Goal: Information Seeking & Learning: Find specific fact

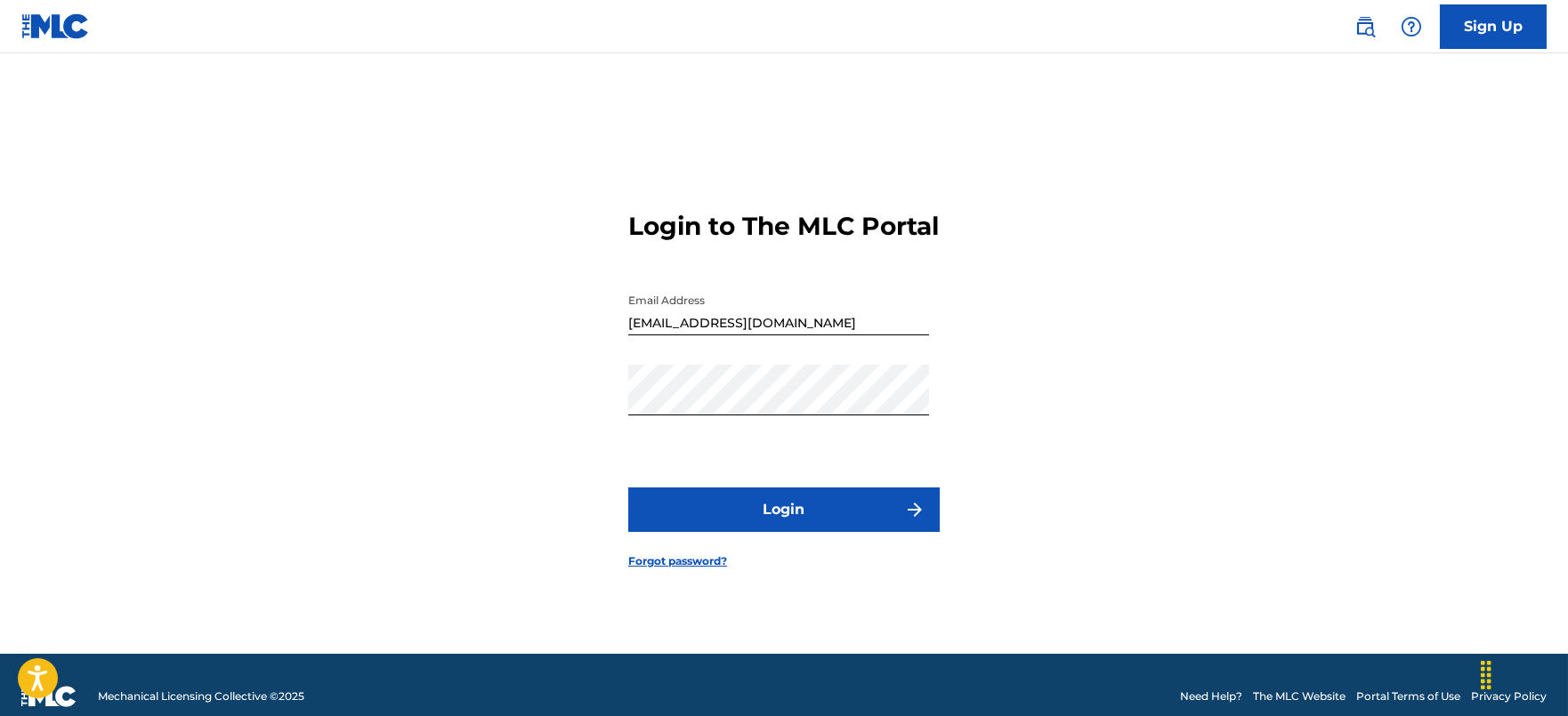
click at [801, 532] on button "Login" at bounding box center [784, 510] width 312 height 45
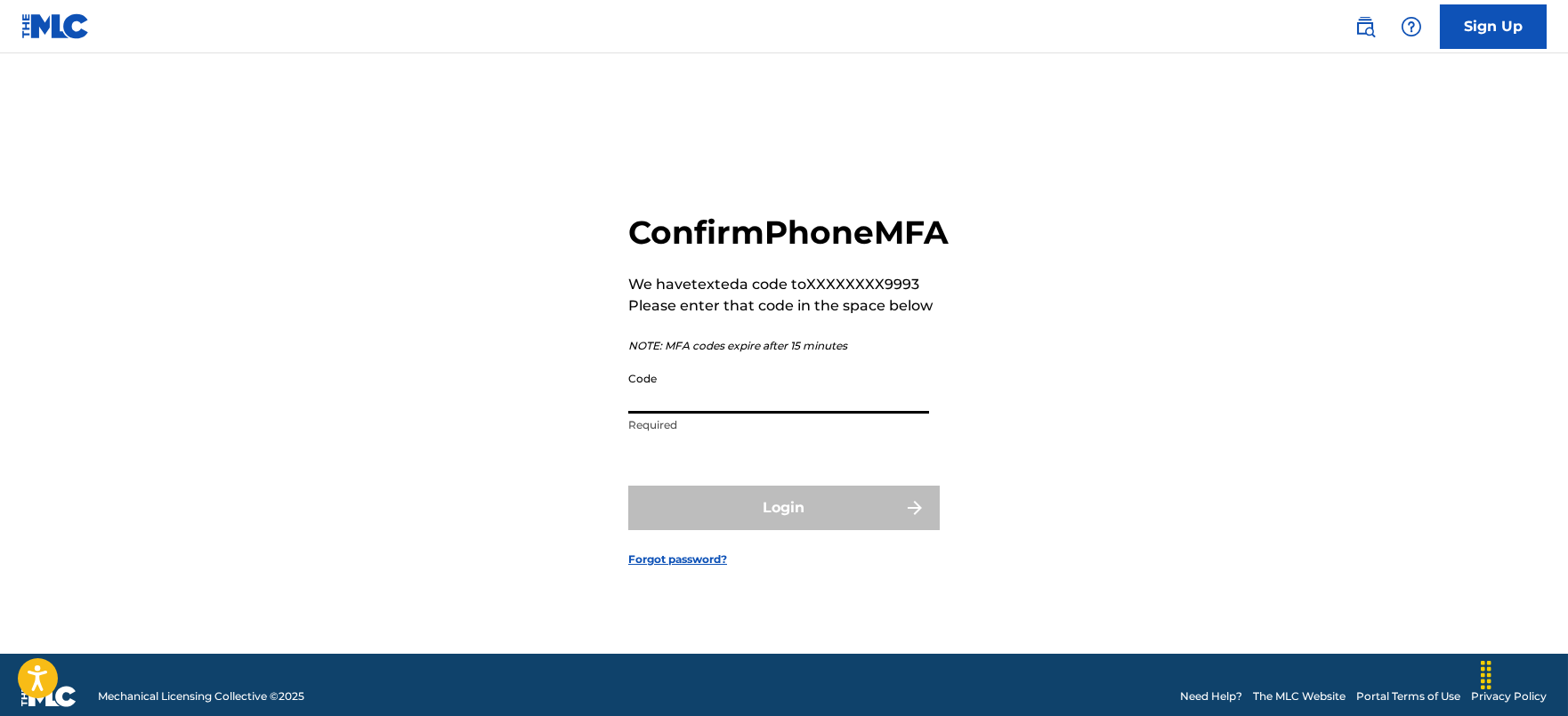
click at [819, 414] on input "Code" at bounding box center [779, 388] width 301 height 50
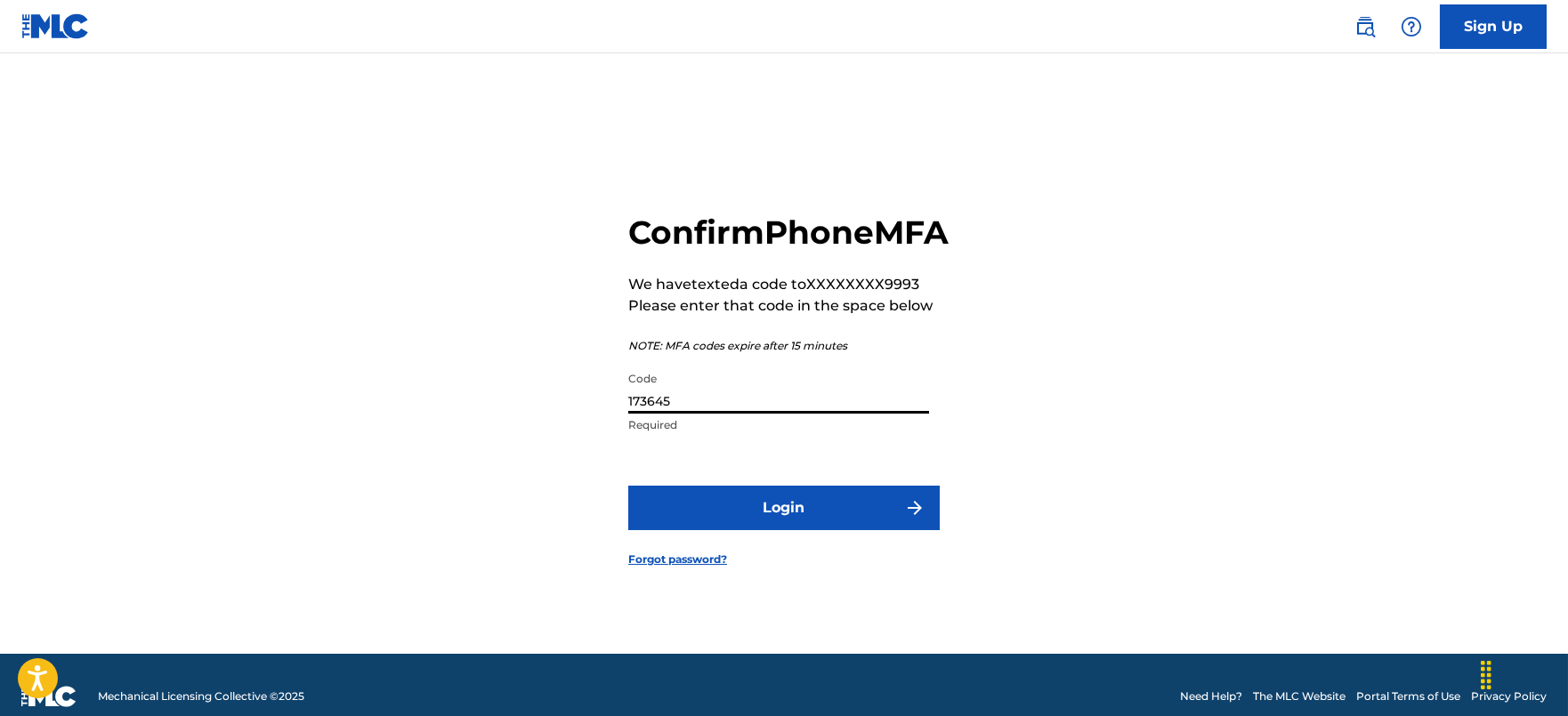
type input "173645"
click at [629, 485] on button "Login" at bounding box center [784, 508] width 312 height 45
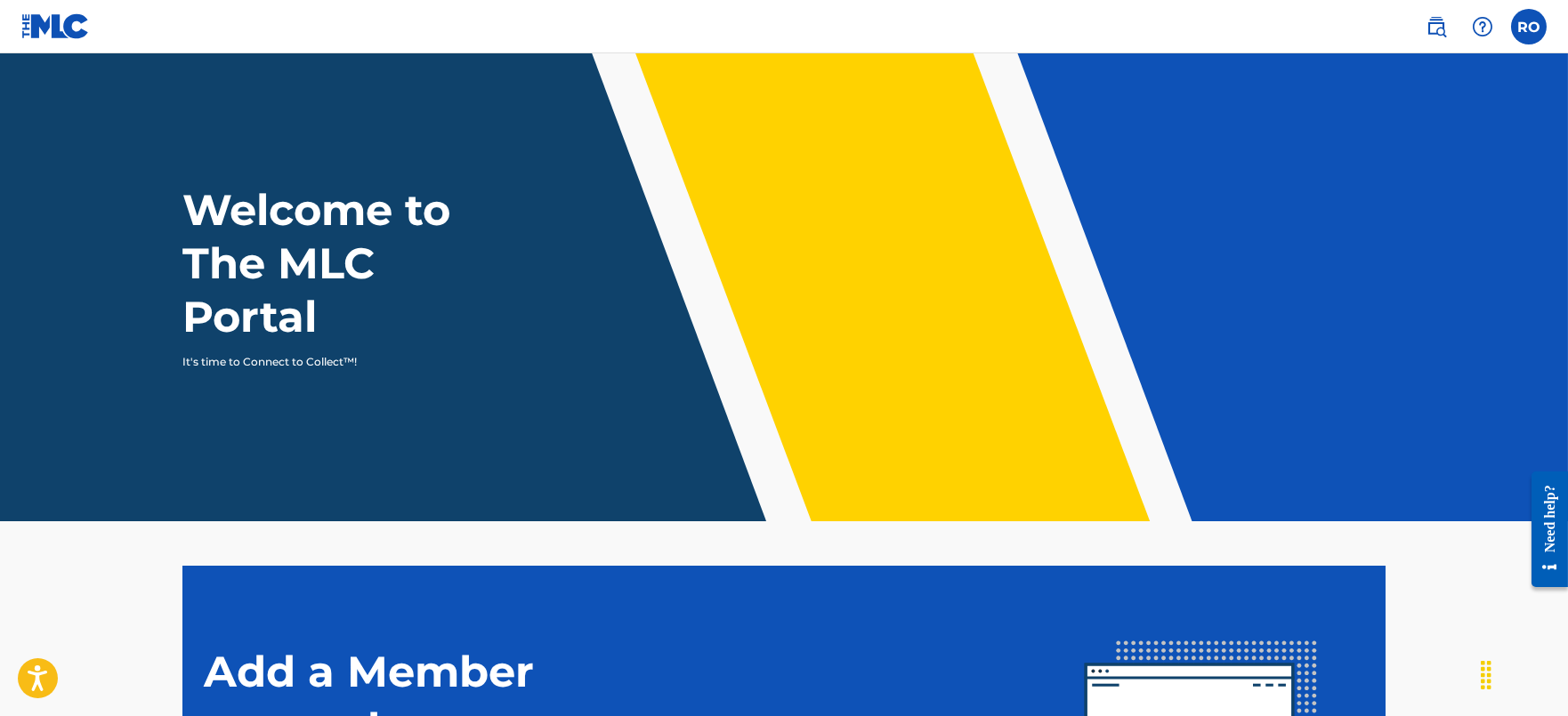
click at [1445, 34] on img at bounding box center [1436, 26] width 21 height 21
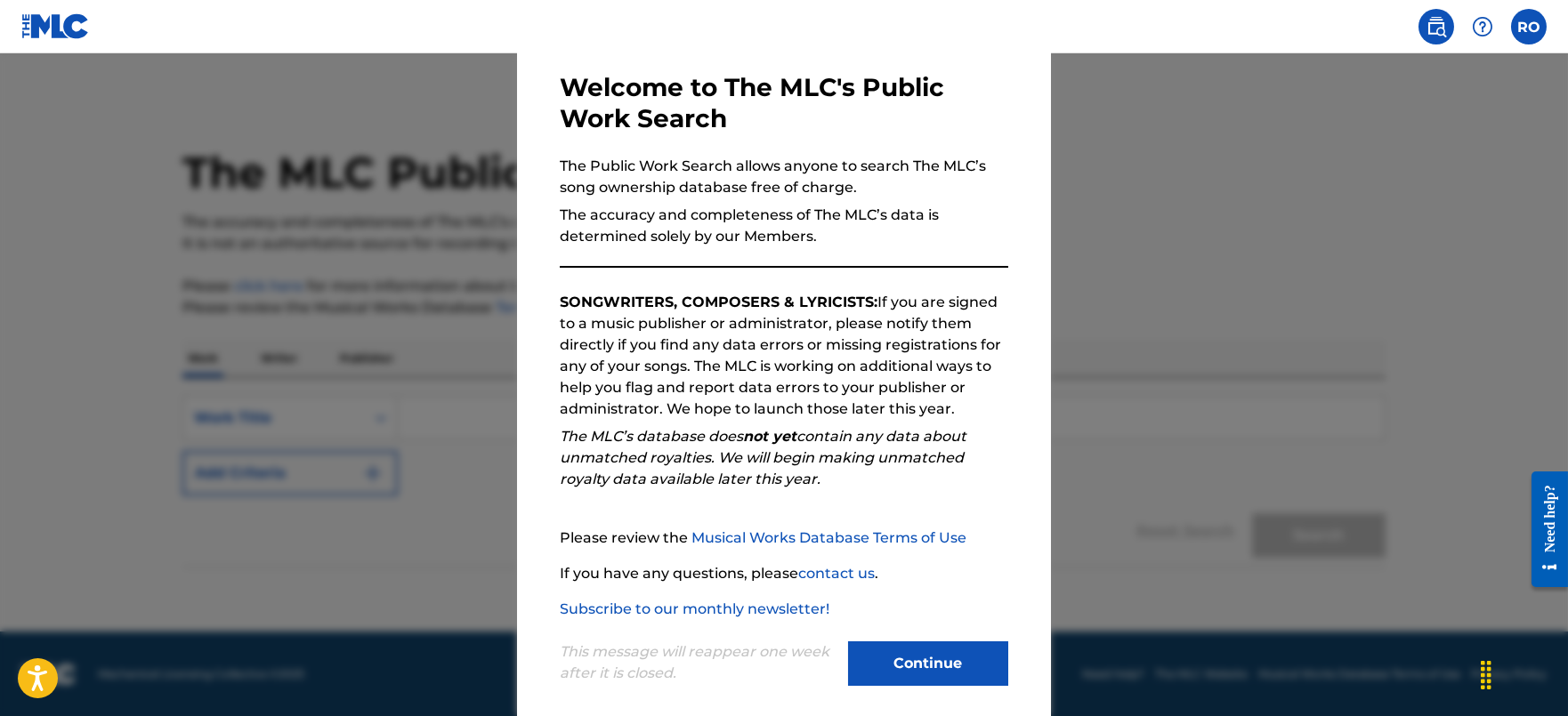
scroll to position [98, 0]
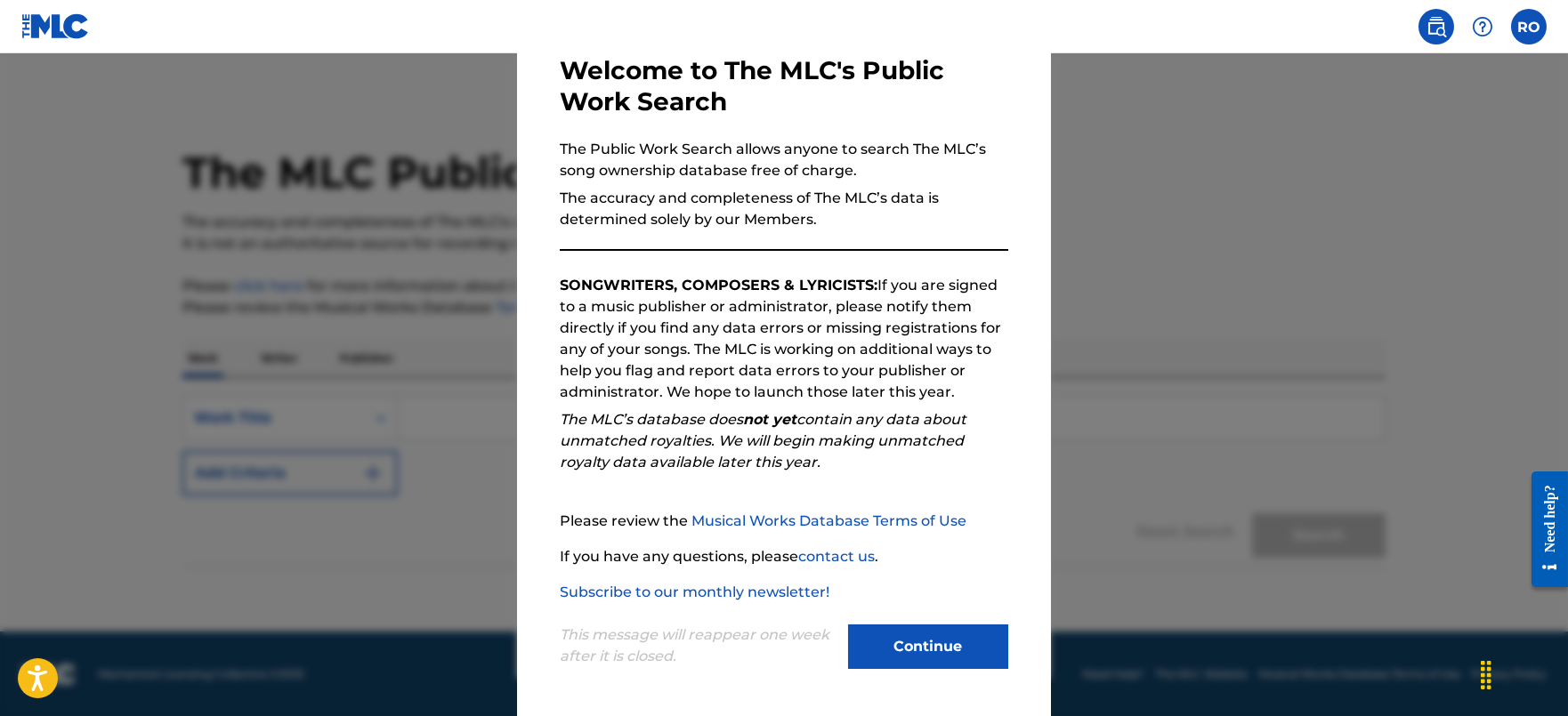
click at [889, 646] on button "Continue" at bounding box center [928, 647] width 161 height 45
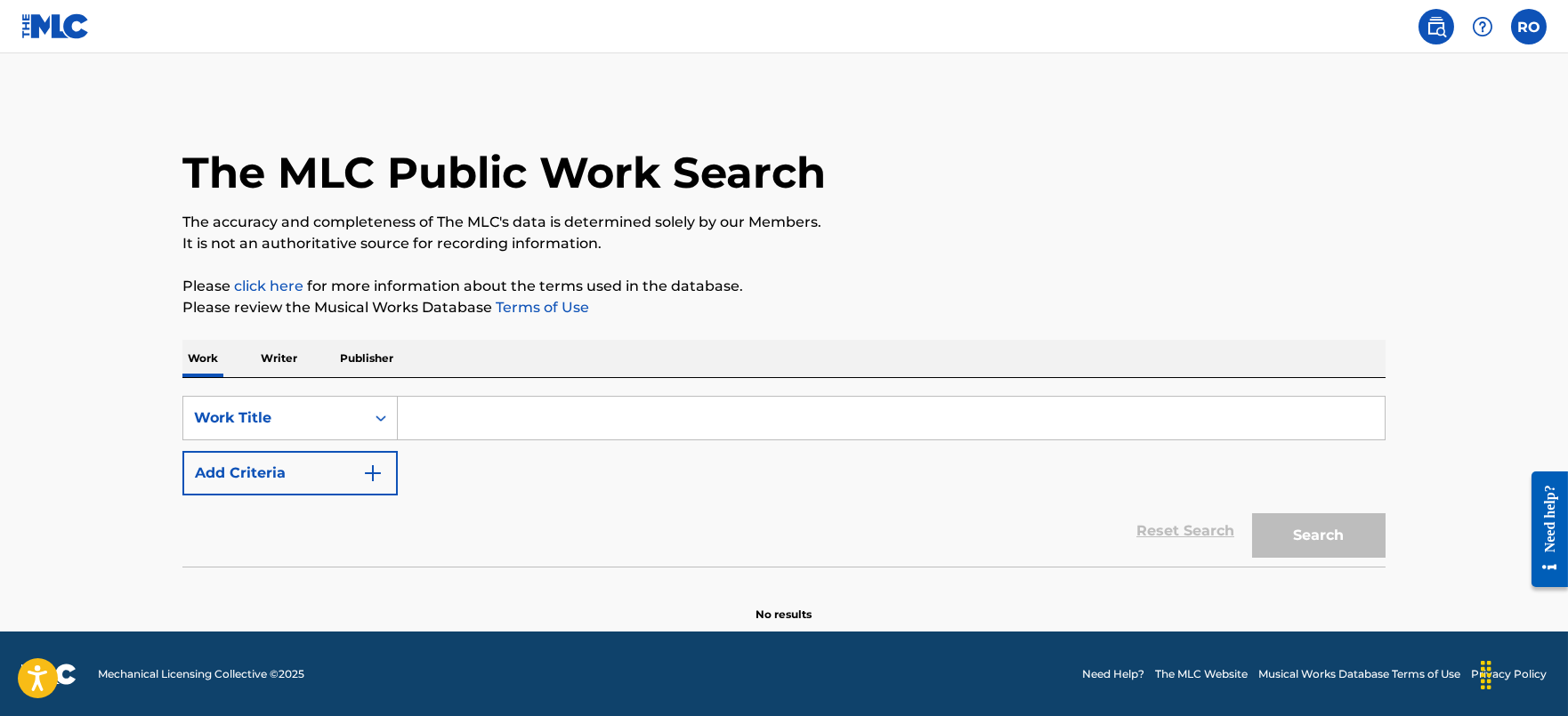
click at [464, 425] on input "Search Form" at bounding box center [891, 418] width 987 height 43
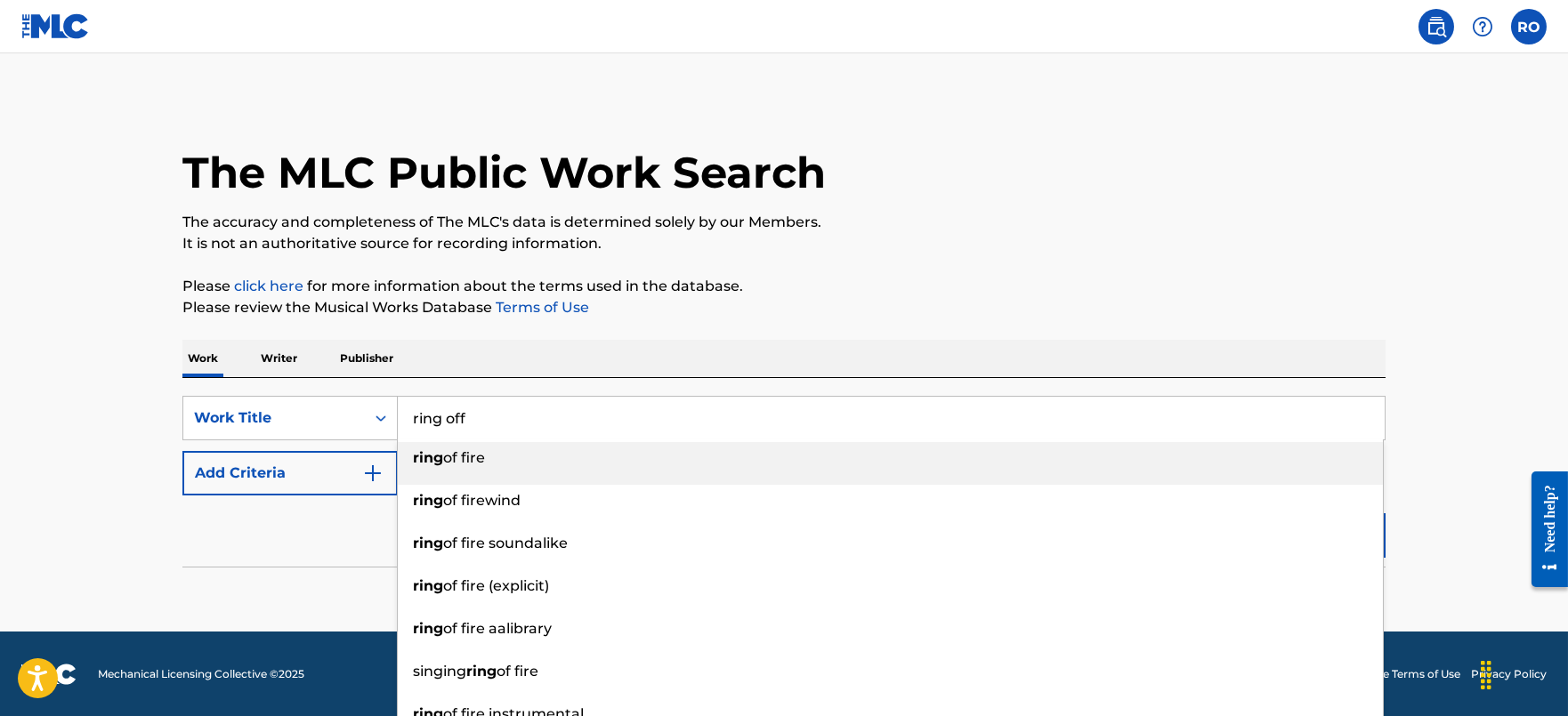
click at [476, 446] on div "ring of fire" at bounding box center [890, 458] width 985 height 32
type input "ring of fire"
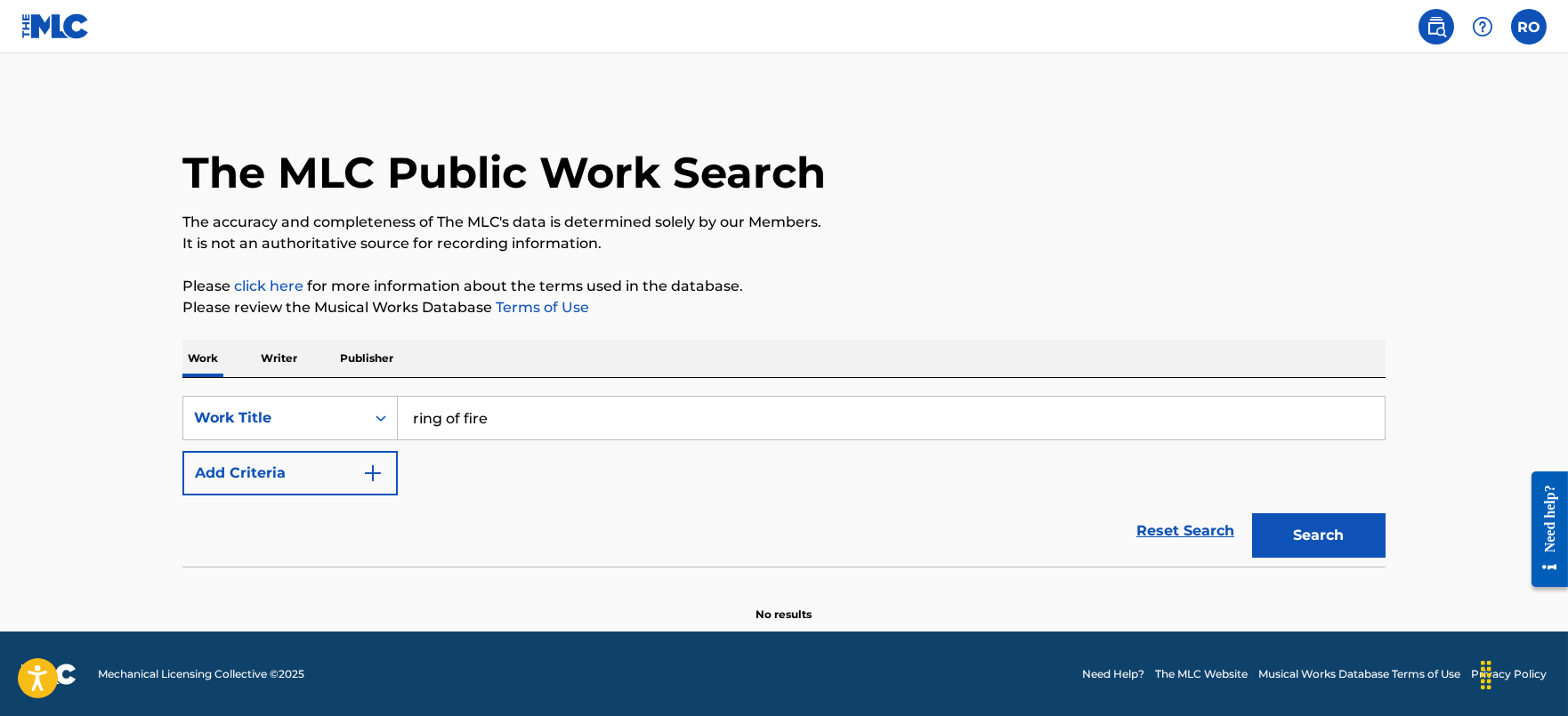
click at [1324, 527] on button "Search" at bounding box center [1319, 536] width 134 height 45
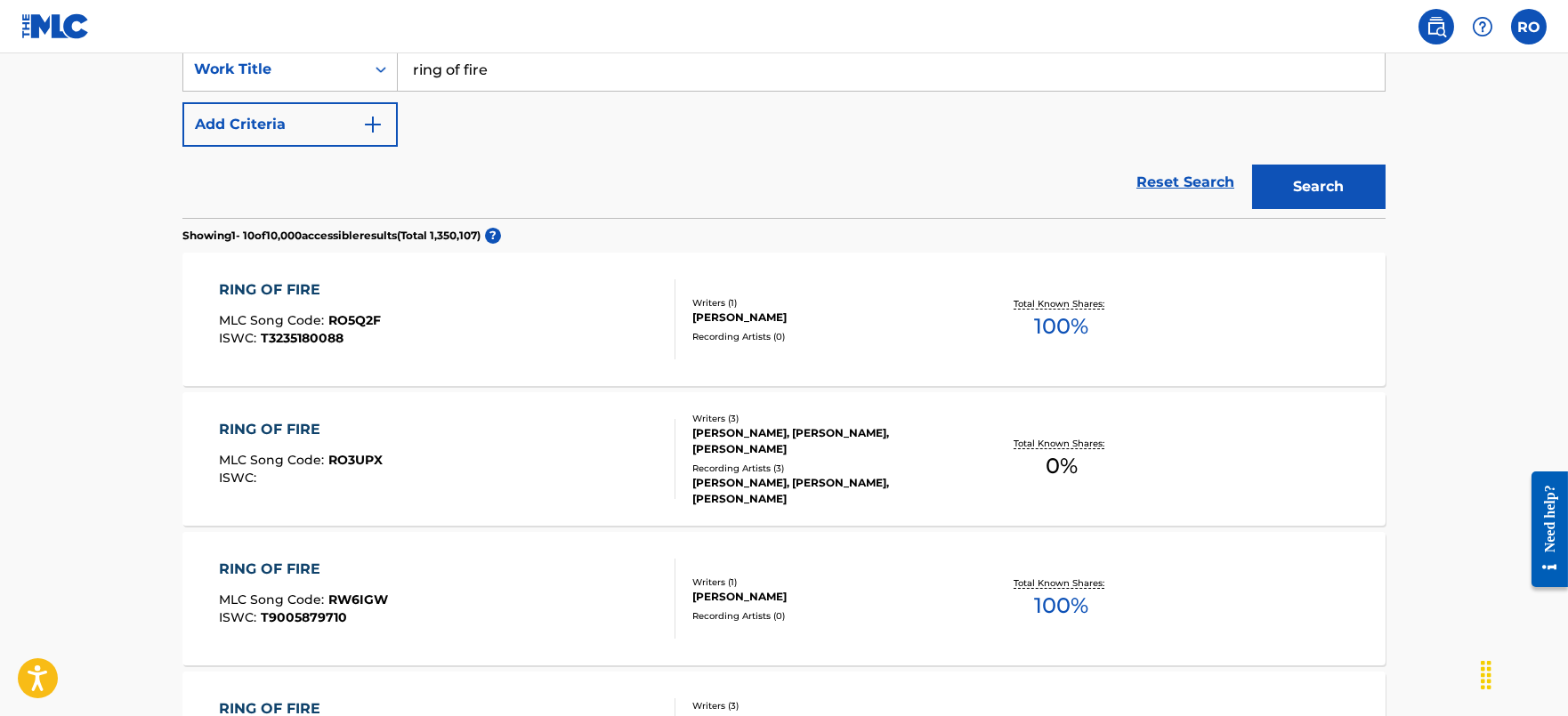
scroll to position [15, 0]
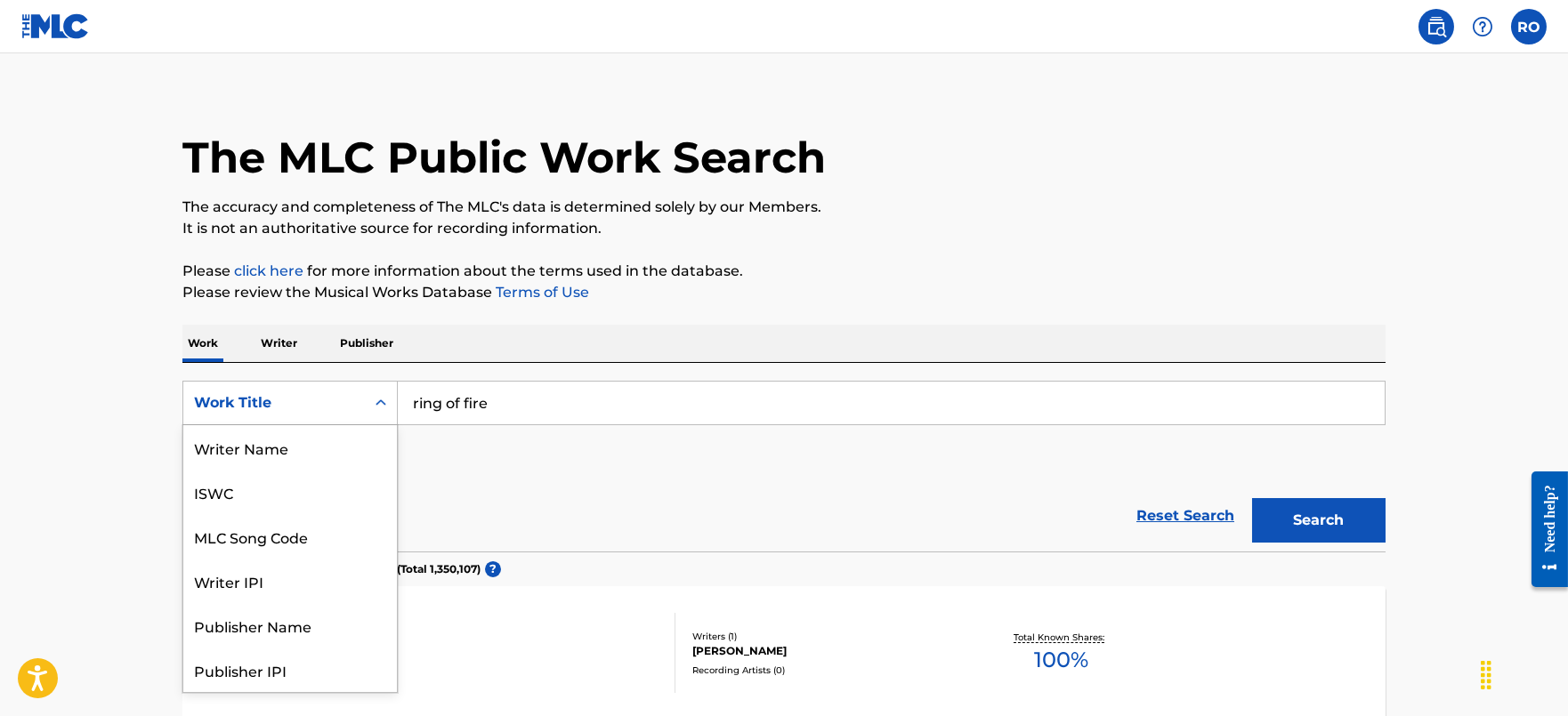
click at [318, 407] on div "Work Title" at bounding box center [275, 402] width 161 height 21
click at [293, 456] on div "MLC Song Code" at bounding box center [290, 448] width 214 height 45
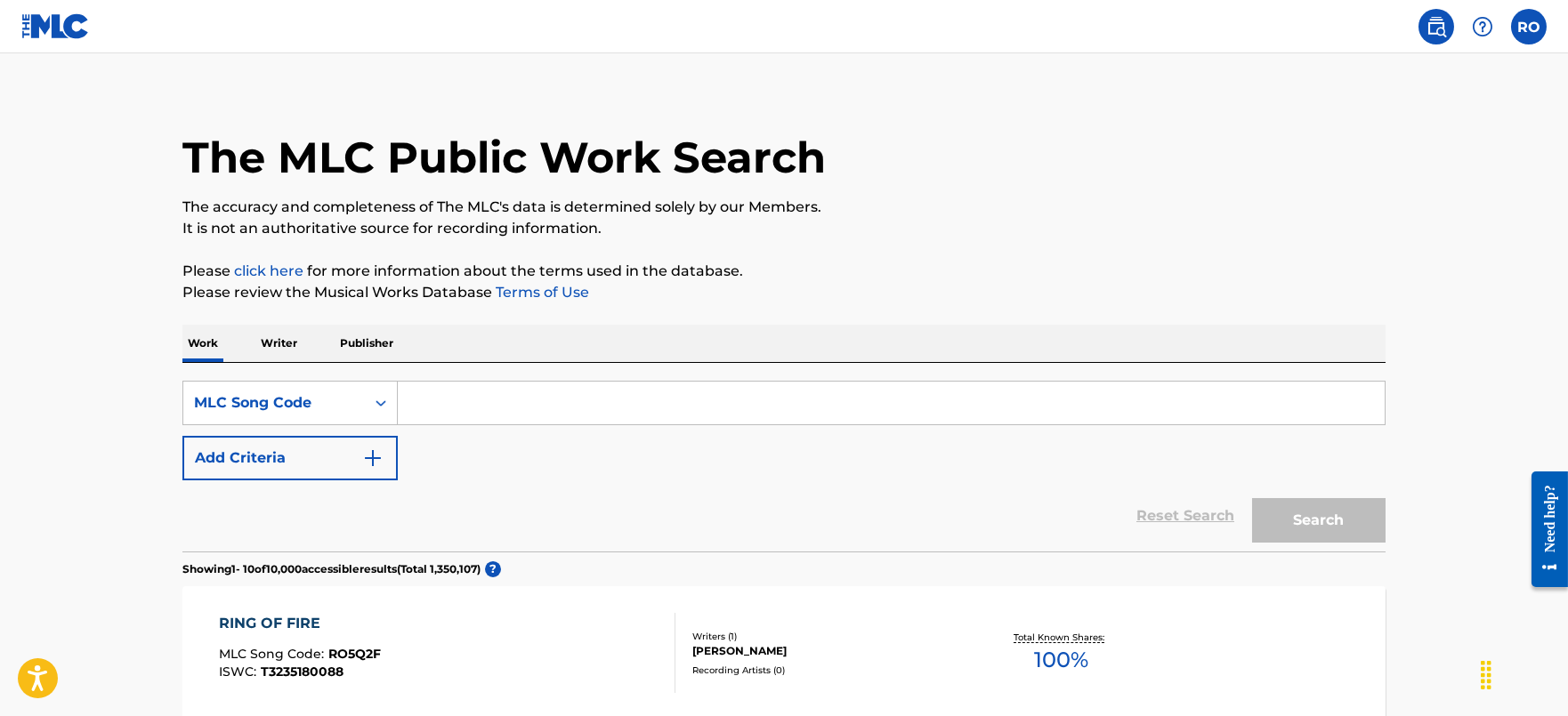
click at [514, 403] on input "Search Form" at bounding box center [891, 403] width 987 height 43
paste input "R48400"
type input "R48400"
click at [1284, 536] on button "Search" at bounding box center [1319, 521] width 134 height 45
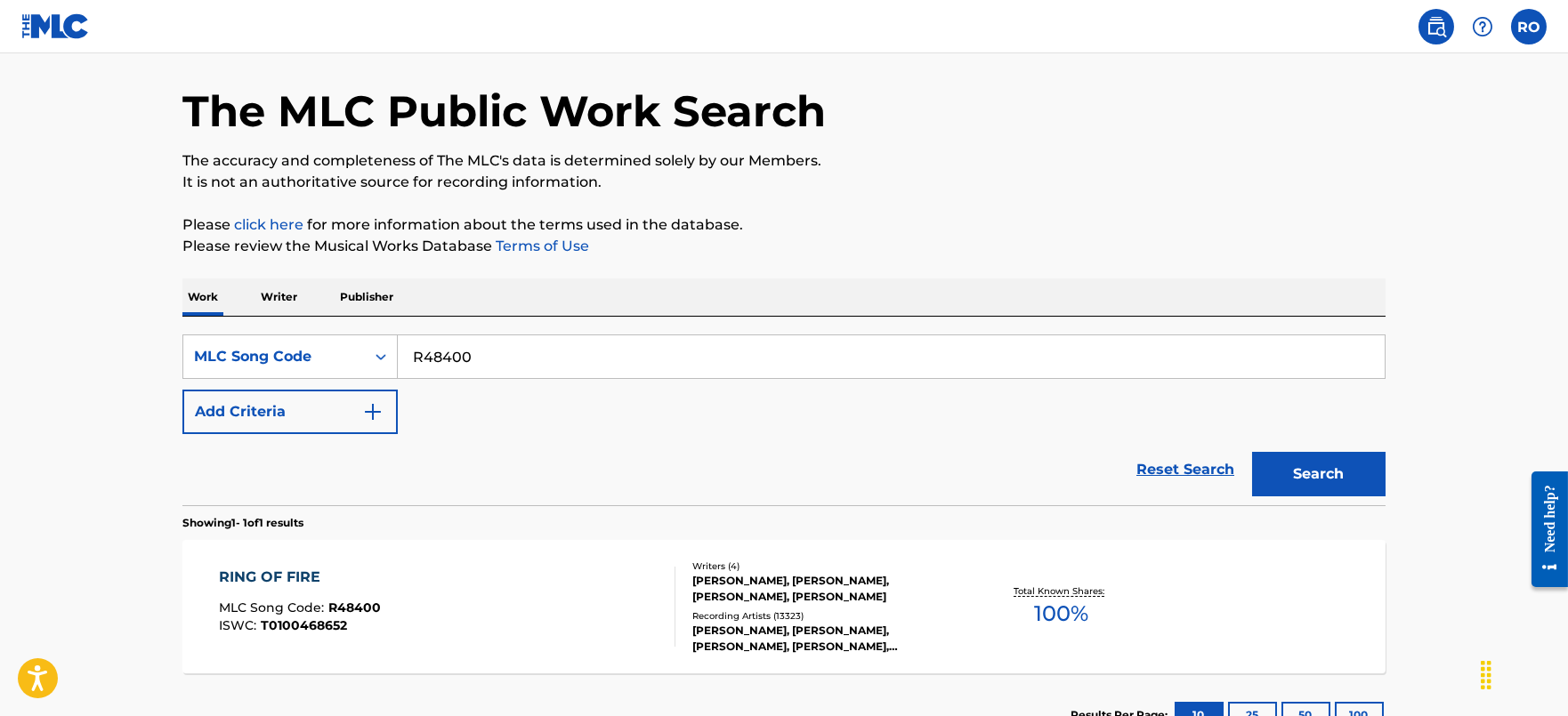
scroll to position [126, 0]
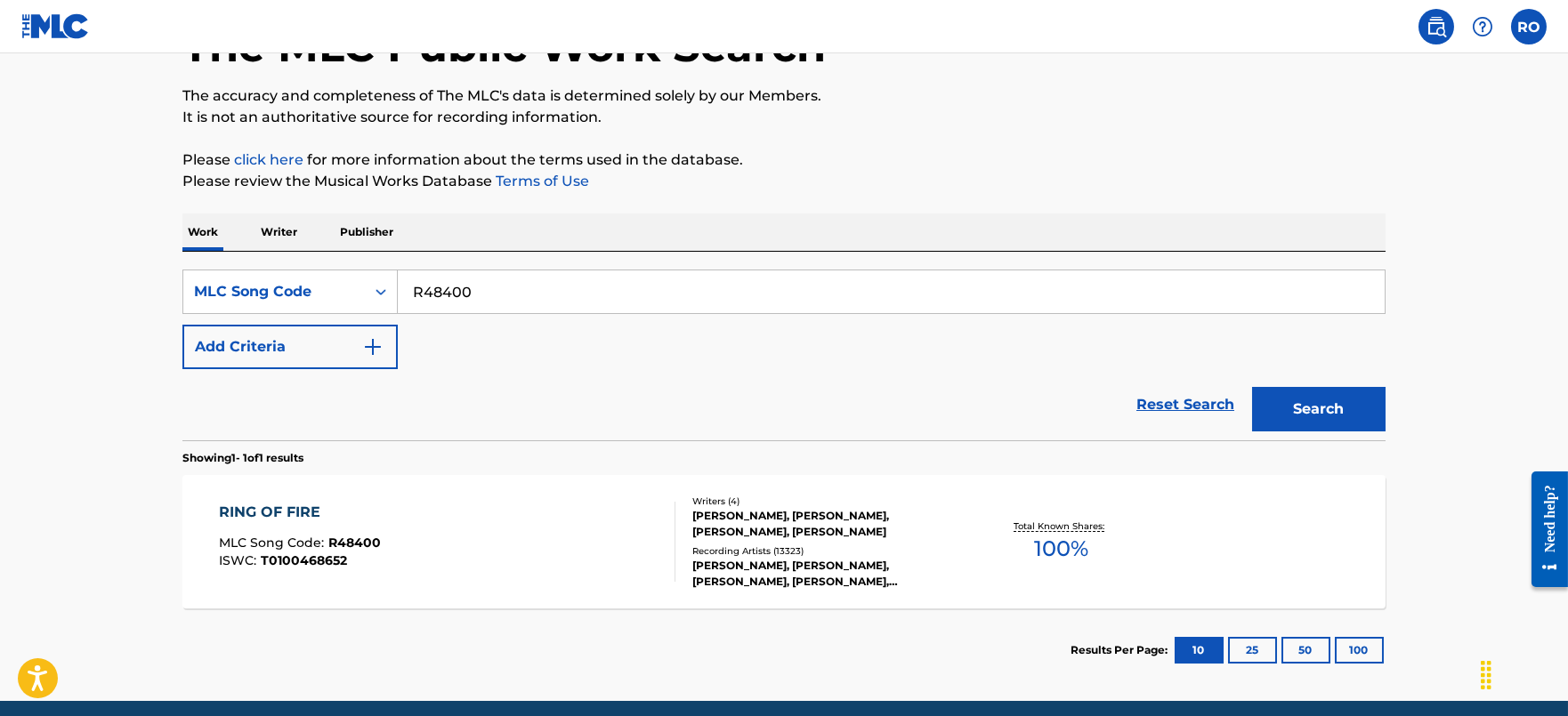
click at [312, 494] on div "RING OF FIRE MLC Song Code : R48400 ISWC : T0100468652 Writers ( 4 ) [PERSON_NA…" at bounding box center [784, 541] width 1203 height 133
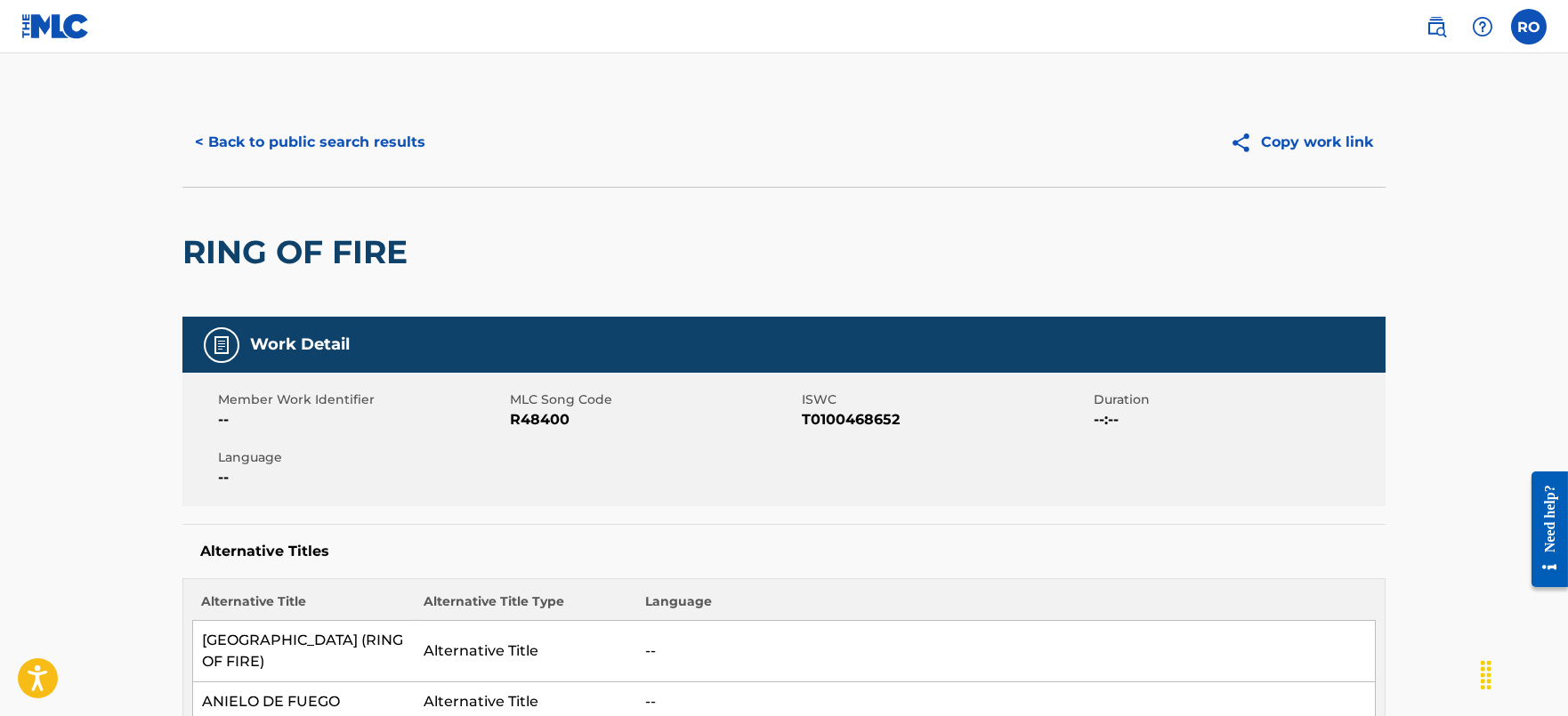
click at [283, 149] on button "< Back to public search results" at bounding box center [309, 143] width 255 height 45
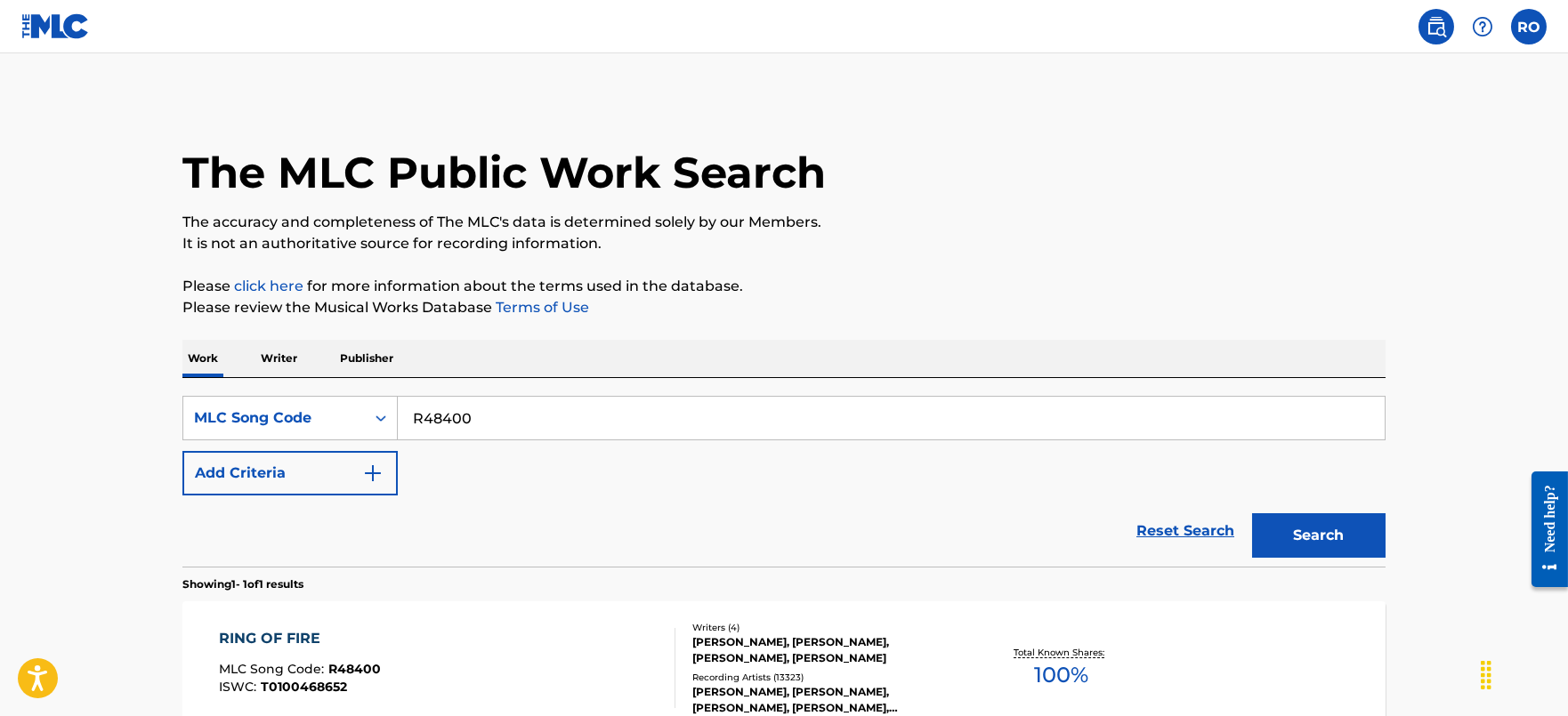
scroll to position [126, 0]
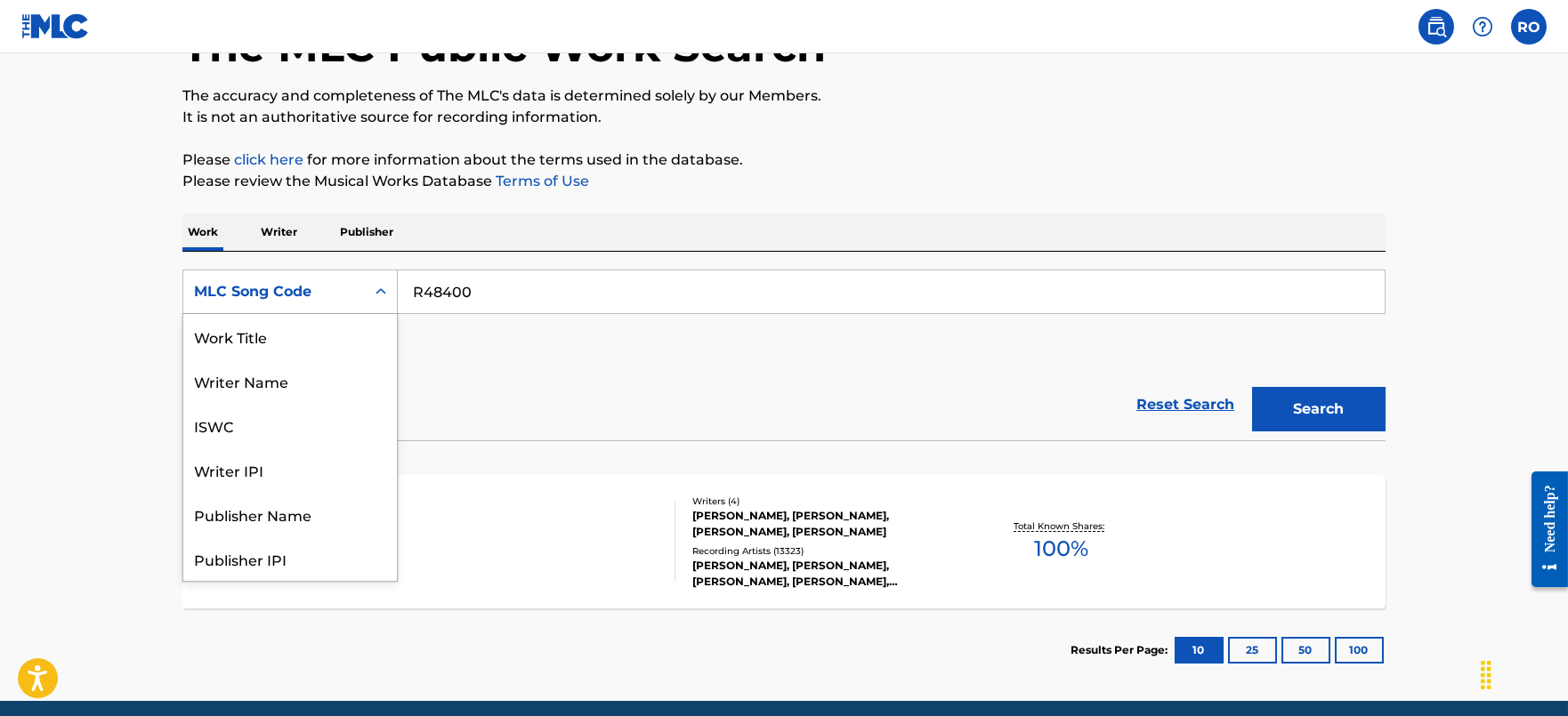
click at [391, 302] on div "Search Form" at bounding box center [381, 291] width 32 height 32
drag, startPoint x: 285, startPoint y: 348, endPoint x: 353, endPoint y: 330, distance: 70.3
click at [285, 348] on div "Work Title" at bounding box center [290, 336] width 214 height 45
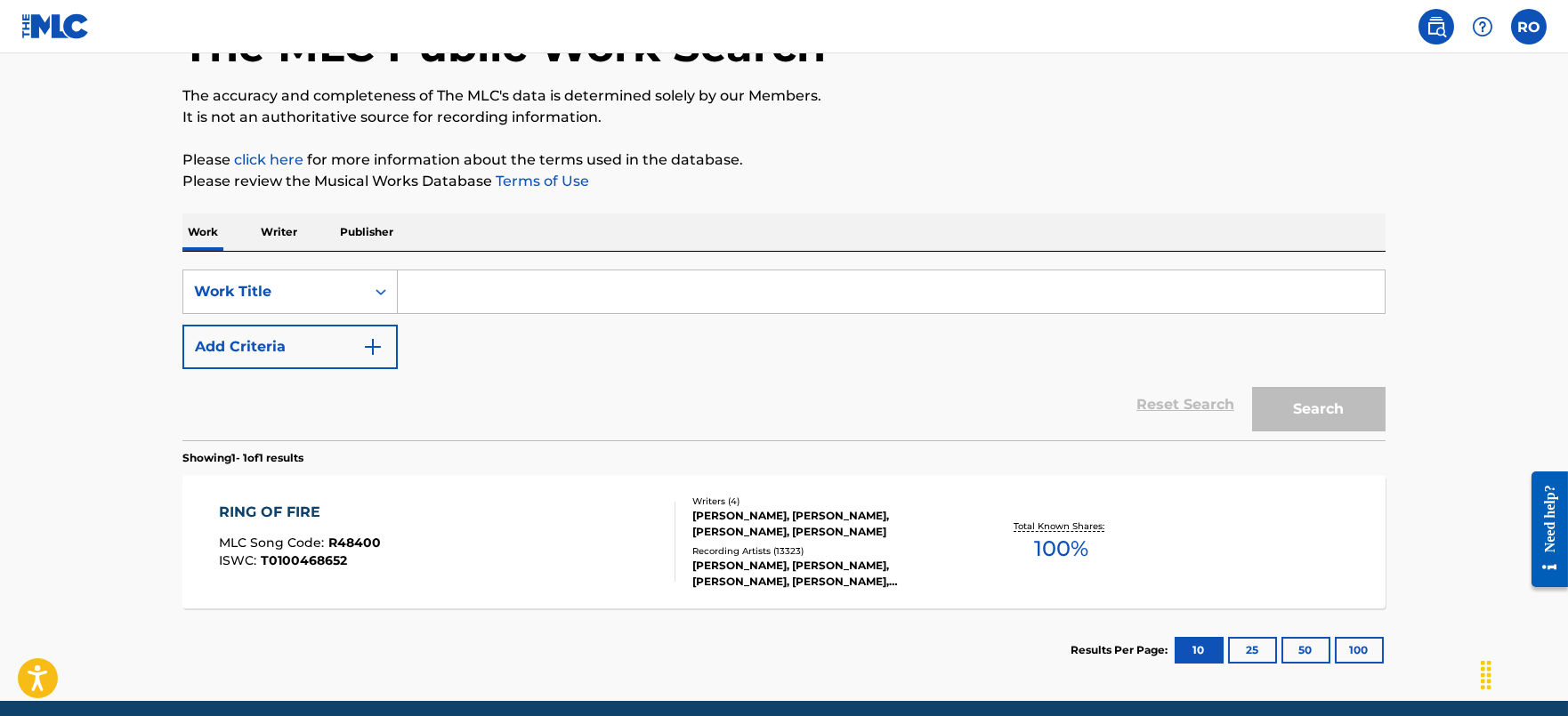
click at [608, 274] on input "Search Form" at bounding box center [891, 292] width 987 height 43
paste input "My [GEOGRAPHIC_DATA][US_STATE] Home"
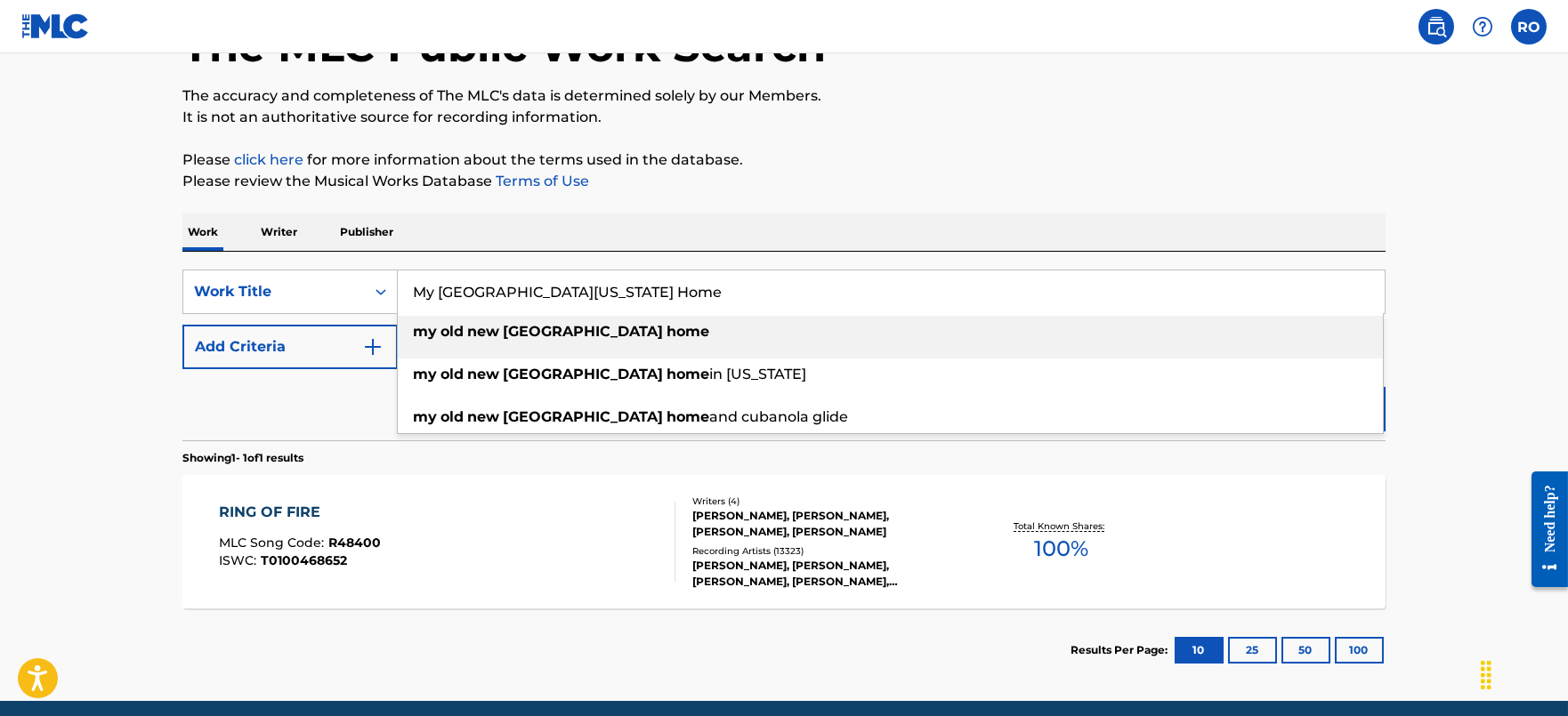
click at [501, 344] on div "my old [GEOGRAPHIC_DATA] home" at bounding box center [890, 331] width 985 height 32
type input "my old [US_STATE] home"
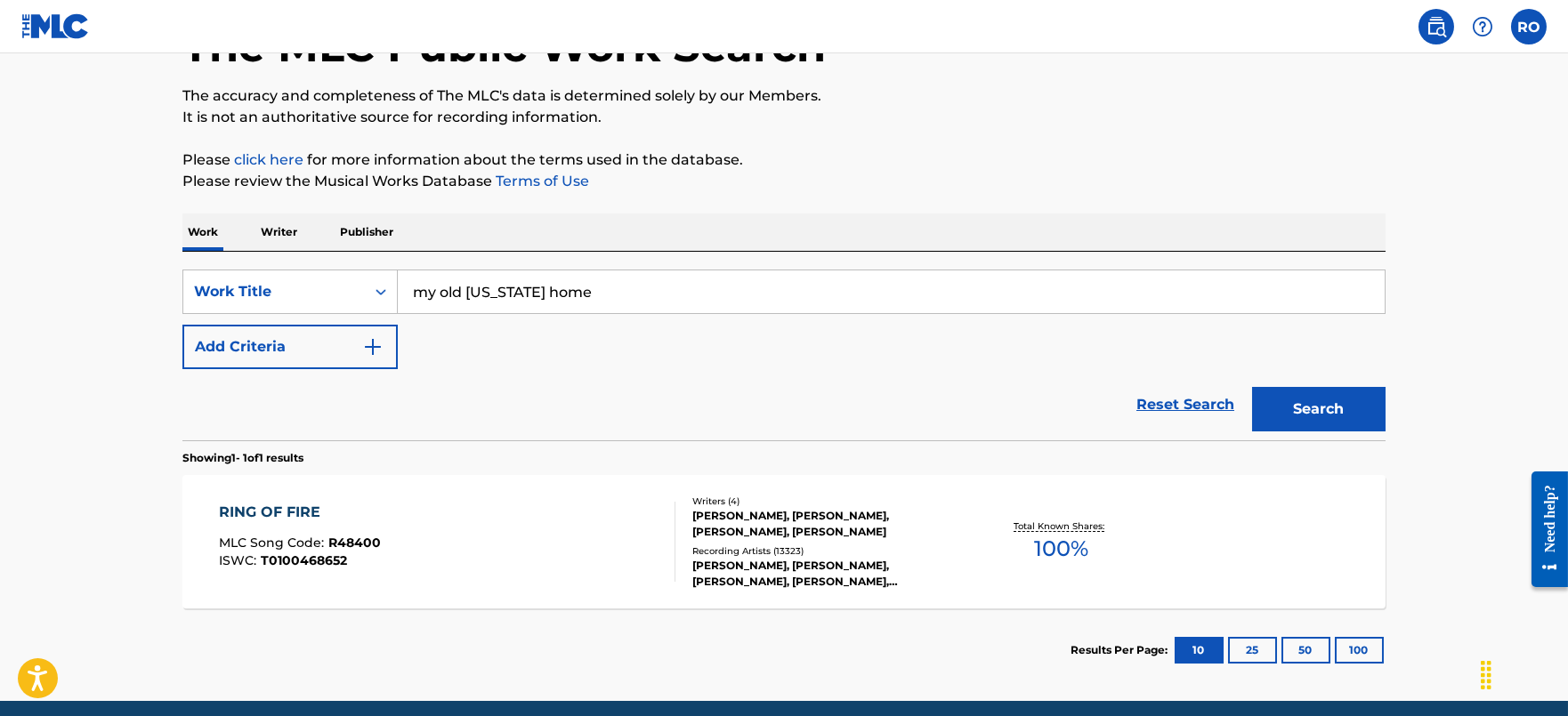
click at [1336, 413] on button "Search" at bounding box center [1319, 410] width 134 height 45
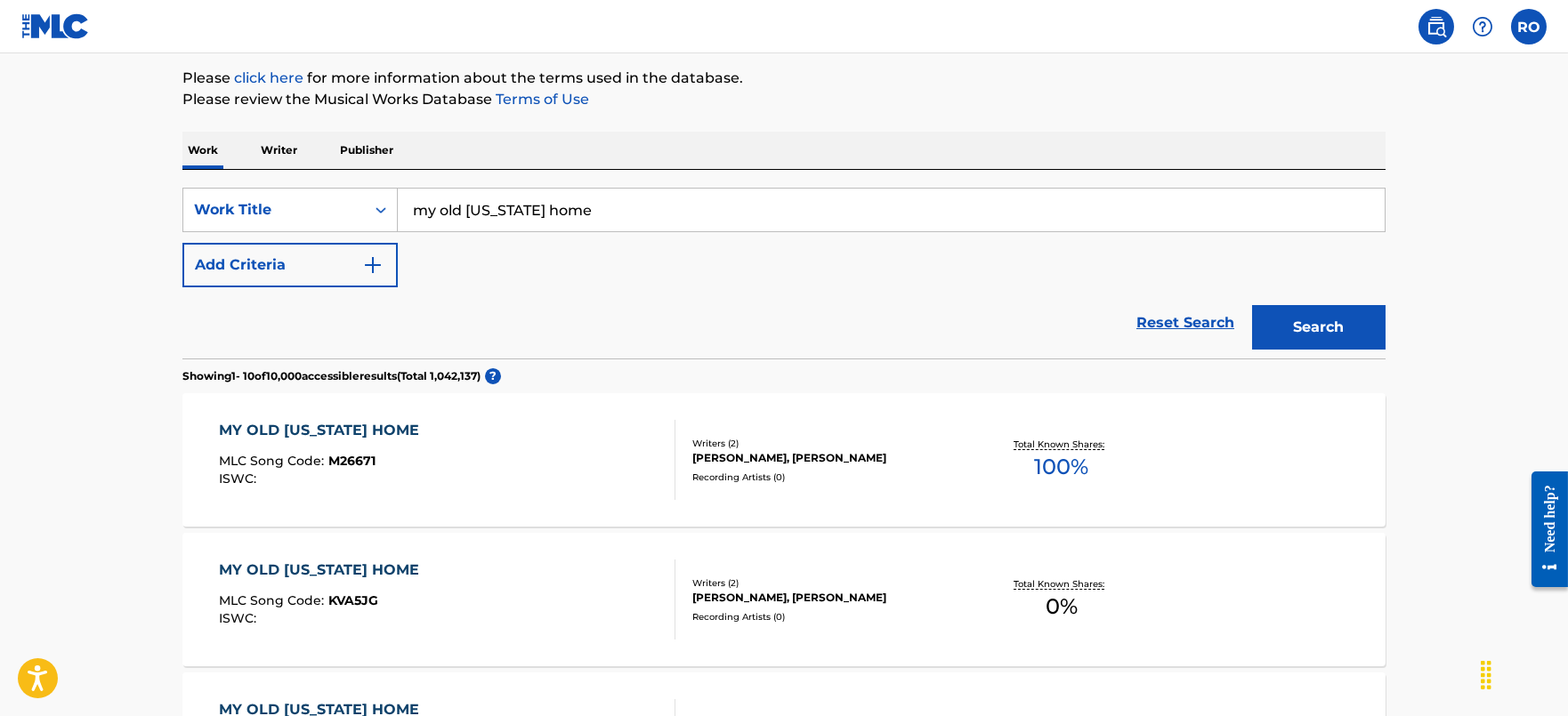
scroll to position [237, 0]
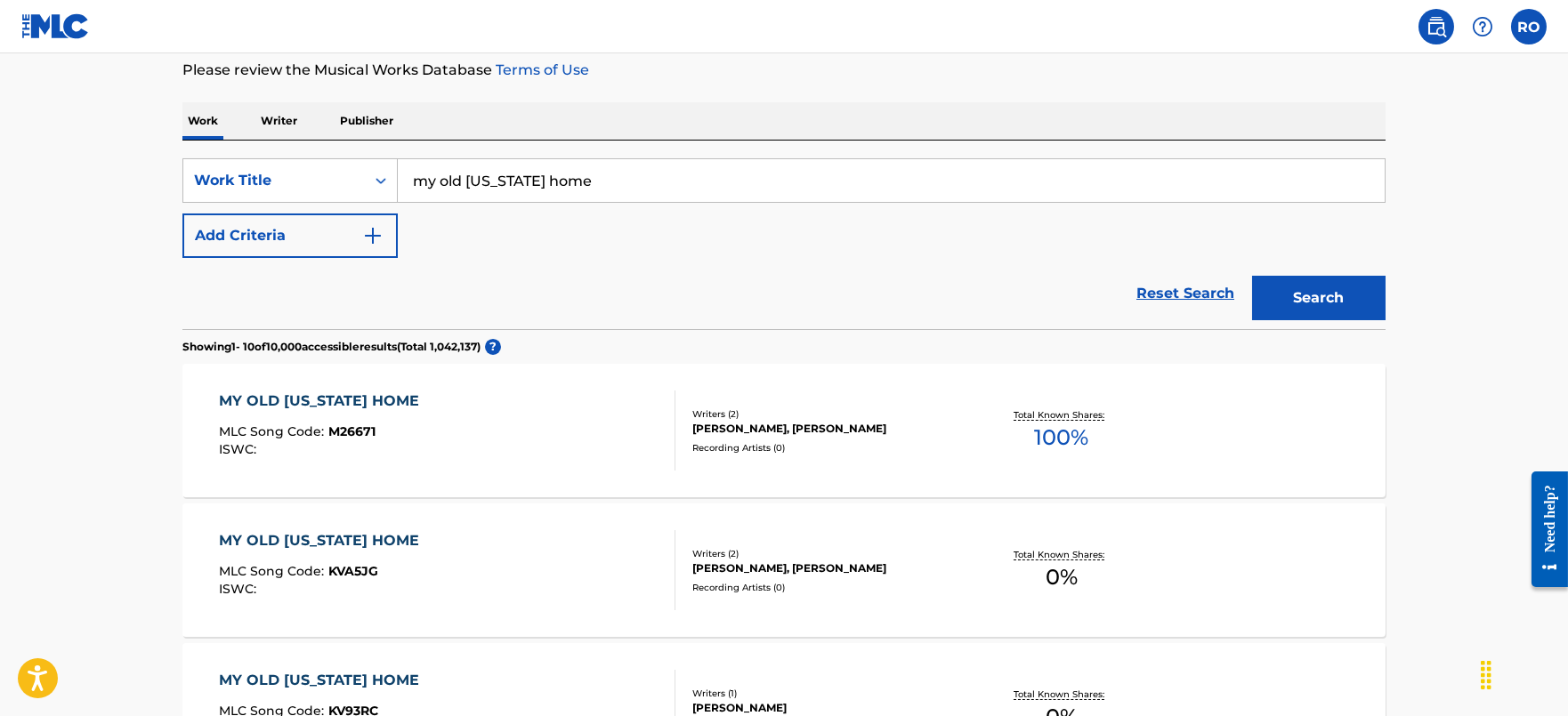
click at [419, 388] on div "MY OLD [US_STATE] HOME MLC Song Code : M26671 ISWC : Writers ( 2 ) [PERSON_NAME…" at bounding box center [784, 430] width 1203 height 133
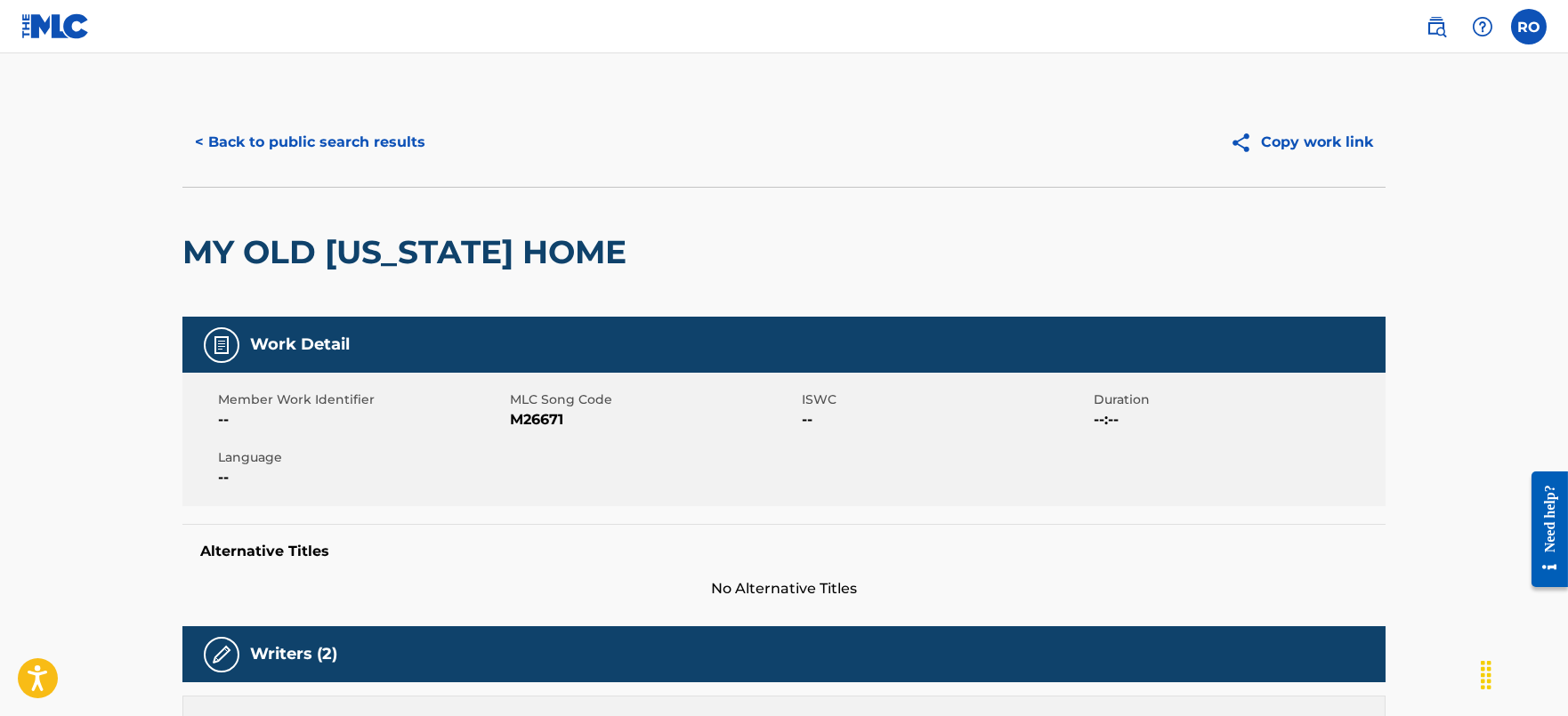
click at [212, 128] on button "< Back to public search results" at bounding box center [309, 143] width 255 height 45
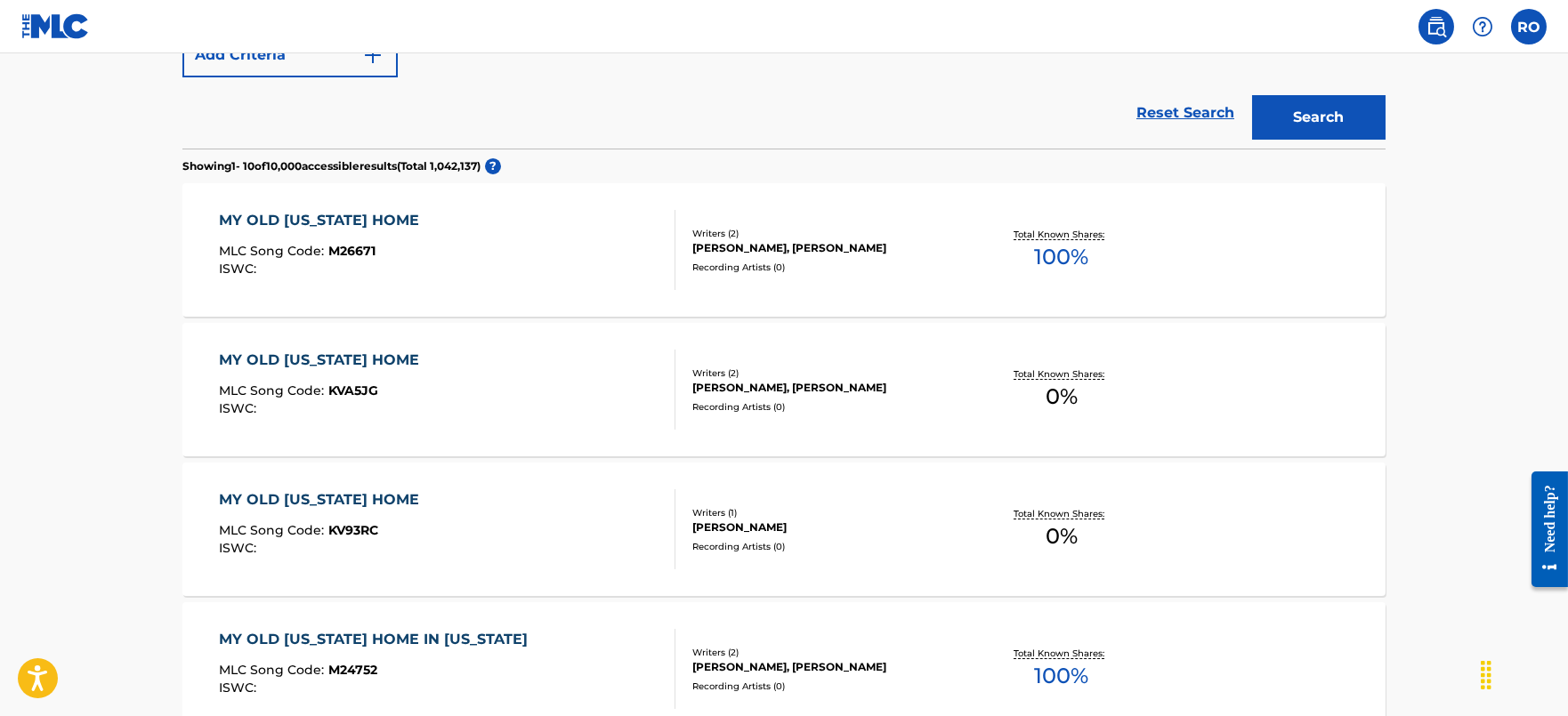
scroll to position [460, 0]
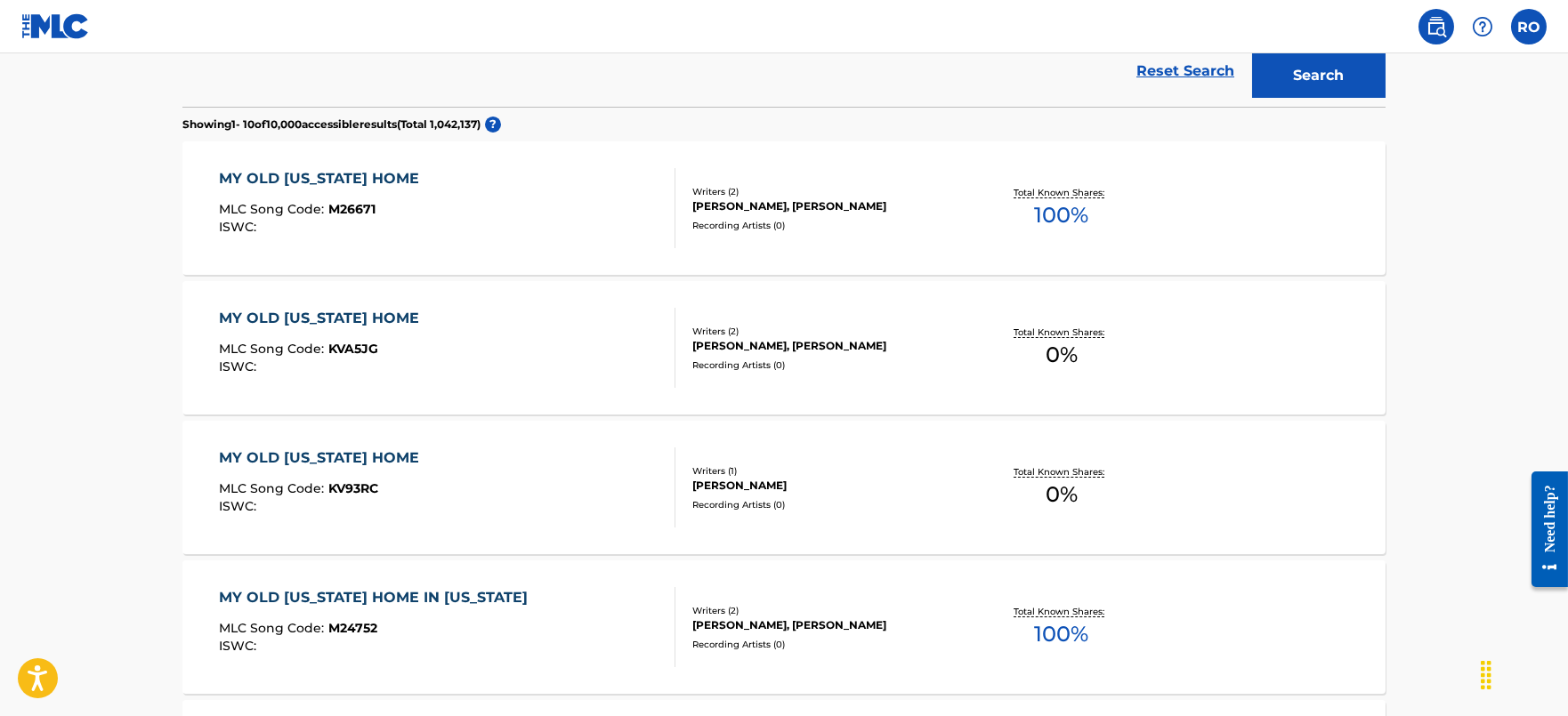
click at [379, 312] on div "MY OLD [US_STATE] HOME" at bounding box center [323, 318] width 209 height 21
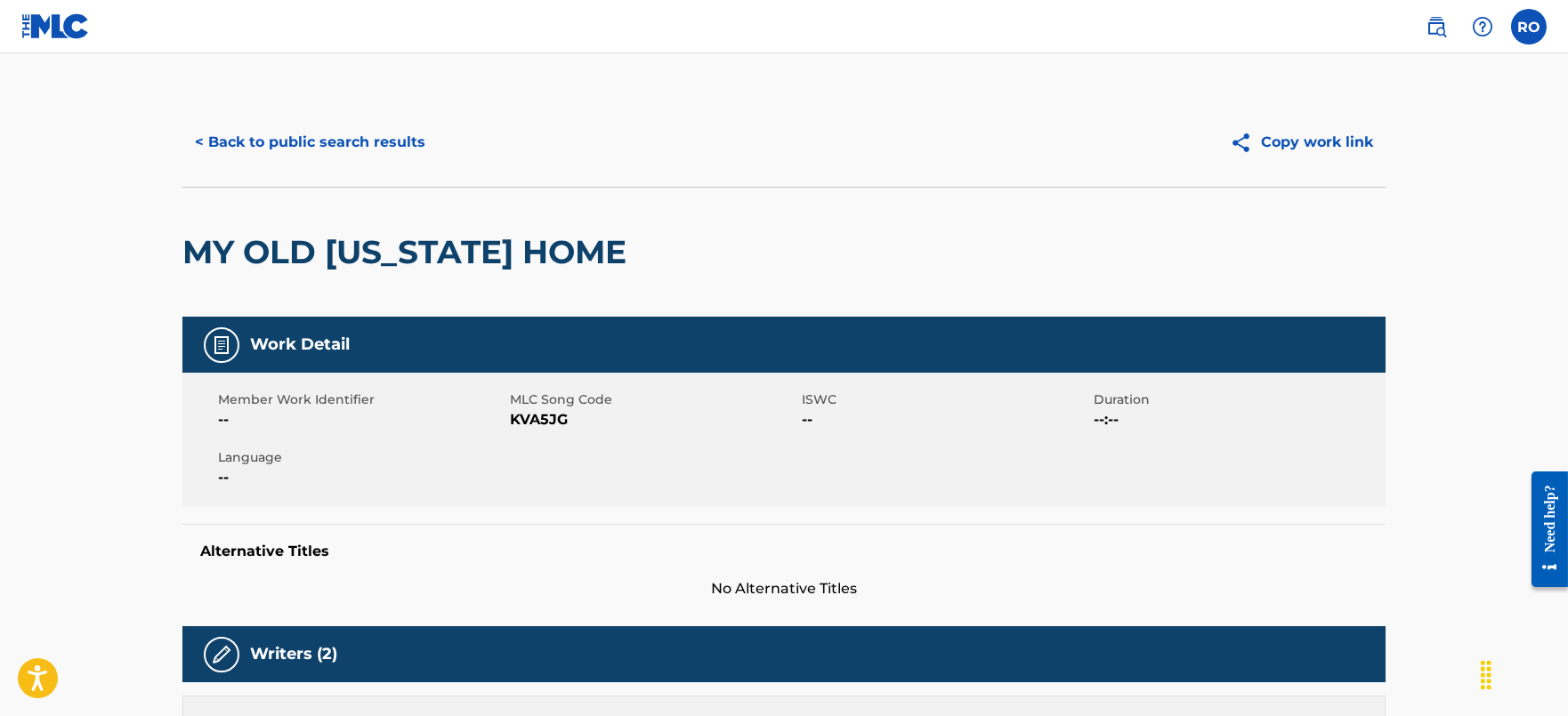
click at [274, 140] on button "< Back to public search results" at bounding box center [309, 143] width 255 height 45
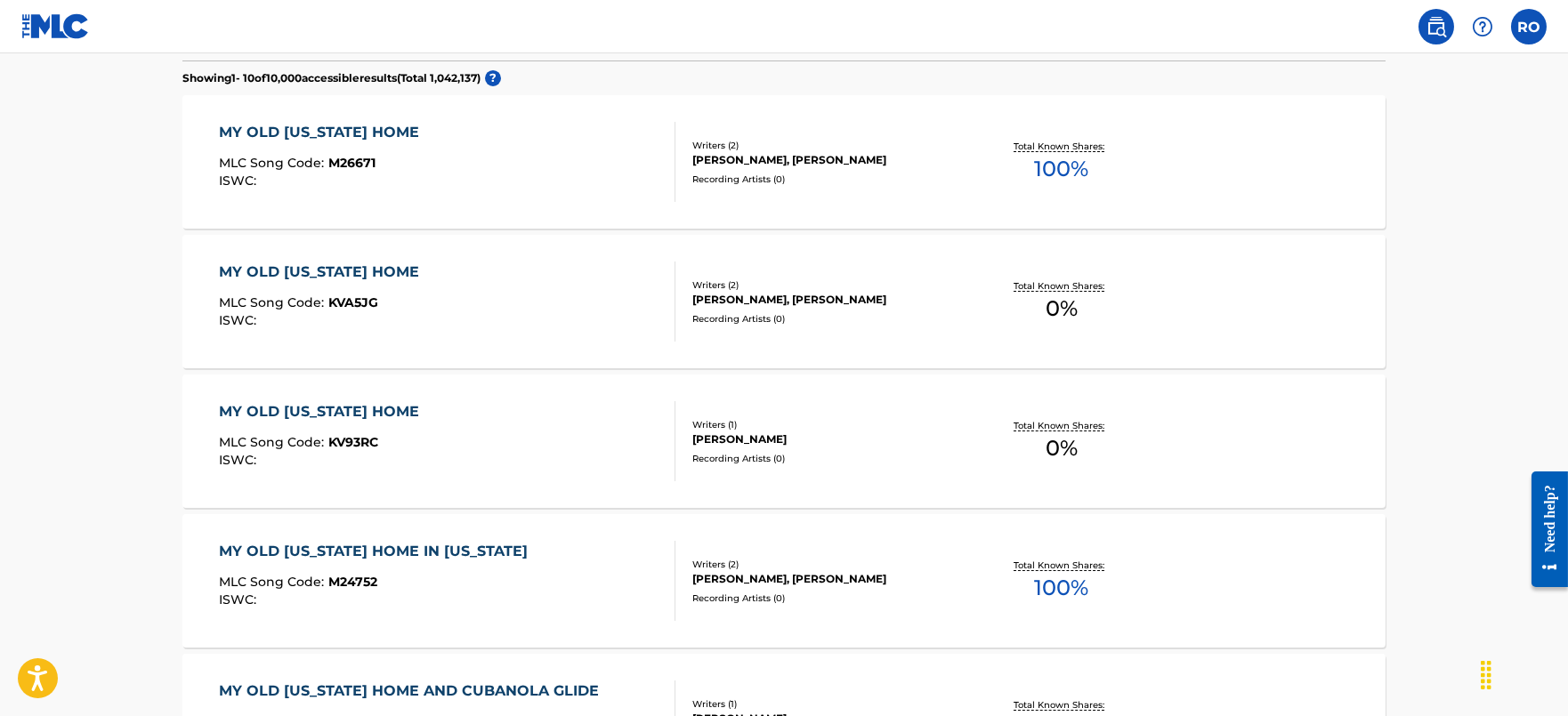
click at [318, 122] on div "MY OLD [US_STATE] HOME" at bounding box center [323, 133] width 209 height 21
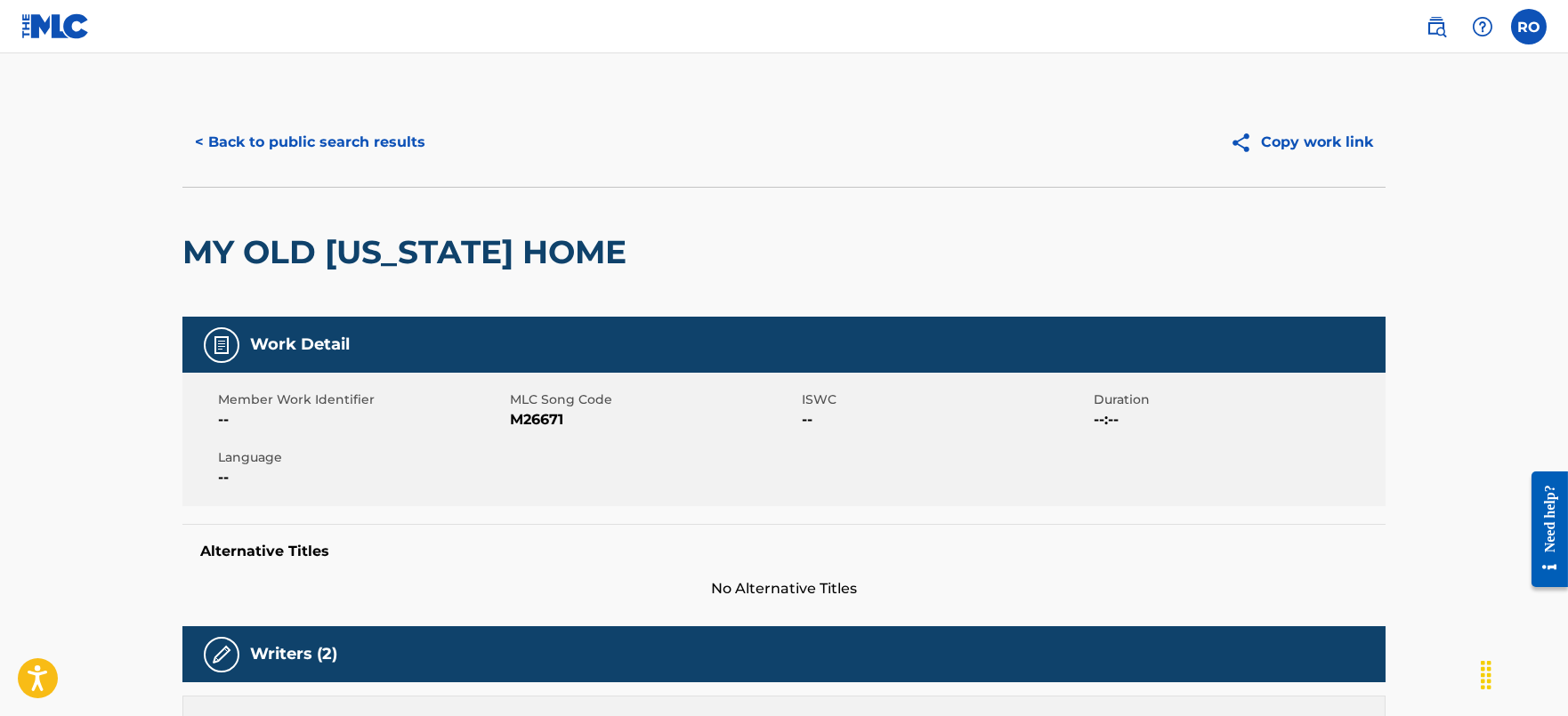
click at [242, 146] on button "< Back to public search results" at bounding box center [309, 143] width 255 height 45
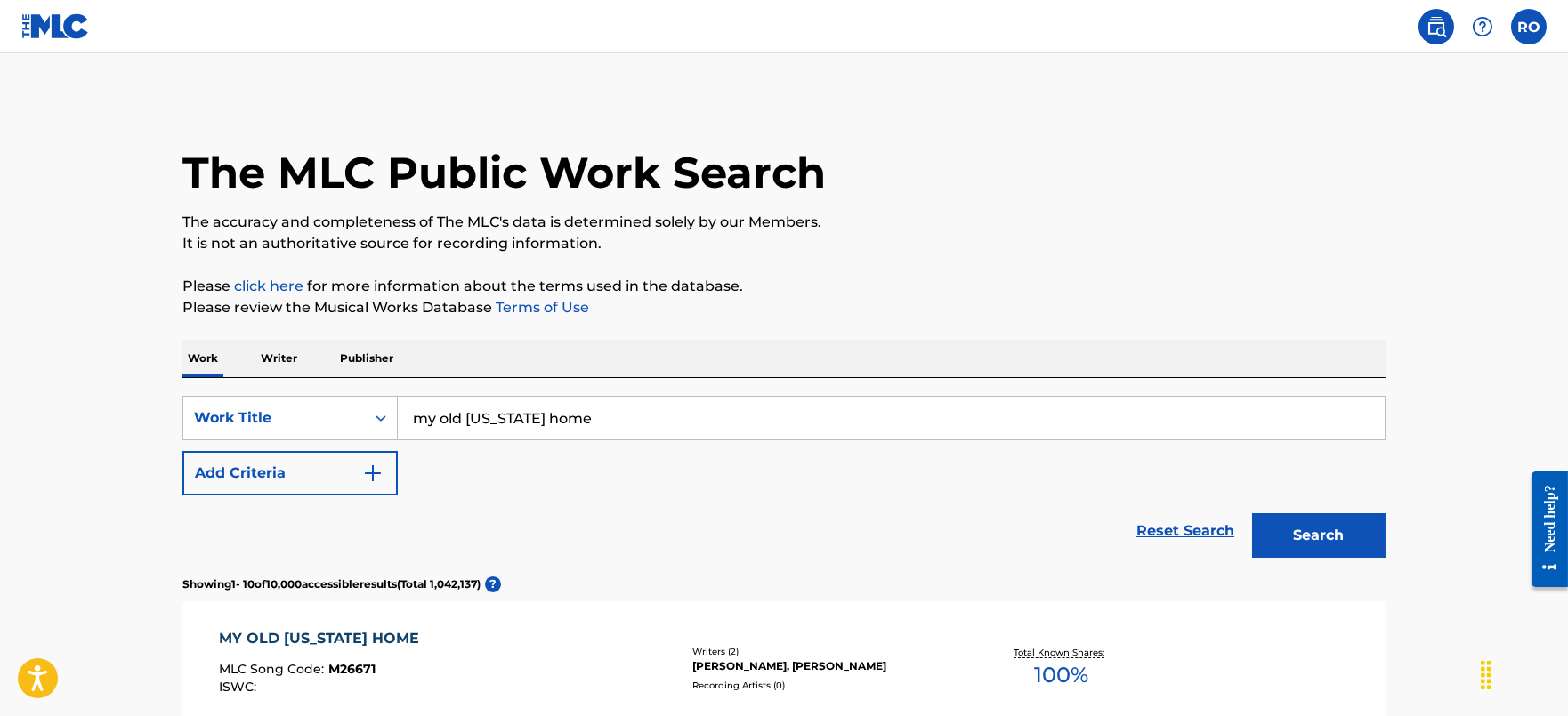
click at [836, 433] on input "my old [US_STATE] home" at bounding box center [891, 418] width 987 height 43
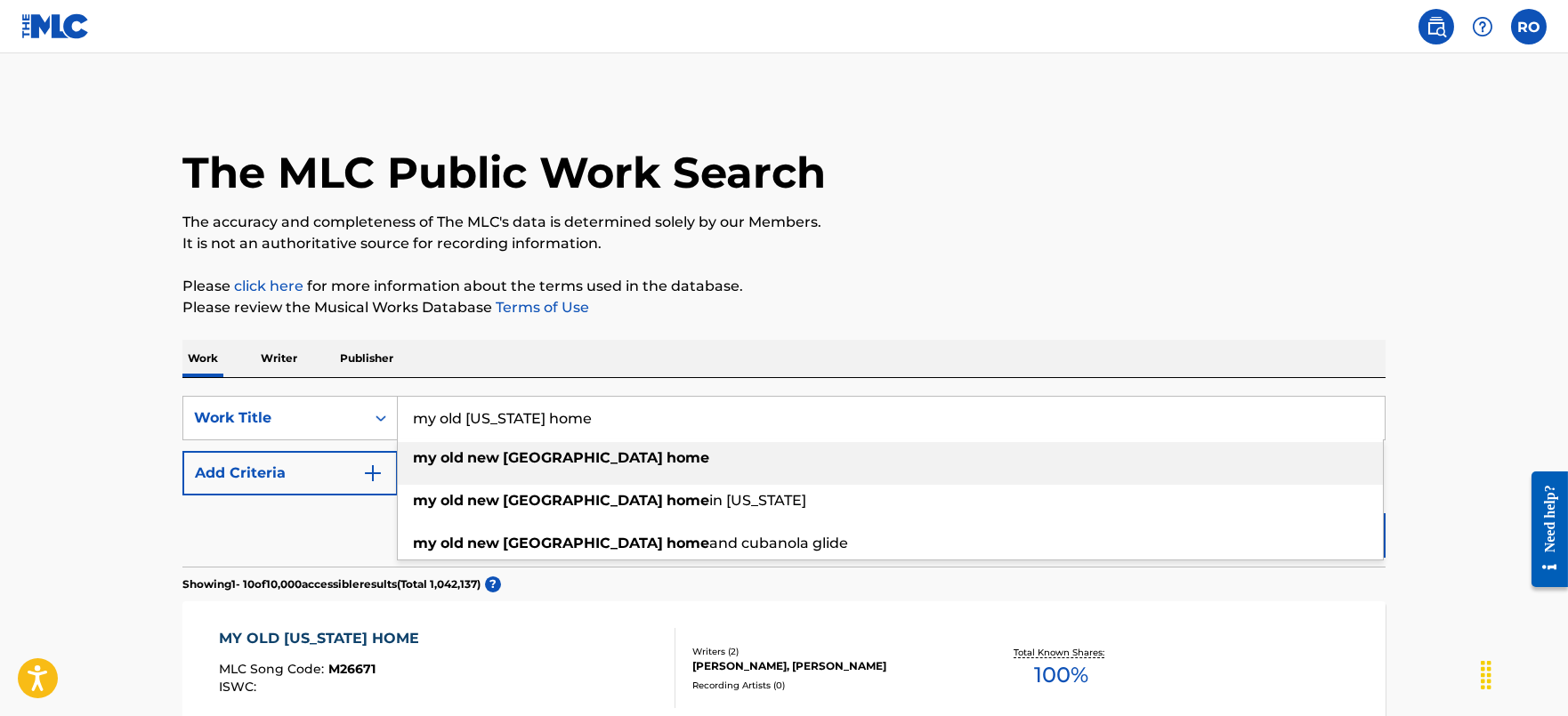
click at [836, 433] on input "my old [US_STATE] home" at bounding box center [891, 418] width 987 height 43
click at [837, 433] on input "my old [US_STATE] home" at bounding box center [891, 418] width 987 height 43
paste input "Trail of the Lonesome Pin"
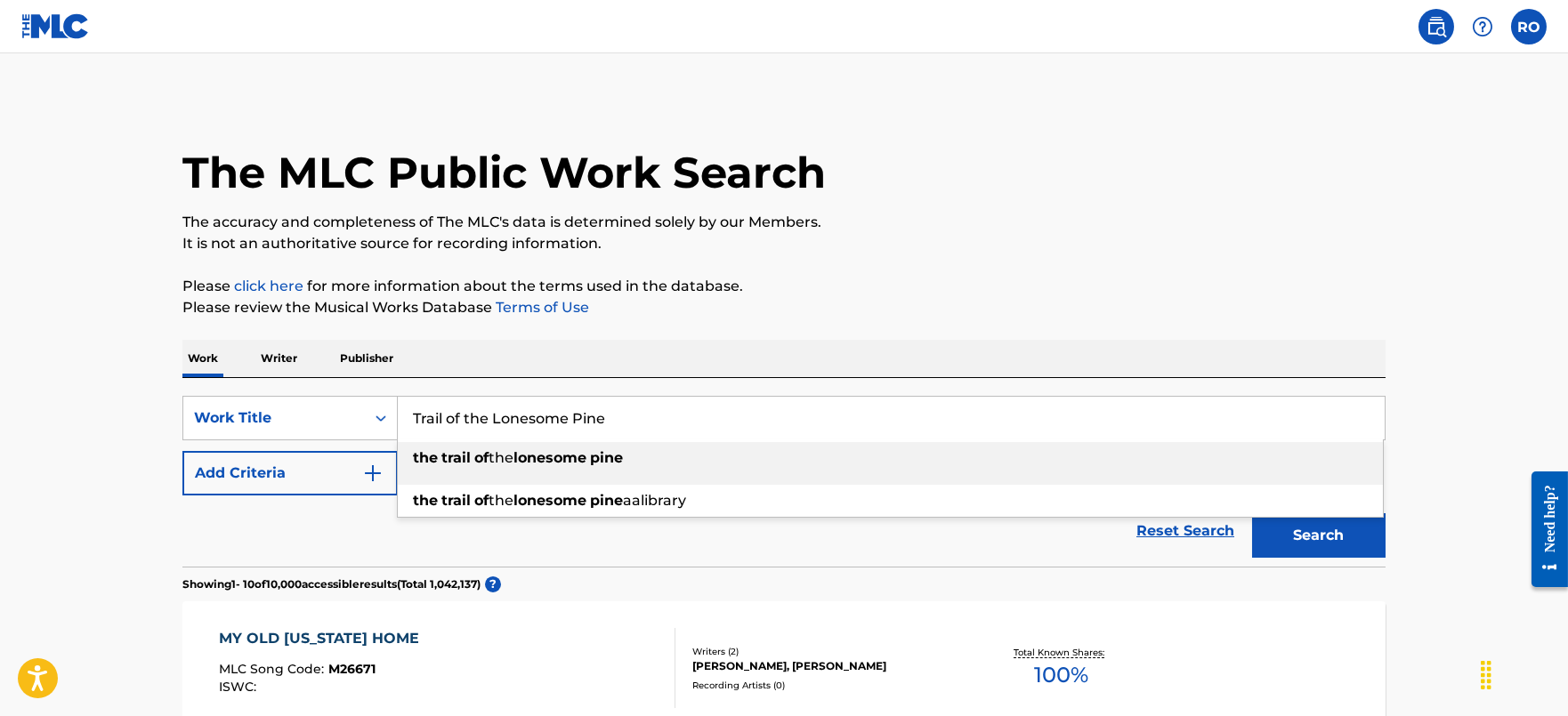
drag, startPoint x: 795, startPoint y: 424, endPoint x: 779, endPoint y: 425, distance: 16.0
click at [795, 422] on input "Trail of the Lonesome Pine" at bounding box center [891, 418] width 987 height 43
click at [739, 459] on div "the trail of the lonesome pine" at bounding box center [890, 458] width 985 height 32
type input "the trail of the lonesome pine"
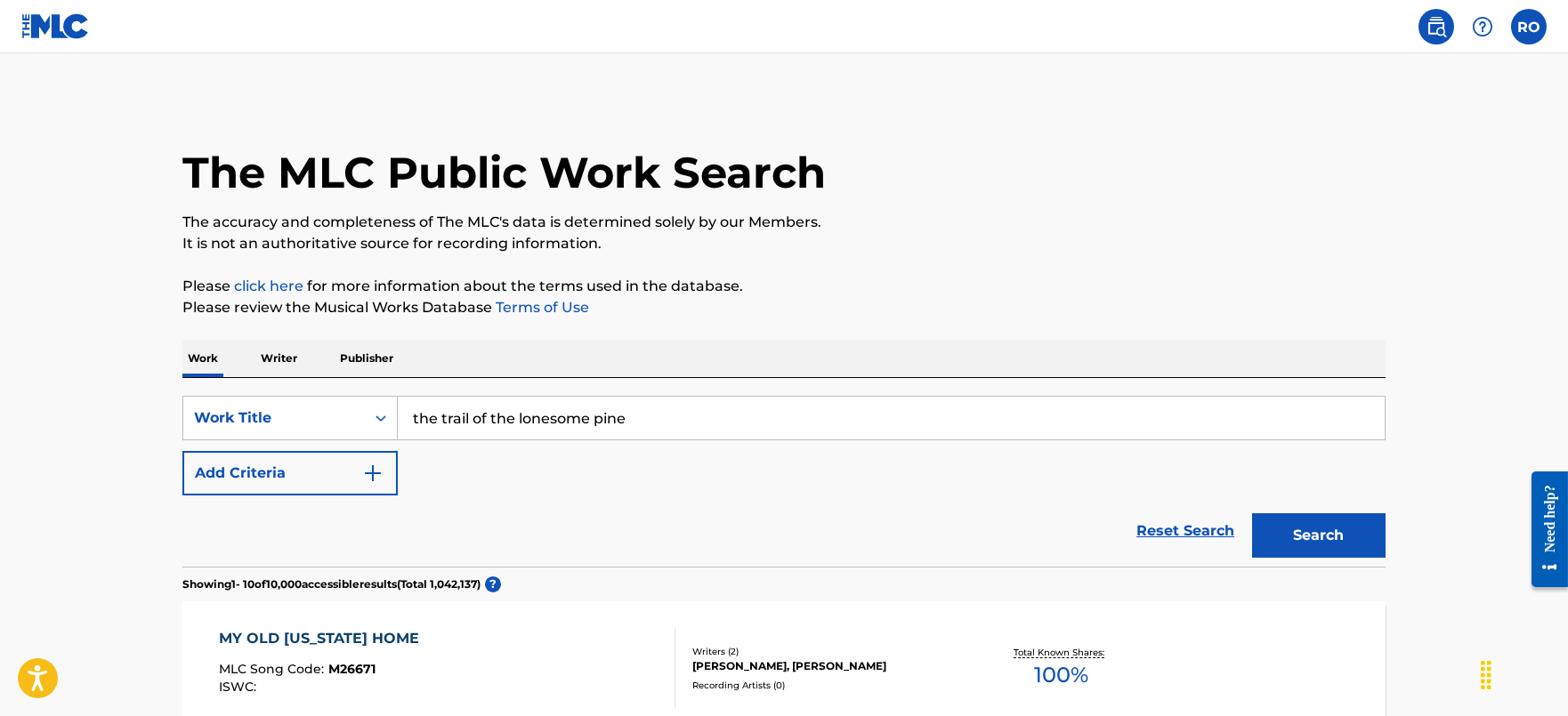
click at [1385, 534] on button "Search" at bounding box center [1319, 536] width 134 height 45
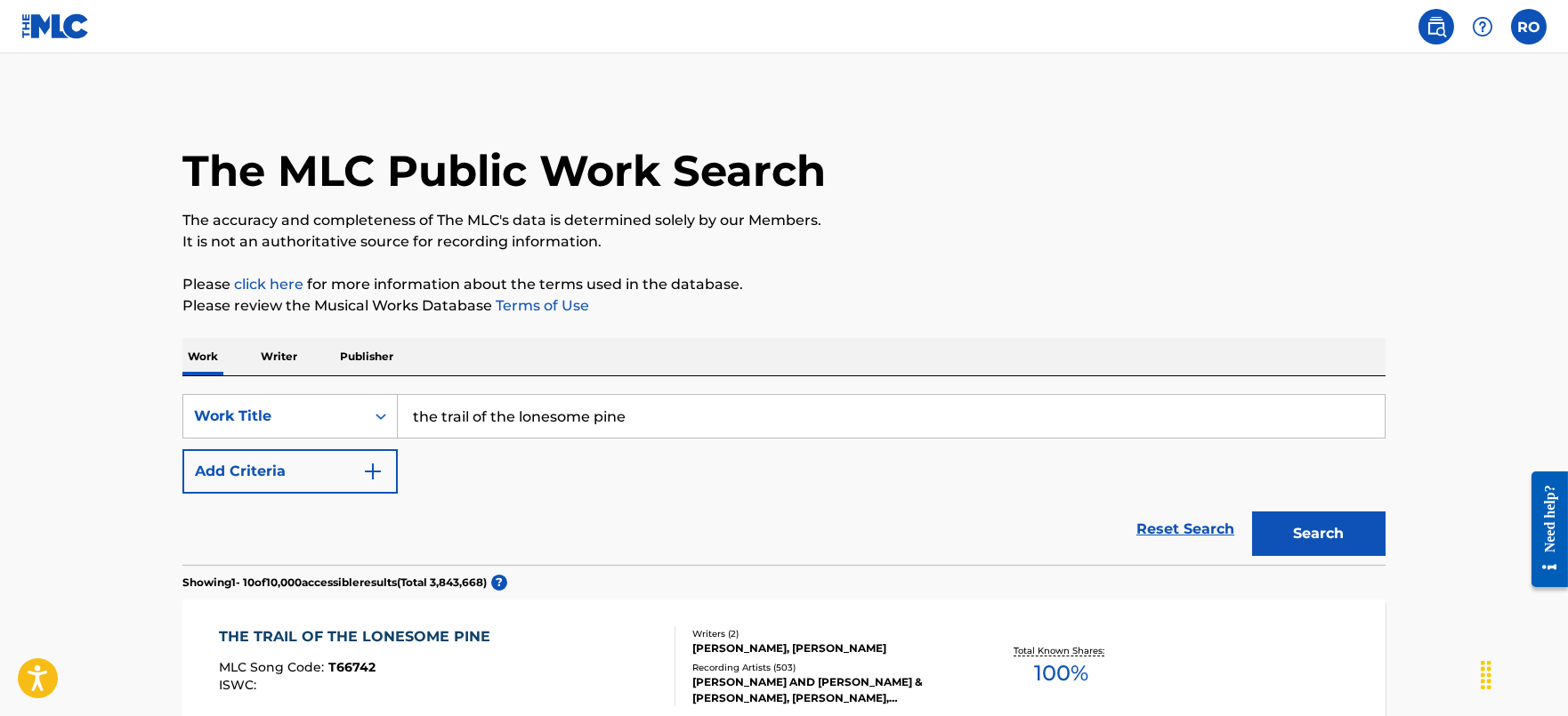
scroll to position [221, 0]
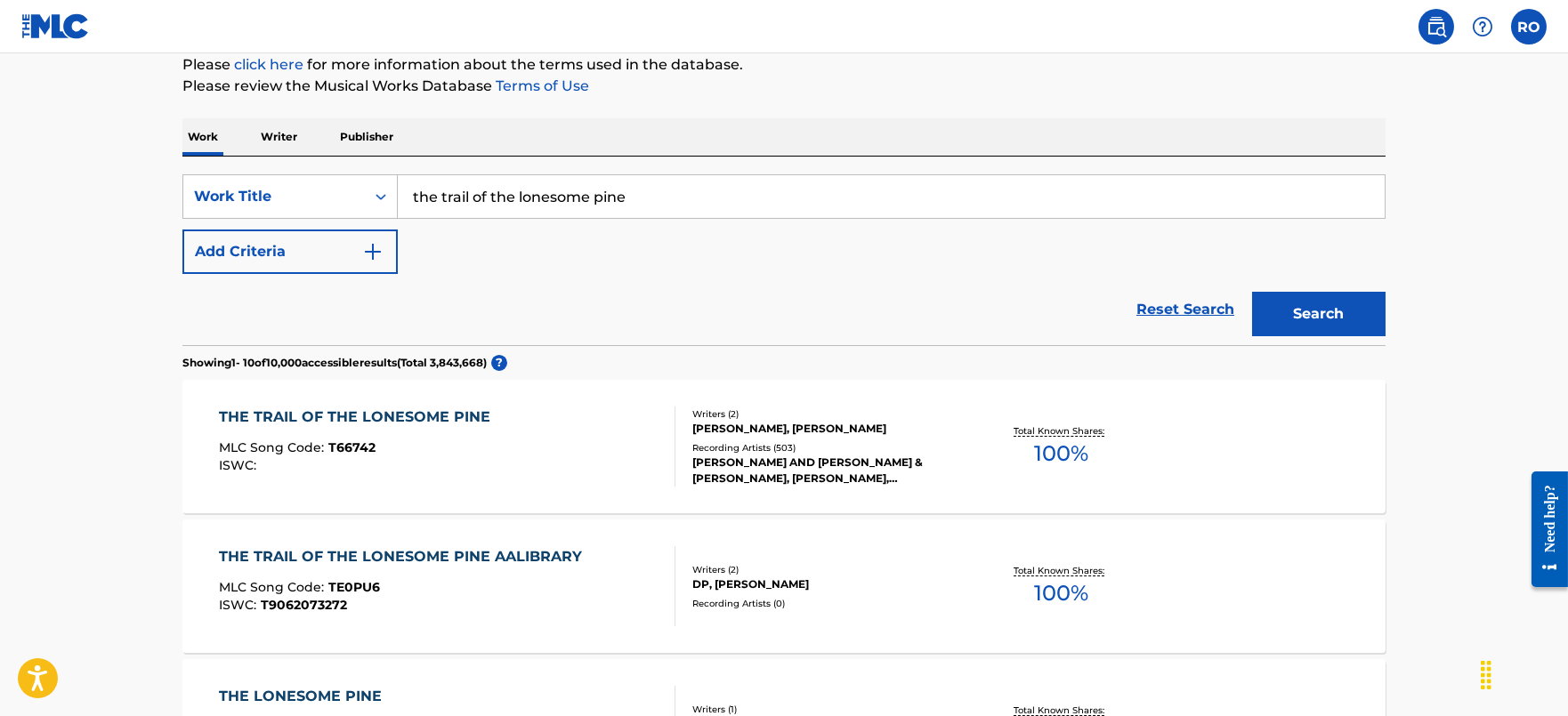
click at [459, 422] on div "THE TRAIL OF THE LONESOME PINE" at bounding box center [359, 416] width 280 height 21
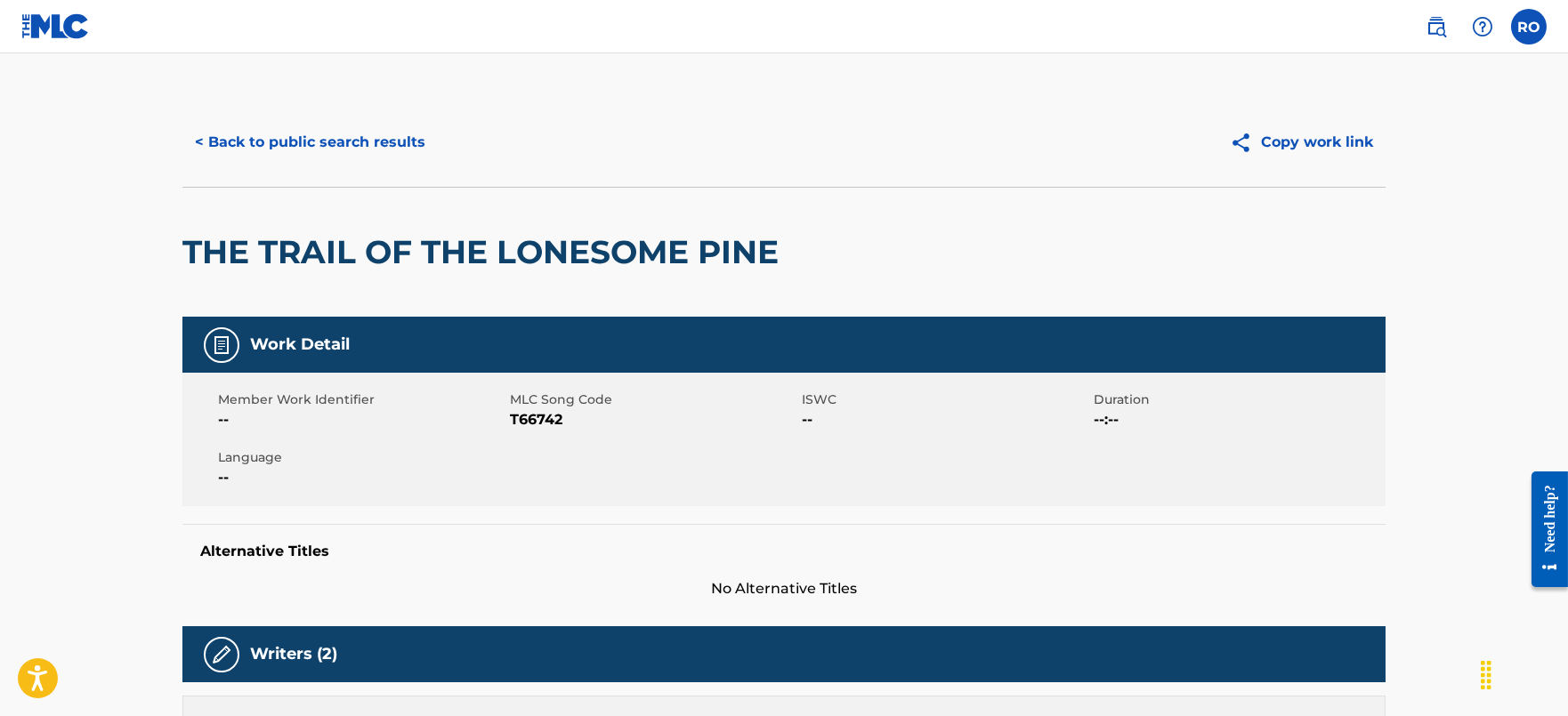
click at [365, 137] on button "< Back to public search results" at bounding box center [309, 143] width 255 height 45
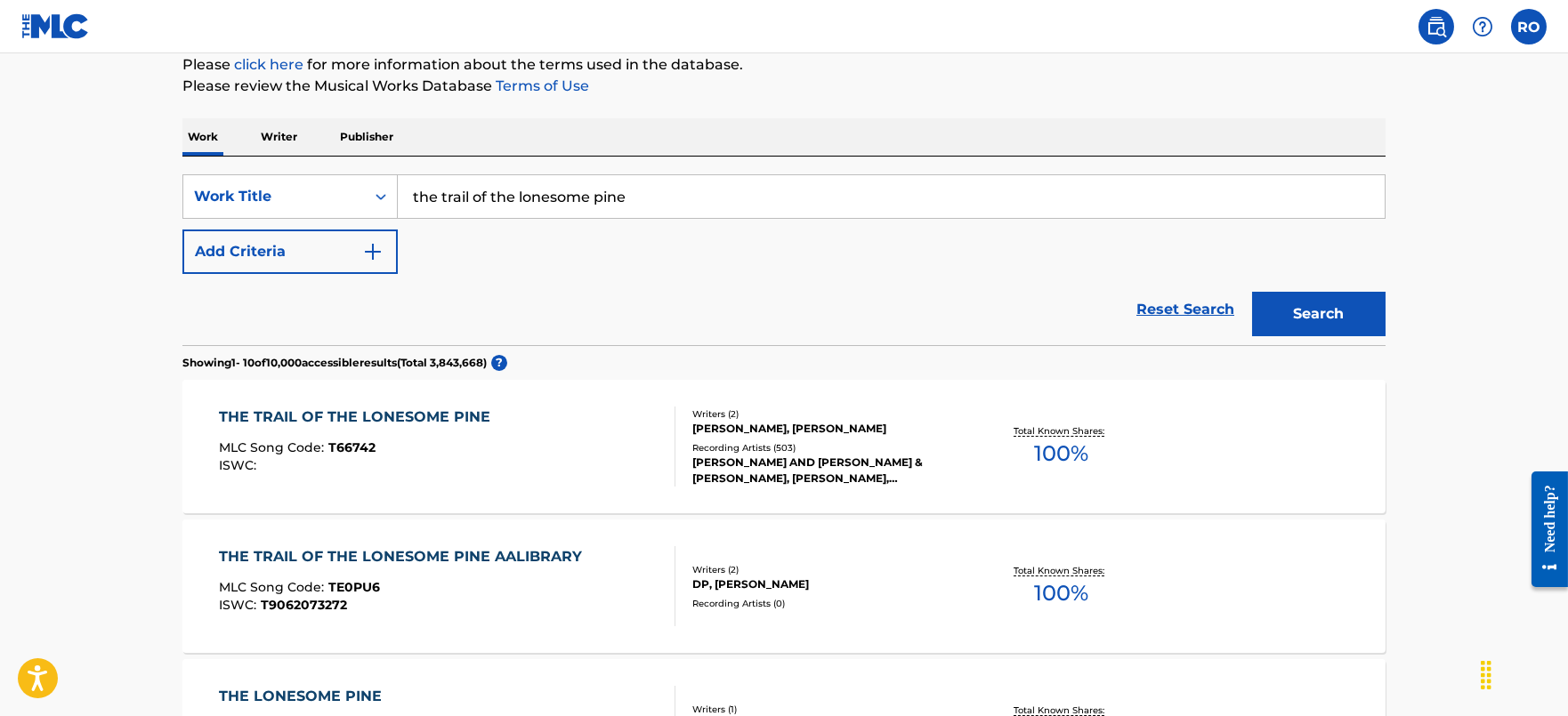
drag, startPoint x: 756, startPoint y: 189, endPoint x: 0, endPoint y: 243, distance: 757.9
click at [0, 244] on html "Accessibility Screen-Reader Guide, Feedback, and Issue Reporting | New window C…" at bounding box center [784, 136] width 1568 height 716
paste input "Beautiful [US_STATE]"
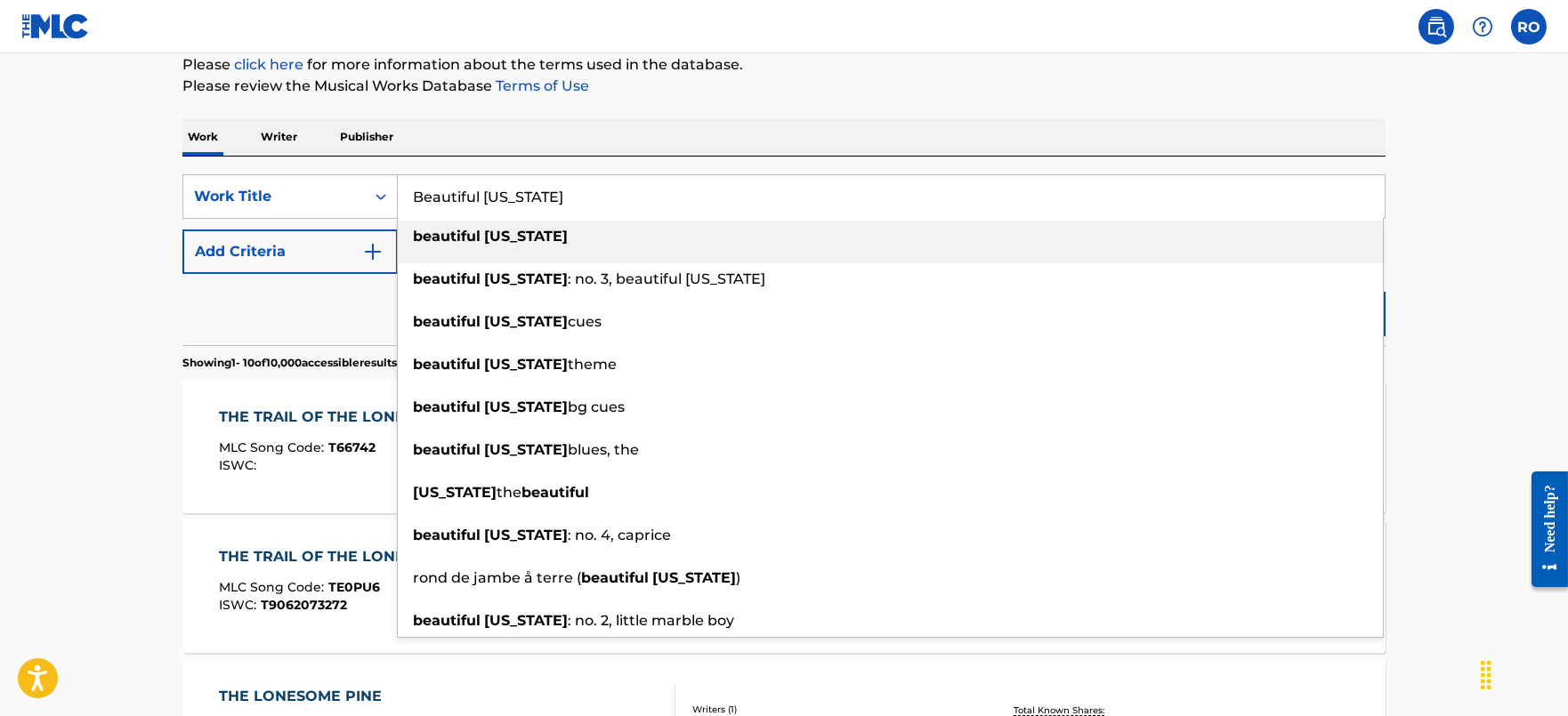
click at [621, 224] on div "beautiful [US_STATE]" at bounding box center [890, 236] width 985 height 32
type input "beautiful [US_STATE]"
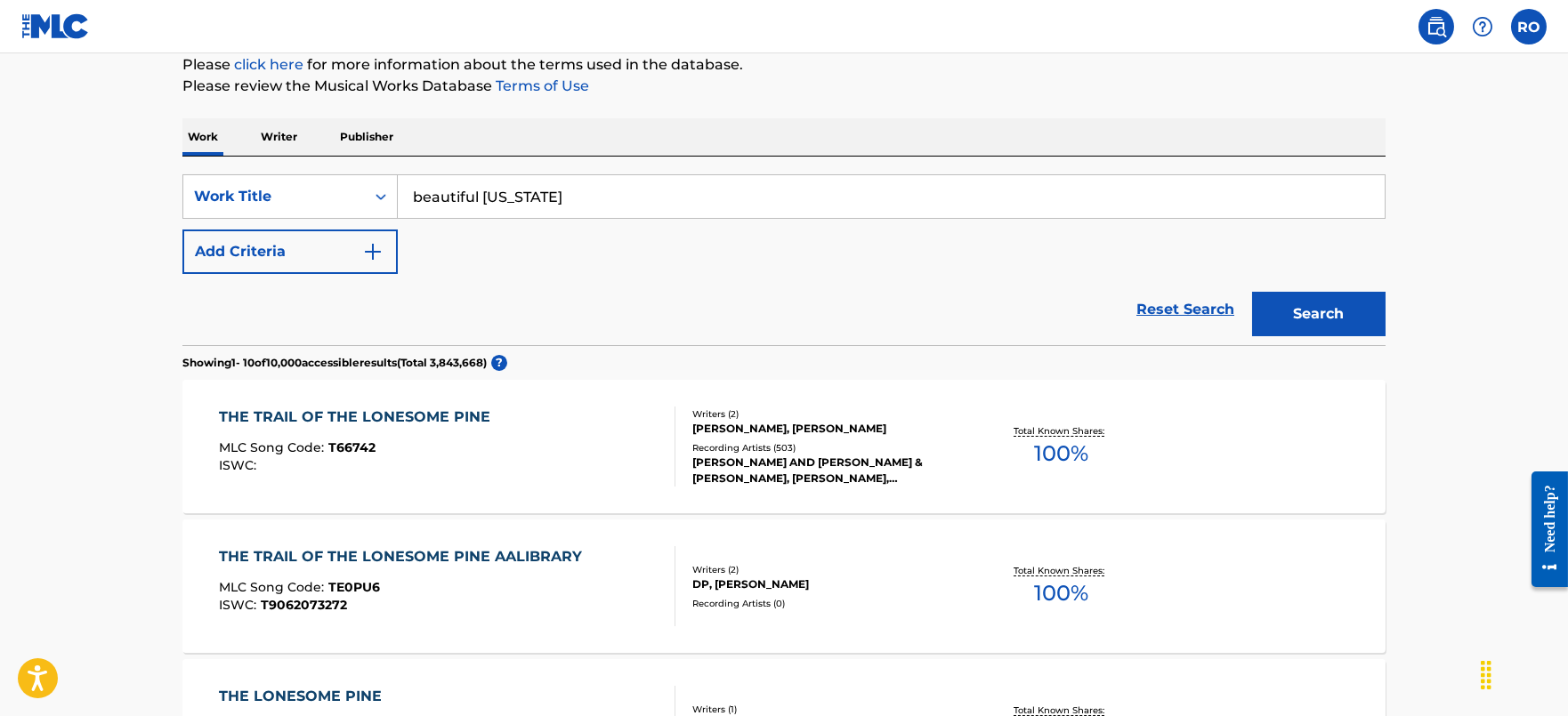
click at [1369, 312] on button "Search" at bounding box center [1319, 315] width 134 height 45
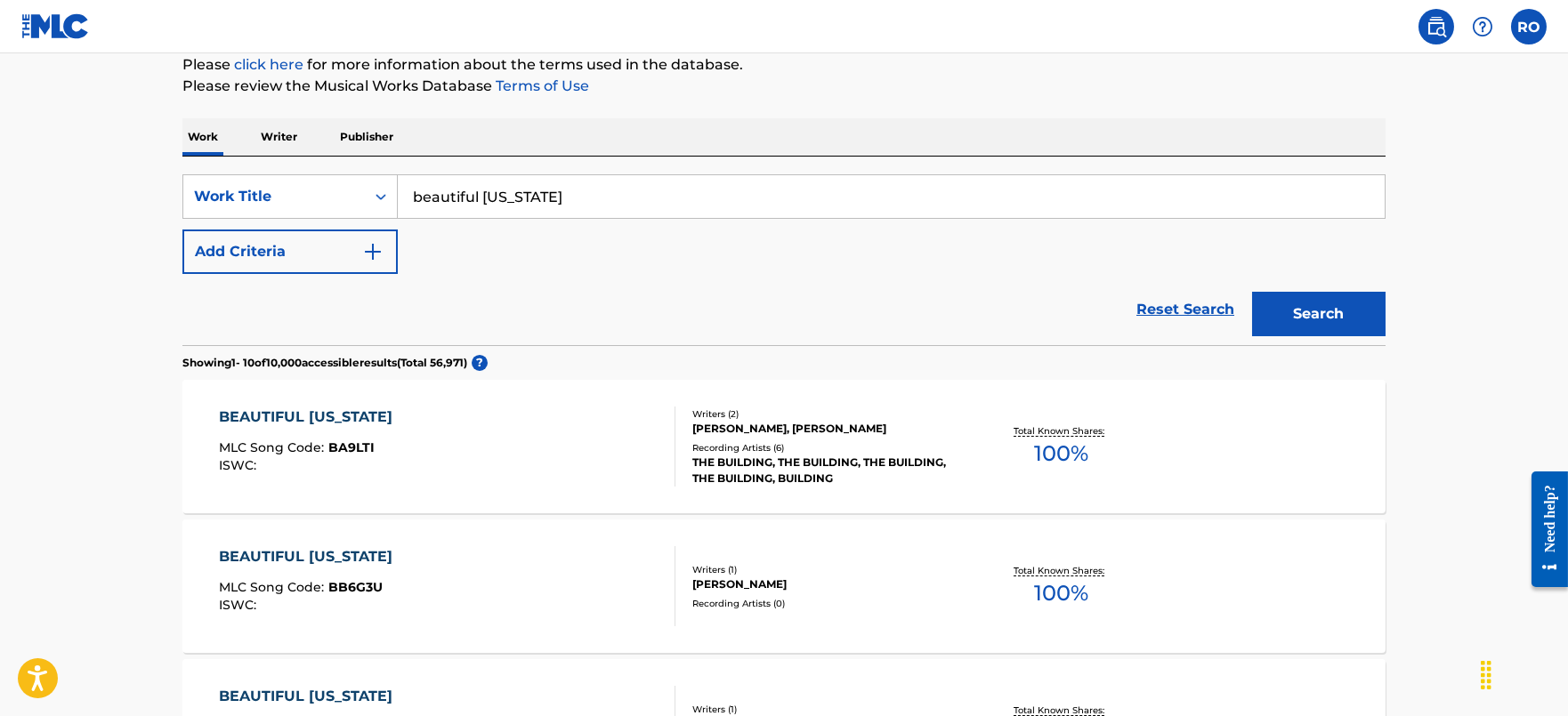
click at [293, 401] on div "BEAUTIFUL [US_STATE] MLC Song Code : BA9LTI ISWC : Writers ( 2 ) [PERSON_NAME],…" at bounding box center [784, 446] width 1203 height 133
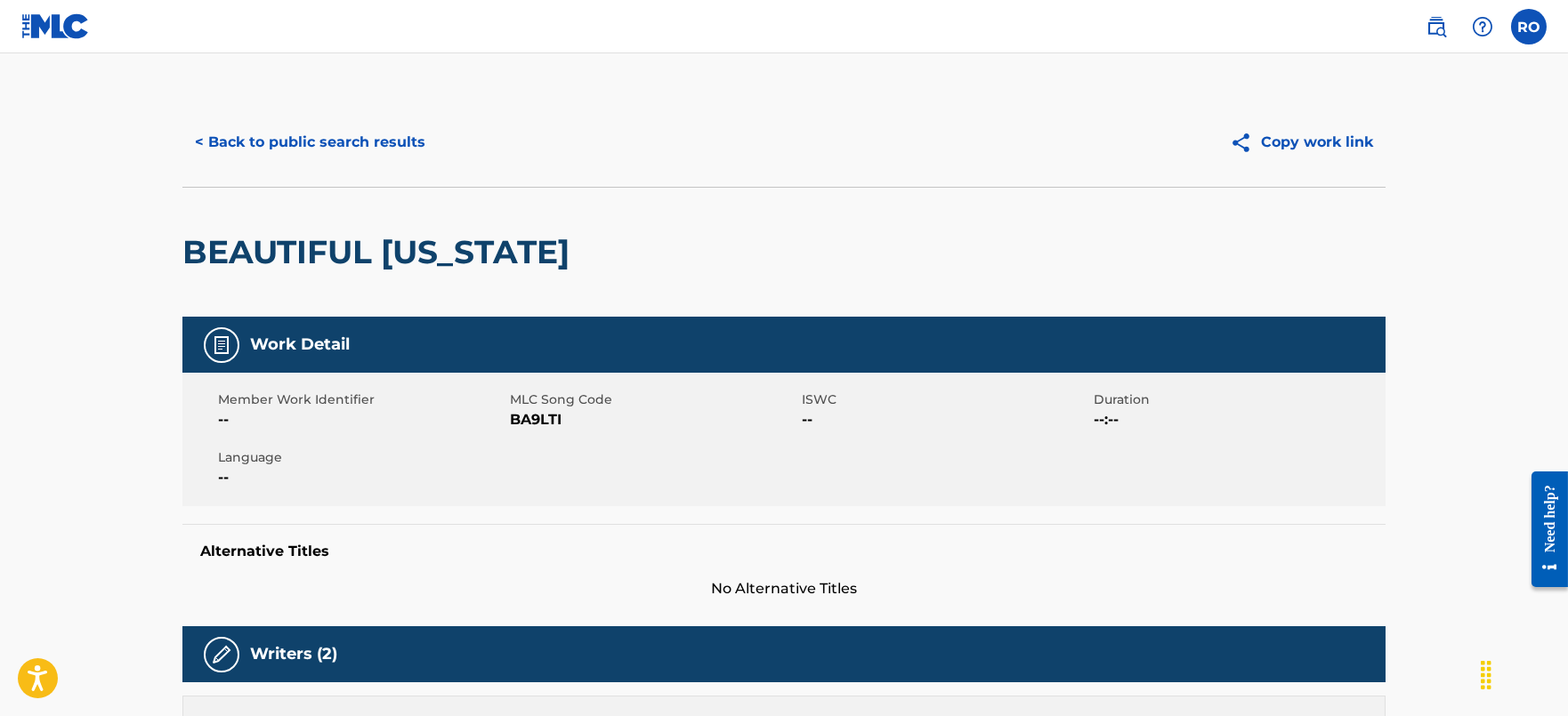
click at [260, 142] on button "< Back to public search results" at bounding box center [309, 143] width 255 height 45
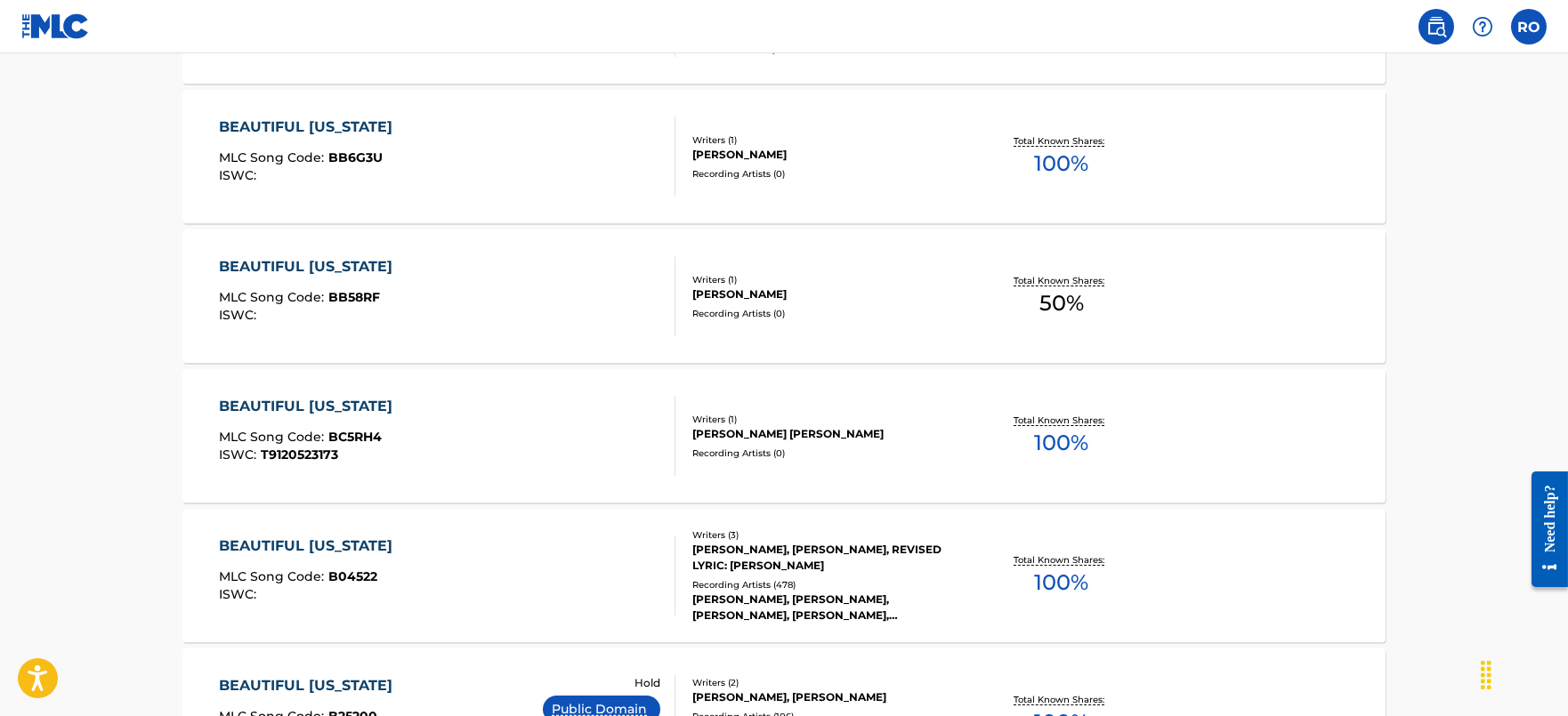
scroll to position [667, 0]
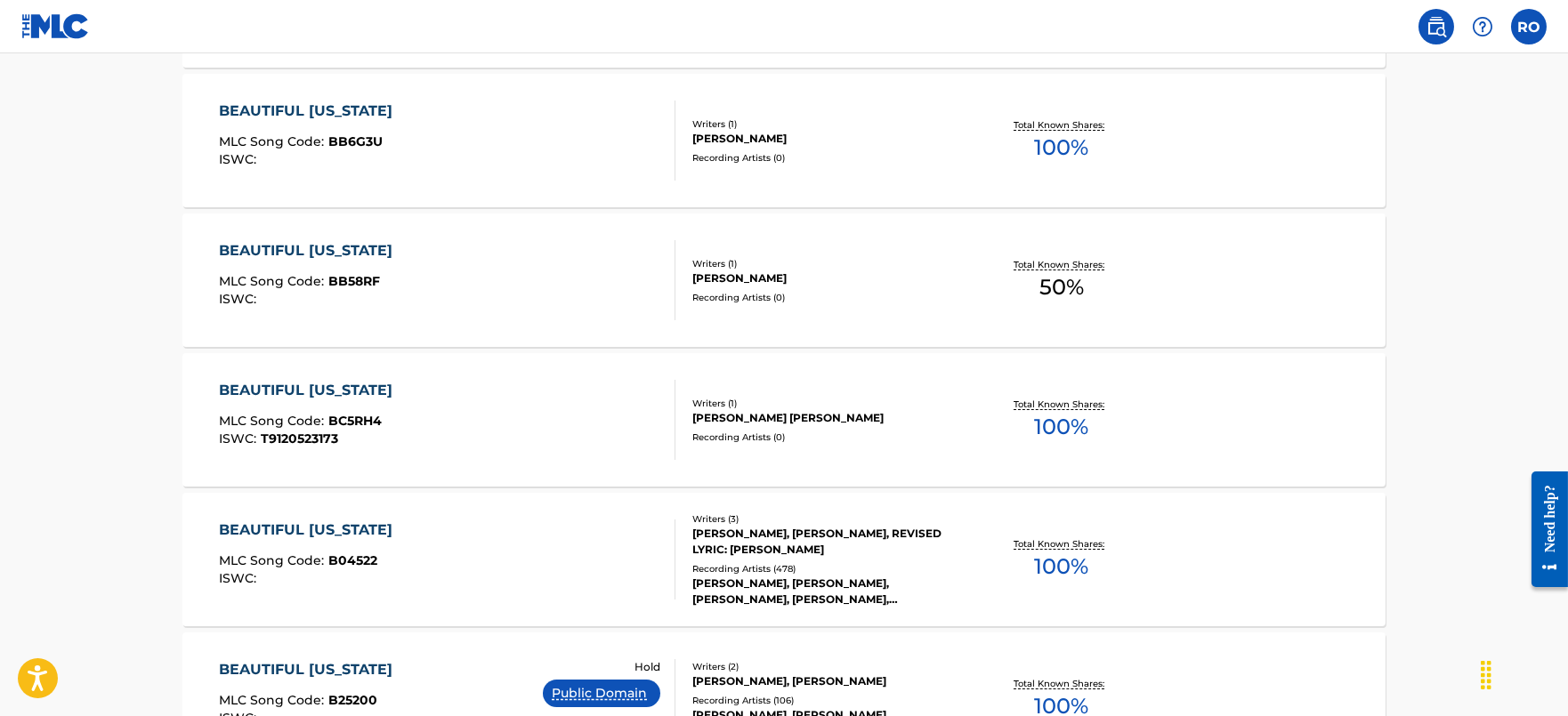
click at [291, 518] on div "BEAUTIFUL [US_STATE] MLC Song Code : B04522 ISWC : Writers ( 3 ) [PERSON_NAME],…" at bounding box center [784, 559] width 1203 height 133
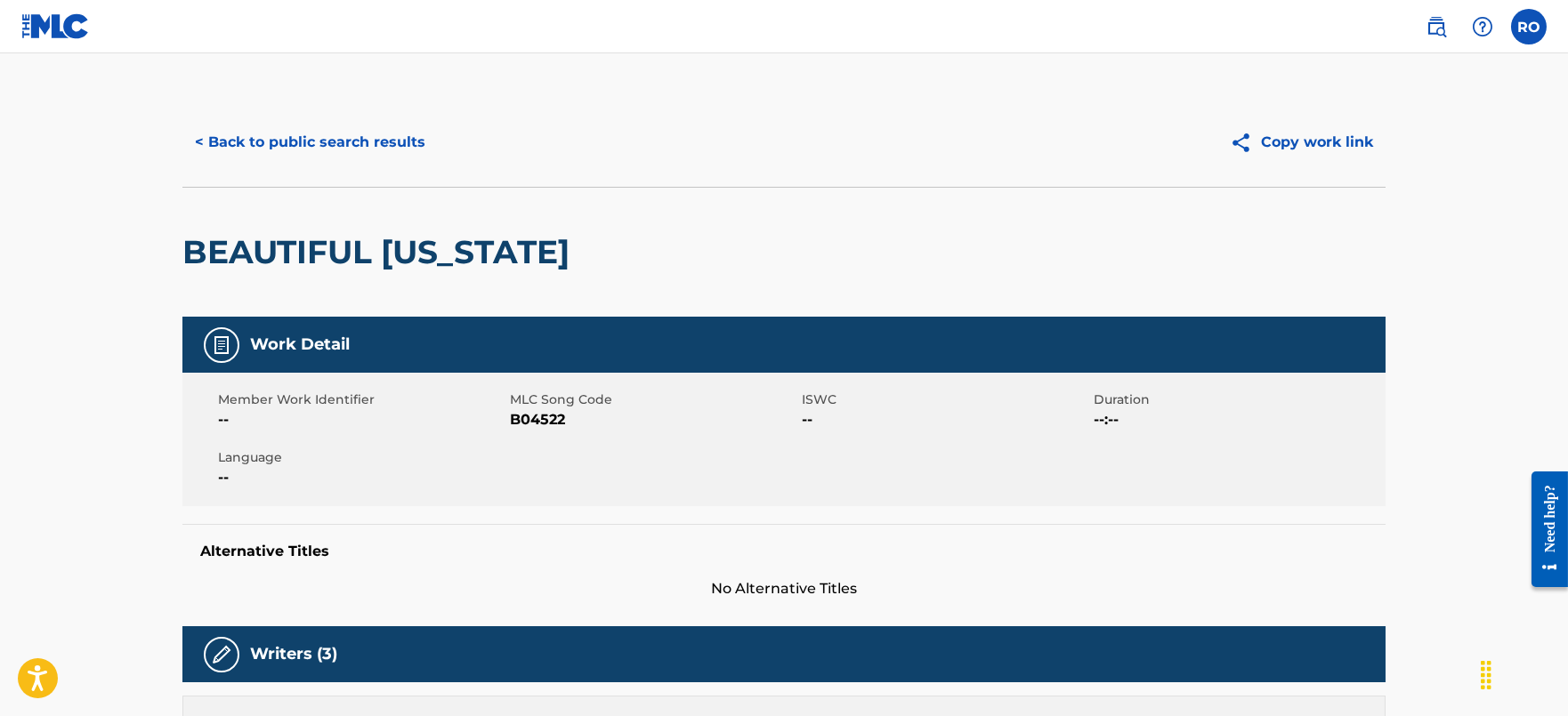
click at [308, 158] on button "< Back to public search results" at bounding box center [309, 143] width 255 height 45
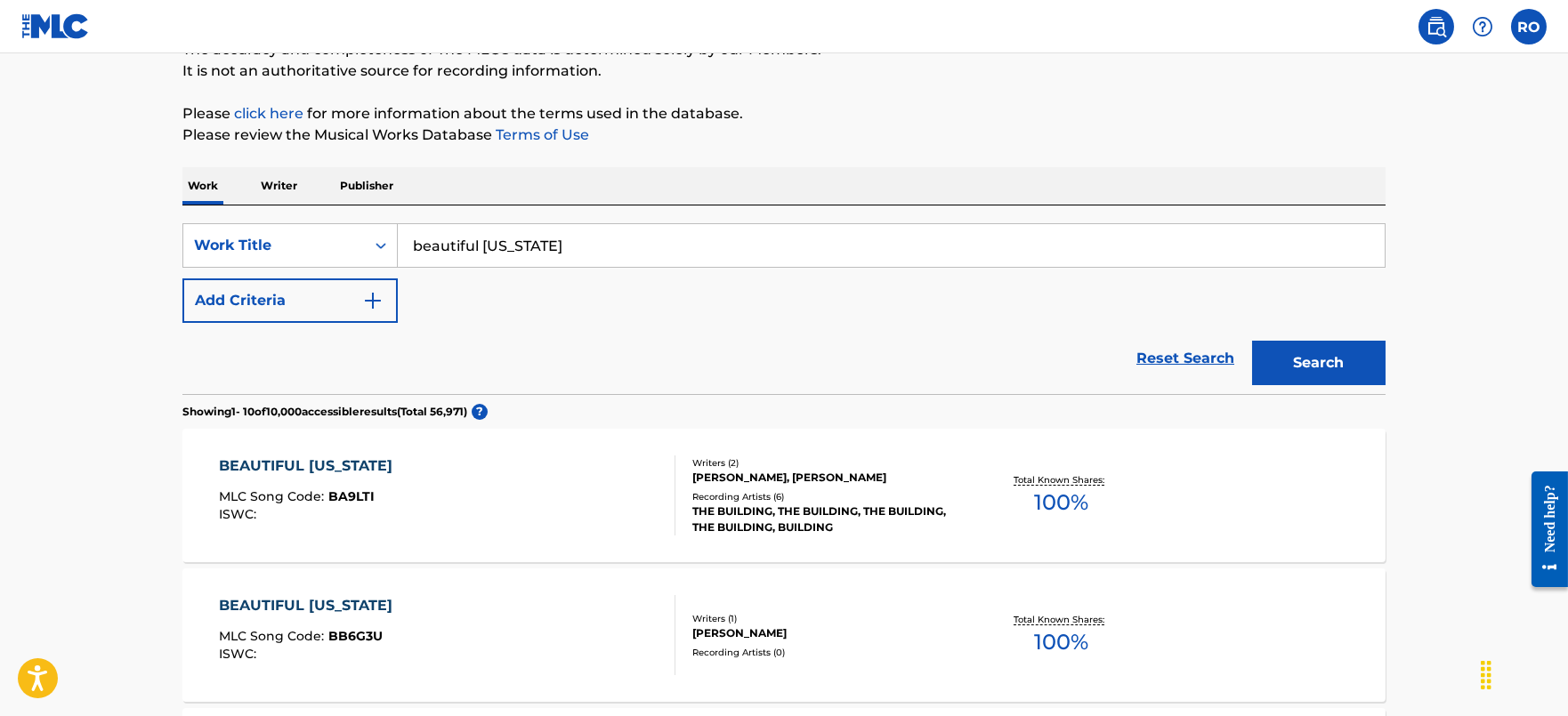
scroll to position [158, 0]
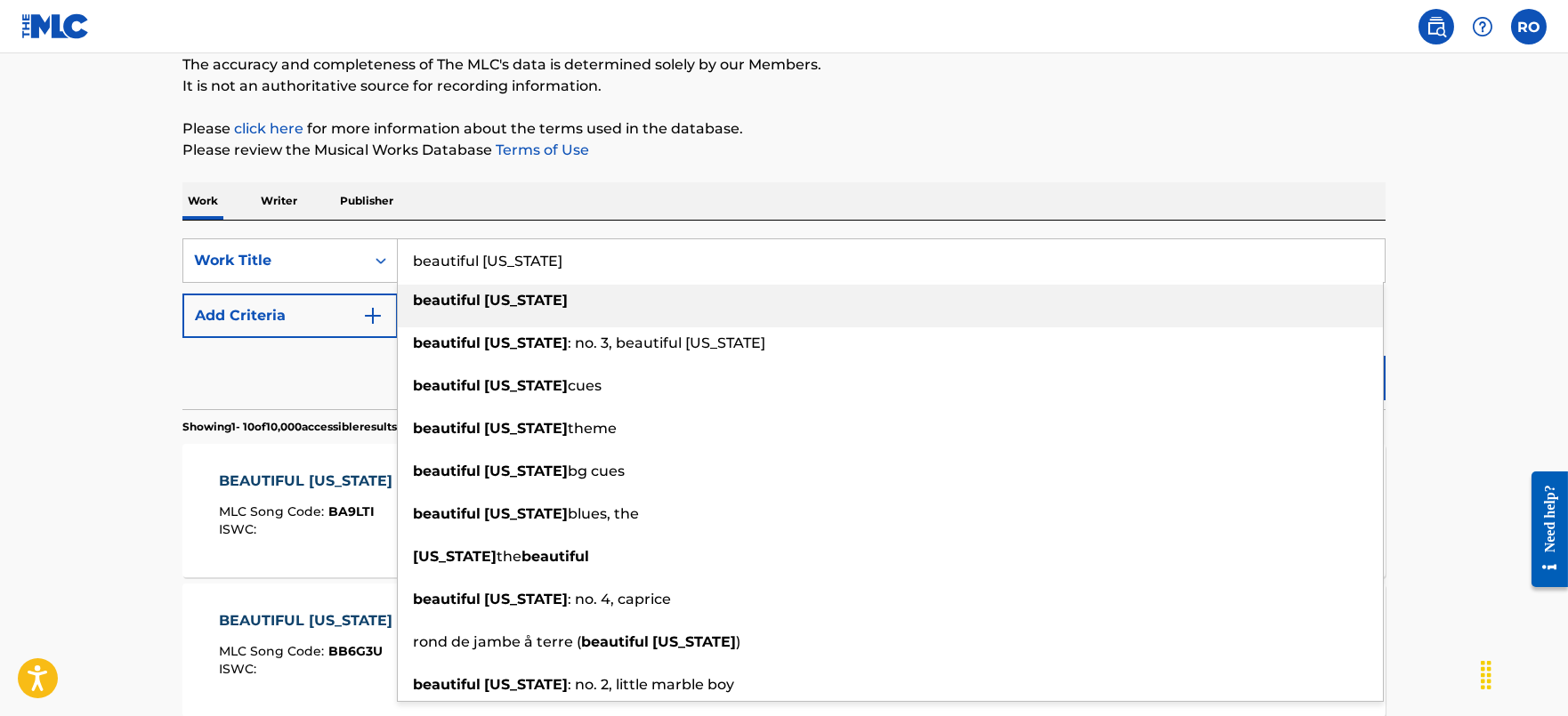
click at [628, 263] on input "beautiful [US_STATE]" at bounding box center [891, 260] width 987 height 43
paste input "Royal Garden Blues"
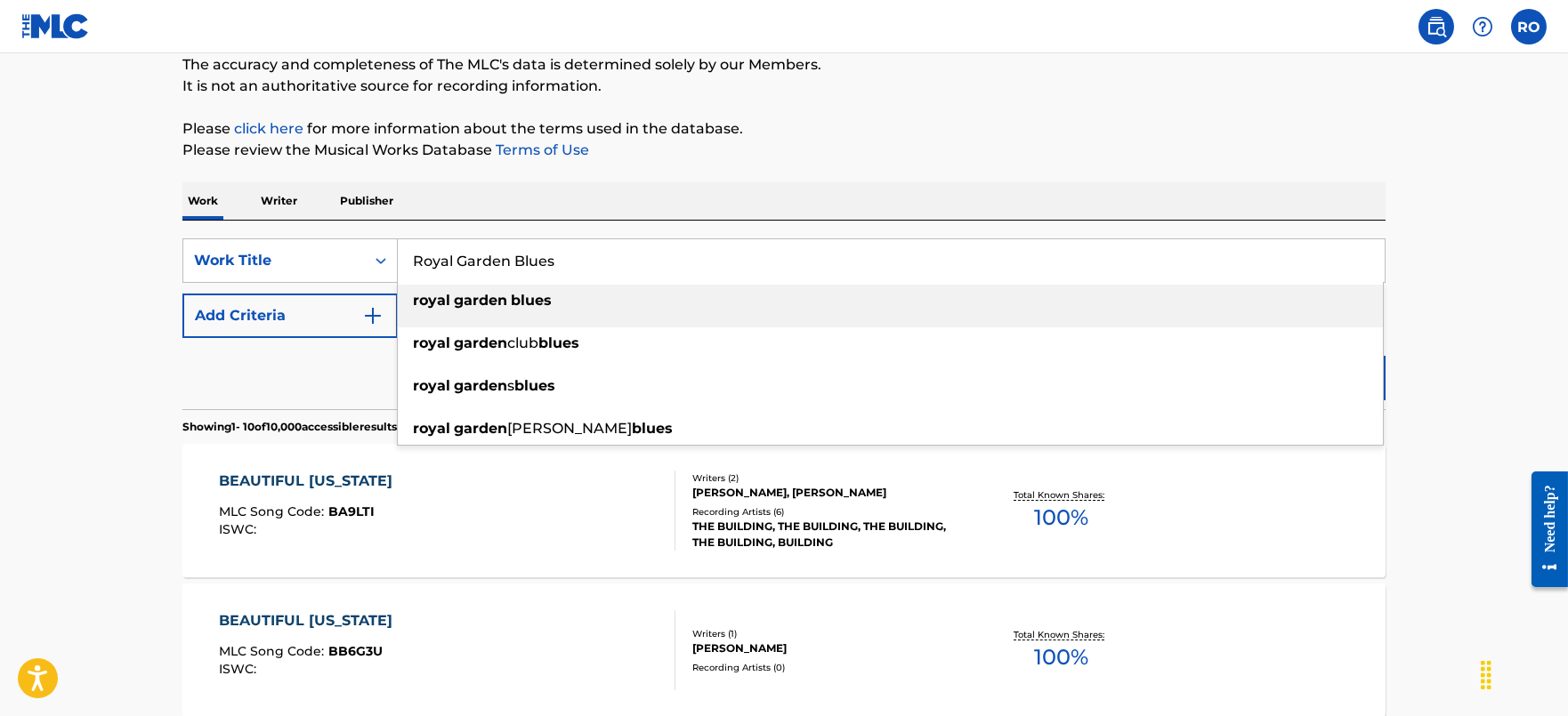
click at [609, 310] on div "royal garden blues" at bounding box center [890, 301] width 985 height 32
type input "royal garden blues"
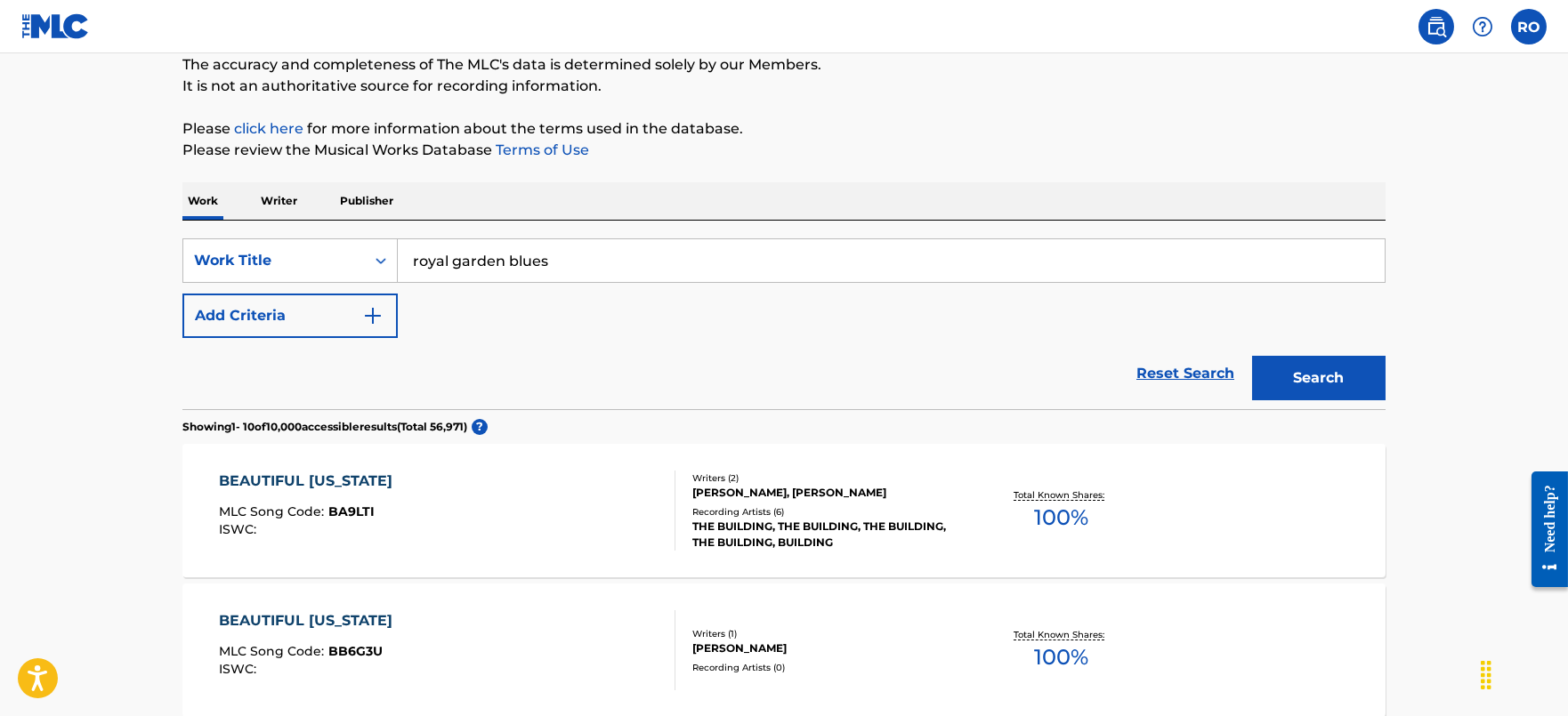
click at [1323, 370] on button "Search" at bounding box center [1319, 378] width 134 height 45
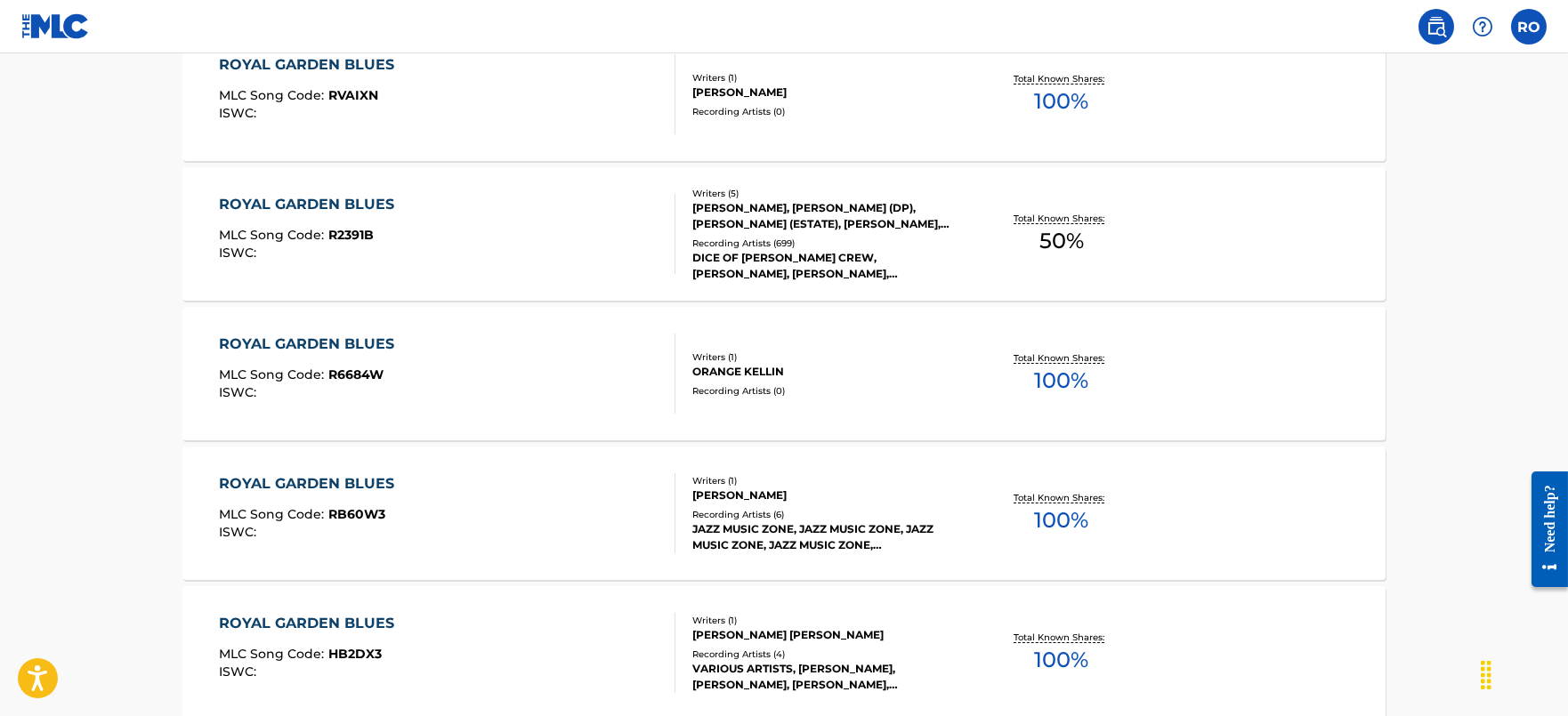
scroll to position [824, 0]
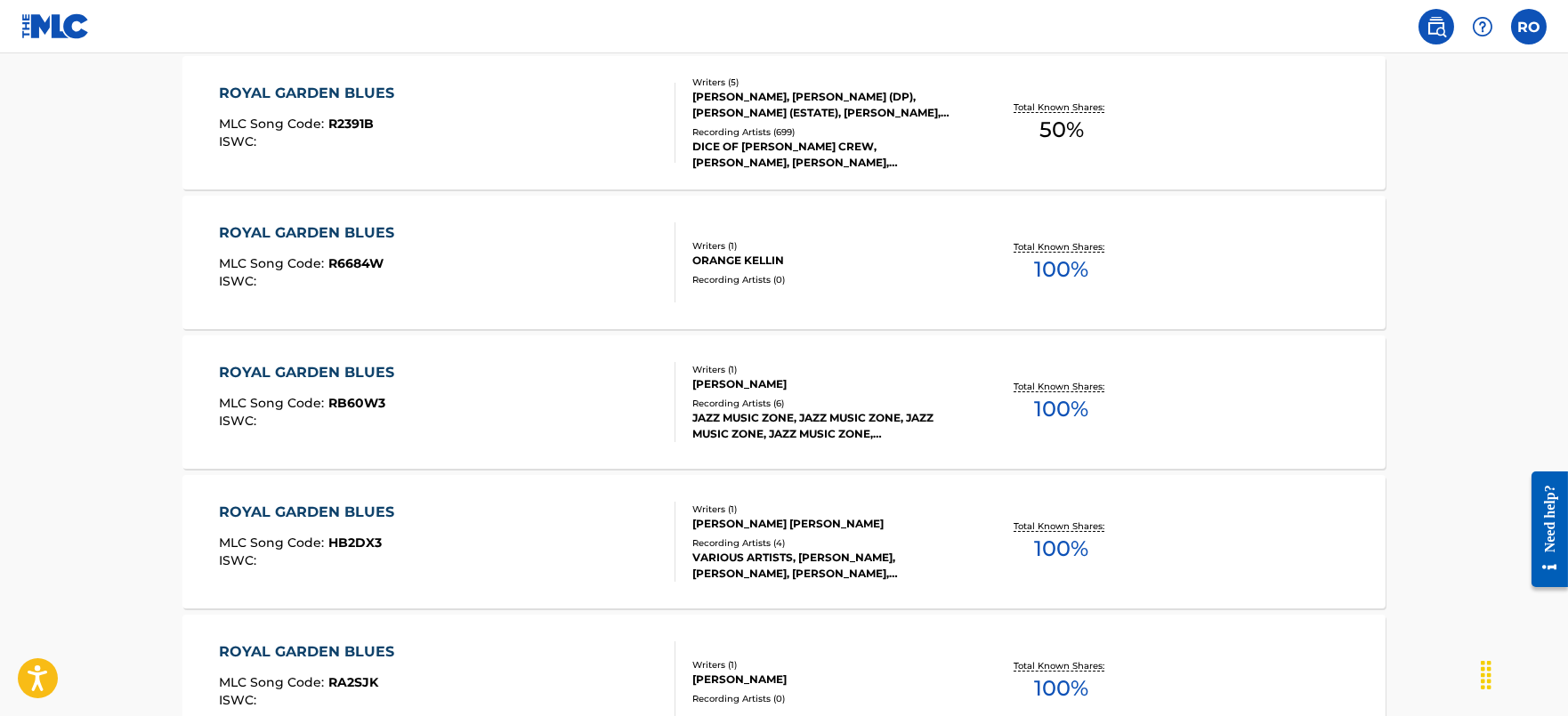
click at [343, 92] on div "ROYAL GARDEN BLUES" at bounding box center [310, 93] width 184 height 21
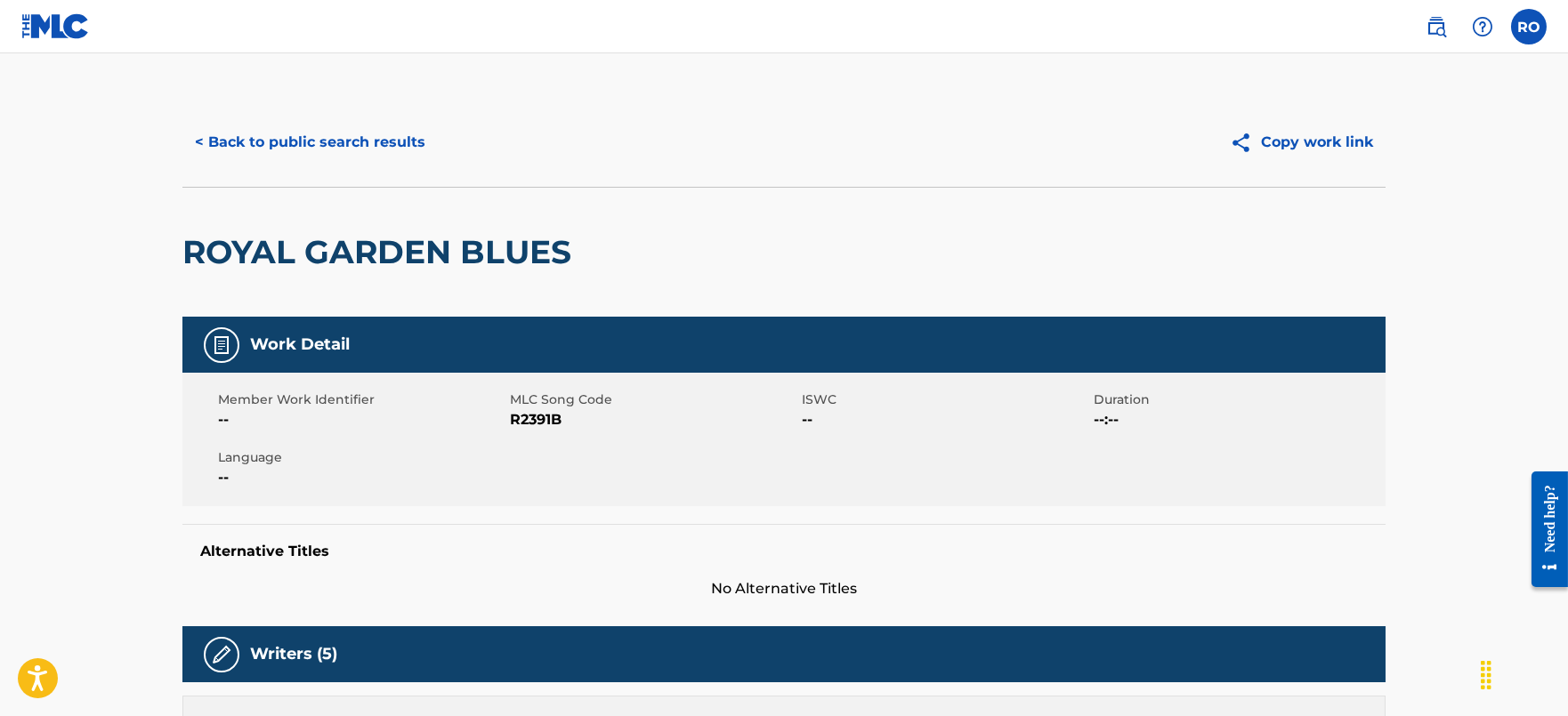
click at [271, 128] on button "< Back to public search results" at bounding box center [309, 143] width 255 height 45
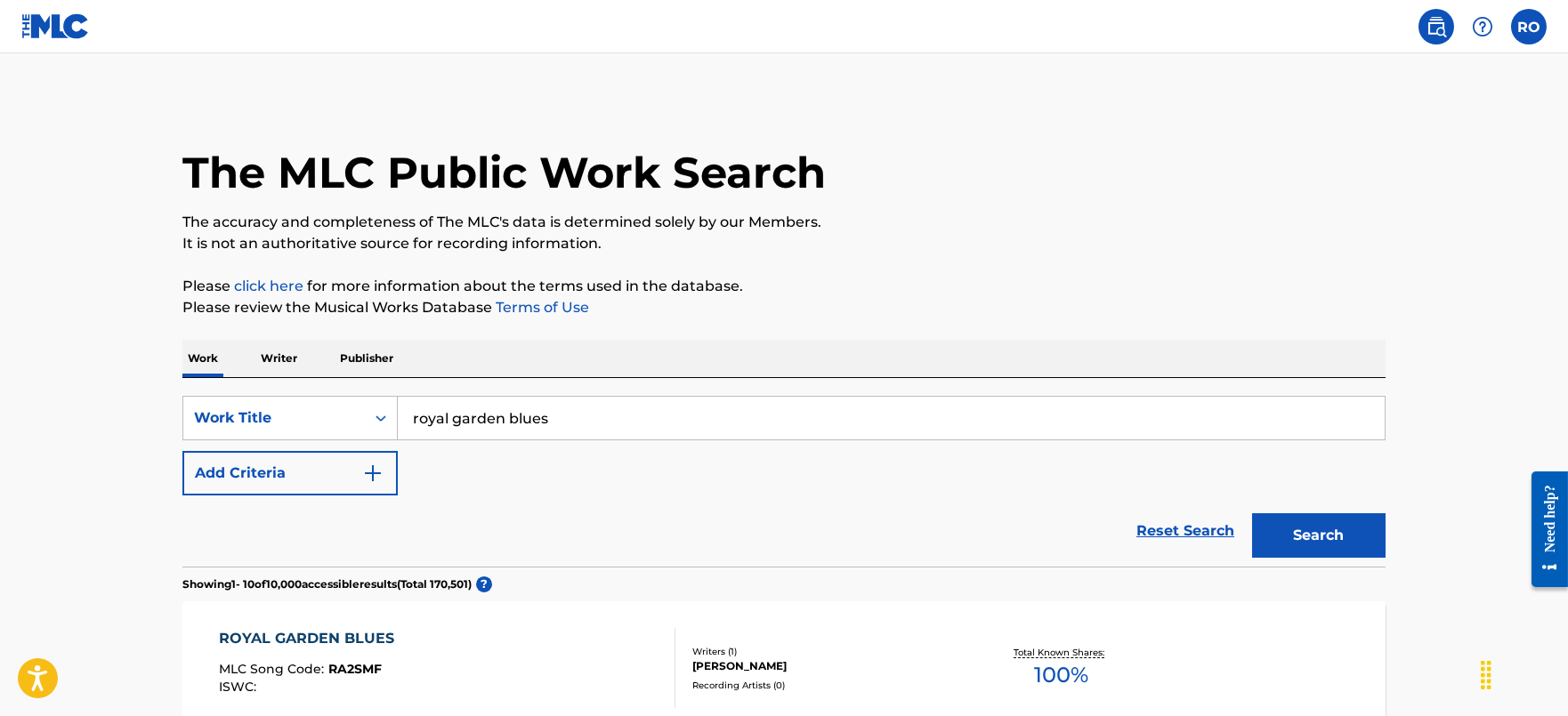
click at [335, 469] on button "Add Criteria" at bounding box center [290, 473] width 216 height 45
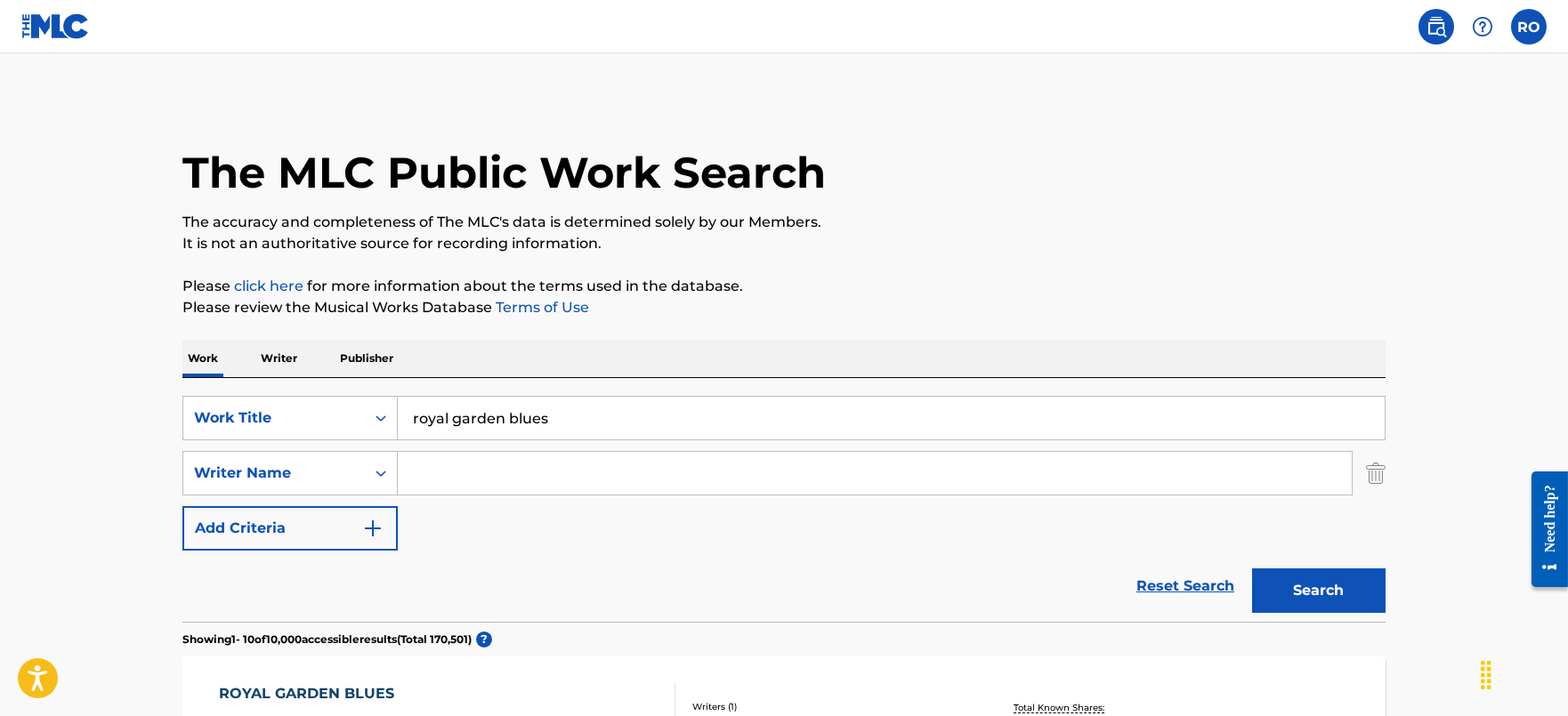
click at [592, 463] on input "Search Form" at bounding box center [875, 473] width 954 height 43
type input "[PERSON_NAME]"
click at [1252, 569] on button "Search" at bounding box center [1319, 591] width 134 height 45
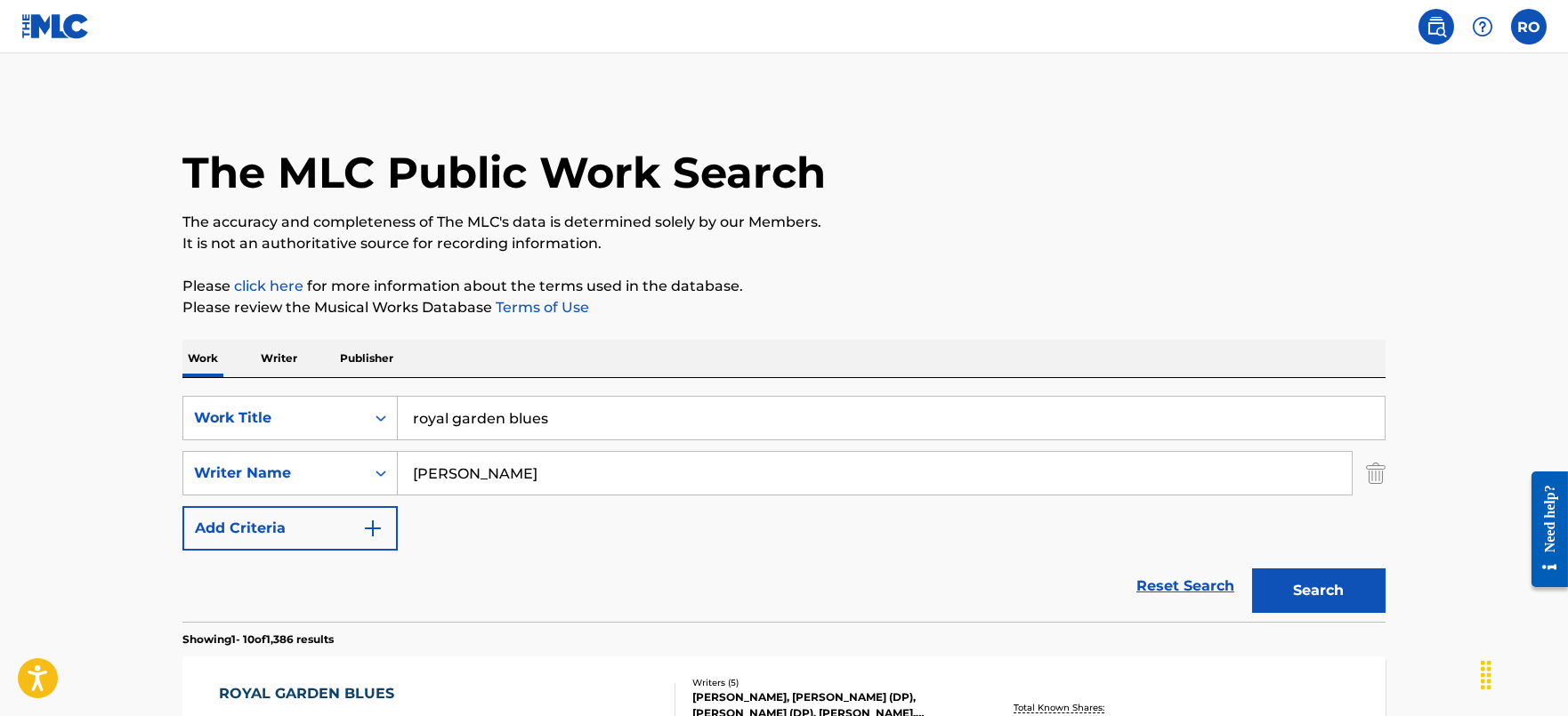
scroll to position [221, 0]
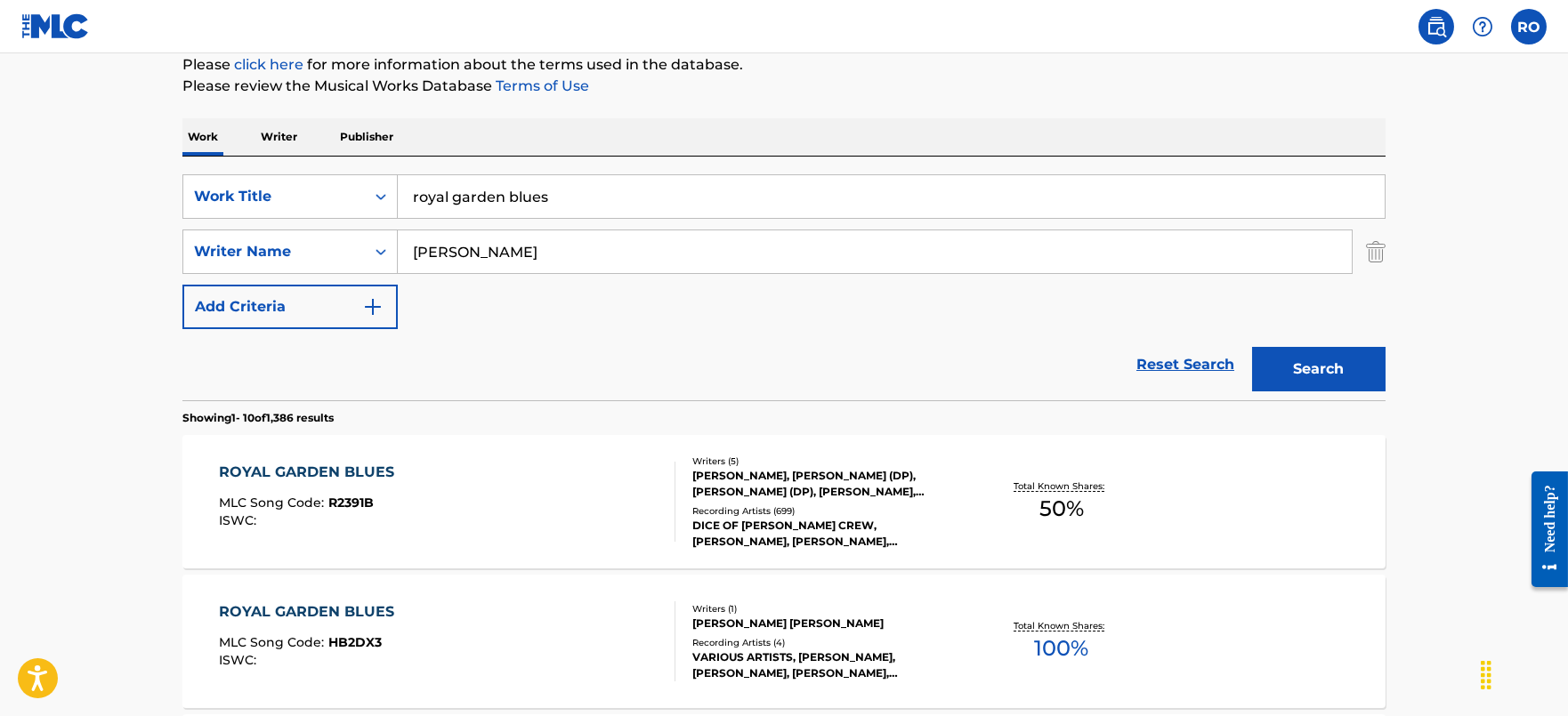
click at [292, 469] on div "ROYAL GARDEN BLUES" at bounding box center [310, 472] width 184 height 21
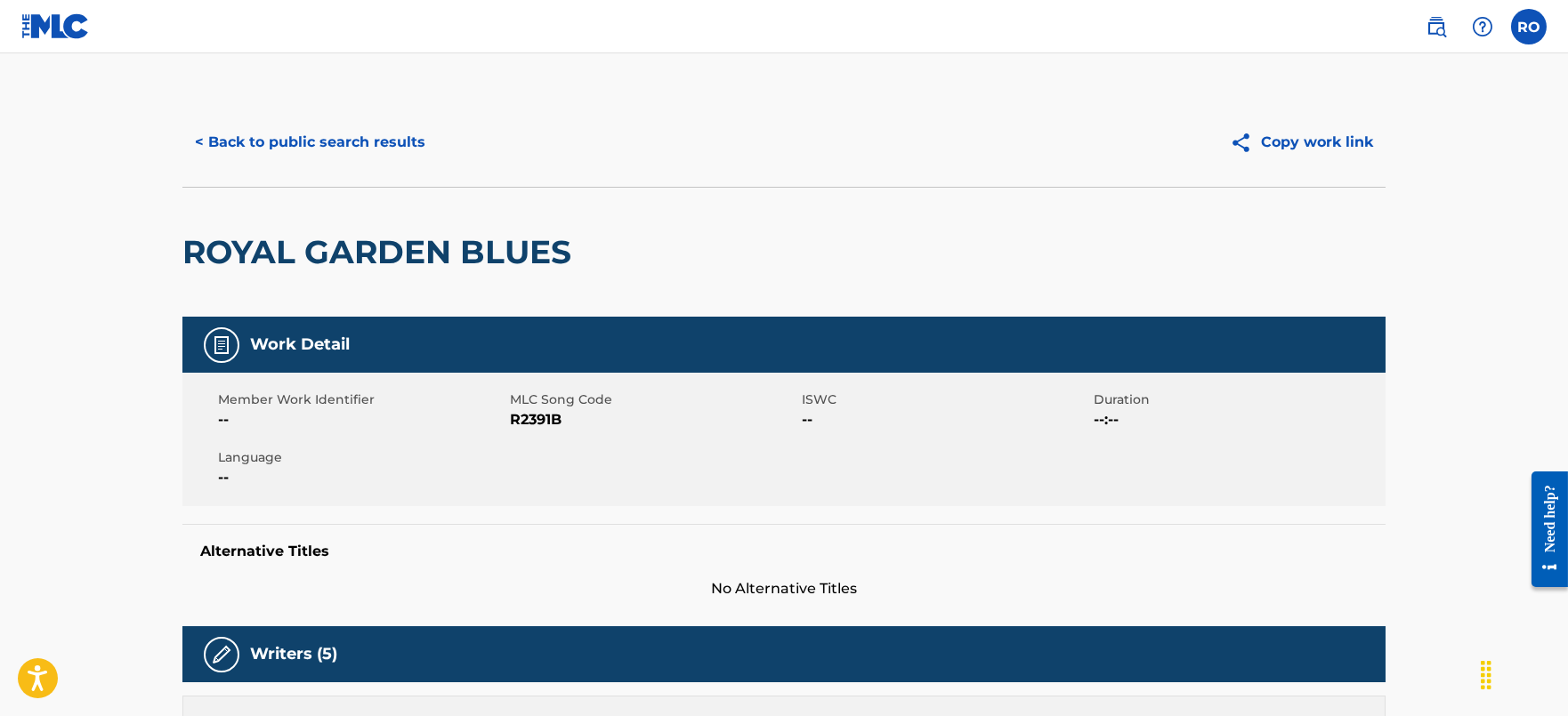
click at [545, 417] on span "R2391B" at bounding box center [654, 419] width 288 height 21
copy span "R2391B"
click at [310, 133] on button "< Back to public search results" at bounding box center [309, 143] width 255 height 45
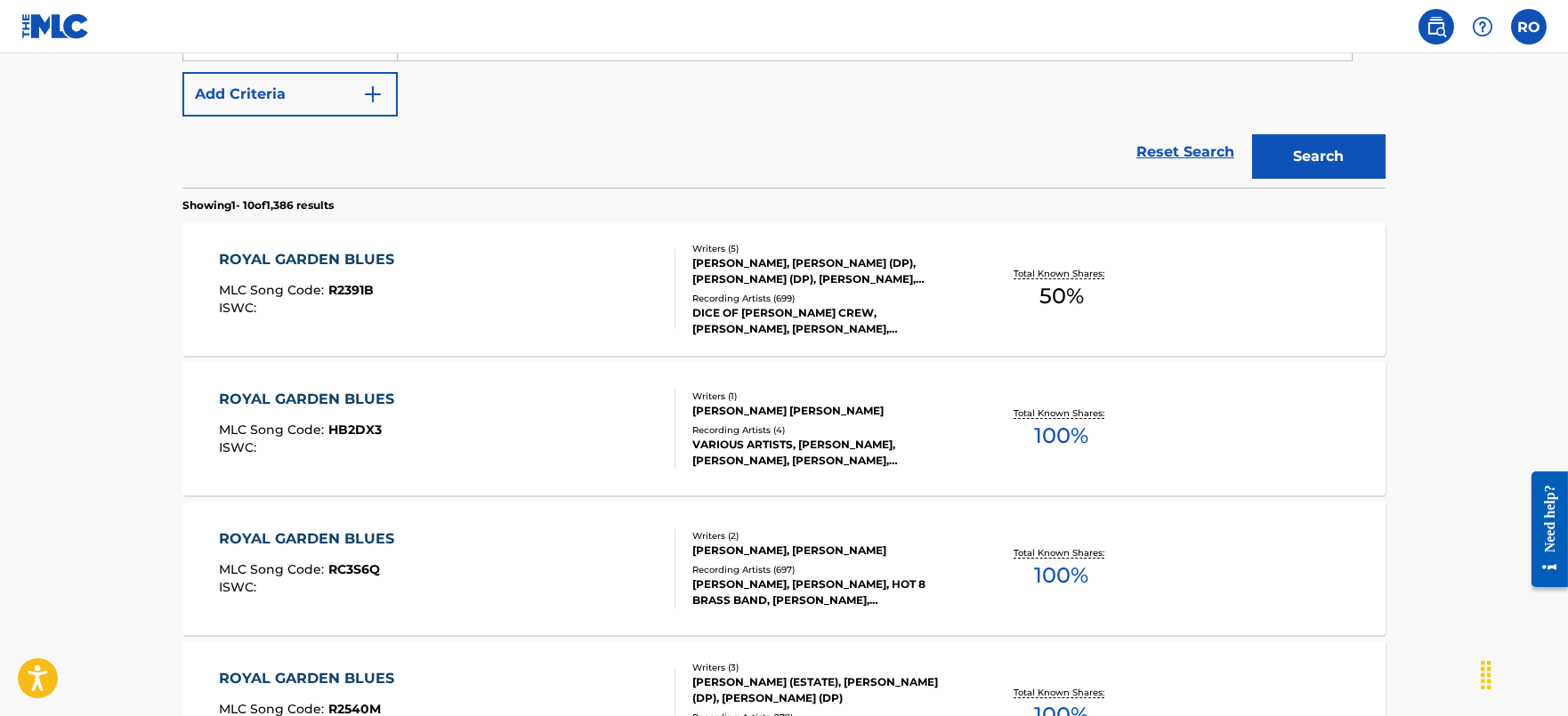
scroll to position [443, 0]
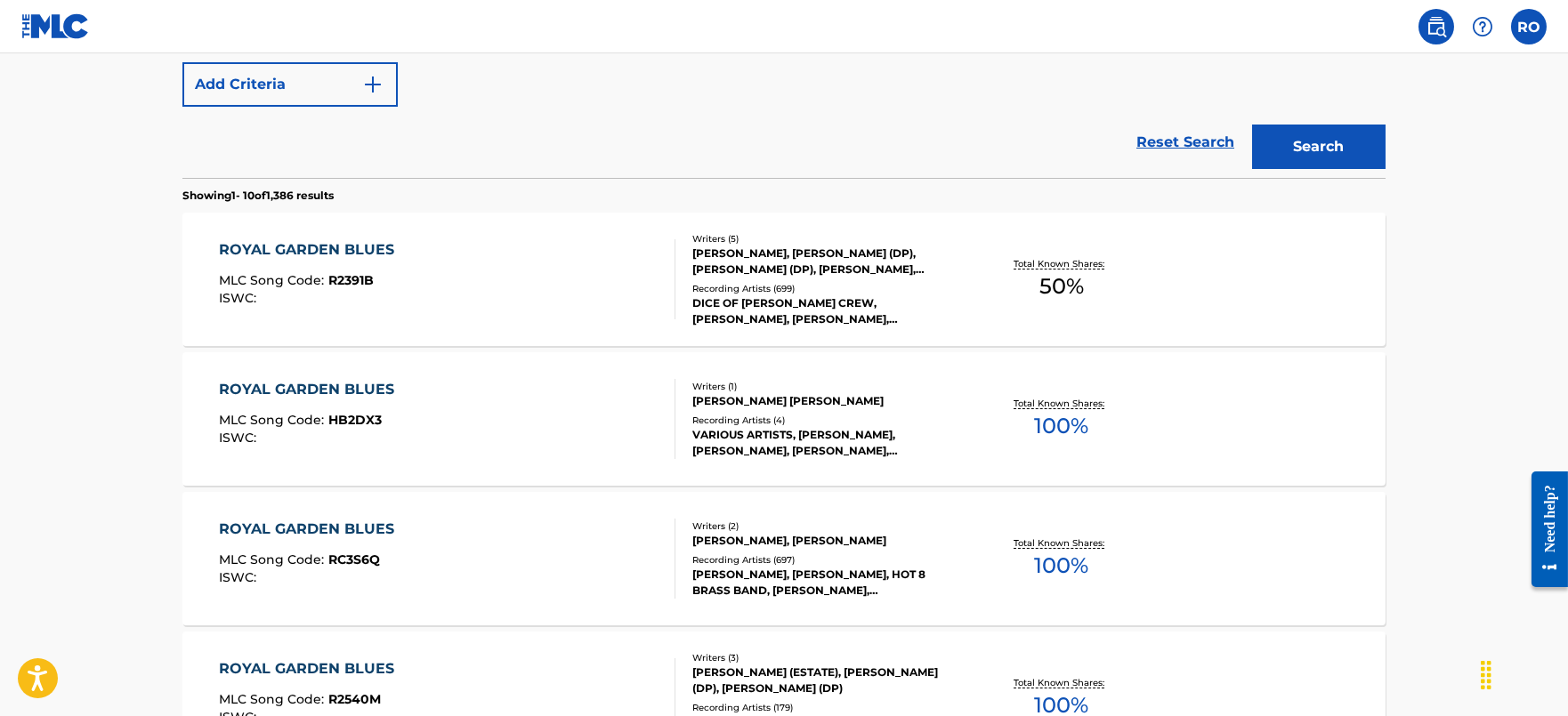
click at [402, 376] on div "ROYAL GARDEN BLUES MLC Song Code : HB2DX3 ISWC : Writers ( 1 ) [PERSON_NAME] [P…" at bounding box center [784, 418] width 1203 height 133
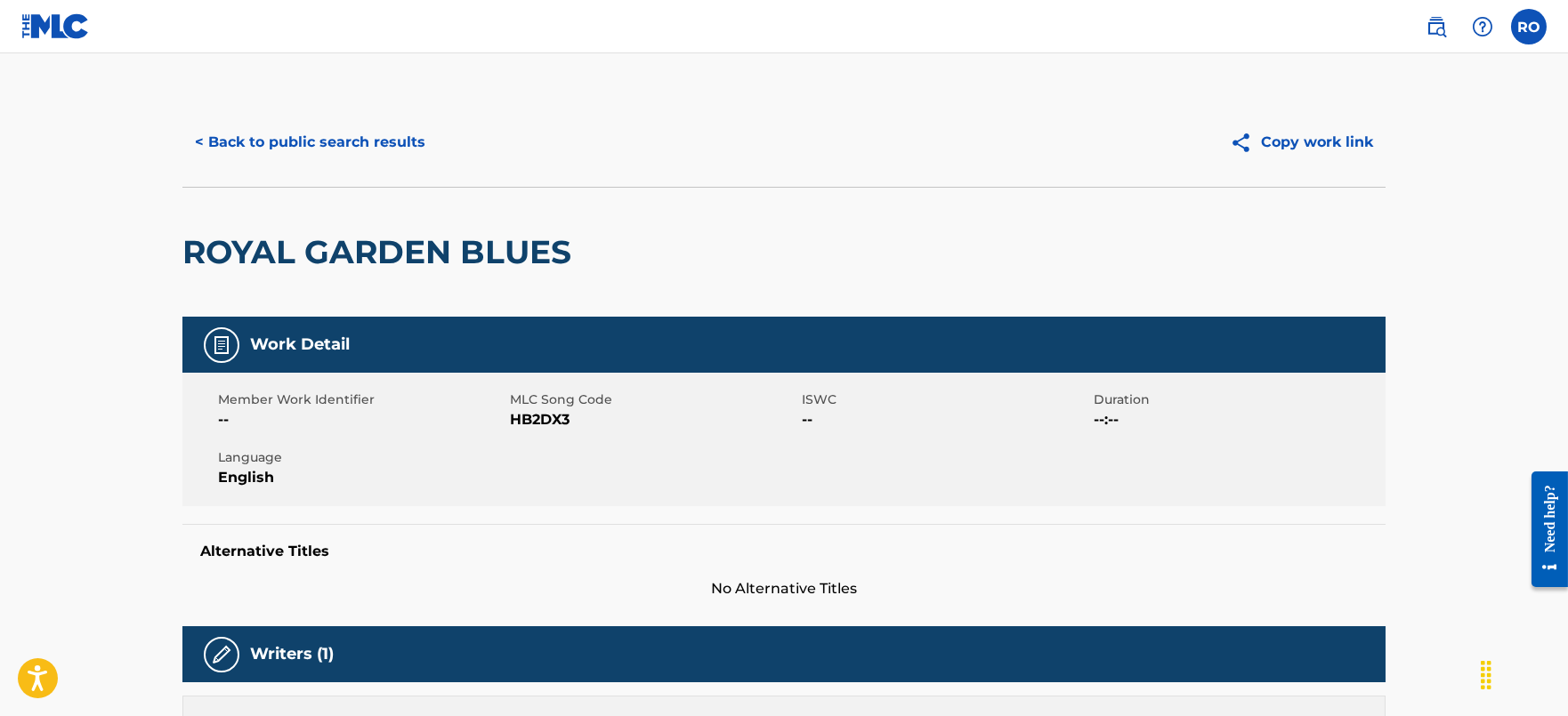
click at [281, 146] on button "< Back to public search results" at bounding box center [309, 143] width 255 height 45
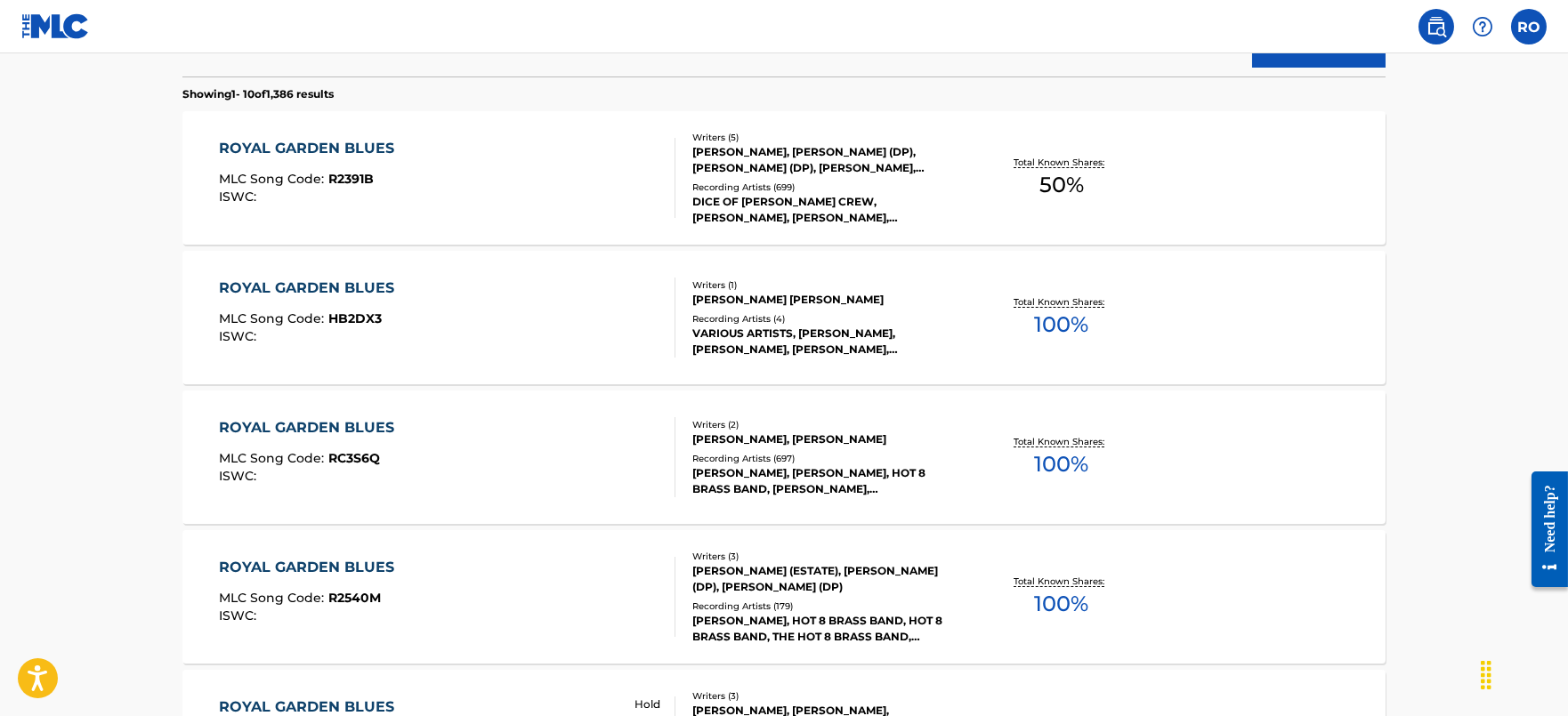
click at [323, 428] on div "ROYAL GARDEN BLUES" at bounding box center [310, 428] width 184 height 21
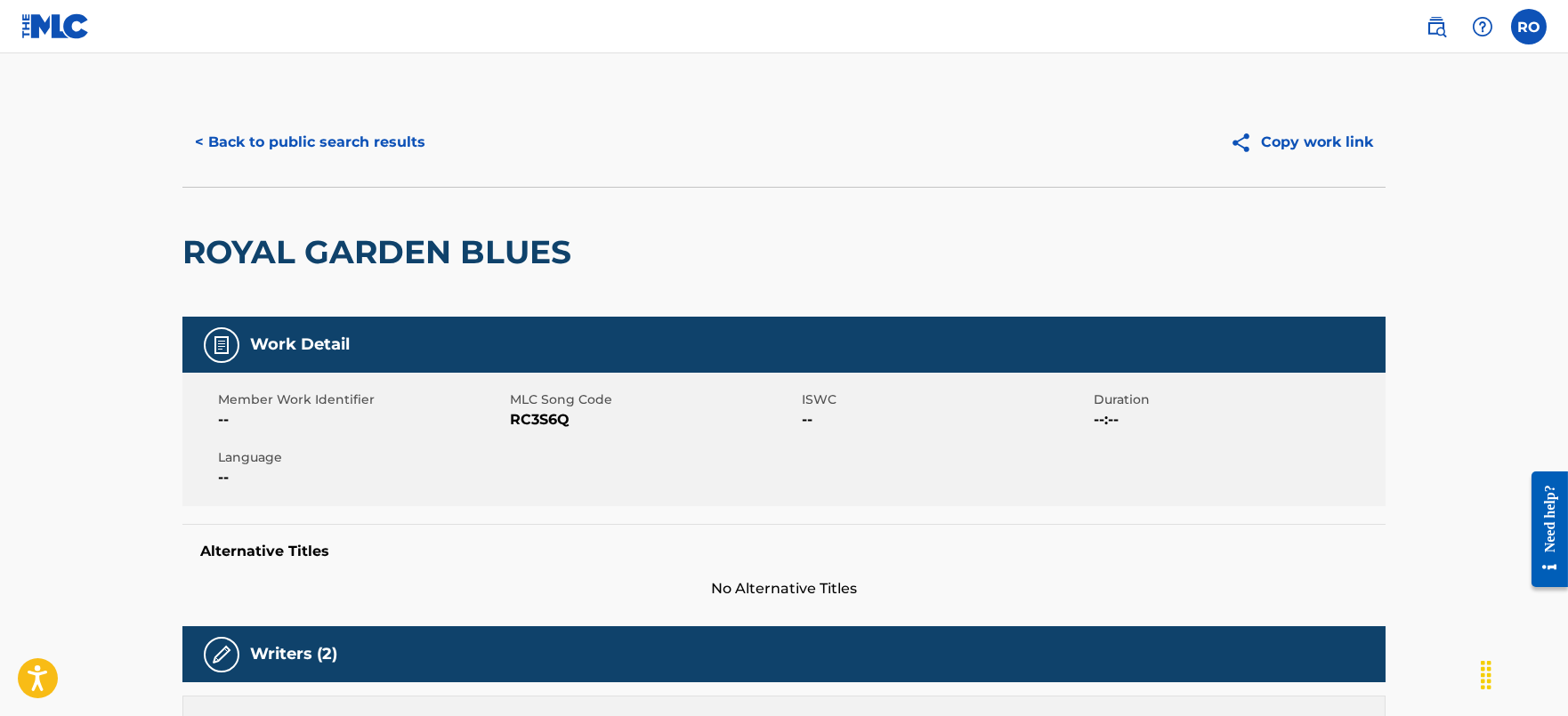
click at [558, 419] on span "RC3S6Q" at bounding box center [654, 419] width 288 height 21
copy span "RC3S6Q"
click at [355, 139] on button "< Back to public search results" at bounding box center [309, 143] width 255 height 45
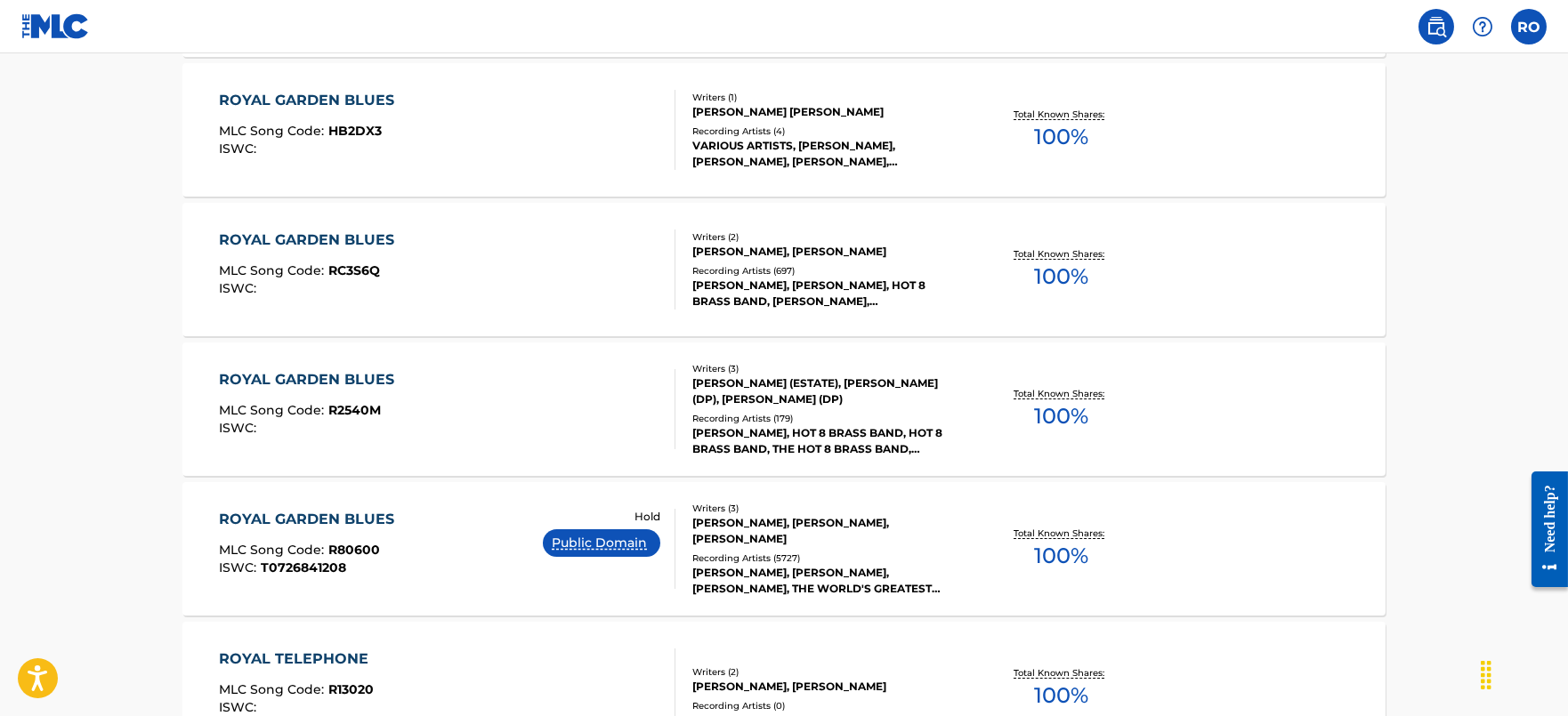
scroll to position [870, 0]
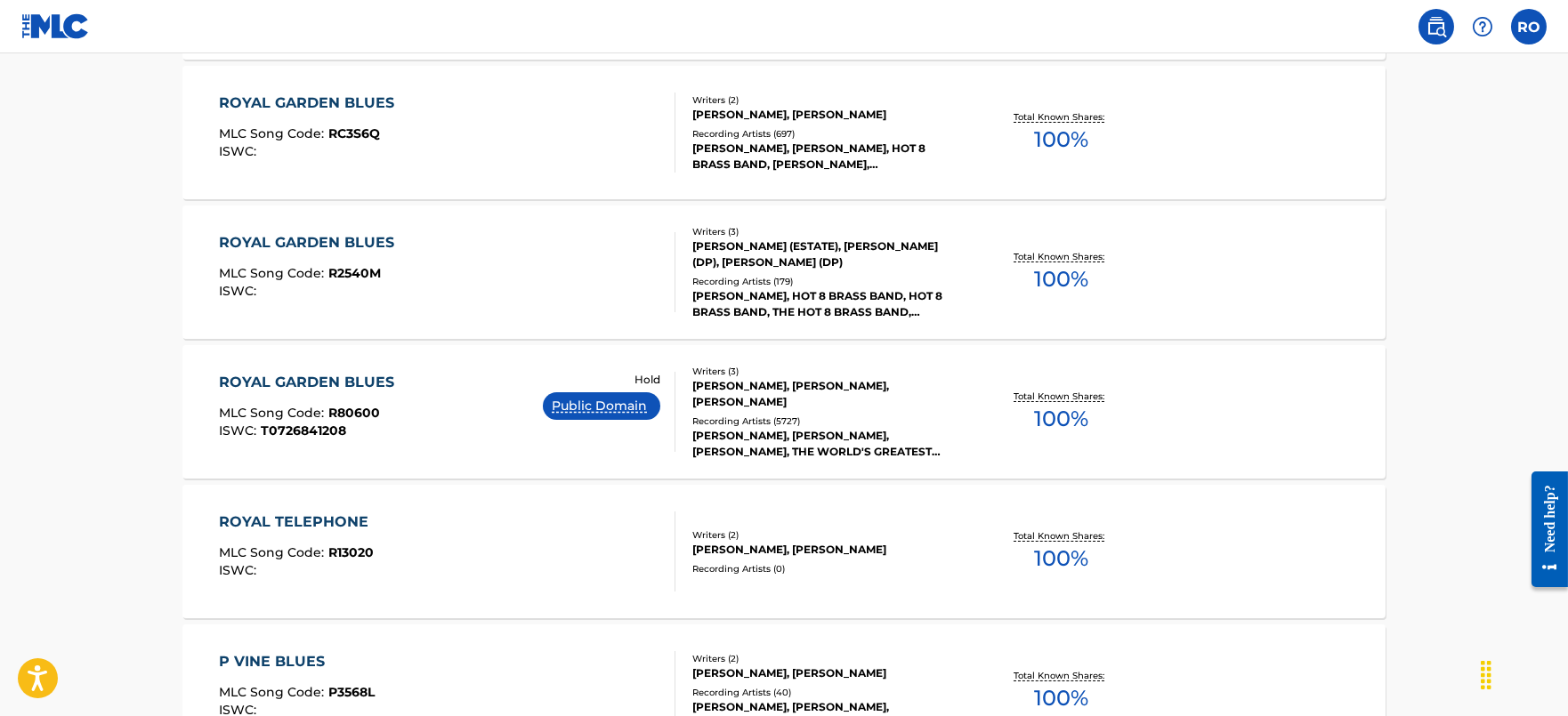
click at [388, 251] on div "ROYAL GARDEN BLUES" at bounding box center [310, 243] width 184 height 21
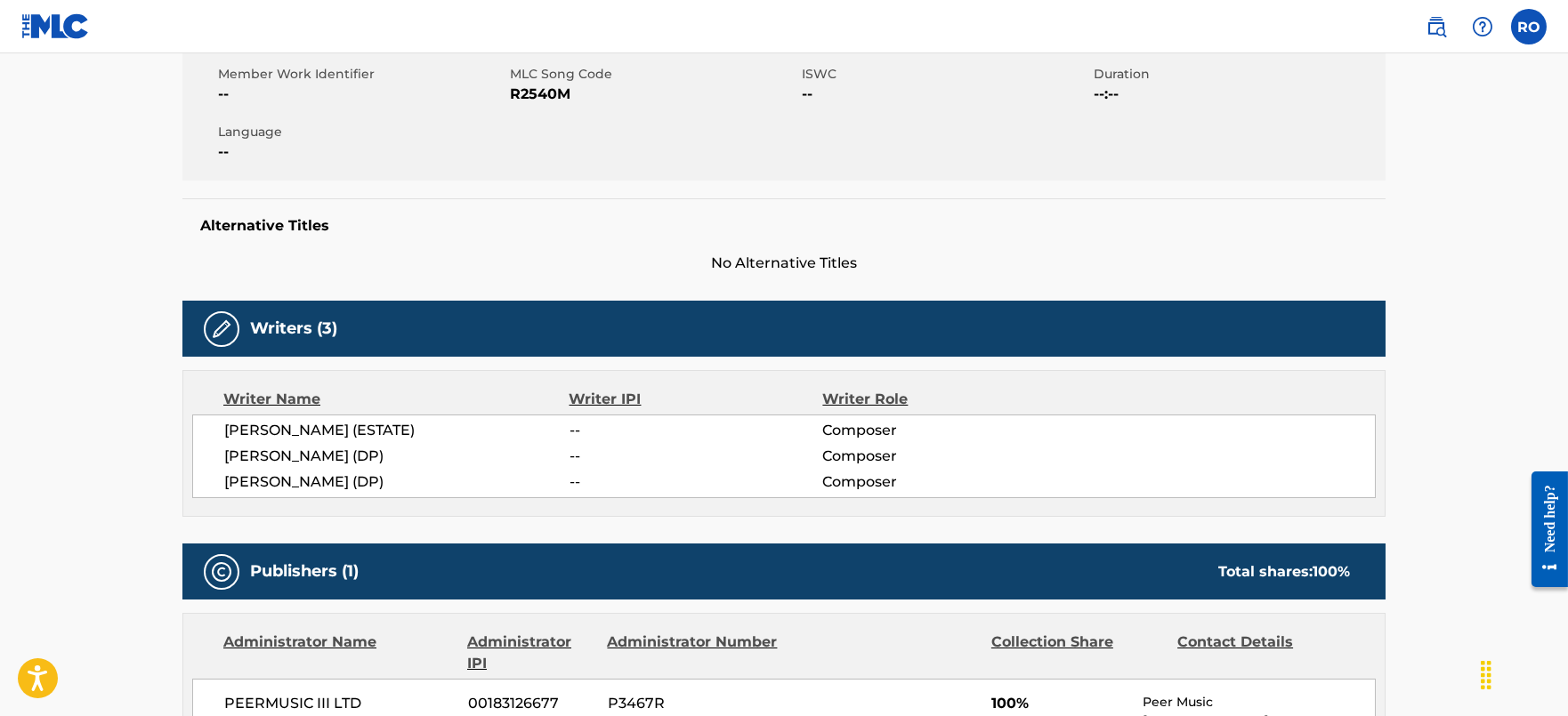
scroll to position [221, 0]
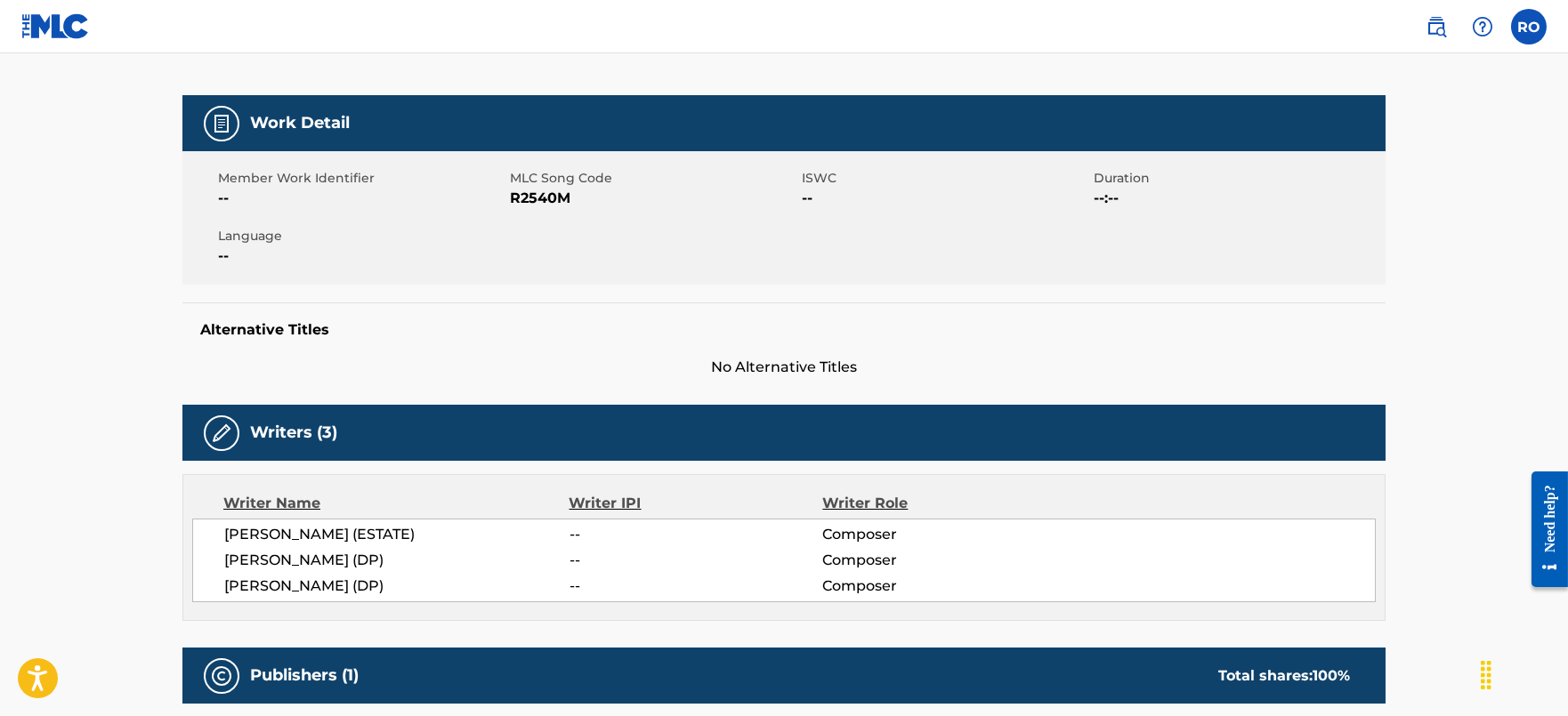
click at [556, 197] on span "R2540M" at bounding box center [654, 198] width 288 height 21
copy span "R2540M"
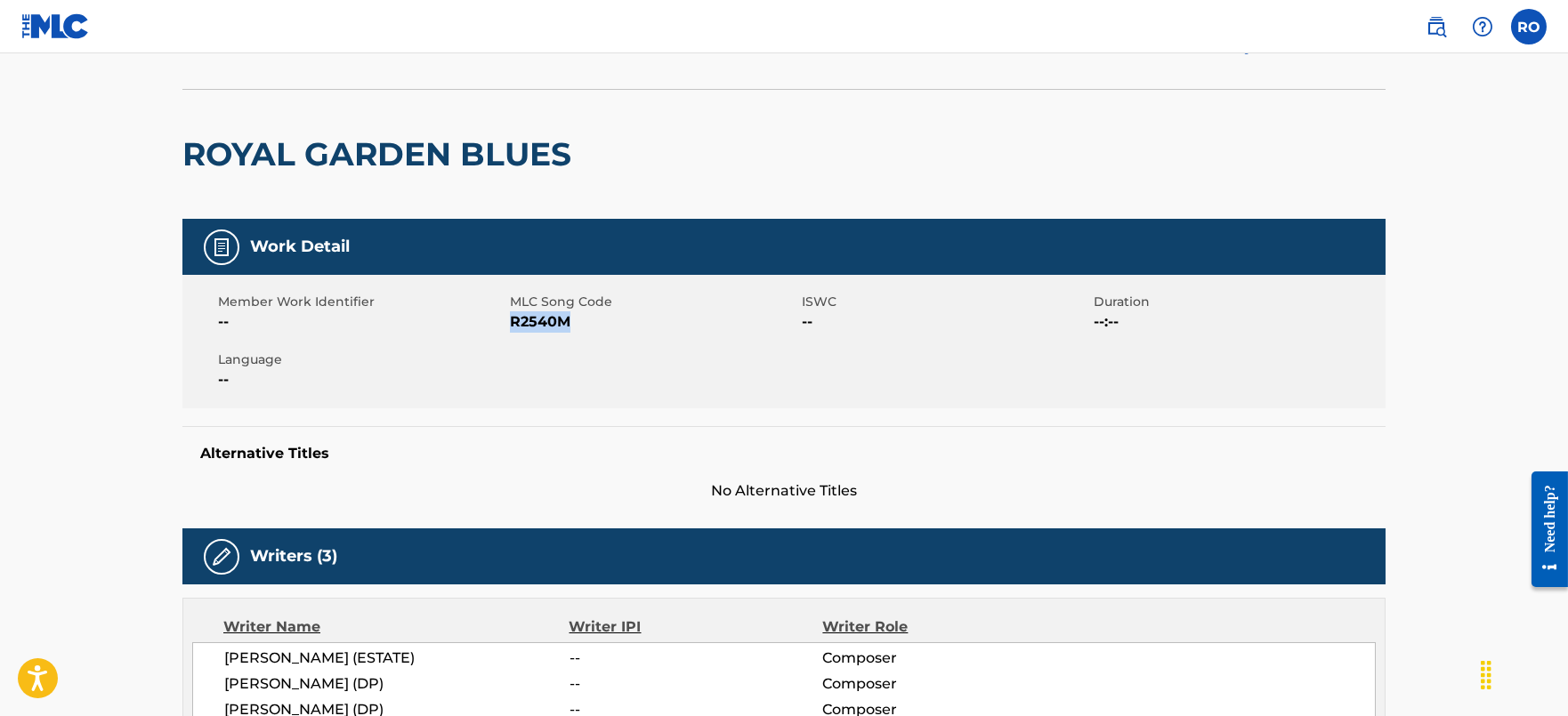
scroll to position [0, 0]
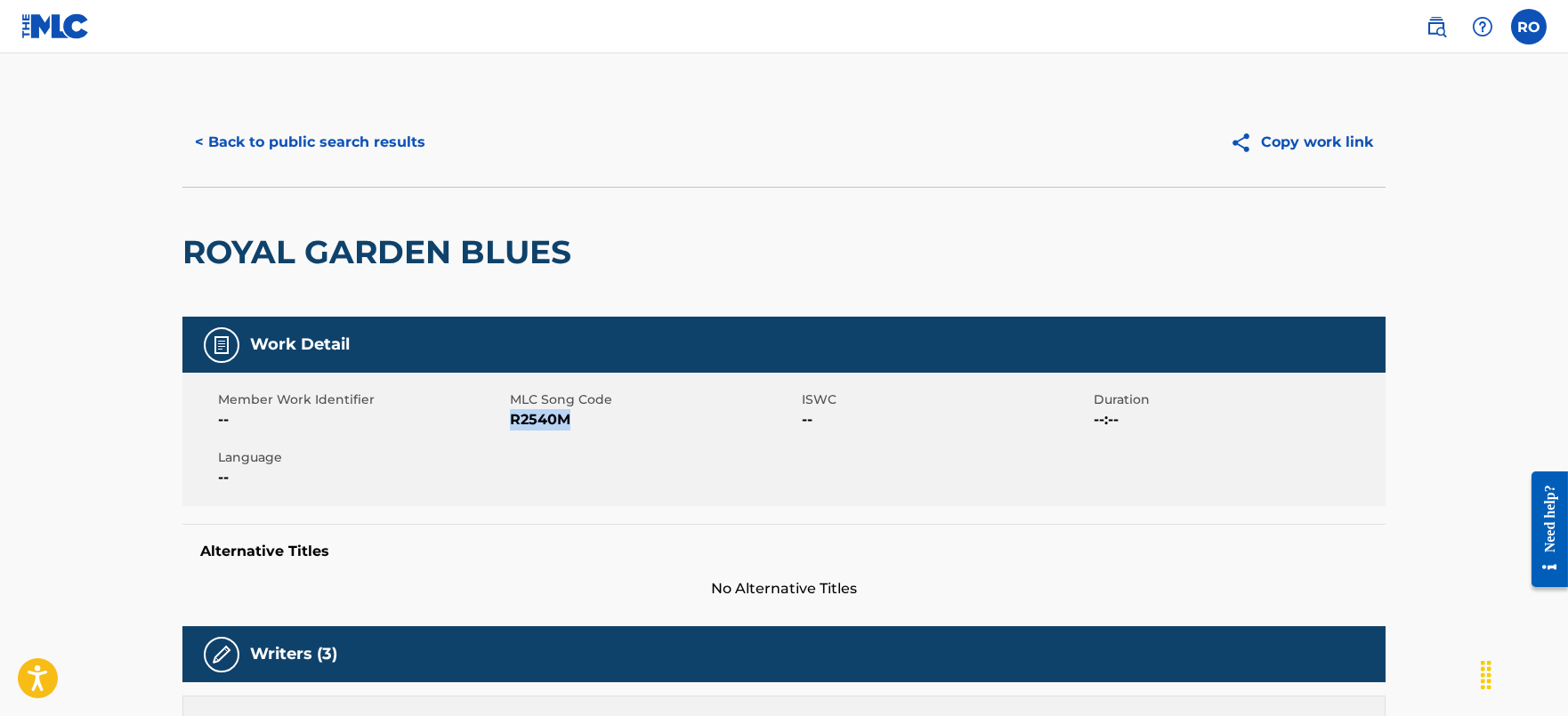
click at [274, 126] on button "< Back to public search results" at bounding box center [309, 143] width 255 height 45
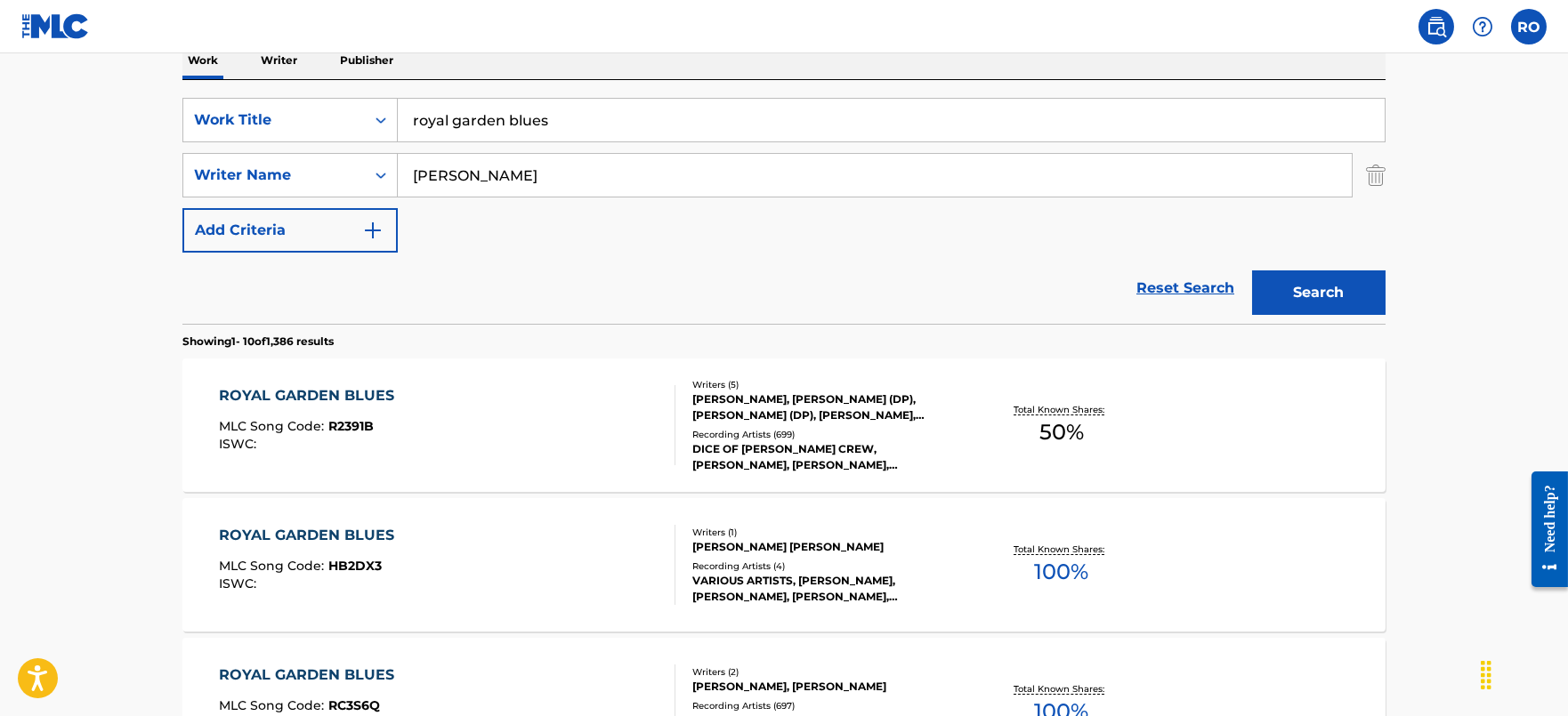
scroll to position [82, 0]
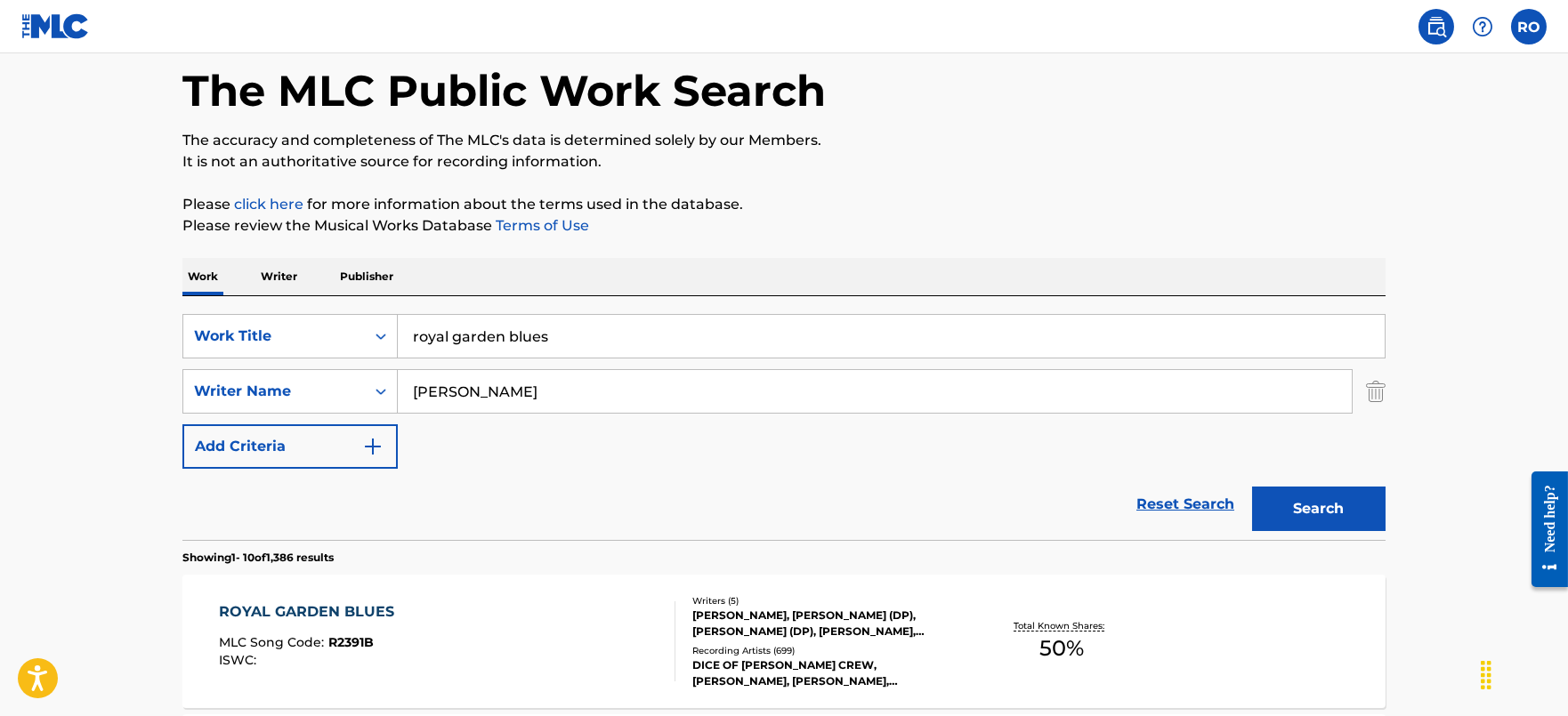
click at [629, 332] on input "royal garden blues" at bounding box center [891, 336] width 987 height 43
type input "i ain't gonna give anybody"
click at [1252, 486] on button "Search" at bounding box center [1319, 509] width 134 height 45
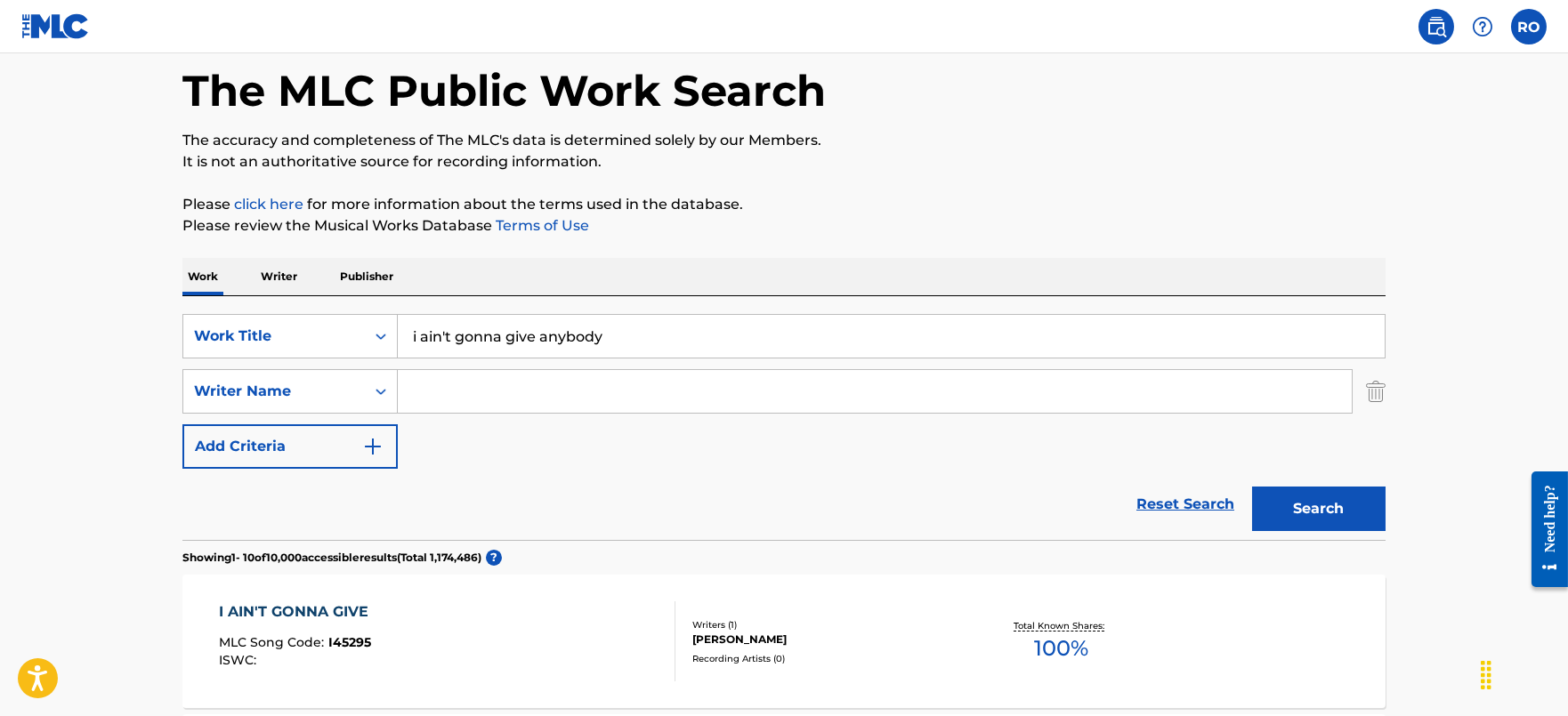
click at [612, 354] on input "i ain't gonna give anybody" at bounding box center [891, 336] width 987 height 43
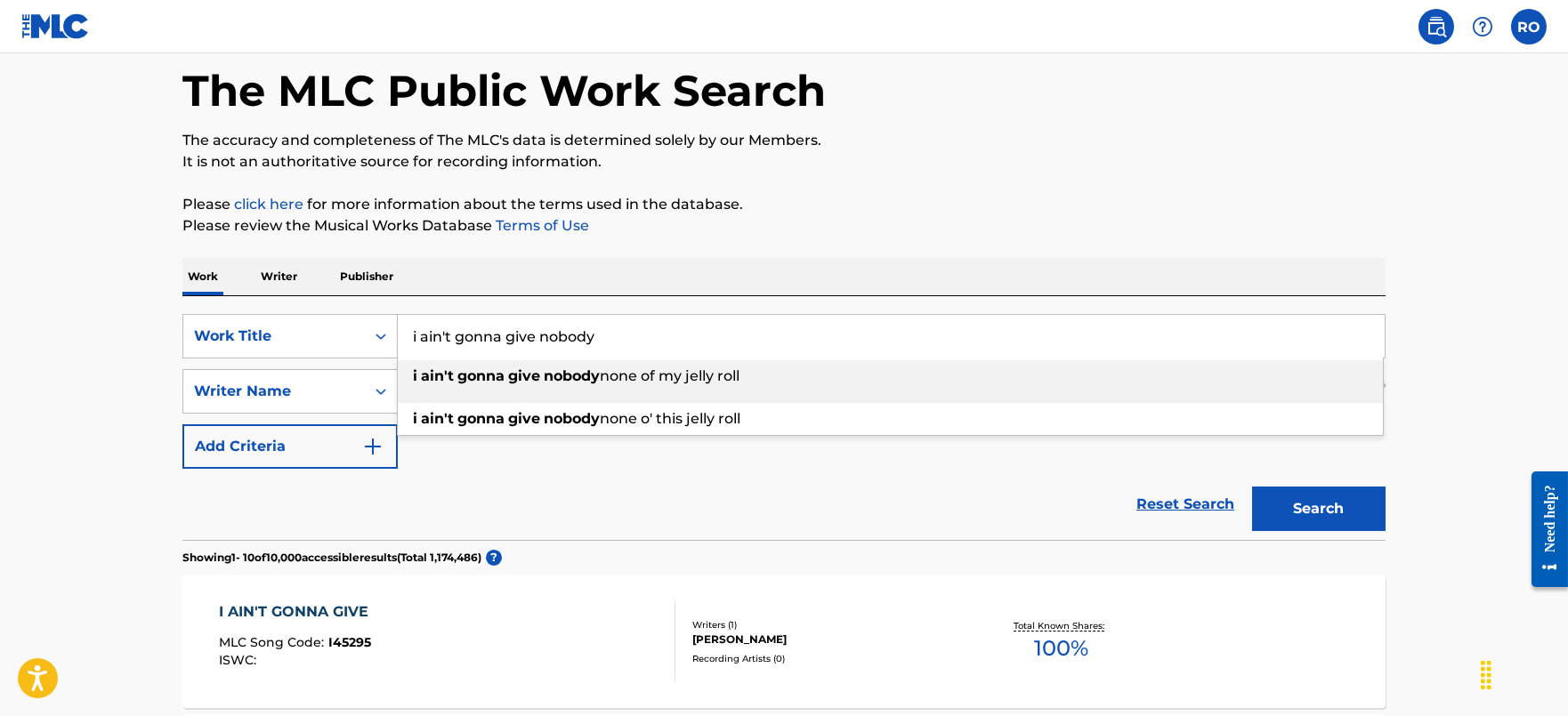
click at [676, 383] on span "none of my jelly roll" at bounding box center [670, 376] width 140 height 17
type input "i ain't gonna give nobody none of my jelly roll"
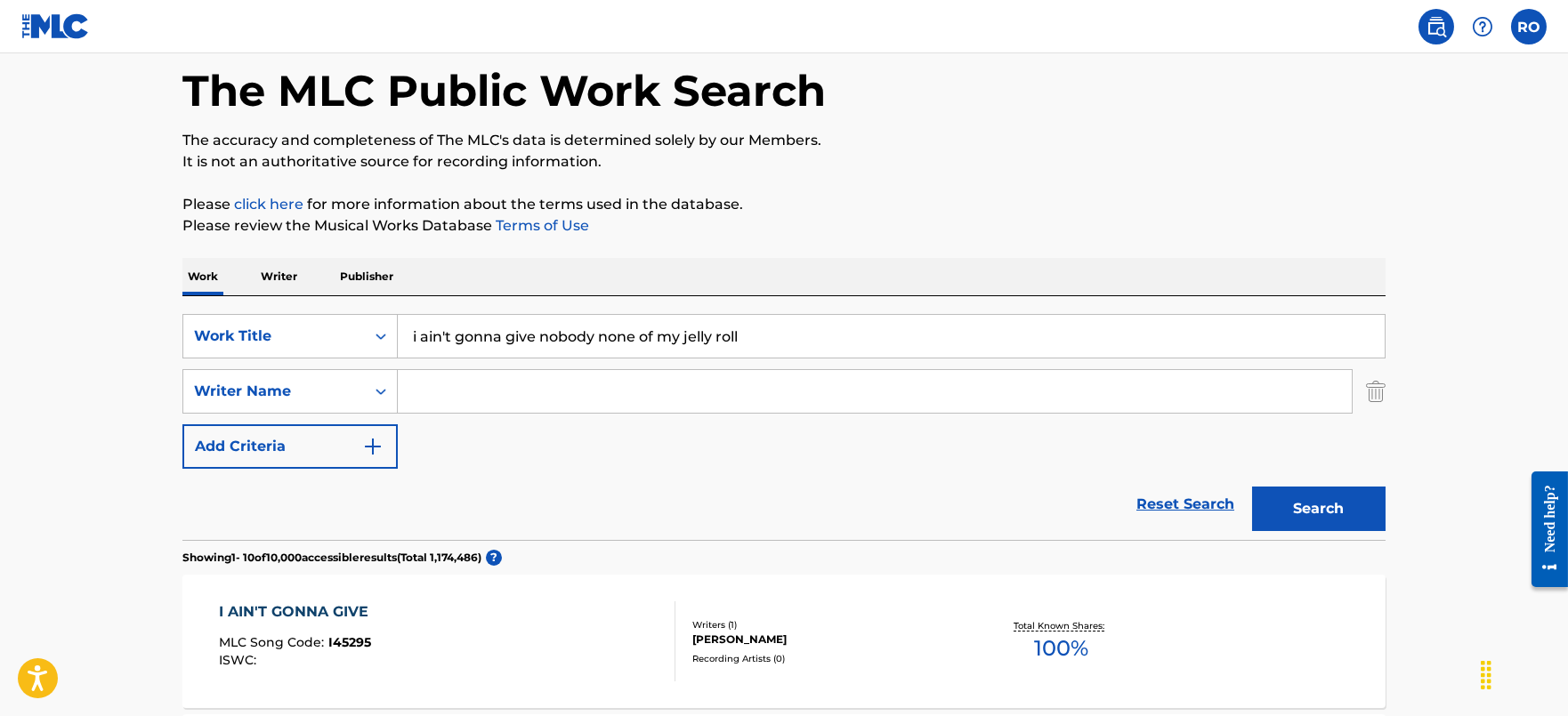
click at [1341, 515] on button "Search" at bounding box center [1319, 509] width 134 height 45
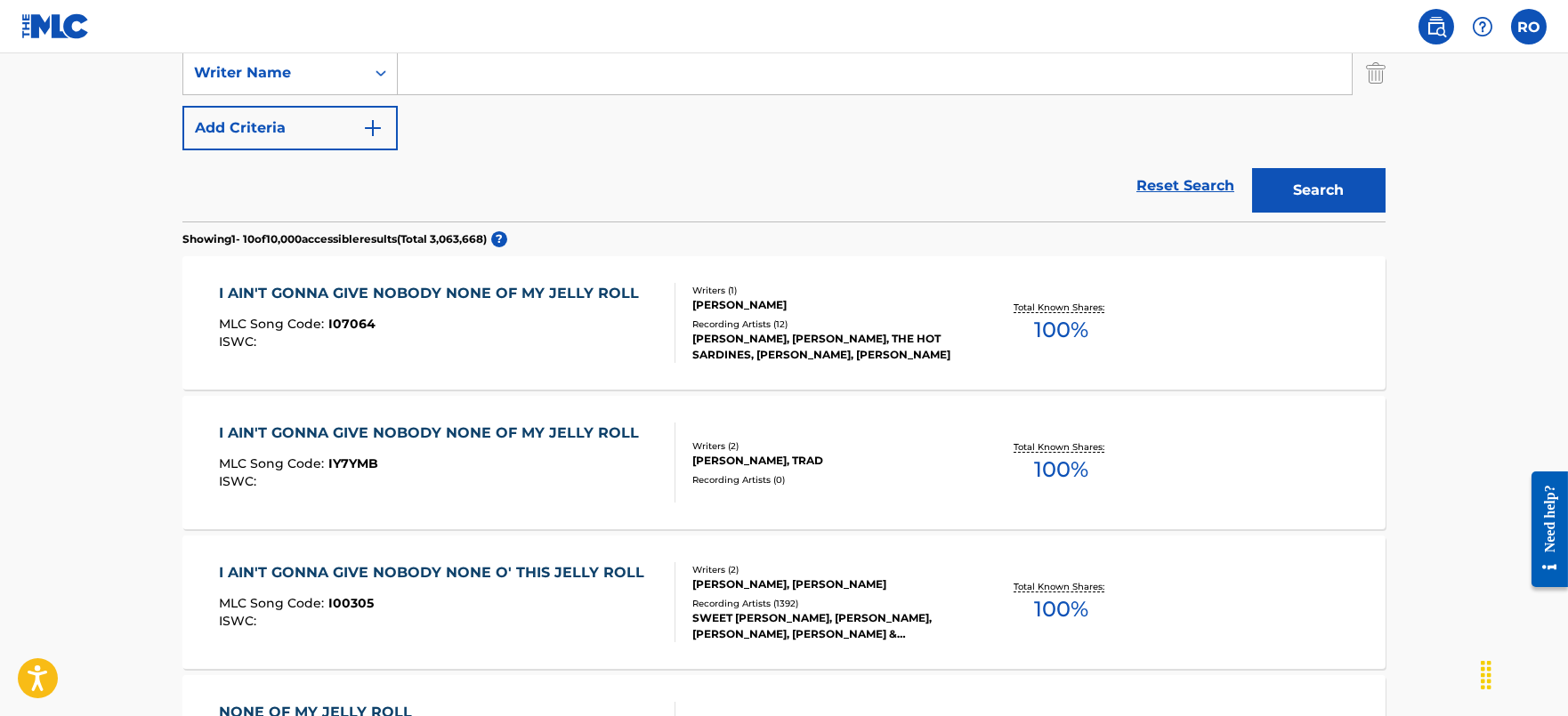
scroll to position [415, 0]
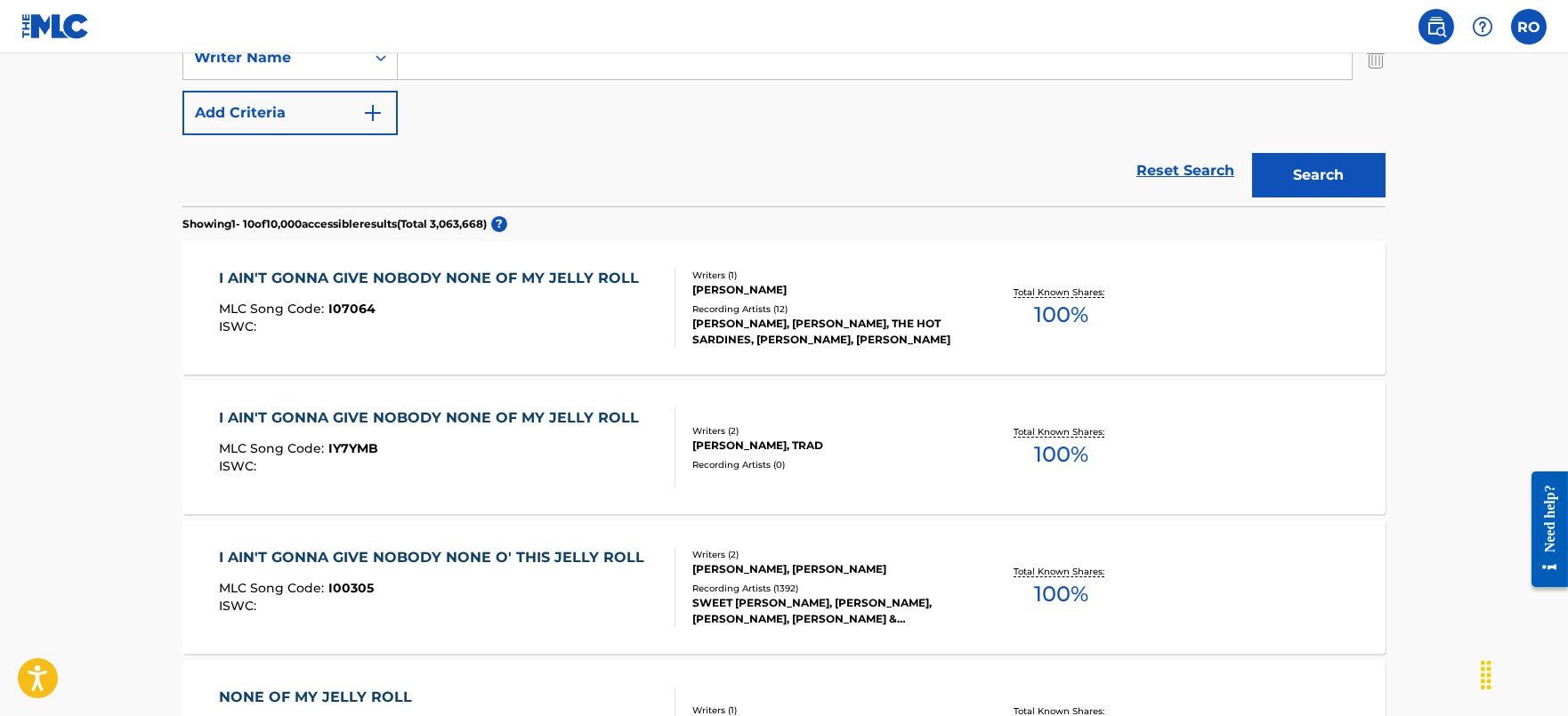
click at [535, 553] on div "I AIN'T GONNA GIVE NOBODY NONE O' THIS JELLY ROLL" at bounding box center [435, 557] width 434 height 21
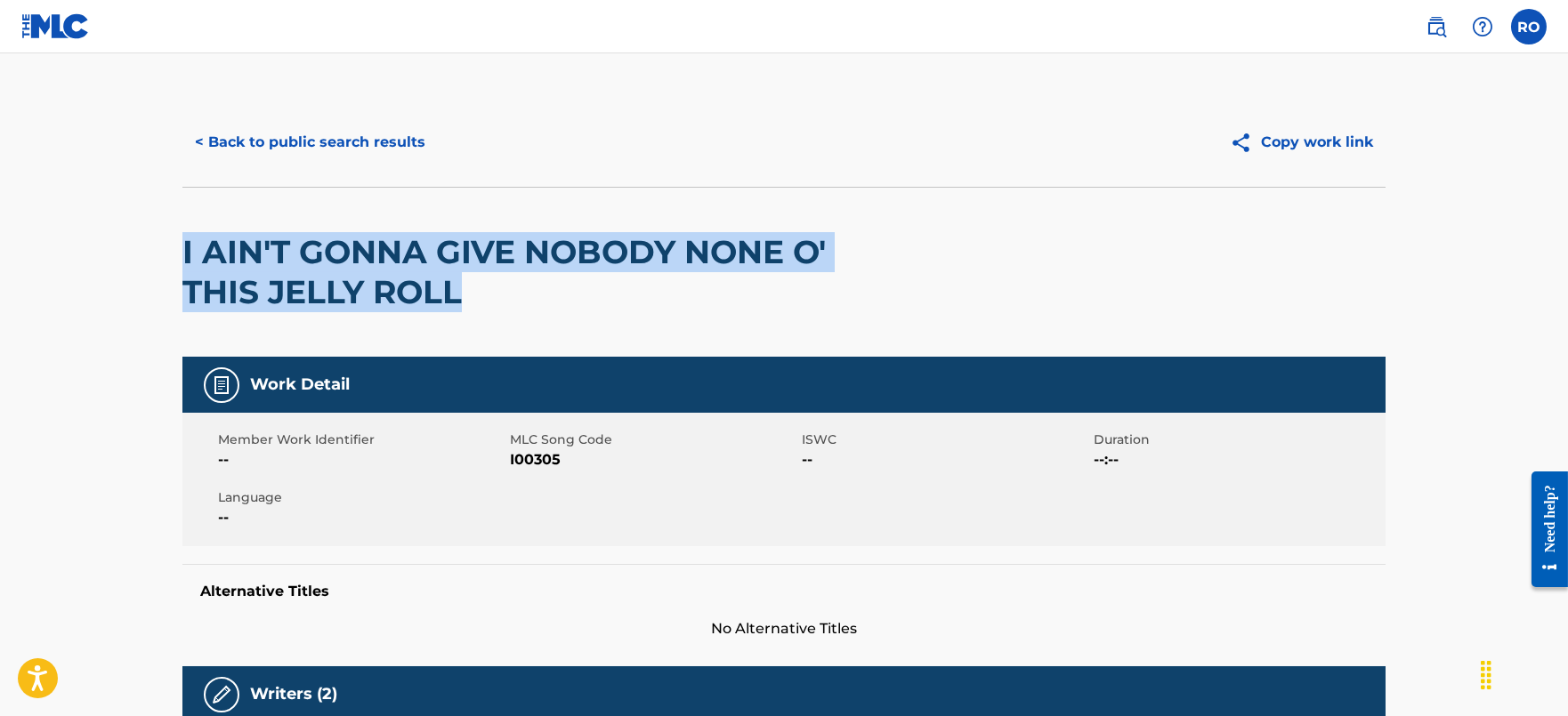
drag, startPoint x: 525, startPoint y: 289, endPoint x: 166, endPoint y: 260, distance: 360.2
copy h2 "I AIN'T GONNA GIVE NOBODY NONE O' THIS JELLY ROLL"
click at [367, 122] on button "< Back to public search results" at bounding box center [309, 143] width 255 height 45
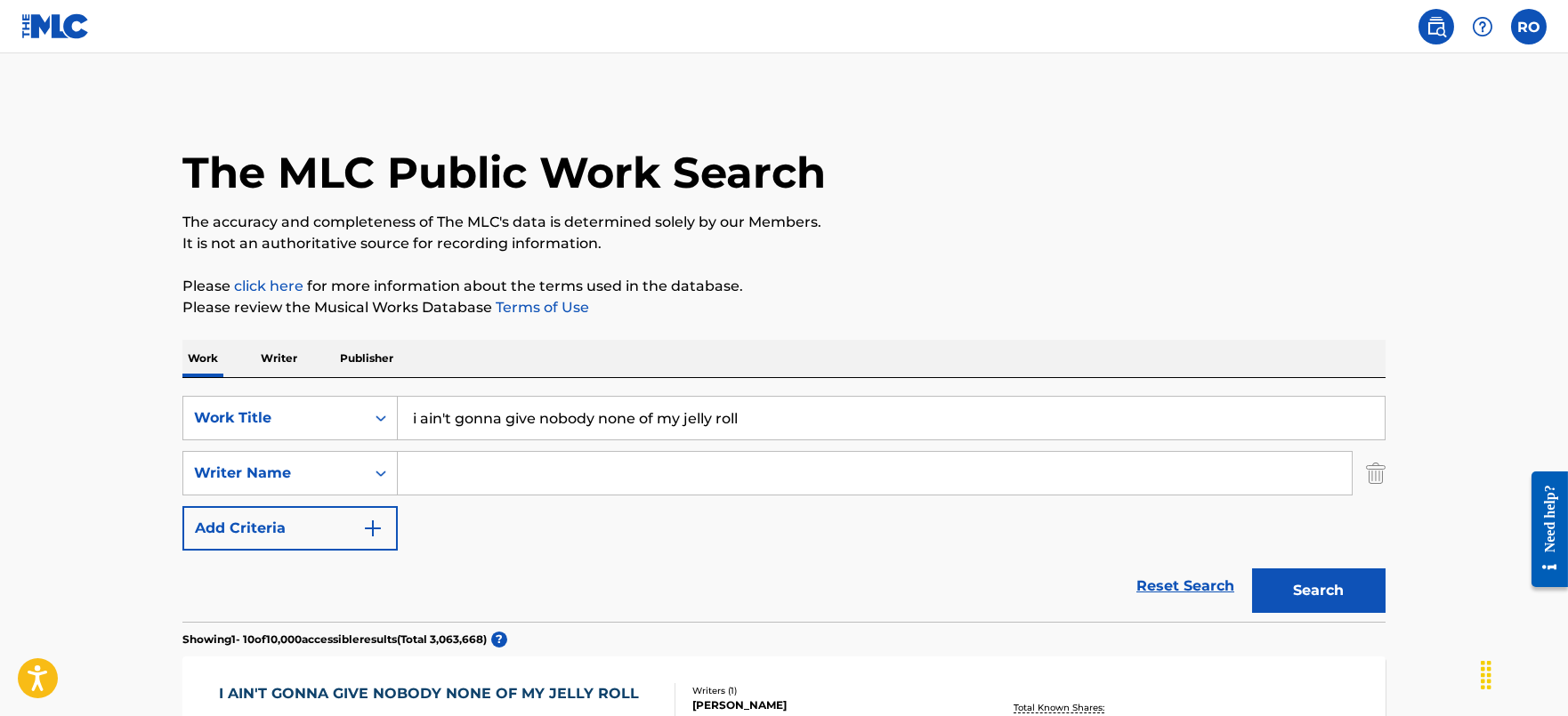
click at [838, 431] on input "i ain't gonna give nobody none of my jelly roll" at bounding box center [891, 418] width 987 height 43
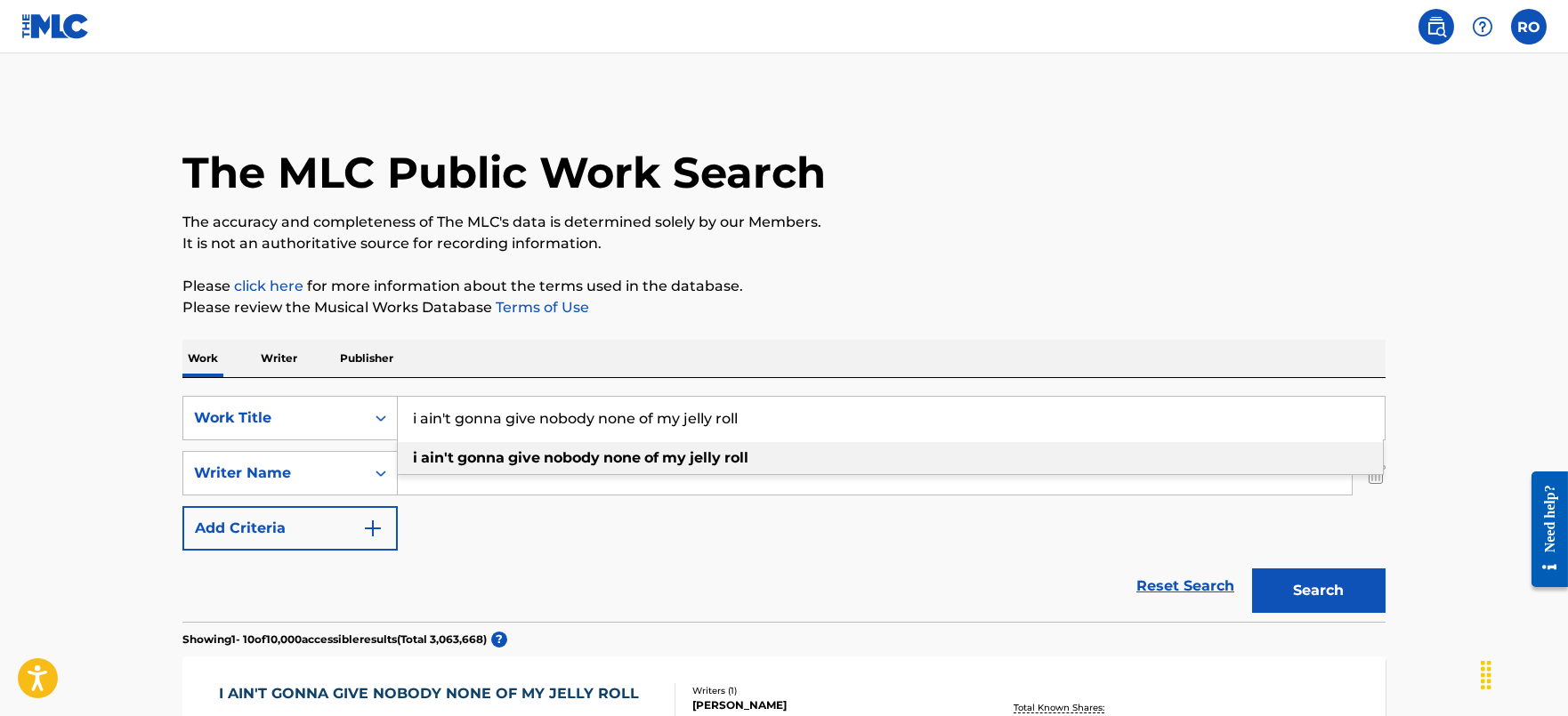
click at [838, 431] on input "i ain't gonna give nobody none of my jelly roll" at bounding box center [891, 418] width 987 height 43
paste input "The Glory of Love"
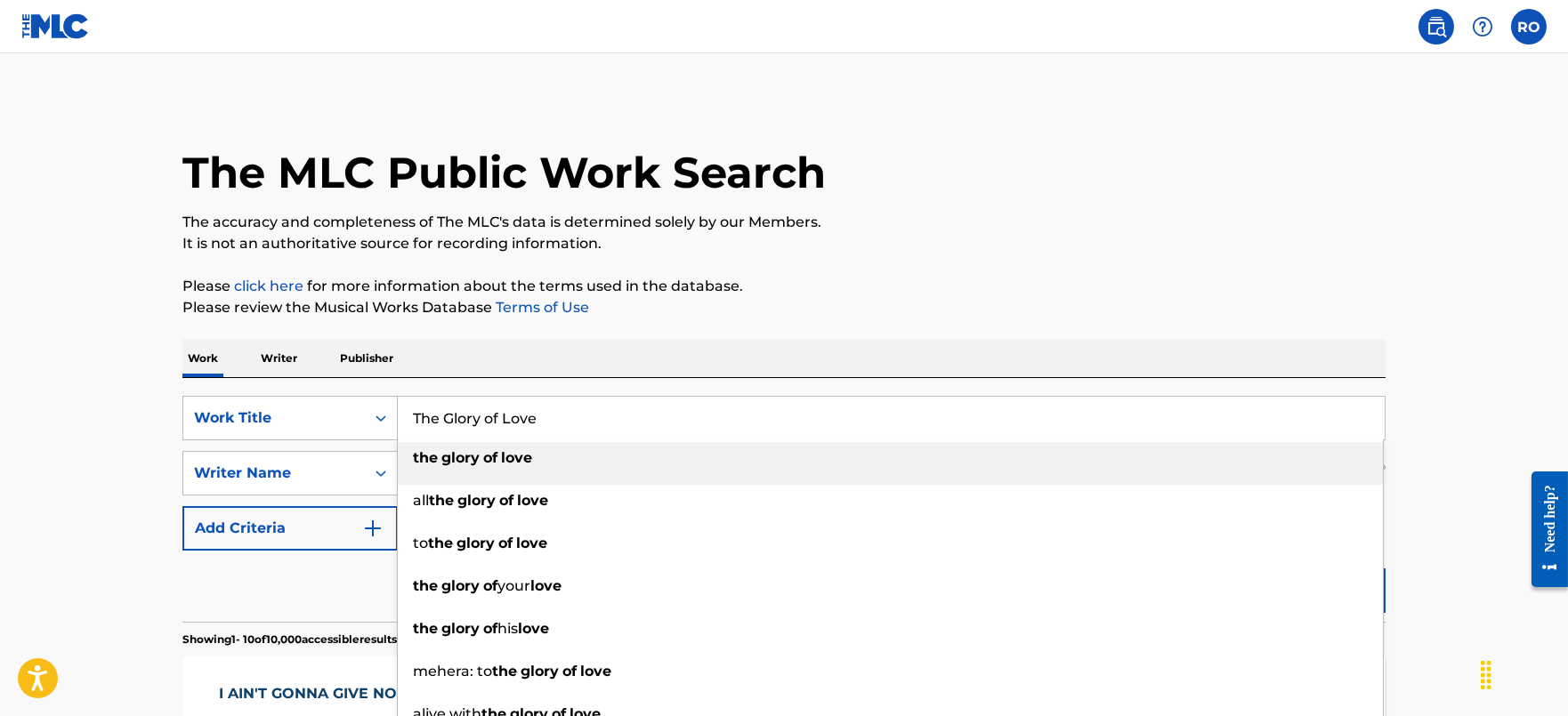
click at [629, 445] on div "the glory of love" at bounding box center [890, 458] width 985 height 32
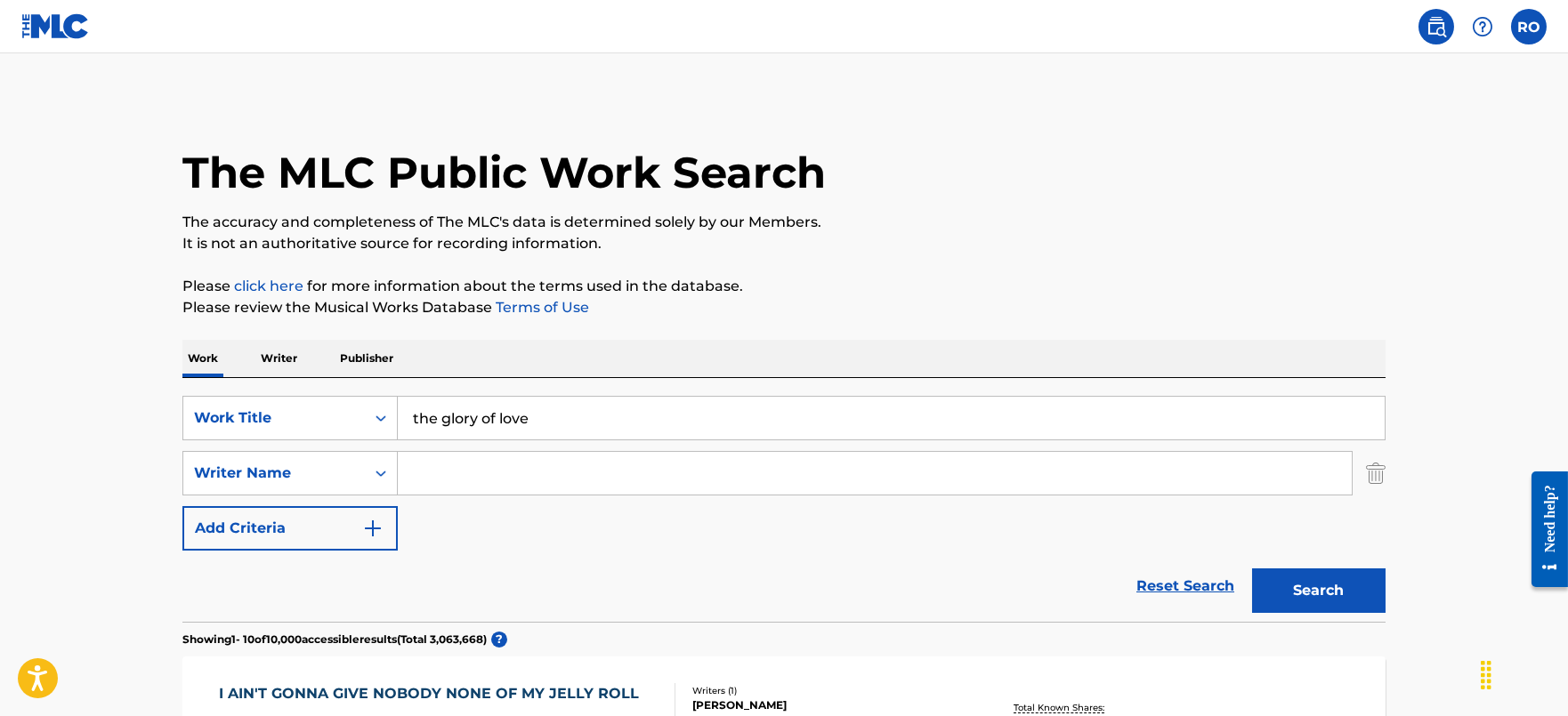
click at [1327, 570] on button "Search" at bounding box center [1319, 591] width 134 height 45
click at [662, 425] on input "the glory of love" at bounding box center [891, 418] width 987 height 43
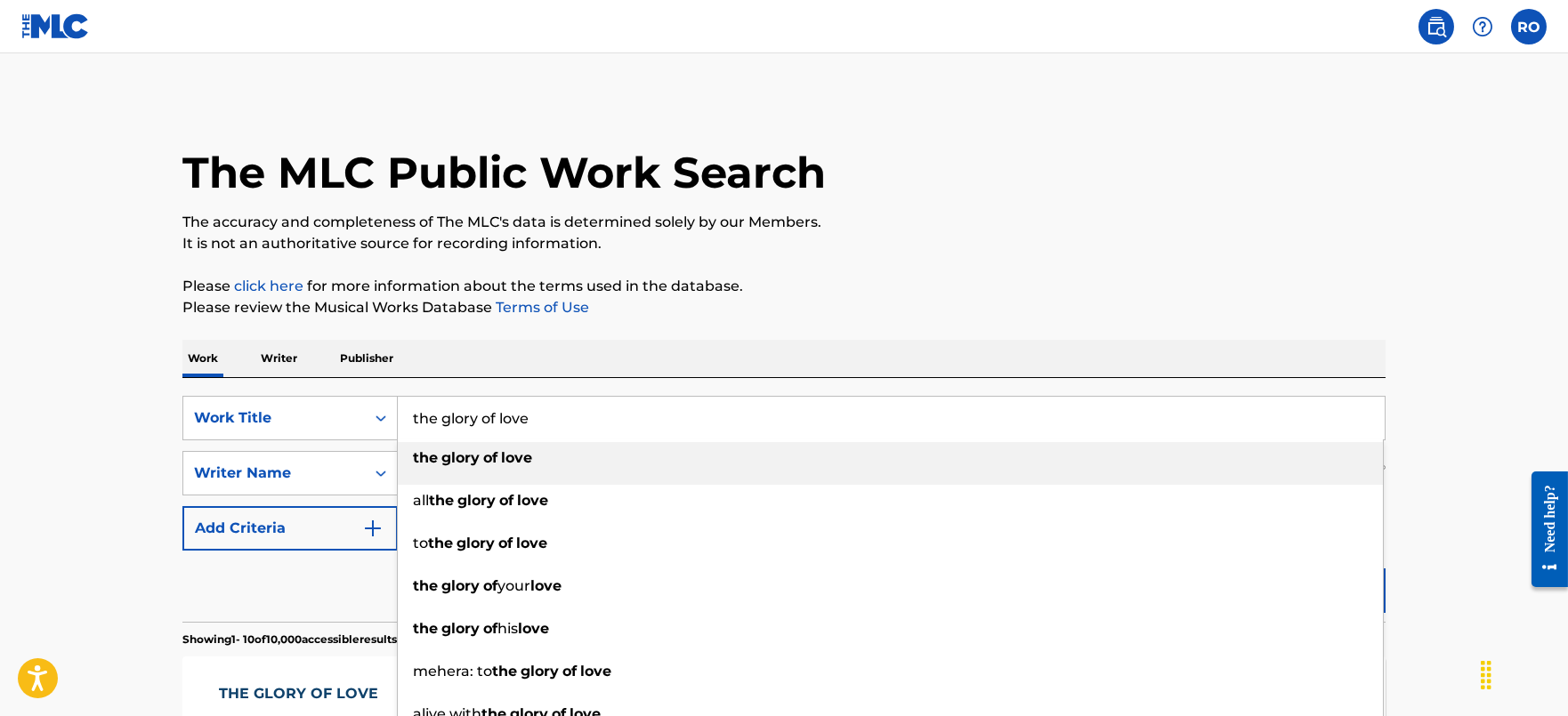
click at [662, 425] on input "the glory of love" at bounding box center [891, 418] width 987 height 43
paste input "Guitar Boogi"
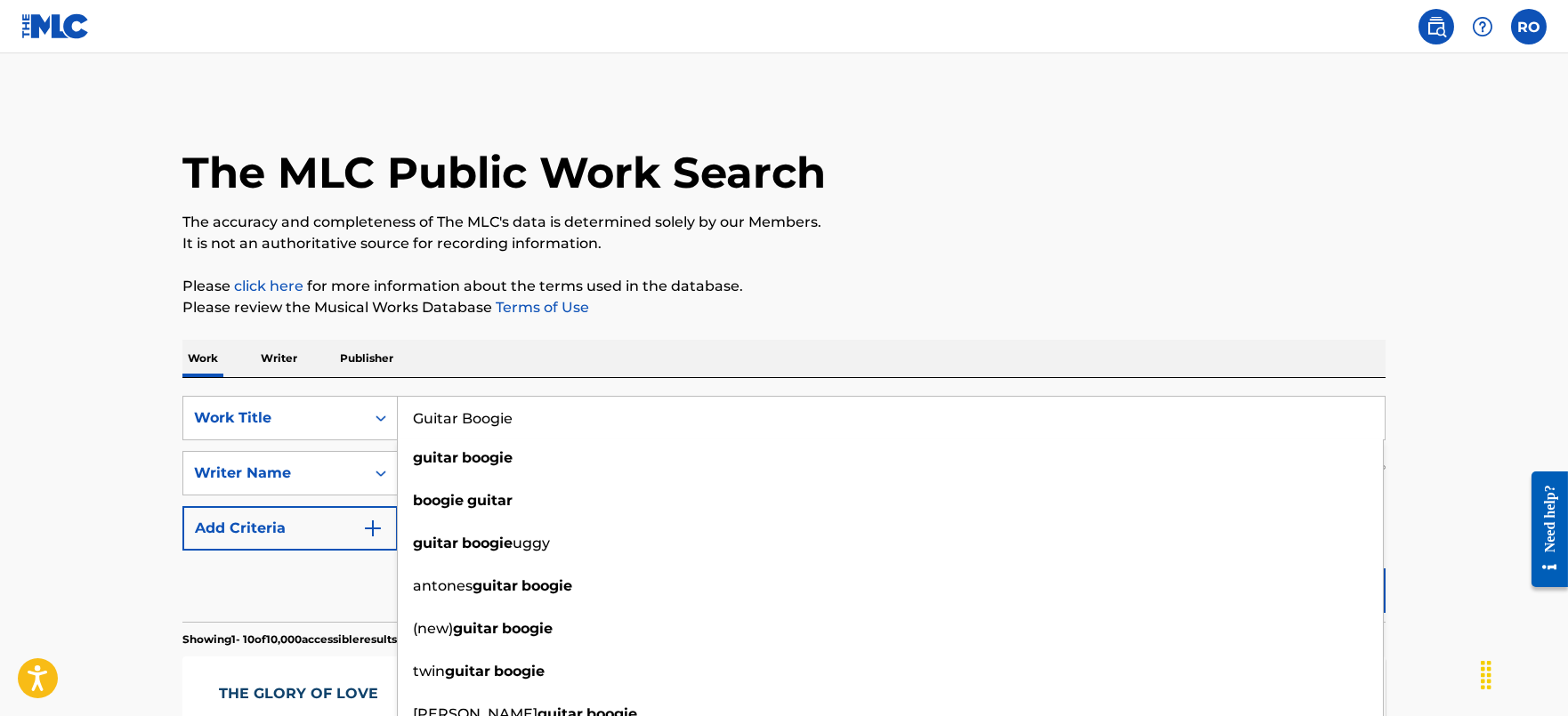
type input "Guitar Boogie"
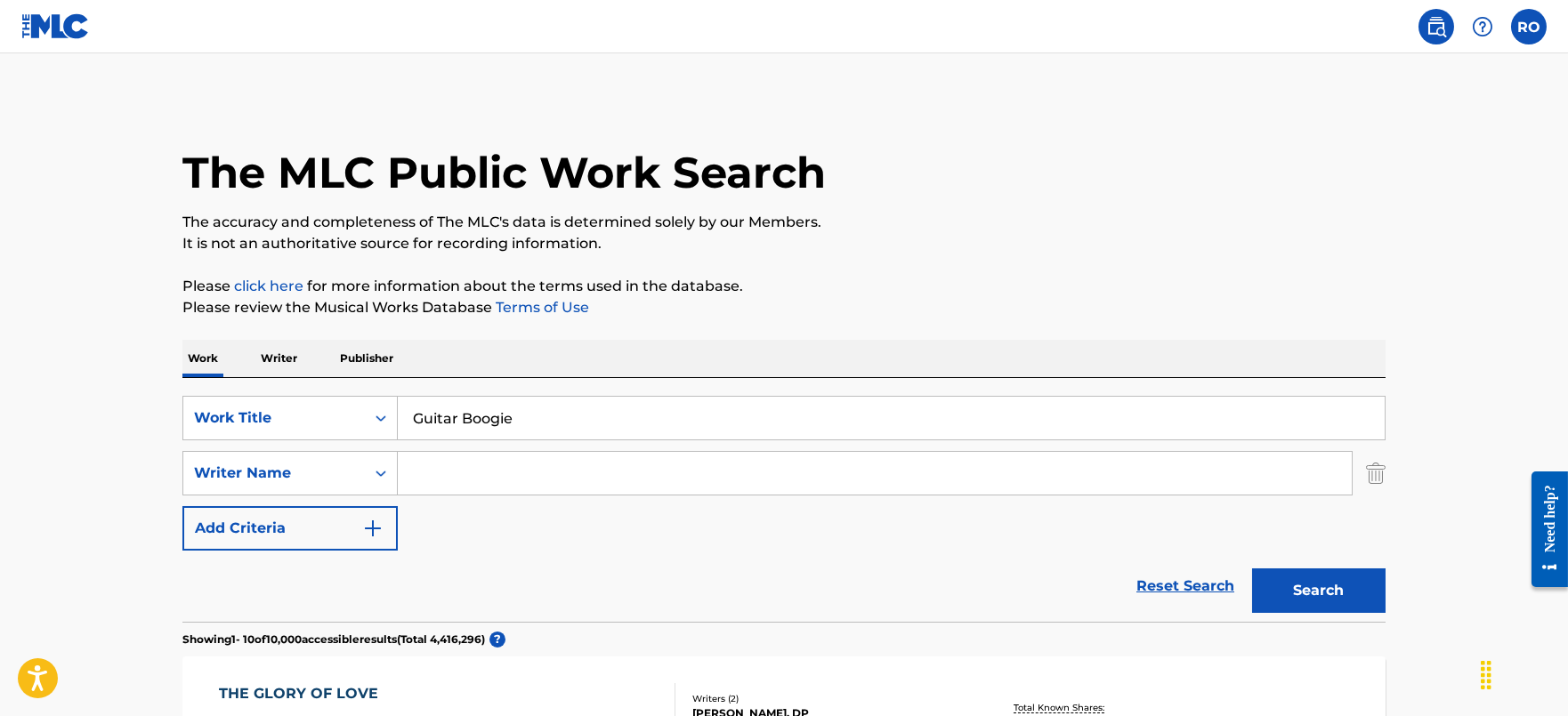
click at [1321, 583] on button "Search" at bounding box center [1319, 591] width 134 height 45
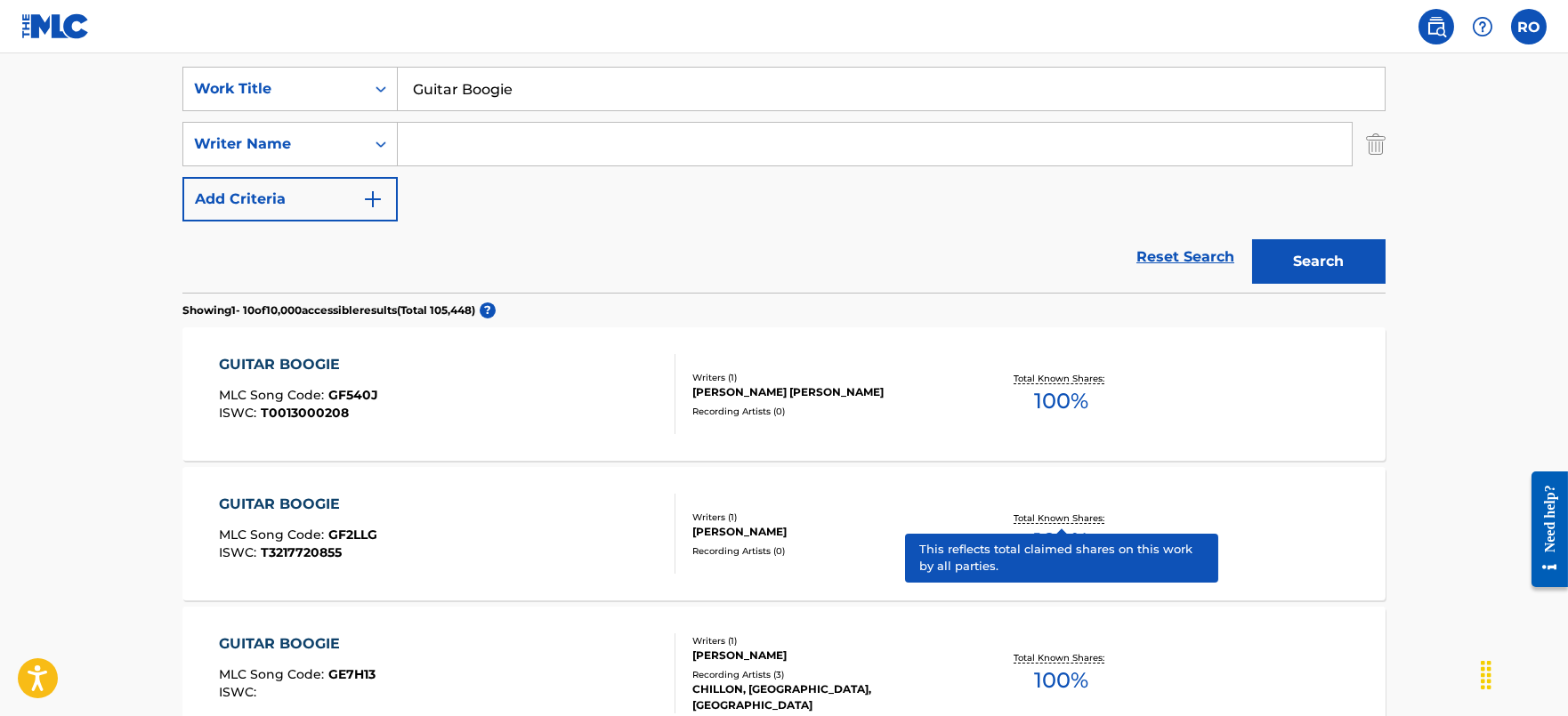
scroll to position [333, 0]
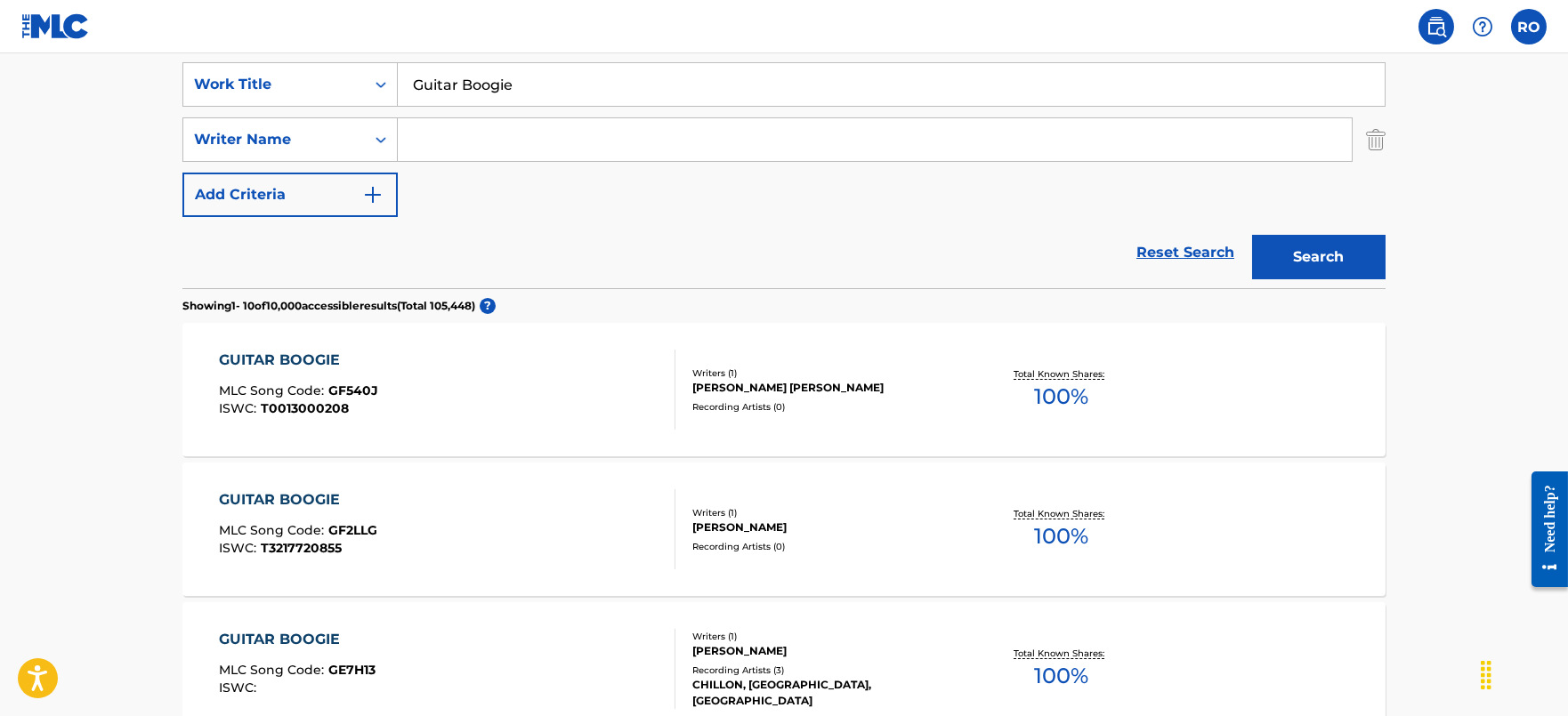
click at [590, 145] on input "Search Form" at bounding box center [875, 140] width 954 height 43
type input "[PERSON_NAME]"
click at [1252, 235] on button "Search" at bounding box center [1319, 258] width 134 height 45
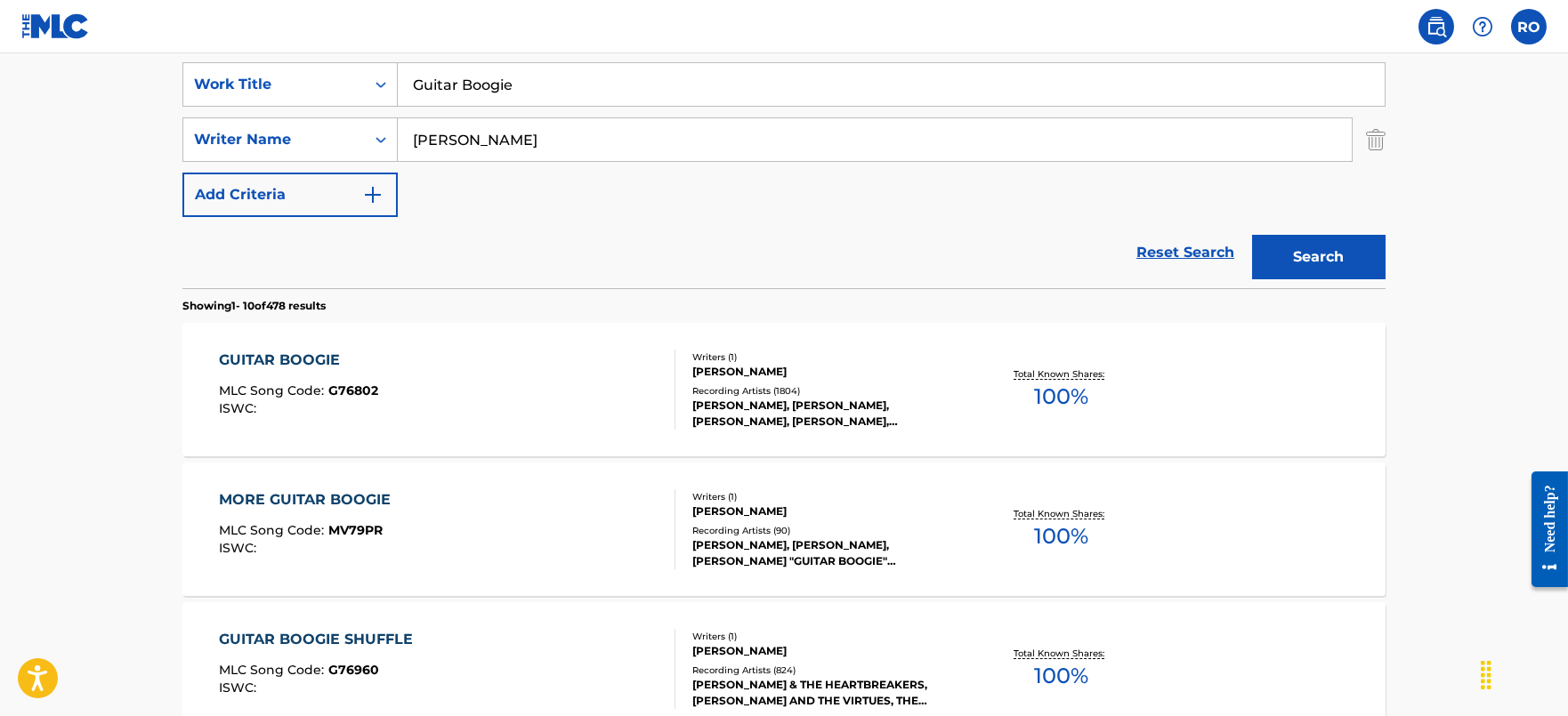
click at [302, 349] on div "GUITAR BOOGIE" at bounding box center [298, 359] width 160 height 21
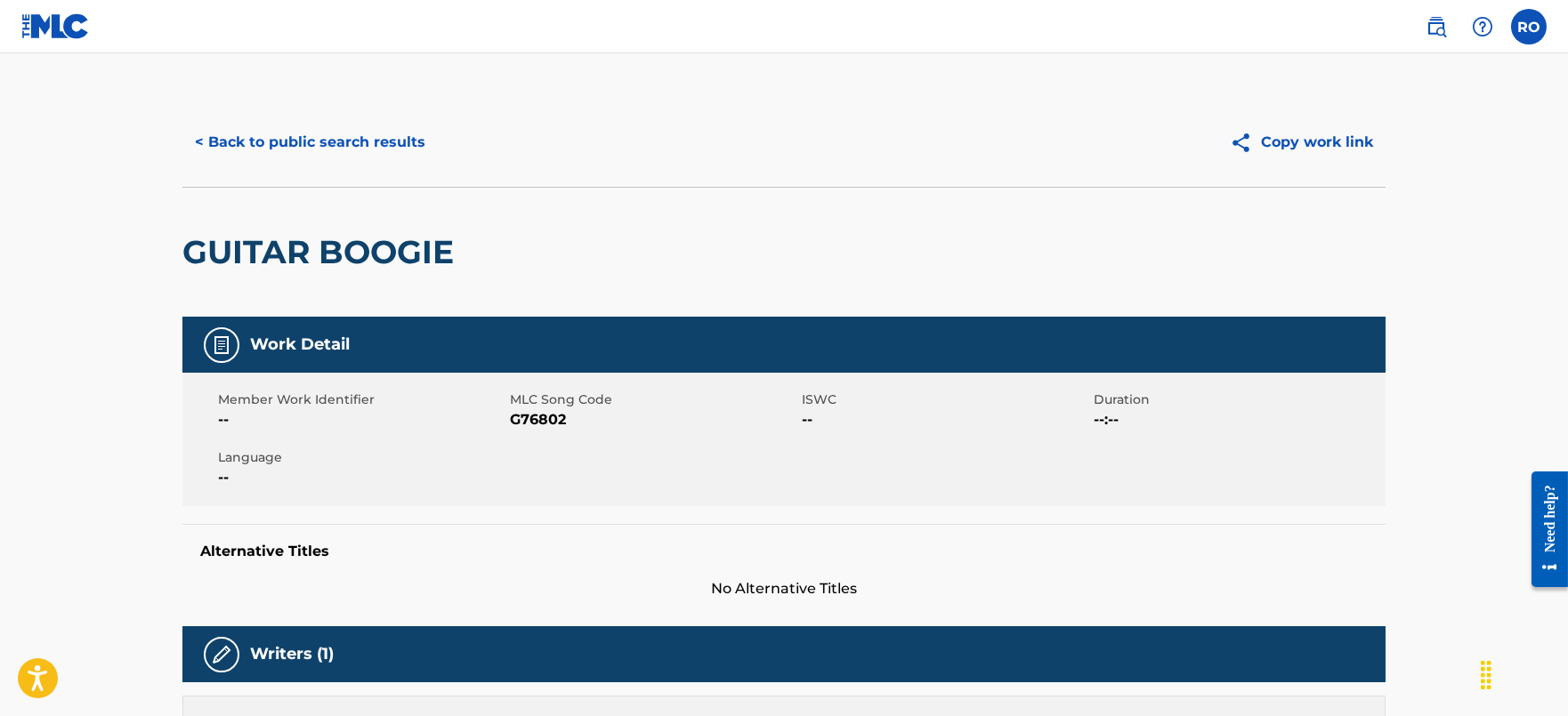
click at [355, 148] on button "< Back to public search results" at bounding box center [309, 143] width 255 height 45
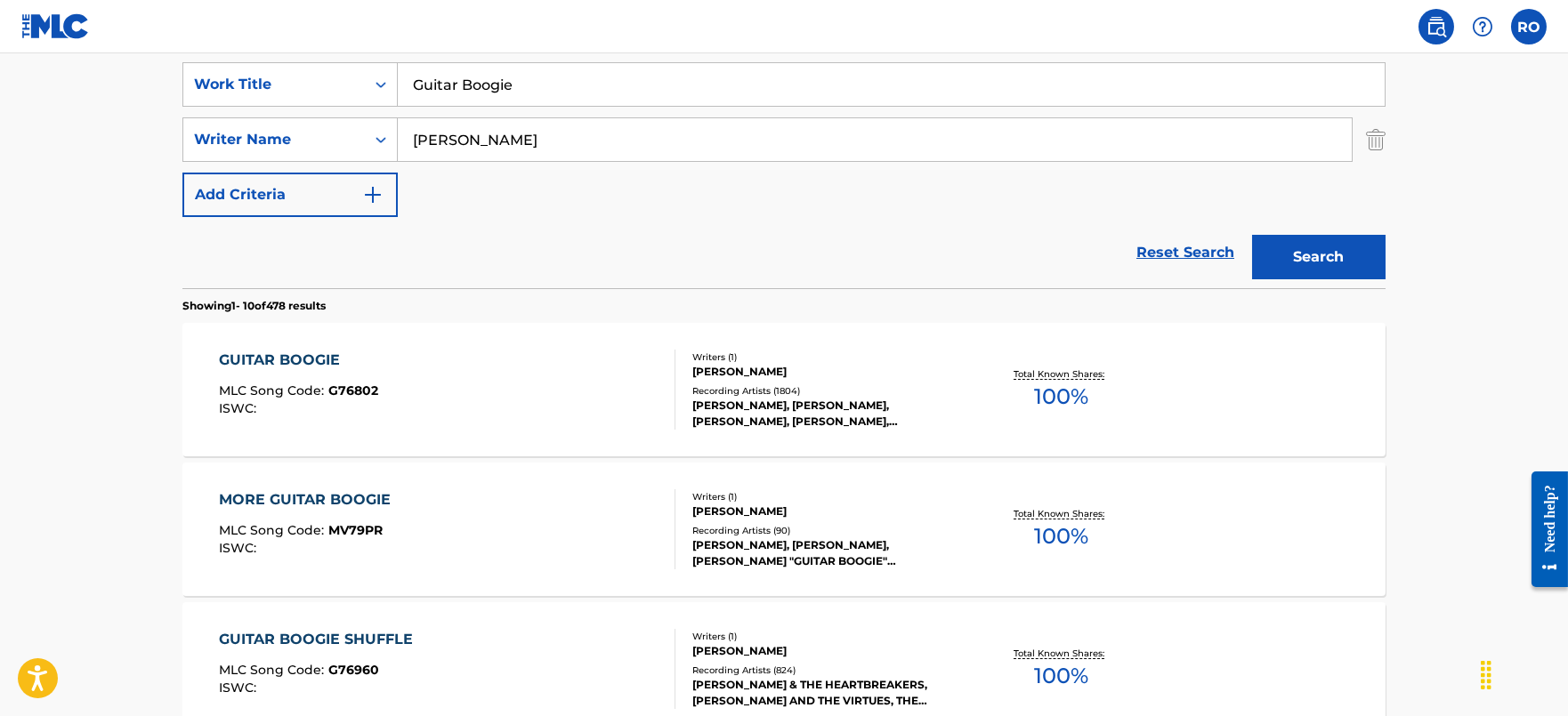
click at [334, 502] on div "MORE GUITAR BOOGIE" at bounding box center [308, 499] width 180 height 21
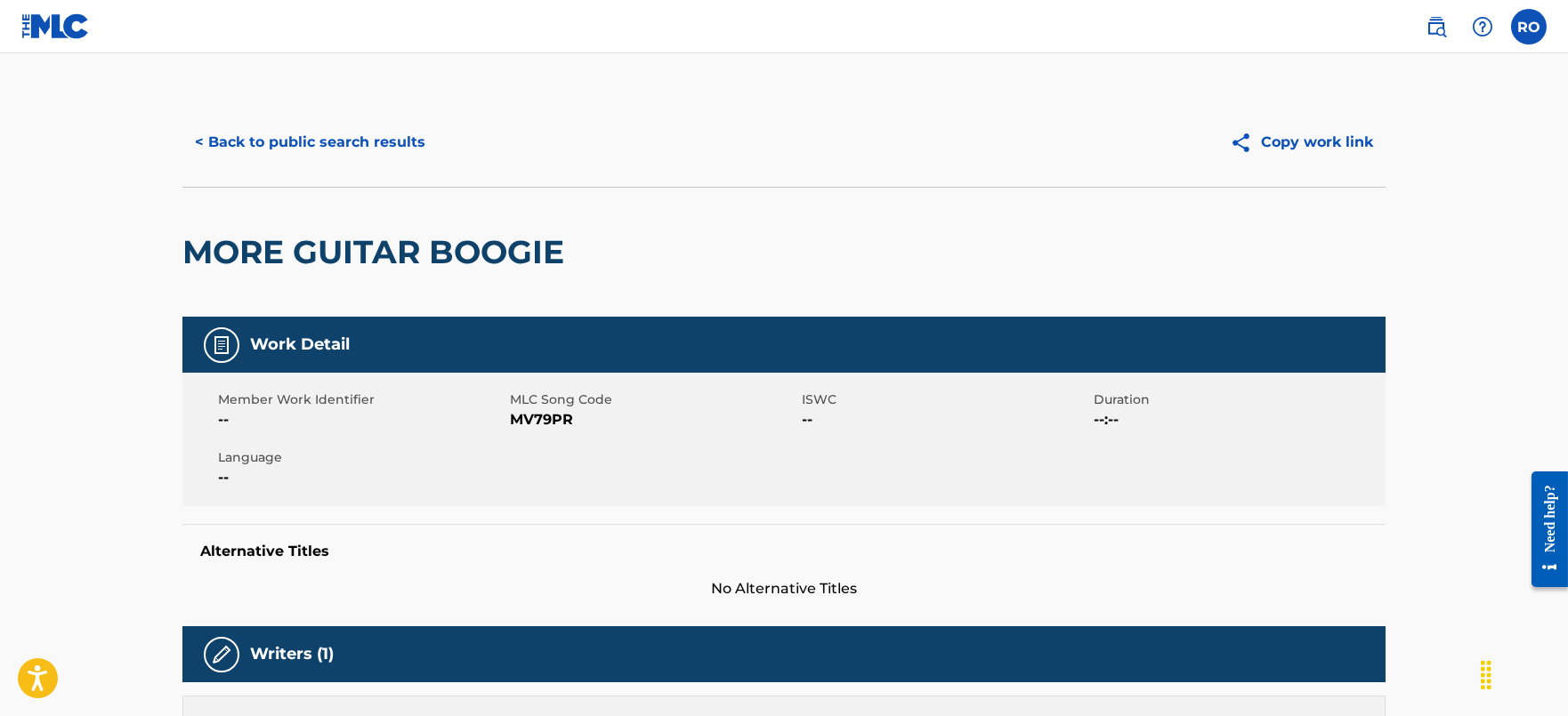
click at [336, 147] on button "< Back to public search results" at bounding box center [309, 143] width 255 height 45
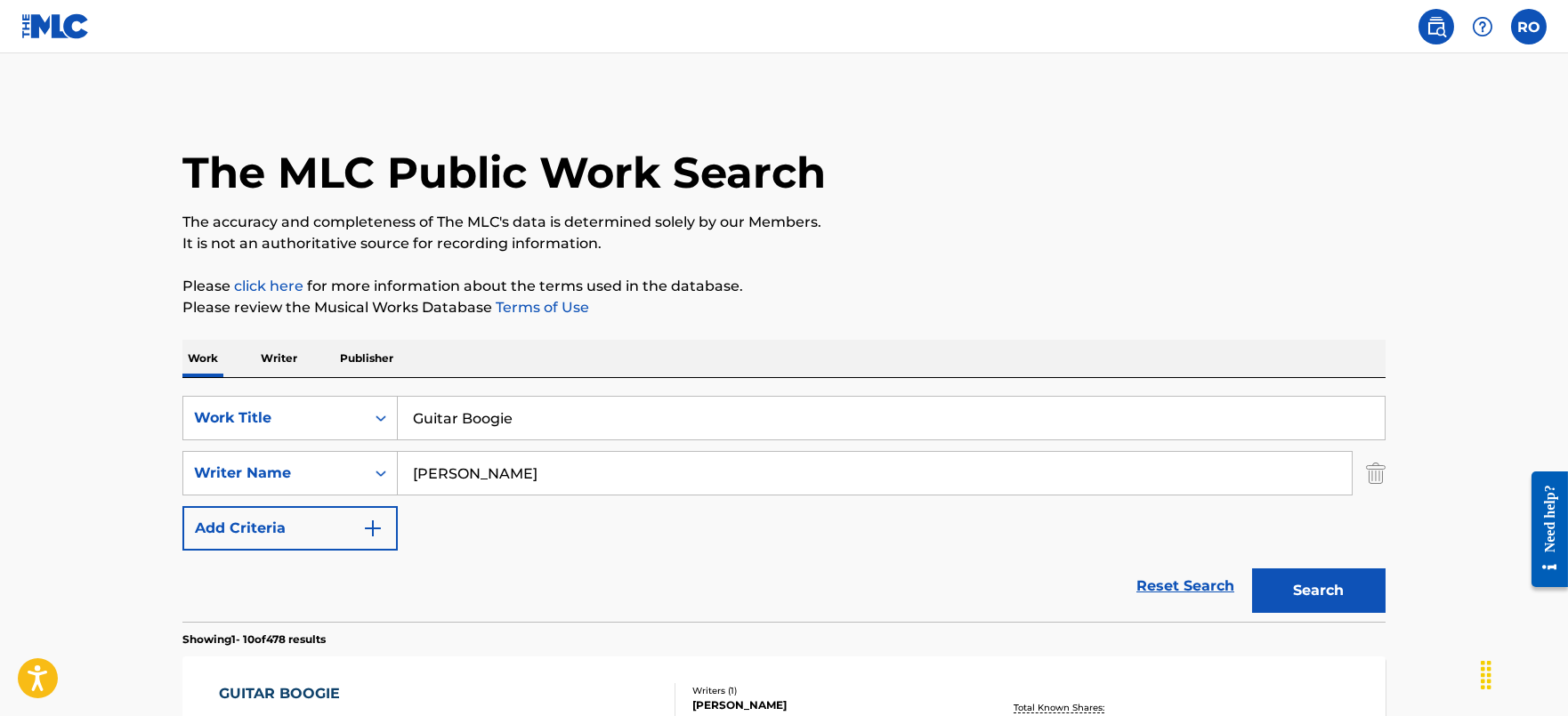
scroll to position [333, 0]
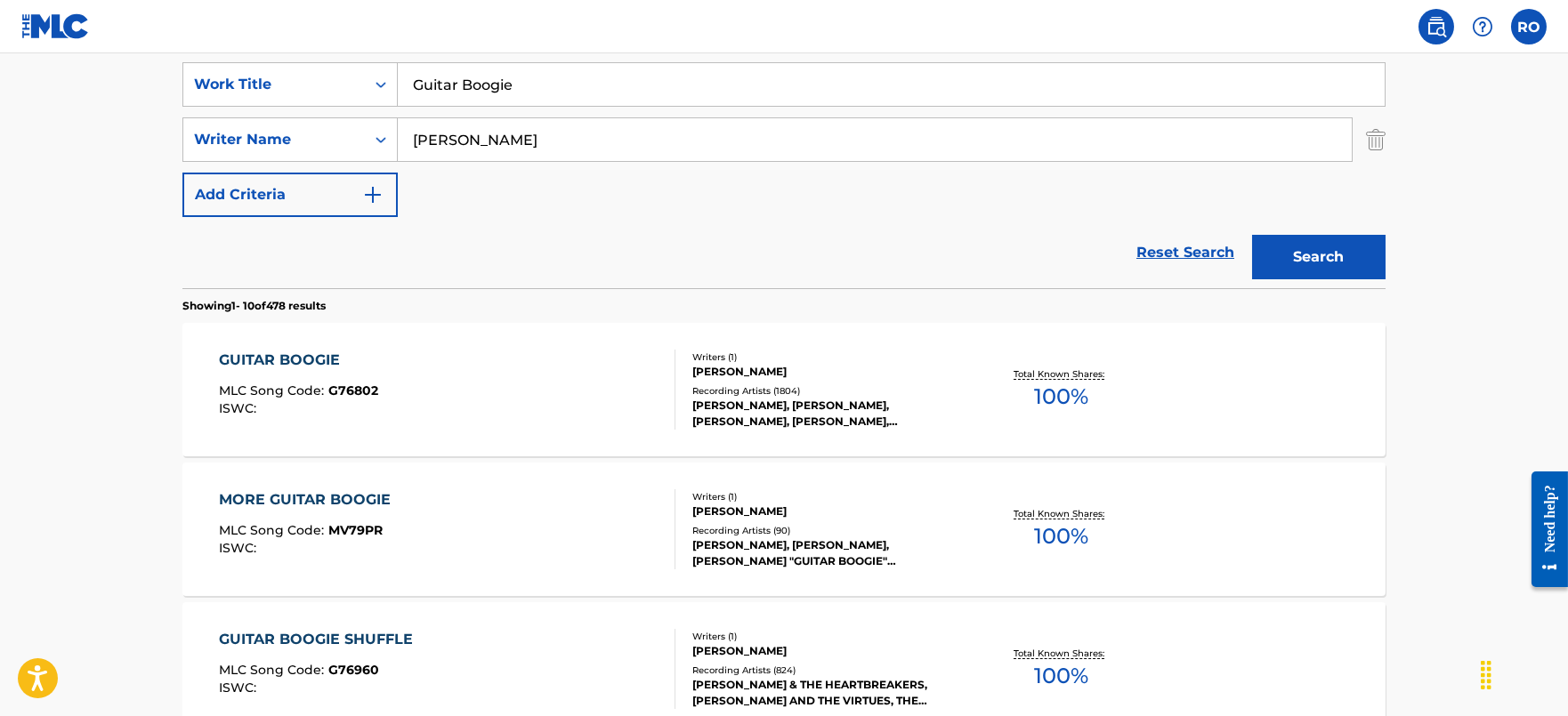
click at [295, 362] on div "GUITAR BOOGIE" at bounding box center [298, 359] width 160 height 21
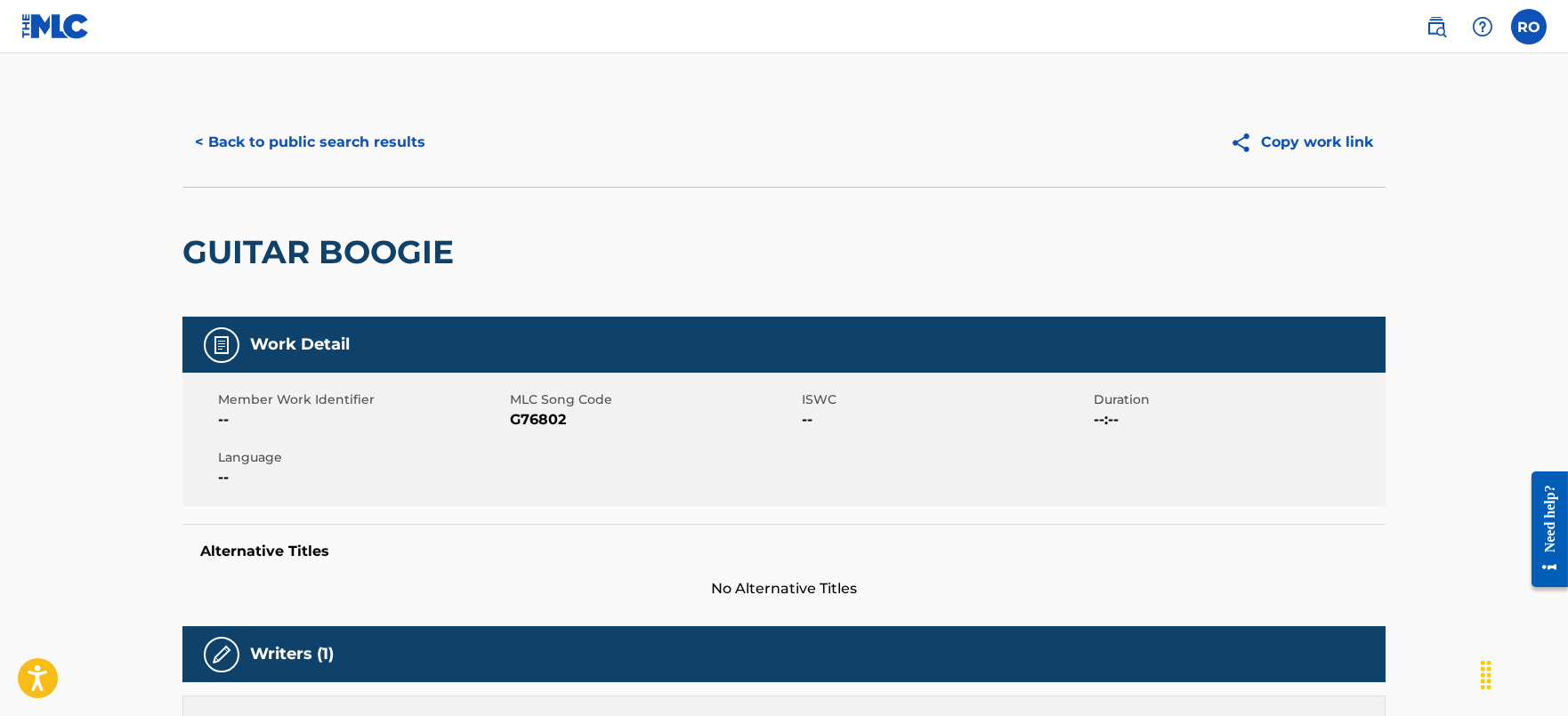
click at [521, 415] on span "G76802" at bounding box center [654, 419] width 288 height 21
copy span "G76802"
click at [391, 124] on button "< Back to public search results" at bounding box center [309, 143] width 255 height 45
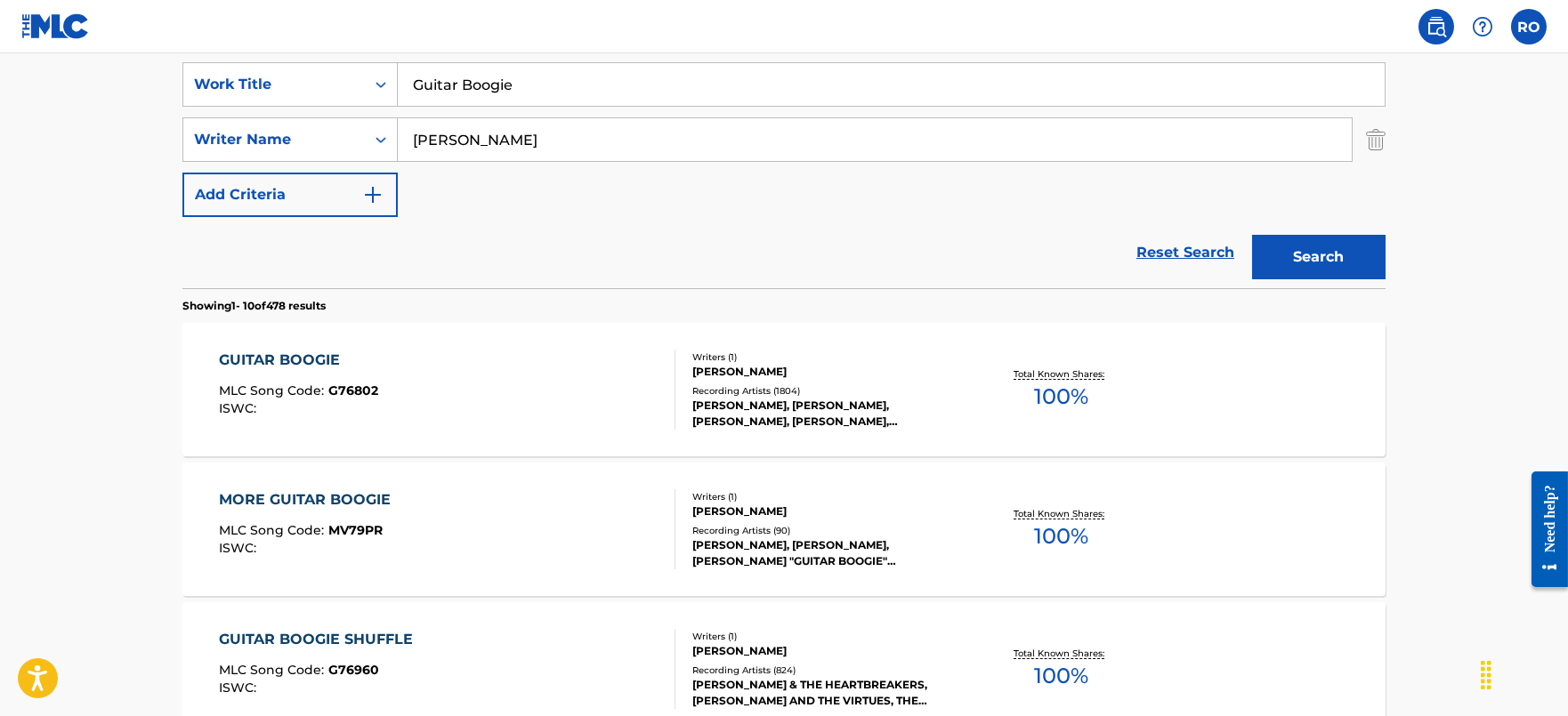
click at [313, 497] on div "MORE GUITAR BOOGIE" at bounding box center [308, 499] width 180 height 21
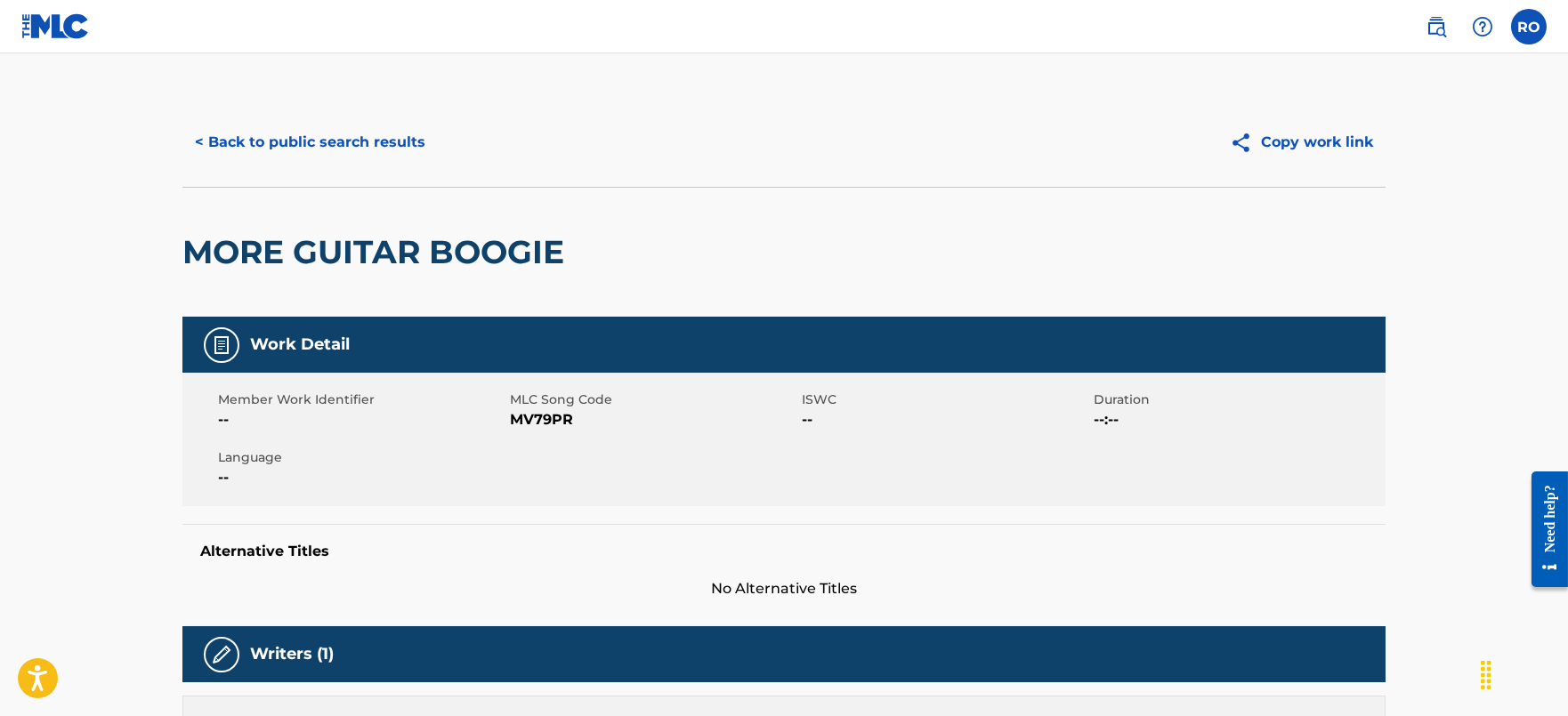
click at [358, 147] on button "< Back to public search results" at bounding box center [309, 143] width 255 height 45
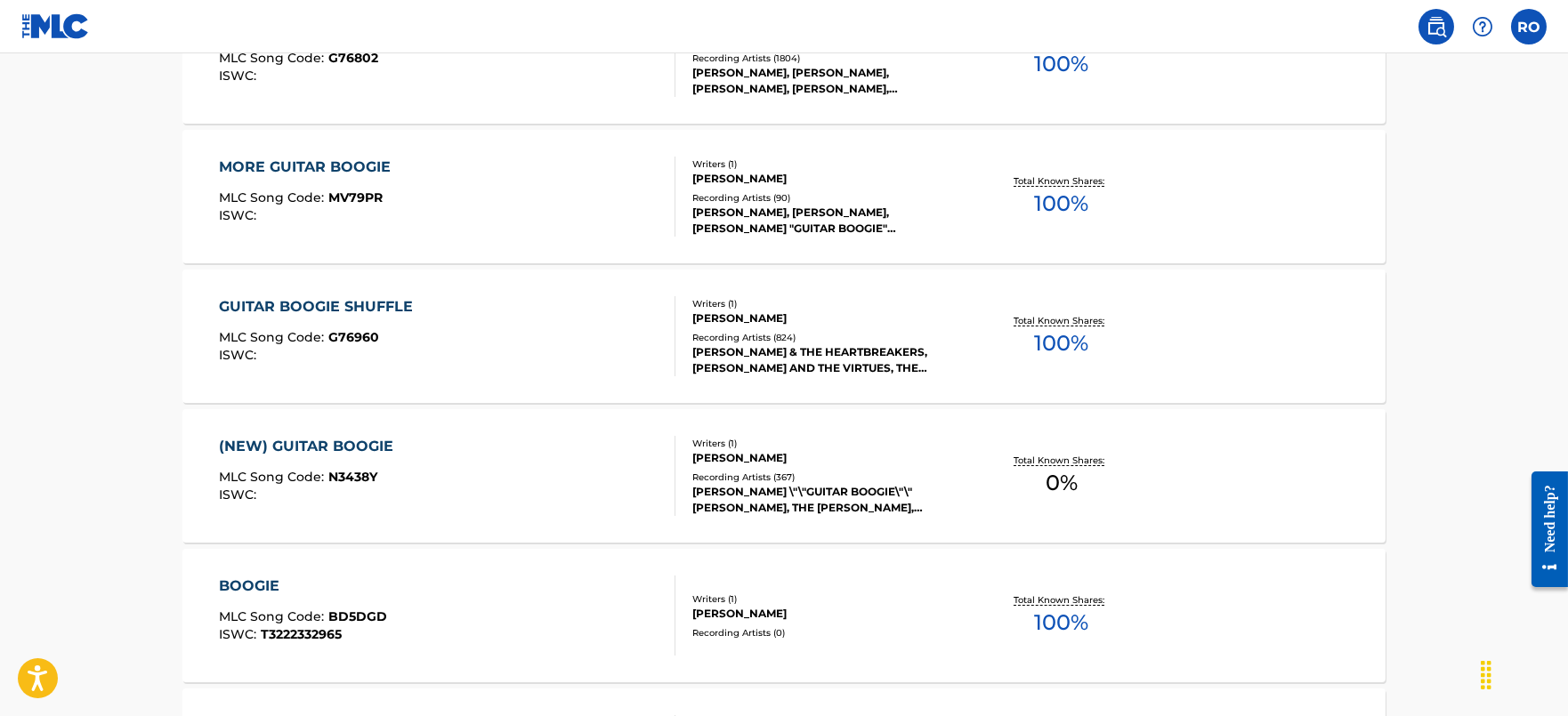
scroll to position [667, 0]
click at [386, 293] on div "GUITAR BOOGIE SHUFFLE MLC Song Code : G76960 ISWC : Writers ( 1 ) [PERSON_NAME]…" at bounding box center [784, 335] width 1203 height 133
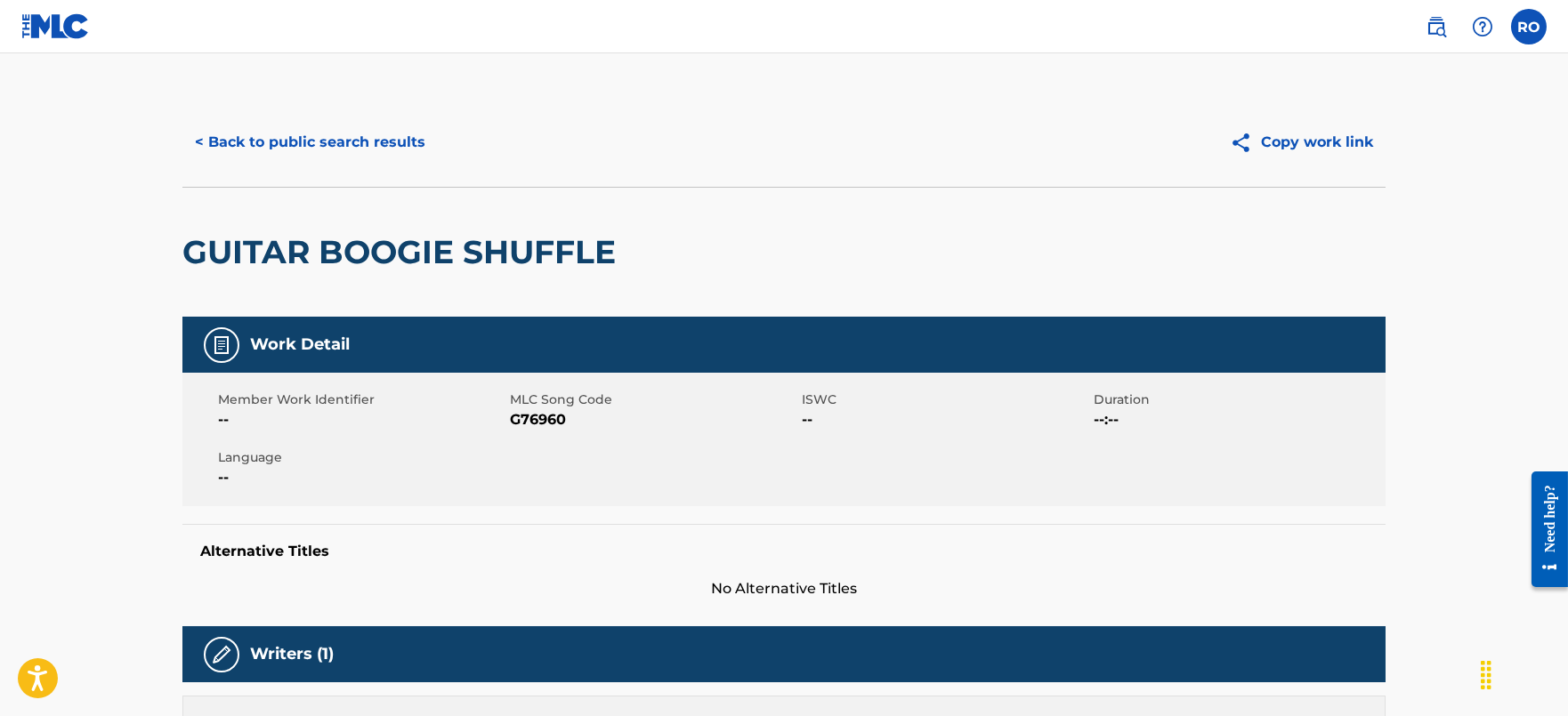
click at [556, 425] on span "G76960" at bounding box center [654, 419] width 288 height 21
copy span "G76960"
click at [332, 121] on button "< Back to public search results" at bounding box center [309, 143] width 255 height 45
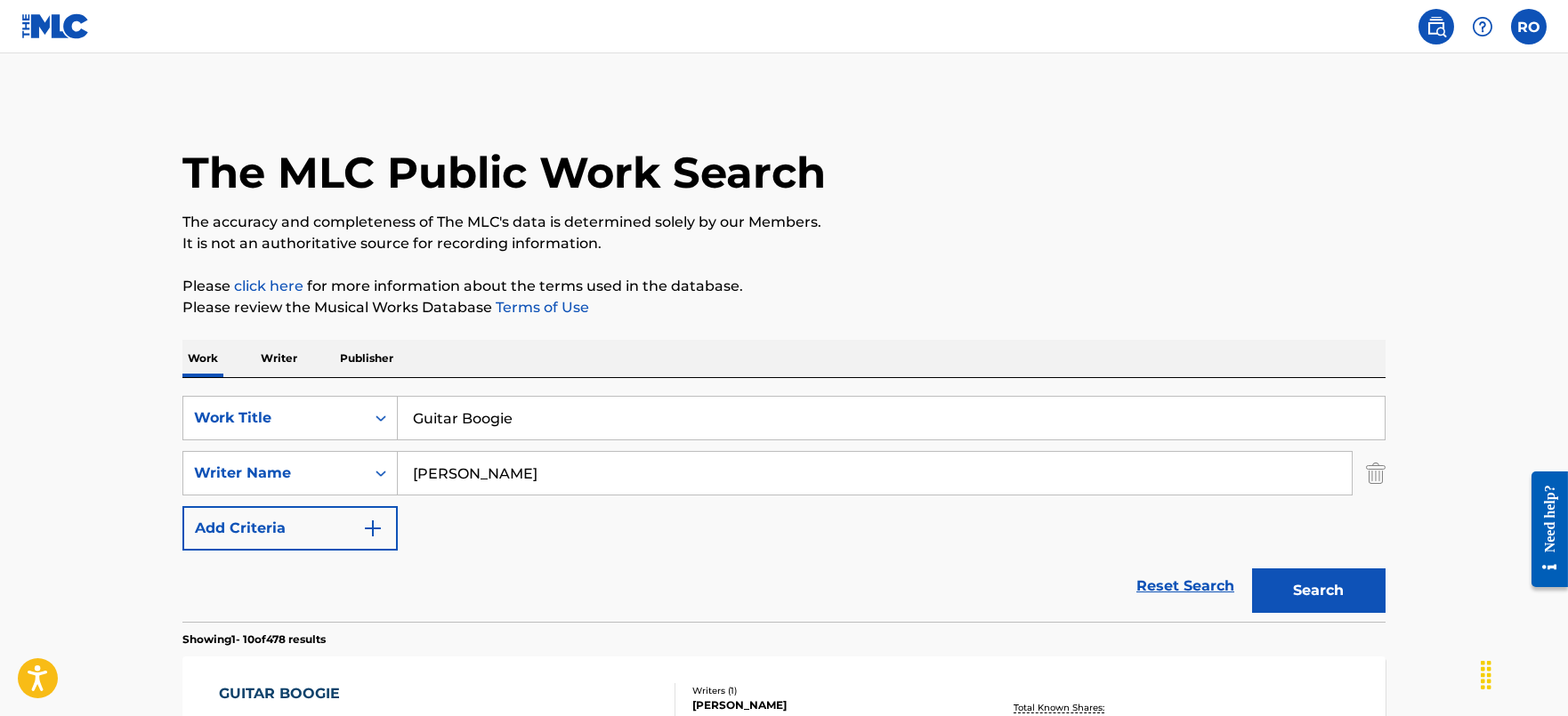
scroll to position [768, 0]
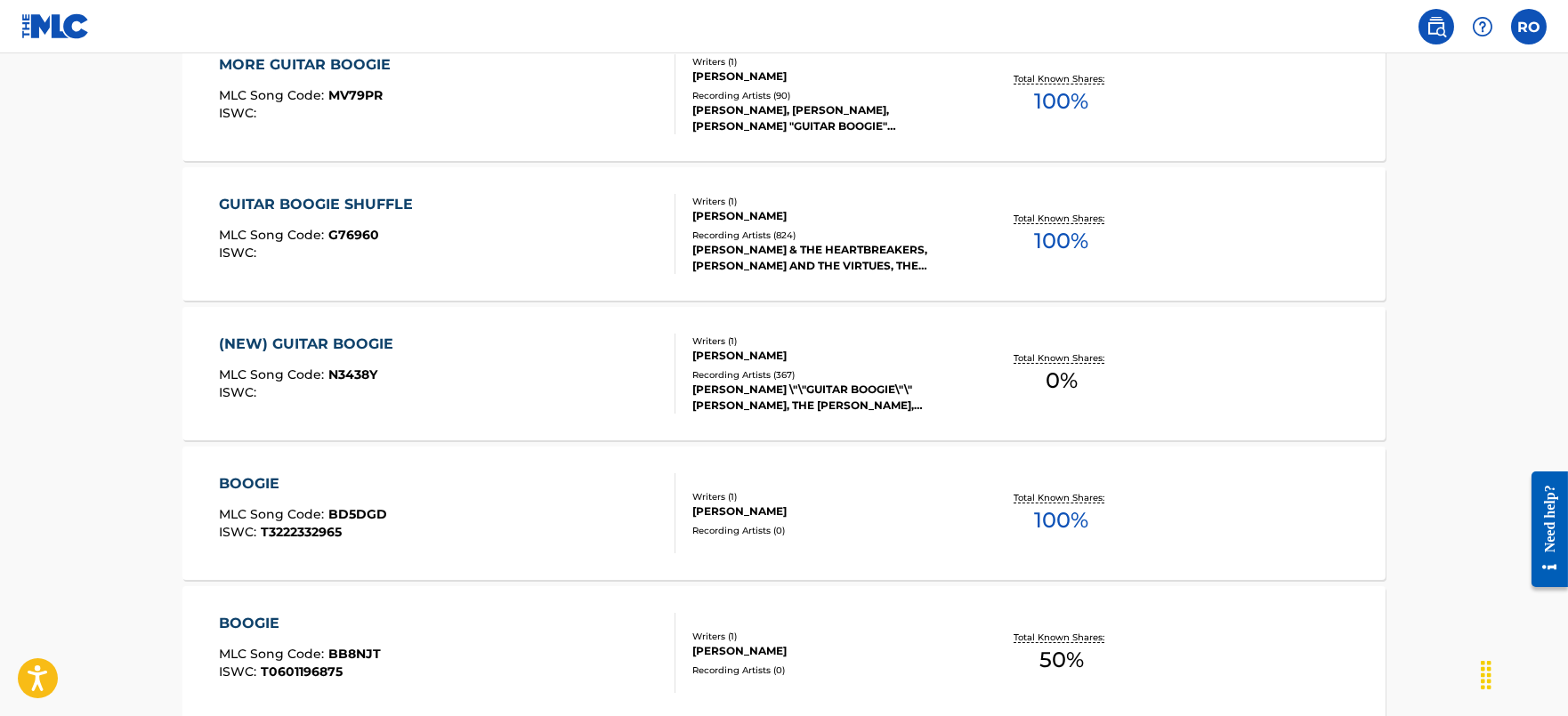
click at [360, 329] on div "(NEW) GUITAR BOOGIE MLC Song Code : N3438Y ISWC : Writers ( 1 ) [PERSON_NAME] R…" at bounding box center [784, 373] width 1203 height 133
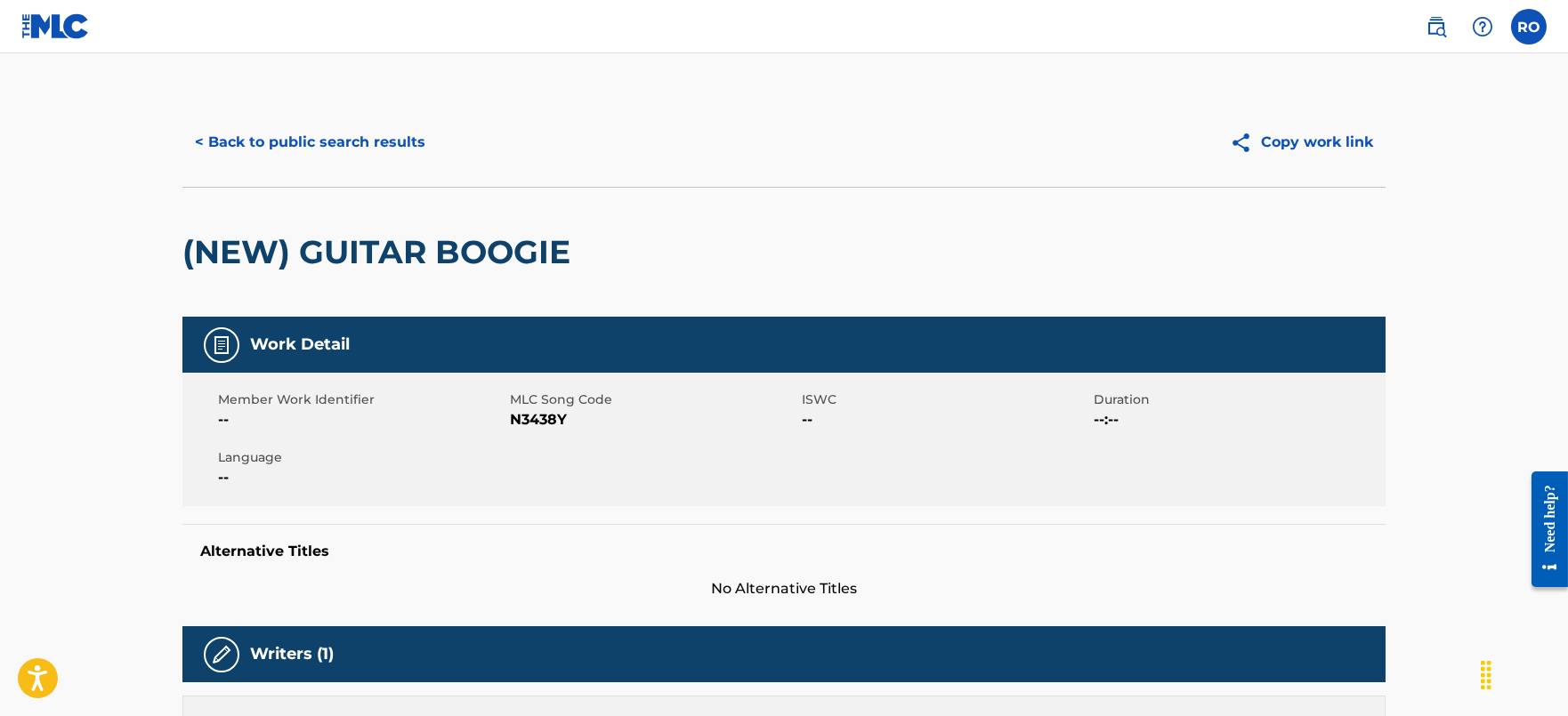
click at [525, 415] on span "N3438Y" at bounding box center [654, 419] width 288 height 21
copy span "N3438Y"
click at [268, 146] on button "< Back to public search results" at bounding box center [309, 143] width 255 height 45
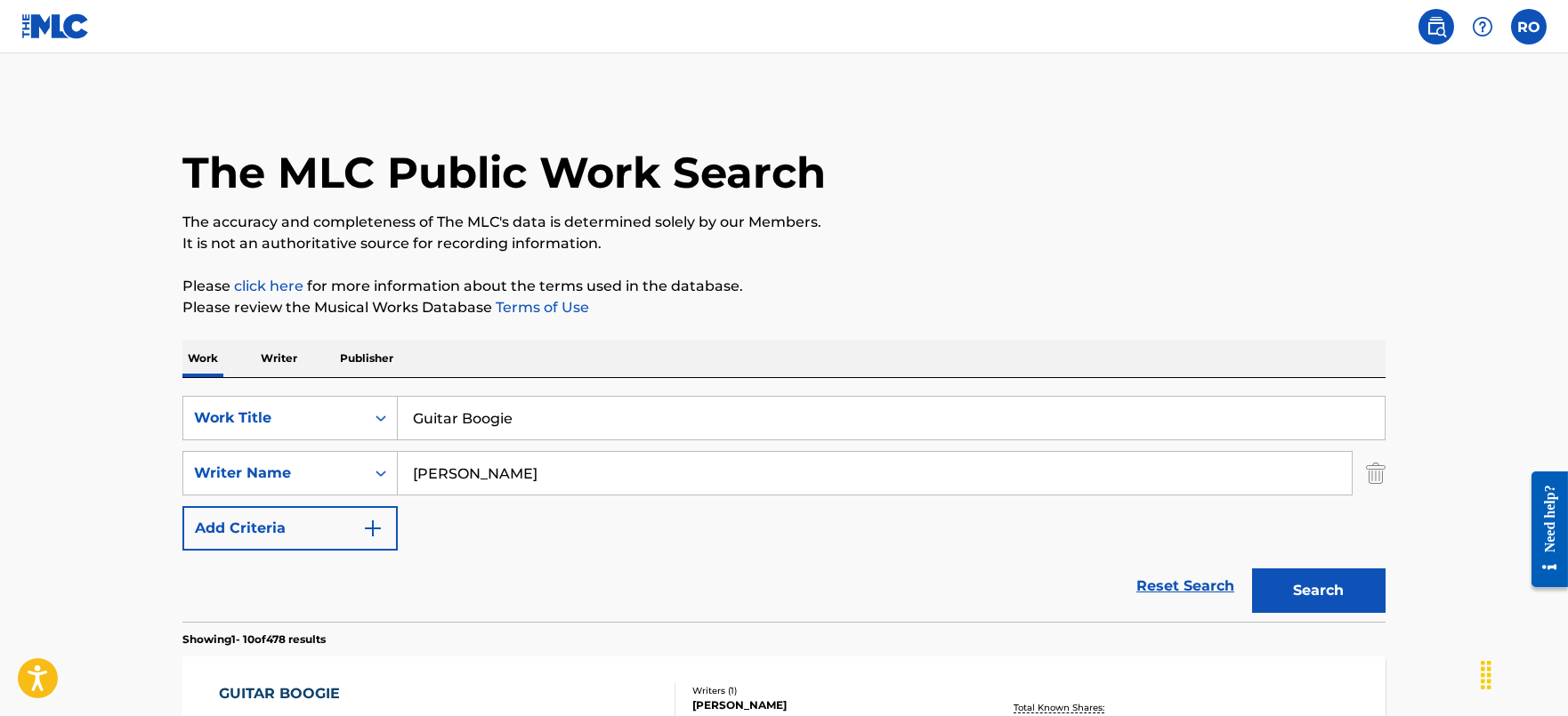
click at [576, 421] on input "Guitar Boogie" at bounding box center [891, 418] width 987 height 43
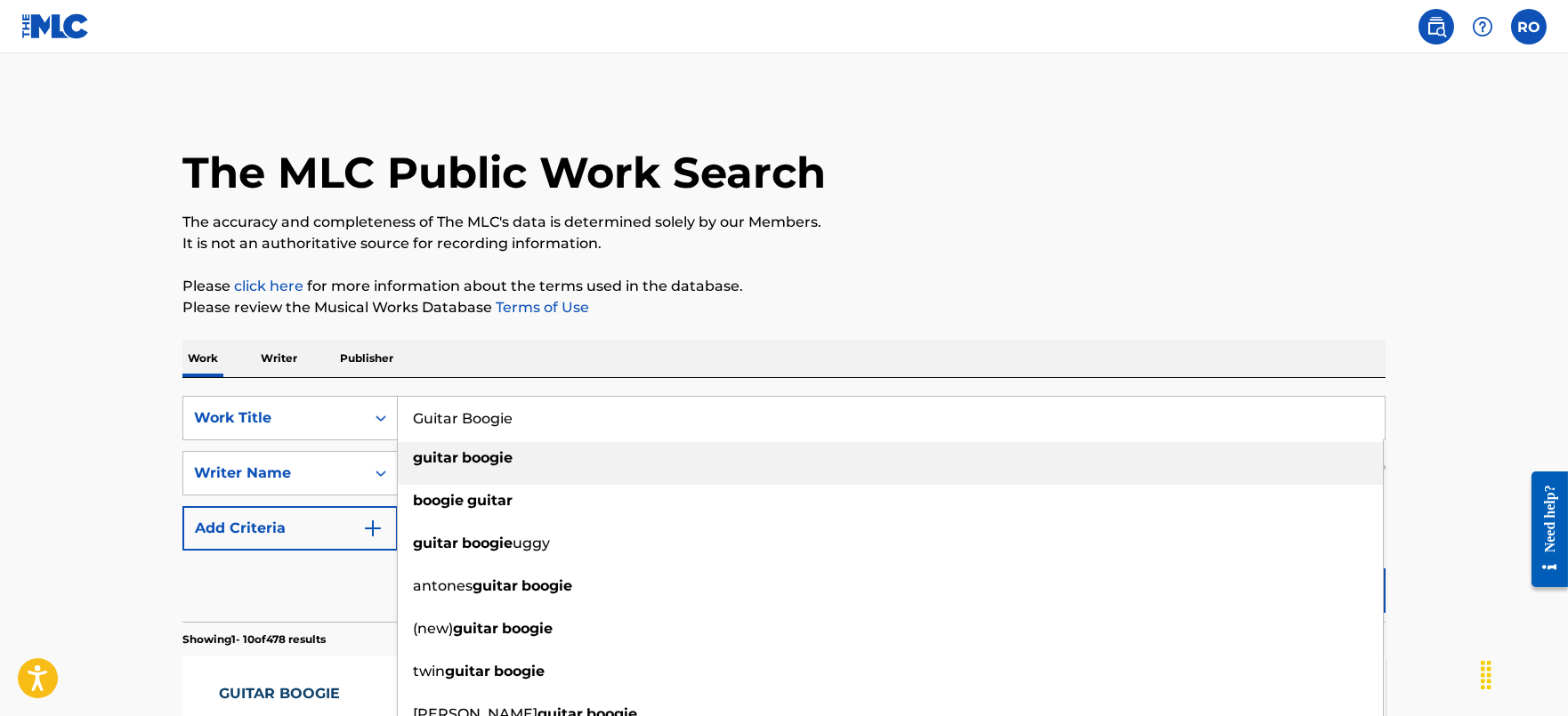
click at [576, 421] on input "Guitar Boogie" at bounding box center [891, 418] width 987 height 43
paste input "Papa Loves [PERSON_NAME]"
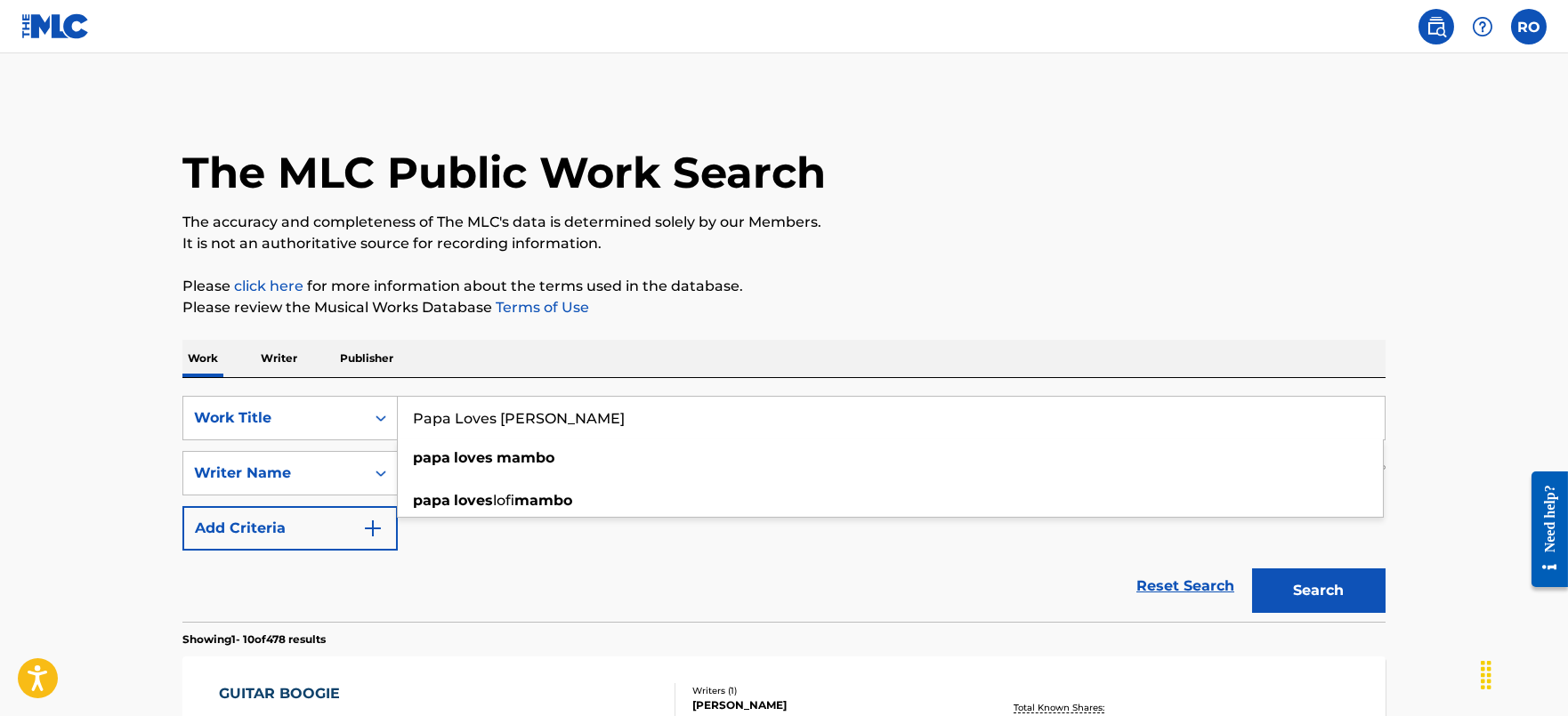
click at [564, 437] on input "Papa Loves [PERSON_NAME]" at bounding box center [891, 418] width 987 height 43
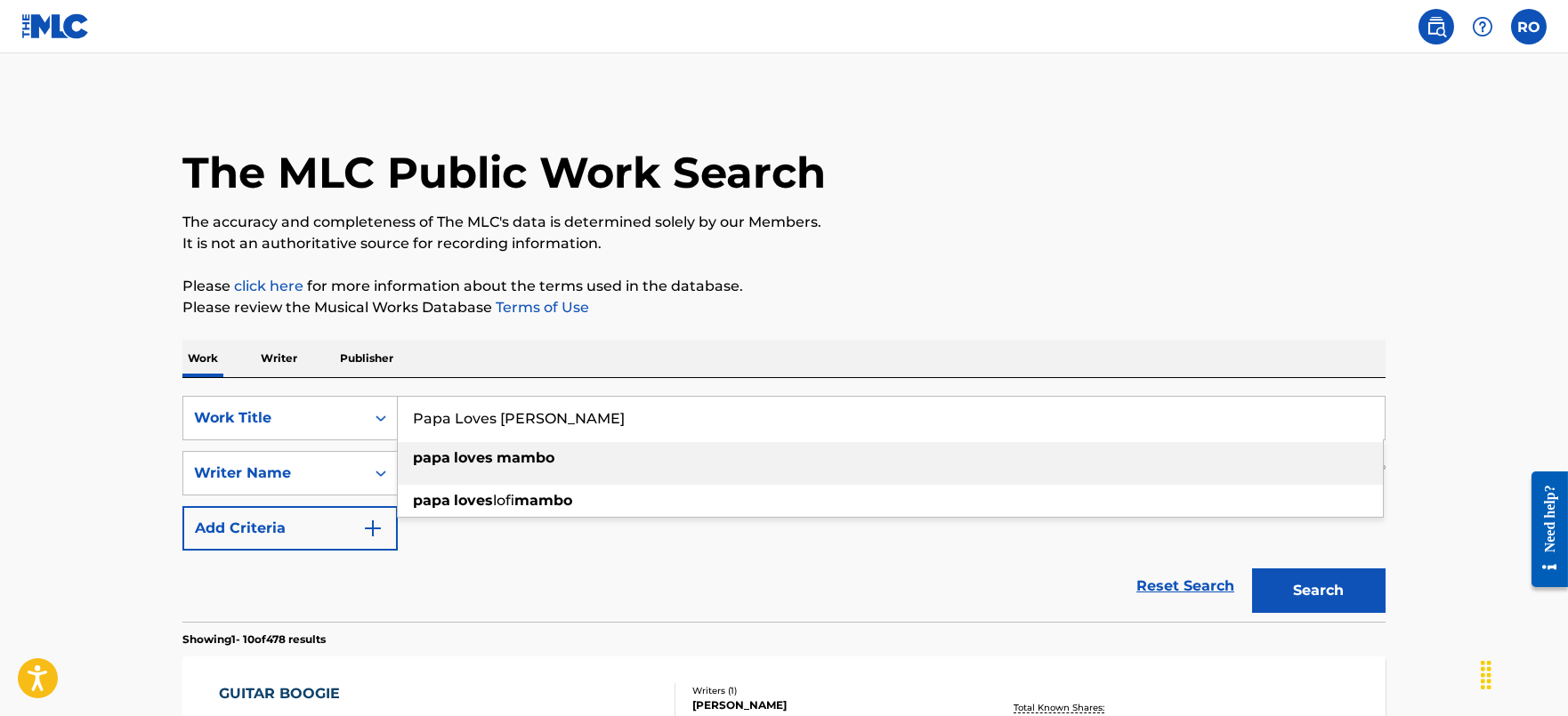
click at [565, 467] on div "papa loves mambo" at bounding box center [890, 458] width 985 height 32
type input "papa loves mambo"
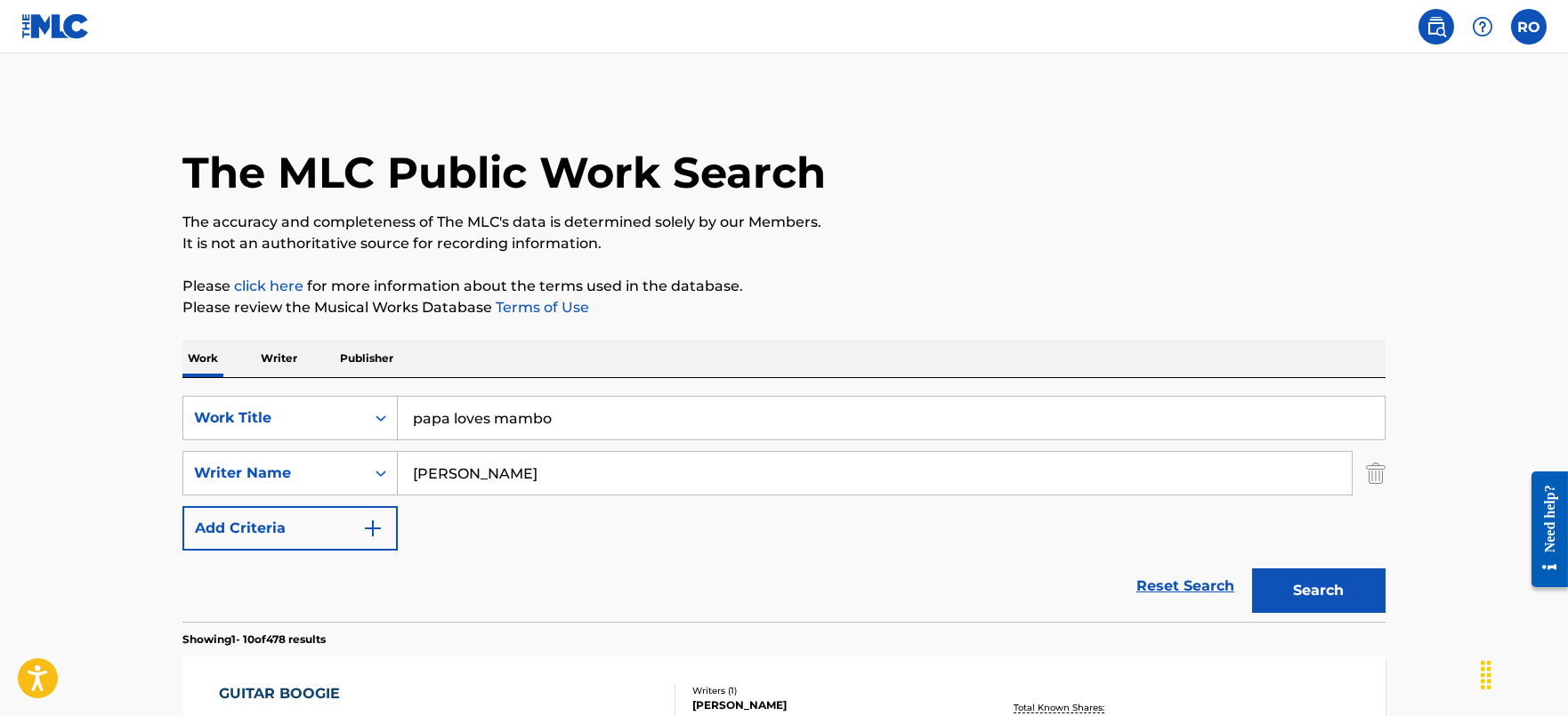
click at [572, 484] on input "[PERSON_NAME]" at bounding box center [875, 473] width 954 height 43
click at [1301, 598] on button "Search" at bounding box center [1319, 591] width 134 height 45
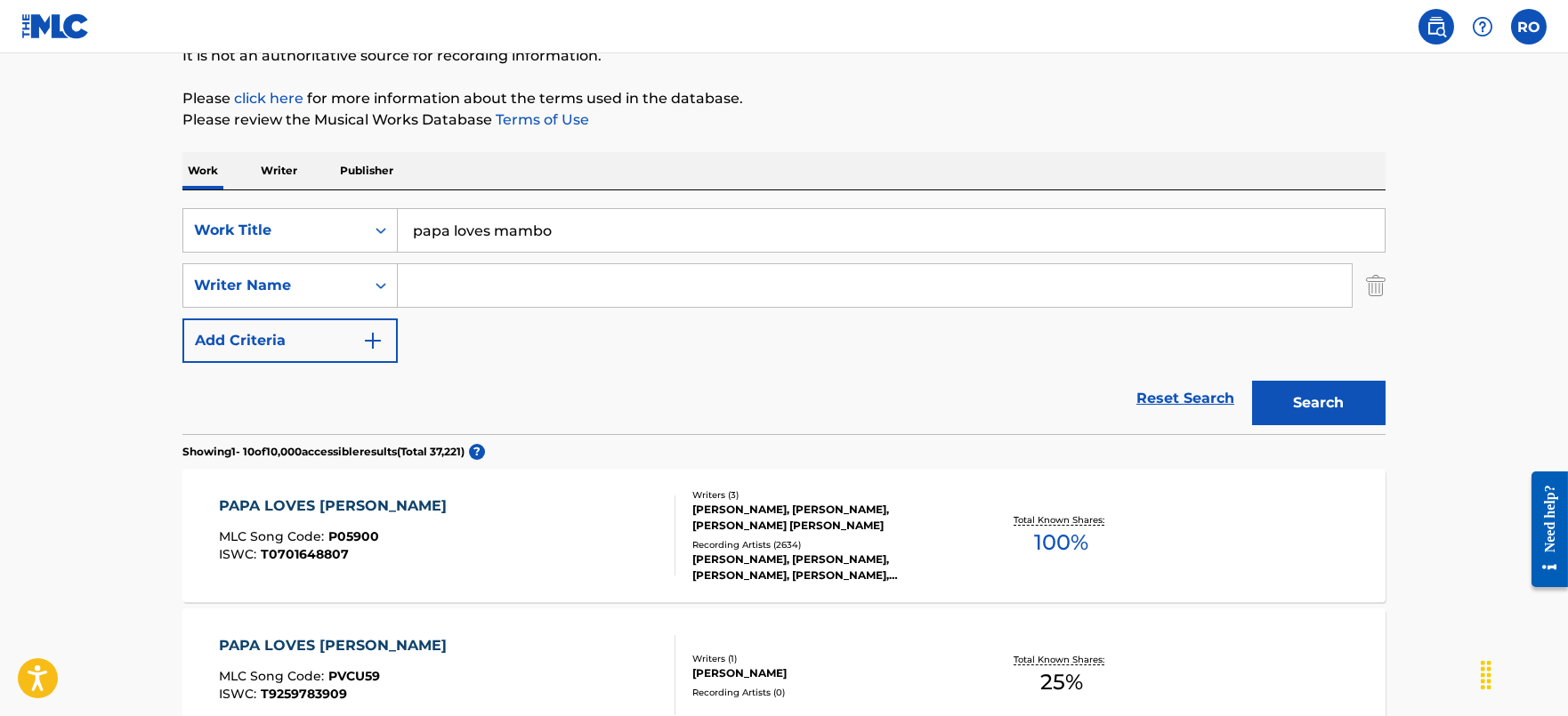
scroll to position [221, 0]
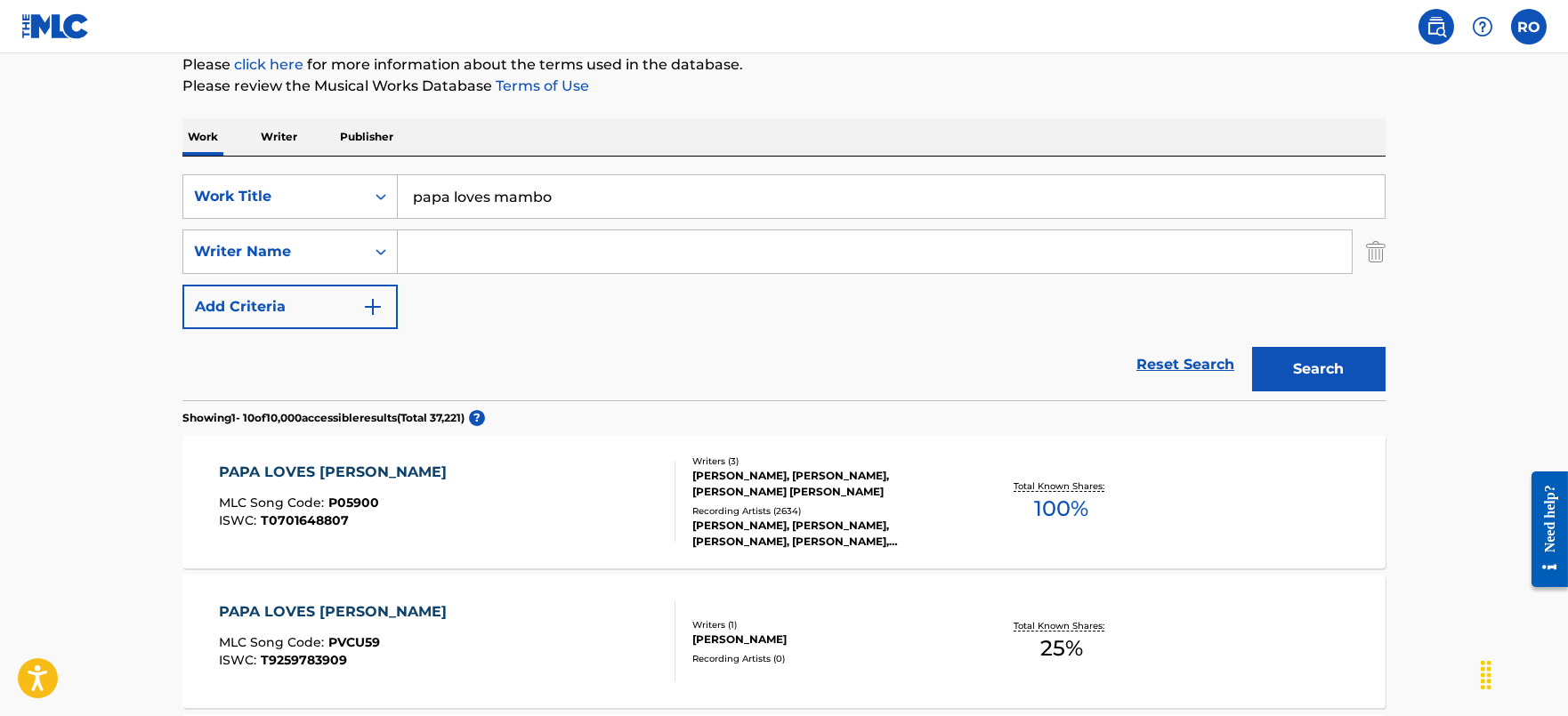
click at [374, 455] on div "PAPA LOVES MAMBO MLC Song Code : P05900 ISWC : T0701648807 Writers ( 3 ) [PERSO…" at bounding box center [784, 501] width 1203 height 133
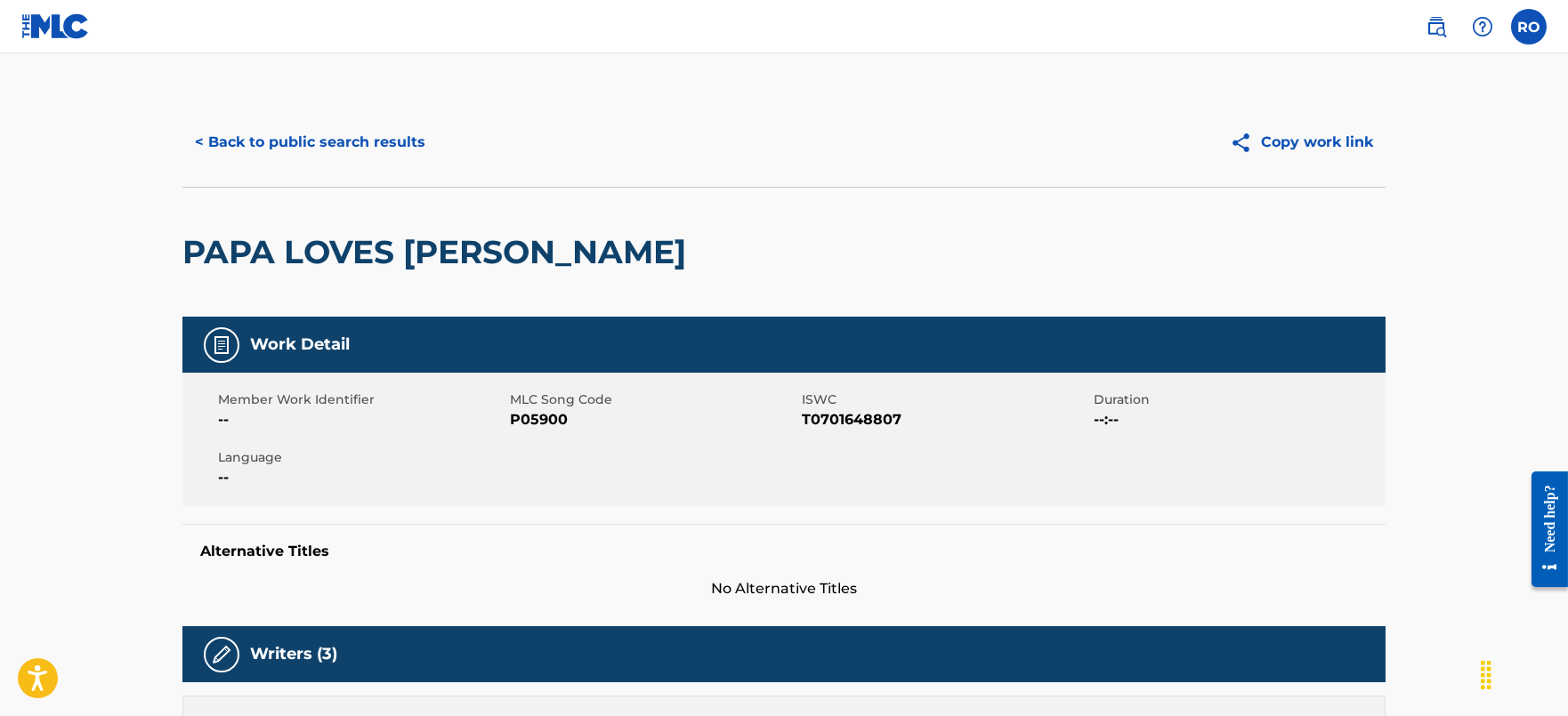
click at [528, 411] on span "P05900" at bounding box center [654, 419] width 288 height 21
copy span "P05900"
click at [367, 135] on button "< Back to public search results" at bounding box center [309, 143] width 255 height 45
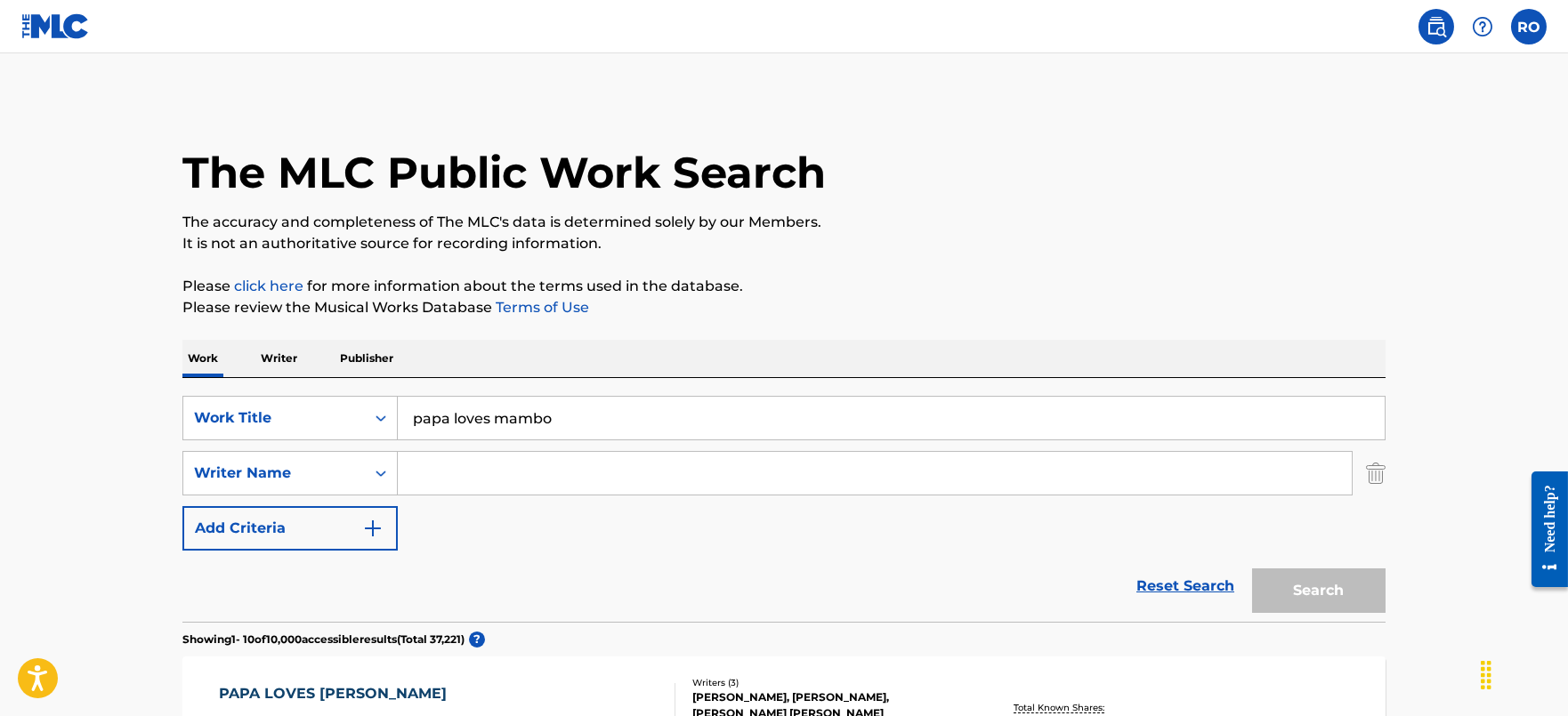
scroll to position [221, 0]
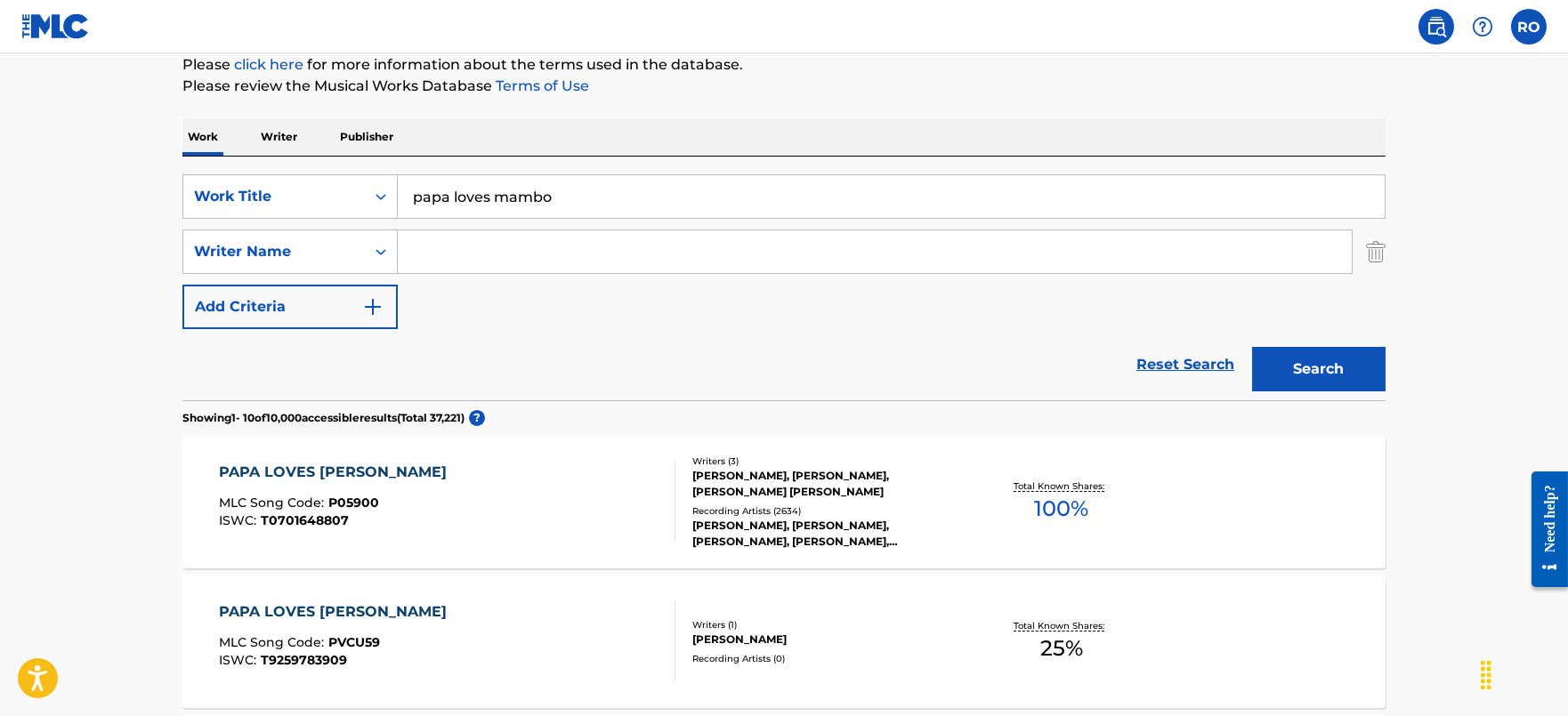
click at [713, 198] on input "papa loves mambo" at bounding box center [891, 197] width 987 height 43
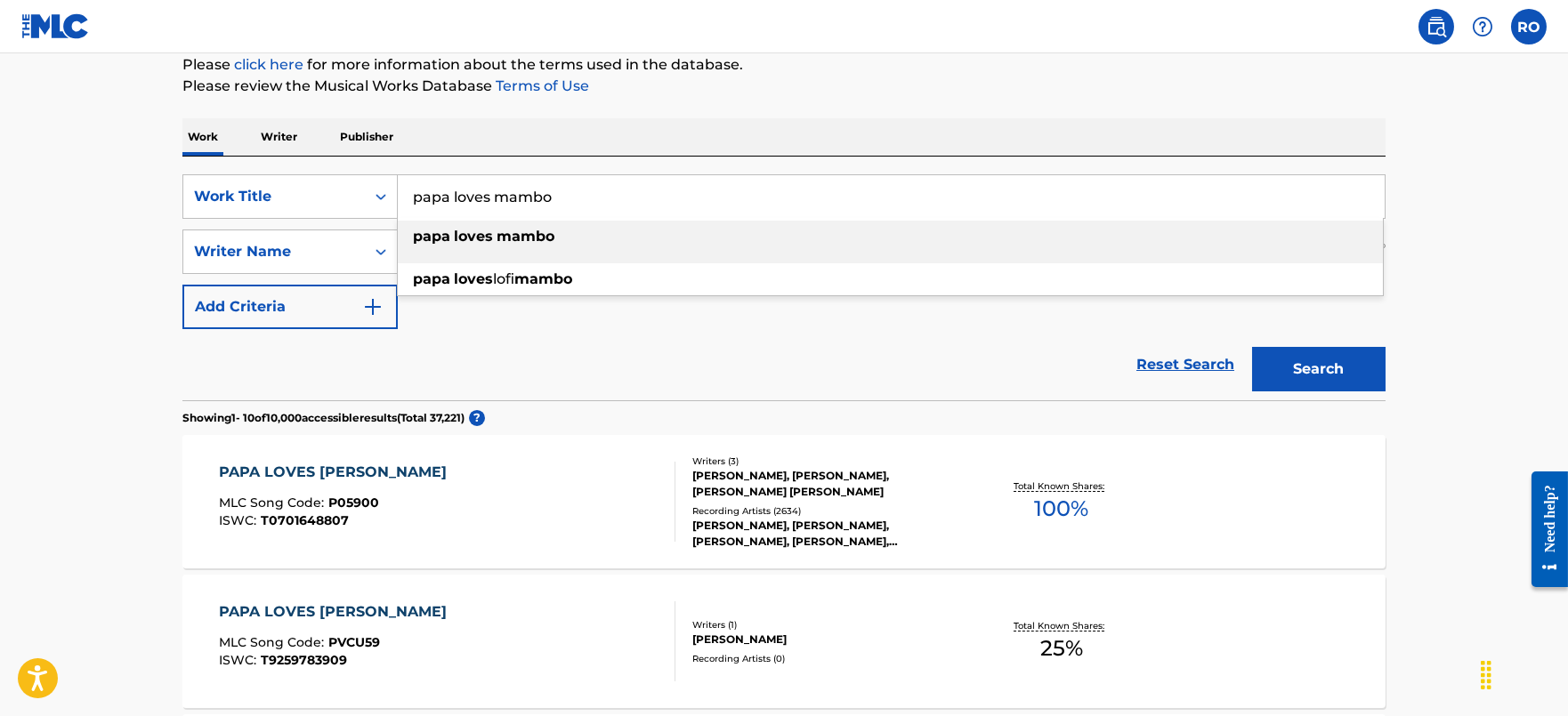
click at [713, 198] on input "papa loves mambo" at bounding box center [891, 197] width 987 height 43
paste input "Harlem Nocturne"
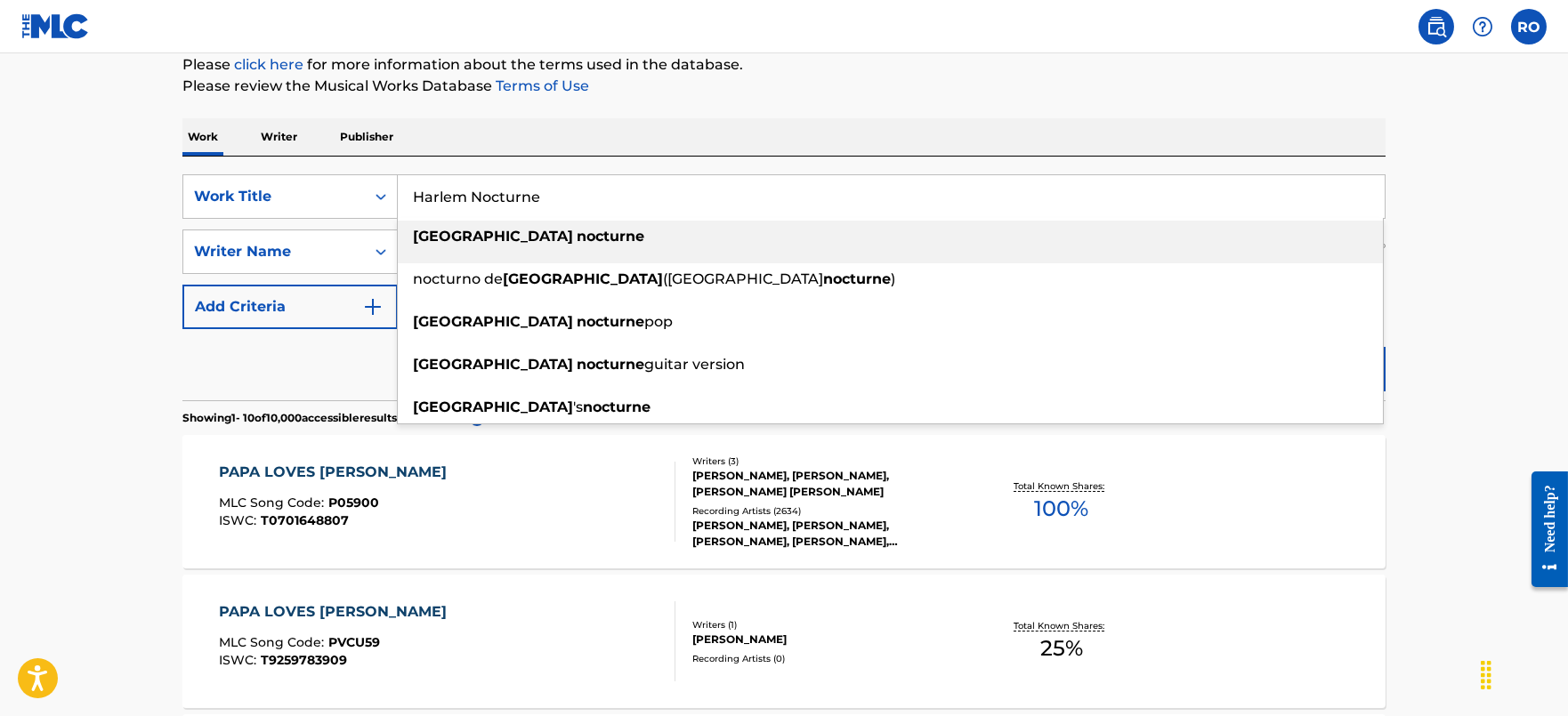
click at [576, 239] on strong "nocturne" at bounding box center [610, 236] width 67 height 17
type input "harlem nocturne"
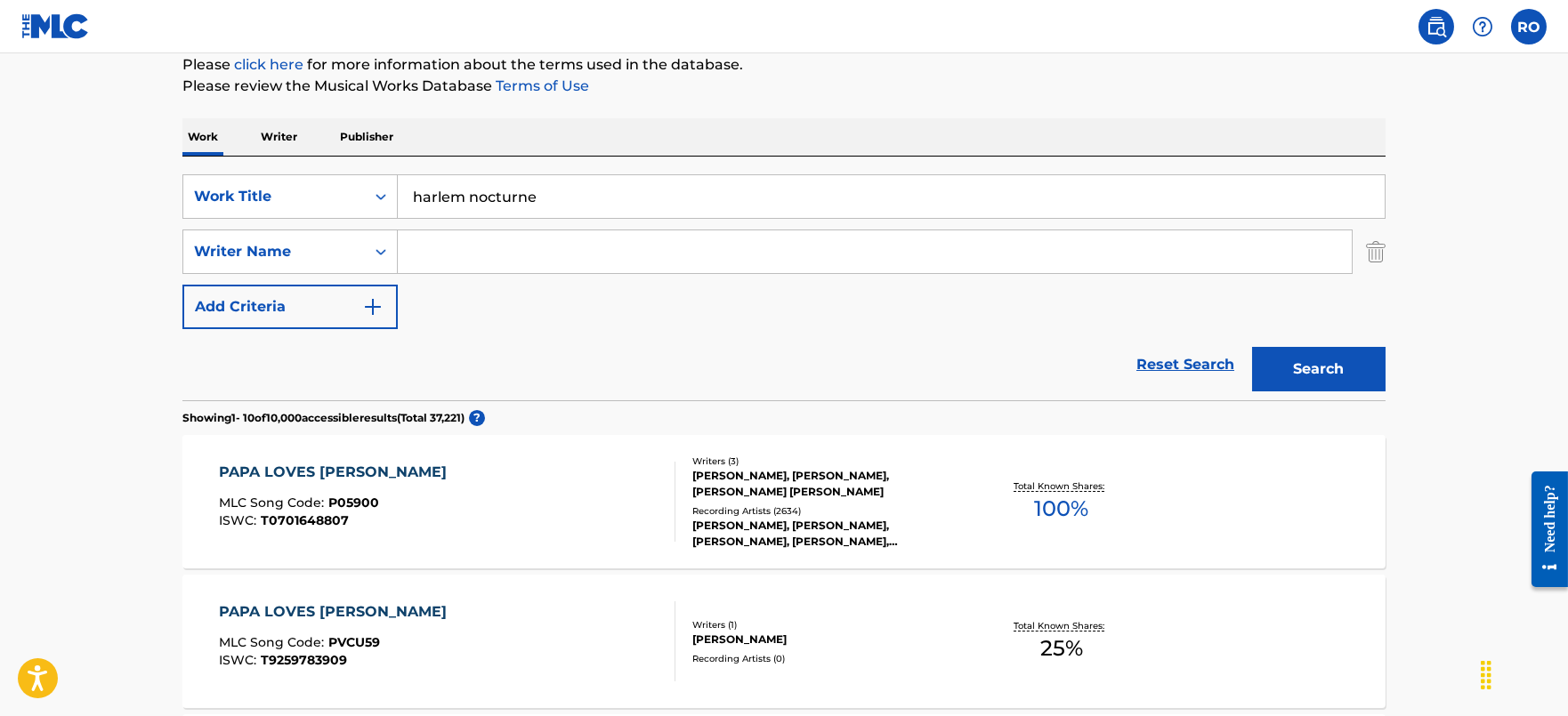
click at [1326, 370] on button "Search" at bounding box center [1319, 370] width 134 height 45
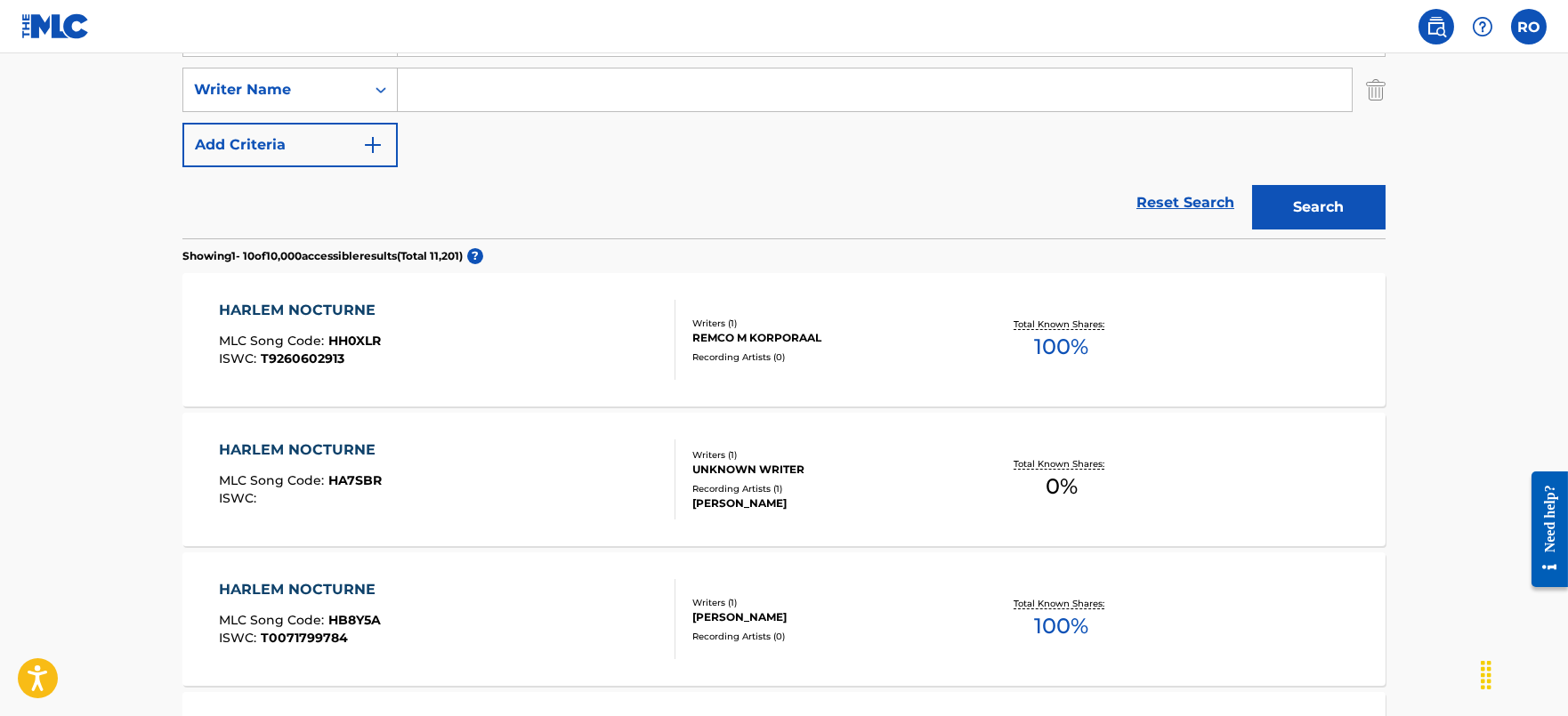
scroll to position [443, 0]
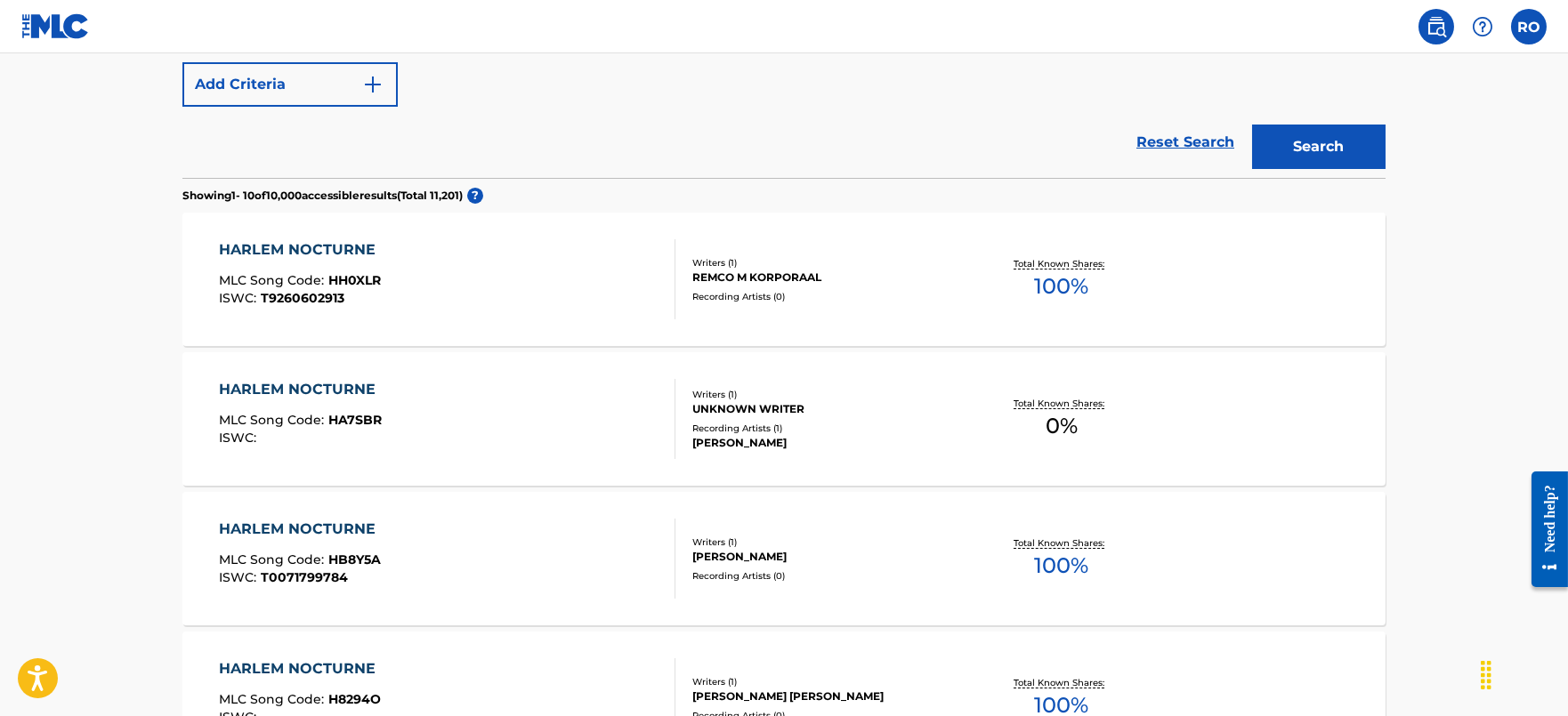
click at [337, 225] on div "HARLEM NOCTURNE MLC Song Code : HH0XLR ISWC : T9260602913 Writers ( 1 ) REMCO M…" at bounding box center [784, 279] width 1203 height 133
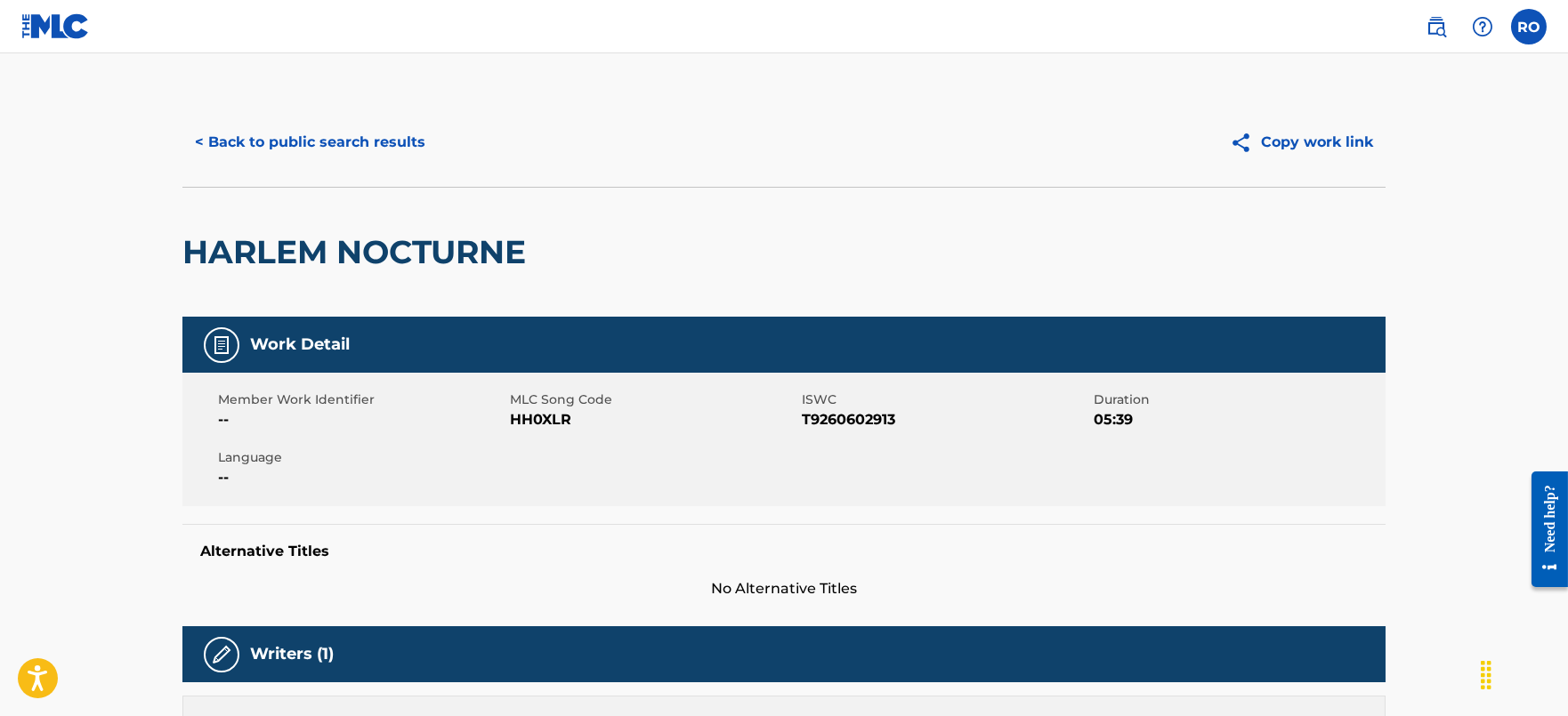
click at [247, 143] on button "< Back to public search results" at bounding box center [309, 143] width 255 height 45
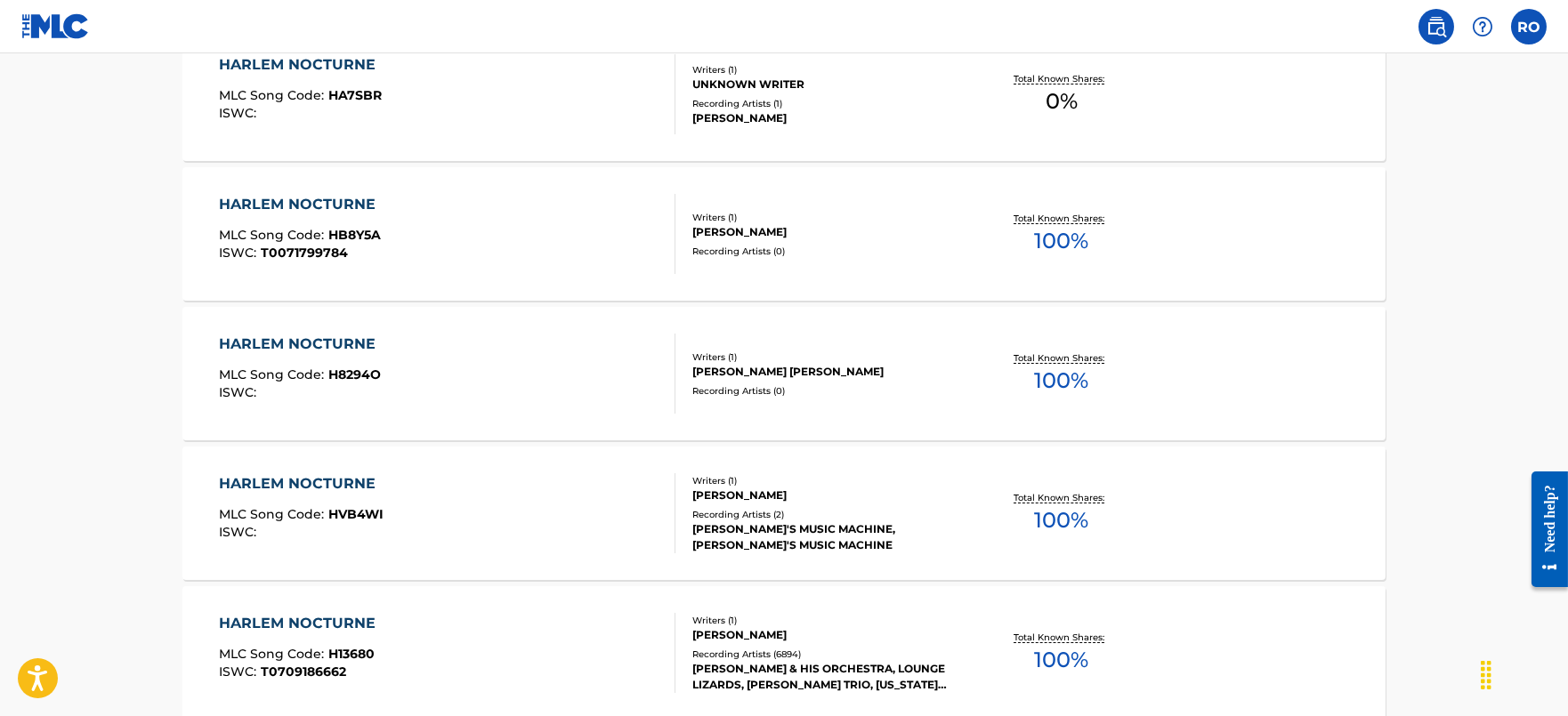
scroll to position [878, 0]
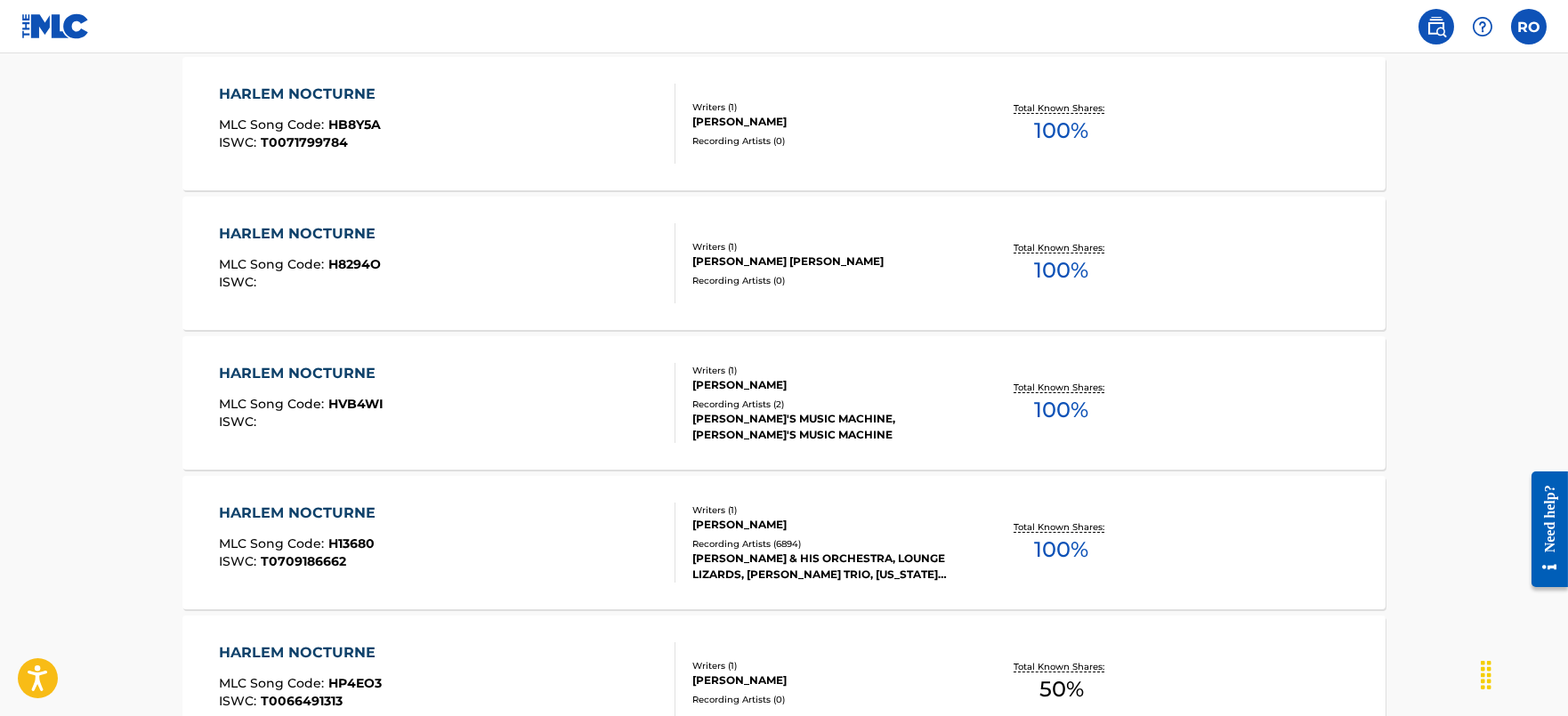
click at [335, 499] on div "HARLEM NOCTURNE MLC Song Code : H13680 ISWC : T0709186662 Writers ( 1 ) [PERSON…" at bounding box center [784, 542] width 1203 height 133
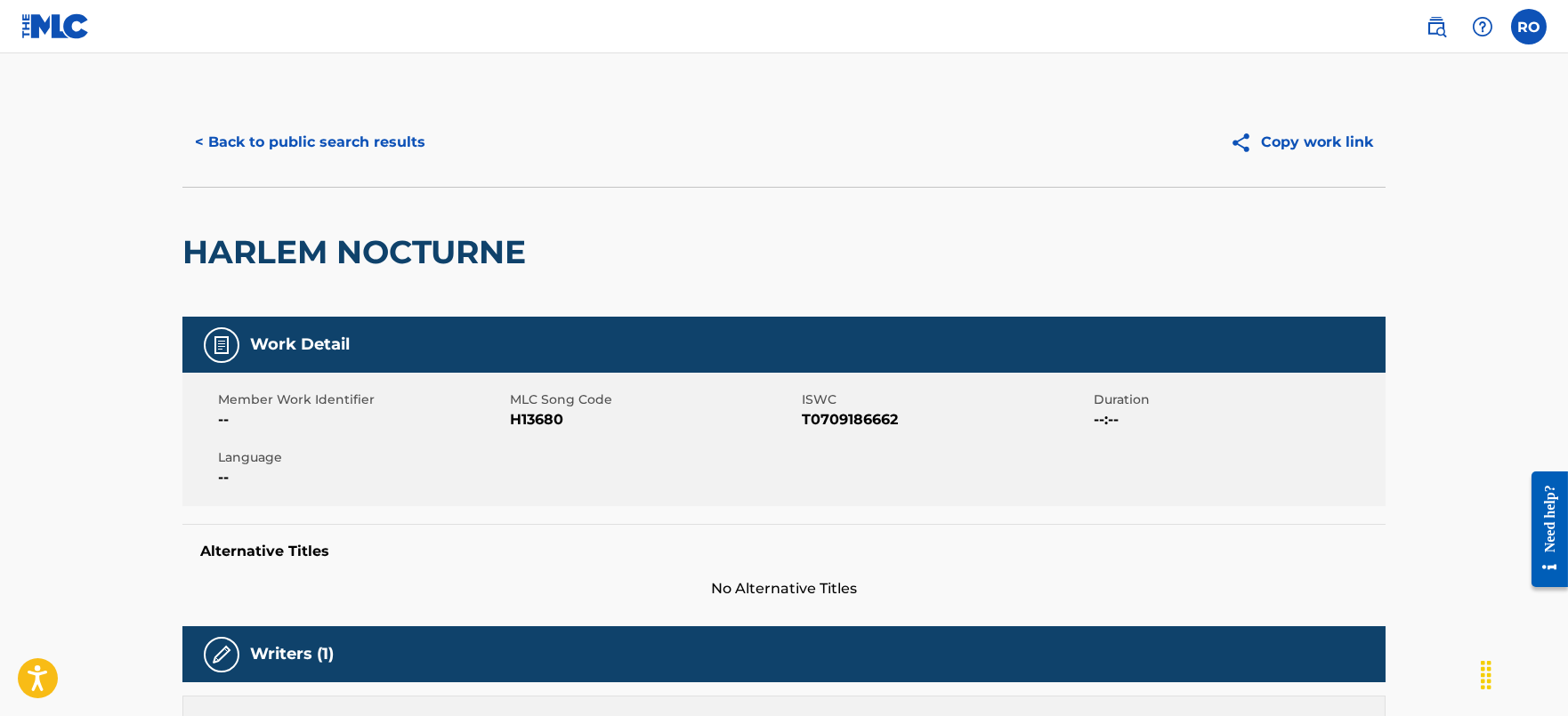
click at [336, 152] on button "< Back to public search results" at bounding box center [309, 143] width 255 height 45
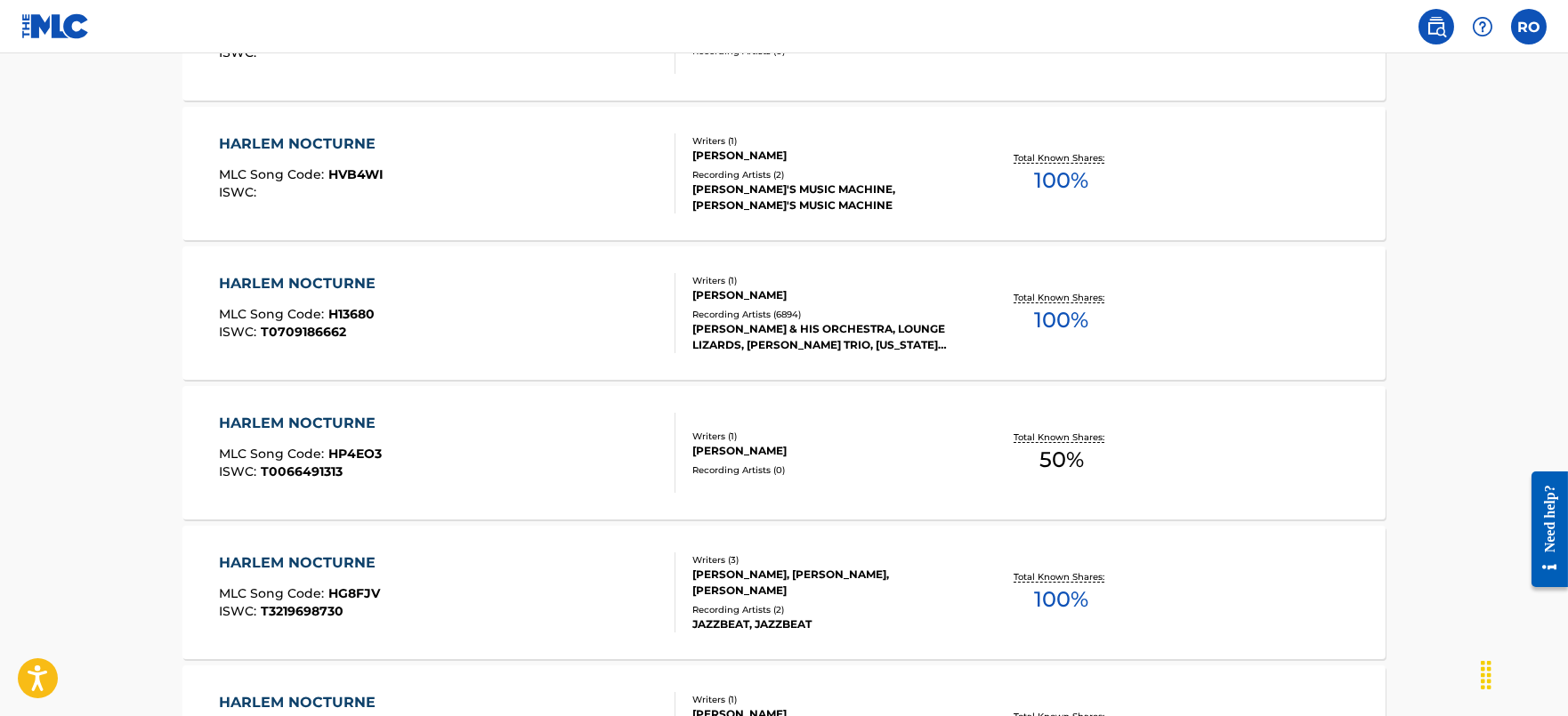
scroll to position [1071, 0]
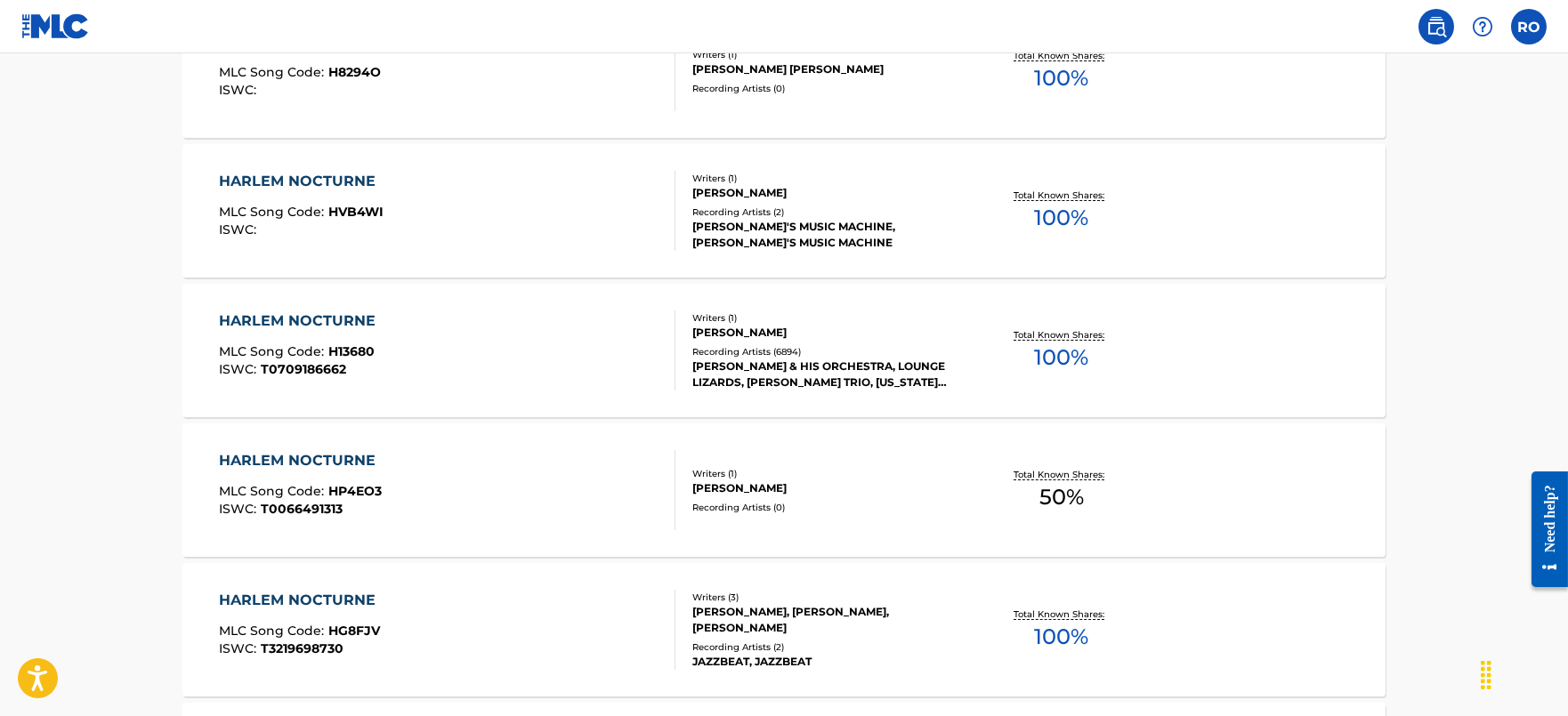
click at [349, 313] on div "HARLEM NOCTURNE" at bounding box center [301, 321] width 165 height 21
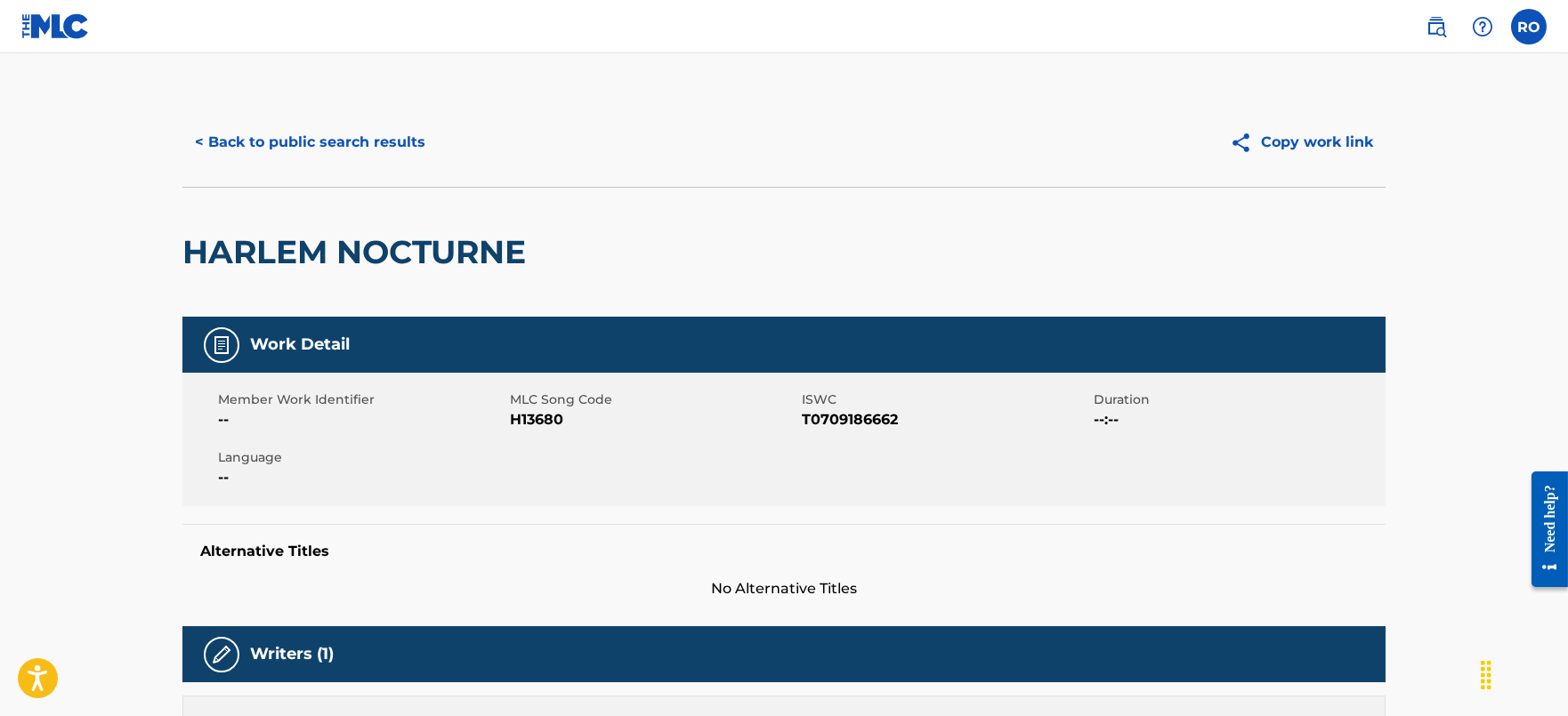
click at [305, 132] on button "< Back to public search results" at bounding box center [309, 143] width 255 height 45
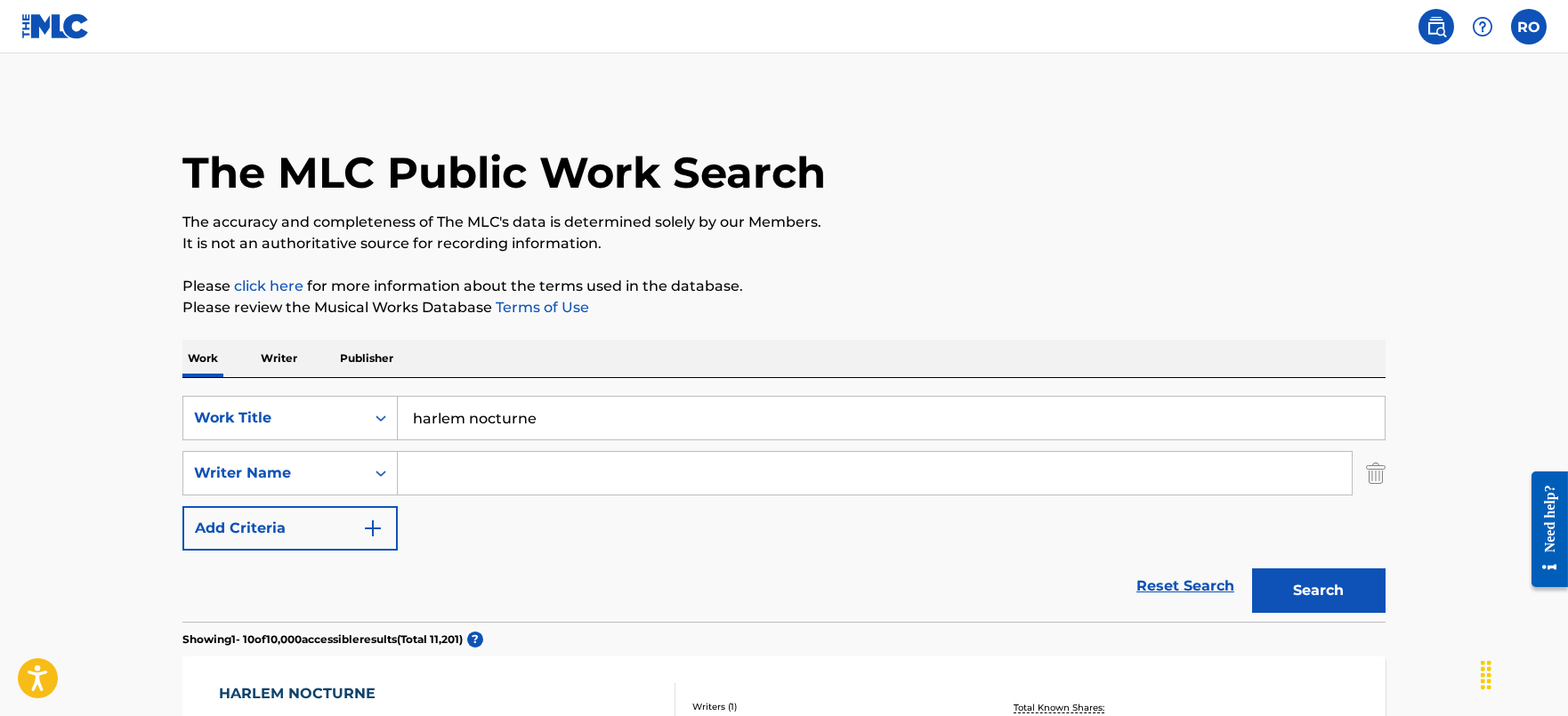
click at [546, 428] on input "harlem nocturne" at bounding box center [891, 418] width 987 height 43
click at [546, 427] on input "harlem nocturne" at bounding box center [891, 418] width 987 height 43
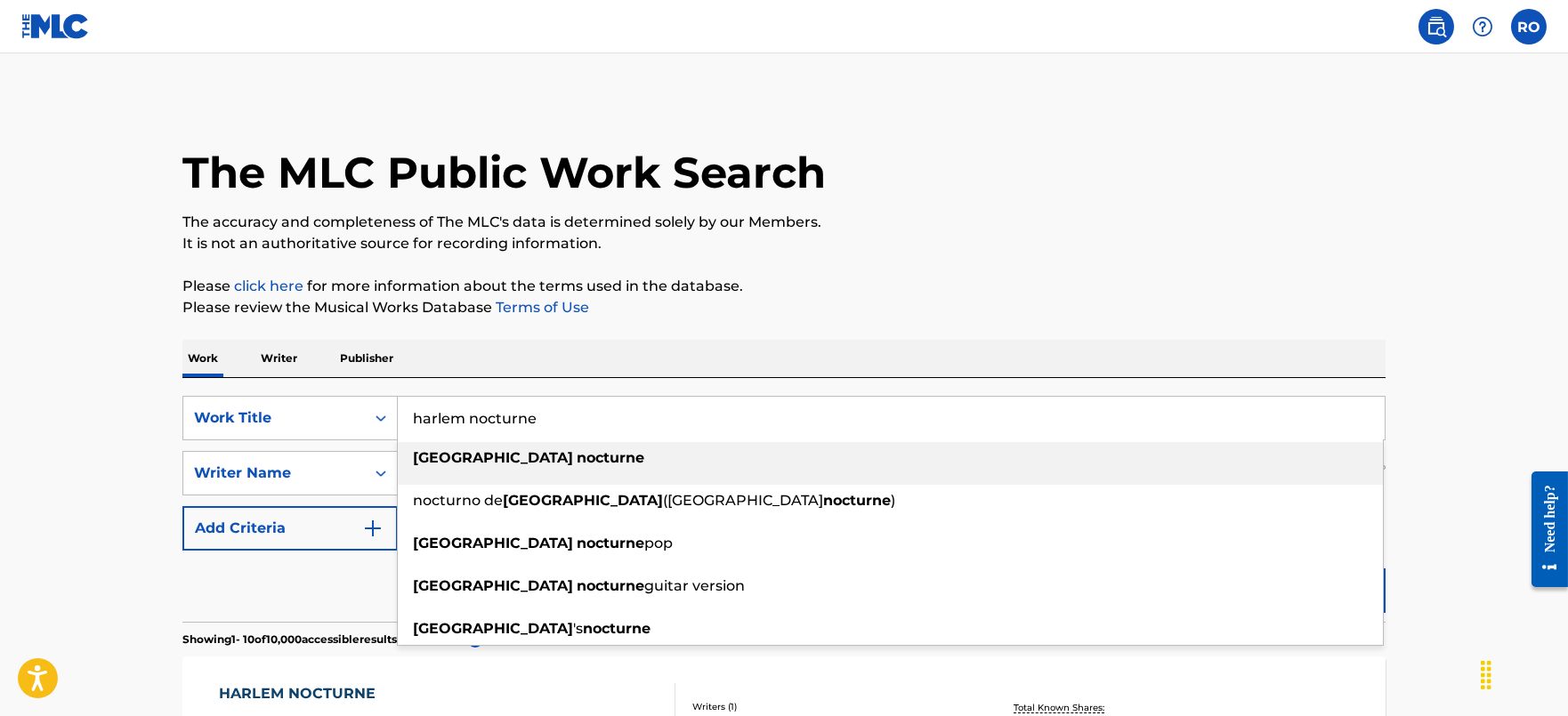
click at [545, 430] on input "harlem nocturne" at bounding box center [891, 418] width 987 height 43
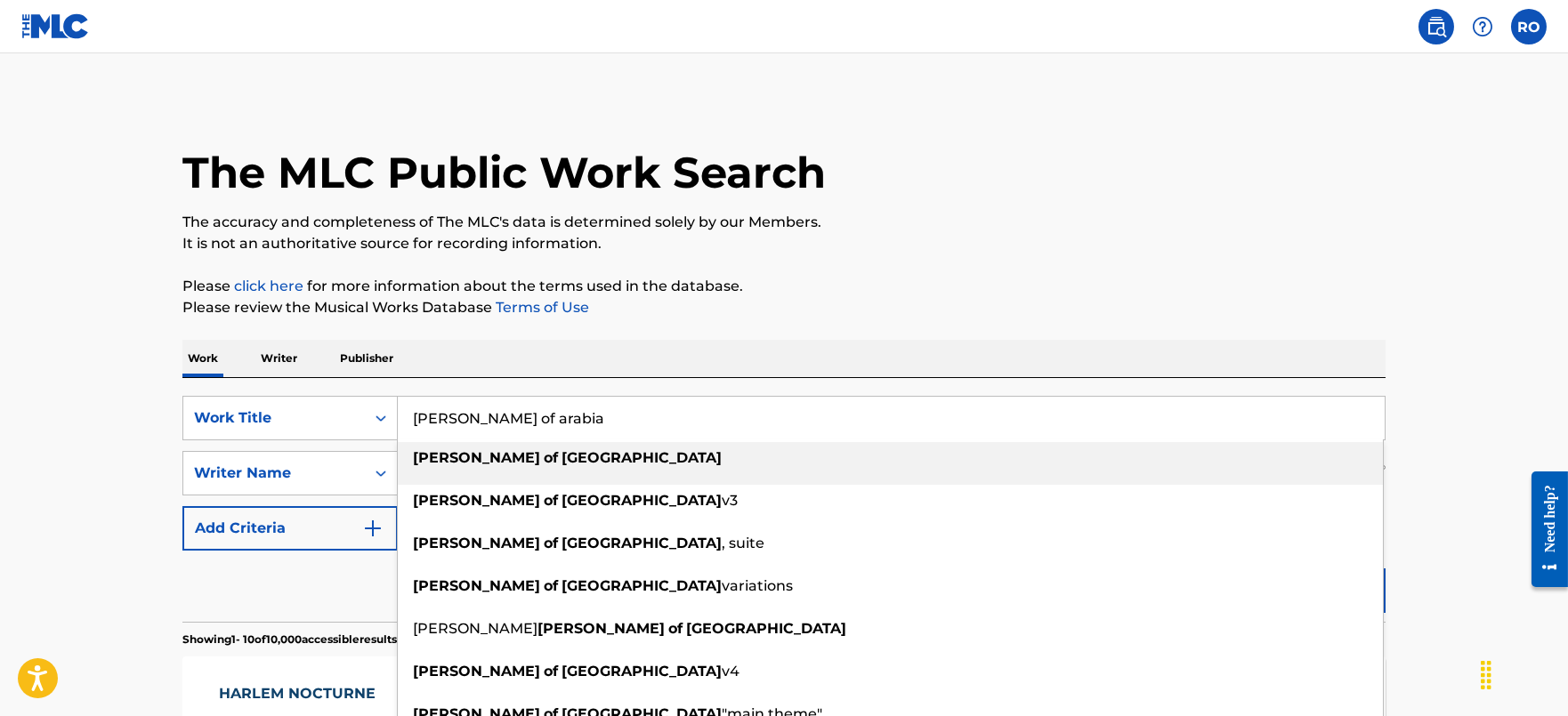
type input "[PERSON_NAME] of arabia"
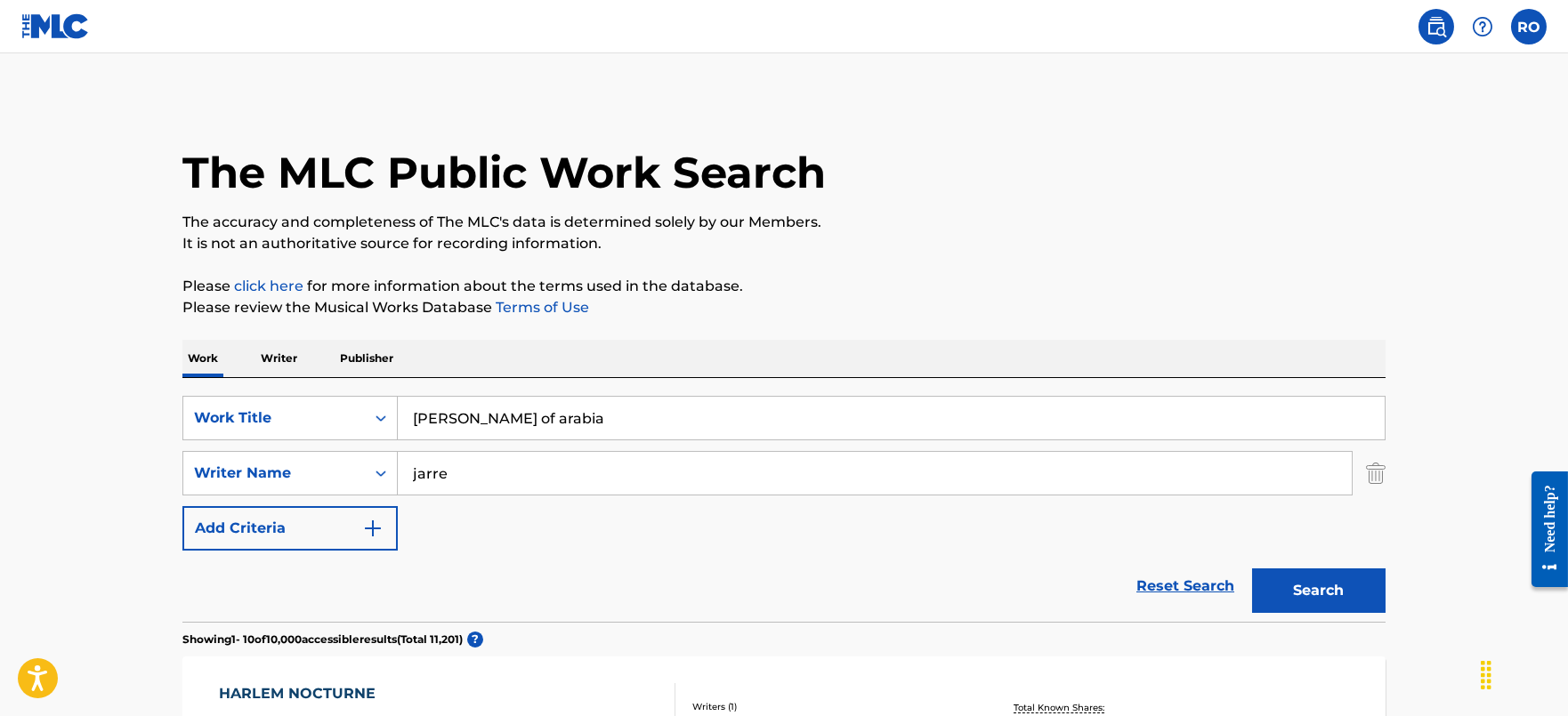
type input "jarre"
click at [1252, 569] on button "Search" at bounding box center [1319, 591] width 134 height 45
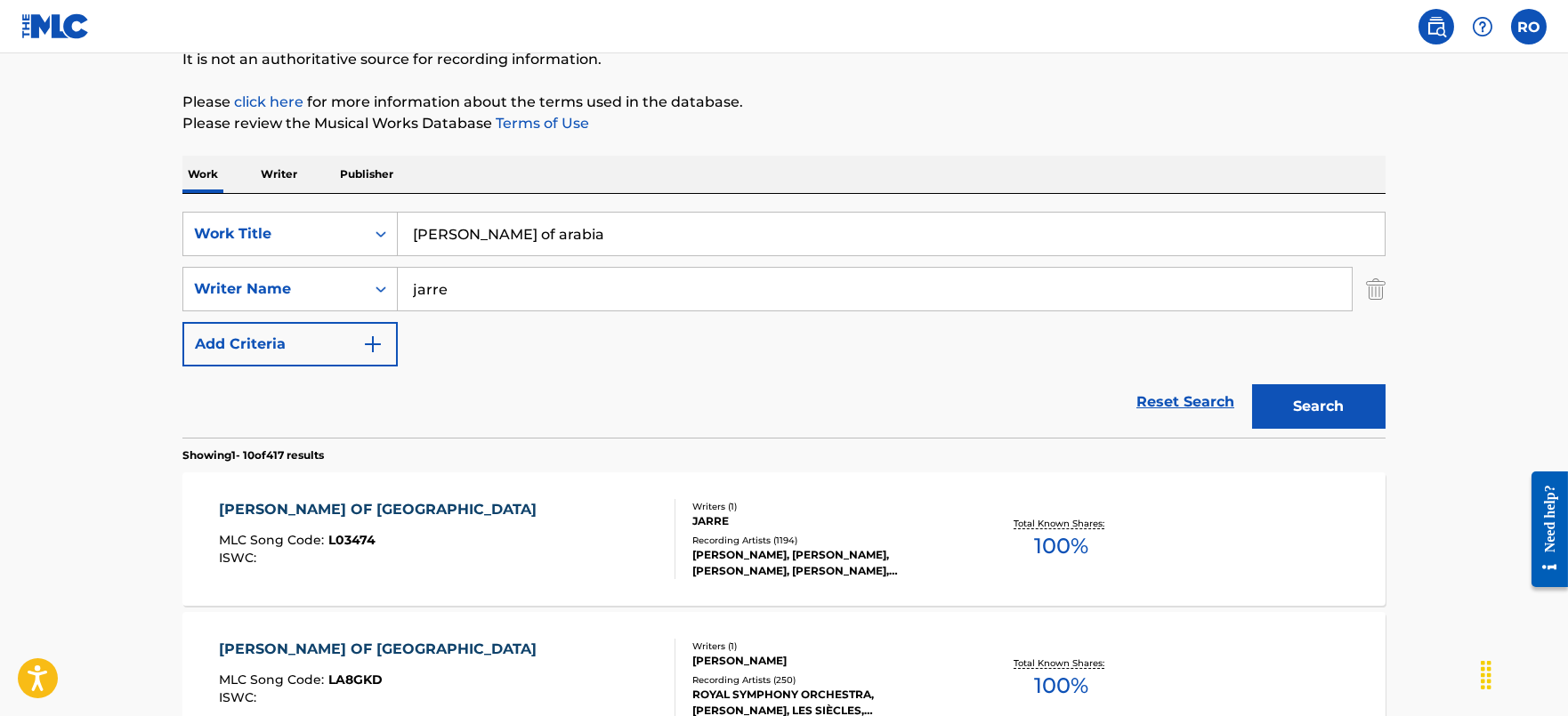
scroll to position [221, 0]
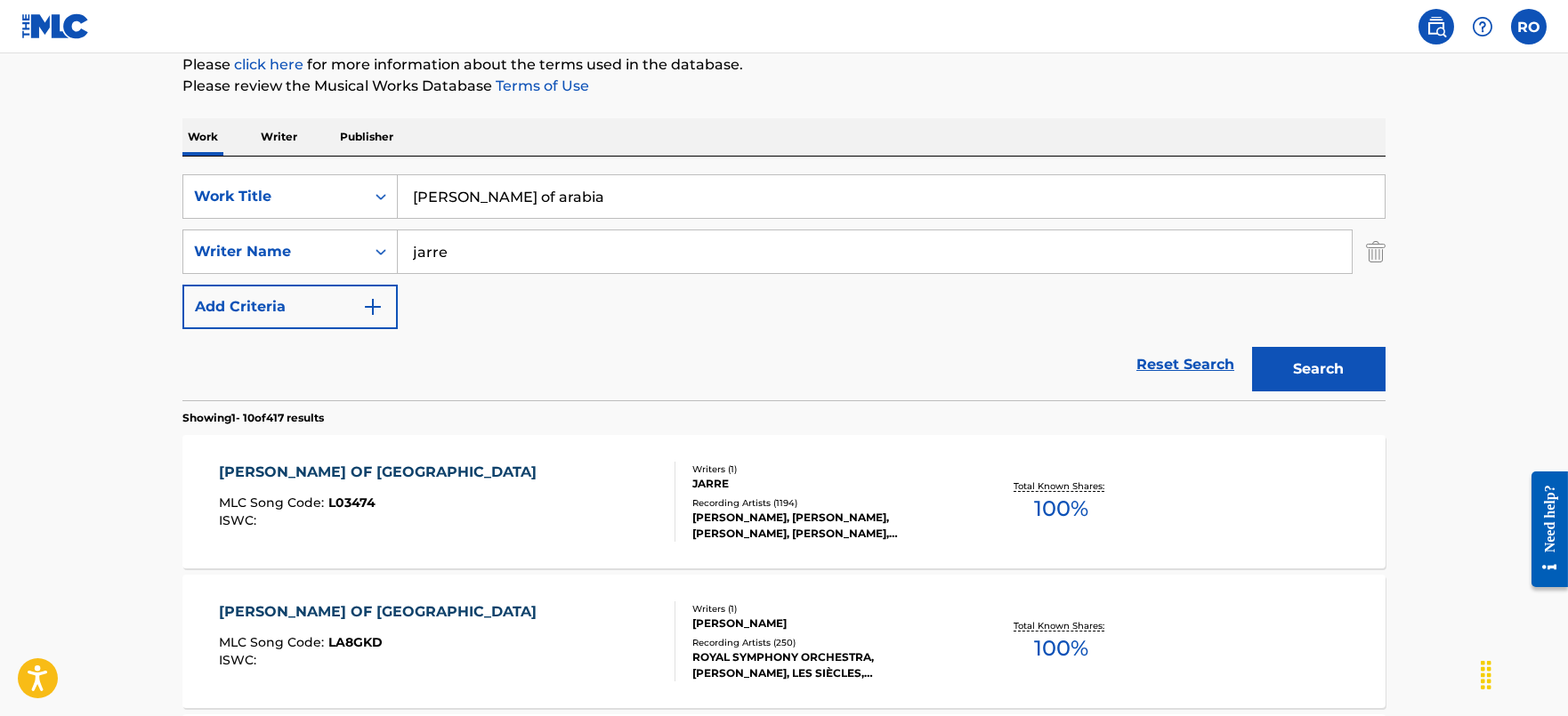
click at [343, 470] on div "[PERSON_NAME] OF [GEOGRAPHIC_DATA]" at bounding box center [382, 472] width 327 height 21
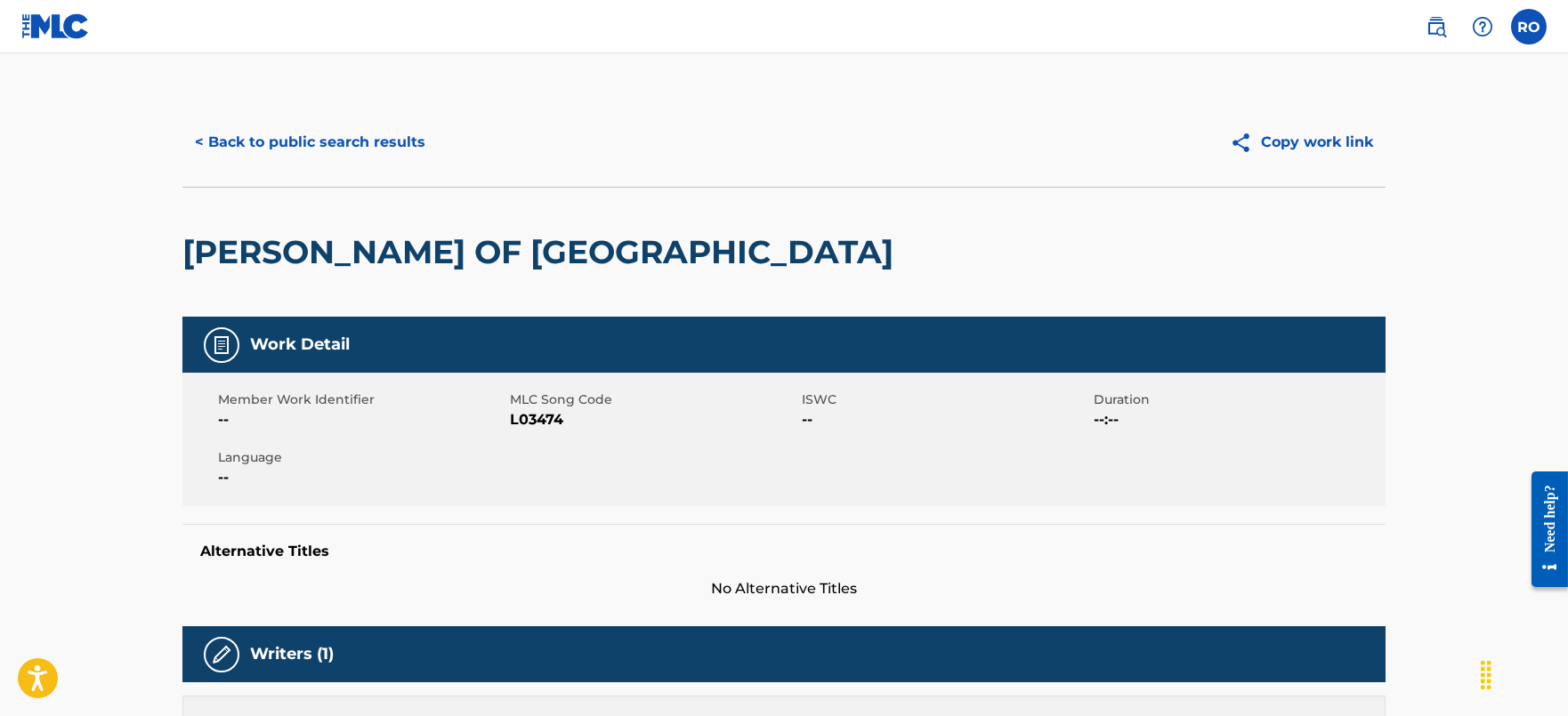
click at [290, 125] on button "< Back to public search results" at bounding box center [309, 143] width 255 height 45
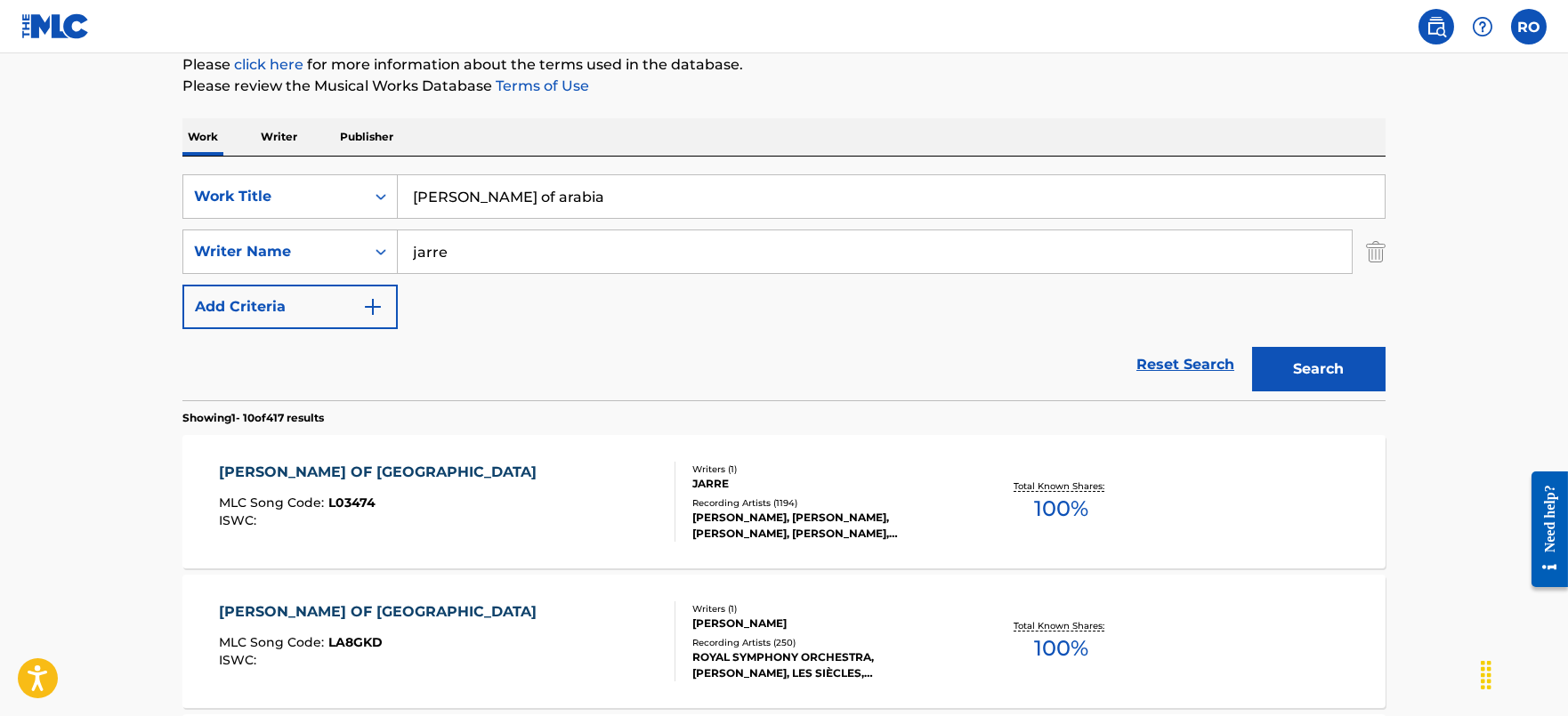
click at [819, 207] on input "[PERSON_NAME] of arabia" at bounding box center [891, 197] width 987 height 43
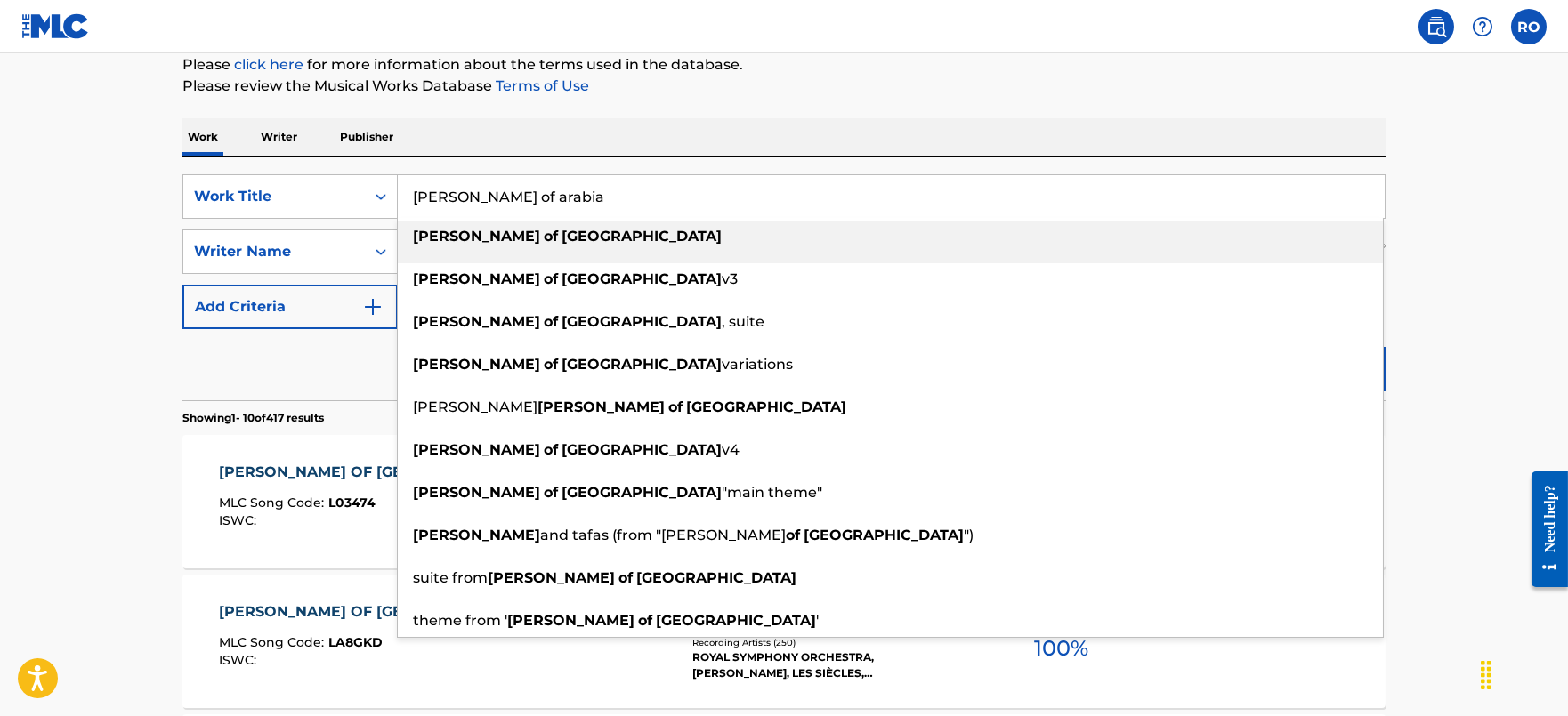
click at [819, 207] on input "[PERSON_NAME] of arabia" at bounding box center [891, 197] width 987 height 43
paste input "[PERSON_NAME][GEOGRAPHIC_DATA]"
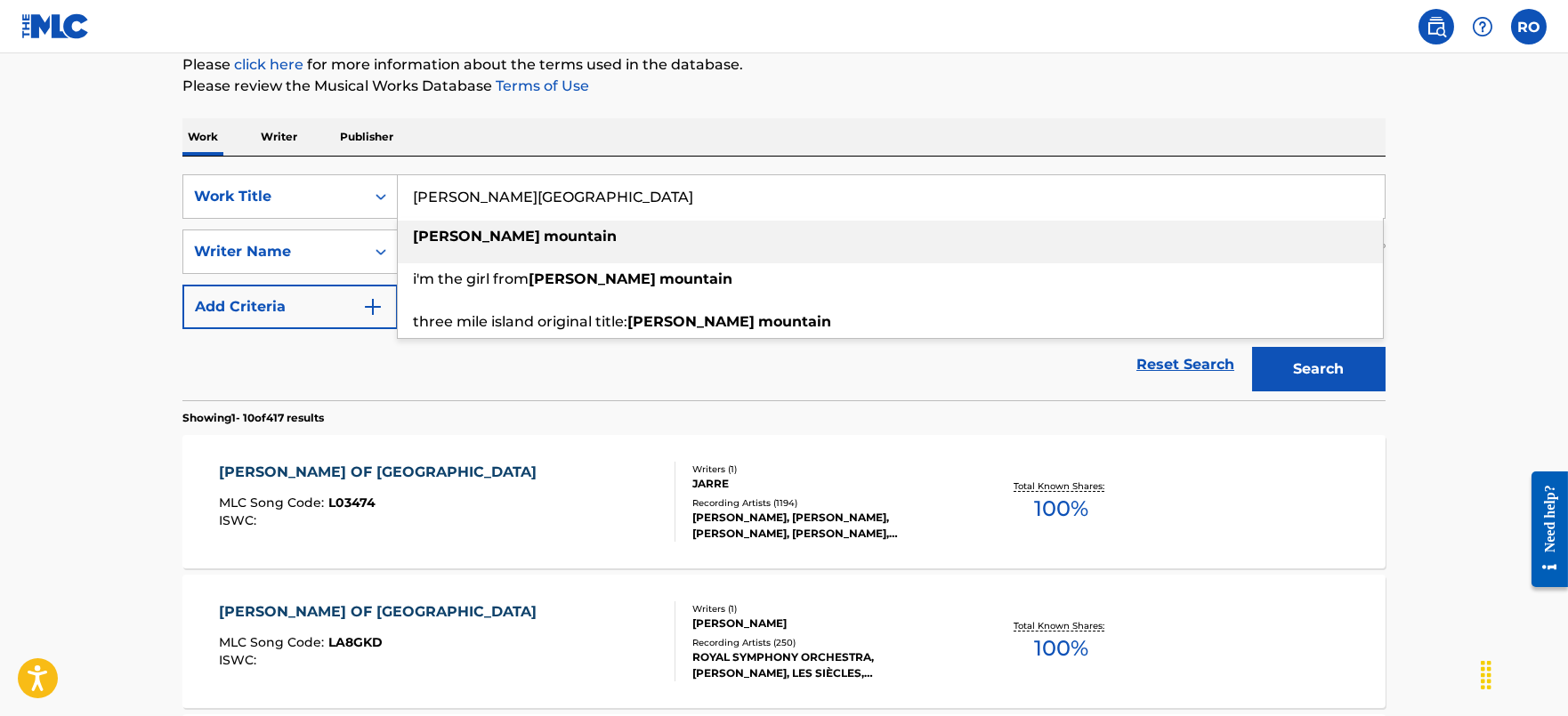
click at [819, 207] on input "[PERSON_NAME][GEOGRAPHIC_DATA]" at bounding box center [891, 197] width 987 height 43
click at [582, 236] on div "[PERSON_NAME] mountain" at bounding box center [890, 236] width 985 height 32
type input "[PERSON_NAME] mountain"
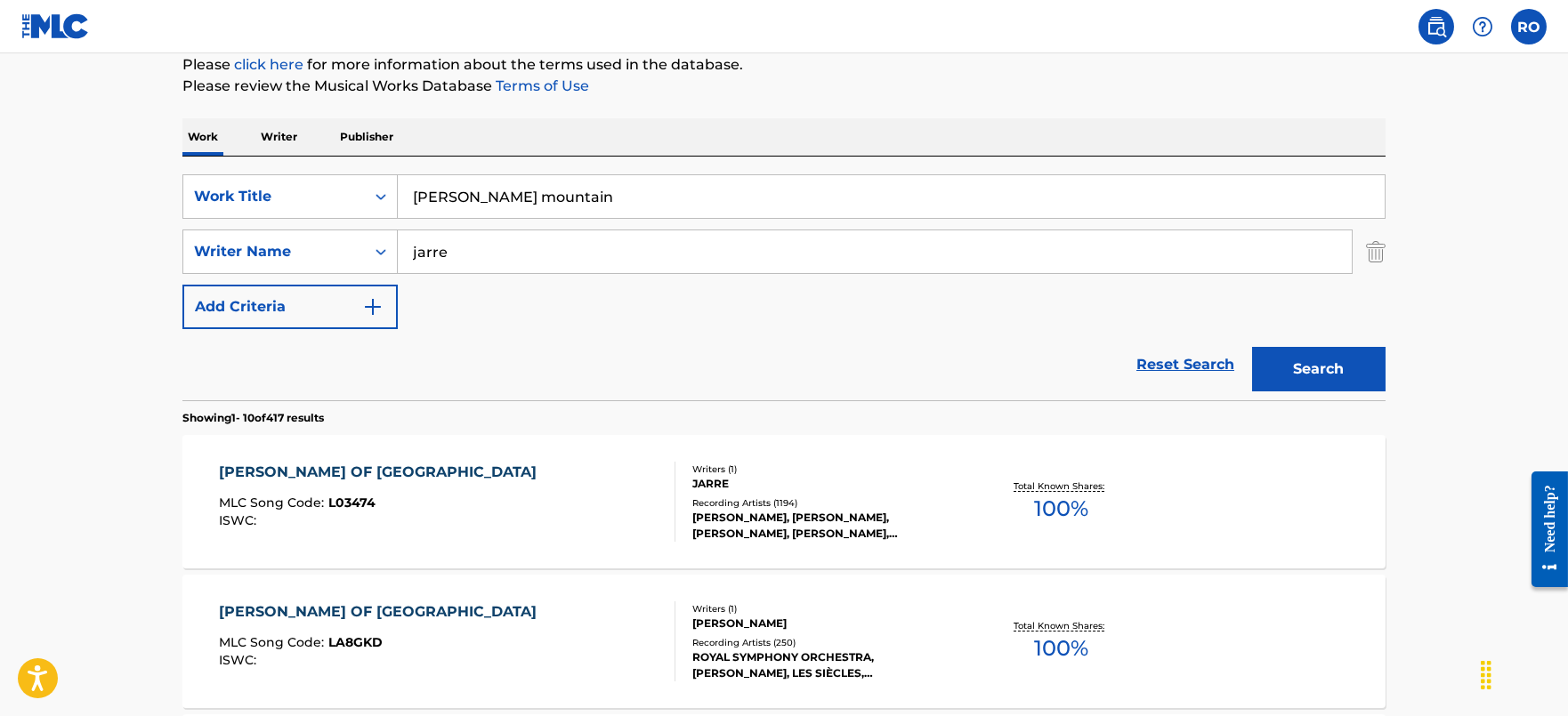
click at [557, 256] on input "jarre" at bounding box center [875, 252] width 954 height 43
click at [556, 256] on input "jarre" at bounding box center [875, 252] width 954 height 43
click at [1354, 369] on button "Search" at bounding box center [1319, 370] width 134 height 45
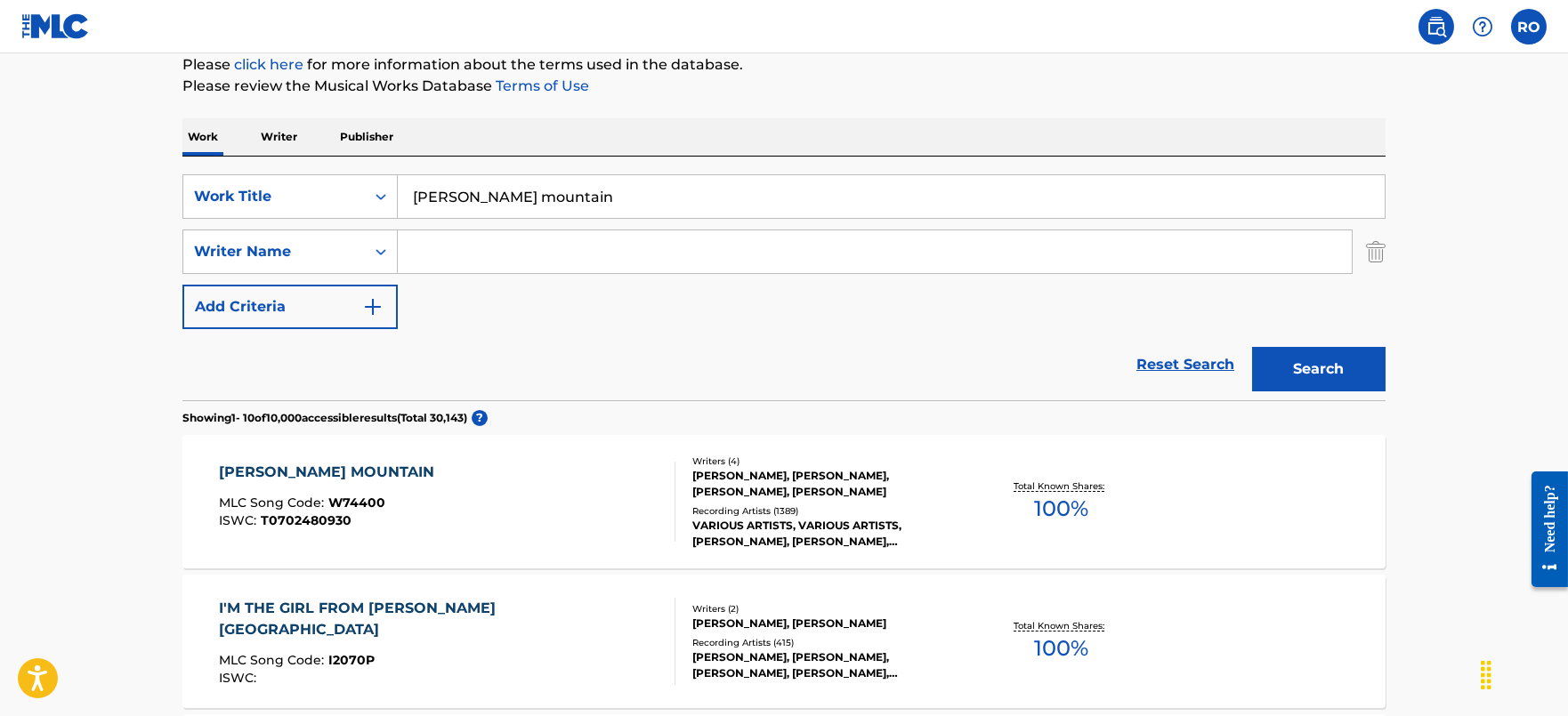
click at [350, 465] on div "[PERSON_NAME] MOUNTAIN" at bounding box center [331, 472] width 224 height 21
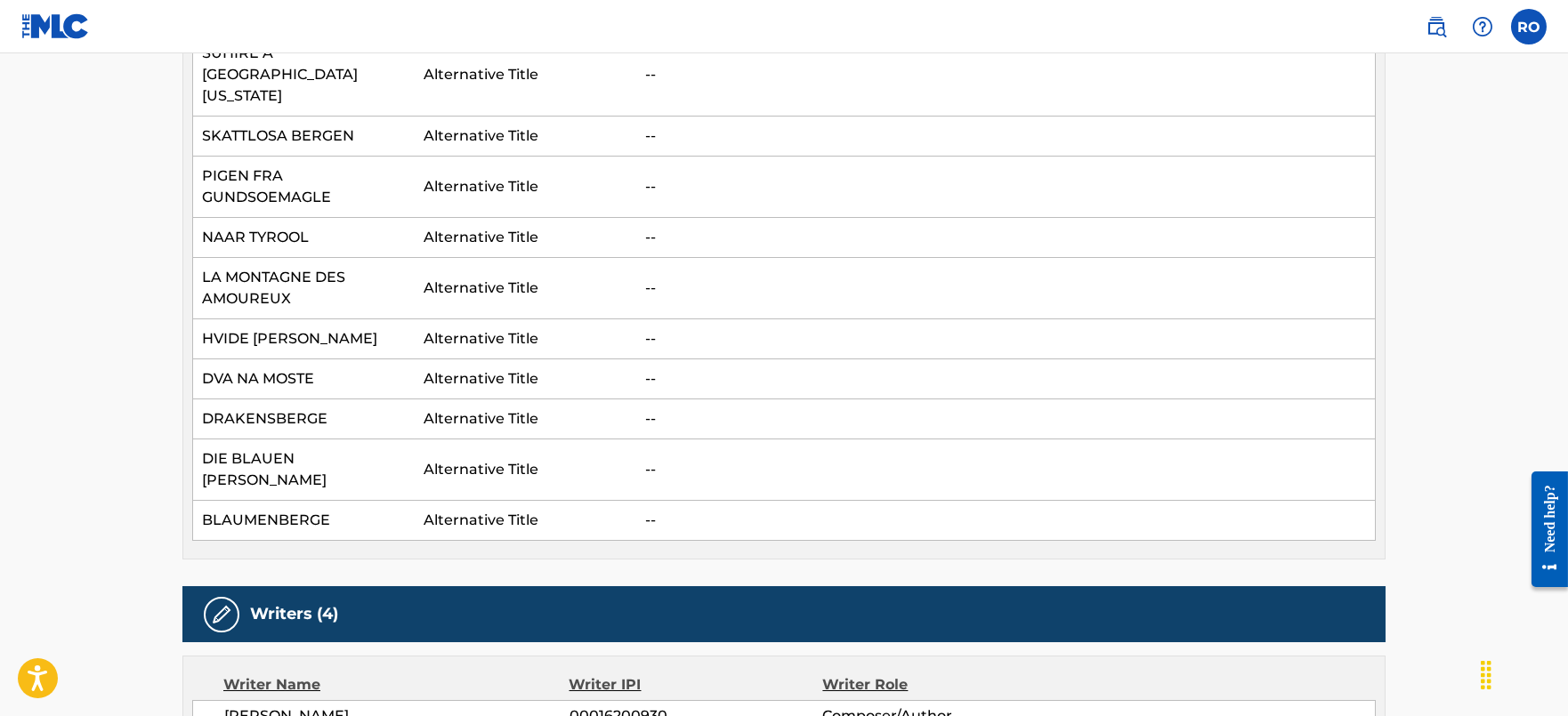
scroll to position [110, 0]
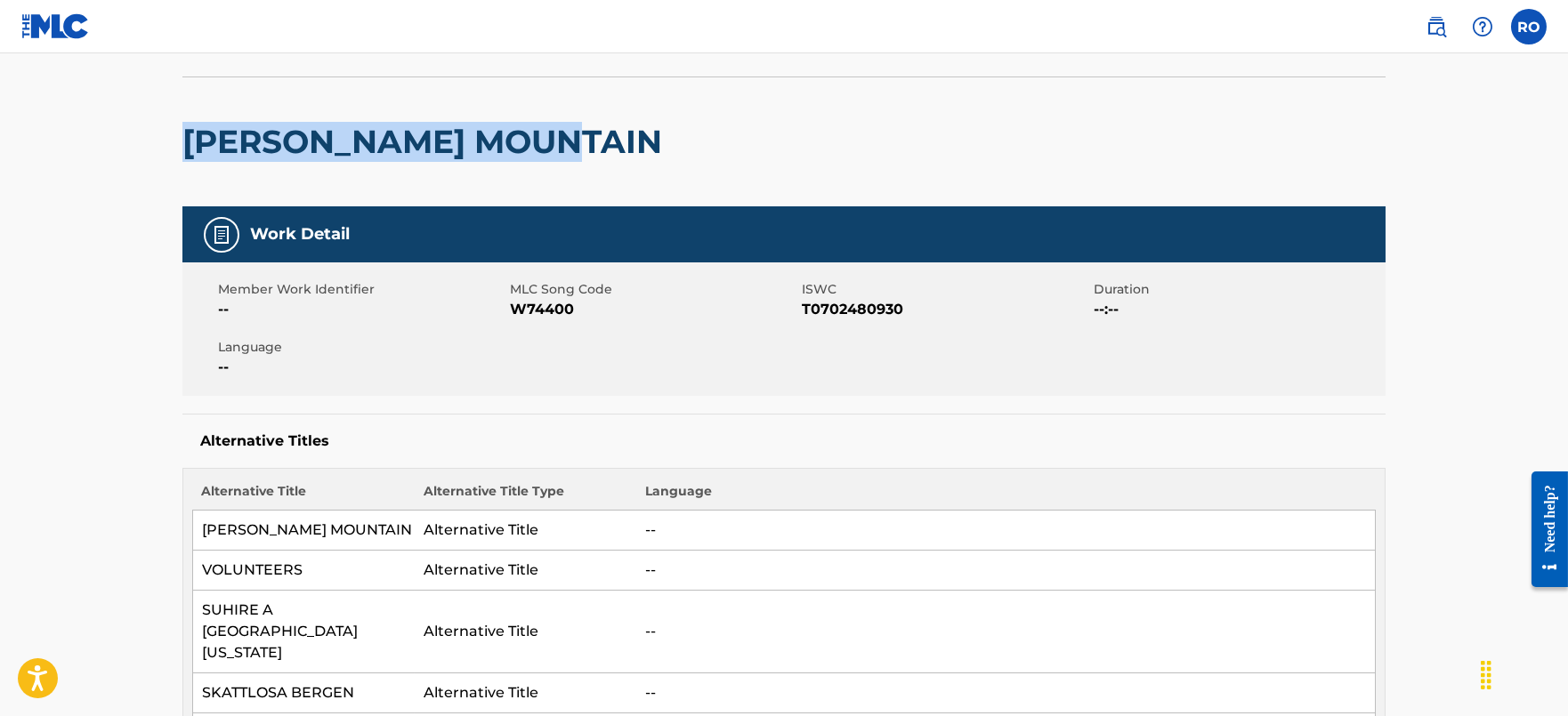
drag, startPoint x: 622, startPoint y: 132, endPoint x: 198, endPoint y: 144, distance: 424.2
click at [198, 144] on div "[PERSON_NAME] MOUNTAIN" at bounding box center [784, 141] width 1203 height 130
copy h2 "[PERSON_NAME] MOUNTAIN"
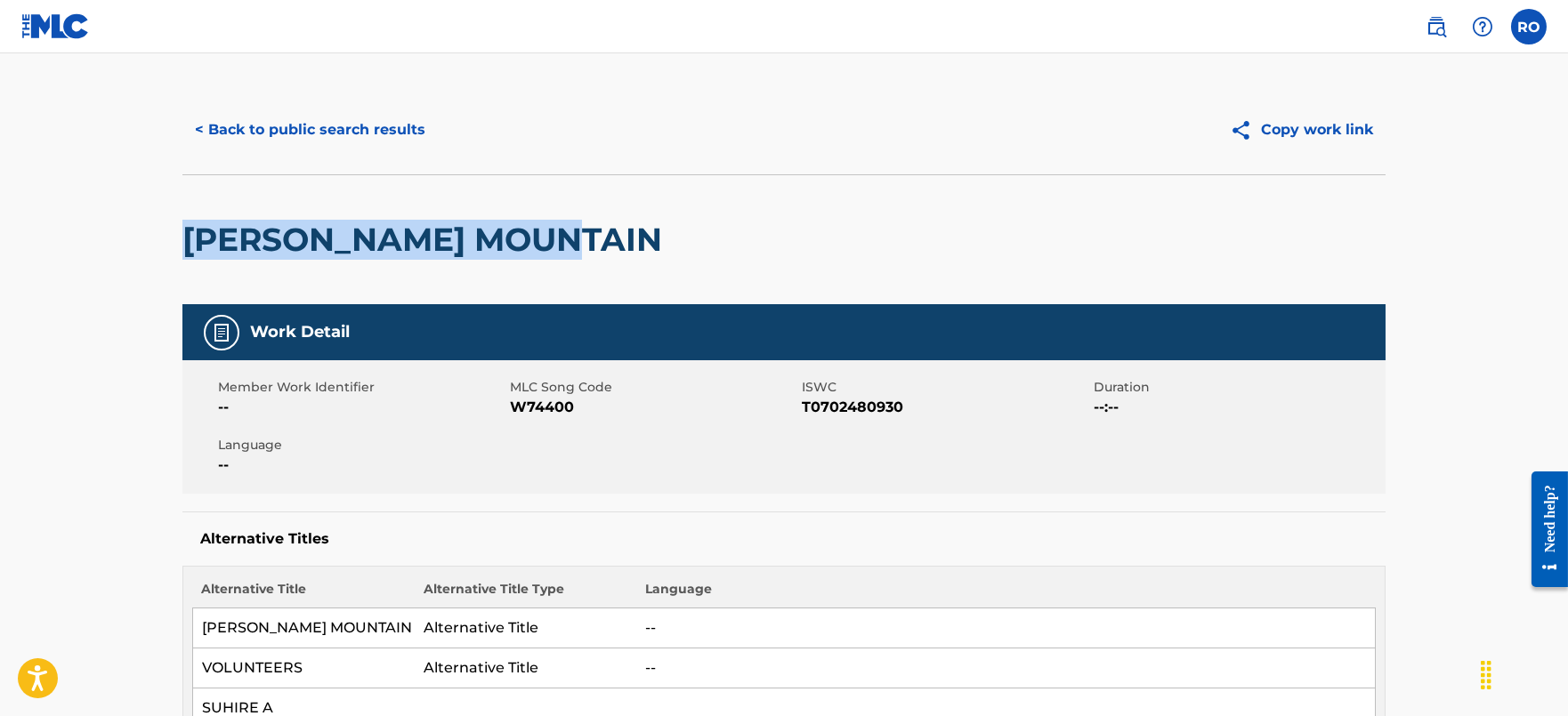
scroll to position [0, 0]
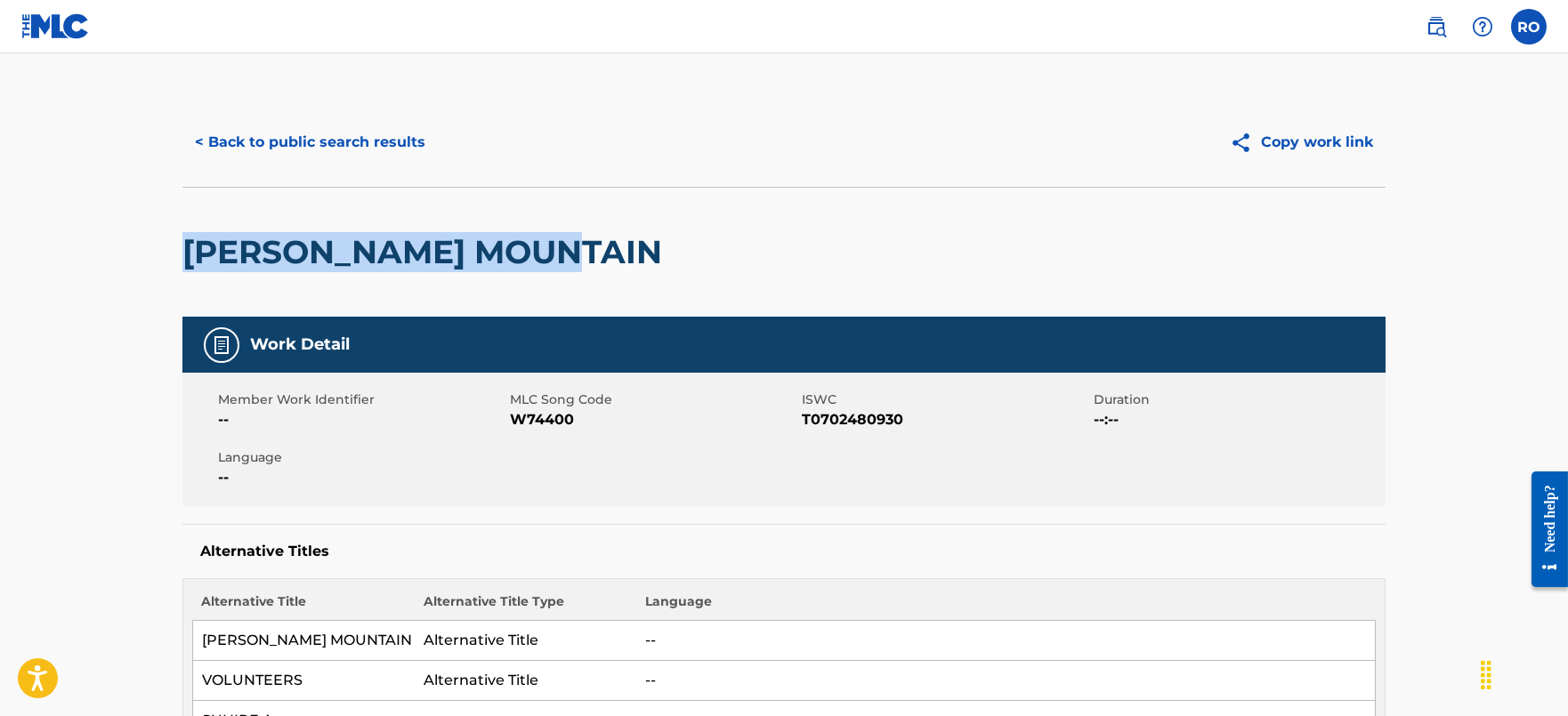
click at [308, 148] on button "< Back to public search results" at bounding box center [309, 143] width 255 height 45
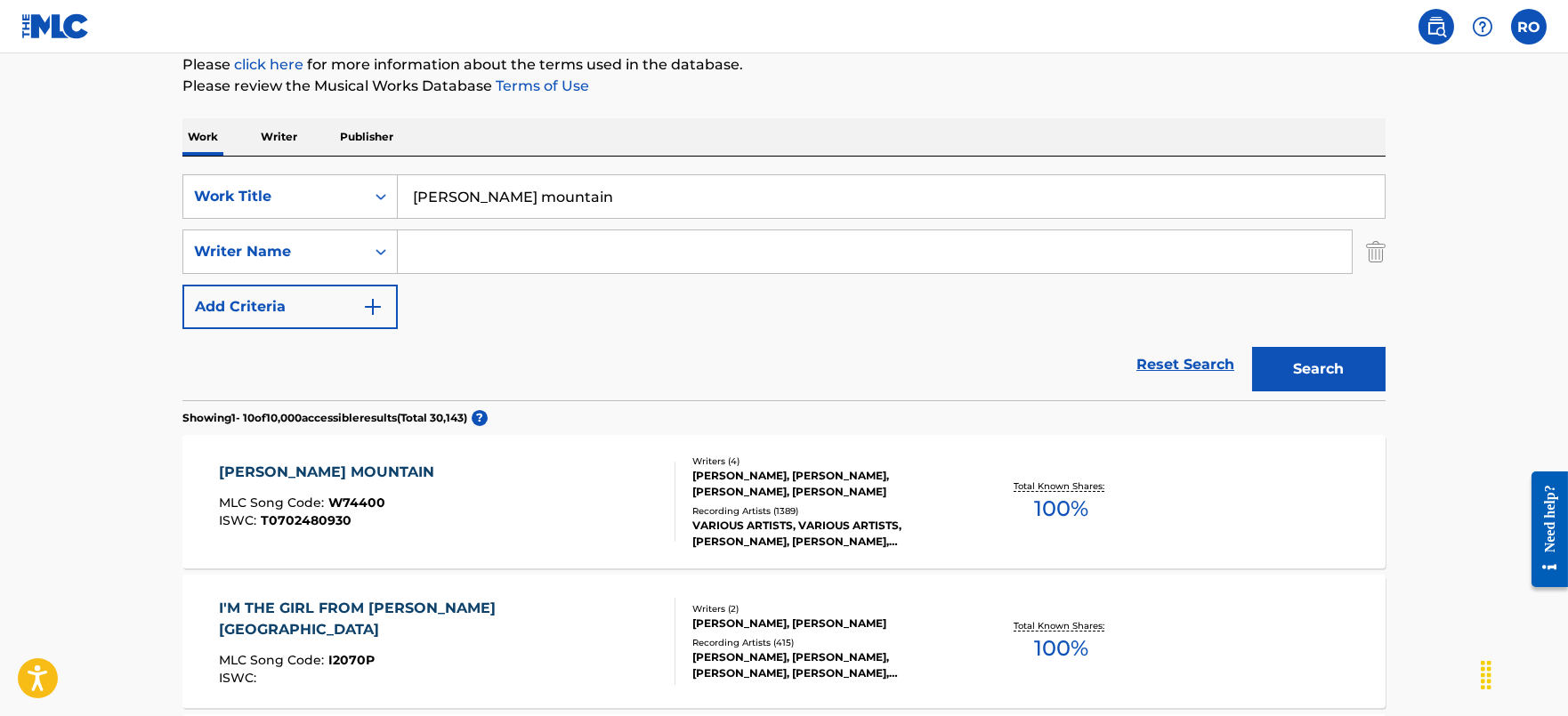
click at [625, 191] on input "[PERSON_NAME] mountain" at bounding box center [891, 197] width 987 height 43
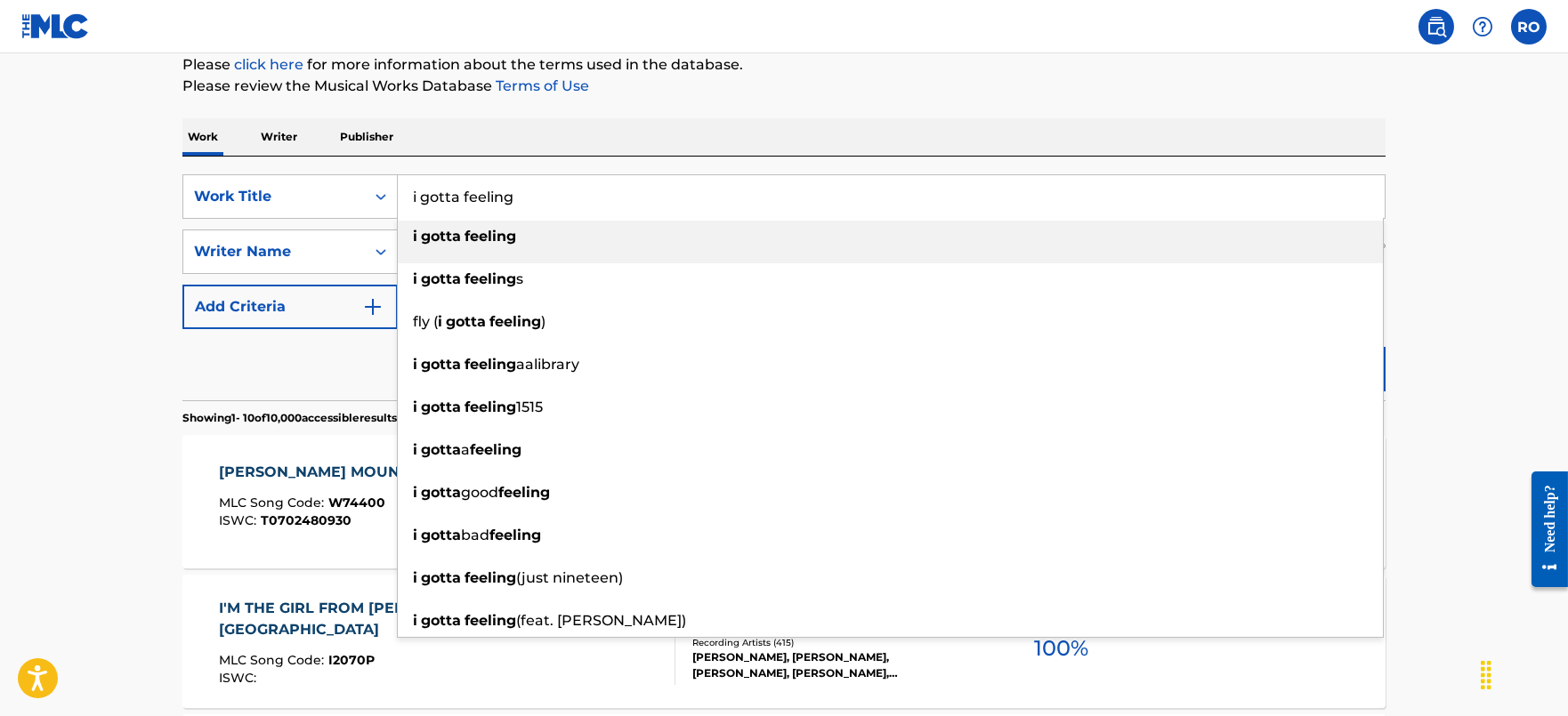
type input "i gotta feeling"
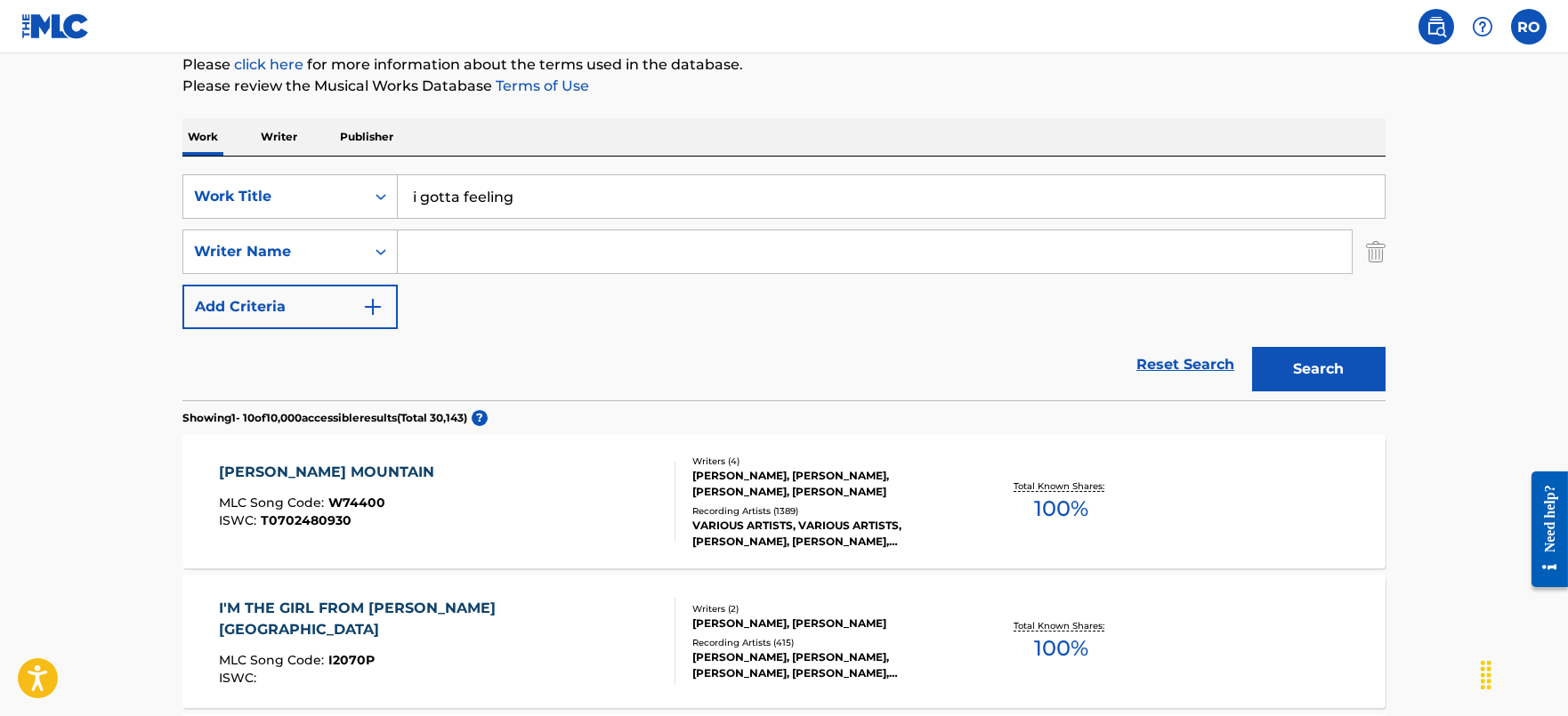
click at [1280, 352] on button "Search" at bounding box center [1319, 370] width 134 height 45
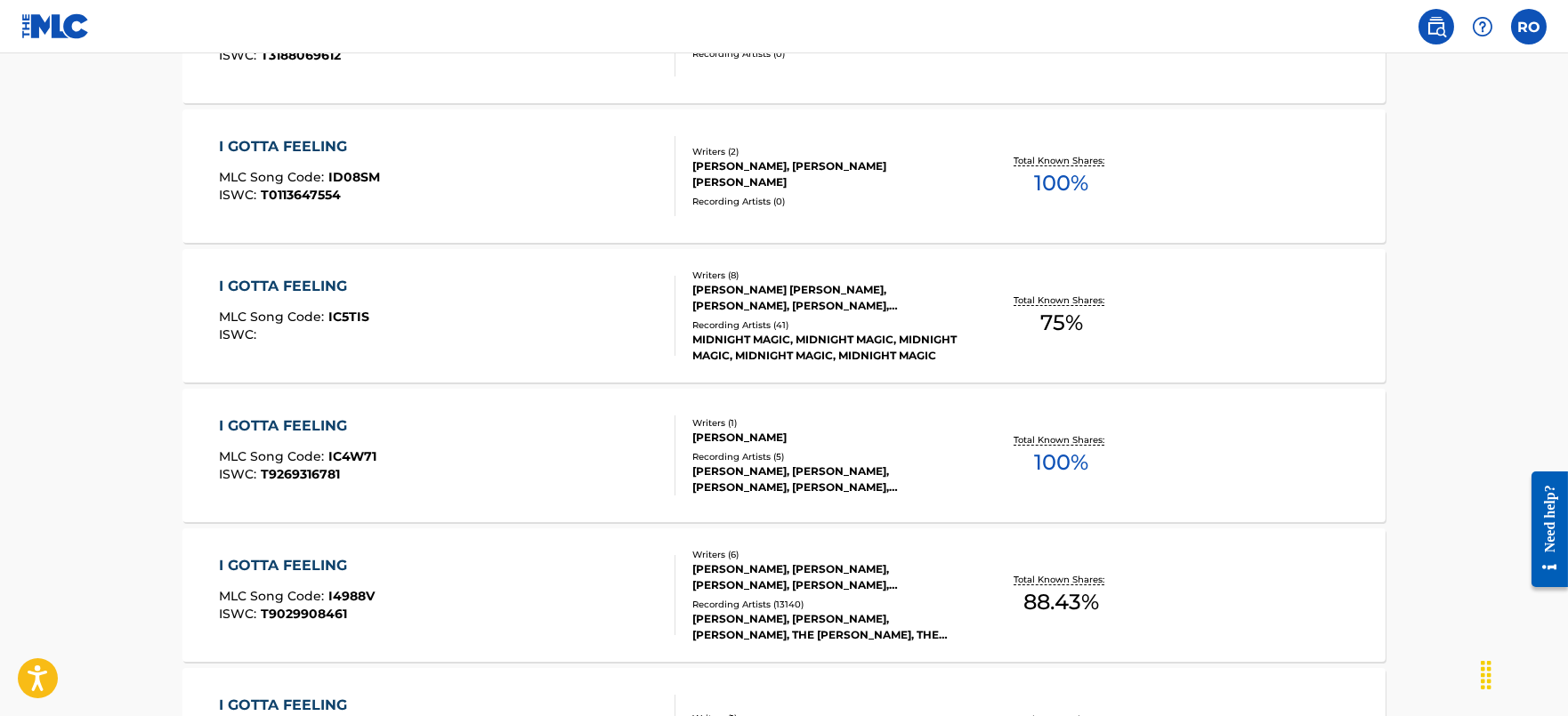
scroll to position [1001, 0]
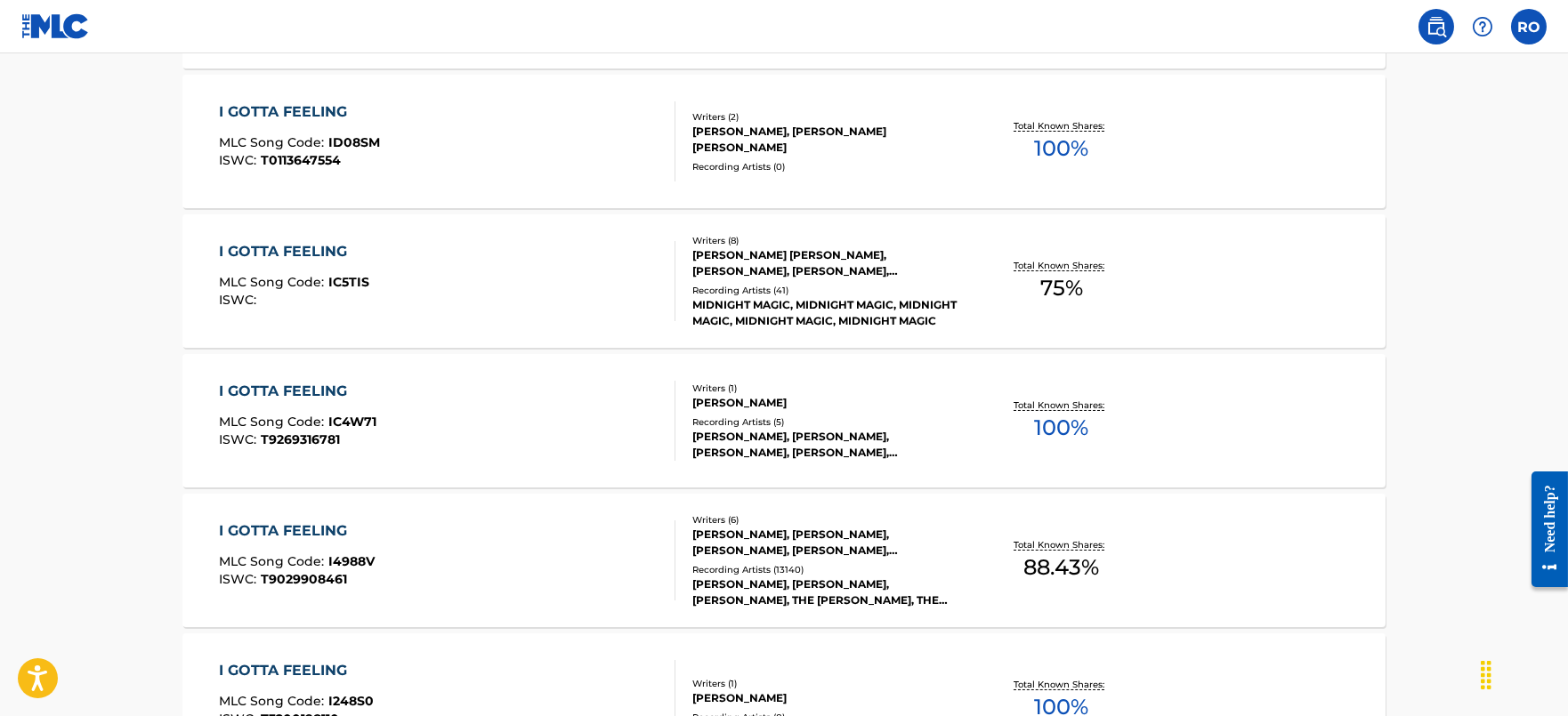
click at [308, 529] on div "I GOTTA FEELING" at bounding box center [296, 530] width 156 height 21
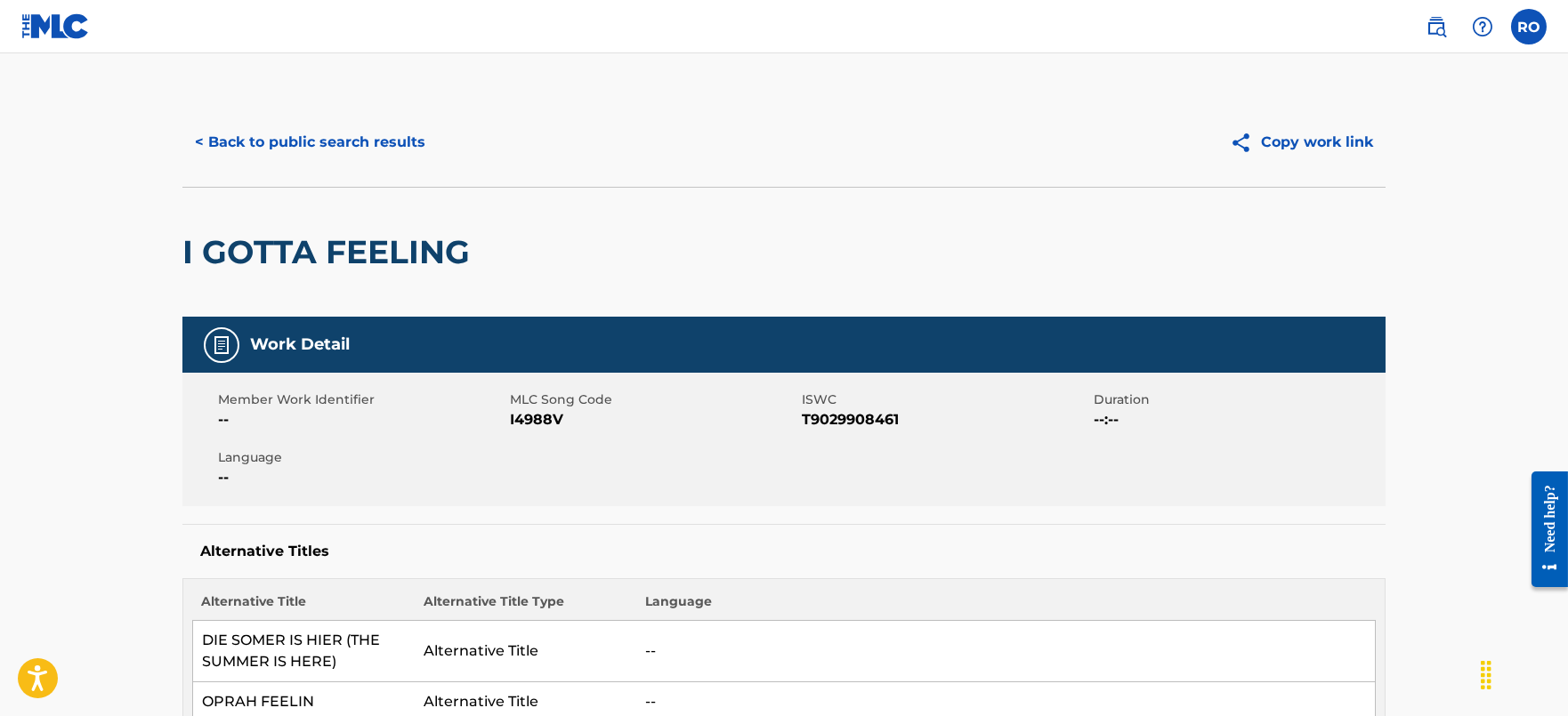
click at [543, 424] on span "I4988V" at bounding box center [654, 419] width 288 height 21
copy span "I4988V"
click at [371, 139] on button "< Back to public search results" at bounding box center [309, 143] width 255 height 45
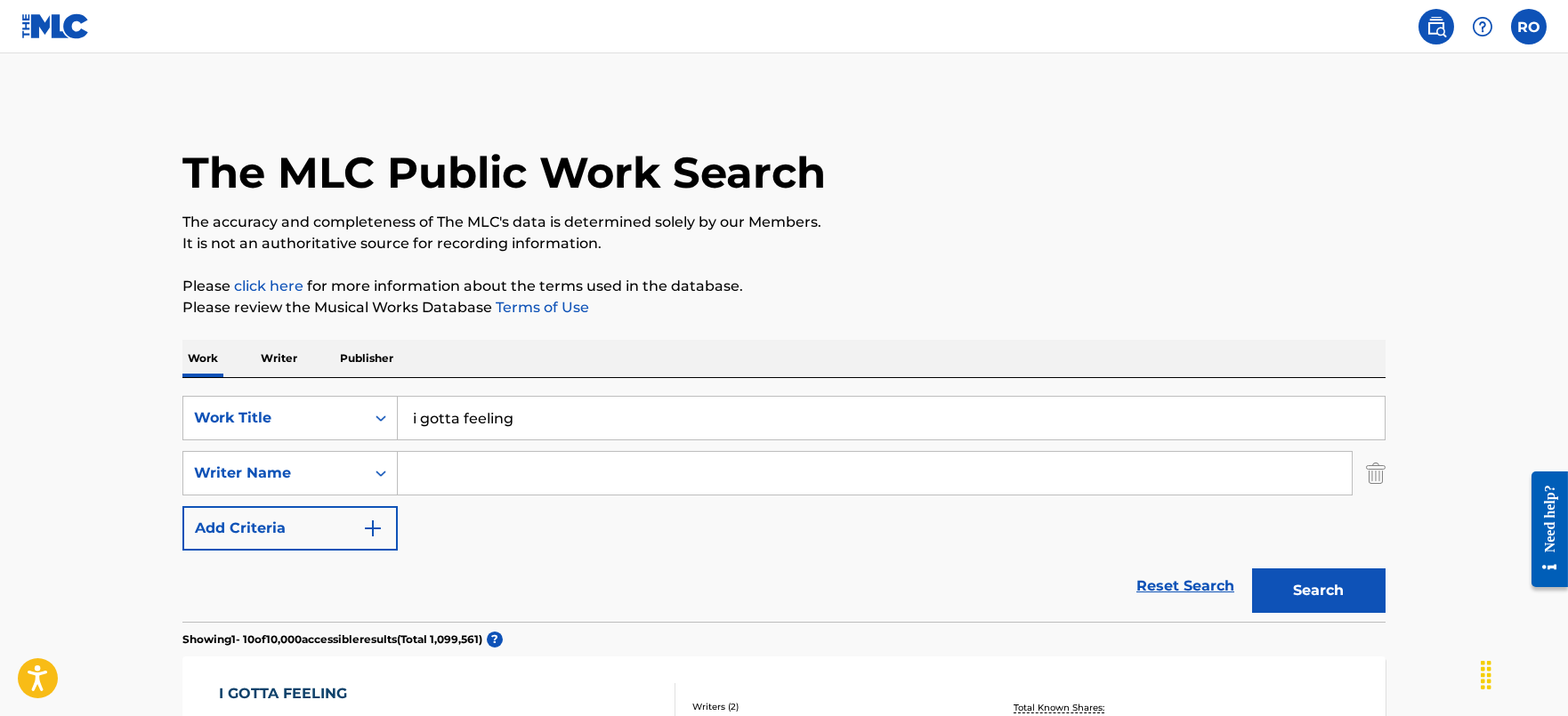
click at [648, 414] on input "i gotta feeling" at bounding box center [891, 418] width 987 height 43
type input "i"
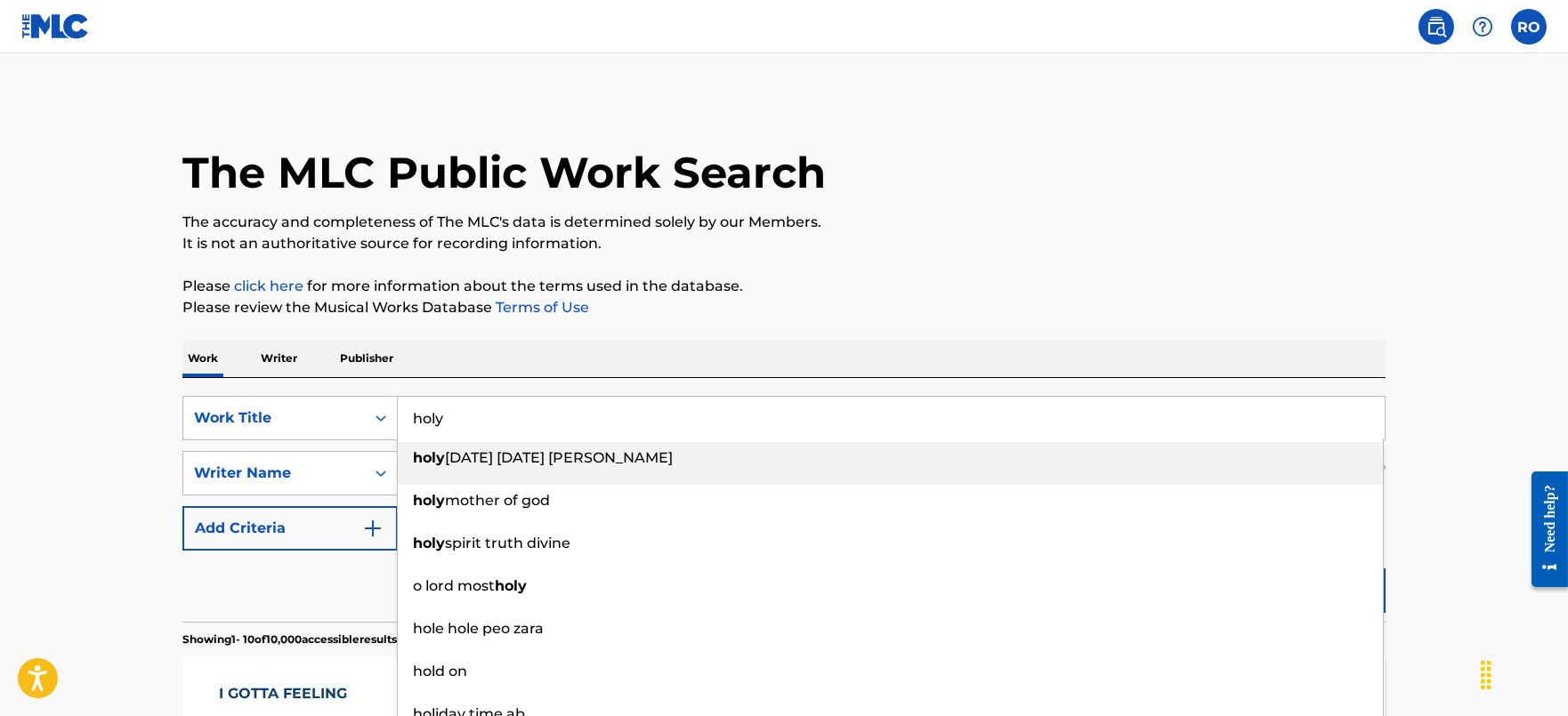
type input "holy"
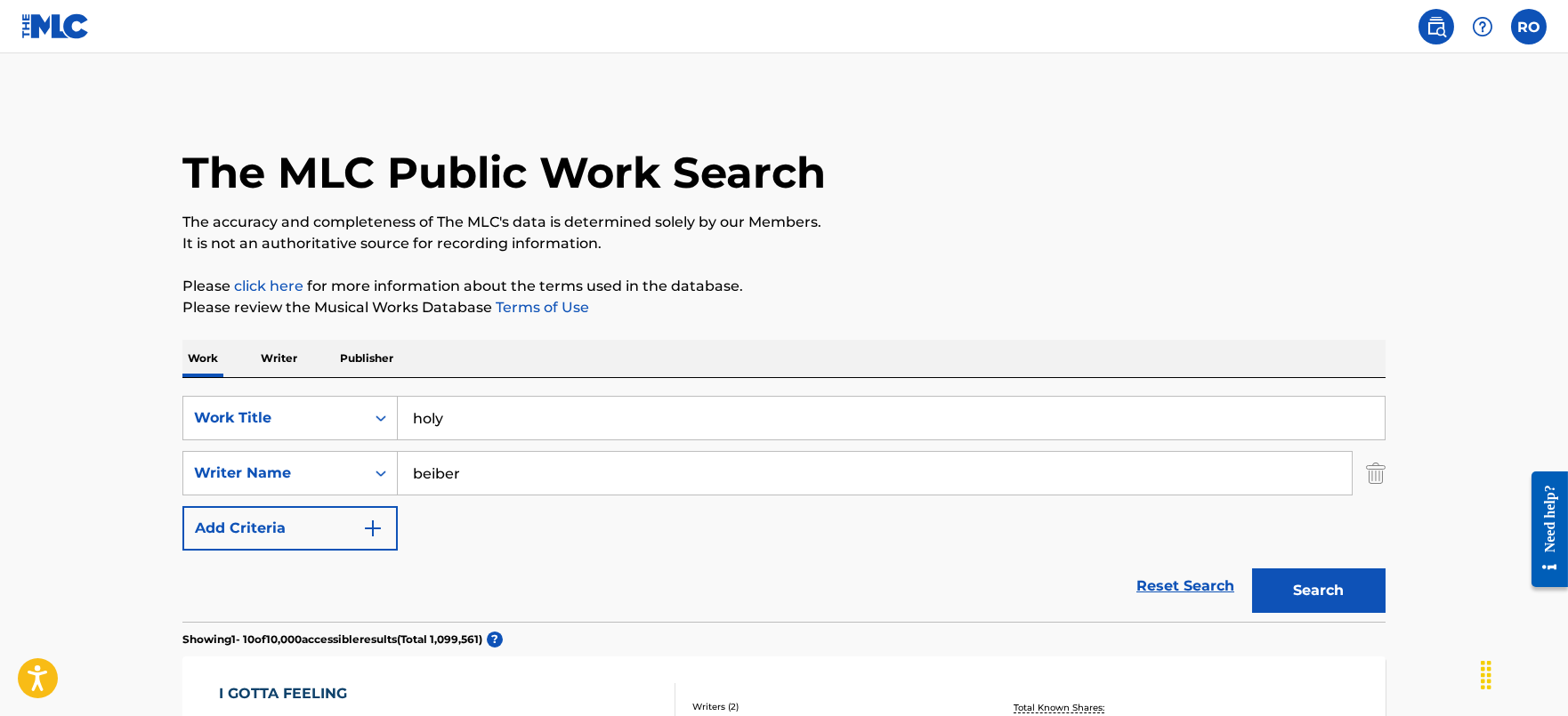
click at [1252, 569] on button "Search" at bounding box center [1319, 591] width 134 height 45
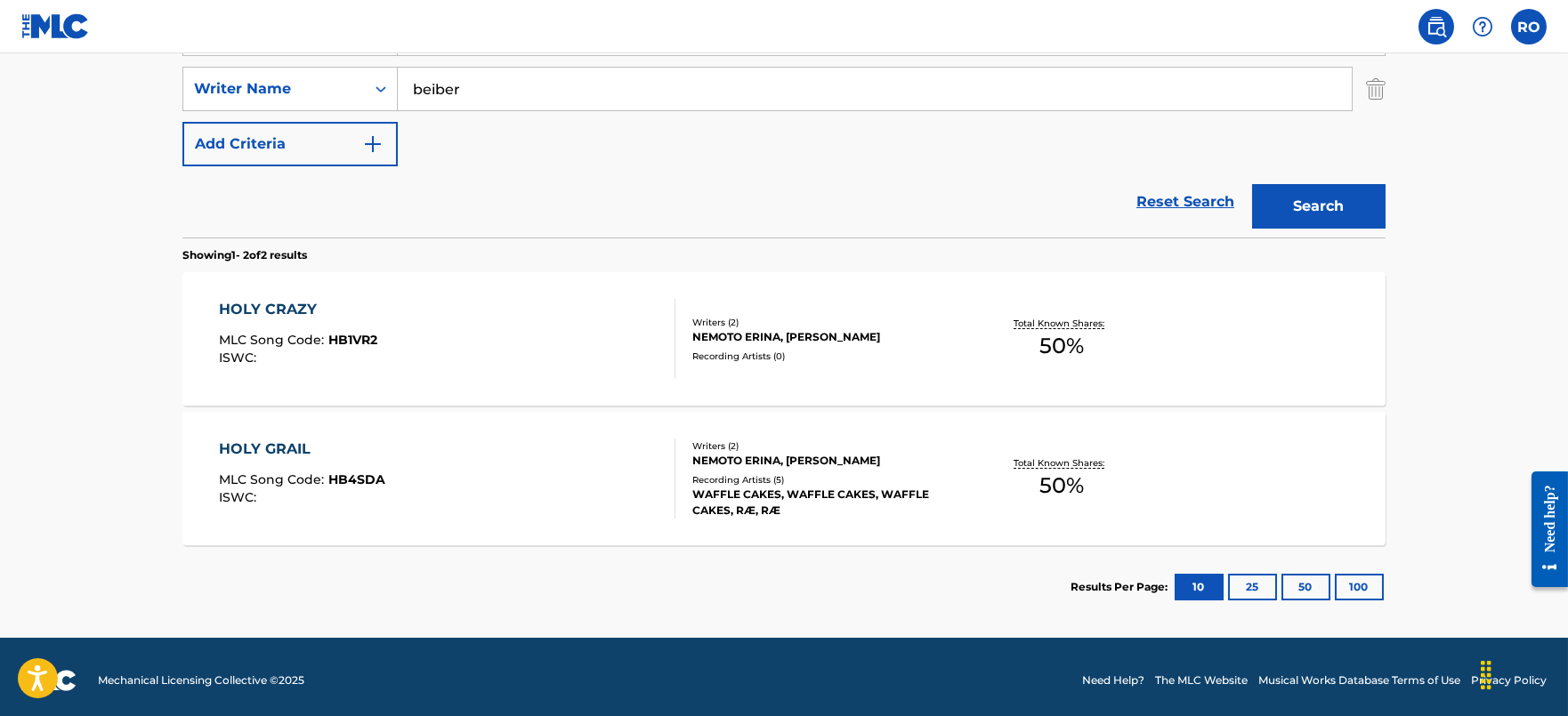
scroll to position [390, 0]
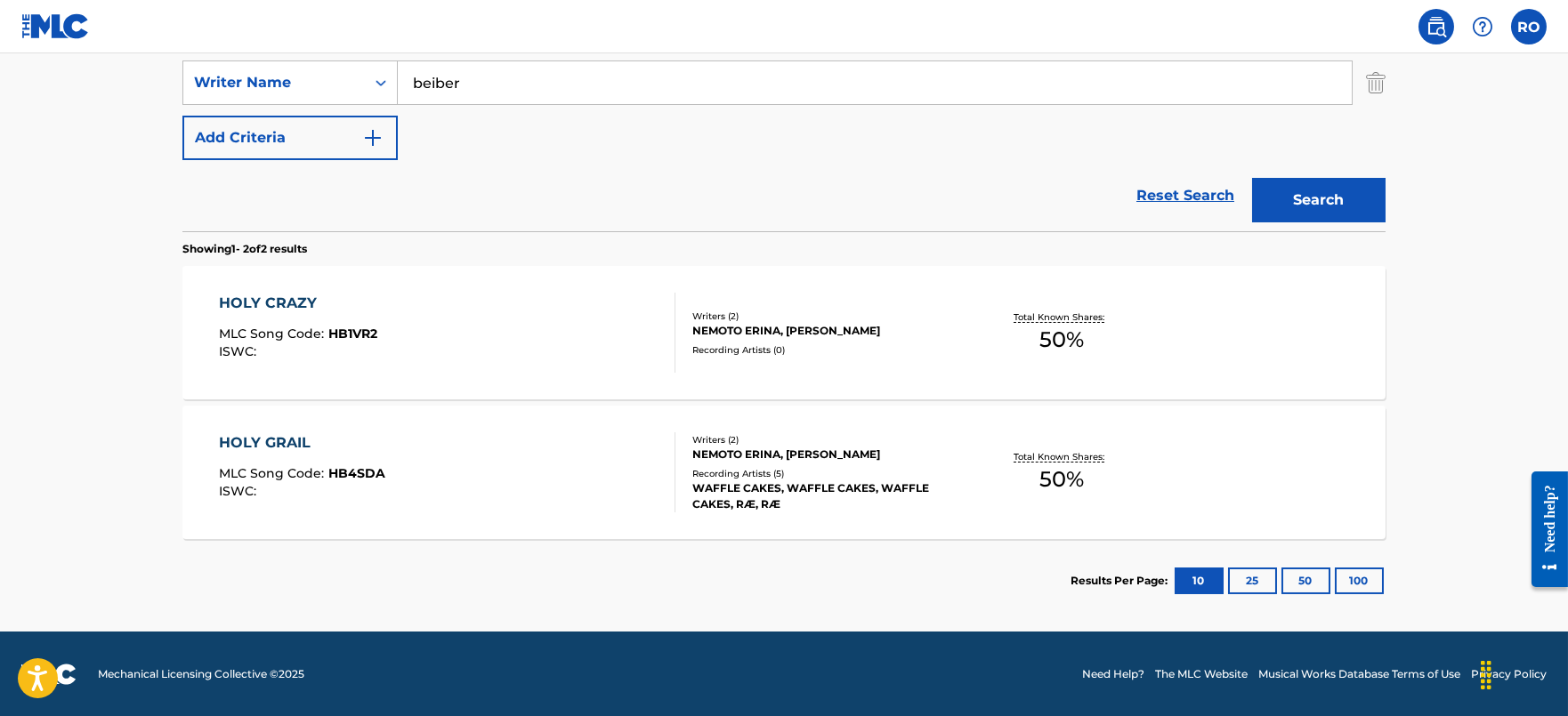
click at [464, 79] on input "beiber" at bounding box center [875, 83] width 954 height 43
type input "[PERSON_NAME]"
click at [1252, 178] on button "Search" at bounding box center [1319, 201] width 134 height 45
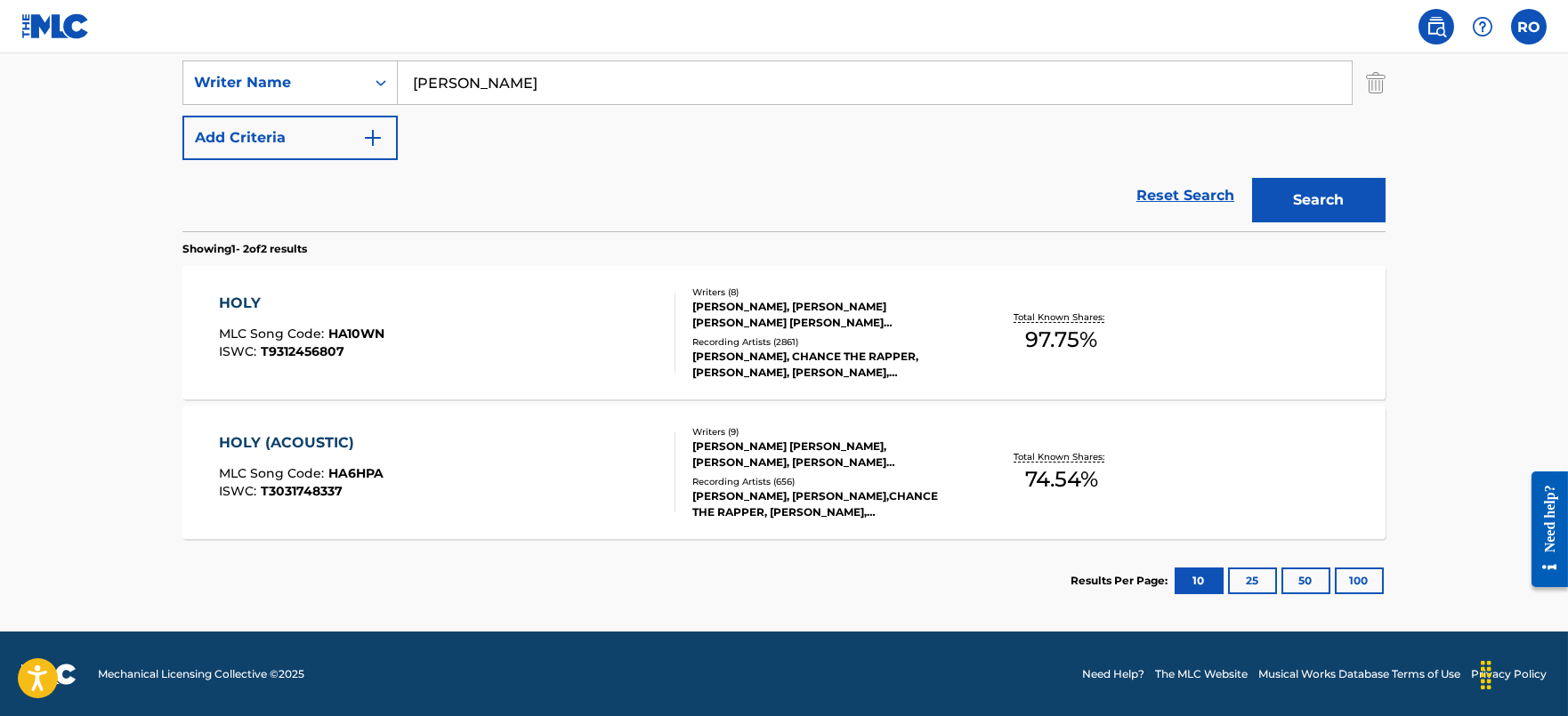
click at [297, 291] on div "HOLY MLC Song Code : HA10WN ISWC : T9312456807 Writers ( 8 ) [PERSON_NAME], [PE…" at bounding box center [784, 332] width 1203 height 133
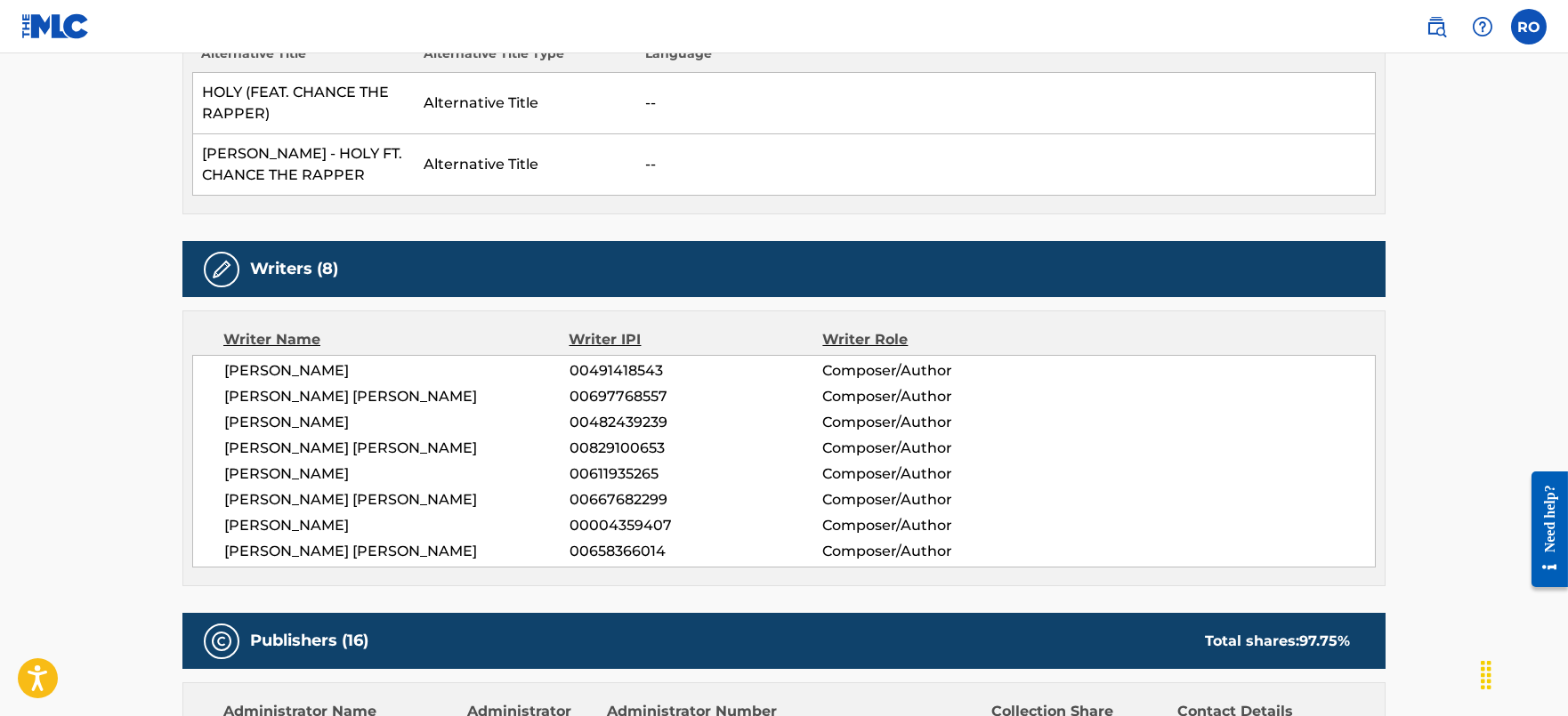
scroll to position [221, 0]
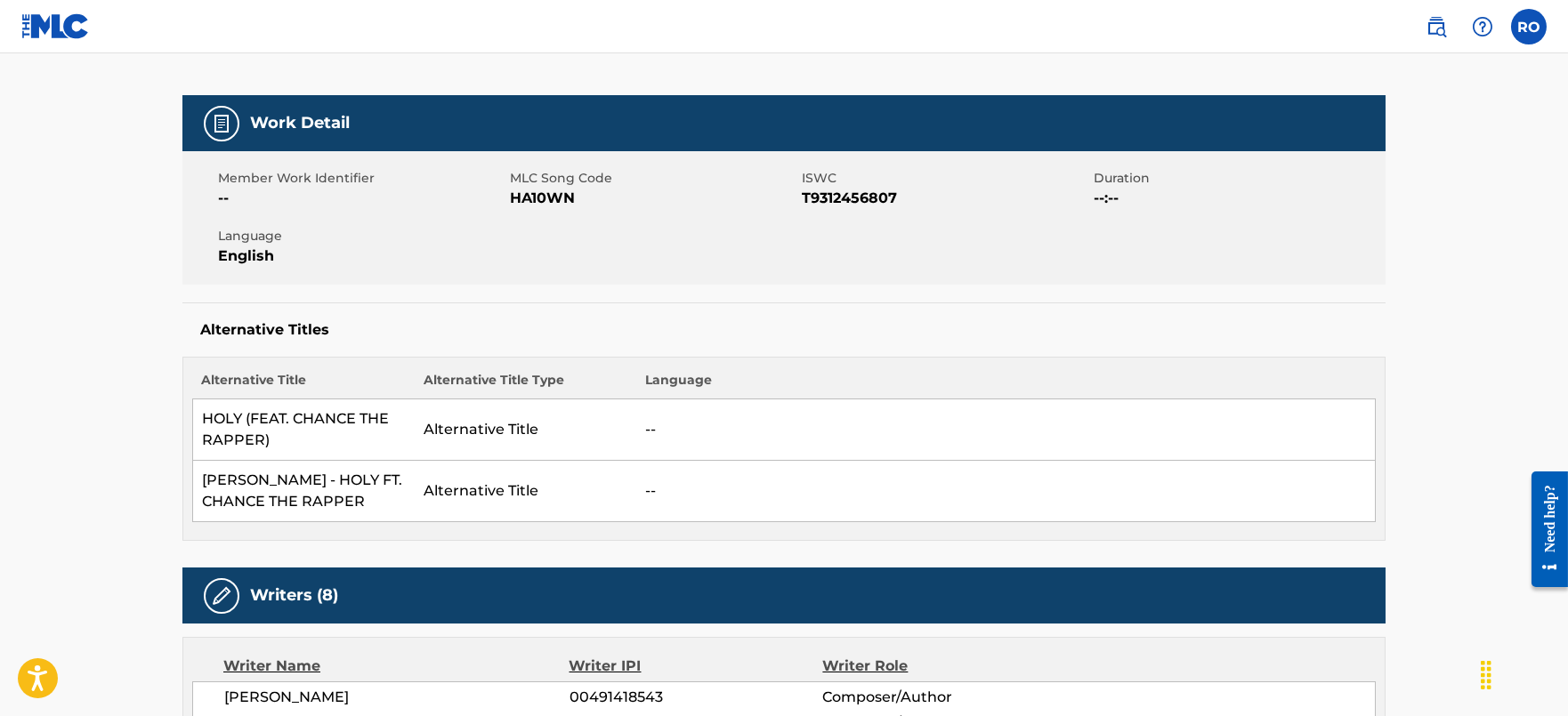
click at [561, 191] on span "HA10WN" at bounding box center [654, 198] width 288 height 21
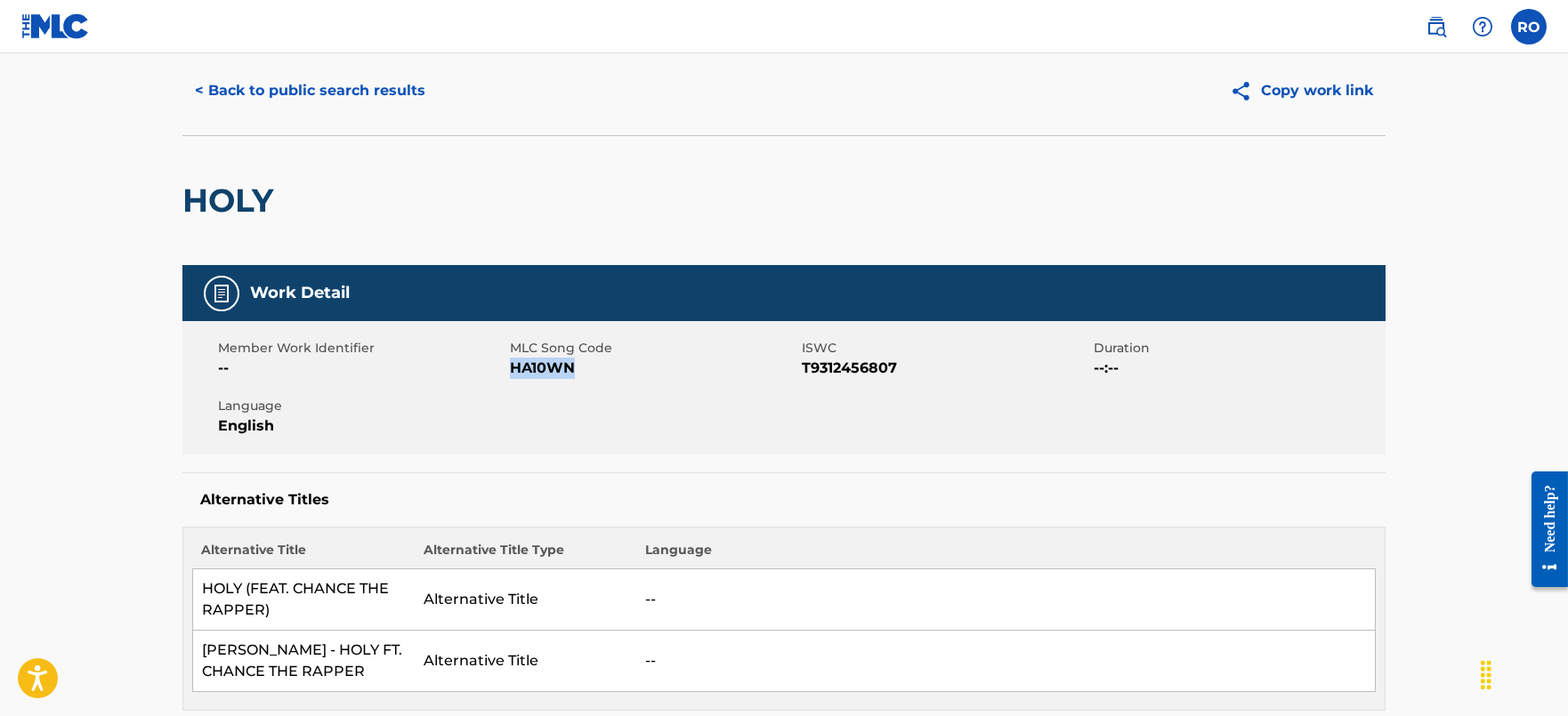
scroll to position [0, 0]
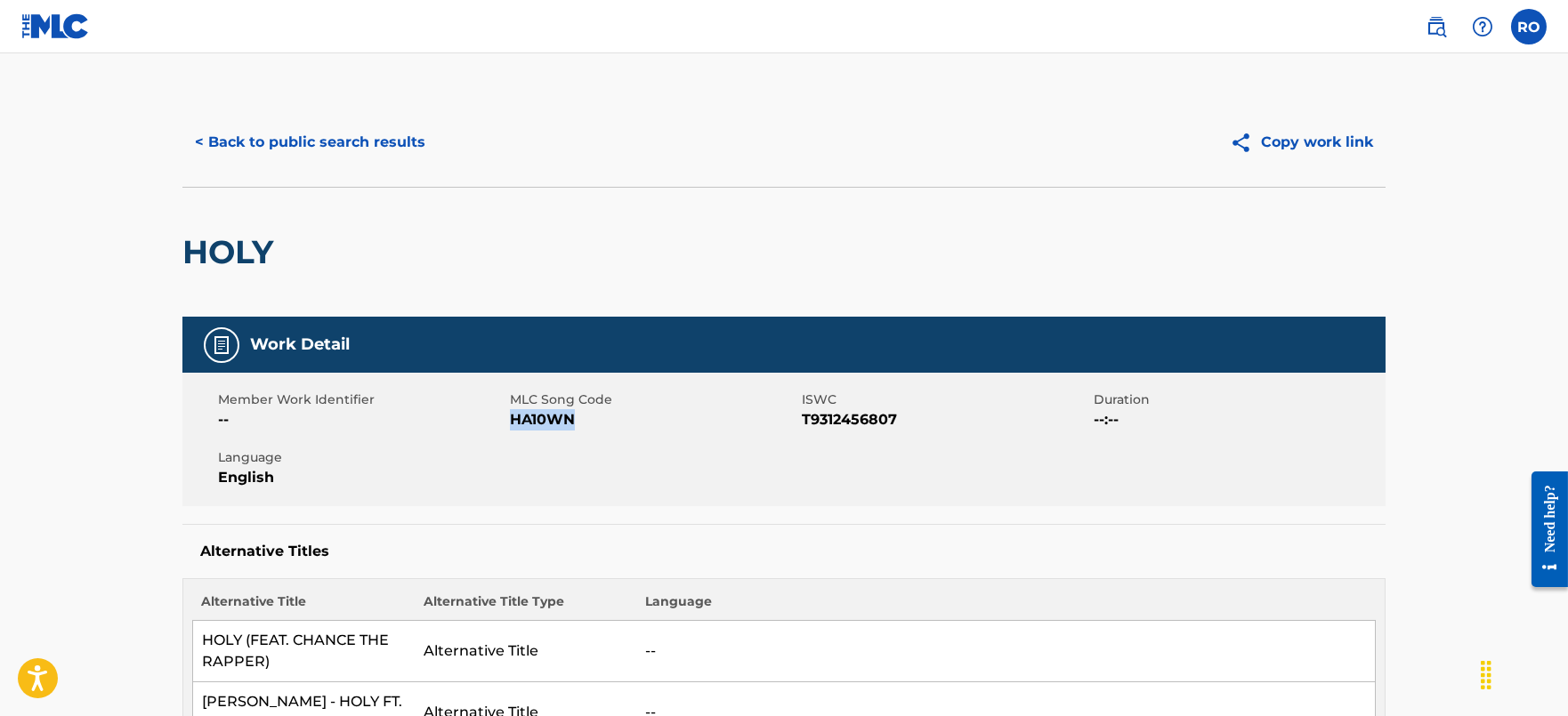
click at [388, 138] on button "< Back to public search results" at bounding box center [309, 143] width 255 height 45
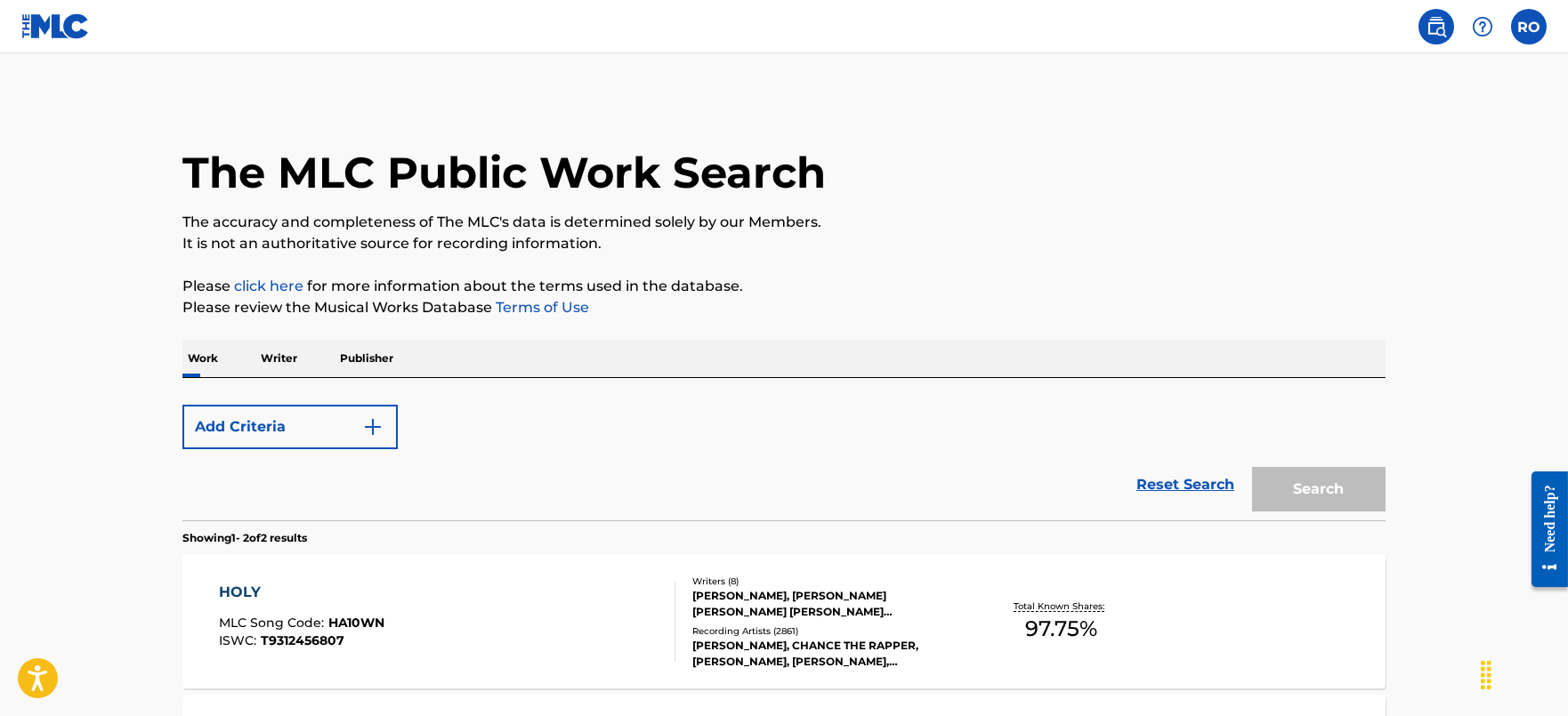
scroll to position [289, 0]
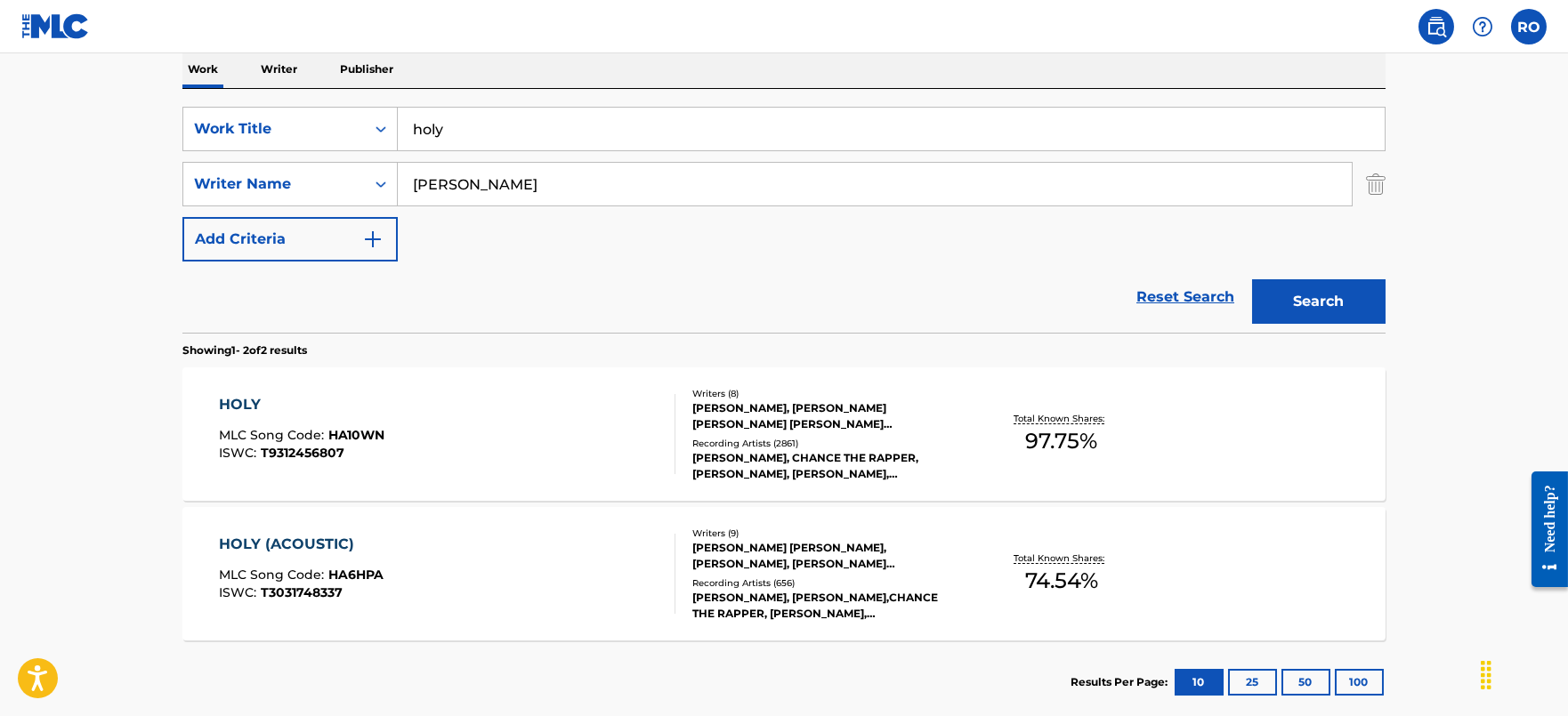
click at [308, 539] on div "HOLY (ACOUSTIC)" at bounding box center [301, 544] width 164 height 21
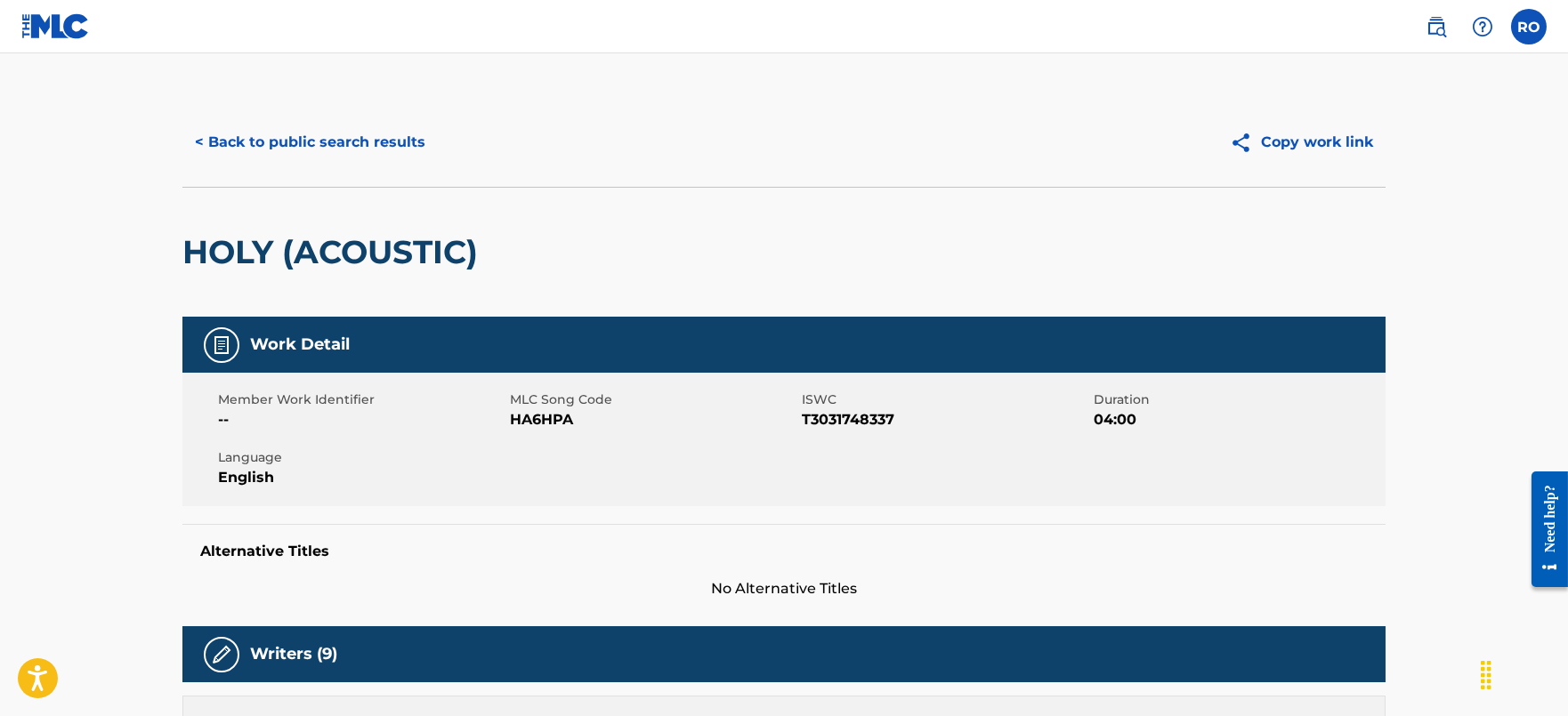
click at [318, 155] on button "< Back to public search results" at bounding box center [309, 143] width 255 height 45
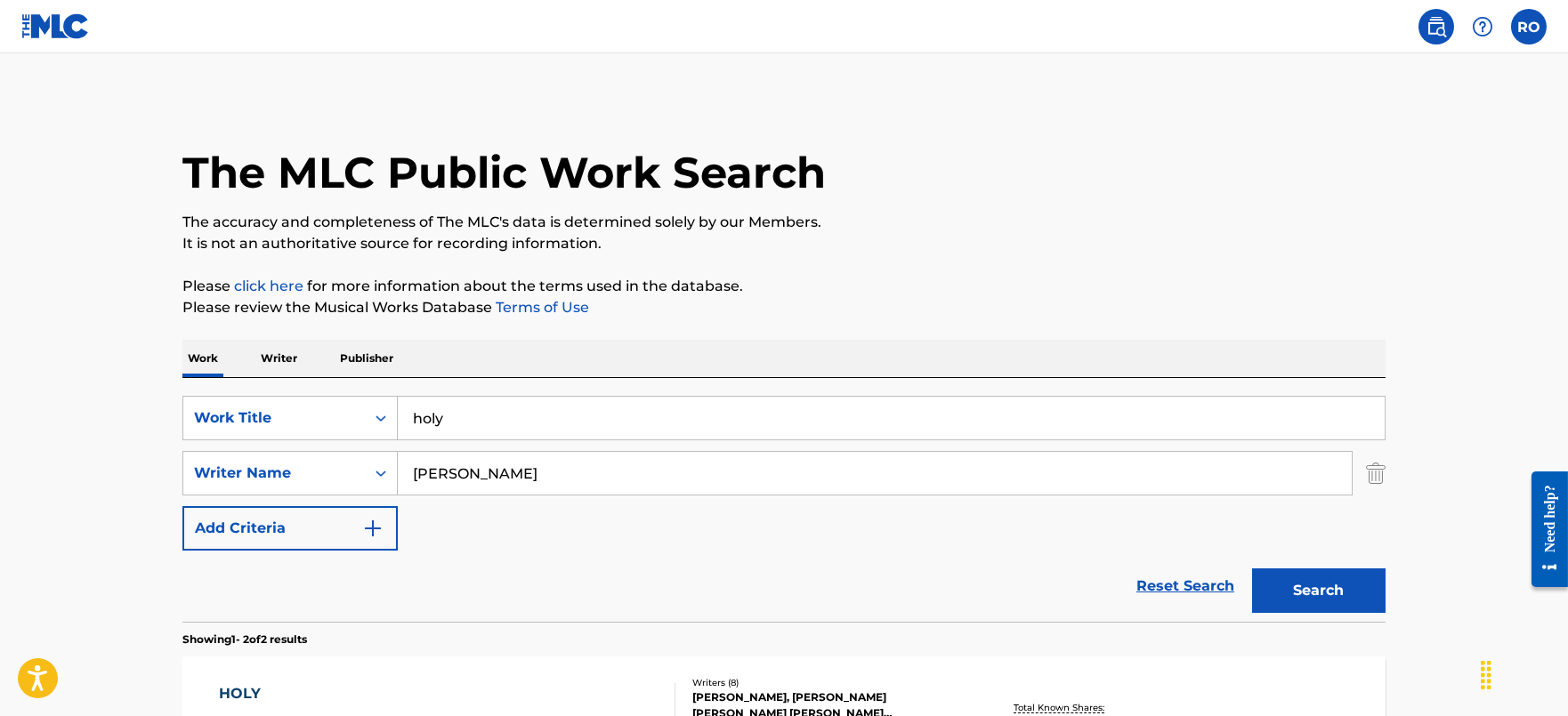
click at [258, 353] on p "Writer" at bounding box center [278, 358] width 48 height 37
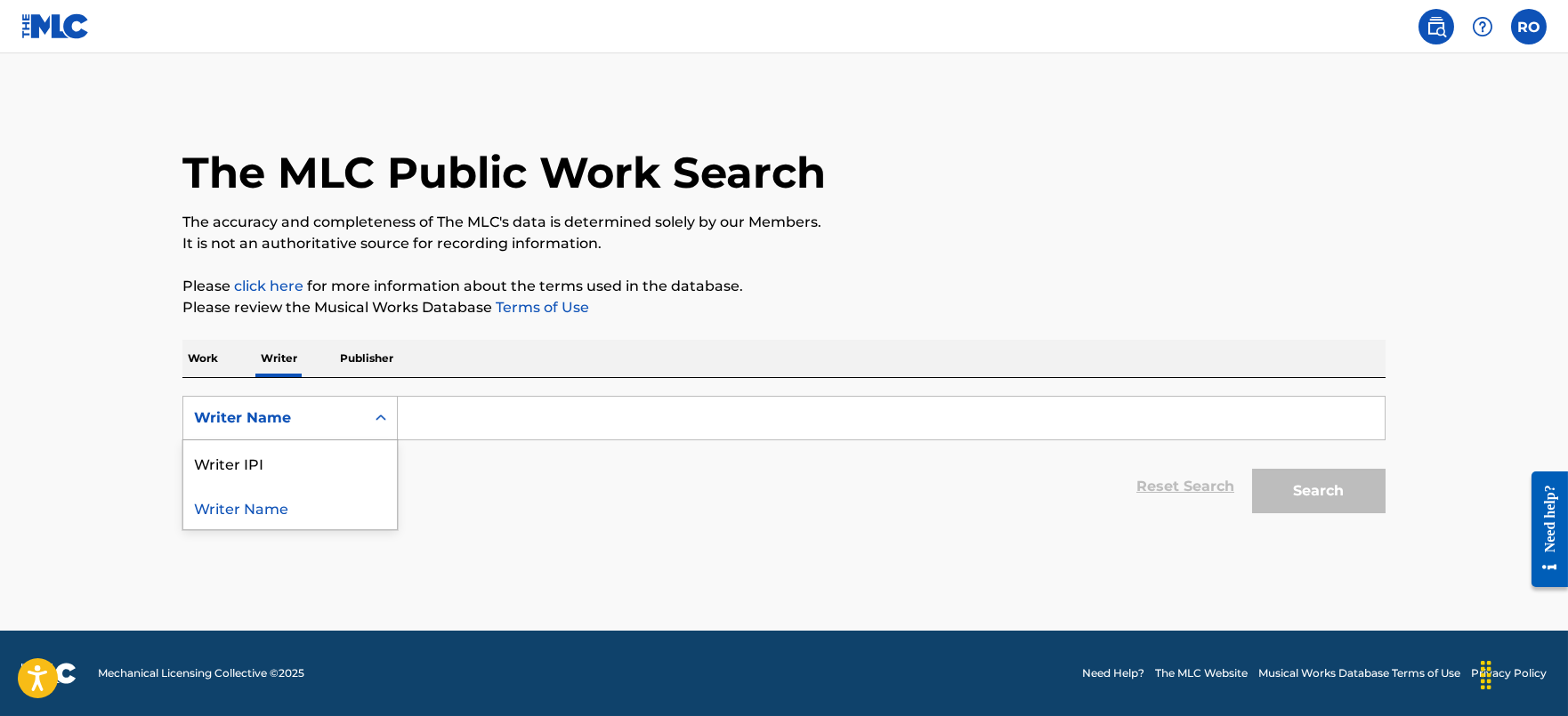
click at [287, 424] on div "Writer Name" at bounding box center [275, 417] width 161 height 21
click at [294, 468] on div "Writer IPI" at bounding box center [290, 463] width 214 height 45
click at [479, 414] on input "Search Form" at bounding box center [891, 418] width 987 height 43
paste input "00482439239"
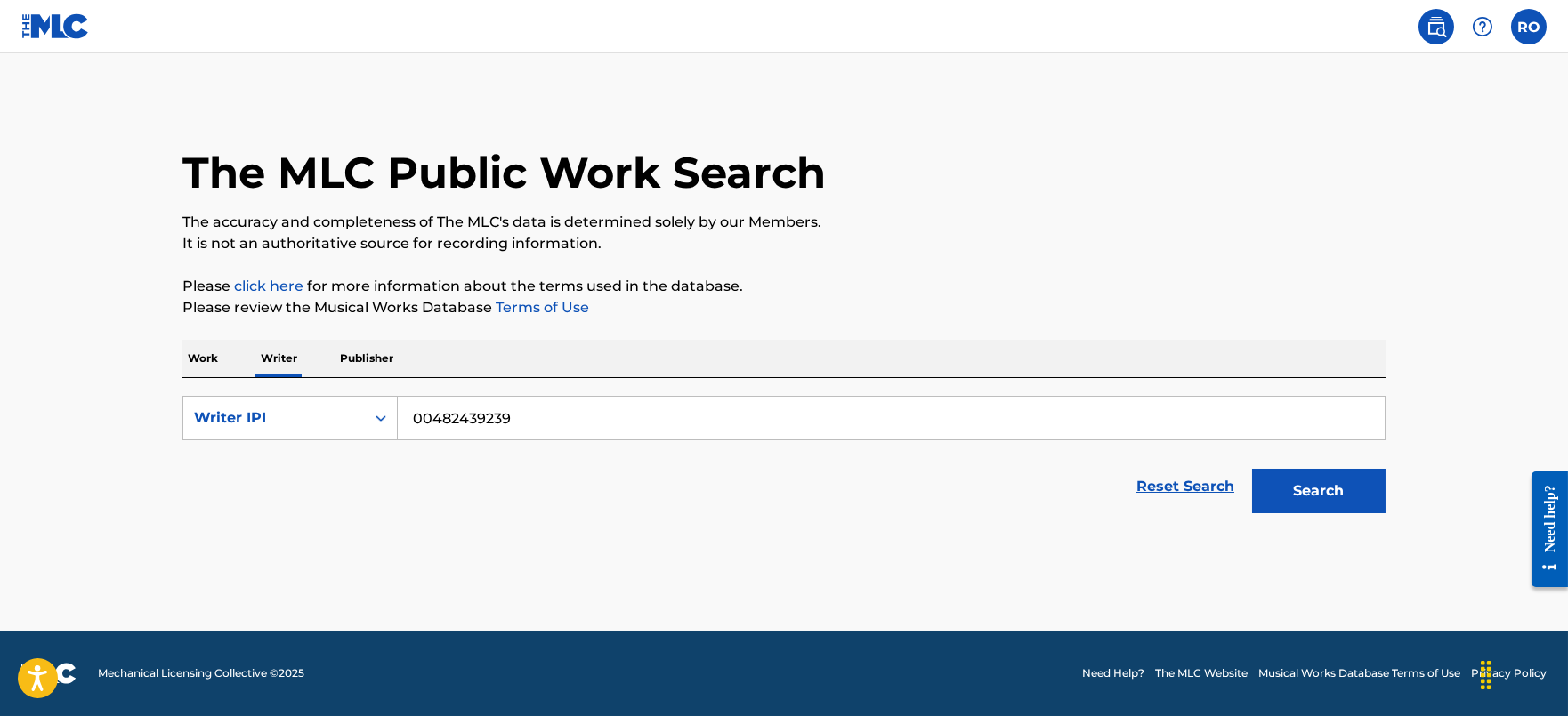
type input "00482439239"
click at [1373, 511] on button "Search" at bounding box center [1319, 491] width 134 height 45
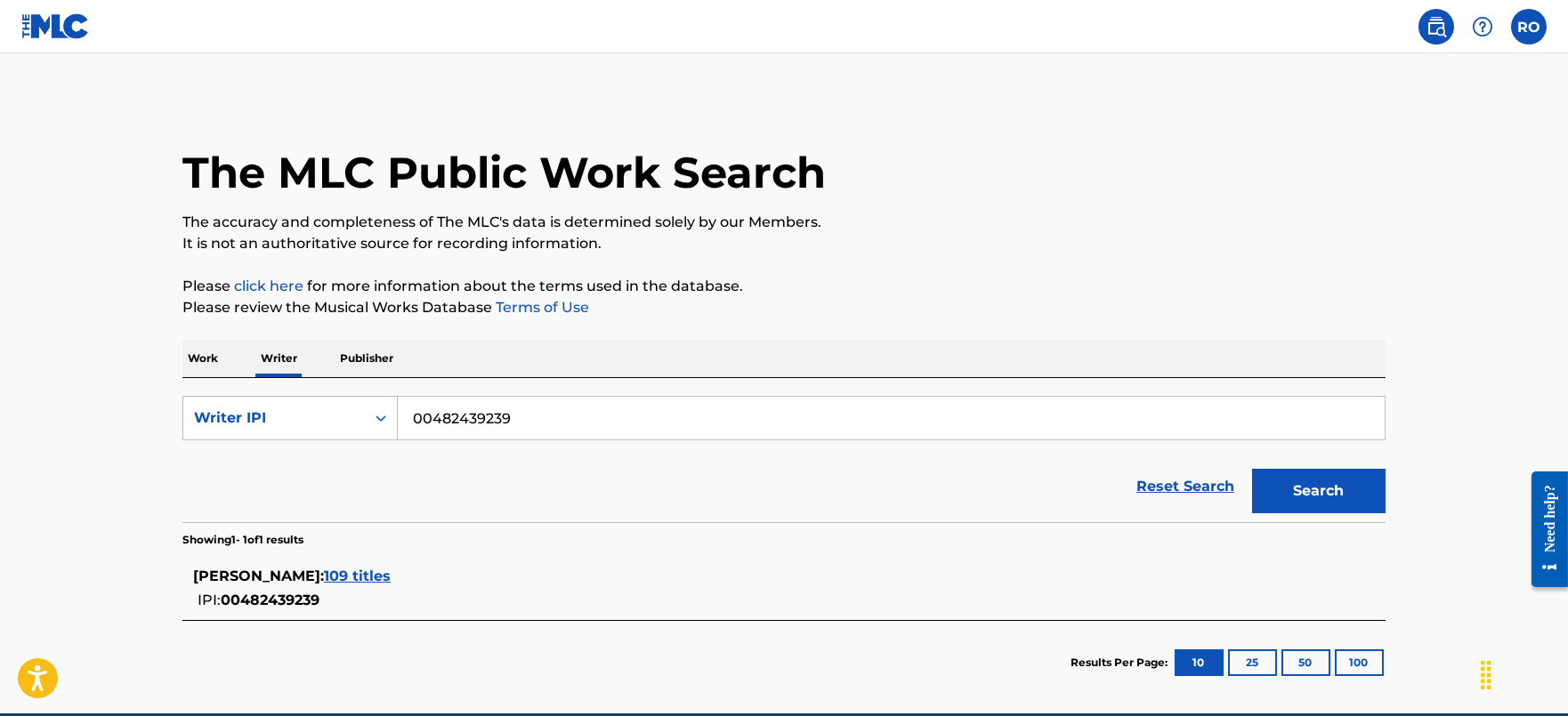
click at [179, 351] on div "The MLC Public Work Search The accuracy and completeness of The MLC's data is d…" at bounding box center [784, 401] width 1246 height 607
click at [196, 356] on p "Work" at bounding box center [203, 358] width 41 height 37
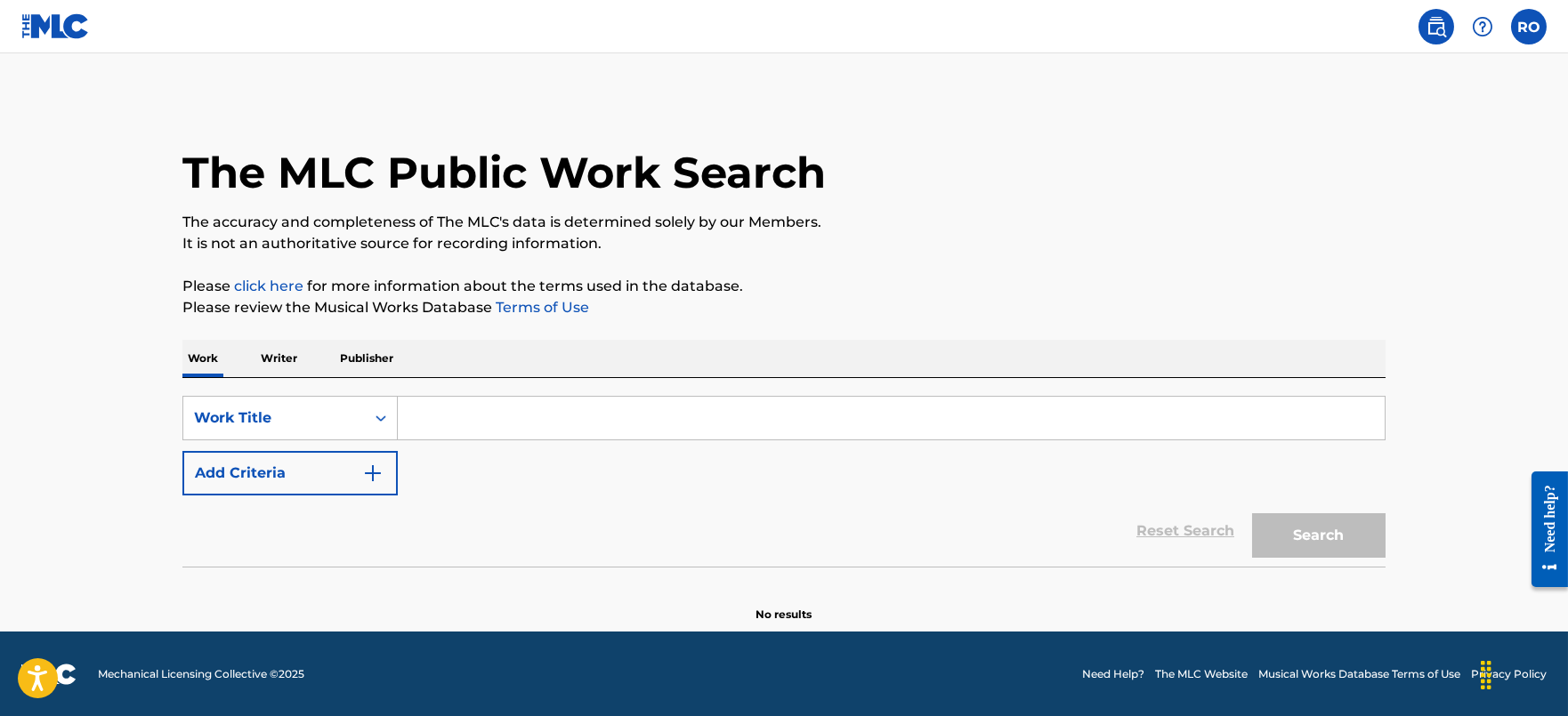
click at [633, 416] on input "Search Form" at bounding box center [891, 418] width 987 height 43
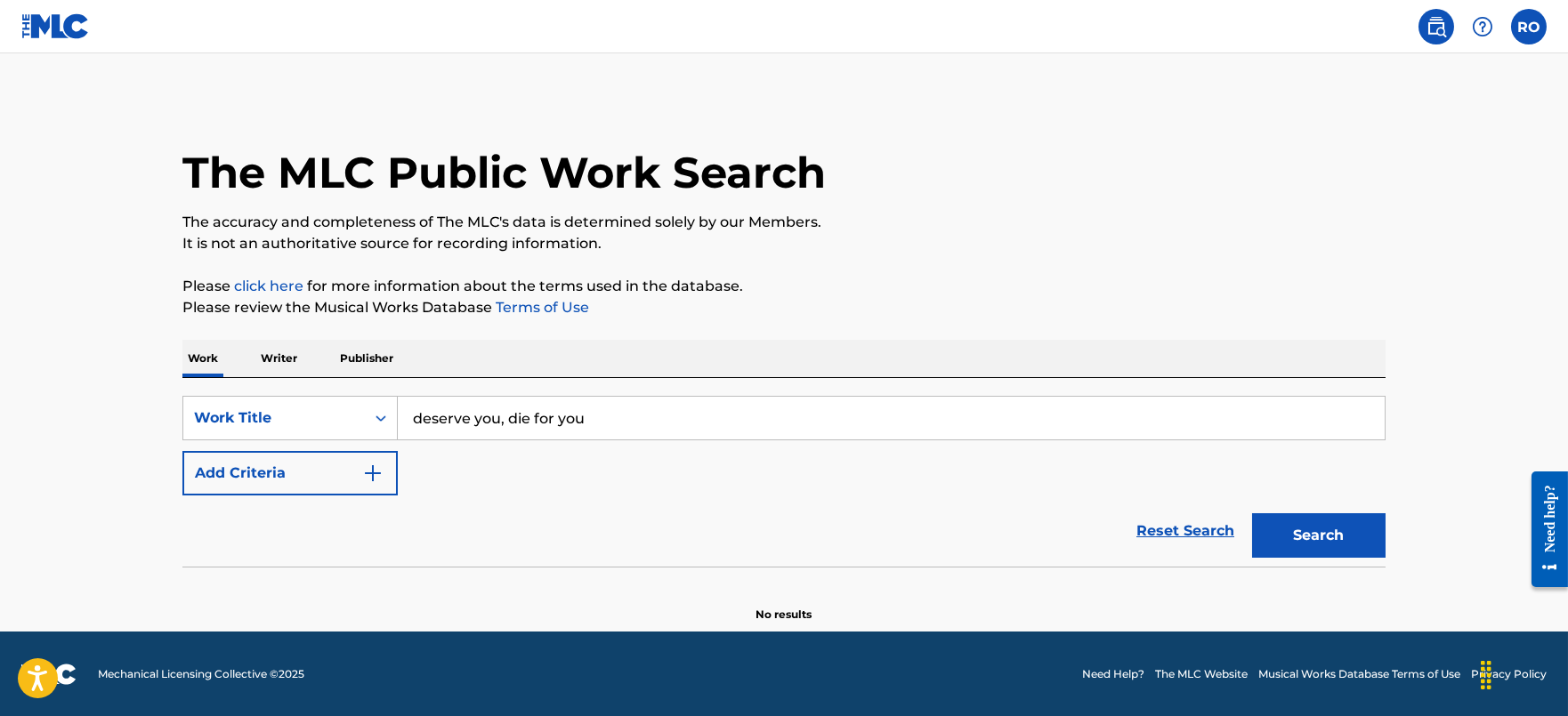
click at [1252, 513] on button "Search" at bounding box center [1319, 536] width 134 height 45
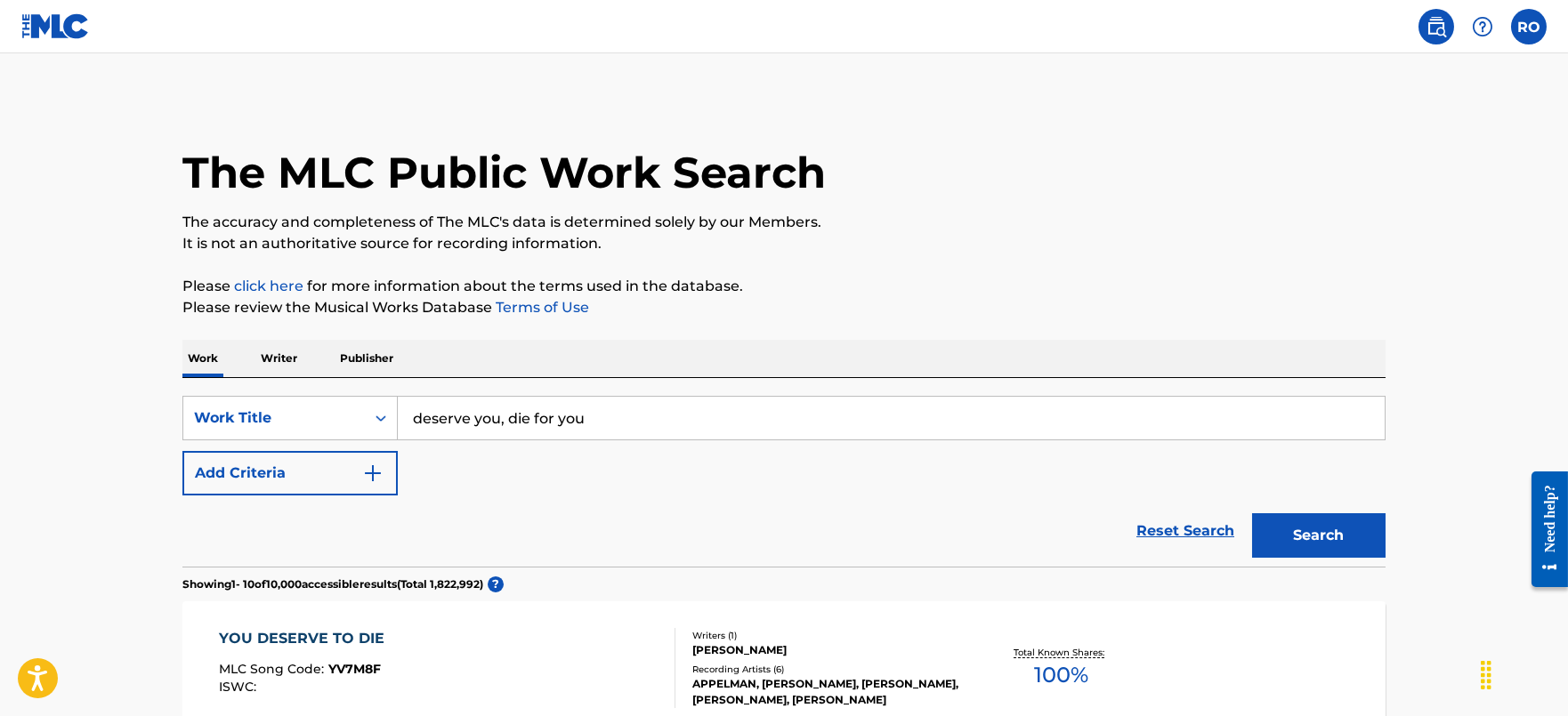
click at [596, 401] on input "deserve you, die for you" at bounding box center [891, 418] width 987 height 43
click at [597, 401] on input "deserve you, die for you" at bounding box center [891, 418] width 987 height 43
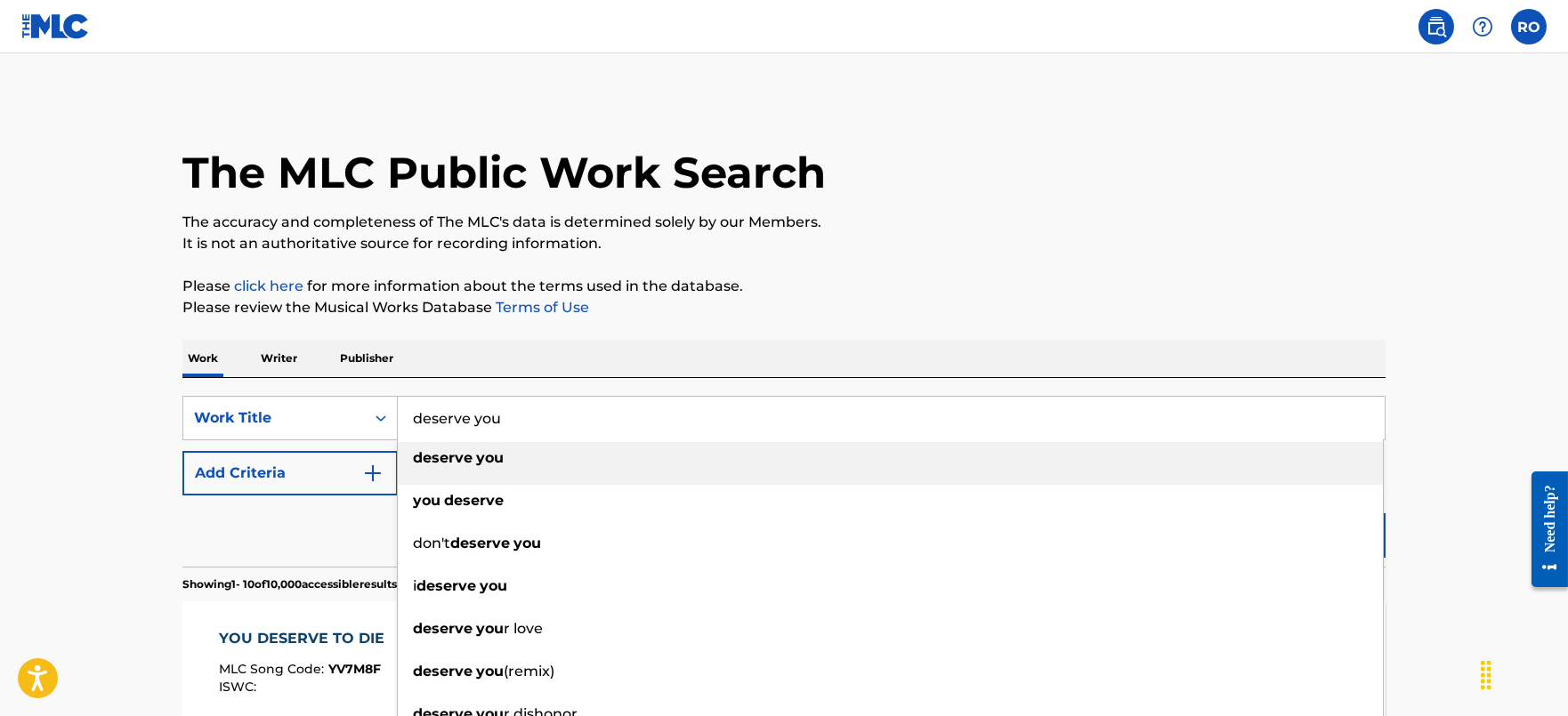
type input "deserve you"
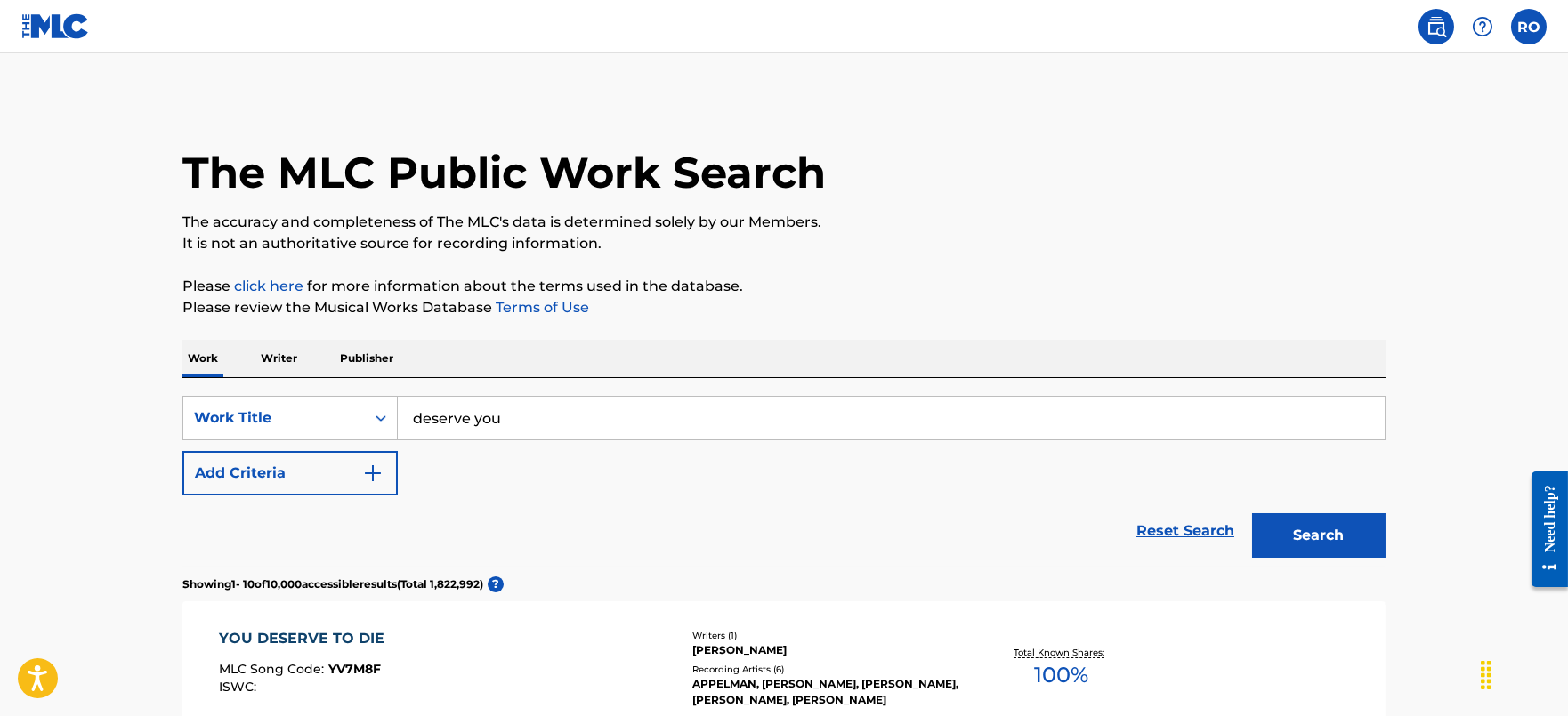
click at [315, 475] on button "Add Criteria" at bounding box center [290, 473] width 216 height 45
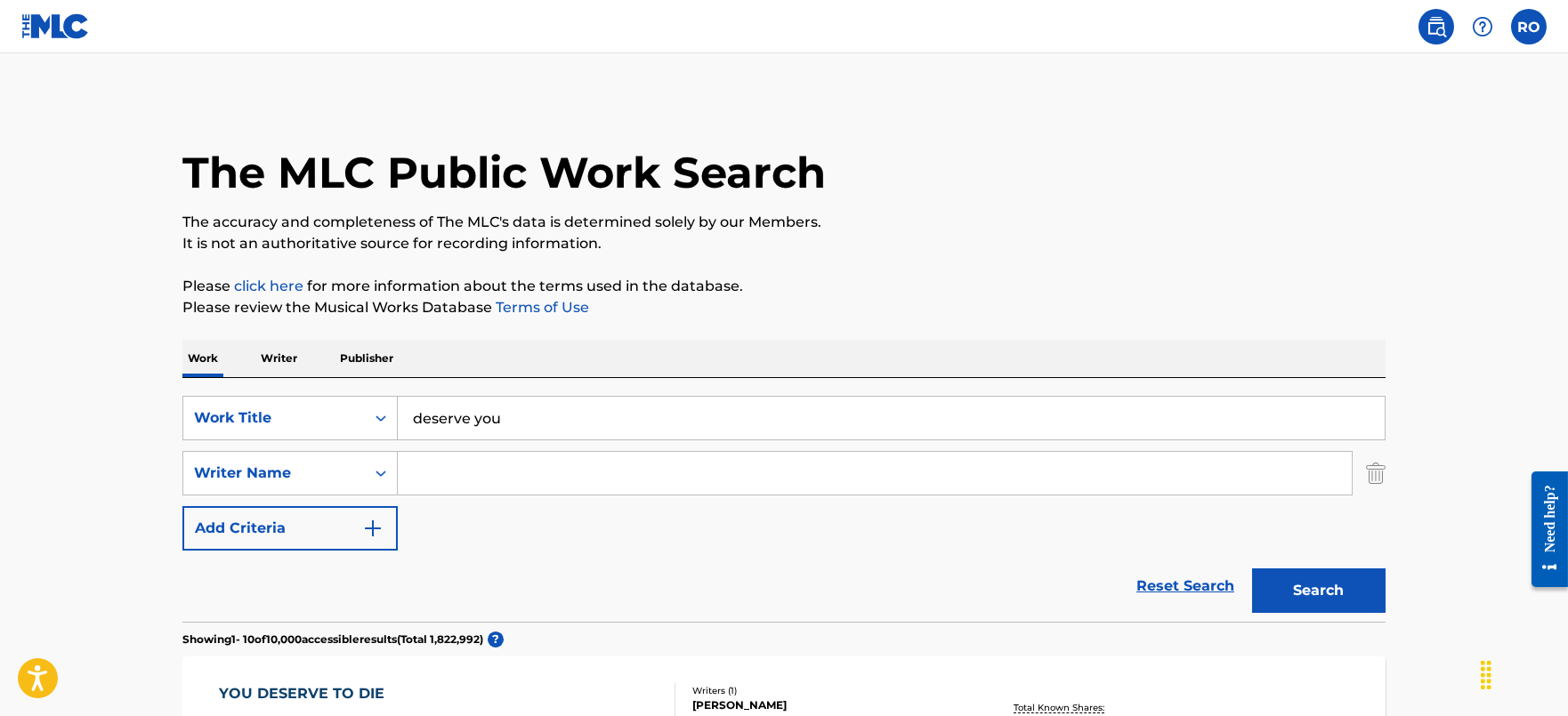
drag, startPoint x: 559, startPoint y: 478, endPoint x: 569, endPoint y: 464, distance: 17.2
click at [560, 477] on input "Search Form" at bounding box center [875, 473] width 954 height 43
type input "[PERSON_NAME]"
click at [1252, 569] on button "Search" at bounding box center [1319, 591] width 134 height 45
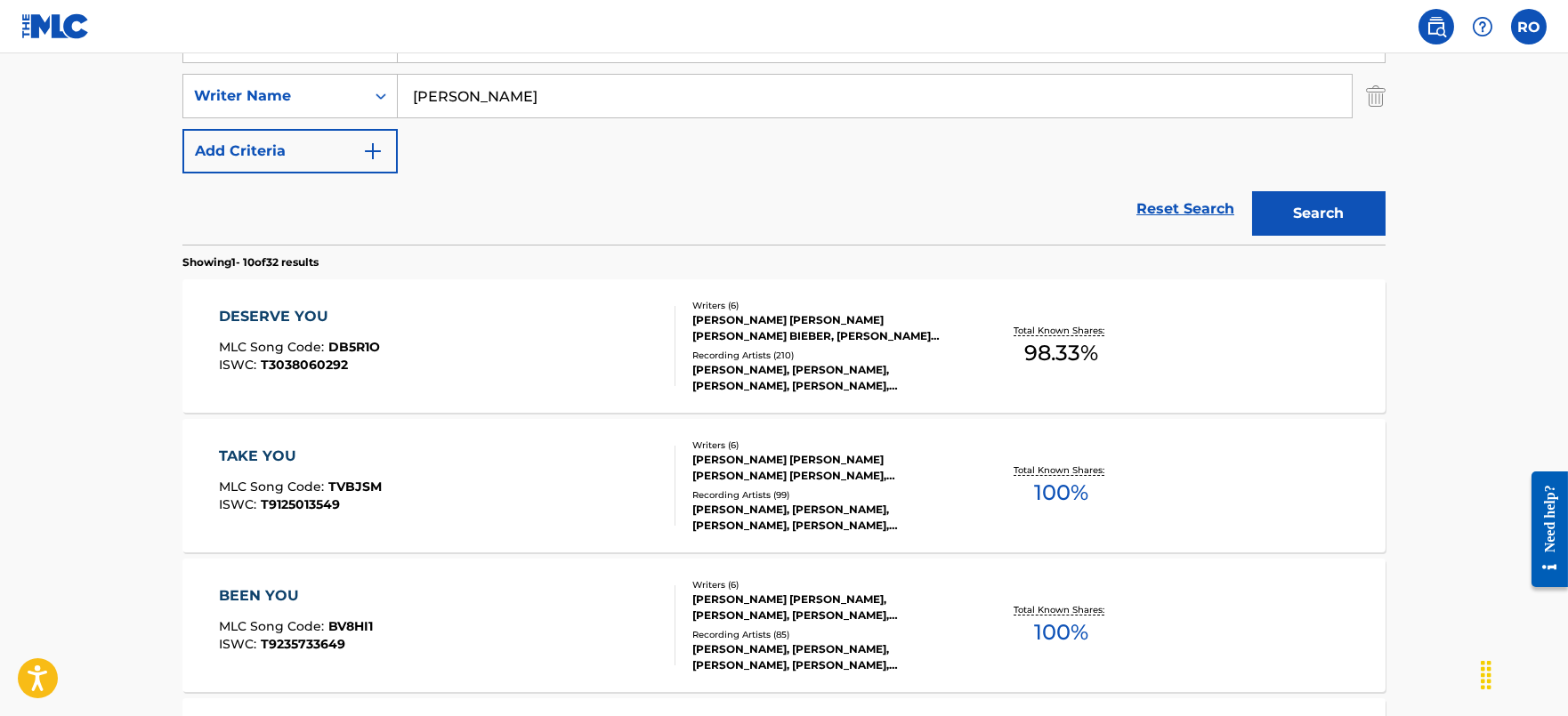
scroll to position [443, 0]
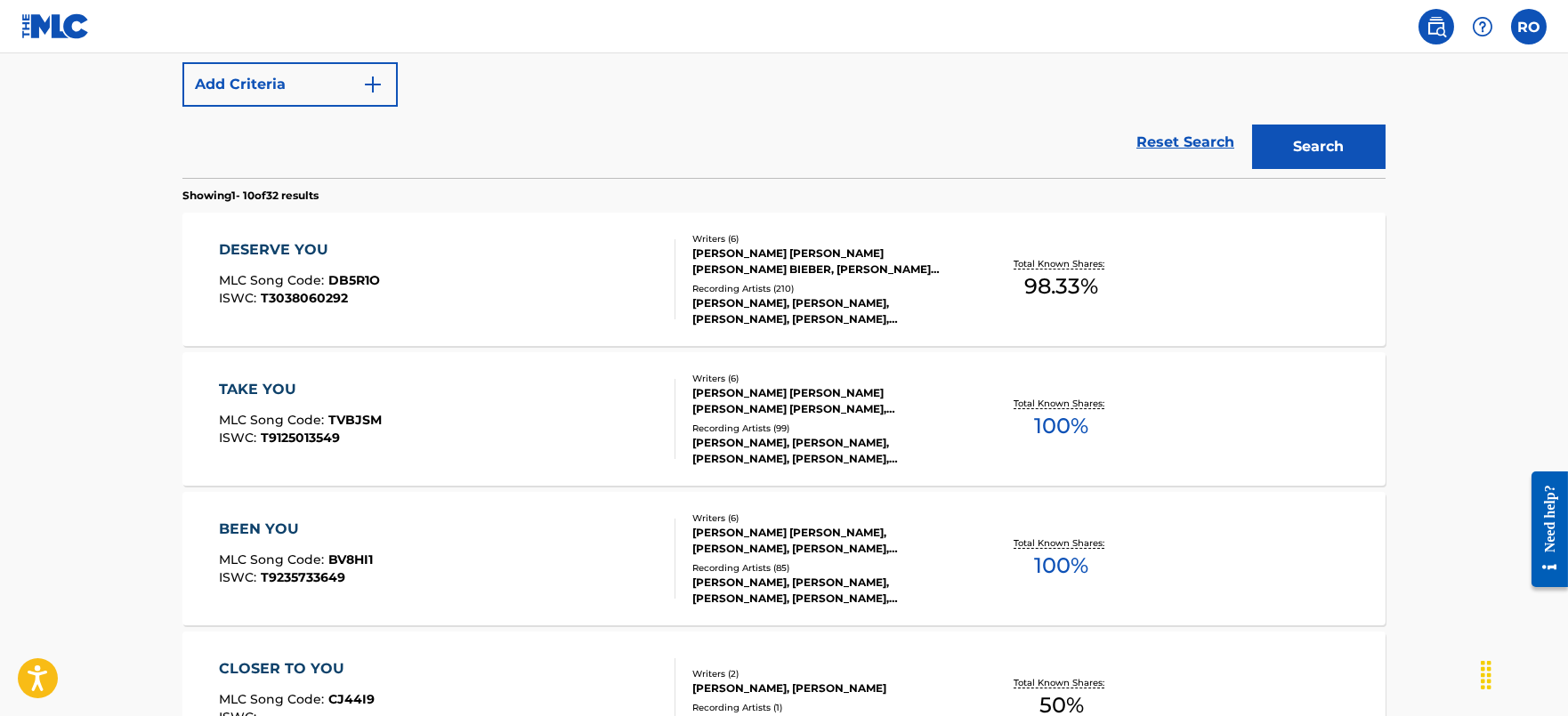
click at [296, 246] on div "DESERVE YOU" at bounding box center [299, 249] width 161 height 21
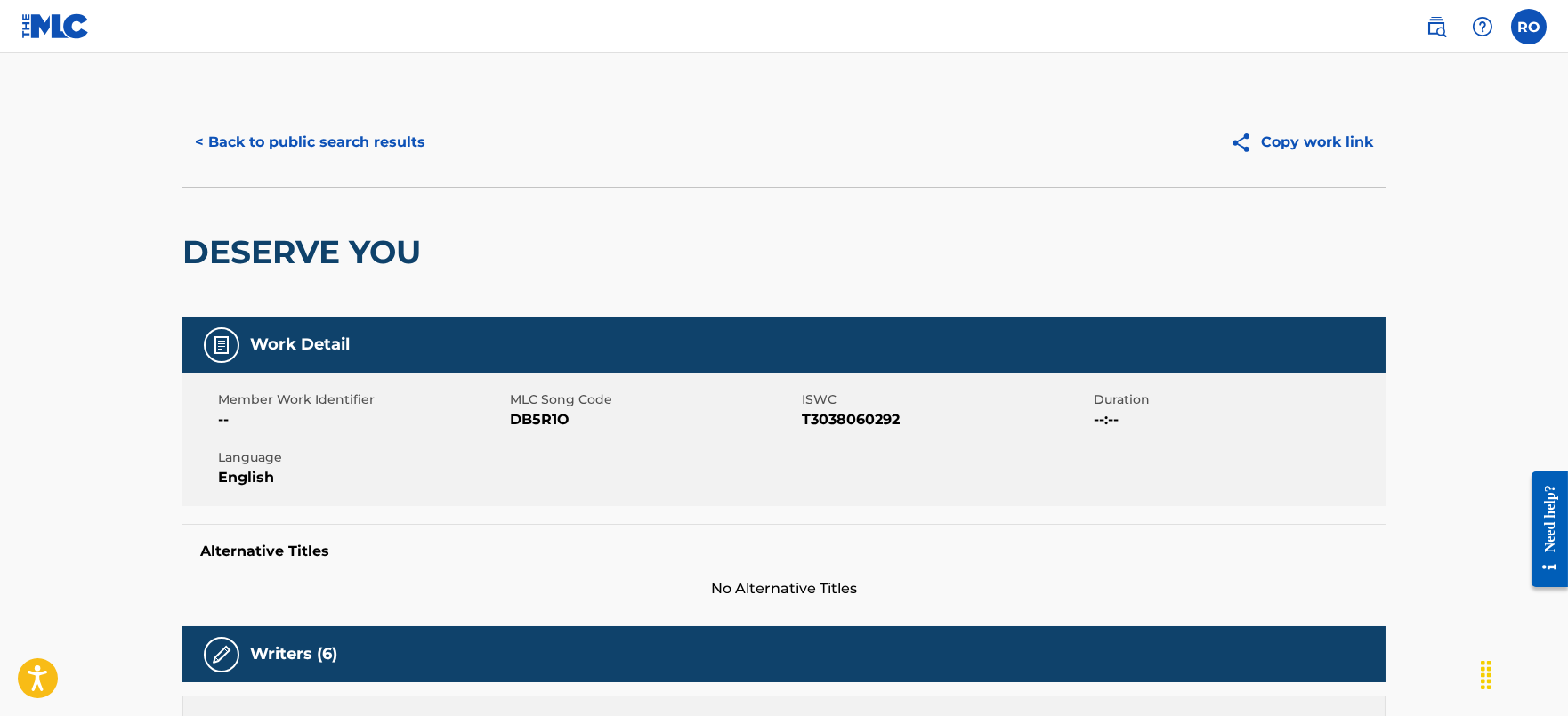
click at [354, 124] on button "< Back to public search results" at bounding box center [309, 143] width 255 height 45
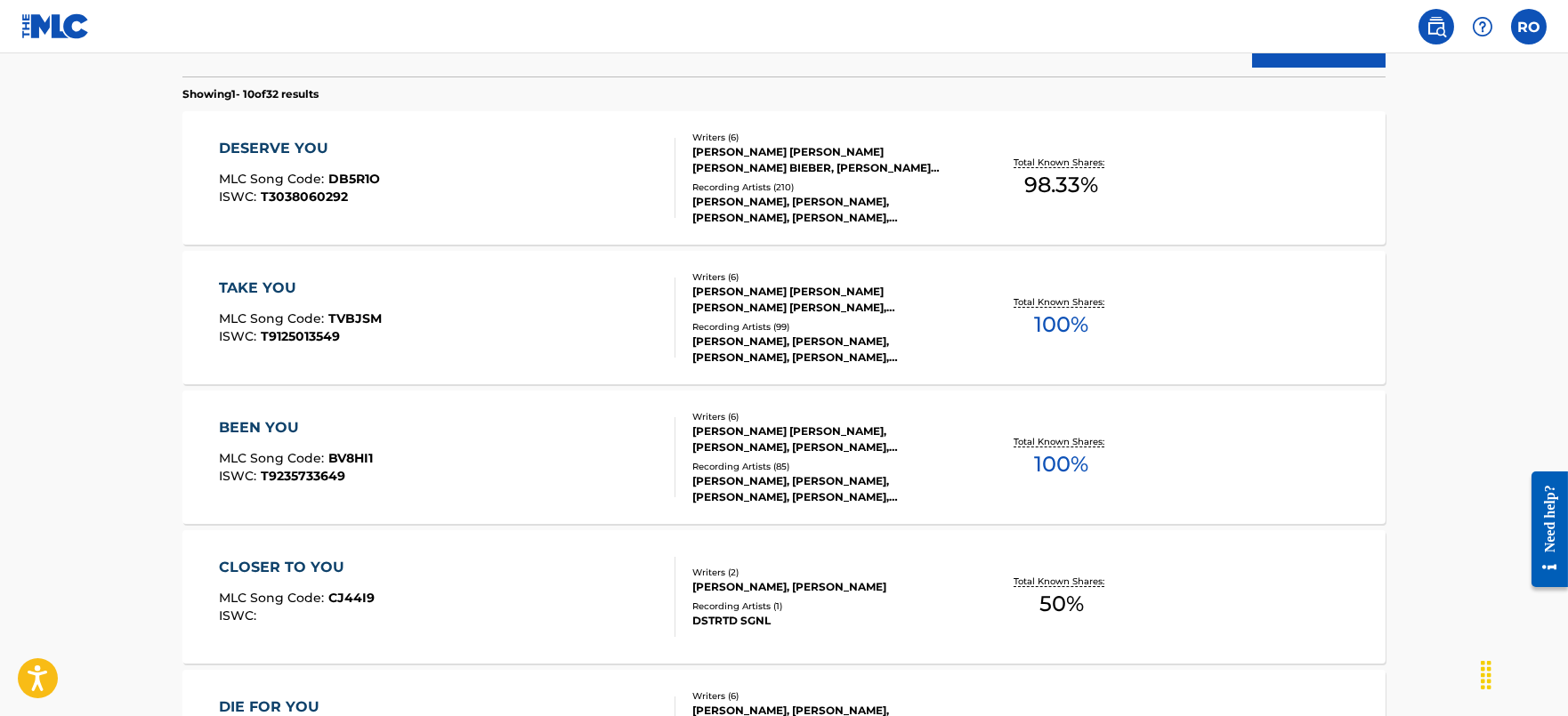
scroll to position [101, 0]
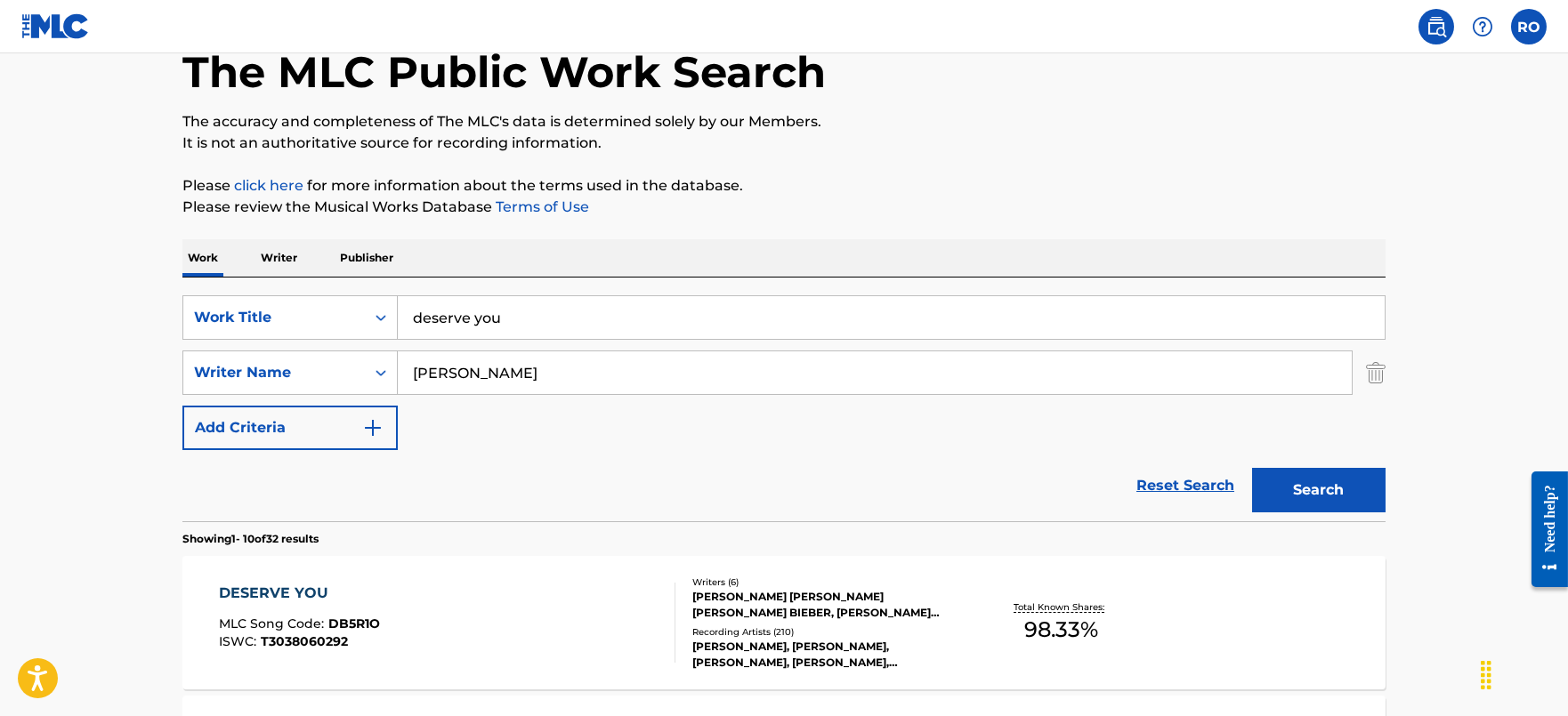
click at [526, 328] on input "deserve you" at bounding box center [891, 317] width 987 height 43
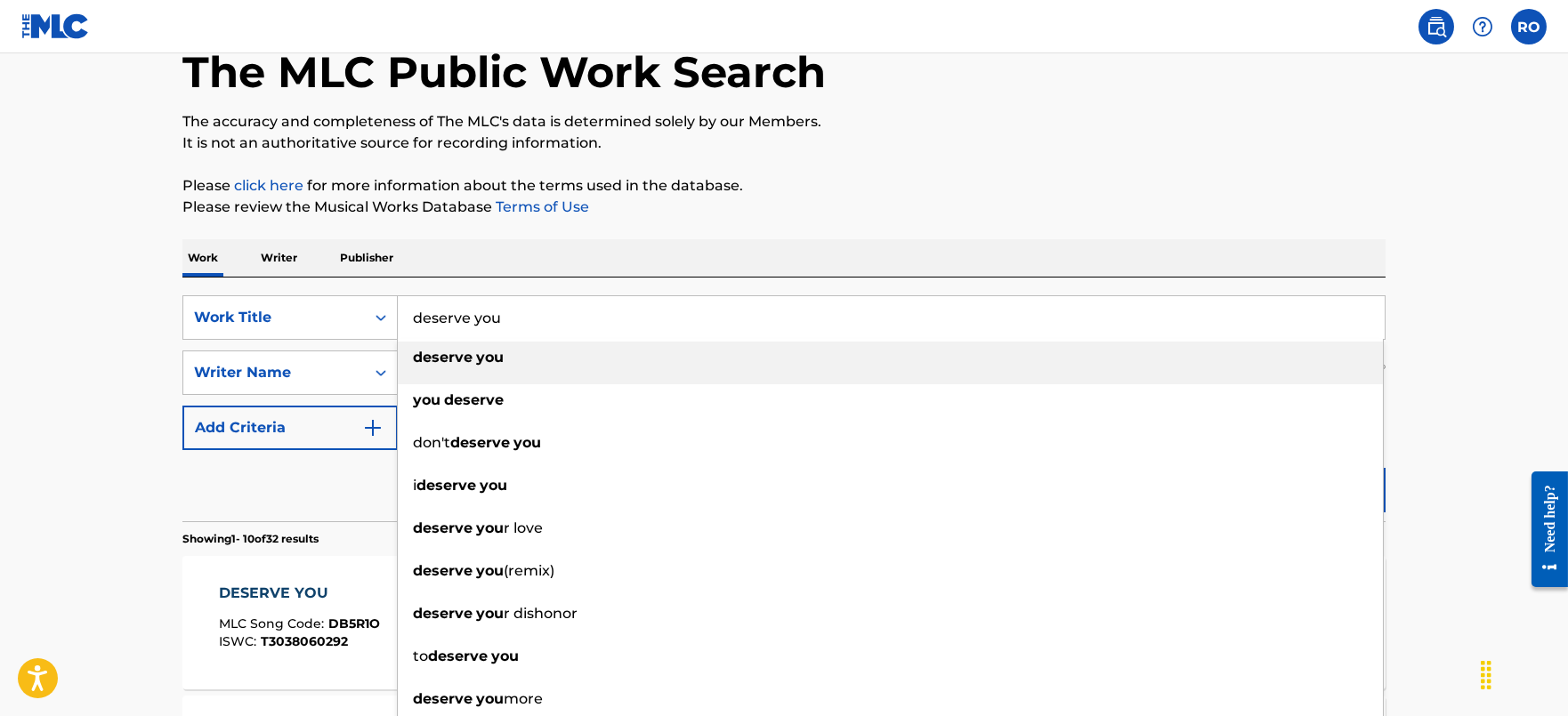
click at [528, 314] on input "deserve you" at bounding box center [891, 317] width 987 height 43
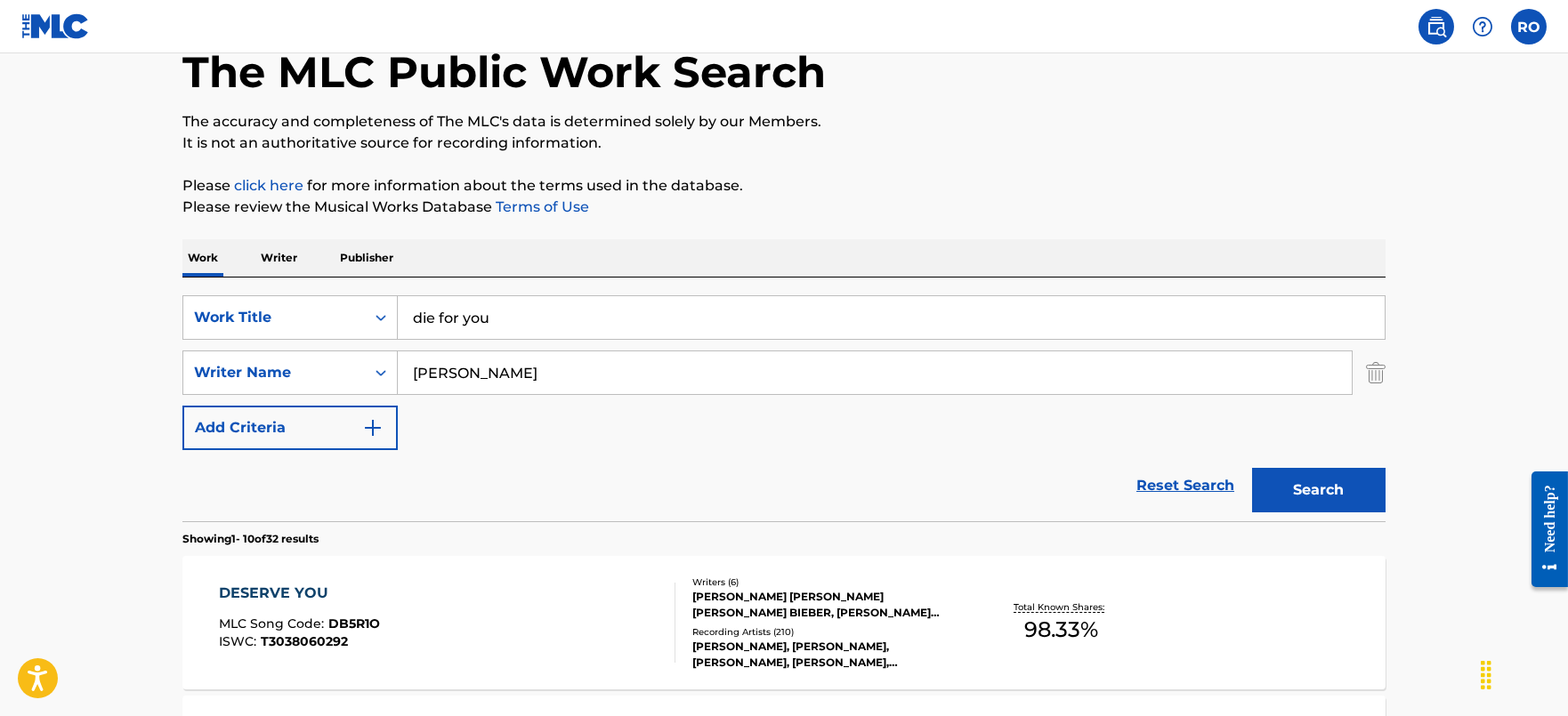
type input "die for you"
click at [1321, 480] on button "Search" at bounding box center [1319, 490] width 134 height 45
click at [261, 598] on div "DIE FOR YOU" at bounding box center [300, 593] width 162 height 21
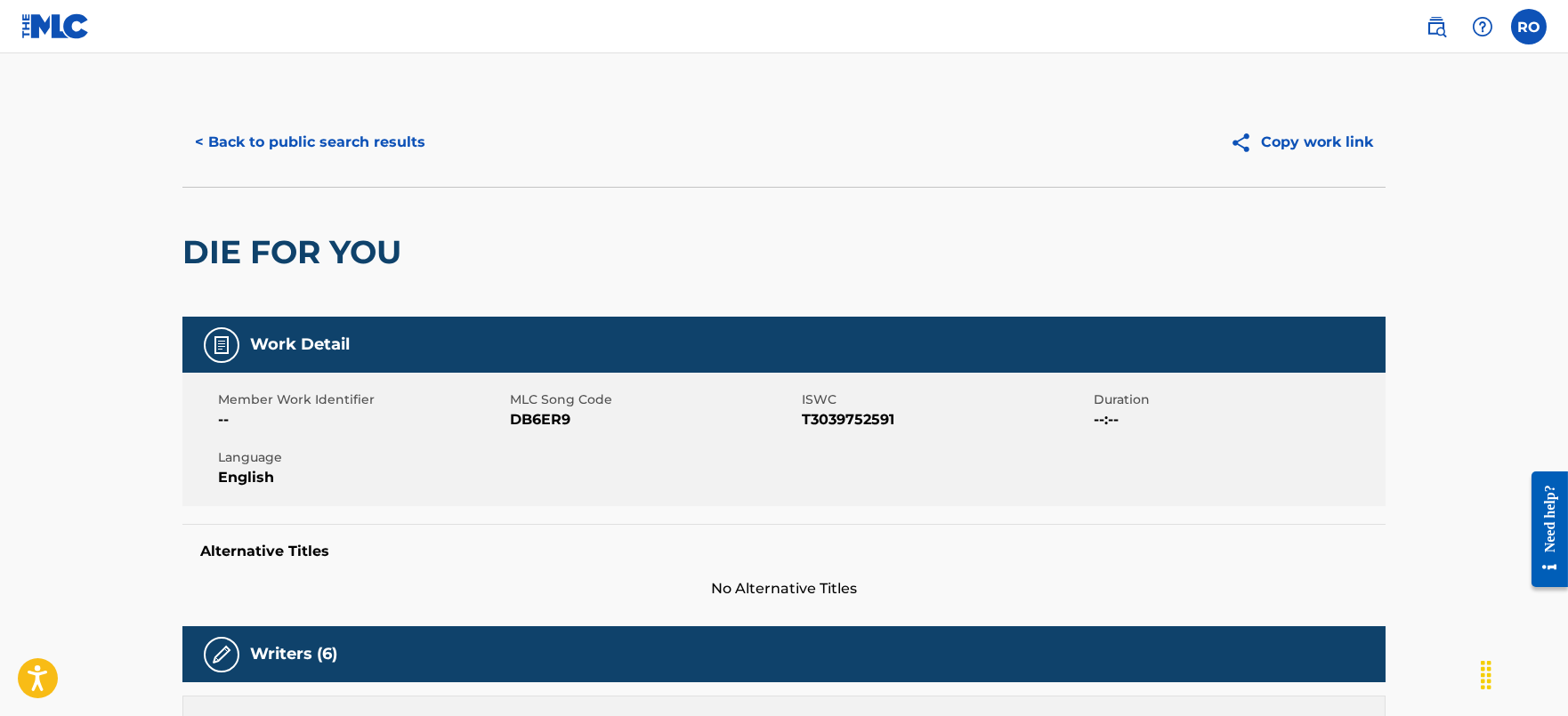
click at [285, 126] on button "< Back to public search results" at bounding box center [309, 143] width 255 height 45
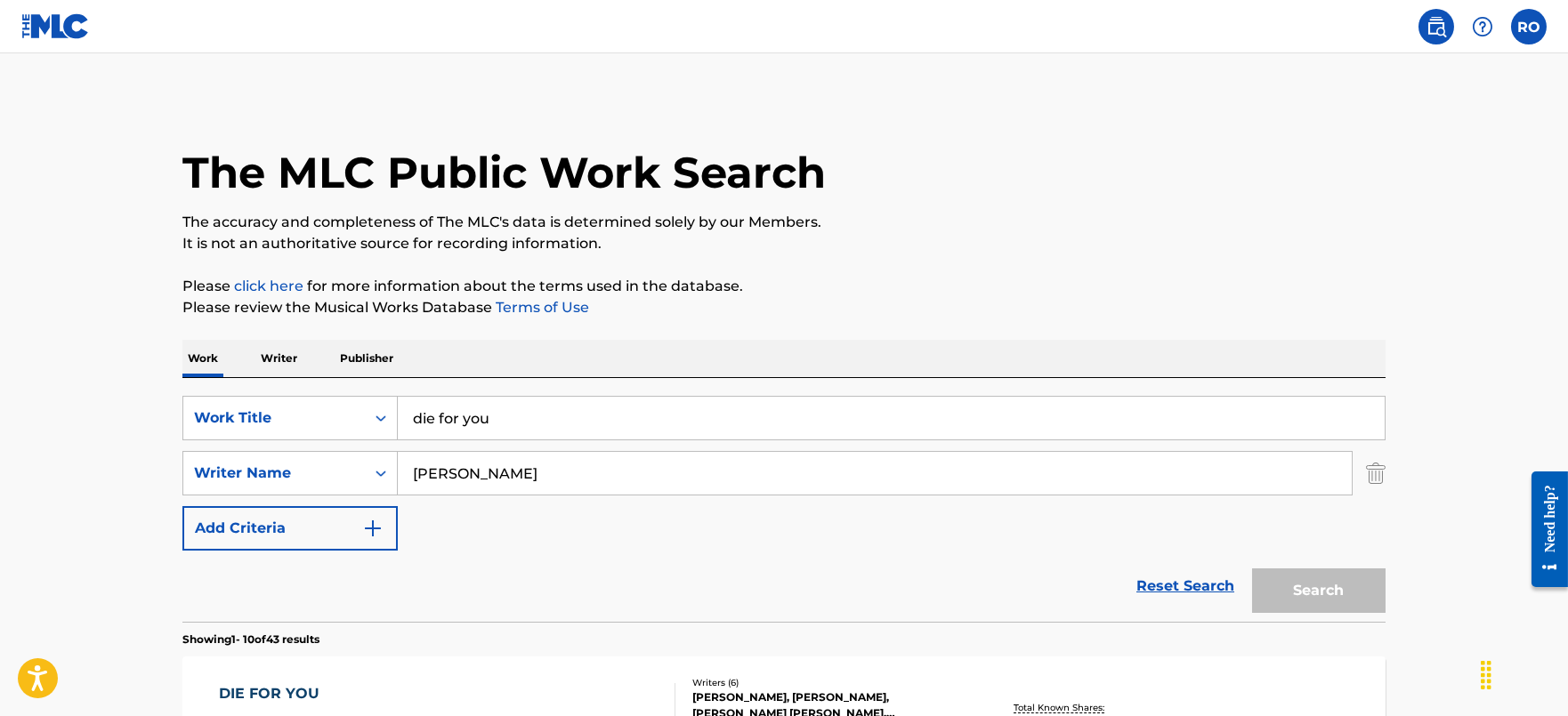
scroll to position [101, 0]
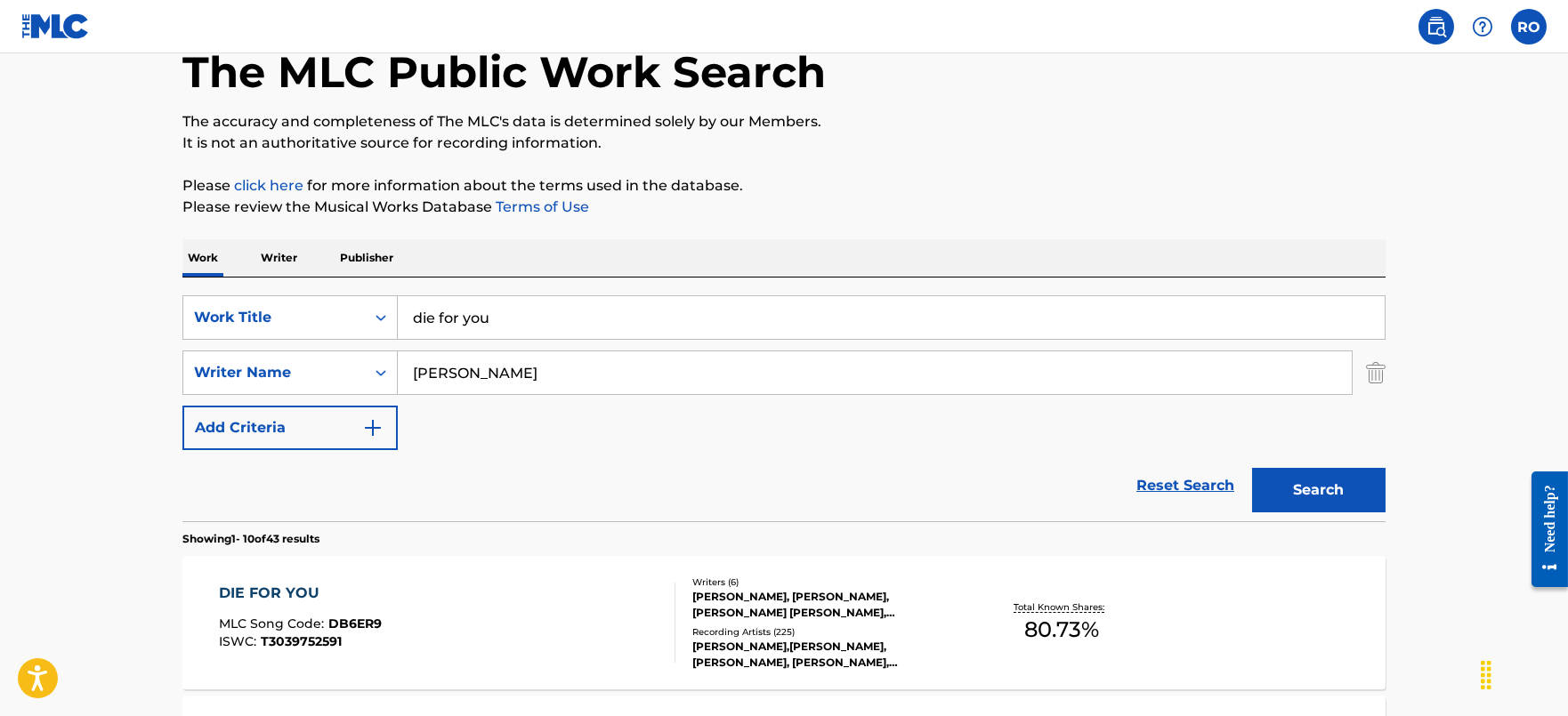
click at [627, 335] on input "die for you" at bounding box center [891, 317] width 987 height 43
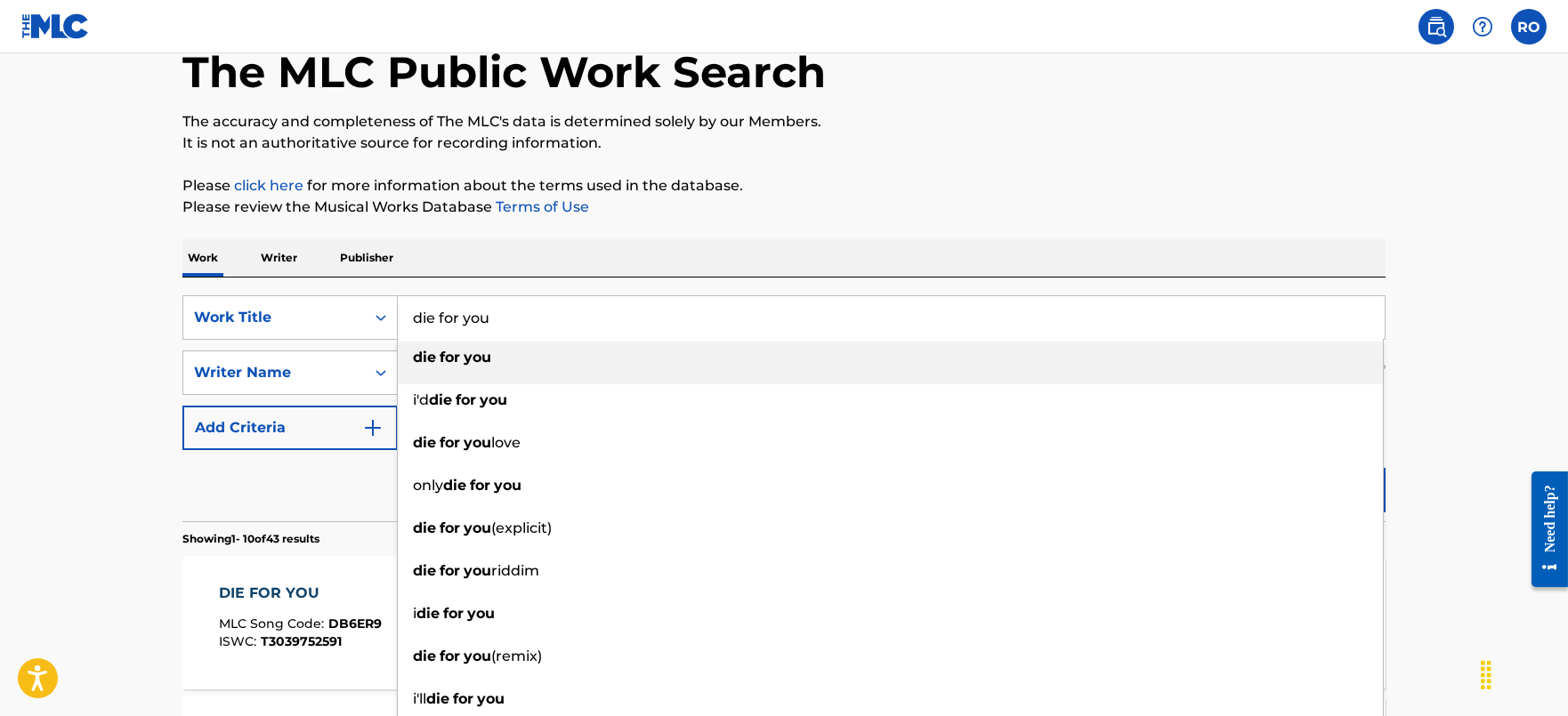
click at [627, 335] on input "die for you" at bounding box center [891, 317] width 987 height 43
click at [662, 313] on input "die for you" at bounding box center [891, 317] width 987 height 43
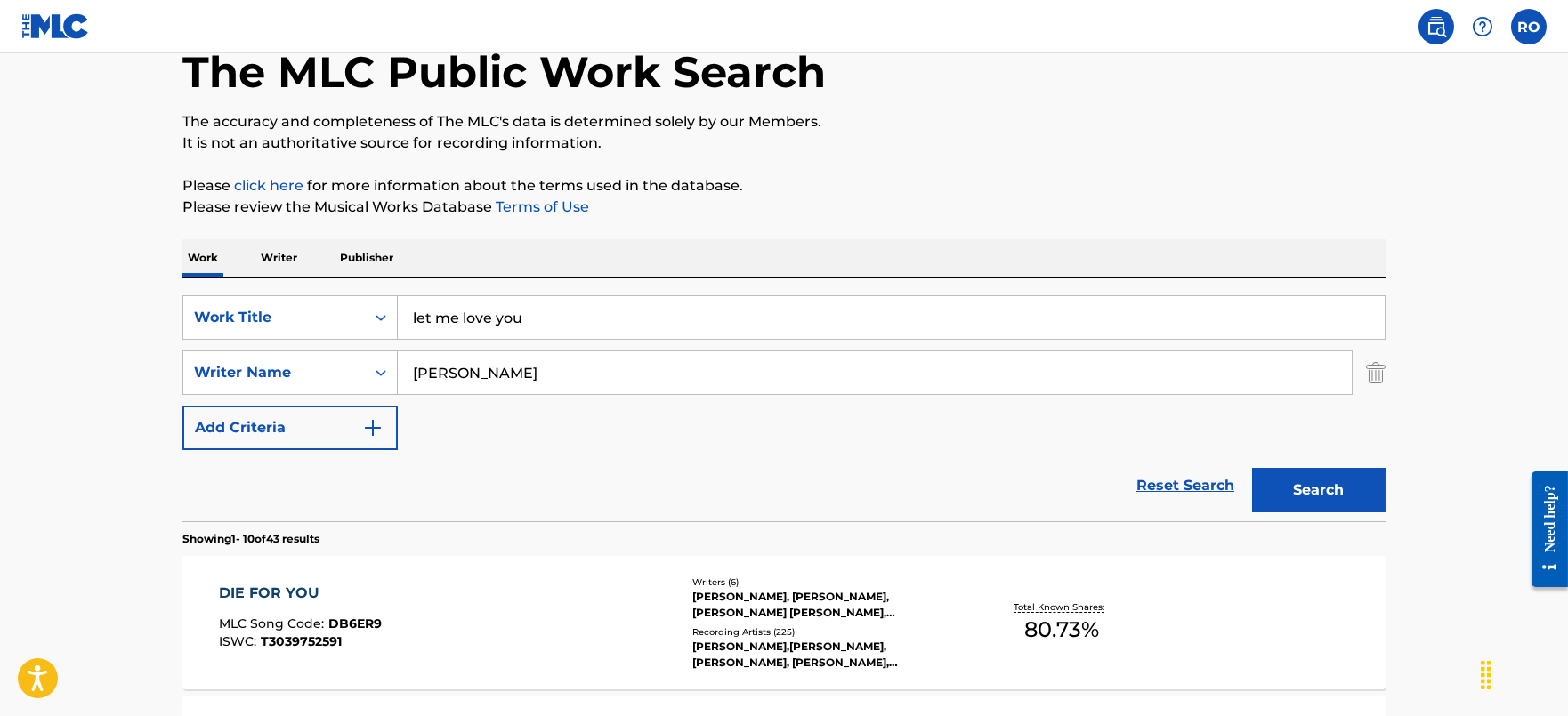
type input "let me love you"
click at [1345, 485] on button "Search" at bounding box center [1319, 490] width 134 height 45
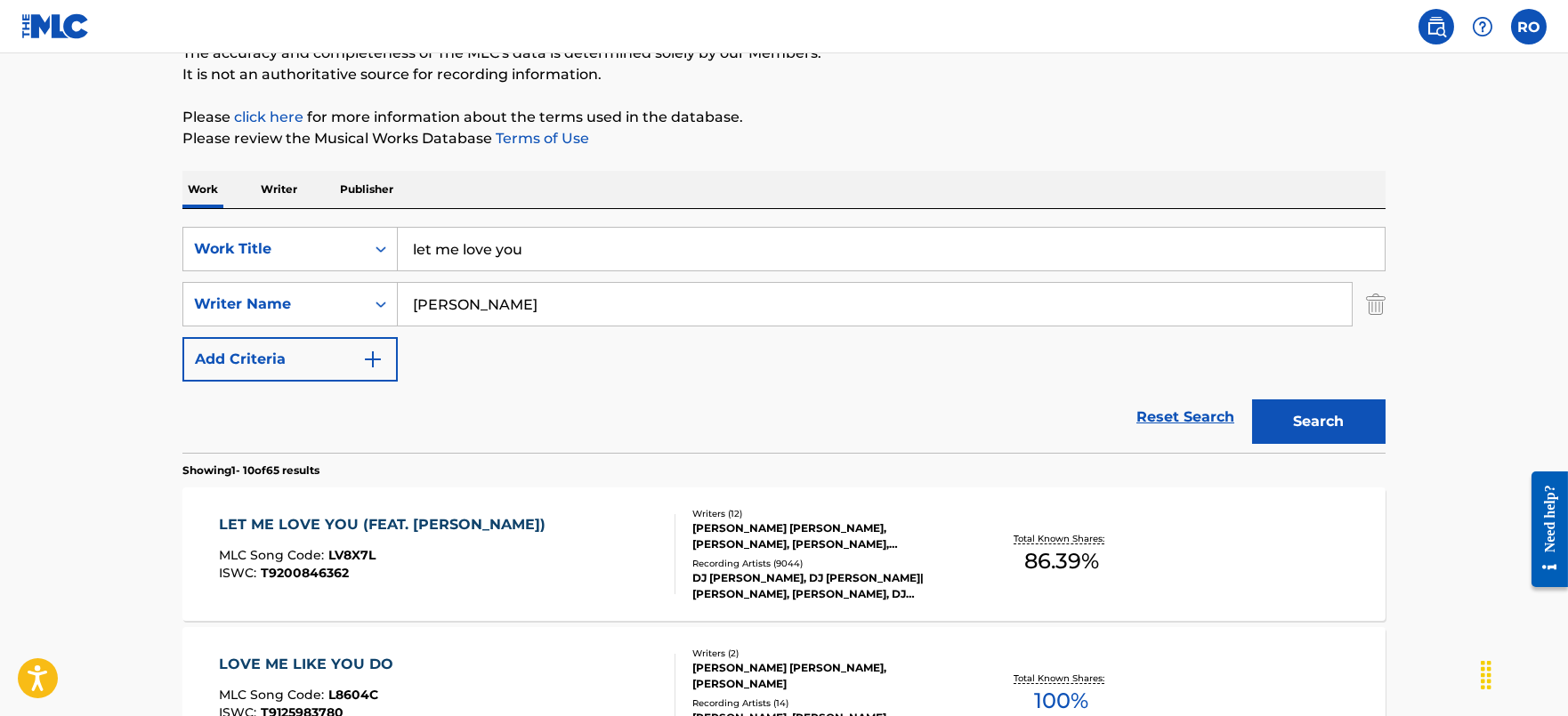
scroll to position [333, 0]
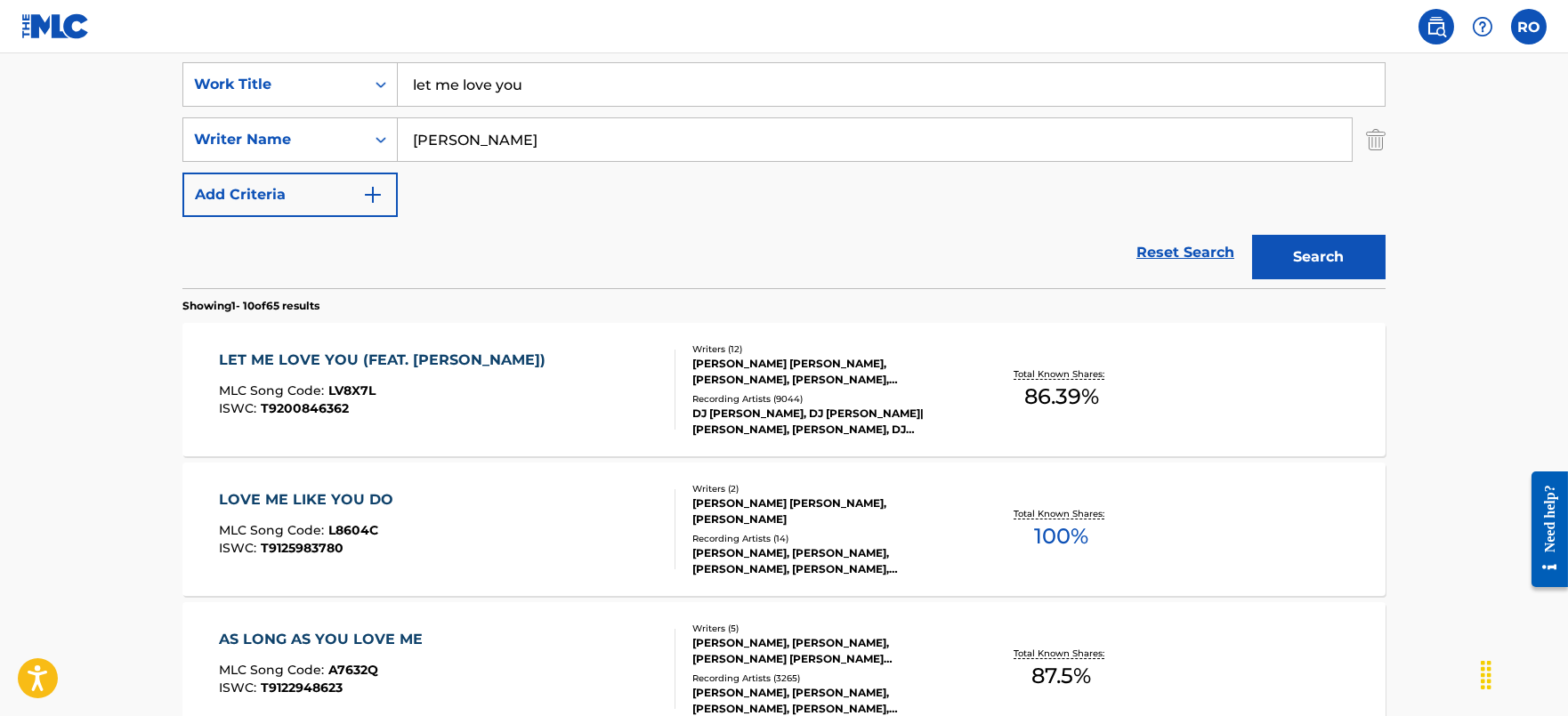
click at [346, 356] on div "LET ME LOVE YOU (FEAT. [PERSON_NAME])" at bounding box center [386, 359] width 335 height 21
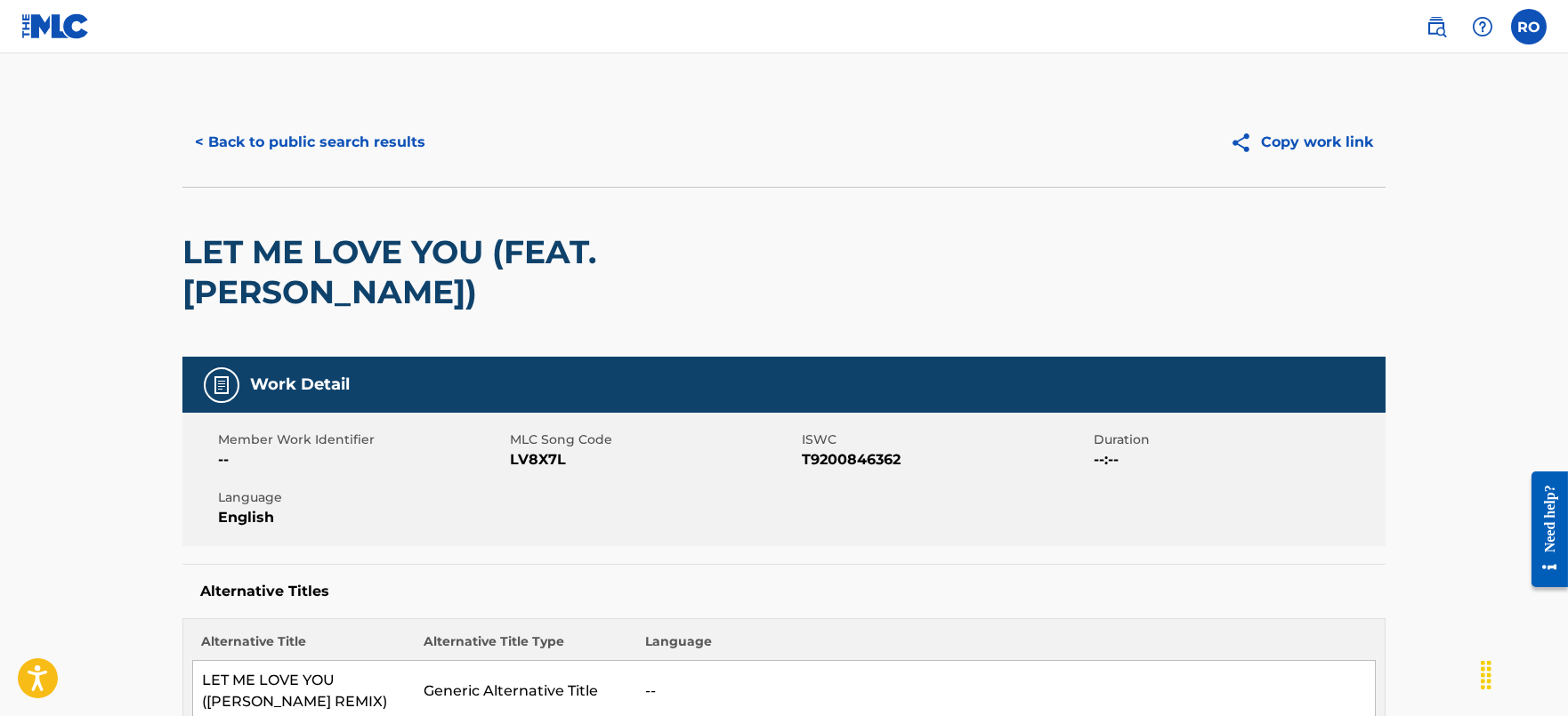
click at [555, 449] on span "LV8X7L" at bounding box center [654, 459] width 288 height 21
click at [245, 150] on button "< Back to public search results" at bounding box center [309, 143] width 255 height 45
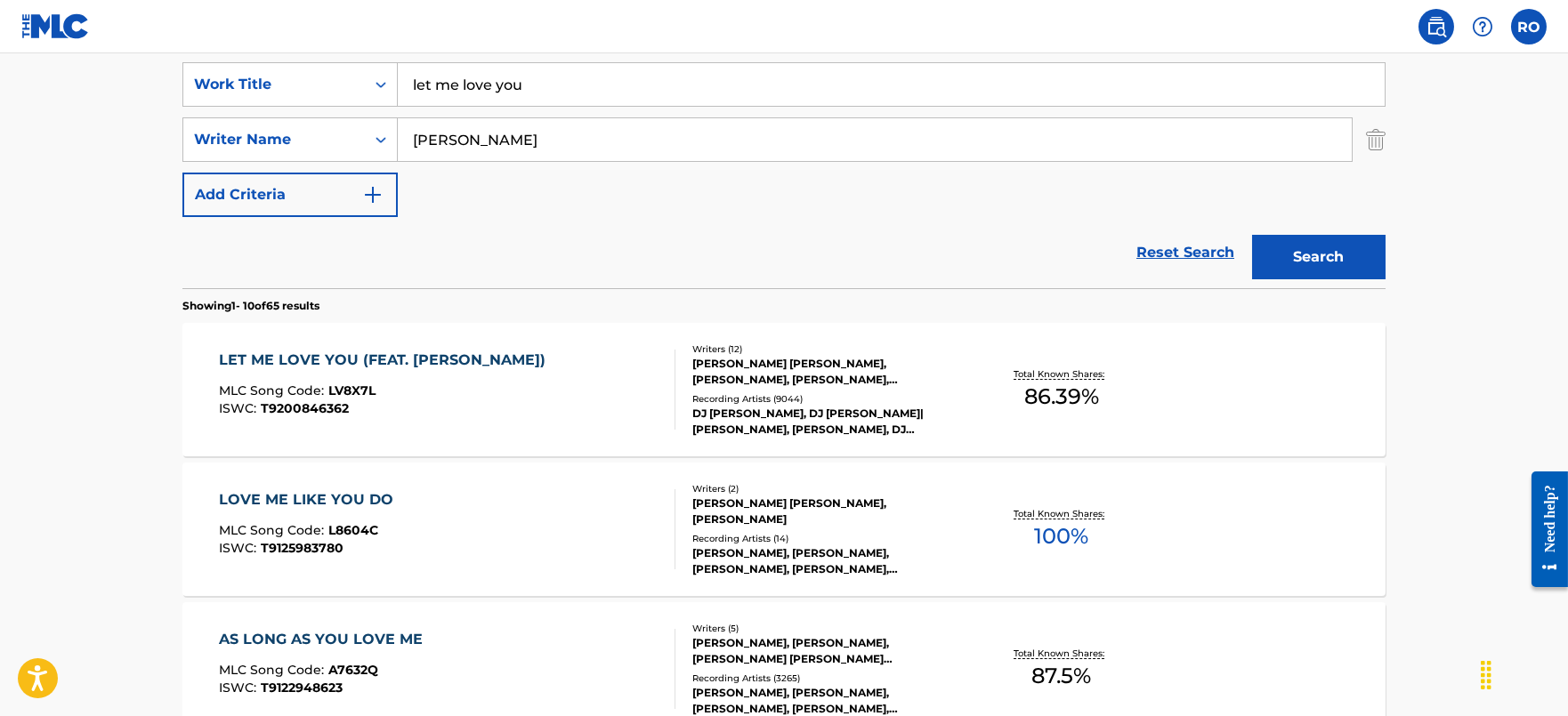
click at [583, 77] on input "let me love you" at bounding box center [891, 85] width 987 height 43
type input "lonely millionare"
click at [1252, 235] on button "Search" at bounding box center [1319, 258] width 134 height 45
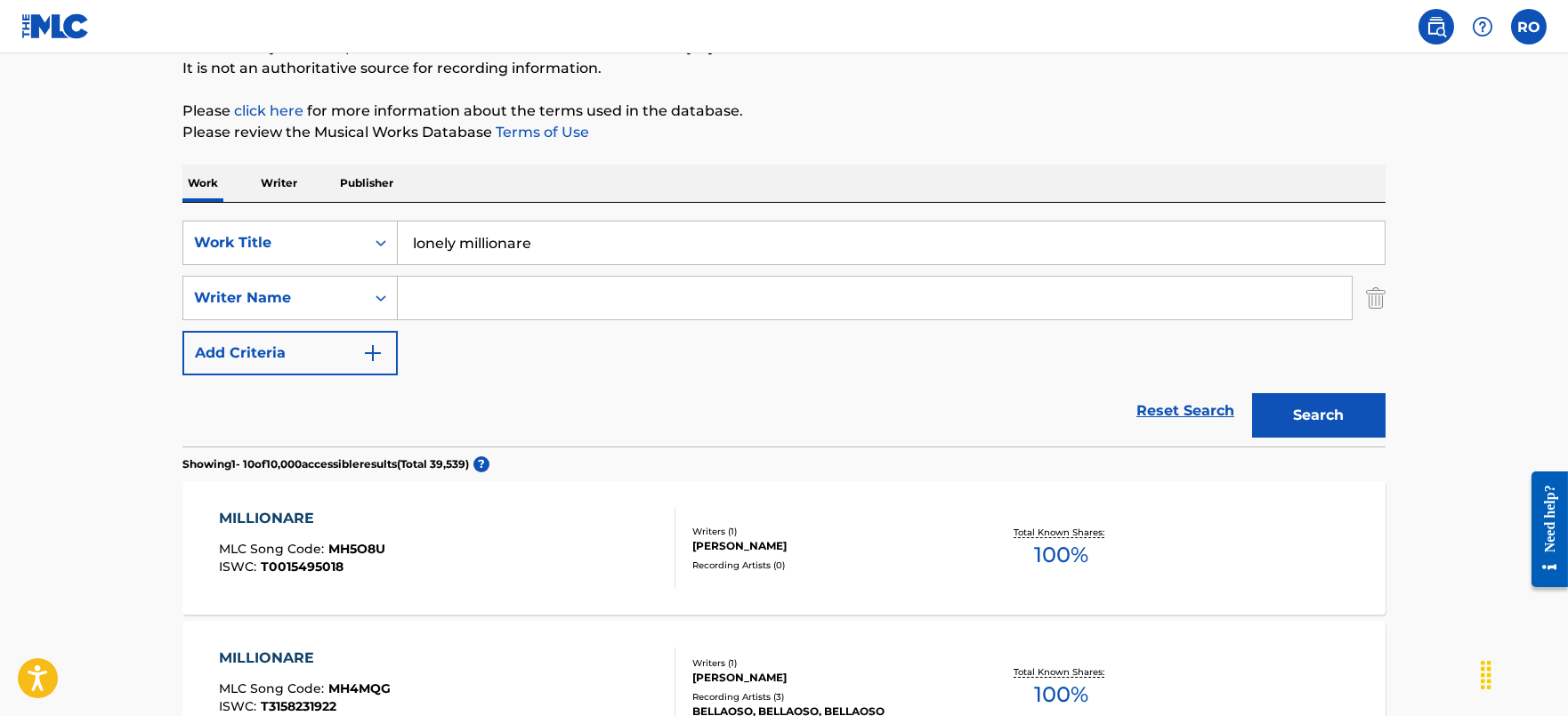
scroll to position [0, 0]
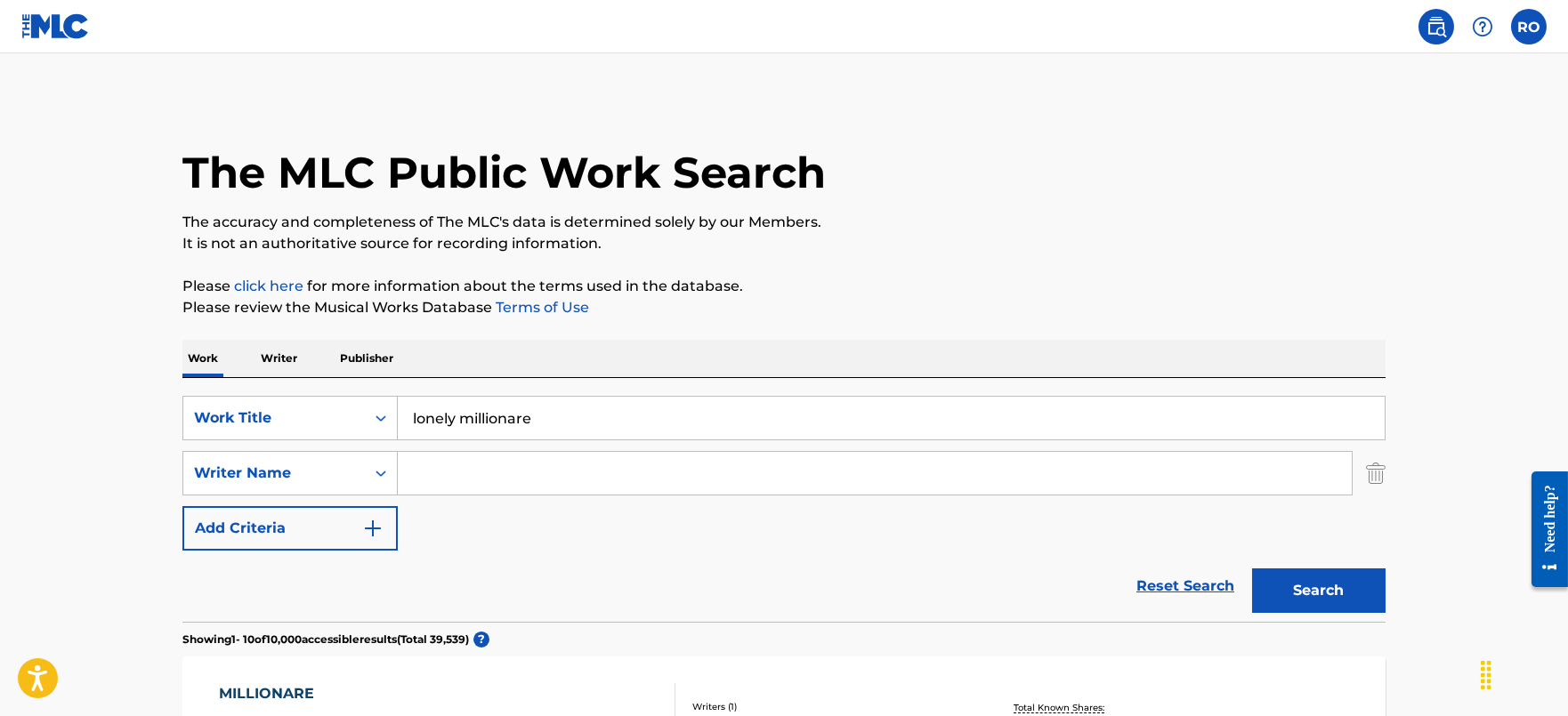
click at [1301, 595] on button "Search" at bounding box center [1319, 591] width 134 height 45
click at [471, 481] on input "Search Form" at bounding box center [875, 473] width 954 height 43
type input "[PERSON_NAME]"
click at [1252, 569] on button "Search" at bounding box center [1319, 591] width 134 height 45
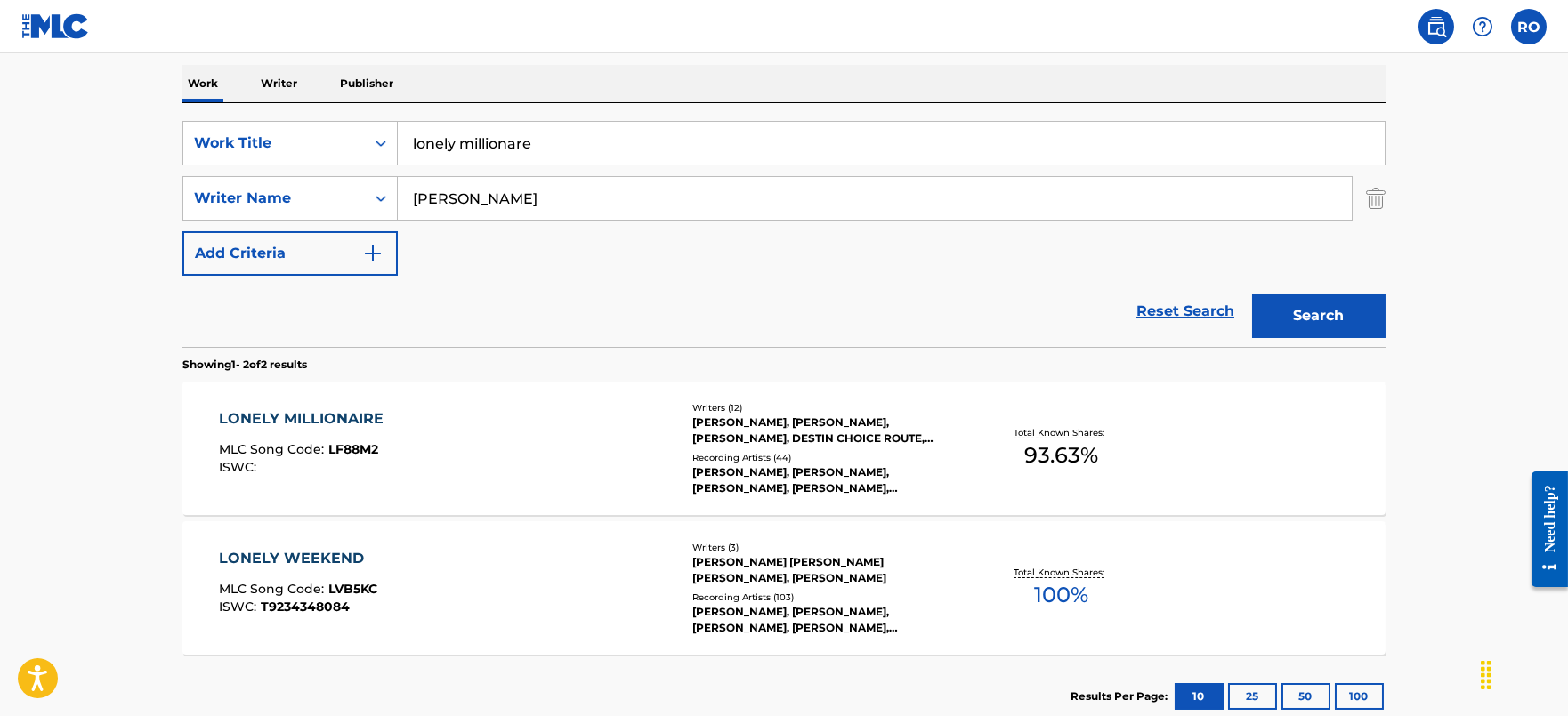
scroll to position [333, 0]
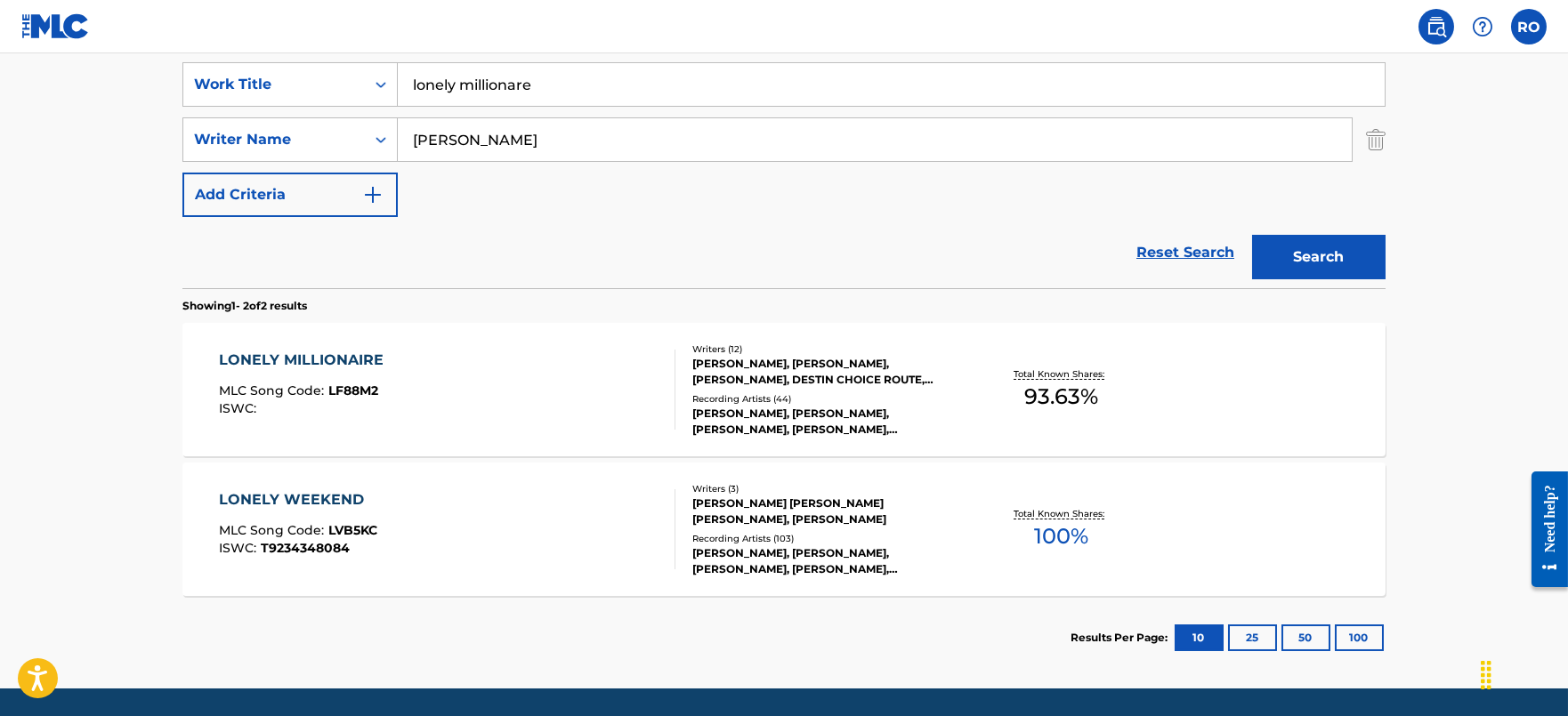
click at [330, 362] on div "LONELY MILLIONAIRE" at bounding box center [305, 359] width 174 height 21
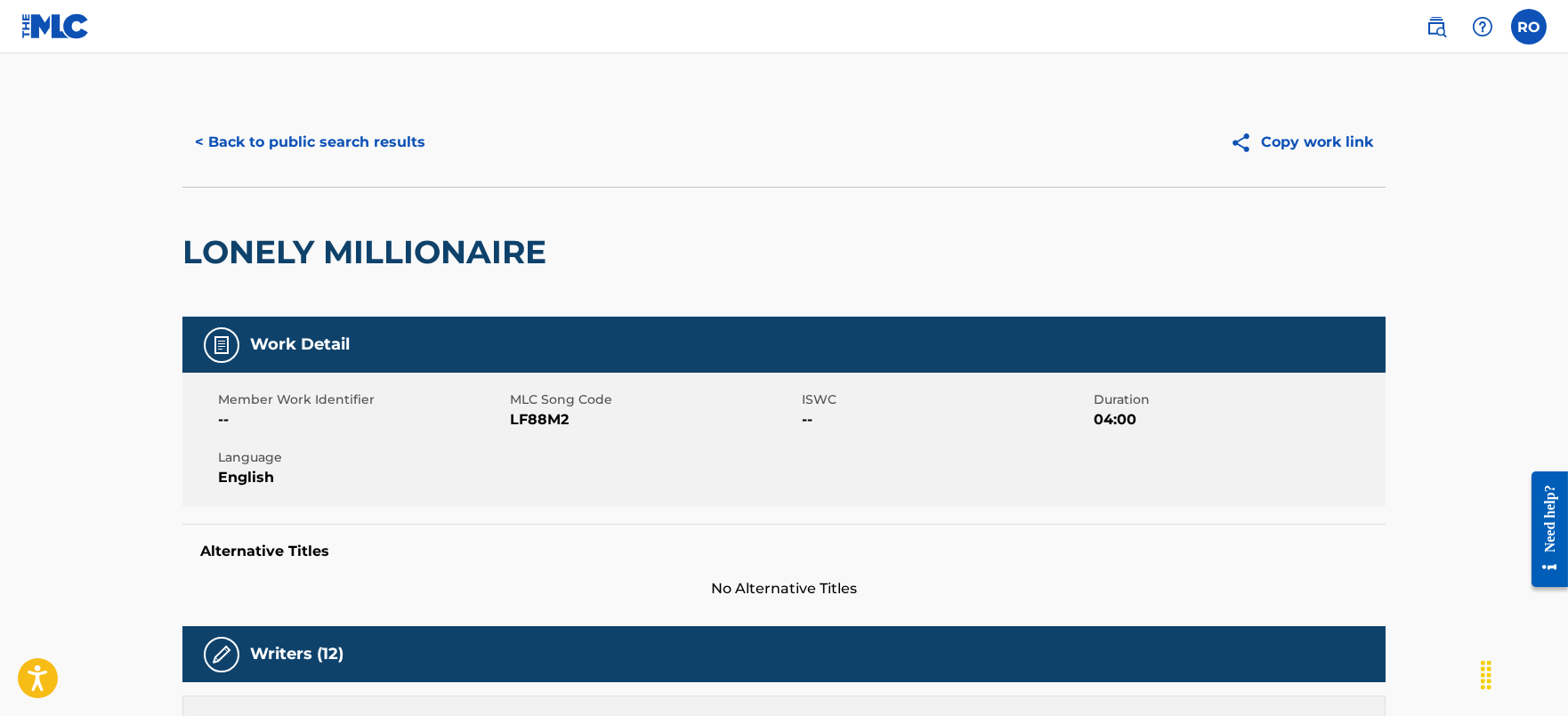
click at [560, 421] on span "LF88M2" at bounding box center [654, 419] width 288 height 21
click at [282, 155] on button "< Back to public search results" at bounding box center [309, 143] width 255 height 45
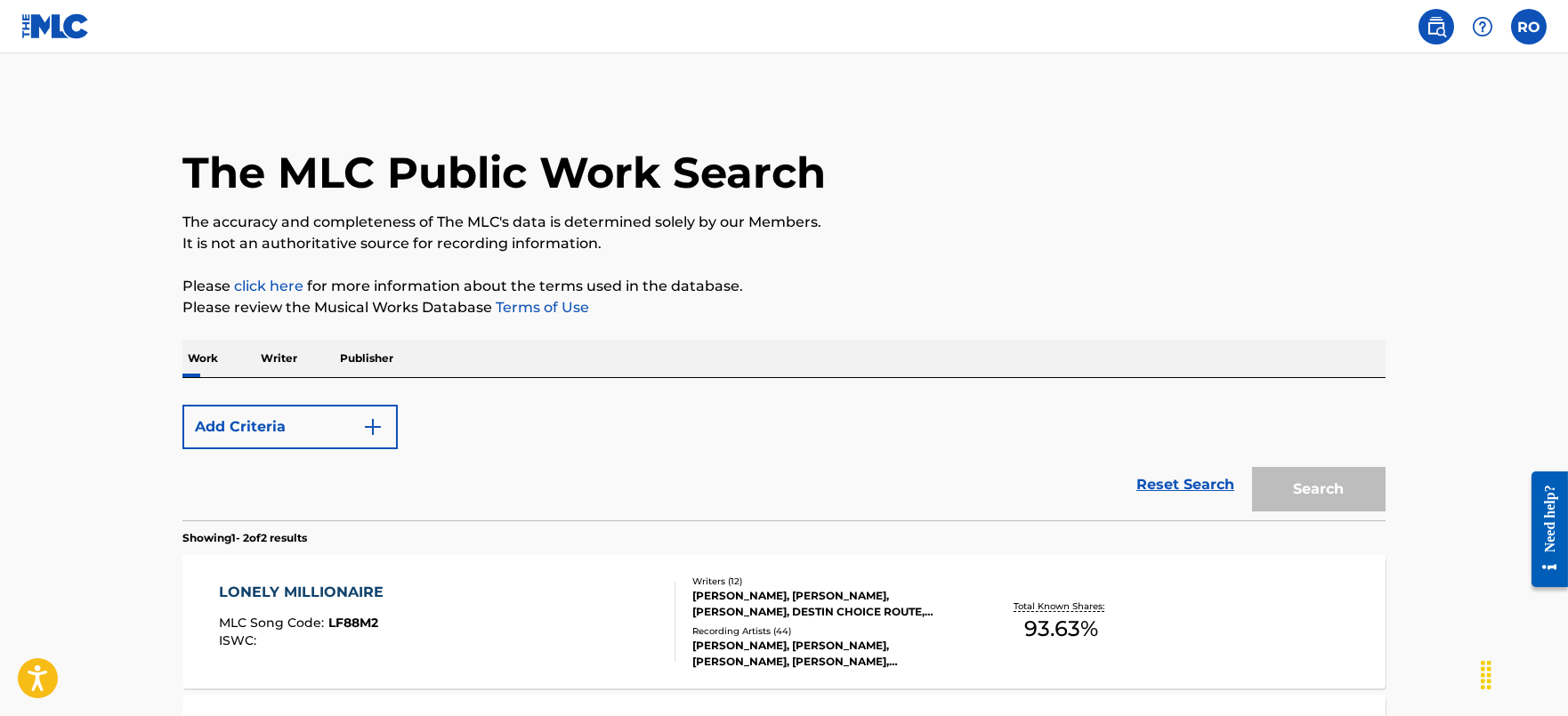
scroll to position [289, 0]
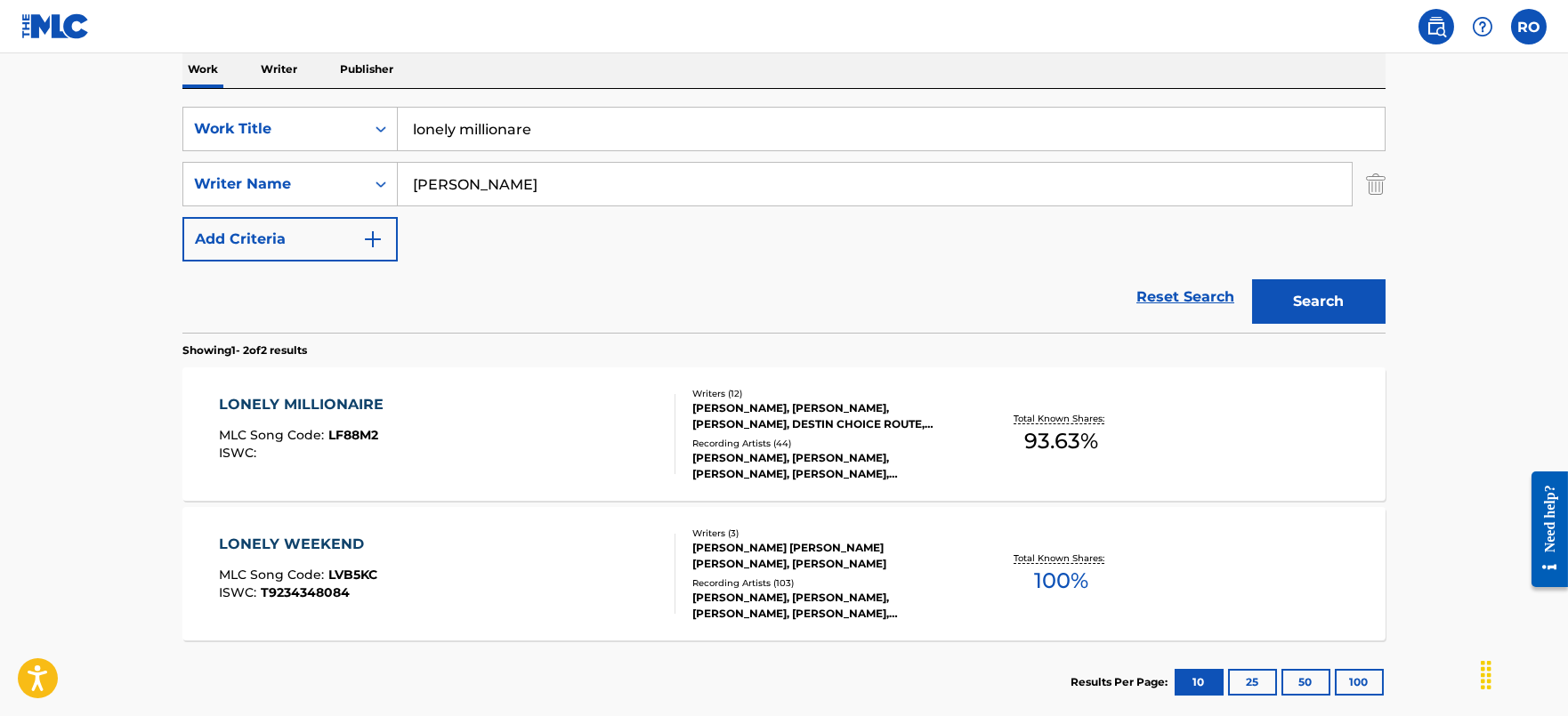
click at [524, 141] on input "lonely millionare" at bounding box center [891, 129] width 987 height 43
click at [547, 134] on input "lonely millionare" at bounding box center [891, 129] width 987 height 43
type input "pops last name"
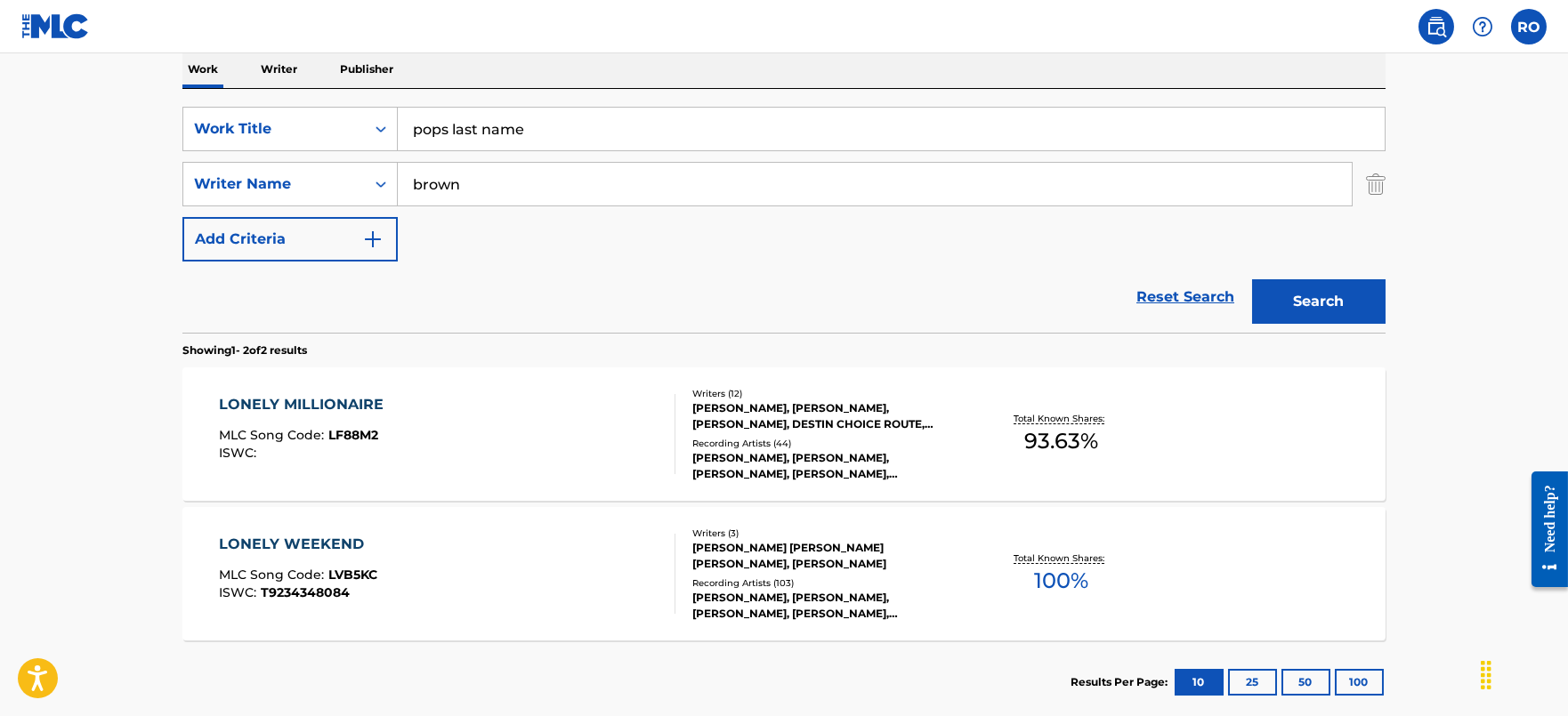
type input "brown"
click at [1252, 279] on button "Search" at bounding box center [1319, 302] width 134 height 45
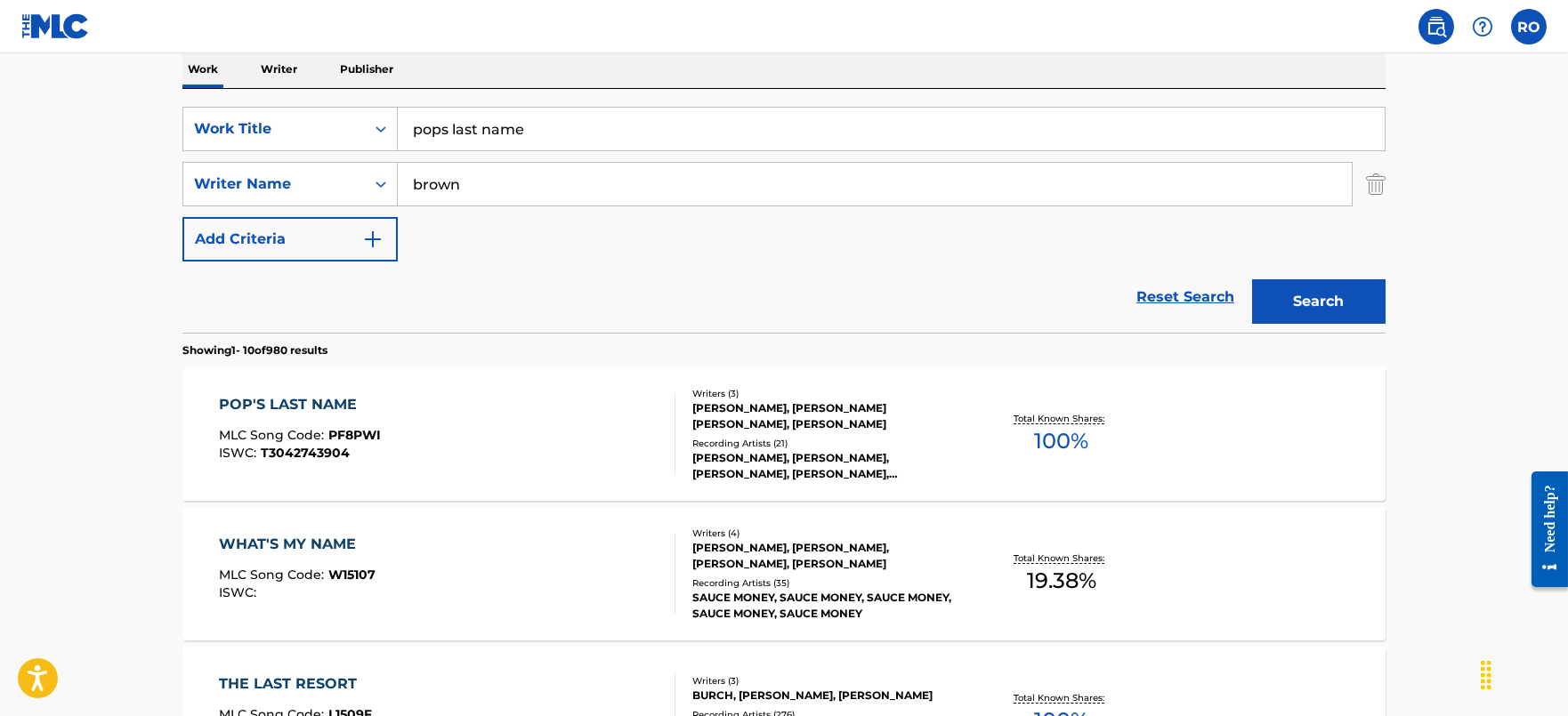
click at [342, 394] on div "POP'S LAST NAME" at bounding box center [299, 404] width 162 height 21
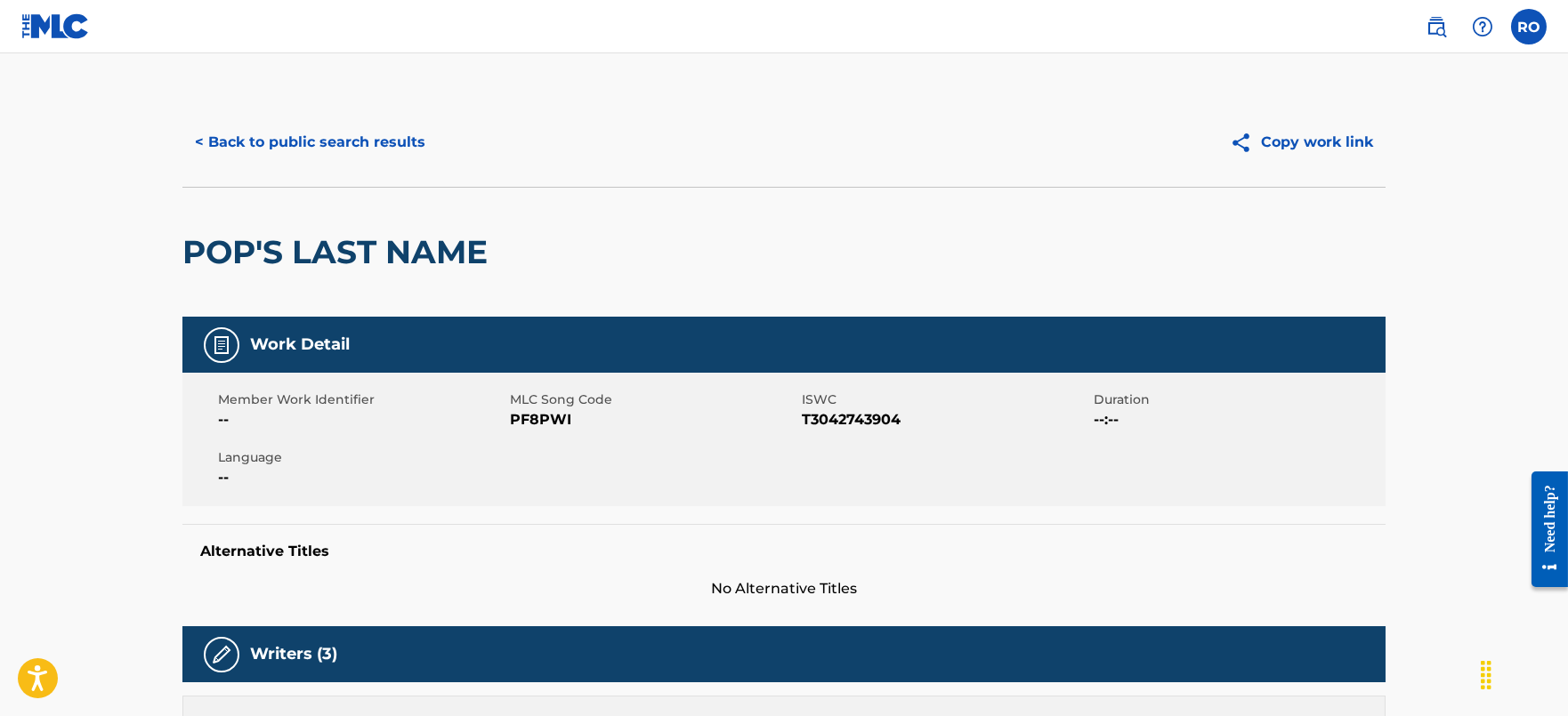
click at [523, 419] on span "PF8PWI" at bounding box center [654, 419] width 288 height 21
click at [339, 125] on button "< Back to public search results" at bounding box center [309, 143] width 255 height 45
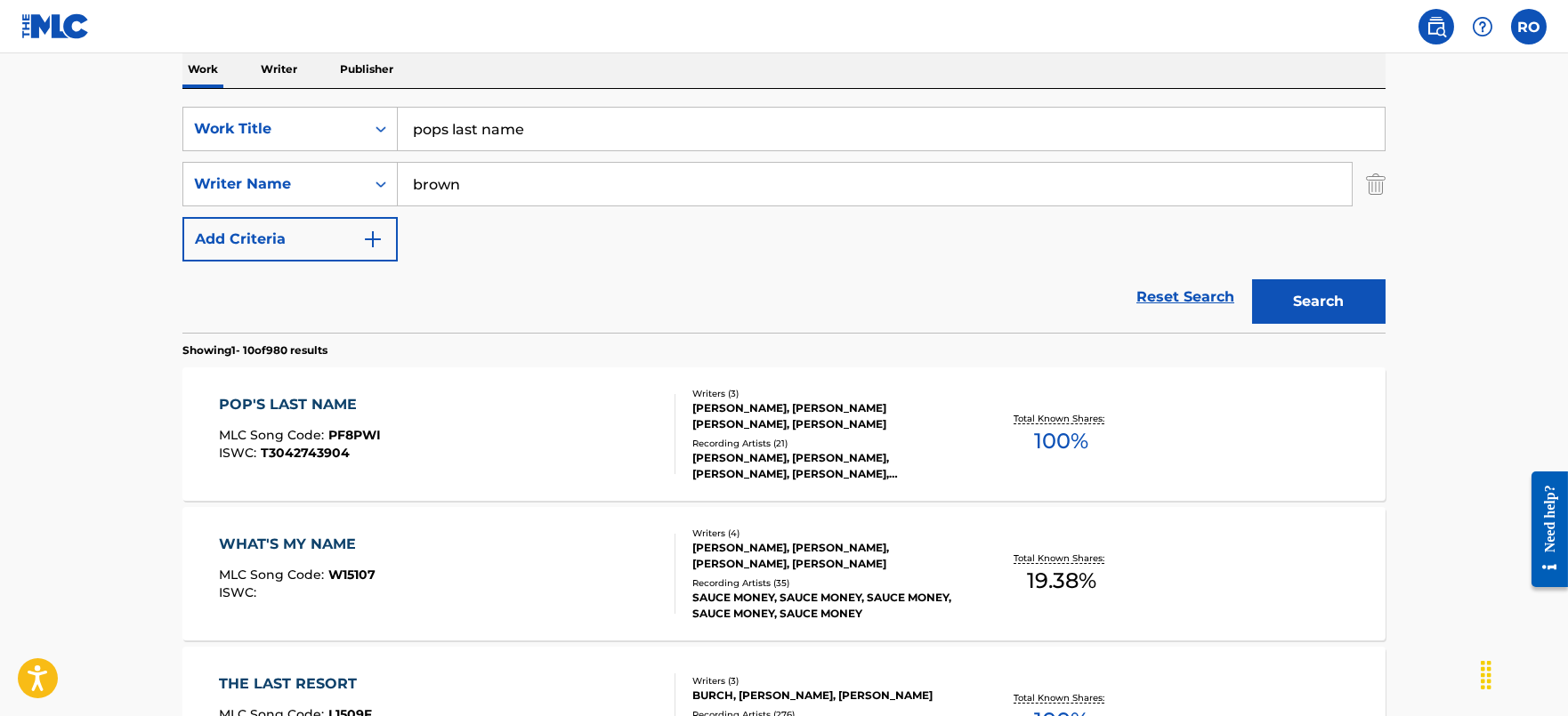
click at [624, 119] on input "pops last name" at bounding box center [891, 129] width 987 height 43
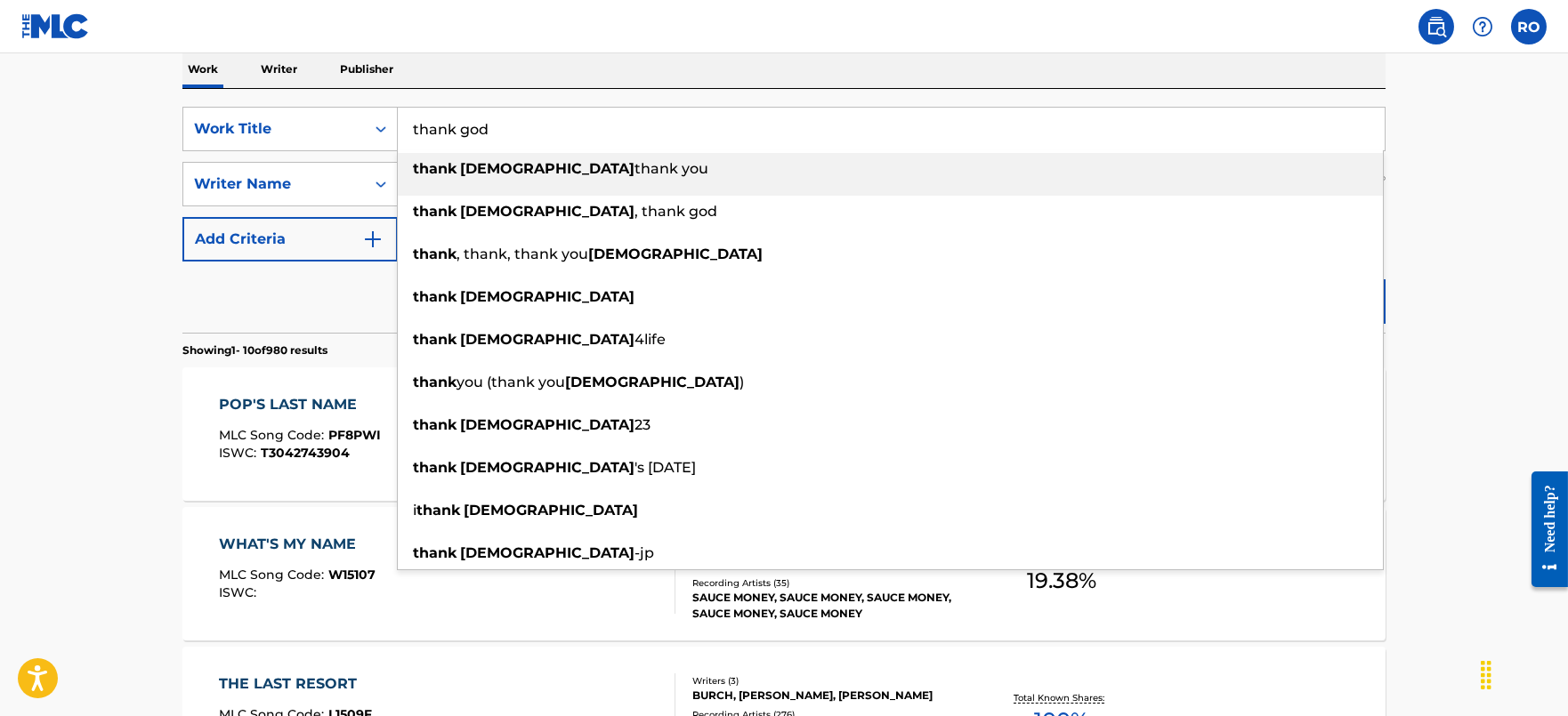
click at [708, 112] on input "thank god" at bounding box center [891, 129] width 987 height 43
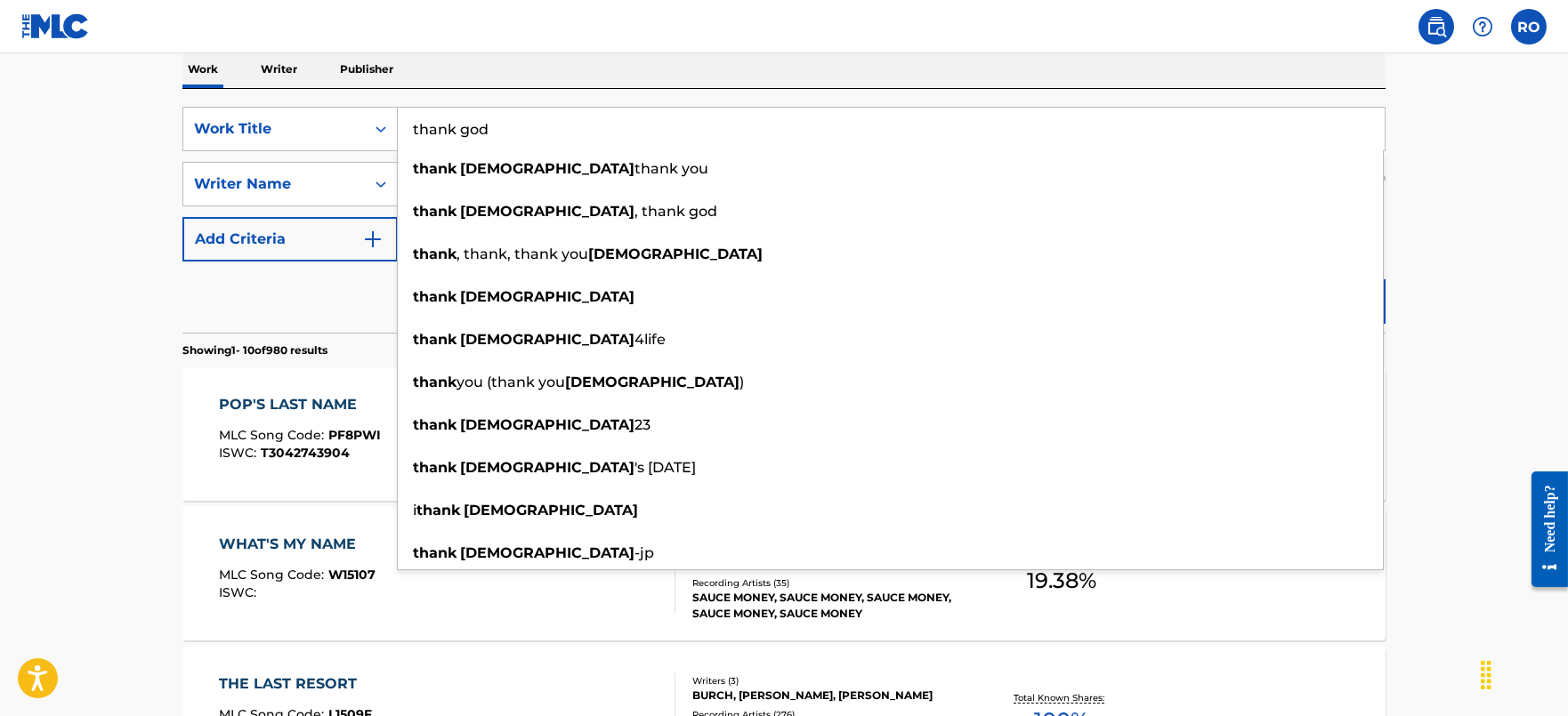
type input "thank god"
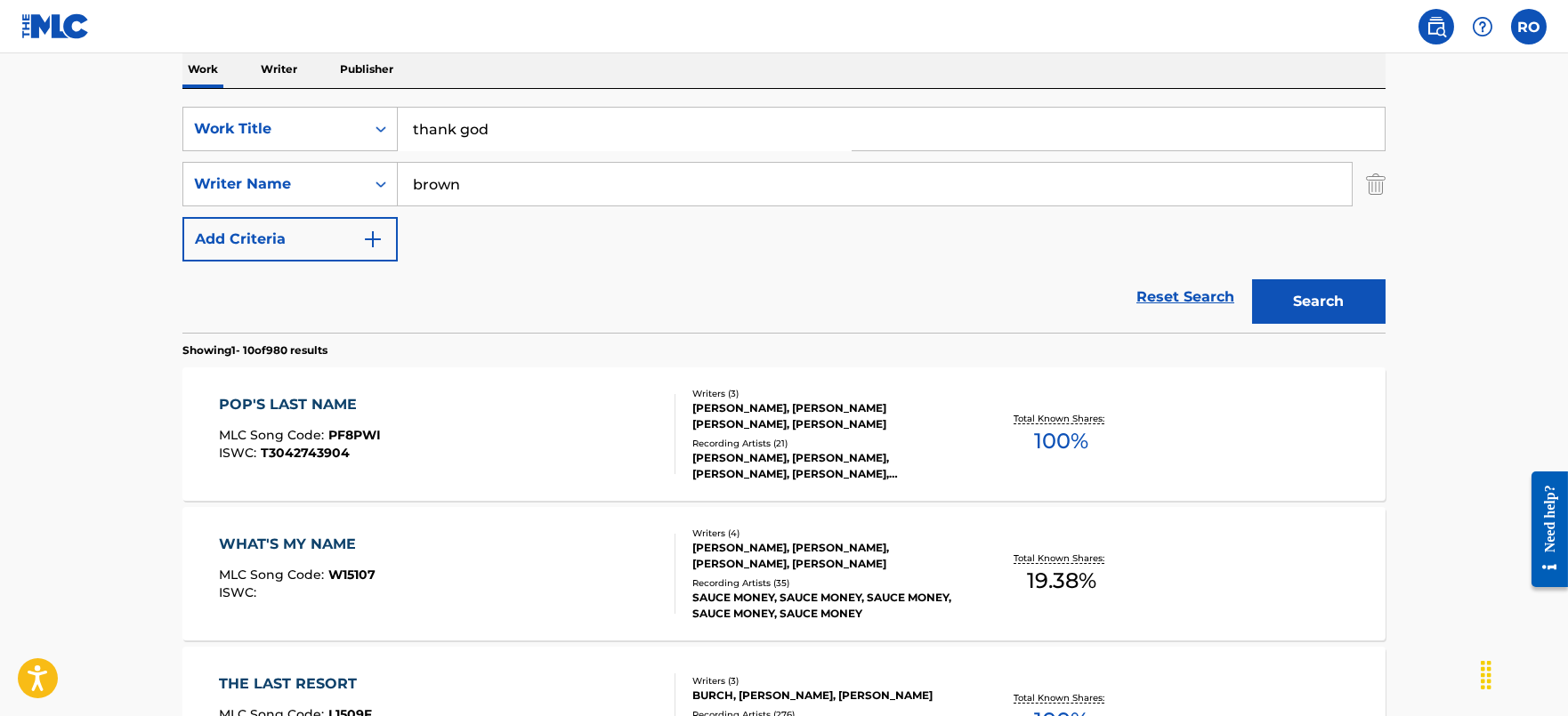
click at [1322, 302] on button "Search" at bounding box center [1319, 302] width 134 height 45
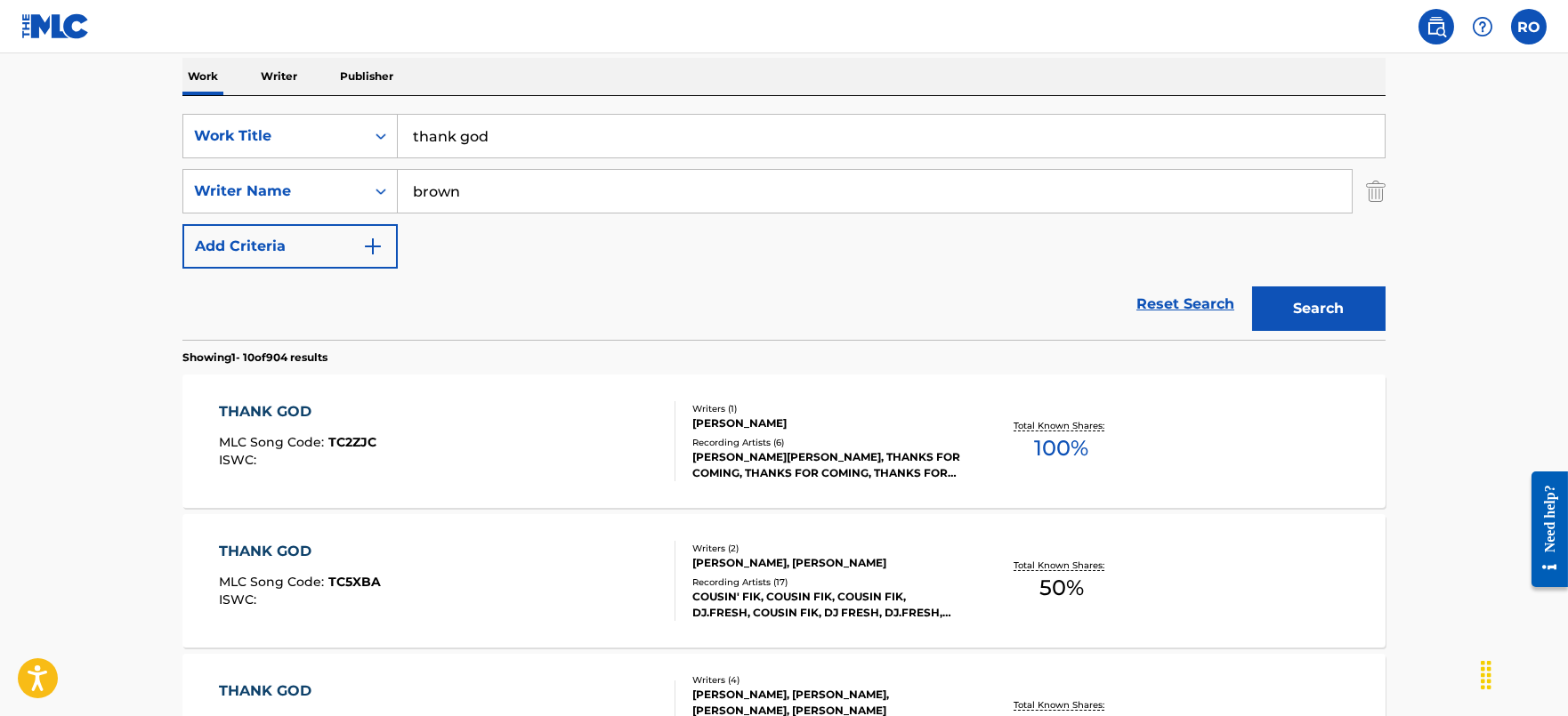
scroll to position [70, 0]
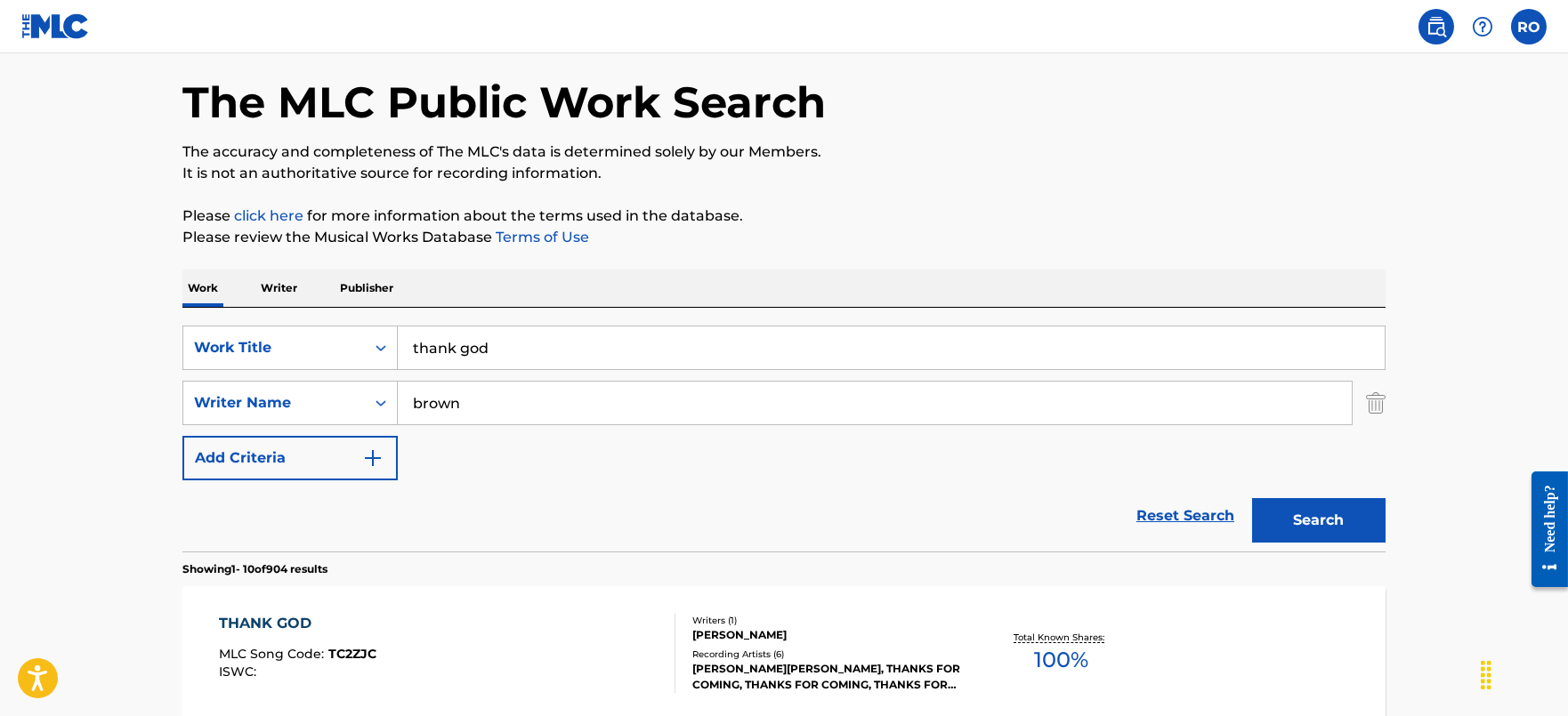
click at [501, 391] on input "brown" at bounding box center [875, 403] width 954 height 43
type input "[PERSON_NAME]"
click at [1252, 498] on button "Search" at bounding box center [1319, 521] width 134 height 45
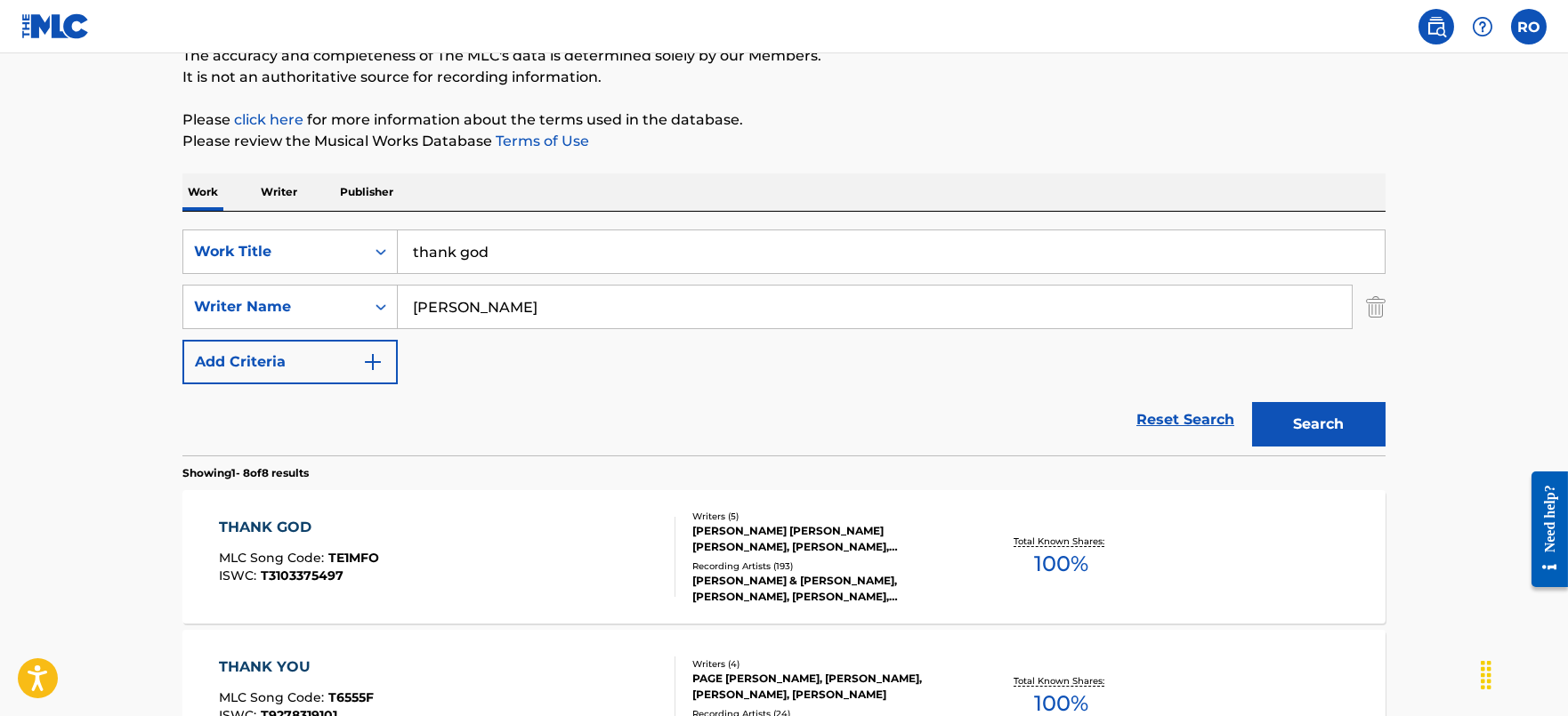
scroll to position [293, 0]
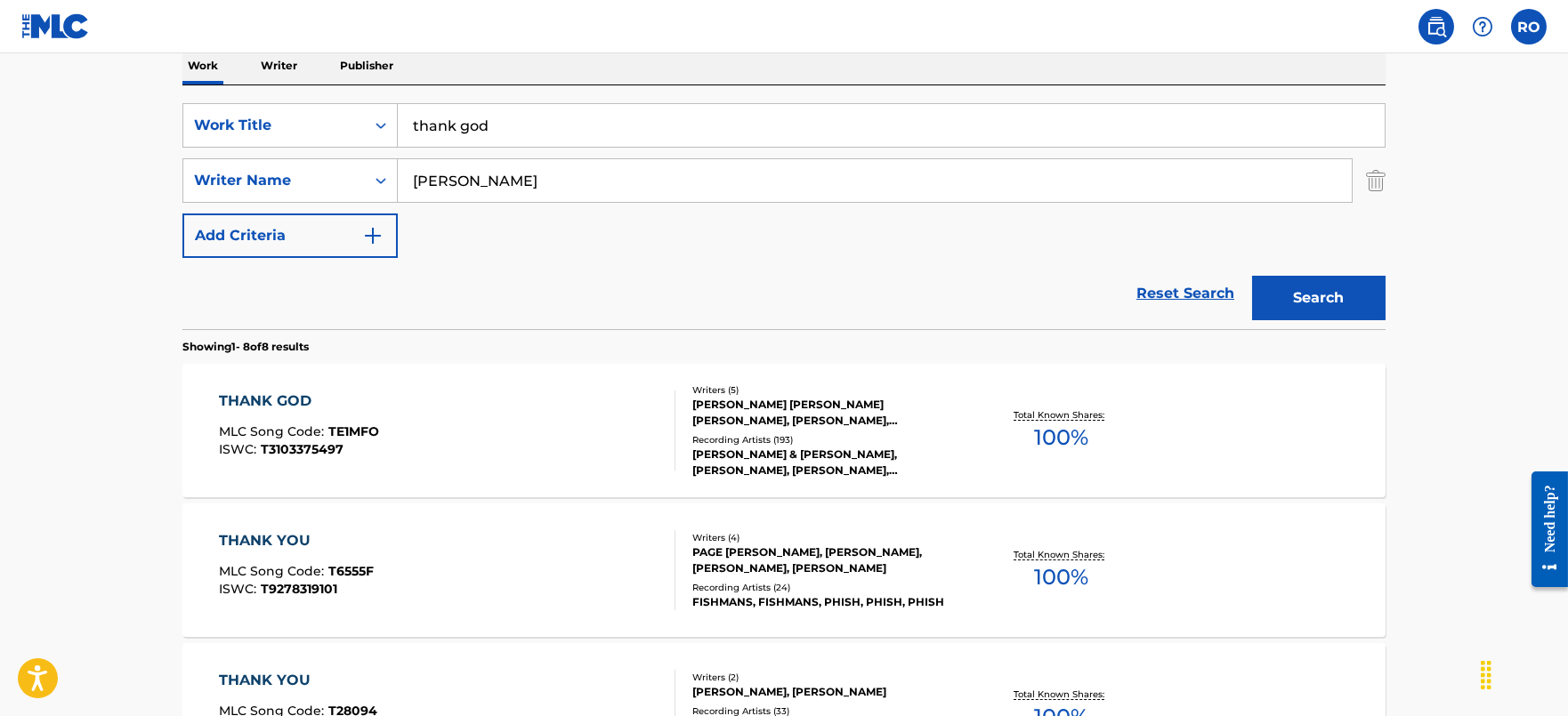
click at [300, 397] on div "THANK GOD" at bounding box center [299, 400] width 161 height 21
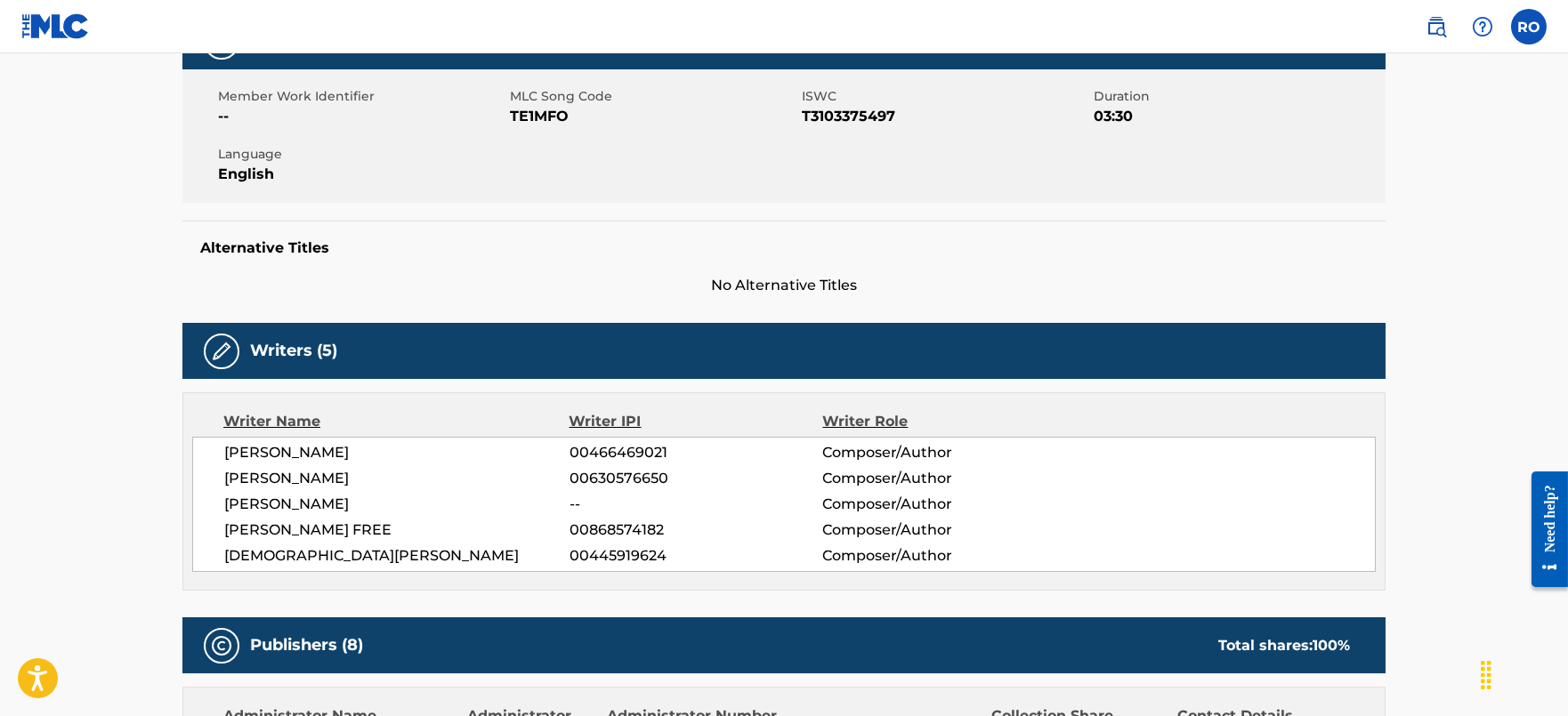
scroll to position [443, 0]
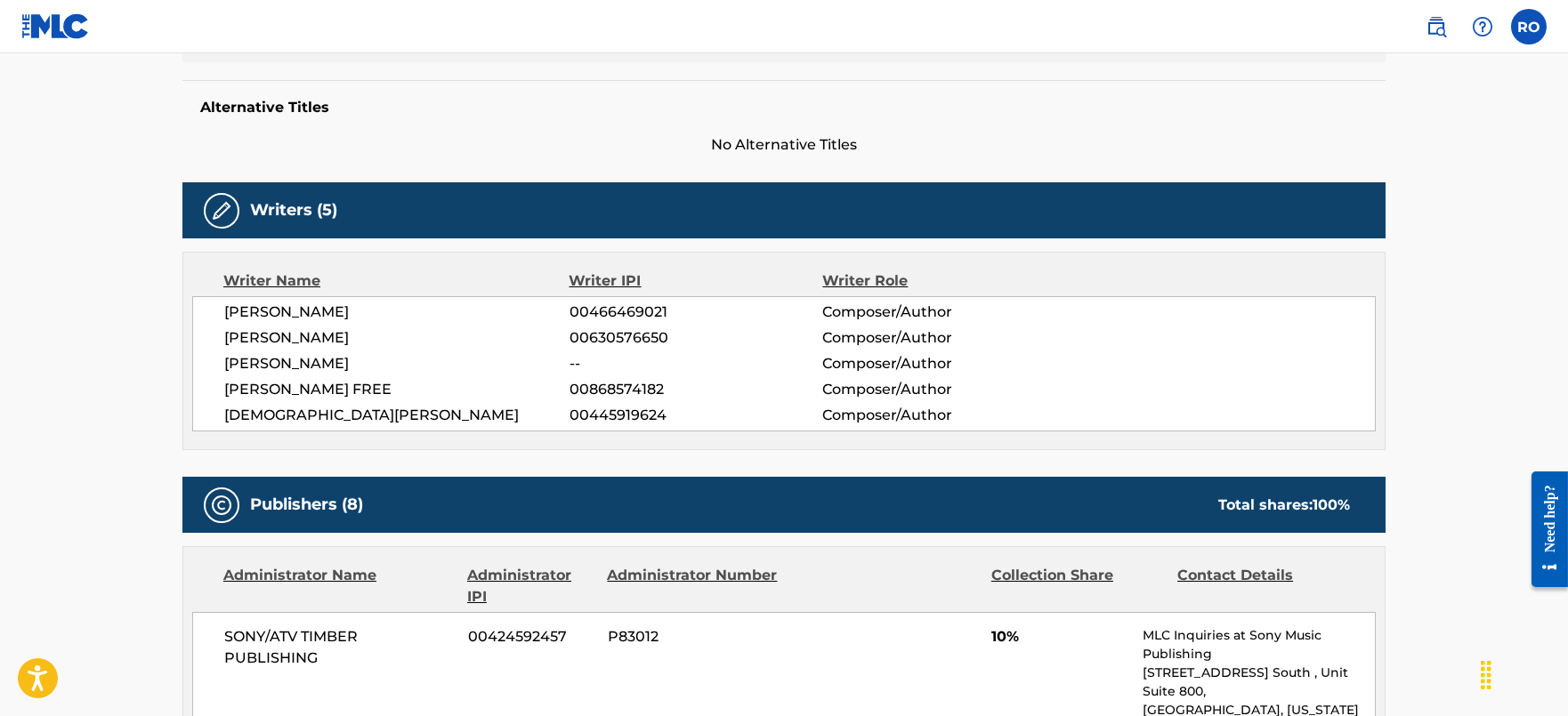
click at [638, 414] on span "00445919624" at bounding box center [696, 415] width 253 height 21
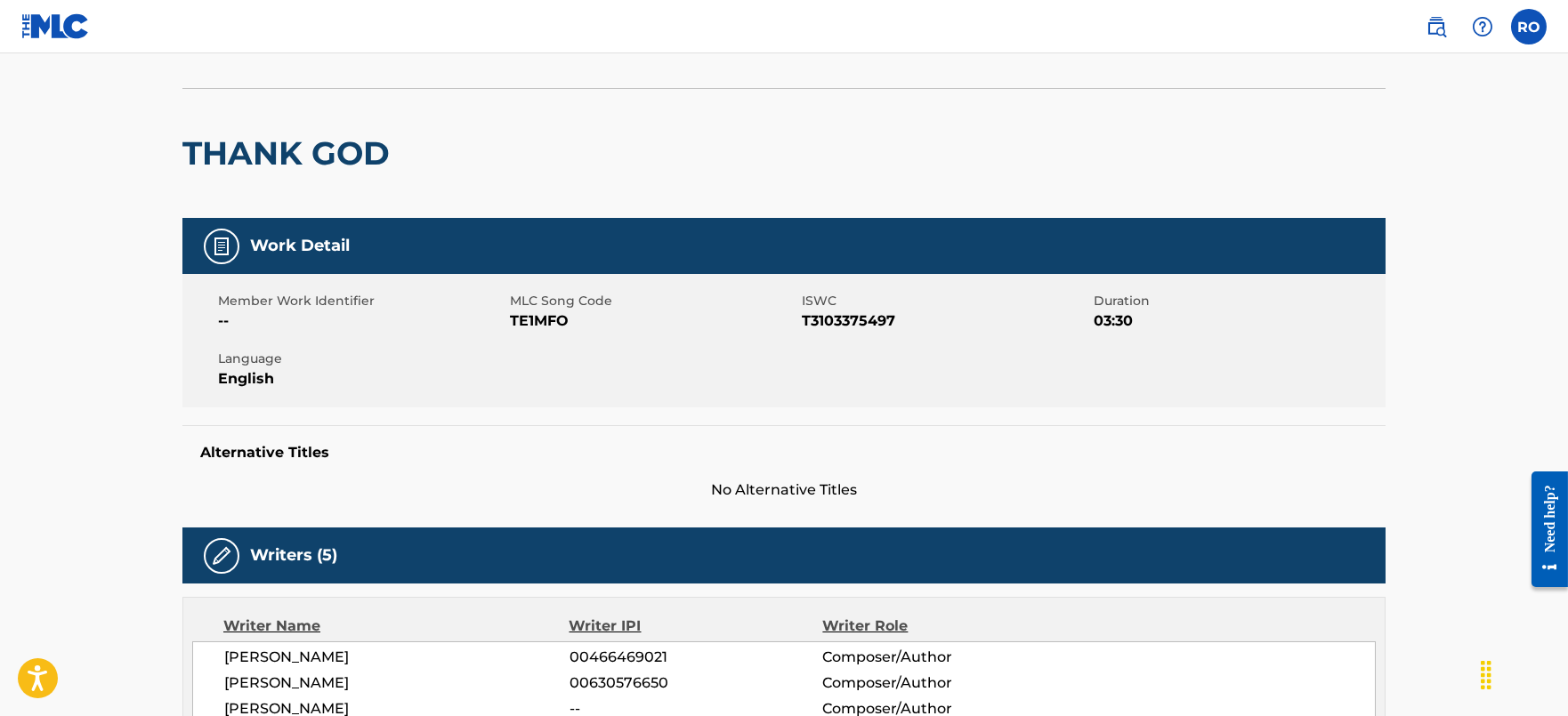
scroll to position [0, 0]
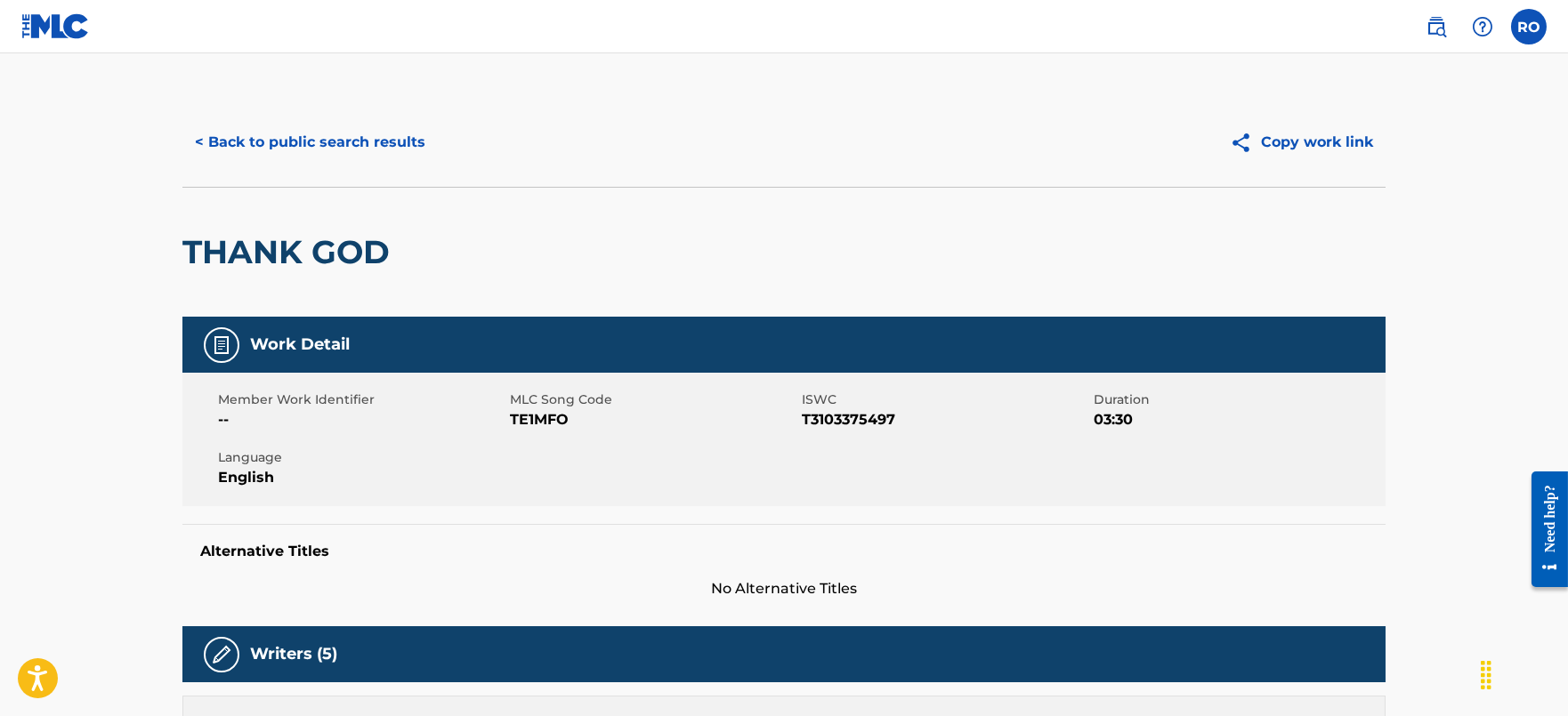
click at [363, 143] on button "< Back to public search results" at bounding box center [309, 143] width 255 height 45
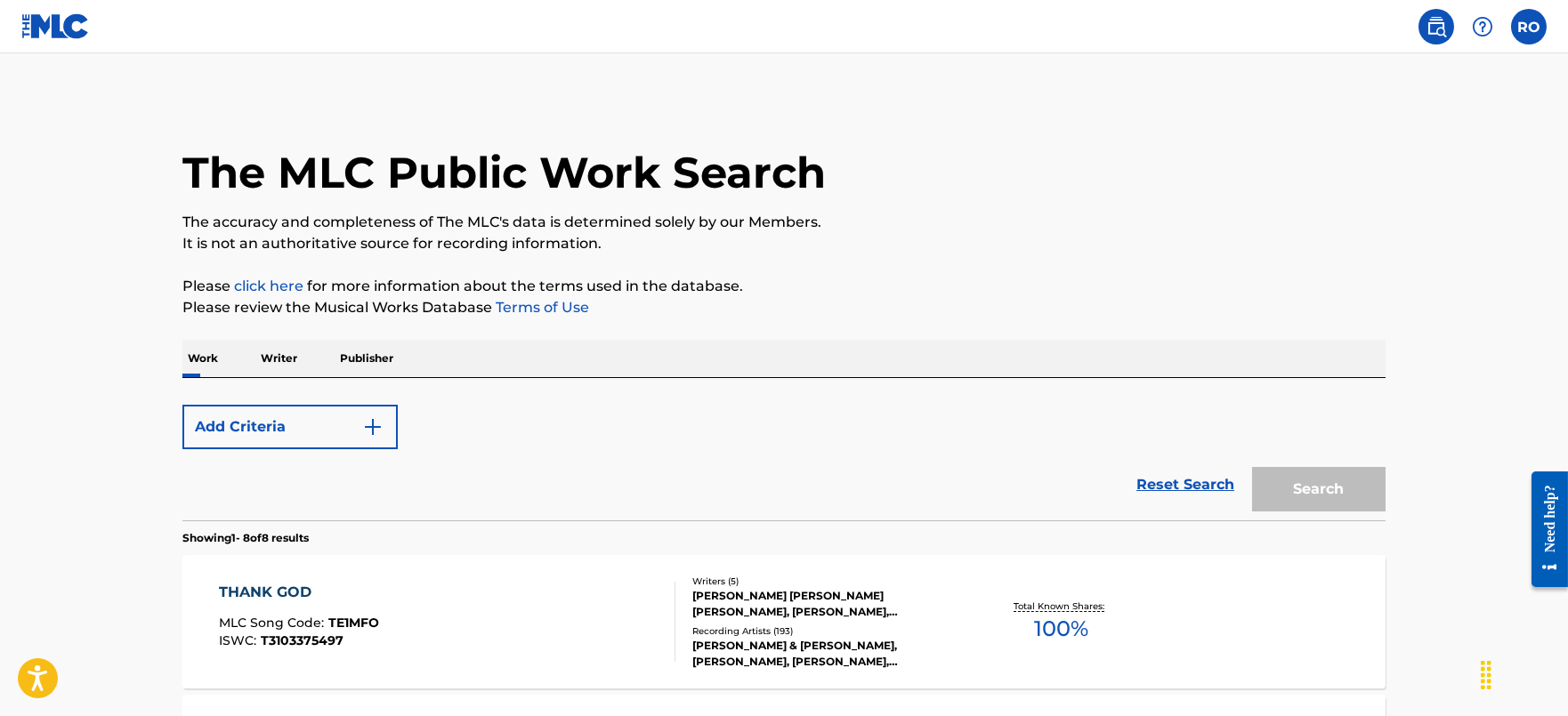
scroll to position [293, 0]
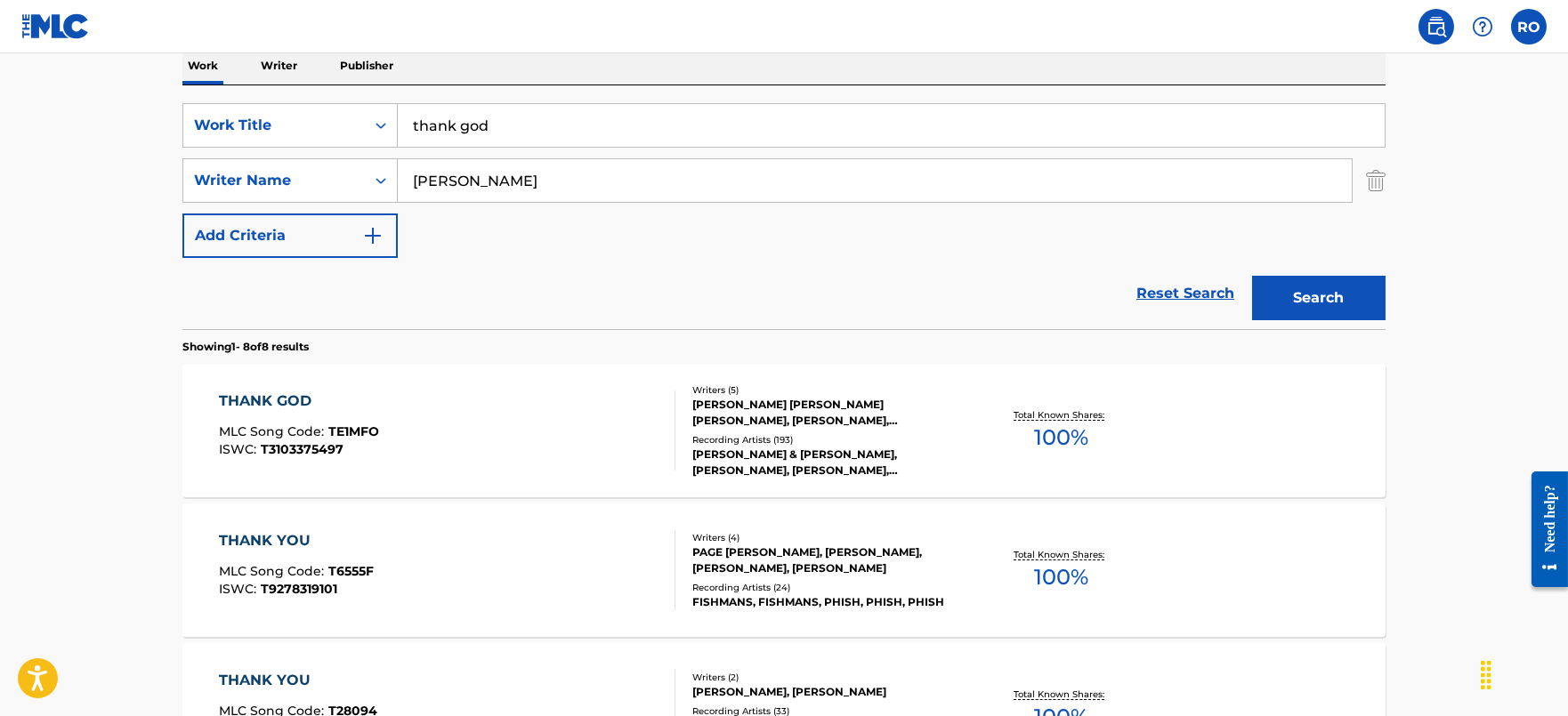
click at [285, 72] on p "Writer" at bounding box center [278, 66] width 48 height 37
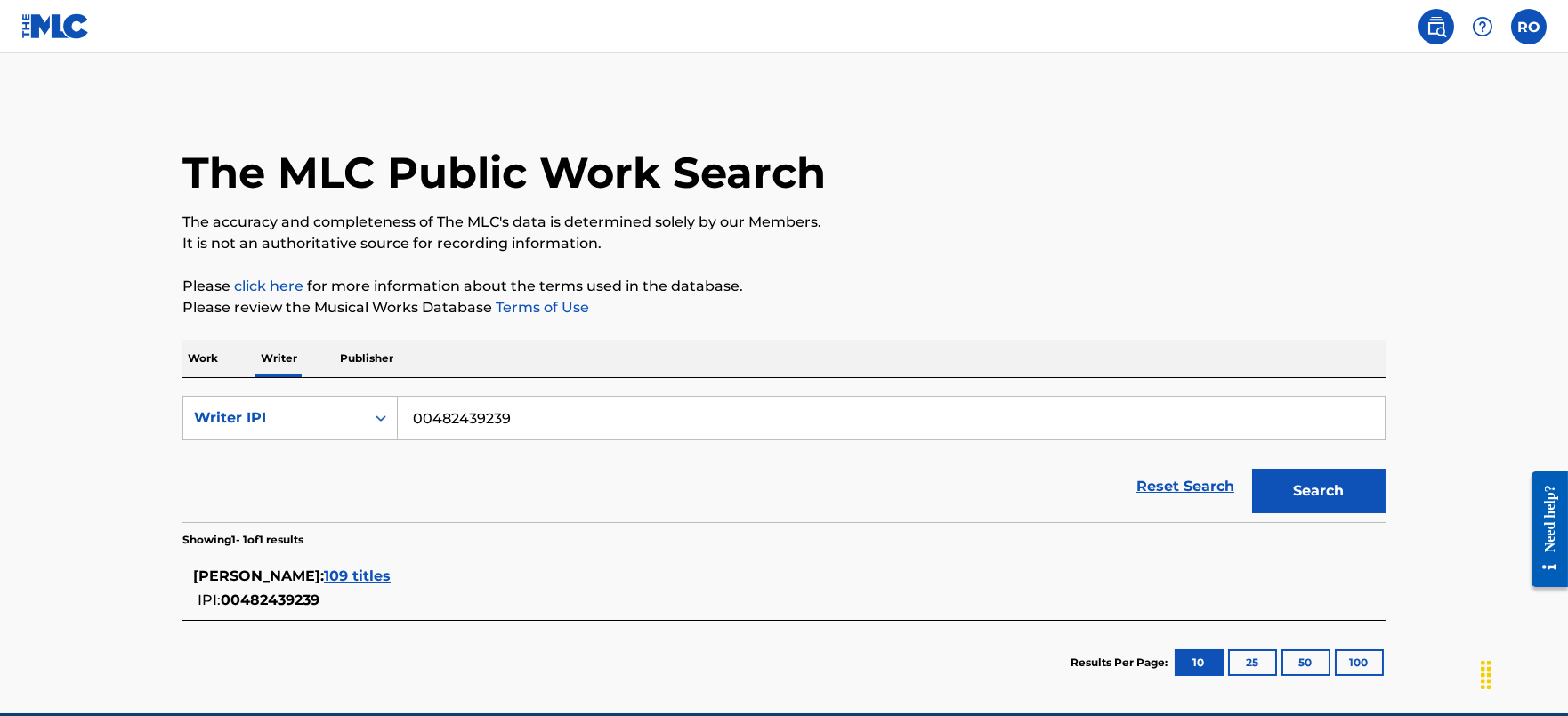
click at [621, 425] on input "00482439239" at bounding box center [891, 418] width 987 height 43
paste input "45919624"
type input "00445919624"
click at [1351, 484] on button "Search" at bounding box center [1319, 491] width 134 height 45
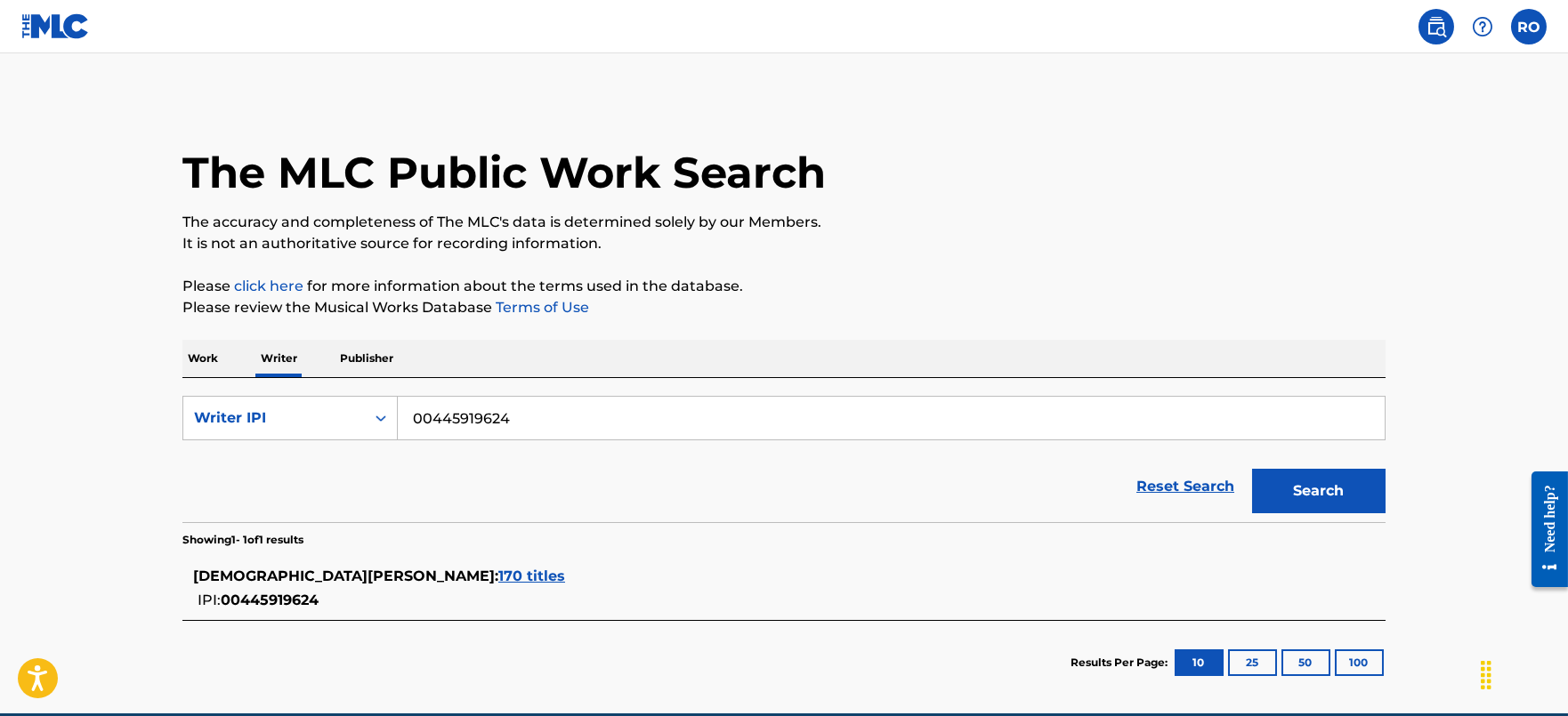
click at [193, 351] on p "Work" at bounding box center [203, 358] width 41 height 37
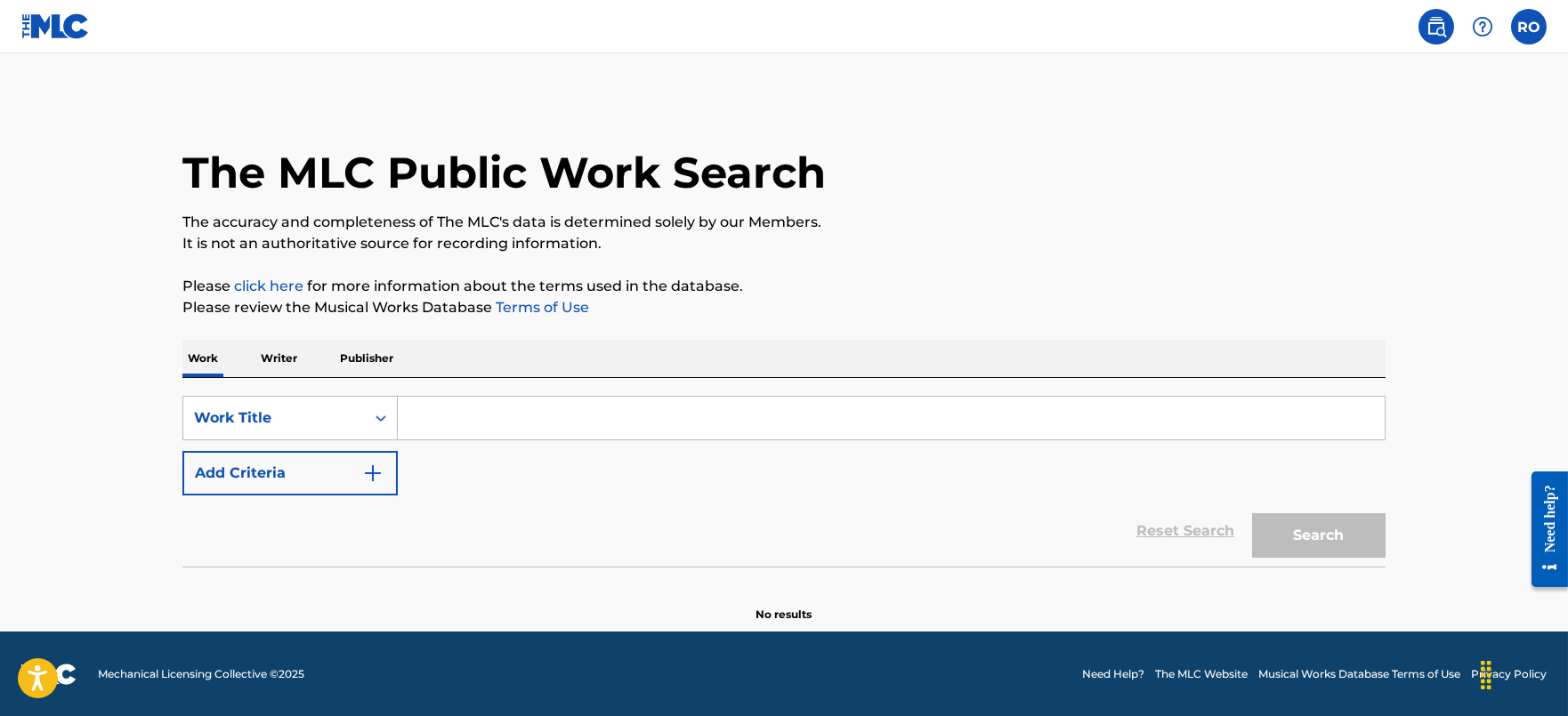
click at [539, 421] on input "Search Form" at bounding box center [891, 418] width 987 height 43
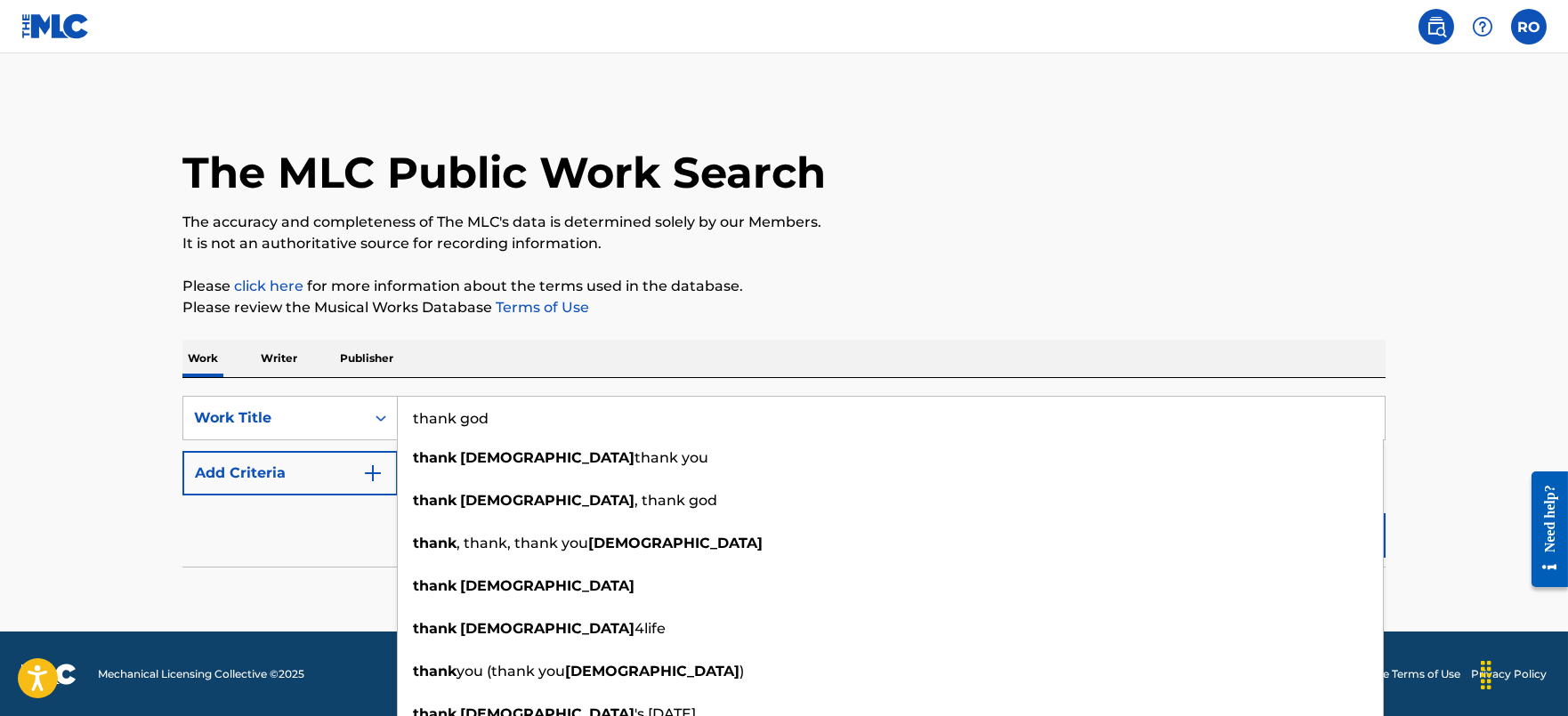
type input "thank god"
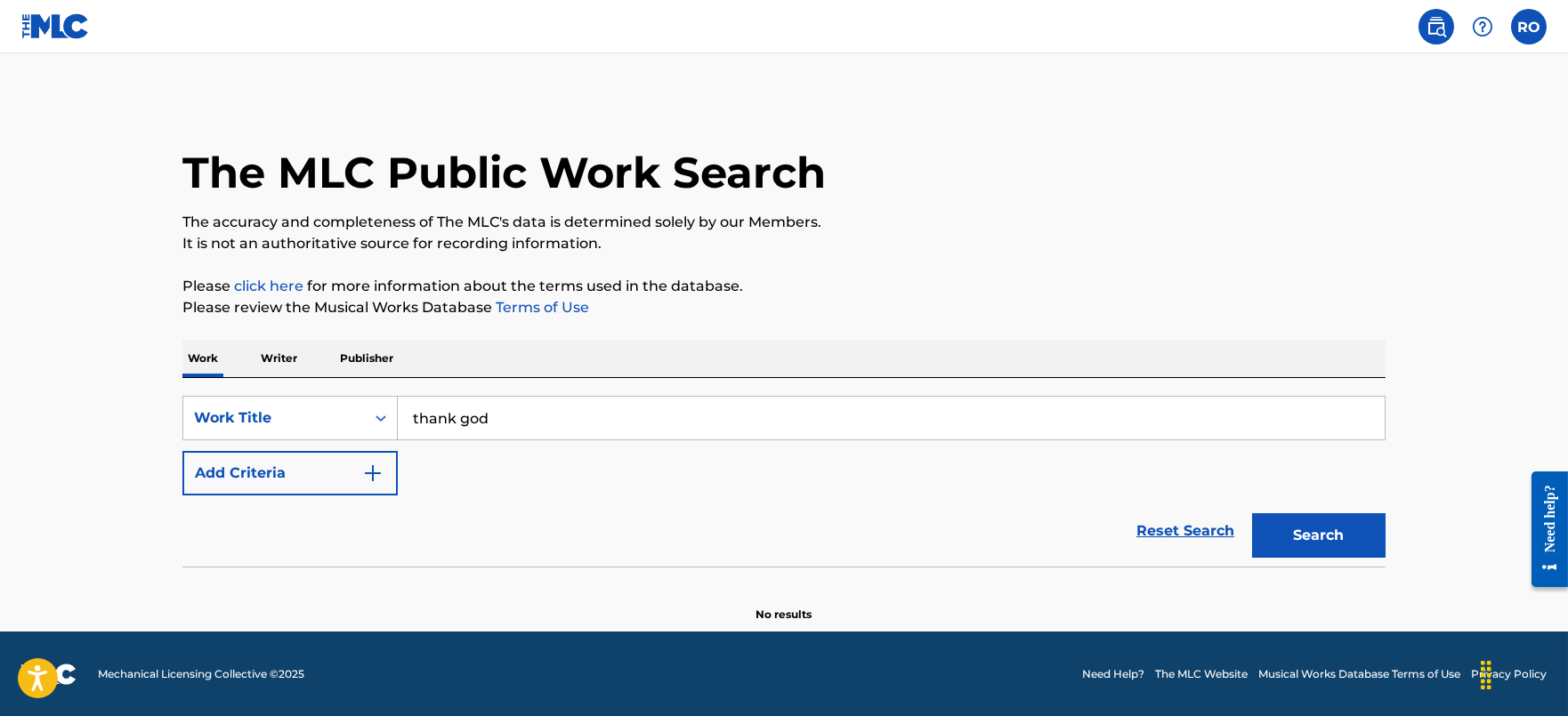
click at [334, 539] on div "Reset Search Search" at bounding box center [784, 531] width 1203 height 71
click at [365, 474] on img "Search Form" at bounding box center [373, 473] width 21 height 21
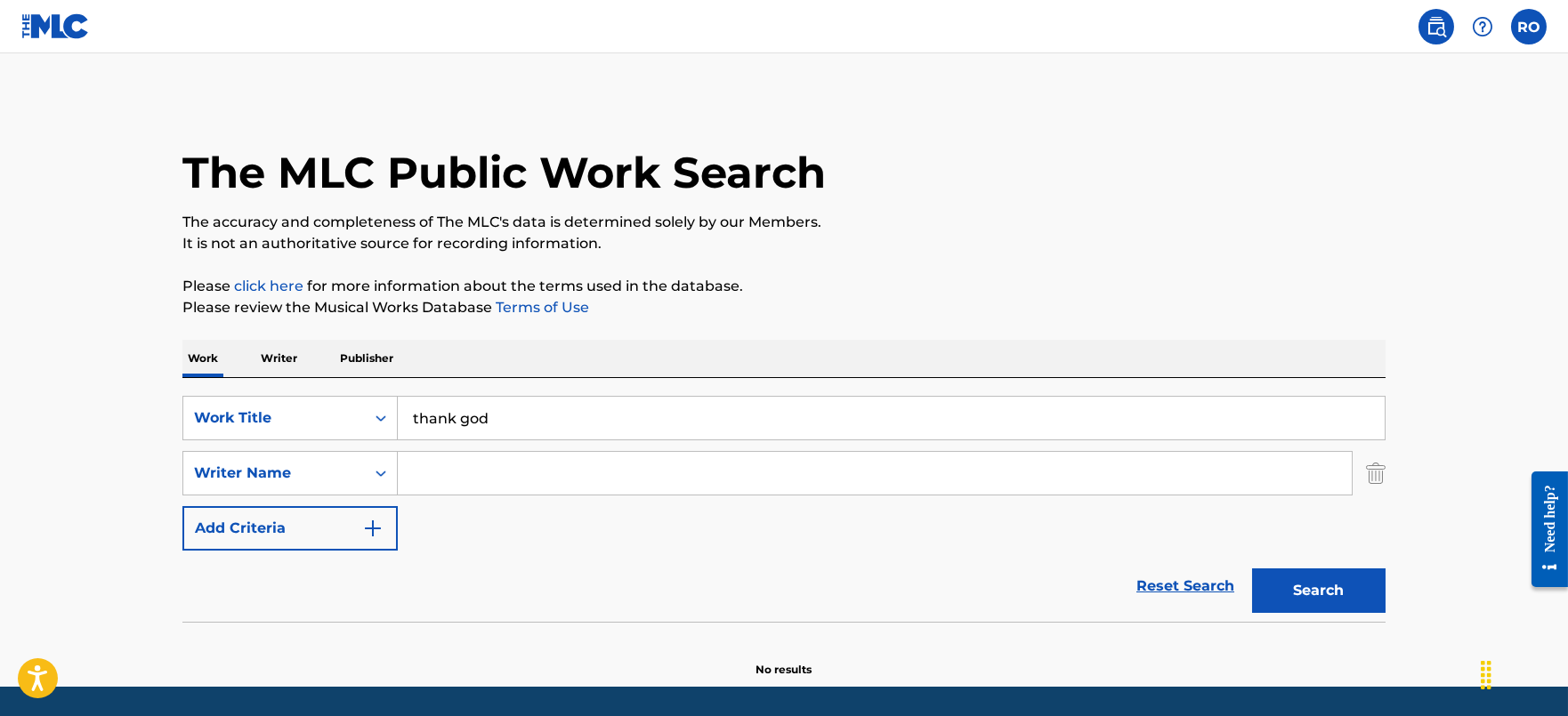
click at [463, 474] on input "Search Form" at bounding box center [875, 473] width 954 height 43
type input "[PERSON_NAME]"
click at [1252, 569] on button "Search" at bounding box center [1319, 591] width 134 height 45
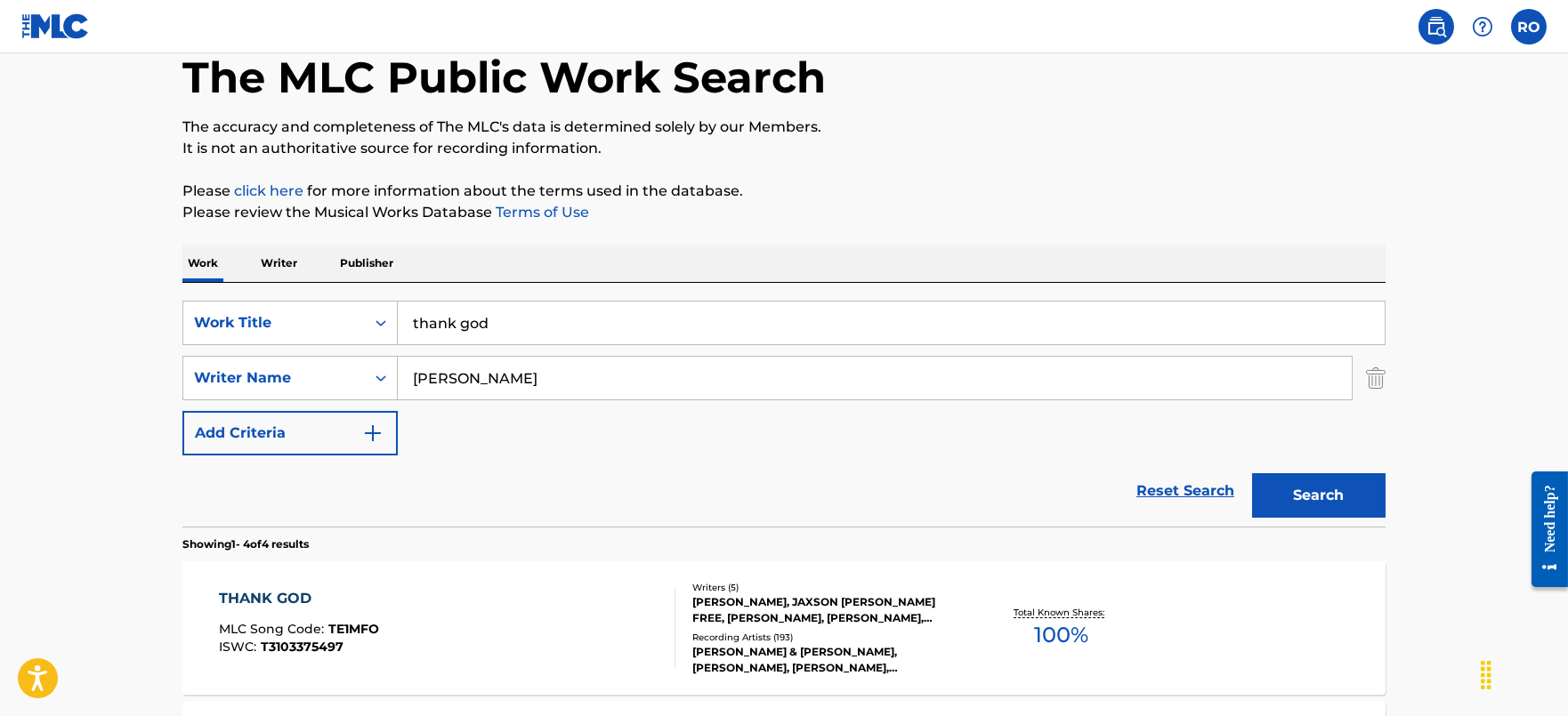
scroll to position [110, 0]
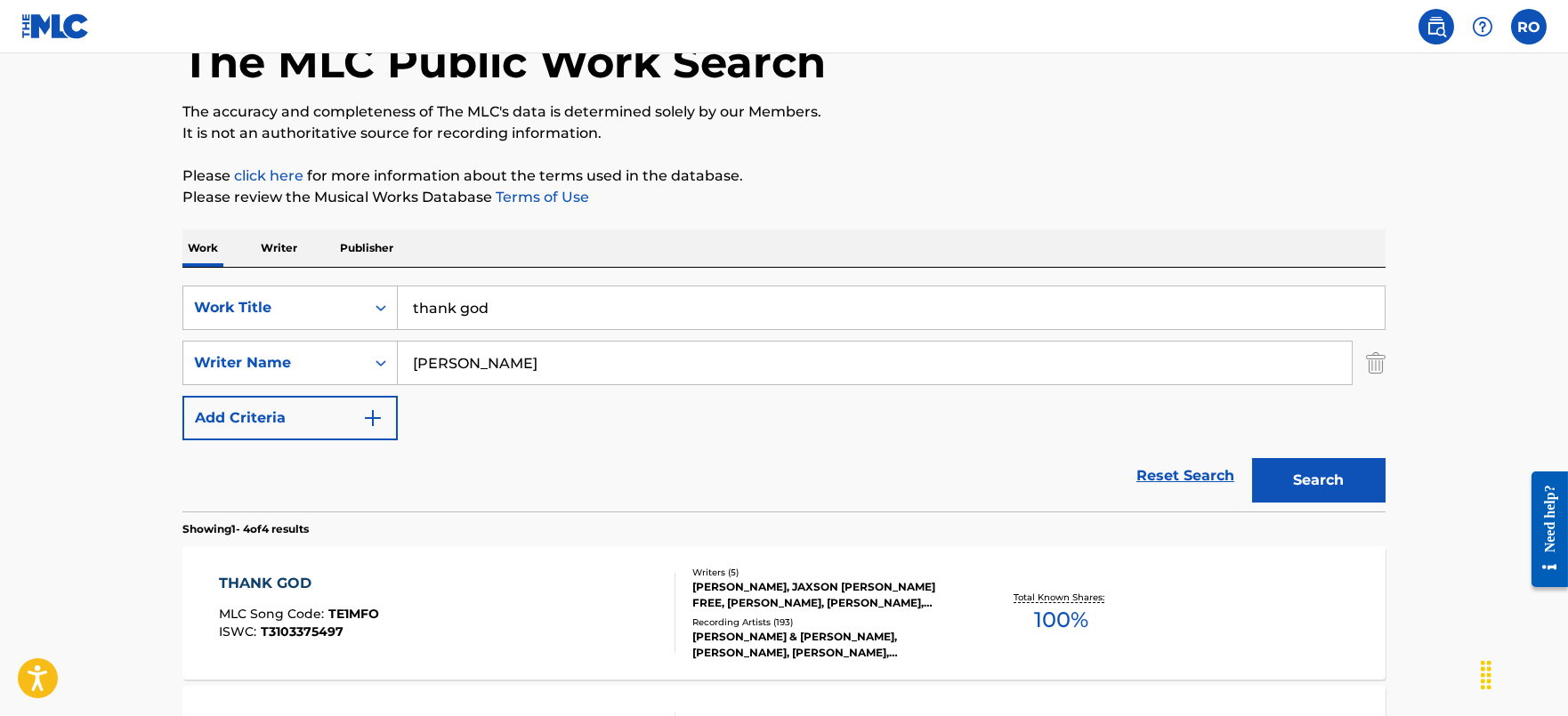
click at [286, 563] on div "THANK GOD MLC Song Code : TE1MFO ISWC : T3103375497 Writers ( 5 ) [PERSON_NAME]…" at bounding box center [784, 612] width 1203 height 133
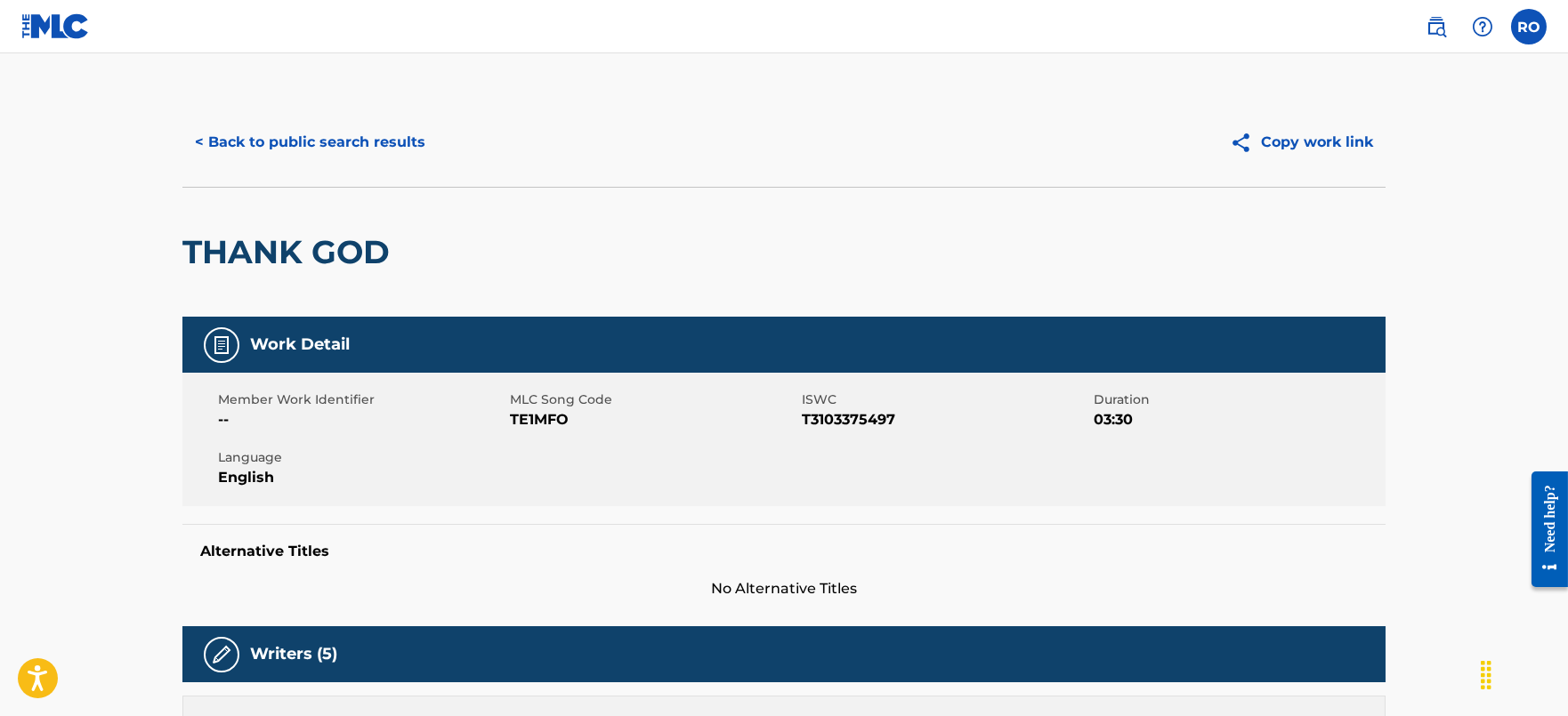
click at [535, 409] on span "TE1MFO" at bounding box center [654, 419] width 288 height 21
click at [360, 114] on div "< Back to public search results Copy work link" at bounding box center [784, 142] width 1203 height 89
click at [355, 133] on button "< Back to public search results" at bounding box center [309, 143] width 255 height 45
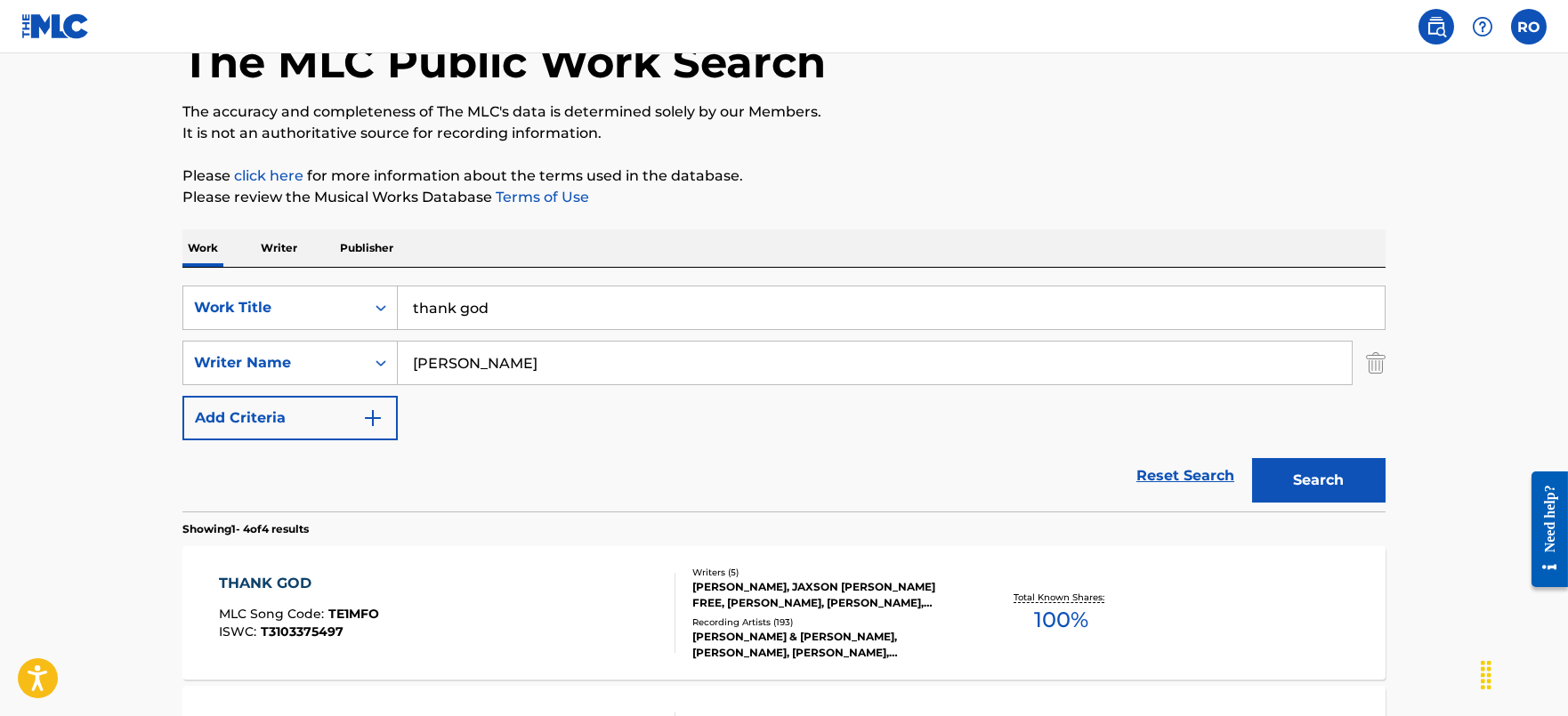
click at [529, 324] on input "thank god" at bounding box center [891, 308] width 987 height 43
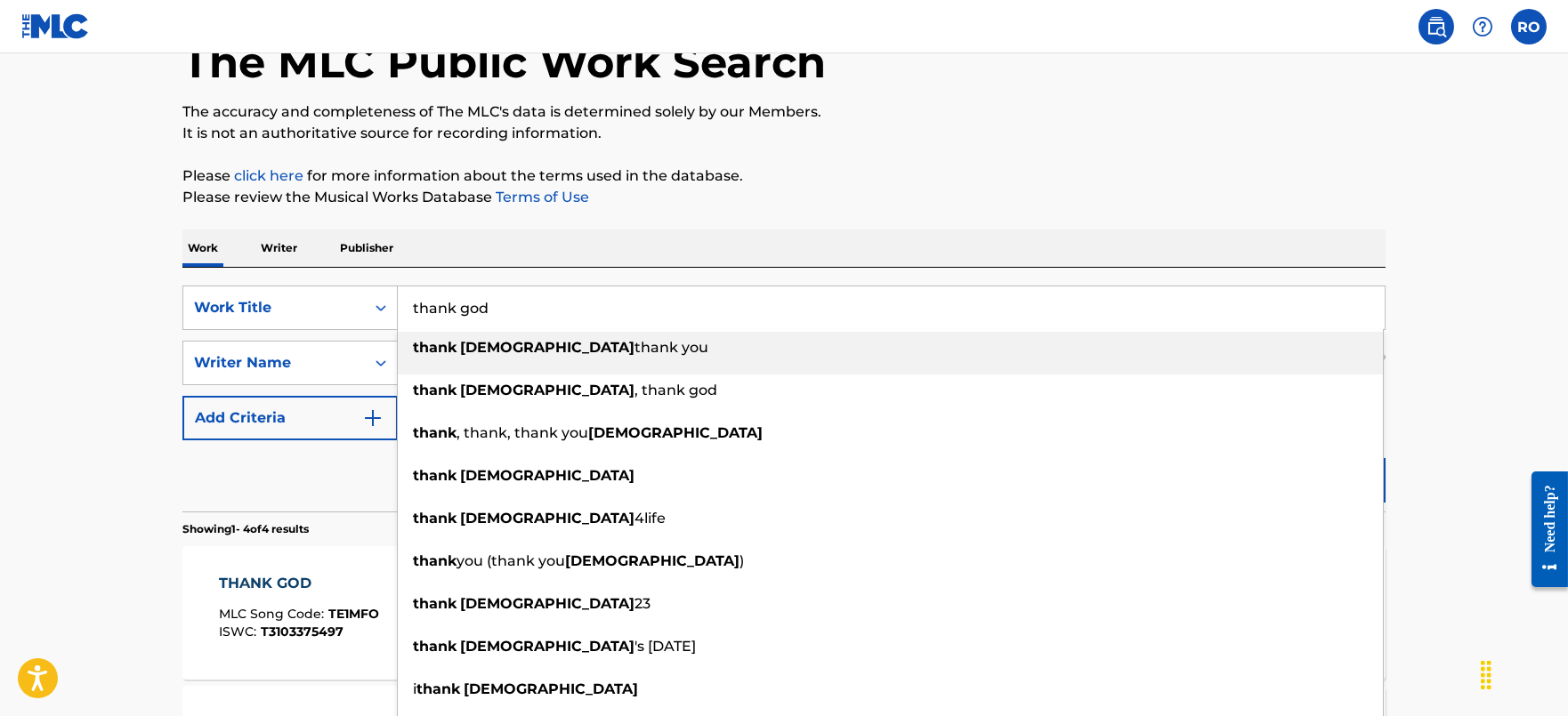
click at [529, 322] on input "thank god" at bounding box center [891, 308] width 987 height 43
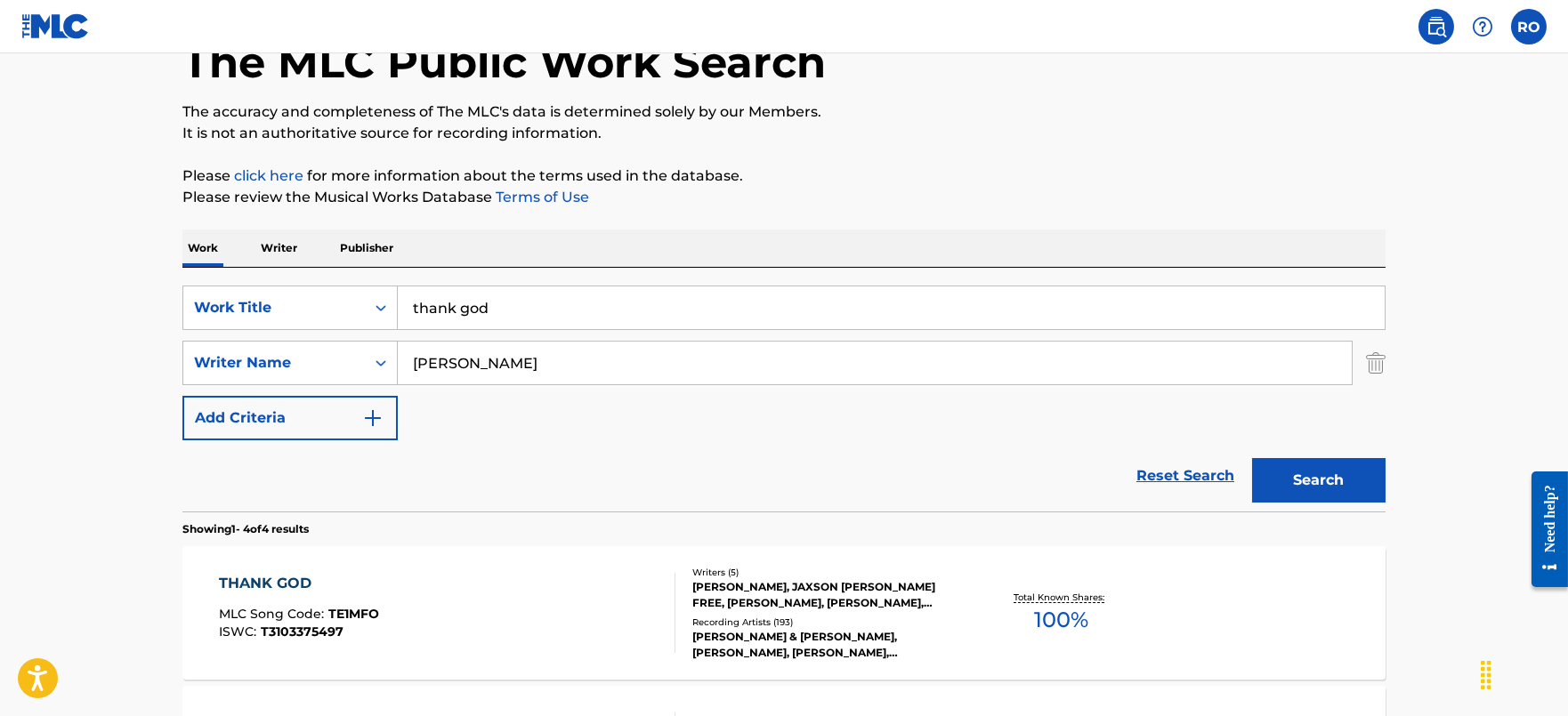
click at [529, 322] on input "thank god" at bounding box center [891, 308] width 987 height 43
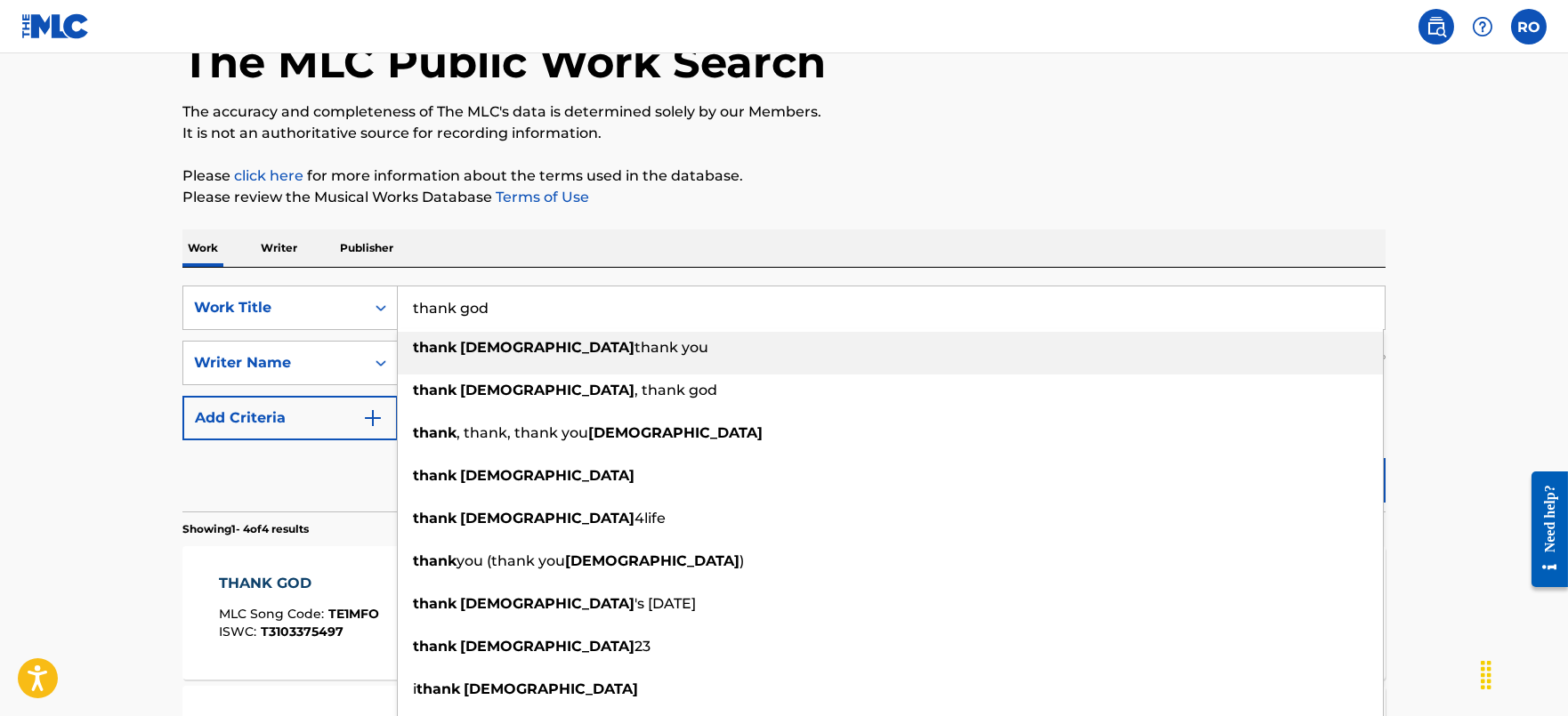
click at [529, 322] on input "thank god" at bounding box center [891, 308] width 987 height 43
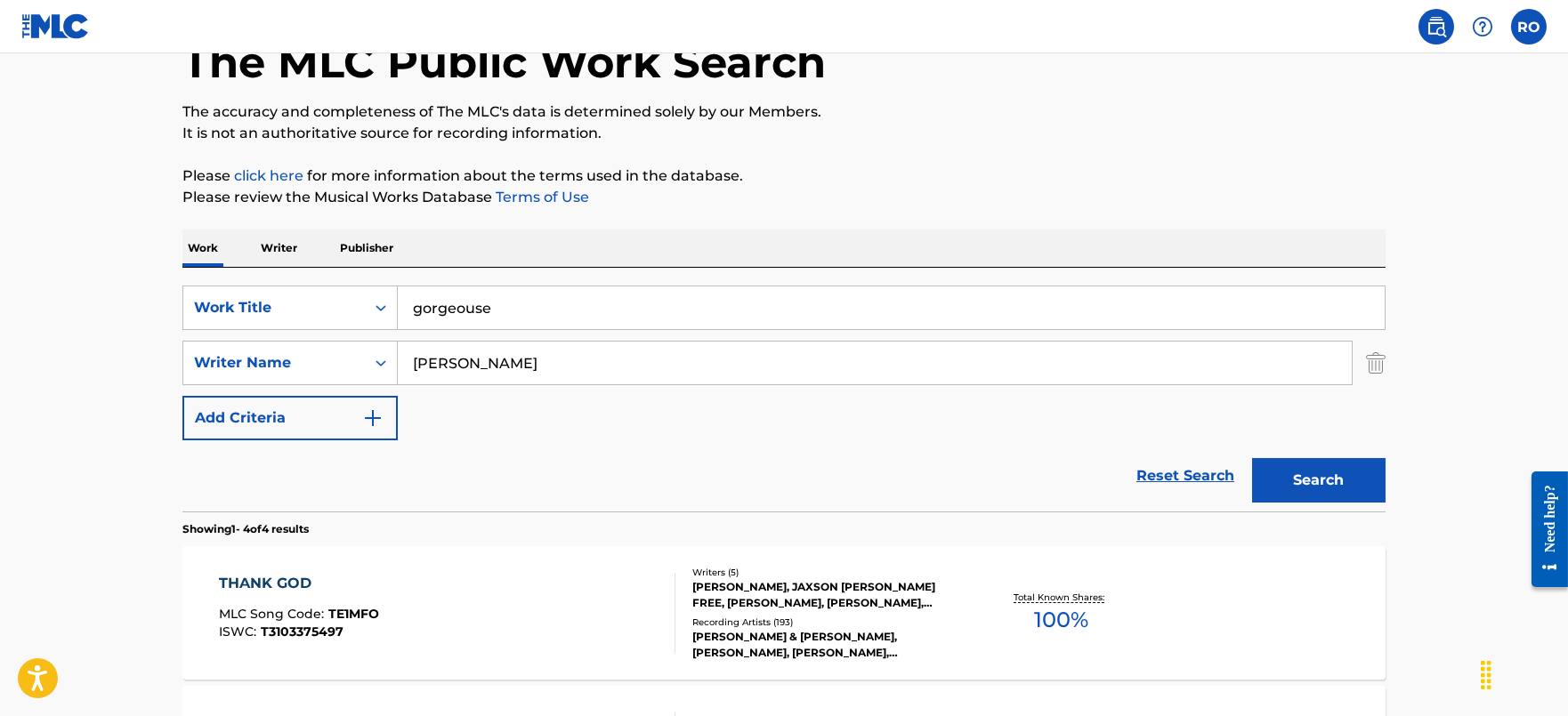
click at [562, 296] on input "gorgeouse" at bounding box center [891, 308] width 987 height 43
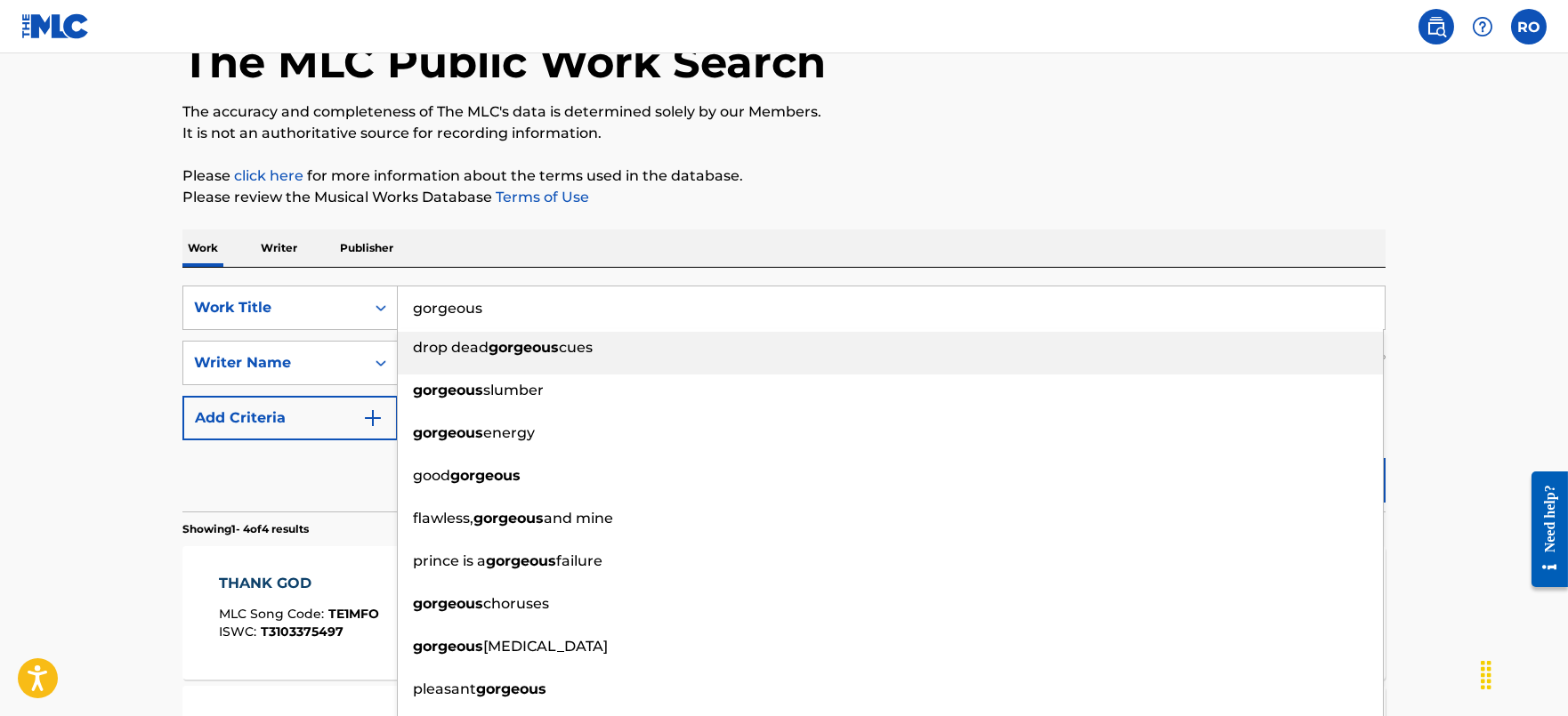
click at [752, 367] on li "drop dead gorgeous cues" at bounding box center [890, 353] width 985 height 43
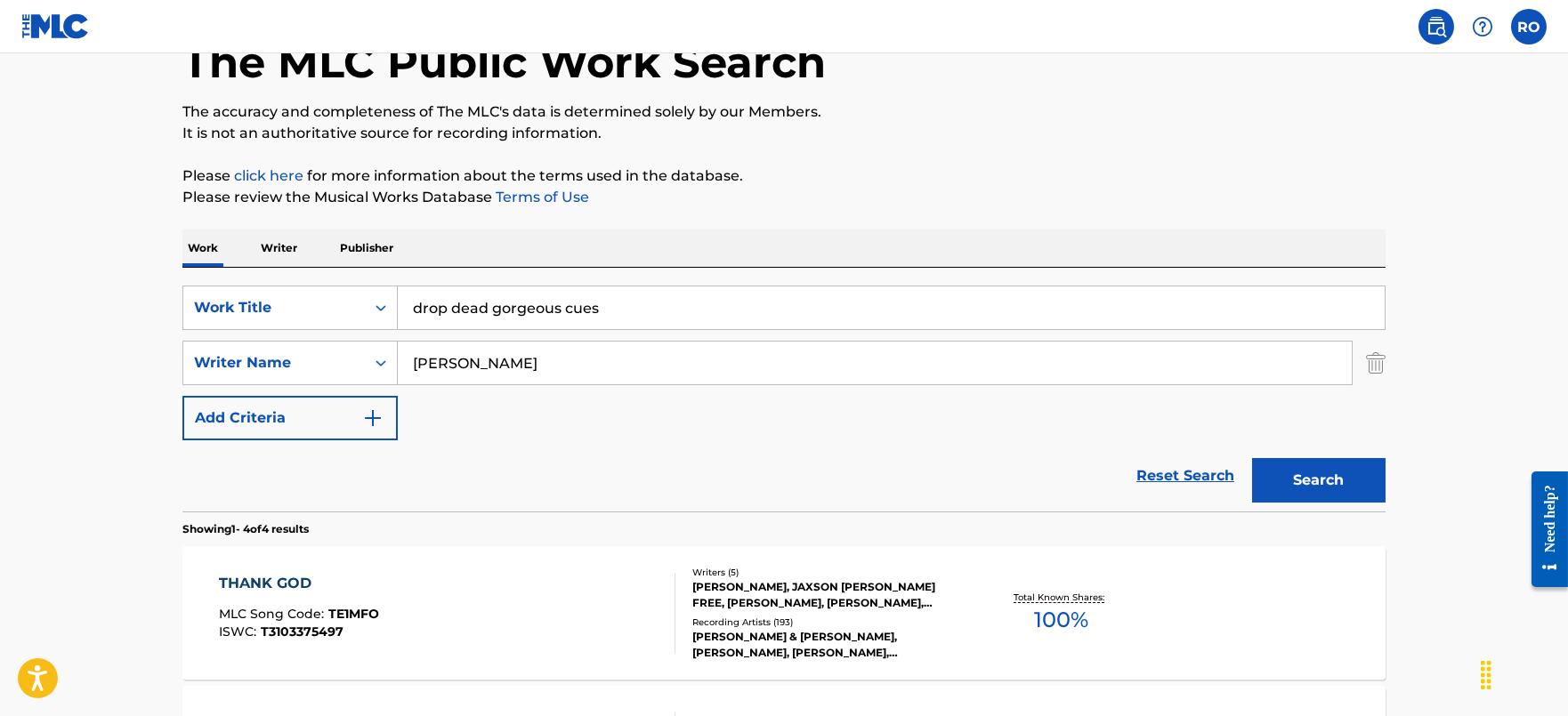
click at [696, 290] on input "drop dead gorgeous cues" at bounding box center [891, 308] width 987 height 43
drag, startPoint x: 681, startPoint y: 305, endPoint x: -5, endPoint y: 330, distance: 686.5
click at [0, 330] on html "Accessibility Screen-Reader Guide, Feedback, and Issue Reporting | New window C…" at bounding box center [784, 247] width 1568 height 716
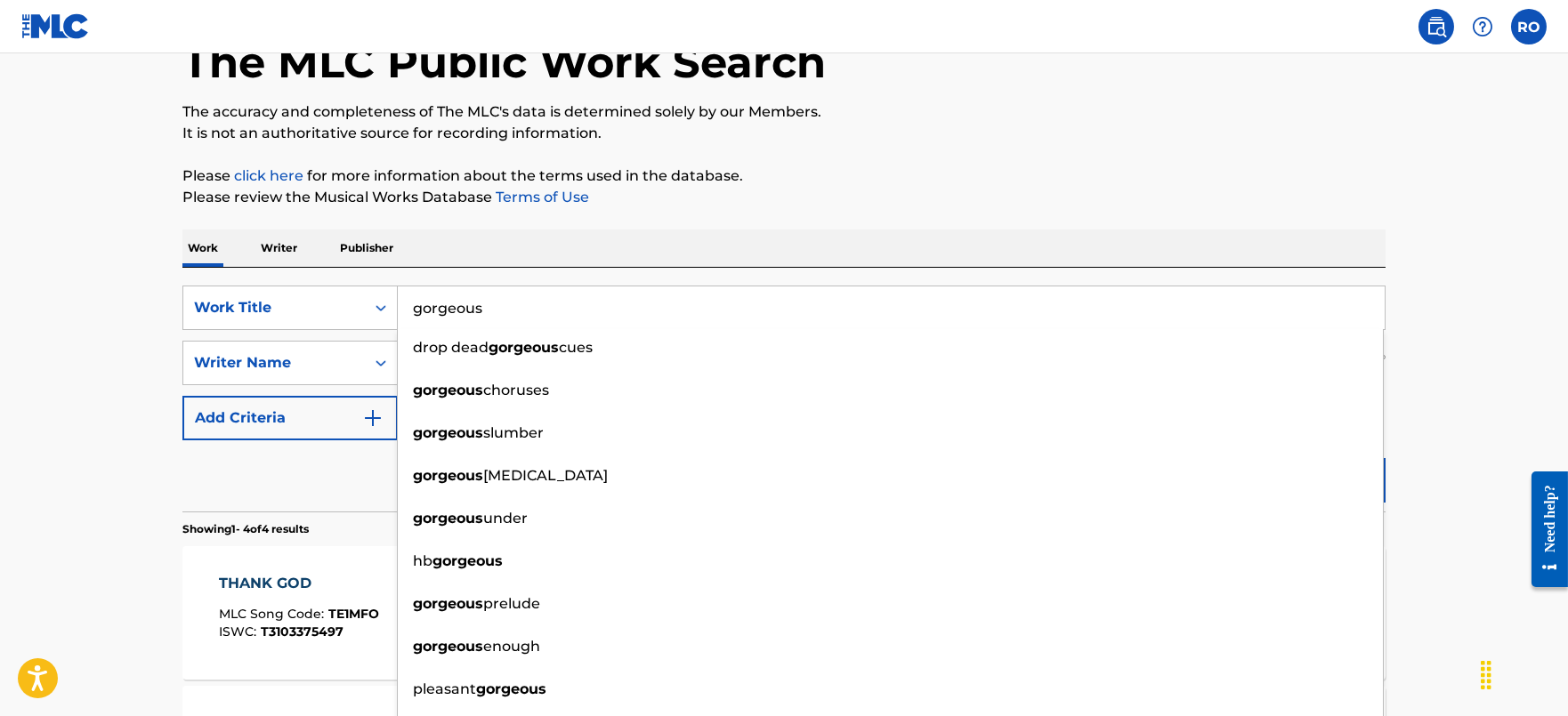
click at [552, 313] on input "gorgeous" at bounding box center [891, 308] width 987 height 43
type input "gorgeous"
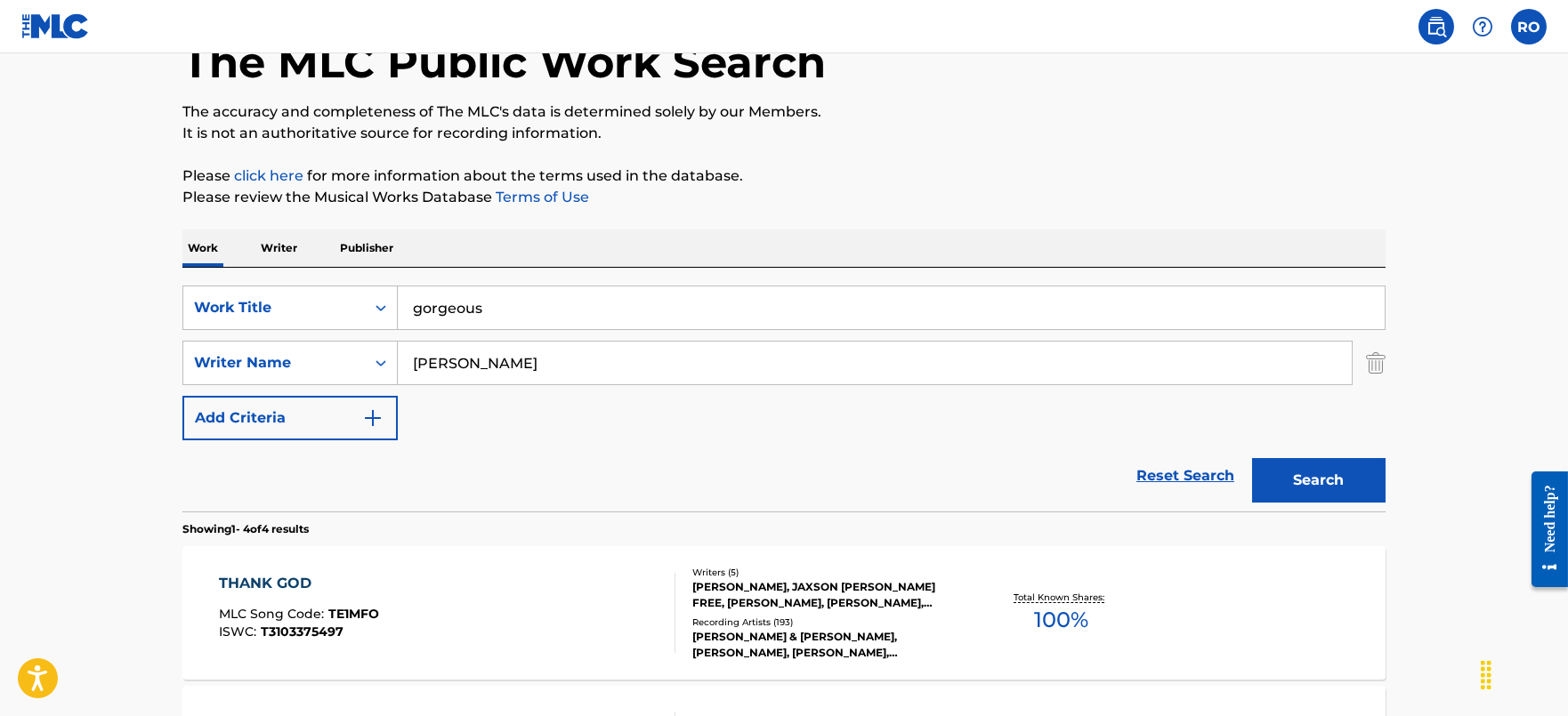
click at [0, 389] on html "Accessibility Screen-Reader Guide, Feedback, and Issue Reporting | New window C…" at bounding box center [784, 247] width 1568 height 716
click at [546, 349] on input "[PERSON_NAME]" at bounding box center [875, 363] width 954 height 43
type input "west"
click at [1351, 497] on button "Search" at bounding box center [1319, 481] width 134 height 45
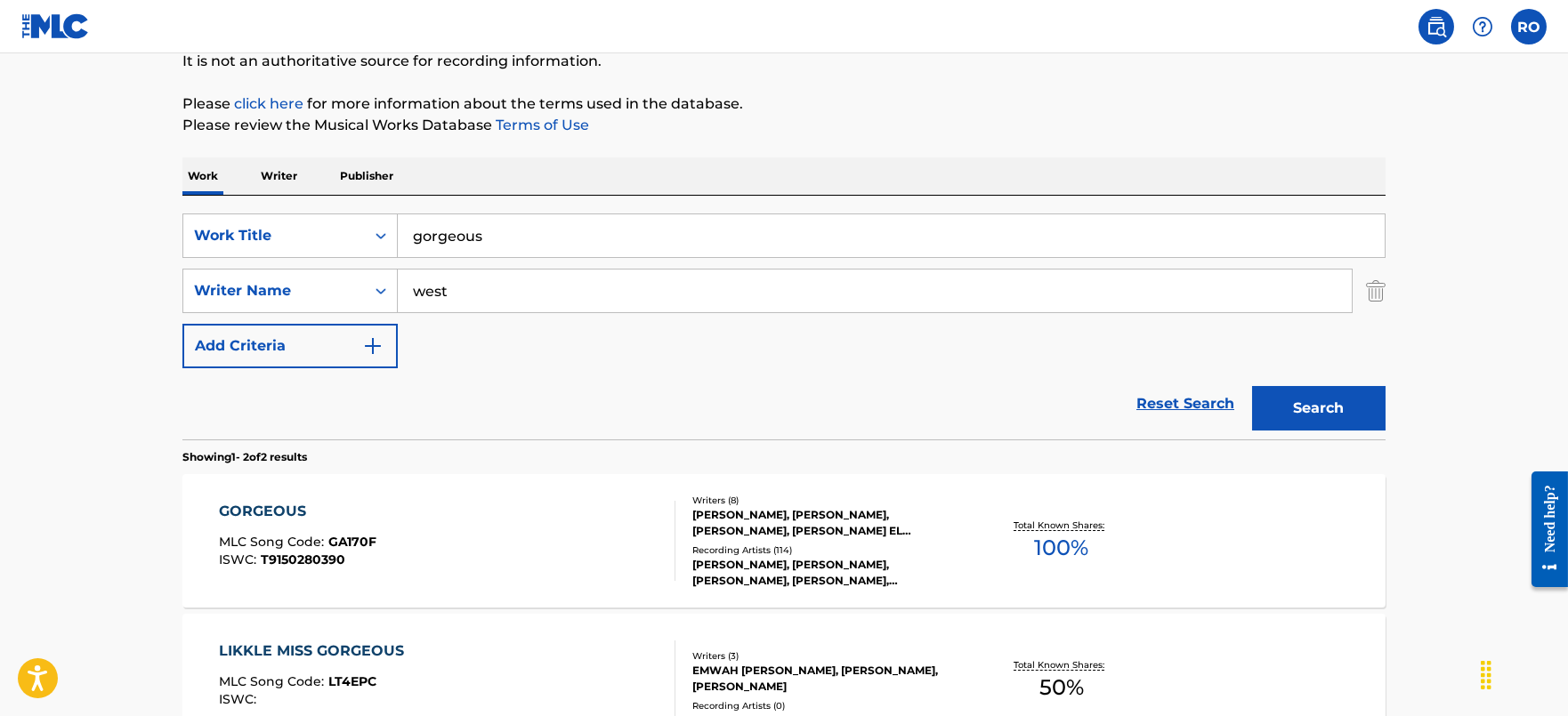
scroll to position [221, 0]
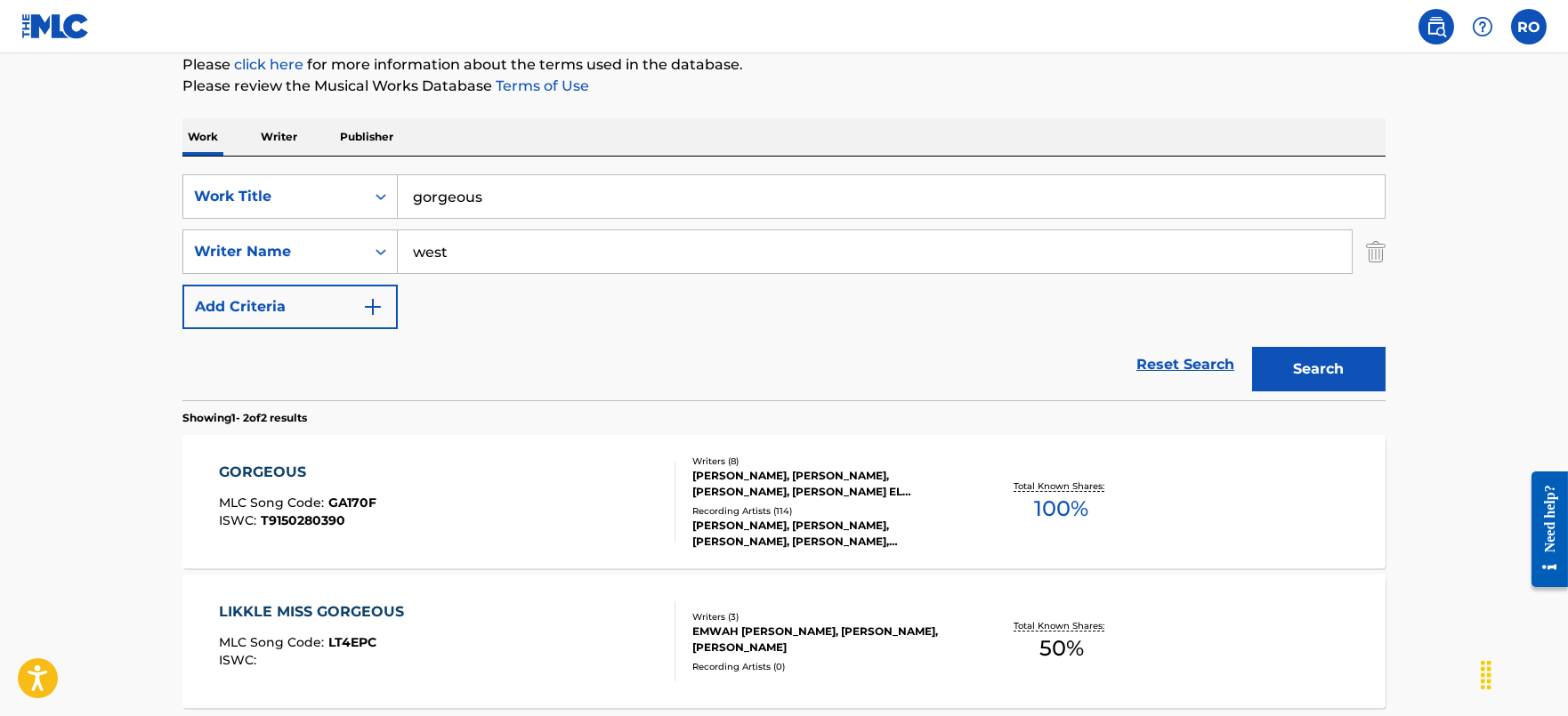
click at [304, 470] on div "GORGEOUS" at bounding box center [297, 472] width 158 height 21
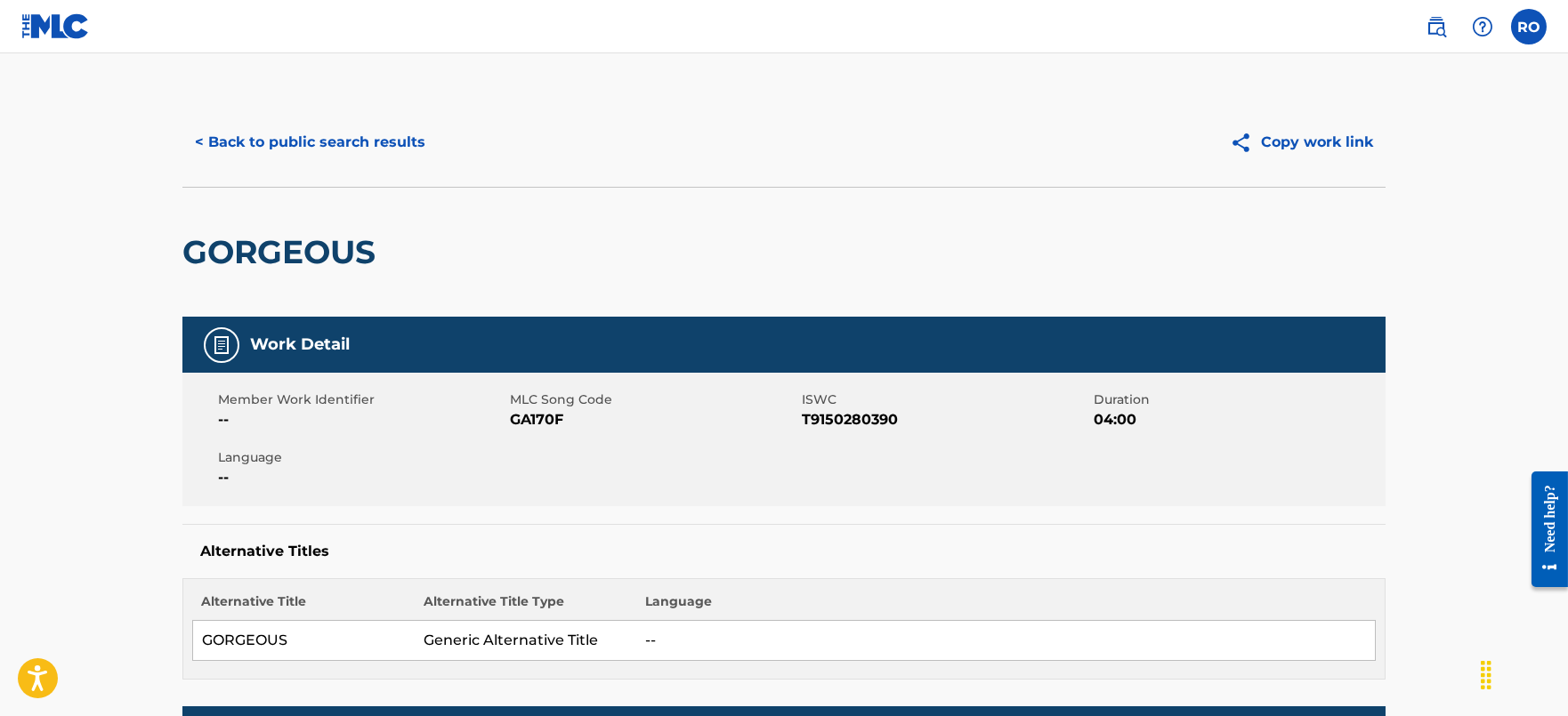
click at [549, 422] on span "GA170F" at bounding box center [654, 419] width 288 height 21
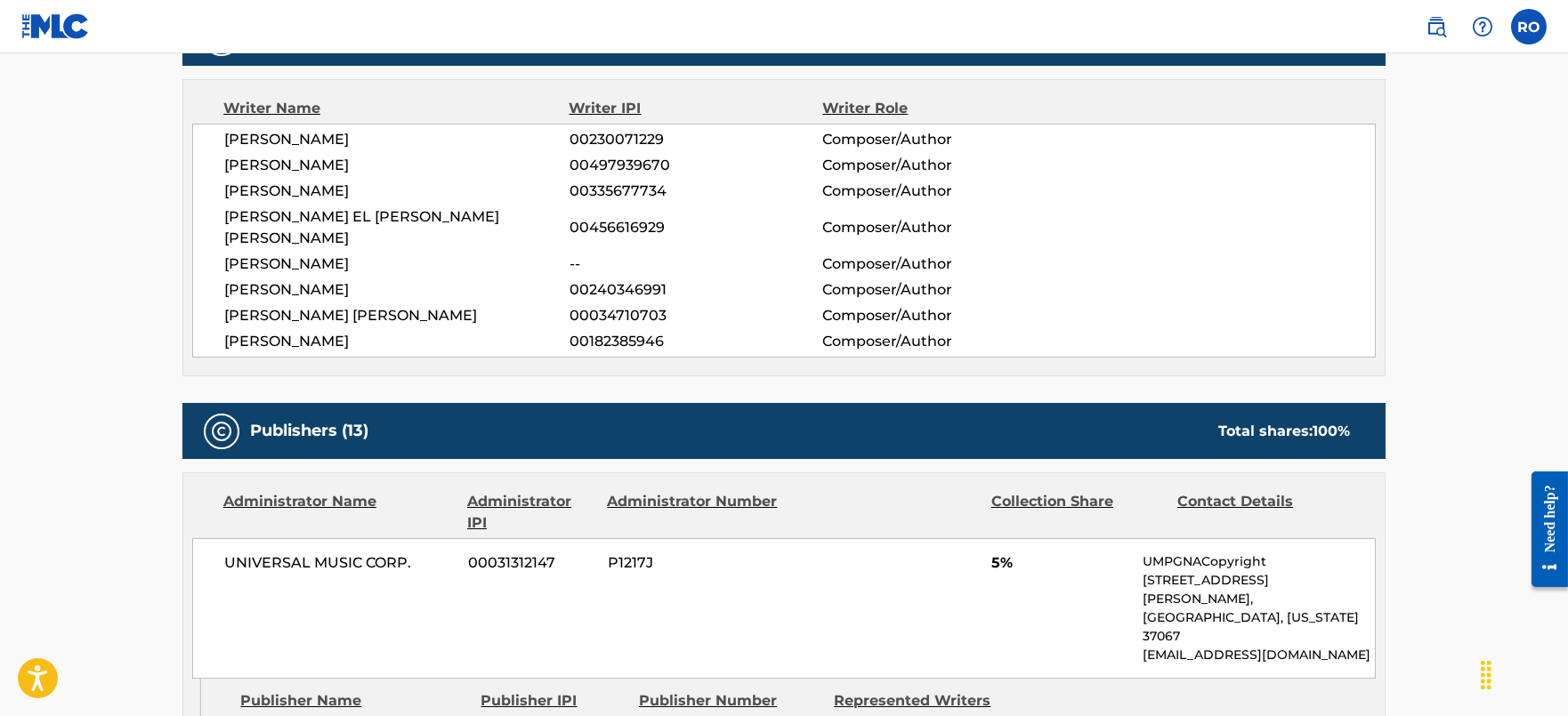
scroll to position [667, 0]
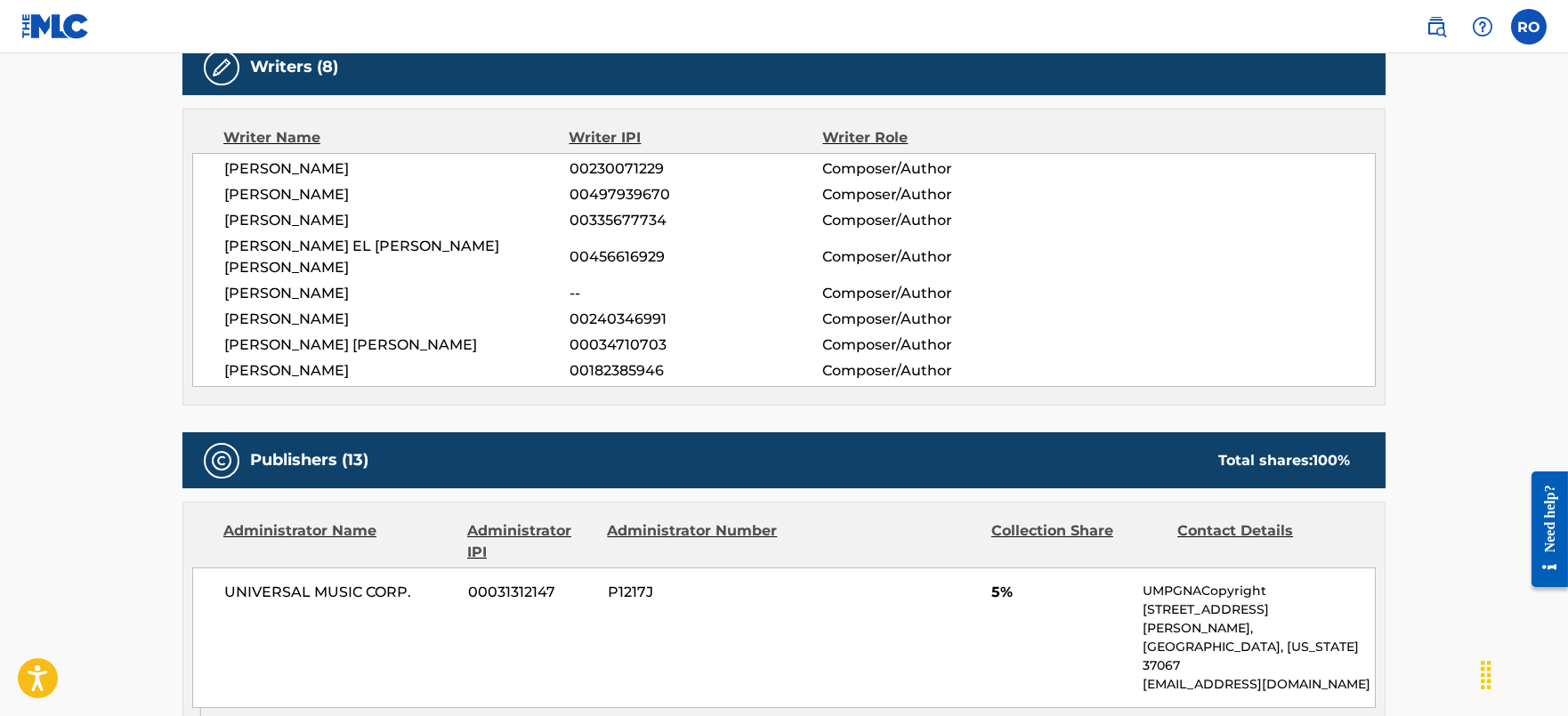
click at [641, 334] on span "00034710703" at bounding box center [696, 344] width 253 height 21
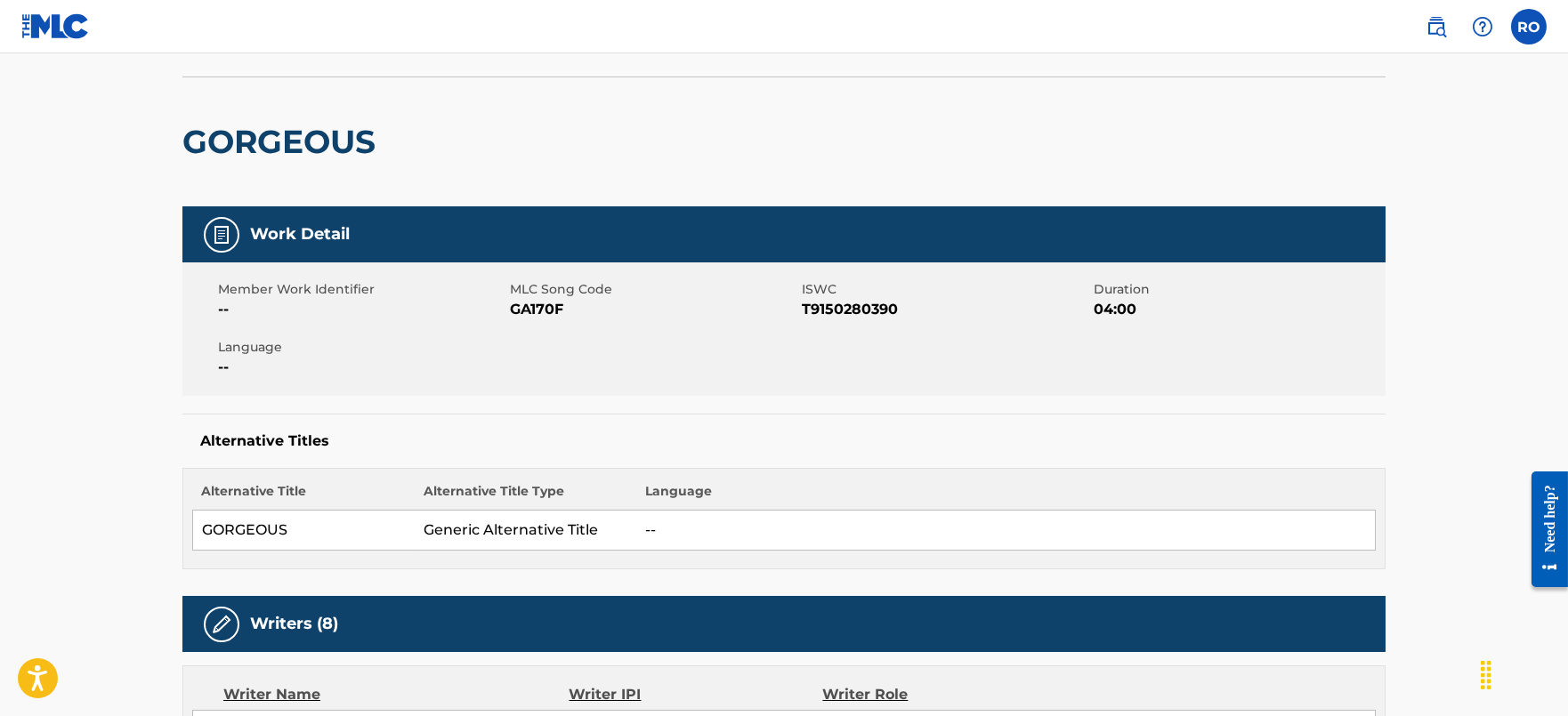
scroll to position [0, 0]
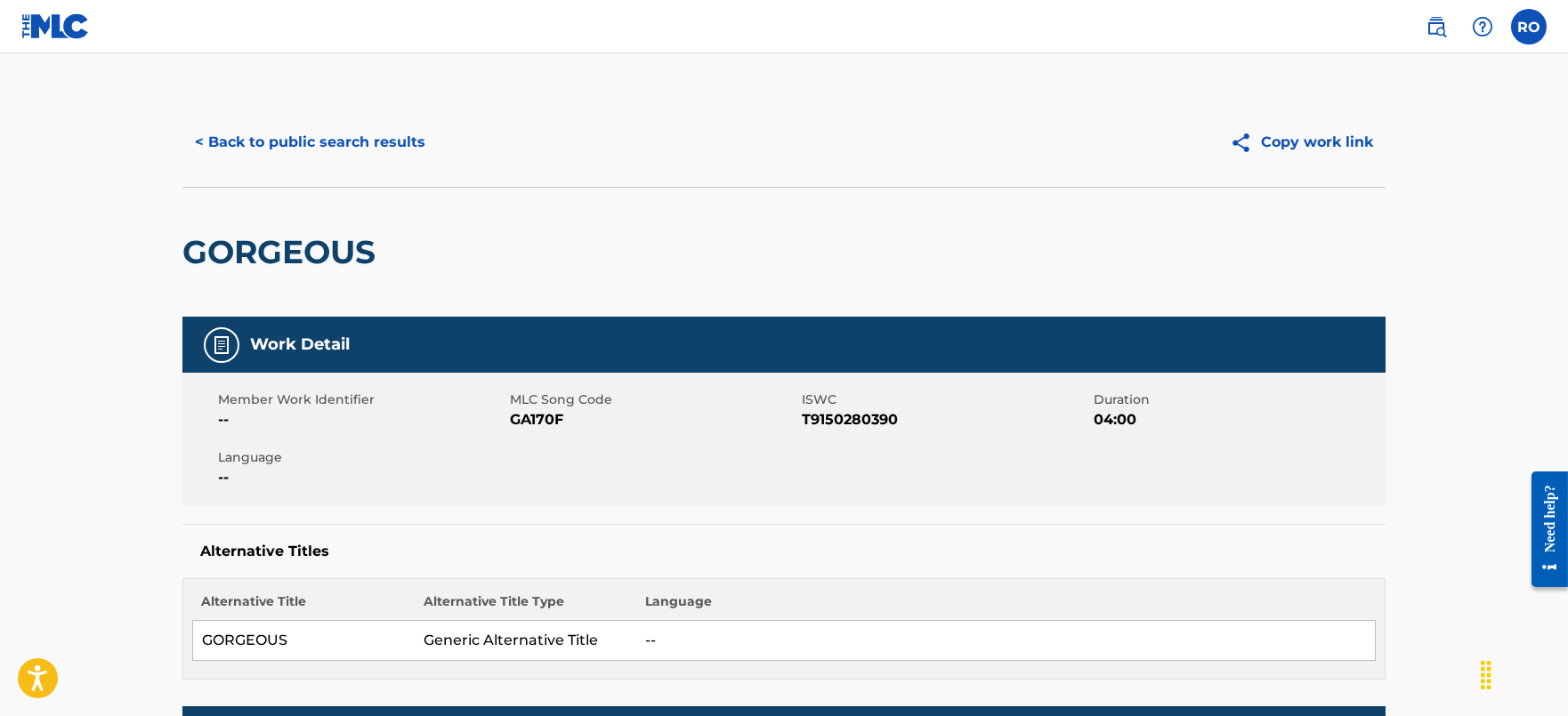
click at [336, 134] on button "< Back to public search results" at bounding box center [309, 143] width 255 height 45
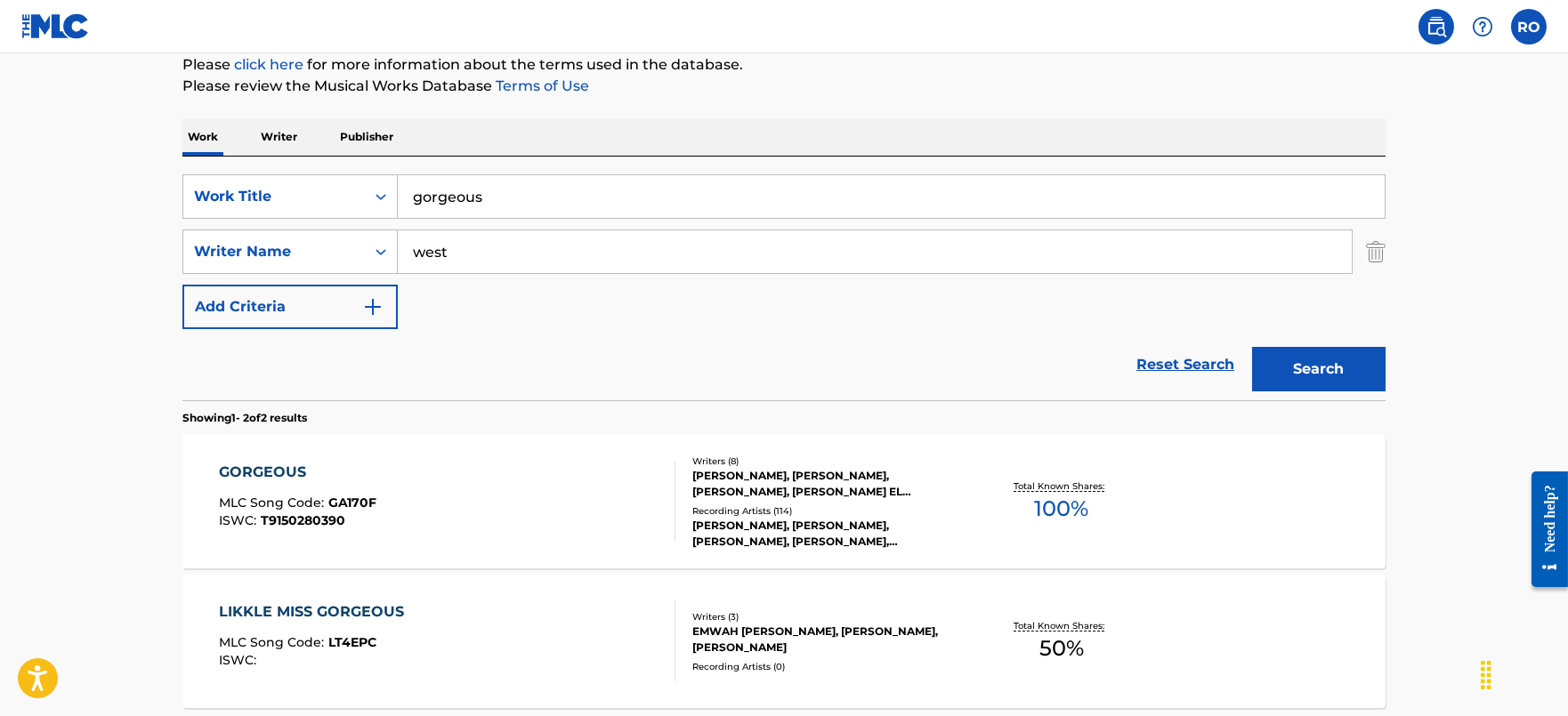
click at [286, 137] on p "Writer" at bounding box center [278, 137] width 48 height 37
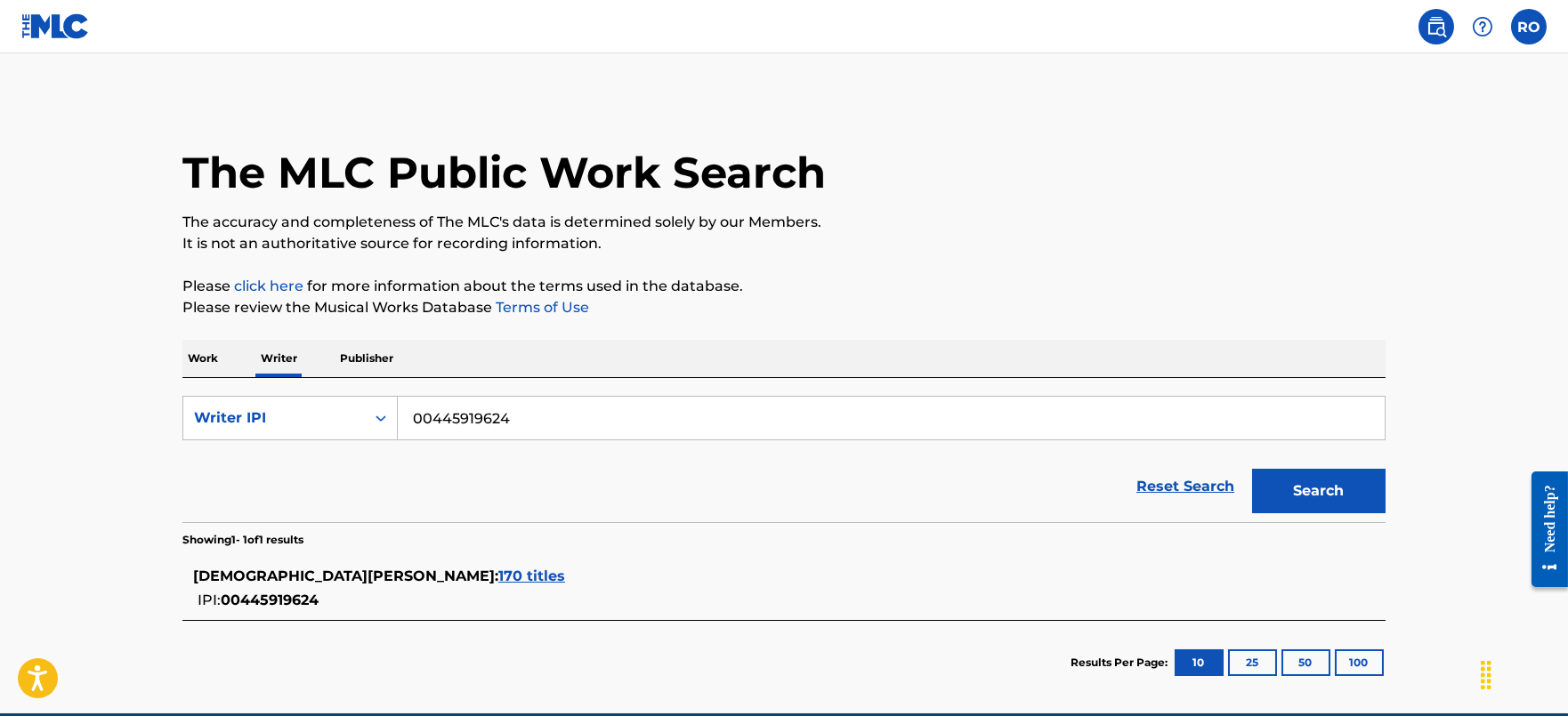
click at [539, 415] on input "00445919624" at bounding box center [891, 418] width 987 height 43
click at [539, 414] on input "00445919624" at bounding box center [891, 418] width 987 height 43
paste input "034710703"
type input "00034710703"
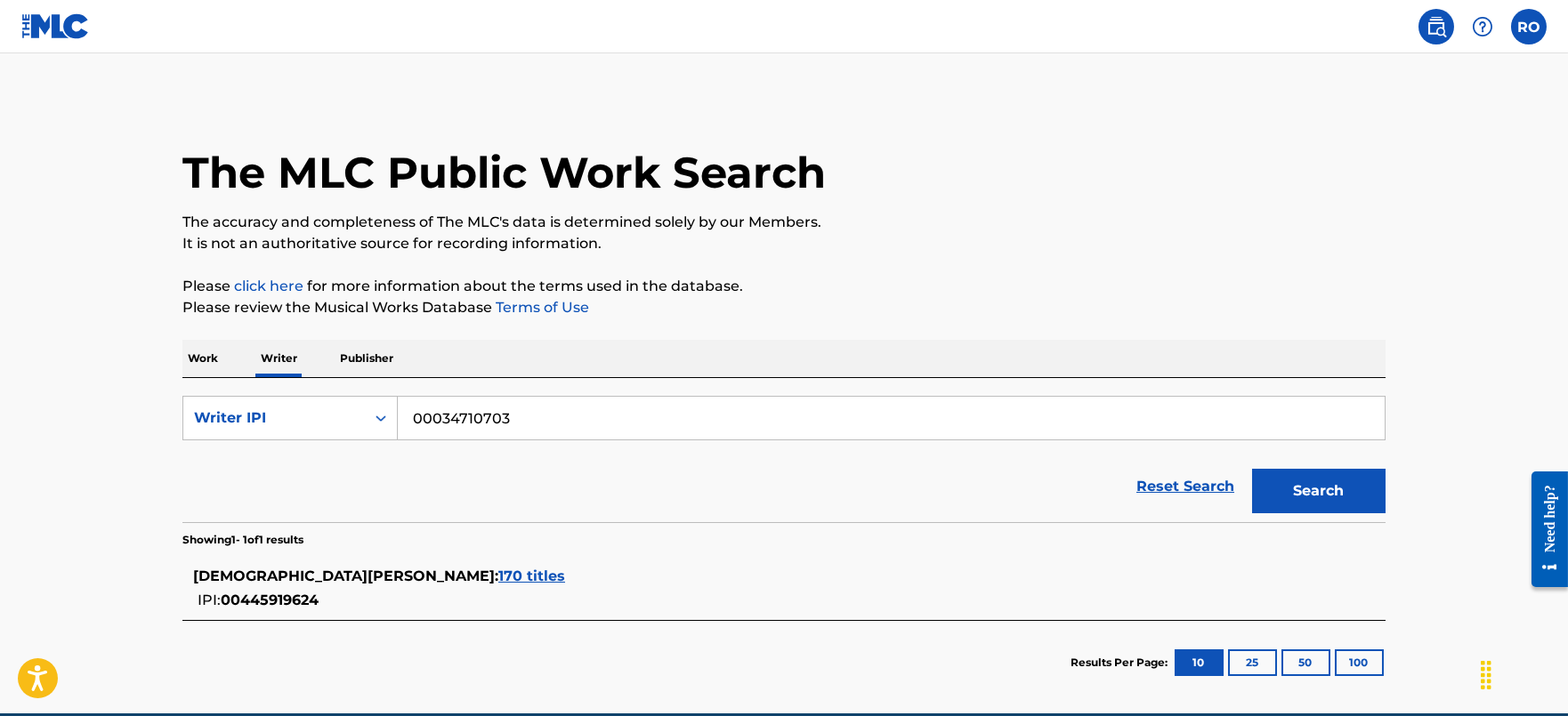
click at [1286, 486] on button "Search" at bounding box center [1319, 491] width 134 height 45
click at [206, 361] on p "Work" at bounding box center [203, 358] width 41 height 37
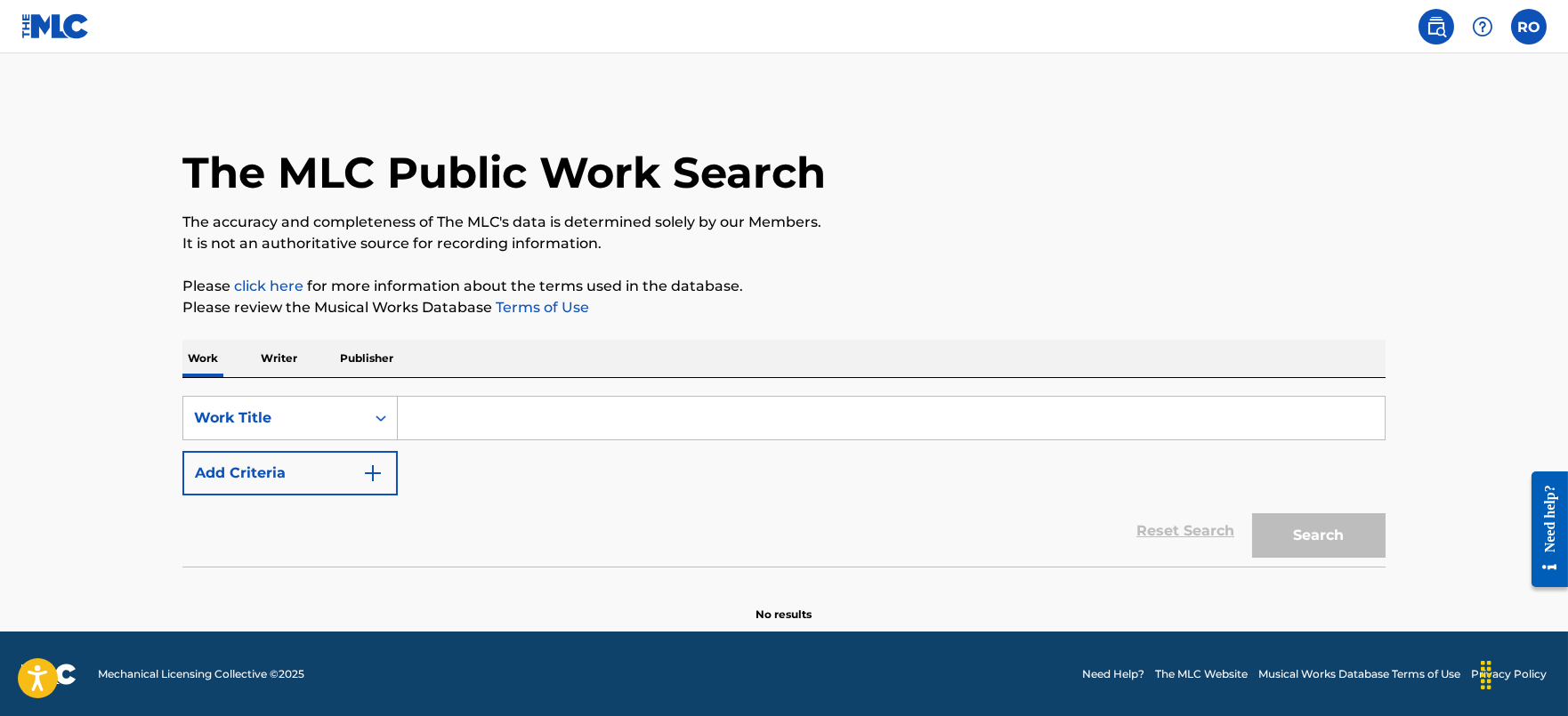
click at [593, 414] on input "Search Form" at bounding box center [891, 418] width 987 height 43
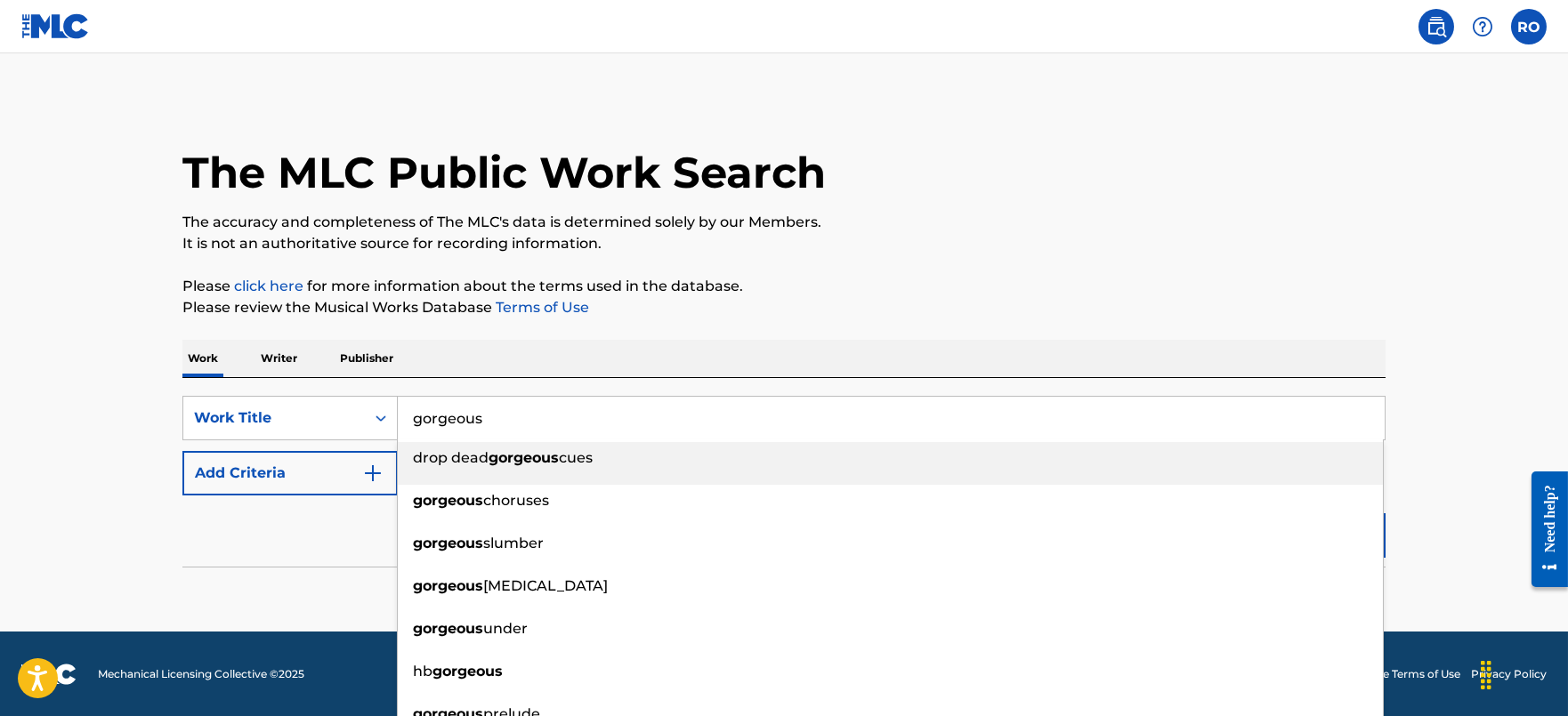
click at [632, 402] on input "gorgeous" at bounding box center [891, 418] width 987 height 43
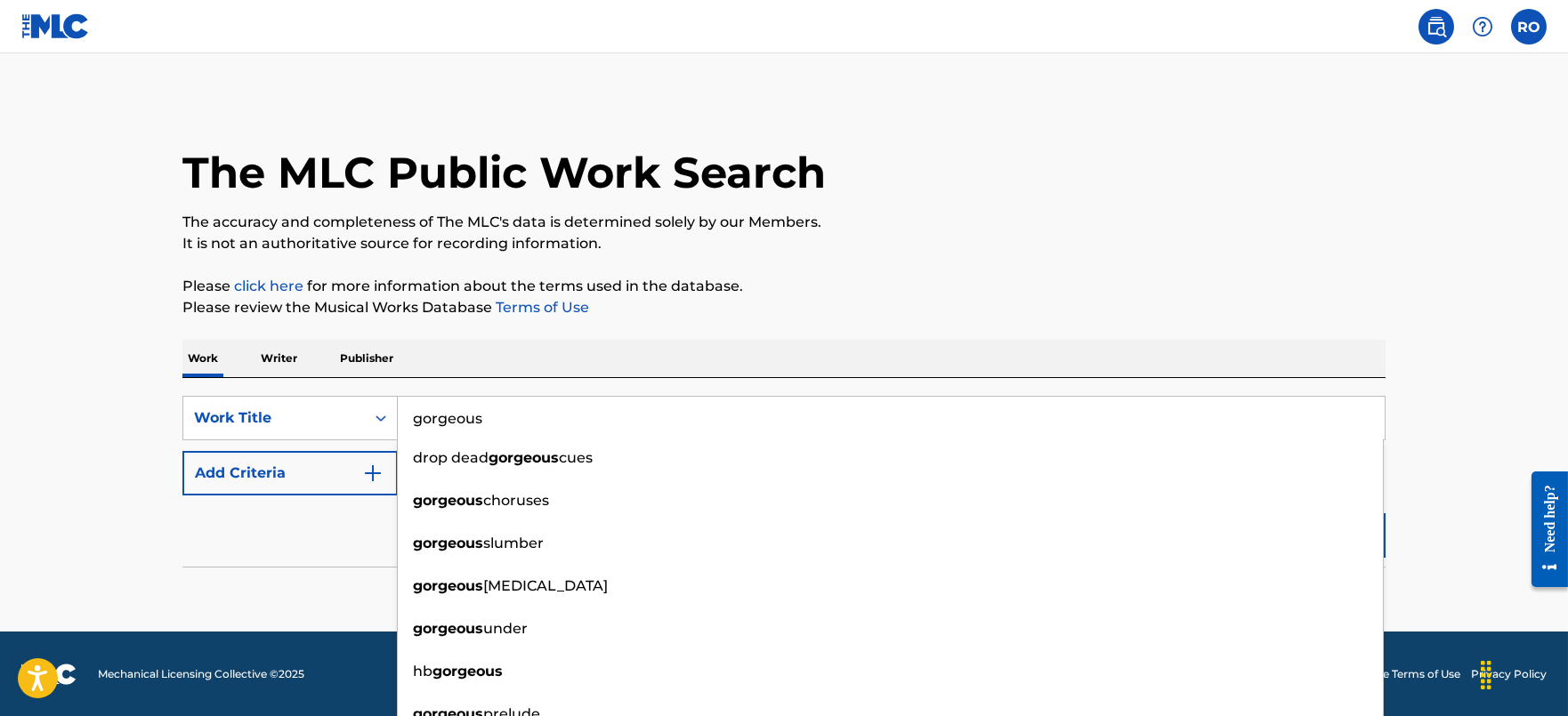
type input "gorgeous"
click at [261, 546] on div "Reset Search Search" at bounding box center [784, 531] width 1203 height 71
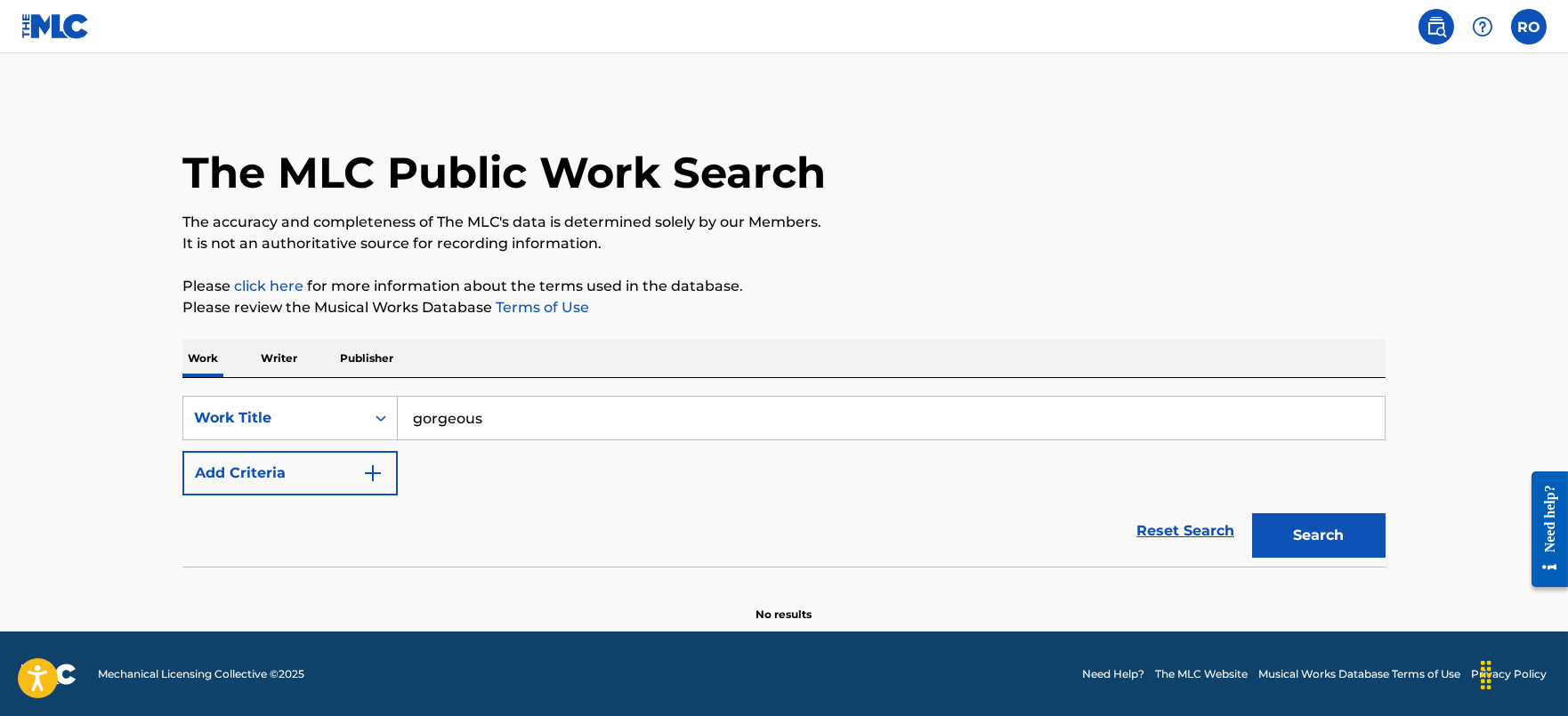
click at [330, 471] on button "Add Criteria" at bounding box center [290, 473] width 216 height 45
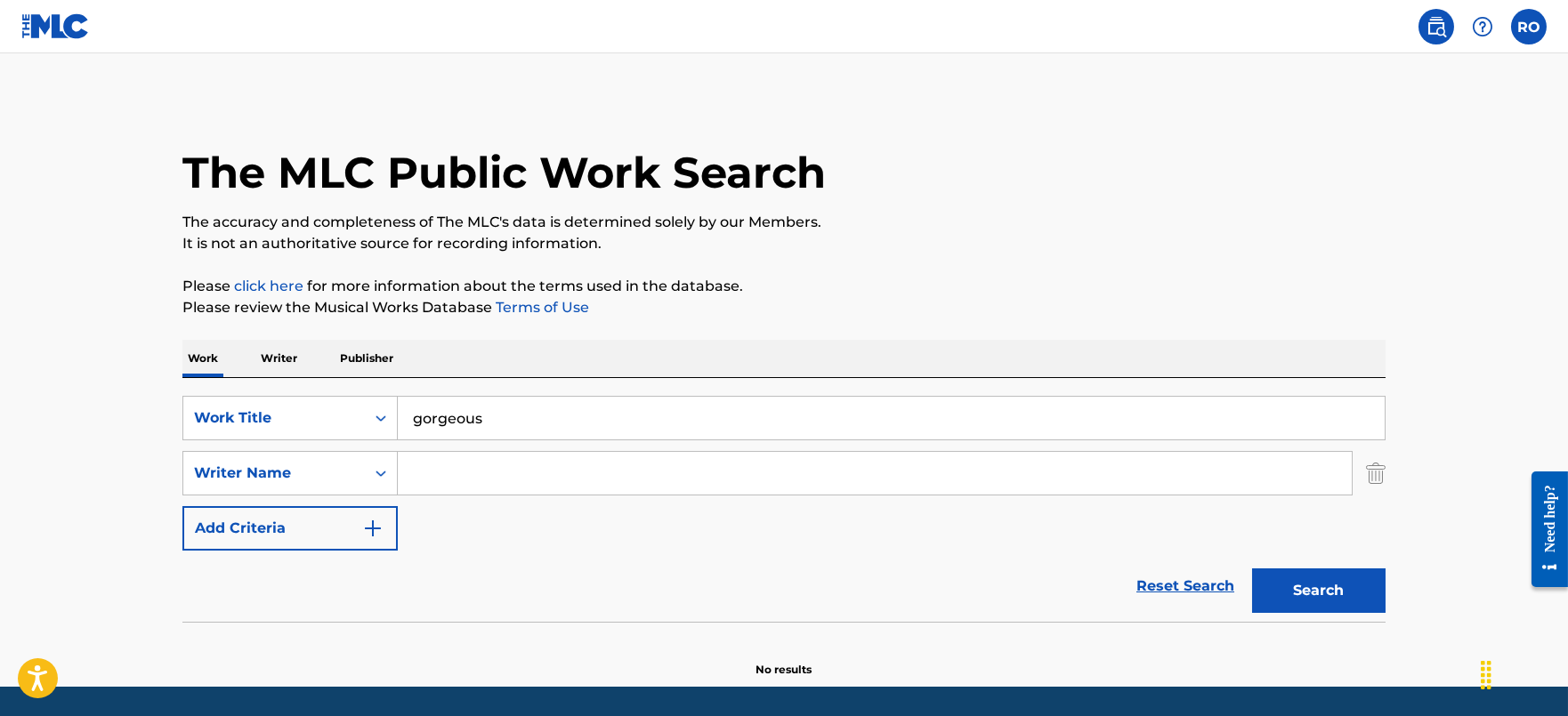
click at [624, 454] on input "Search Form" at bounding box center [875, 473] width 954 height 43
click at [1252, 569] on button "Search" at bounding box center [1319, 591] width 134 height 45
click at [1314, 588] on button "Search" at bounding box center [1319, 591] width 134 height 45
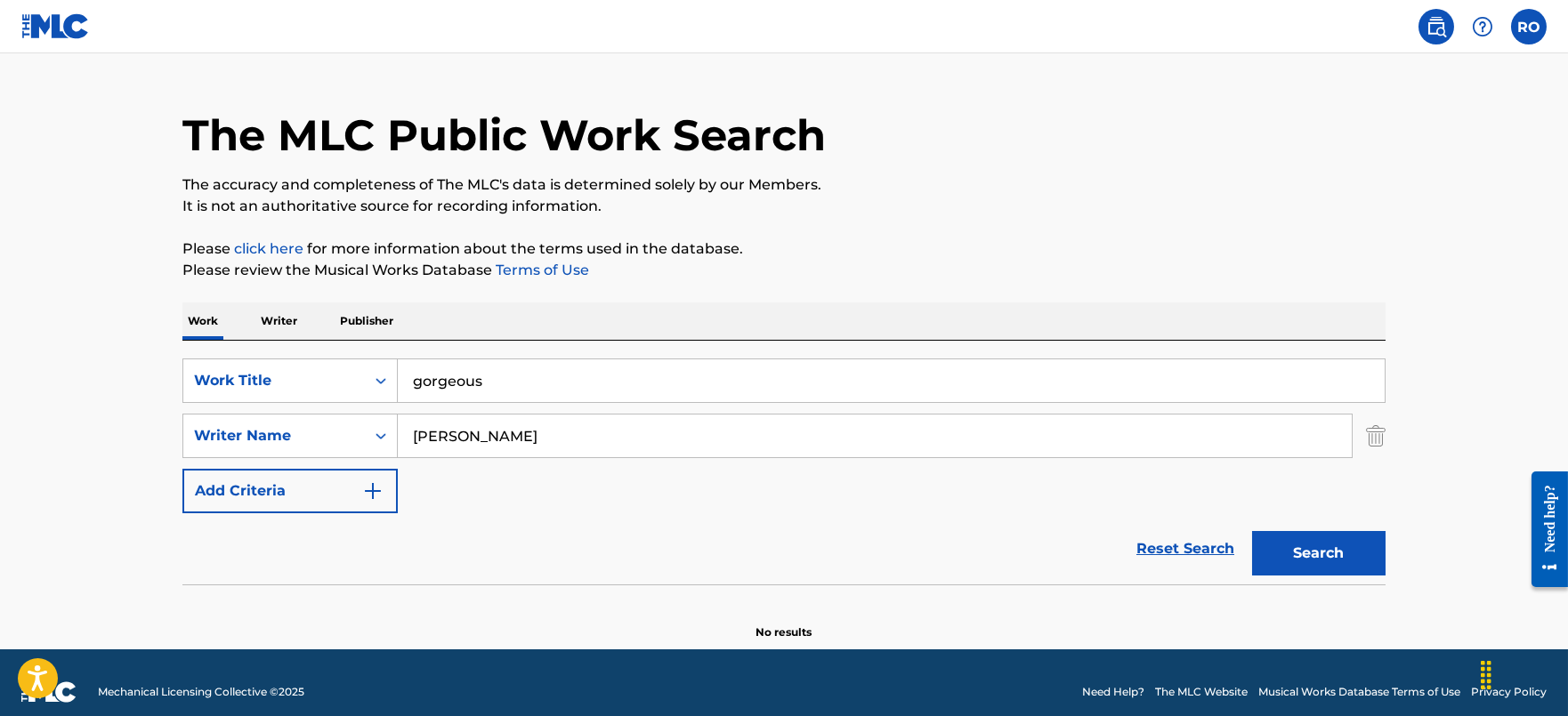
scroll to position [55, 0]
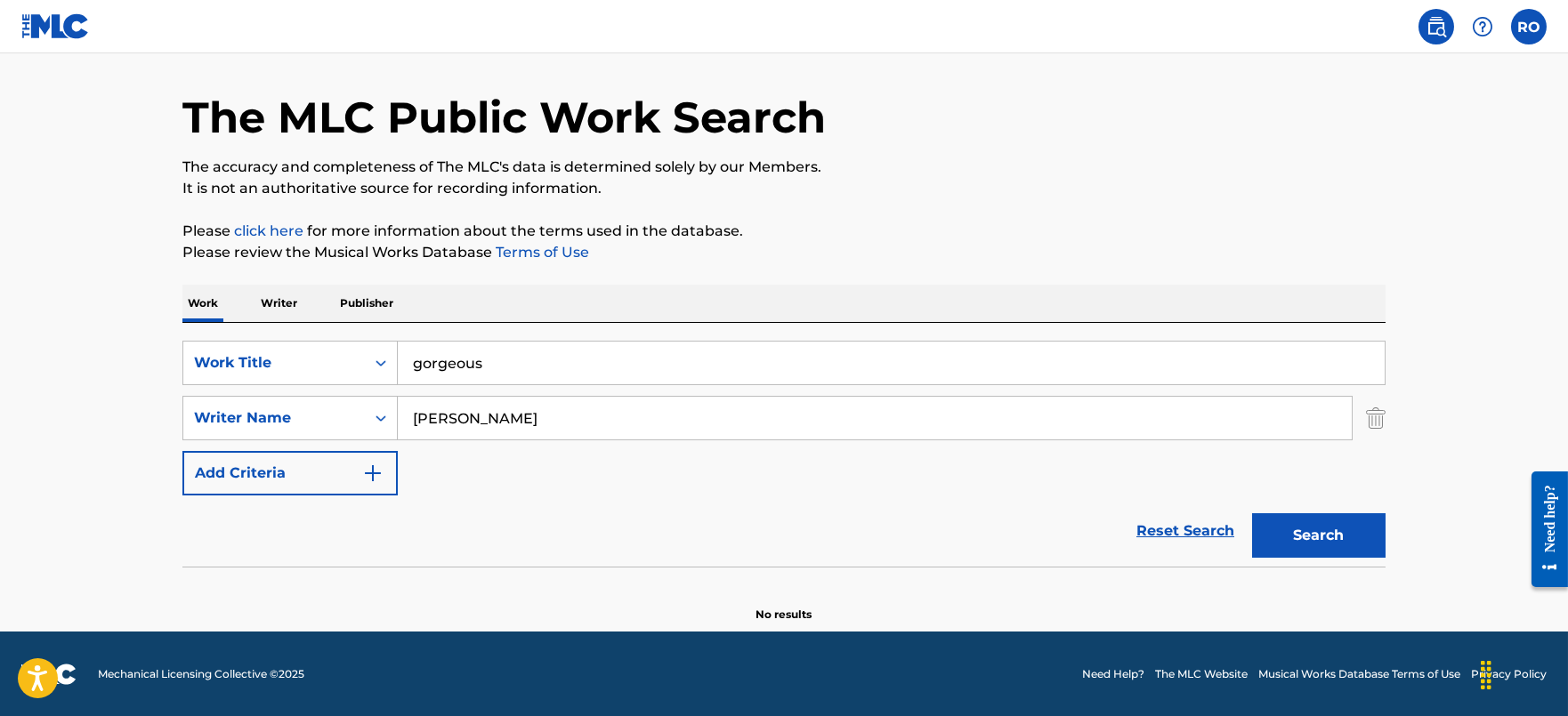
click at [601, 421] on input "[PERSON_NAME]" at bounding box center [875, 418] width 954 height 43
type input "[PERSON_NAME]"
click at [1313, 519] on button "Search" at bounding box center [1319, 536] width 134 height 45
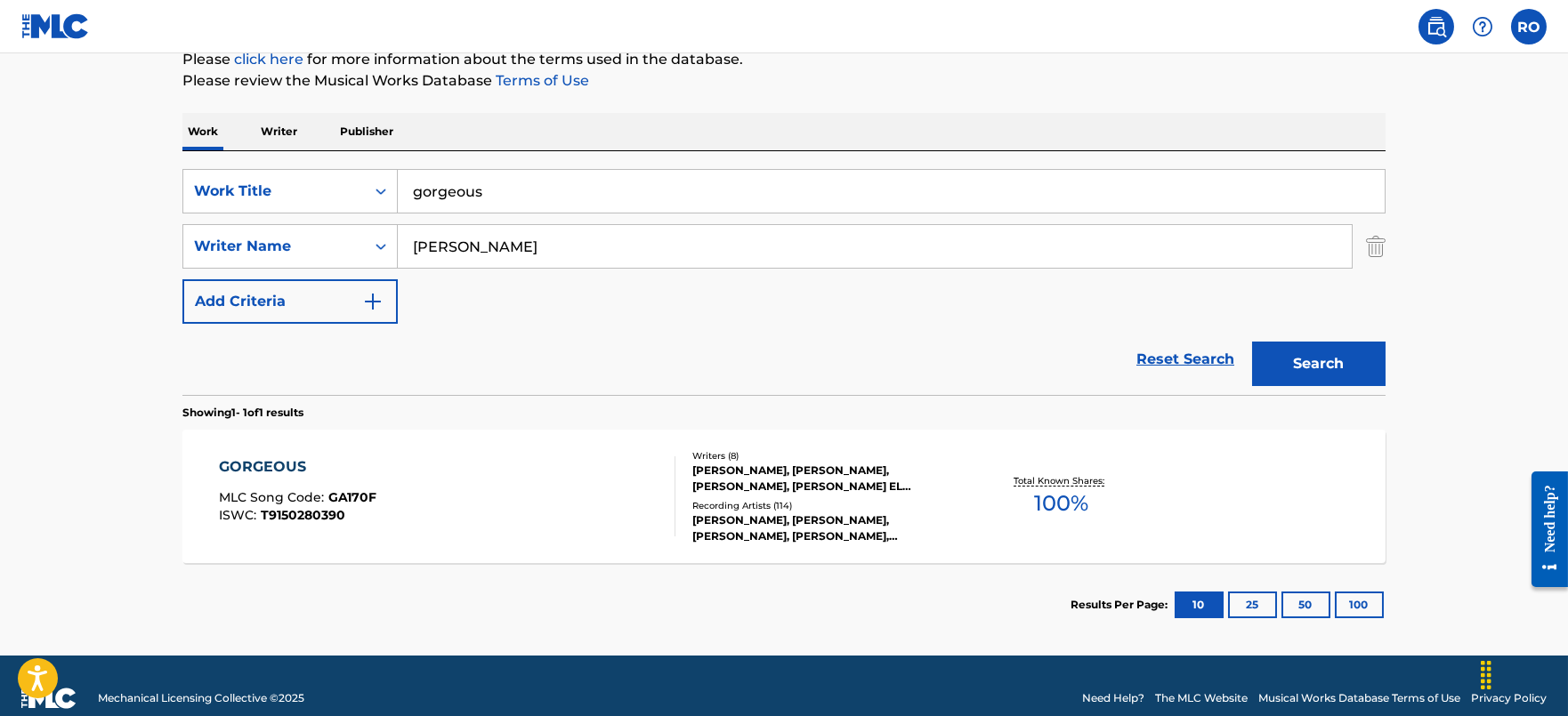
scroll to position [251, 0]
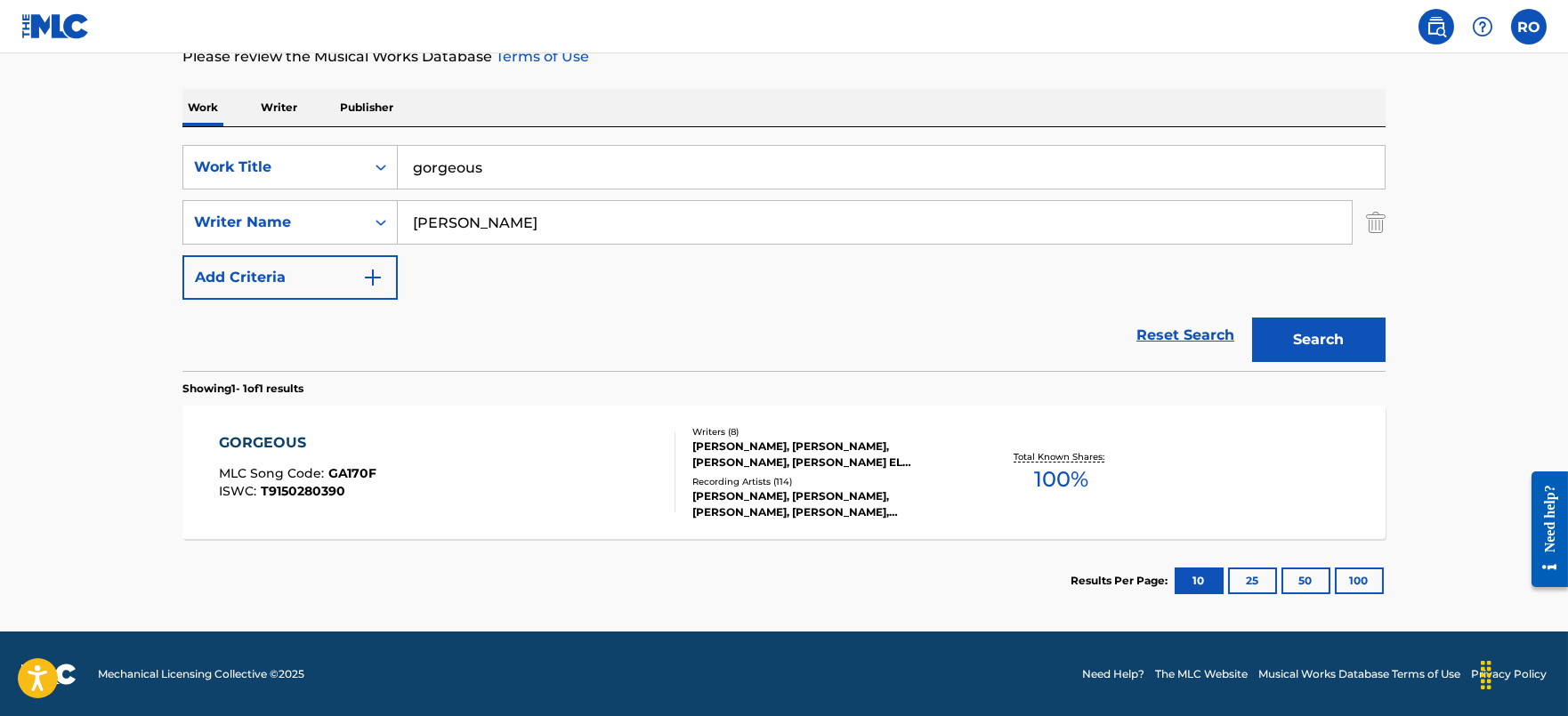
click at [312, 434] on div "GORGEOUS" at bounding box center [297, 442] width 158 height 21
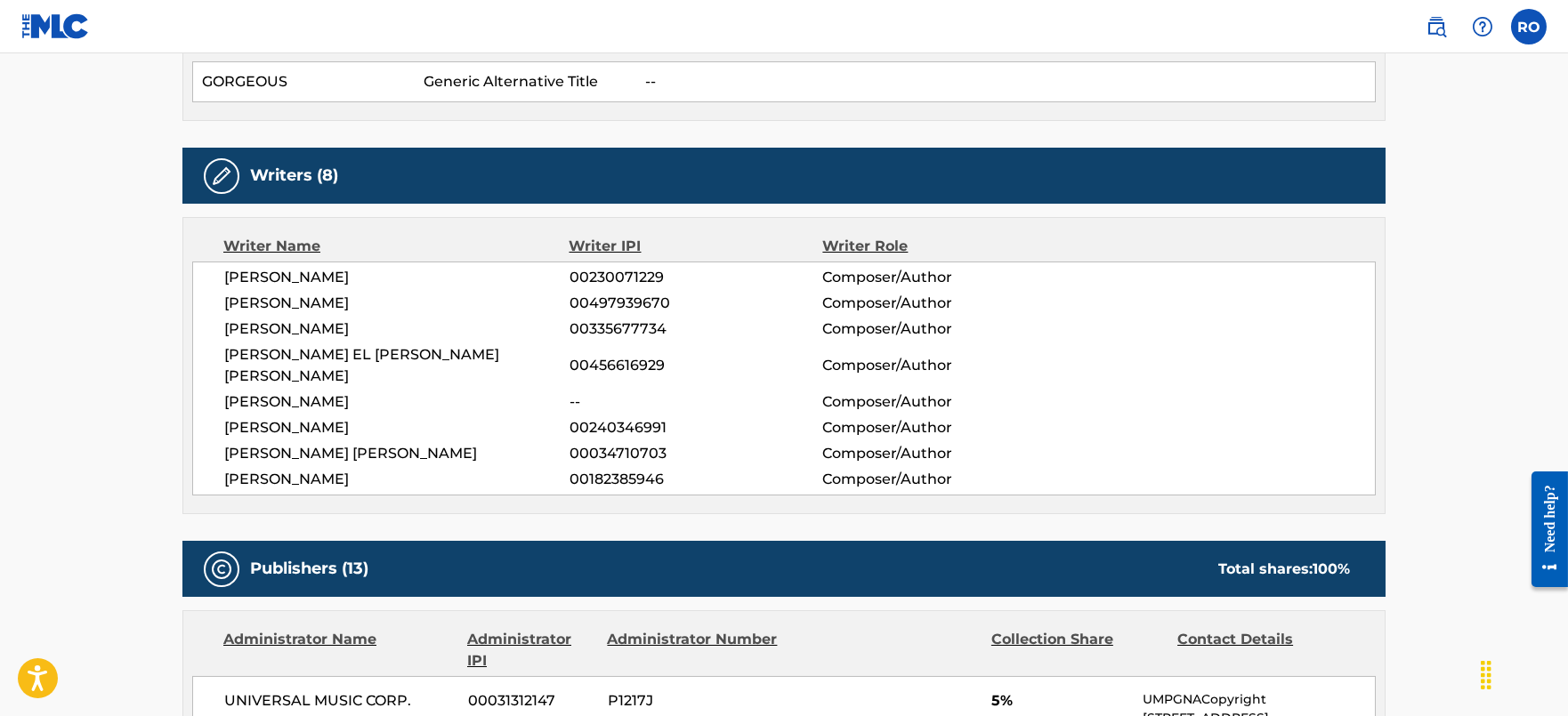
scroll to position [556, 0]
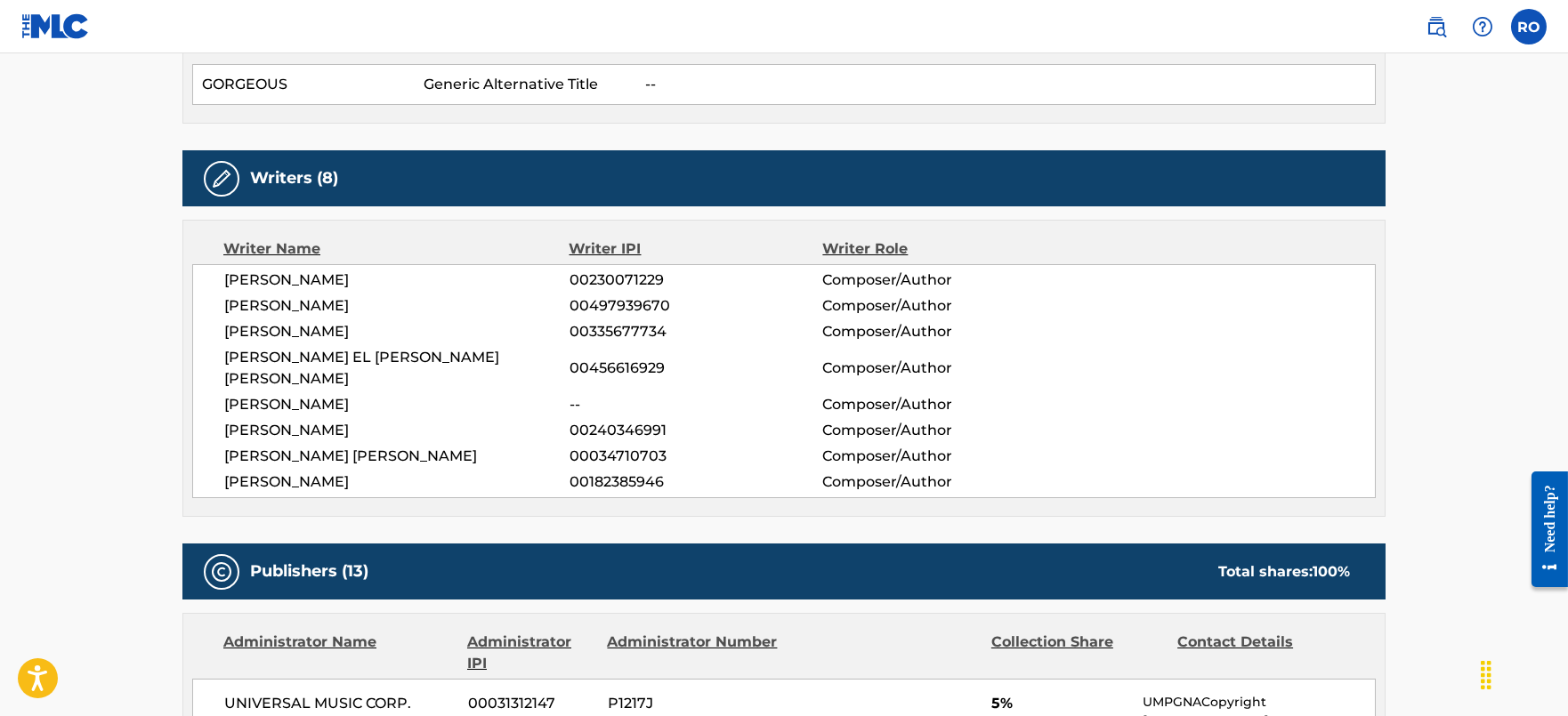
click at [650, 445] on span "00034710703" at bounding box center [696, 456] width 253 height 21
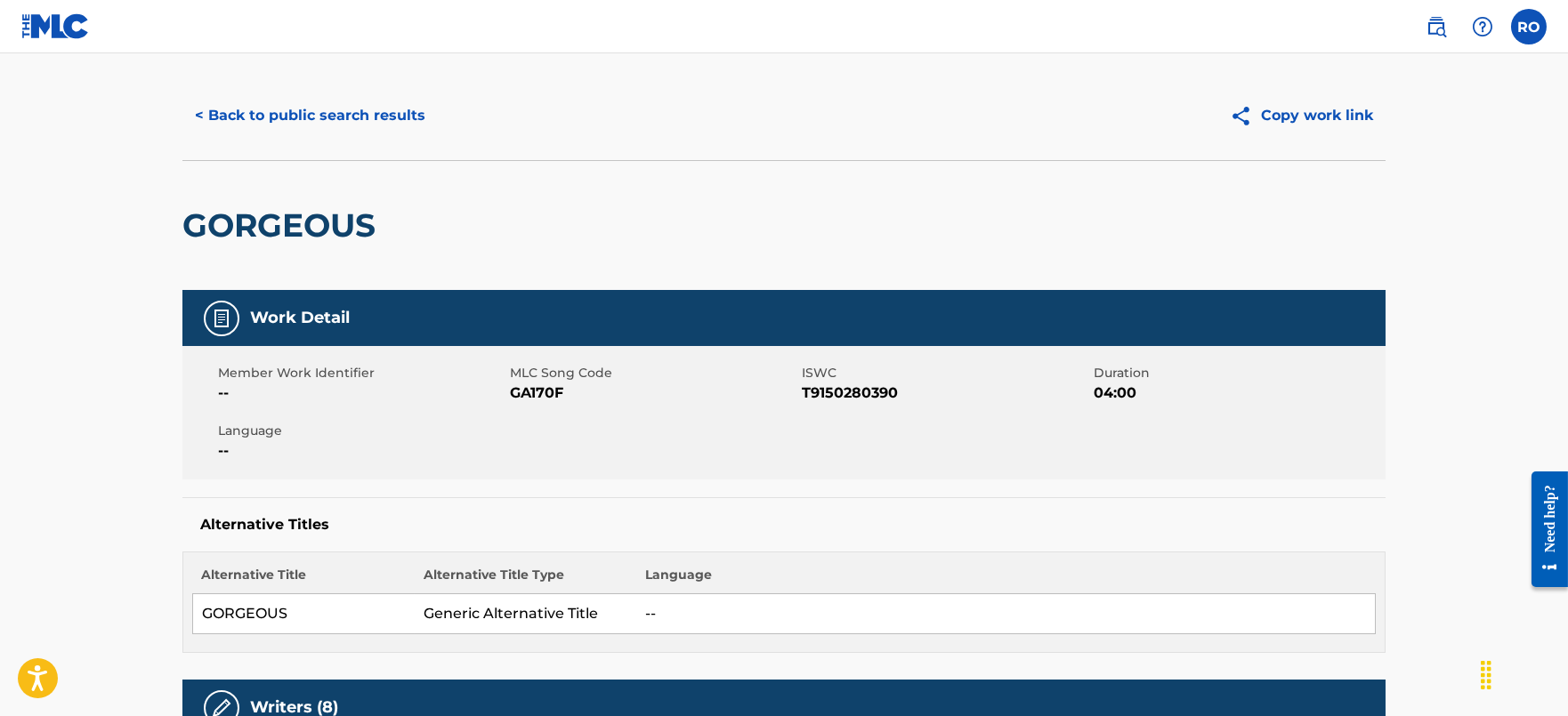
scroll to position [0, 0]
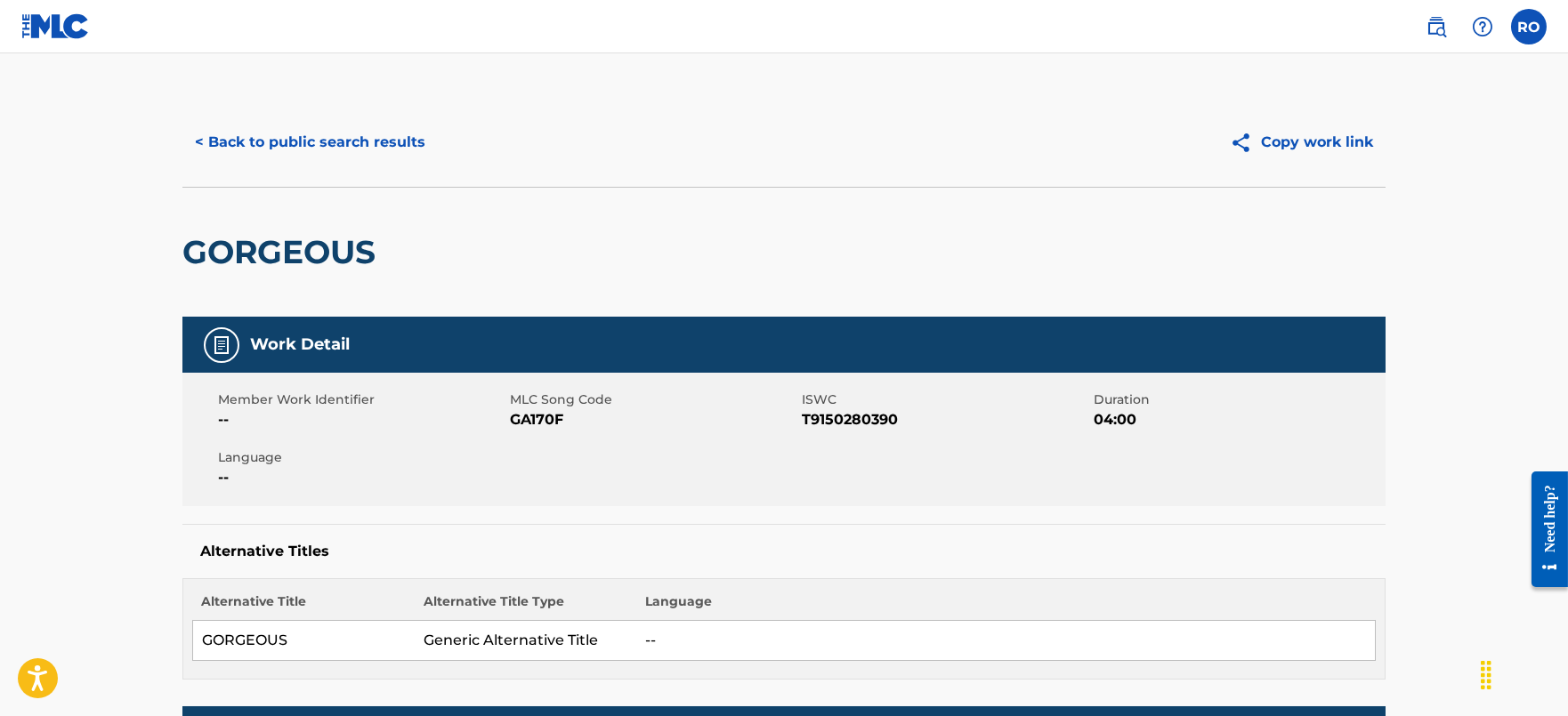
click at [339, 152] on button "< Back to public search results" at bounding box center [309, 143] width 255 height 45
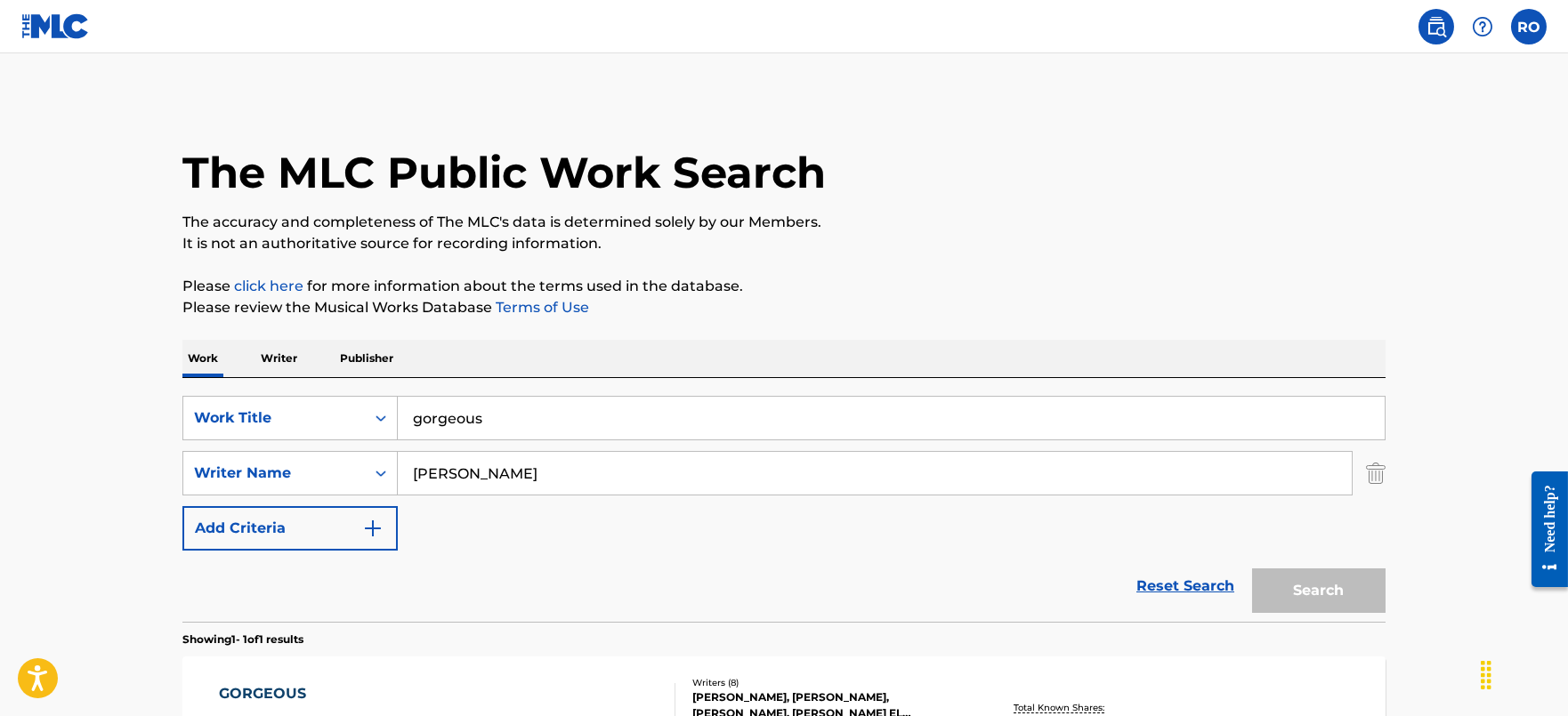
scroll to position [149, 0]
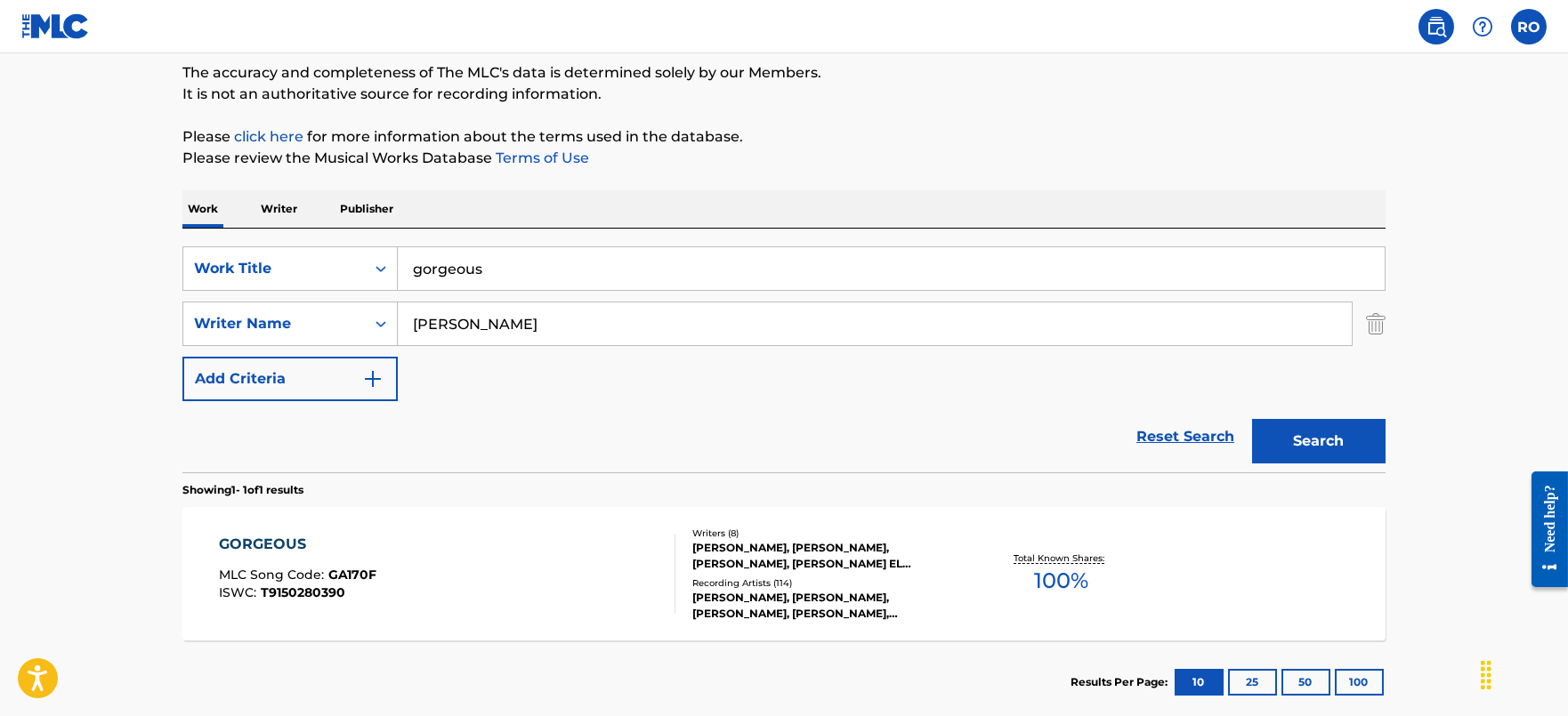
click at [292, 194] on p "Writer" at bounding box center [278, 209] width 48 height 37
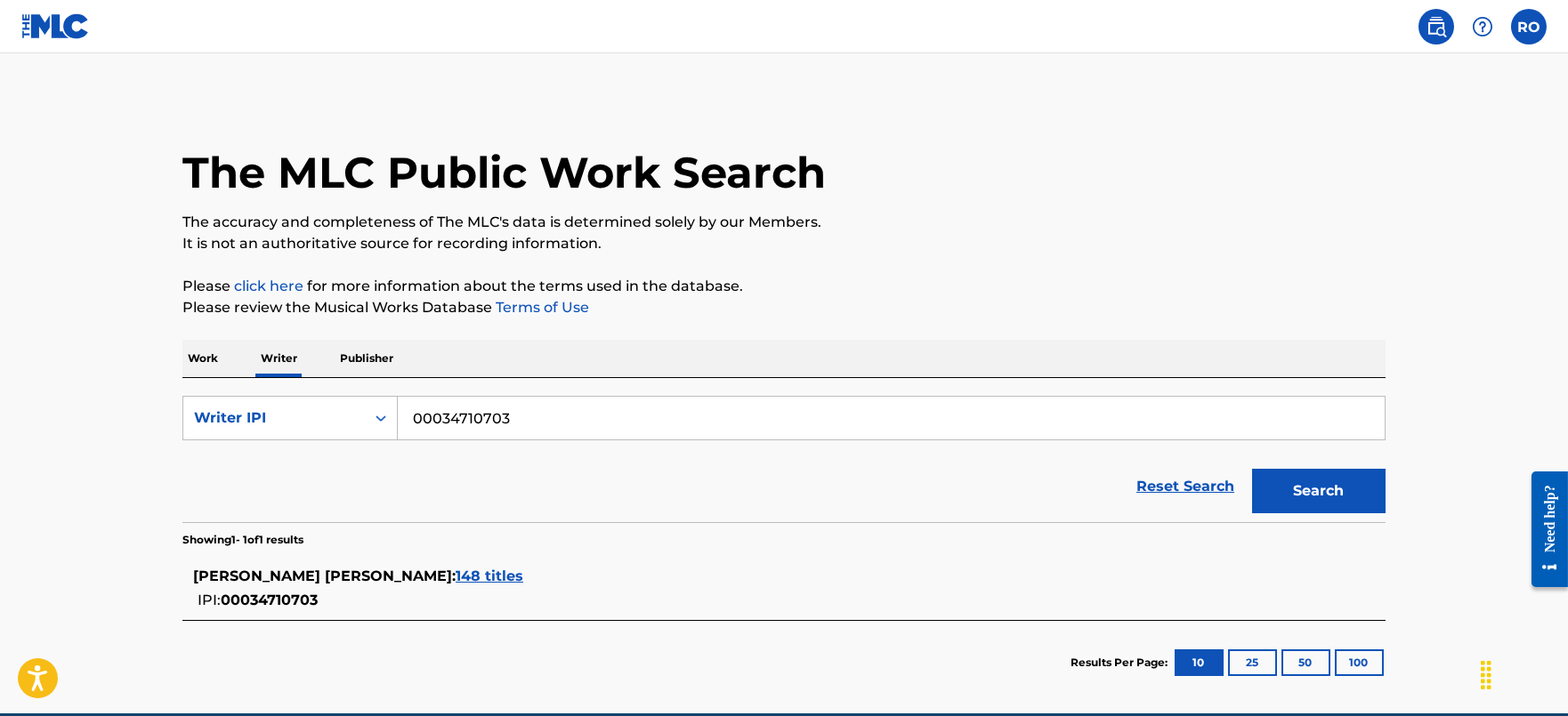
click at [456, 576] on span "148 titles" at bounding box center [489, 576] width 67 height 17
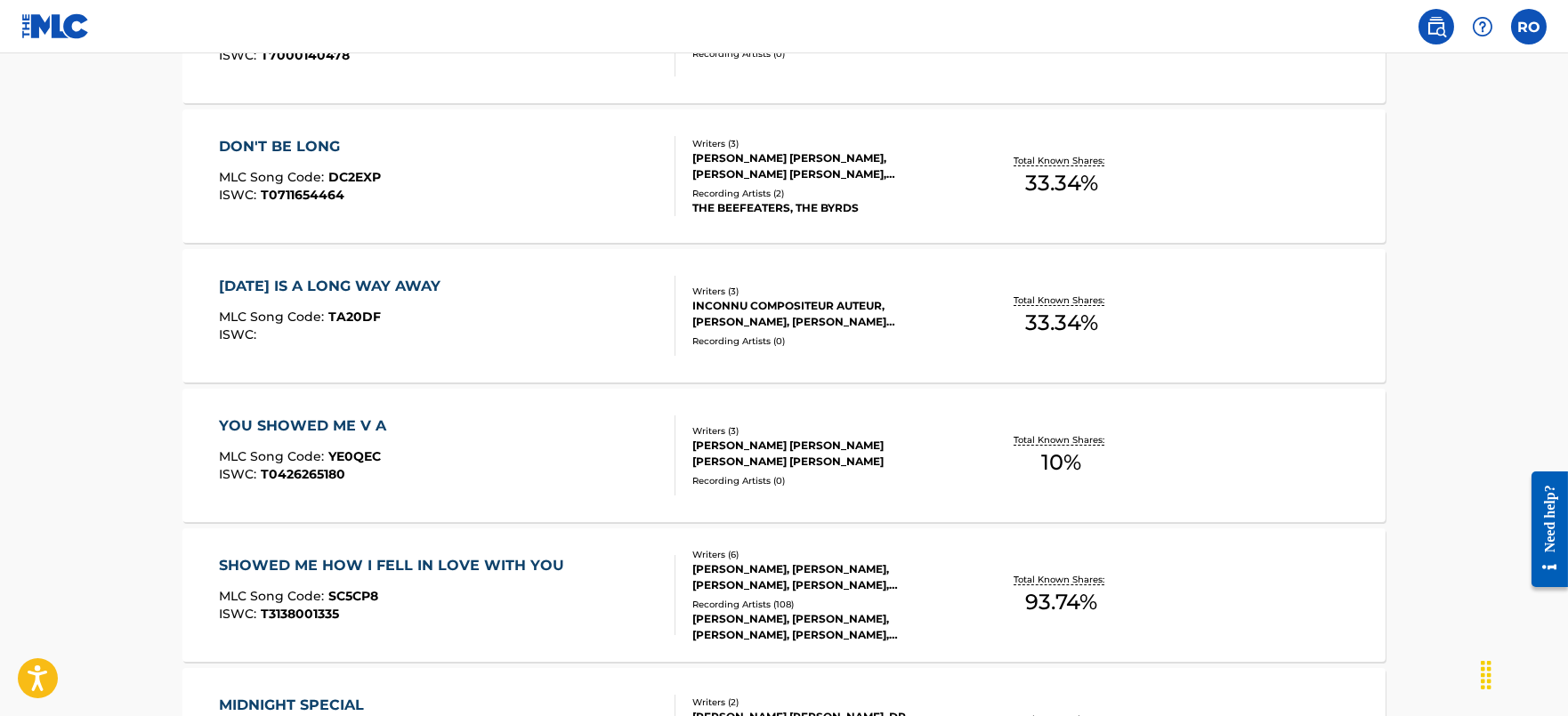
scroll to position [778, 0]
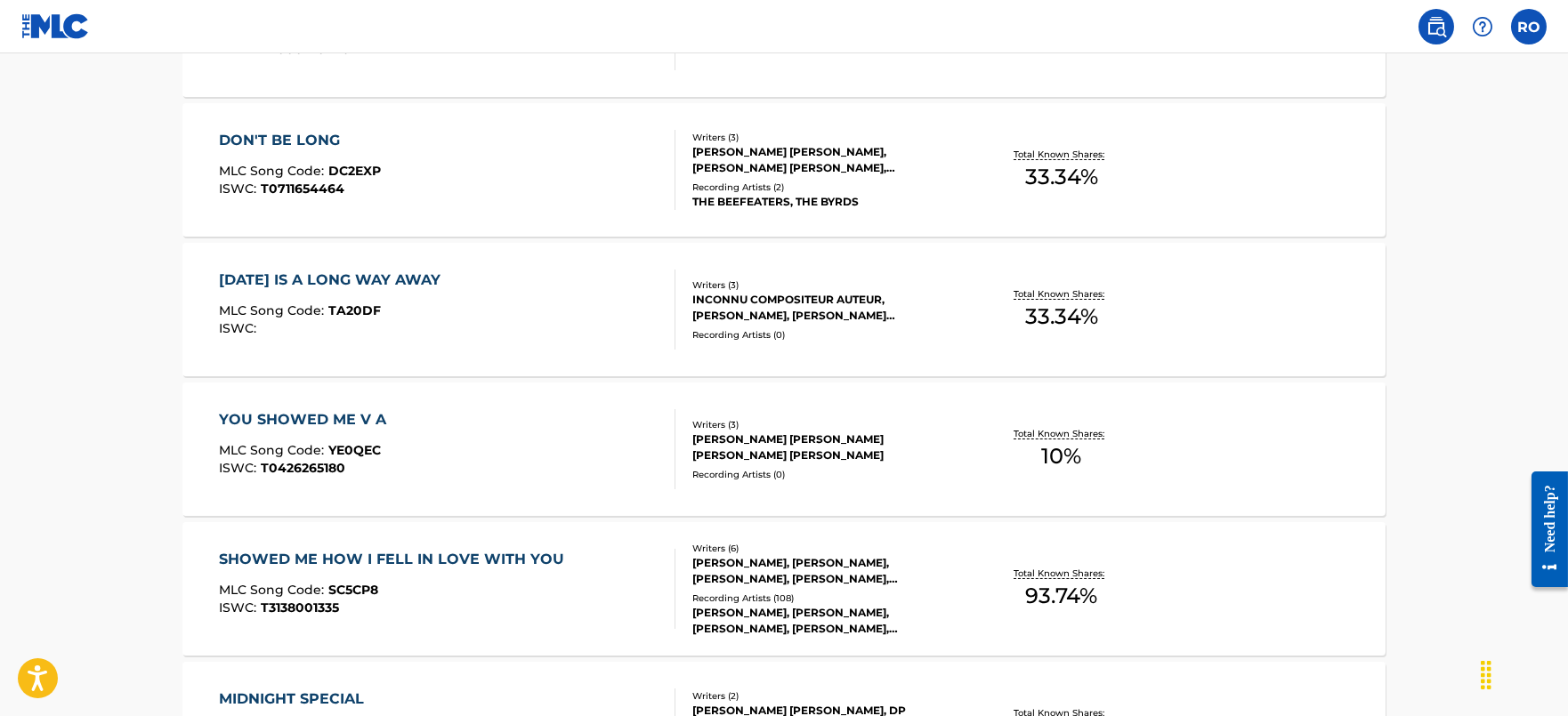
click at [255, 414] on div "YOU SHOWED ME V A" at bounding box center [306, 419] width 177 height 21
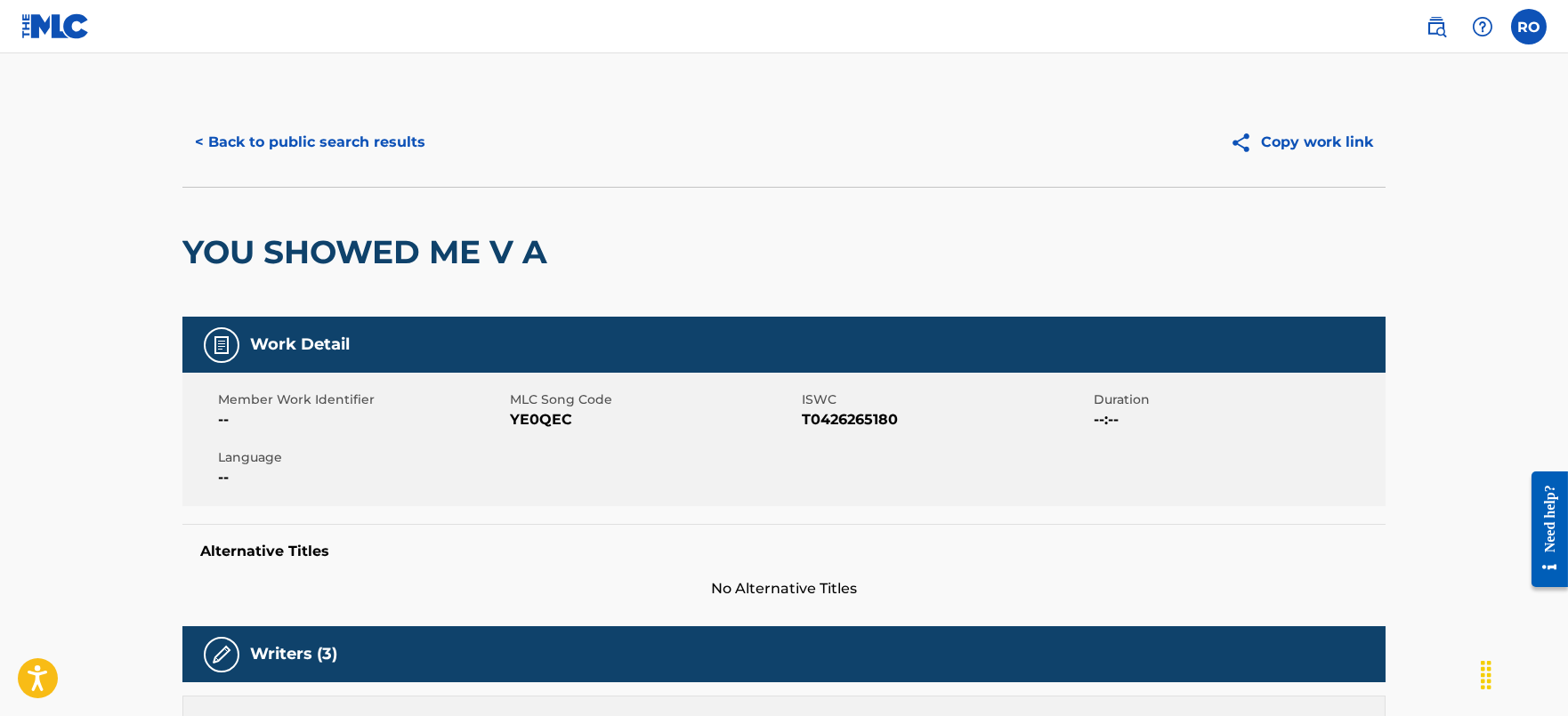
click at [250, 149] on button "< Back to public search results" at bounding box center [309, 143] width 255 height 45
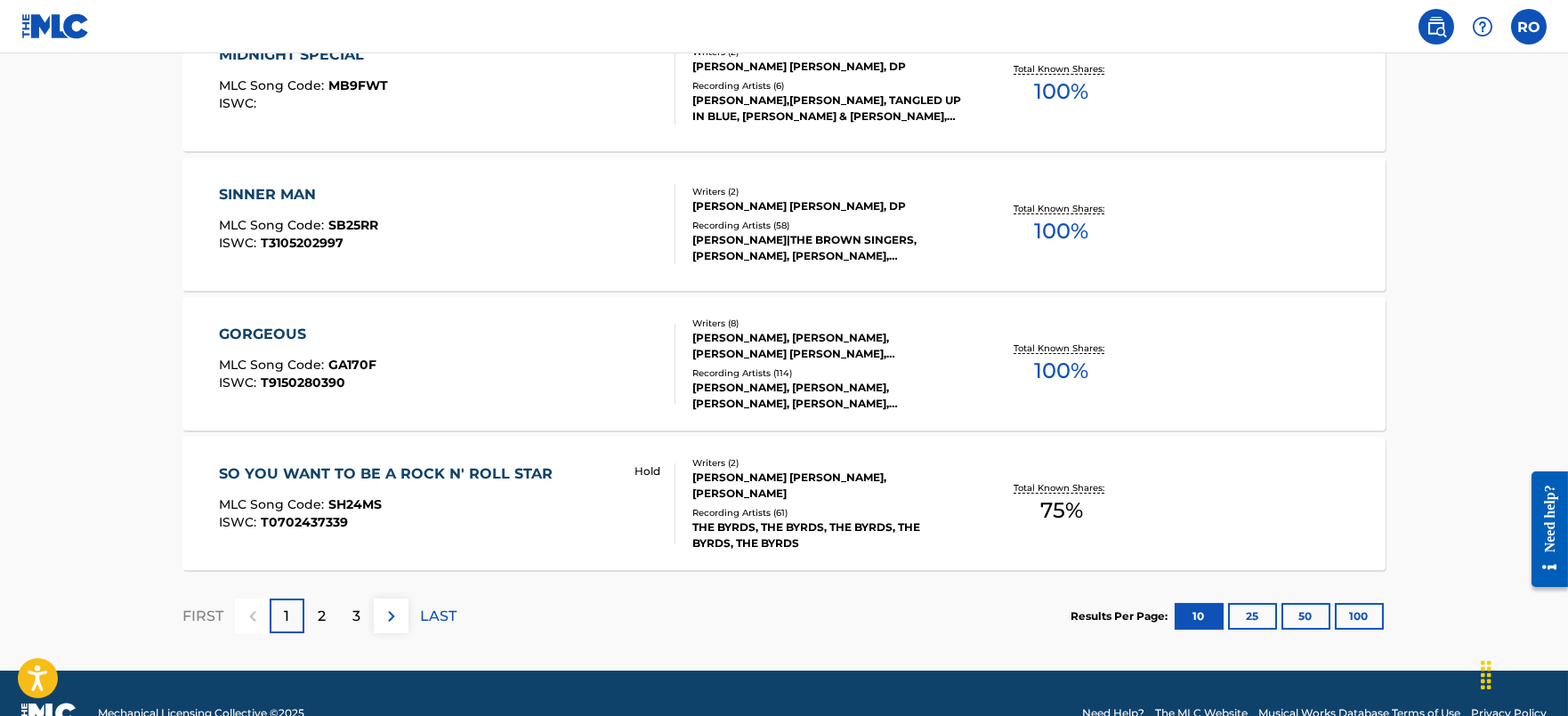
scroll to position [1461, 0]
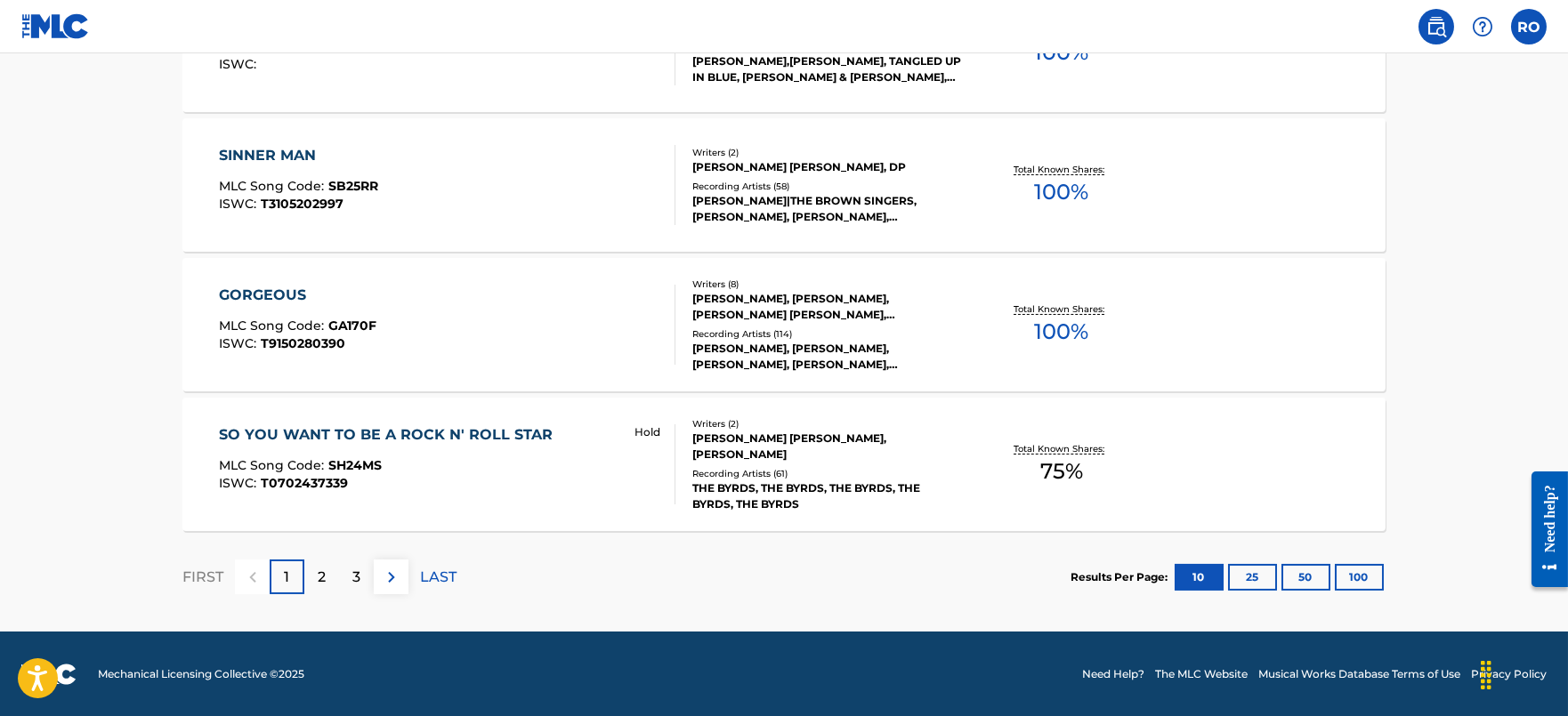
click at [315, 584] on div "2" at bounding box center [321, 576] width 35 height 35
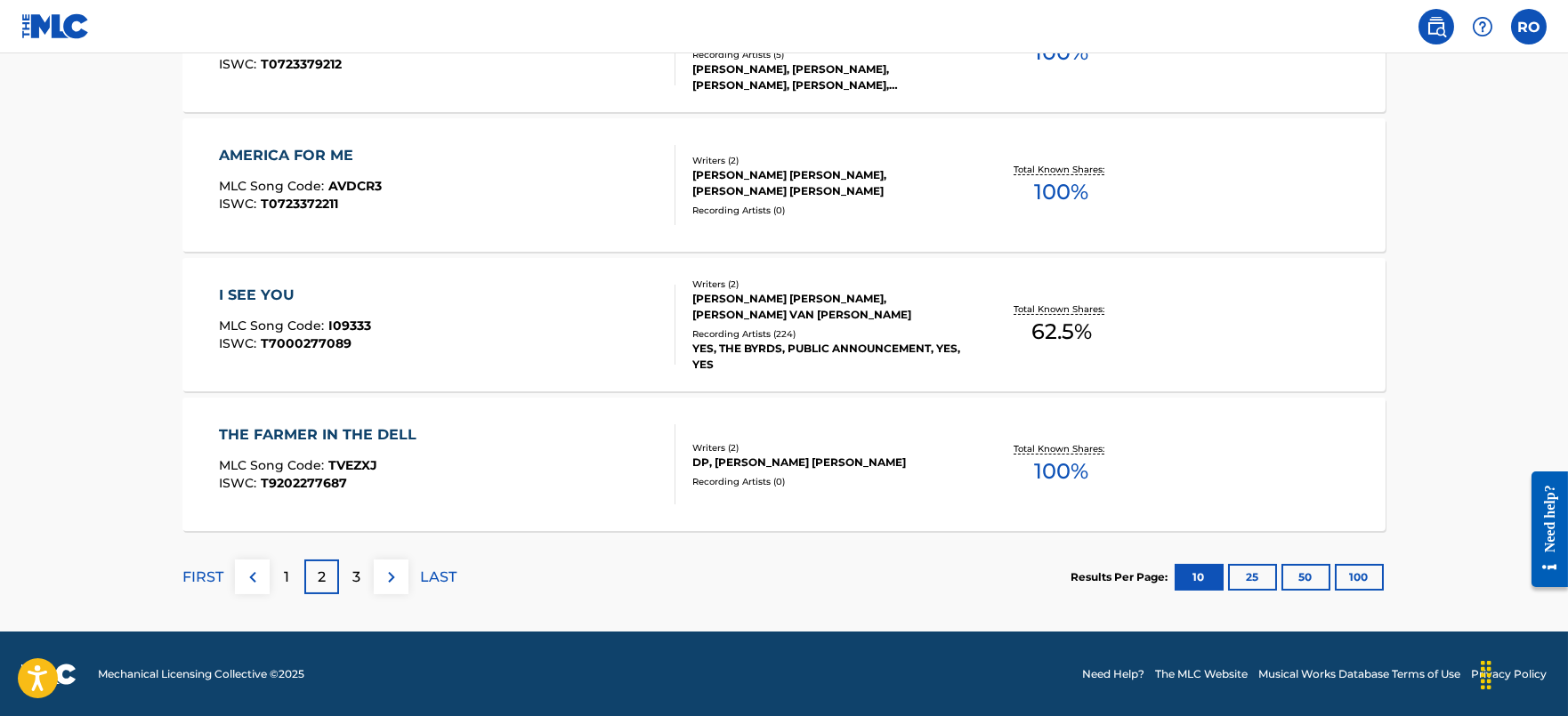
click at [358, 582] on p "3" at bounding box center [356, 577] width 8 height 21
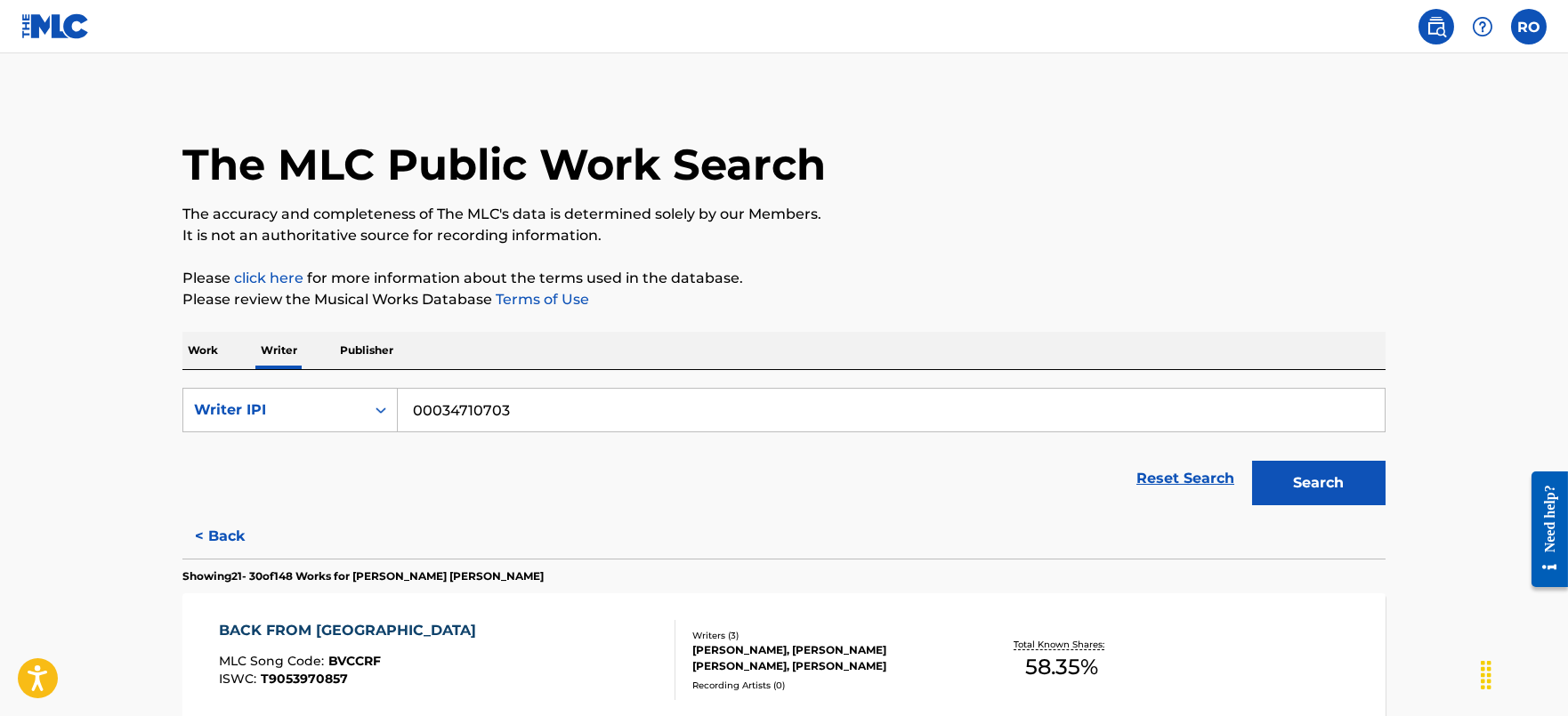
scroll to position [0, 0]
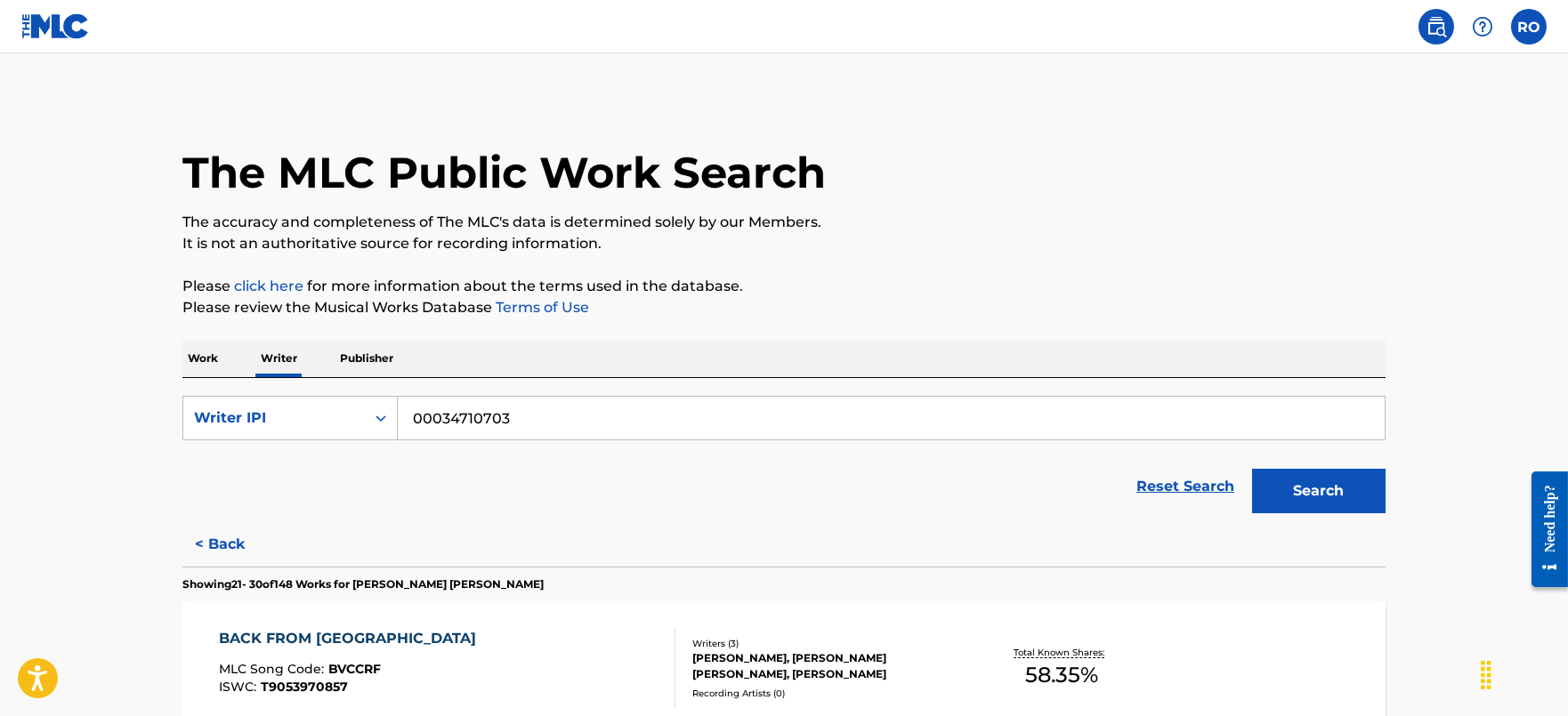
click at [217, 360] on p "Work" at bounding box center [203, 358] width 41 height 37
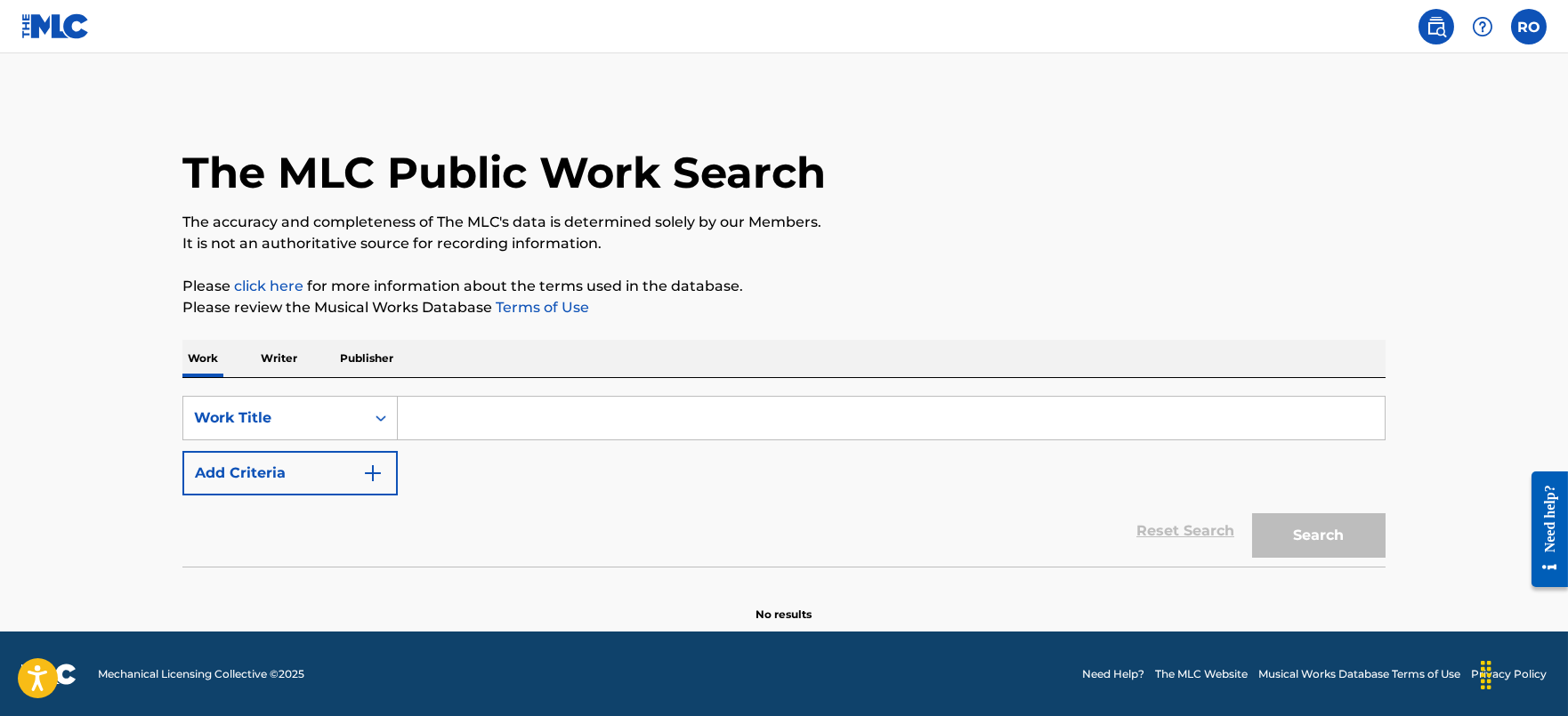
click at [450, 415] on input "Search Form" at bounding box center [891, 418] width 987 height 43
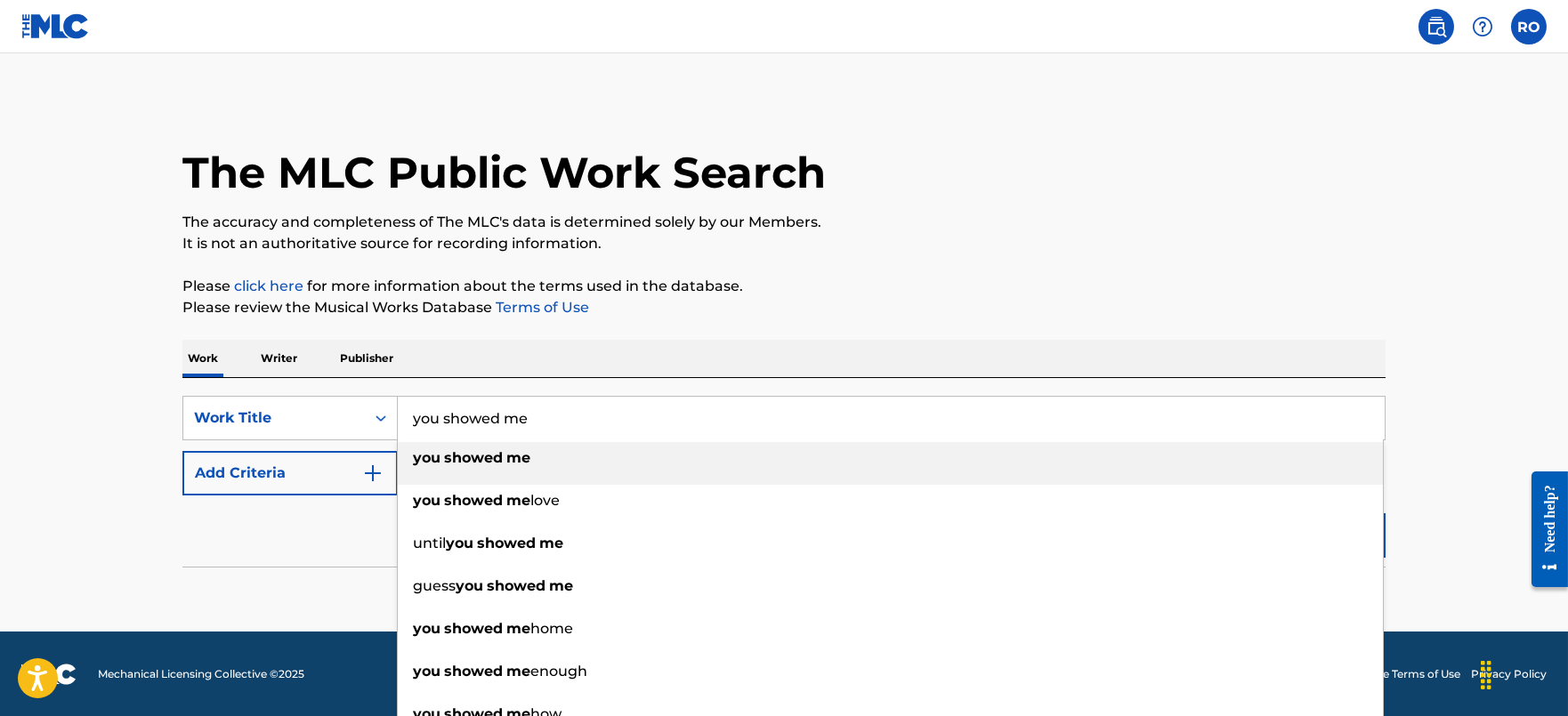
click at [546, 456] on div "you showed me" at bounding box center [890, 458] width 985 height 32
type input "you showed me"
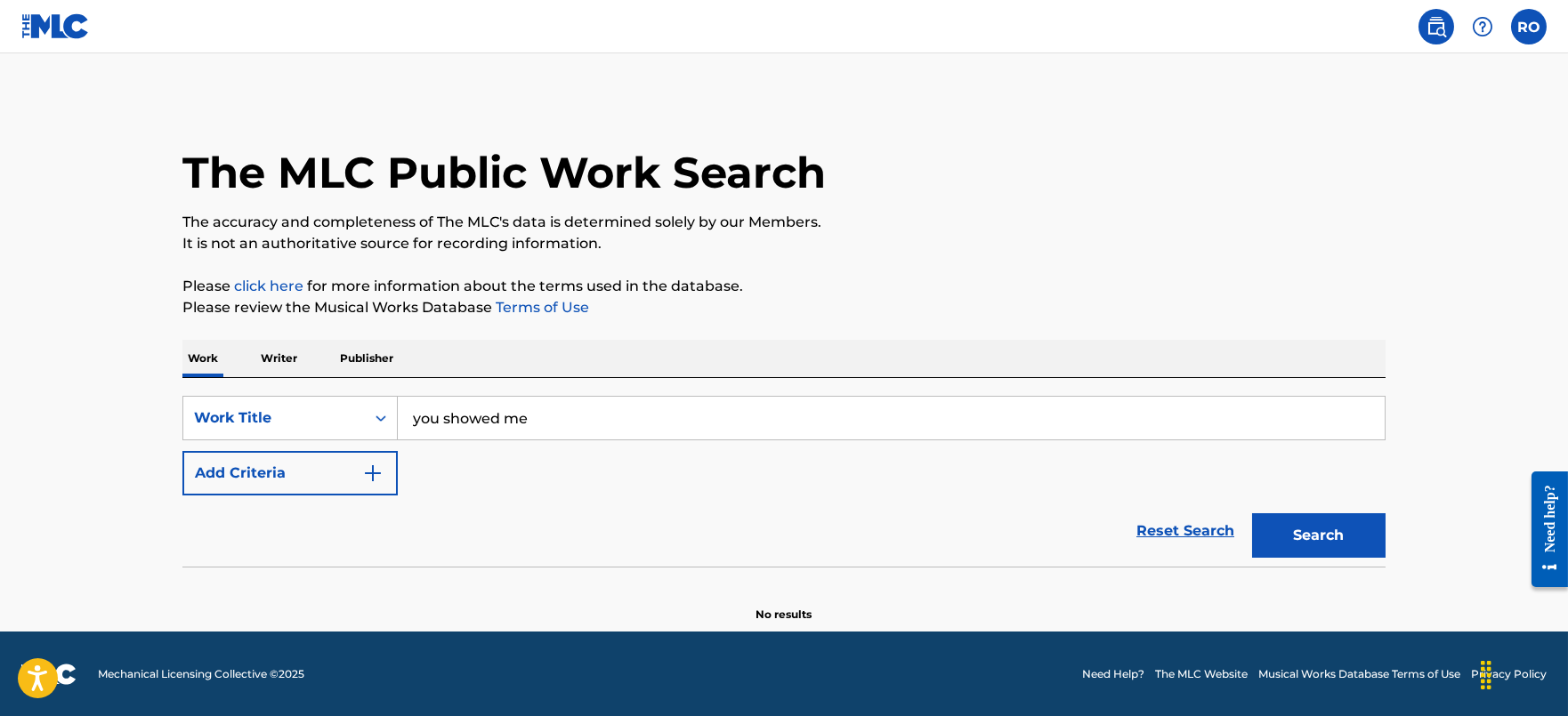
click at [346, 473] on button "Add Criteria" at bounding box center [290, 473] width 216 height 45
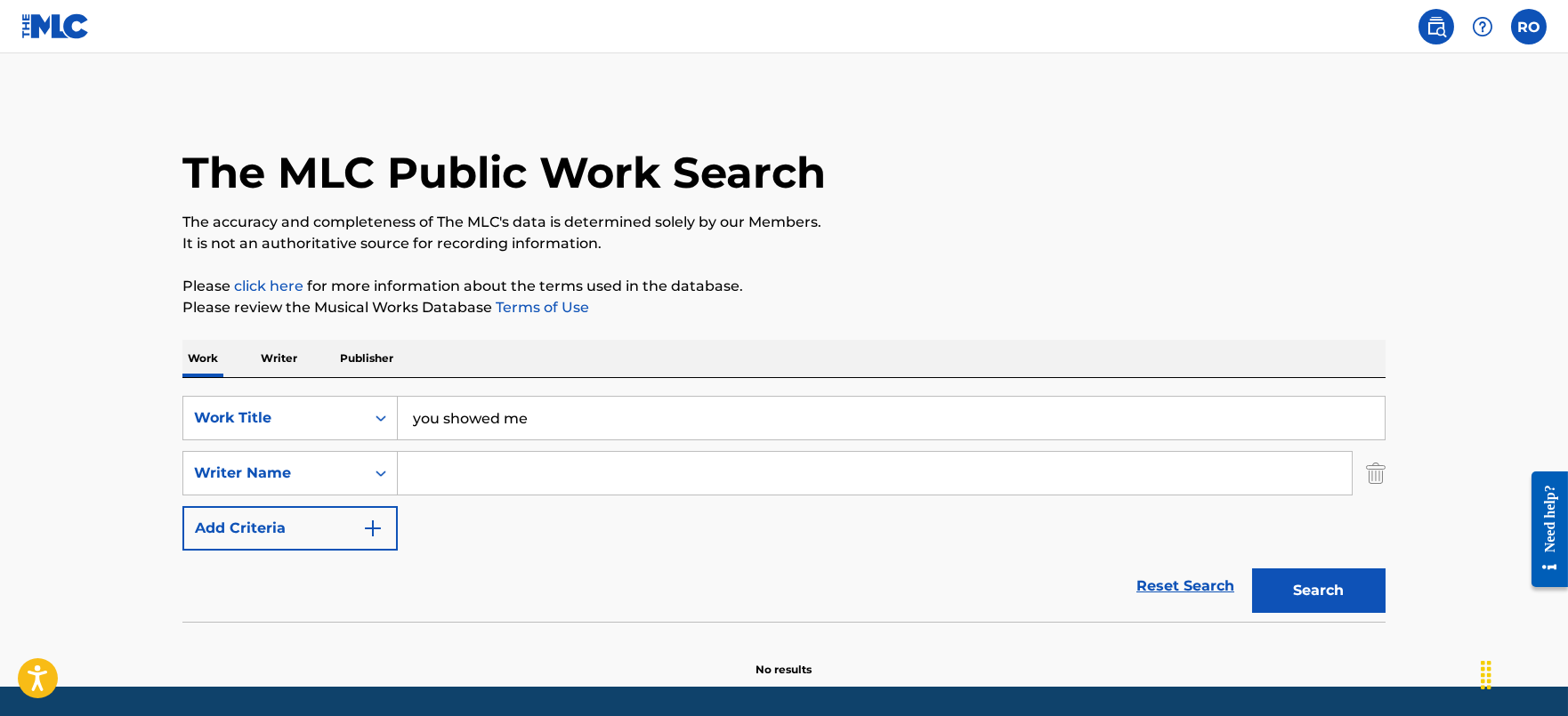
click at [430, 481] on input "Search Form" at bounding box center [875, 473] width 954 height 43
click at [1332, 598] on button "Search" at bounding box center [1319, 591] width 134 height 45
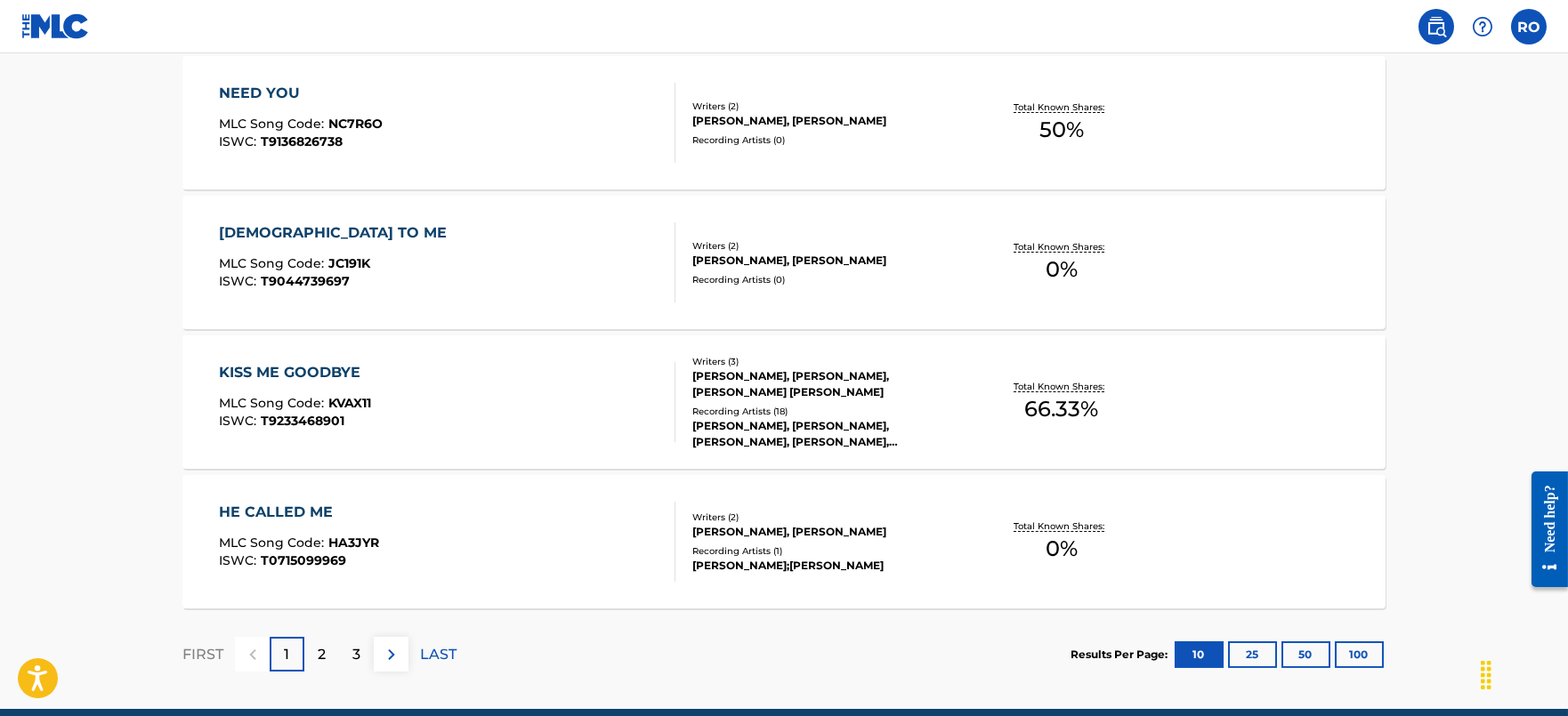
scroll to position [1516, 0]
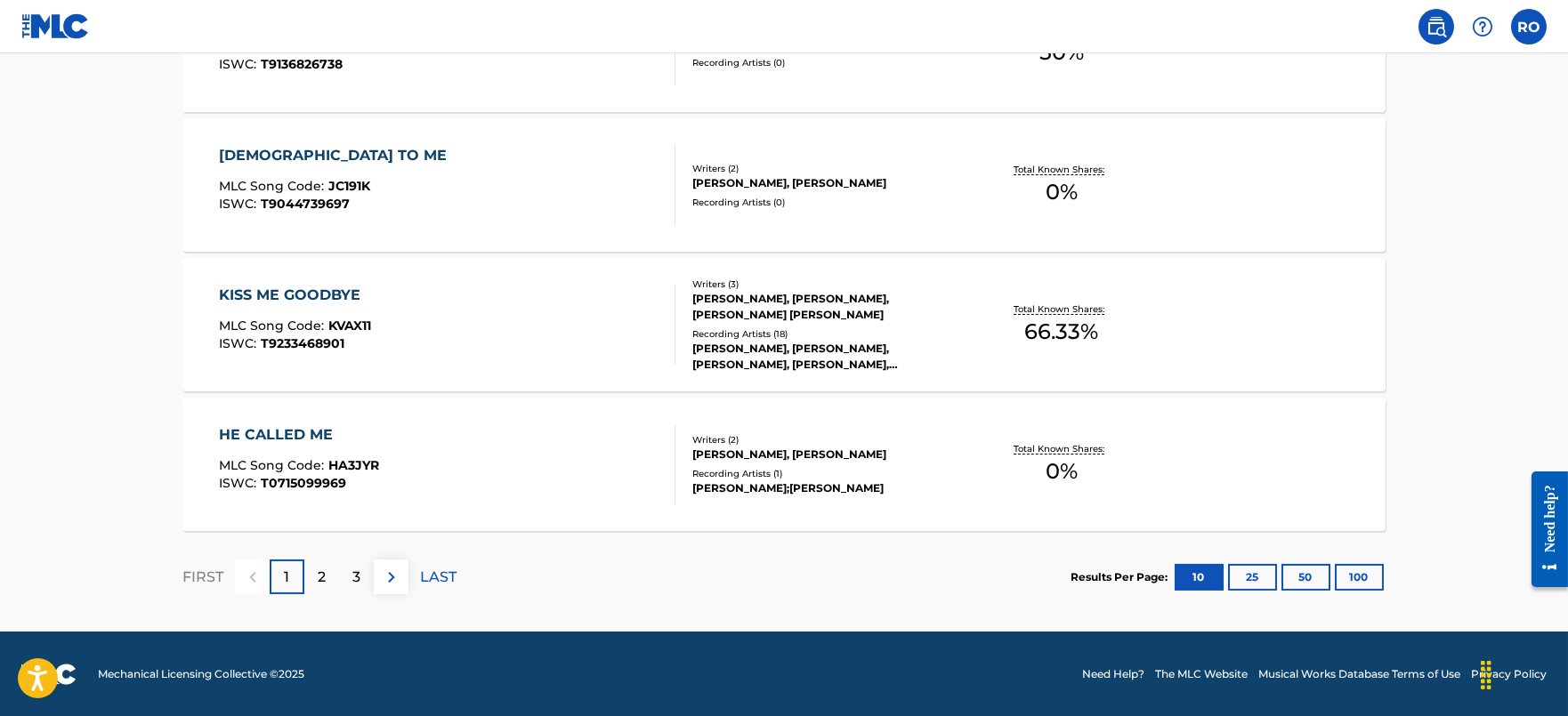
click at [310, 586] on div "2" at bounding box center [321, 576] width 35 height 35
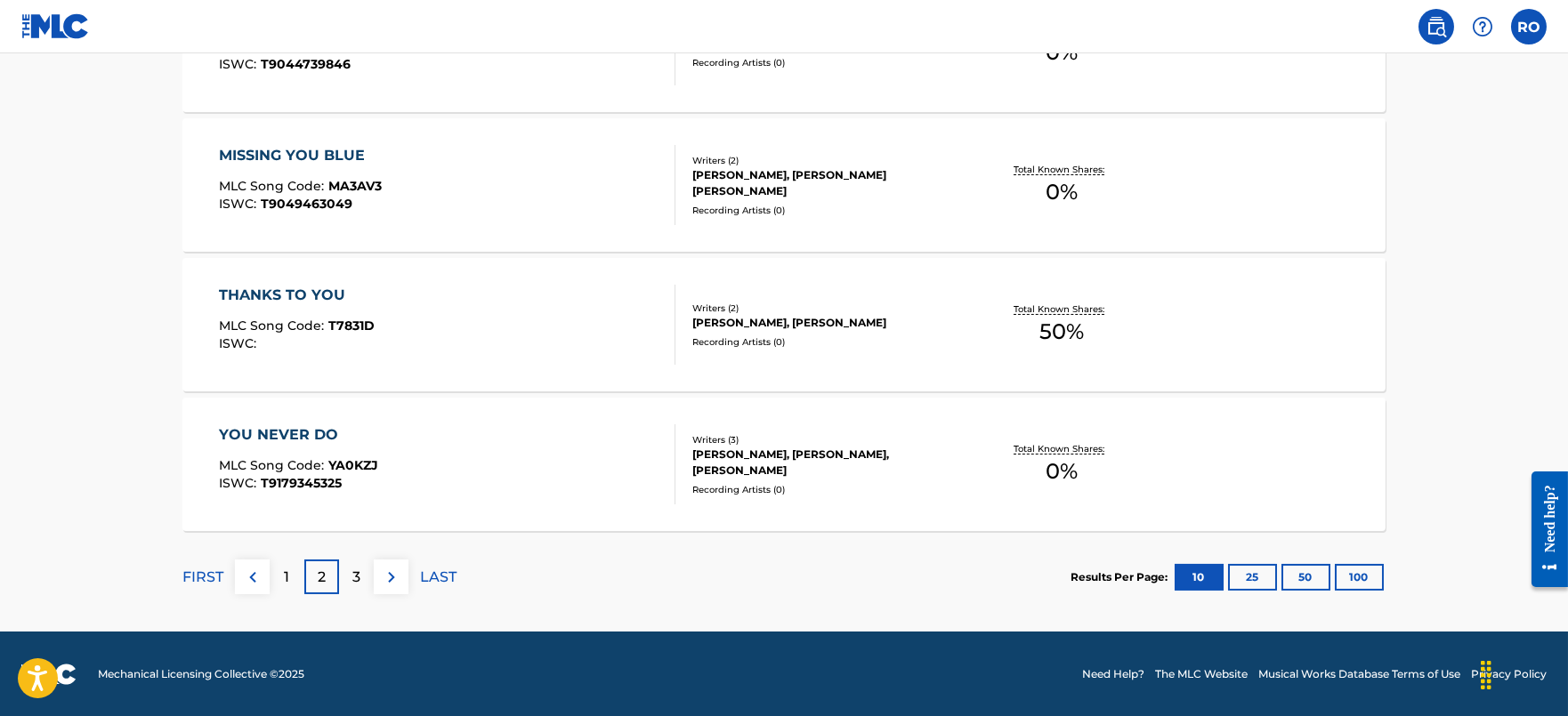
click at [365, 581] on div "3" at bounding box center [356, 576] width 35 height 35
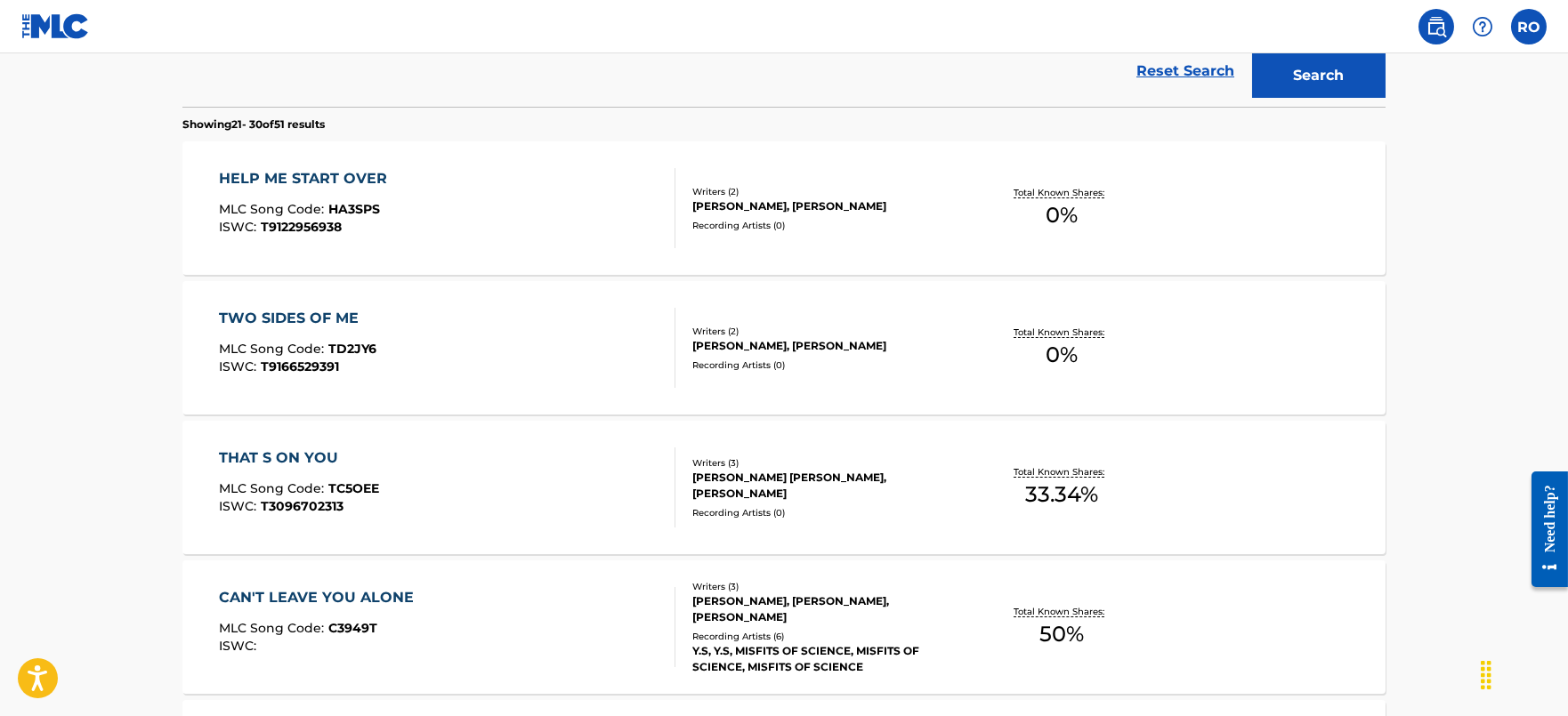
scroll to position [70, 0]
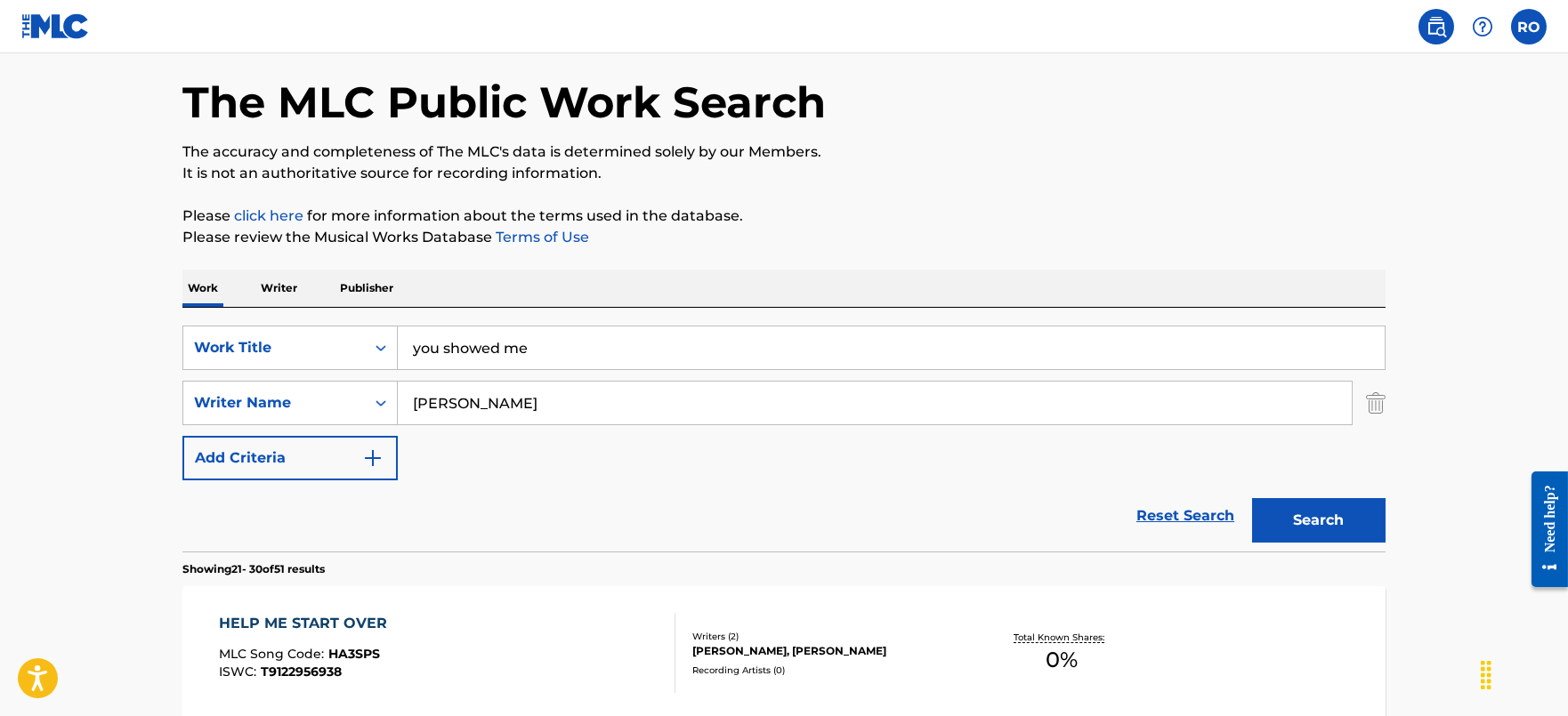
click at [541, 411] on input "[PERSON_NAME]" at bounding box center [875, 403] width 954 height 43
click at [541, 408] on input "[PERSON_NAME]" at bounding box center [875, 403] width 954 height 43
type input "[PERSON_NAME]"
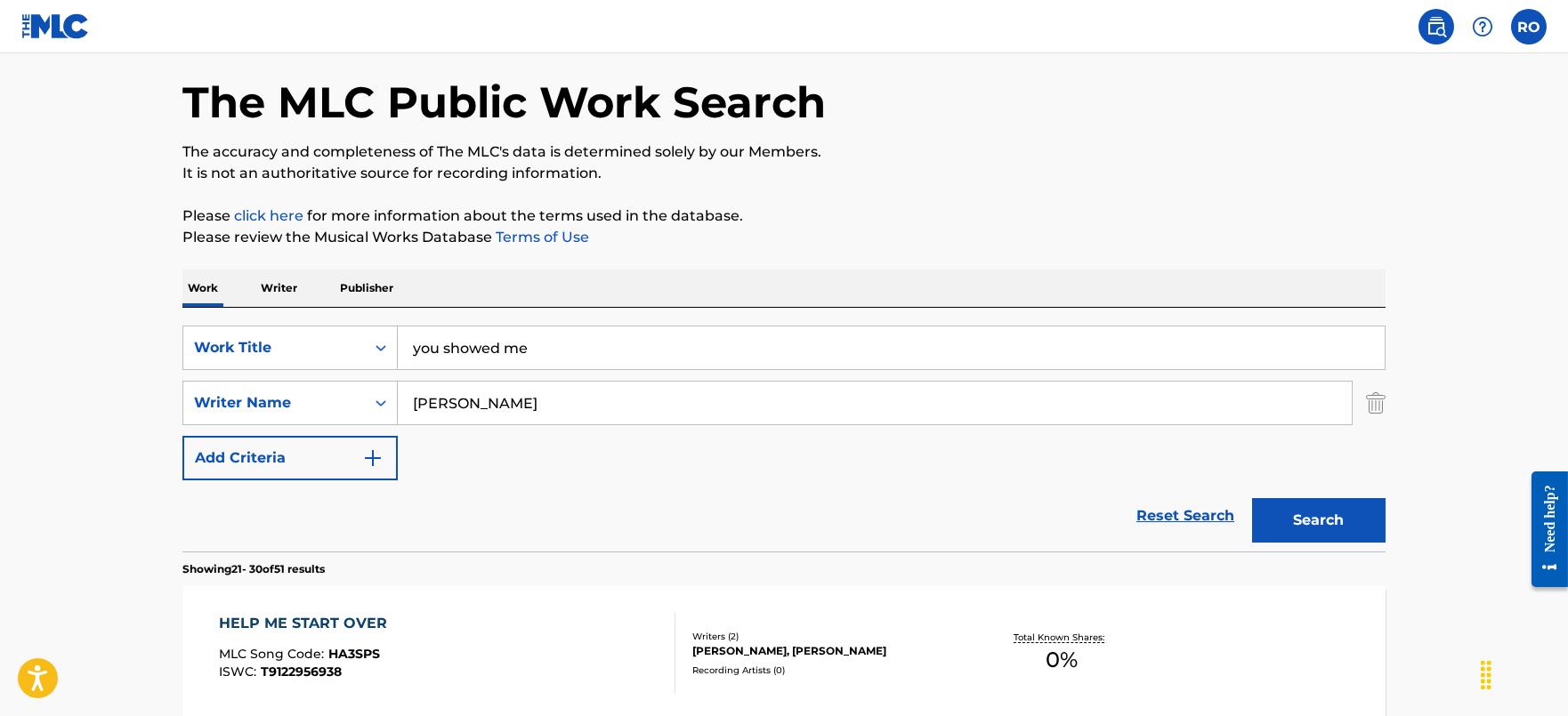
click at [1252, 498] on button "Search" at bounding box center [1319, 521] width 134 height 45
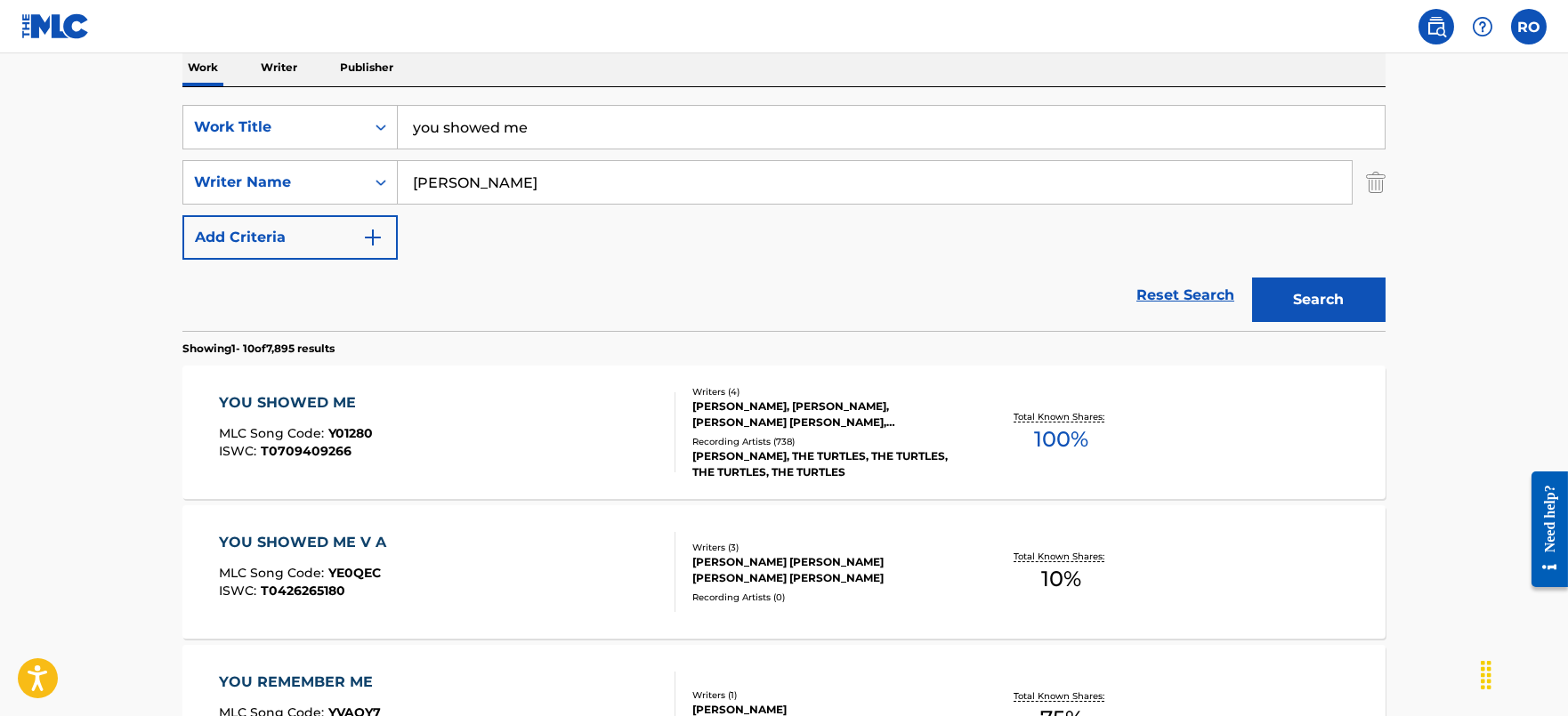
scroll to position [293, 0]
click at [323, 385] on div "YOU SHOWED ME MLC Song Code : Y01280 ISWC : T0709409266 Writers ( 4 ) [PERSON_N…" at bounding box center [784, 430] width 1203 height 133
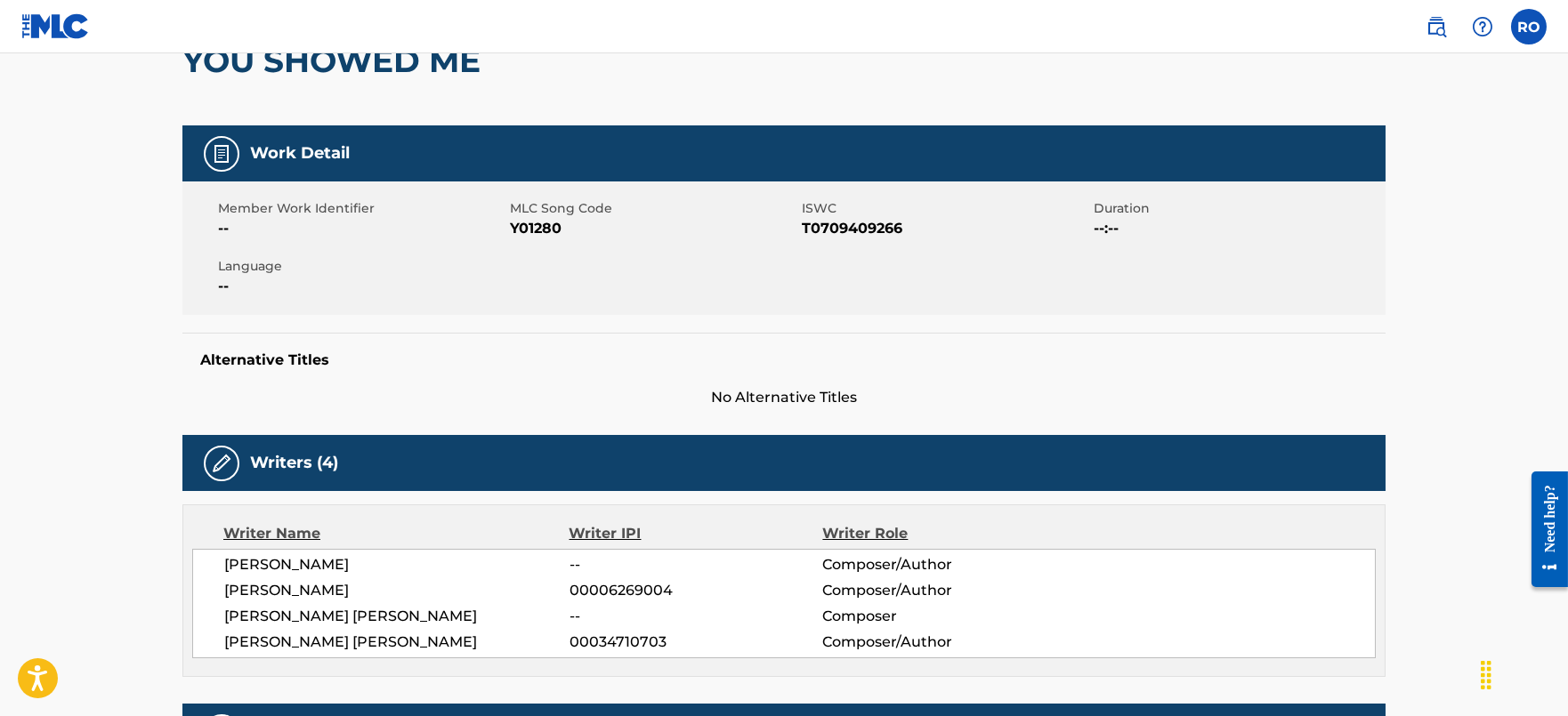
scroll to position [333, 0]
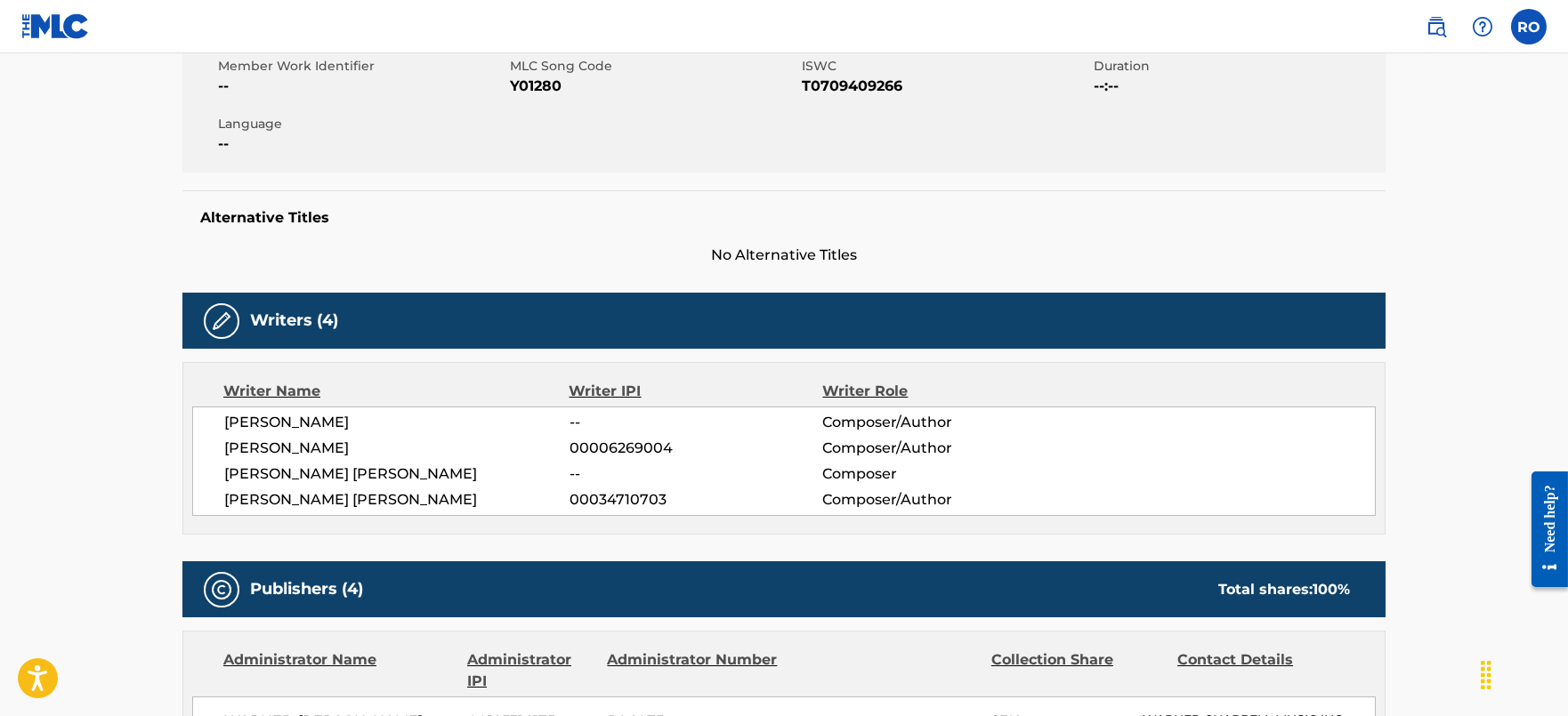
click at [623, 496] on span "00034710703" at bounding box center [696, 499] width 253 height 21
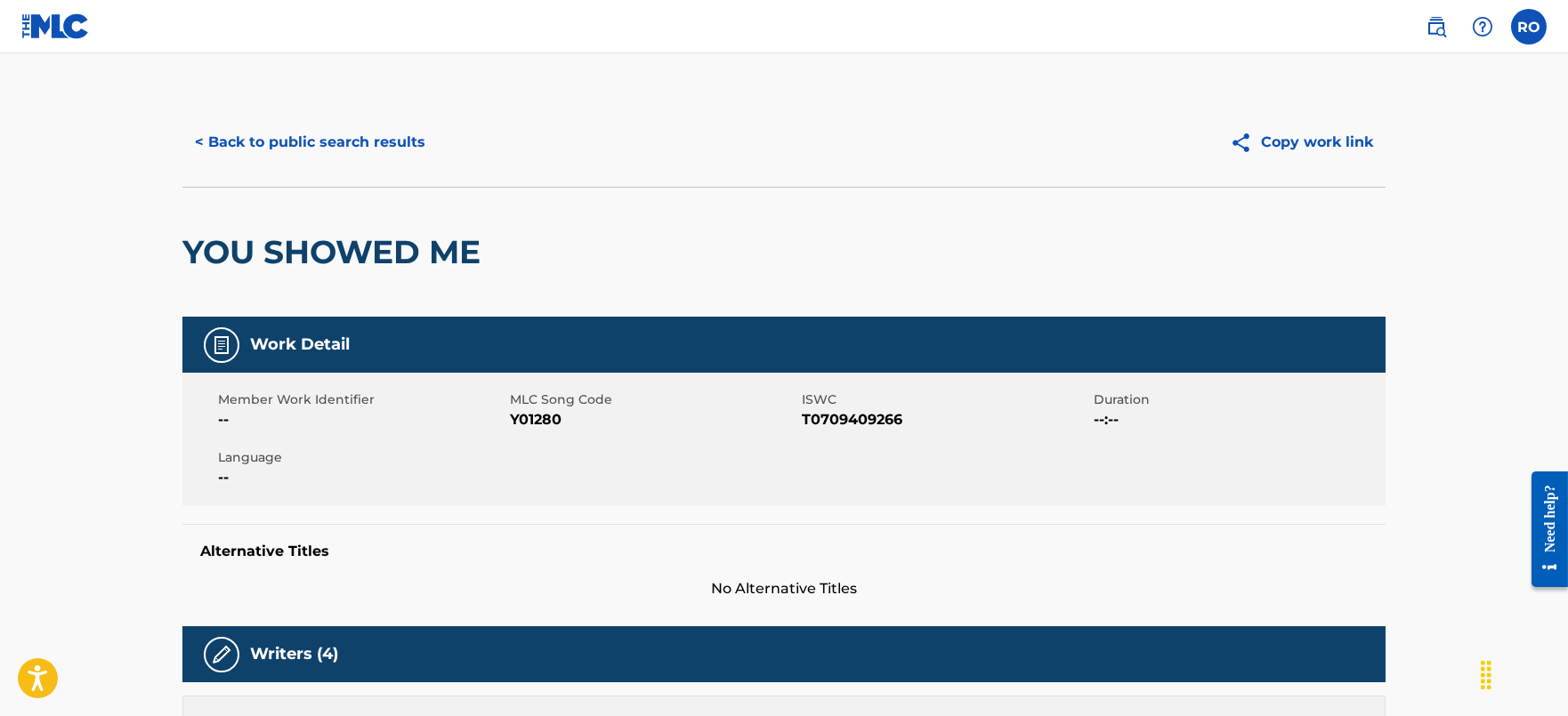
click at [375, 134] on button "< Back to public search results" at bounding box center [309, 143] width 255 height 45
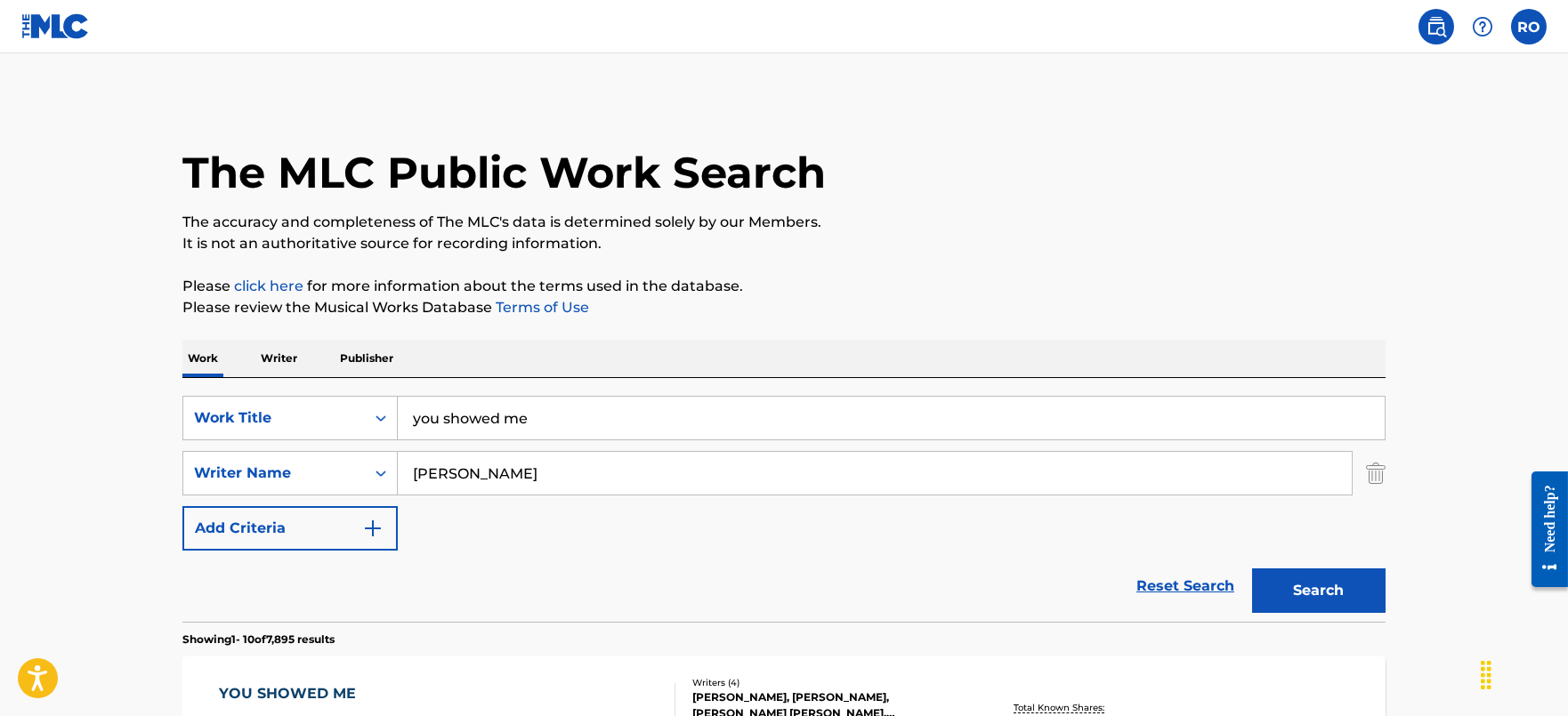
scroll to position [293, 0]
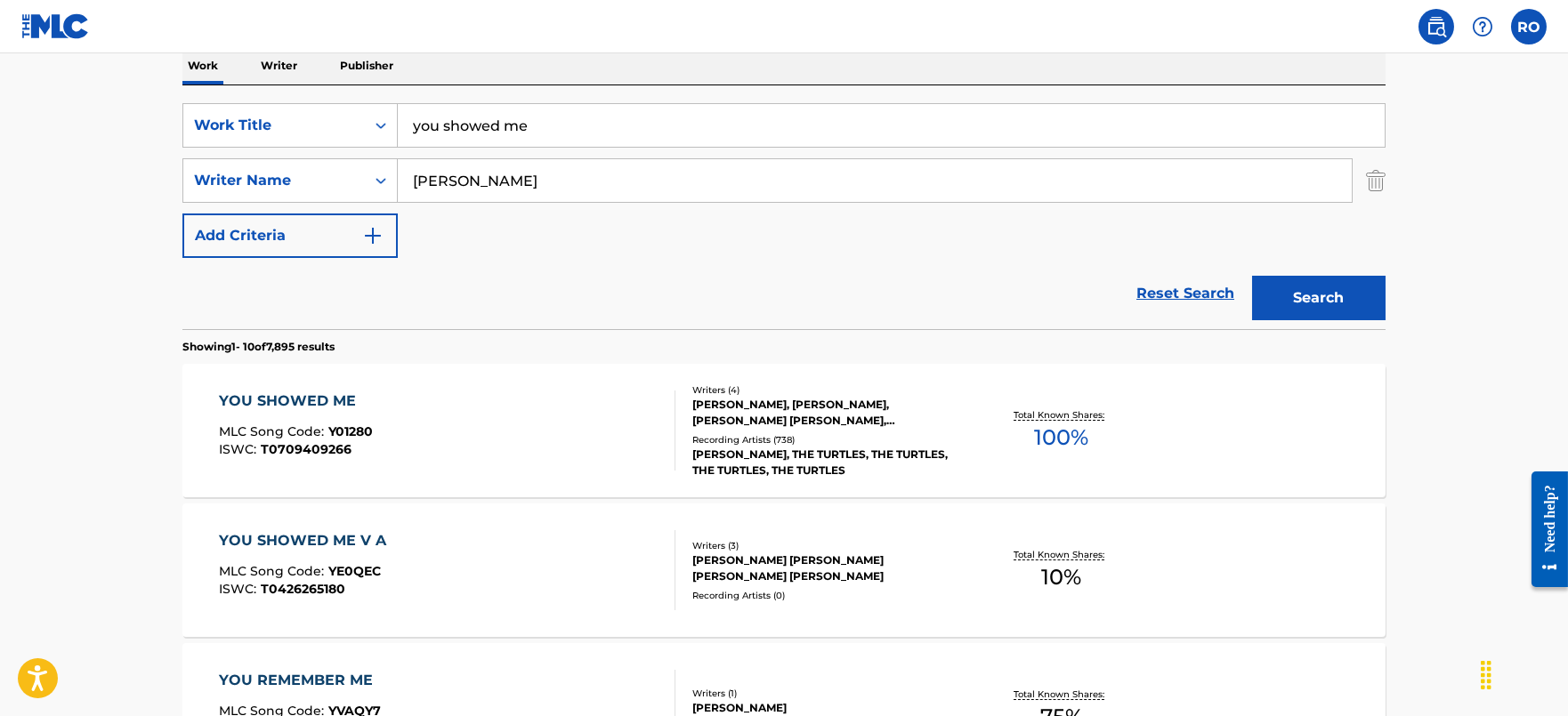
click at [296, 61] on p "Writer" at bounding box center [278, 66] width 48 height 37
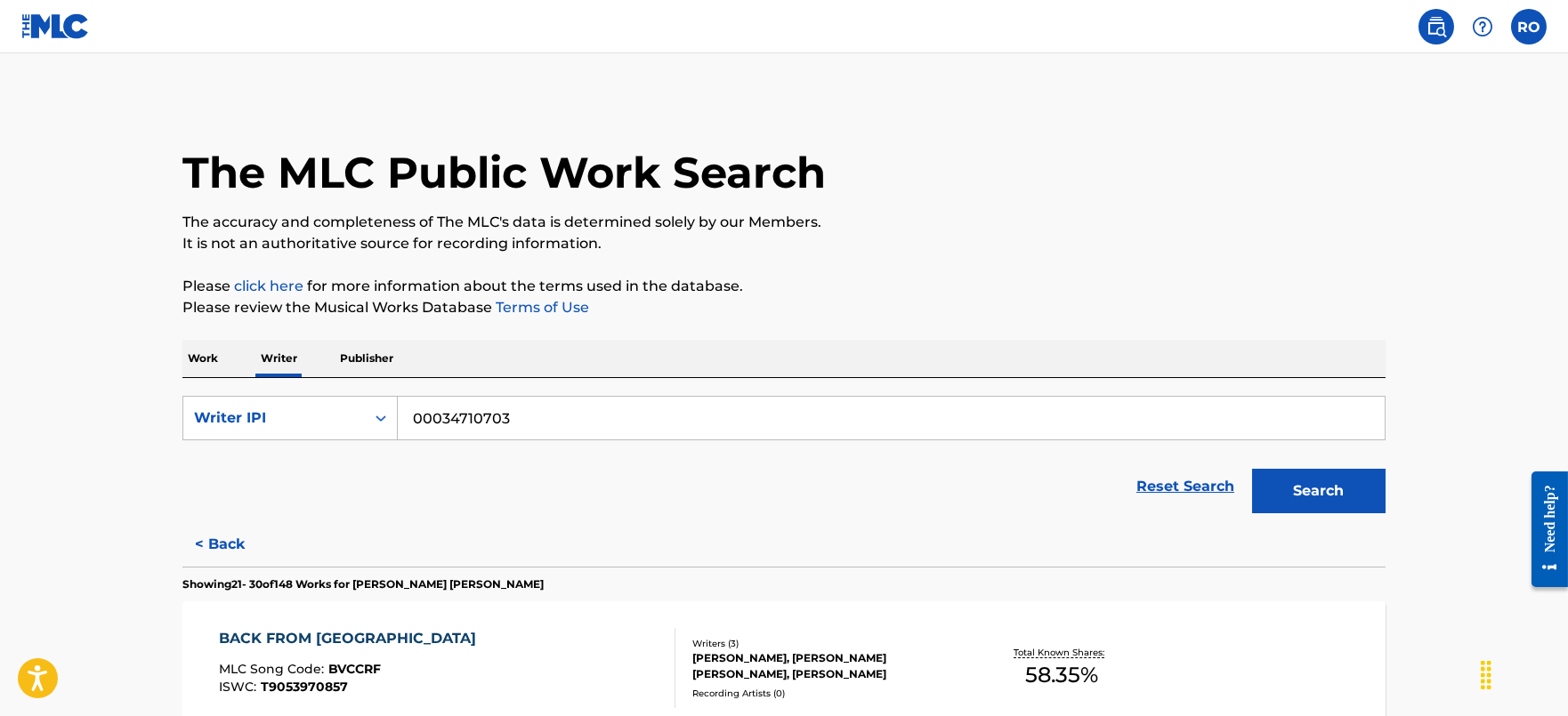
click at [1324, 458] on div "Search" at bounding box center [1314, 486] width 142 height 71
click at [1315, 478] on button "Search" at bounding box center [1319, 491] width 134 height 45
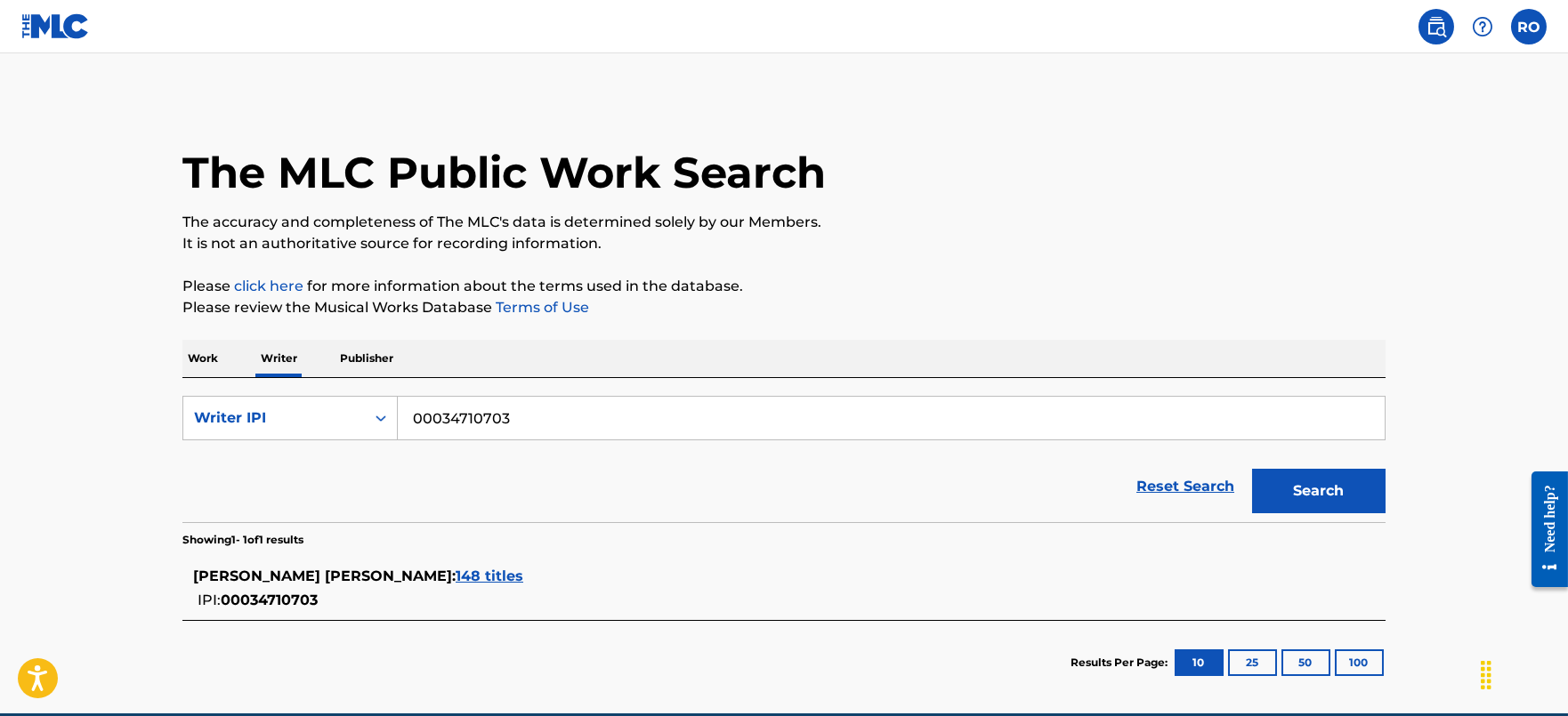
click at [456, 573] on span "148 titles" at bounding box center [489, 576] width 67 height 17
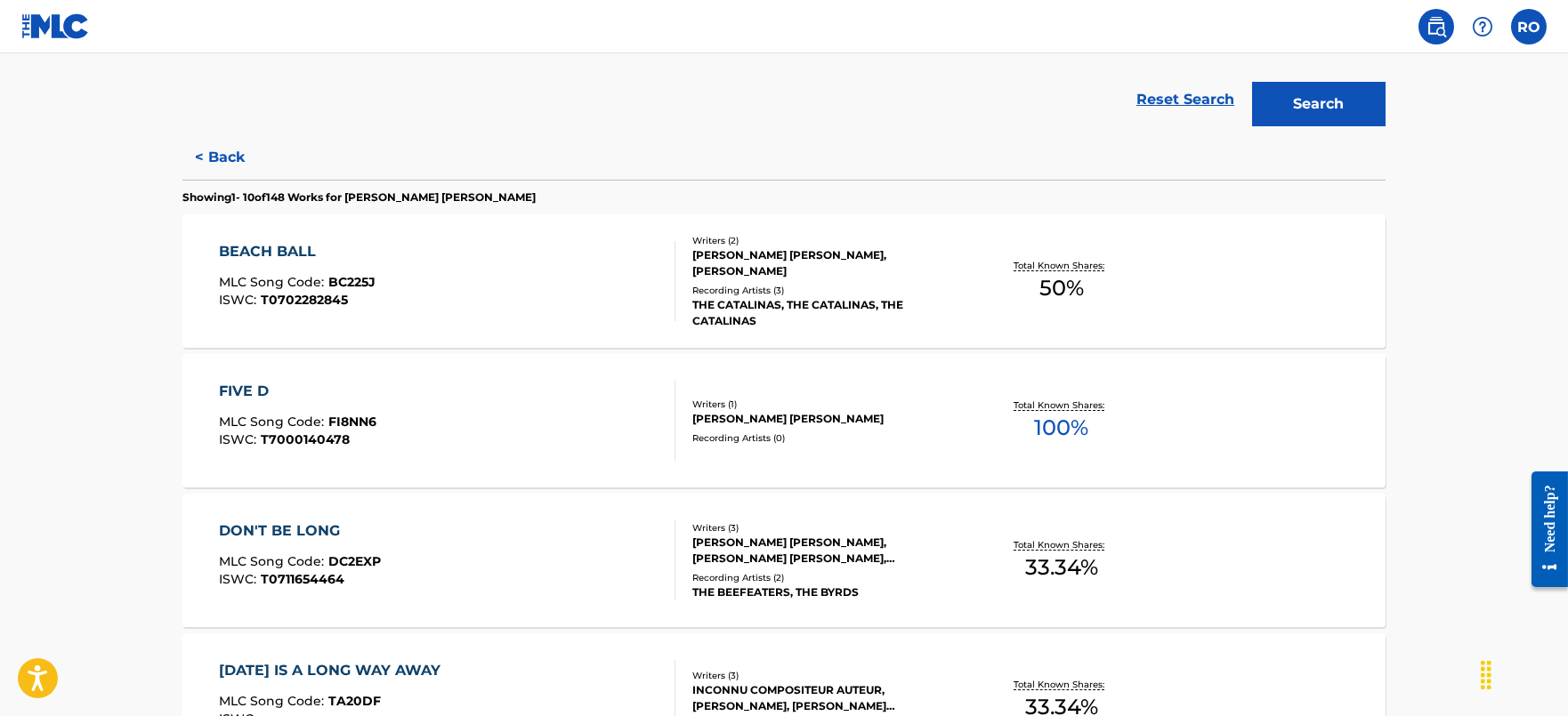
scroll to position [667, 0]
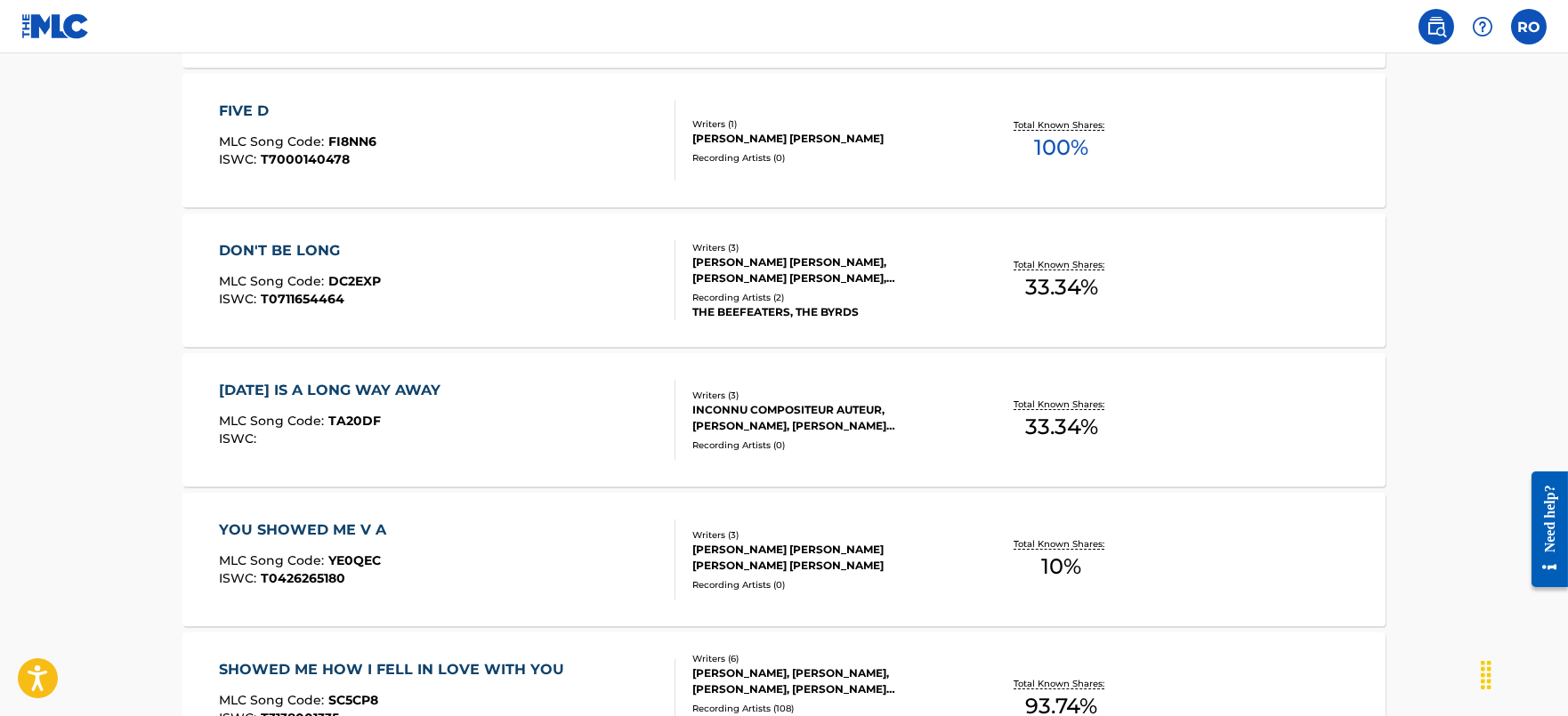
click at [378, 514] on div "YOU SHOWED ME V A MLC Song Code : YE0QEC ISWC : T0426265180 Writers ( 3 ) [PERS…" at bounding box center [784, 559] width 1203 height 133
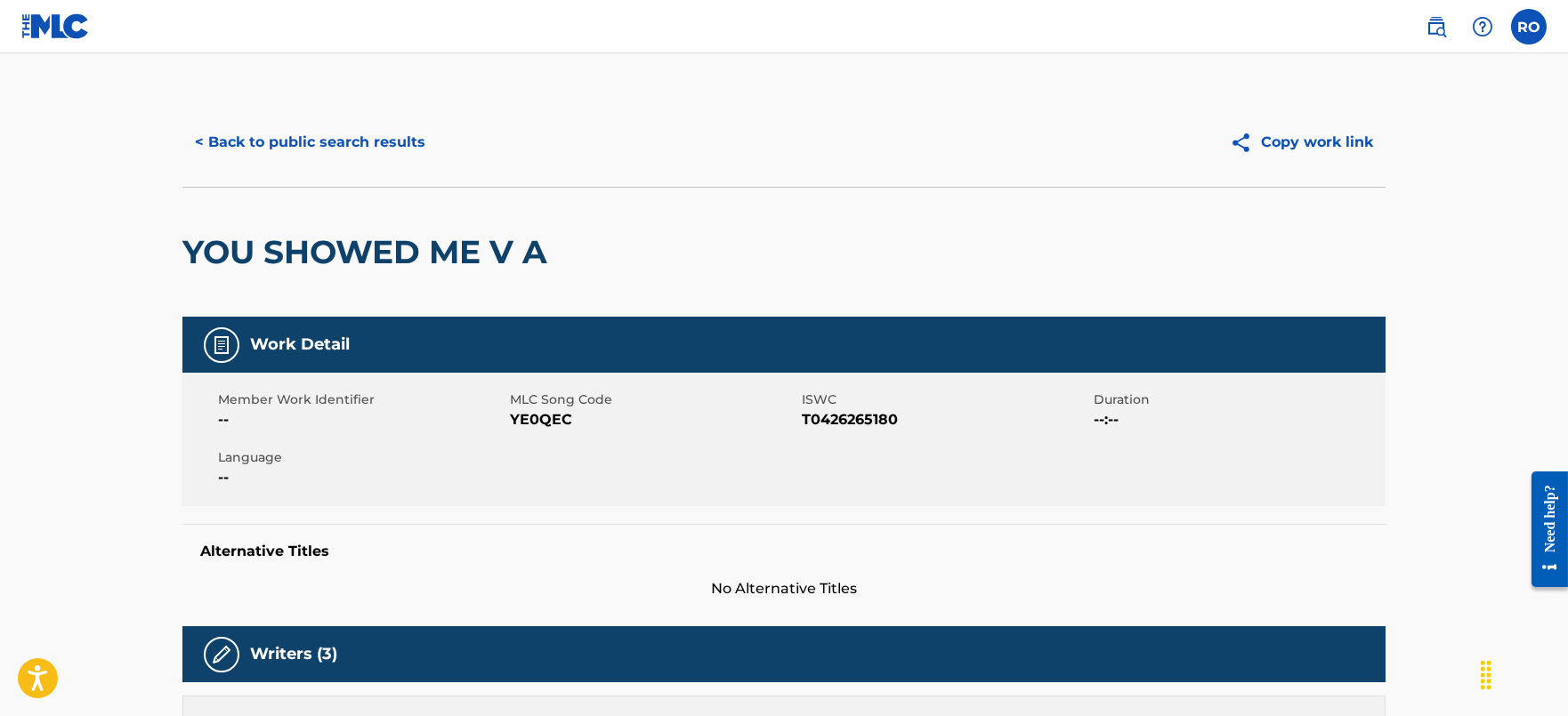
click at [284, 139] on button "< Back to public search results" at bounding box center [309, 143] width 255 height 45
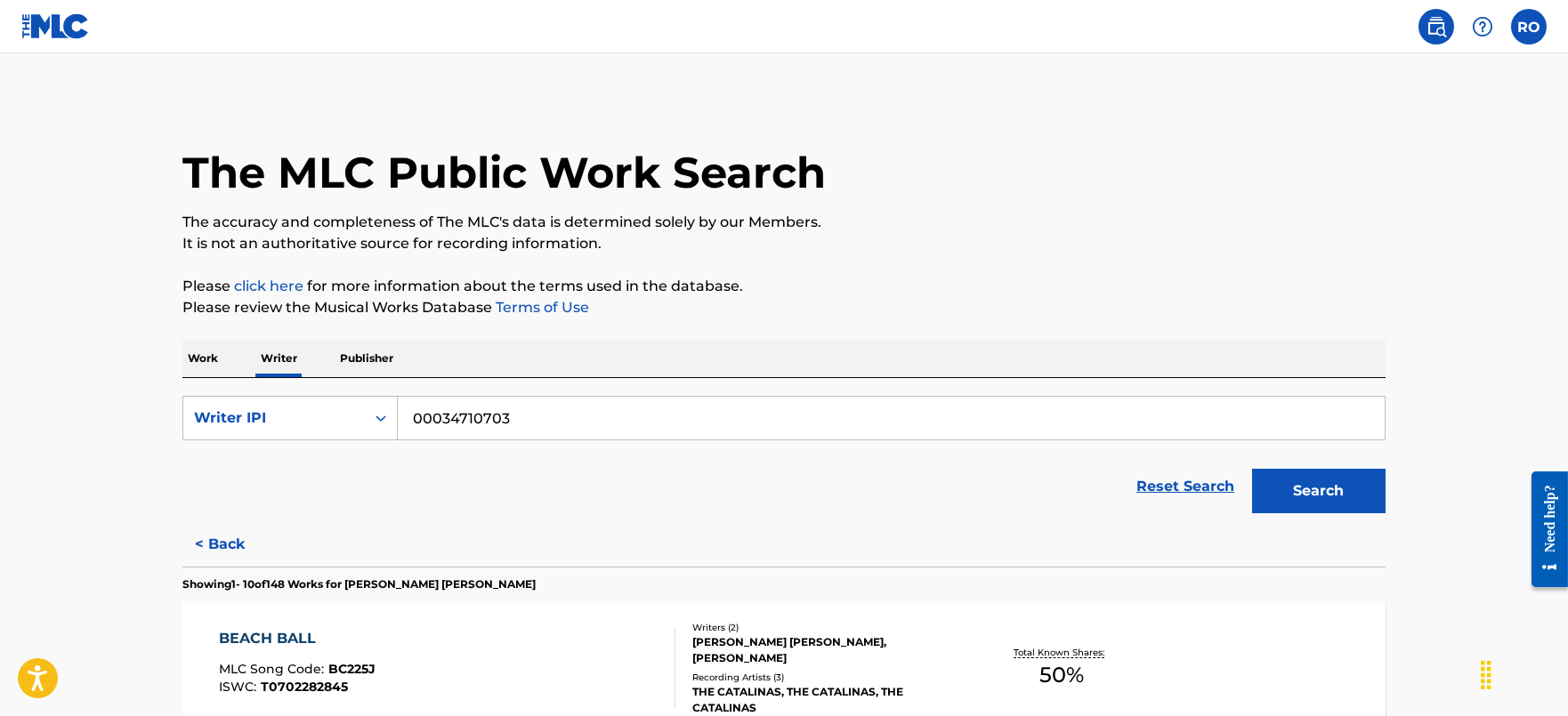
click at [193, 355] on p "Work" at bounding box center [203, 358] width 41 height 37
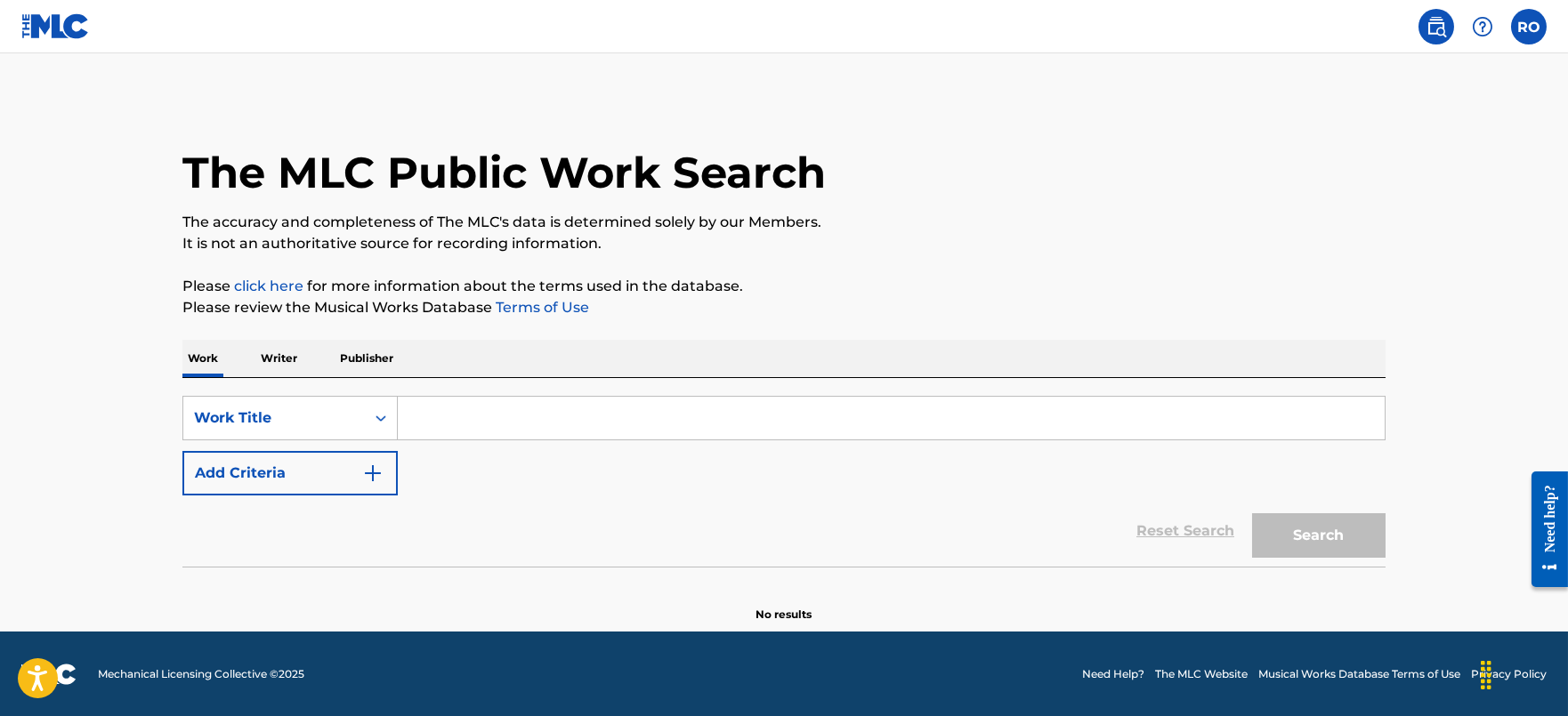
click at [435, 409] on input "Search Form" at bounding box center [891, 418] width 987 height 43
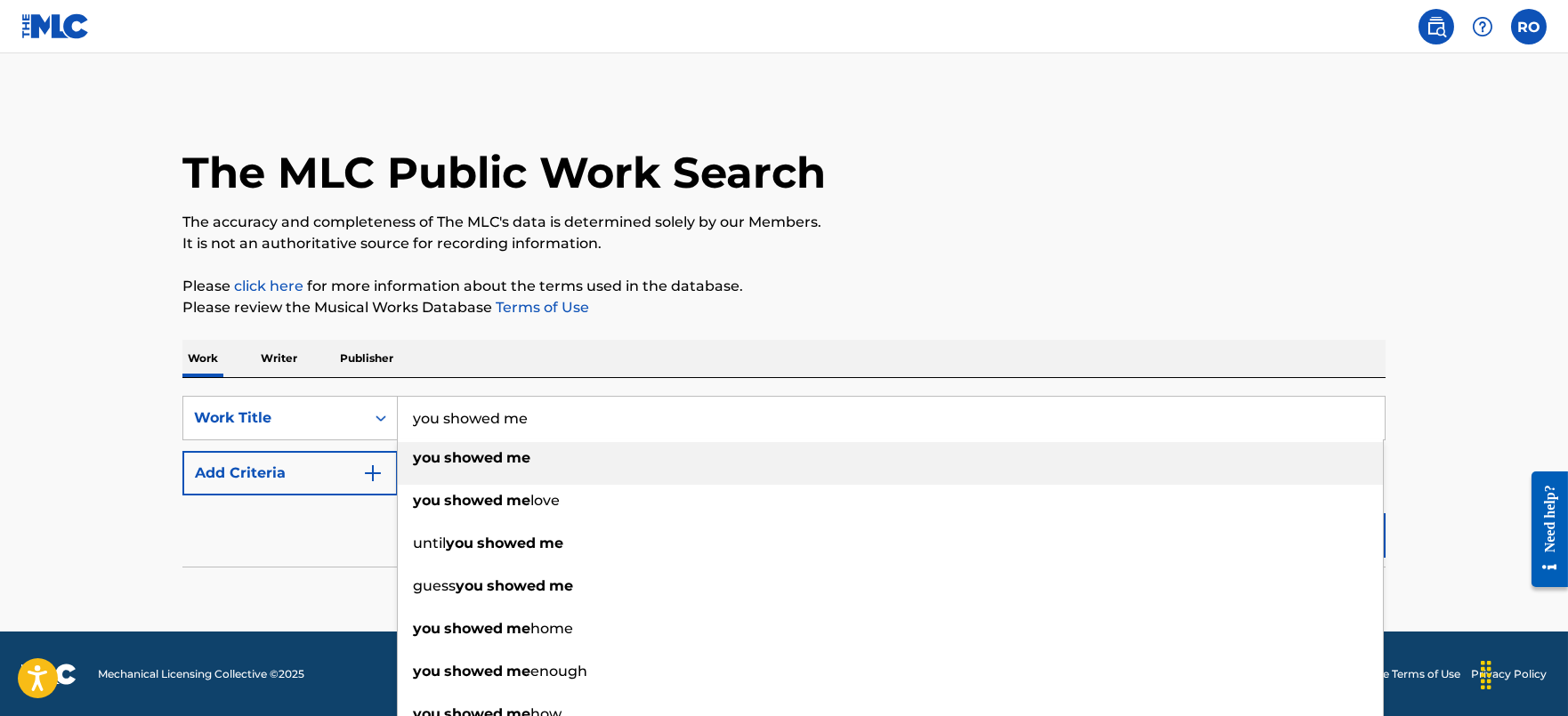
type input "you showed me"
click at [445, 452] on strong "showed" at bounding box center [473, 457] width 59 height 17
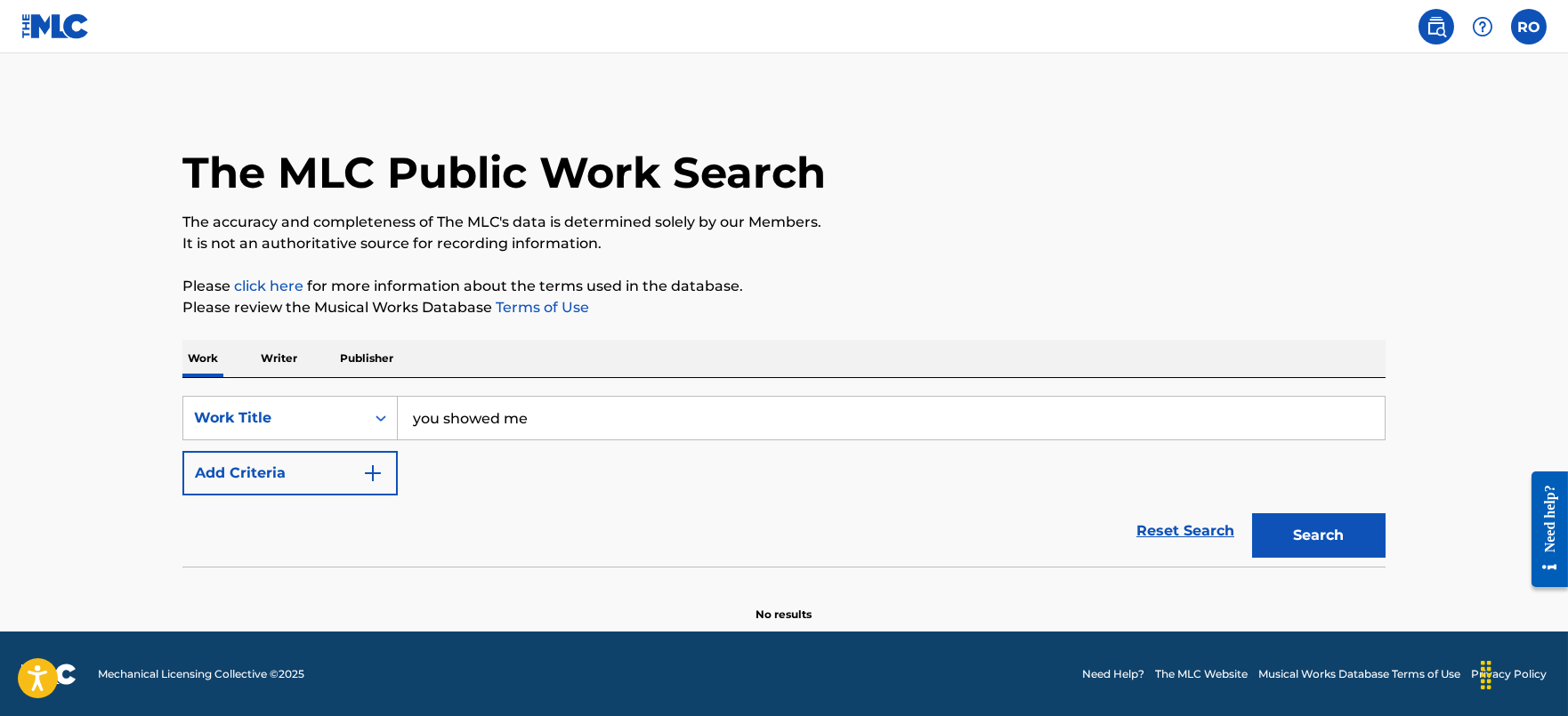
click at [445, 453] on div "SearchWithCriteria41fc1306-b8f4-4401-aa18-11e8fe120d5f Work Title you showed me…" at bounding box center [784, 445] width 1203 height 100
click at [376, 481] on img "Search Form" at bounding box center [373, 473] width 21 height 21
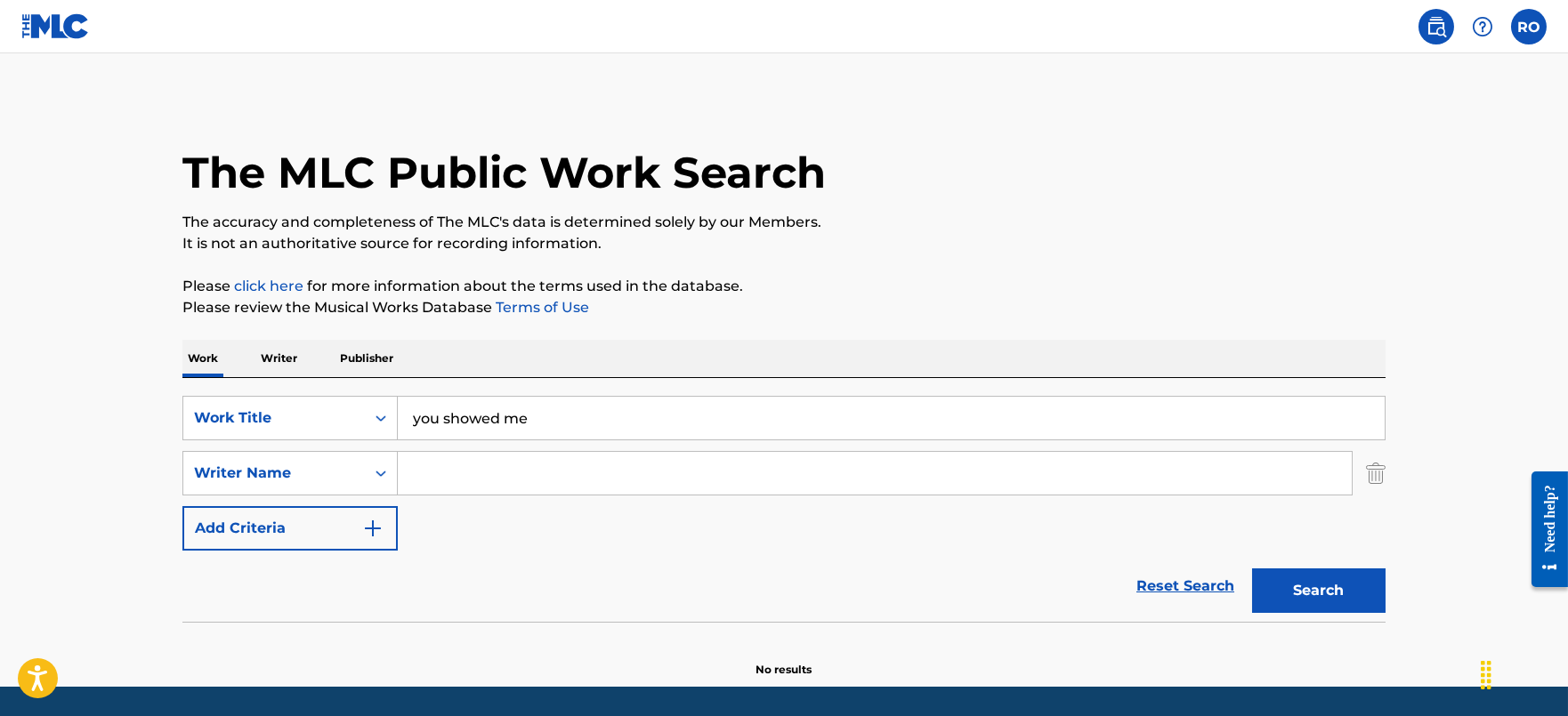
click at [459, 479] on input "Search Form" at bounding box center [875, 473] width 954 height 43
type input "[PERSON_NAME]"
click at [1283, 590] on button "Search" at bounding box center [1319, 591] width 134 height 45
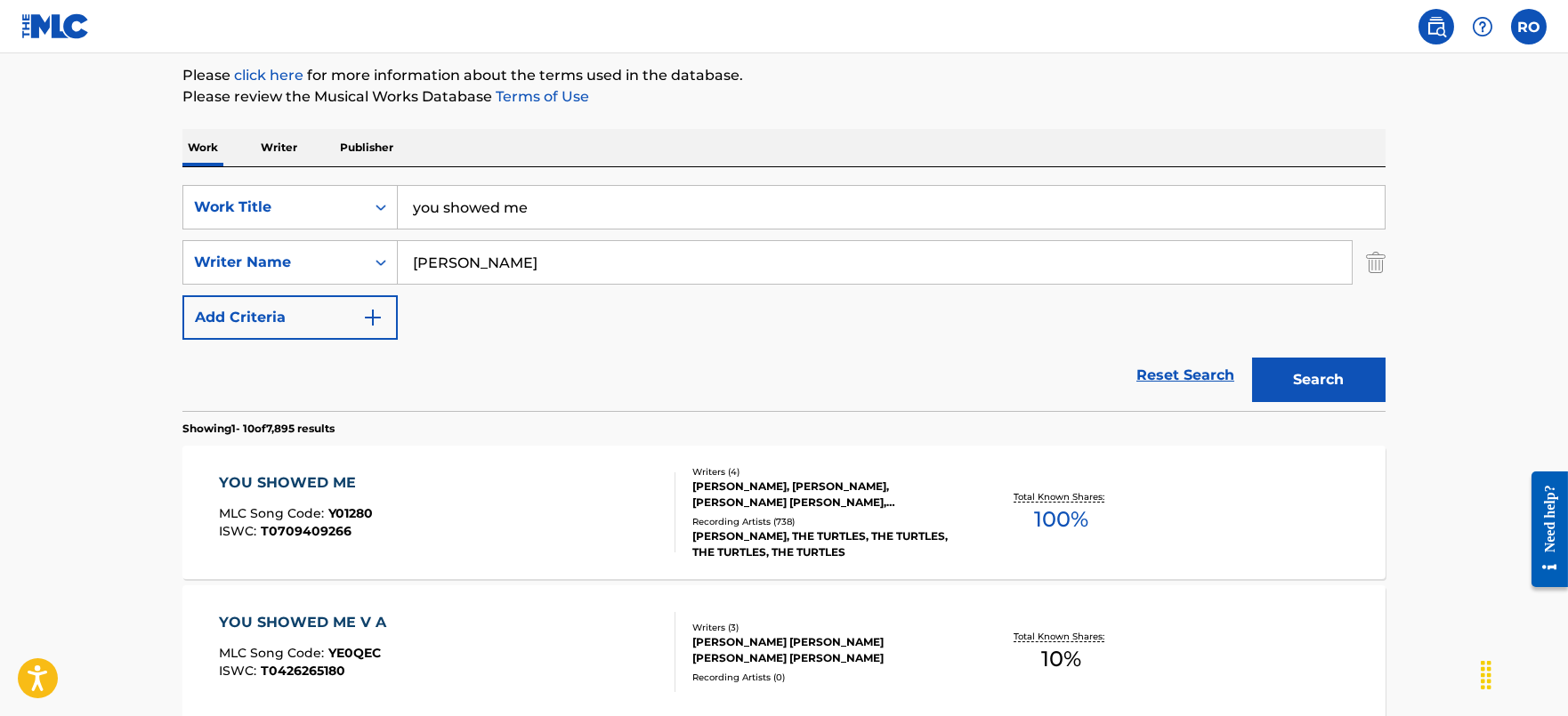
scroll to position [333, 0]
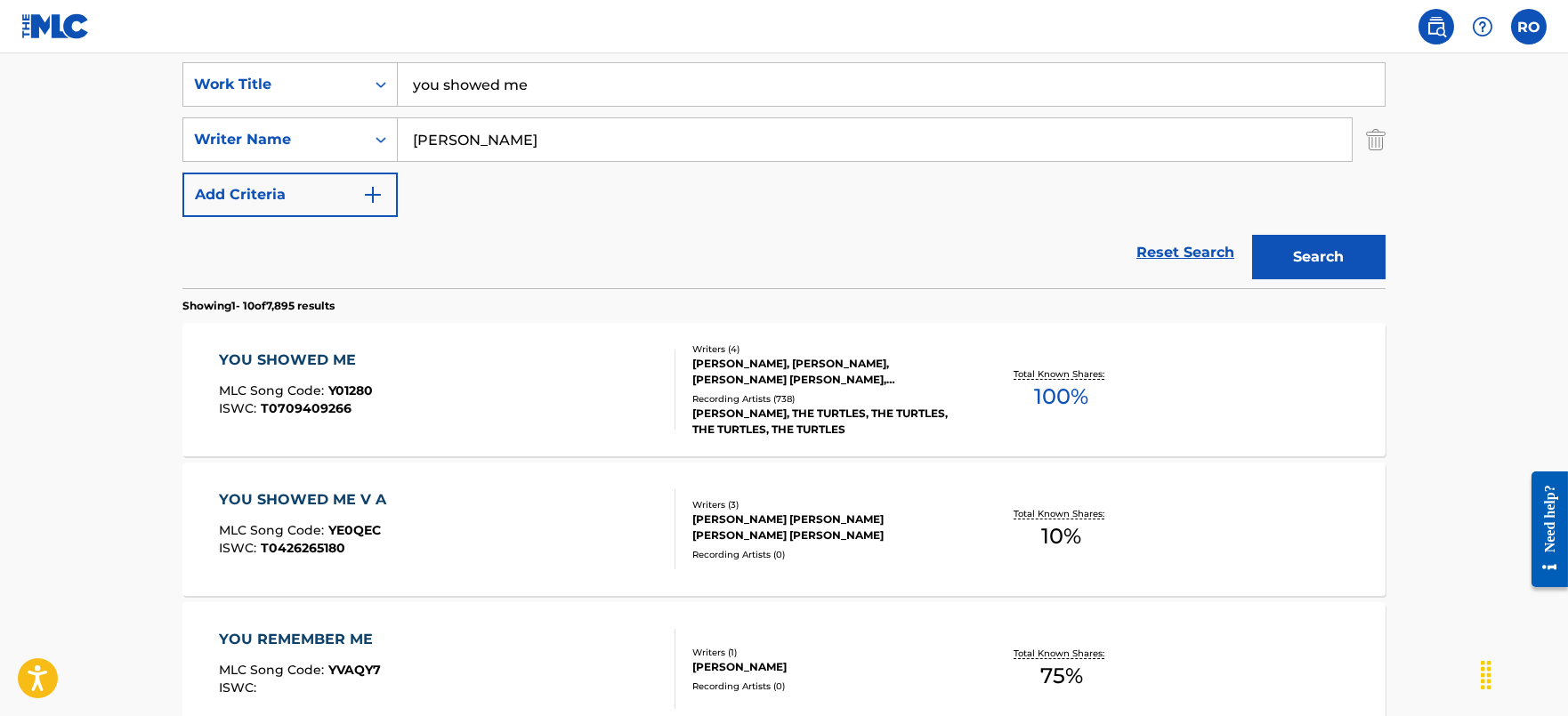
click at [291, 373] on div "YOU SHOWED ME MLC Song Code : Y01280 ISWC : T0709409266" at bounding box center [295, 389] width 154 height 80
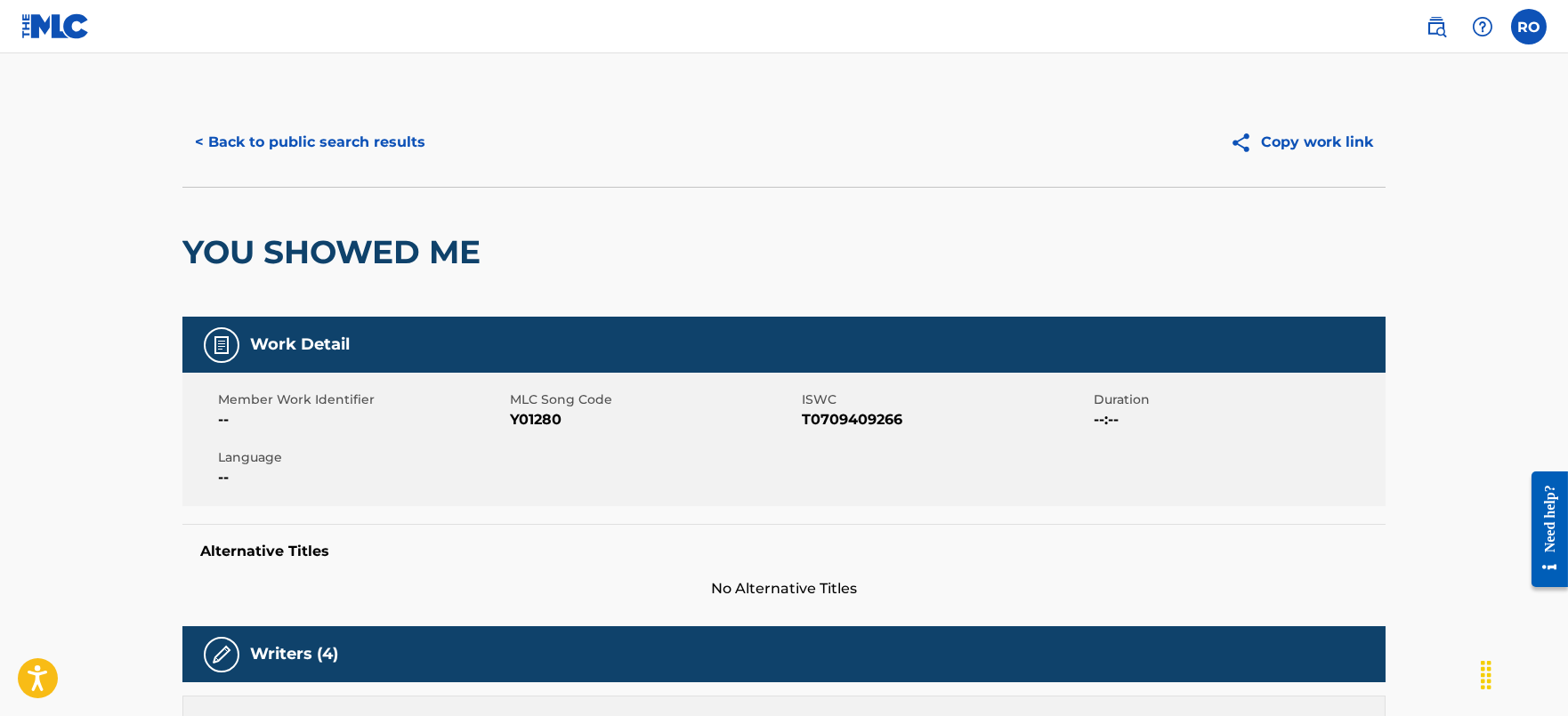
click at [541, 415] on span "Y01280" at bounding box center [654, 419] width 288 height 21
click at [288, 122] on button "< Back to public search results" at bounding box center [309, 143] width 255 height 45
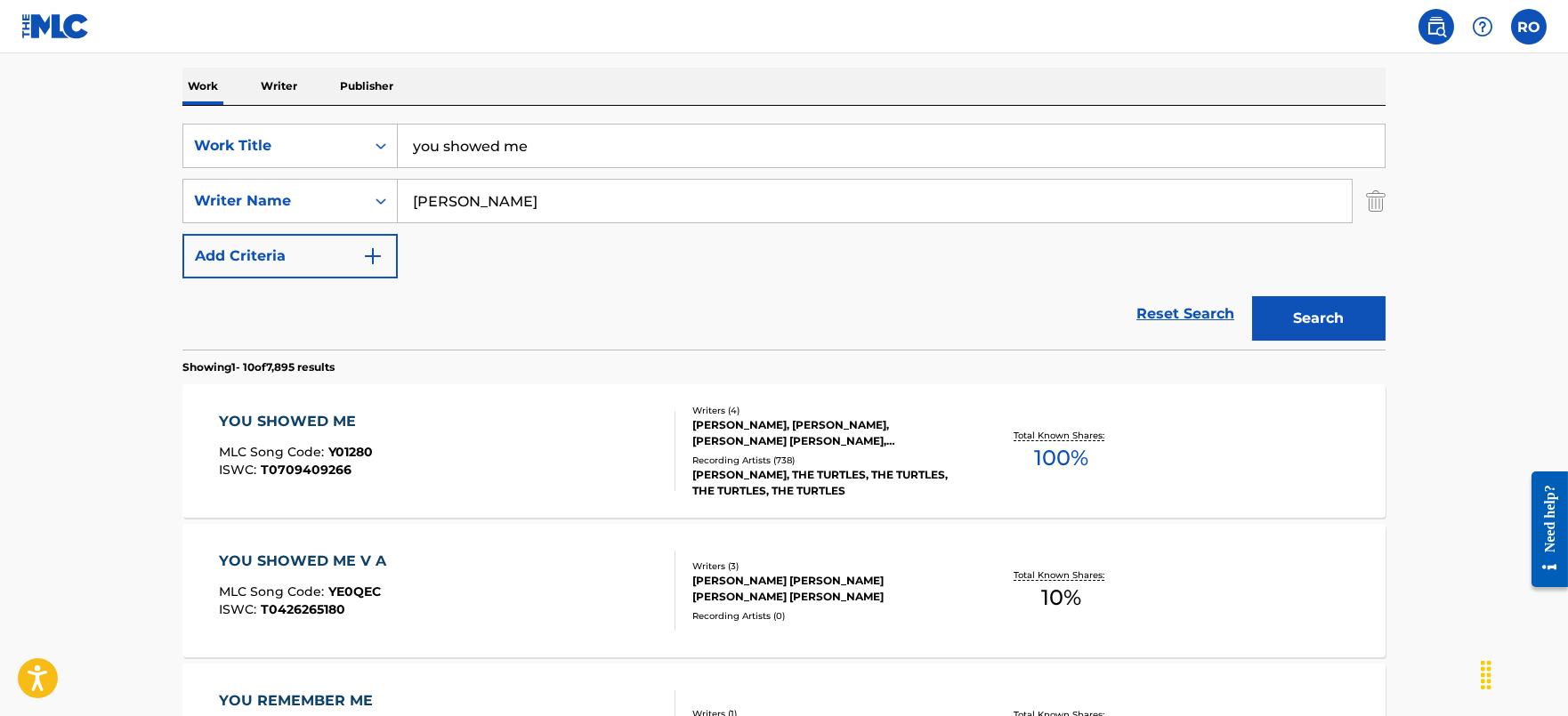
scroll to position [221, 0]
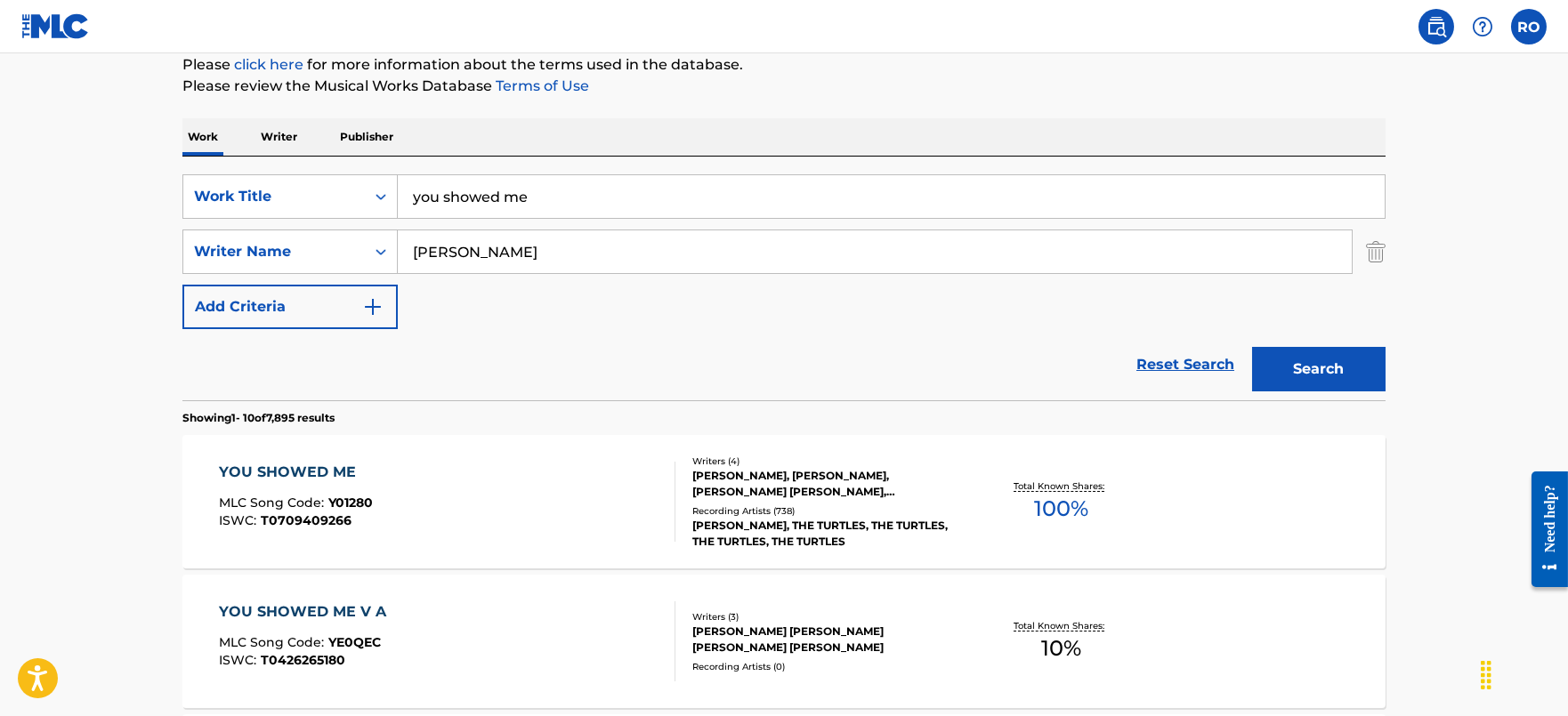
click at [281, 133] on p "Writer" at bounding box center [278, 137] width 48 height 37
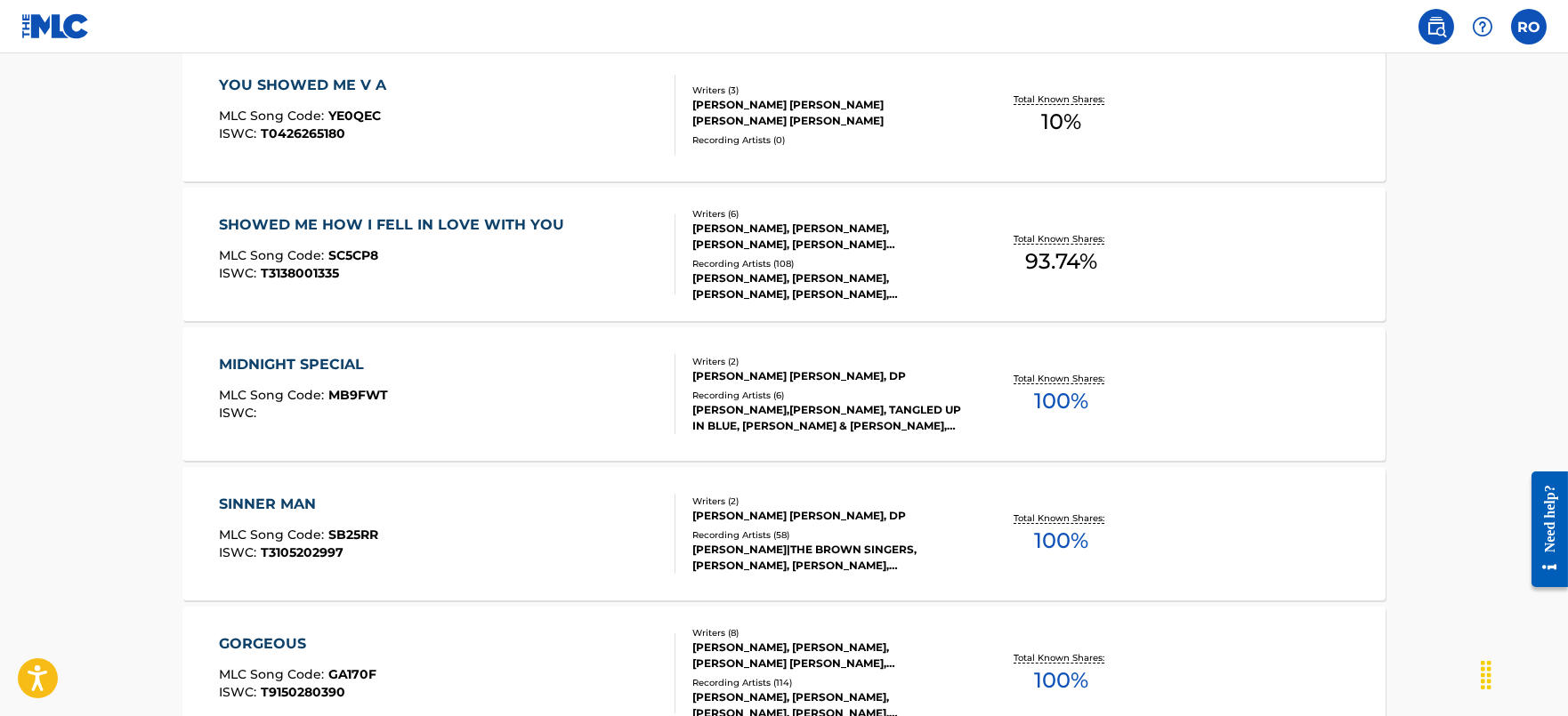
scroll to position [1461, 0]
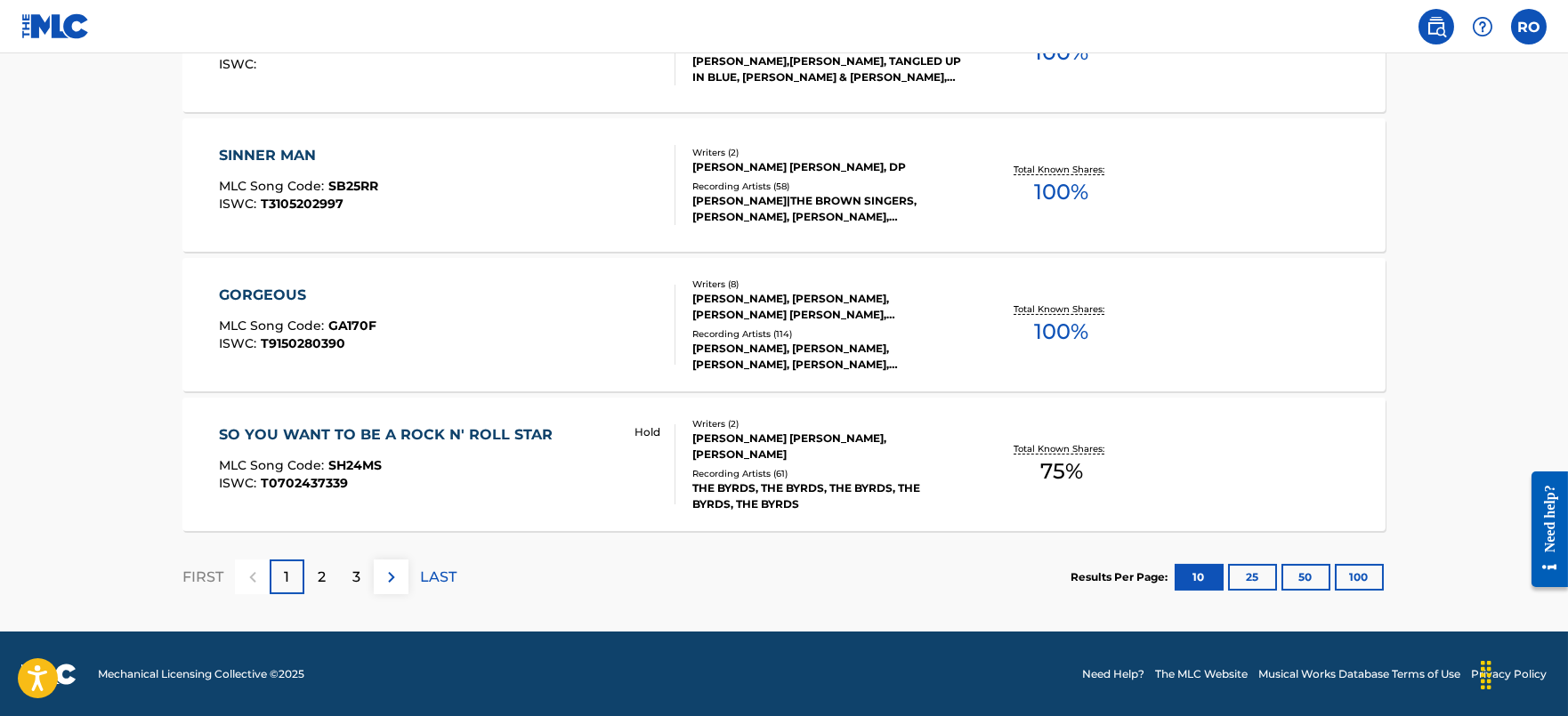
click at [328, 568] on div "2" at bounding box center [321, 576] width 35 height 35
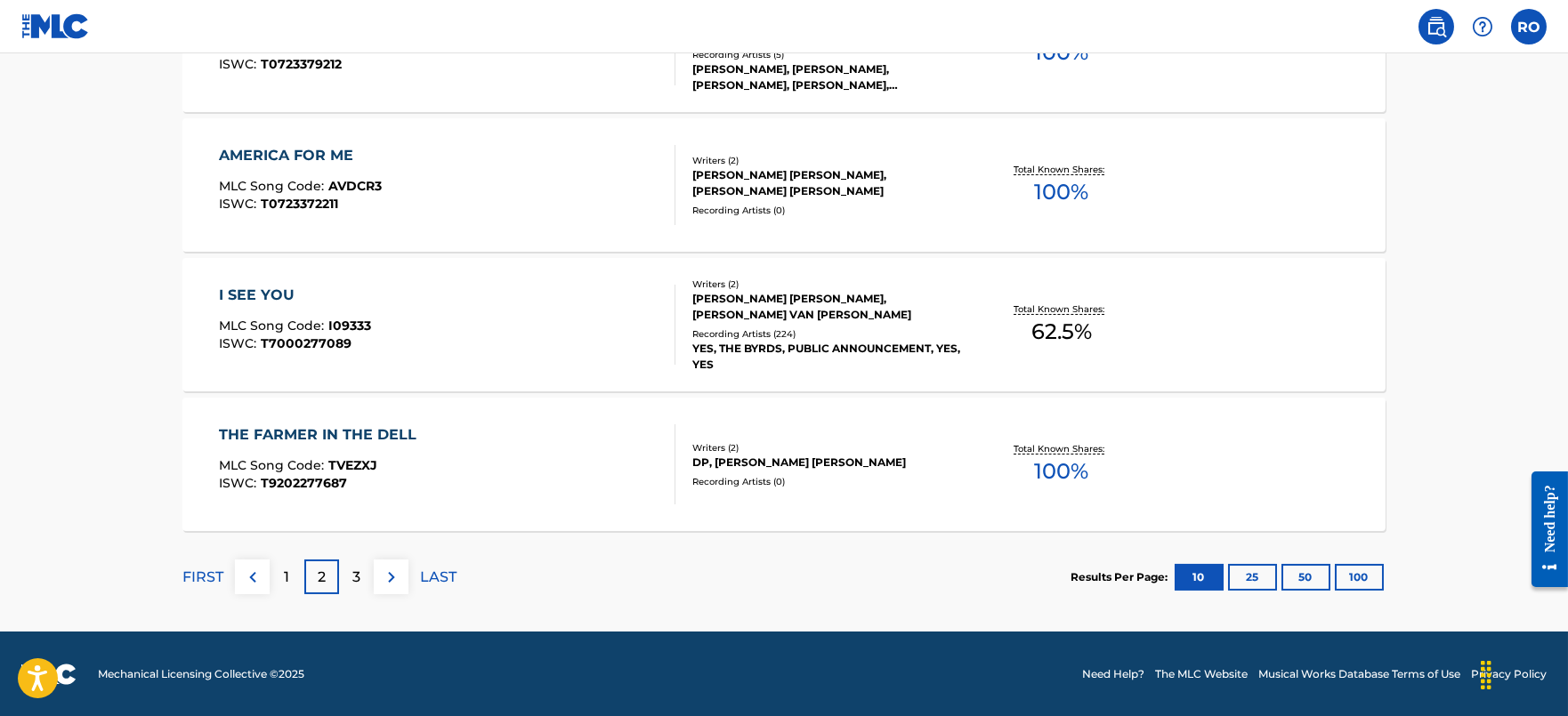
click at [285, 586] on p "1" at bounding box center [288, 577] width 6 height 21
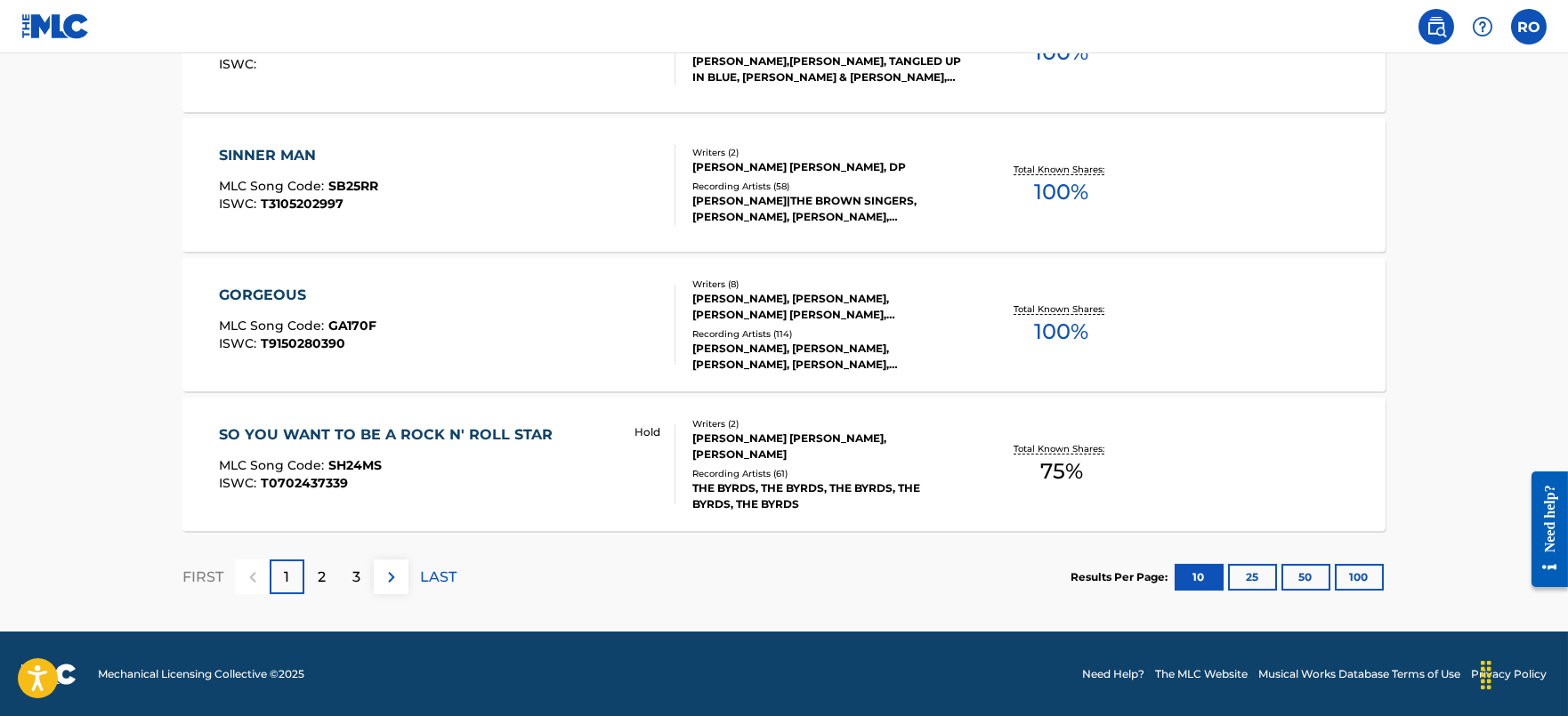
click at [482, 428] on div "SO YOU WANT TO BE A ROCK N' ROLL STAR" at bounding box center [389, 435] width 343 height 21
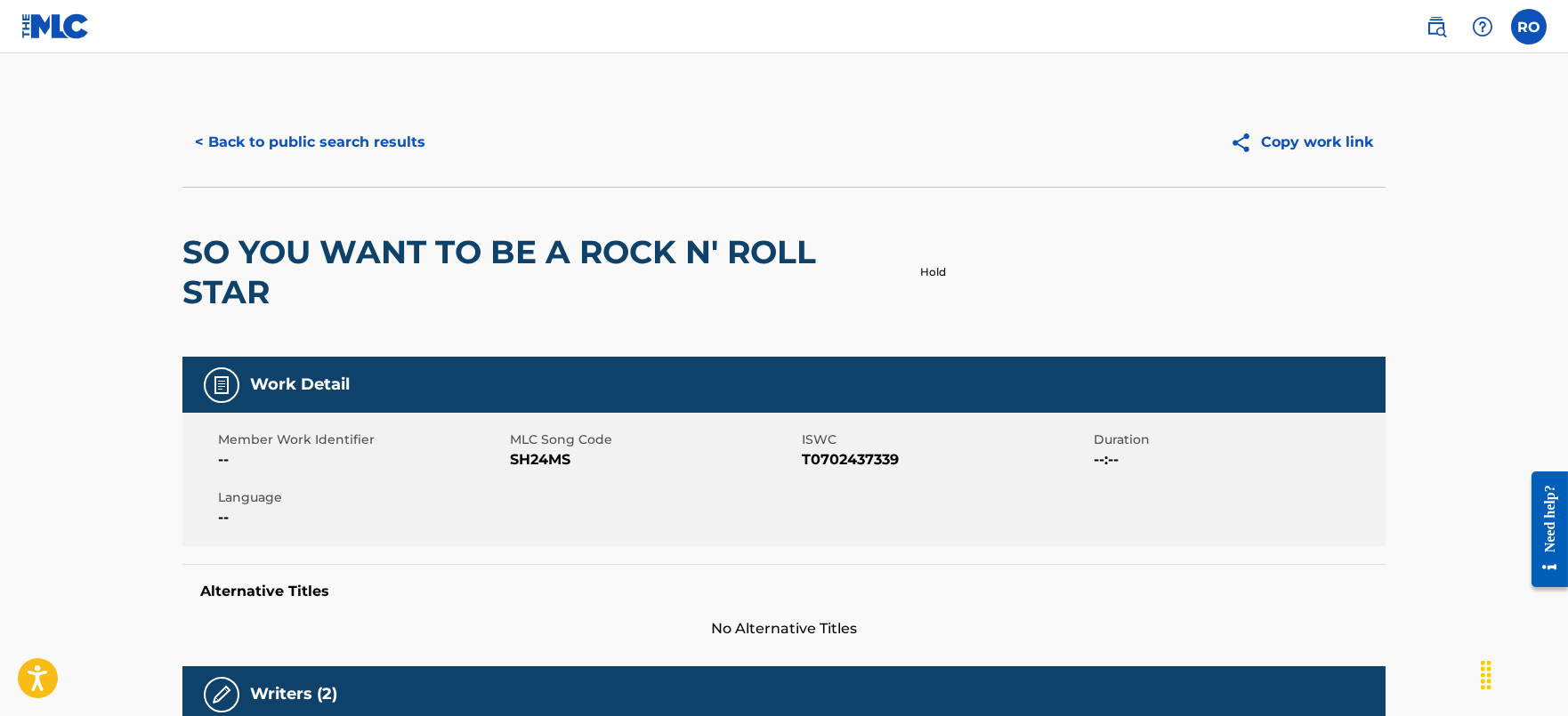
click at [339, 135] on button "< Back to public search results" at bounding box center [309, 143] width 255 height 45
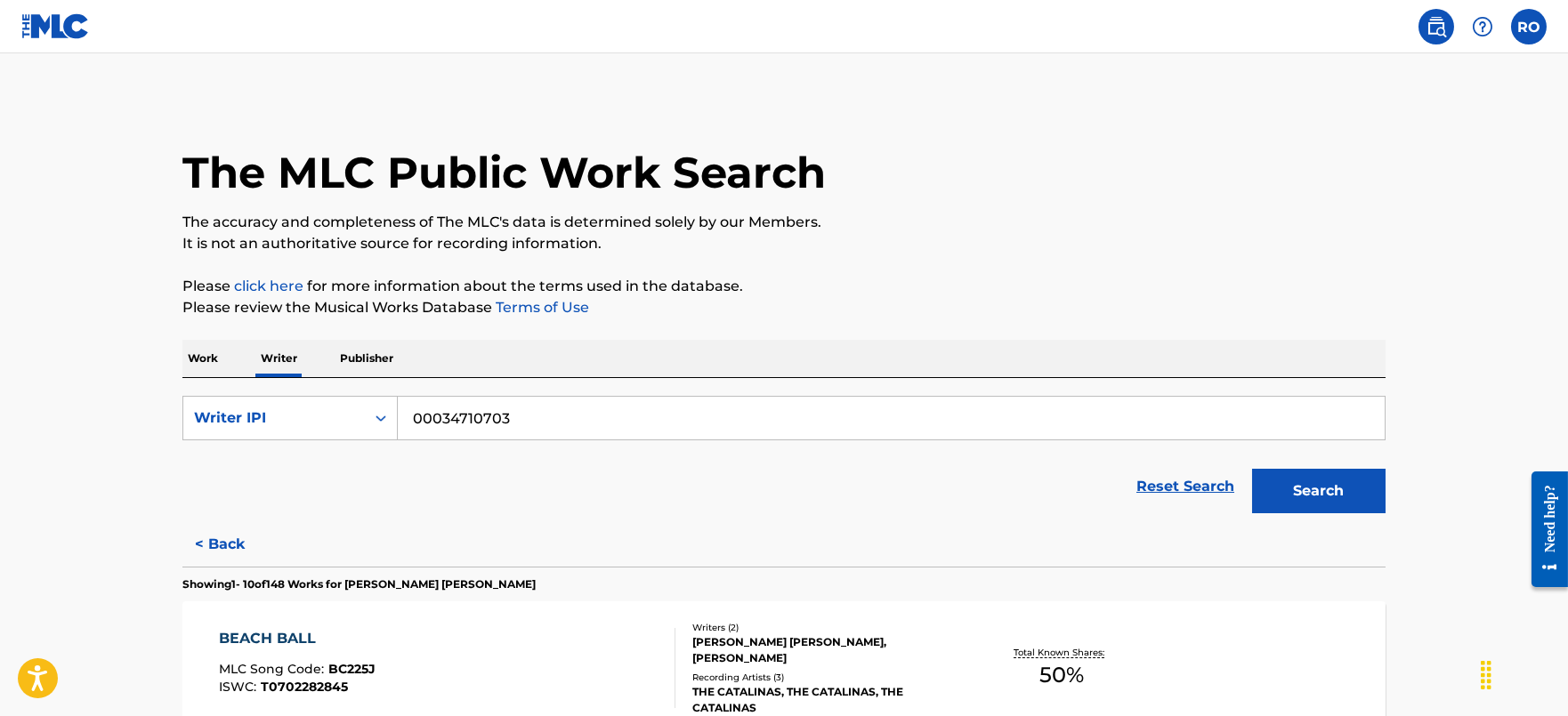
click at [195, 360] on p "Work" at bounding box center [203, 358] width 41 height 37
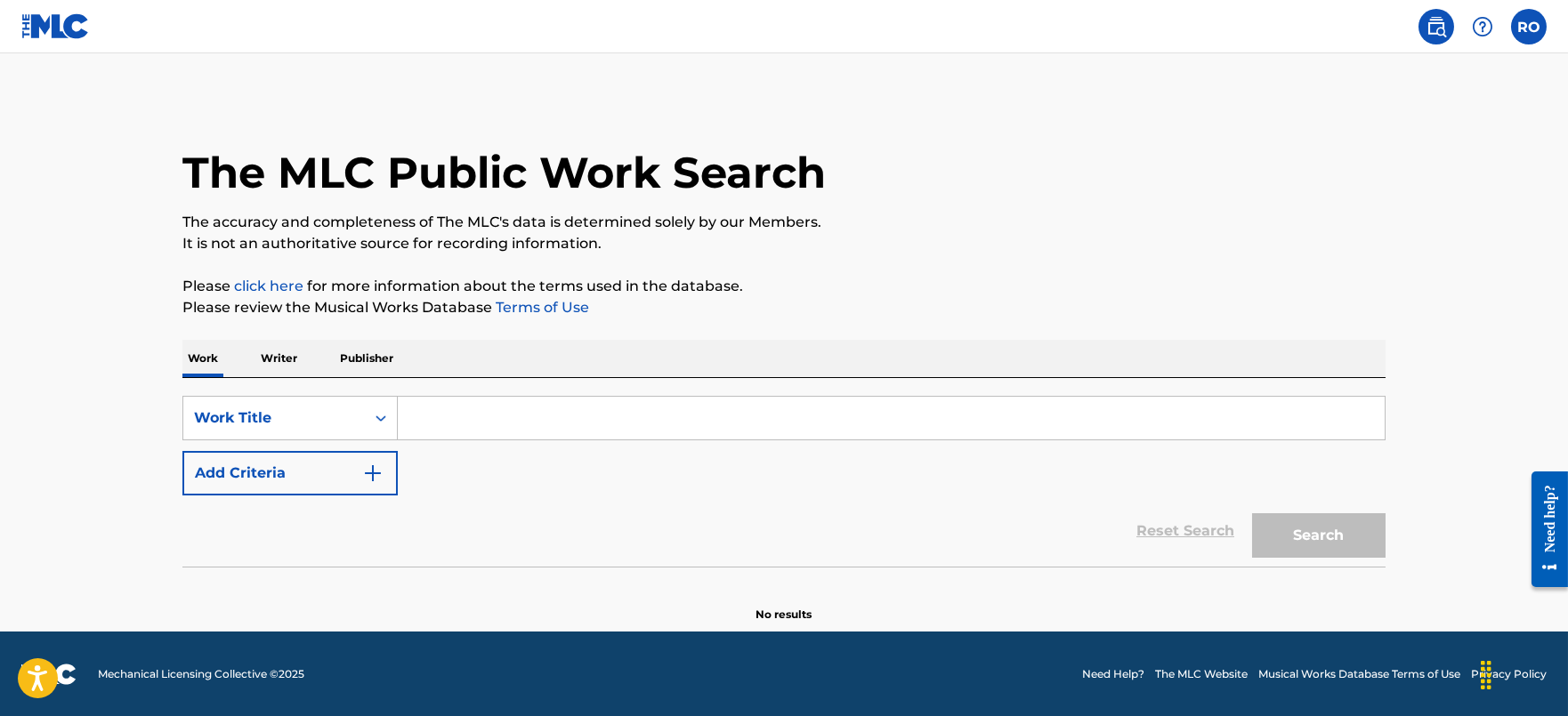
click at [463, 421] on input "Search Form" at bounding box center [891, 418] width 987 height 43
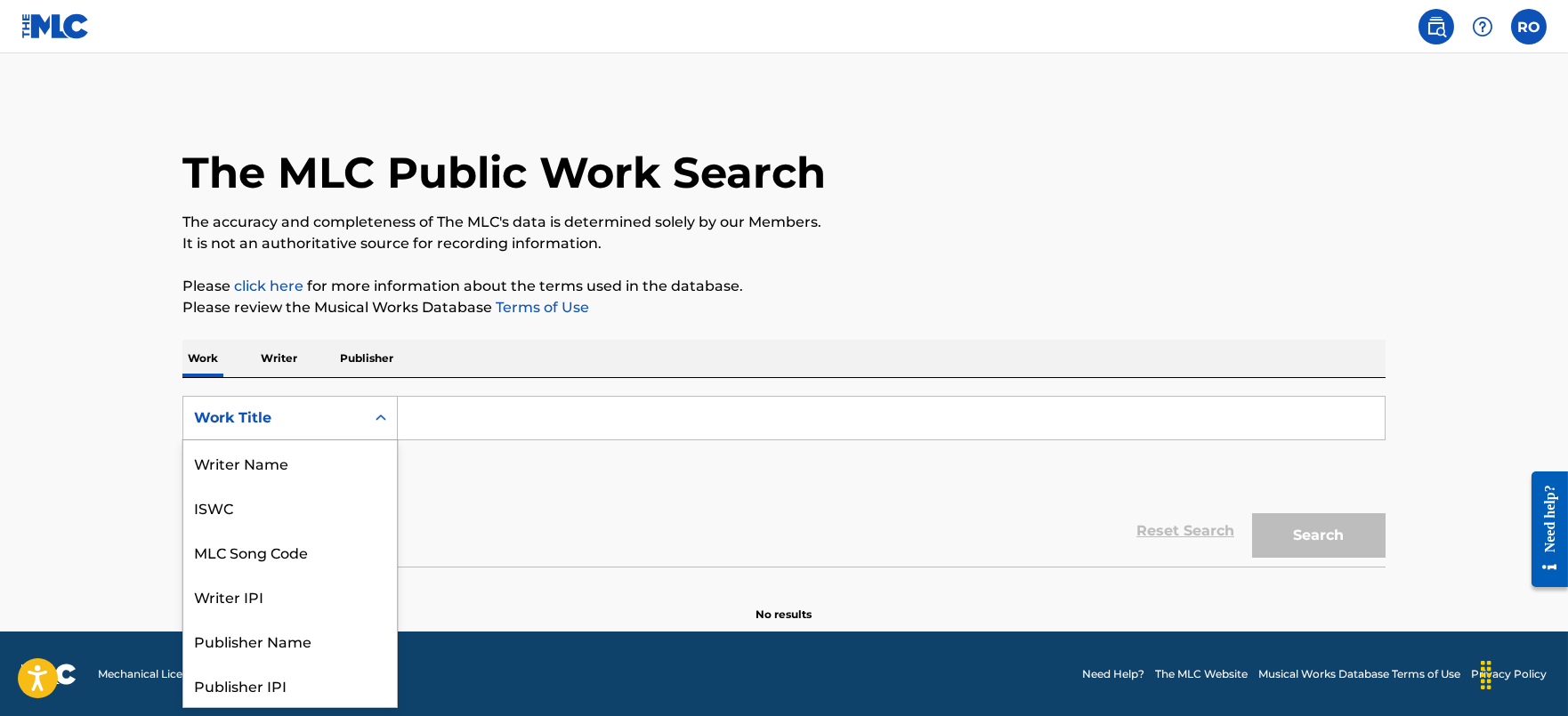
click at [368, 416] on div "Search Form" at bounding box center [381, 418] width 32 height 32
click at [296, 473] on div "MLC Song Code" at bounding box center [290, 464] width 214 height 45
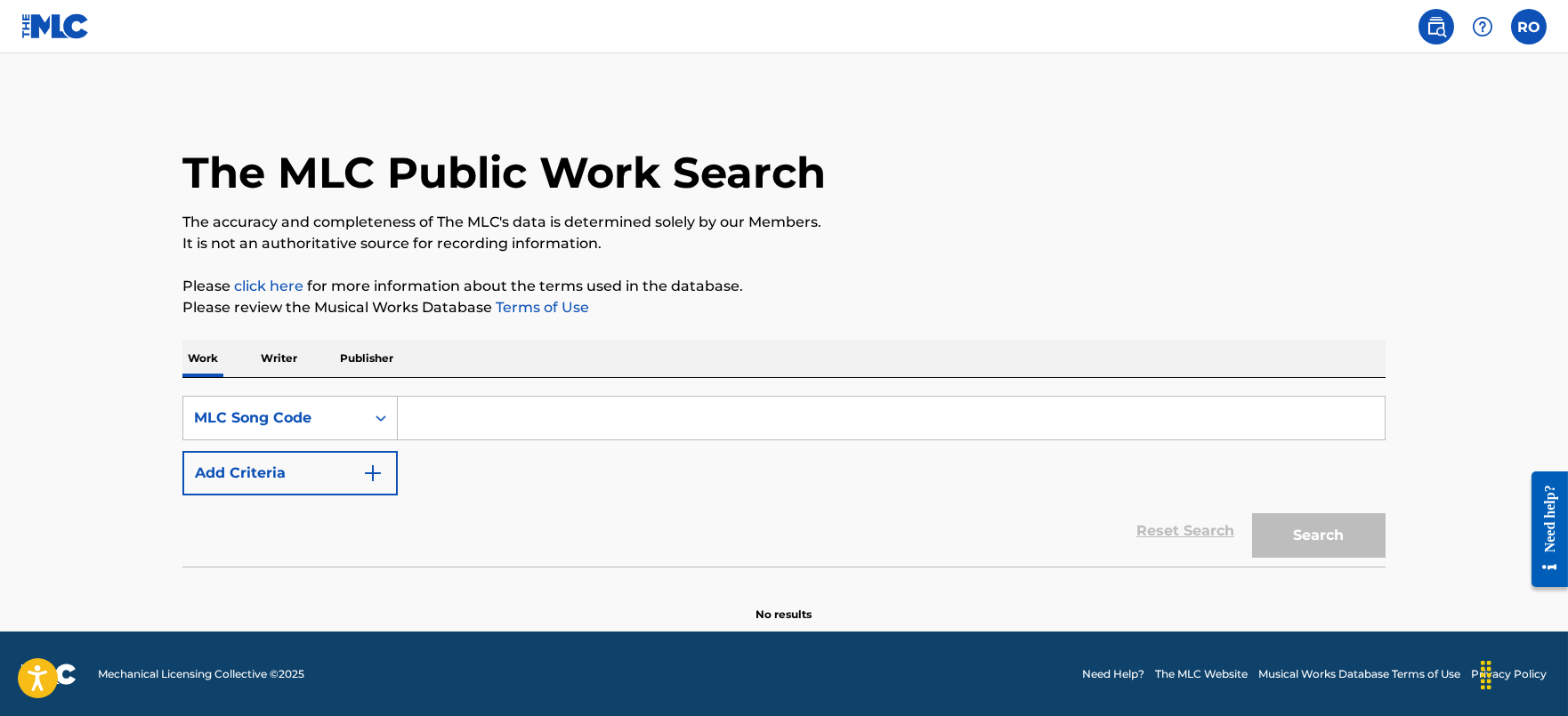
click at [446, 429] on input "Search Form" at bounding box center [891, 418] width 987 height 43
paste input "GA170F"
type input "GA170F"
click at [1293, 547] on button "Search" at bounding box center [1319, 536] width 134 height 45
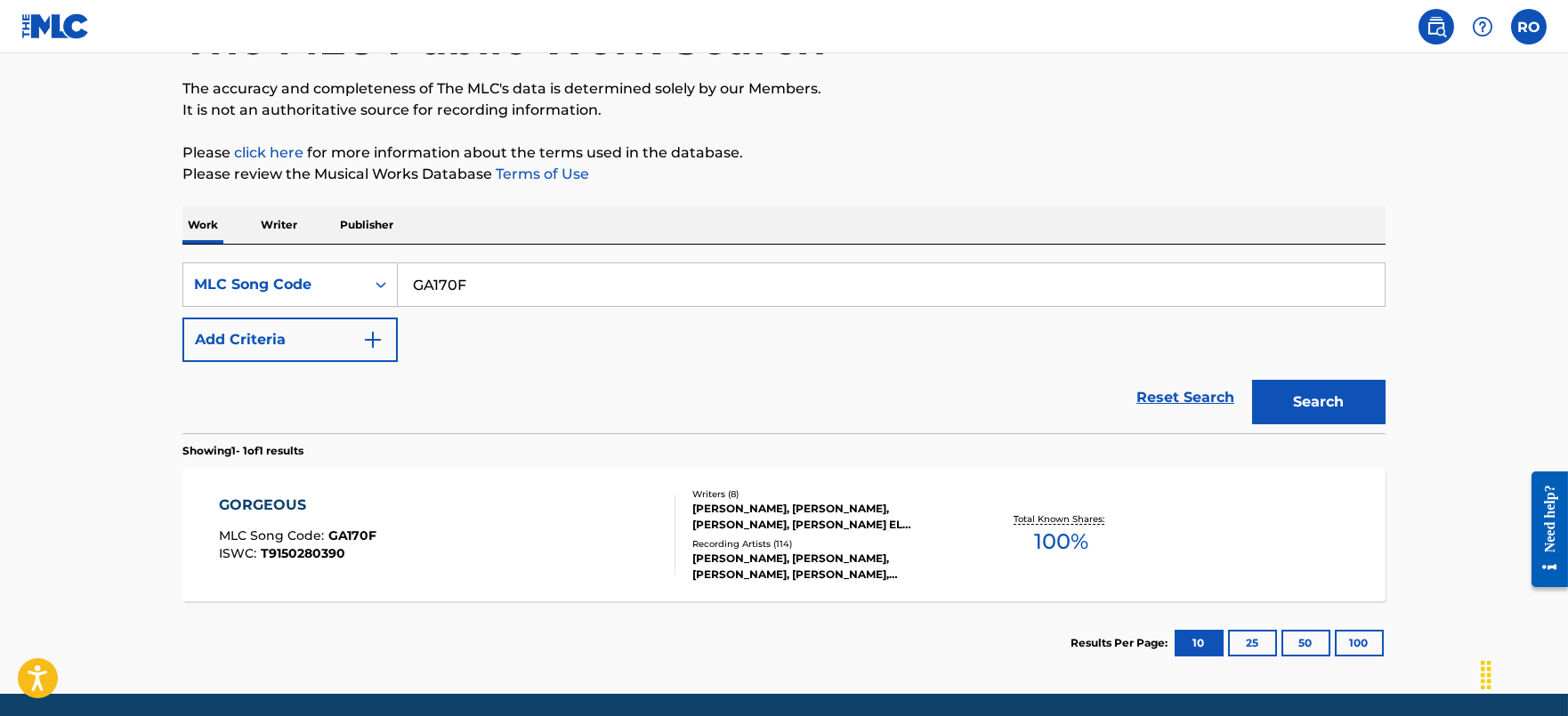
scroll to position [196, 0]
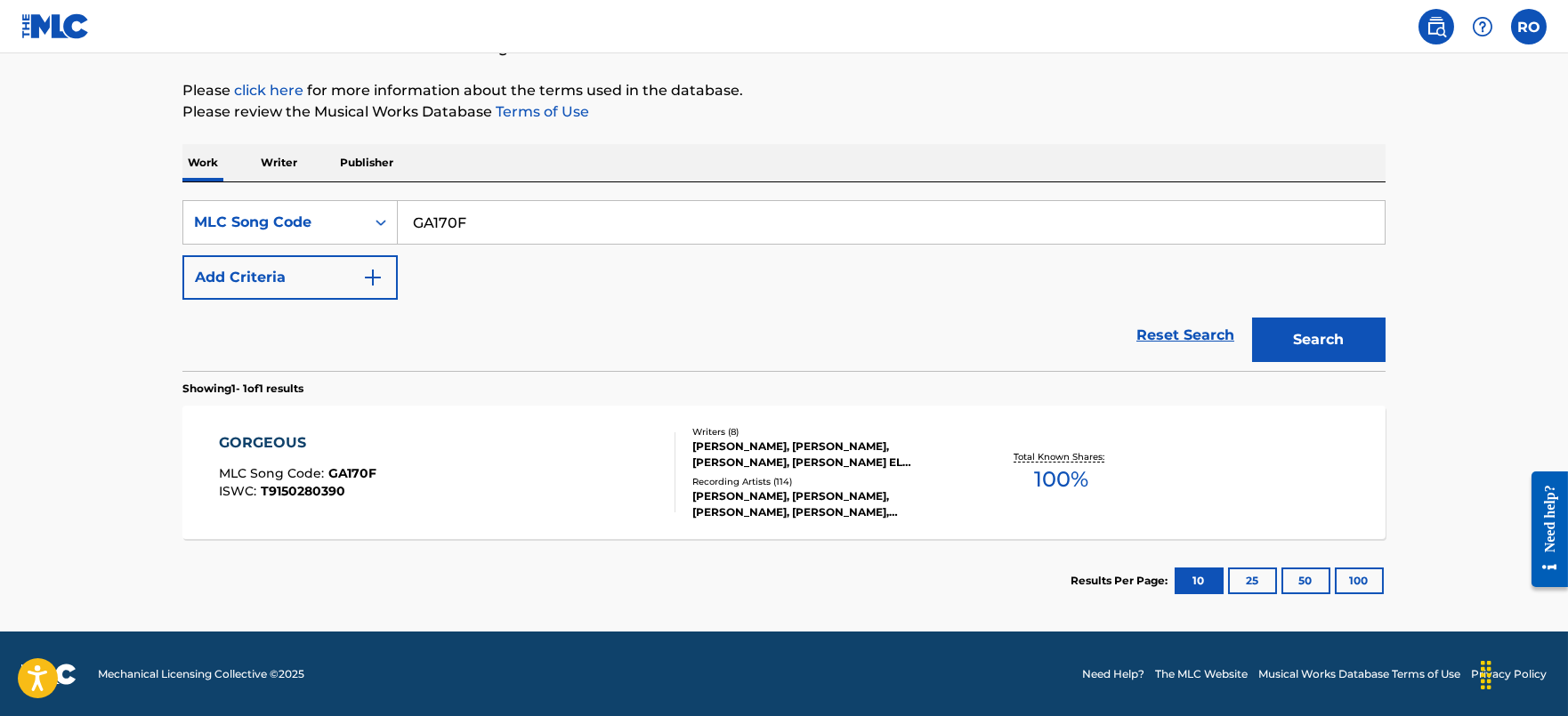
click at [292, 438] on div "GORGEOUS" at bounding box center [297, 442] width 158 height 21
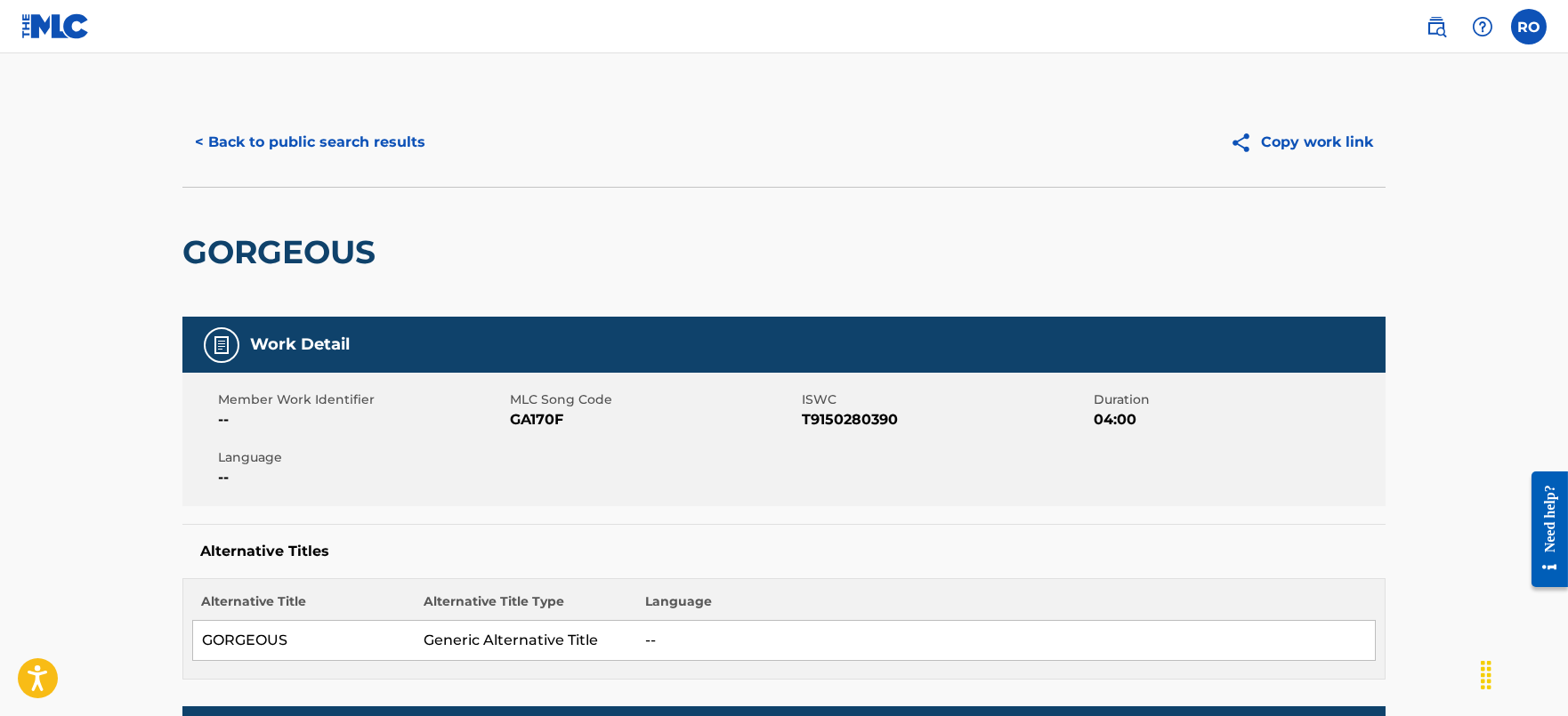
click at [259, 151] on button "< Back to public search results" at bounding box center [309, 143] width 255 height 45
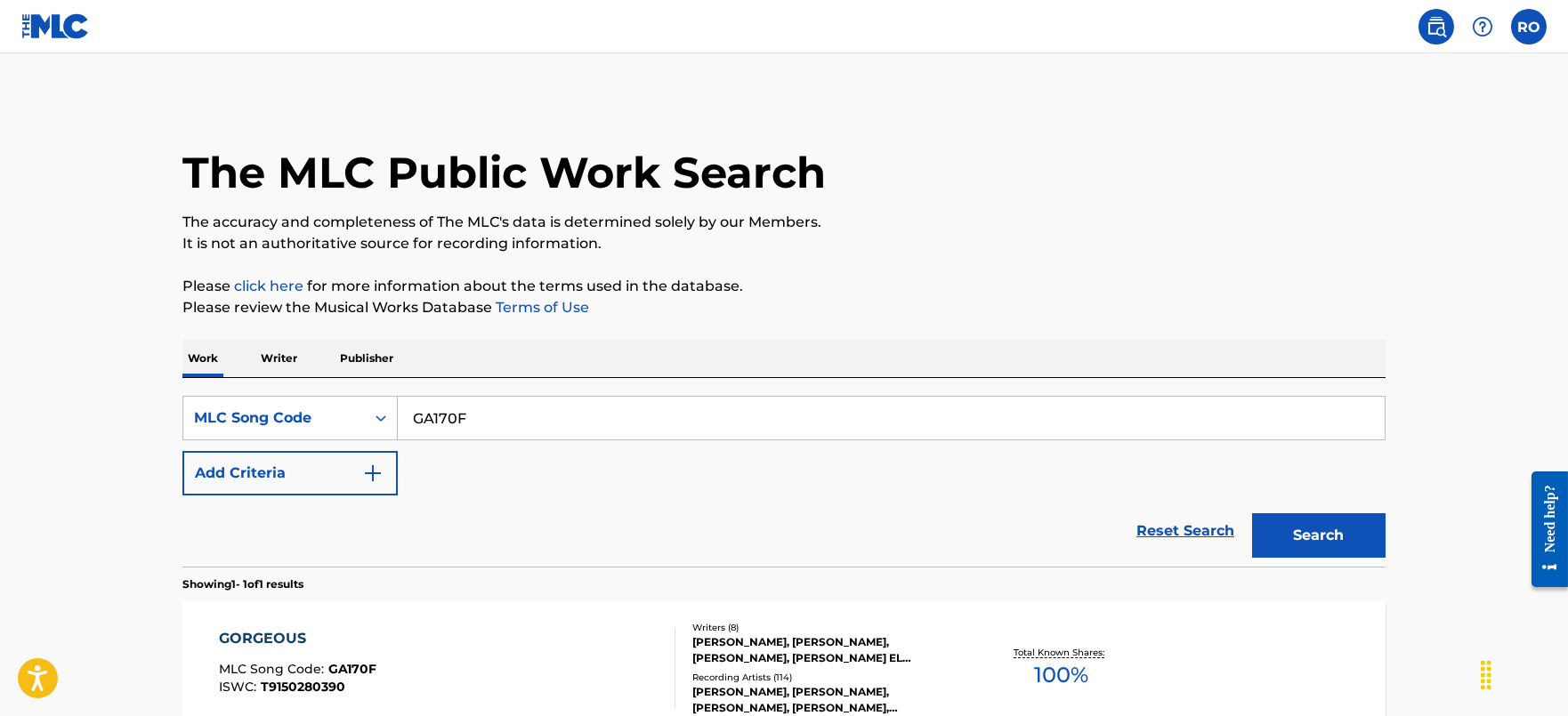
scroll to position [149, 0]
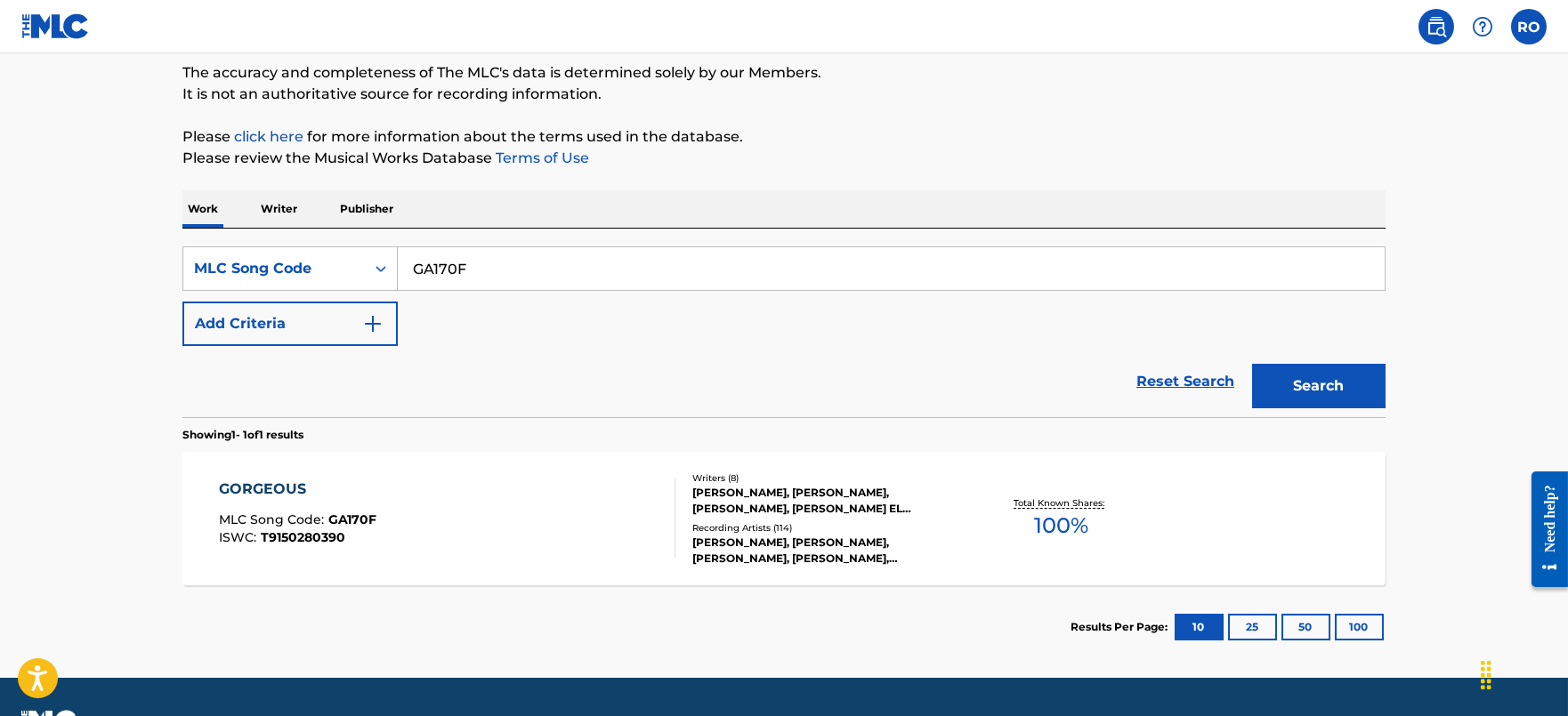
click at [299, 205] on p "Writer" at bounding box center [278, 209] width 48 height 37
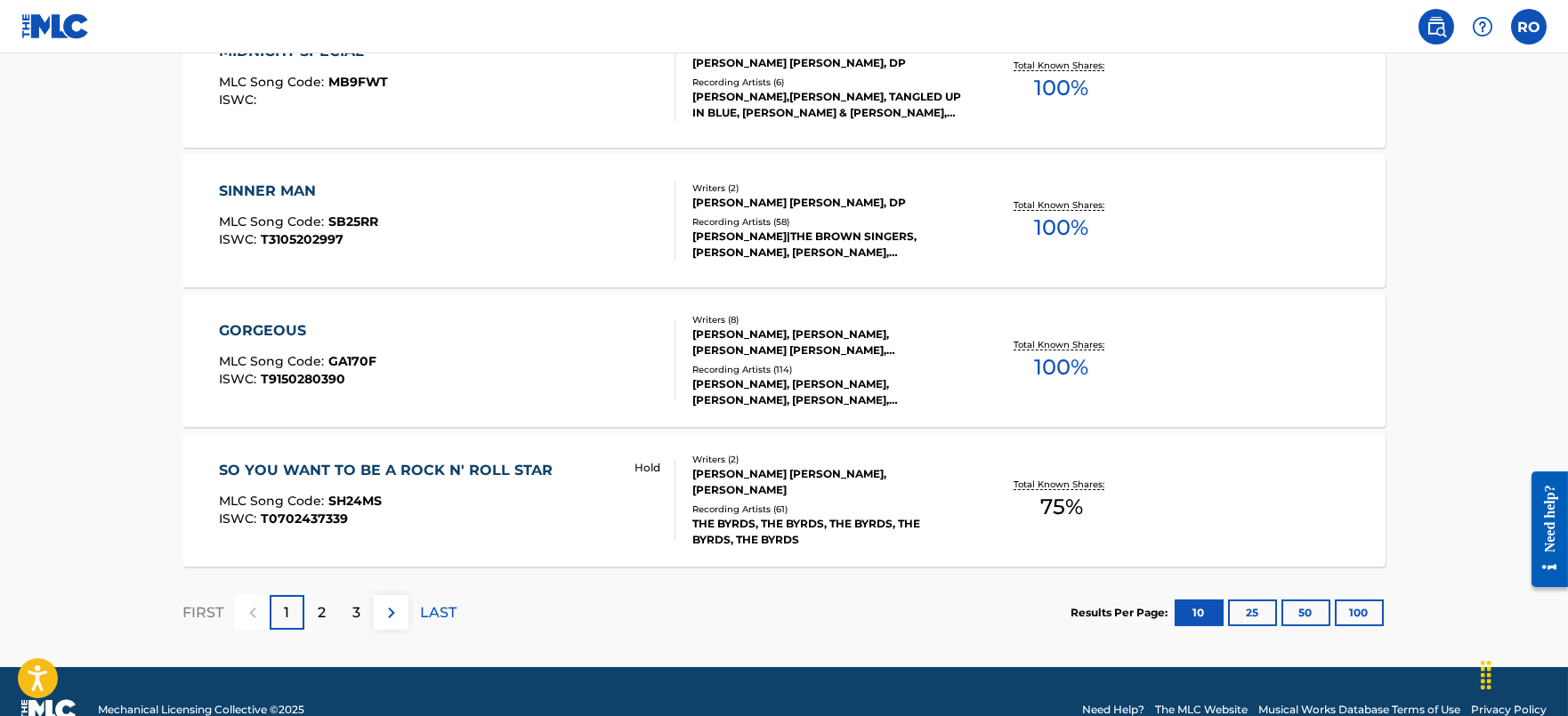
scroll to position [1461, 0]
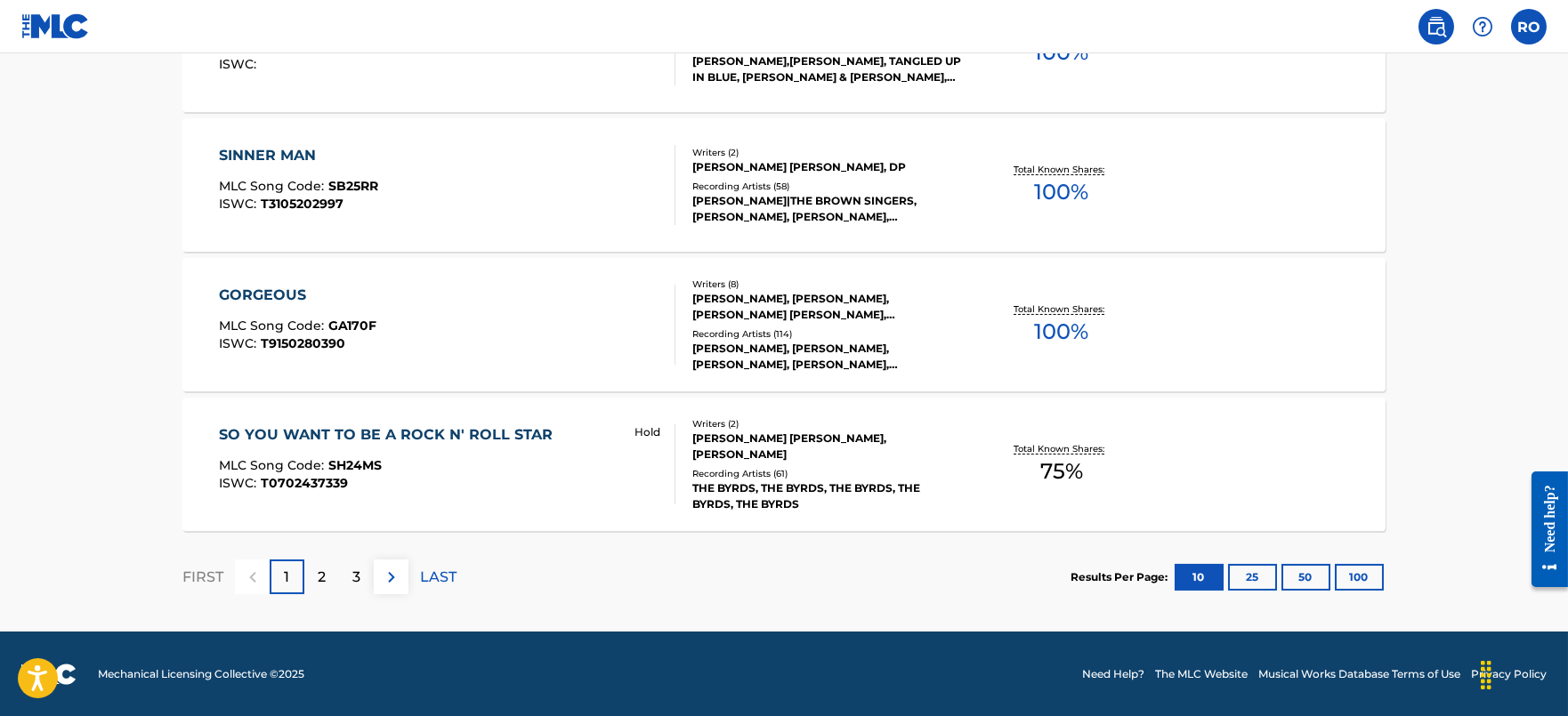
click at [451, 416] on div "SO YOU WANT TO BE A ROCK N' ROLL STAR MLC Song Code : SH24MS ISWC : T0702437339…" at bounding box center [784, 464] width 1203 height 133
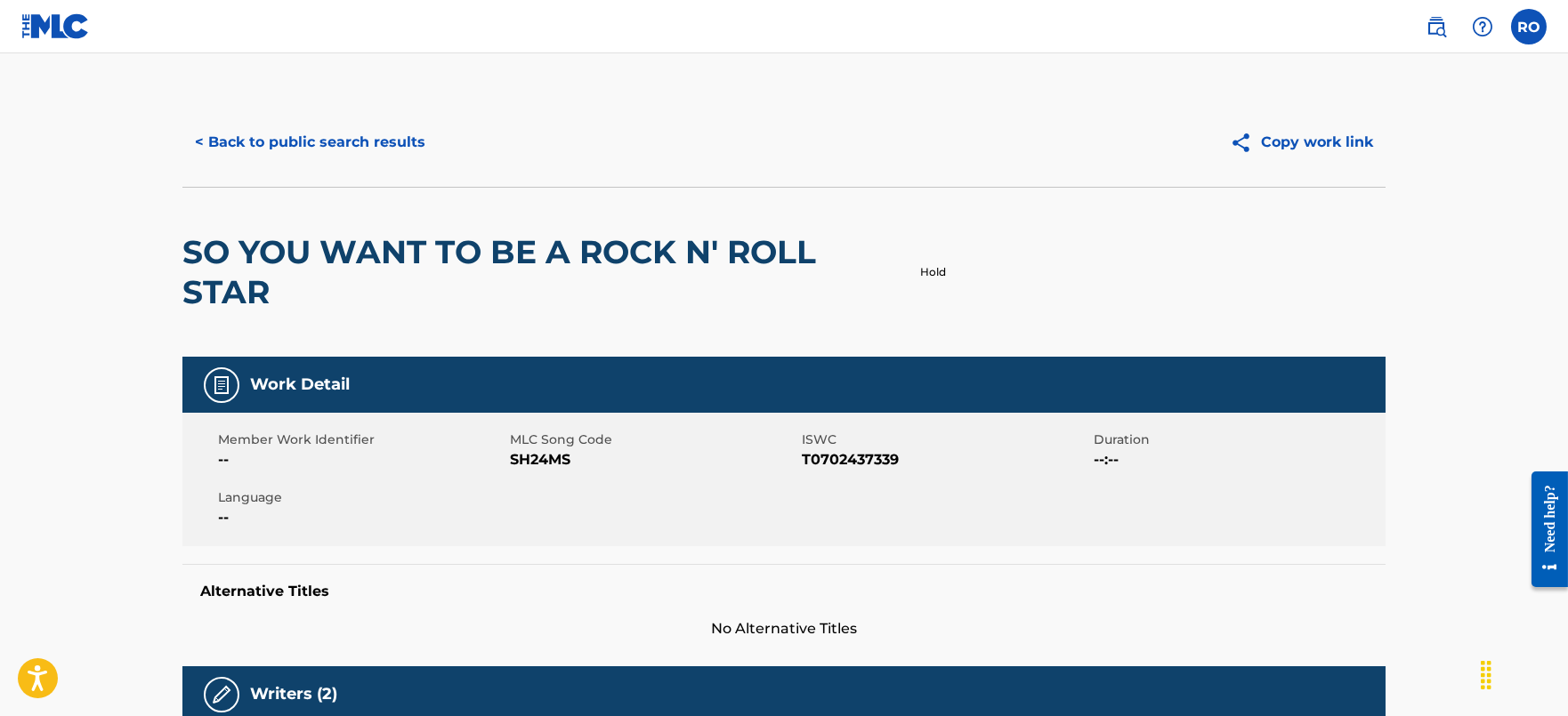
click at [376, 124] on button "< Back to public search results" at bounding box center [309, 143] width 255 height 45
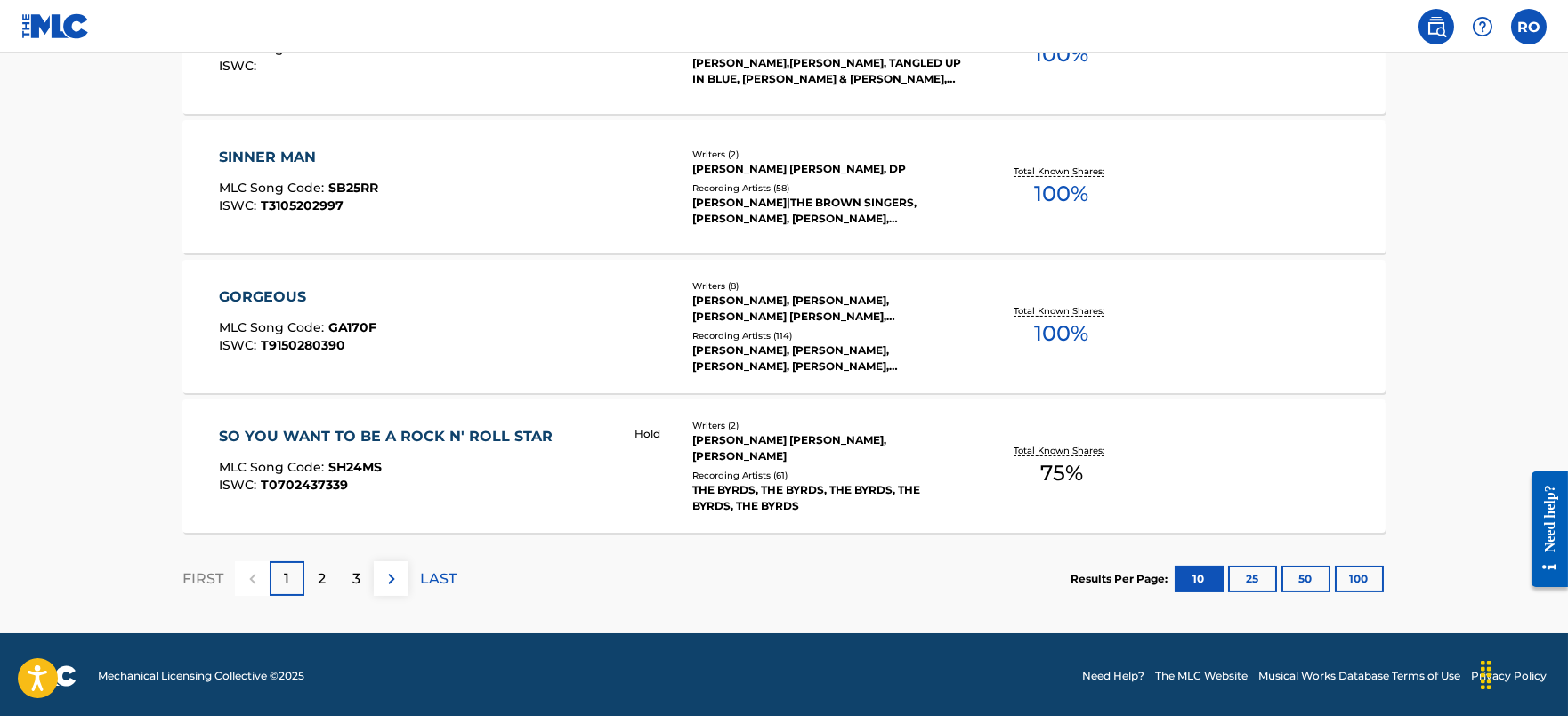
scroll to position [1461, 0]
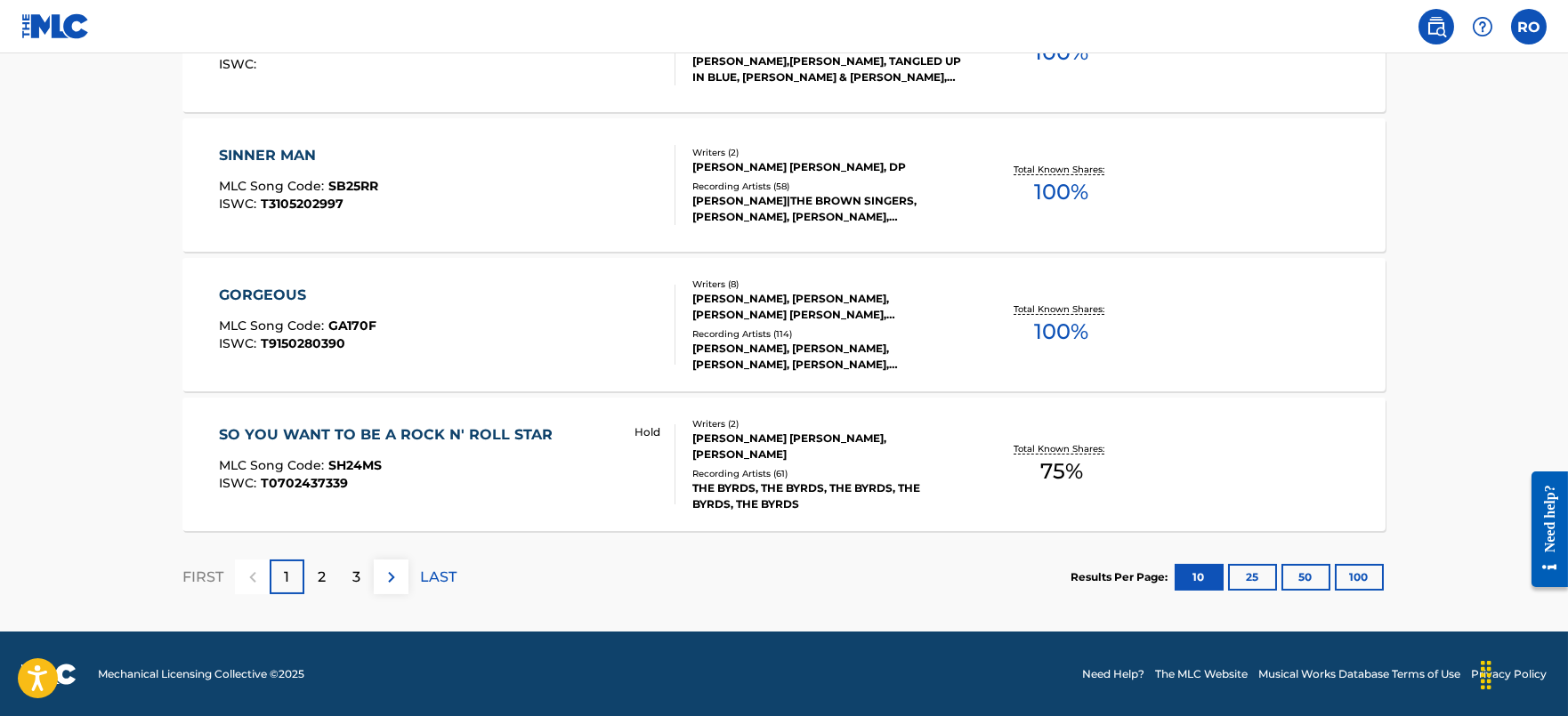
click at [312, 575] on div "2" at bounding box center [321, 576] width 35 height 35
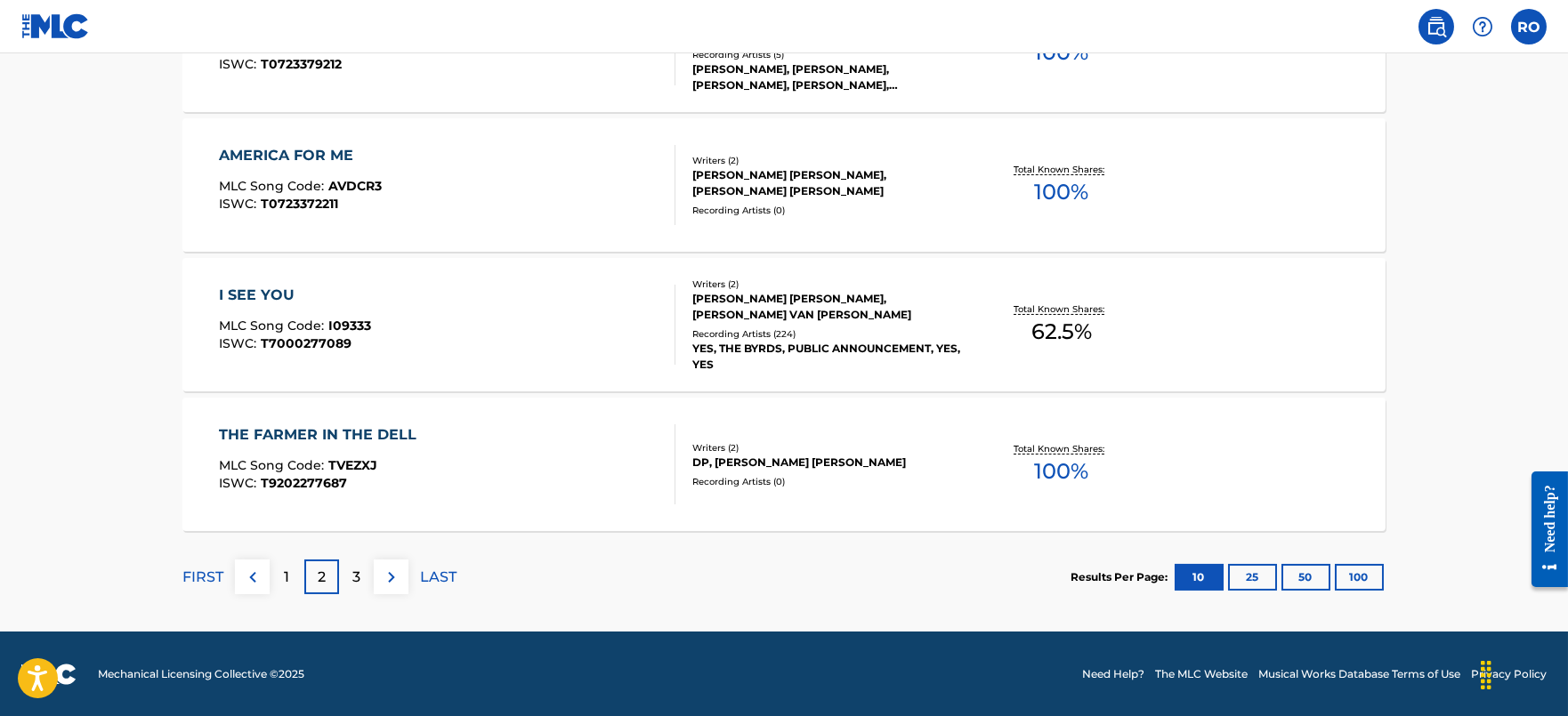
click at [357, 576] on p "3" at bounding box center [356, 577] width 8 height 21
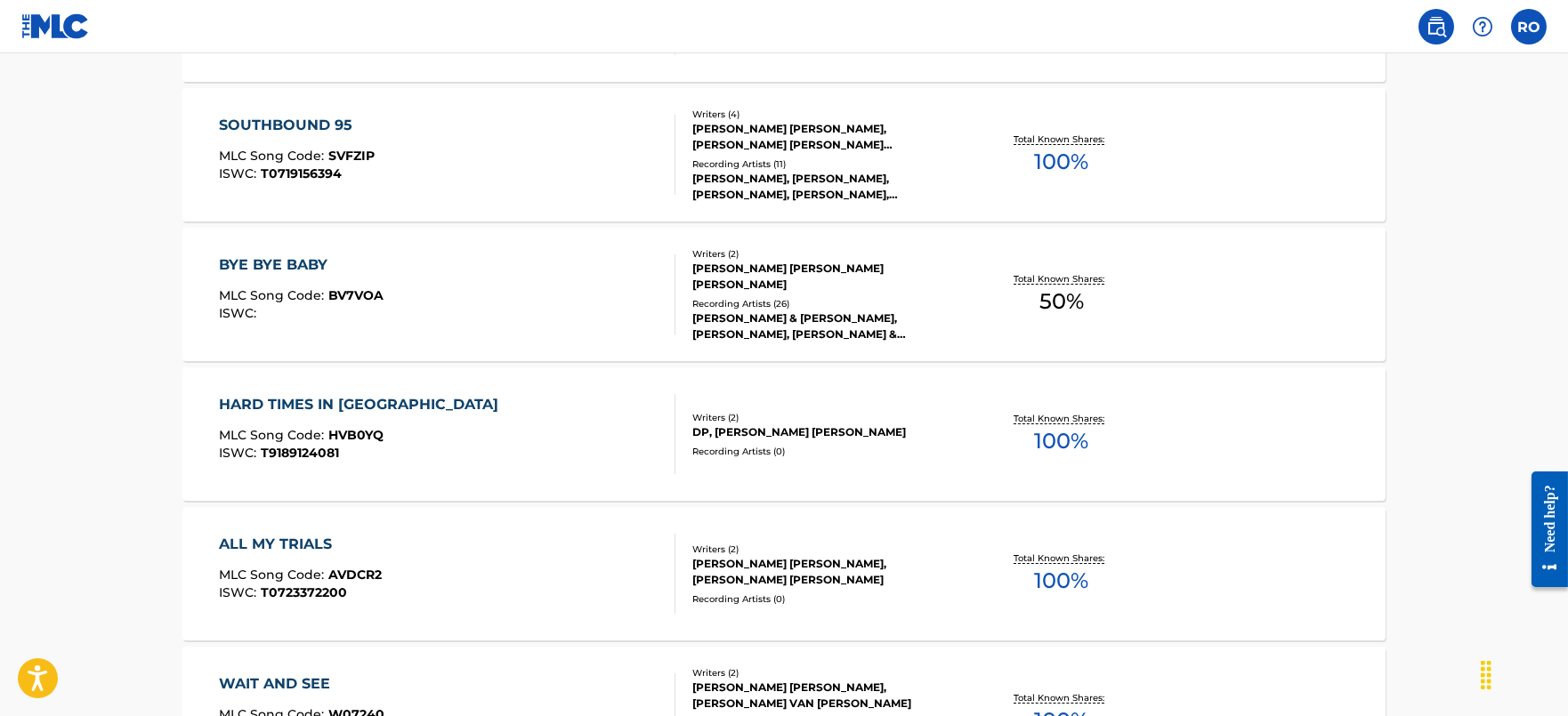
scroll to position [460, 0]
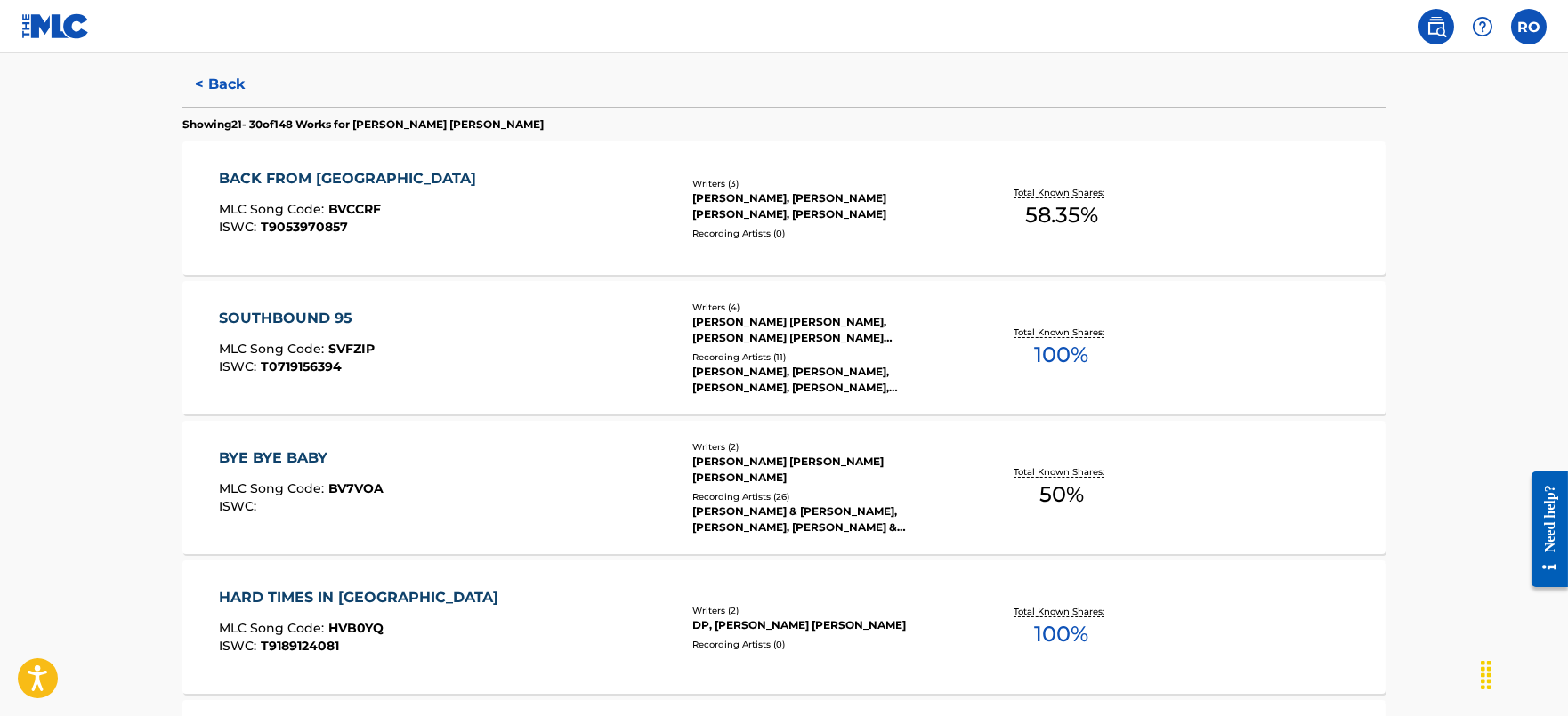
click at [307, 174] on div "BACK FROM [GEOGRAPHIC_DATA]" at bounding box center [351, 178] width 266 height 21
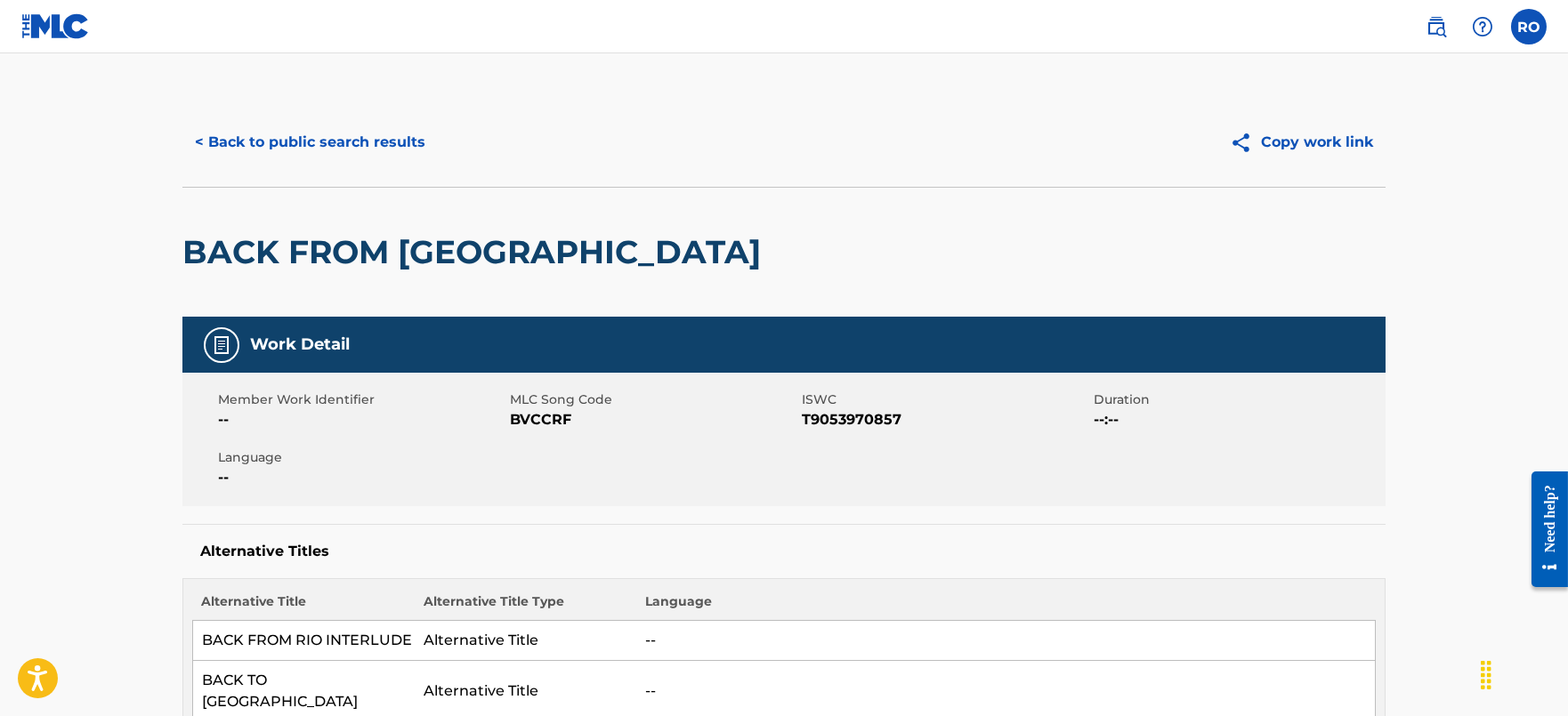
click at [319, 152] on button "< Back to public search results" at bounding box center [309, 143] width 255 height 45
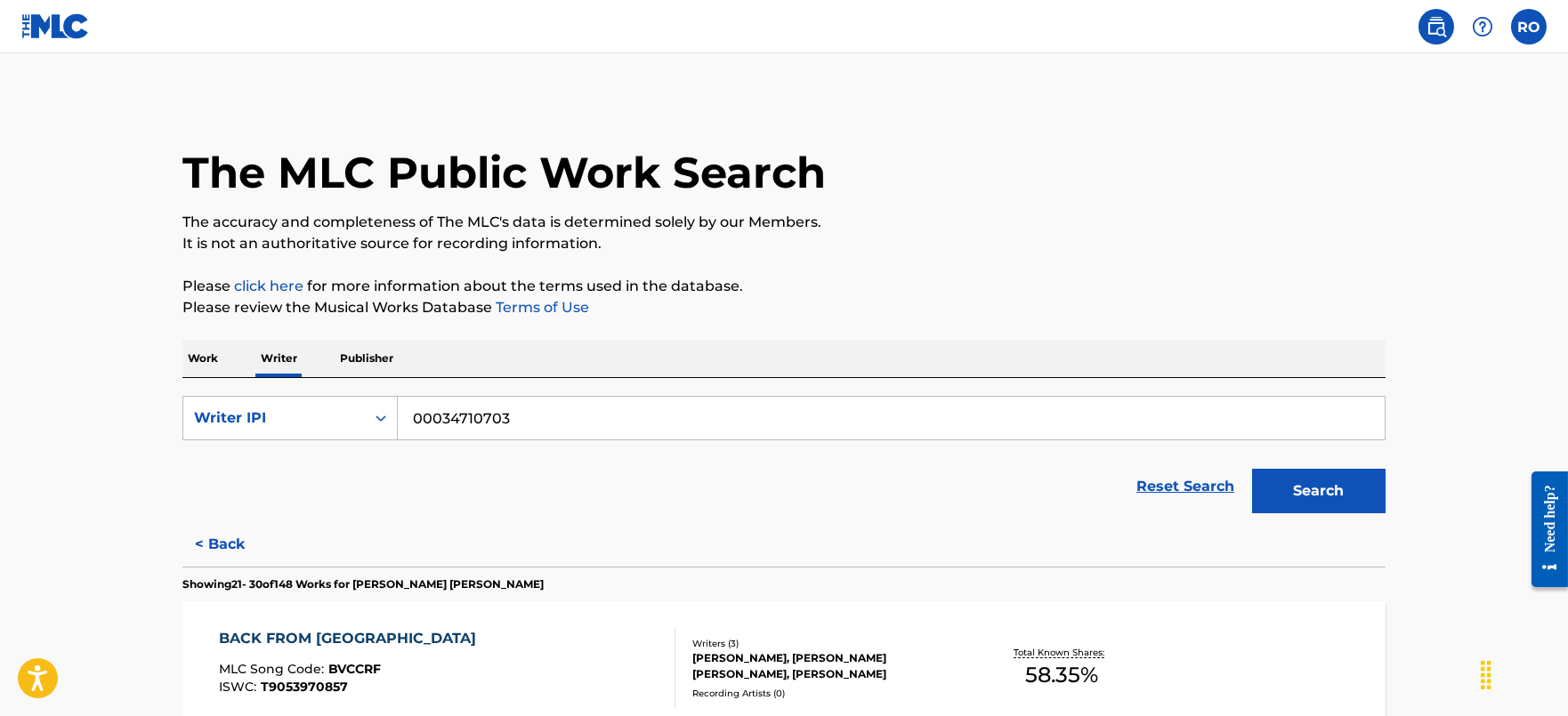
click at [214, 354] on p "Work" at bounding box center [203, 358] width 41 height 37
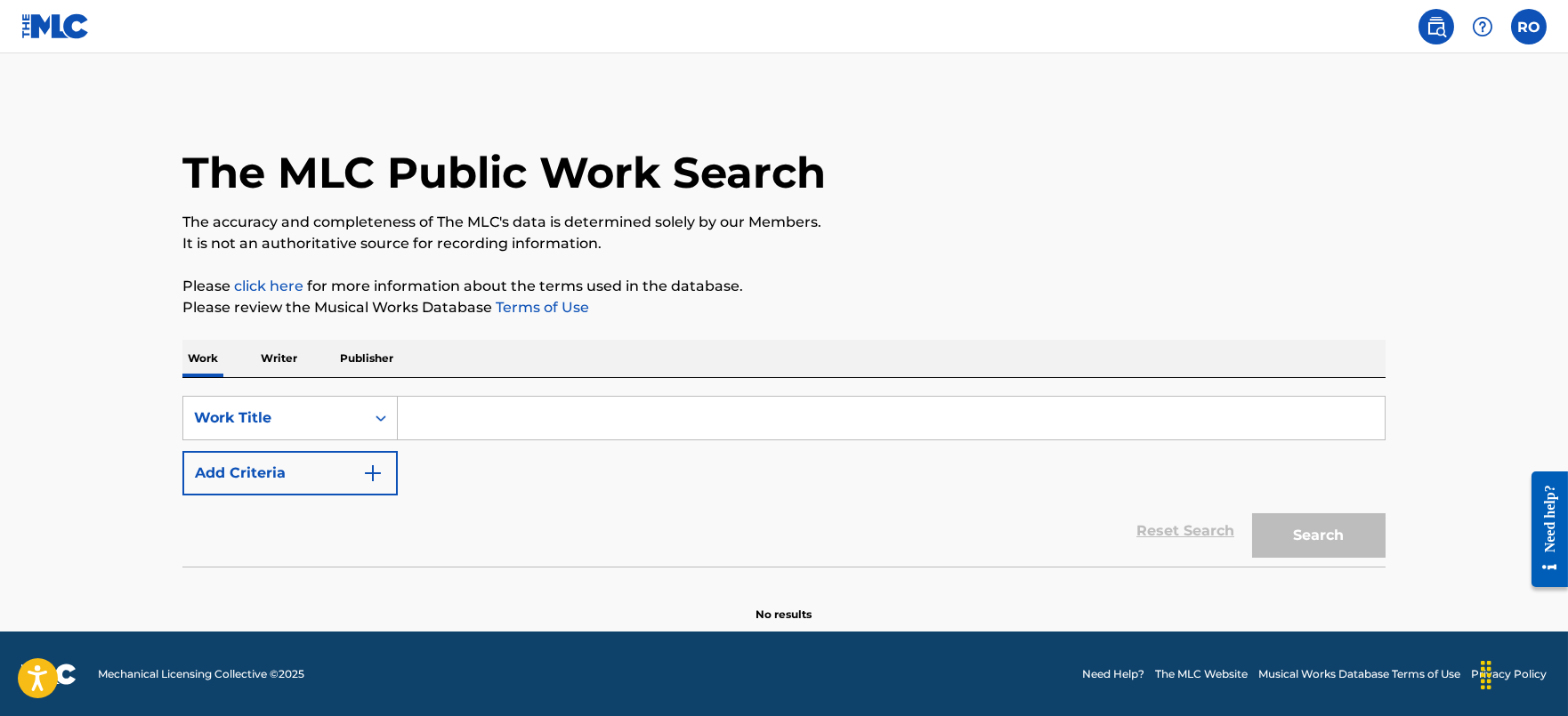
click at [557, 418] on input "Search Form" at bounding box center [891, 418] width 987 height 43
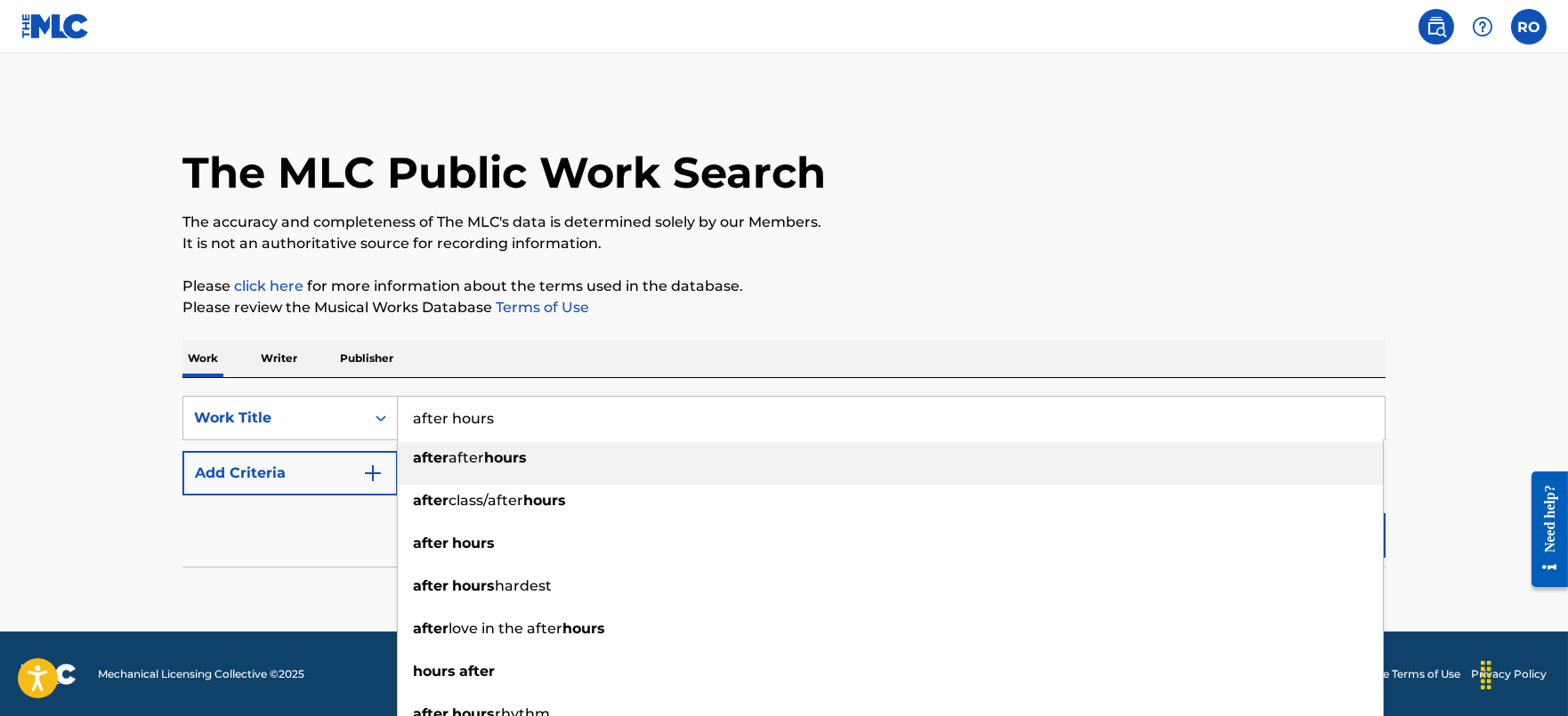
click at [576, 418] on input "after hours" at bounding box center [891, 418] width 987 height 43
type input "after hours"
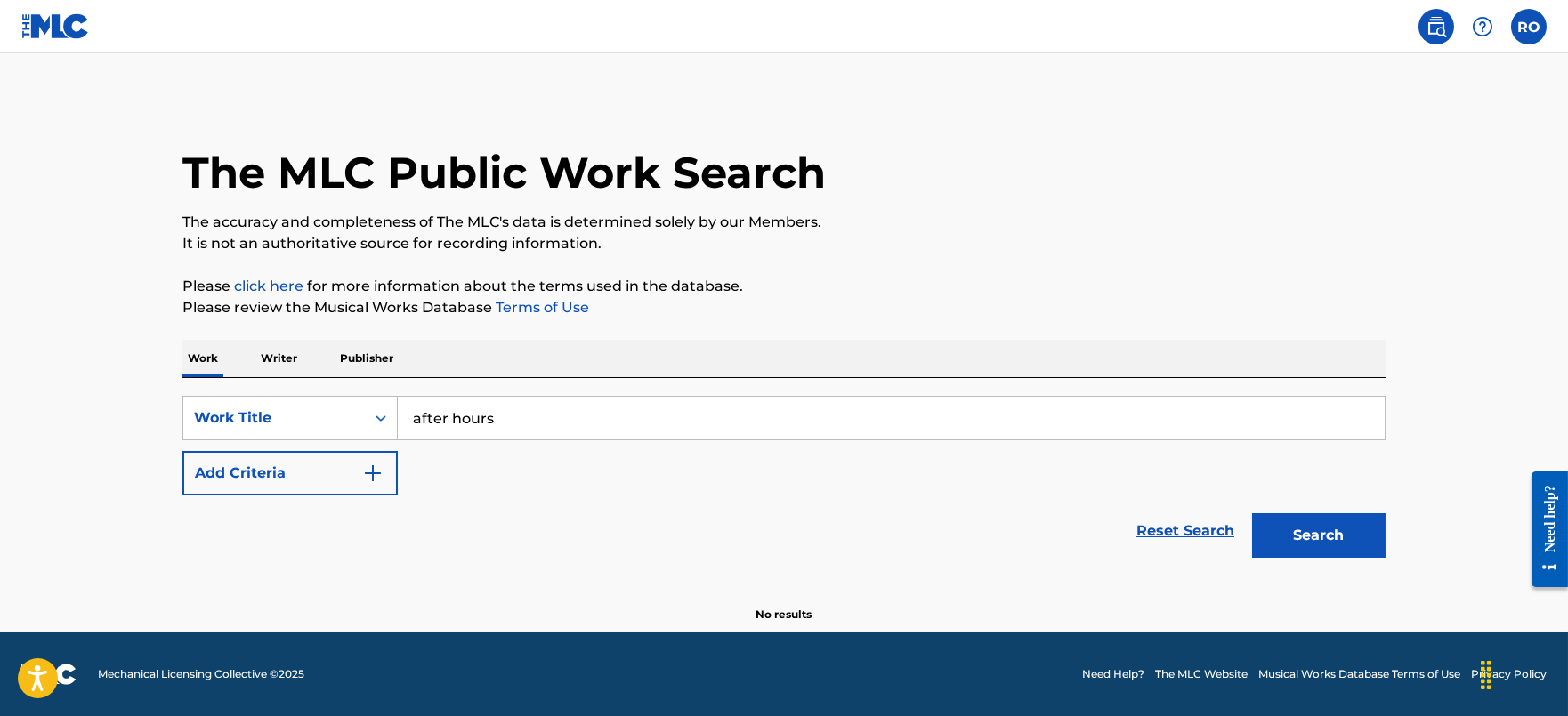
click at [133, 541] on main "The MLC Public Work Search The accuracy and completeness of The MLC's data is d…" at bounding box center [784, 342] width 1568 height 578
click at [296, 470] on button "Add Criteria" at bounding box center [290, 473] width 216 height 45
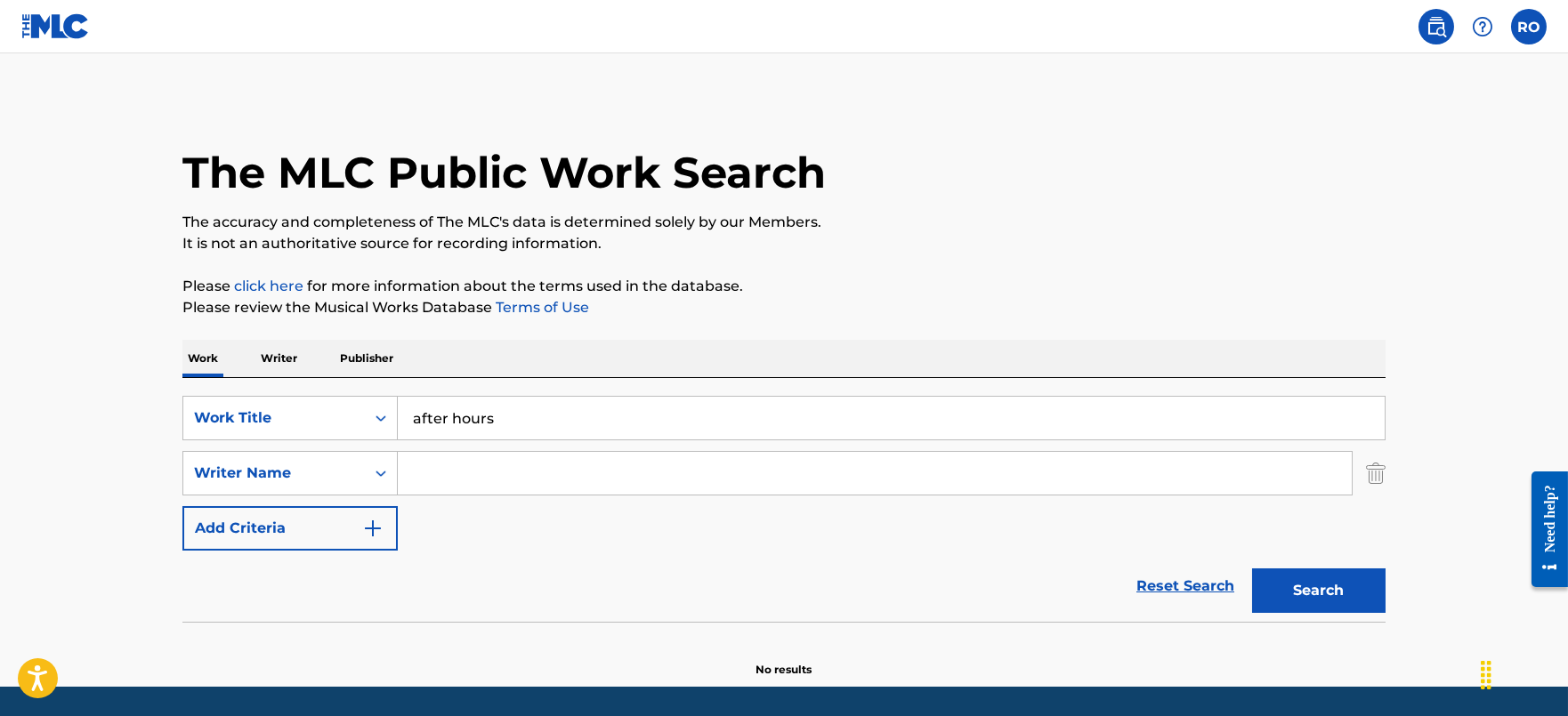
click at [501, 460] on input "Search Form" at bounding box center [875, 473] width 954 height 43
type input "[PERSON_NAME]"
click at [1252, 569] on button "Search" at bounding box center [1319, 591] width 134 height 45
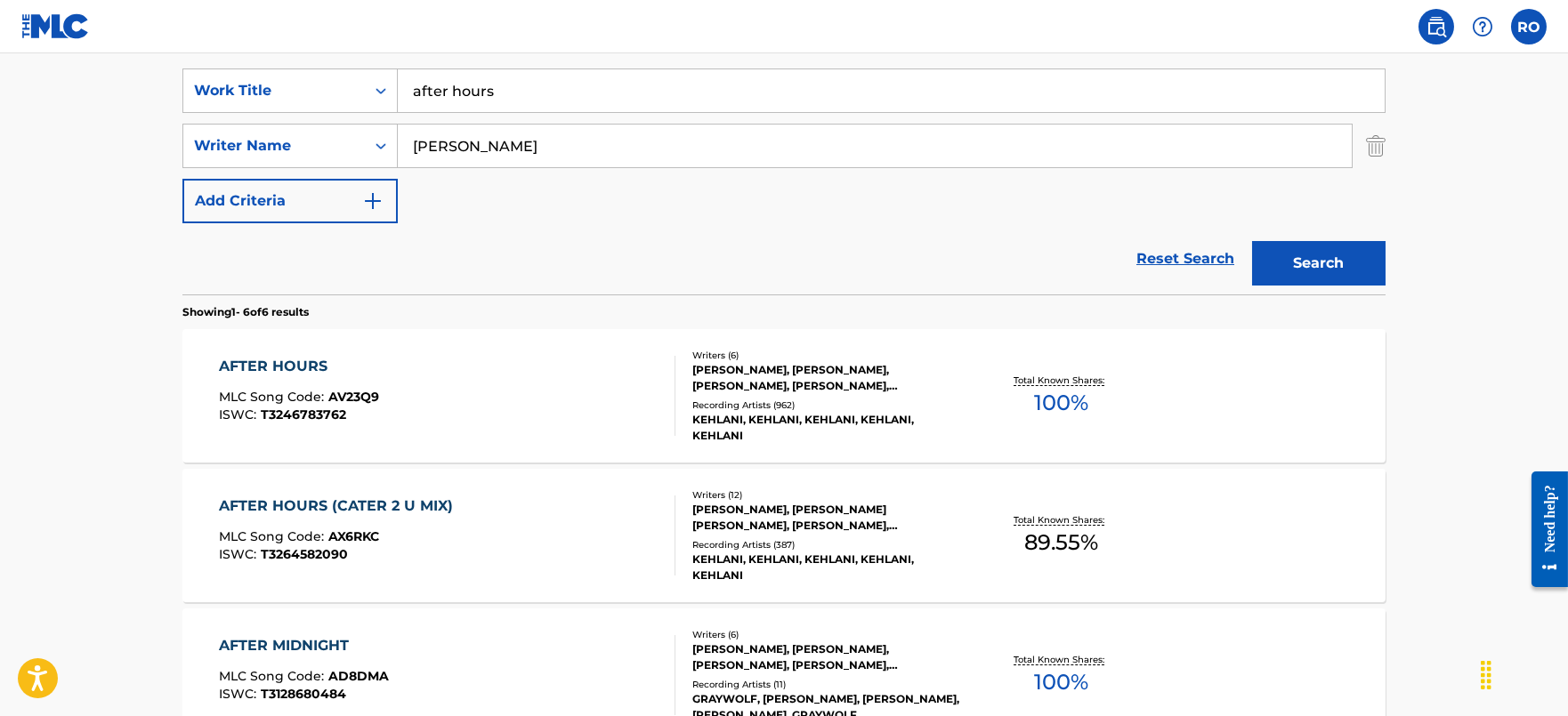
scroll to position [333, 0]
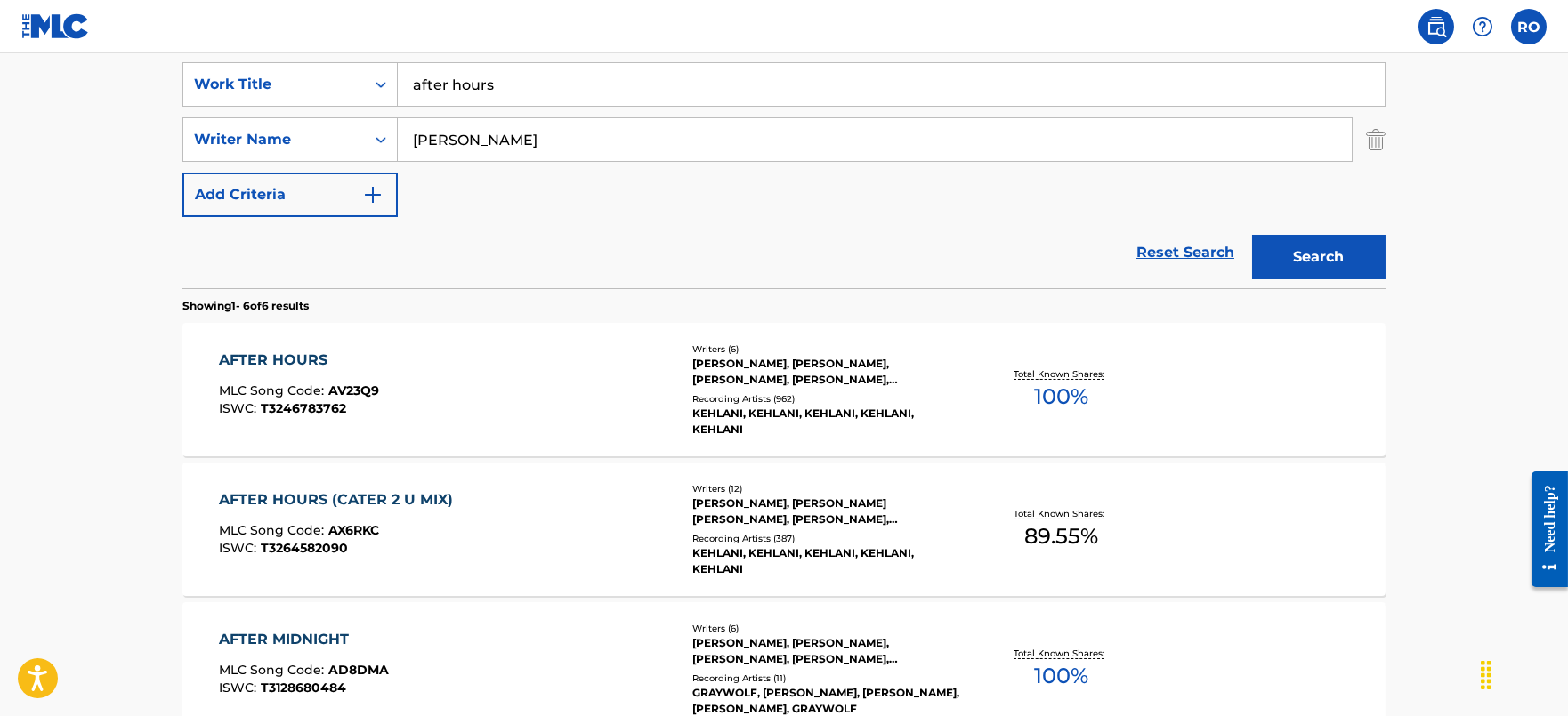
click at [286, 356] on div "AFTER HOURS" at bounding box center [299, 359] width 161 height 21
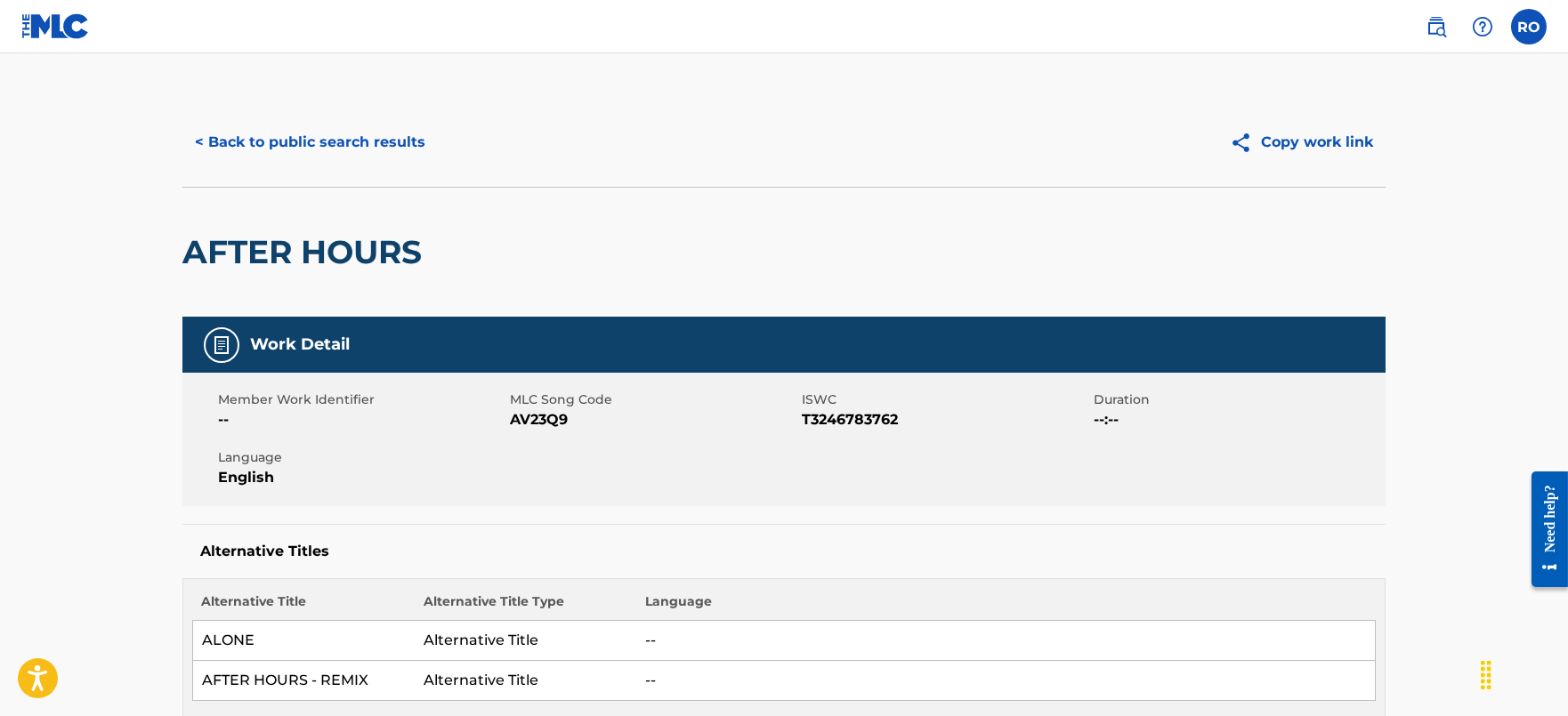
click at [548, 425] on span "AV23Q9" at bounding box center [654, 419] width 288 height 21
click at [374, 126] on button "< Back to public search results" at bounding box center [309, 143] width 255 height 45
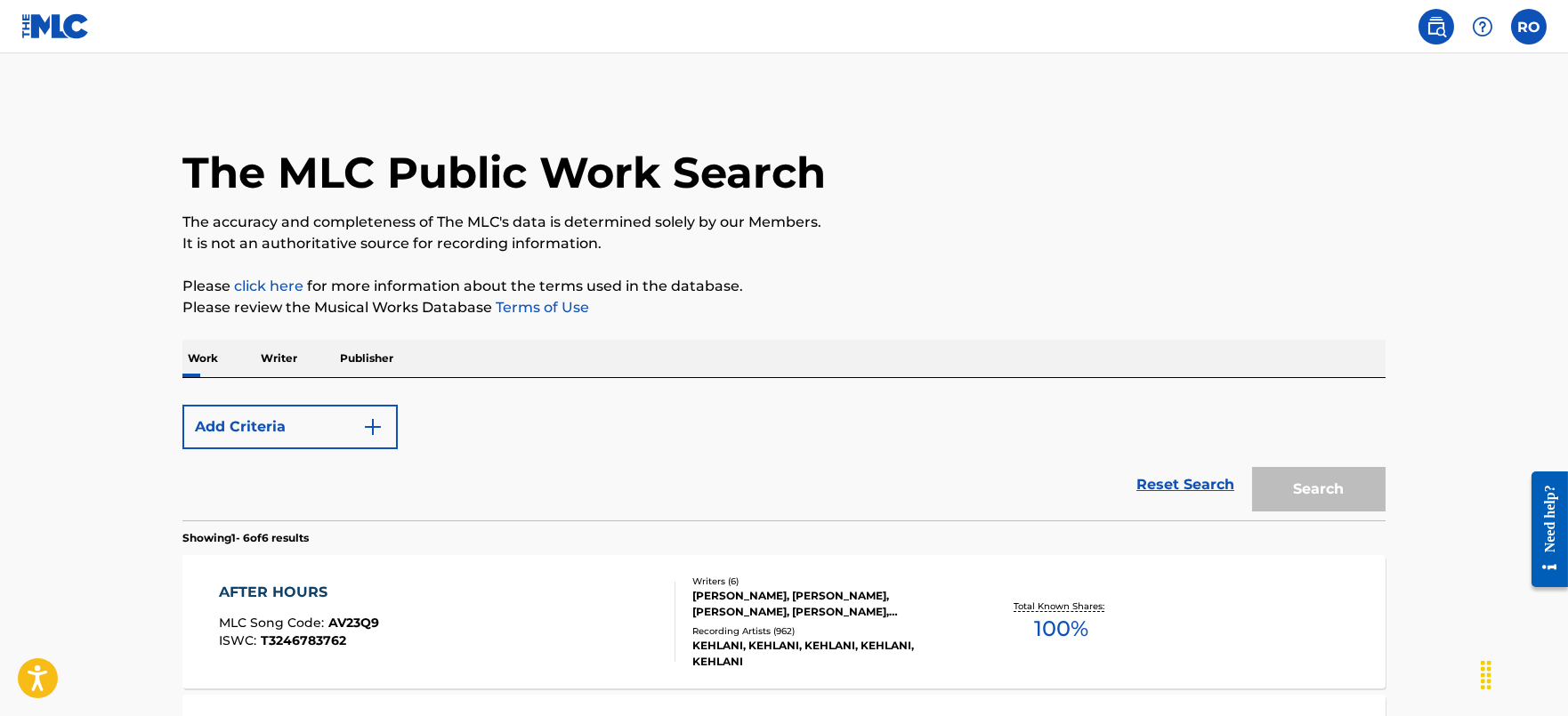
scroll to position [333, 0]
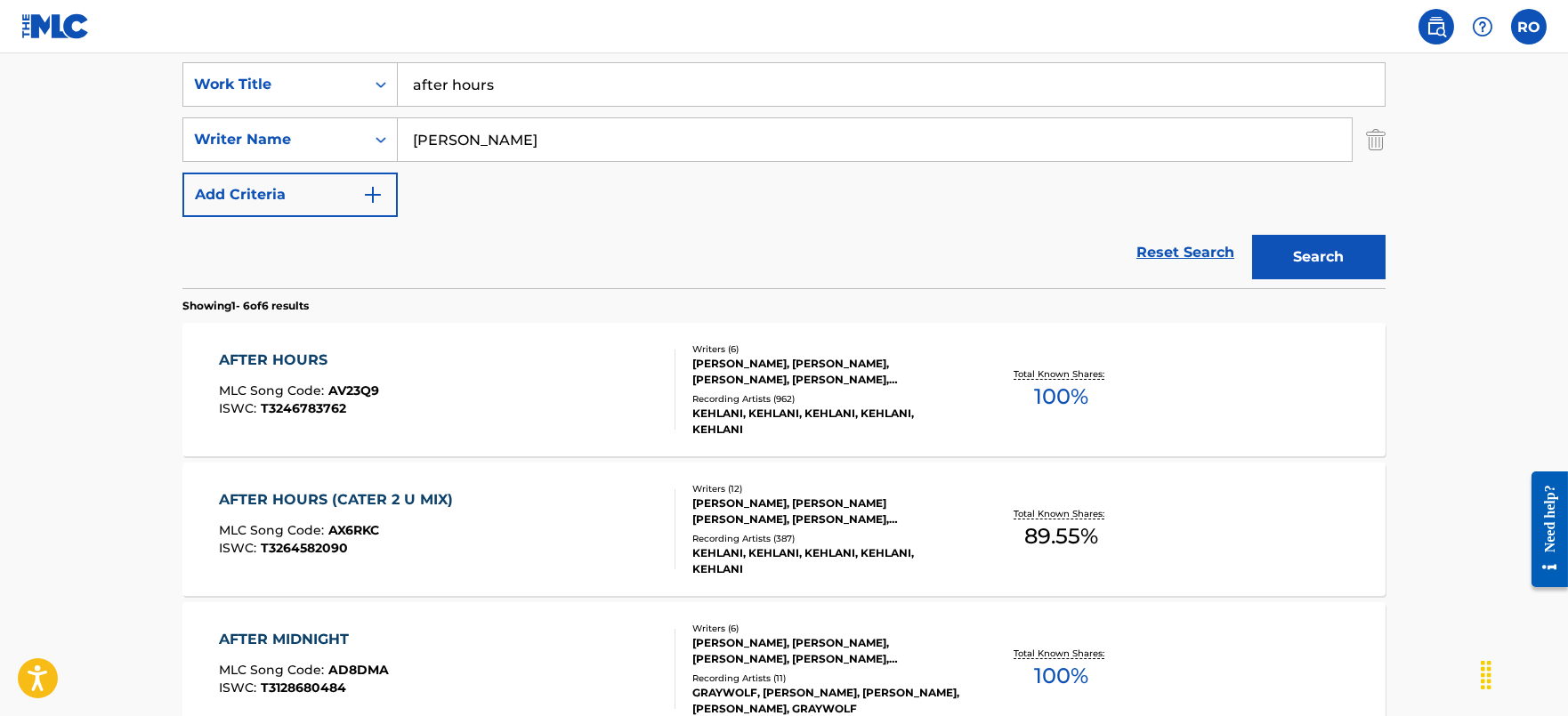
click at [594, 85] on input "after hours" at bounding box center [891, 85] width 987 height 43
type input "a"
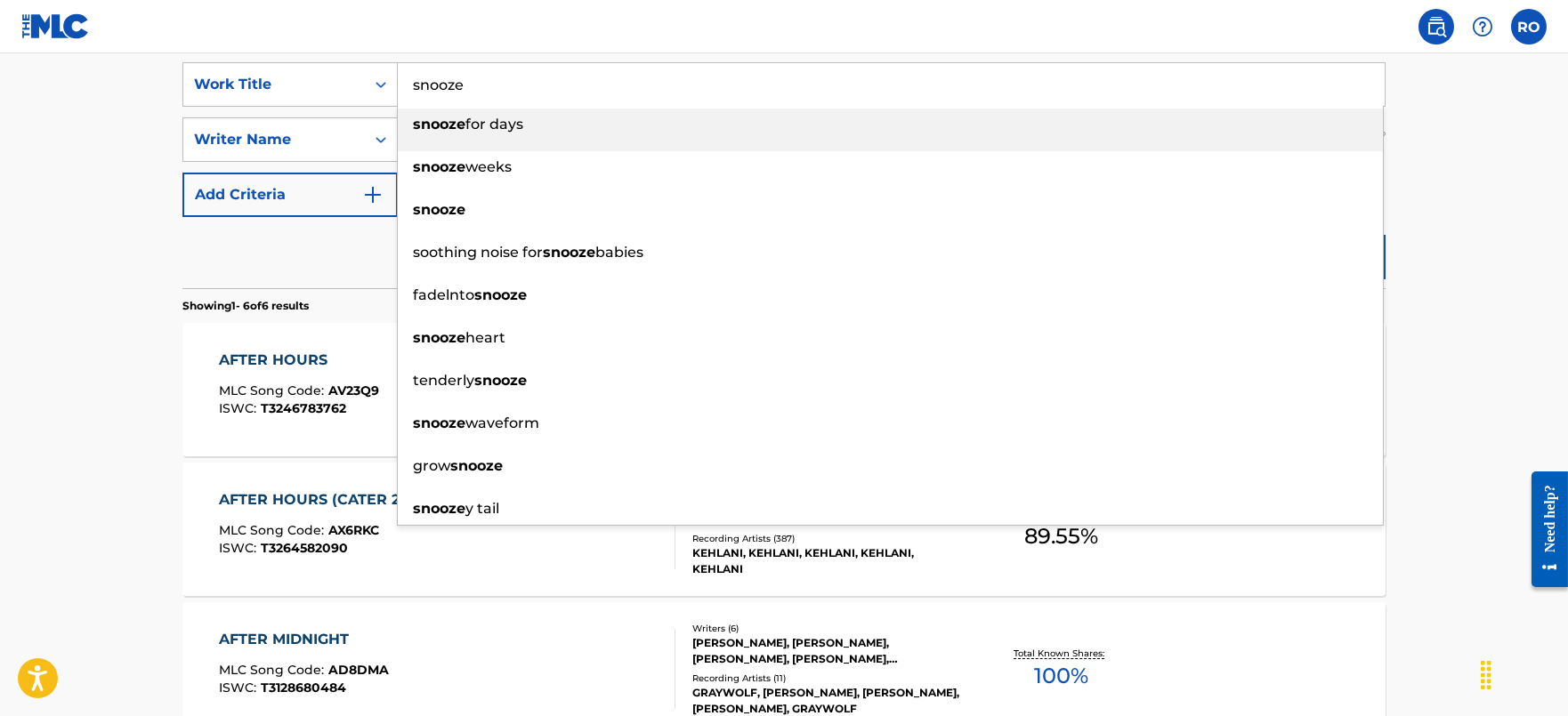
type input "snooze"
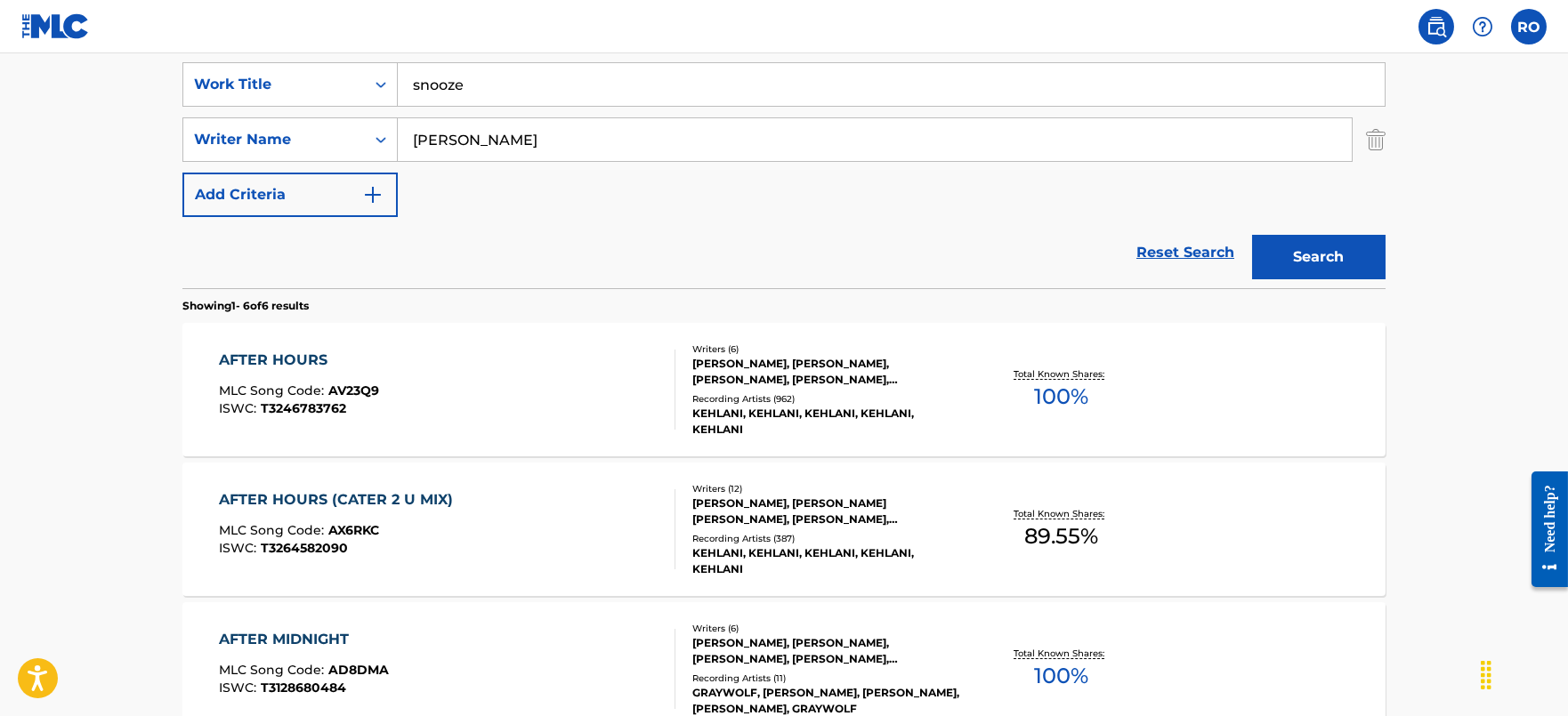
click at [574, 135] on input "[PERSON_NAME]" at bounding box center [875, 140] width 954 height 43
type input "[PERSON_NAME]"
click at [1252, 235] on button "Search" at bounding box center [1319, 258] width 134 height 45
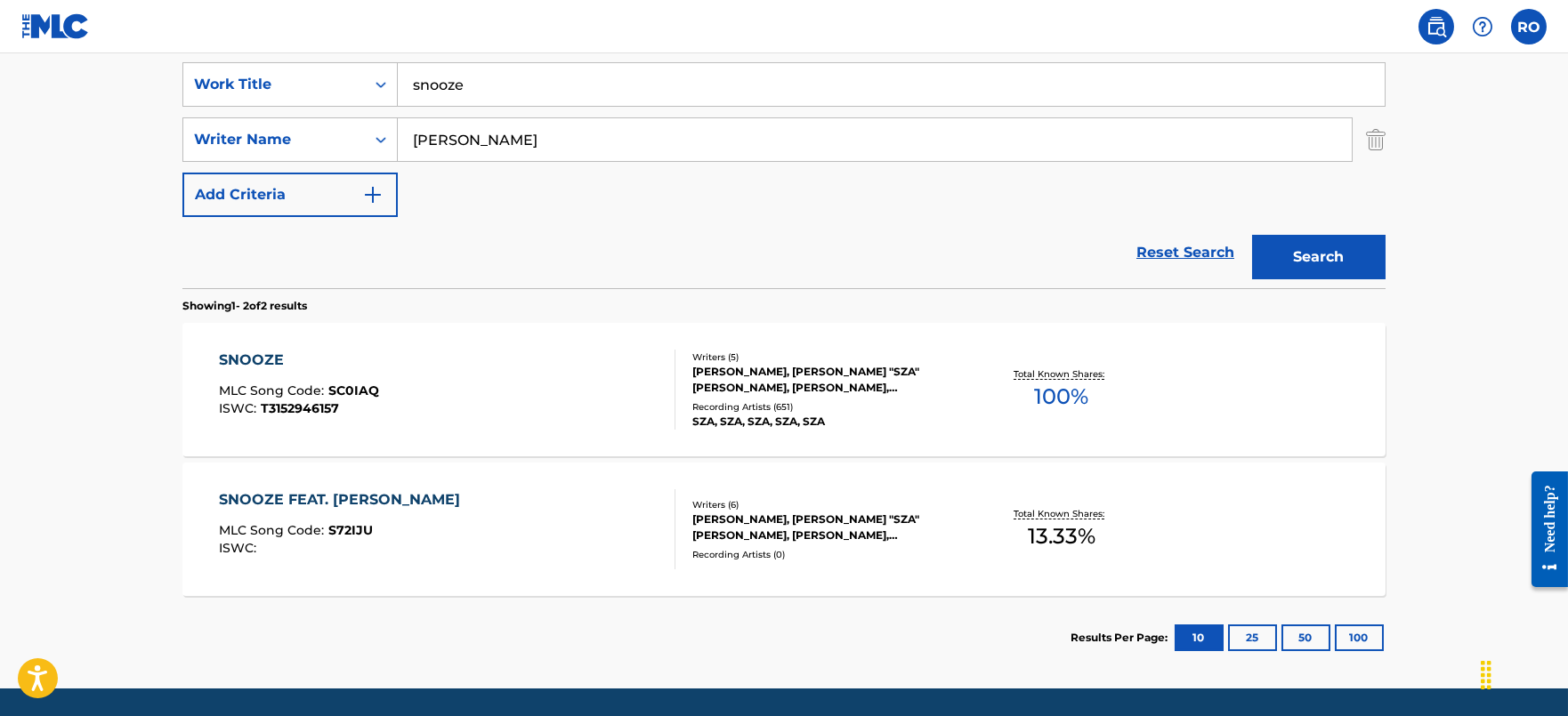
click at [250, 361] on div "SNOOZE" at bounding box center [299, 359] width 161 height 21
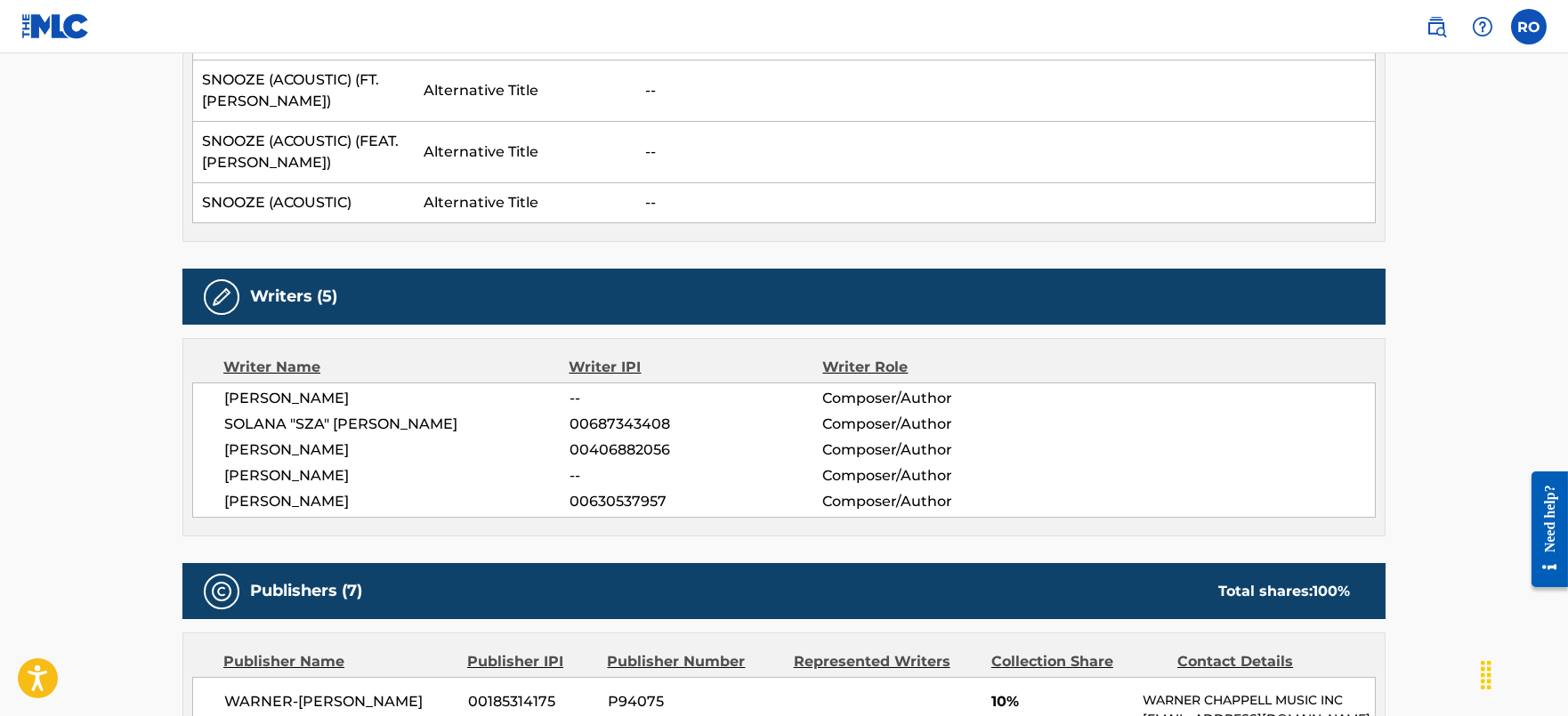
scroll to position [667, 0]
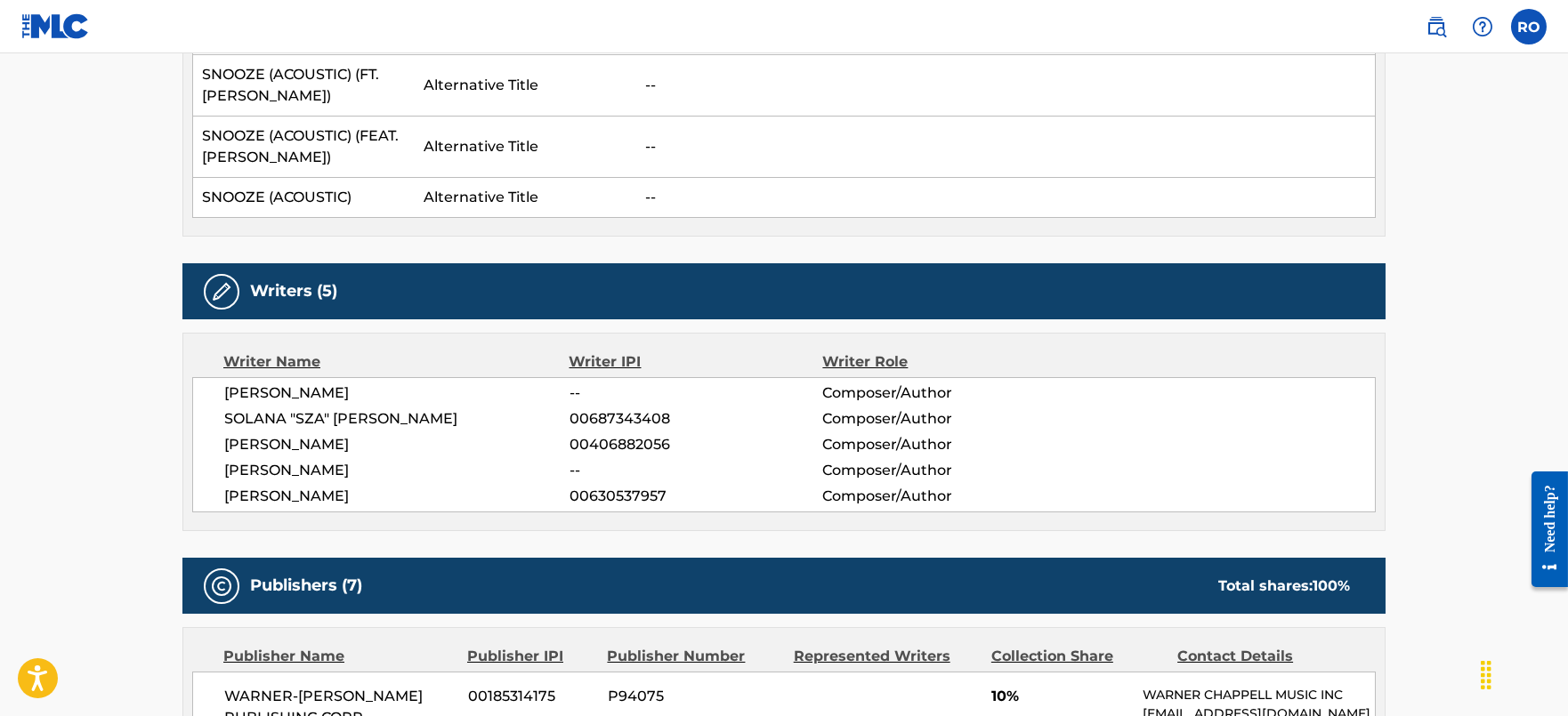
click at [611, 491] on span "00630537957" at bounding box center [696, 496] width 253 height 21
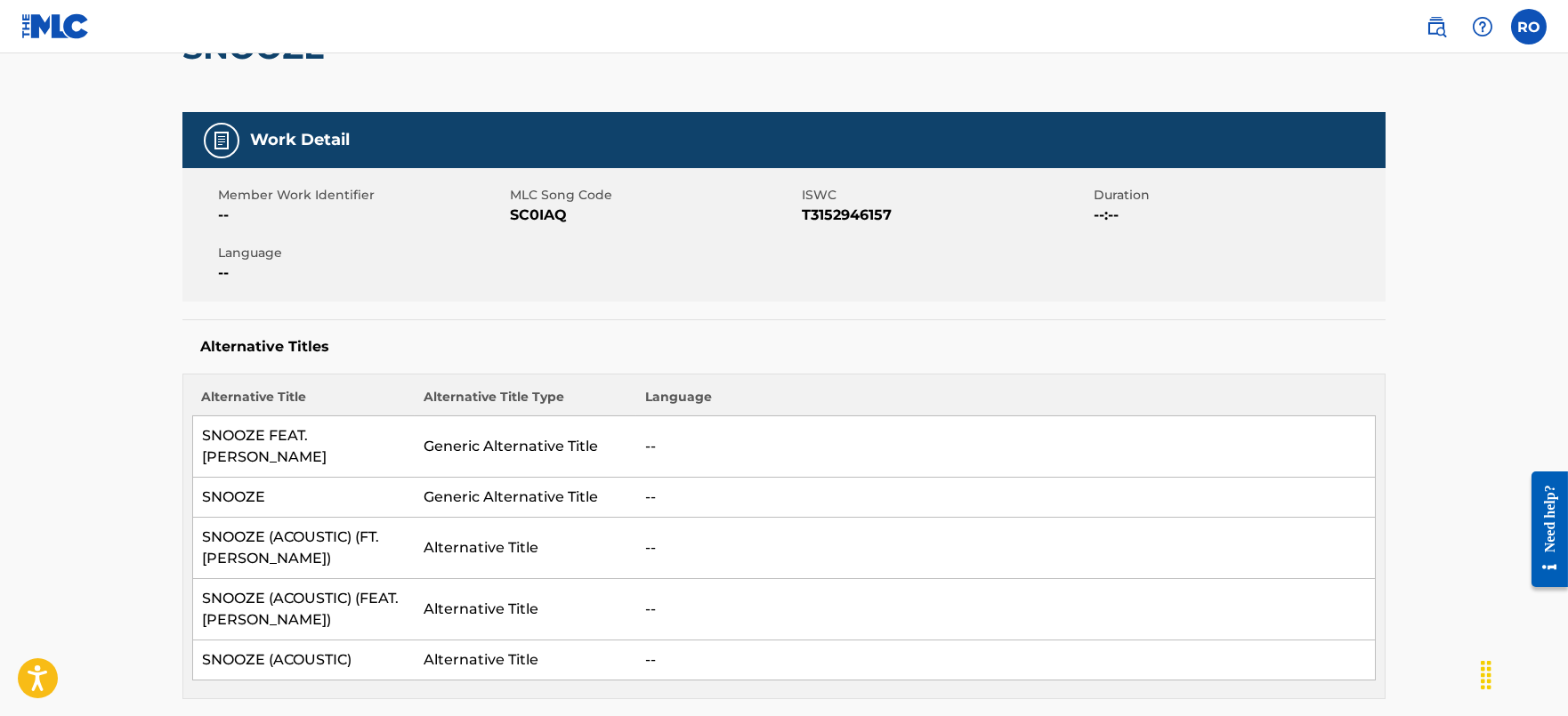
scroll to position [0, 0]
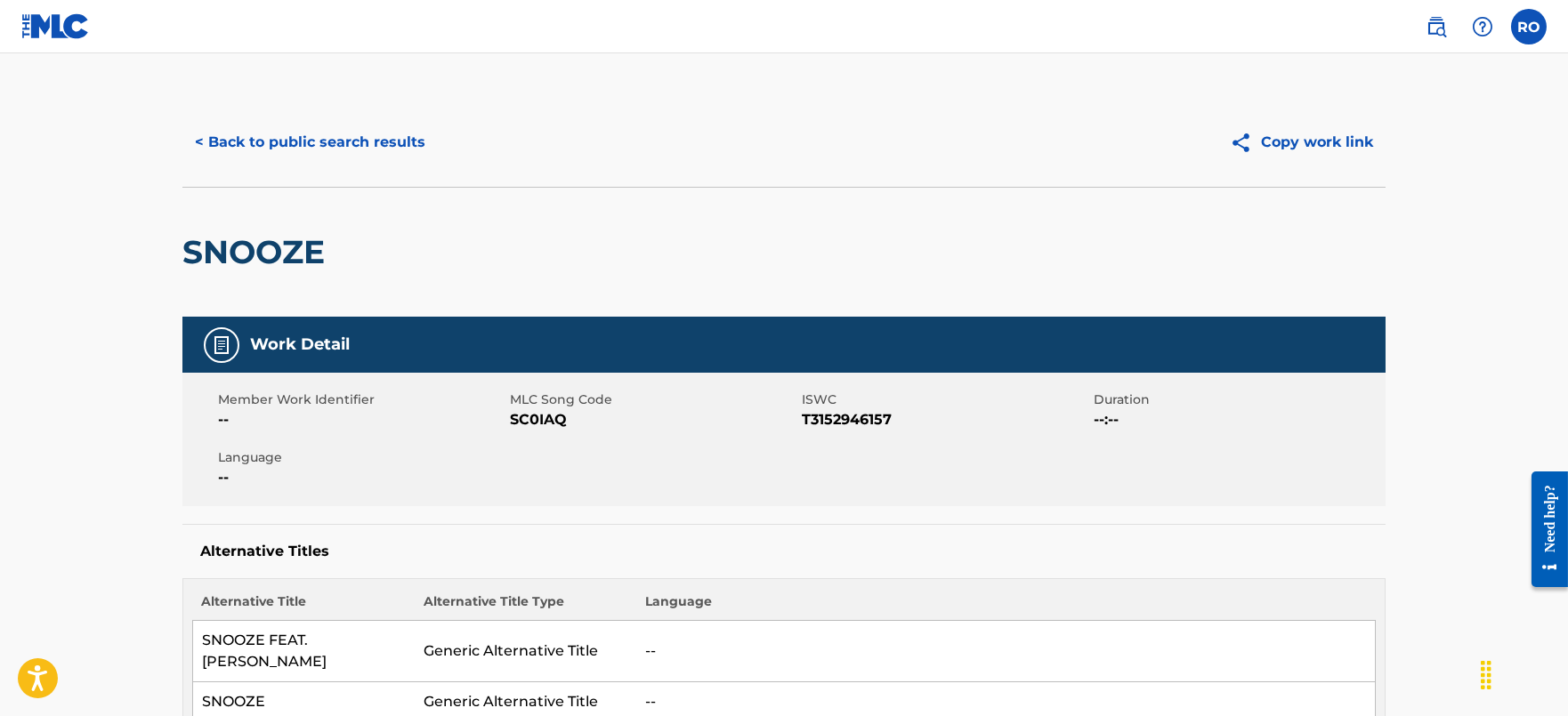
click at [360, 147] on button "< Back to public search results" at bounding box center [309, 143] width 255 height 45
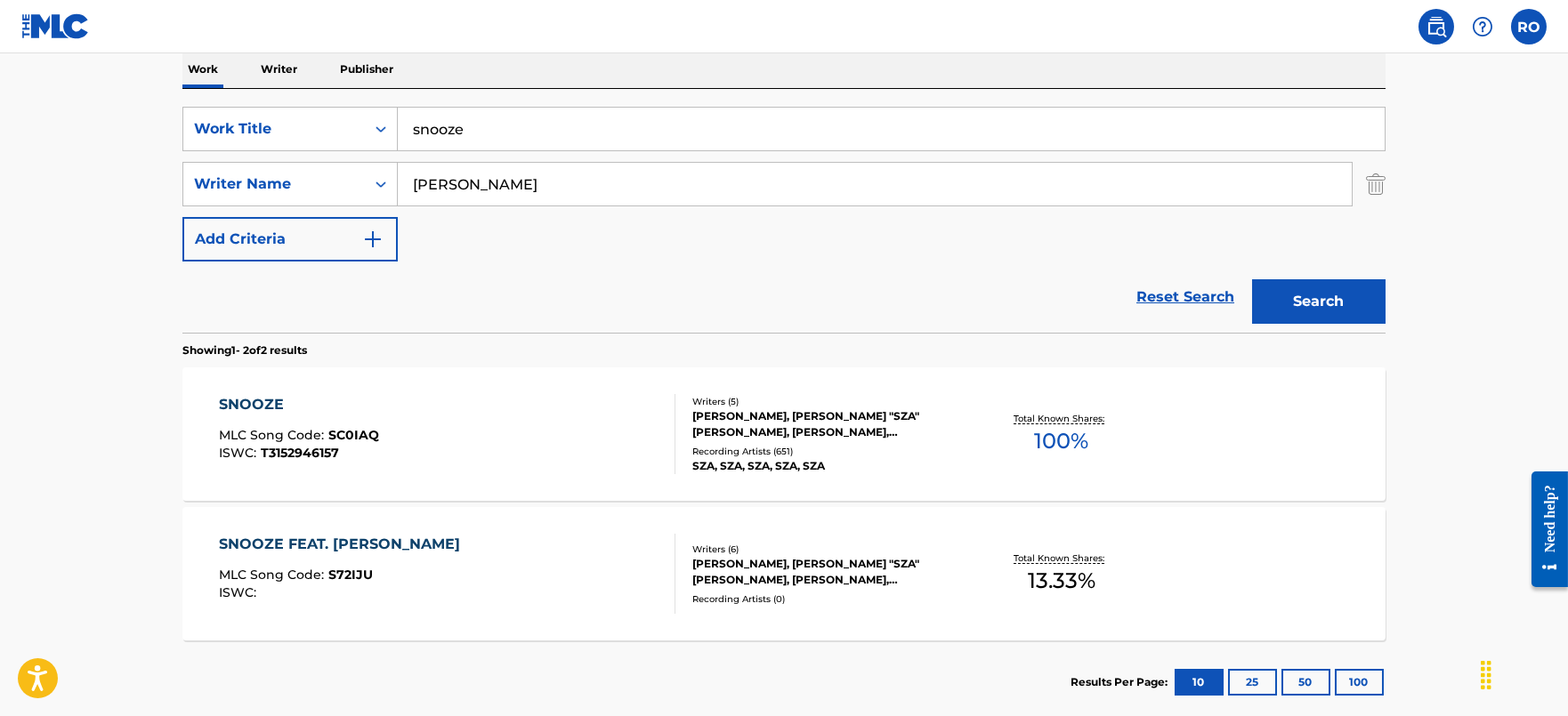
click at [291, 59] on p "Writer" at bounding box center [278, 69] width 48 height 37
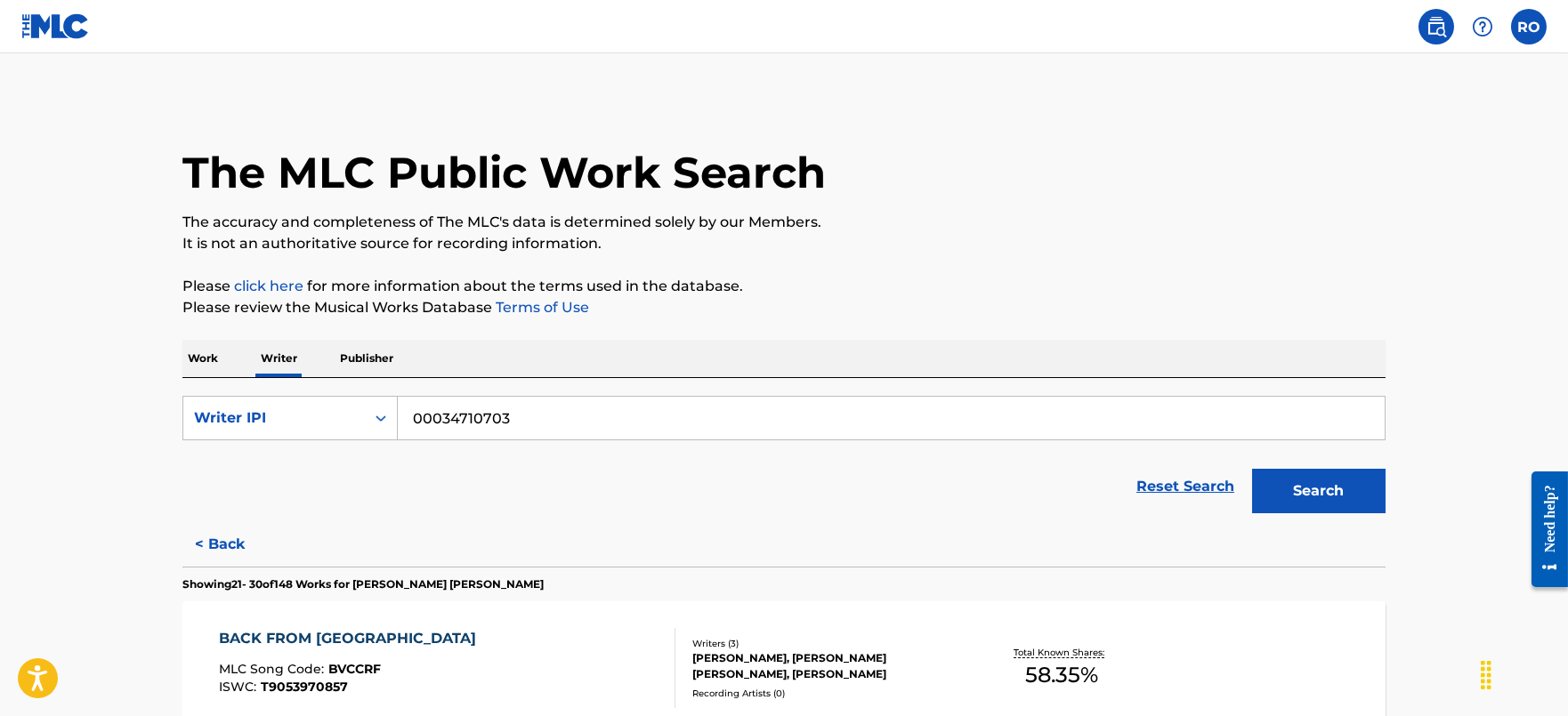
click at [599, 405] on input "00034710703" at bounding box center [891, 418] width 987 height 43
click at [588, 402] on input "00034710703" at bounding box center [891, 418] width 987 height 43
click at [587, 402] on input "00034710703" at bounding box center [891, 418] width 987 height 43
click at [586, 402] on input "00034710703" at bounding box center [891, 418] width 987 height 43
paste input "630537957"
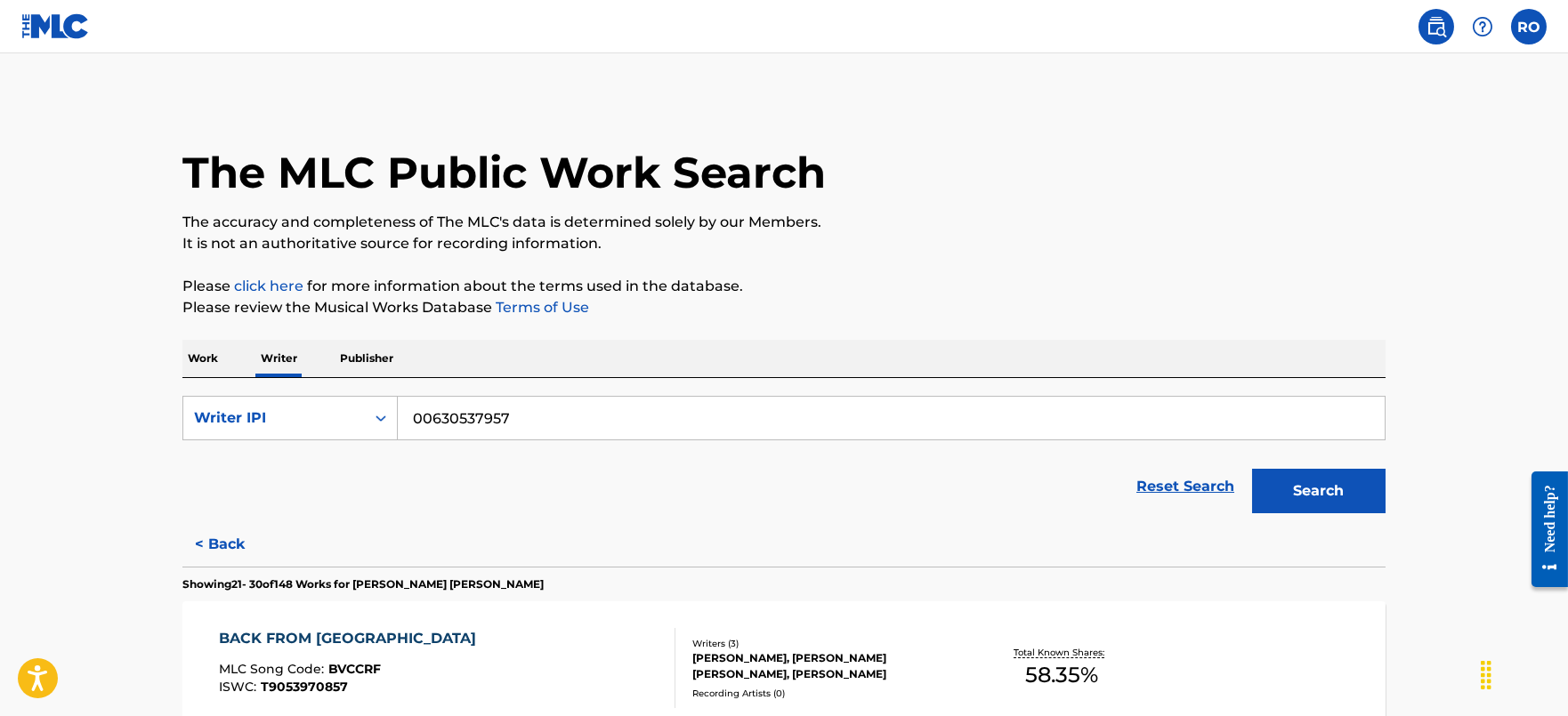
type input "00630537957"
click at [1313, 482] on button "Search" at bounding box center [1319, 491] width 134 height 45
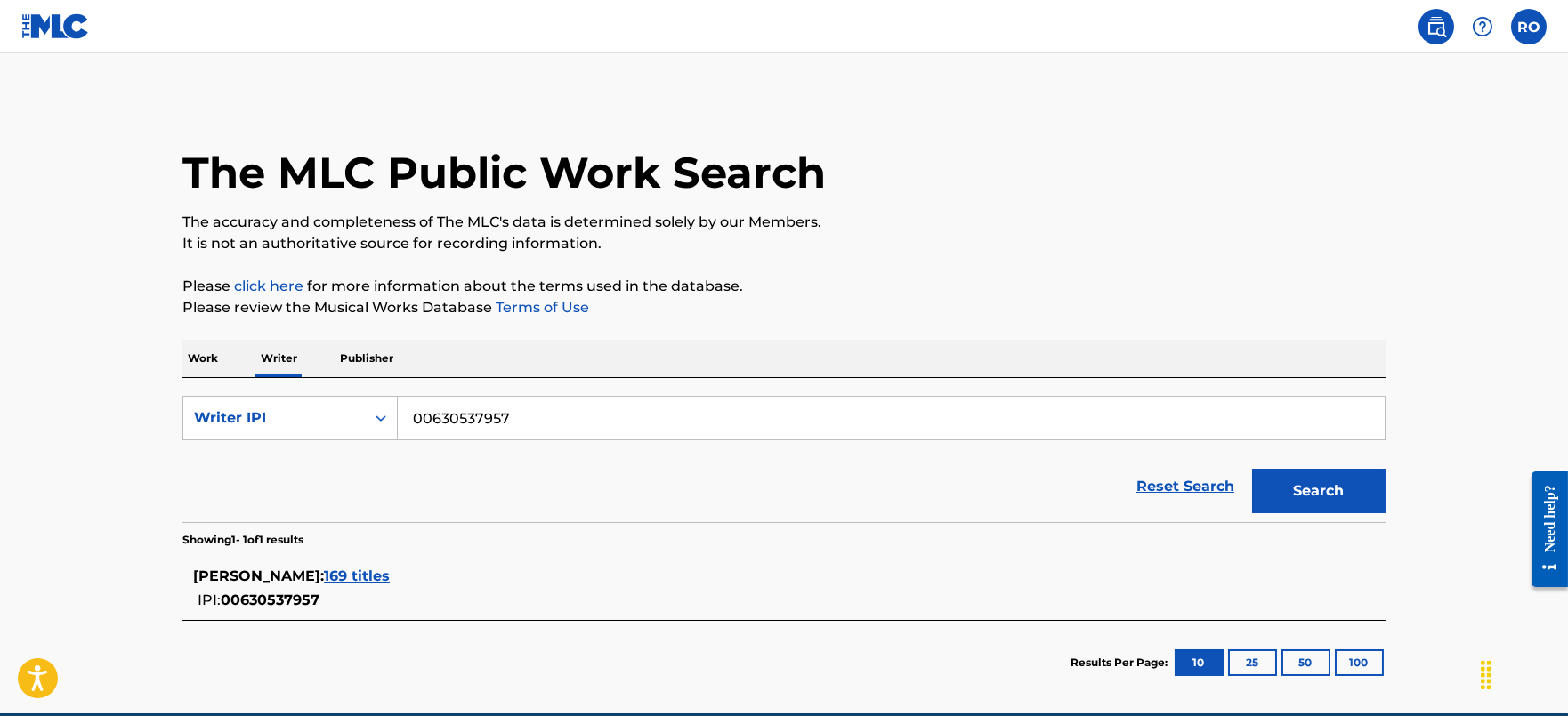
click at [389, 578] on span "169 titles" at bounding box center [357, 576] width 66 height 17
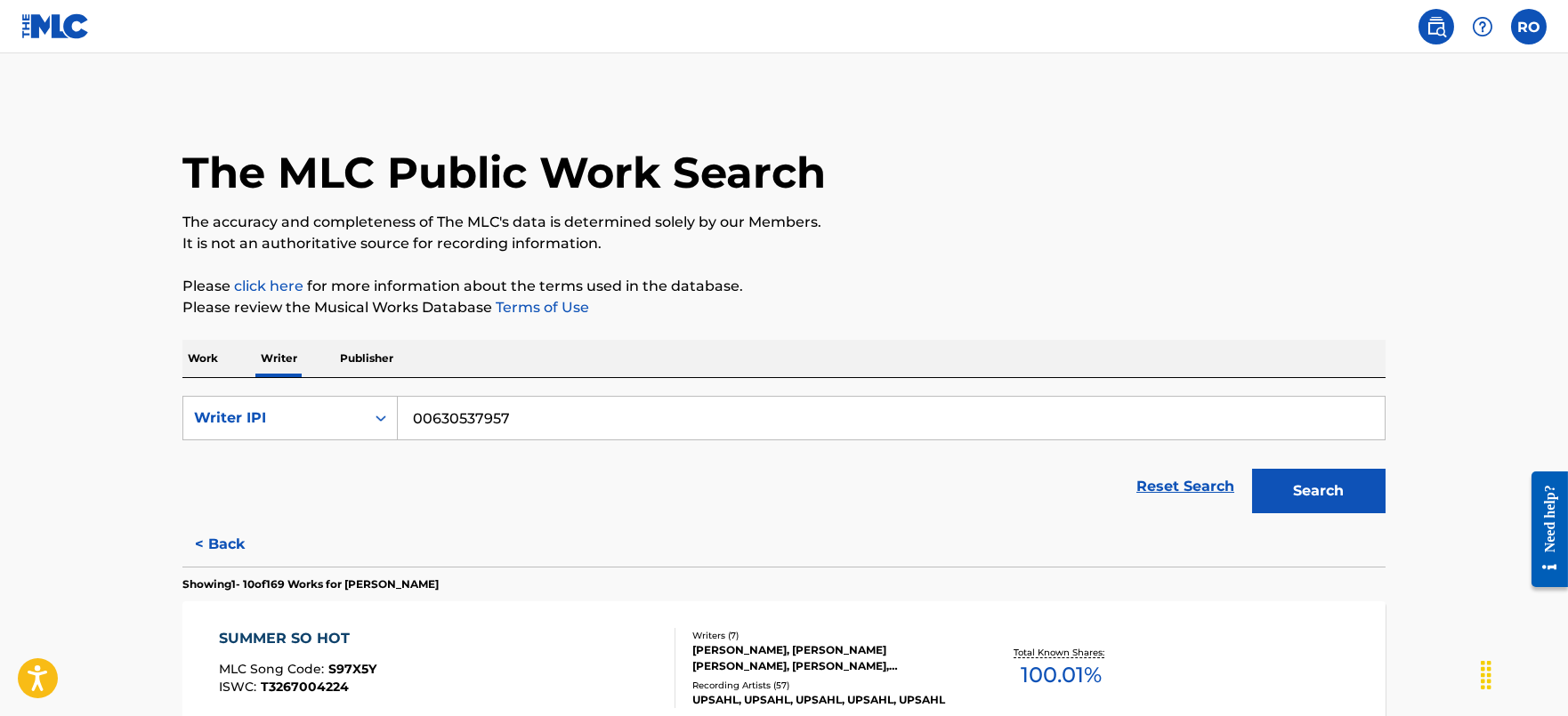
click at [195, 360] on p "Work" at bounding box center [203, 358] width 41 height 37
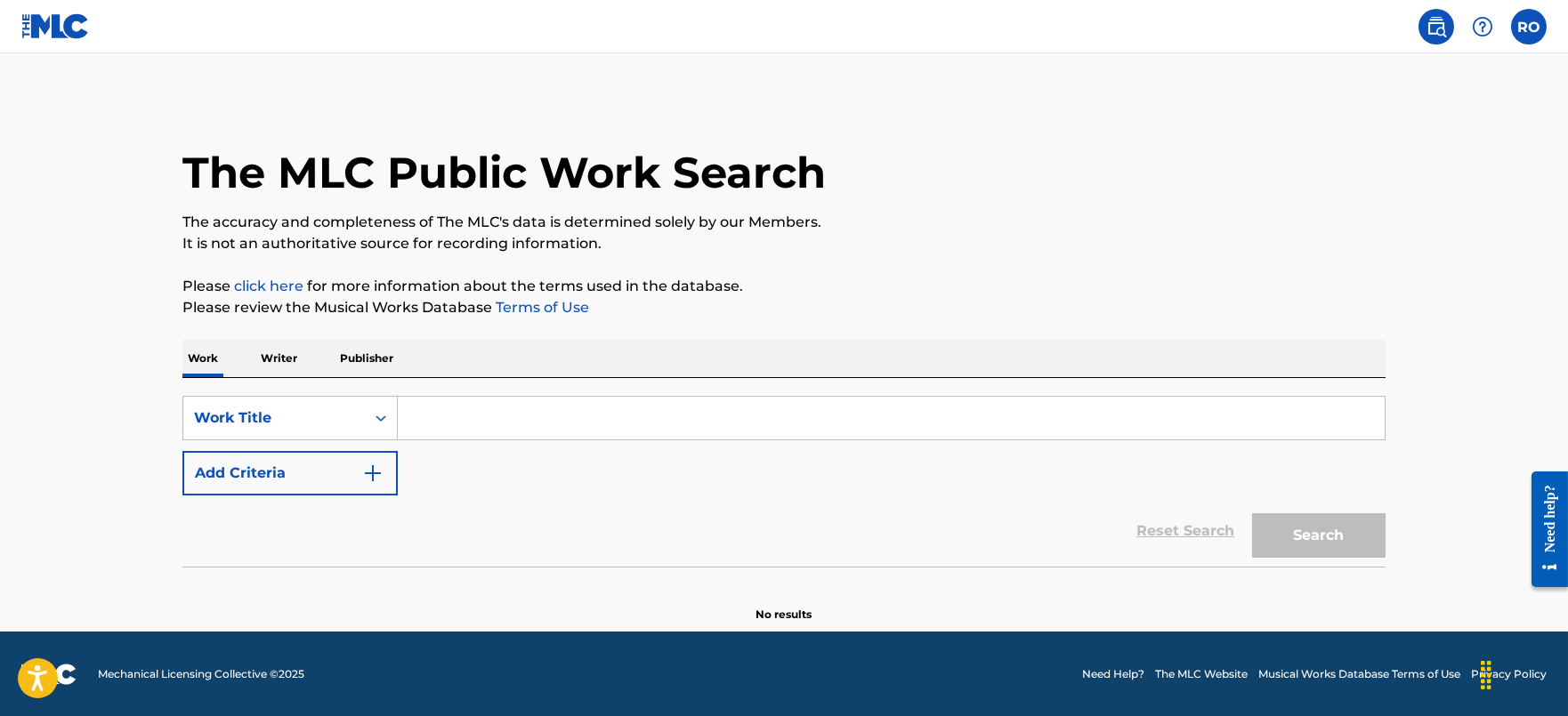
click at [434, 411] on input "Search Form" at bounding box center [891, 418] width 987 height 43
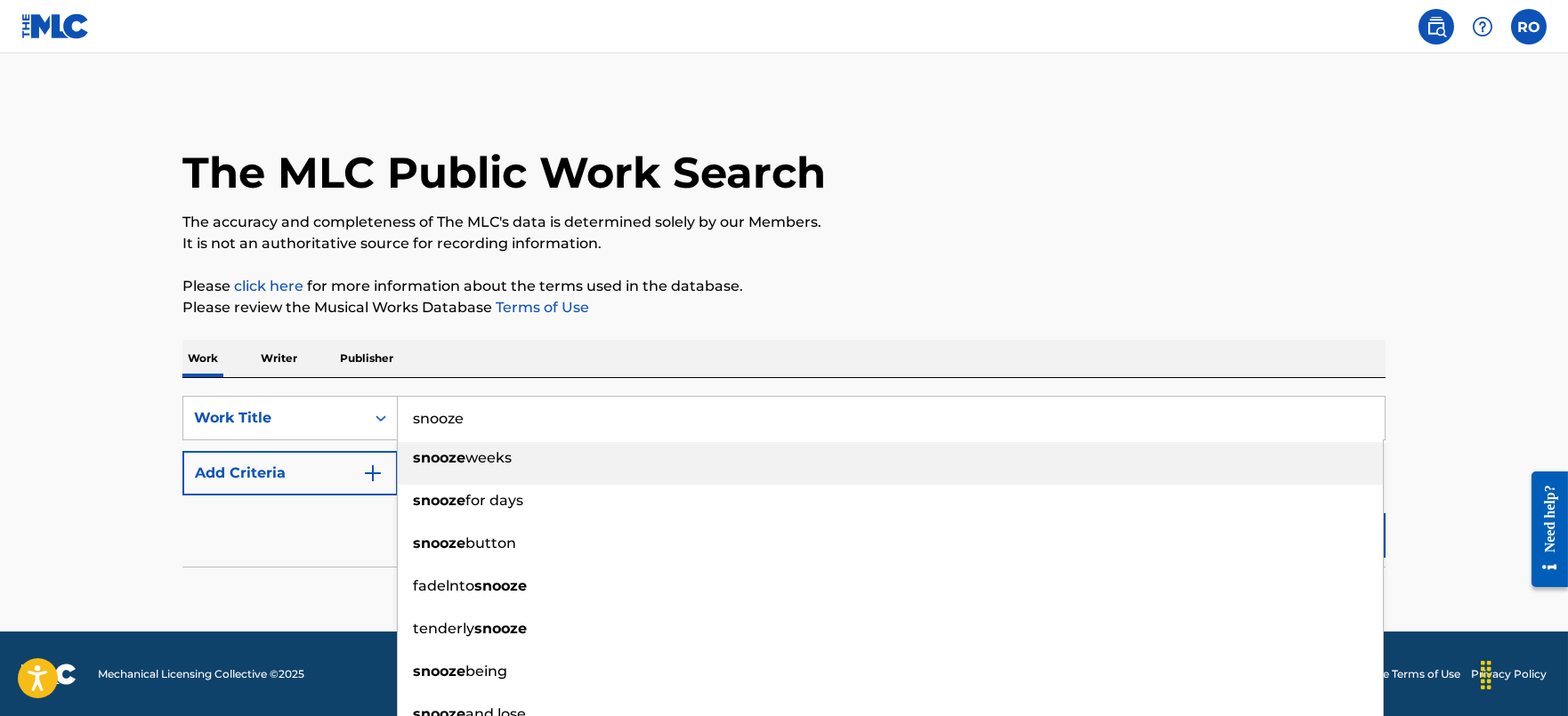
type input "snooze"
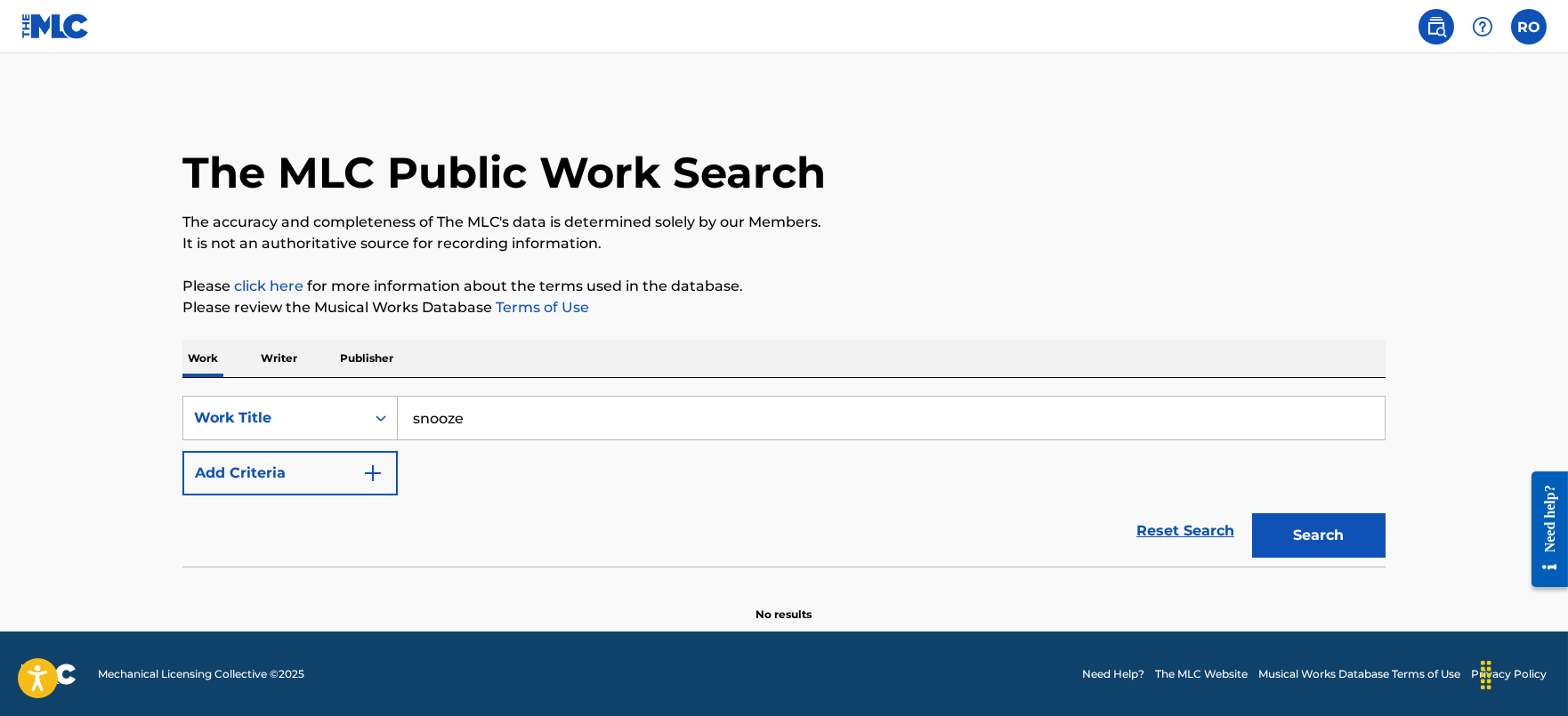
drag, startPoint x: 394, startPoint y: 487, endPoint x: 385, endPoint y: 491, distance: 9.8
click at [388, 491] on button "Add Criteria" at bounding box center [290, 473] width 216 height 45
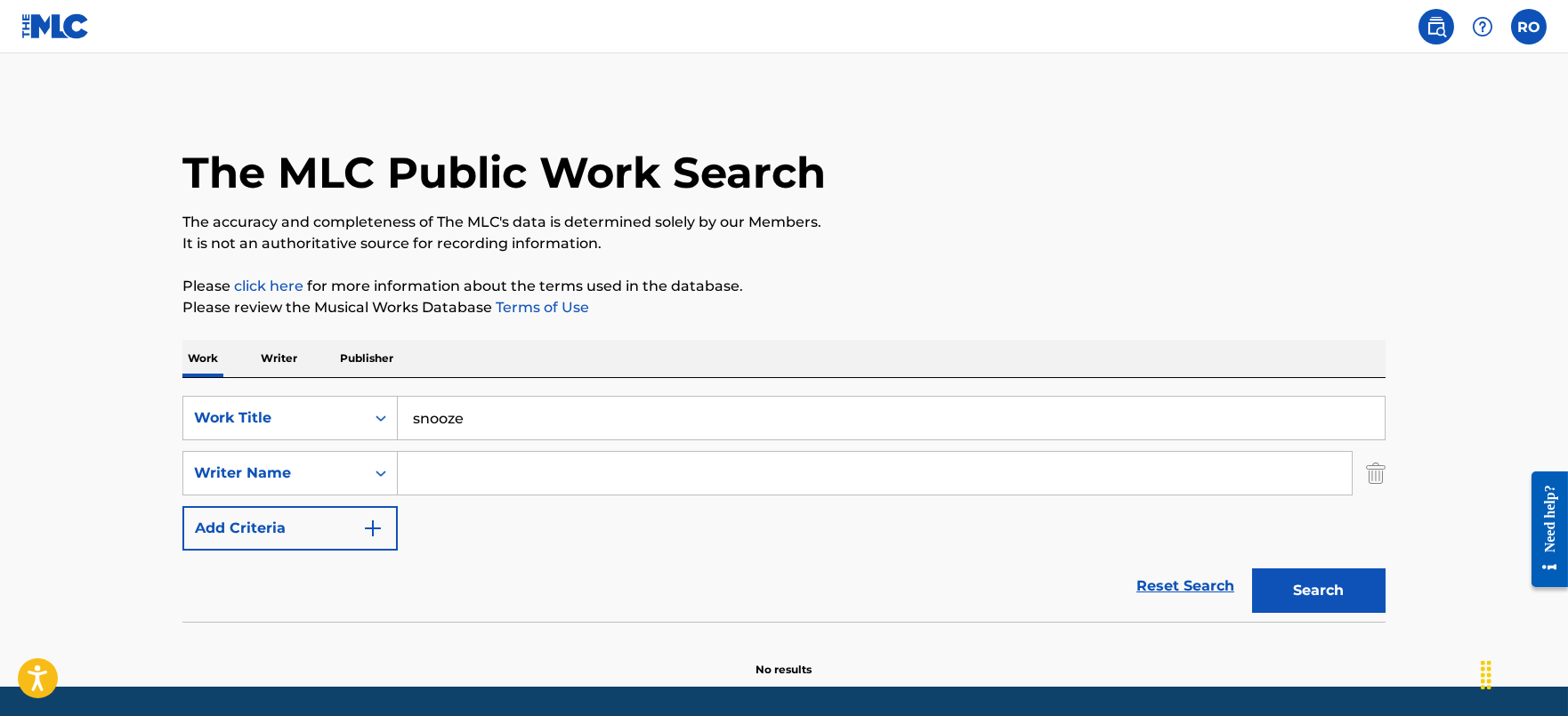
click at [436, 484] on input "Search Form" at bounding box center [875, 473] width 954 height 43
type input "[PERSON_NAME]"
click at [1252, 569] on button "Search" at bounding box center [1319, 591] width 134 height 45
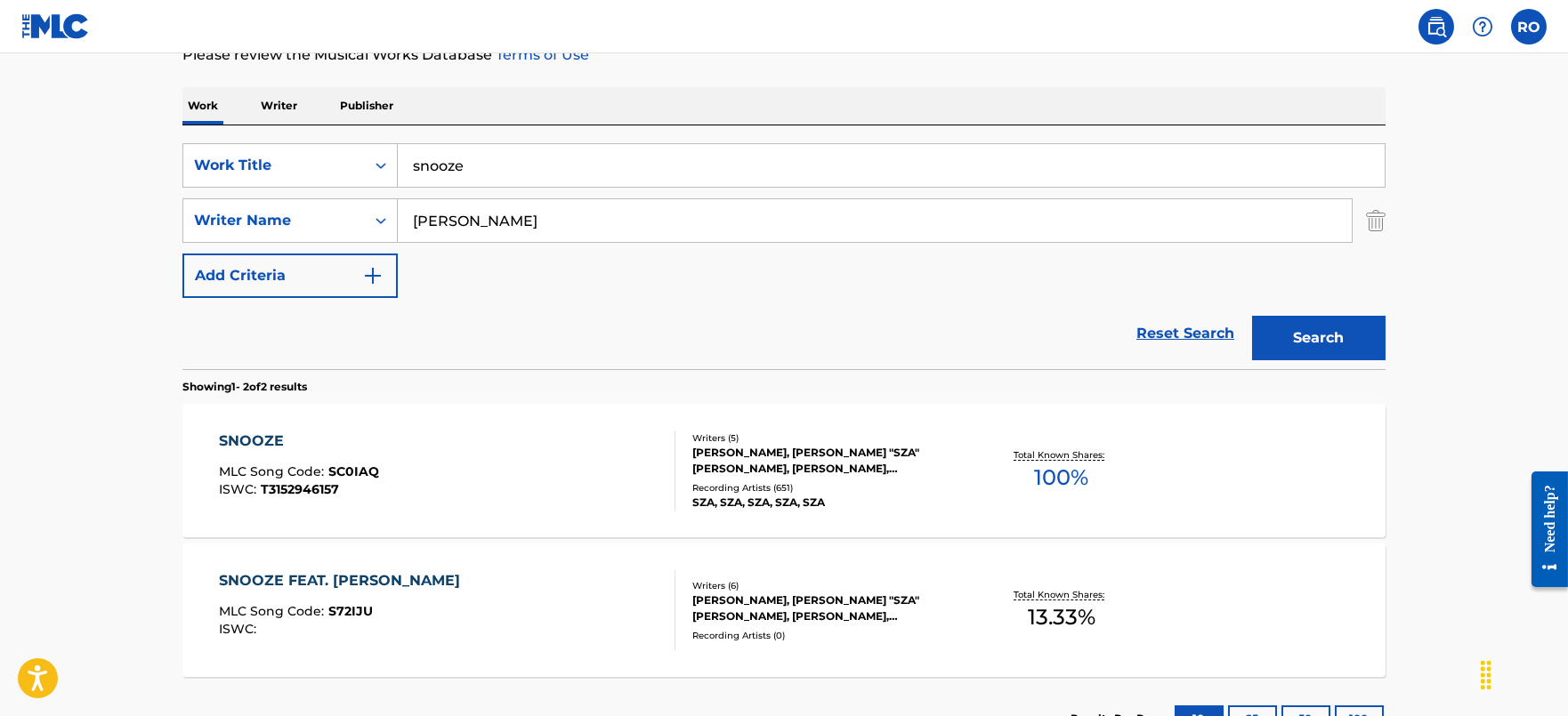
scroll to position [333, 0]
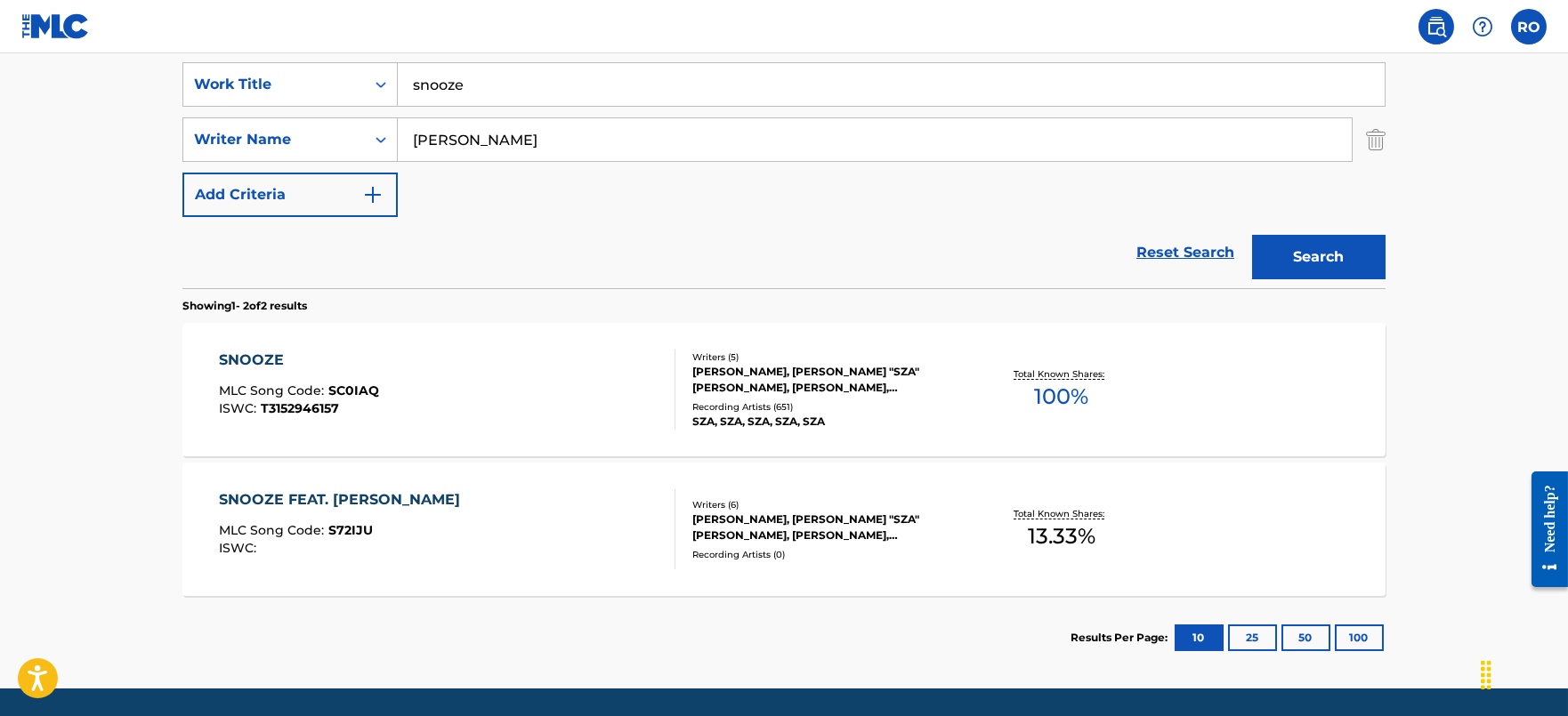
click at [326, 360] on div "SNOOZE" at bounding box center [299, 359] width 161 height 21
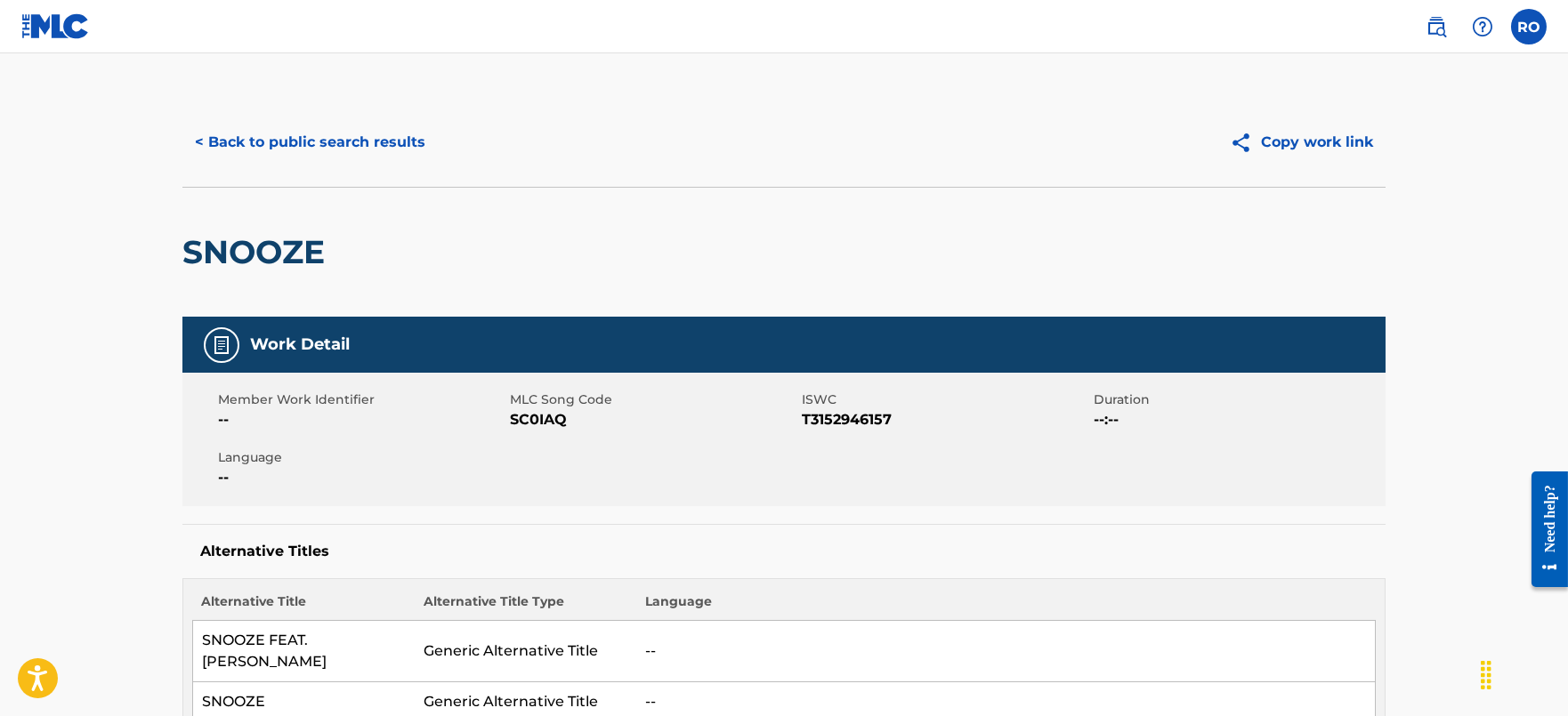
click at [290, 133] on button "< Back to public search results" at bounding box center [309, 143] width 255 height 45
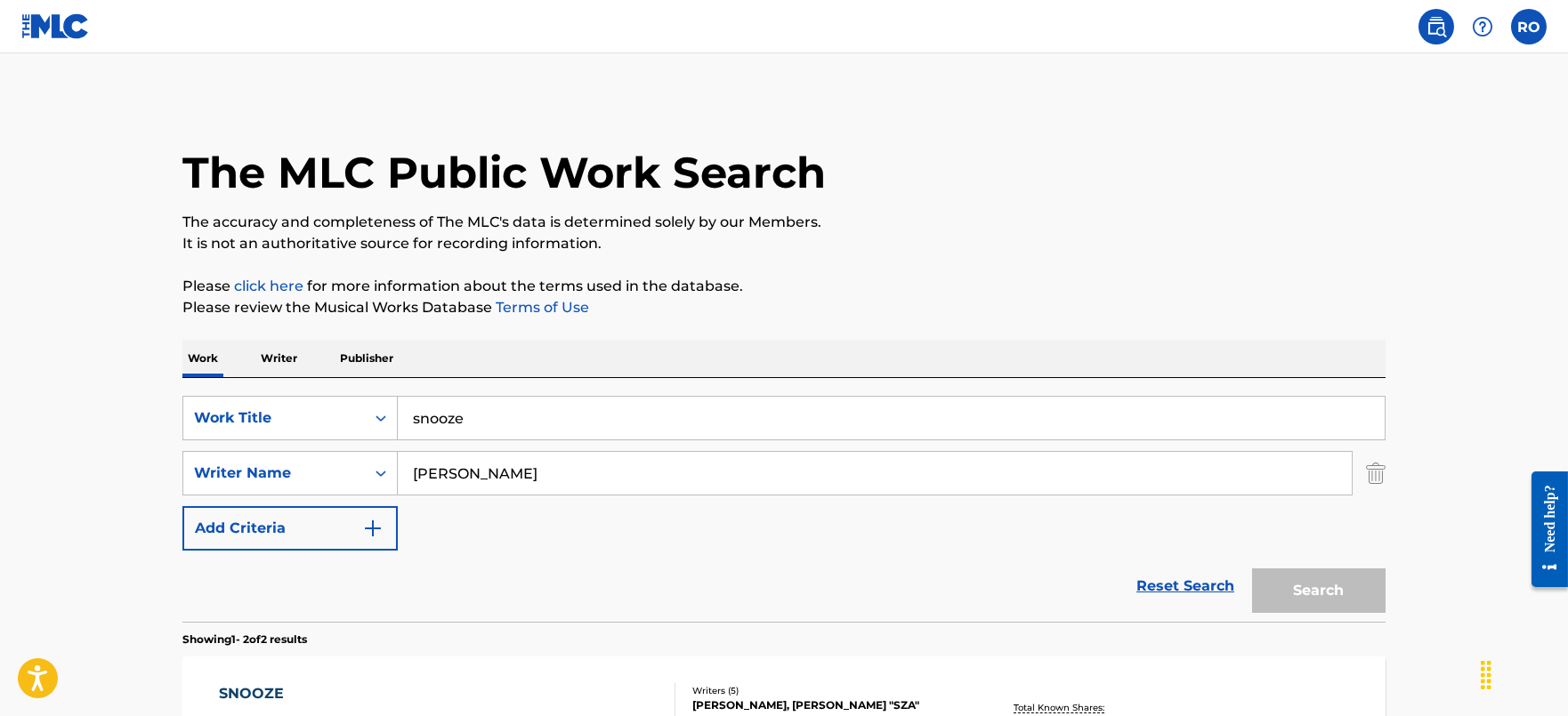
scroll to position [289, 0]
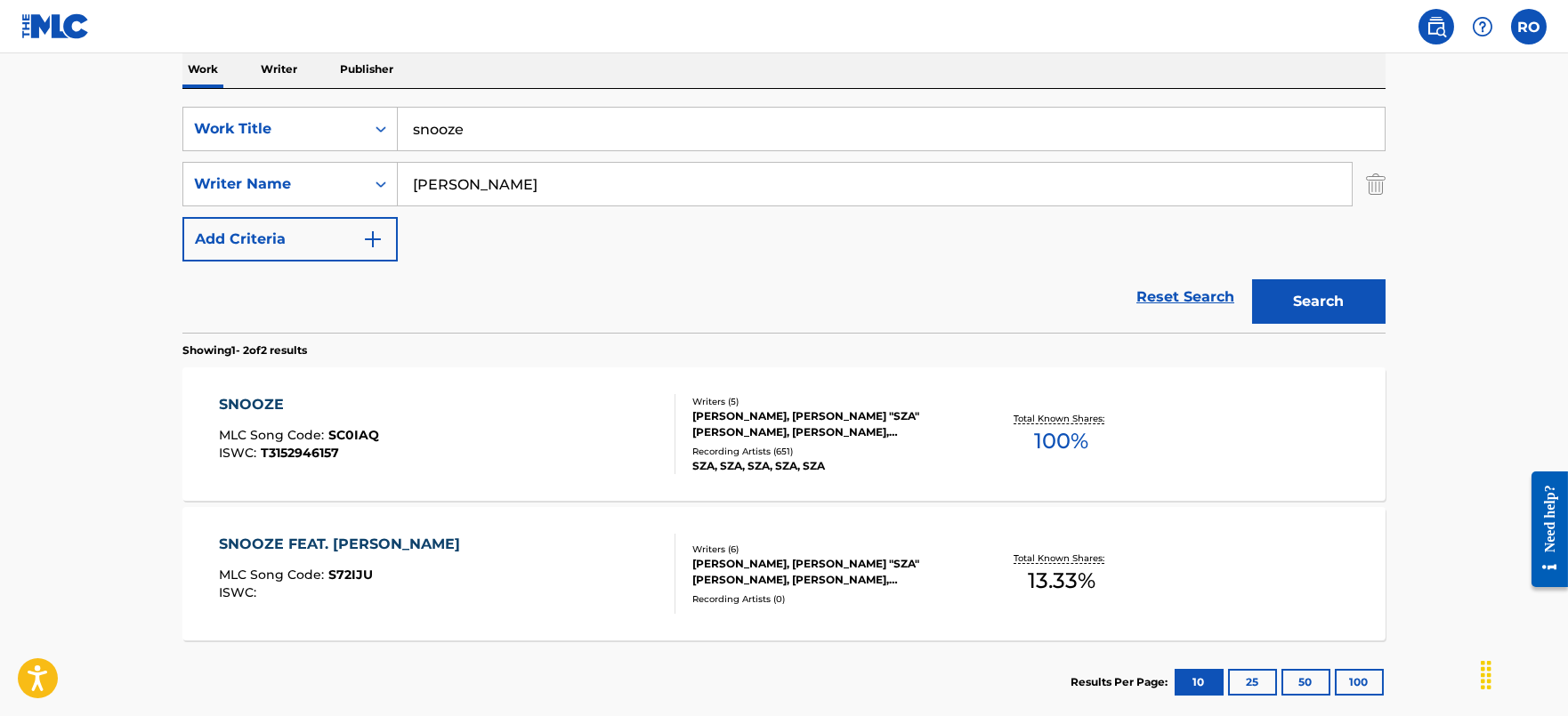
click at [305, 525] on div "SNOOZE FEAT. [PERSON_NAME] MLC Song Code : S72IJU ISWC : Writers ( 6 ) [PERSON_…" at bounding box center [784, 573] width 1203 height 133
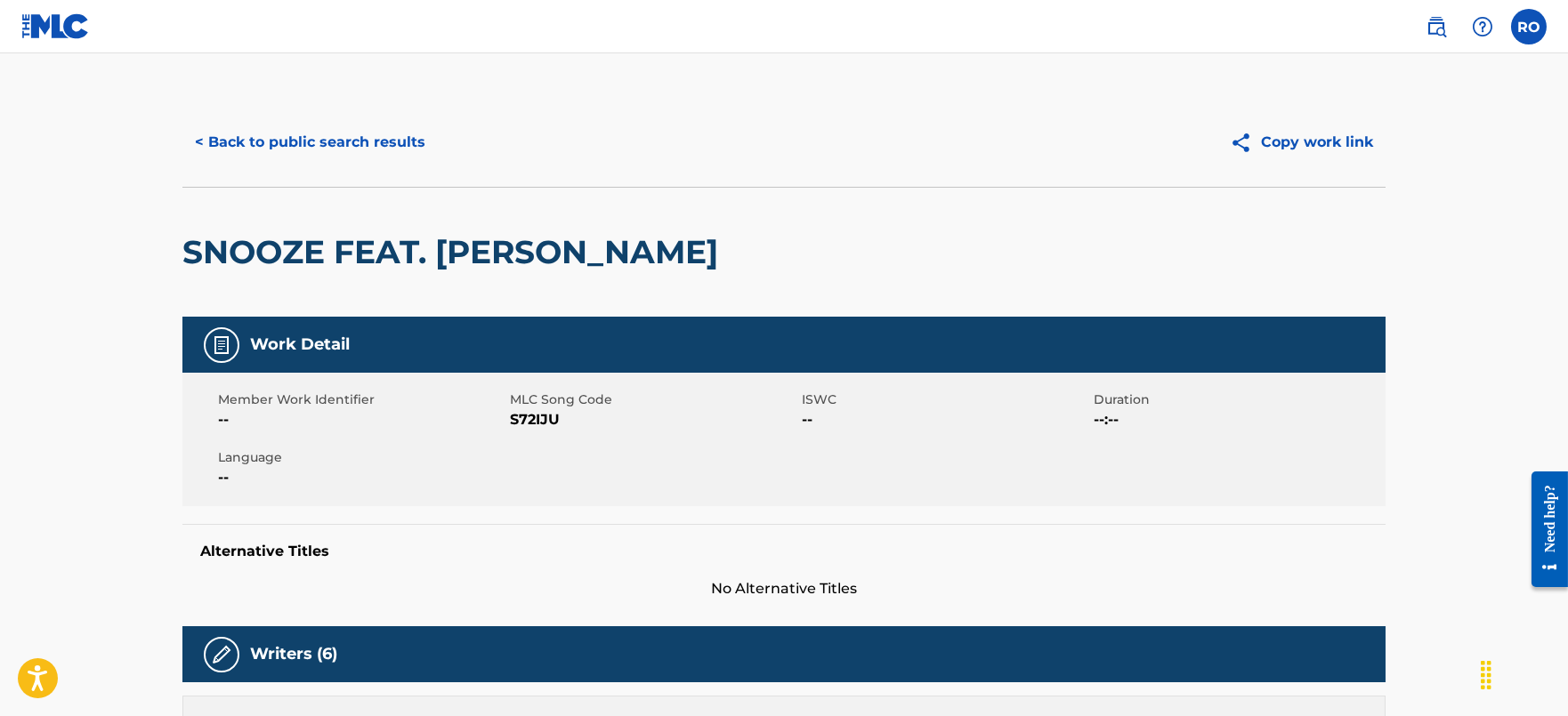
click at [529, 415] on span "S72IJU" at bounding box center [654, 419] width 288 height 21
click at [294, 134] on button "< Back to public search results" at bounding box center [309, 143] width 255 height 45
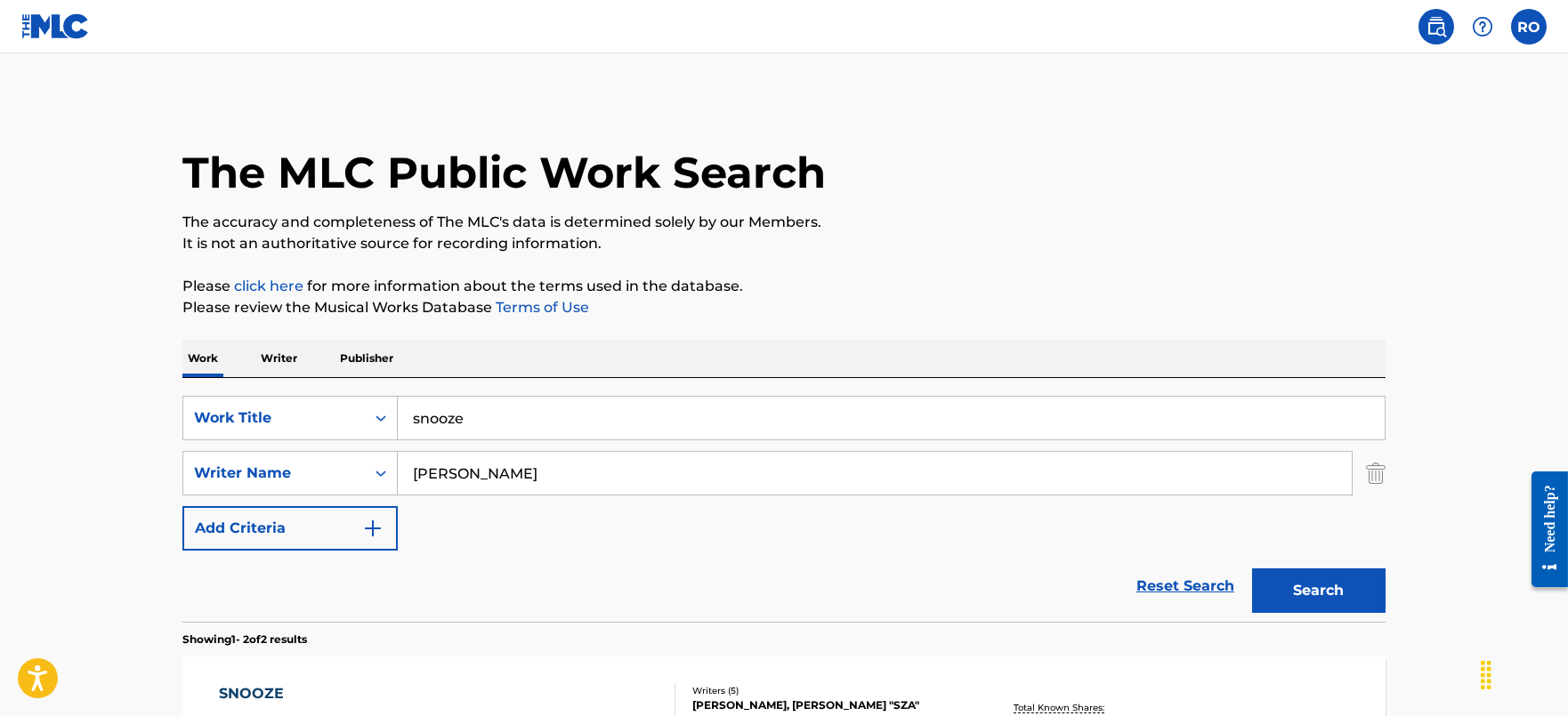
scroll to position [289, 0]
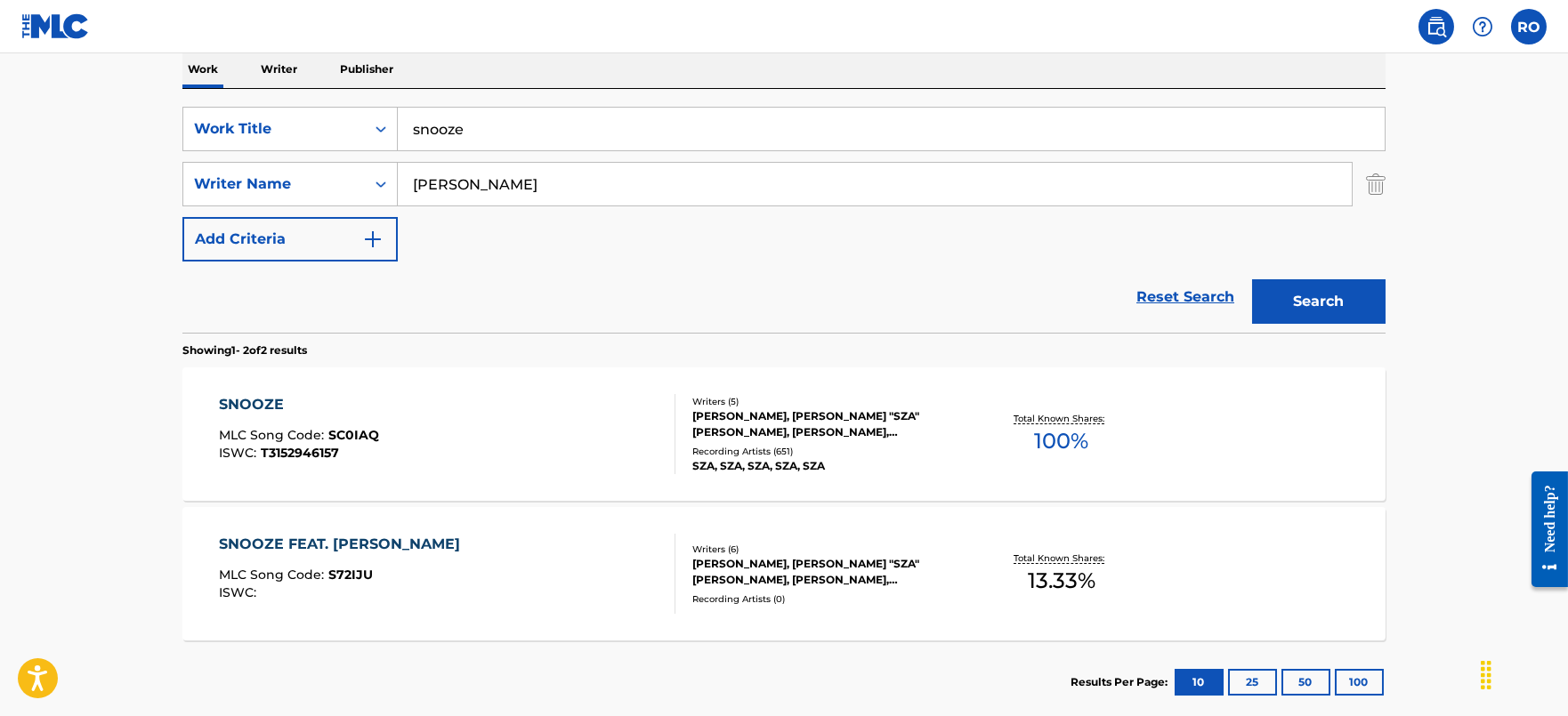
click at [252, 403] on div "SNOOZE" at bounding box center [299, 404] width 161 height 21
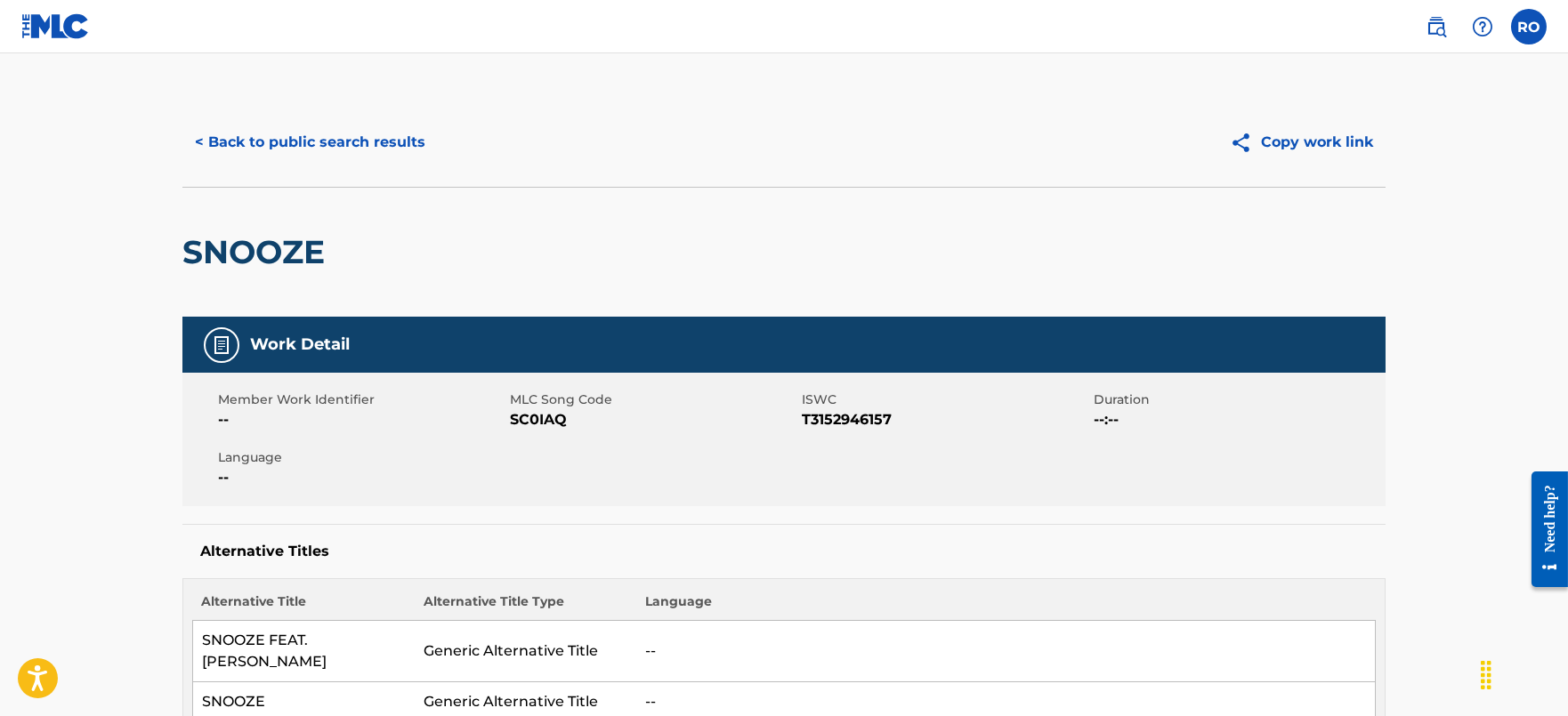
click at [521, 413] on span "SC0IAQ" at bounding box center [654, 419] width 288 height 21
click at [414, 147] on button "< Back to public search results" at bounding box center [309, 143] width 255 height 45
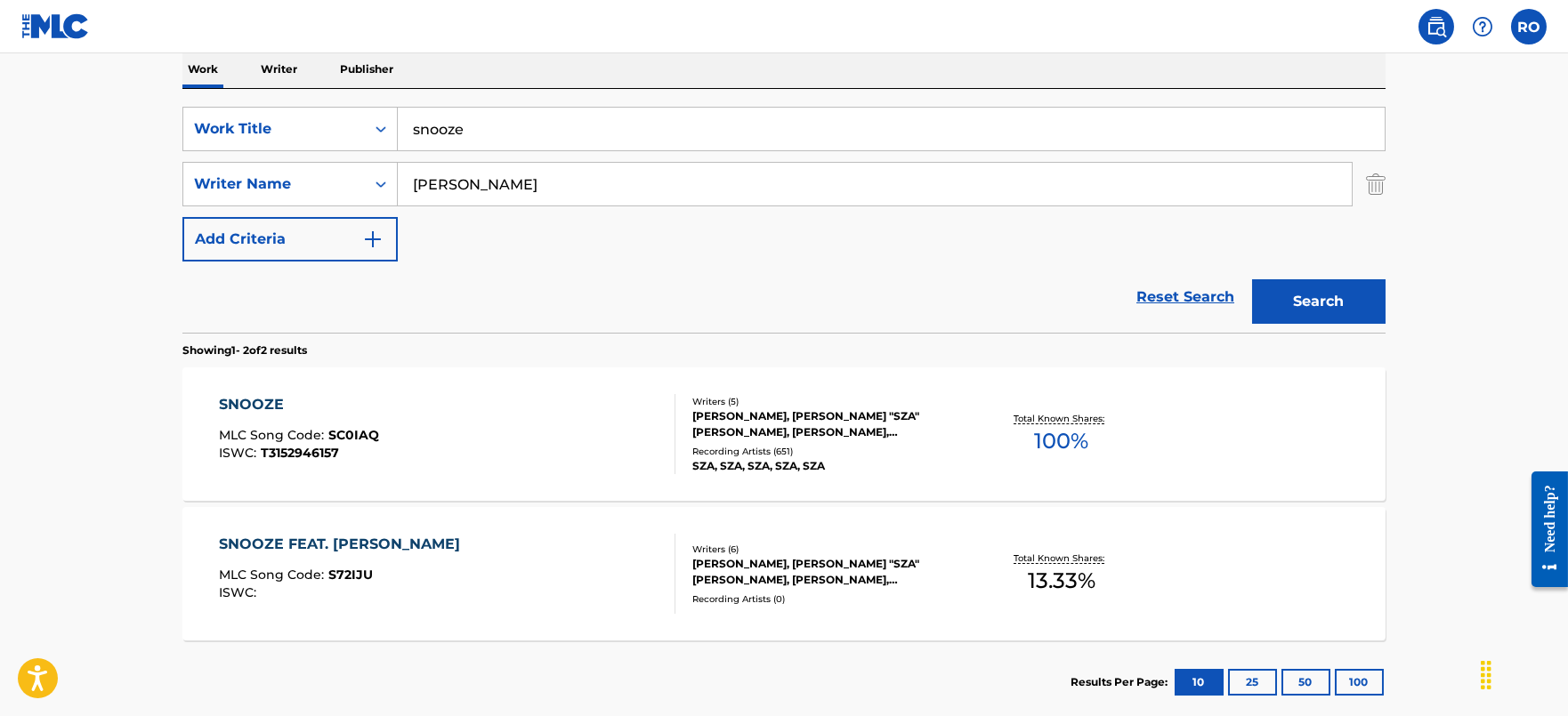
click at [521, 132] on input "snooze" at bounding box center [891, 129] width 987 height 43
type input "go home w u"
click at [1252, 279] on button "Search" at bounding box center [1319, 302] width 134 height 45
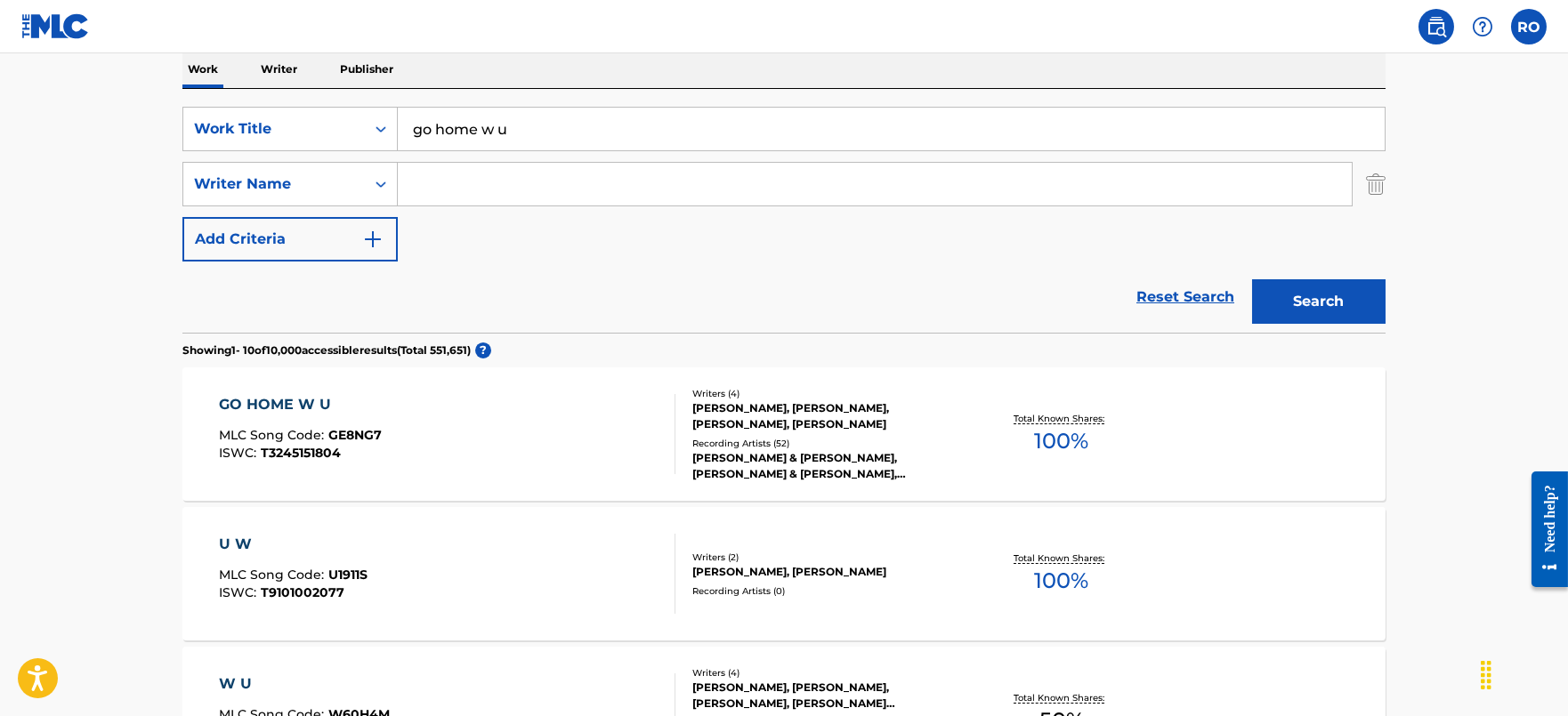
click at [303, 405] on div "GO HOME W U" at bounding box center [300, 404] width 162 height 21
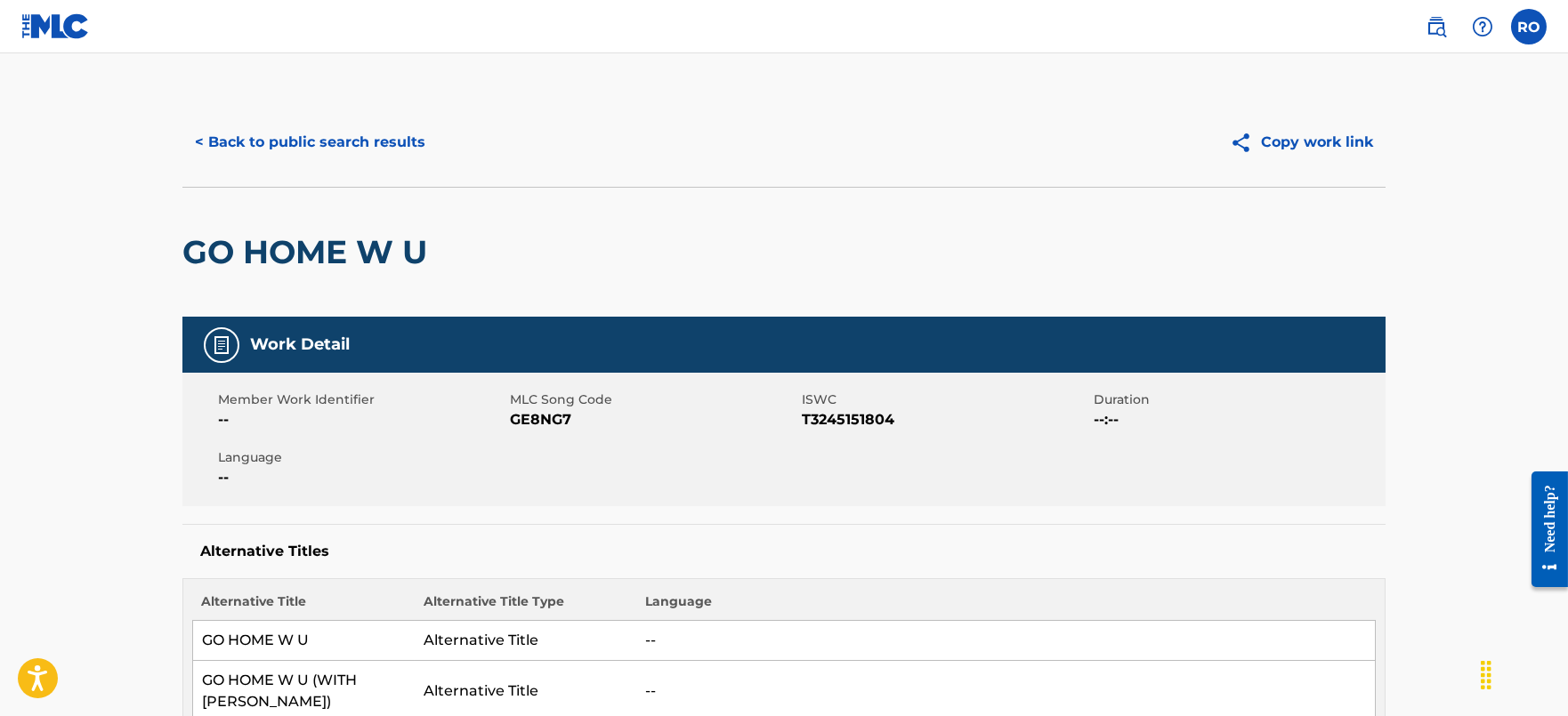
click at [536, 414] on span "GE8NG7" at bounding box center [654, 419] width 288 height 21
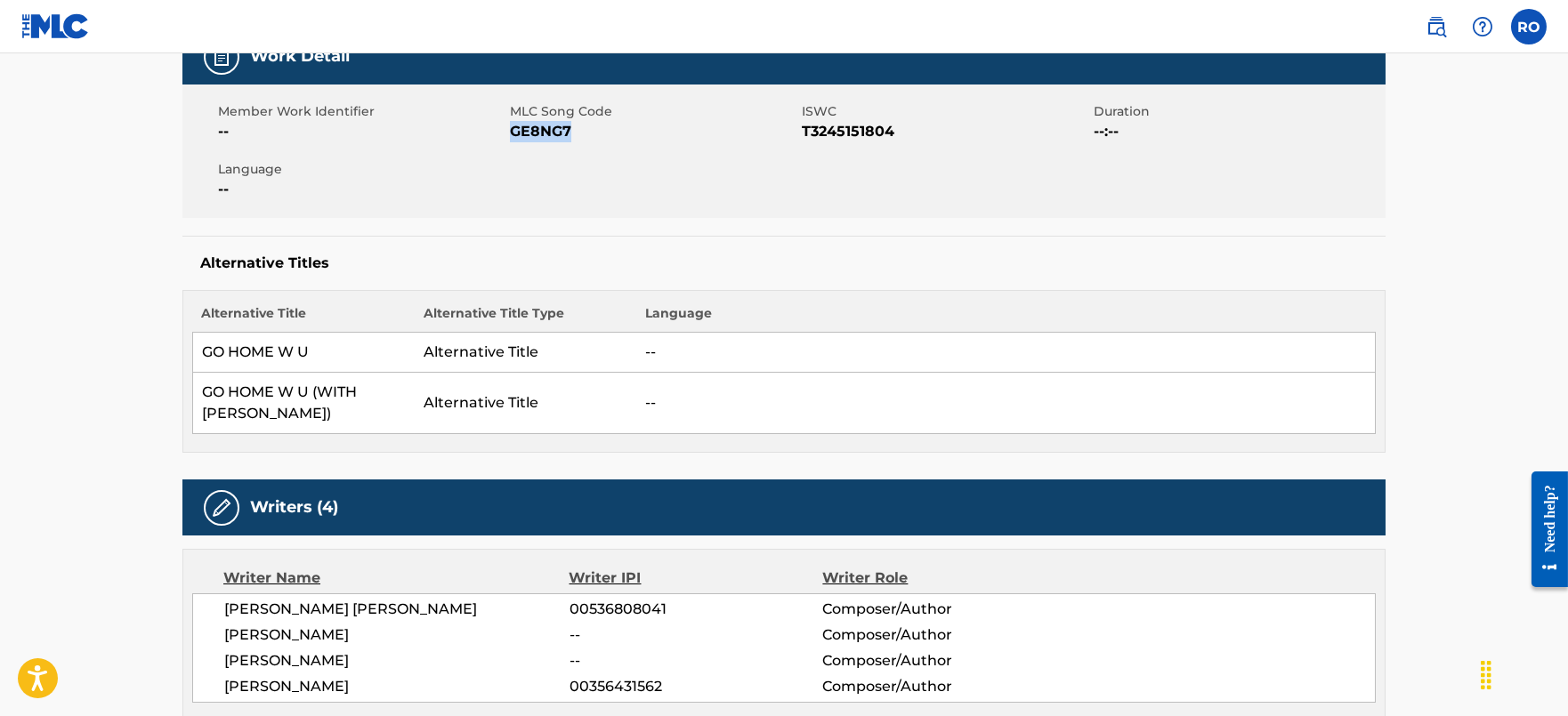
scroll to position [443, 0]
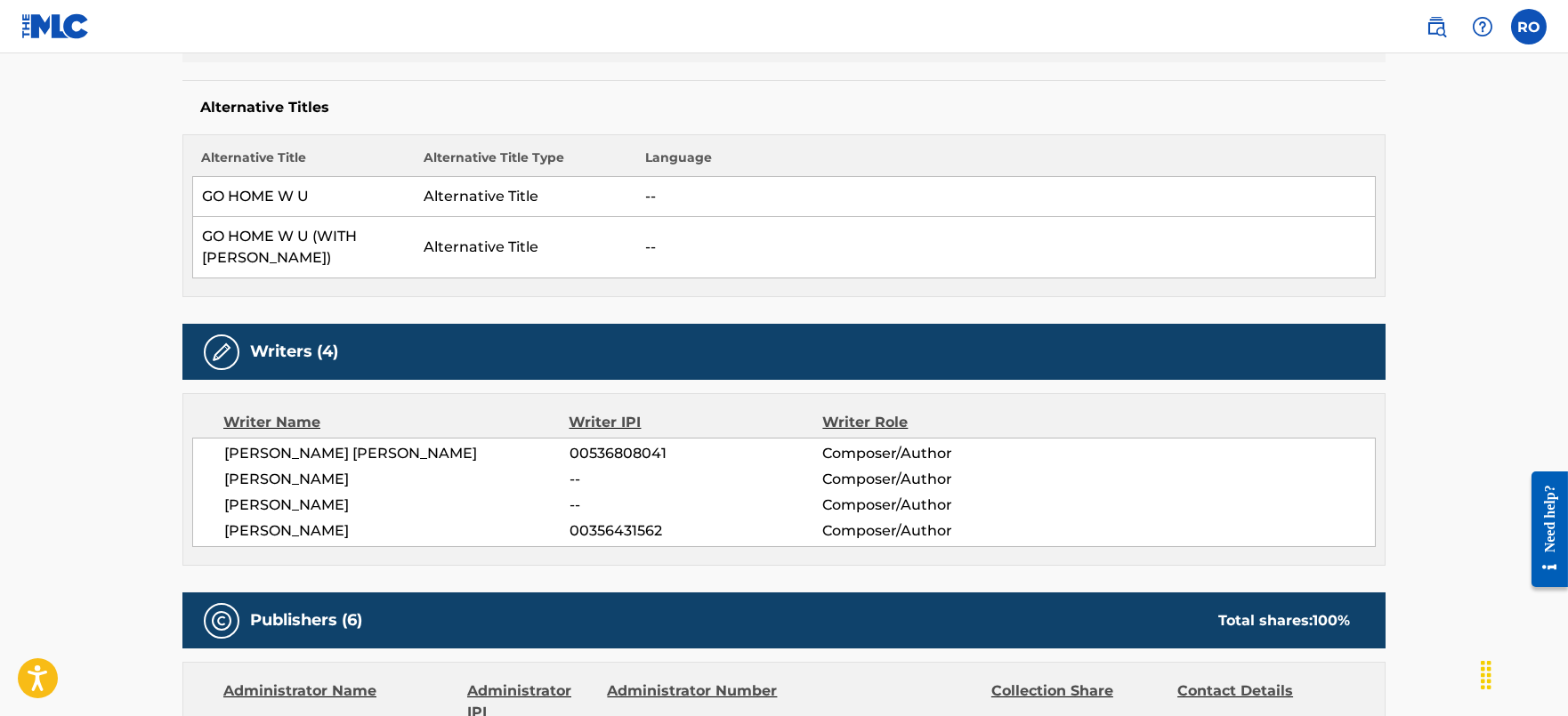
click at [621, 439] on div "[PERSON_NAME] [PERSON_NAME] 00536808041 Composer/Author [PERSON_NAME] -- Compos…" at bounding box center [784, 492] width 1183 height 109
click at [621, 452] on span "00536808041" at bounding box center [696, 454] width 253 height 21
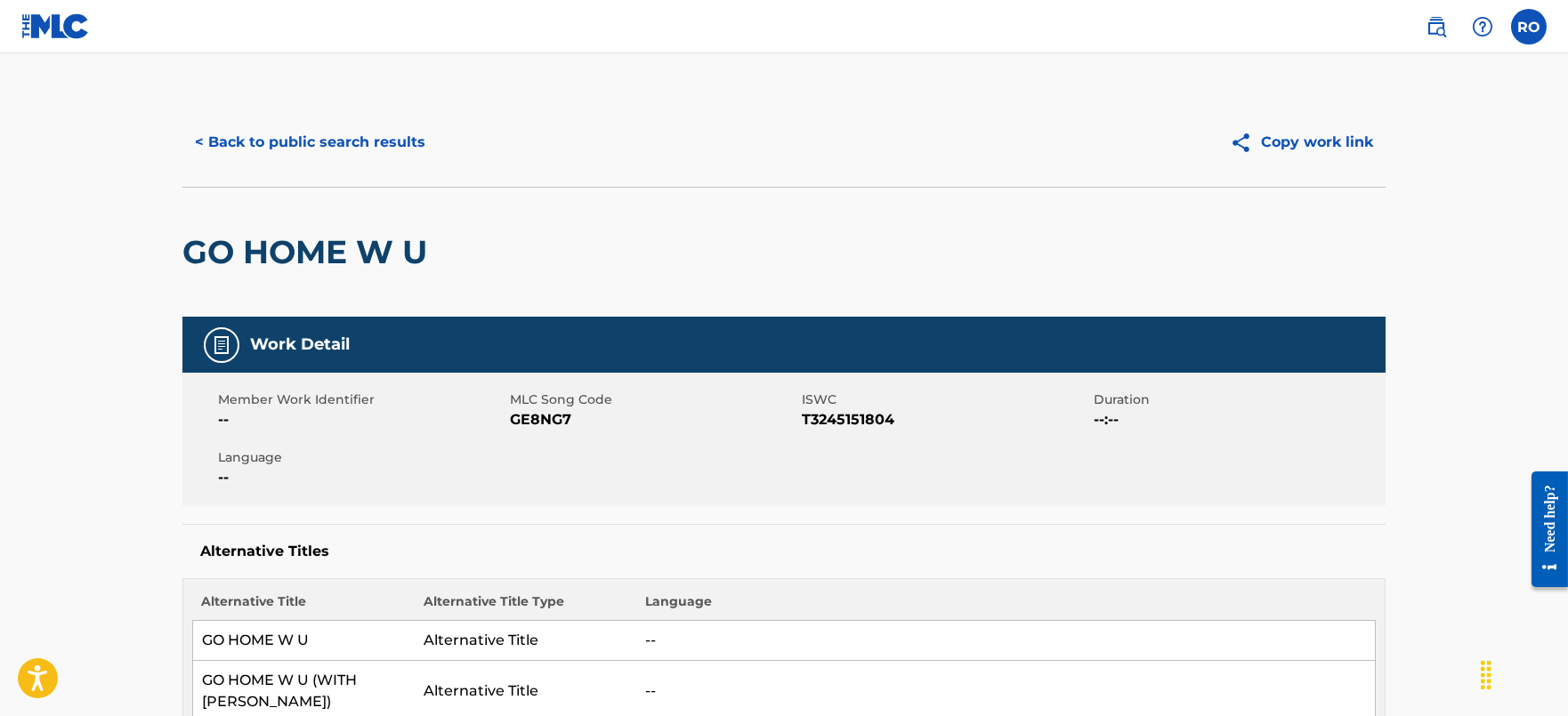
scroll to position [0, 0]
click at [333, 133] on button "< Back to public search results" at bounding box center [309, 143] width 255 height 45
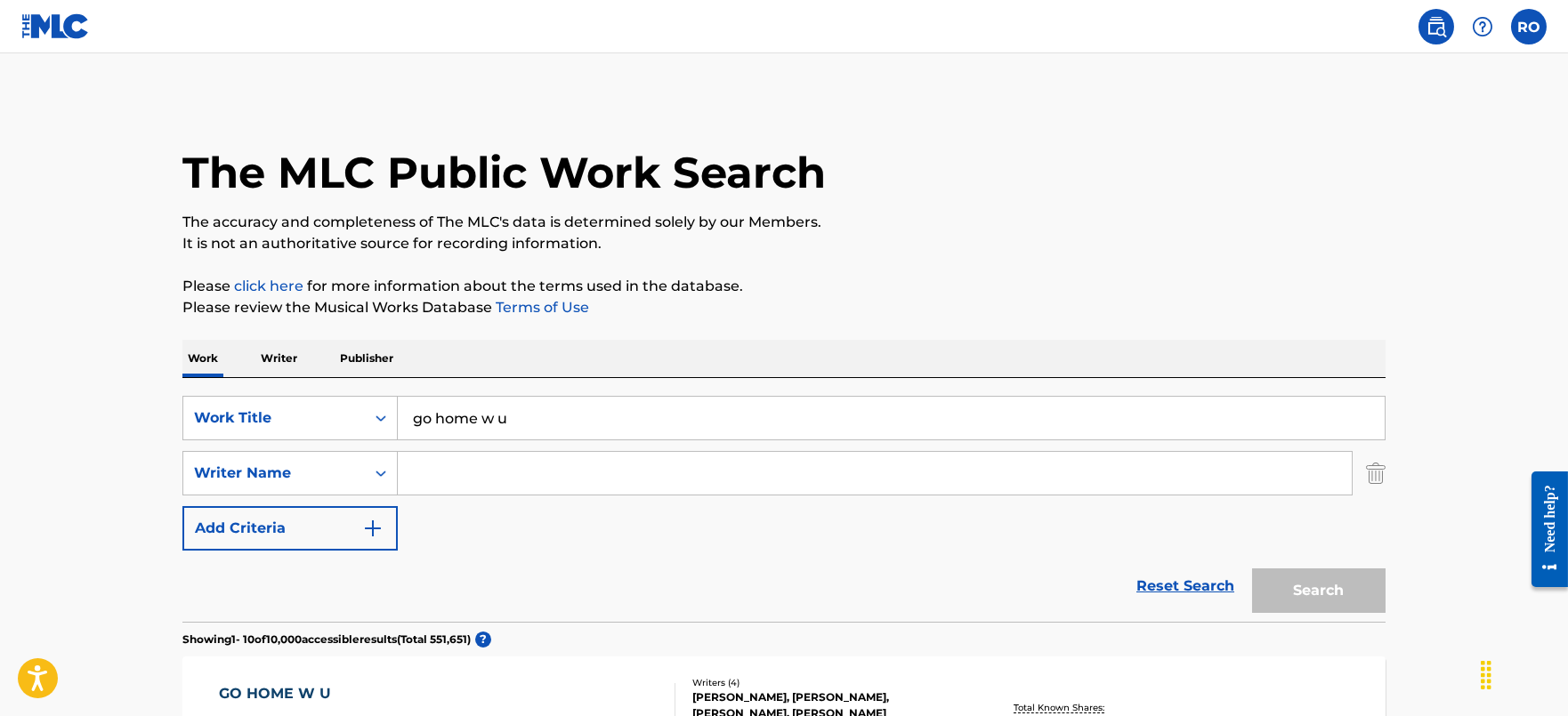
scroll to position [289, 0]
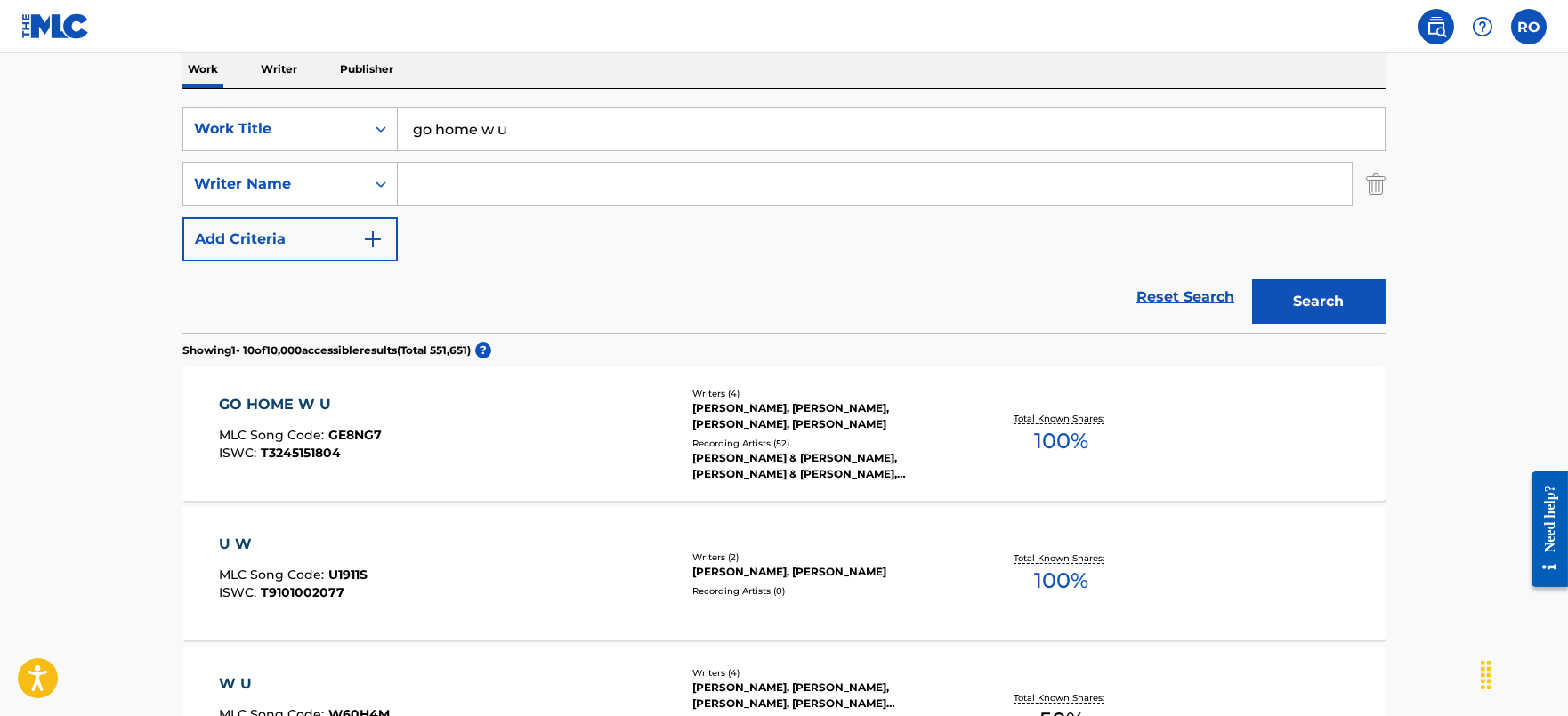
click at [258, 65] on p "Writer" at bounding box center [278, 69] width 48 height 37
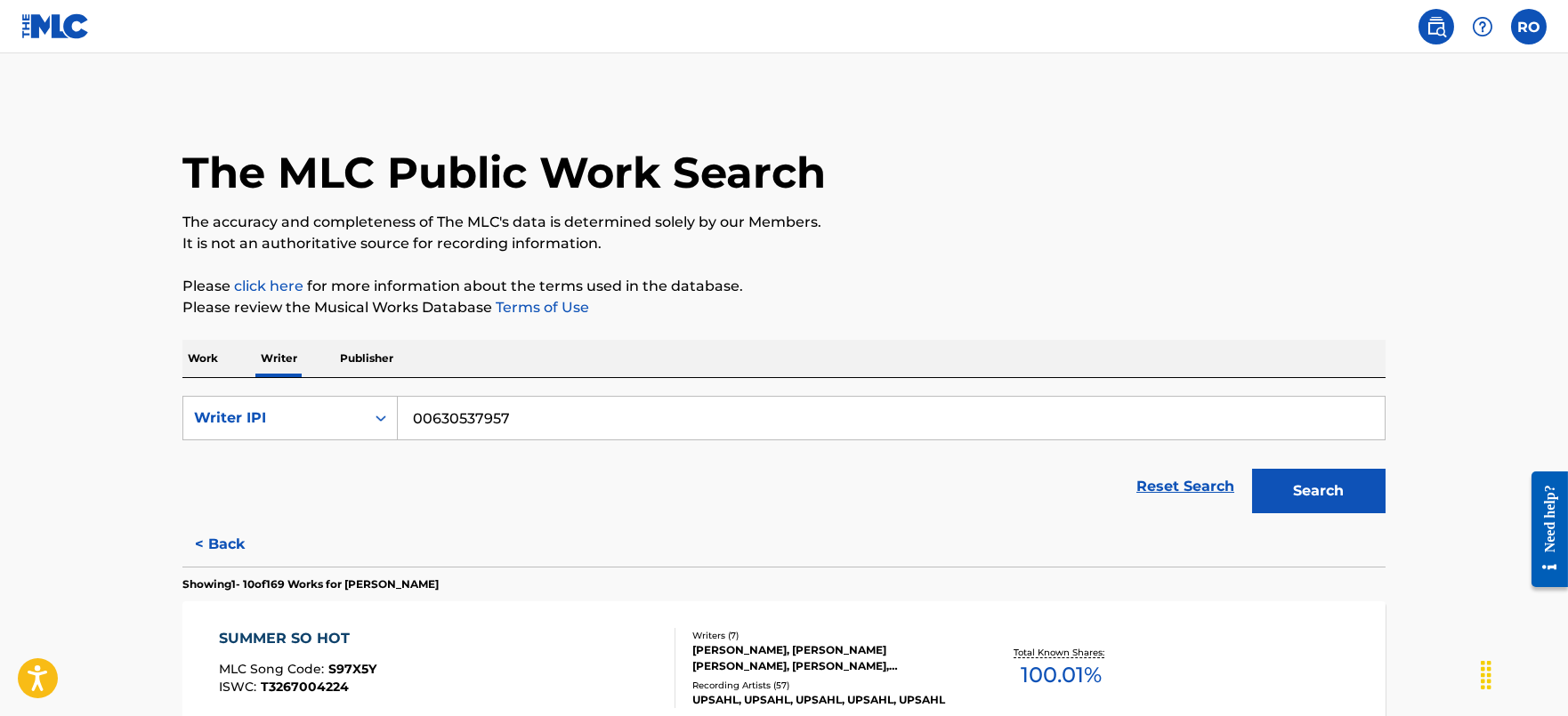
click at [590, 421] on input "00630537957" at bounding box center [891, 418] width 987 height 43
paste input "536808041"
click at [1309, 472] on button "Search" at bounding box center [1319, 491] width 134 height 45
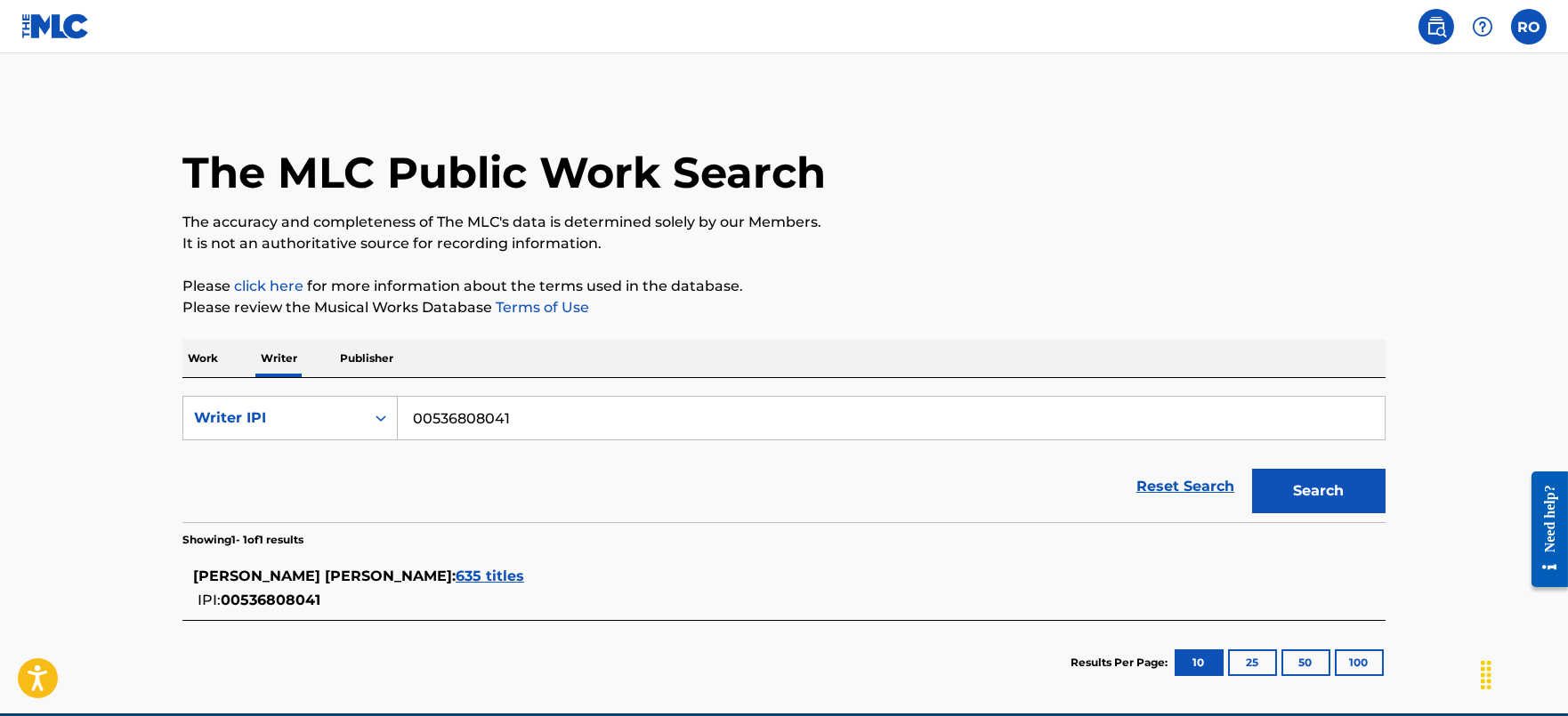
click at [456, 579] on span "635 titles" at bounding box center [489, 576] width 68 height 17
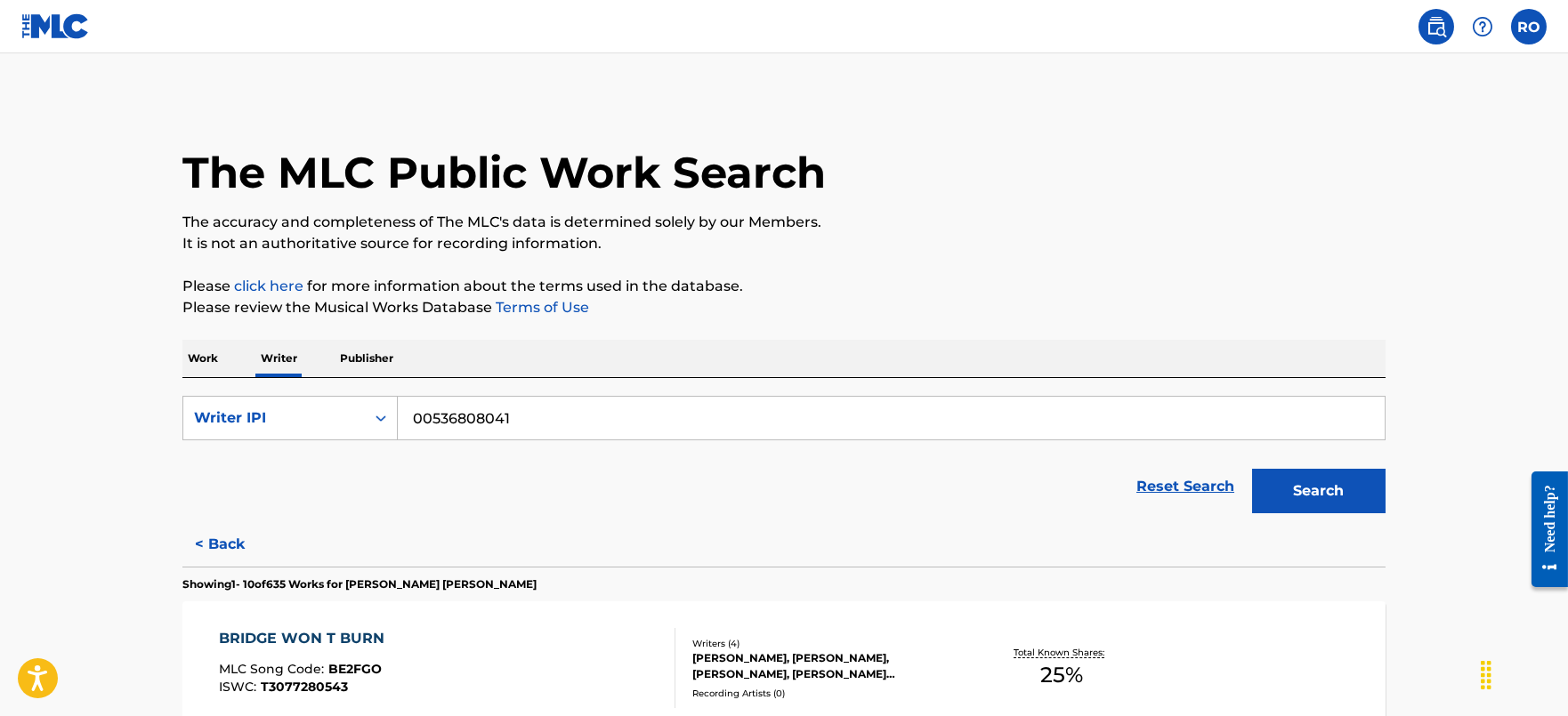
click at [595, 400] on input "00536808041" at bounding box center [891, 418] width 987 height 43
paste input "274718148"
type input "00274718148"
click at [1305, 501] on button "Search" at bounding box center [1319, 491] width 134 height 45
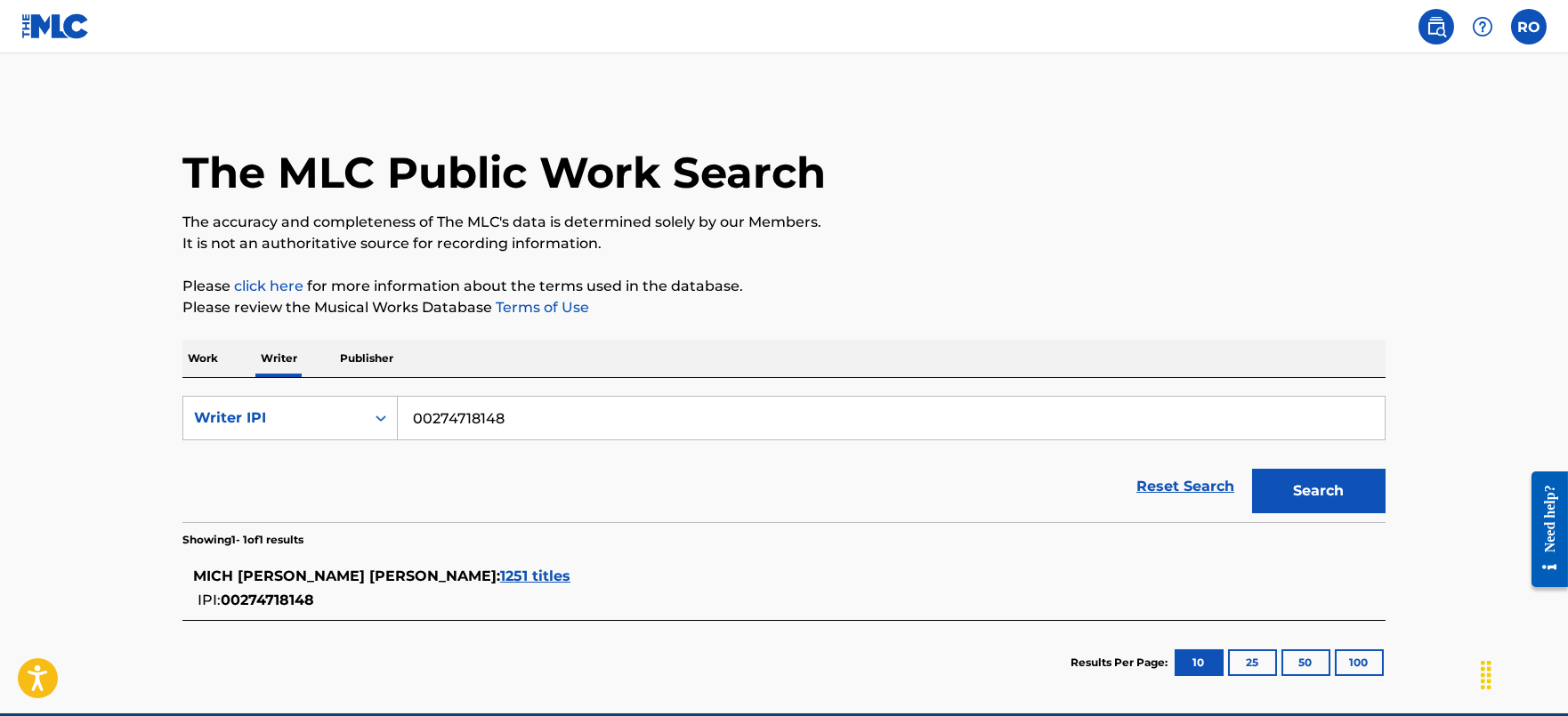
click at [210, 352] on p "Work" at bounding box center [203, 358] width 41 height 37
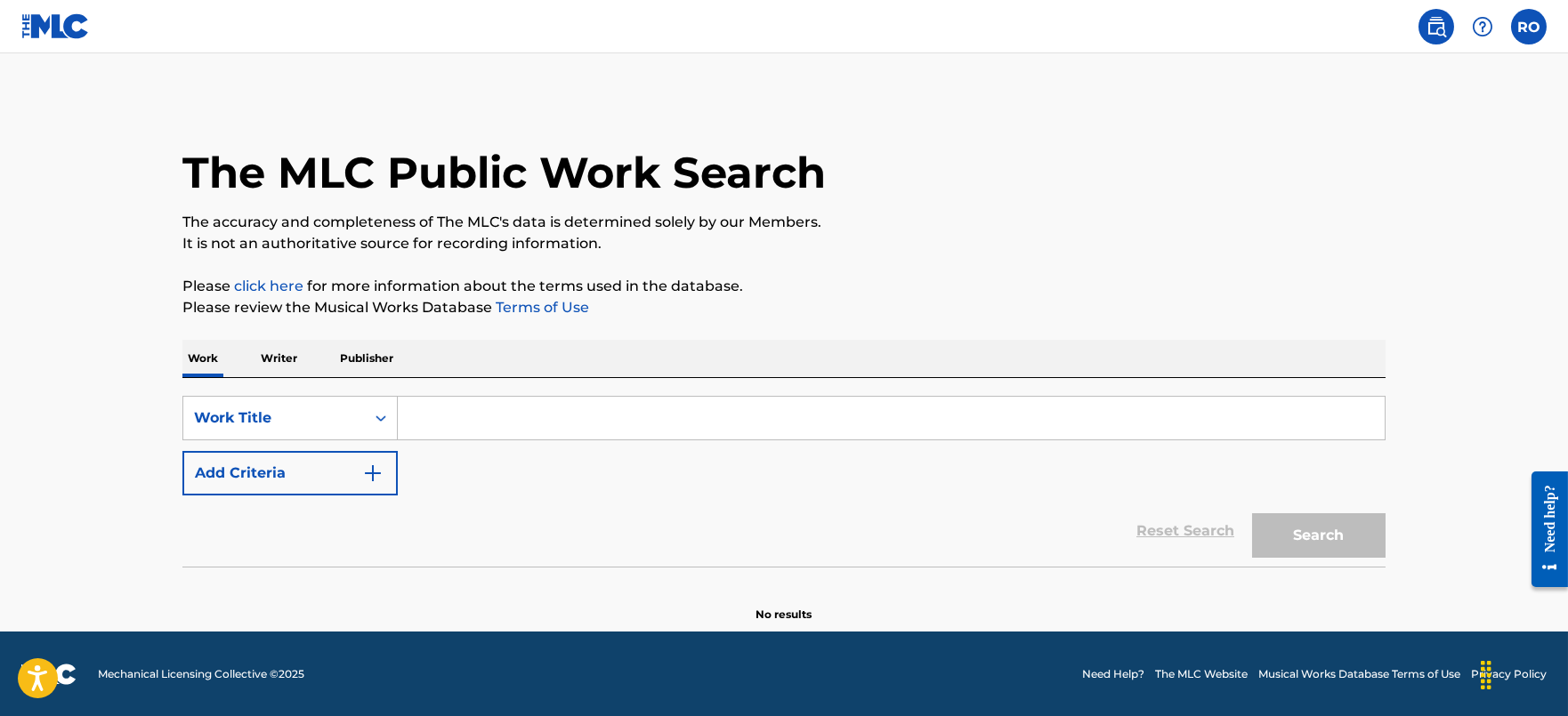
click at [519, 415] on input "Search Form" at bounding box center [891, 418] width 987 height 43
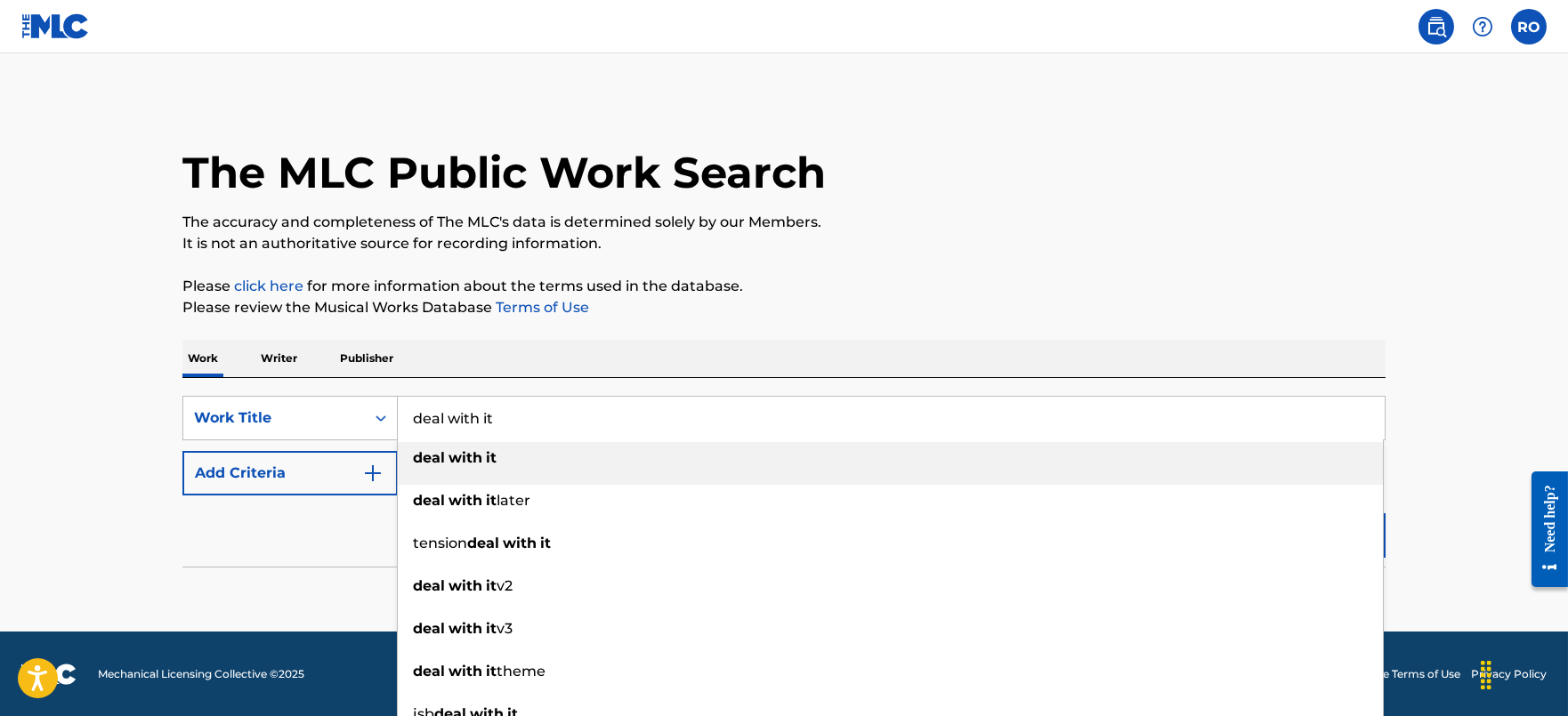
type input "deal with it"
drag, startPoint x: 196, startPoint y: 519, endPoint x: 254, endPoint y: 521, distance: 58.0
click at [200, 519] on div "Reset Search Search" at bounding box center [784, 531] width 1203 height 71
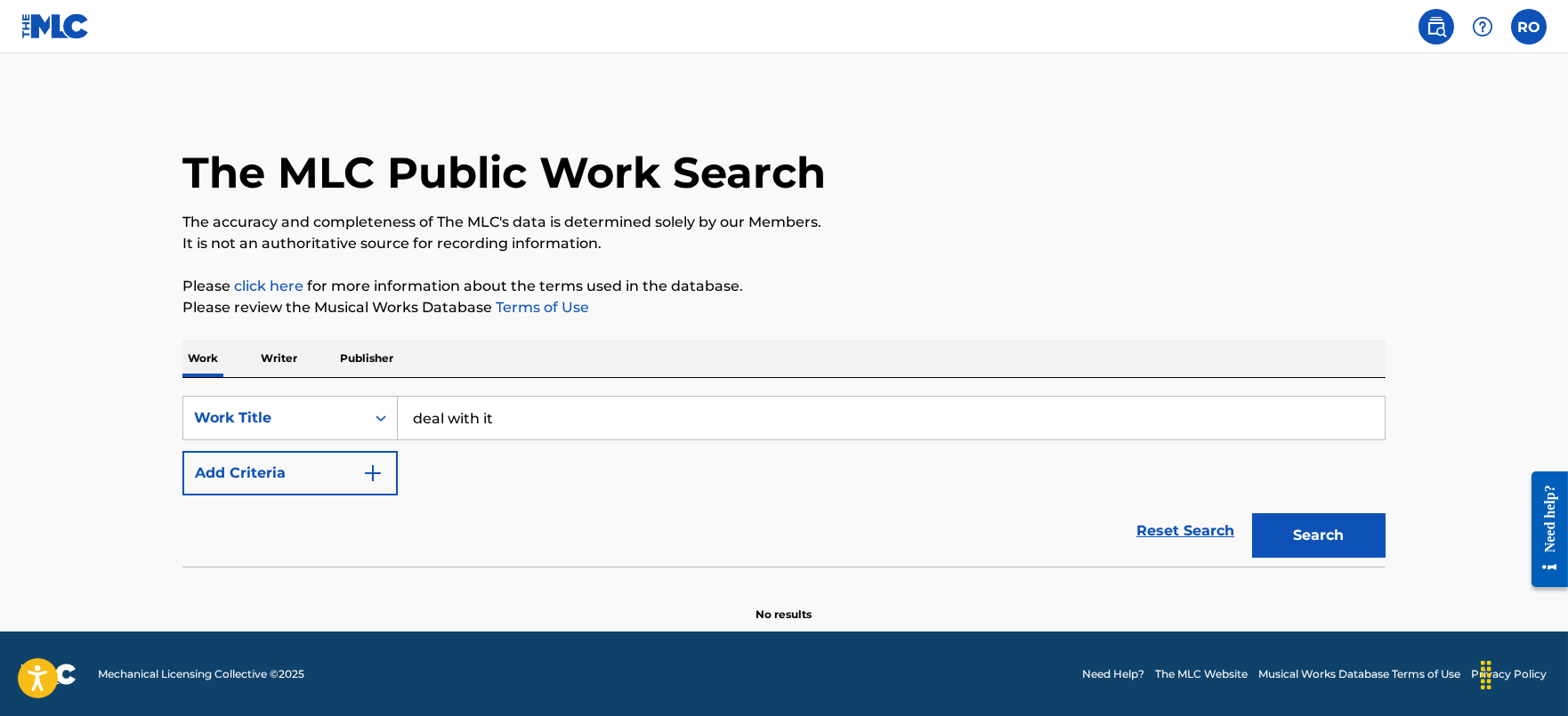
click at [1364, 526] on button "Search" at bounding box center [1319, 536] width 134 height 45
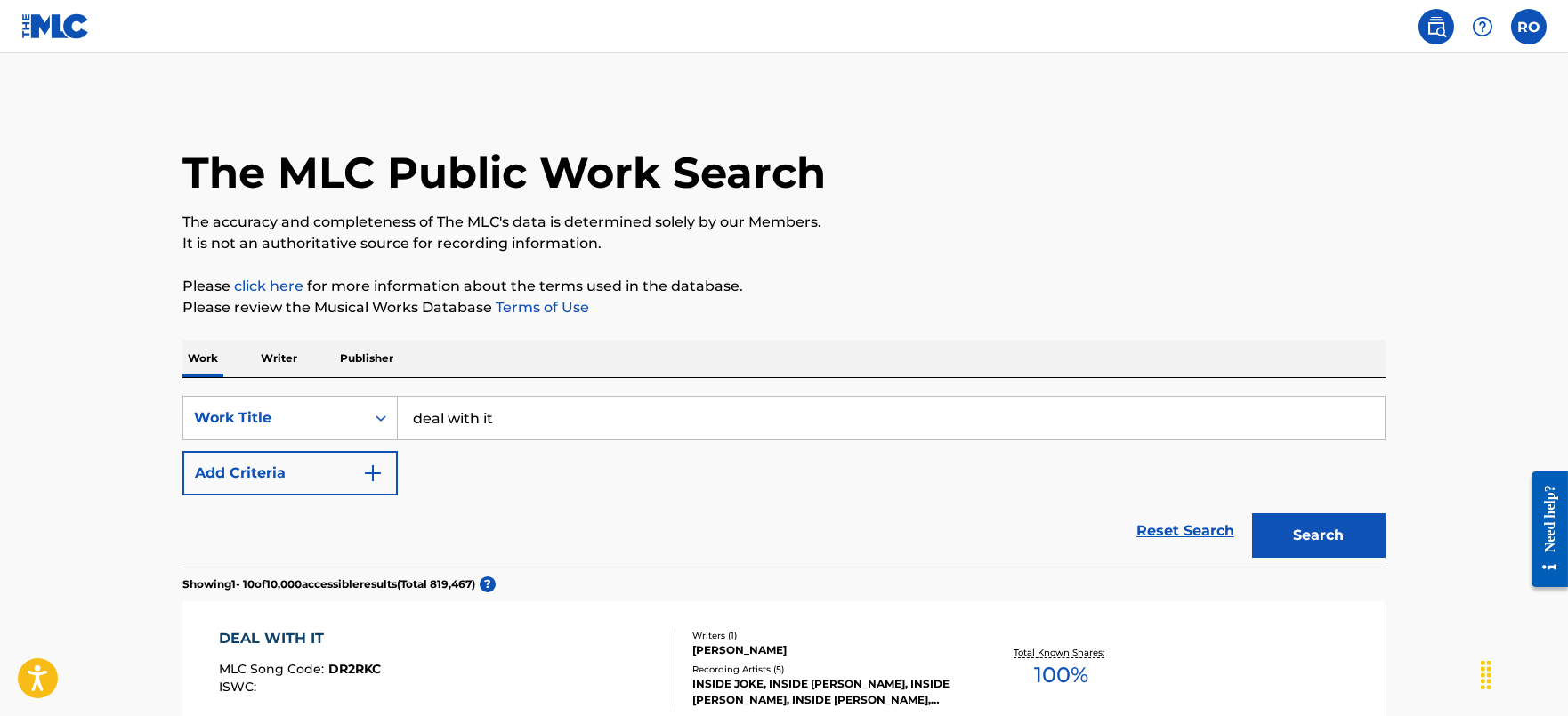
click at [385, 469] on button "Add Criteria" at bounding box center [290, 473] width 216 height 45
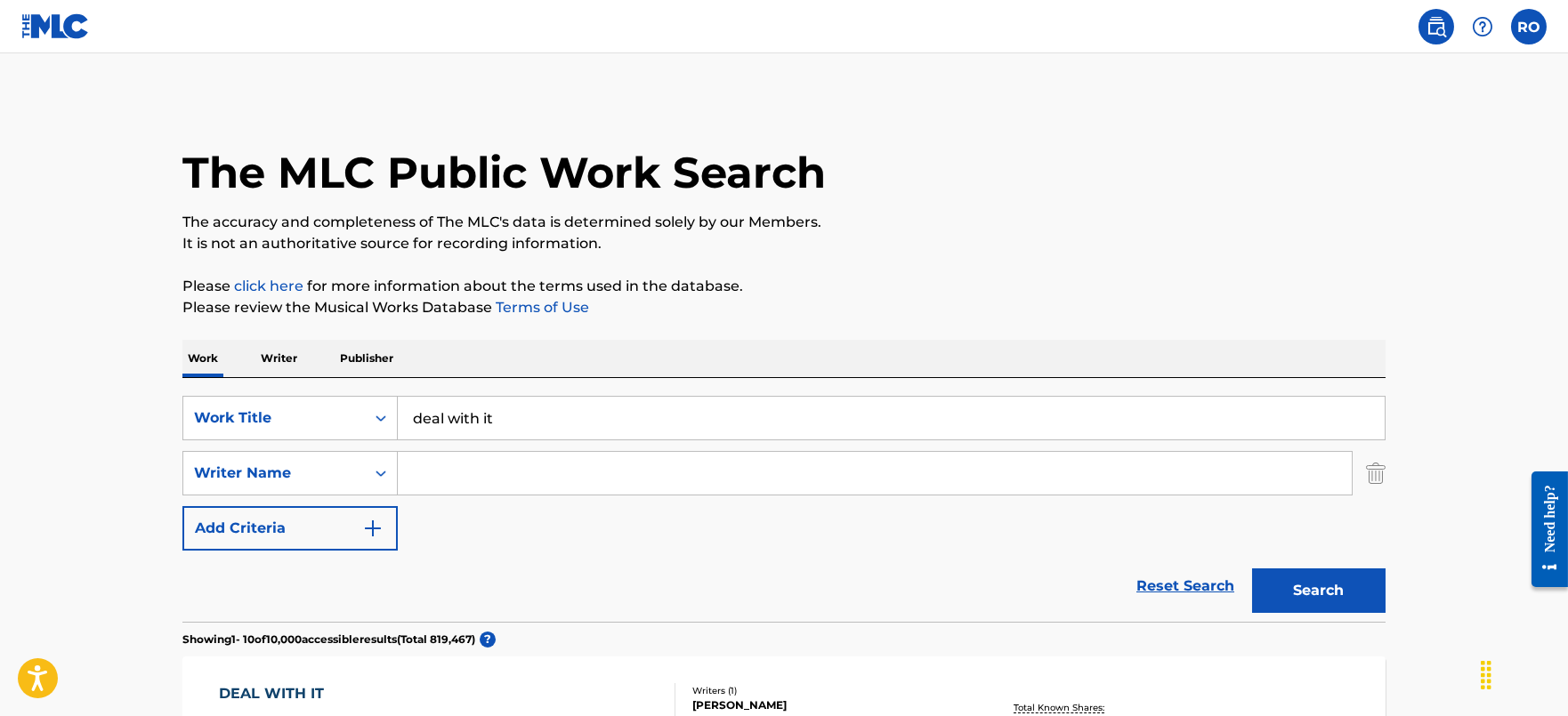
click at [451, 474] on input "Search Form" at bounding box center [875, 473] width 954 height 43
type input "[PERSON_NAME]"
click at [1252, 569] on button "Search" at bounding box center [1319, 591] width 134 height 45
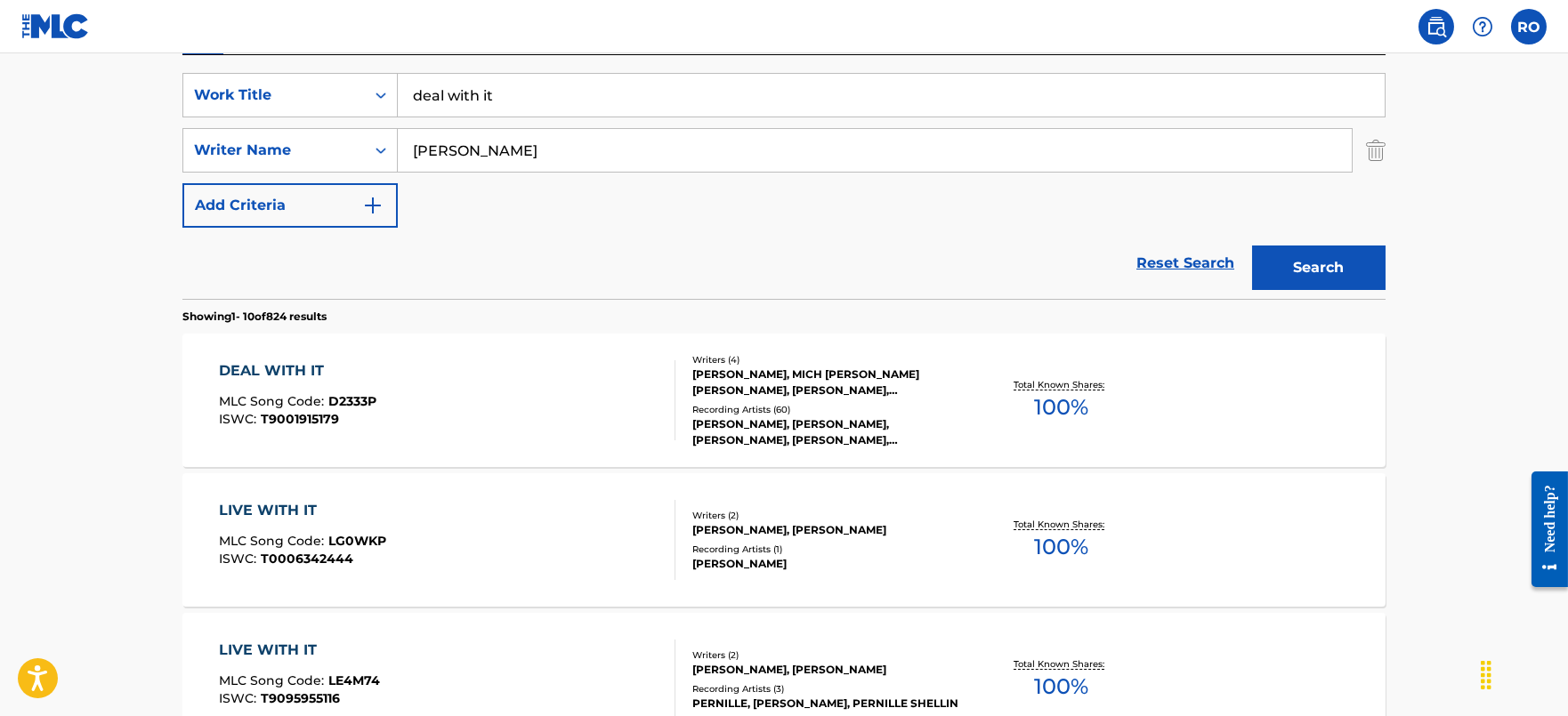
scroll to position [333, 0]
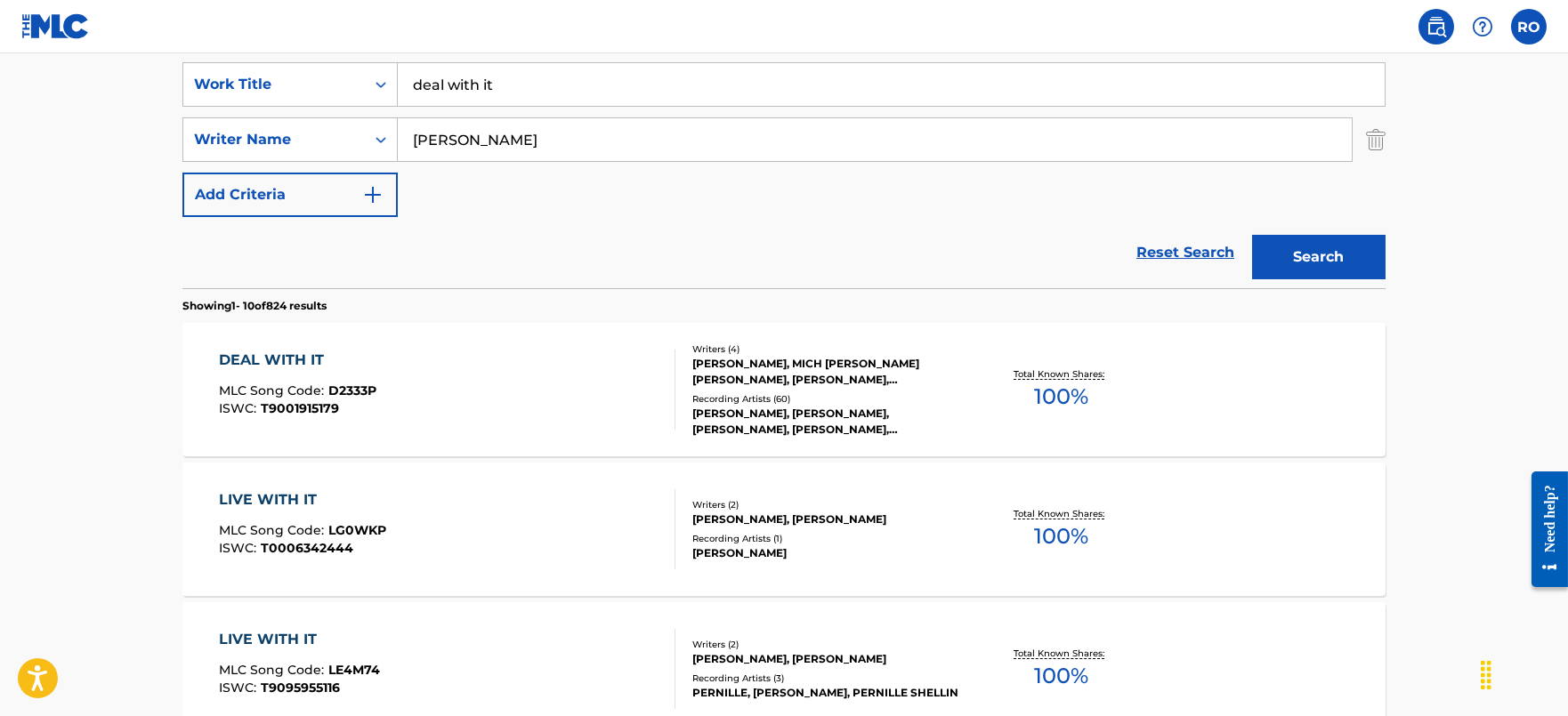
click at [253, 361] on div "DEAL WITH IT" at bounding box center [297, 359] width 158 height 21
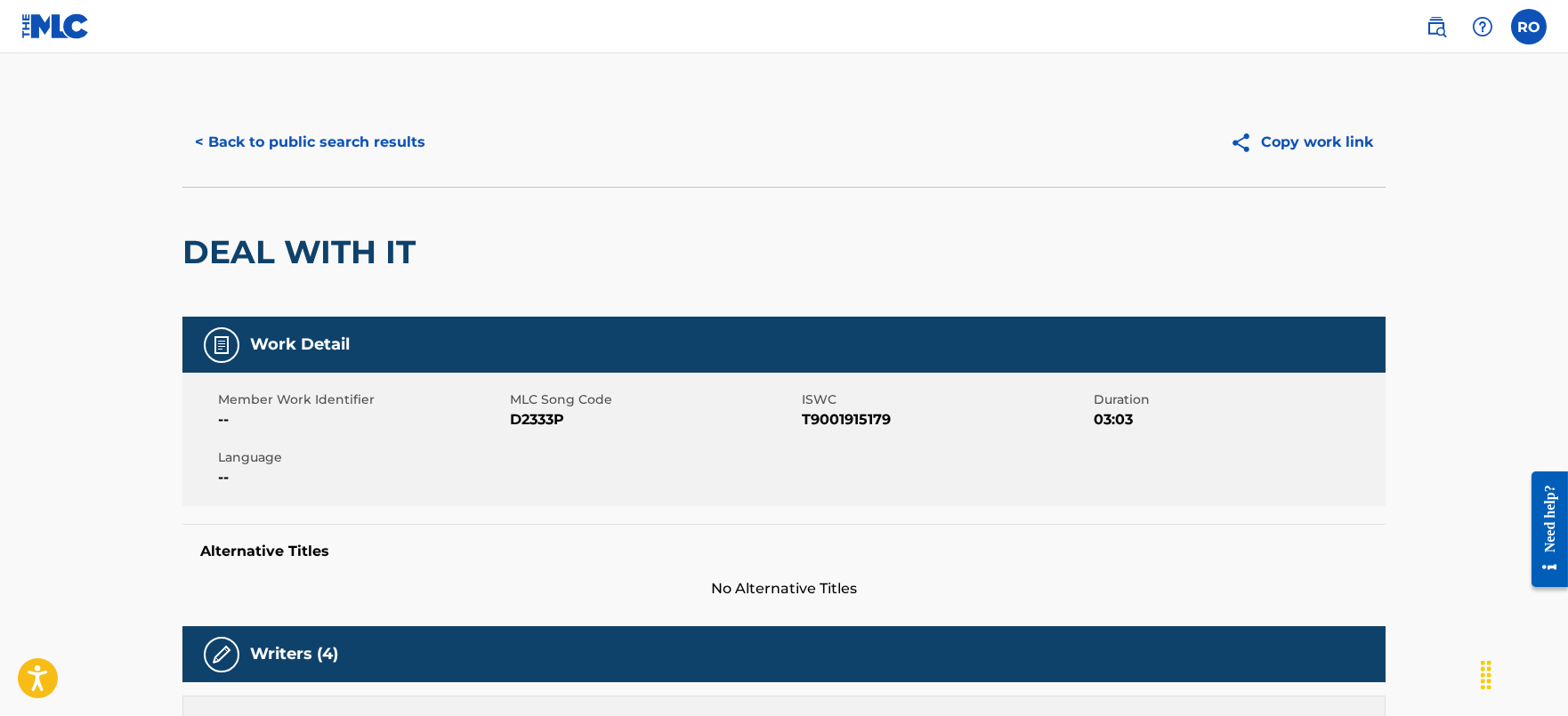
click at [261, 146] on button "< Back to public search results" at bounding box center [309, 143] width 255 height 45
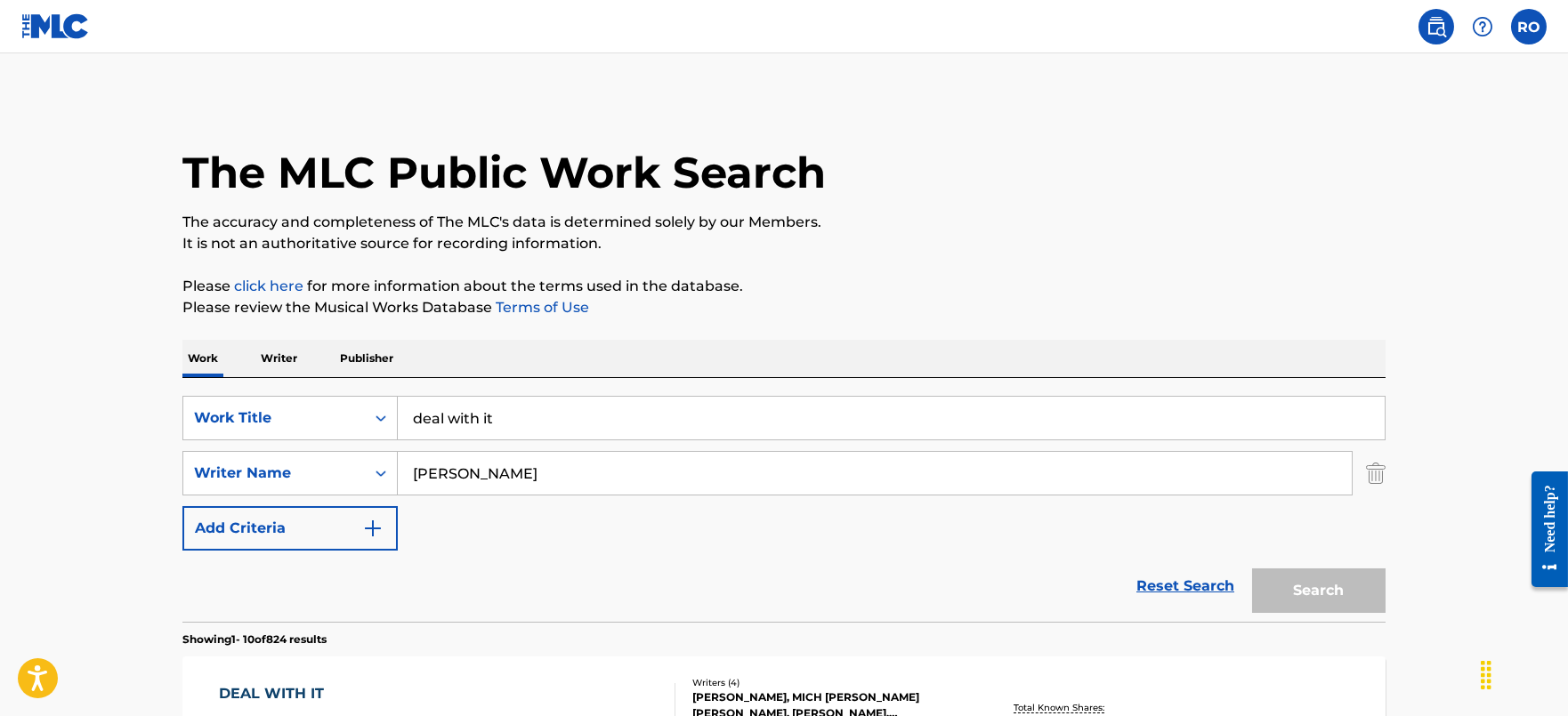
scroll to position [333, 0]
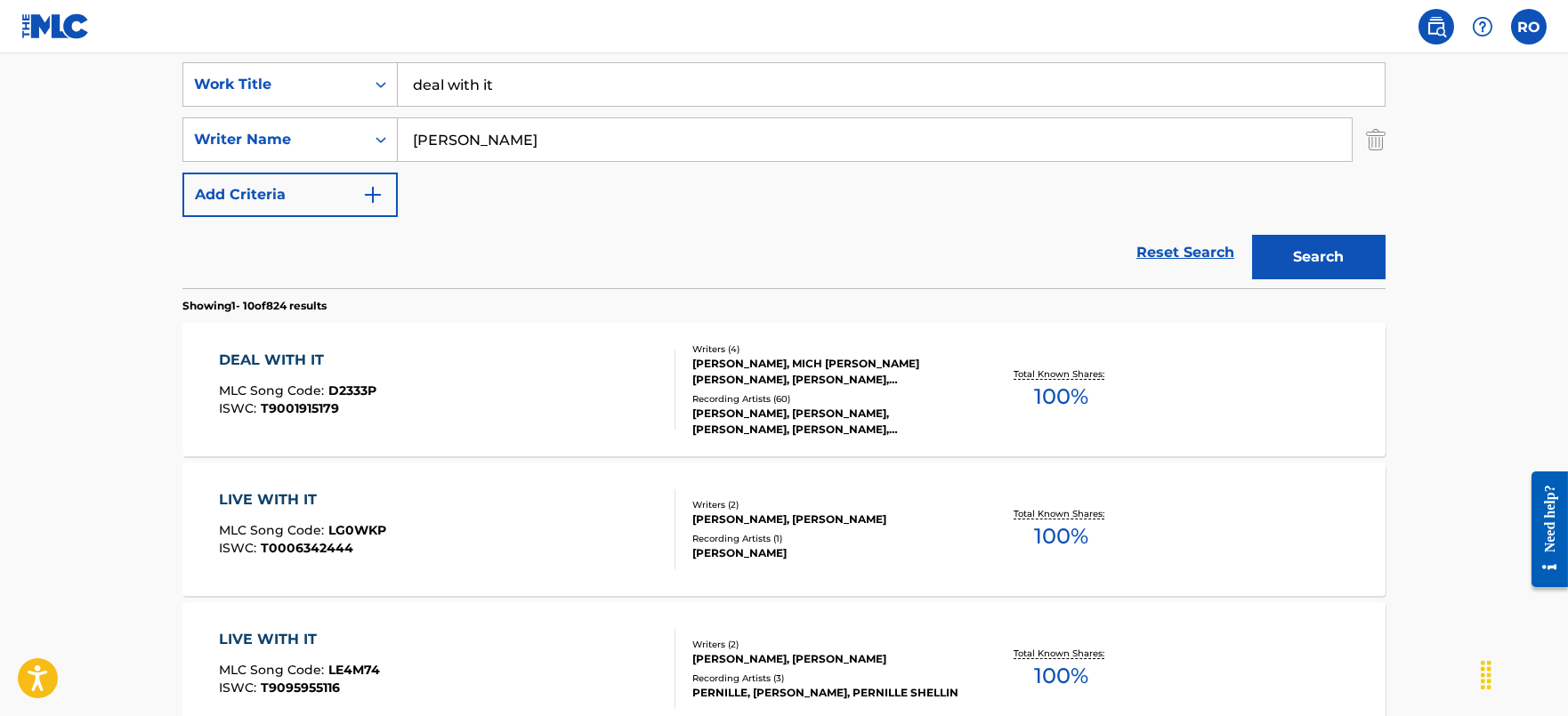
click at [684, 69] on input "deal with it" at bounding box center [891, 85] width 987 height 43
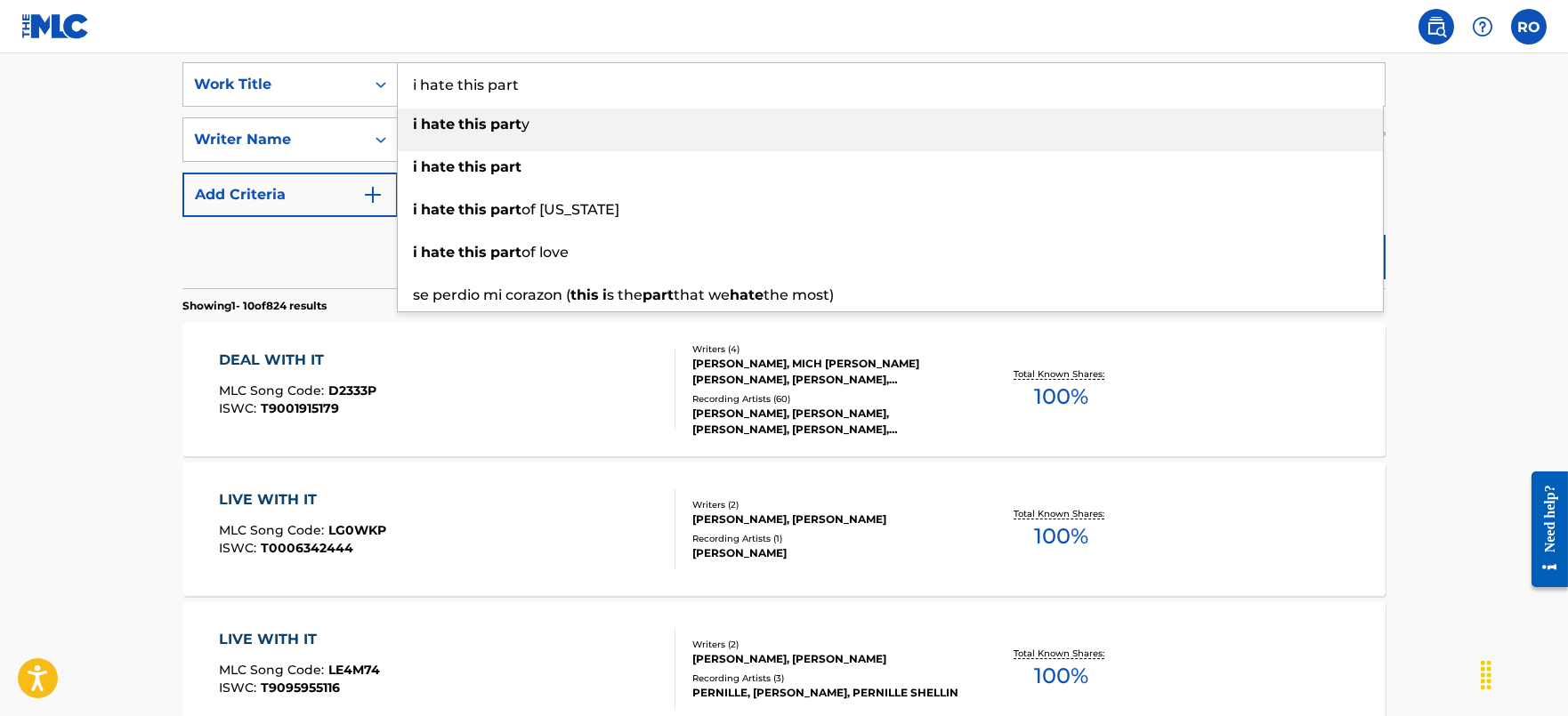
click at [732, 77] on input "i hate this part" at bounding box center [891, 85] width 987 height 43
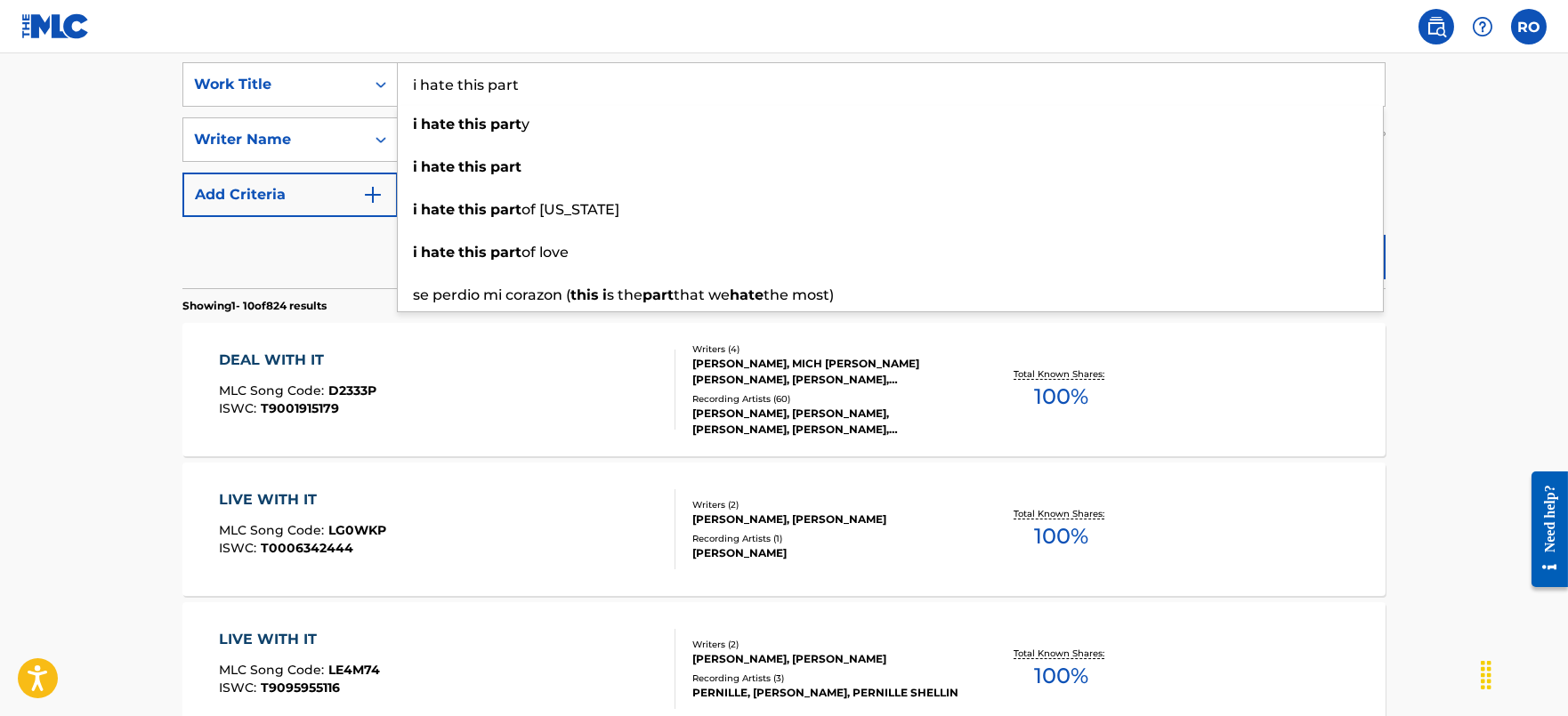
type input "i hate this part"
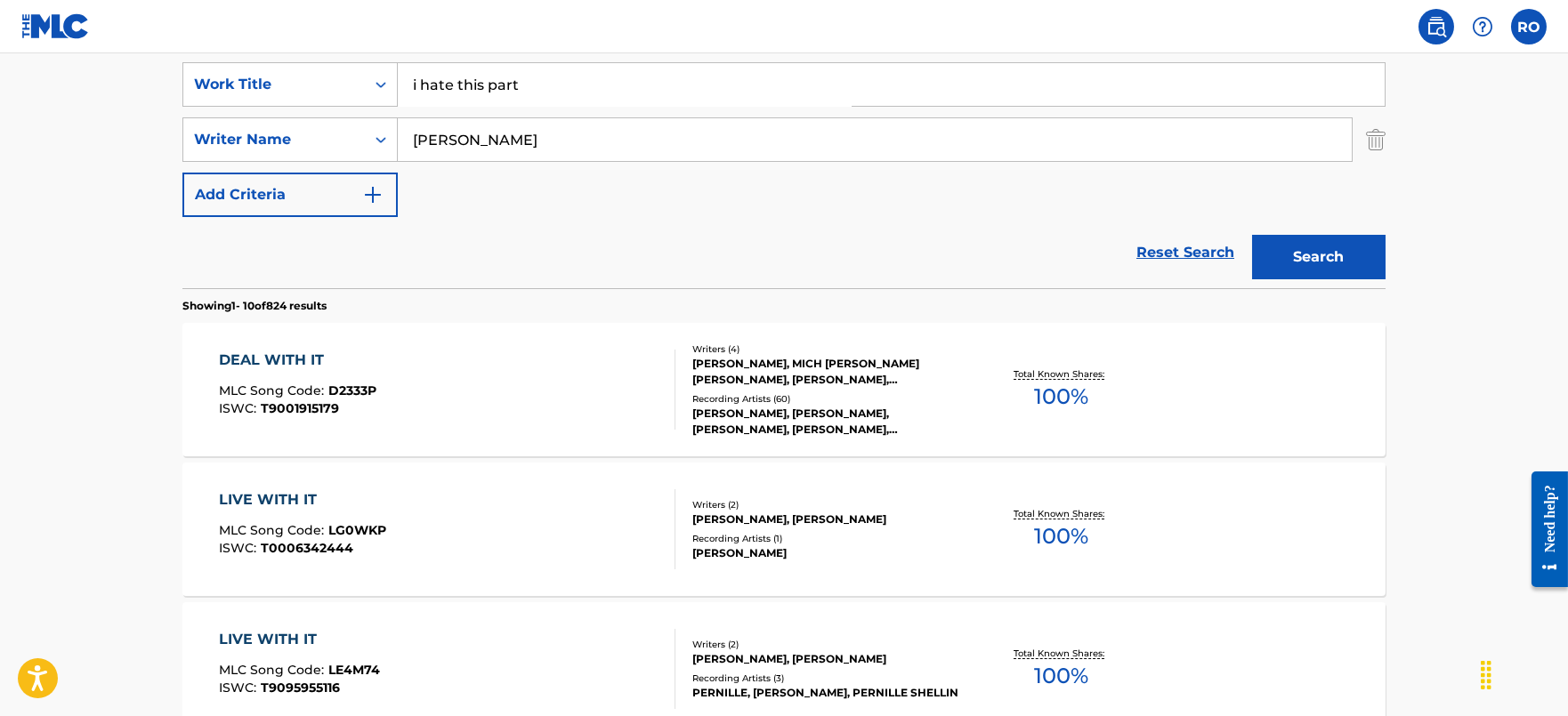
click at [1313, 248] on button "Search" at bounding box center [1319, 258] width 134 height 45
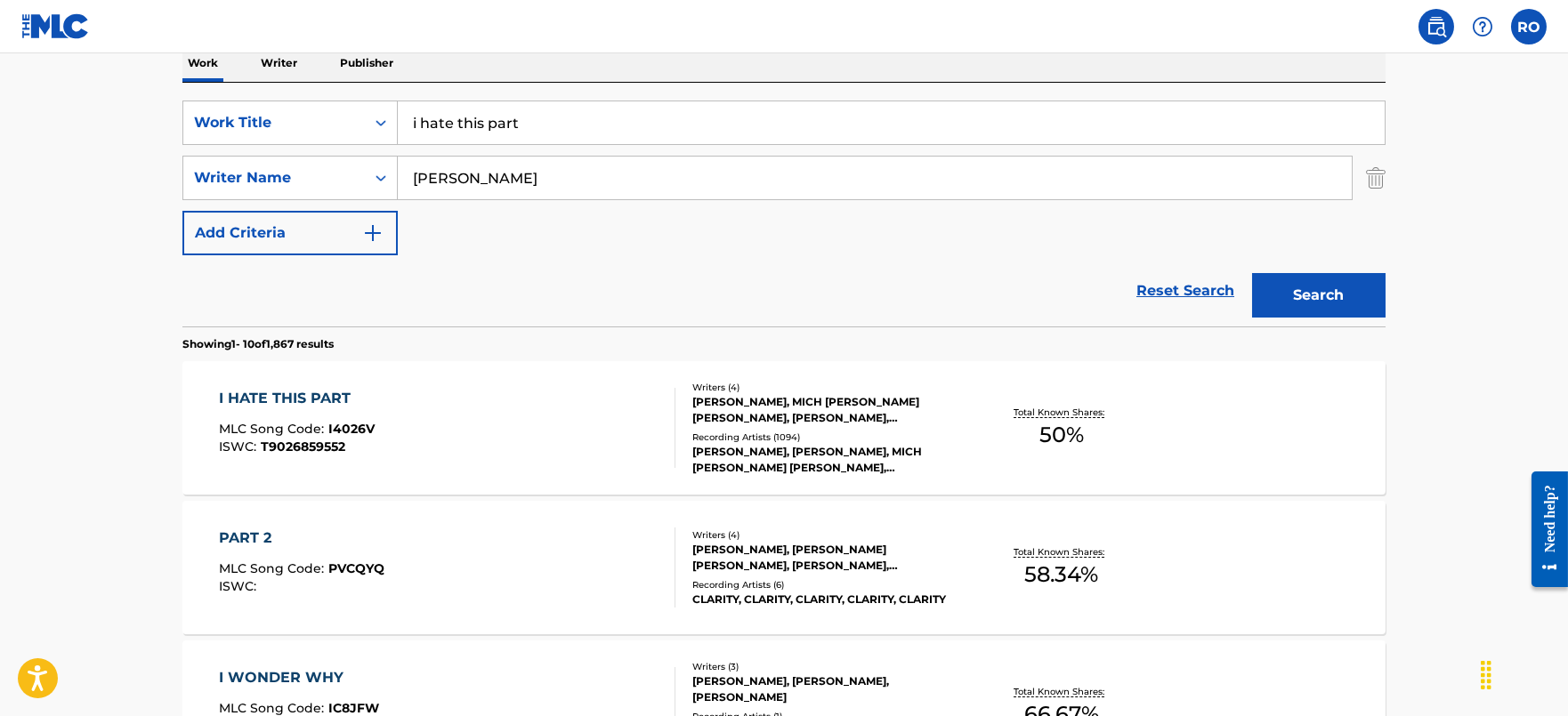
scroll to position [443, 0]
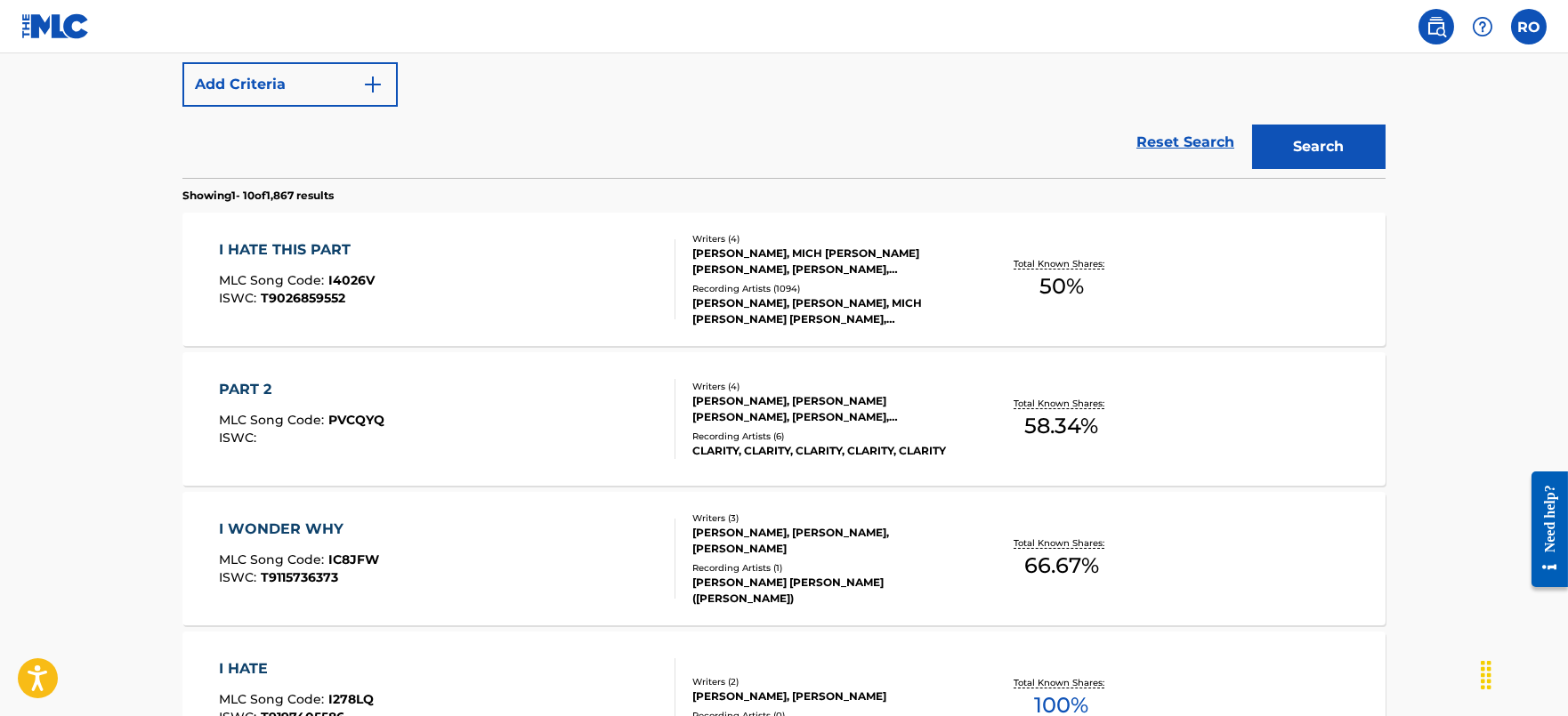
click at [289, 248] on div "I HATE THIS PART" at bounding box center [296, 249] width 156 height 21
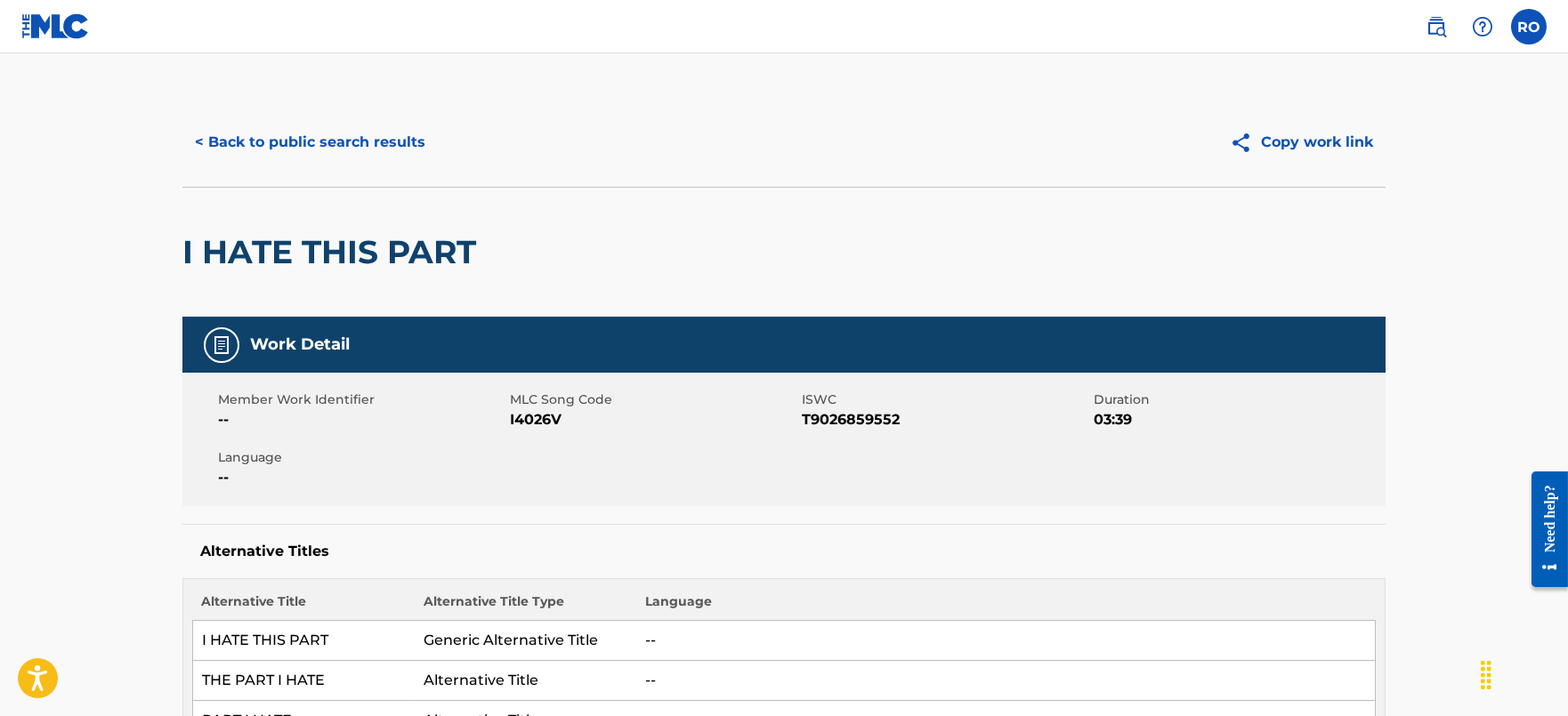
click at [212, 136] on button "< Back to public search results" at bounding box center [309, 143] width 255 height 45
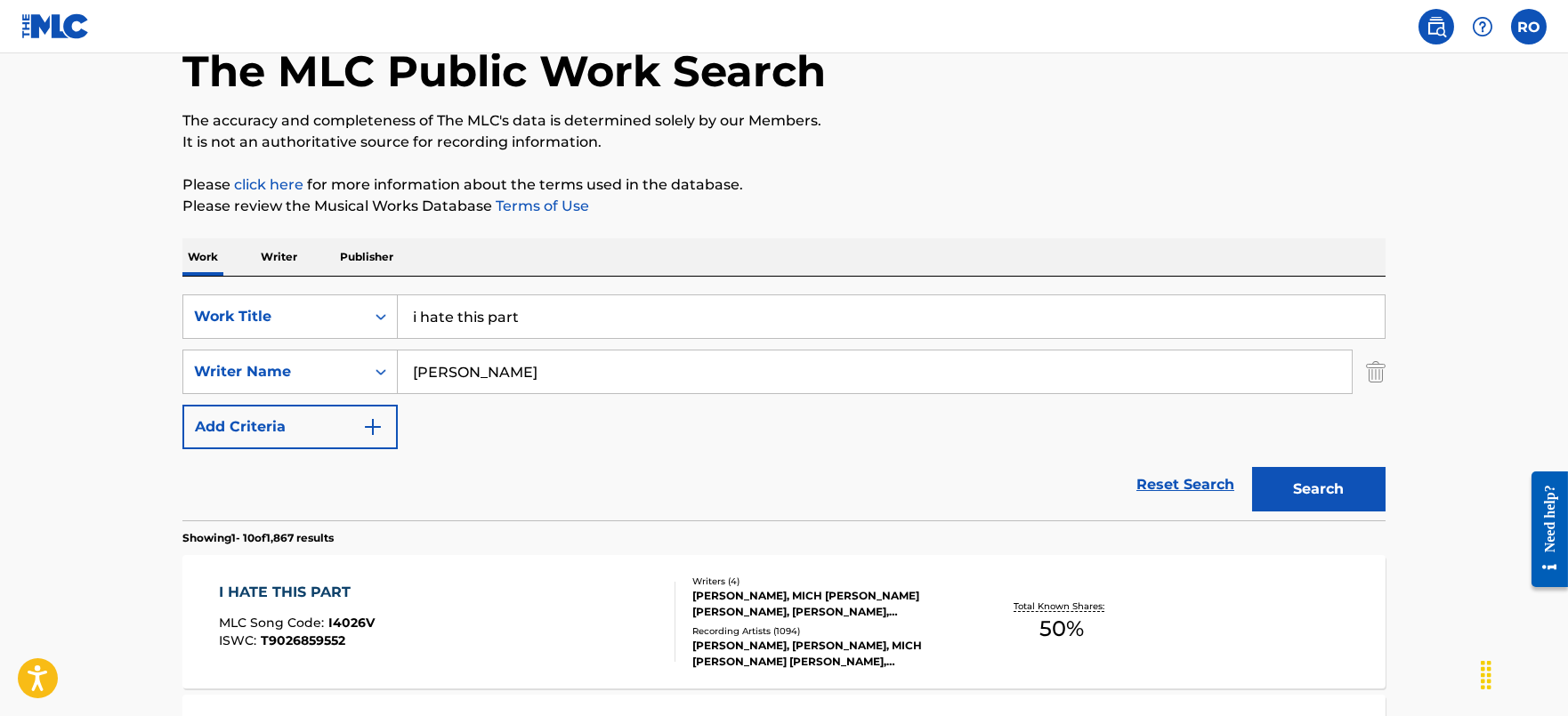
scroll to position [101, 0]
click at [567, 314] on input "i hate this part" at bounding box center [891, 317] width 987 height 43
click at [566, 314] on input "i hate this part" at bounding box center [891, 317] width 987 height 43
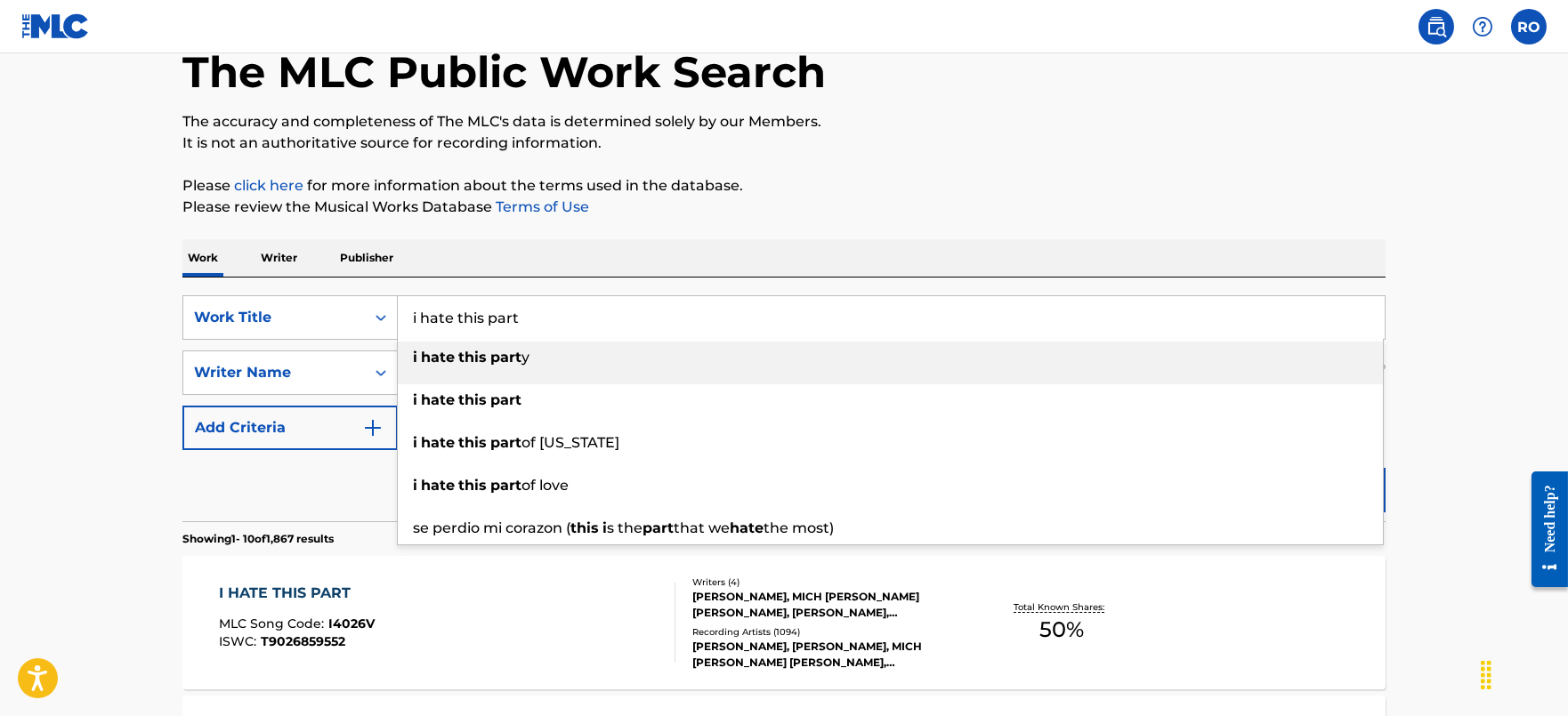
click at [566, 314] on input "i hate this part" at bounding box center [891, 317] width 987 height 43
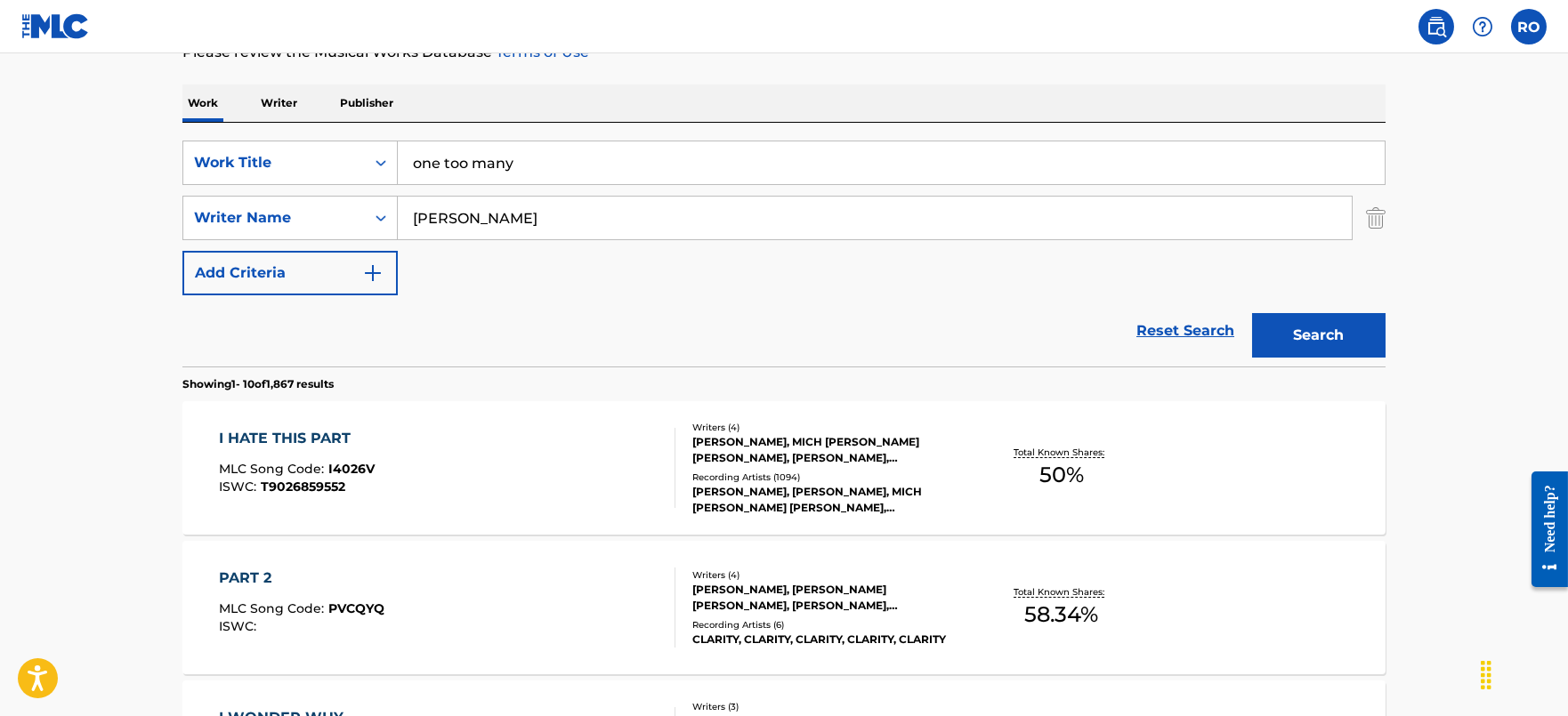
scroll to position [323, 0]
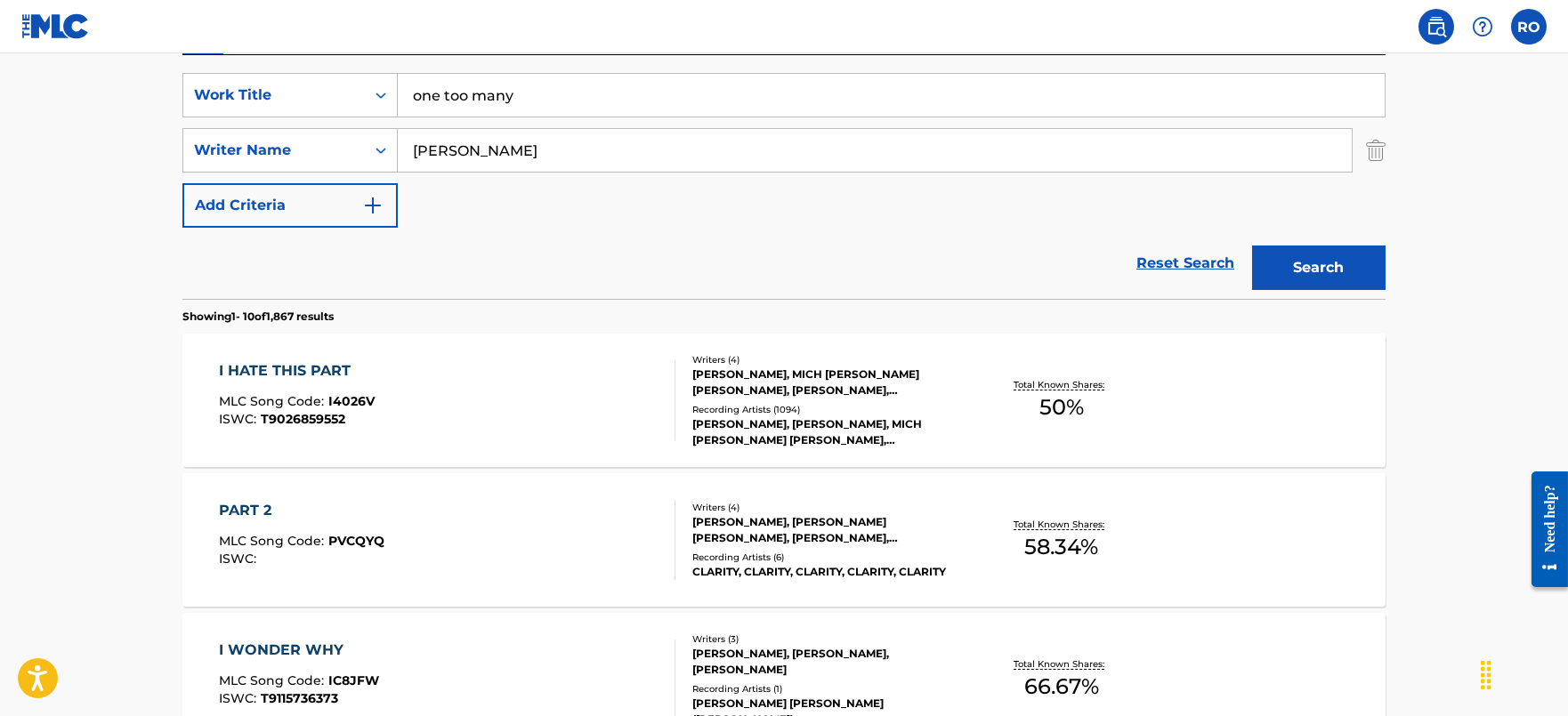
type input "one too many"
click at [1265, 266] on button "Search" at bounding box center [1319, 268] width 134 height 45
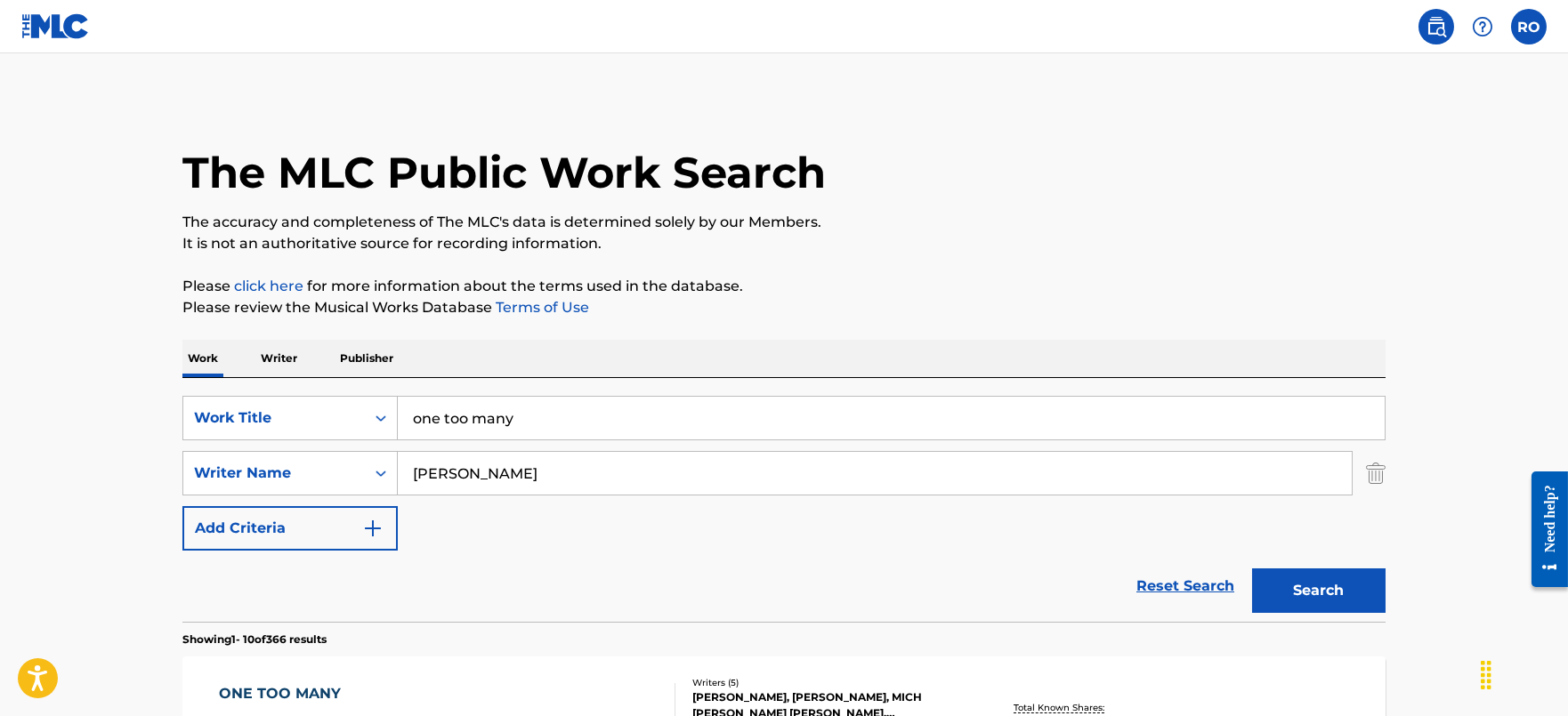
scroll to position [221, 0]
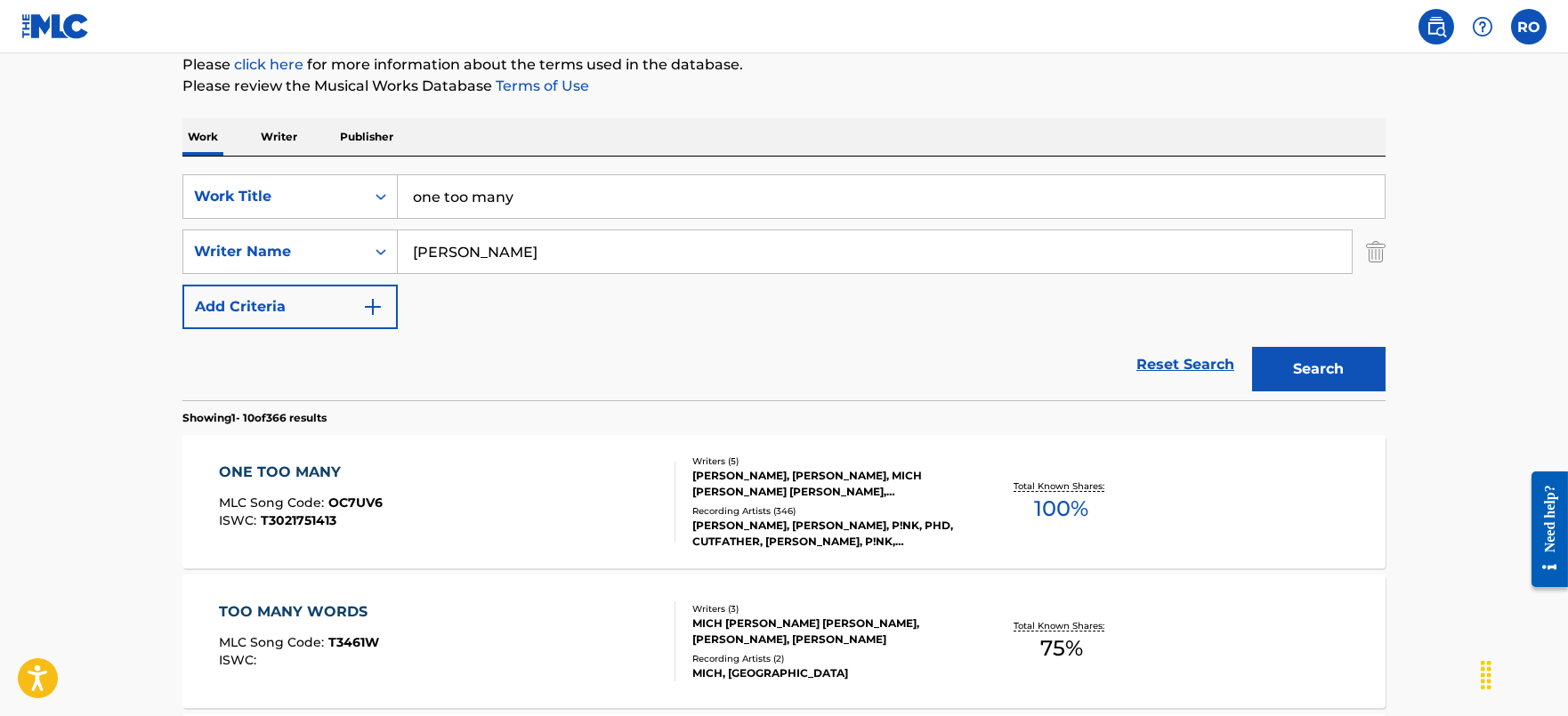
click at [312, 473] on div "ONE TOO MANY" at bounding box center [300, 472] width 163 height 21
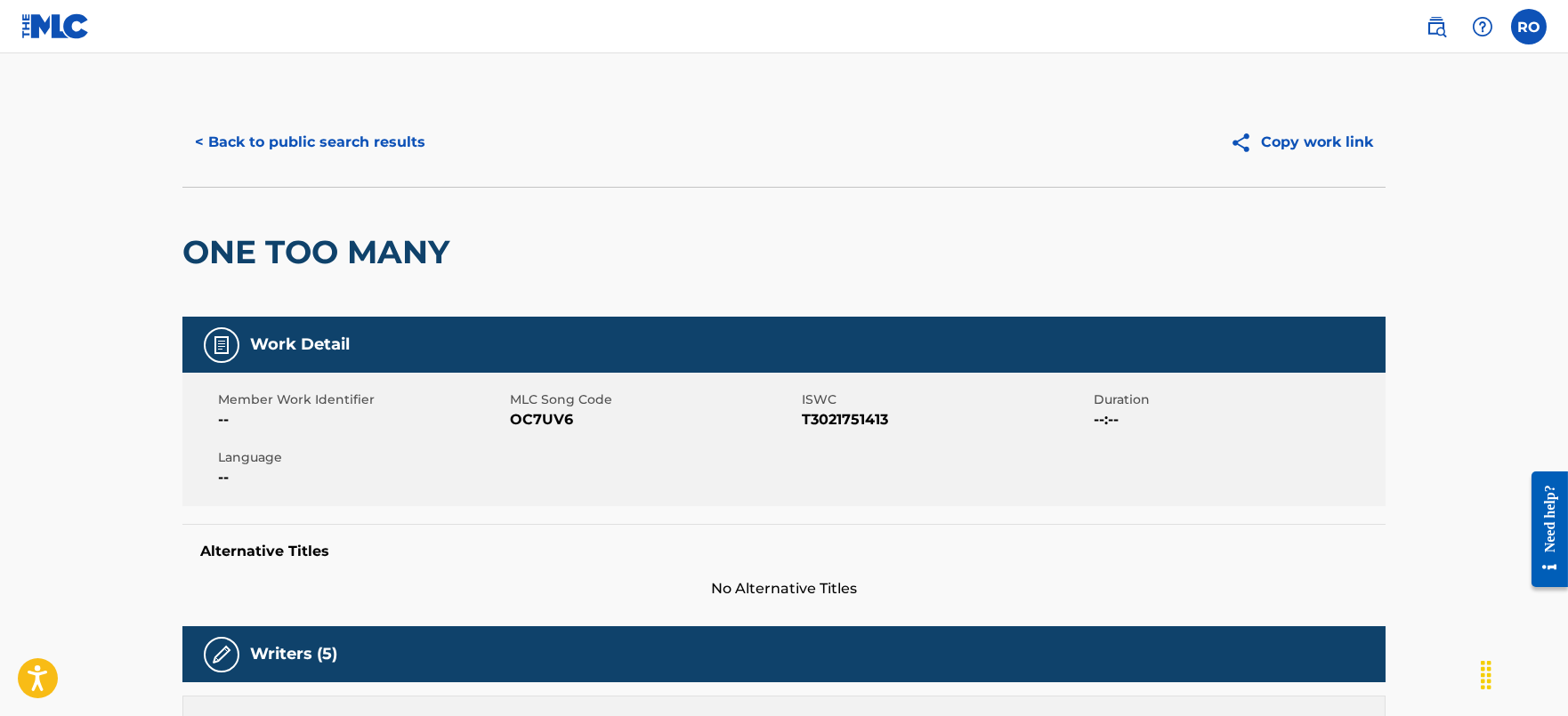
click at [340, 144] on button "< Back to public search results" at bounding box center [309, 143] width 255 height 45
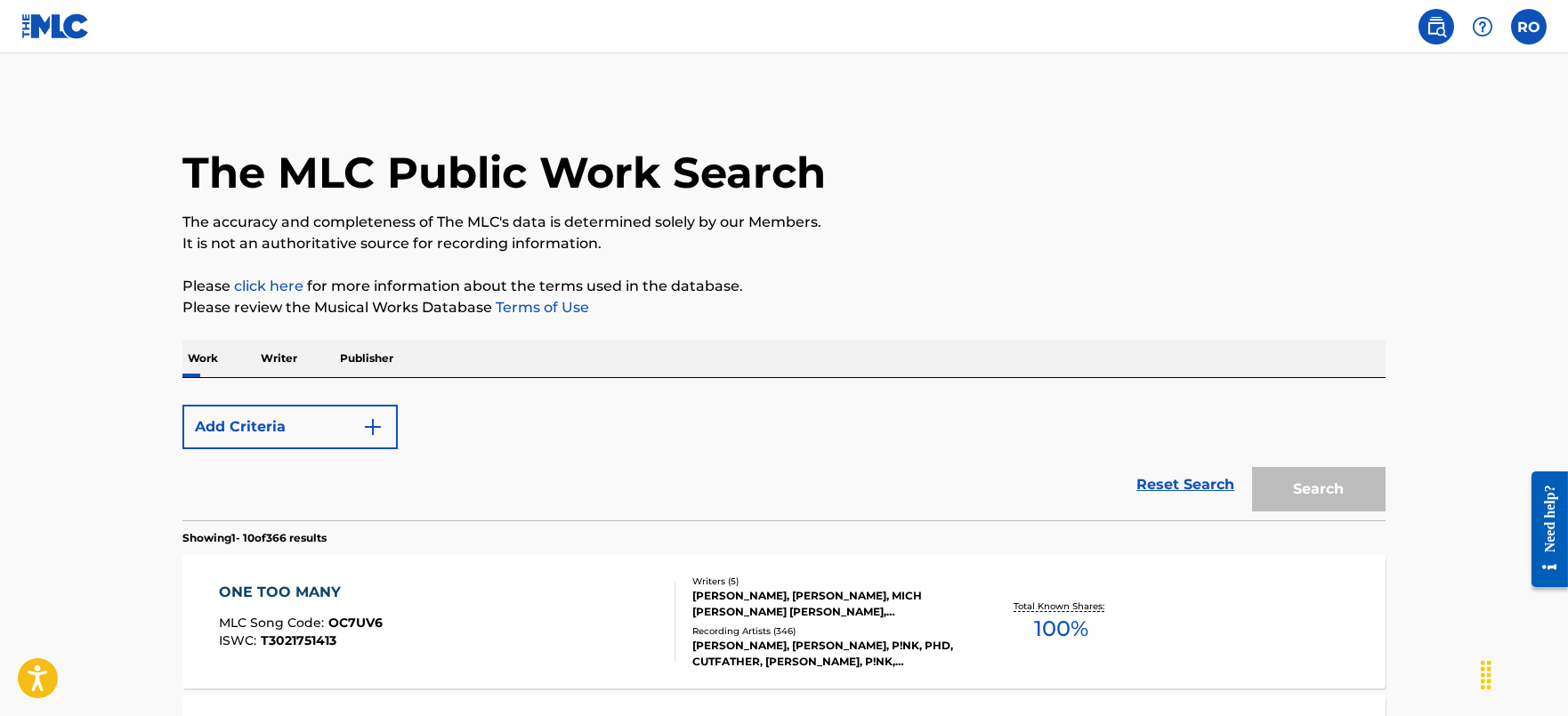
scroll to position [221, 0]
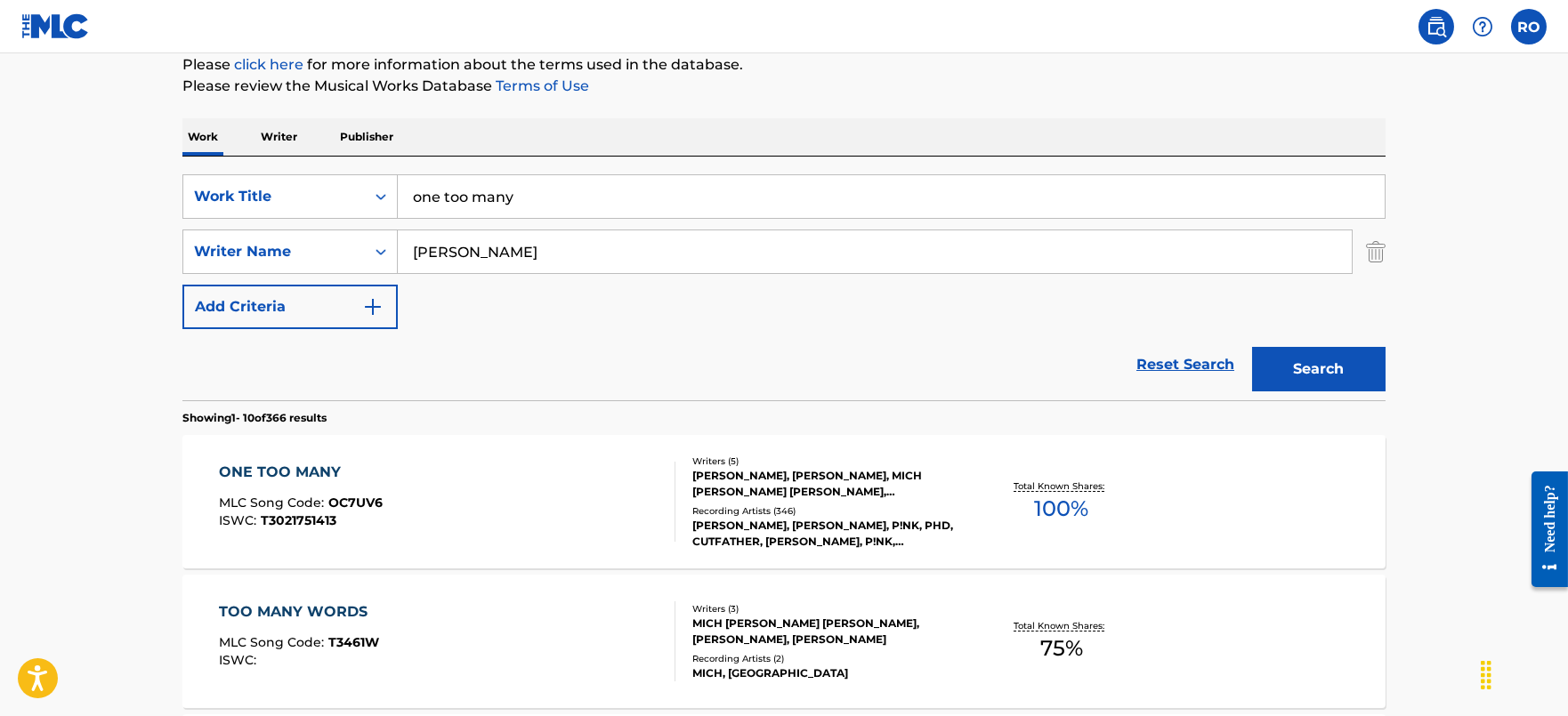
click at [561, 190] on input "one too many" at bounding box center [891, 197] width 987 height 43
type input "o"
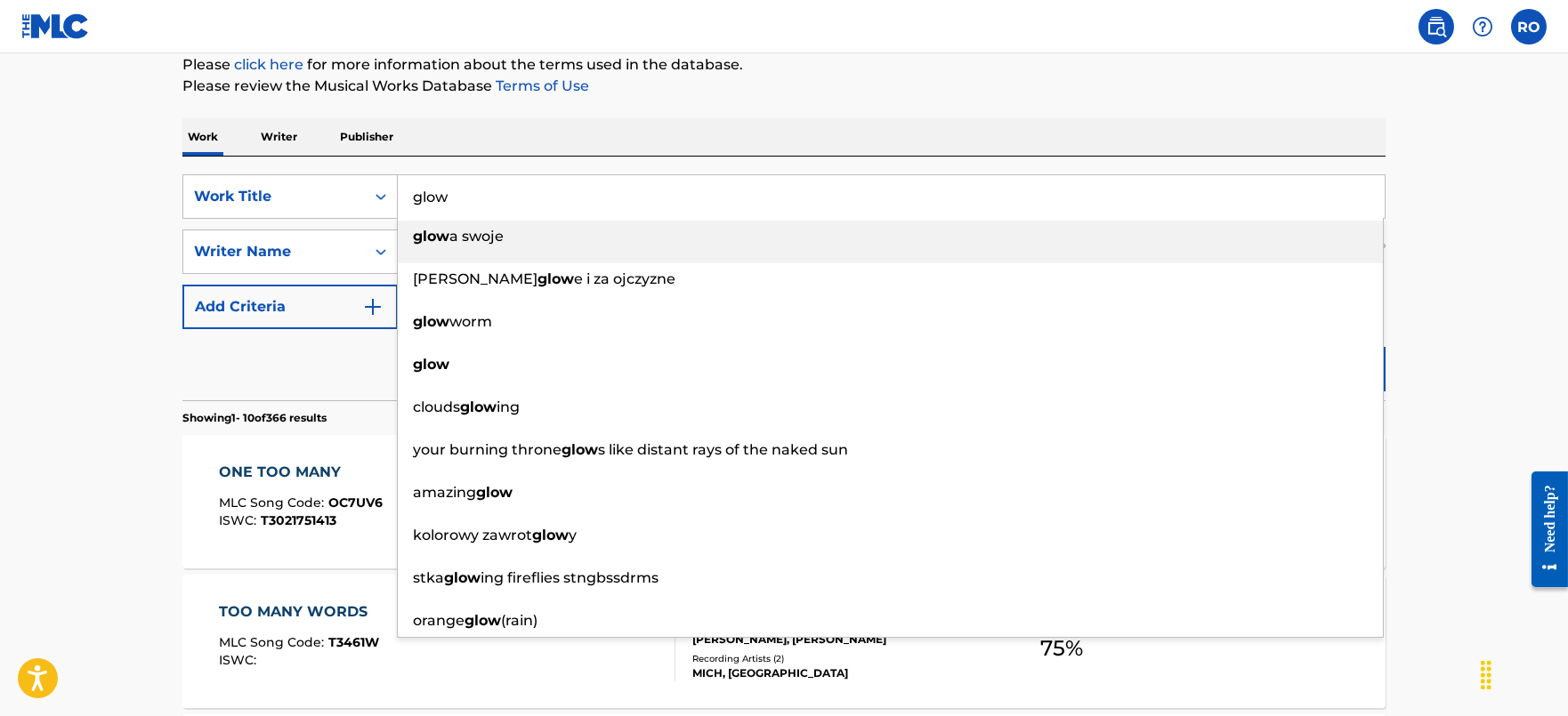
type input "glow"
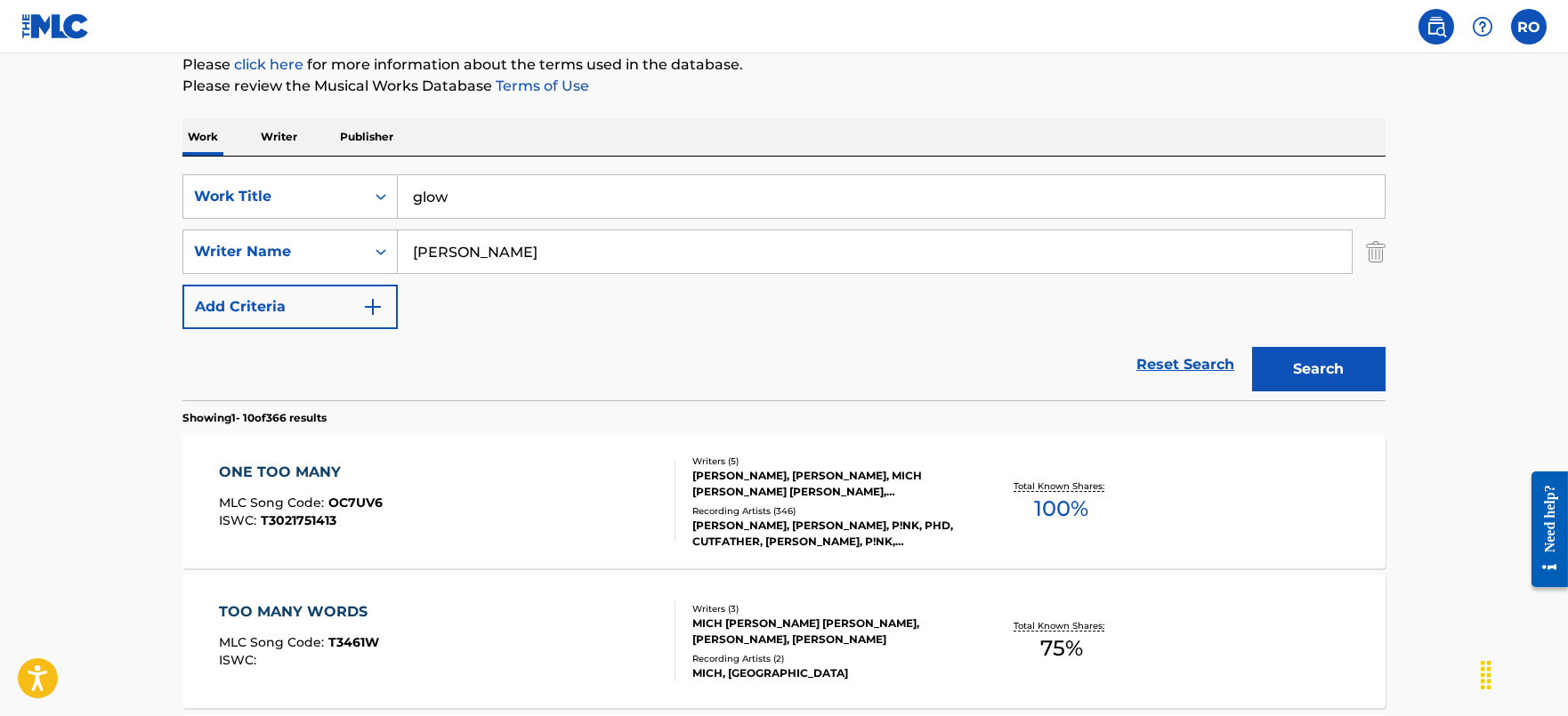
type input "[PERSON_NAME]"
click at [1252, 347] on button "Search" at bounding box center [1319, 370] width 134 height 45
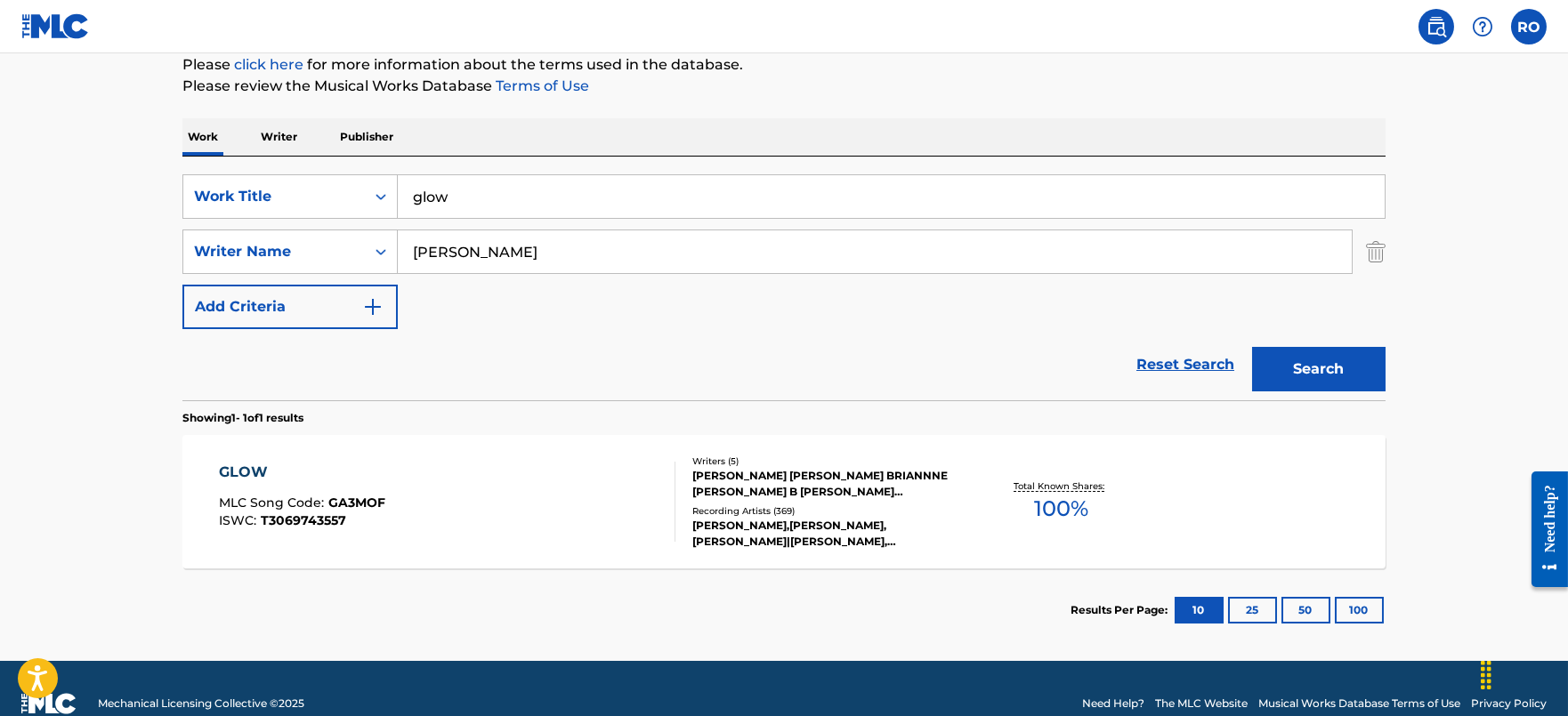
click at [227, 459] on div "GLOW MLC Song Code : GA3MOF ISWC : T3069743557 Writers ( 5 ) [PERSON_NAME] [PER…" at bounding box center [784, 501] width 1203 height 133
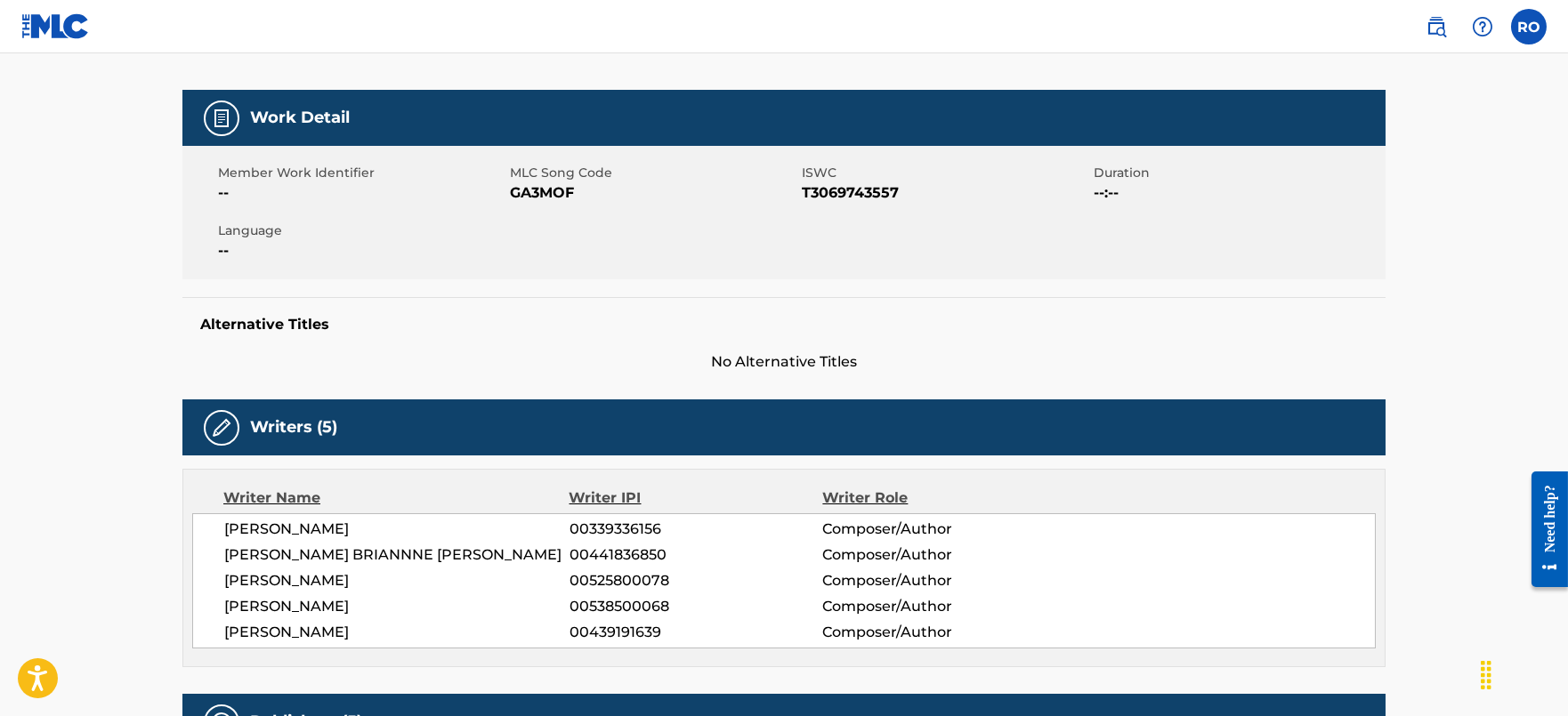
scroll to position [221, 0]
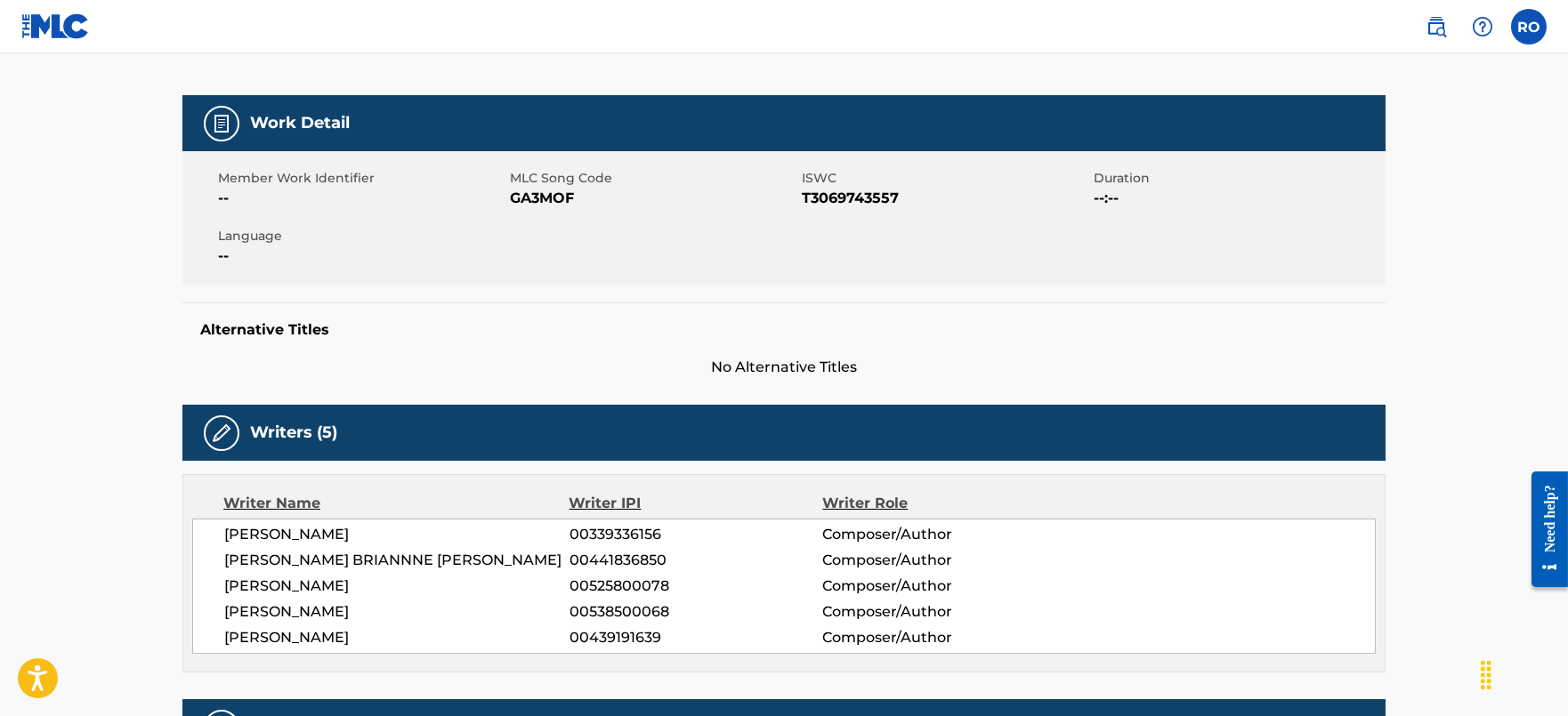
click at [629, 636] on span "00439191639" at bounding box center [696, 638] width 253 height 21
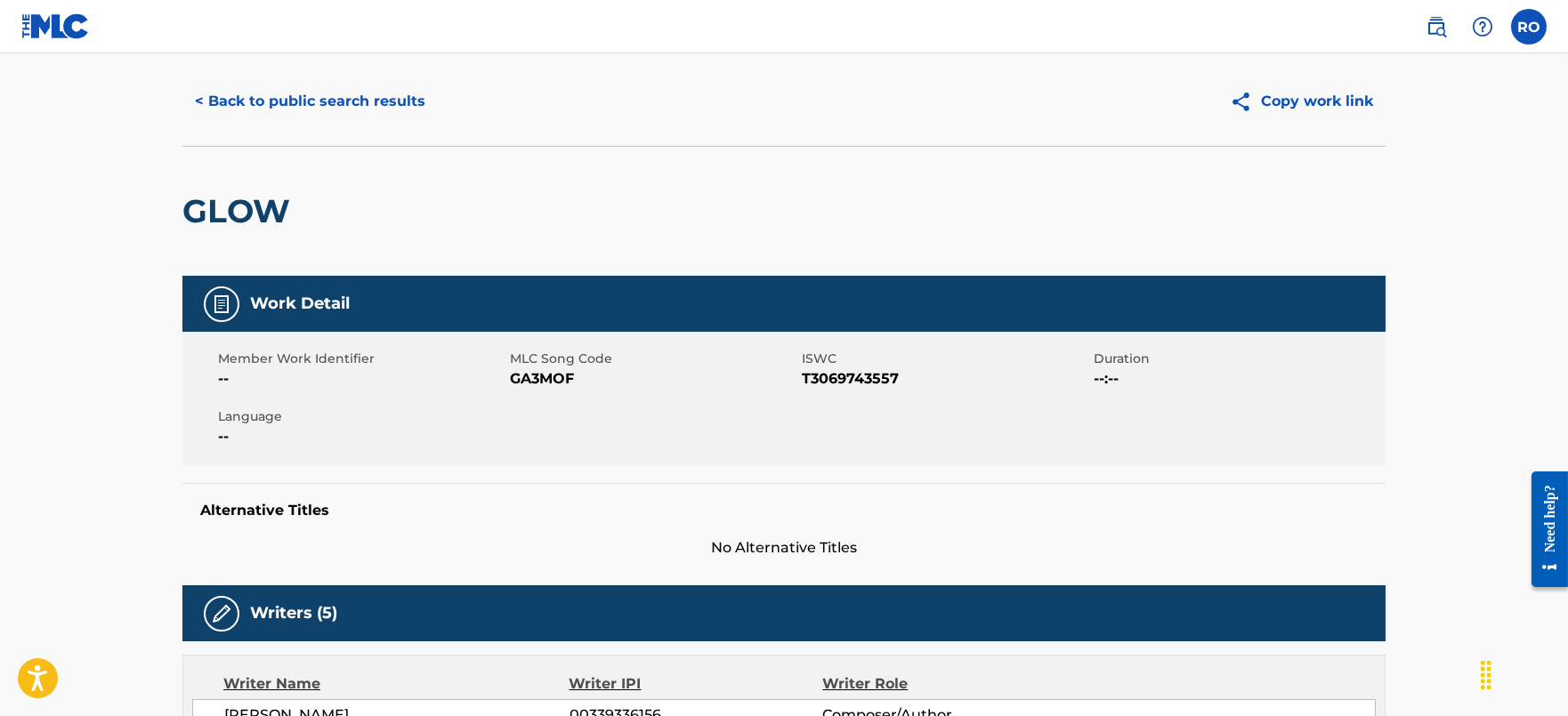
scroll to position [0, 0]
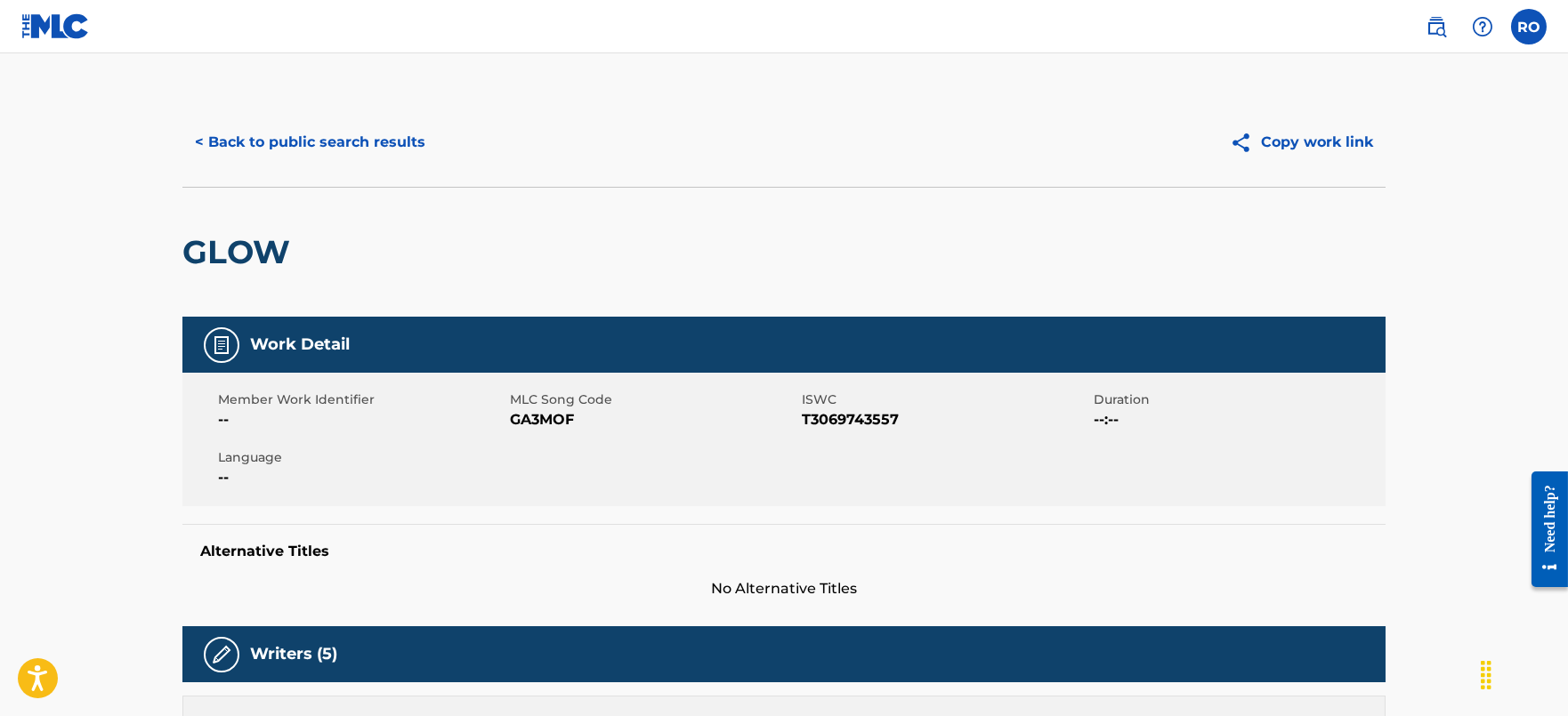
click at [351, 133] on button "< Back to public search results" at bounding box center [309, 143] width 255 height 45
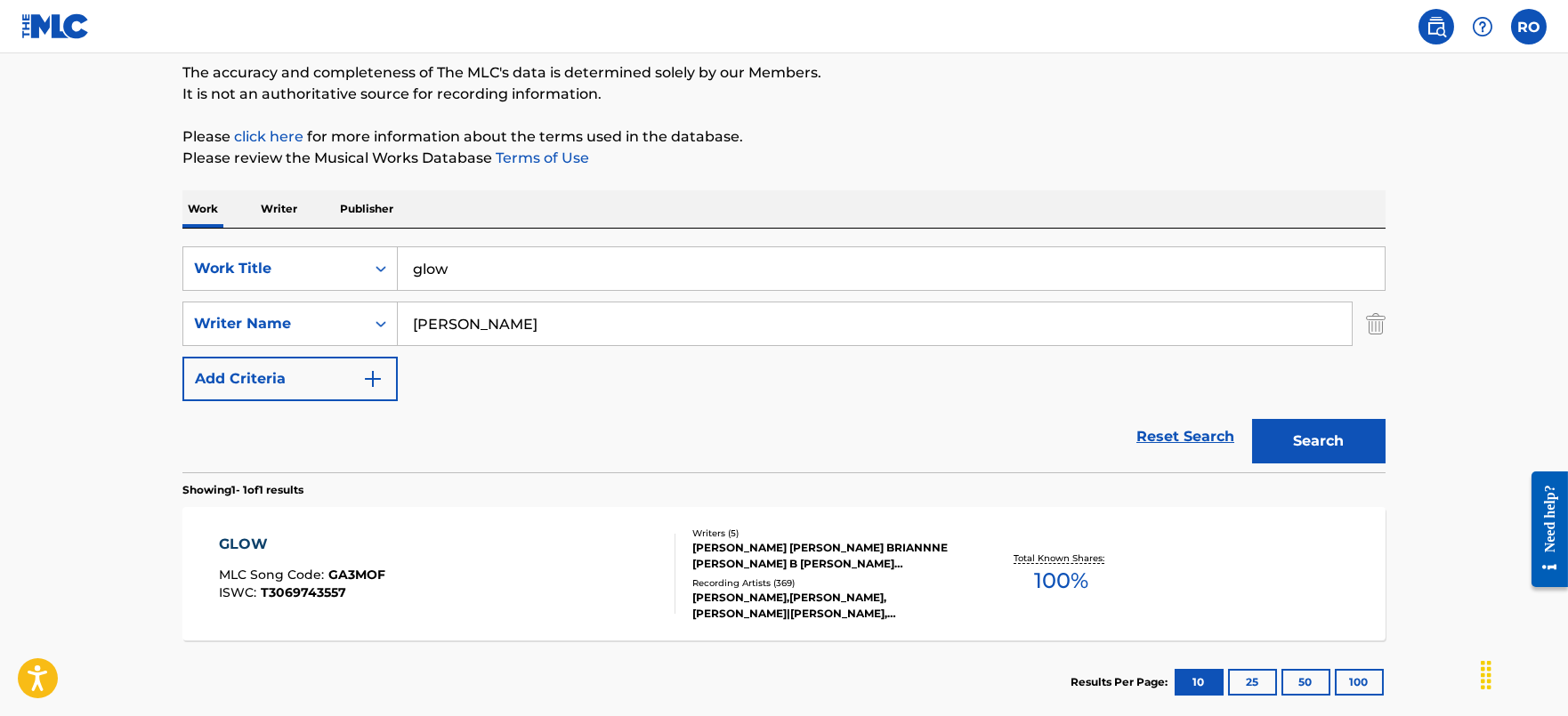
click at [262, 202] on p "Writer" at bounding box center [278, 209] width 48 height 37
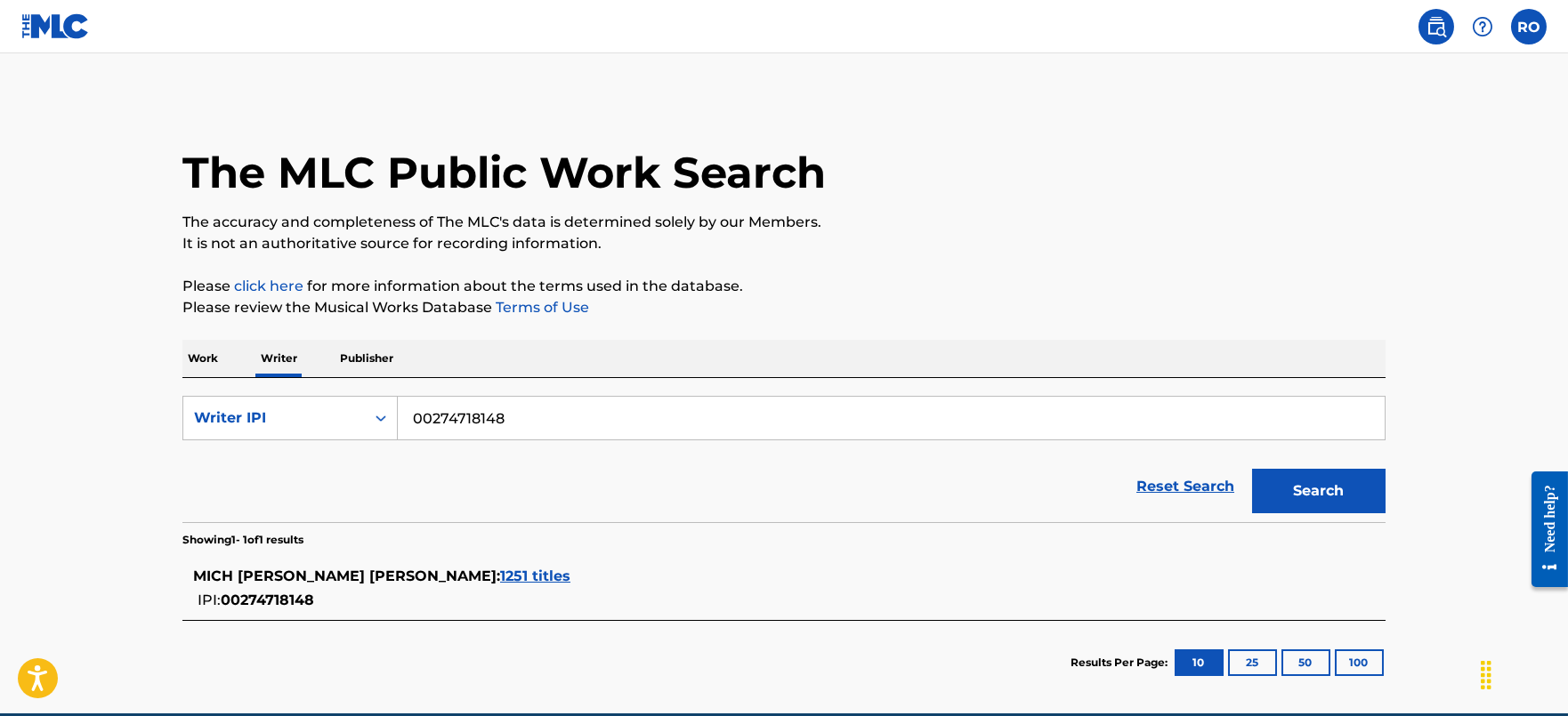
click at [526, 413] on input "00274718148" at bounding box center [891, 418] width 987 height 43
paste input "439191639"
type input "00439191639"
click at [1316, 493] on button "Search" at bounding box center [1319, 491] width 134 height 45
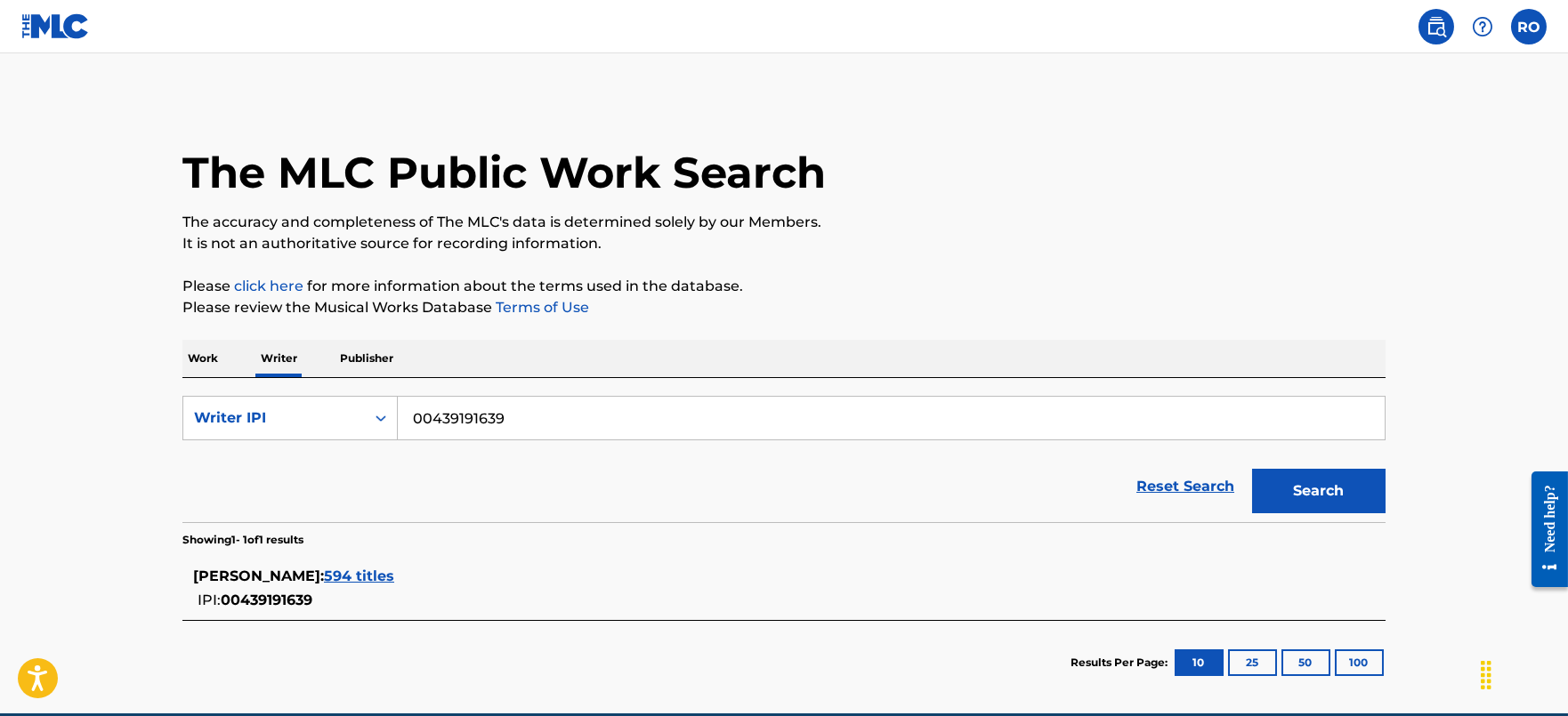
click at [289, 590] on div "IPI: 00439191639" at bounding box center [247, 599] width 106 height 24
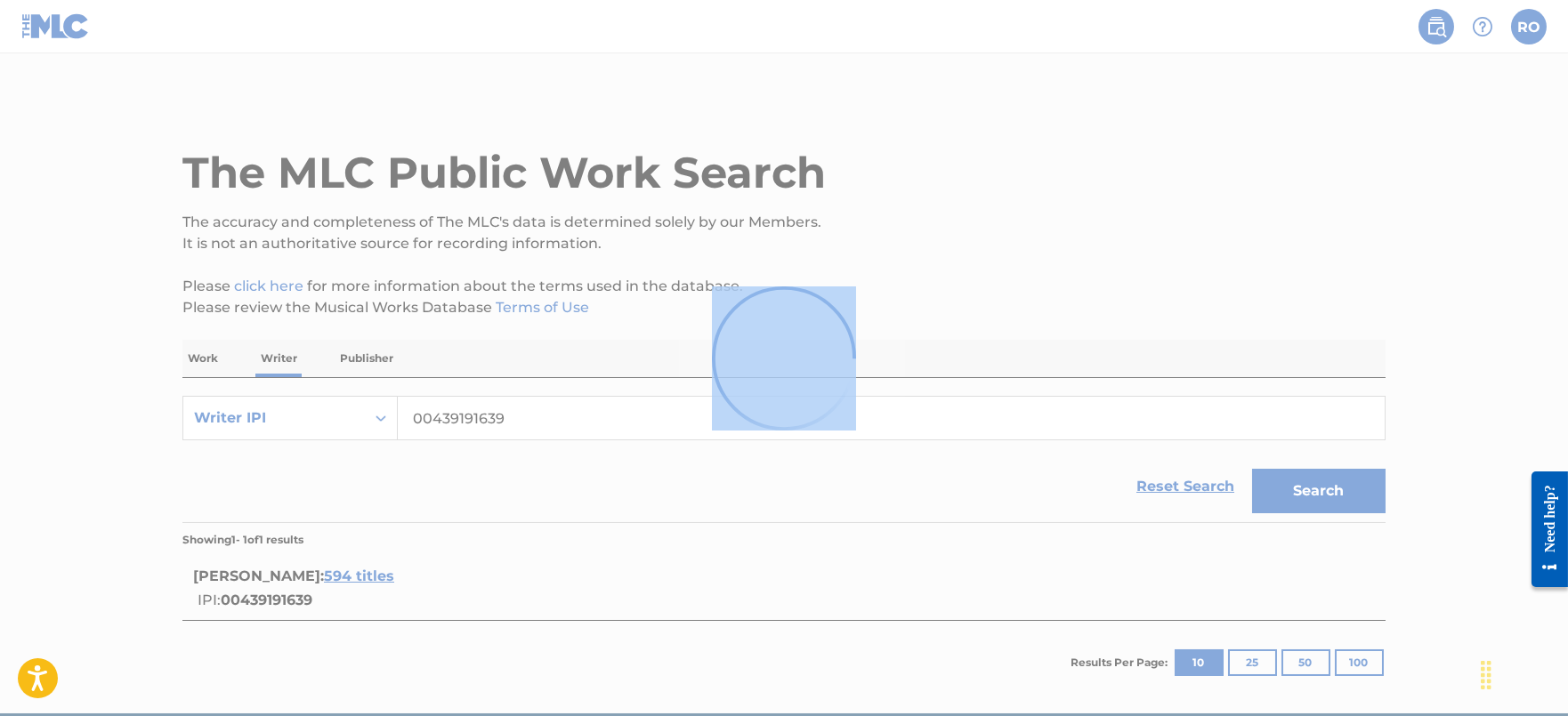
click at [289, 590] on div at bounding box center [784, 358] width 1568 height 716
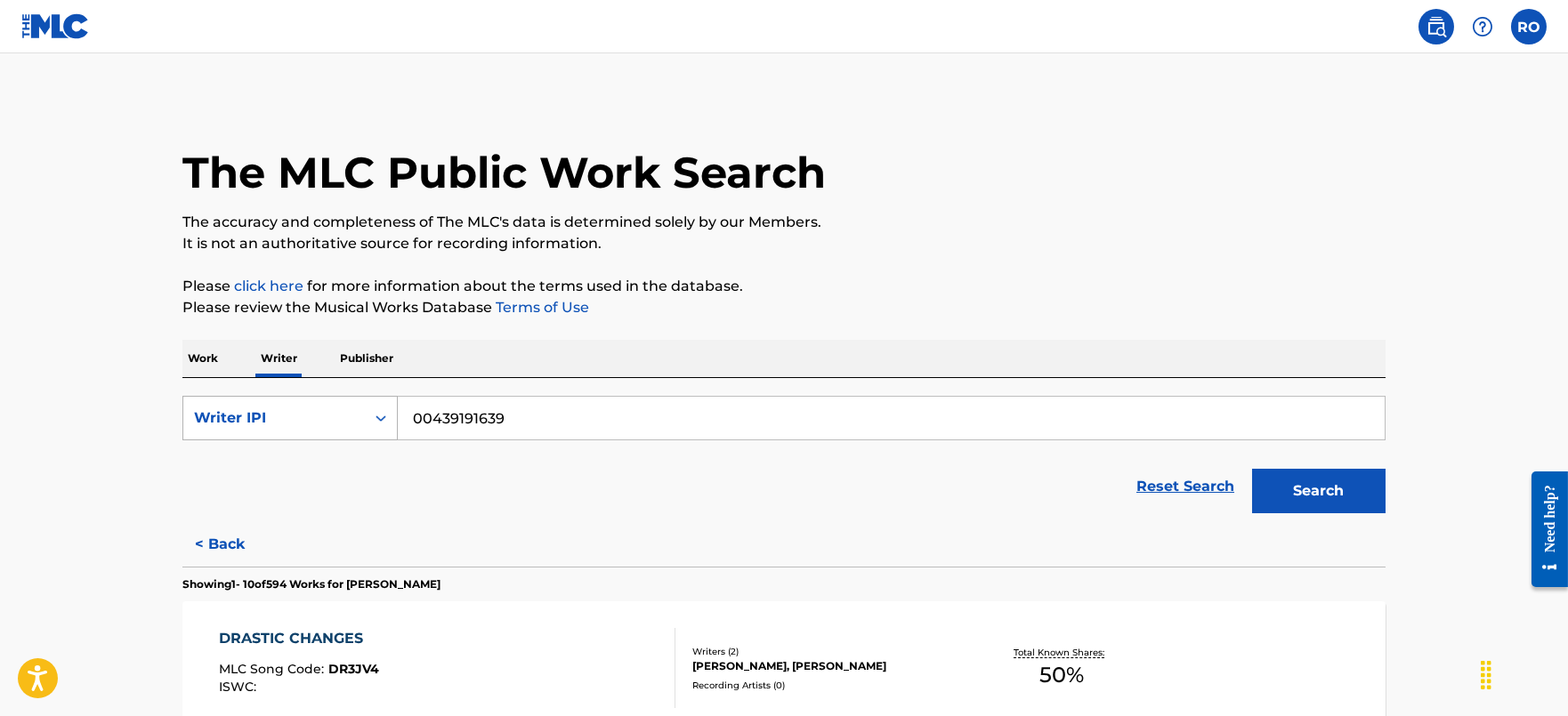
drag, startPoint x: 561, startPoint y: 416, endPoint x: 346, endPoint y: 422, distance: 215.1
click at [346, 422] on div "SearchWithCriteria84920459-88ff-4e0f-9b3c-a97afdb74376 Writer IPI 00439191639" at bounding box center [784, 418] width 1203 height 45
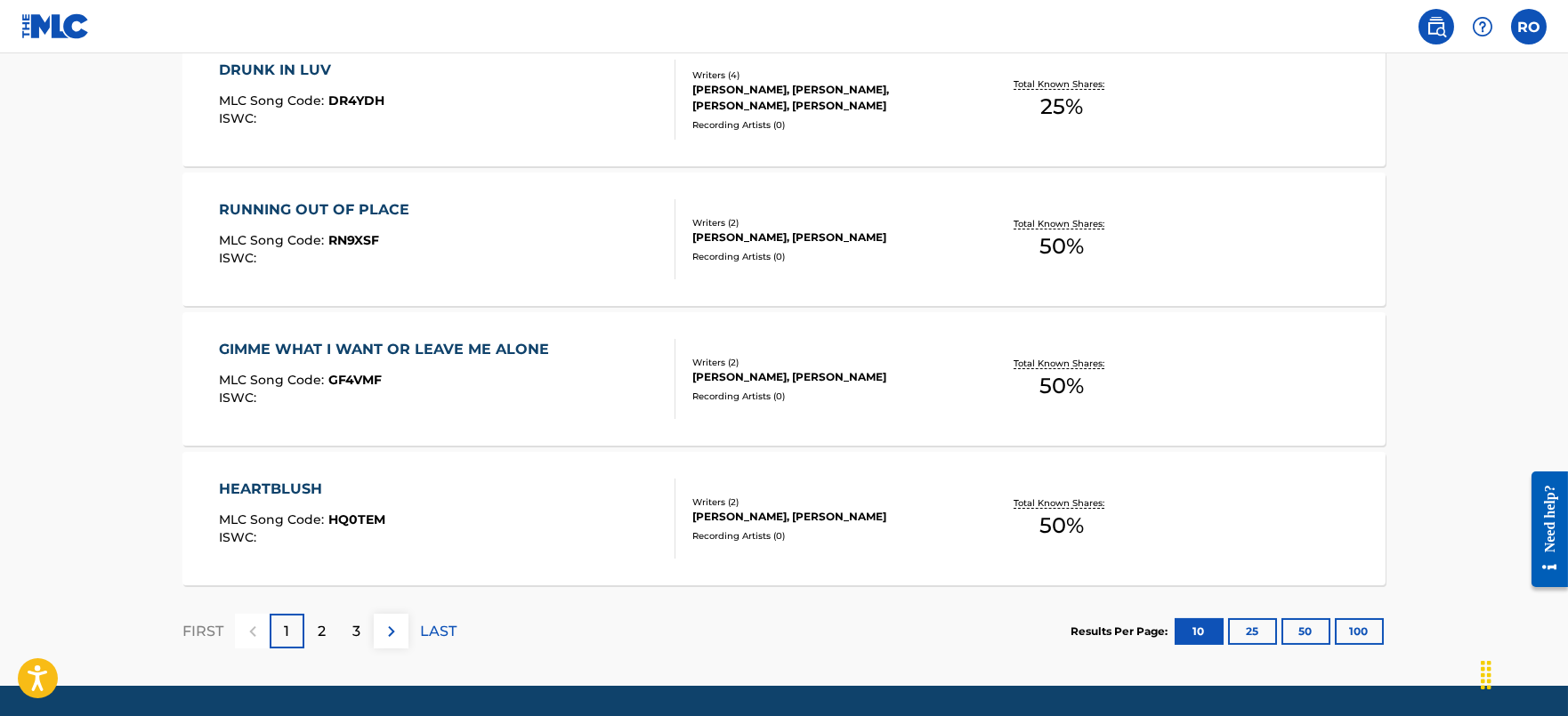
scroll to position [1461, 0]
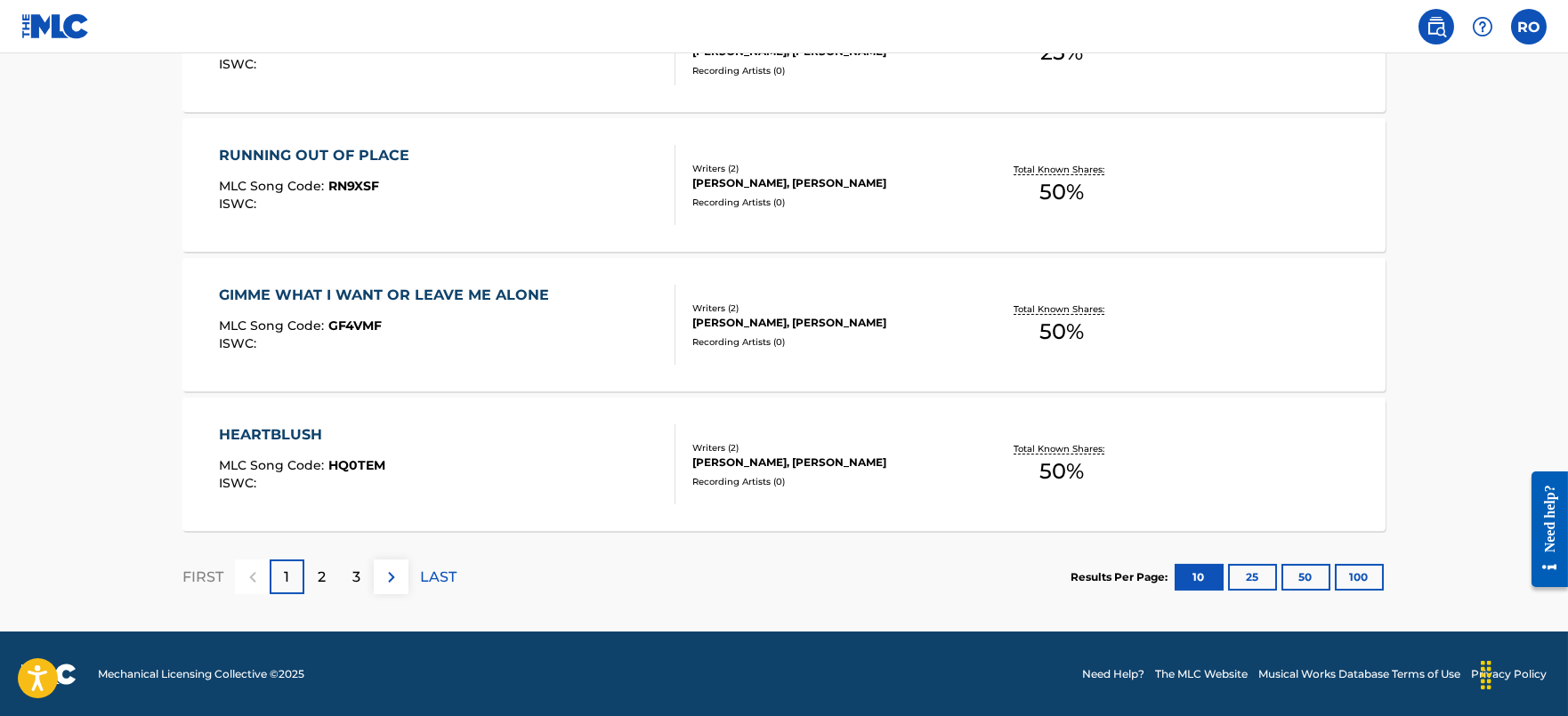
click at [331, 576] on div "2" at bounding box center [321, 576] width 35 height 35
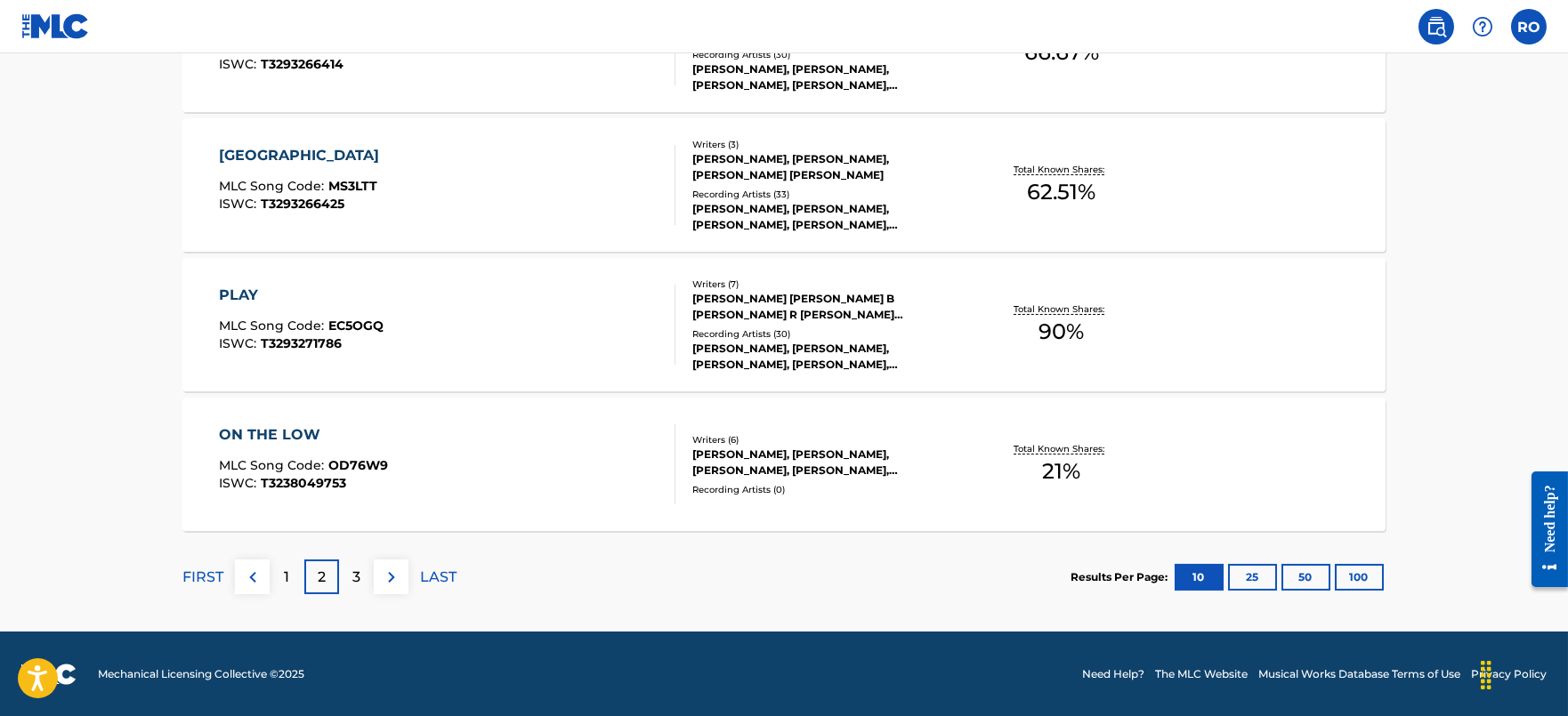
click at [281, 147] on div "[GEOGRAPHIC_DATA]" at bounding box center [303, 155] width 169 height 21
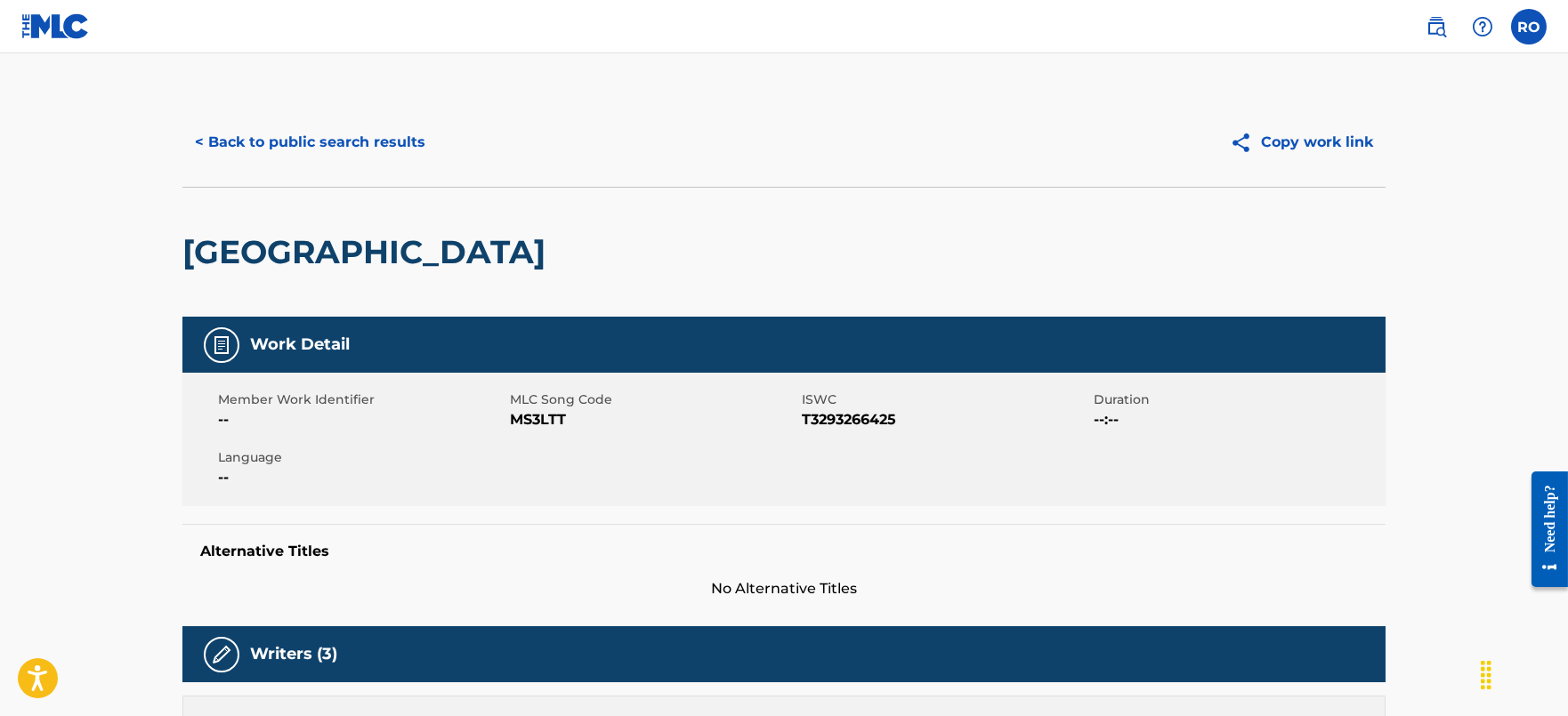
click at [280, 154] on button "< Back to public search results" at bounding box center [309, 143] width 255 height 45
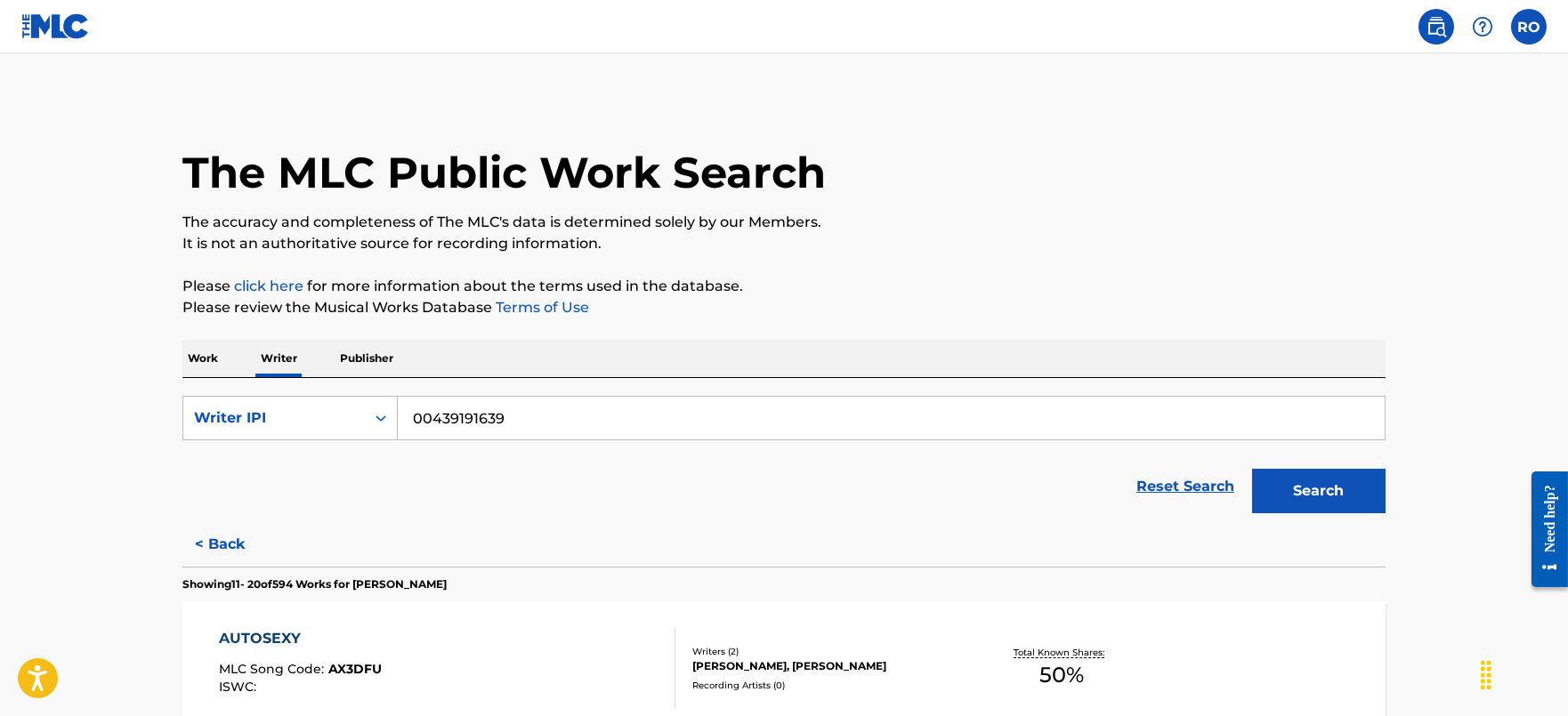
click at [212, 356] on p "Work" at bounding box center [203, 358] width 41 height 37
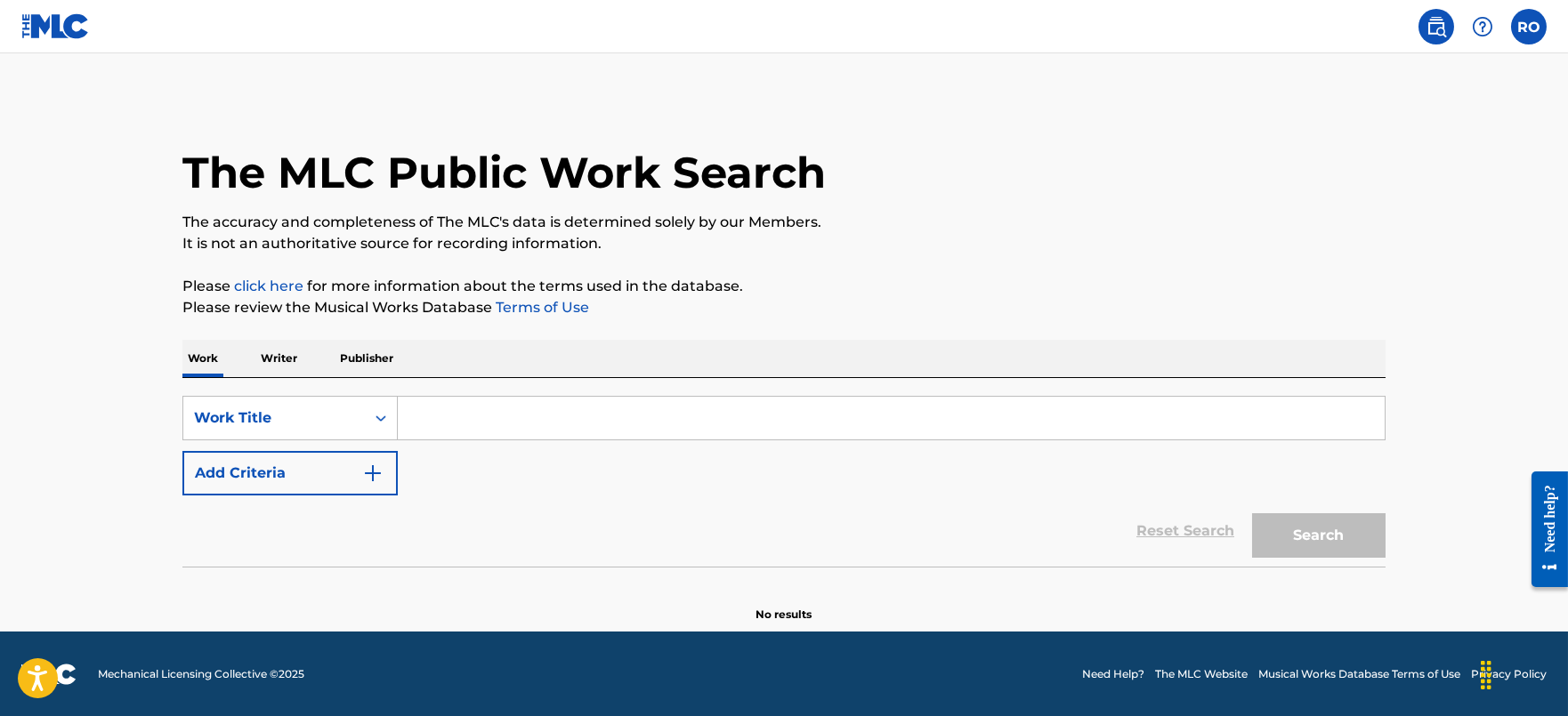
click at [699, 425] on input "Search Form" at bounding box center [891, 418] width 987 height 43
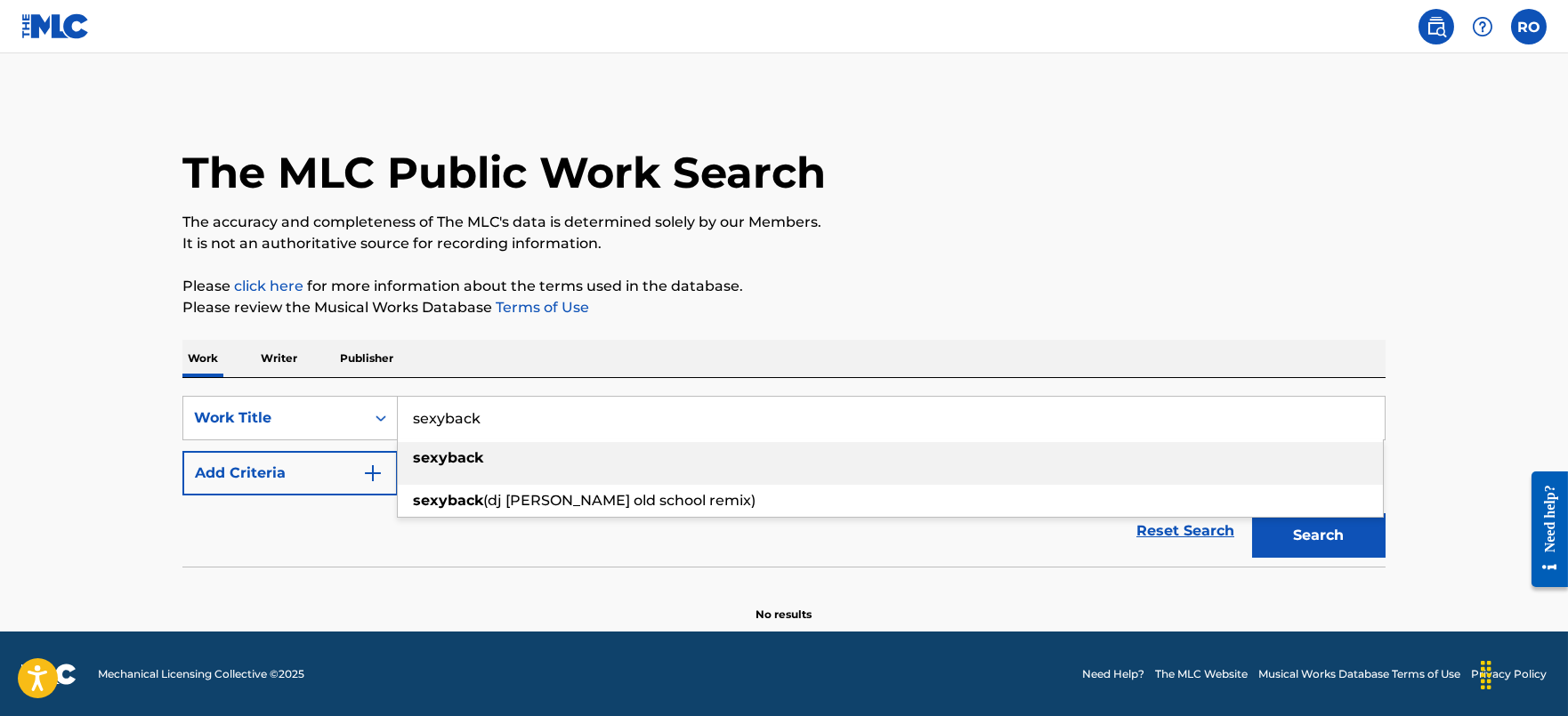
type input "sexyback"
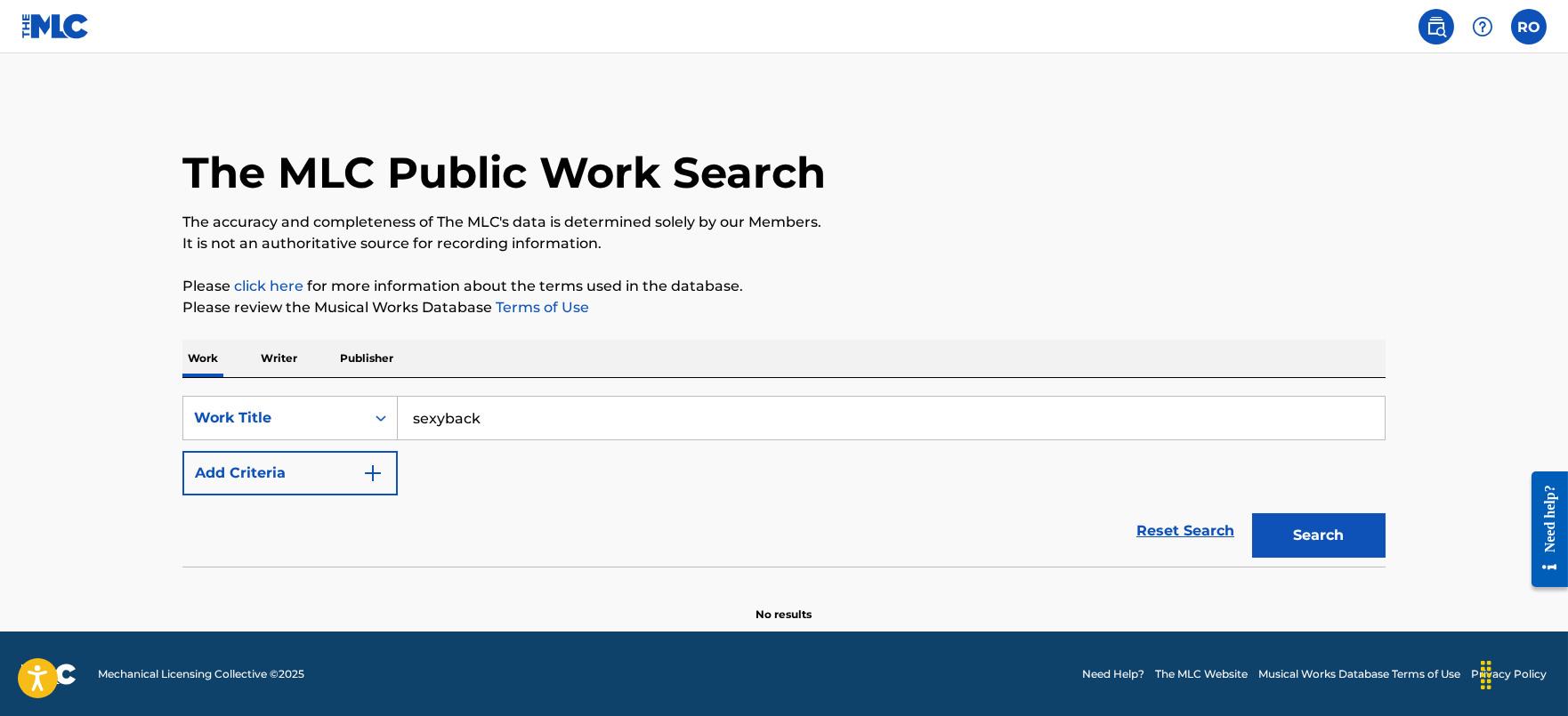
click at [349, 458] on button "Add Criteria" at bounding box center [290, 473] width 216 height 45
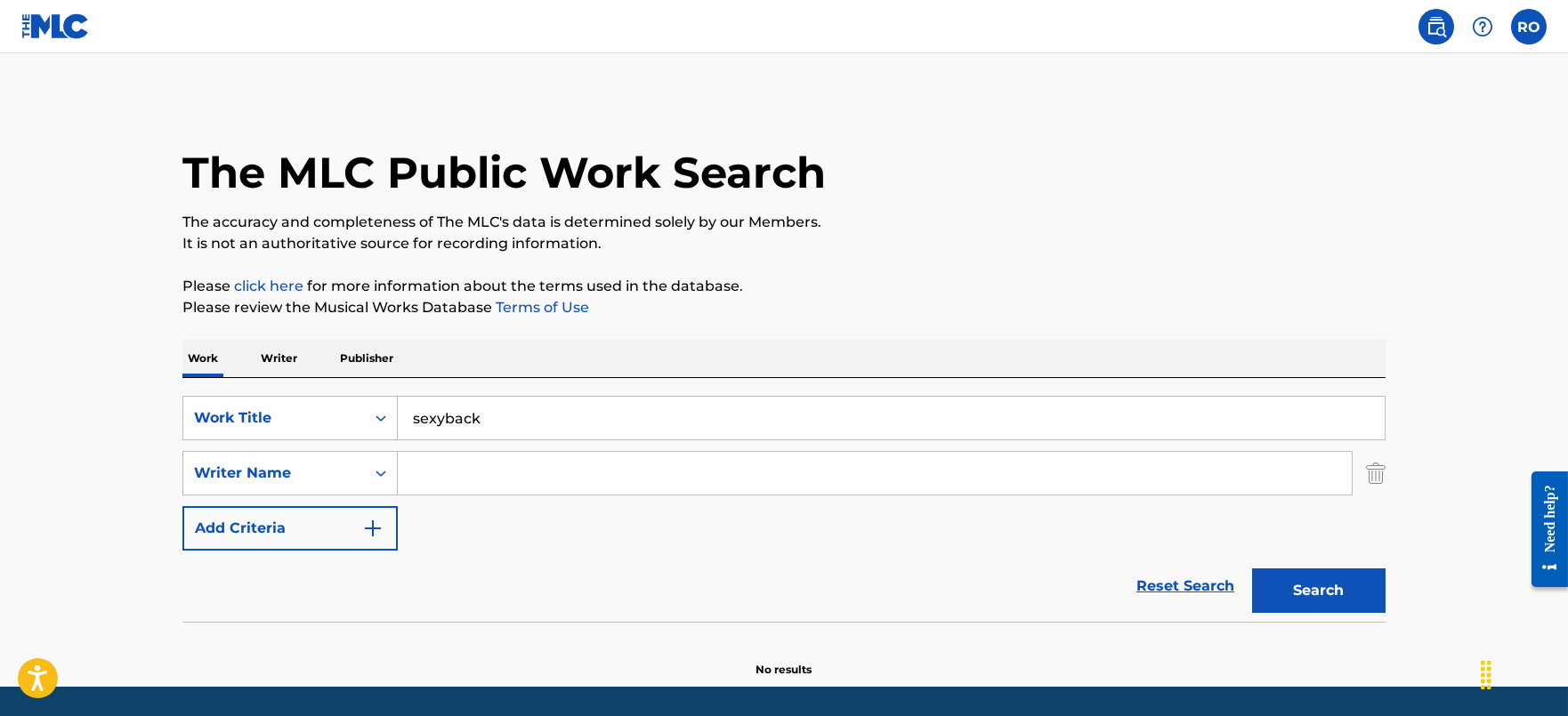
click at [473, 470] on input "Search Form" at bounding box center [875, 473] width 954 height 43
type input "hills"
click at [1252, 569] on button "Search" at bounding box center [1319, 591] width 134 height 45
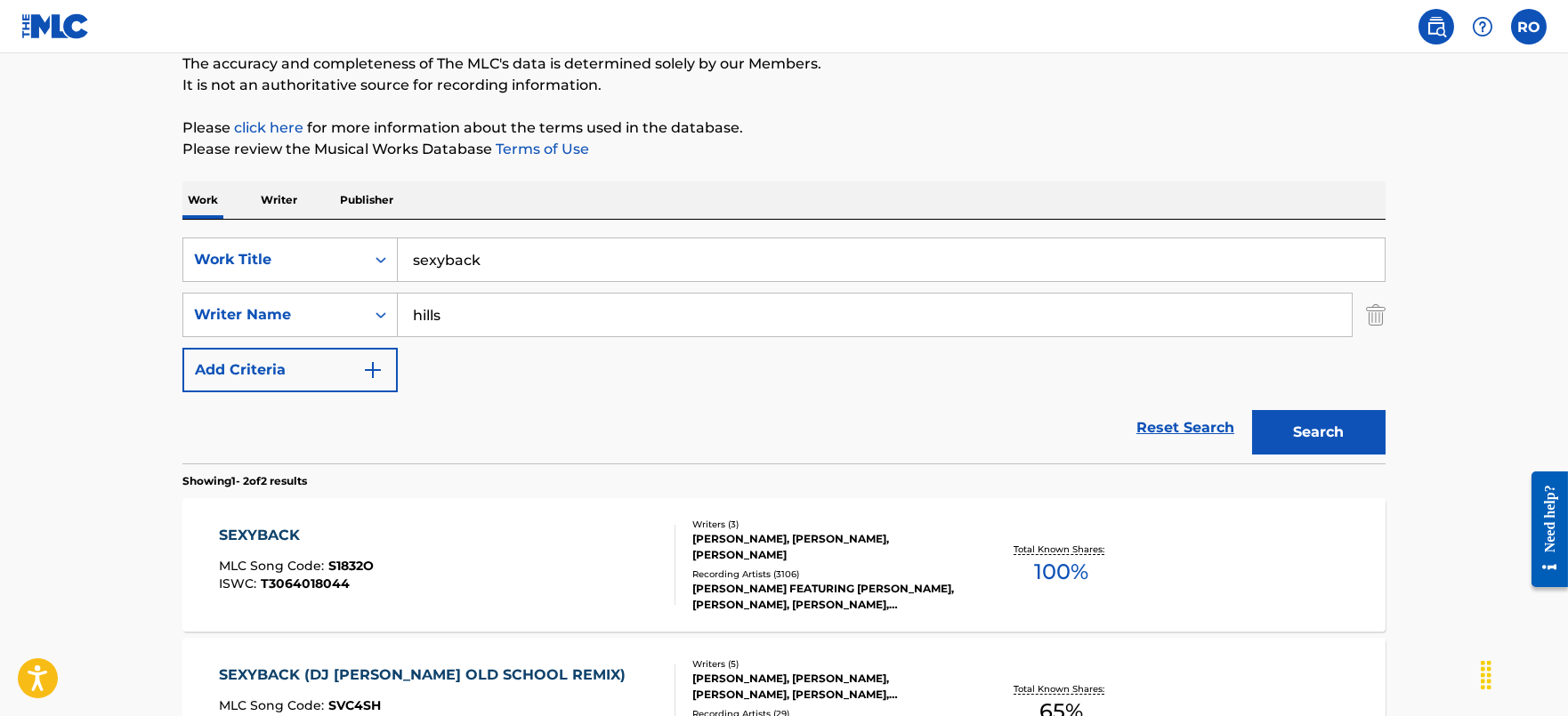
scroll to position [221, 0]
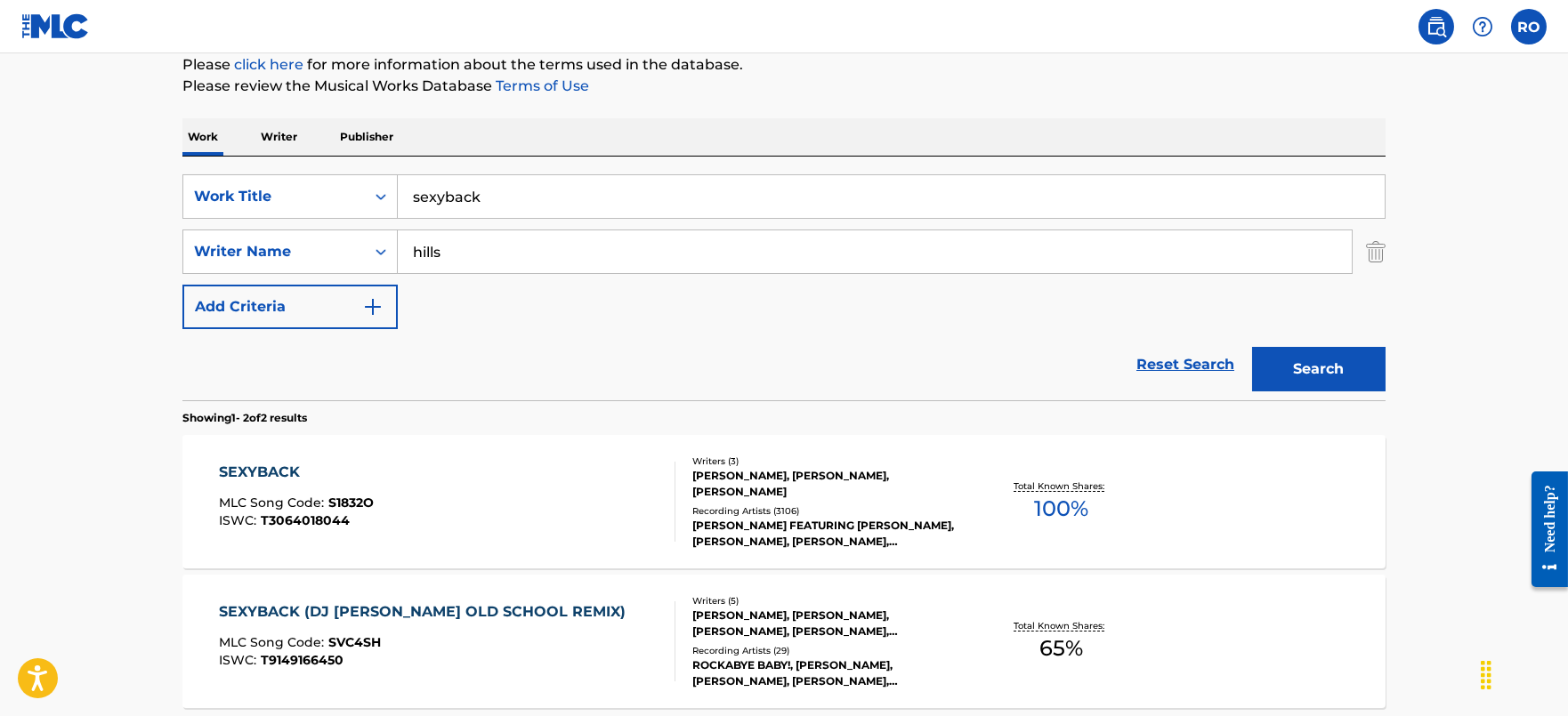
click at [289, 476] on div "SEXYBACK" at bounding box center [296, 472] width 155 height 21
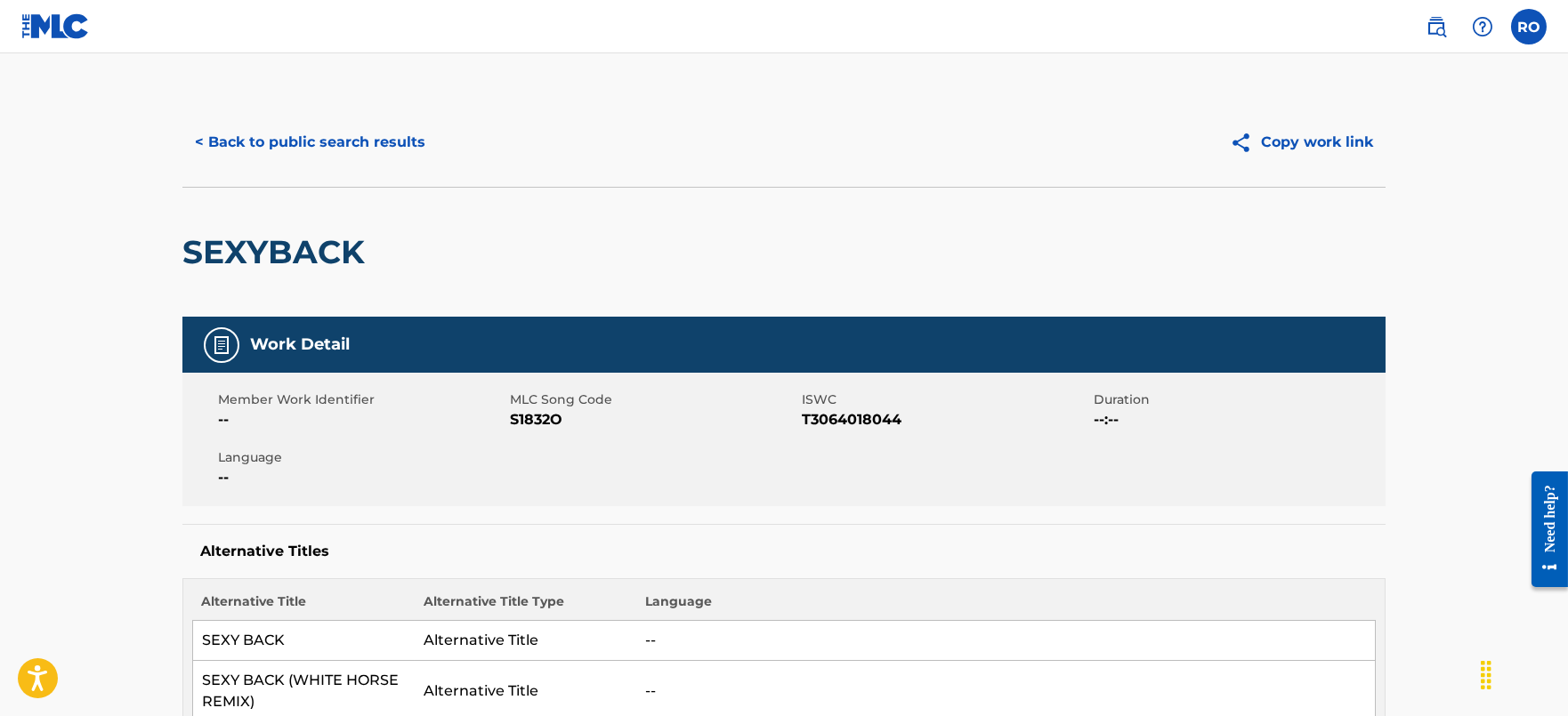
click at [358, 146] on button "< Back to public search results" at bounding box center [309, 143] width 255 height 45
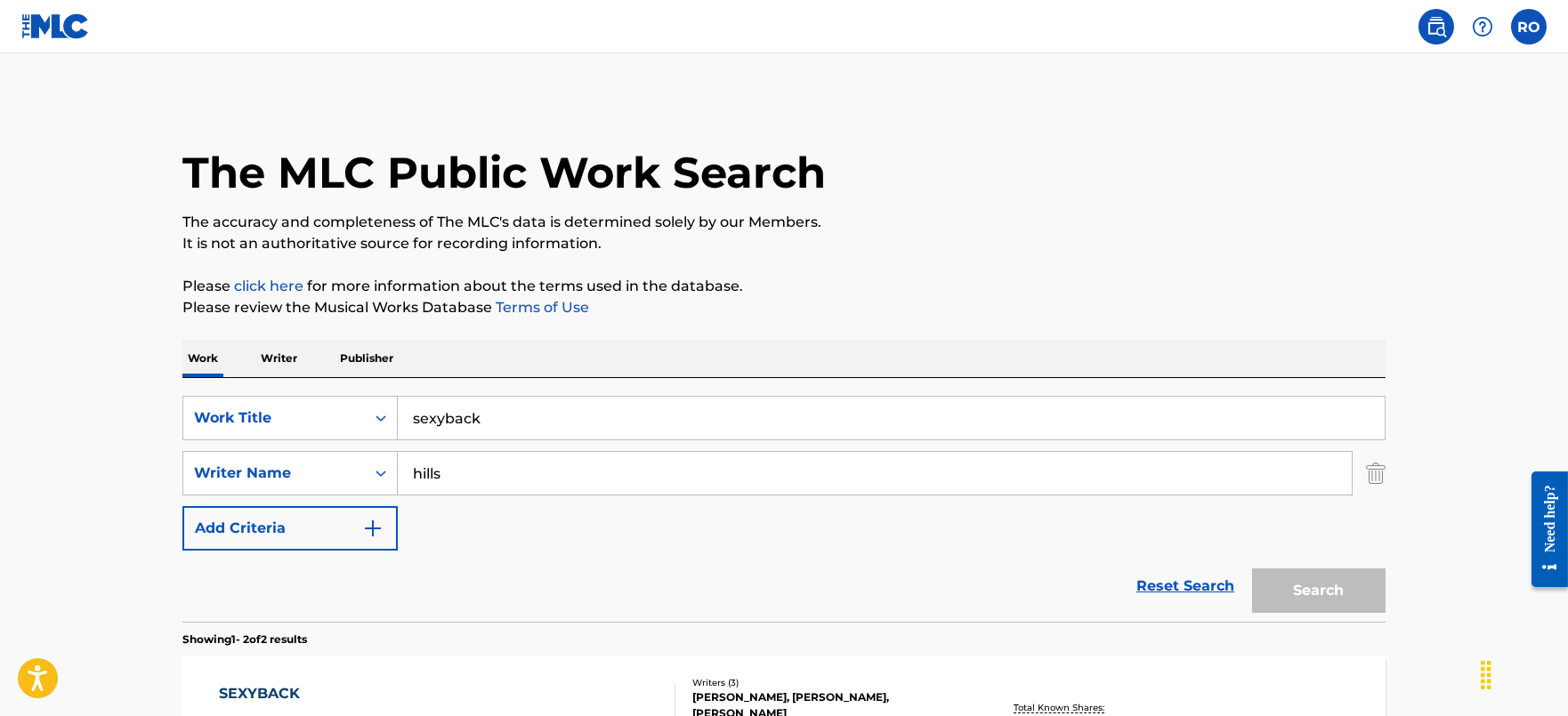
scroll to position [221, 0]
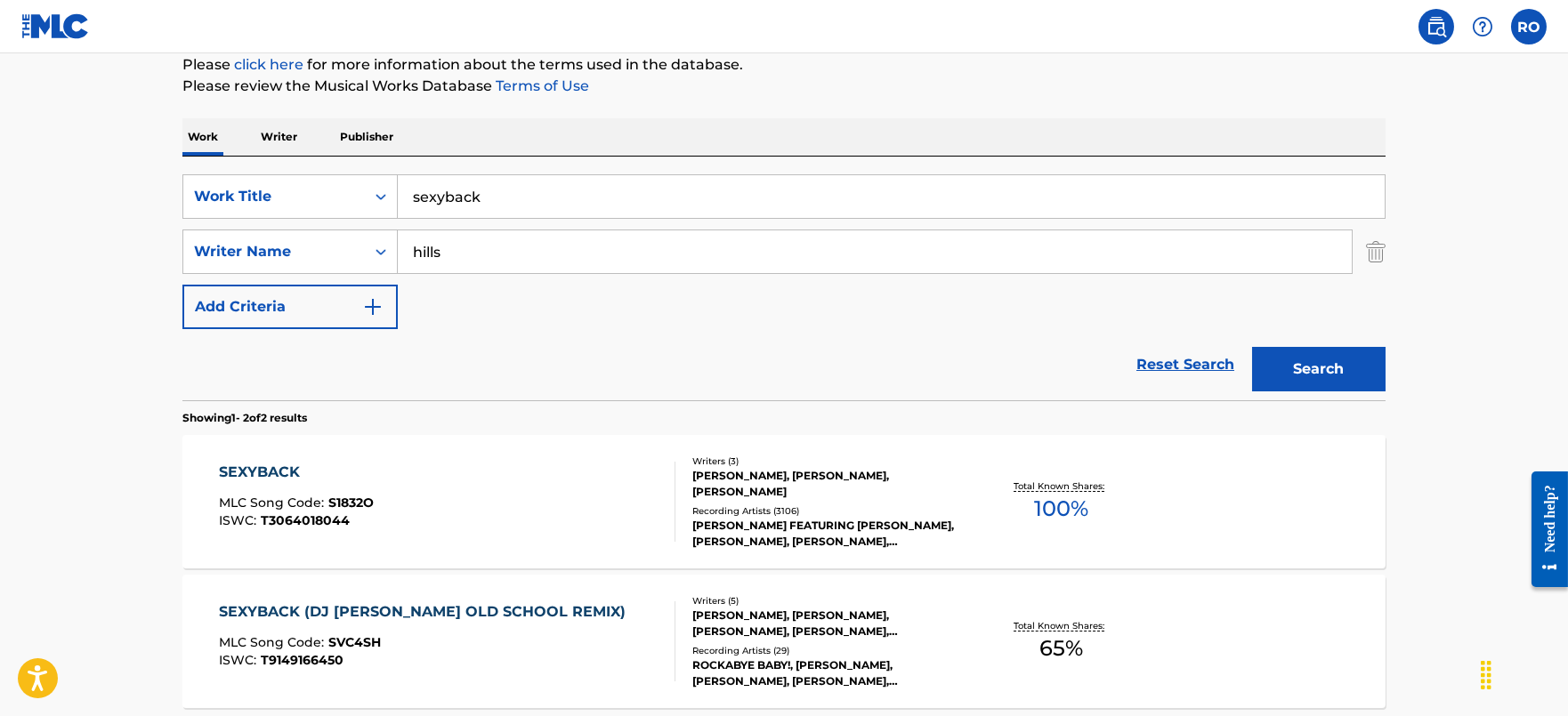
click at [558, 188] on input "sexyback" at bounding box center [891, 197] width 987 height 43
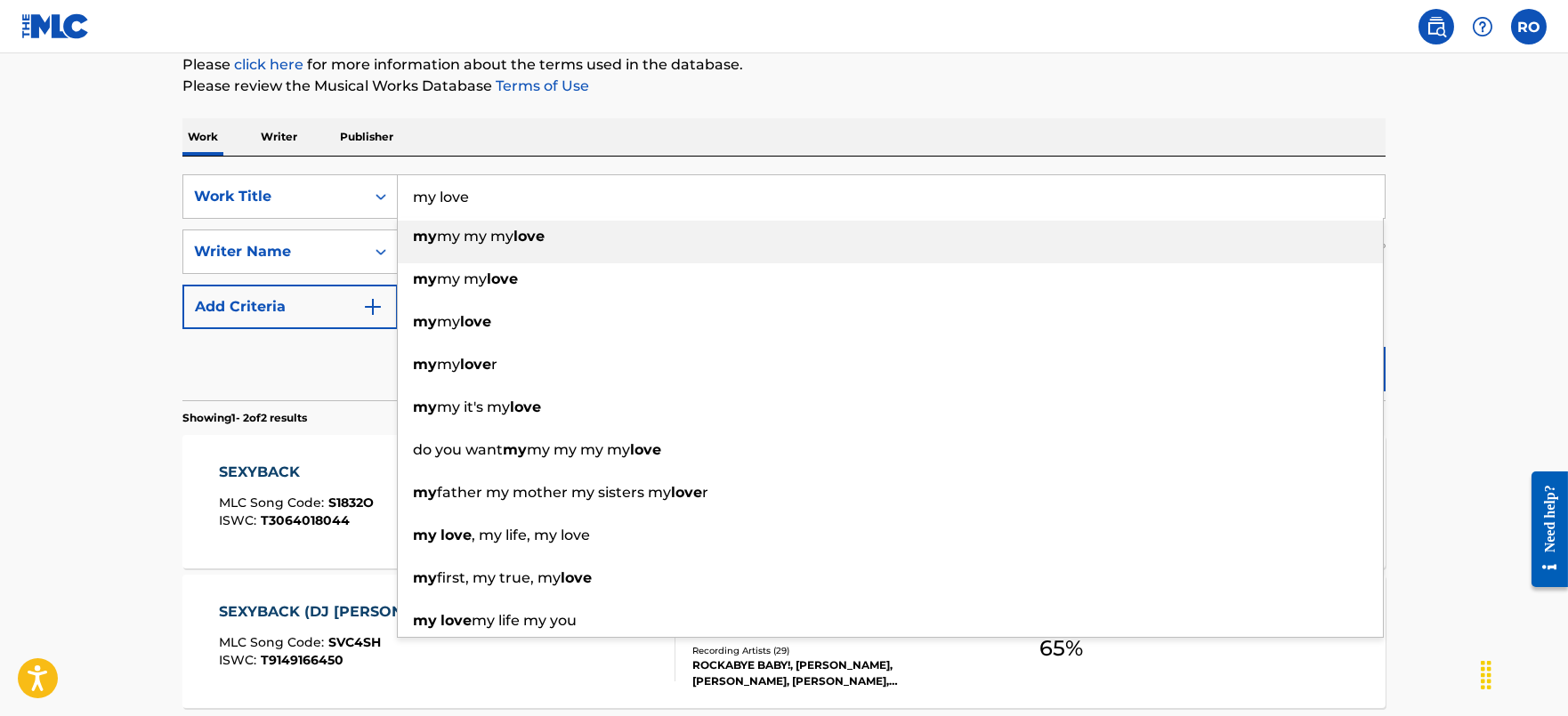
click at [640, 195] on input "my love" at bounding box center [891, 197] width 987 height 43
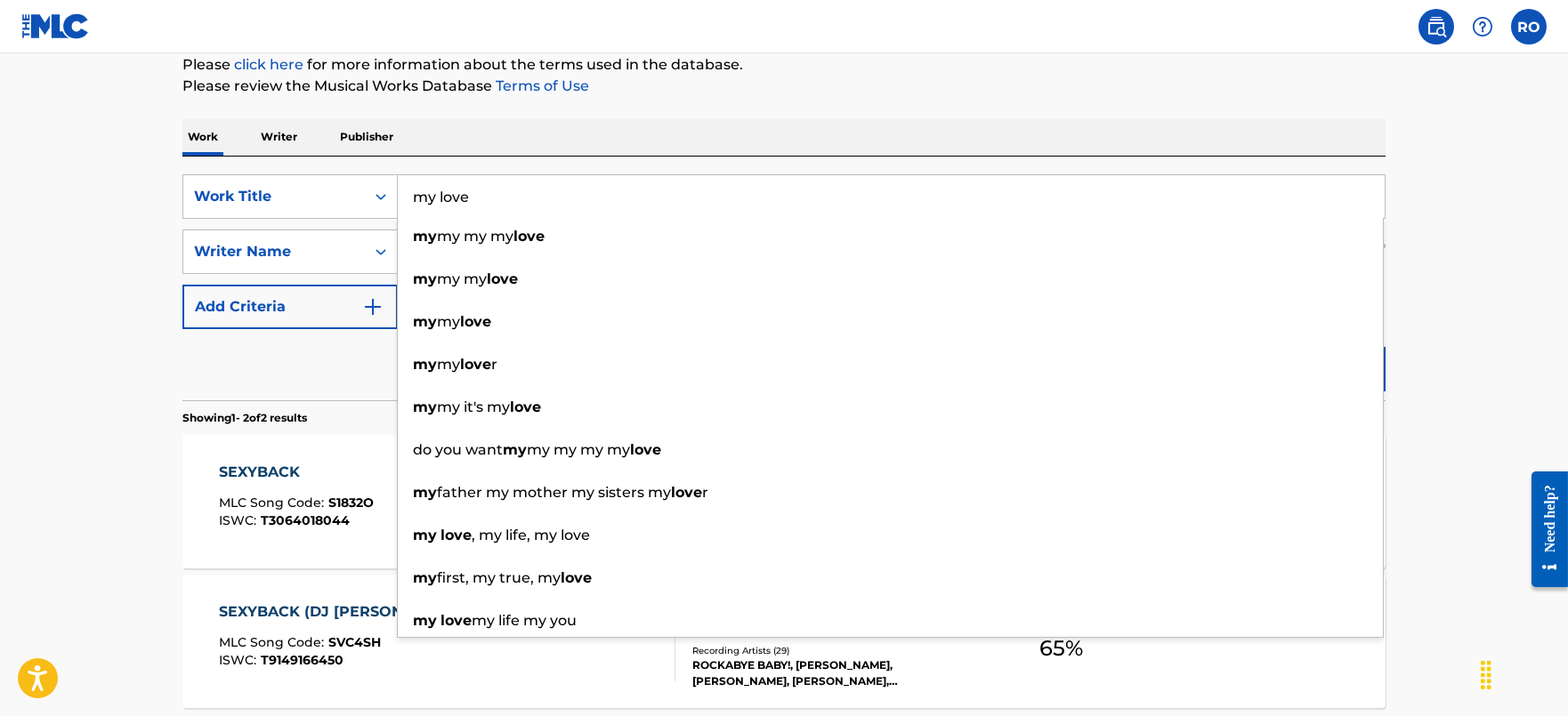
type input "my love"
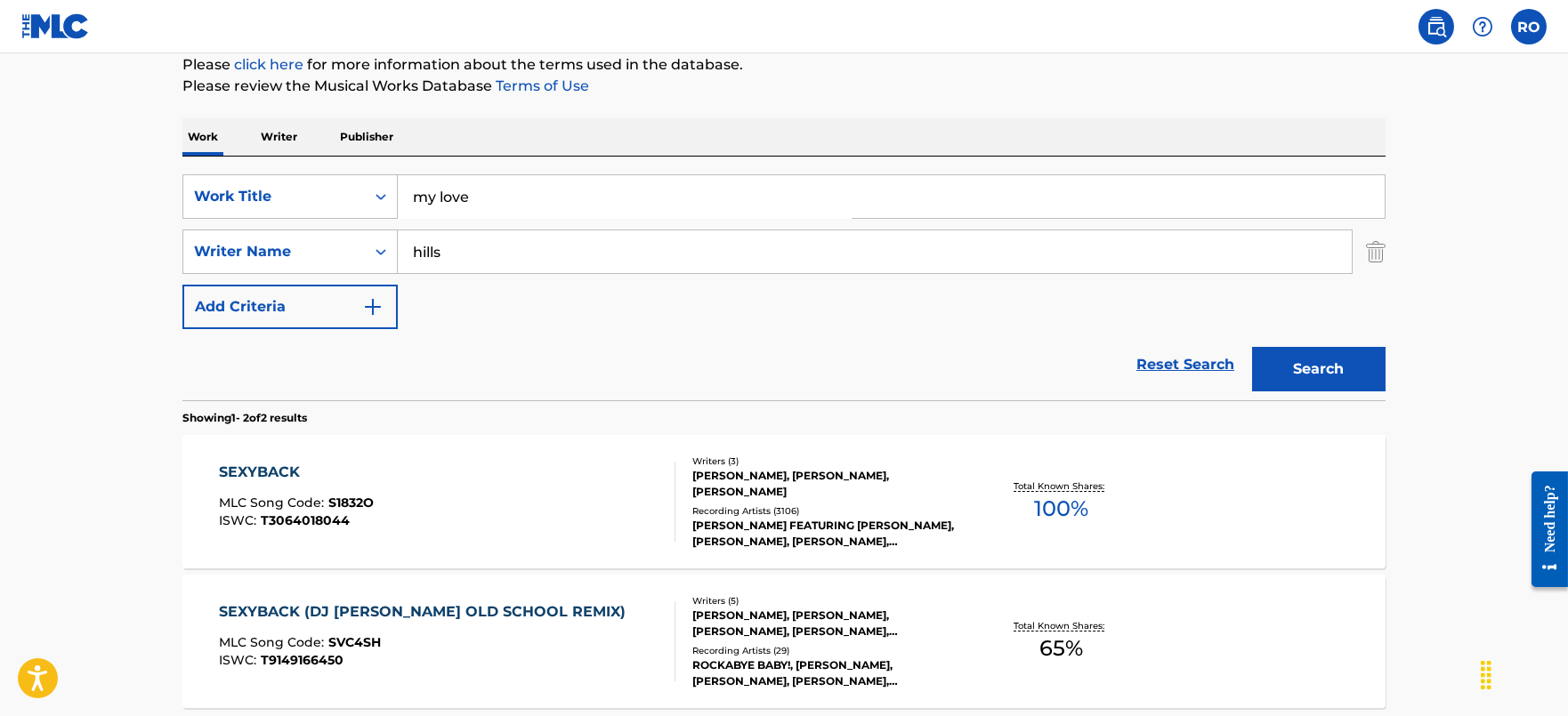
click at [1464, 292] on main "The MLC Public Work Search The accuracy and completeness of The MLC's data is d…" at bounding box center [784, 316] width 1568 height 969
click at [1274, 364] on button "Search" at bounding box center [1319, 370] width 134 height 45
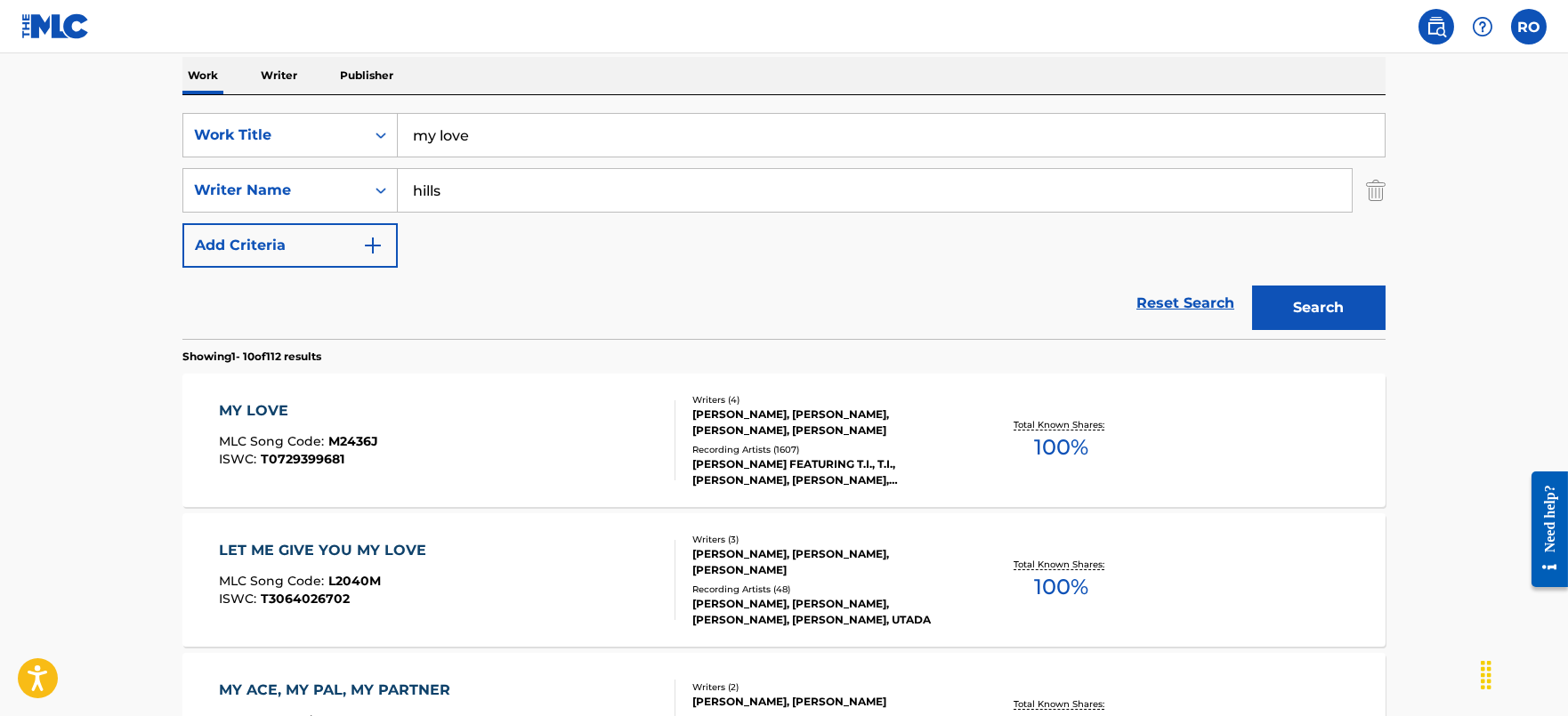
scroll to position [333, 0]
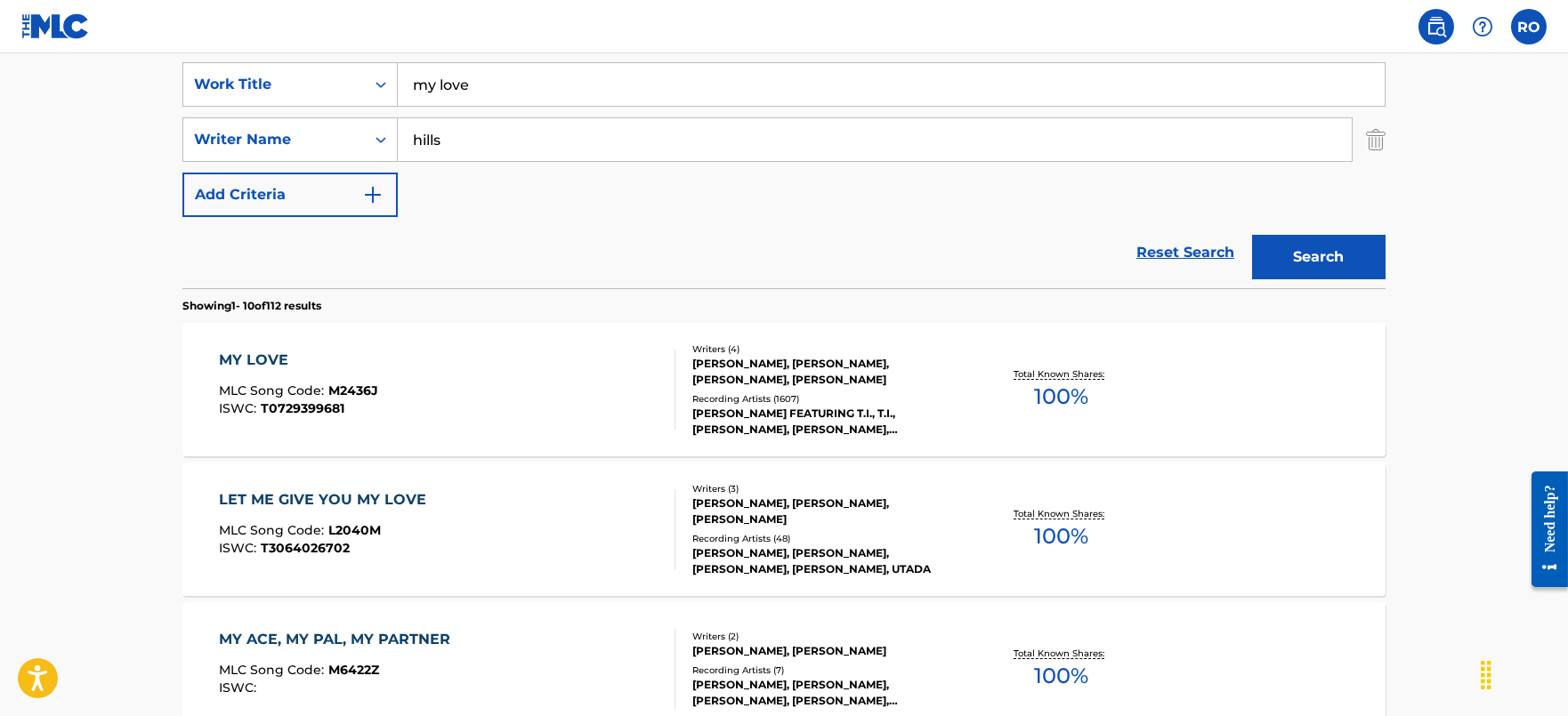
click at [254, 341] on div "MY LOVE MLC Song Code : M2436J ISWC : T0729399681 Writers ( 4 ) [PERSON_NAME], …" at bounding box center [784, 389] width 1203 height 133
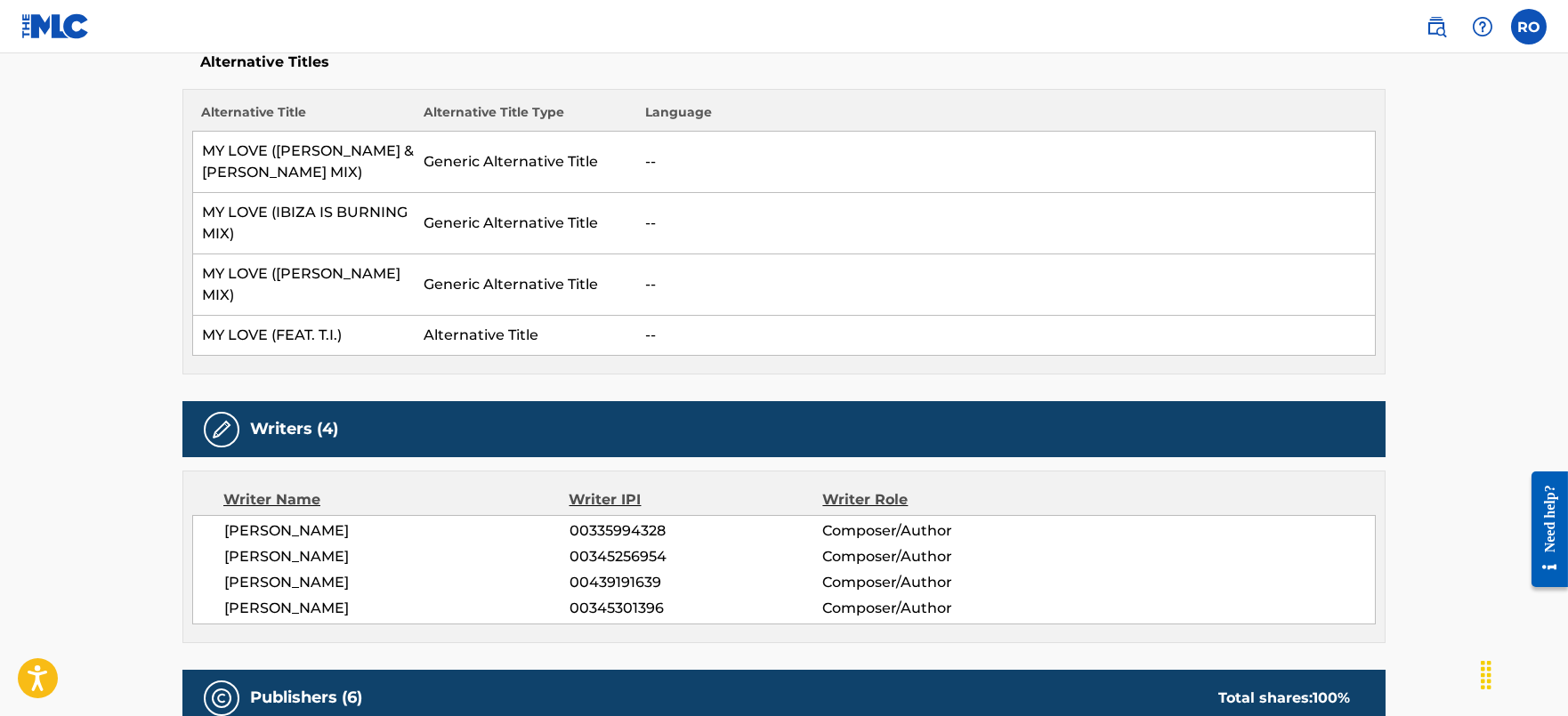
scroll to position [556, 0]
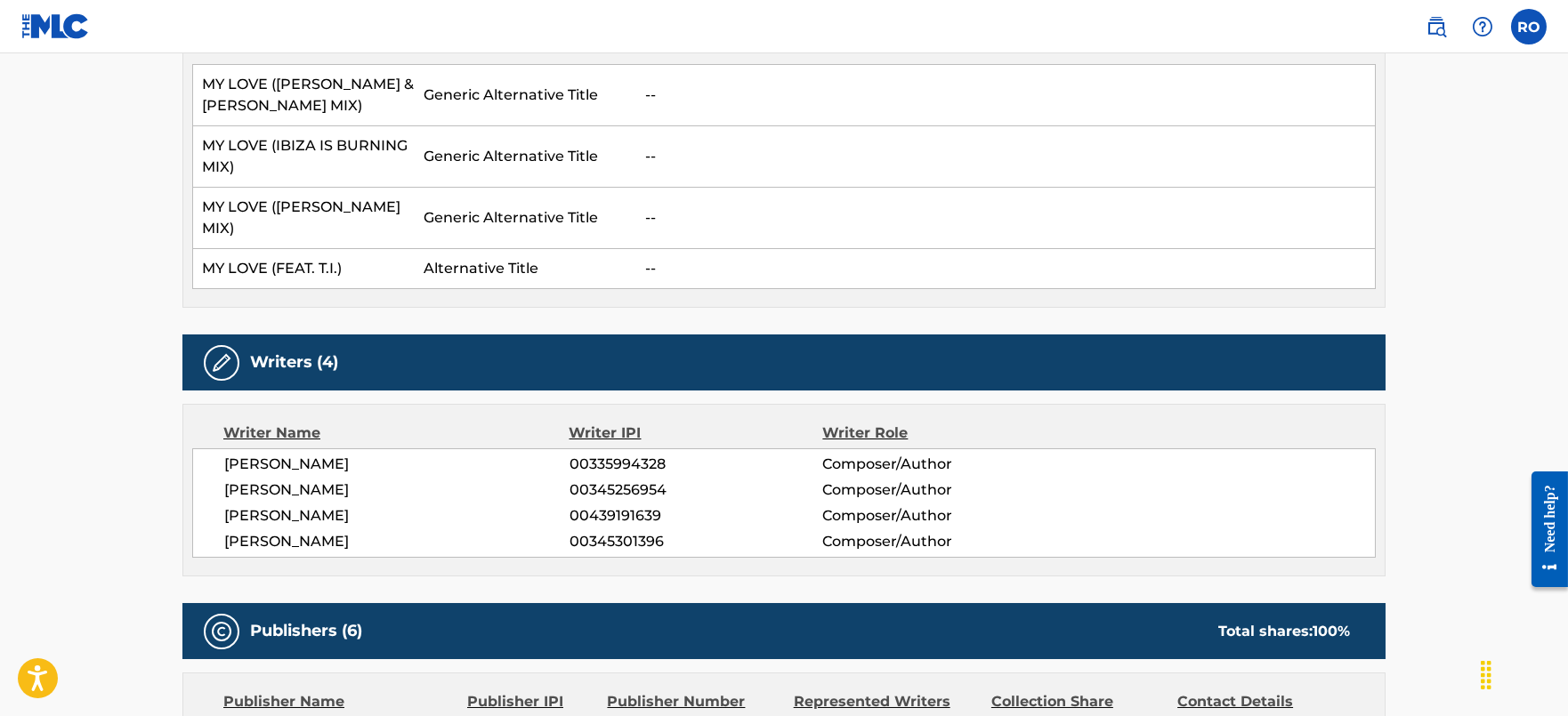
click at [623, 506] on span "00439191639" at bounding box center [696, 515] width 253 height 21
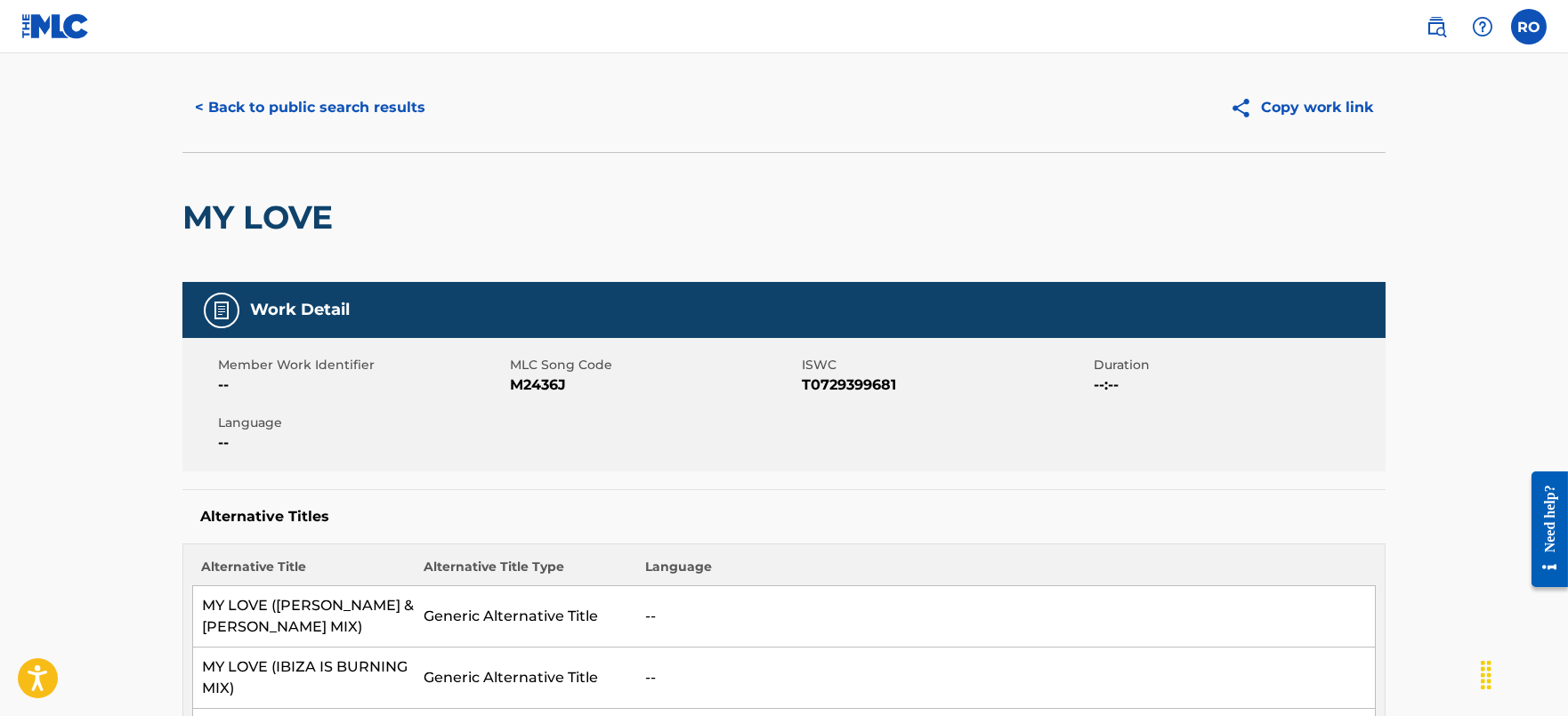
scroll to position [0, 0]
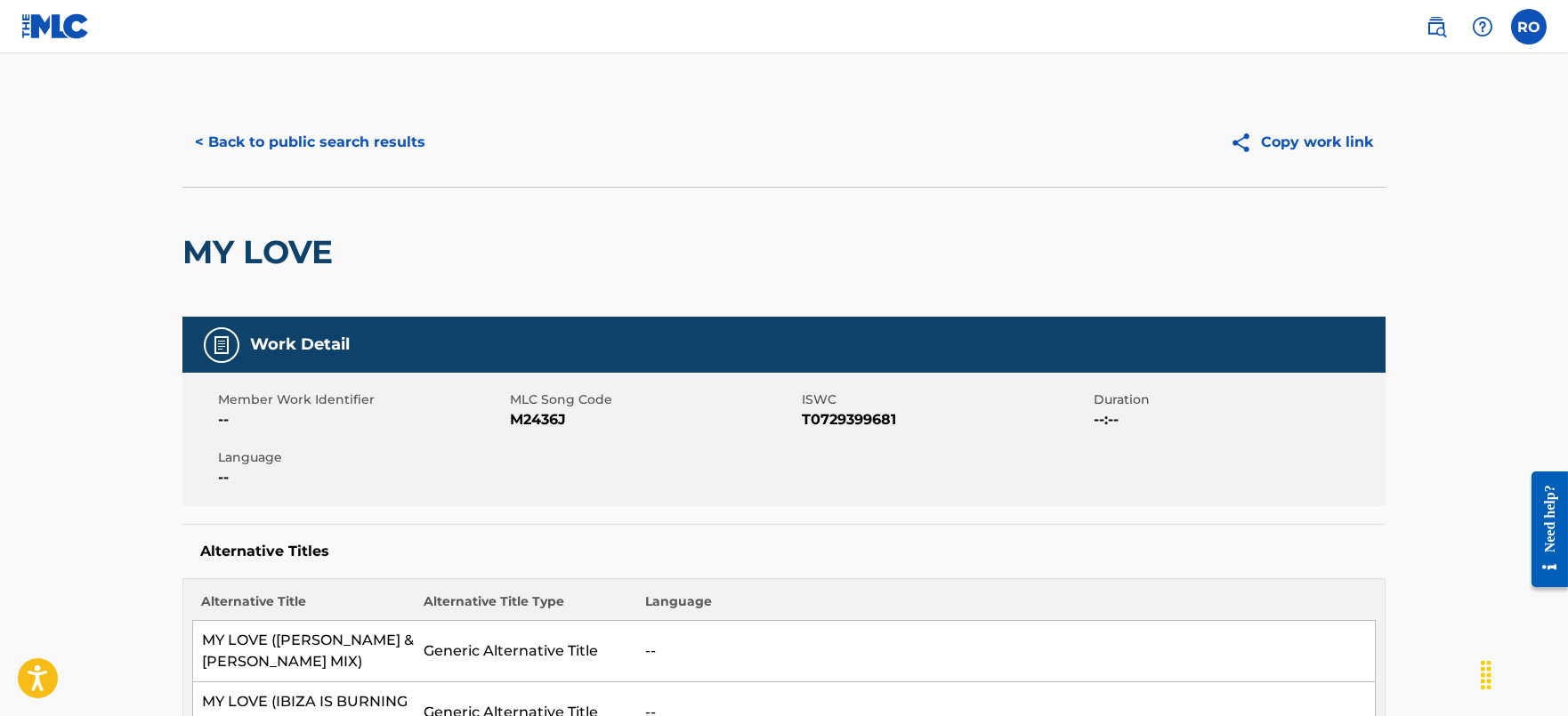
click at [330, 141] on button "< Back to public search results" at bounding box center [309, 143] width 255 height 45
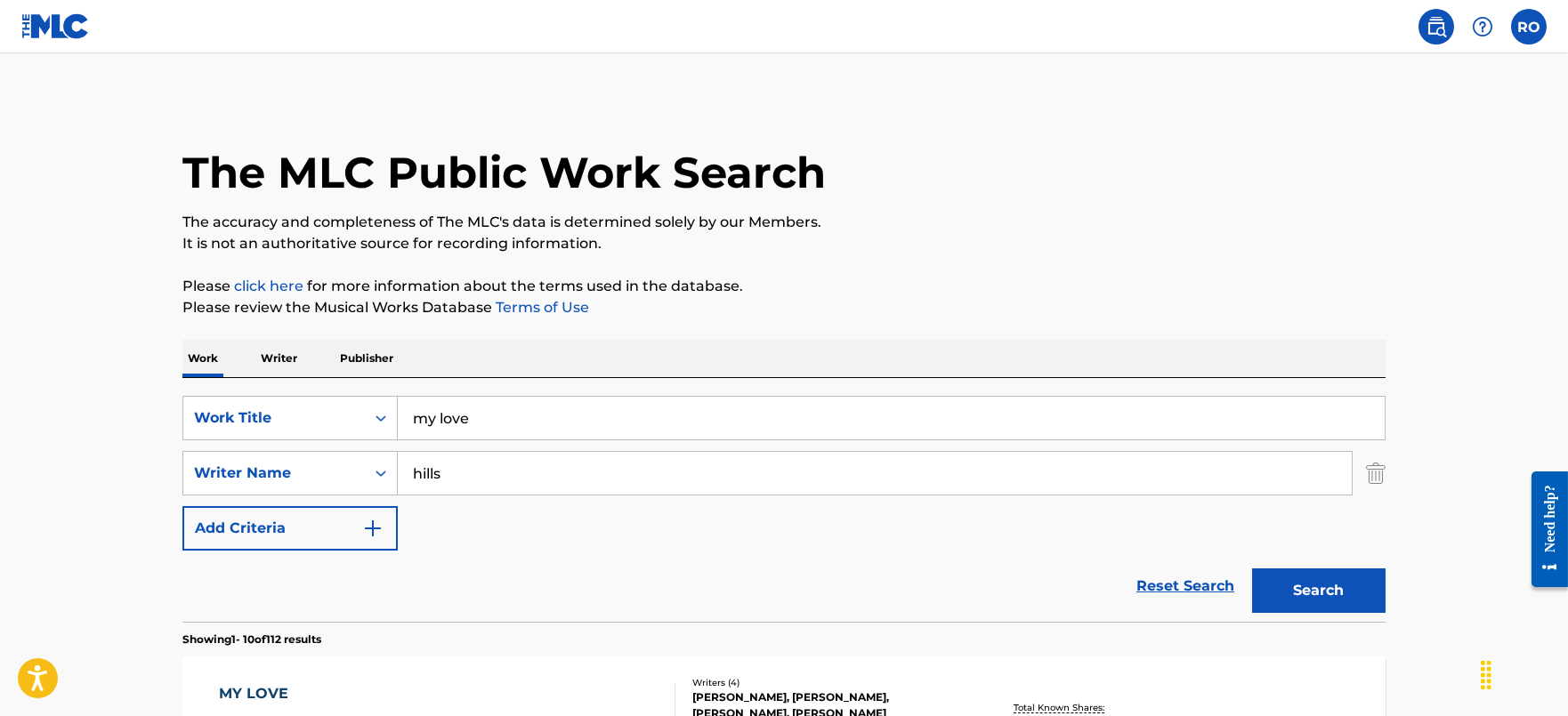
click at [274, 352] on p "Writer" at bounding box center [278, 358] width 48 height 37
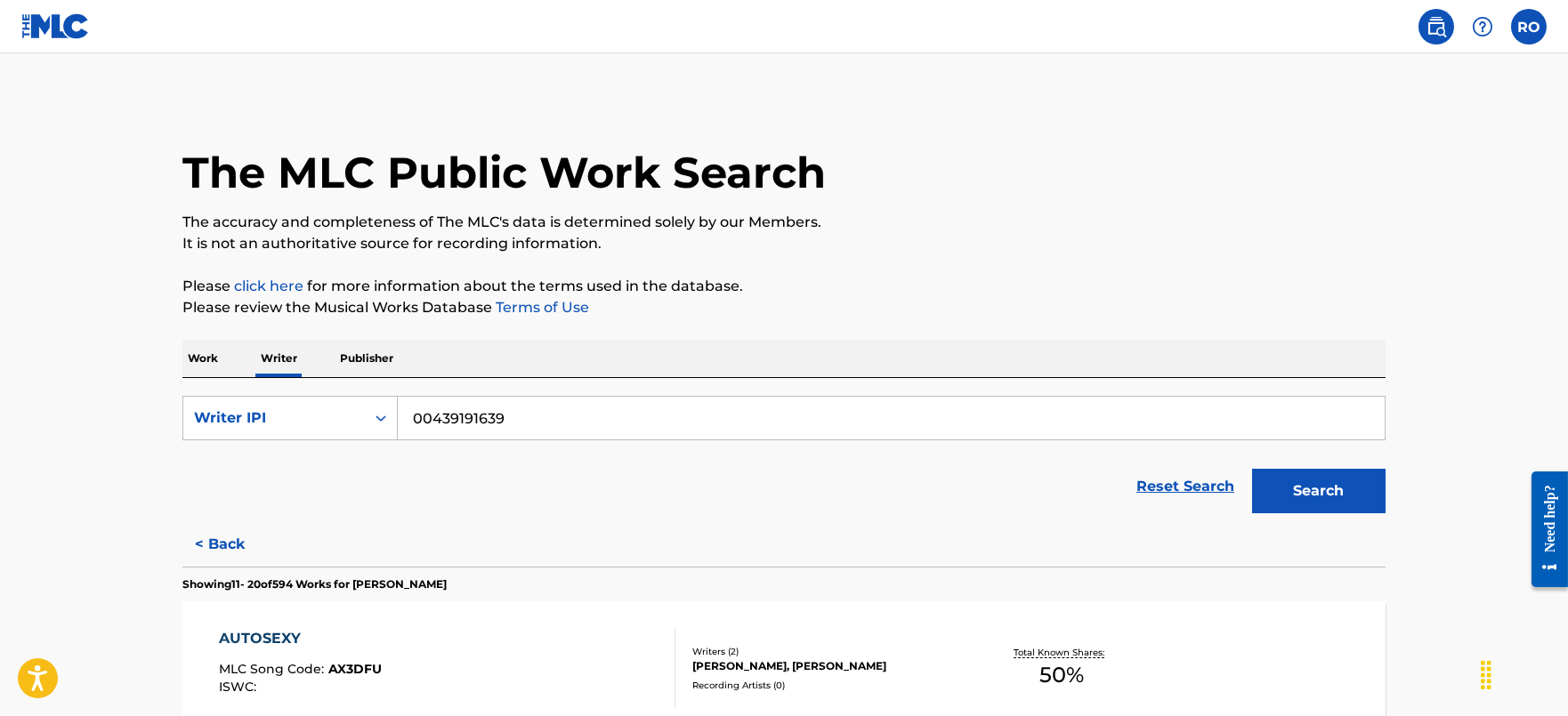
click at [576, 423] on input "00439191639" at bounding box center [891, 418] width 987 height 43
click at [187, 362] on p "Work" at bounding box center [203, 358] width 41 height 37
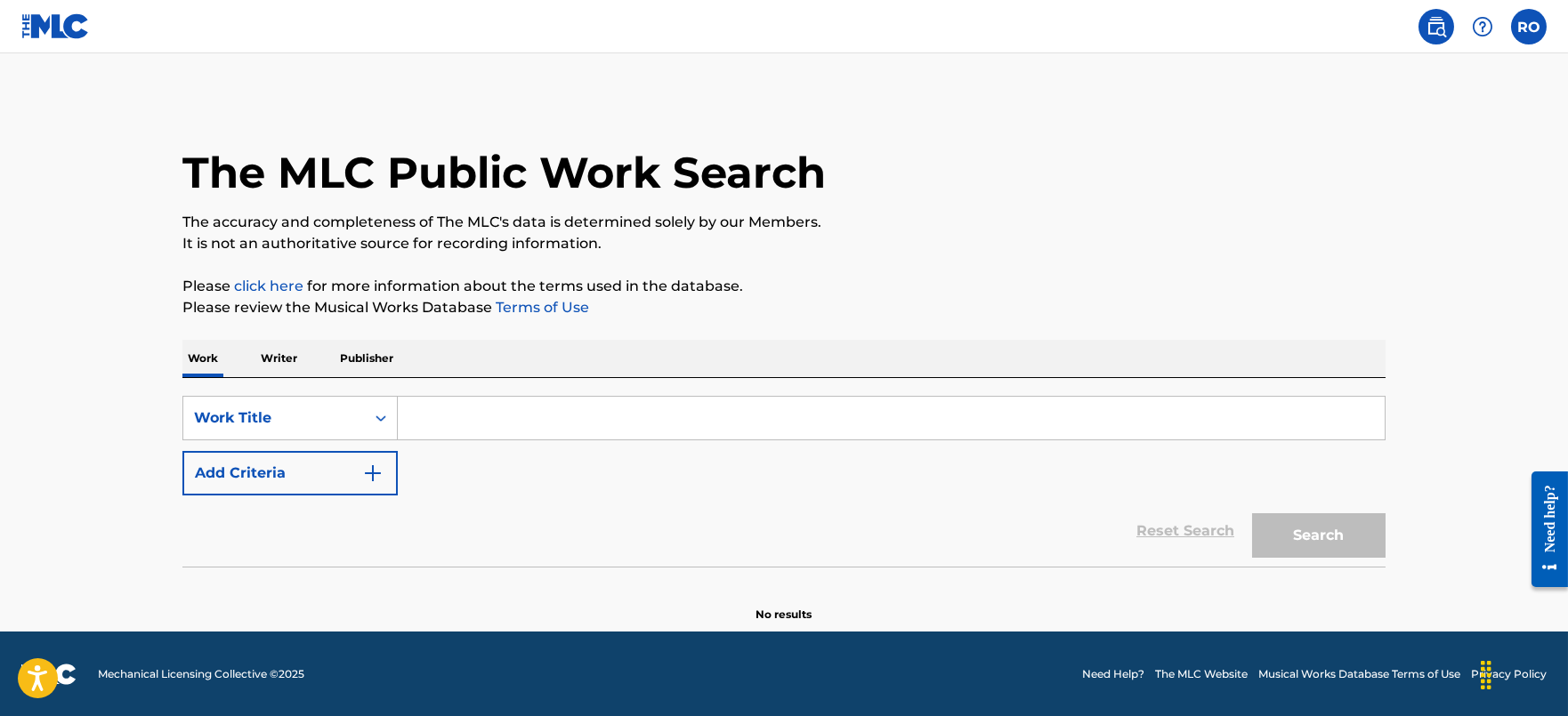
click at [527, 424] on input "Search Form" at bounding box center [891, 418] width 987 height 43
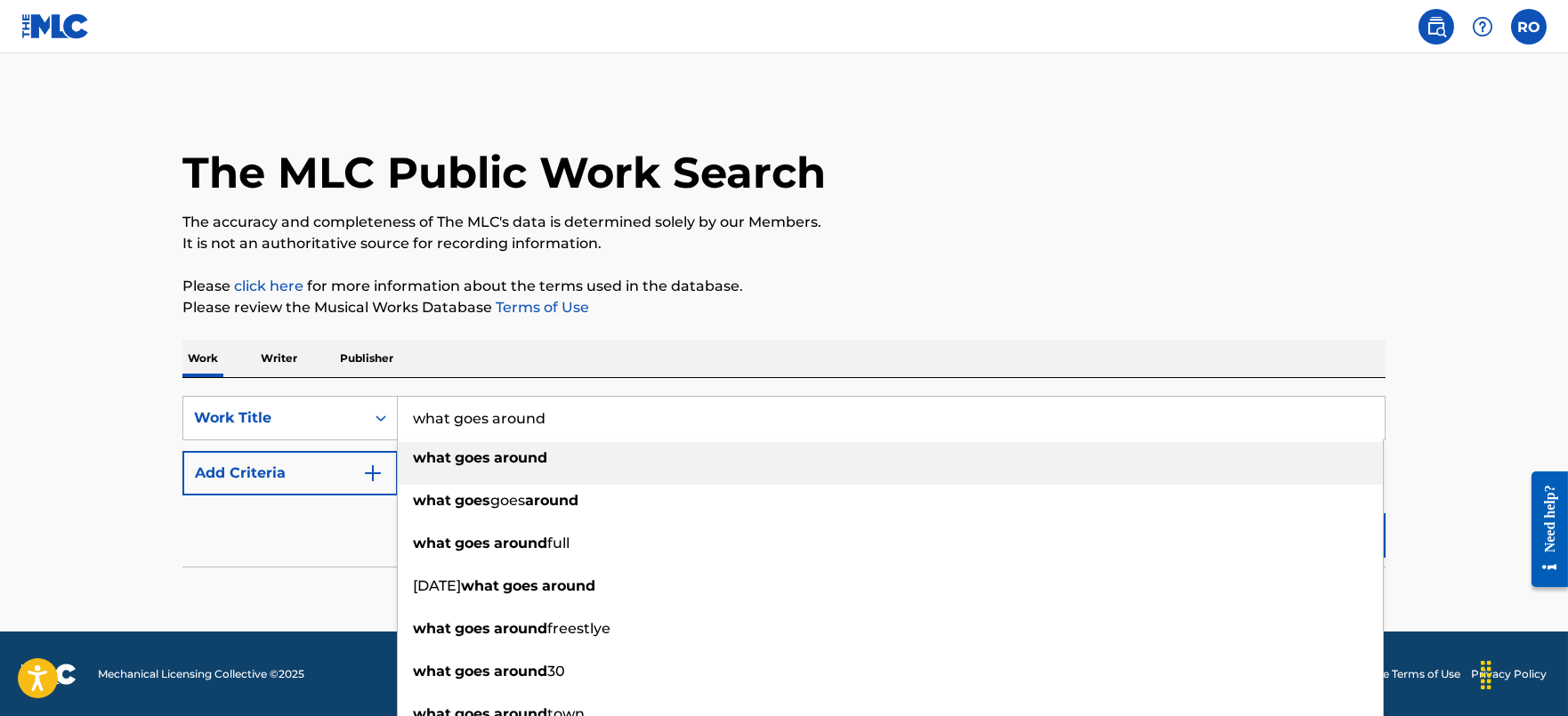
type input "what goes around"
click at [504, 463] on strong "around" at bounding box center [520, 457] width 53 height 17
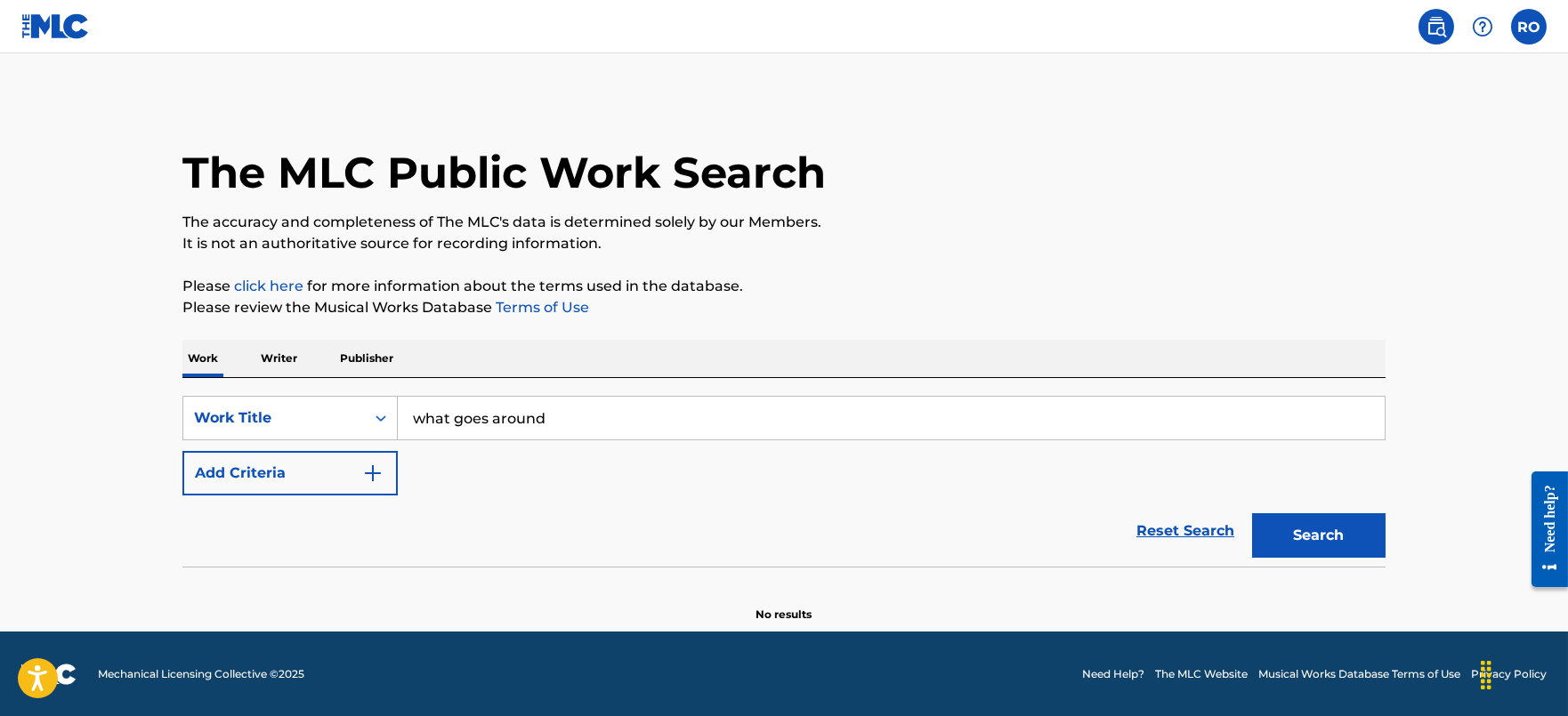
click at [313, 469] on button "Add Criteria" at bounding box center [290, 473] width 216 height 45
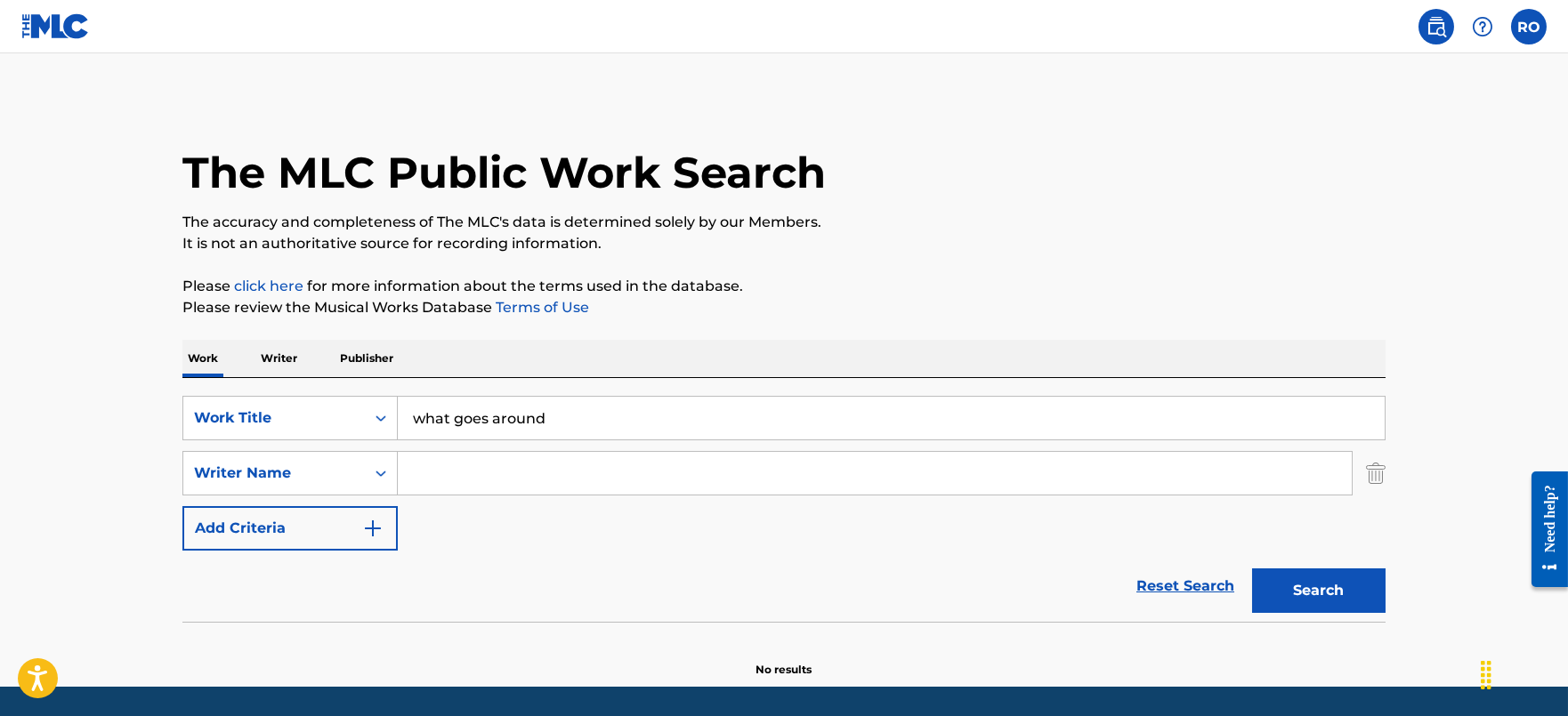
click at [457, 468] on input "Search Form" at bounding box center [875, 473] width 954 height 43
type input "hills"
click at [1252, 569] on button "Search" at bounding box center [1319, 591] width 134 height 45
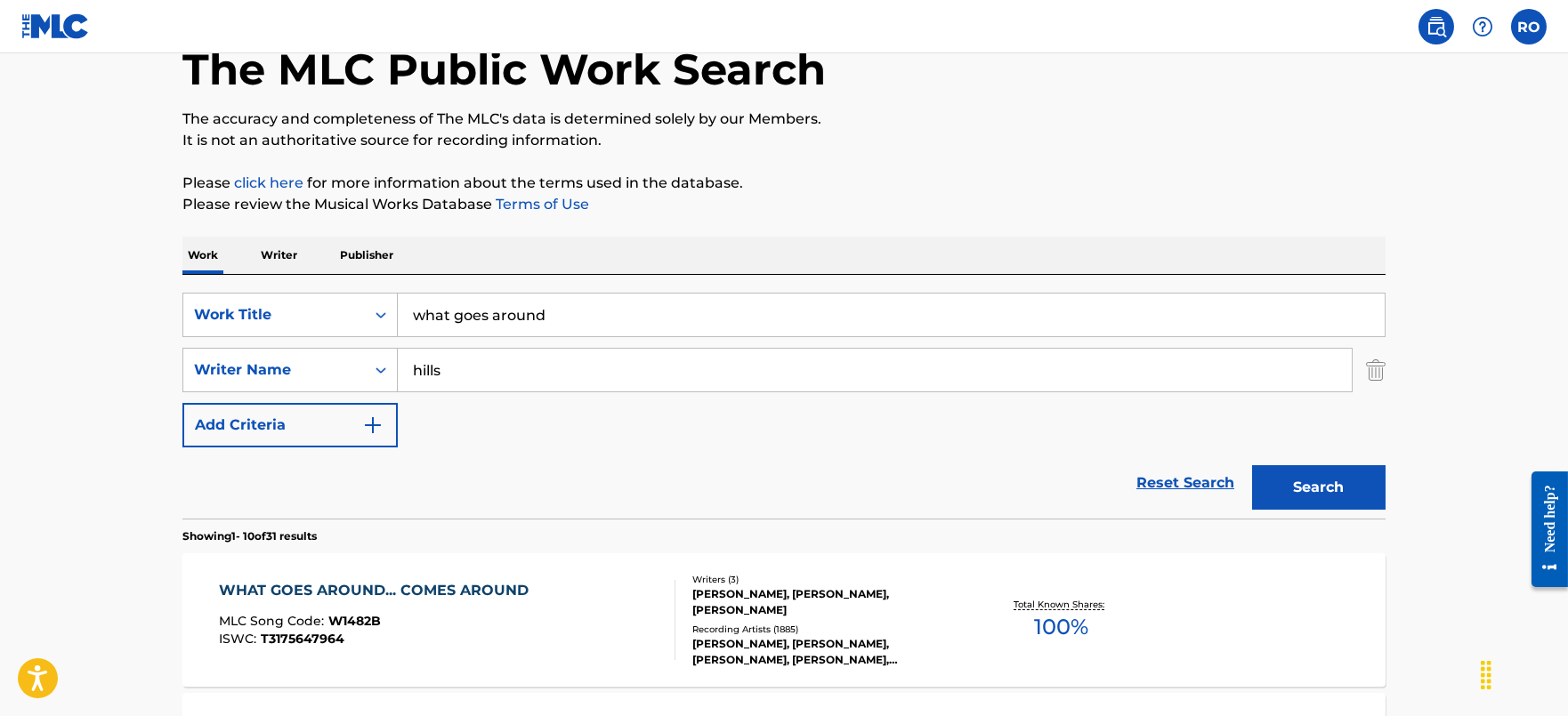
scroll to position [333, 0]
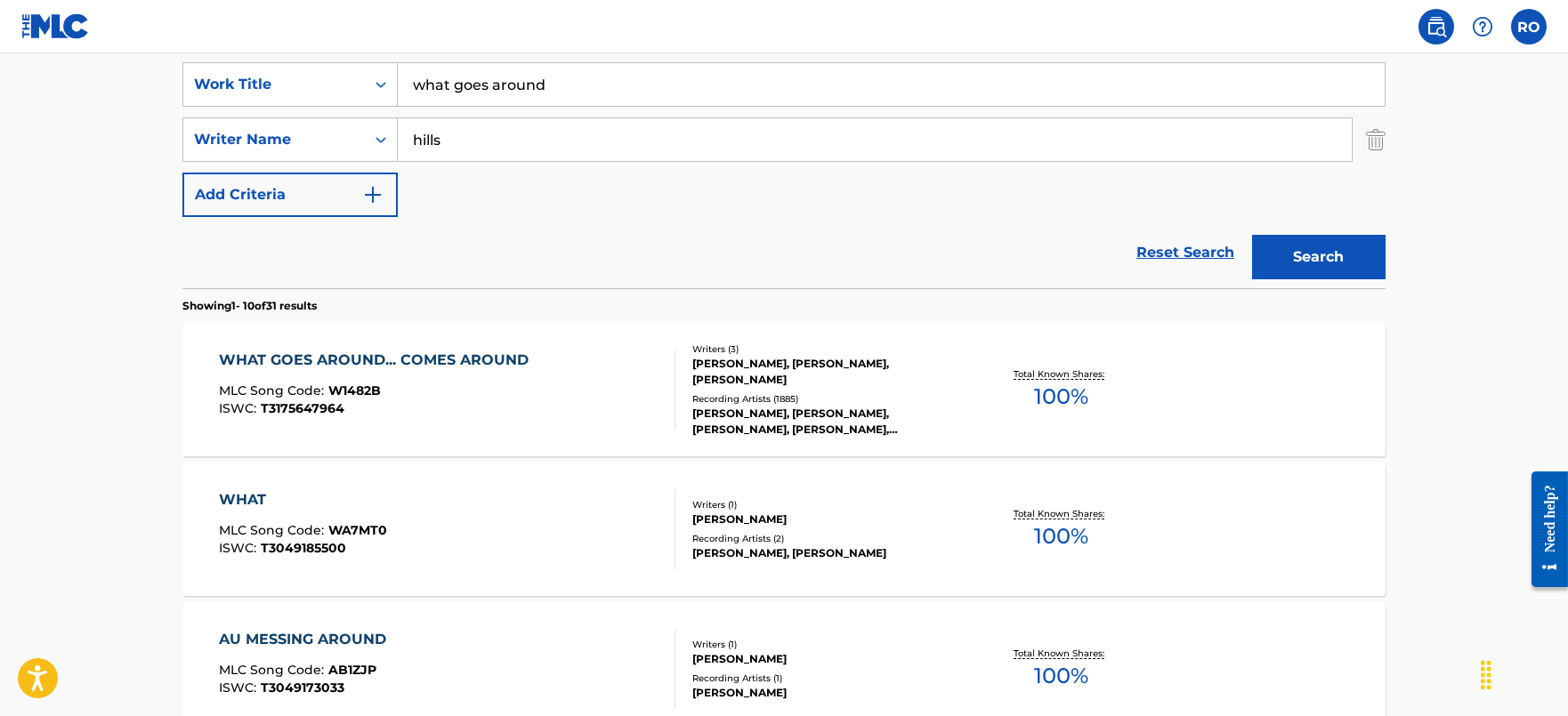
click at [472, 387] on div "MLC Song Code : W1482B" at bounding box center [377, 393] width 318 height 18
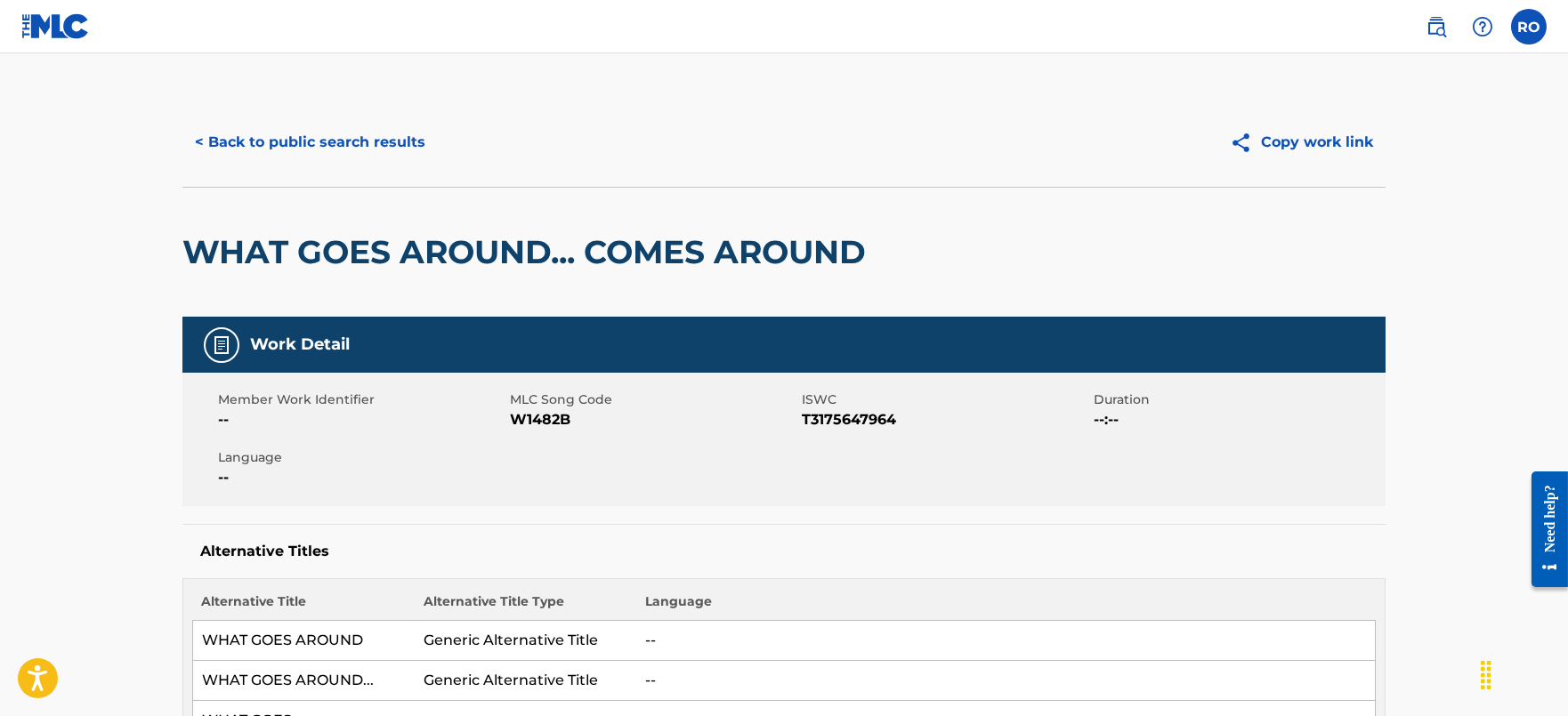
click at [360, 136] on button "< Back to public search results" at bounding box center [309, 143] width 255 height 45
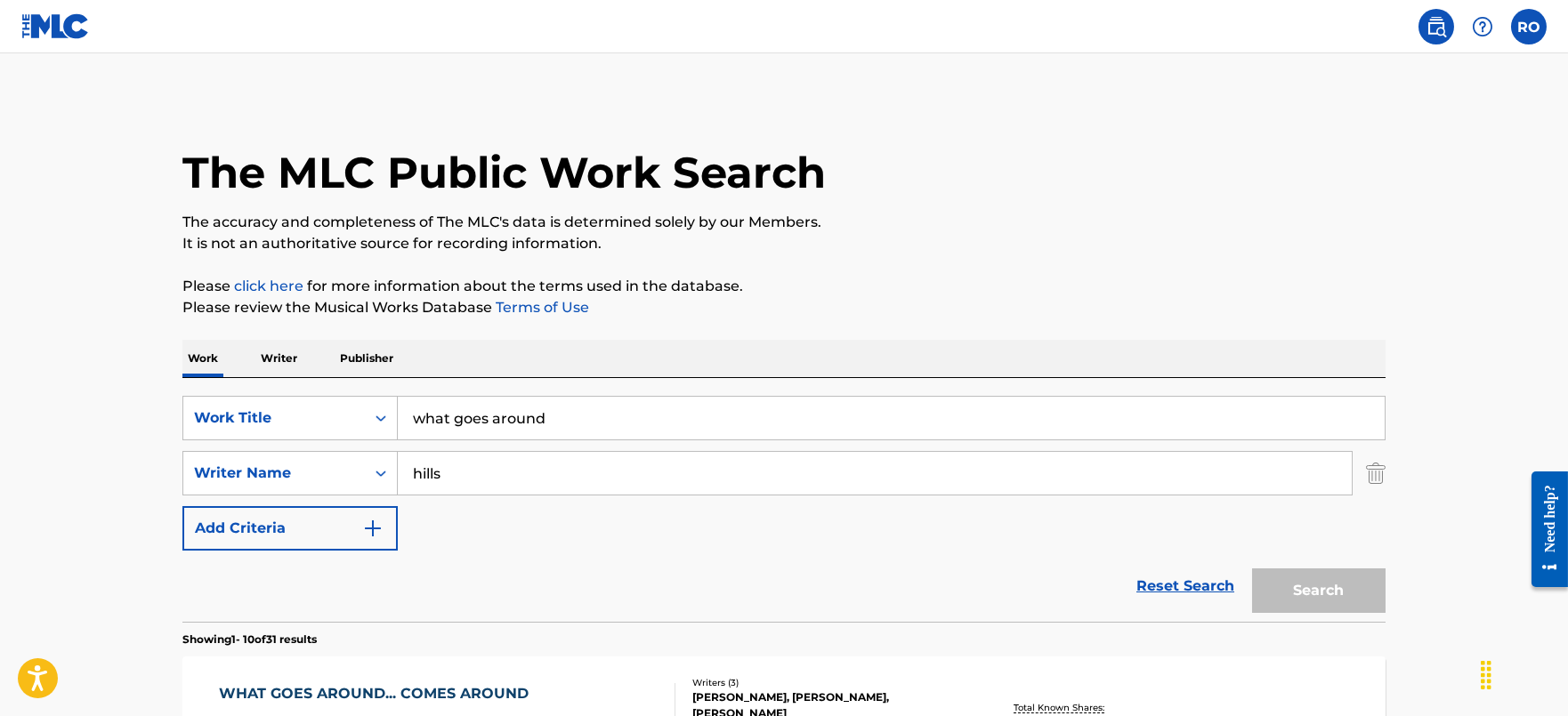
scroll to position [333, 0]
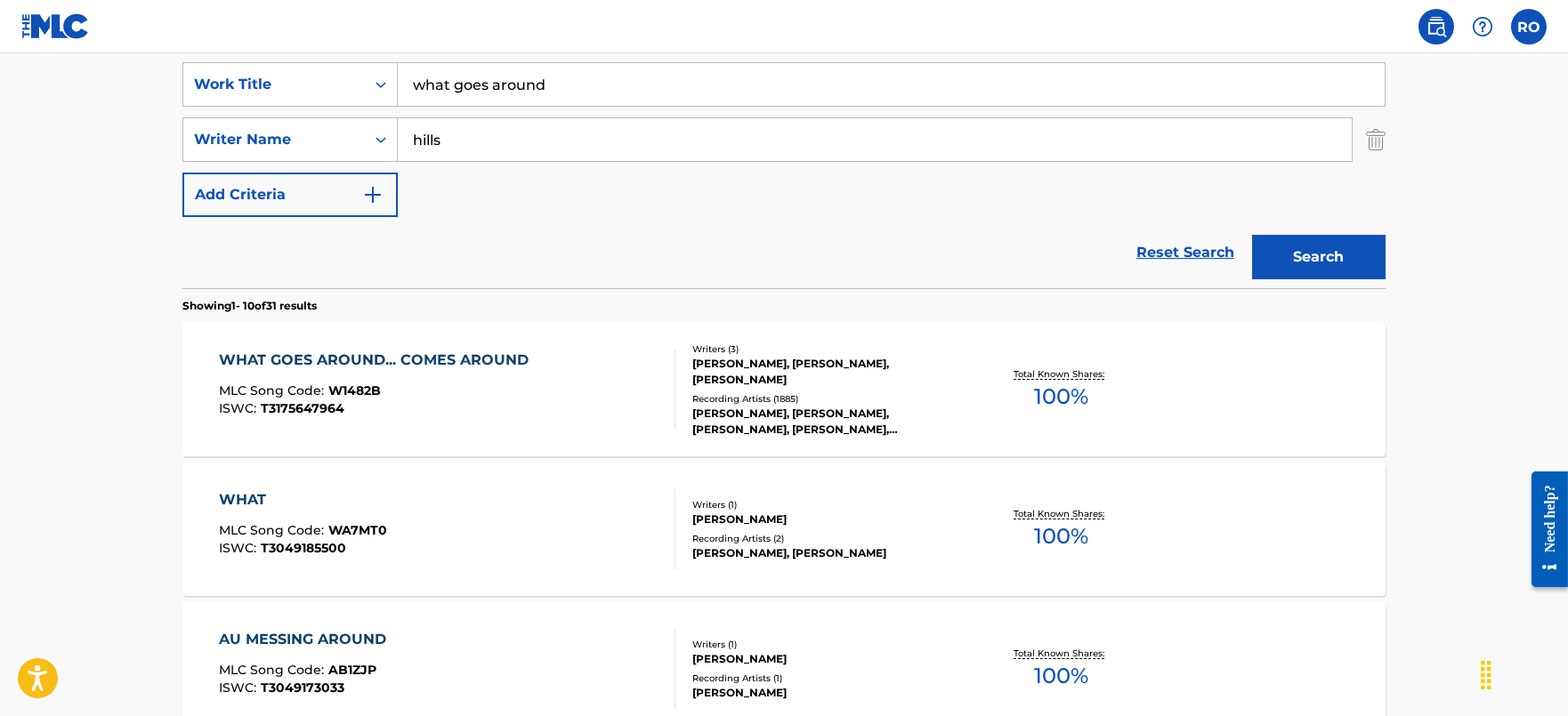
click at [587, 99] on input "what goes around" at bounding box center [891, 85] width 987 height 43
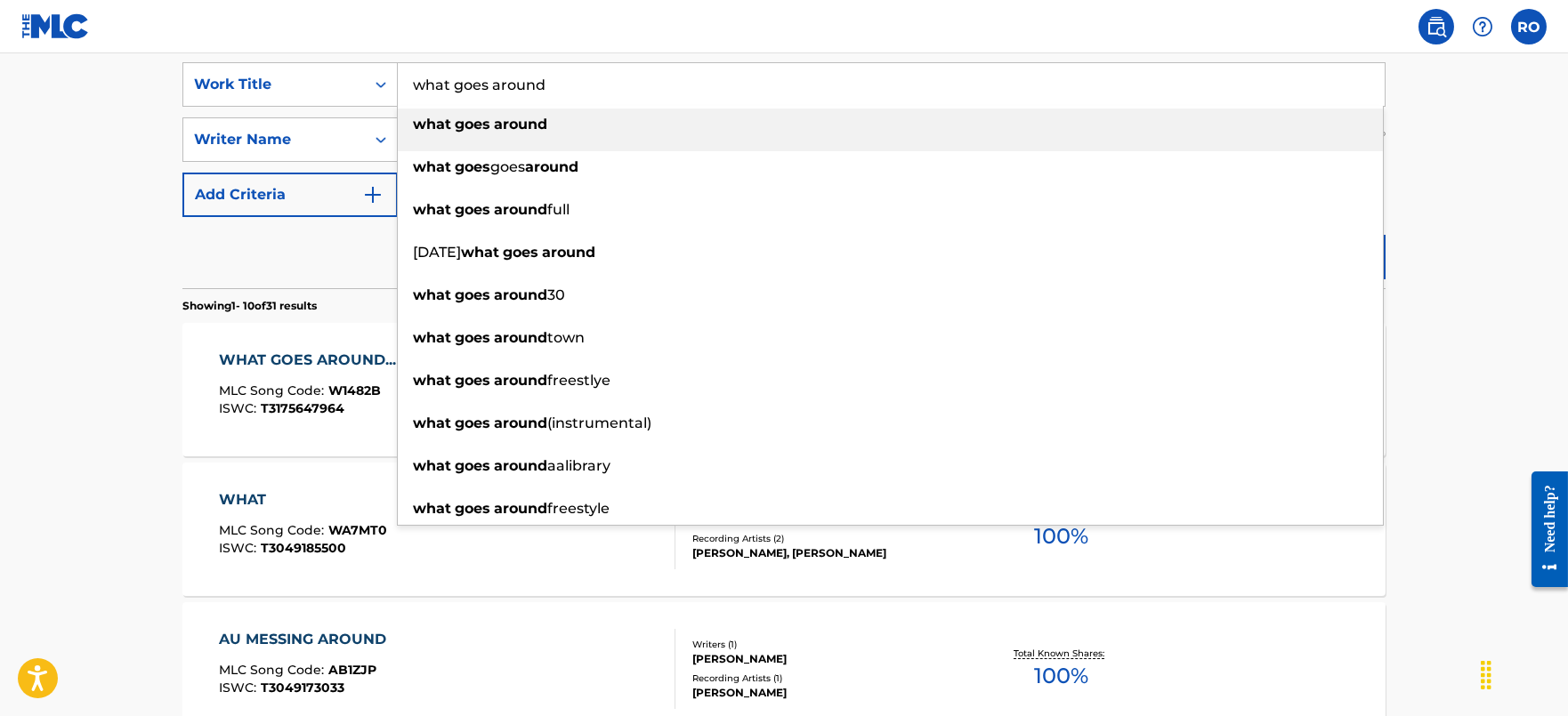
click at [587, 99] on input "what goes around" at bounding box center [891, 85] width 987 height 43
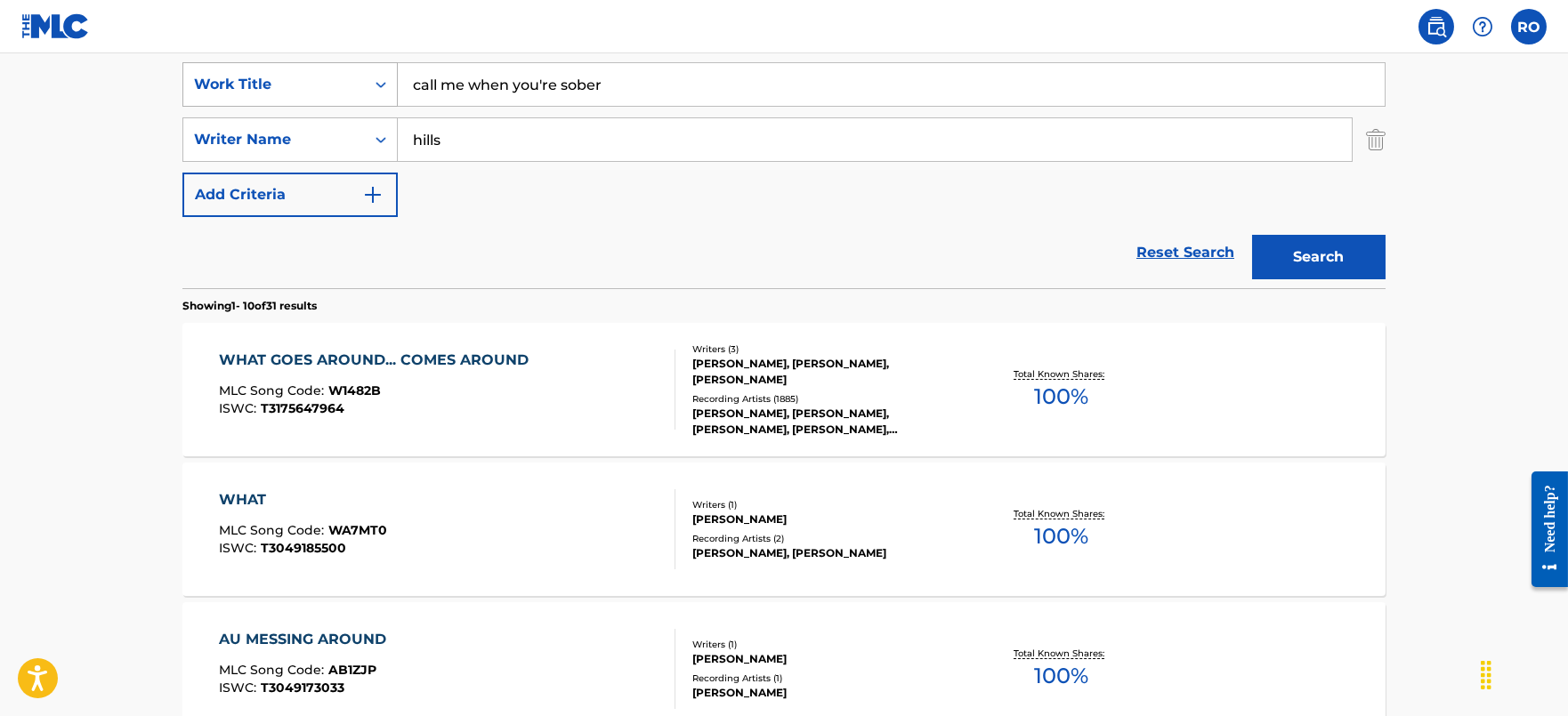
drag, startPoint x: 561, startPoint y: 87, endPoint x: 245, endPoint y: 74, distance: 316.3
click at [245, 74] on div "SearchWithCriteria41fc1306-b8f4-4401-aa18-11e8fe120d5f Work Title call me when …" at bounding box center [784, 85] width 1203 height 45
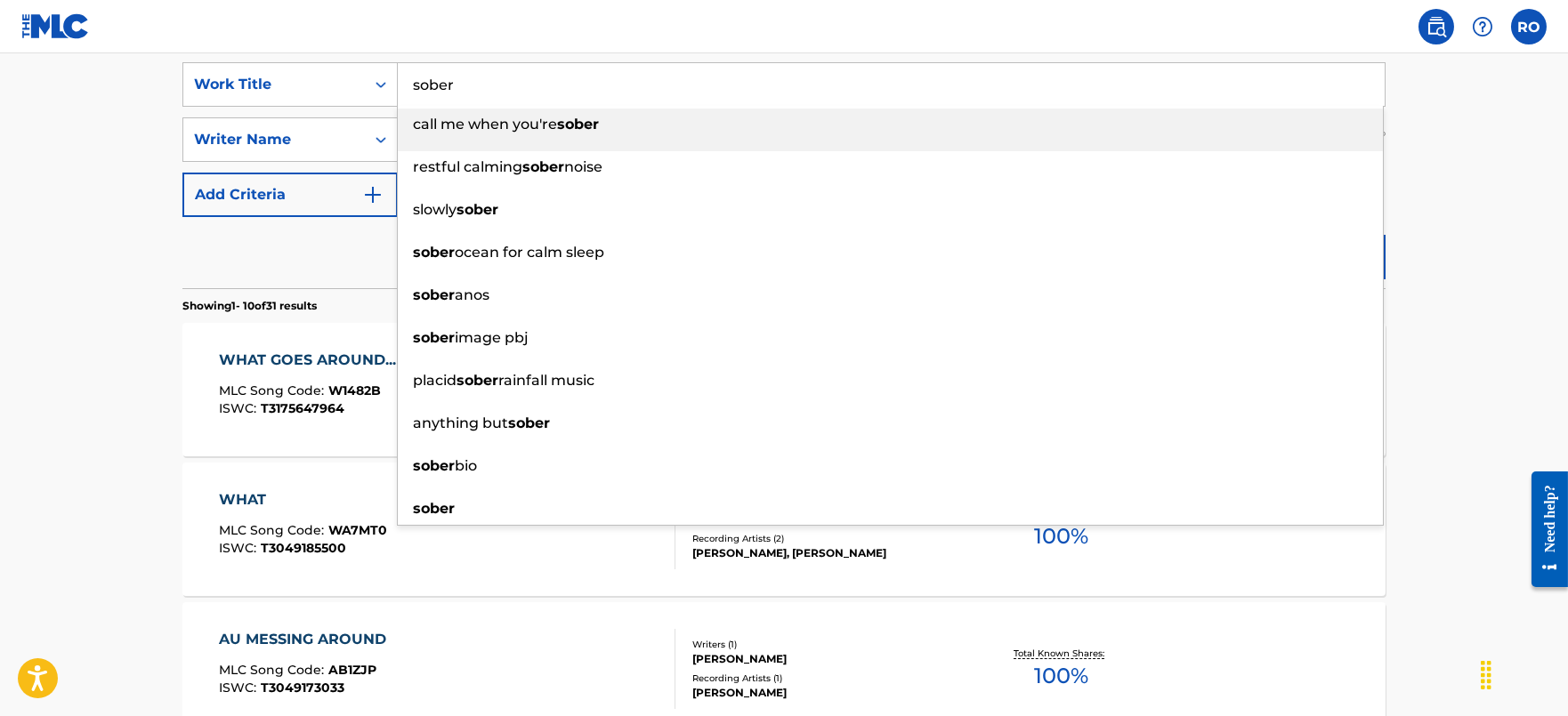
click at [649, 66] on input "sober" at bounding box center [891, 85] width 987 height 43
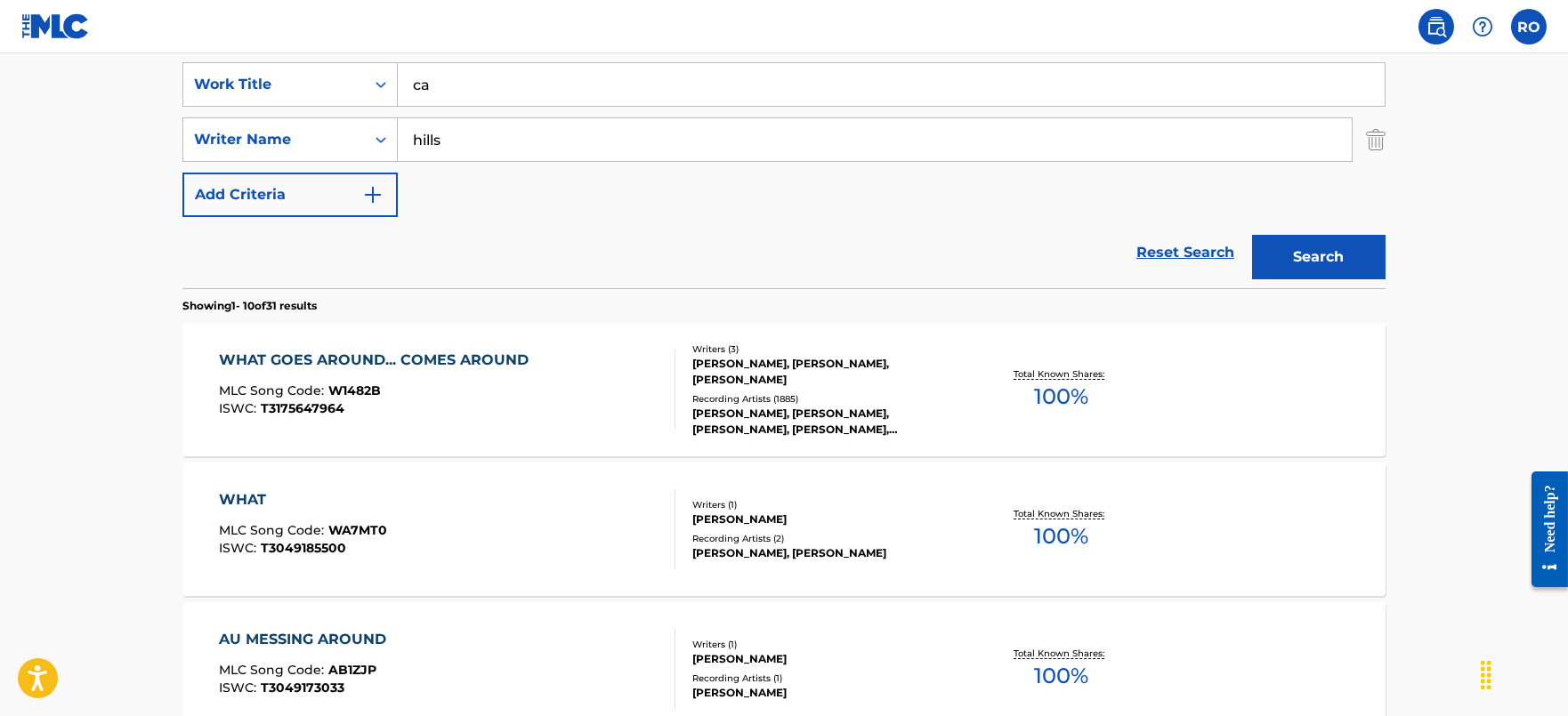
type input "c"
click at [648, 66] on input "call me when you're sober" at bounding box center [891, 85] width 987 height 43
click at [556, 10] on nav "RO RO [PERSON_NAME] [EMAIL_ADDRESS][DOMAIN_NAME] Profile Log out" at bounding box center [784, 26] width 1568 height 53
click at [614, 63] on div "call me when you're sober" at bounding box center [892, 85] width 988 height 45
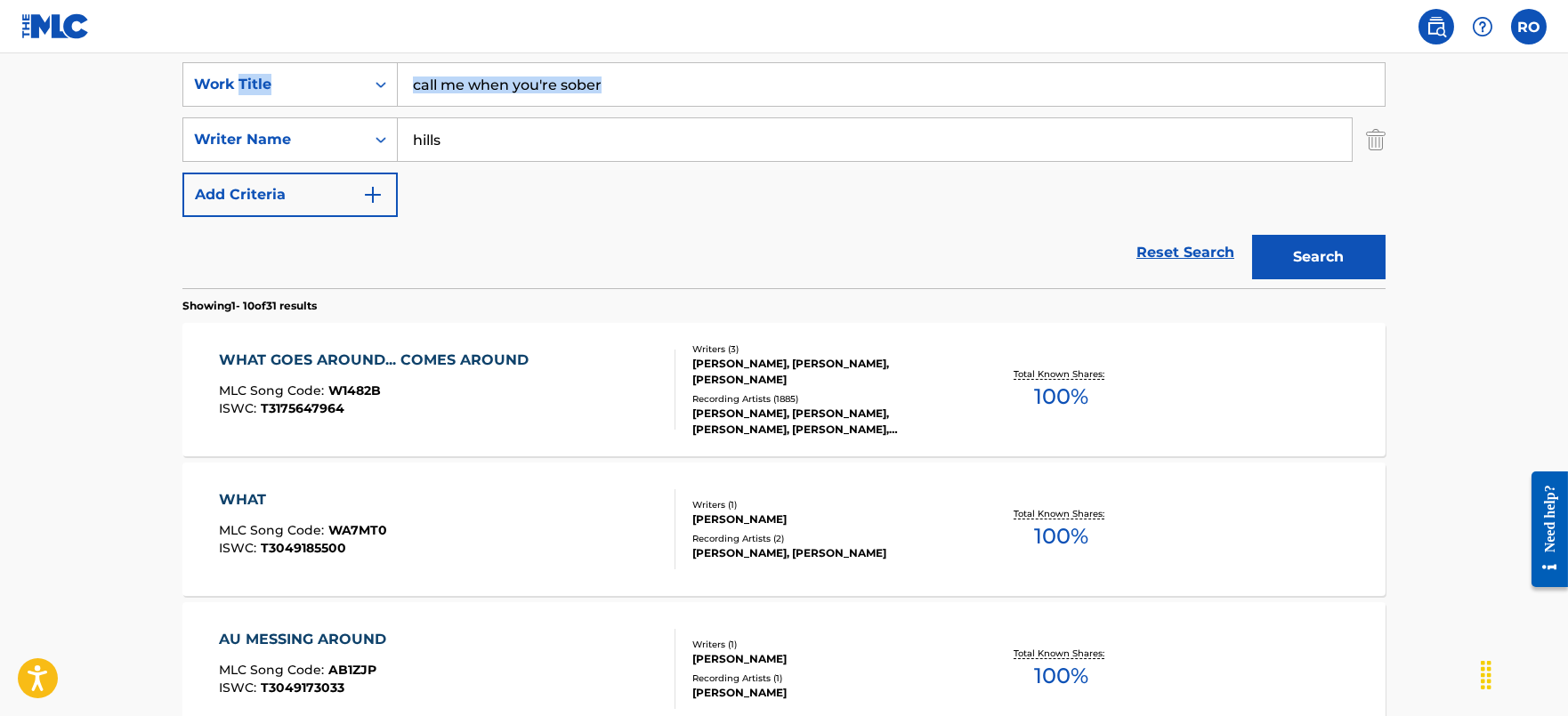
click at [702, 97] on input "call me when you're sober" at bounding box center [891, 85] width 987 height 43
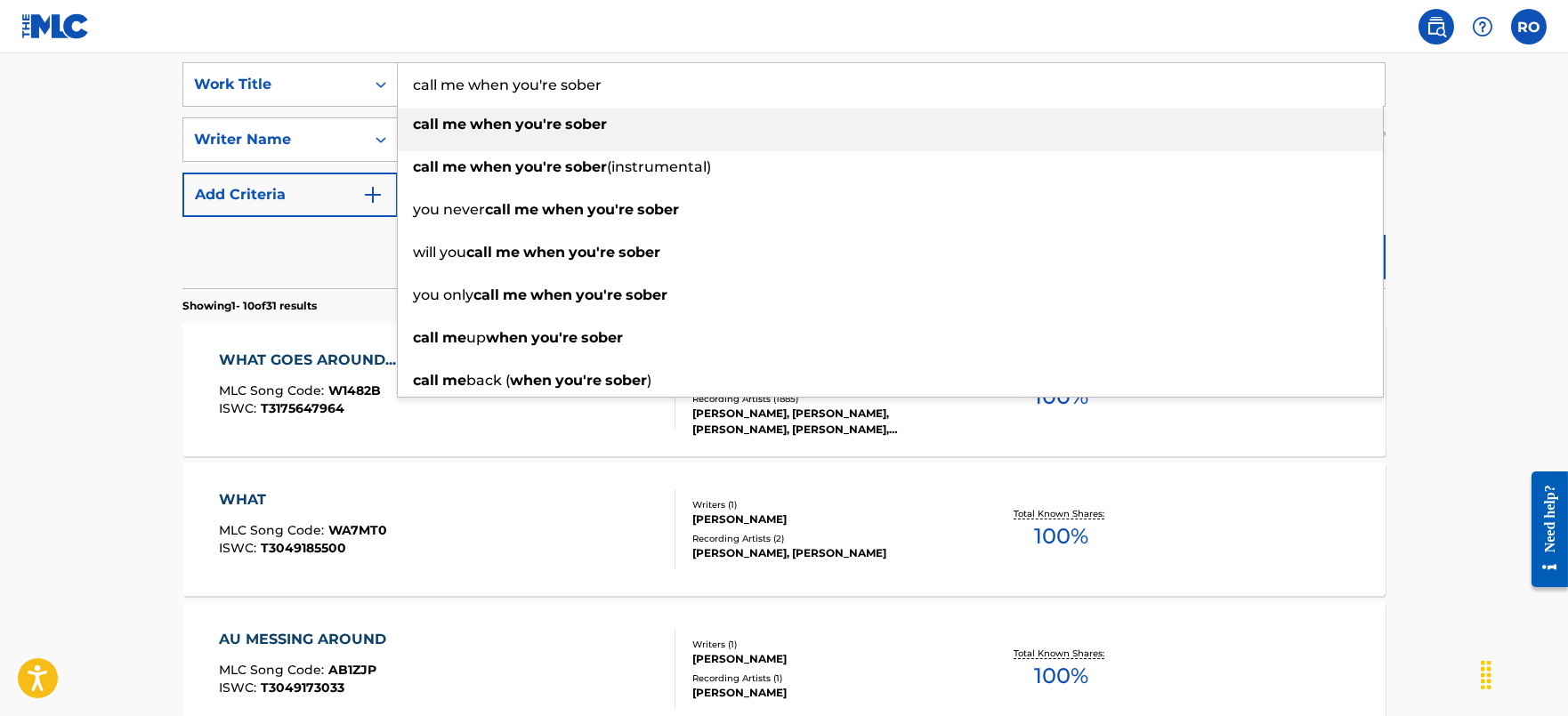
click at [702, 97] on input "call me when you're sober" at bounding box center [891, 85] width 987 height 43
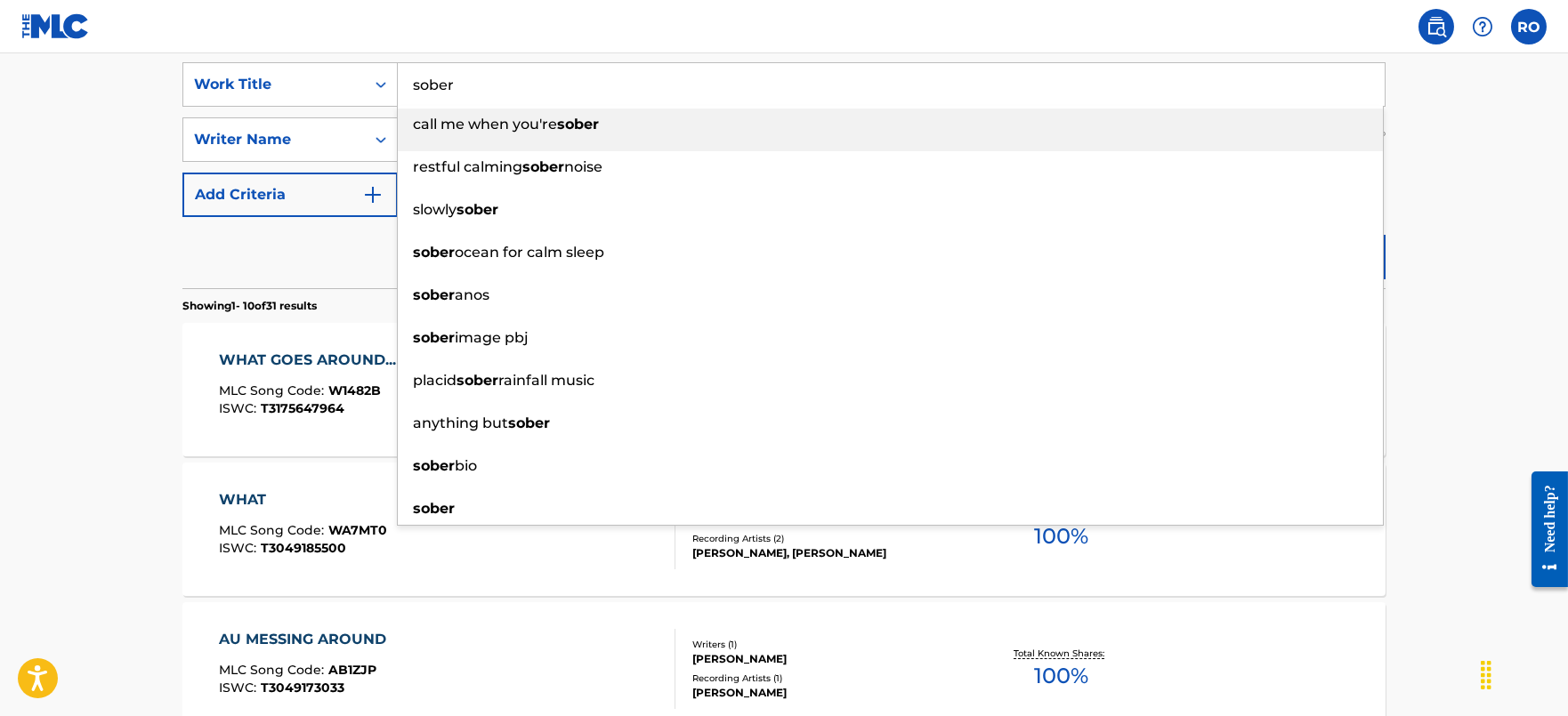
type input "sober"
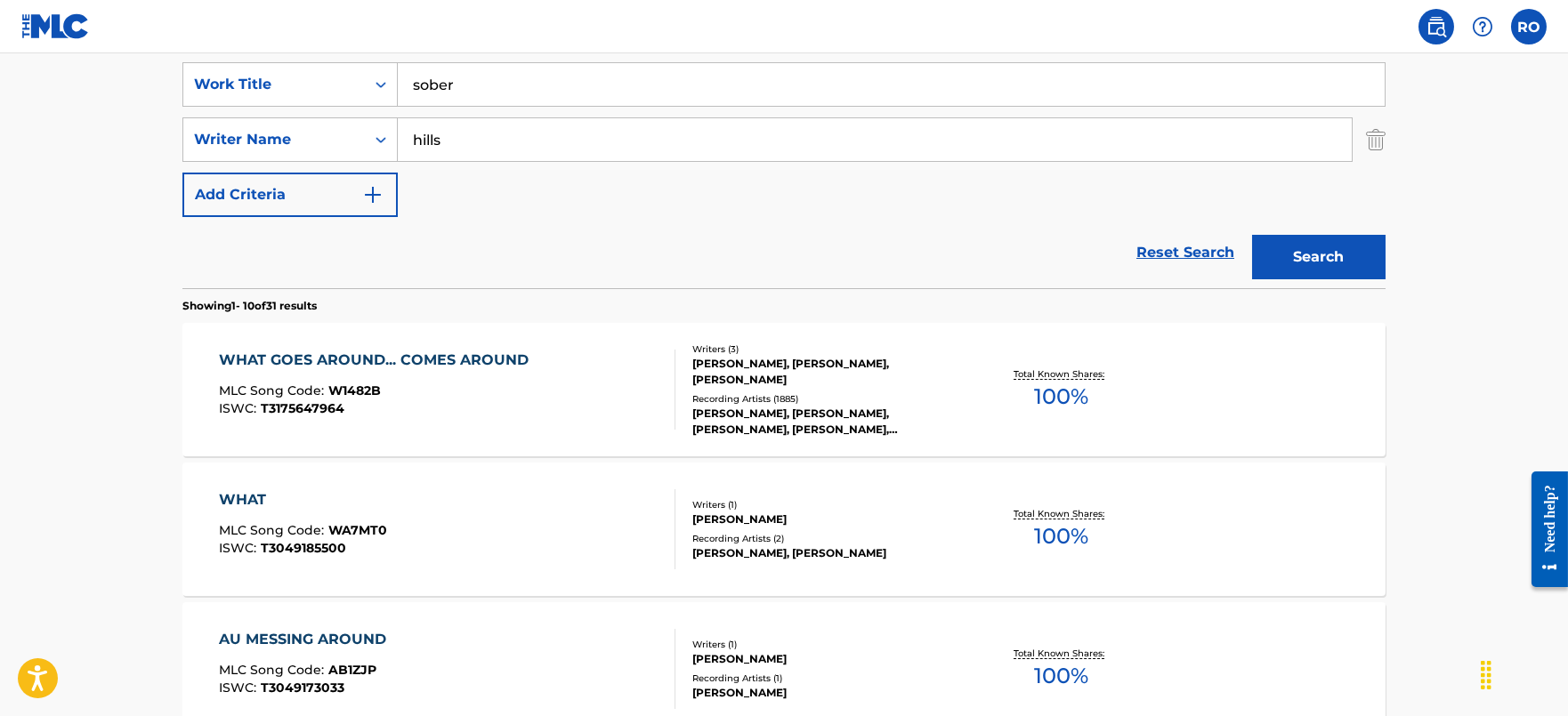
click at [1330, 256] on button "Search" at bounding box center [1319, 258] width 134 height 45
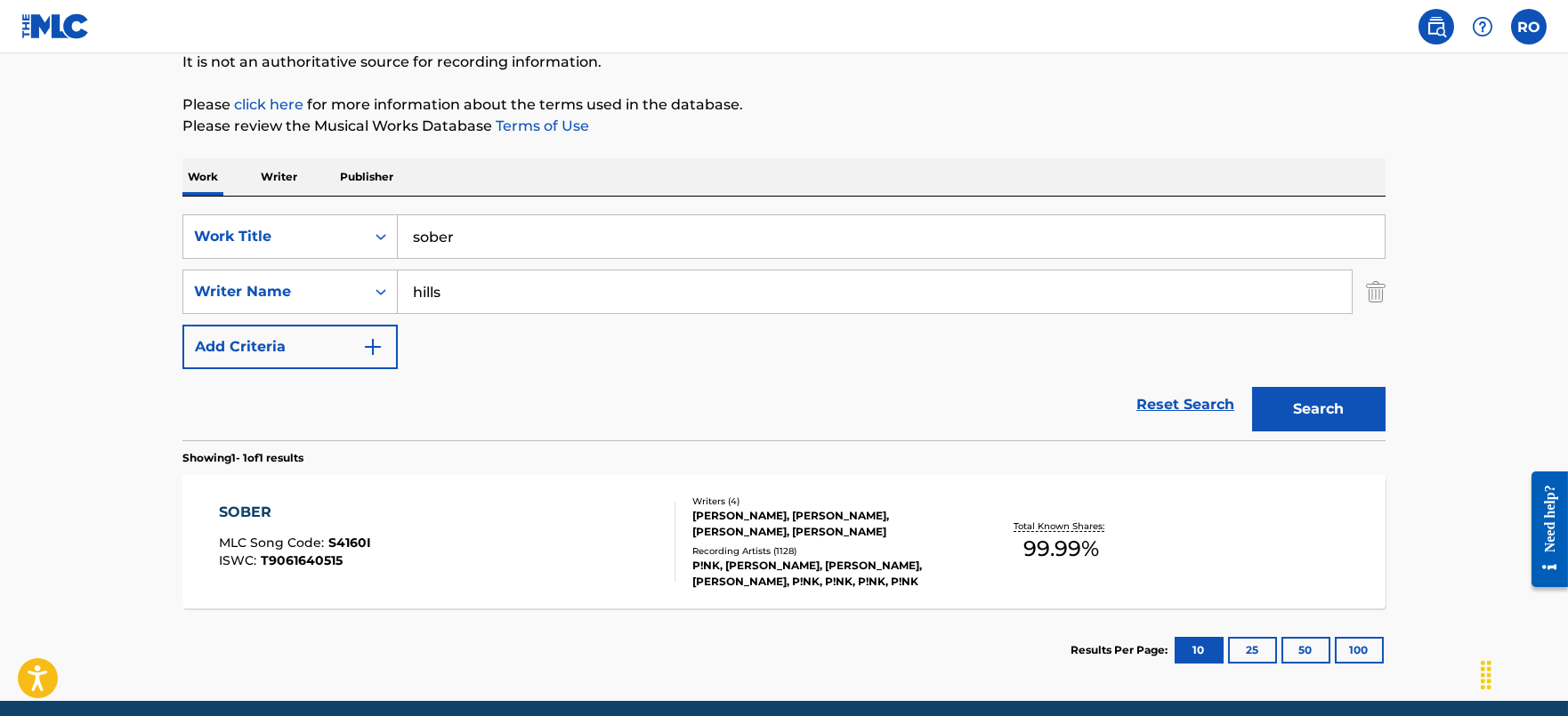
scroll to position [251, 0]
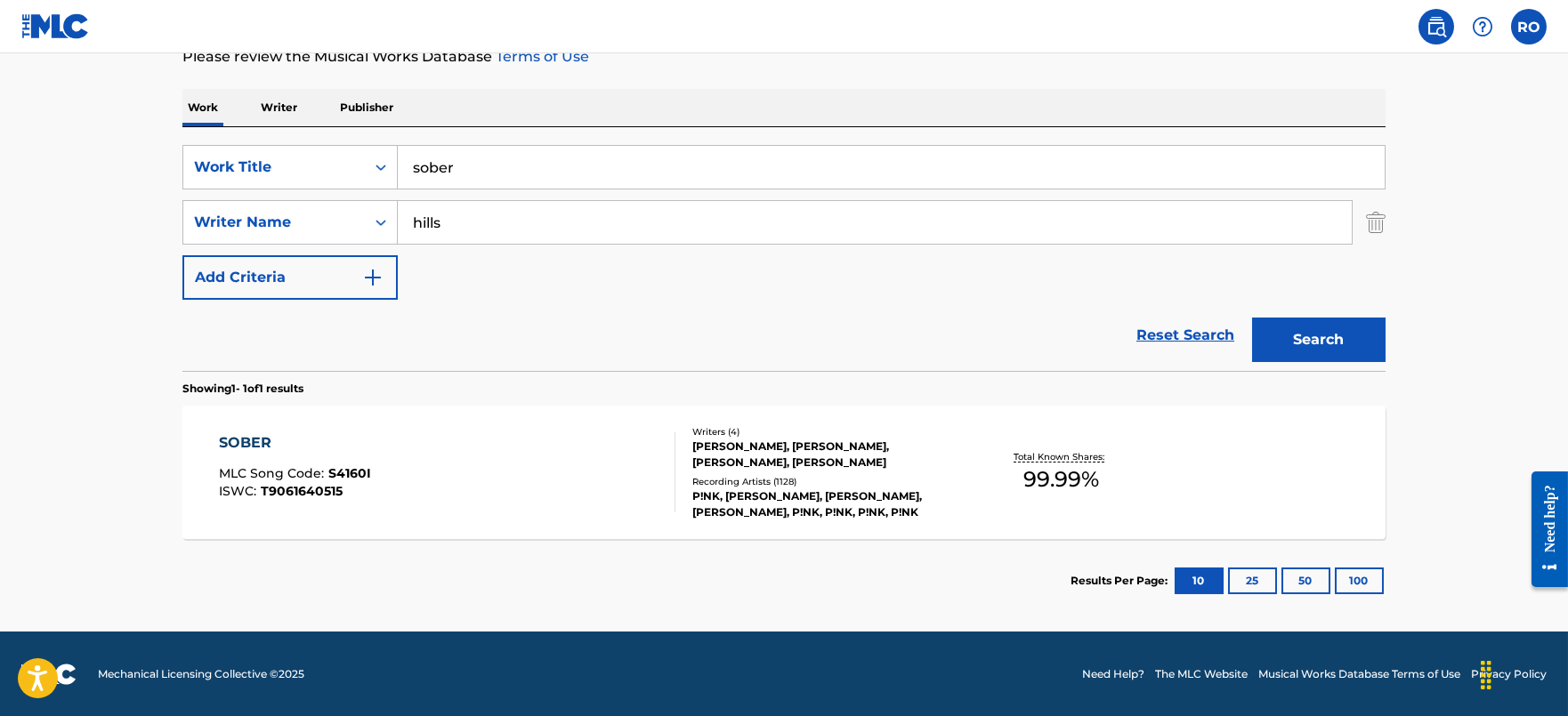
click at [264, 415] on div "SOBER MLC Song Code : S4160I ISWC : T9061640515 Writers ( 4 ) [PERSON_NAME], [P…" at bounding box center [784, 472] width 1203 height 133
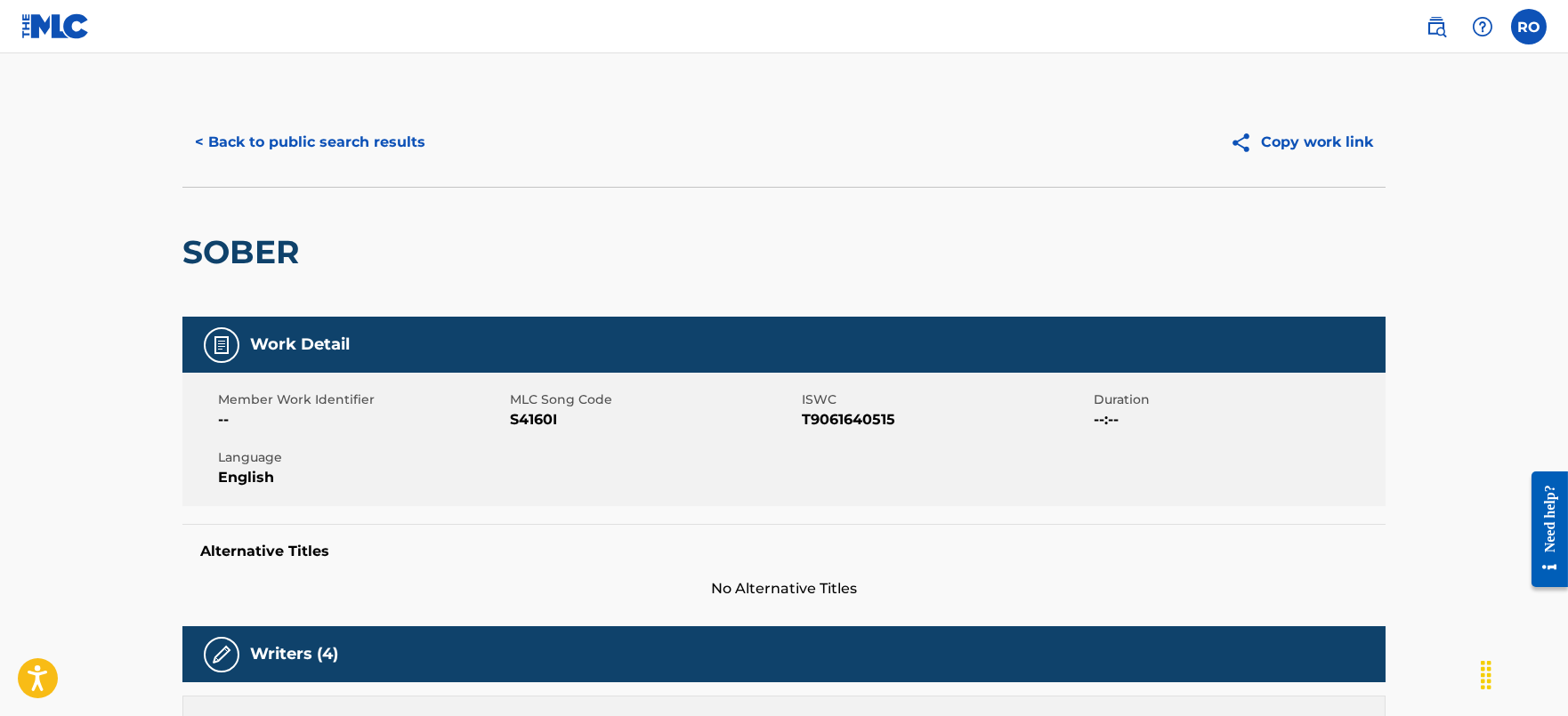
click at [364, 152] on button "< Back to public search results" at bounding box center [309, 143] width 255 height 45
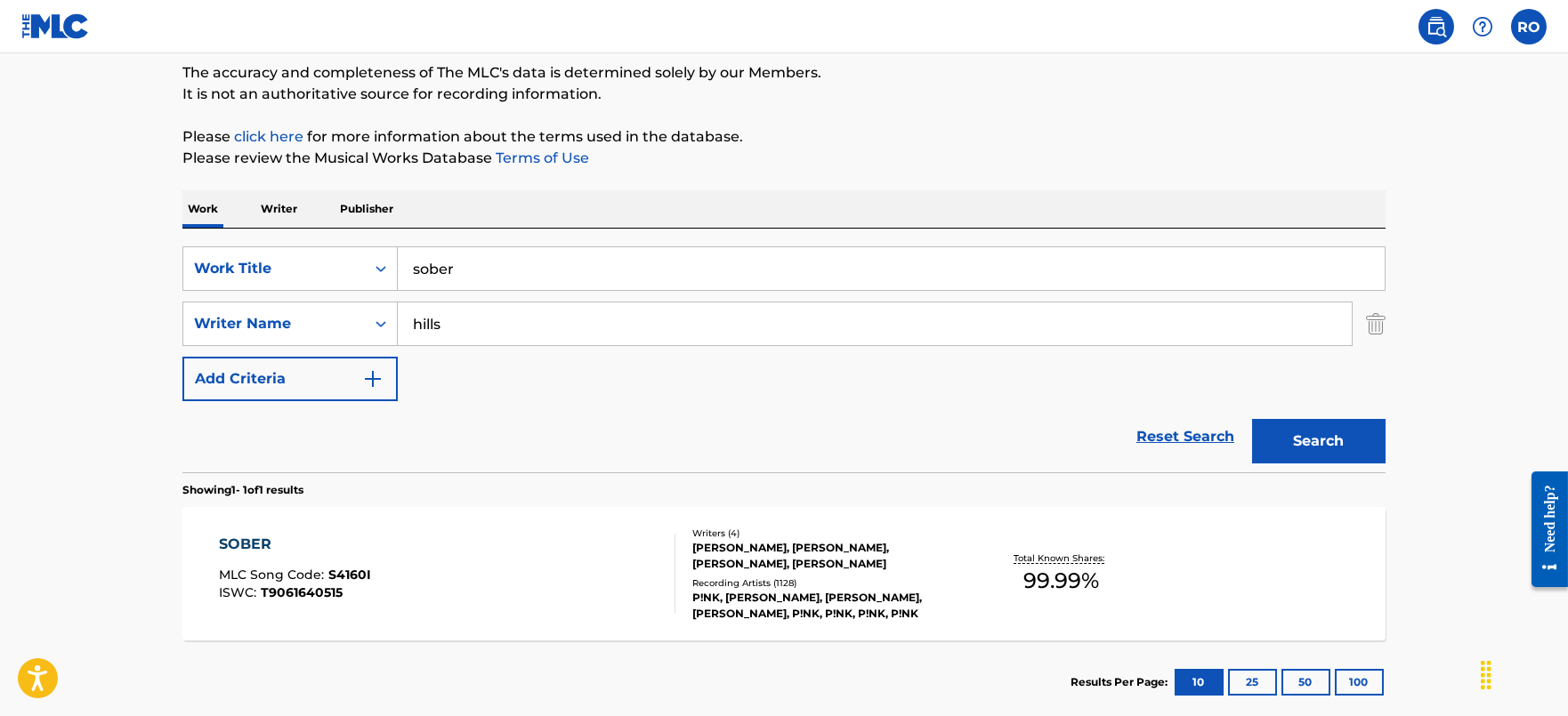
click at [515, 293] on div "SearchWithCriteria41fc1306-b8f4-4401-aa18-11e8fe120d5f Work Title sober SearchW…" at bounding box center [784, 324] width 1203 height 155
click at [512, 280] on input "sober" at bounding box center [891, 269] width 987 height 43
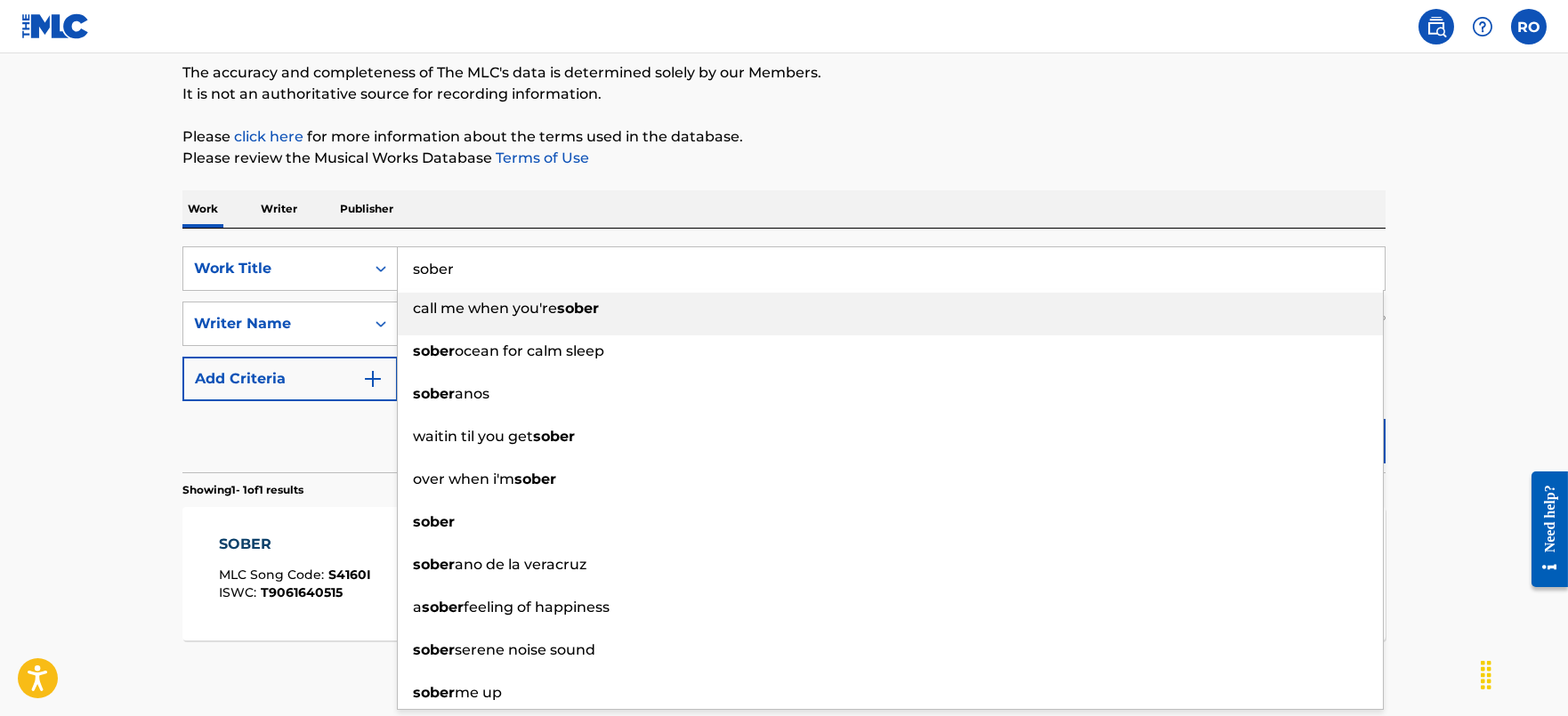
click at [512, 280] on input "sober" at bounding box center [891, 269] width 987 height 43
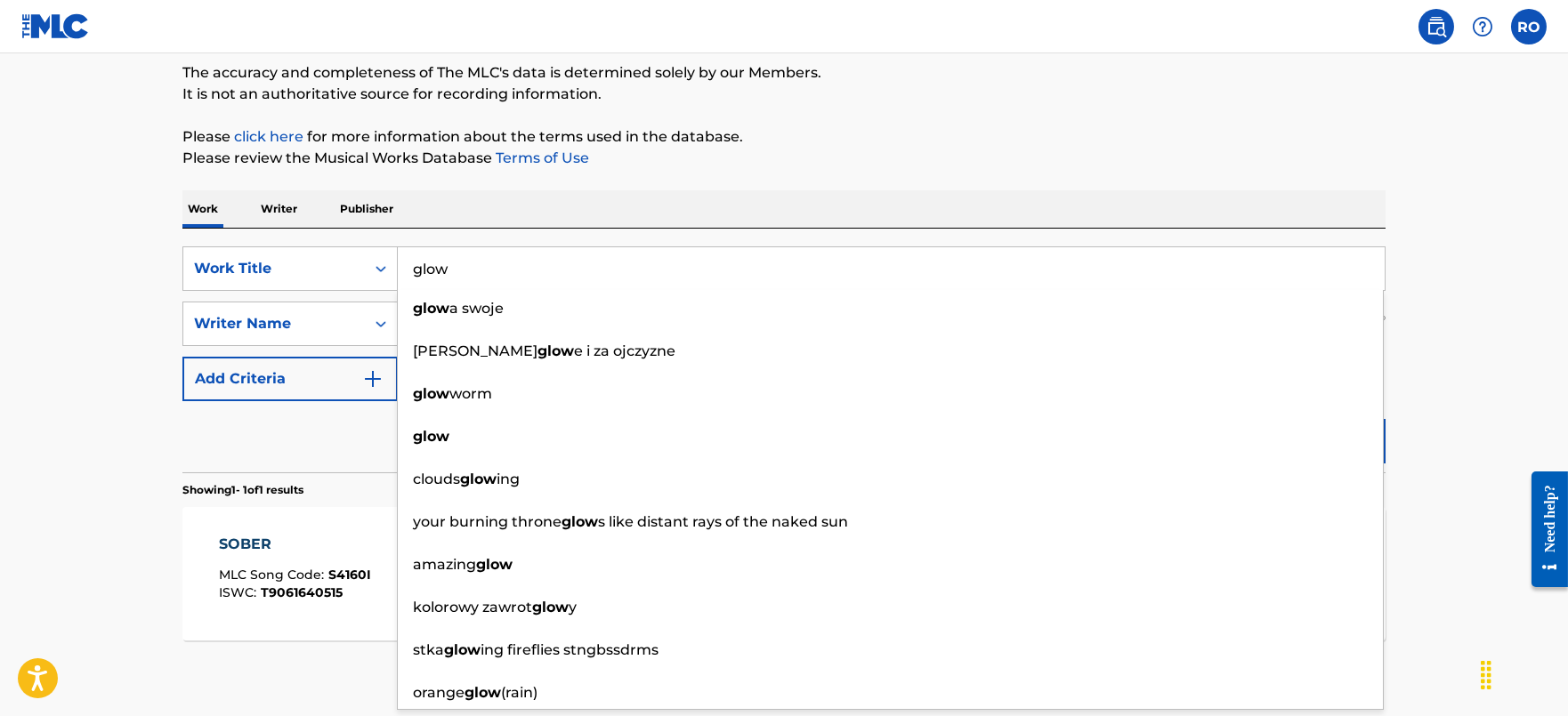
click at [547, 265] on input "glow" at bounding box center [891, 269] width 987 height 43
type input "glow"
click at [0, 302] on html "Accessibility Screen-Reader Guide, Feedback, and Issue Reporting | New window C…" at bounding box center [784, 208] width 1568 height 716
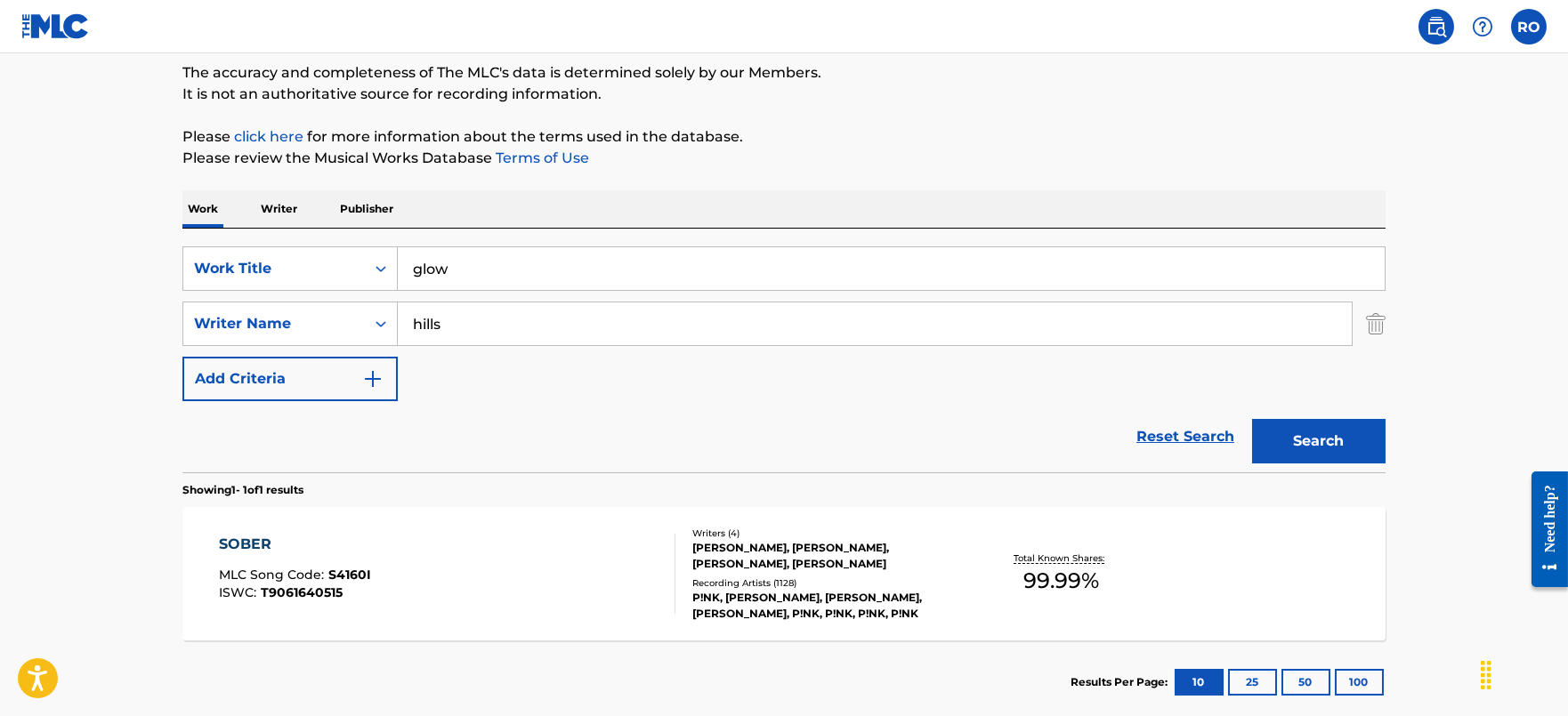
click at [1313, 428] on button "Search" at bounding box center [1319, 442] width 134 height 45
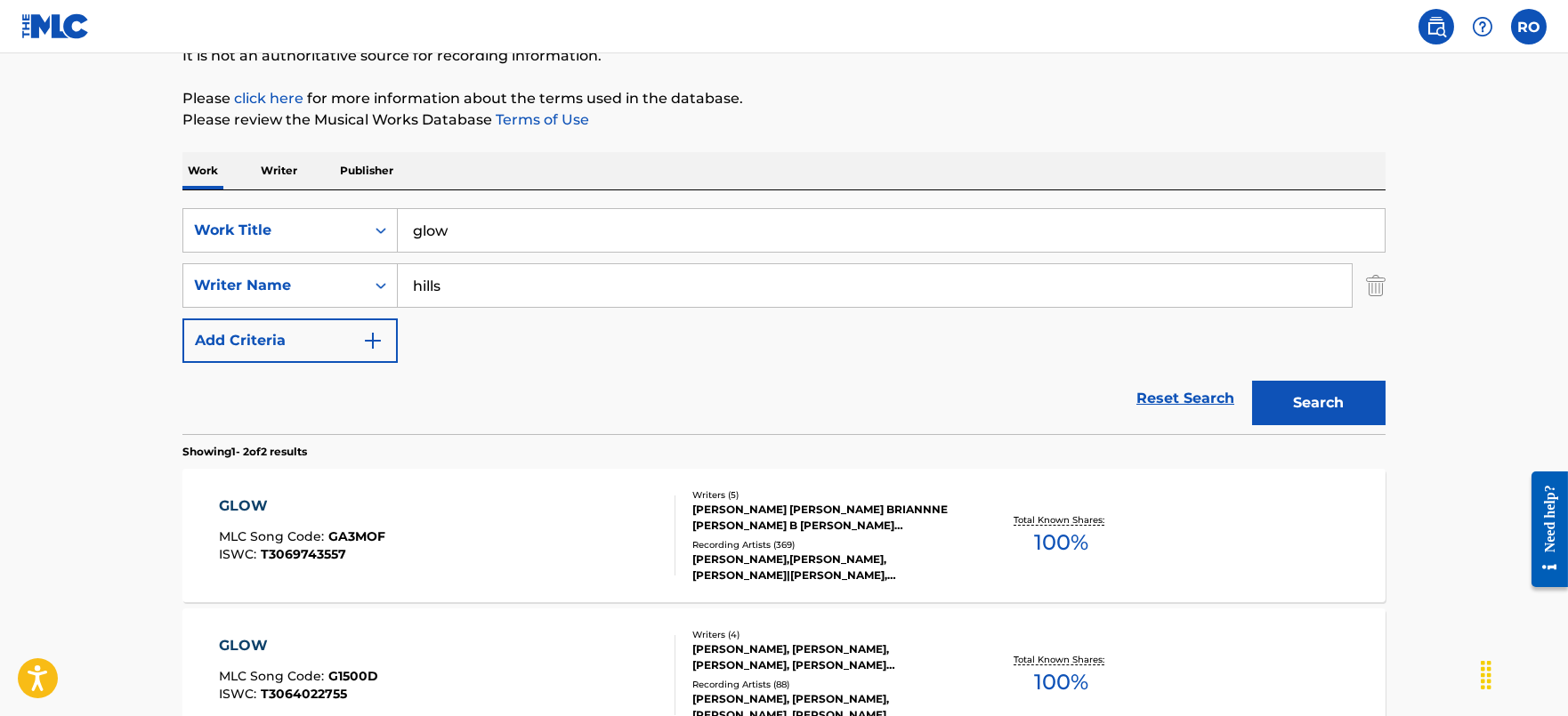
scroll to position [221, 0]
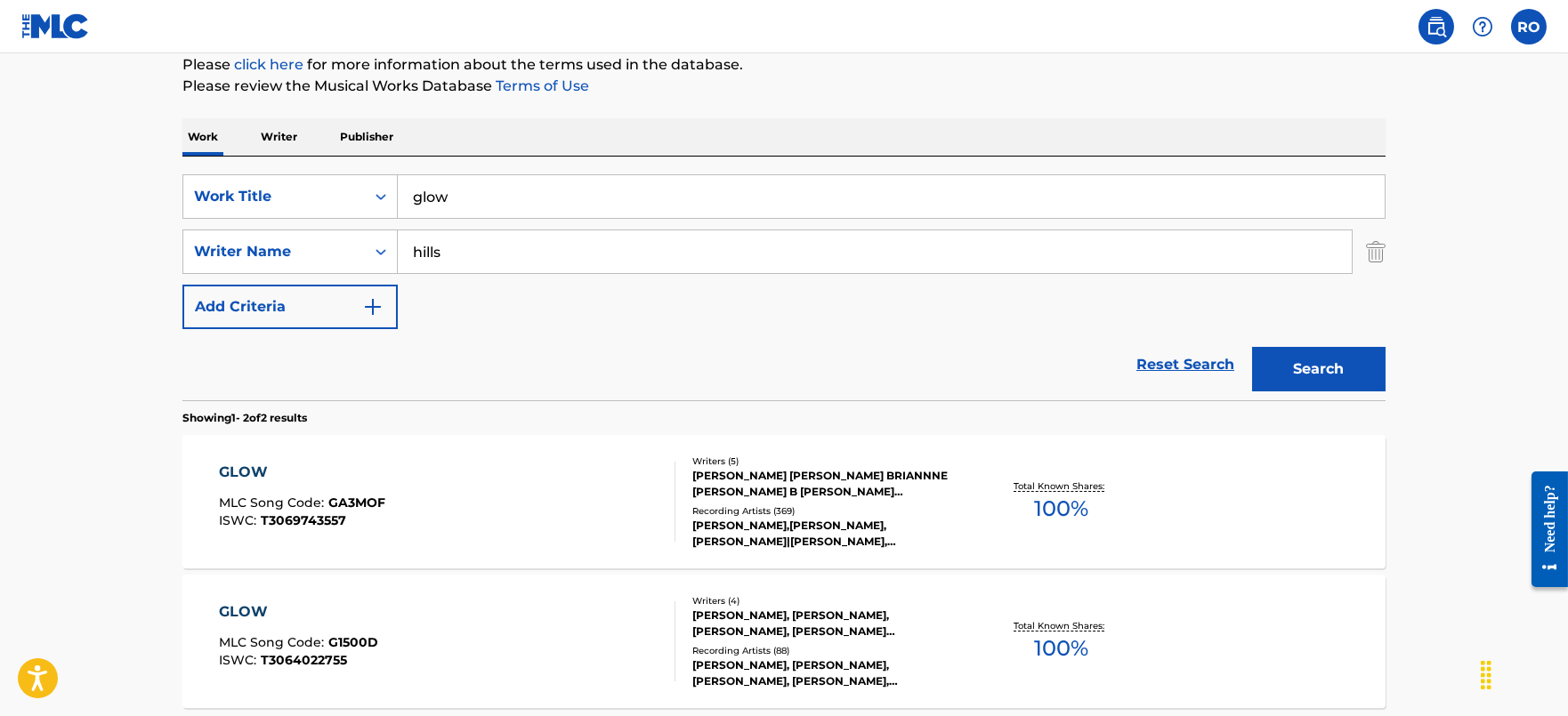
click at [268, 472] on div "GLOW" at bounding box center [302, 472] width 166 height 21
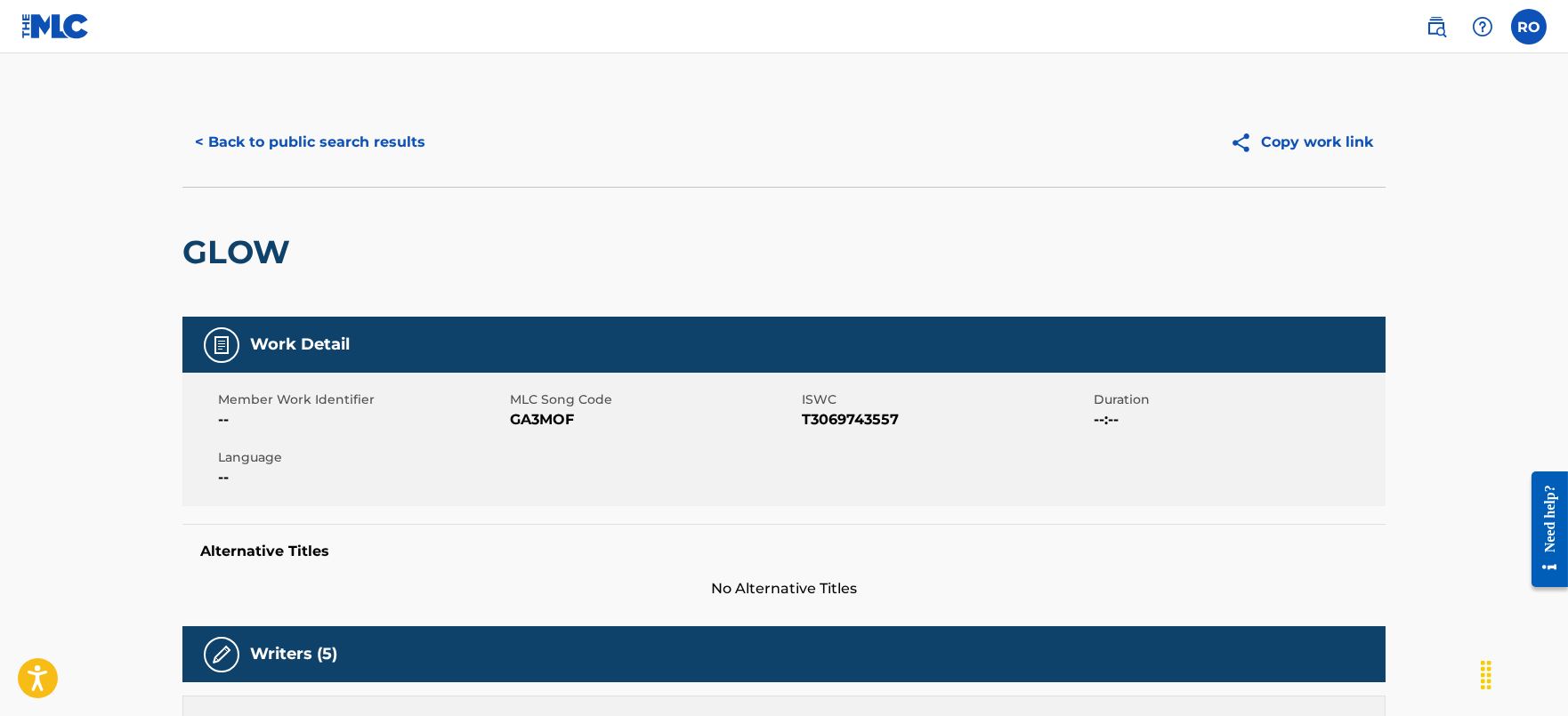
click at [529, 410] on span "GA3MOF" at bounding box center [654, 419] width 288 height 21
click at [347, 134] on button "< Back to public search results" at bounding box center [309, 143] width 255 height 45
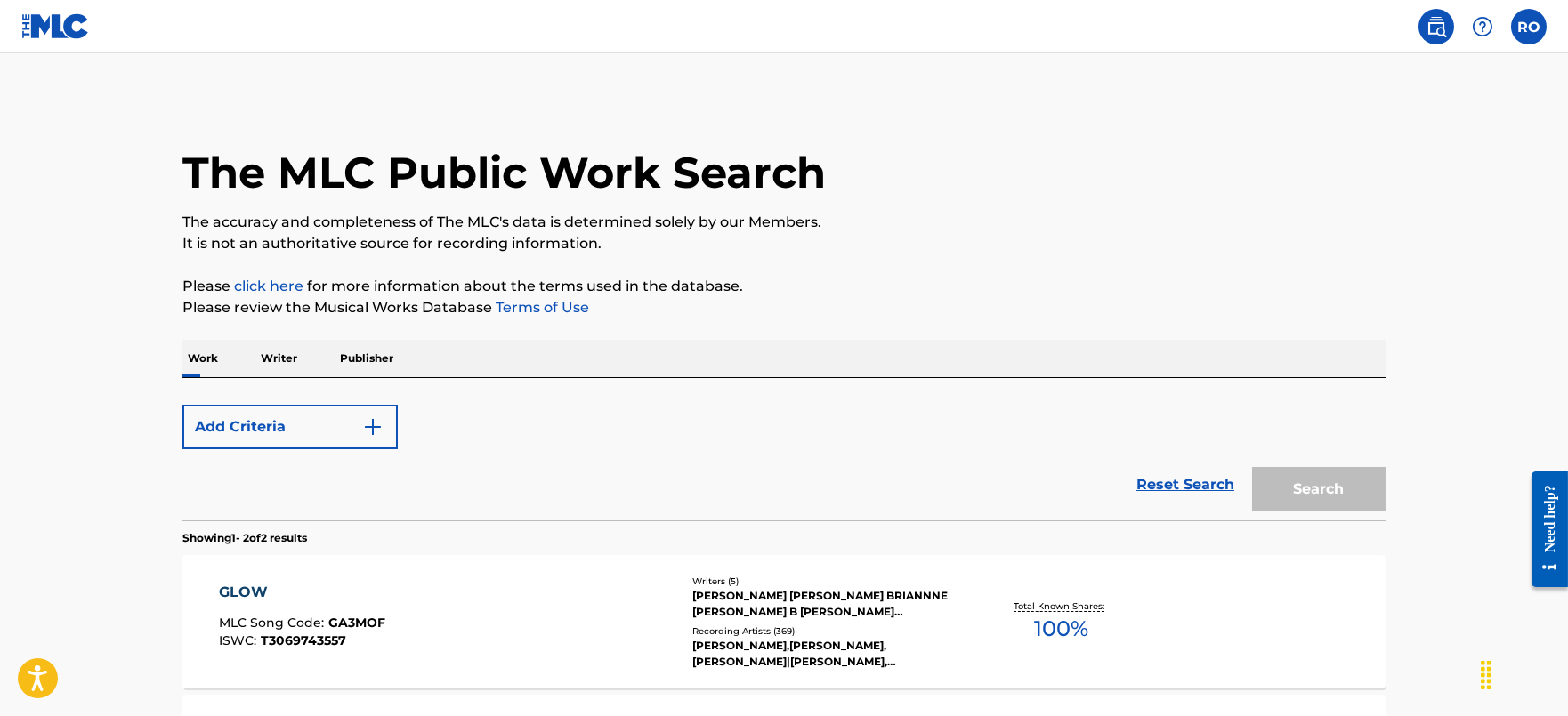
scroll to position [221, 0]
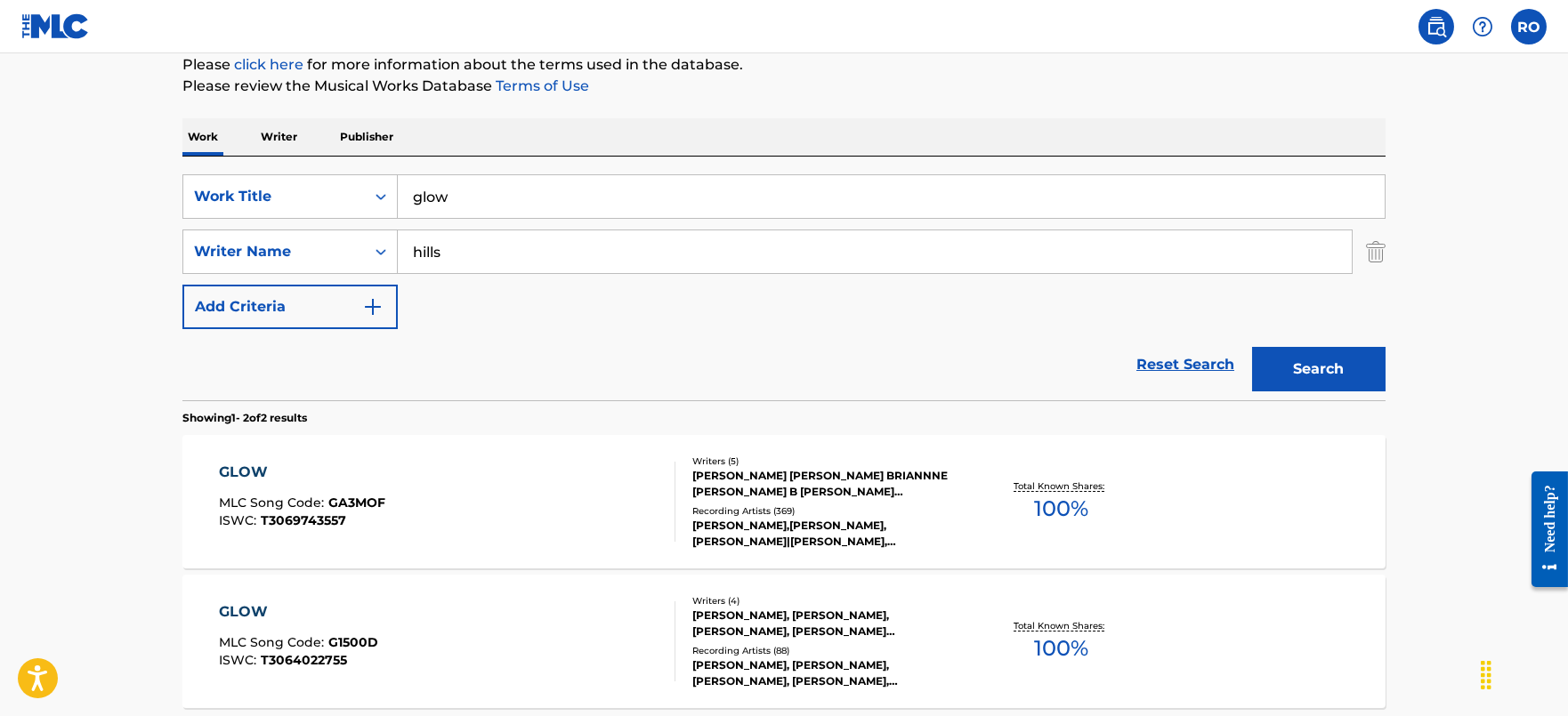
click at [629, 199] on input "glow" at bounding box center [891, 197] width 987 height 43
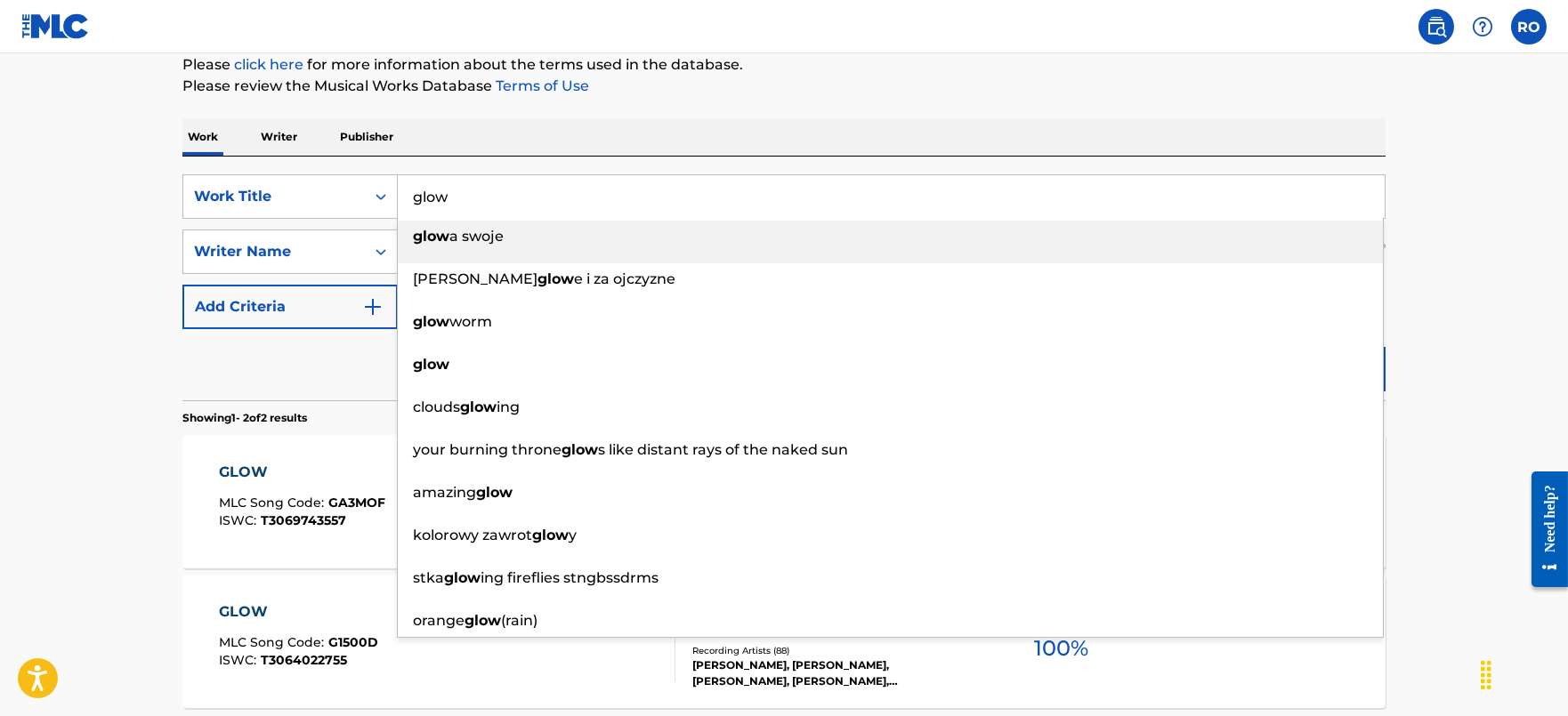
paste input "[PERSON_NAME] (feat. [PERSON_NAME])"
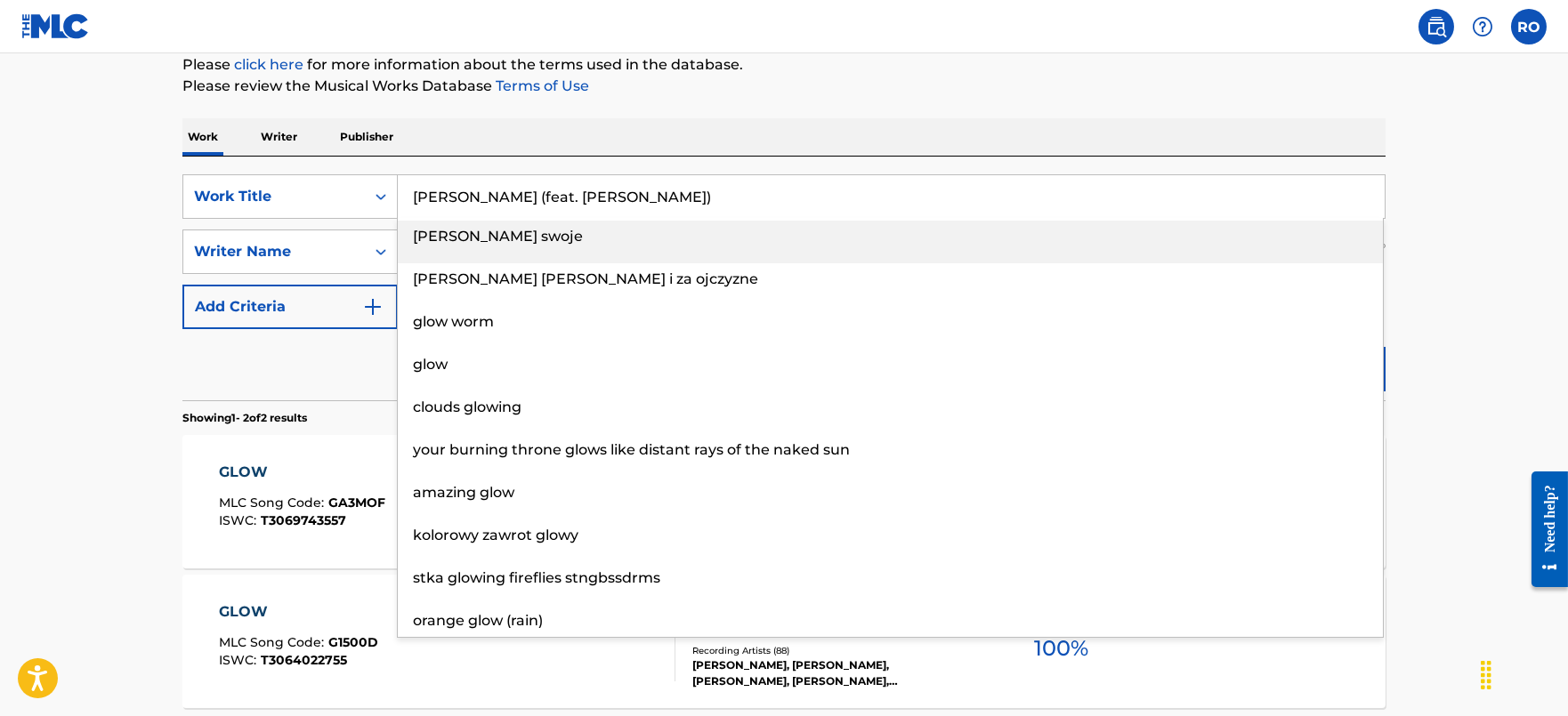
drag, startPoint x: 629, startPoint y: 199, endPoint x: 548, endPoint y: 236, distance: 89.1
click at [550, 236] on div "SearchWithCriteria41fc1306-b8f4-4401-aa18-11e8fe120d5f Work Title [PERSON_NAME]…" at bounding box center [784, 252] width 1203 height 155
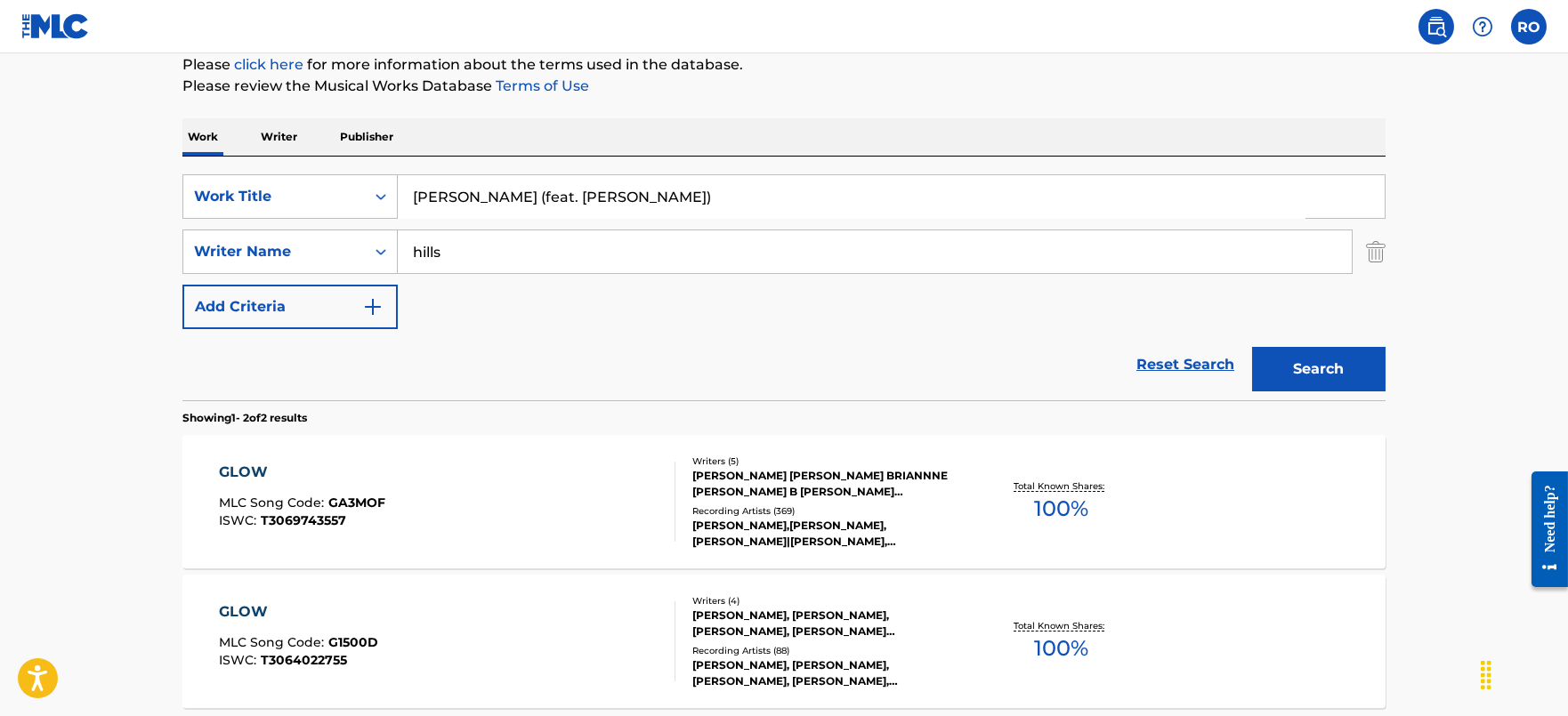
type input "[PERSON_NAME] (feat. [PERSON_NAME])"
click at [506, 247] on input "hills" at bounding box center [875, 252] width 954 height 43
type input "[PERSON_NAME]"
click at [1252, 347] on button "Search" at bounding box center [1319, 370] width 134 height 45
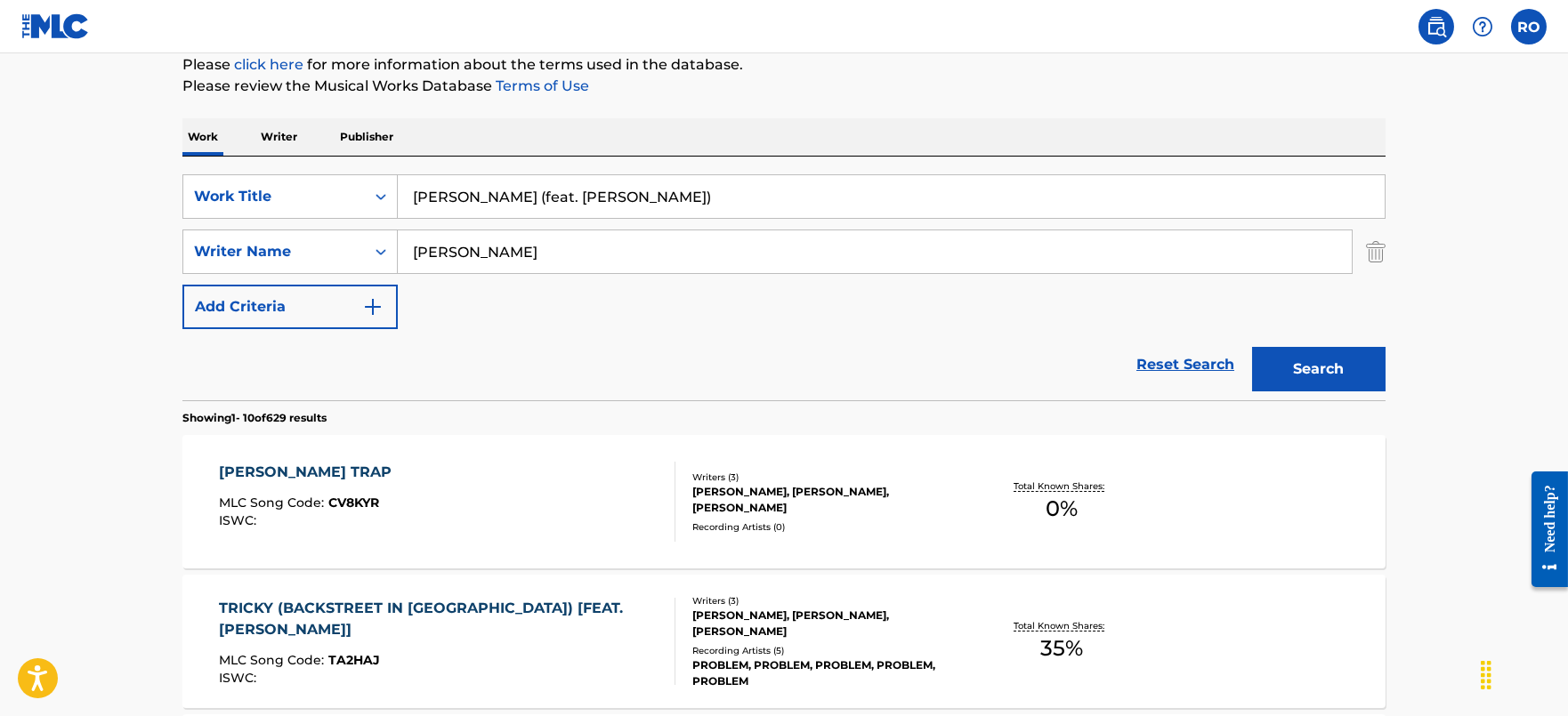
click at [553, 400] on section "Showing 1 - 10 of 629 results" at bounding box center [784, 414] width 1203 height 26
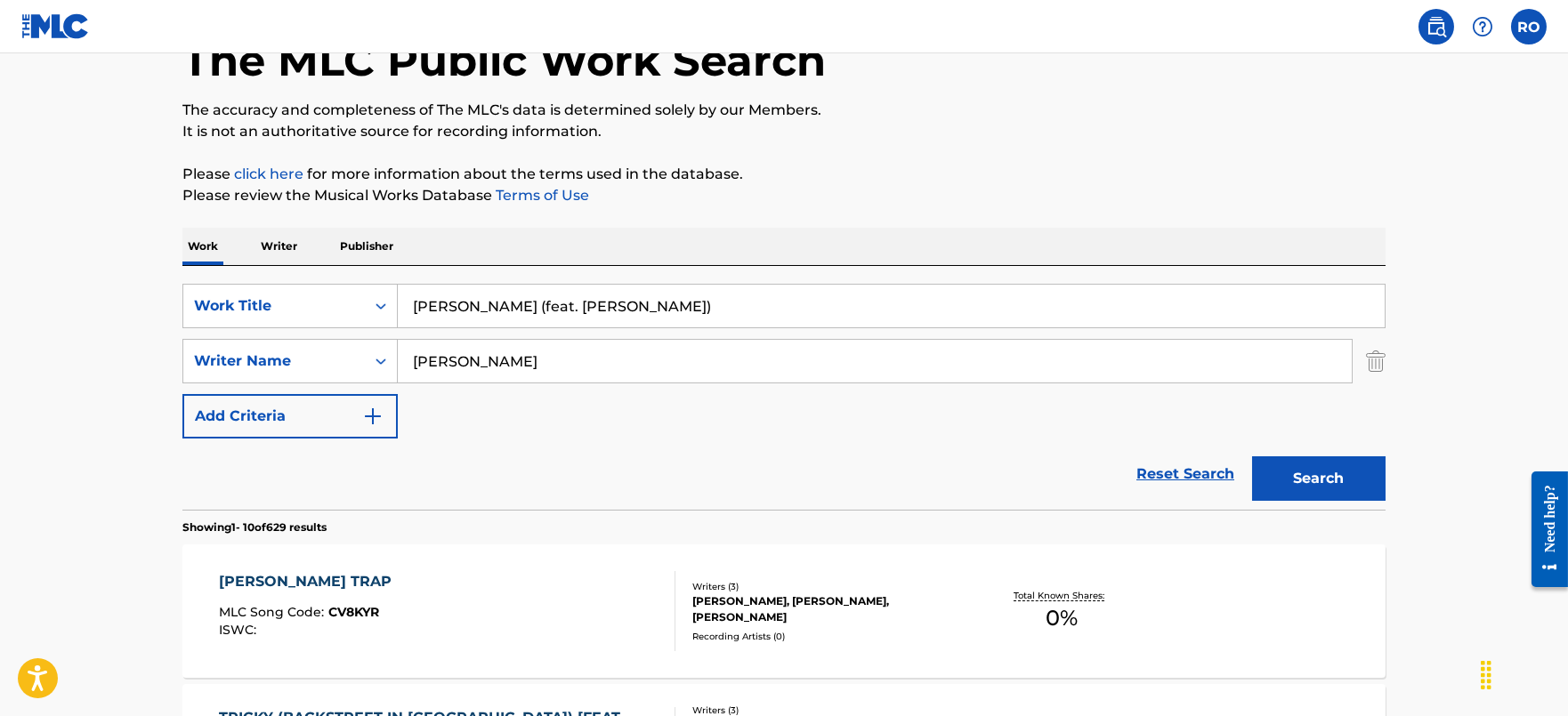
scroll to position [110, 0]
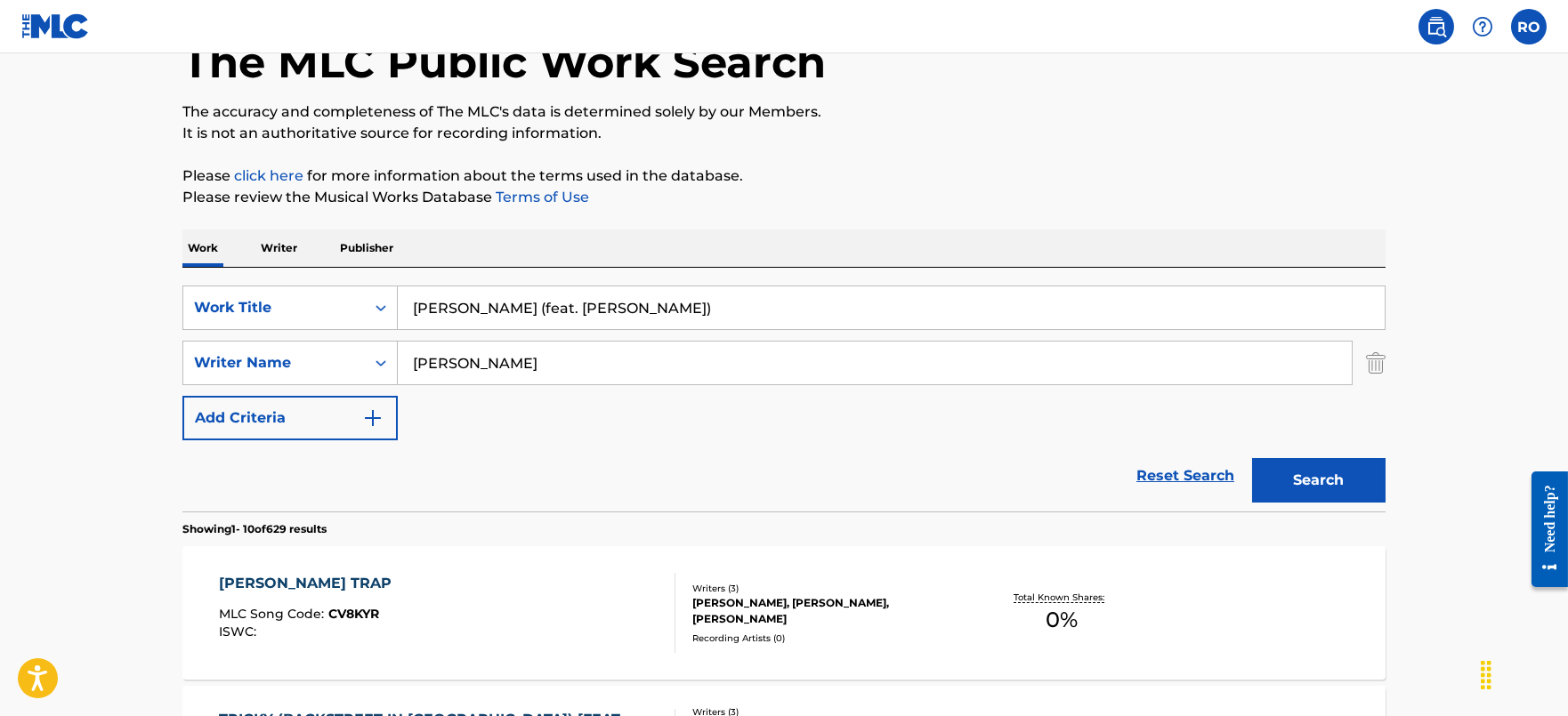
click at [632, 303] on input "[PERSON_NAME] (feat. [PERSON_NAME])" at bounding box center [891, 308] width 987 height 43
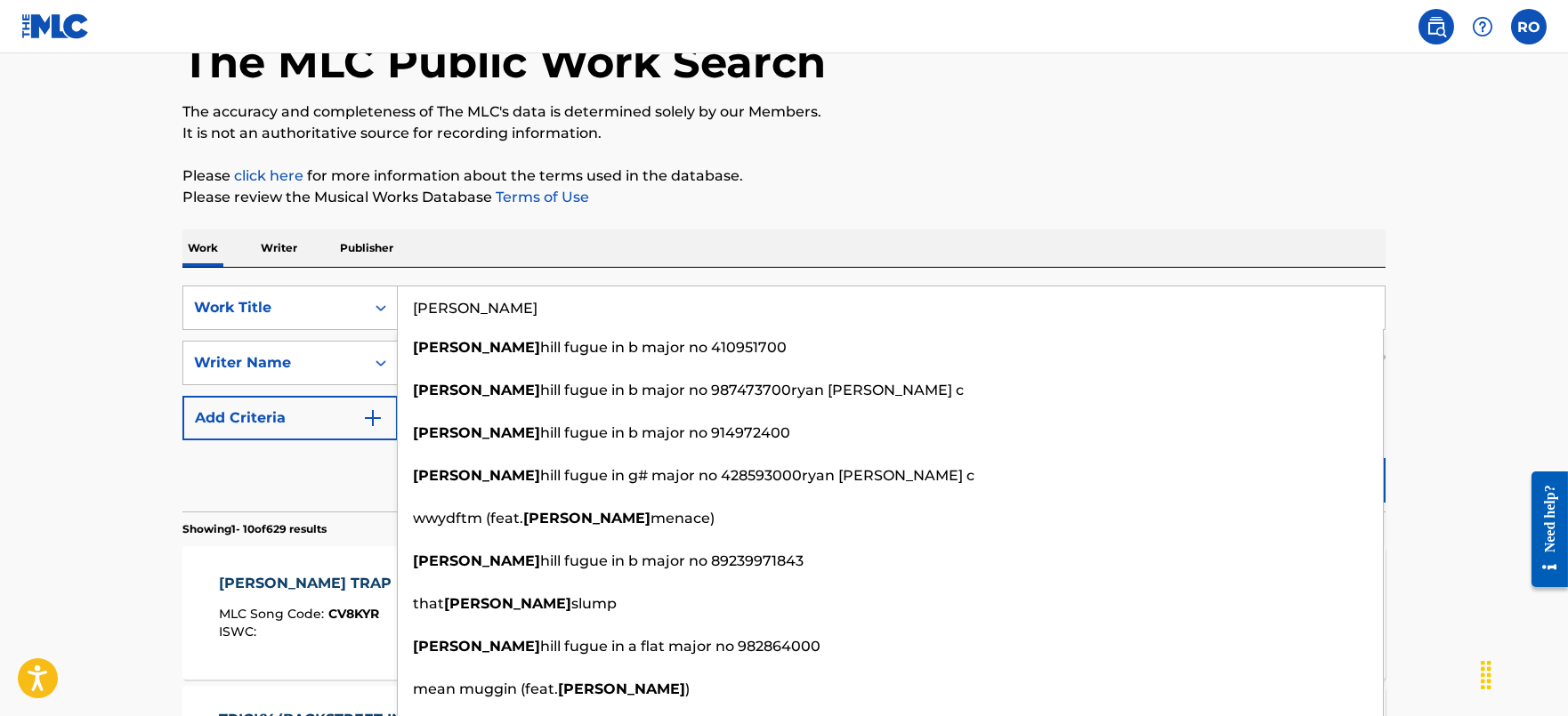
type input "[PERSON_NAME]"
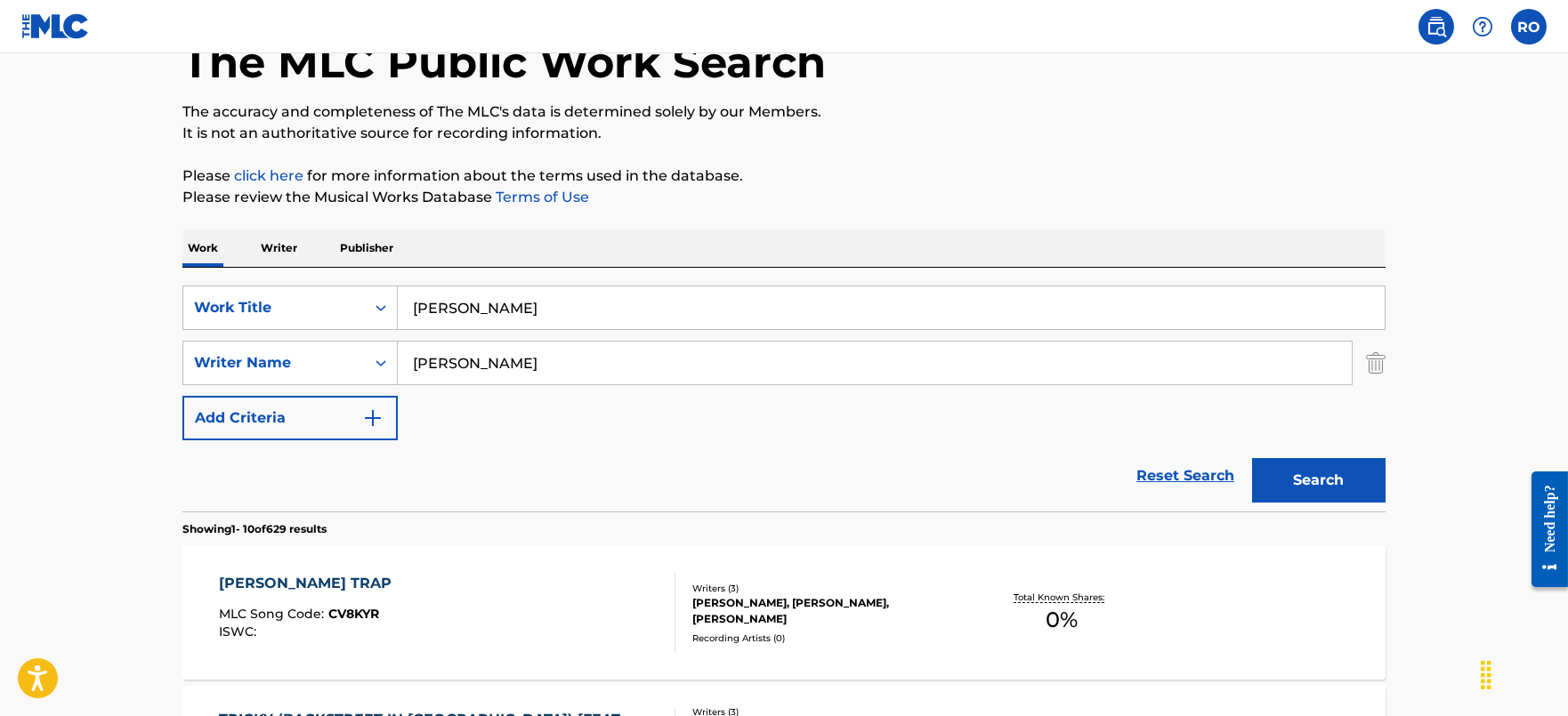
click at [1306, 474] on button "Search" at bounding box center [1319, 481] width 134 height 45
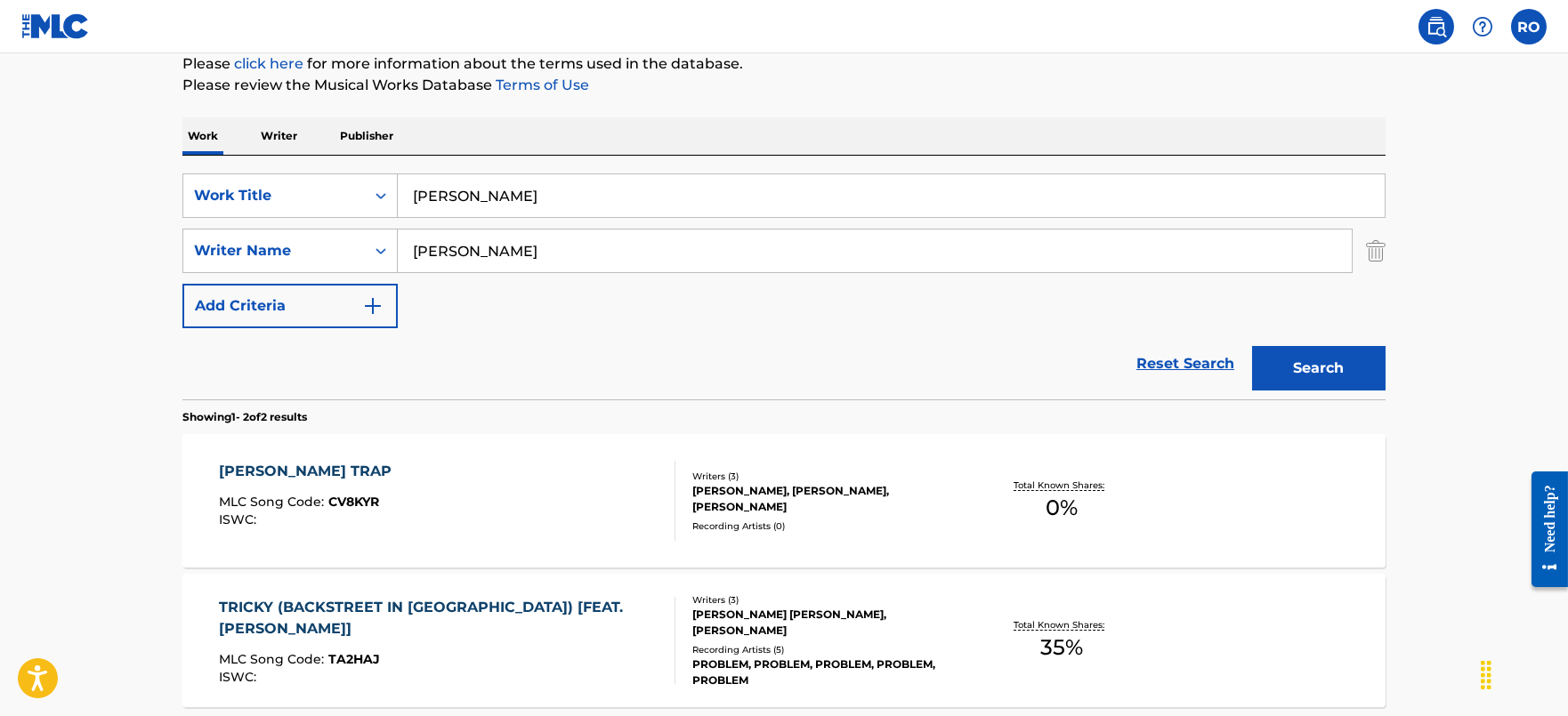
scroll to position [57, 0]
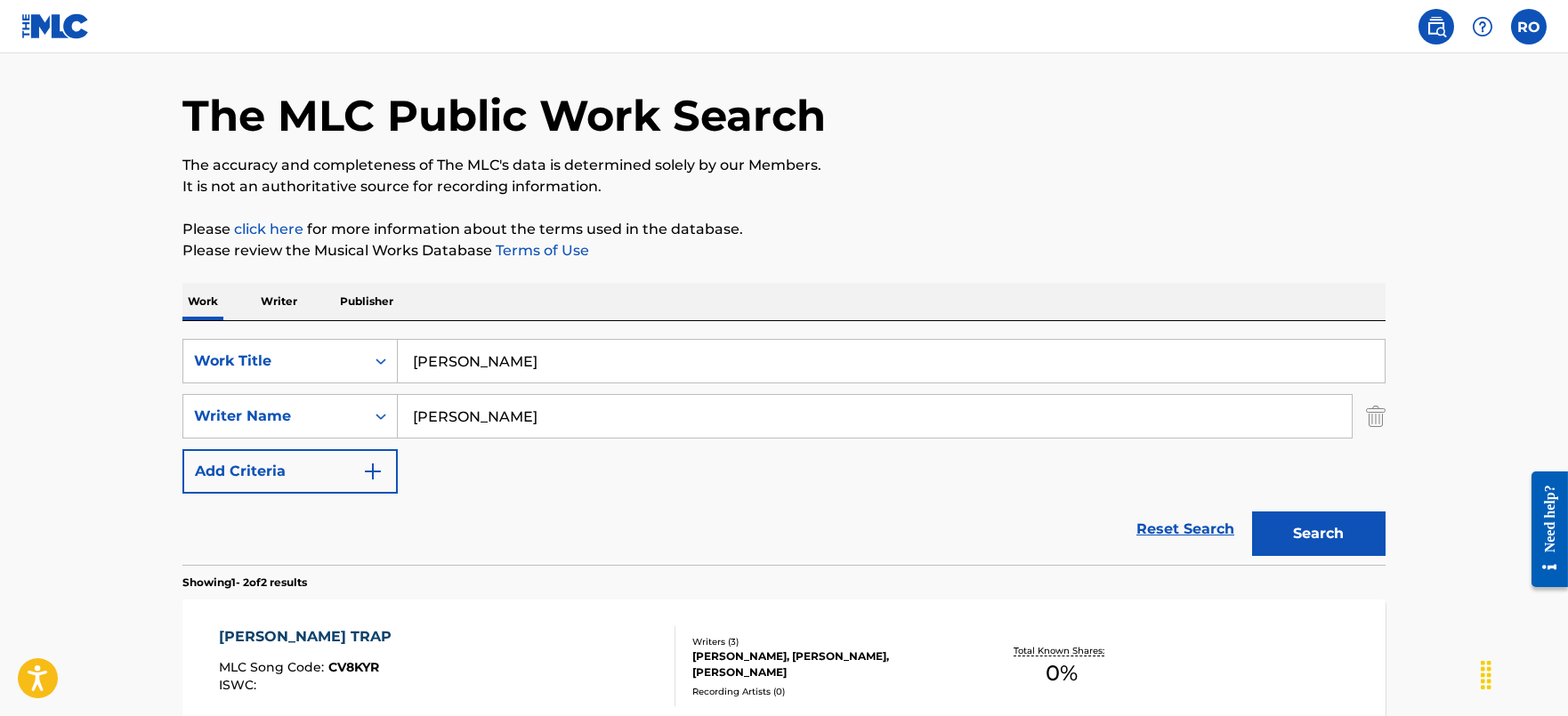
click at [520, 414] on input "[PERSON_NAME]" at bounding box center [875, 416] width 954 height 43
click at [1252, 512] on button "Search" at bounding box center [1319, 534] width 134 height 45
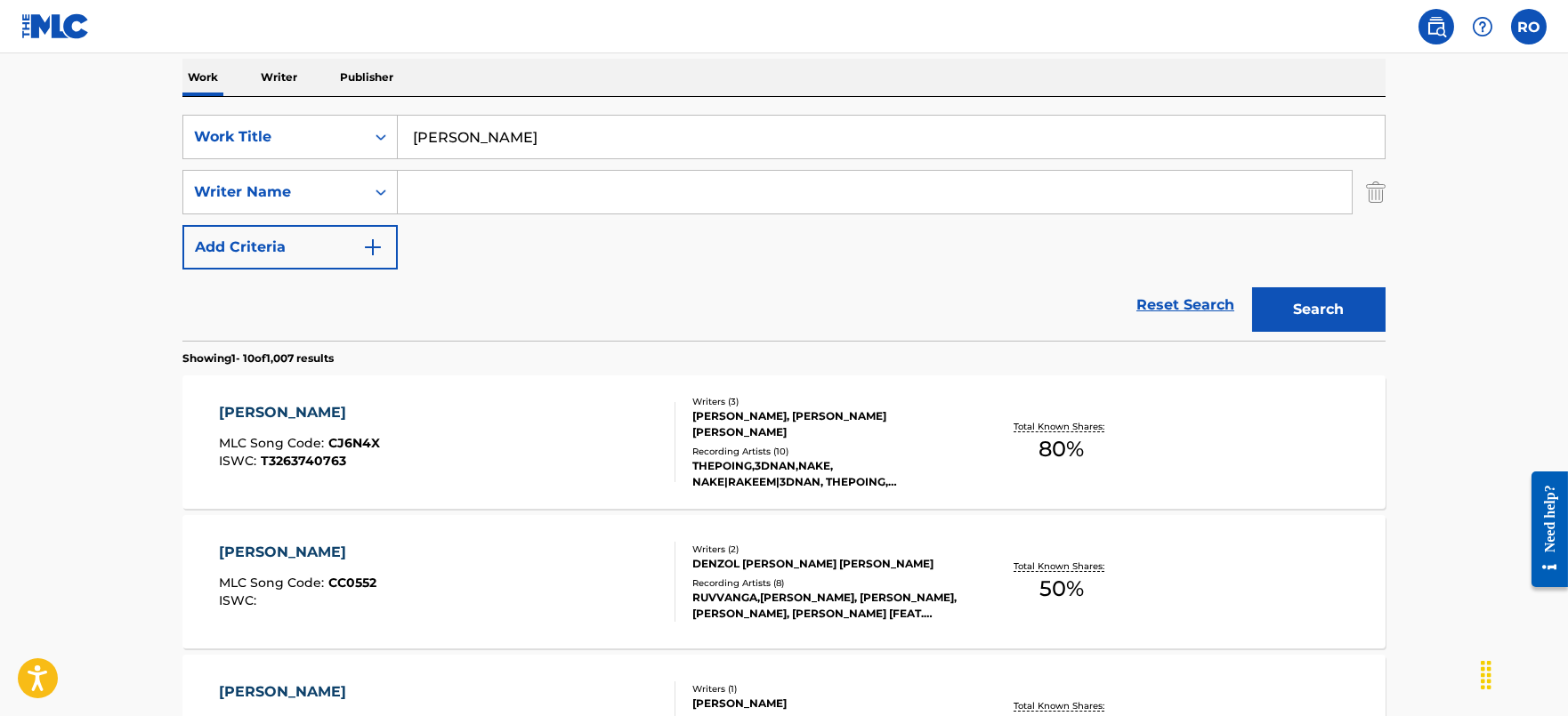
scroll to position [279, 0]
type input "jordan"
click at [1252, 289] on button "Search" at bounding box center [1319, 312] width 134 height 45
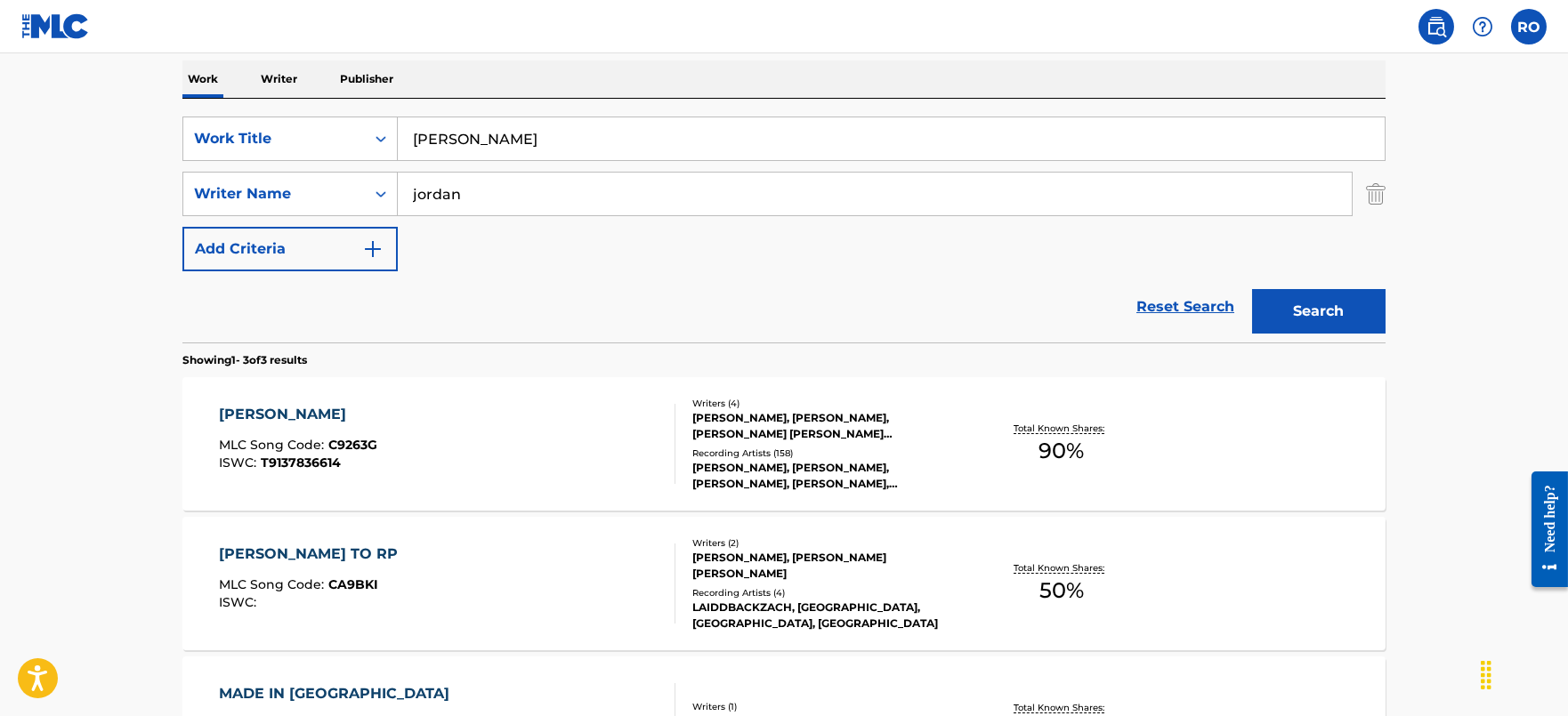
click at [275, 409] on div "[PERSON_NAME]" at bounding box center [298, 414] width 159 height 21
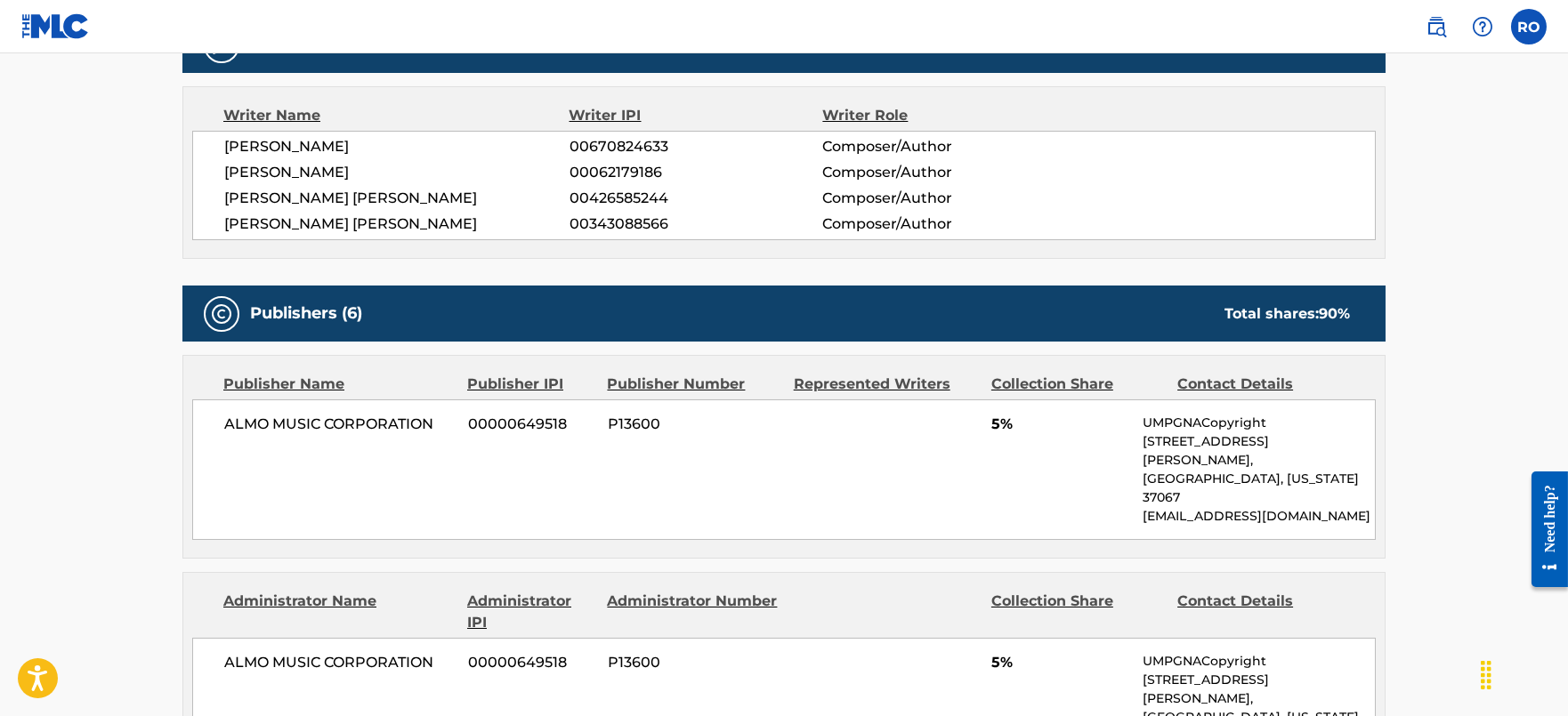
scroll to position [556, 0]
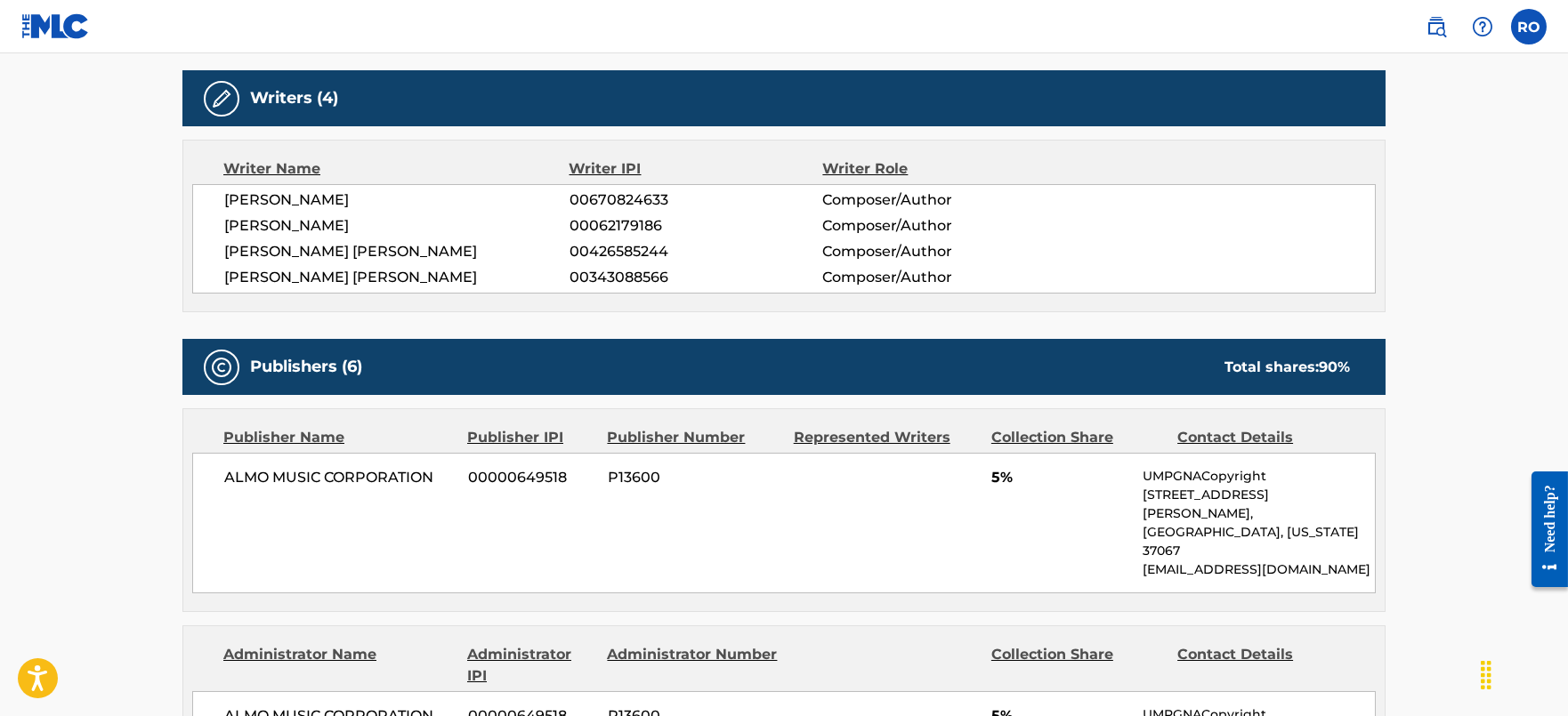
click at [617, 197] on span "00670824633" at bounding box center [696, 200] width 253 height 21
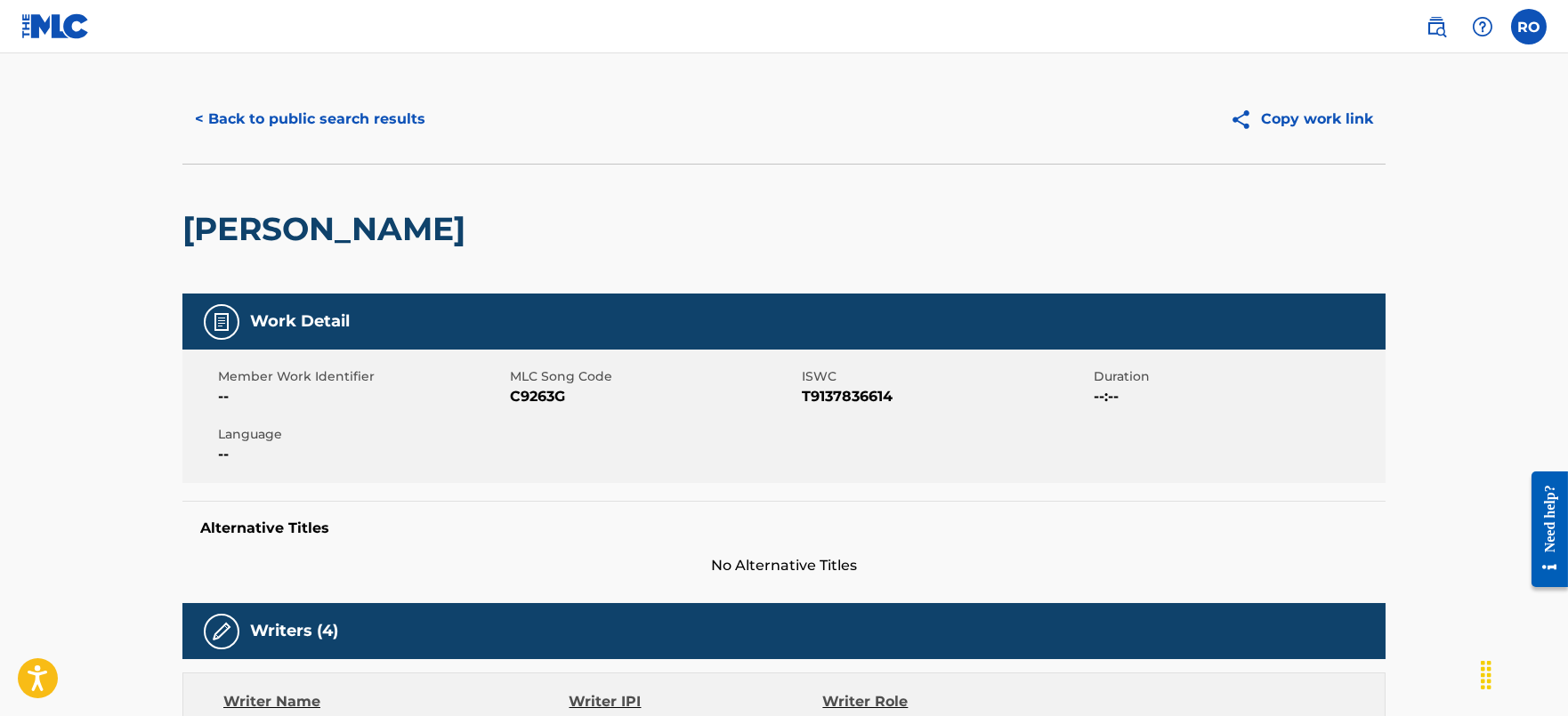
scroll to position [0, 0]
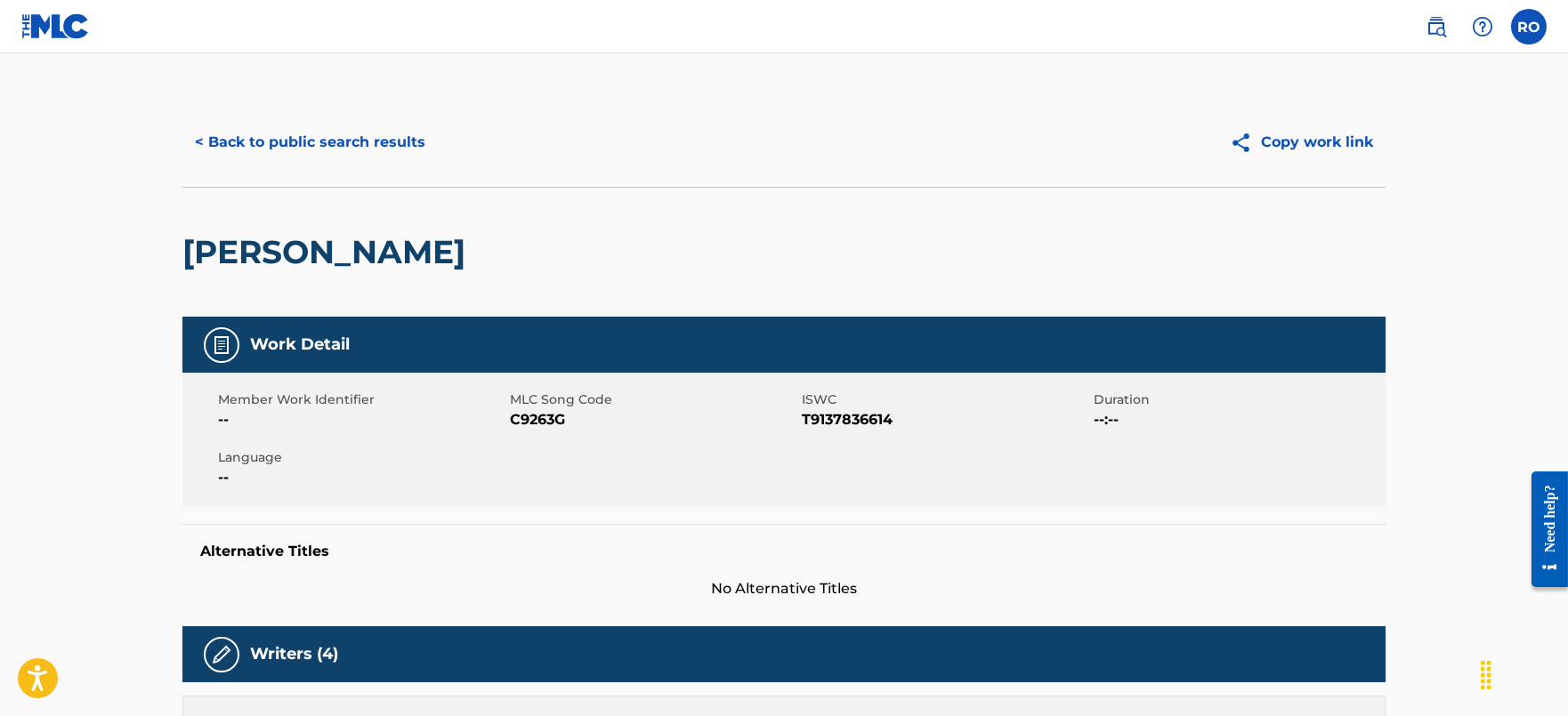
click at [325, 119] on div "< Back to public search results Copy work link" at bounding box center [784, 142] width 1203 height 89
click at [293, 119] on div "< Back to public search results Copy work link" at bounding box center [784, 142] width 1203 height 89
click at [290, 133] on button "< Back to public search results" at bounding box center [309, 143] width 255 height 45
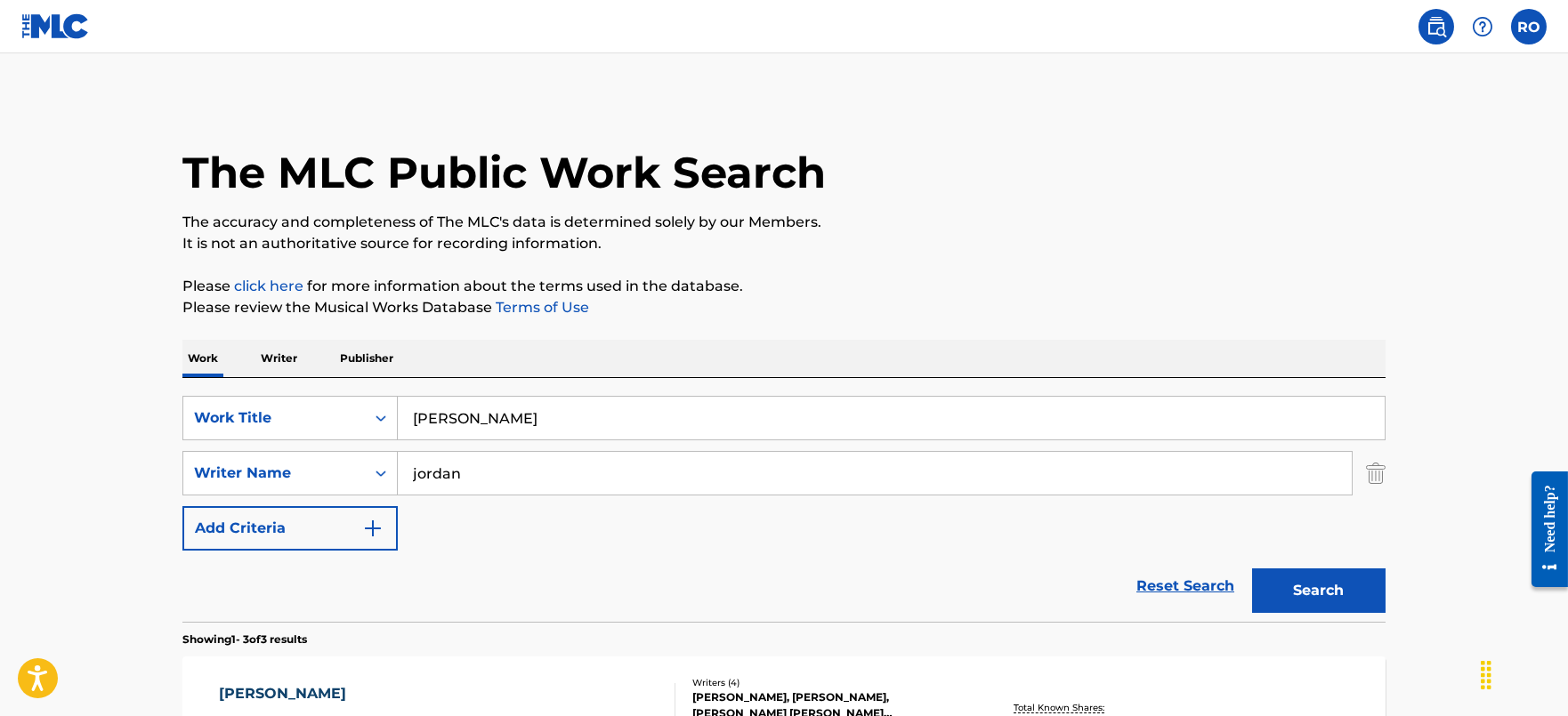
scroll to position [279, 0]
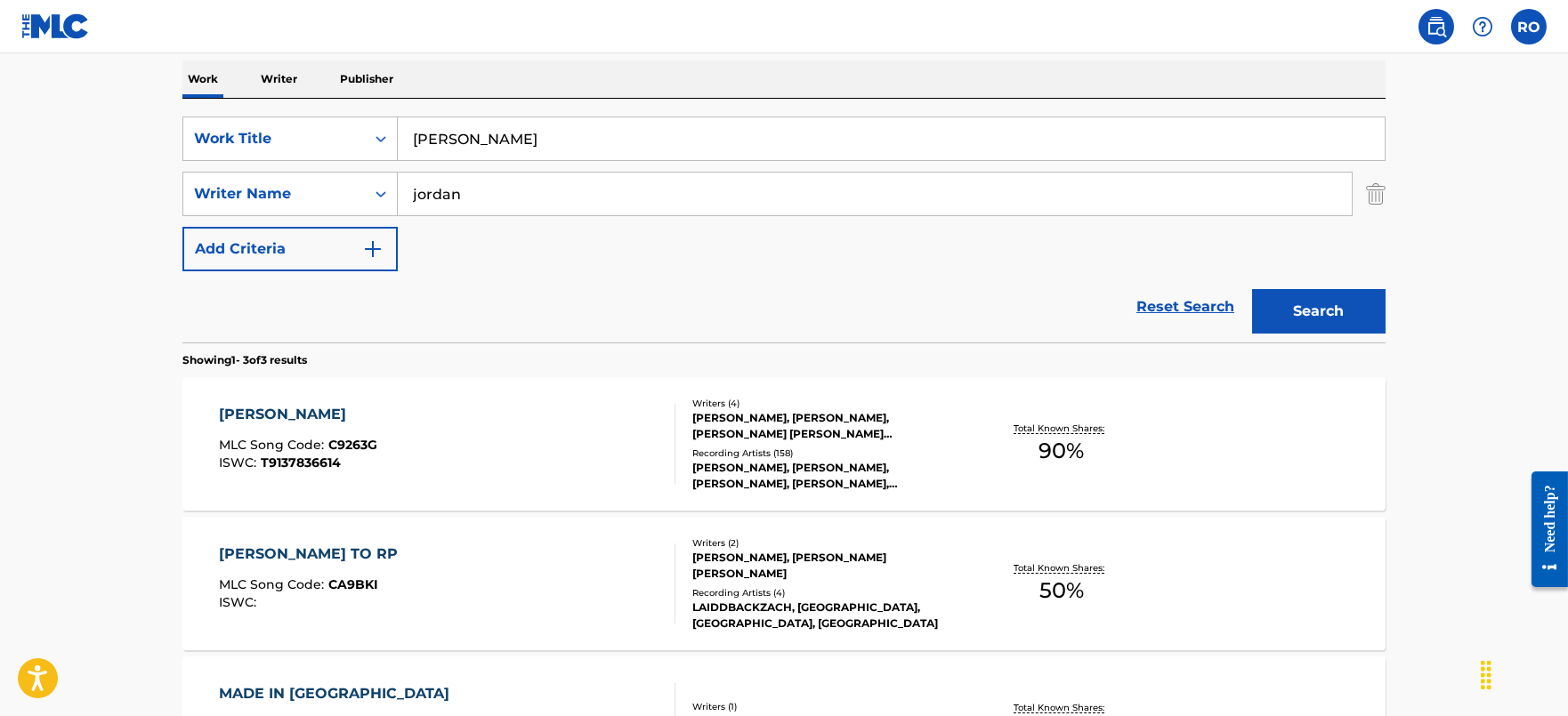
click at [293, 74] on p "Writer" at bounding box center [278, 79] width 48 height 37
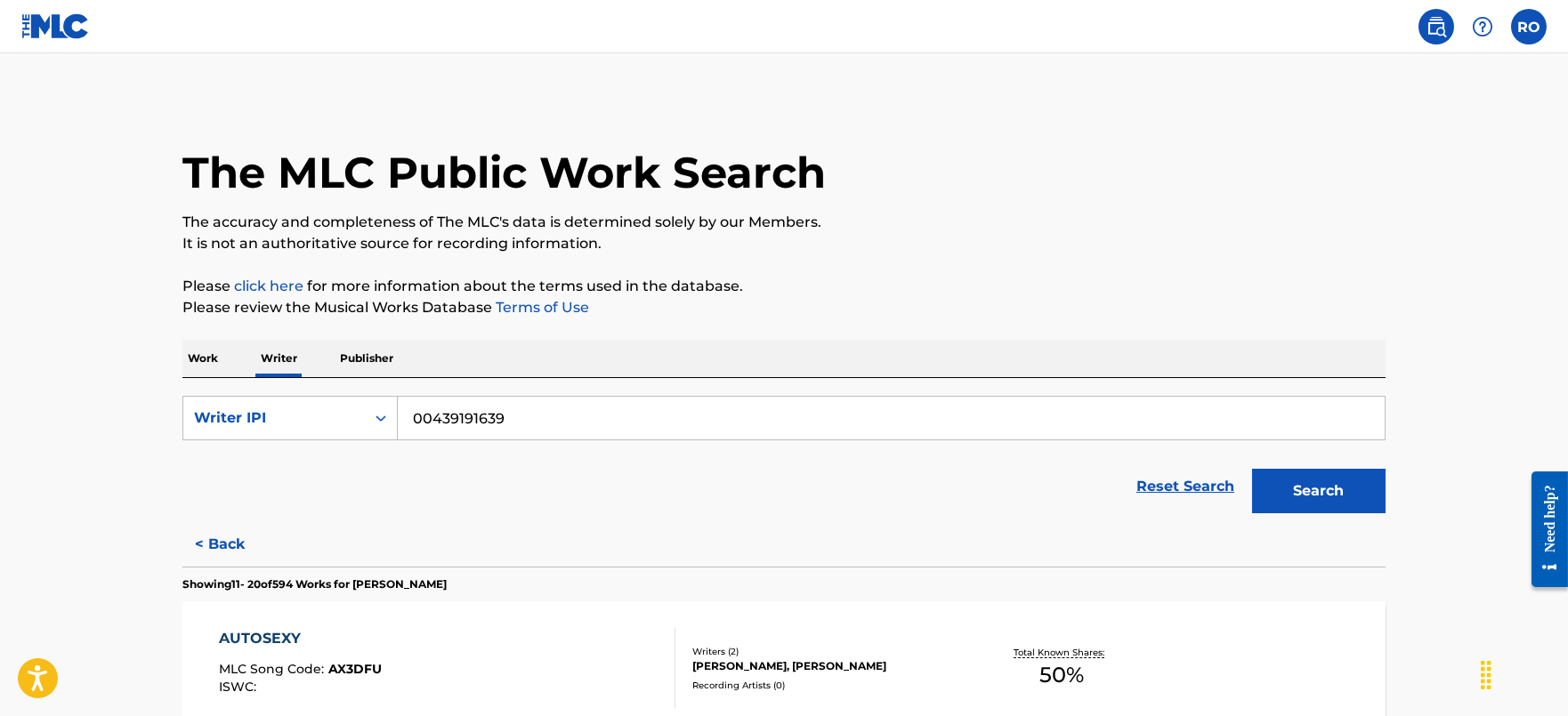
click at [569, 428] on input "00439191639" at bounding box center [891, 418] width 987 height 43
paste input "670824633"
type input "00670824633"
click at [1298, 489] on button "Search" at bounding box center [1319, 491] width 134 height 45
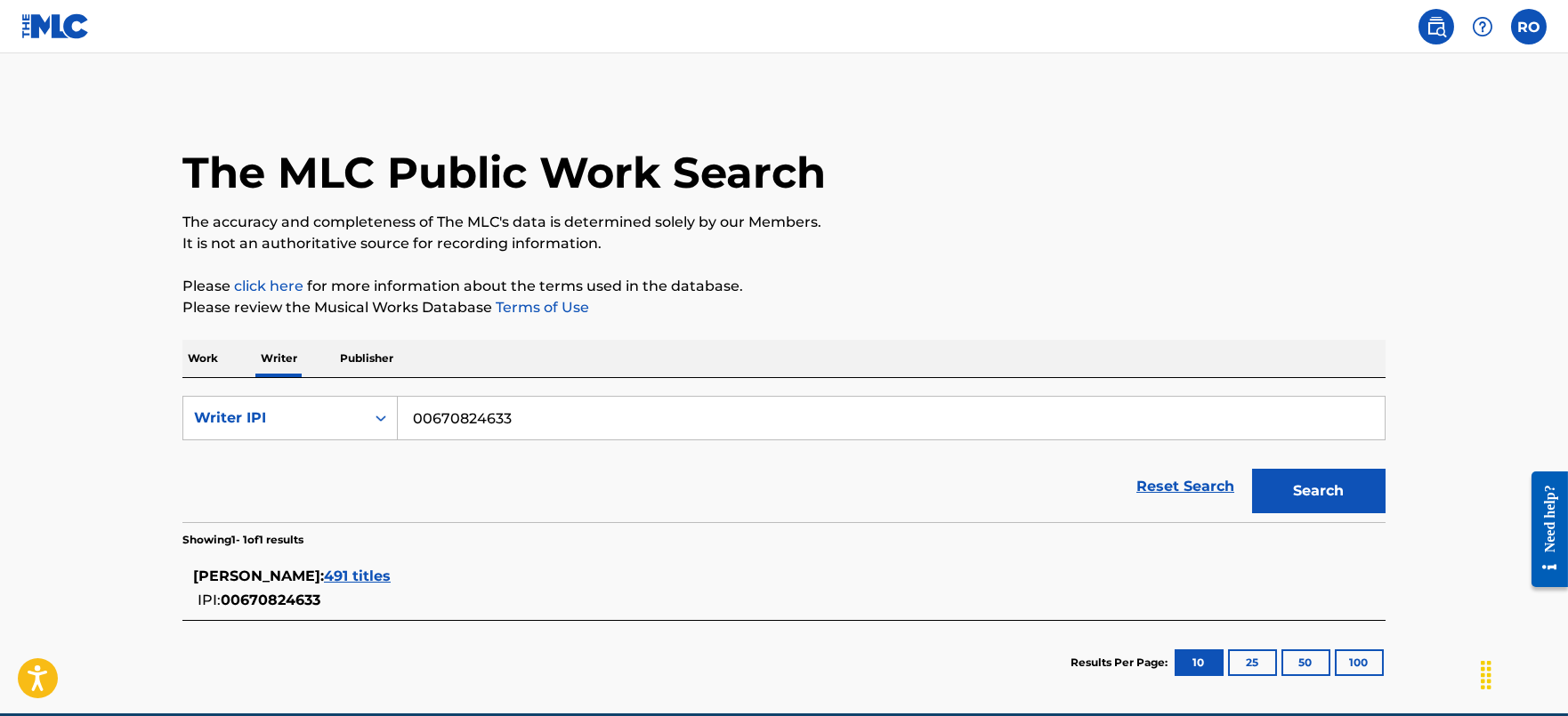
click at [390, 568] on span "491 titles" at bounding box center [357, 576] width 66 height 17
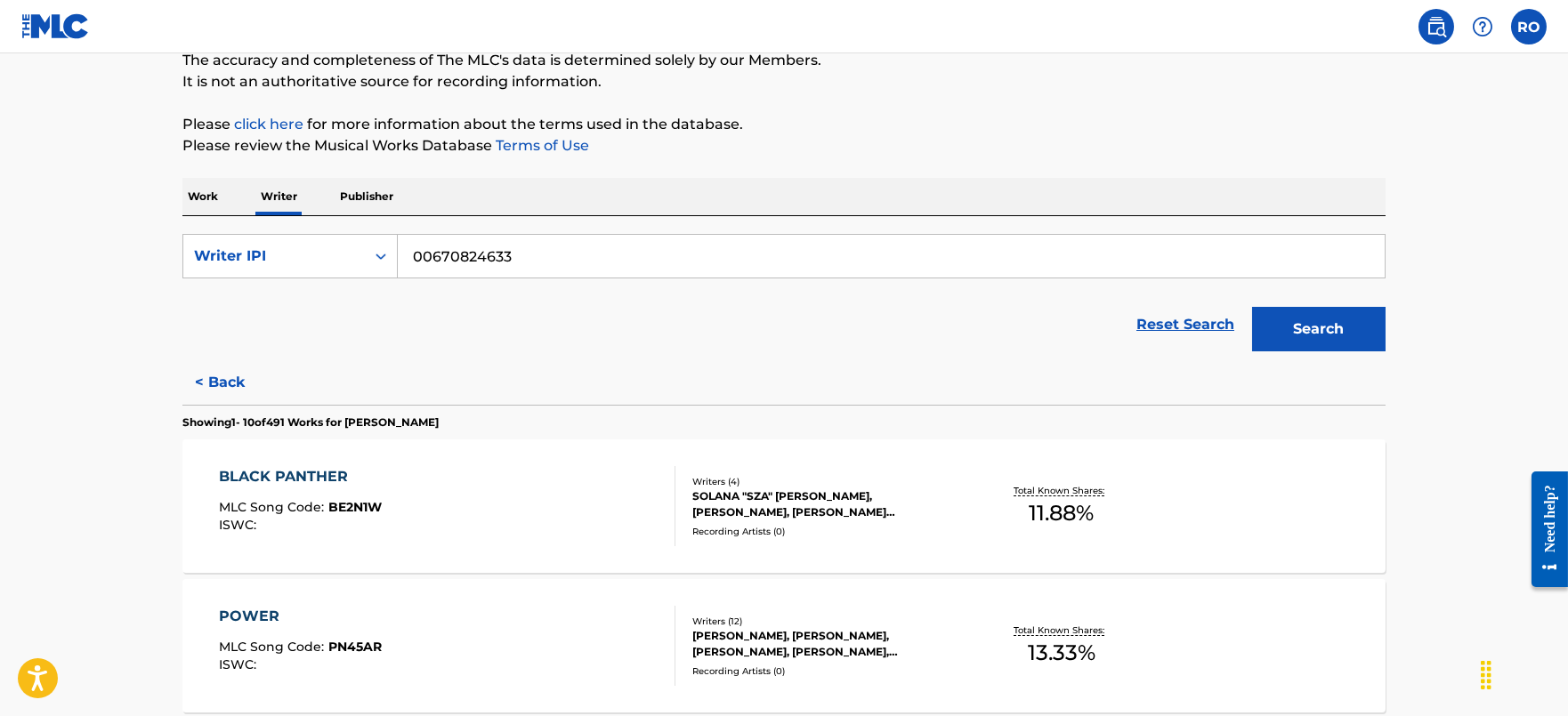
scroll to position [221, 0]
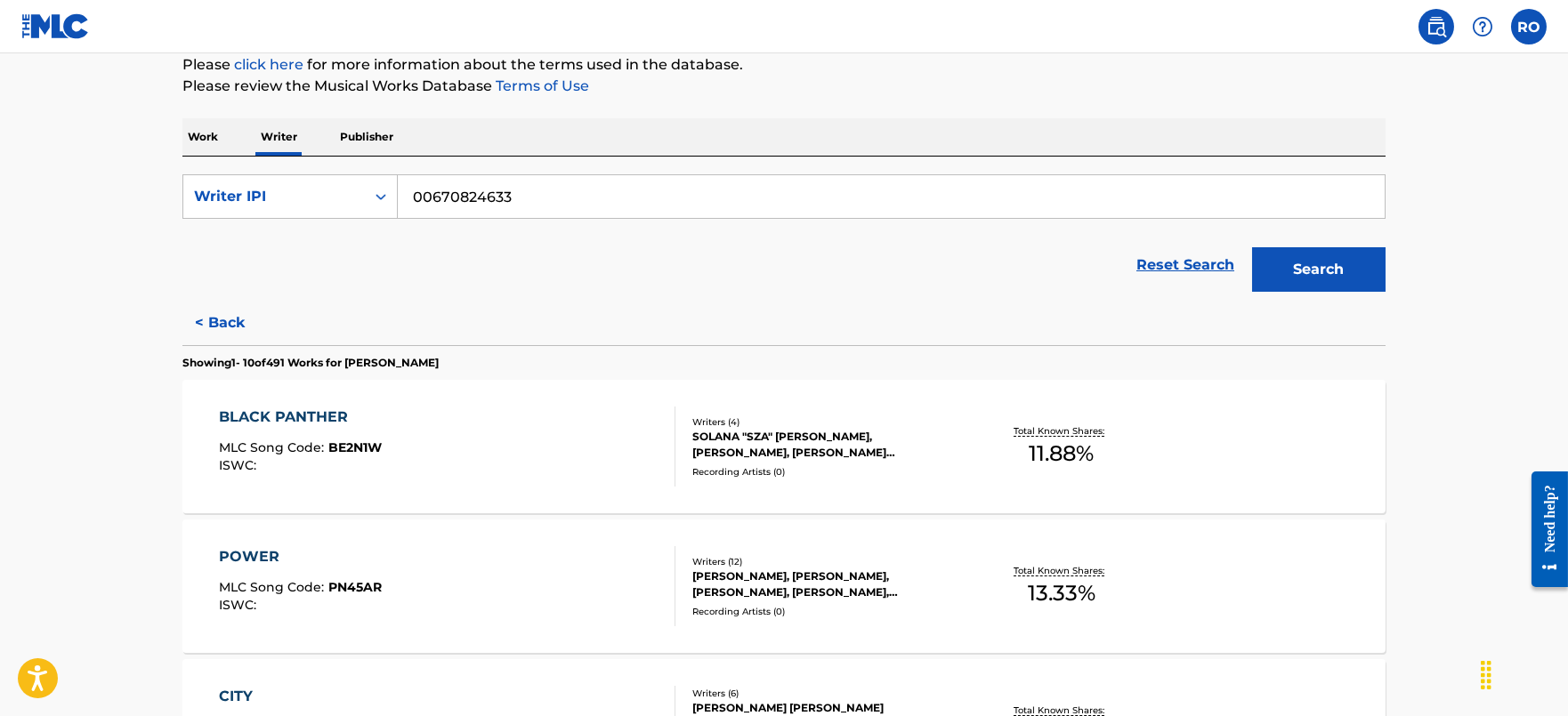
click at [374, 414] on div "BLACK PANTHER" at bounding box center [300, 416] width 162 height 21
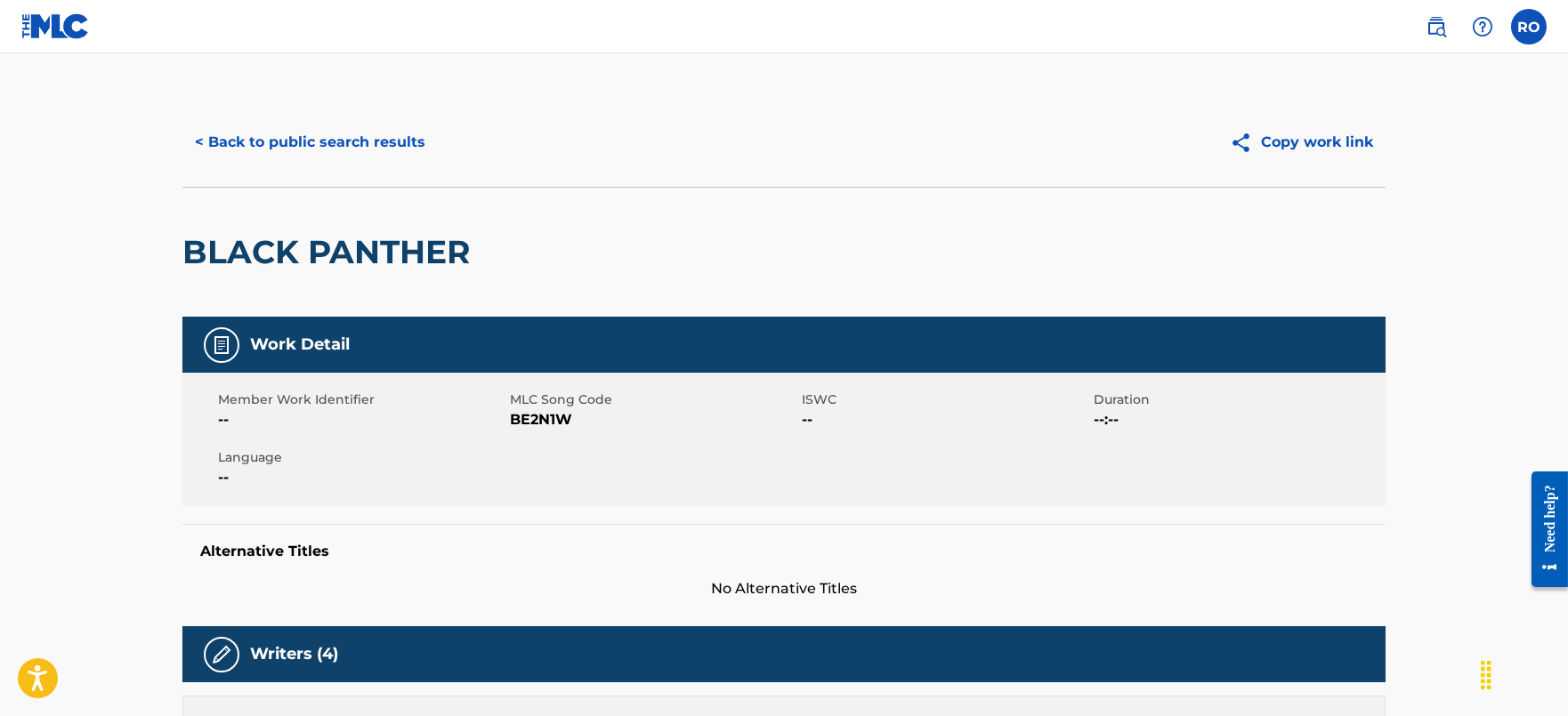
click at [305, 133] on button "< Back to public search results" at bounding box center [309, 143] width 255 height 45
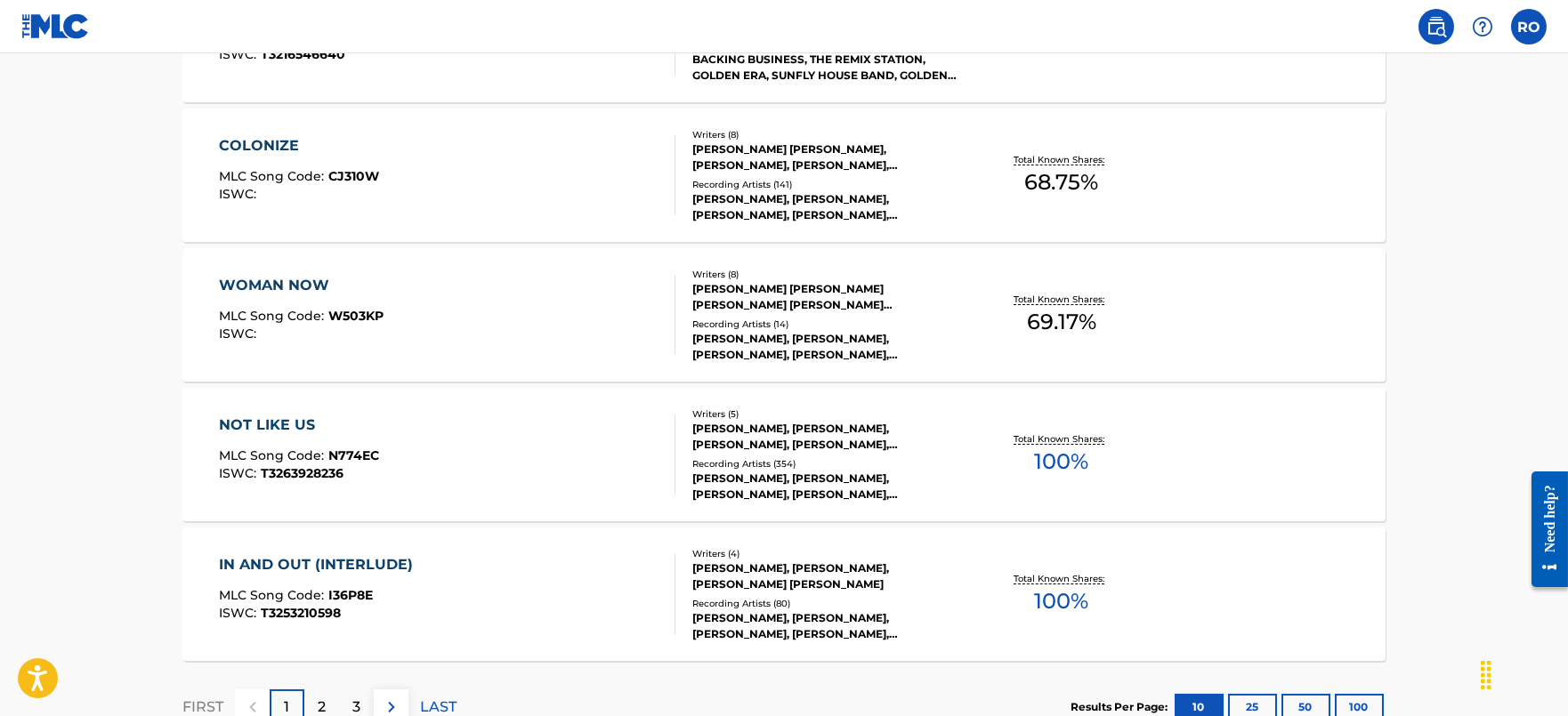
scroll to position [1334, 0]
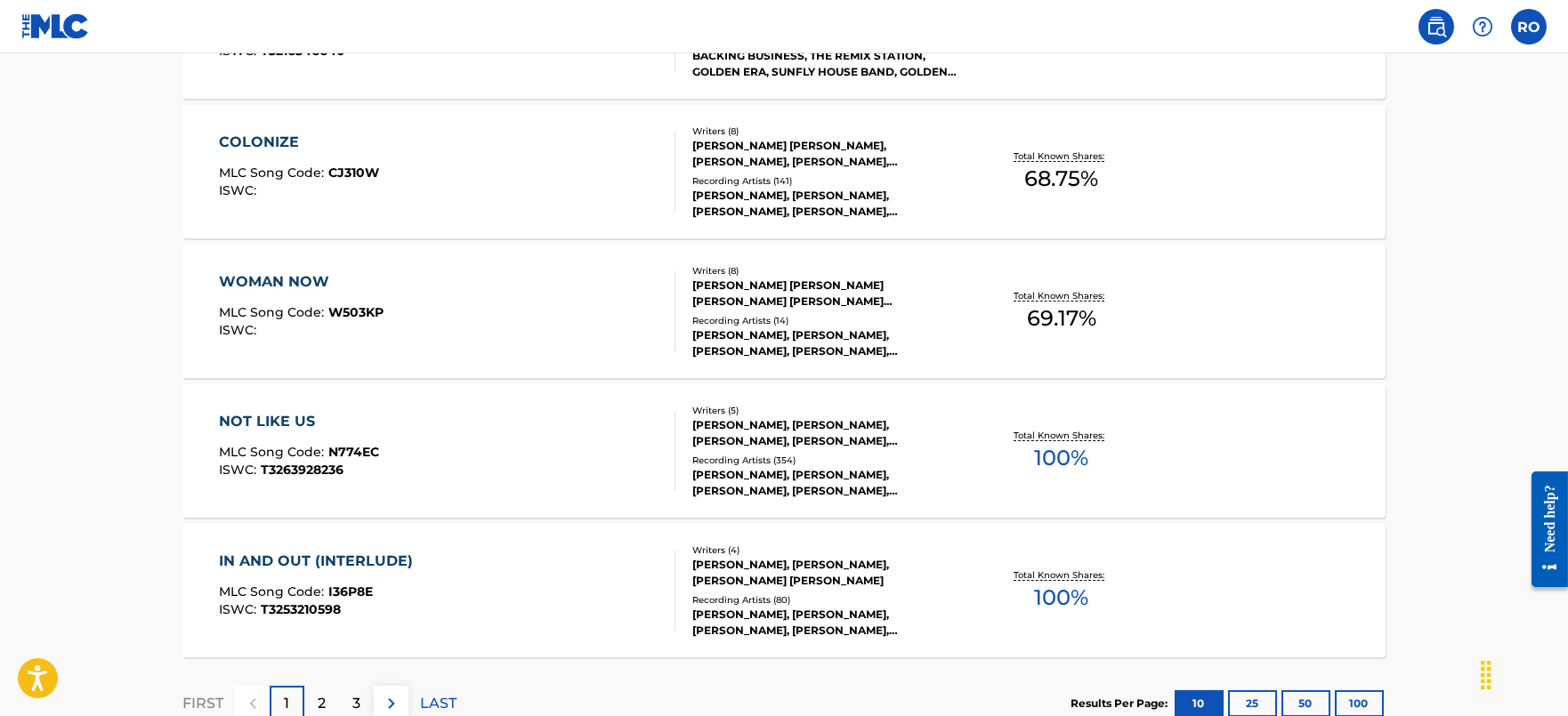
click at [247, 425] on div "NOT LIKE US" at bounding box center [299, 421] width 161 height 21
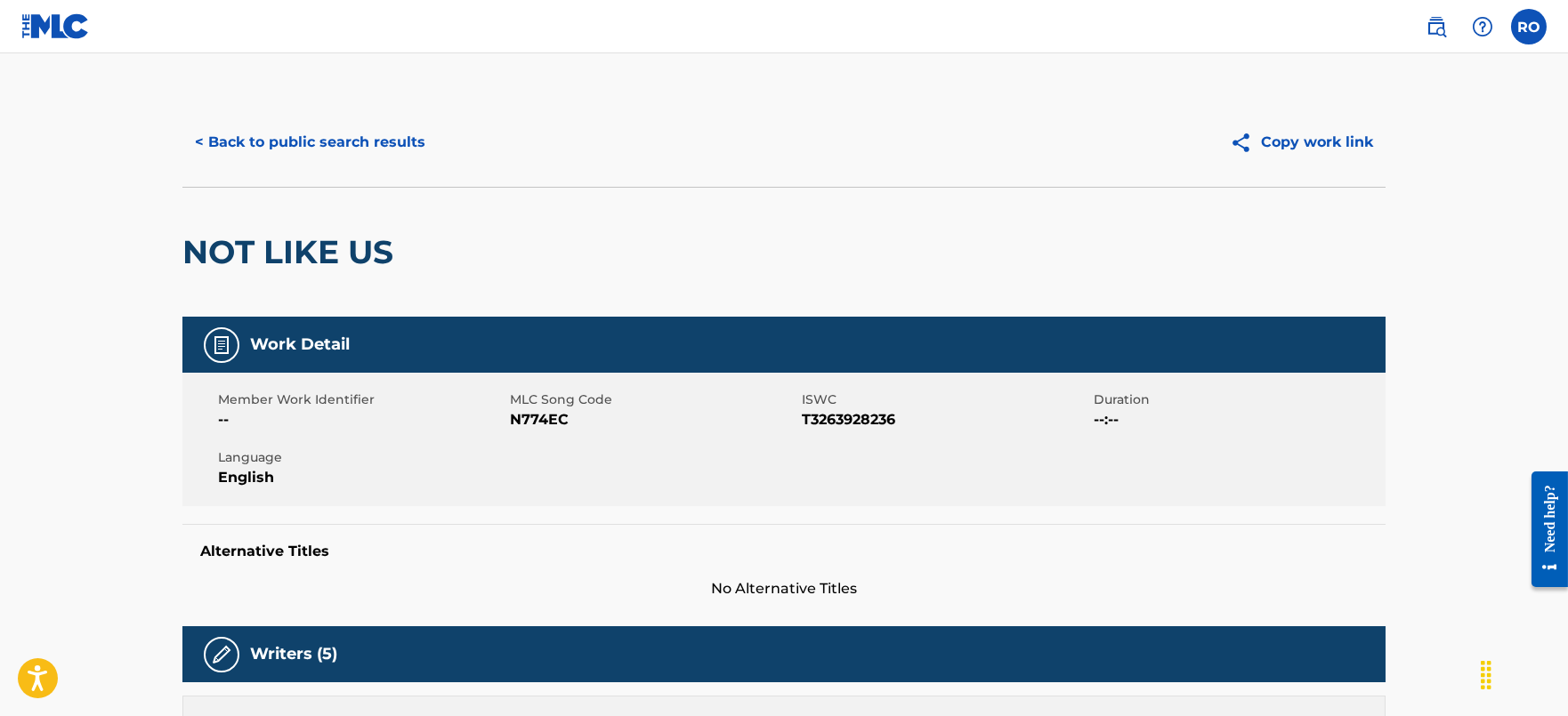
click at [317, 152] on button "< Back to public search results" at bounding box center [309, 143] width 255 height 45
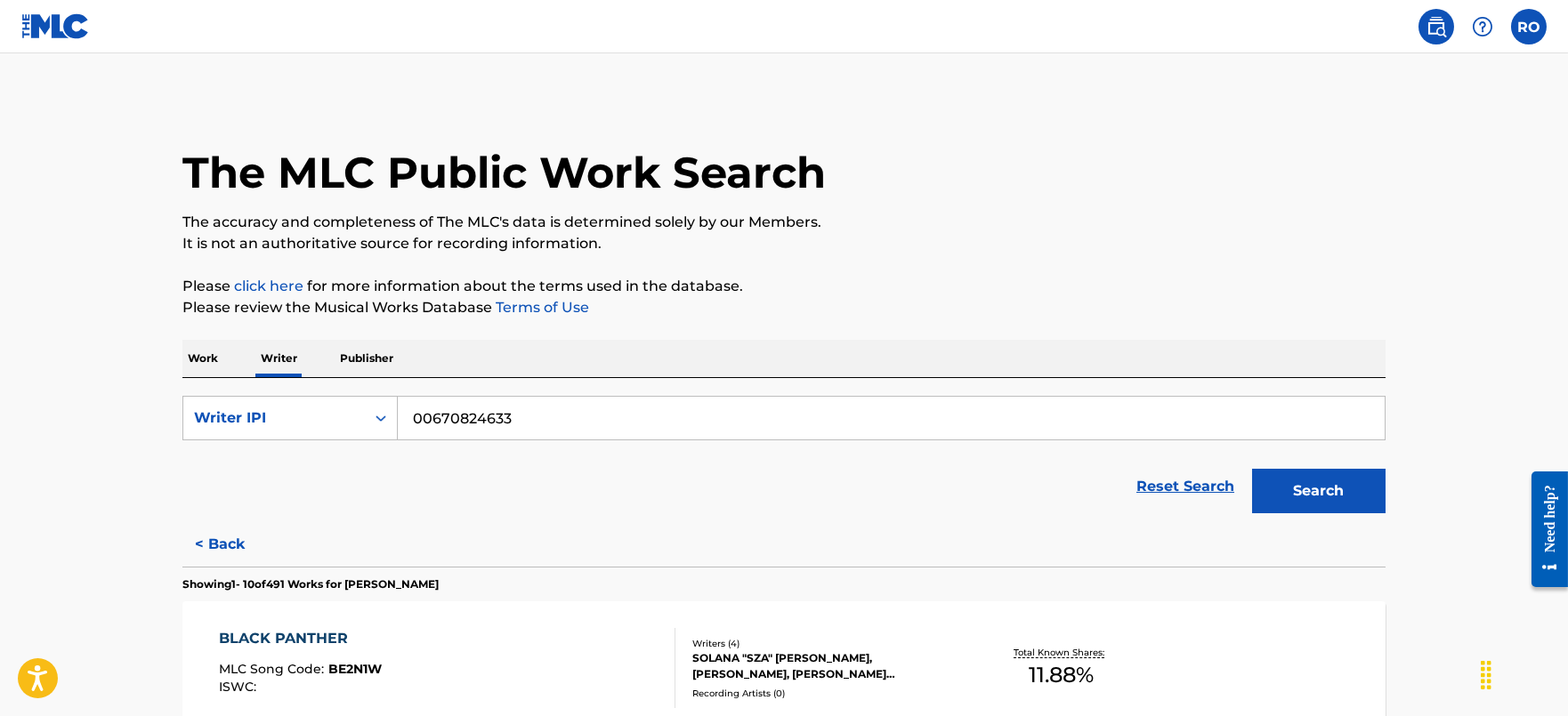
click at [214, 364] on p "Work" at bounding box center [203, 358] width 41 height 37
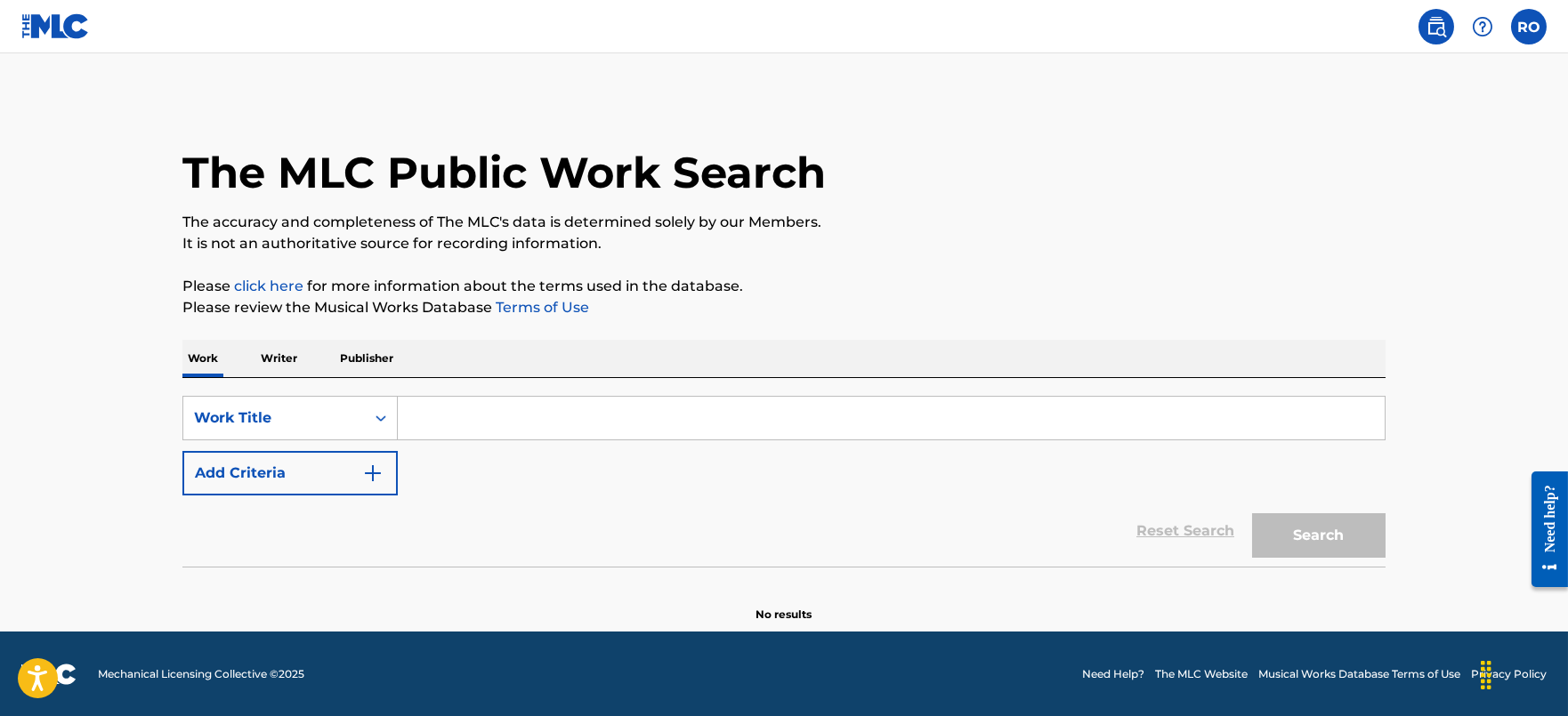
click at [480, 431] on input "Search Form" at bounding box center [891, 418] width 987 height 43
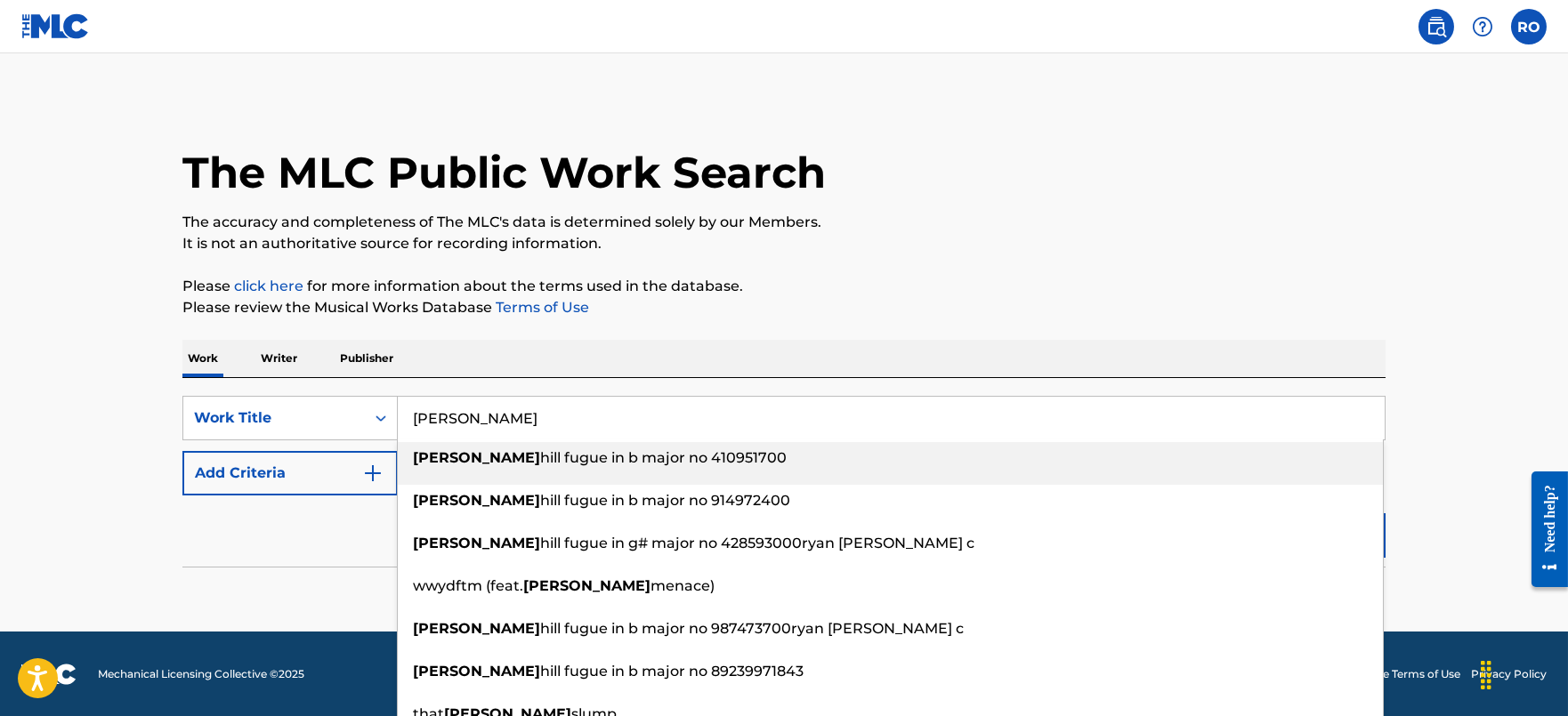
type input "[PERSON_NAME]"
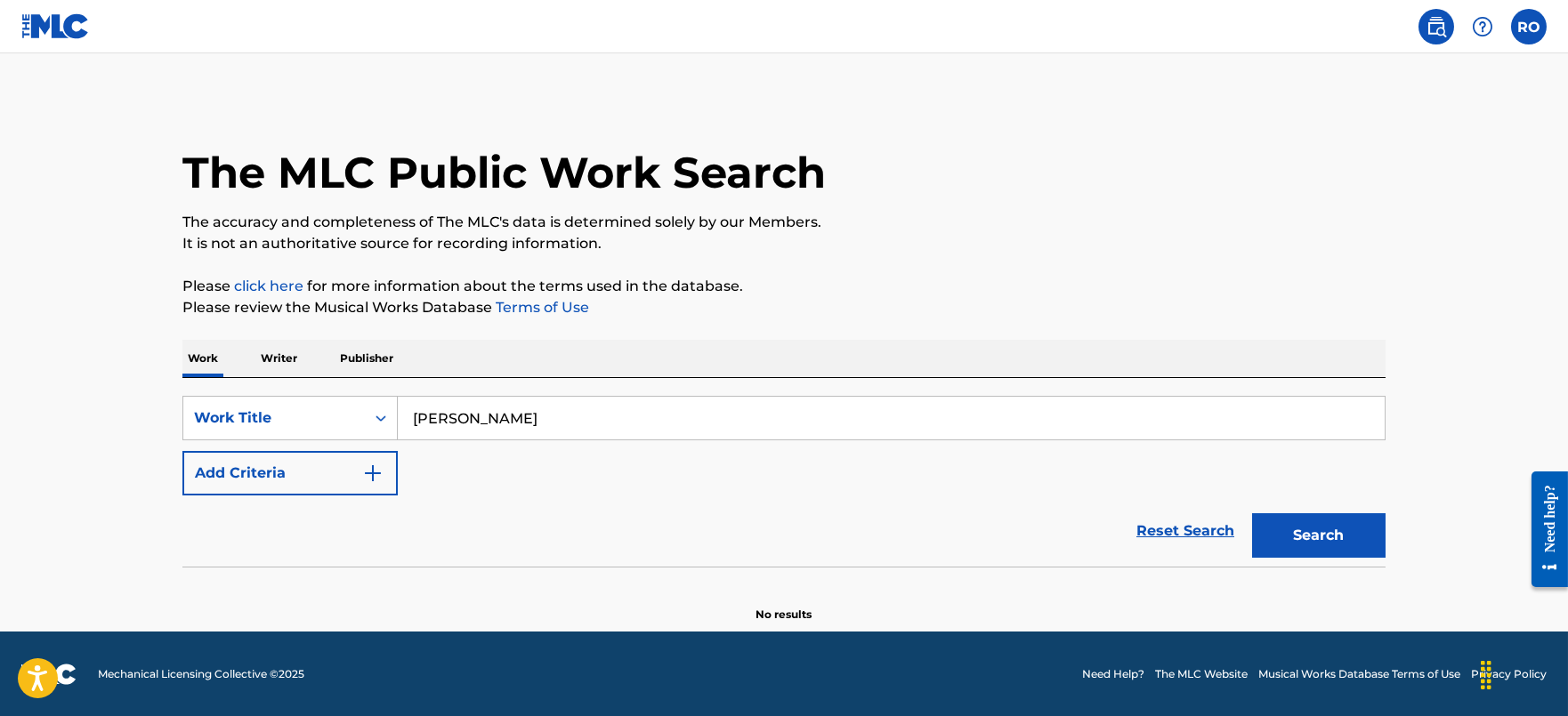
click at [108, 378] on main "The MLC Public Work Search The accuracy and completeness of The MLC's data is d…" at bounding box center [784, 342] width 1568 height 578
click at [347, 473] on button "Add Criteria" at bounding box center [290, 473] width 216 height 45
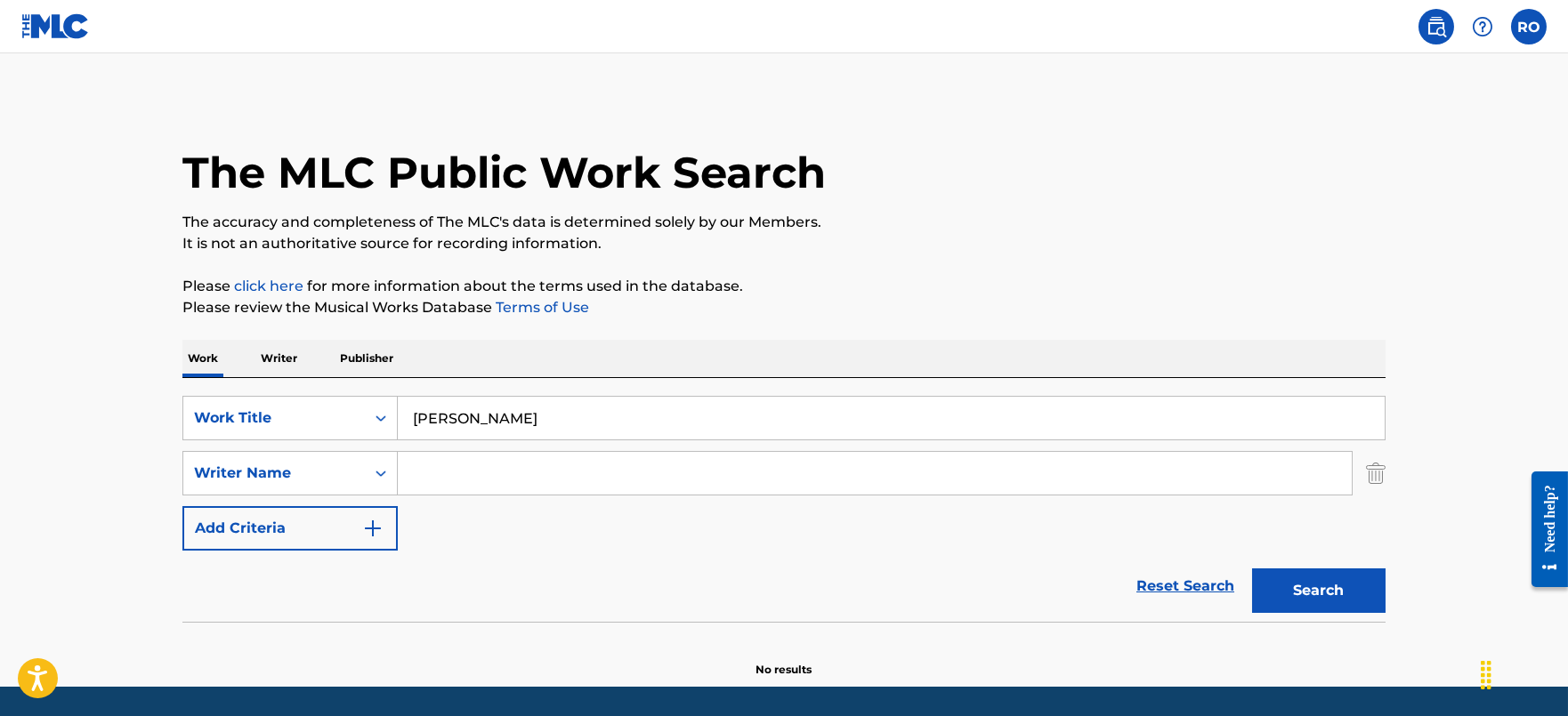
click at [496, 483] on input "Search Form" at bounding box center [875, 473] width 954 height 43
type input "[PERSON_NAME]"
click at [1252, 569] on button "Search" at bounding box center [1319, 591] width 134 height 45
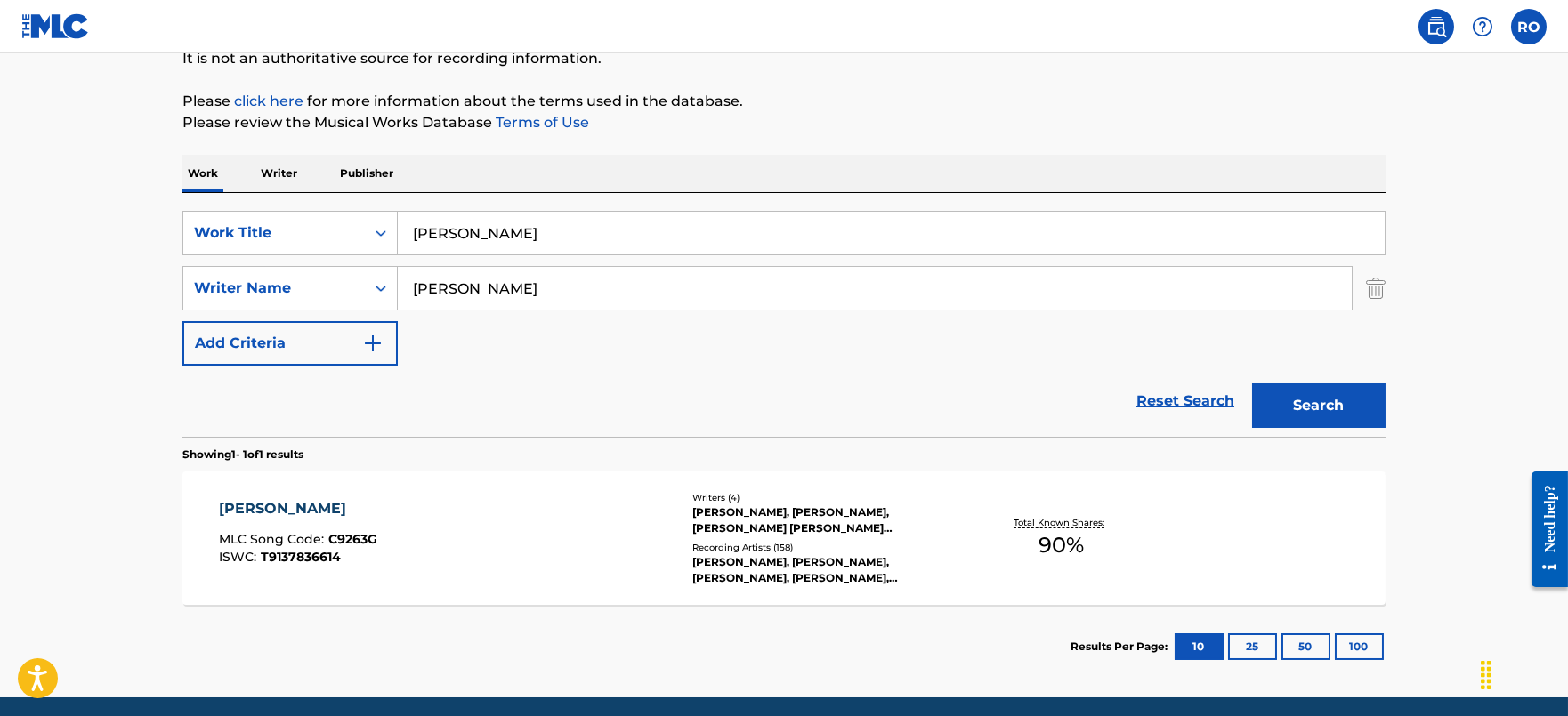
scroll to position [221, 0]
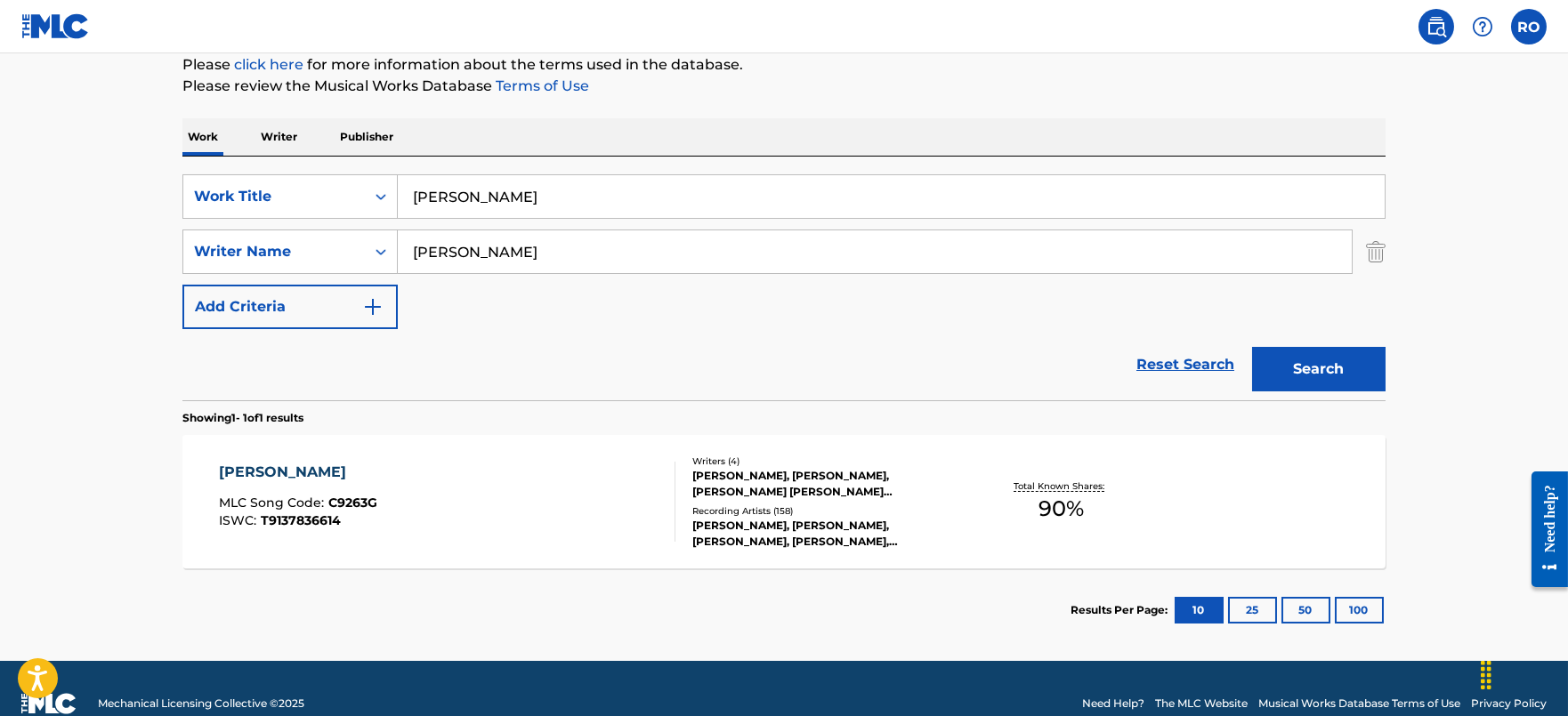
click at [255, 469] on div "[PERSON_NAME]" at bounding box center [298, 472] width 159 height 21
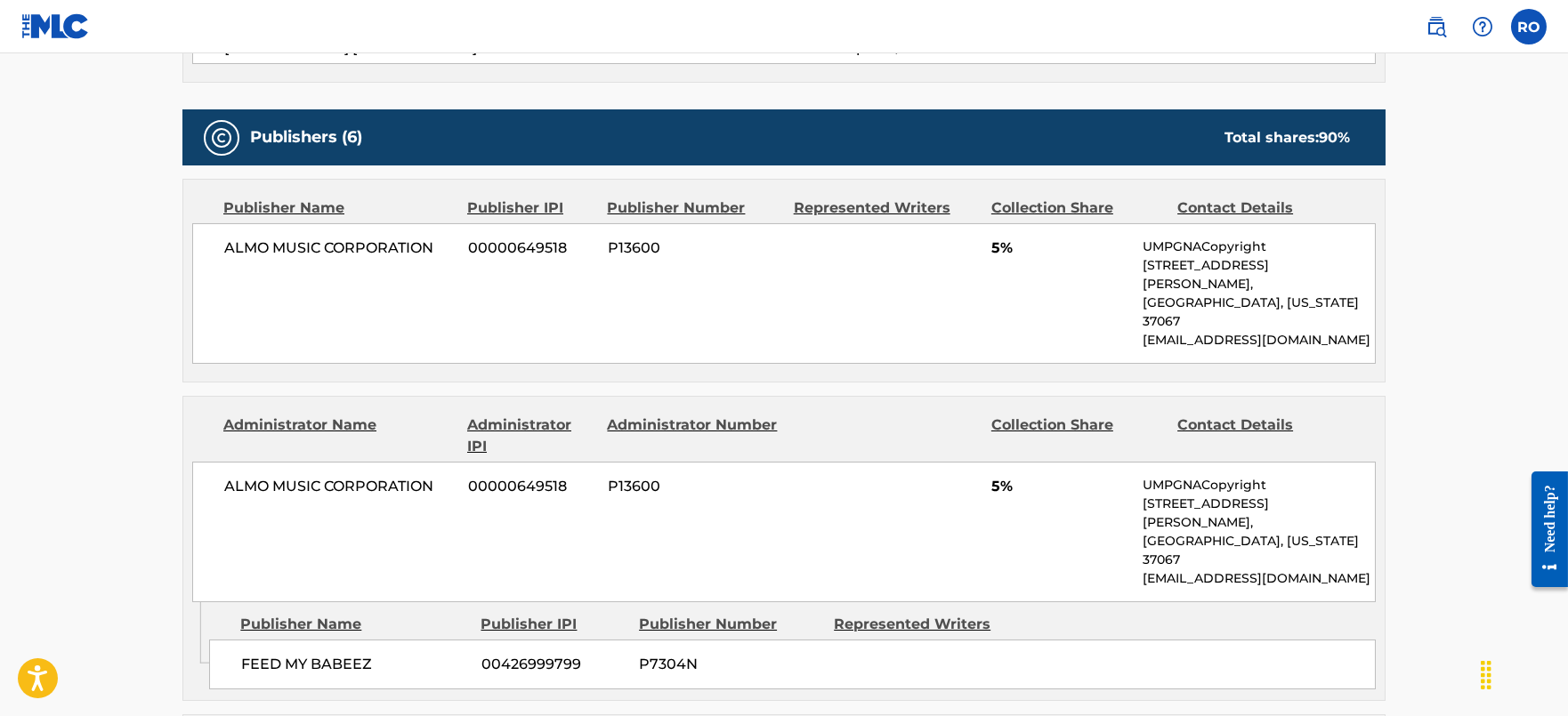
scroll to position [889, 0]
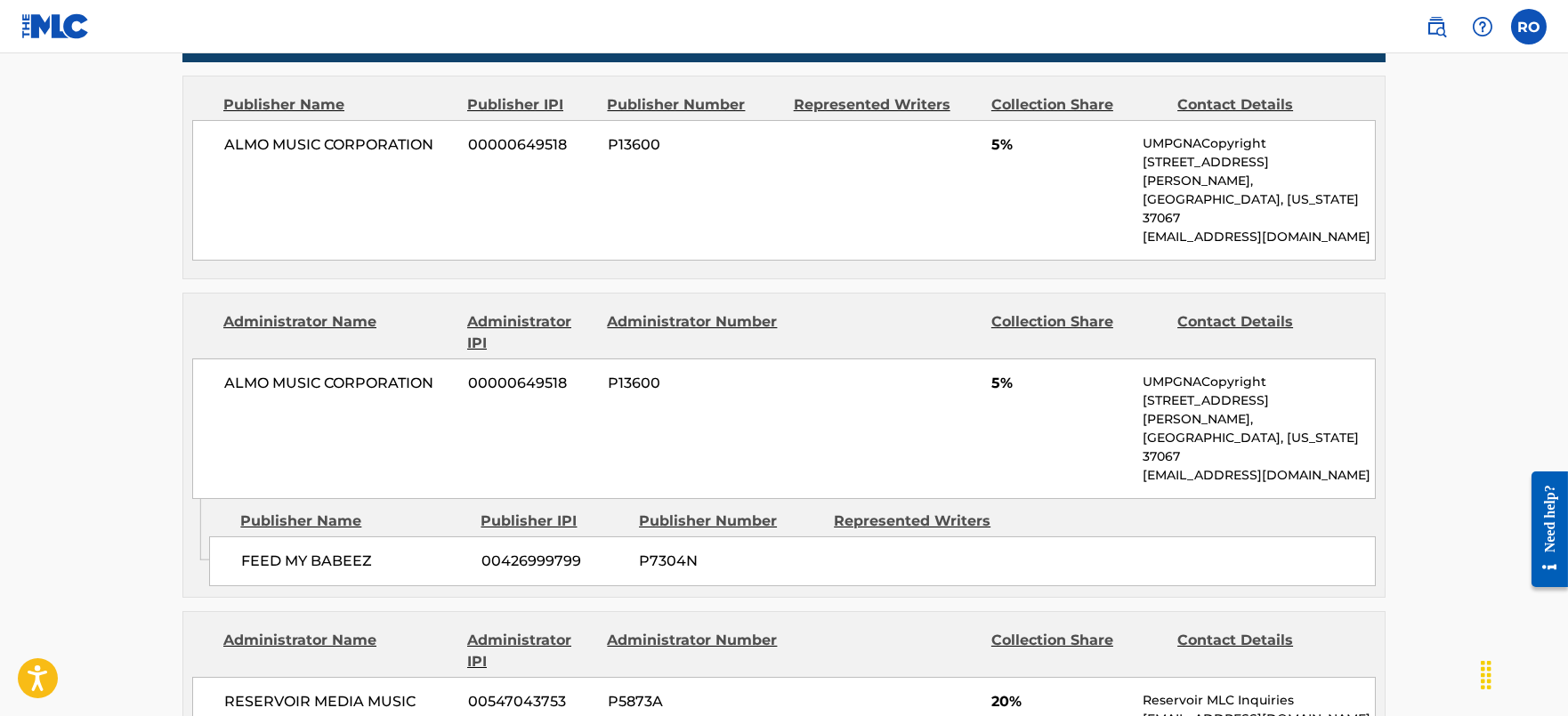
click at [664, 551] on span "P7304N" at bounding box center [729, 561] width 181 height 21
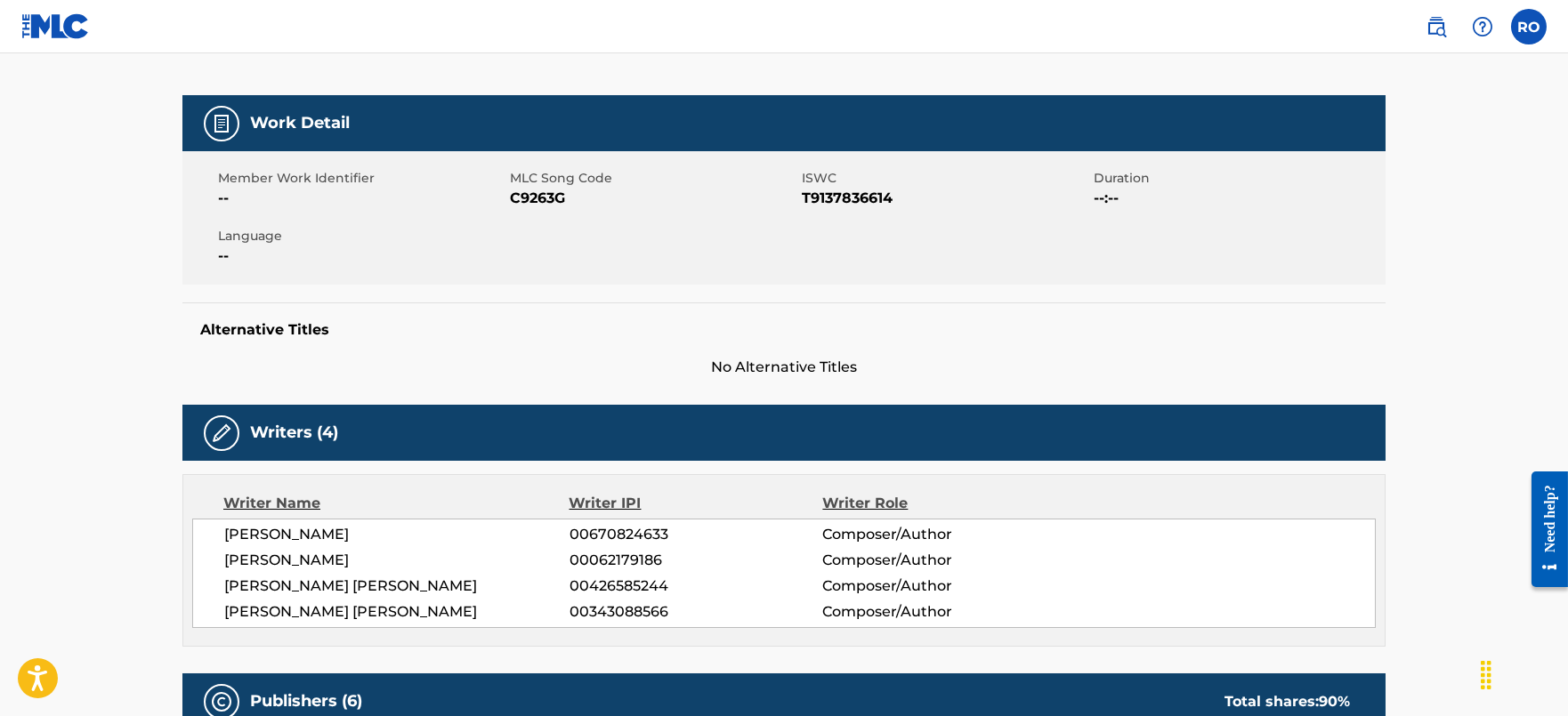
scroll to position [0, 0]
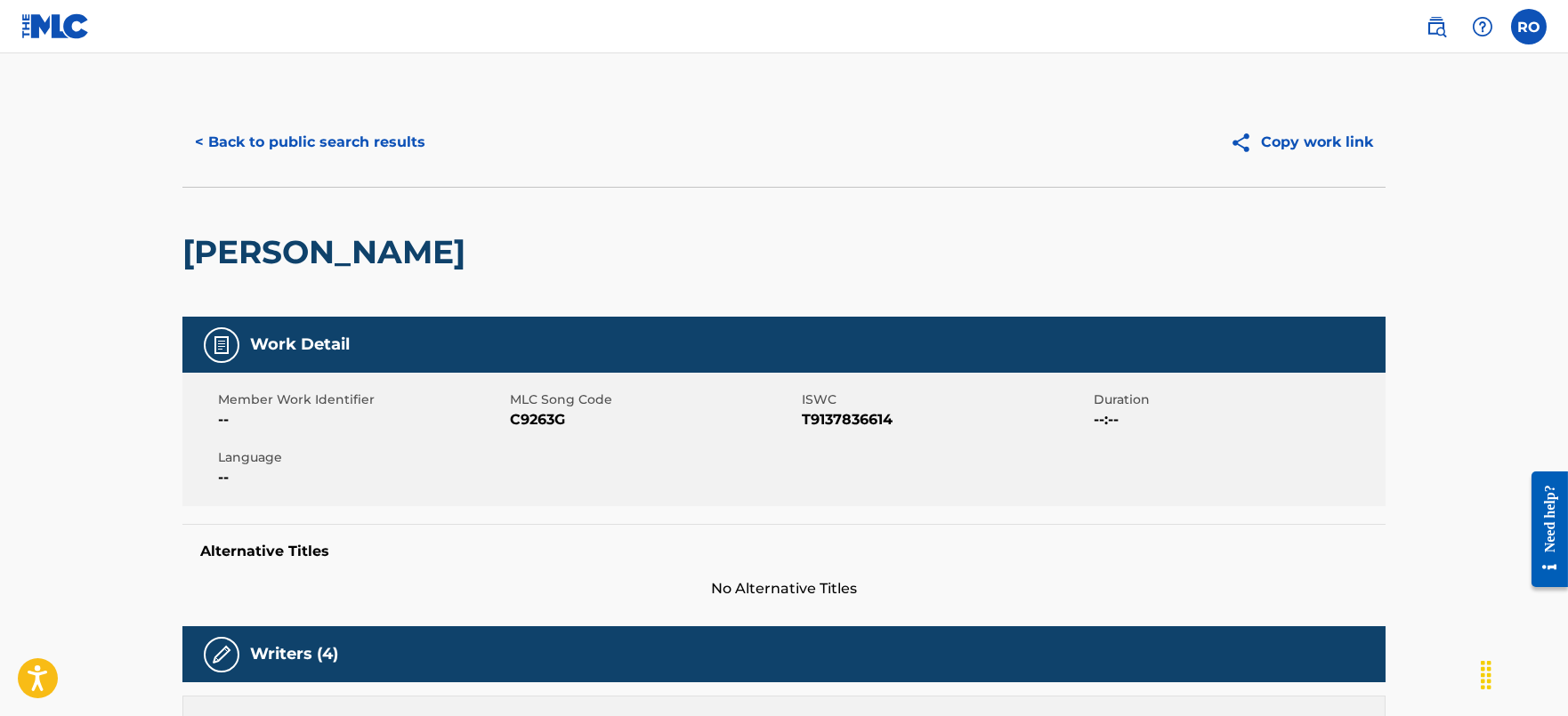
click at [359, 138] on button "< Back to public search results" at bounding box center [309, 143] width 255 height 45
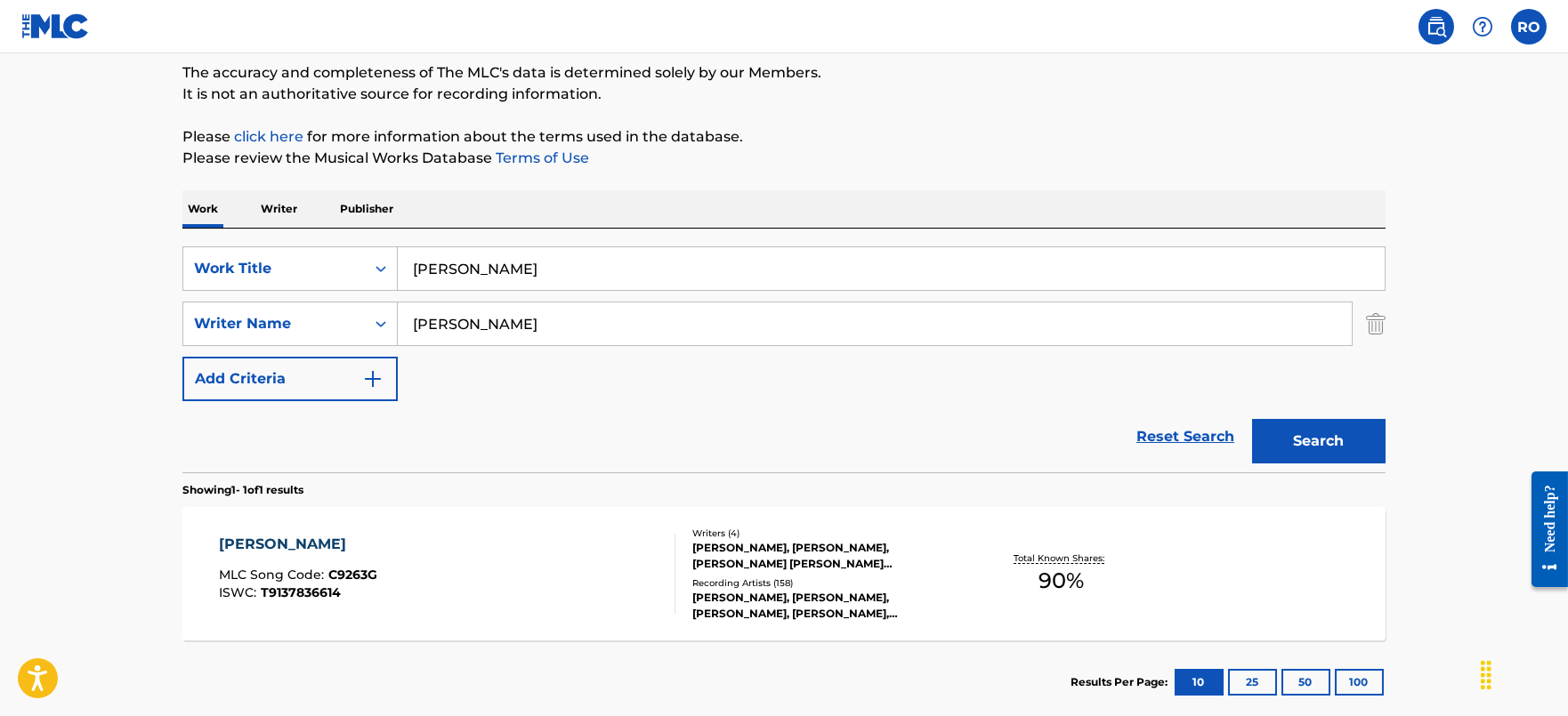
click at [379, 195] on p "Publisher" at bounding box center [366, 209] width 64 height 37
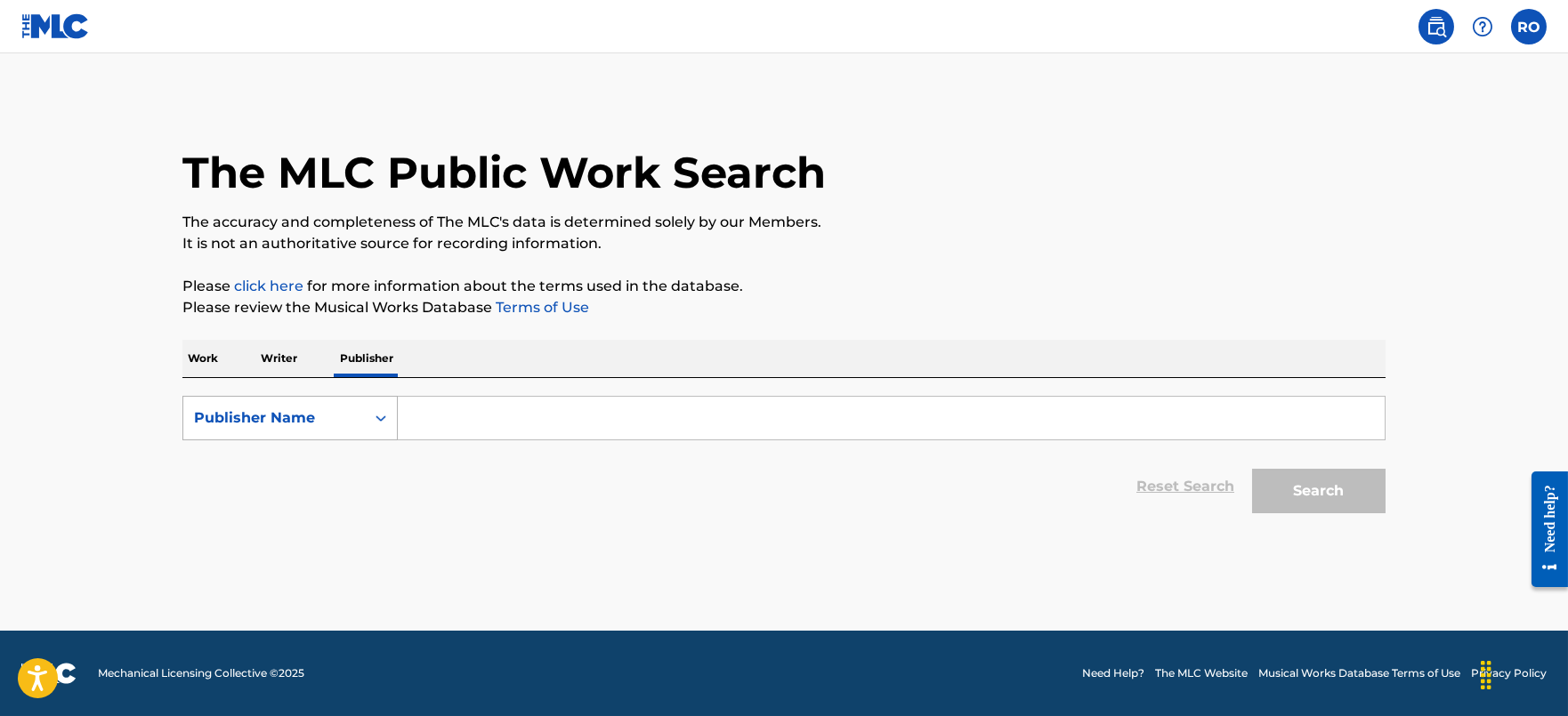
click at [346, 430] on div "Publisher Name" at bounding box center [274, 418] width 181 height 34
click at [315, 504] on div "MLC Publisher Number" at bounding box center [290, 507] width 214 height 45
click at [418, 408] on input "Search Form" at bounding box center [891, 418] width 987 height 43
paste input "P7304N"
type input "P7304N"
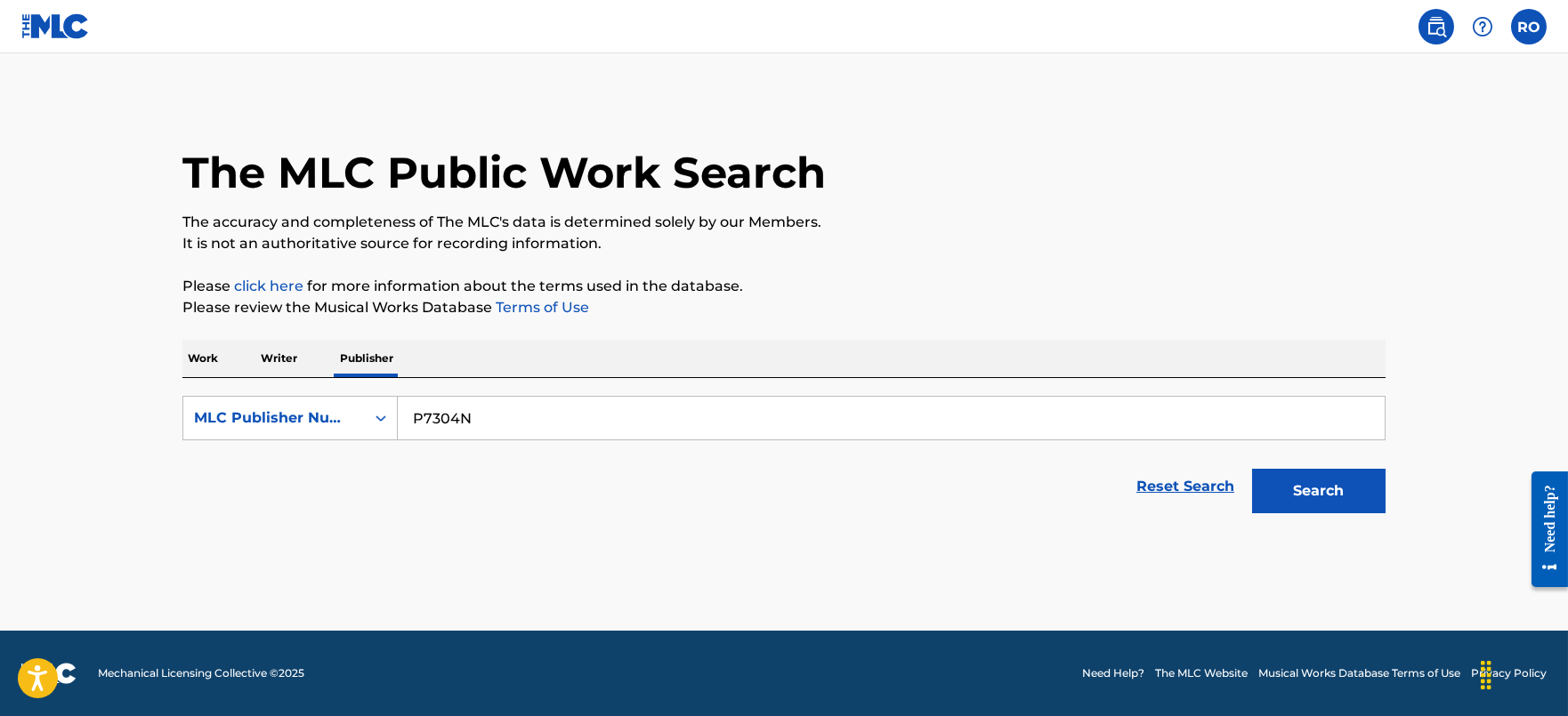
click at [1358, 495] on button "Search" at bounding box center [1319, 491] width 134 height 45
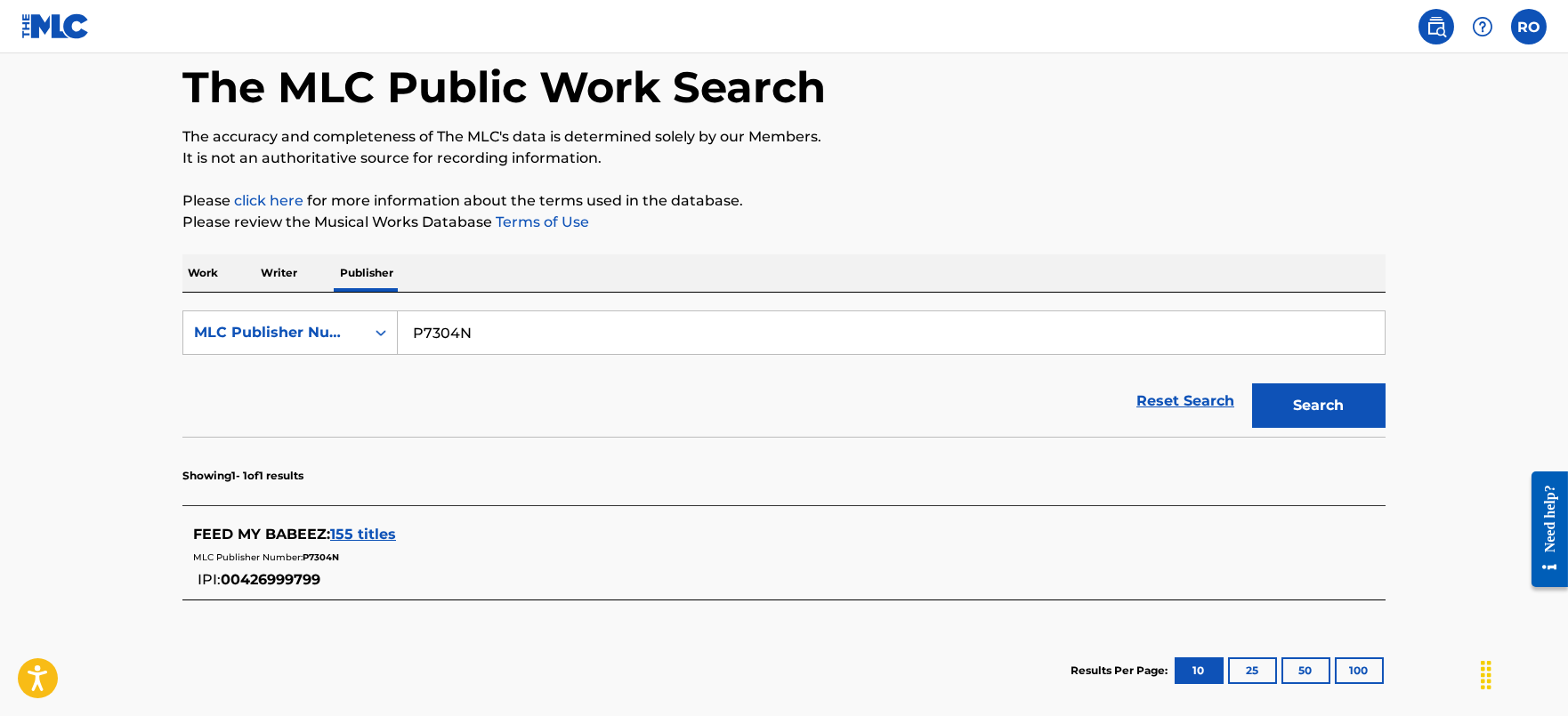
scroll to position [110, 0]
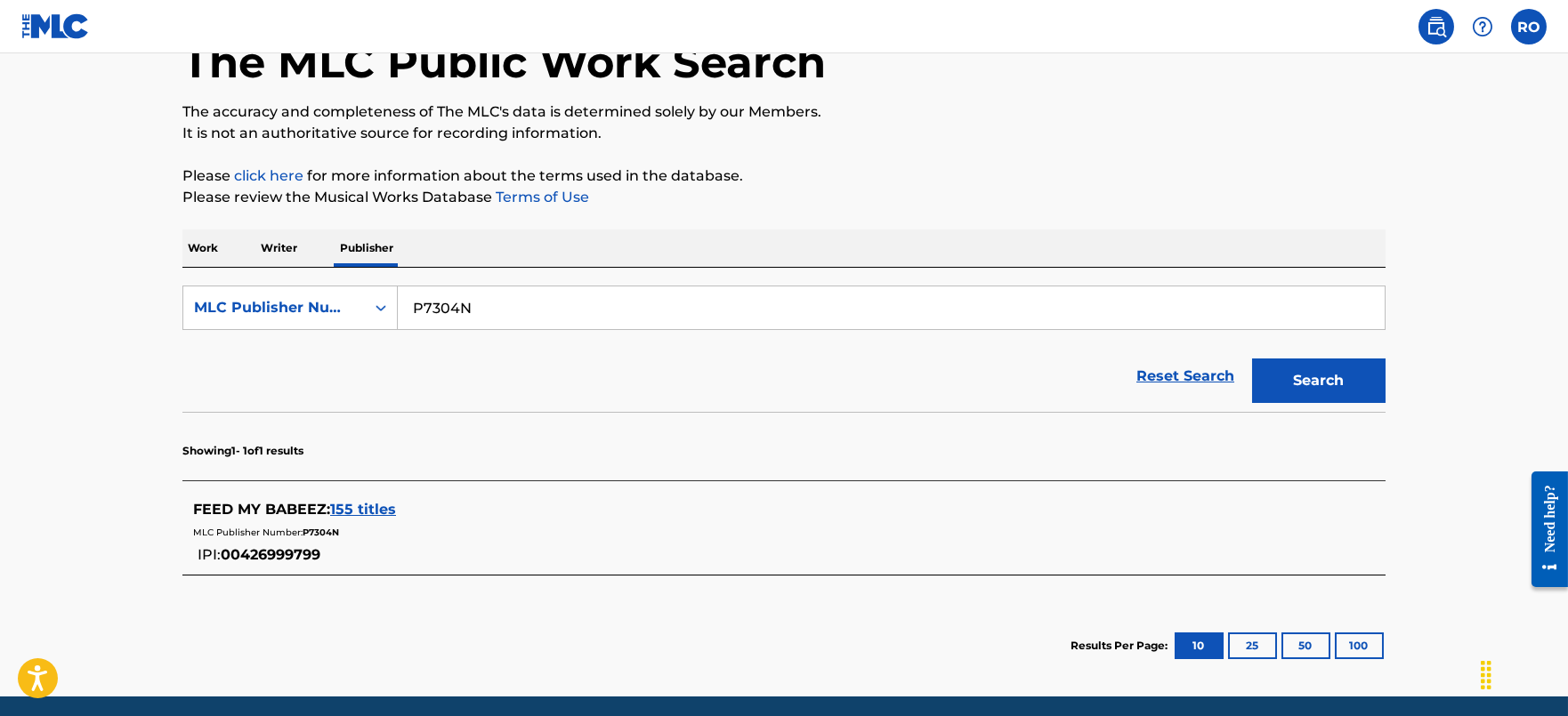
click at [374, 508] on span "155 titles" at bounding box center [363, 509] width 66 height 17
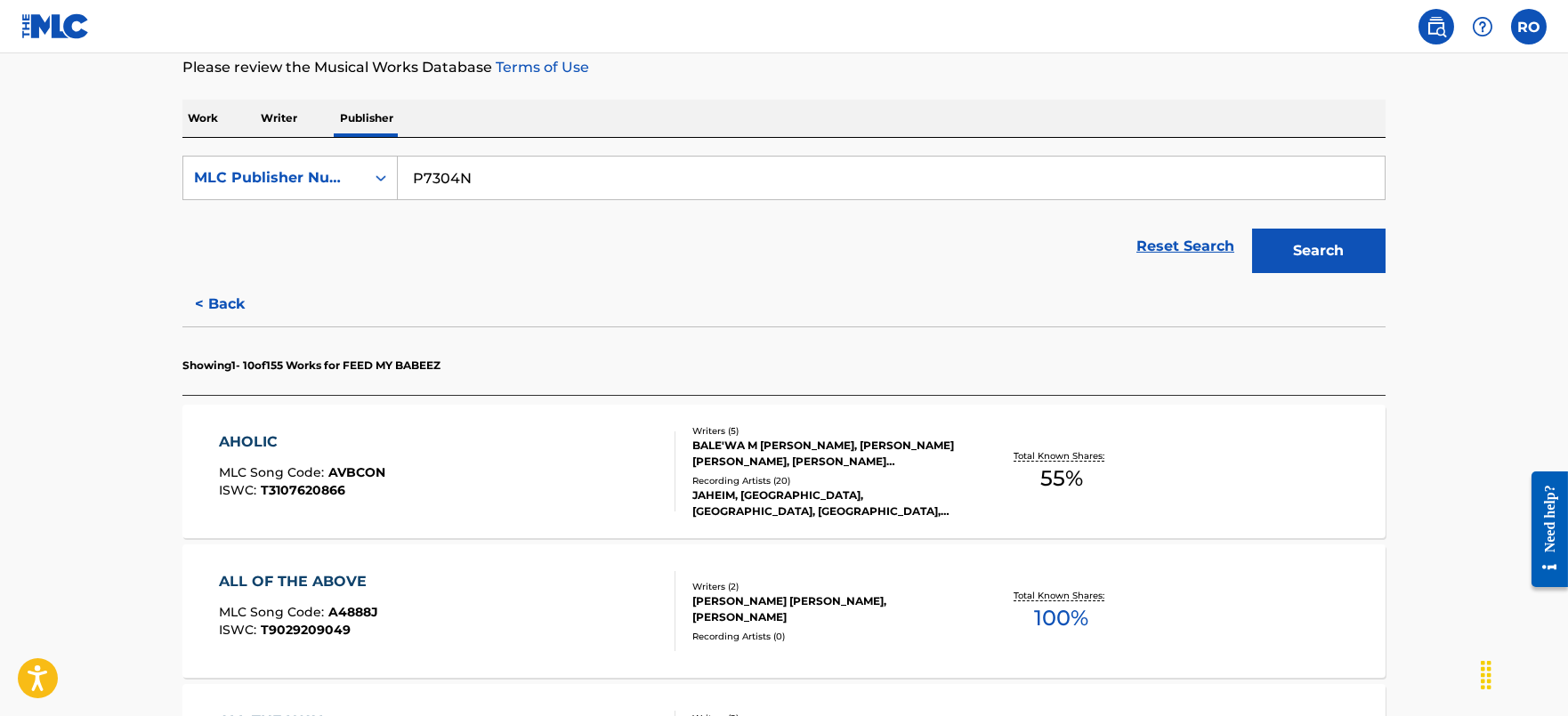
scroll to position [333, 0]
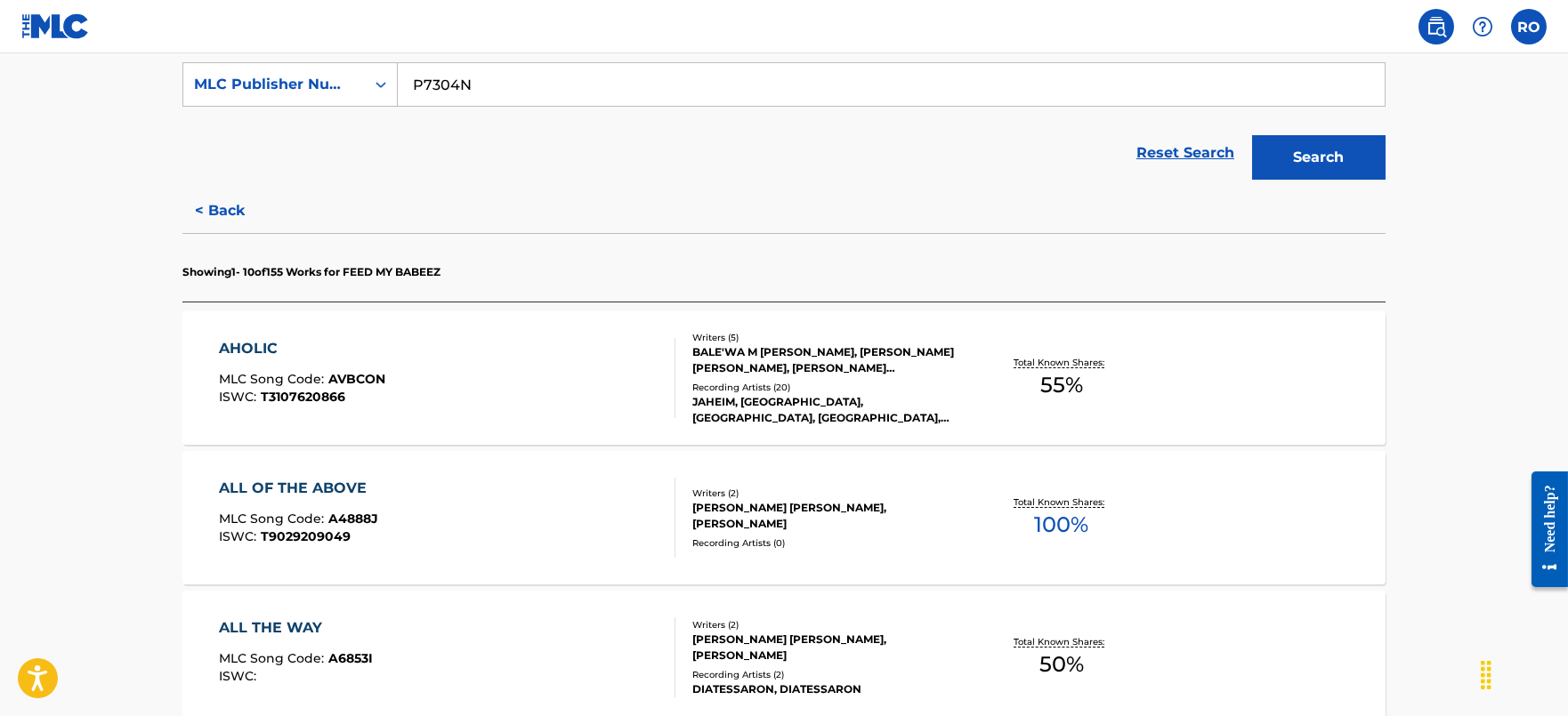
click at [288, 485] on div "ALL OF THE ABOVE" at bounding box center [298, 488] width 160 height 21
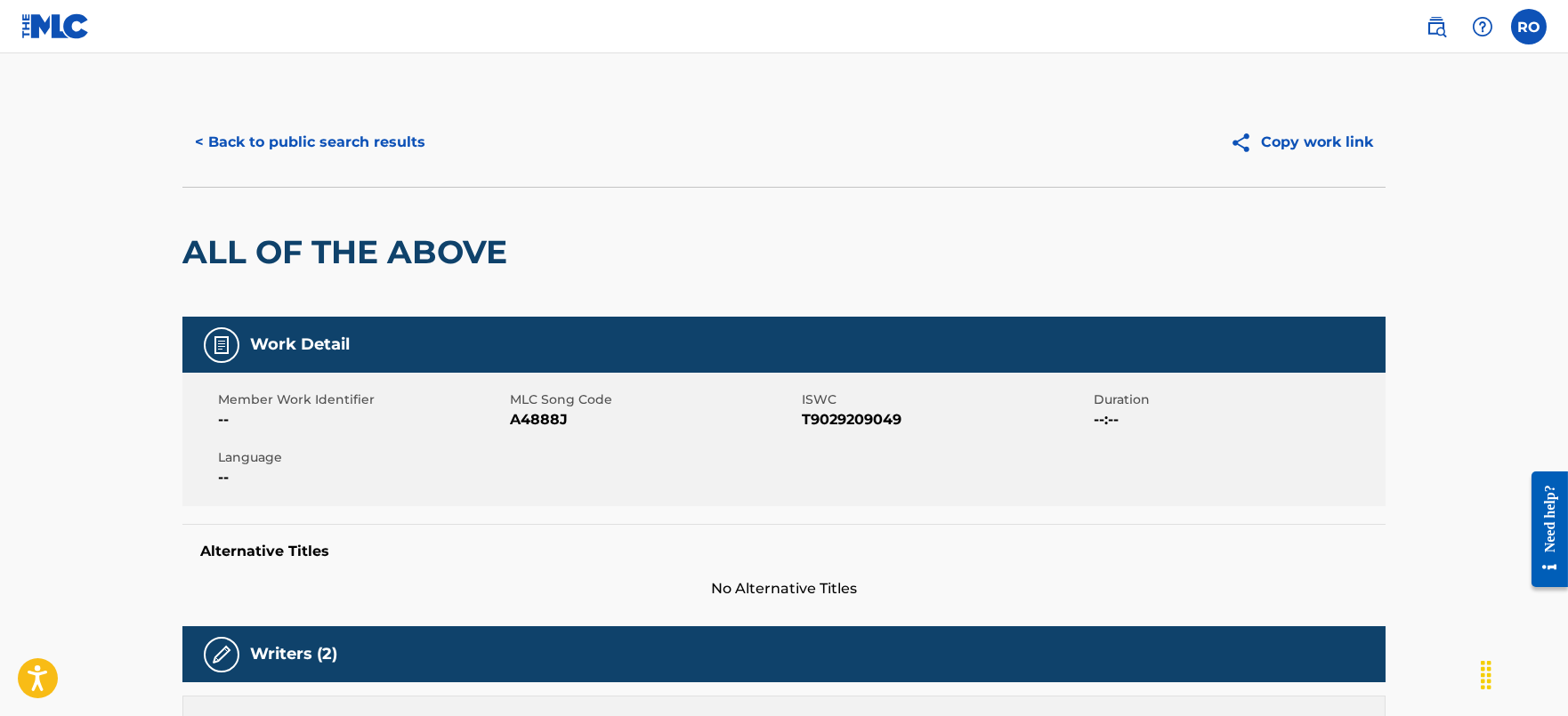
click at [314, 149] on button "< Back to public search results" at bounding box center [309, 143] width 255 height 45
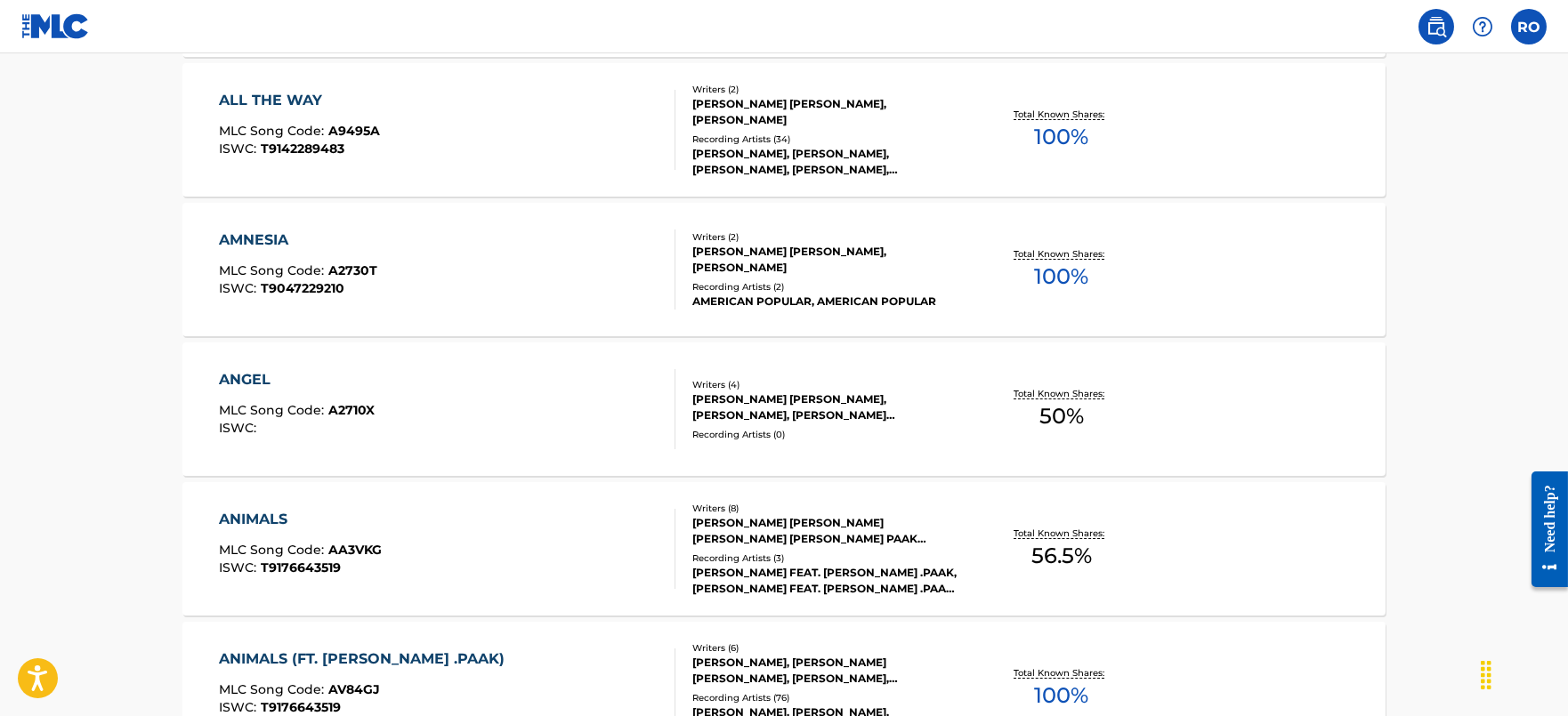
scroll to position [1112, 0]
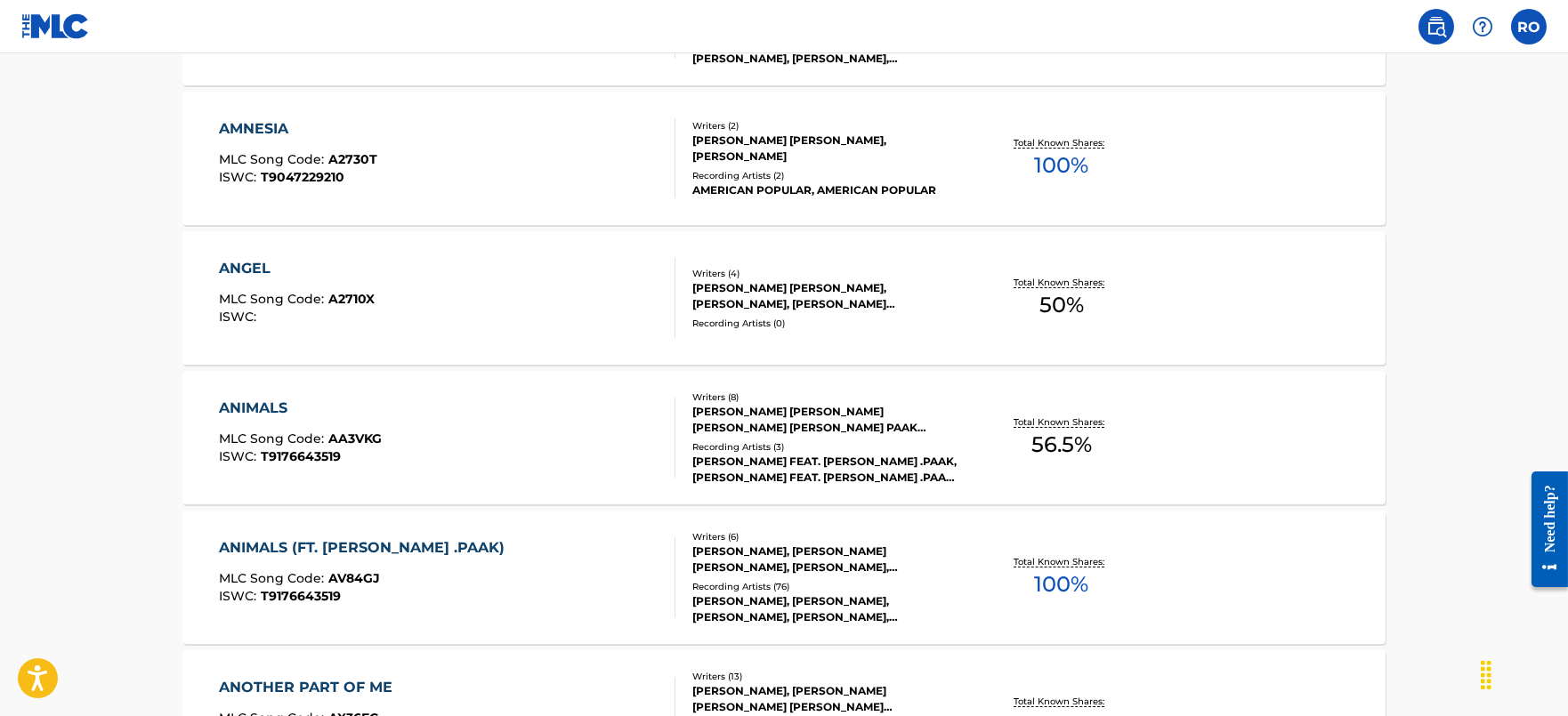
click at [262, 403] on div "ANIMALS" at bounding box center [300, 408] width 162 height 21
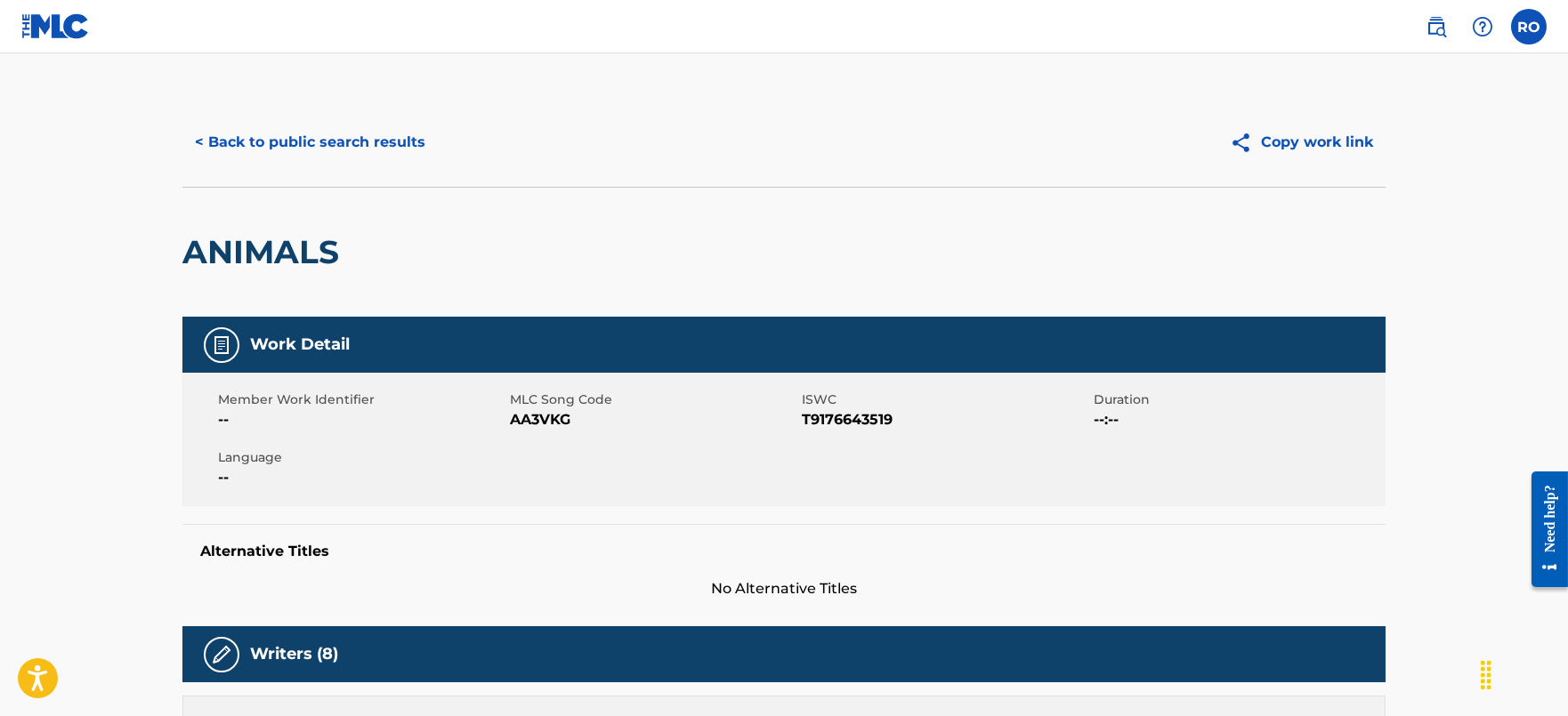
click at [272, 137] on button "< Back to public search results" at bounding box center [309, 143] width 255 height 45
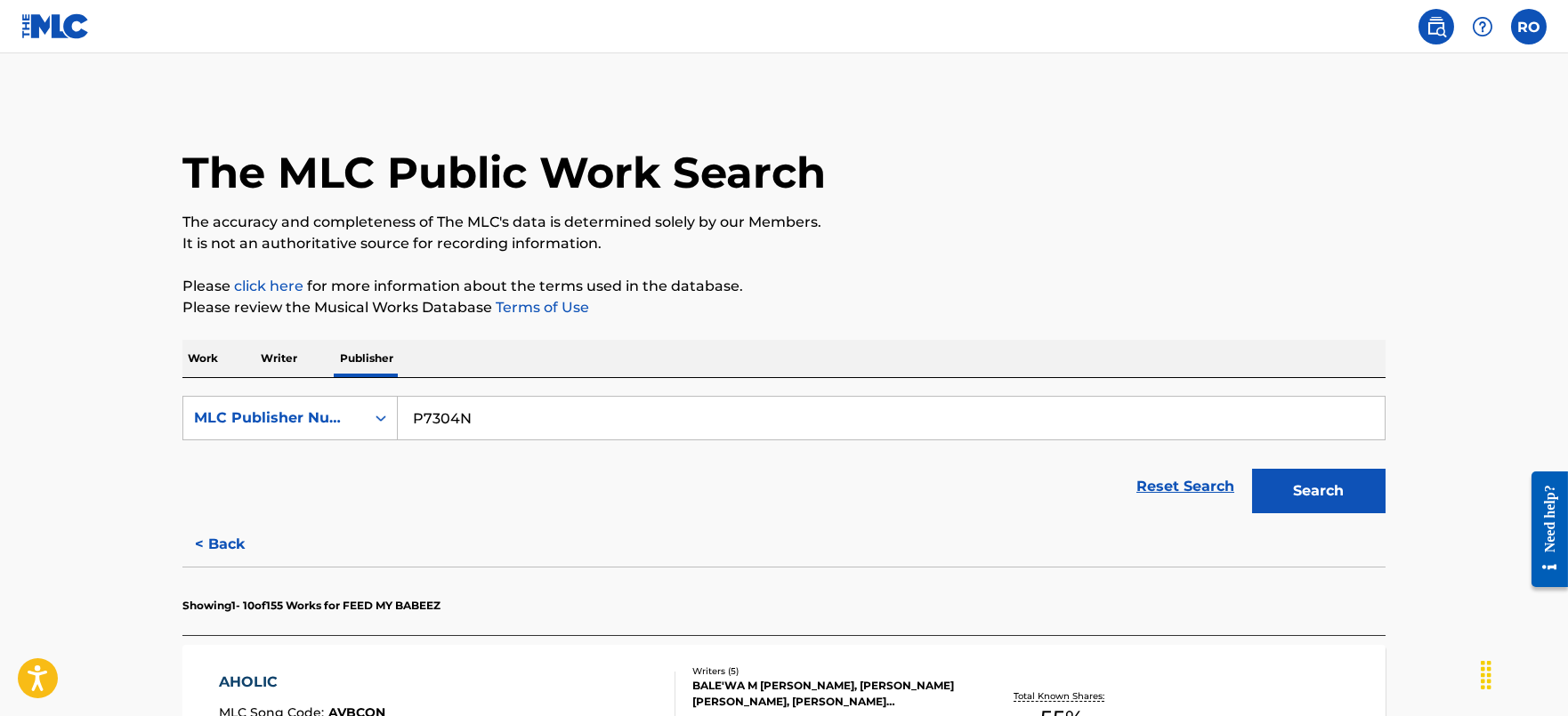
click at [199, 354] on p "Work" at bounding box center [203, 358] width 41 height 37
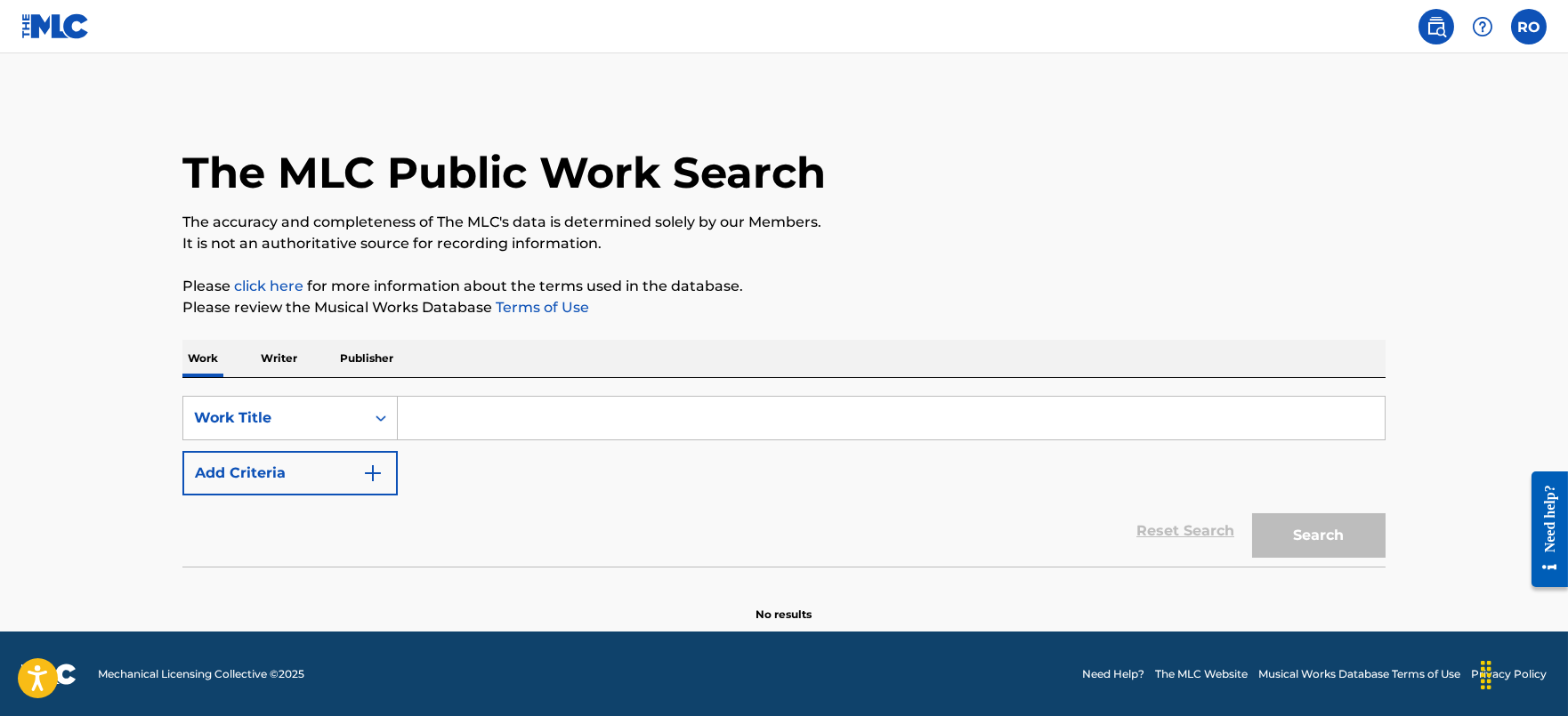
click at [476, 416] on input "Search Form" at bounding box center [891, 418] width 987 height 43
click at [375, 347] on p "Publisher" at bounding box center [366, 358] width 64 height 37
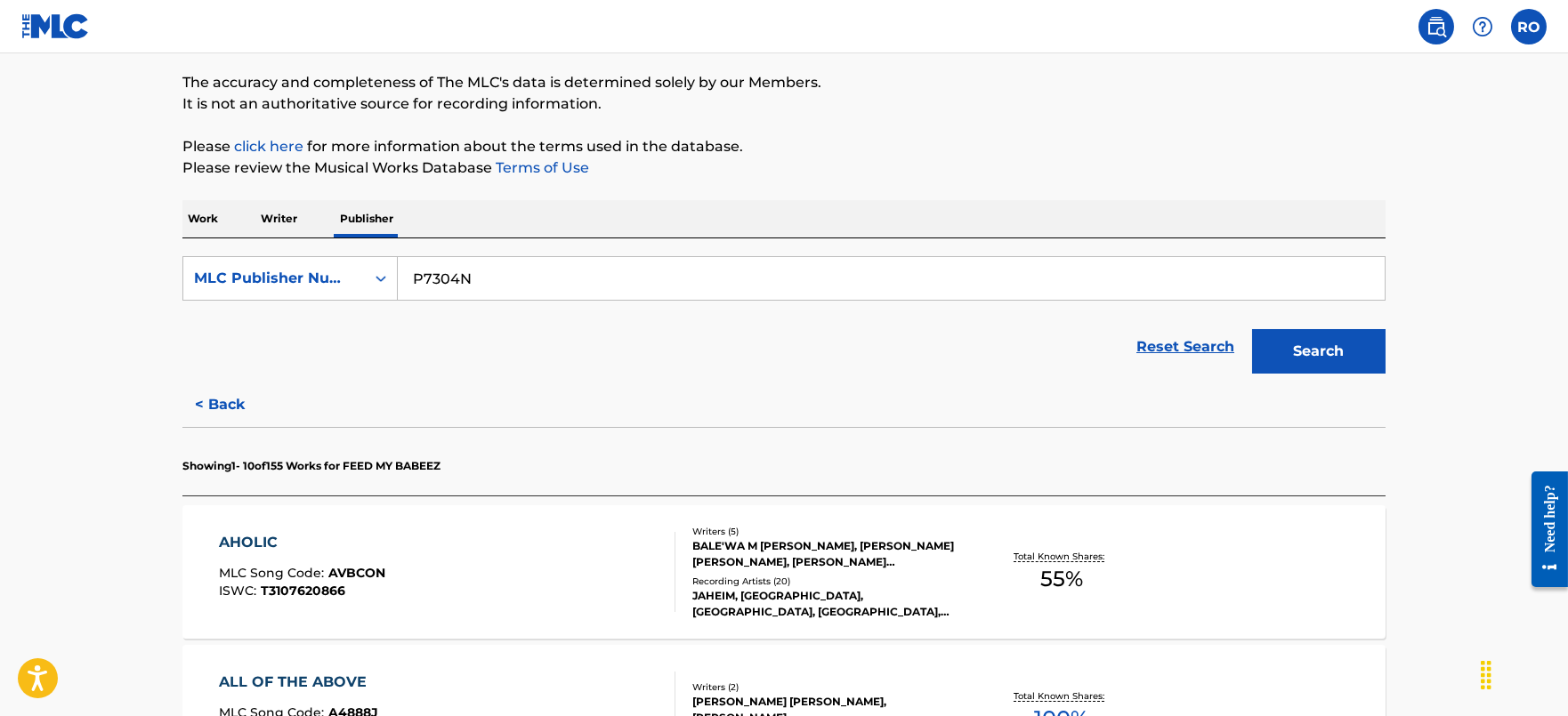
scroll to position [221, 0]
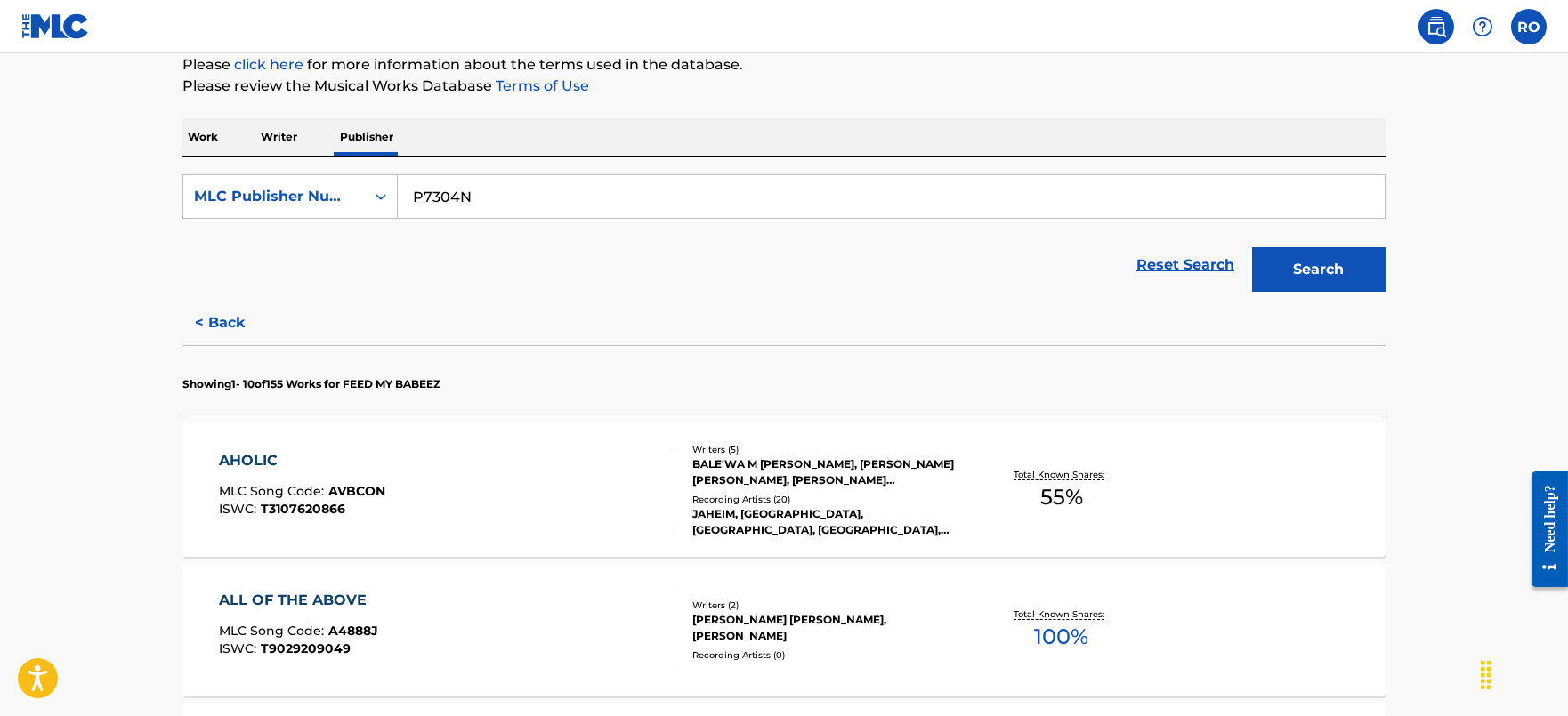
click at [303, 458] on div "AHOLIC" at bounding box center [302, 460] width 166 height 21
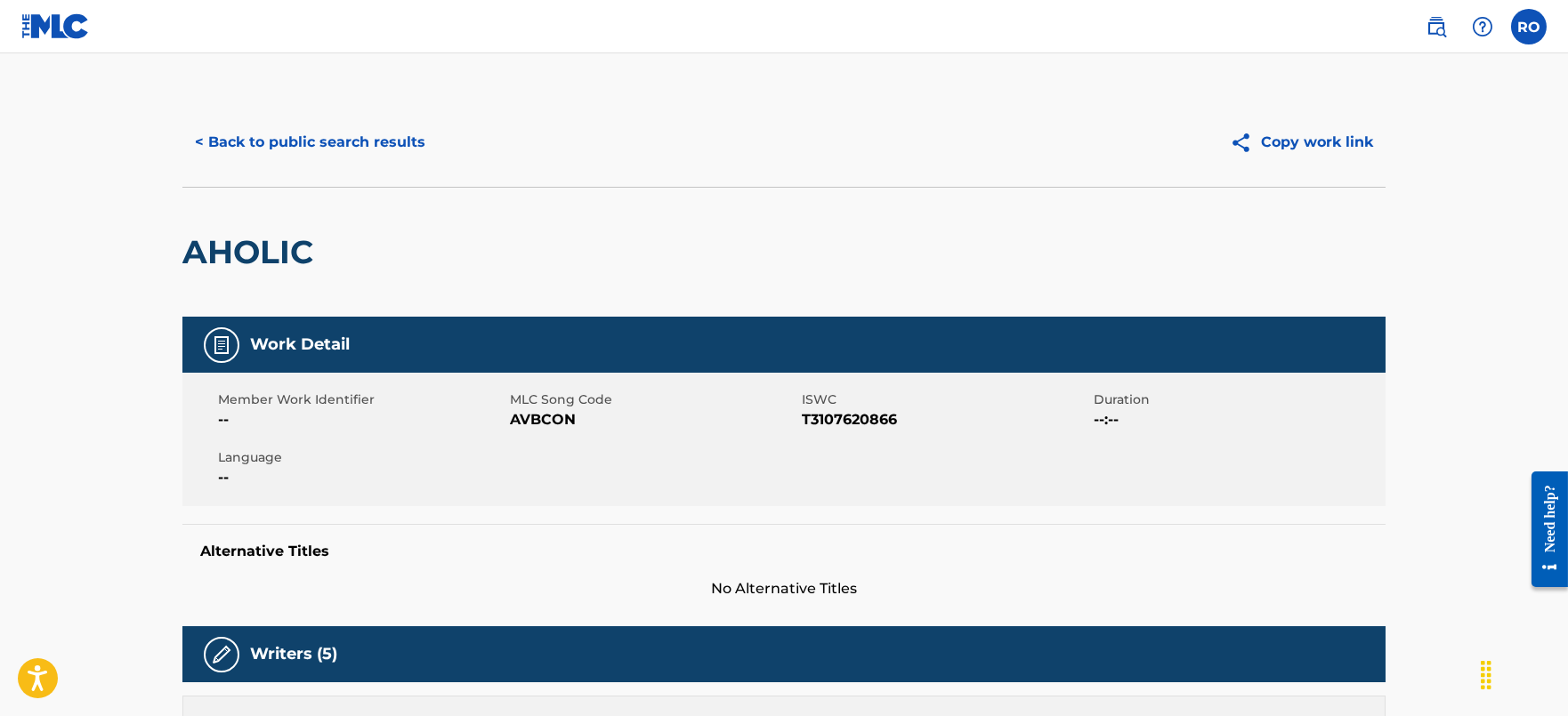
click at [225, 133] on button "< Back to public search results" at bounding box center [309, 143] width 255 height 45
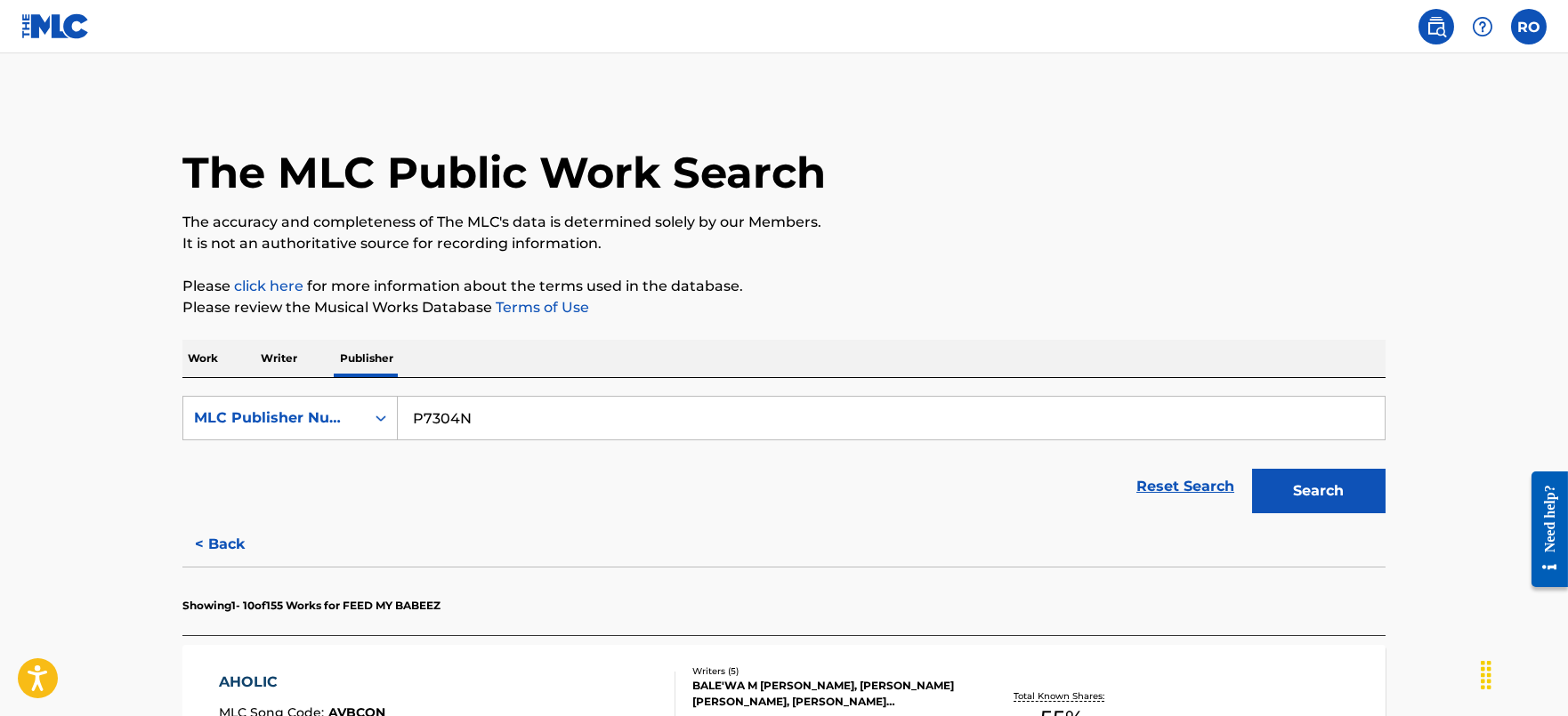
click at [212, 369] on p "Work" at bounding box center [203, 358] width 41 height 37
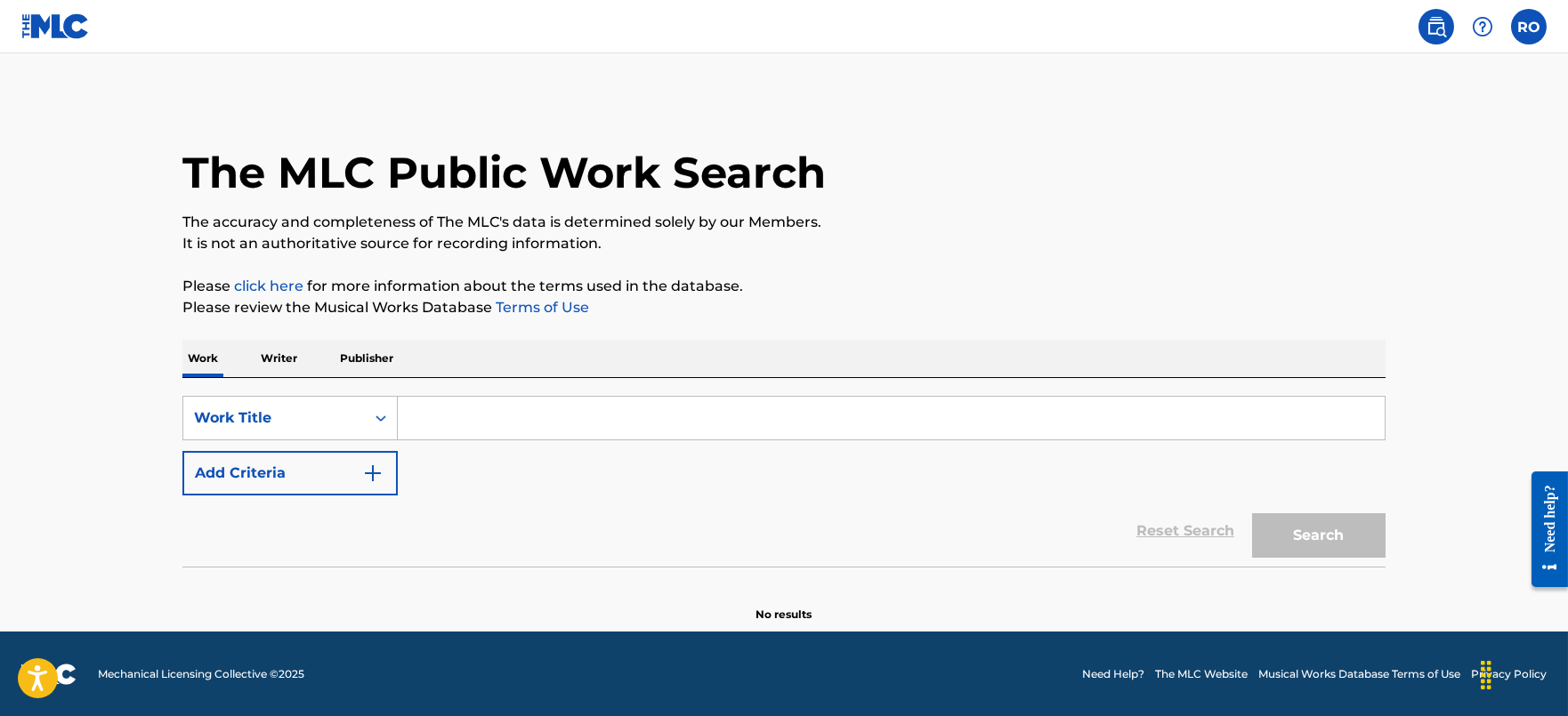
click at [441, 405] on input "Search Form" at bounding box center [891, 418] width 987 height 43
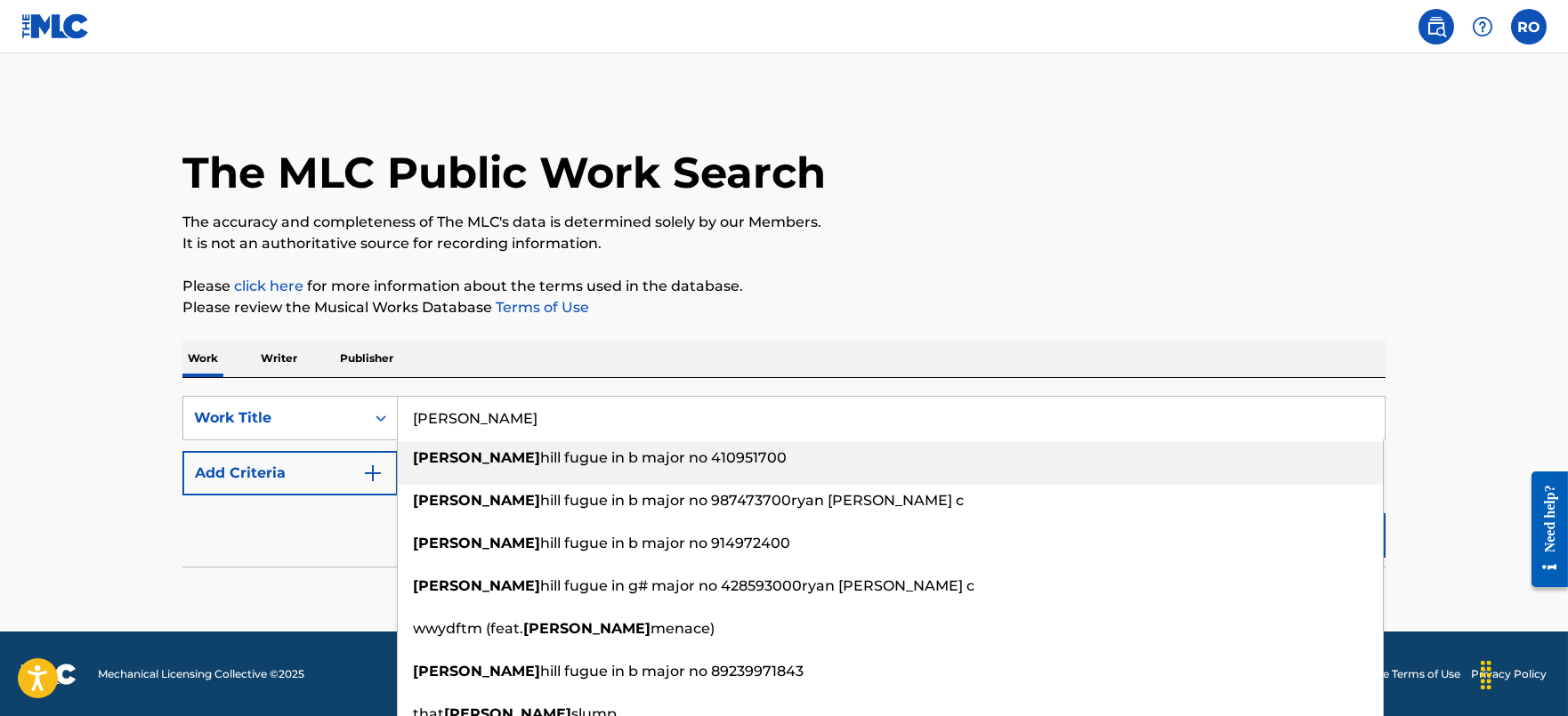
type input "[PERSON_NAME]"
click at [120, 386] on main "The MLC Public Work Search The accuracy and completeness of The MLC's data is d…" at bounding box center [784, 342] width 1568 height 578
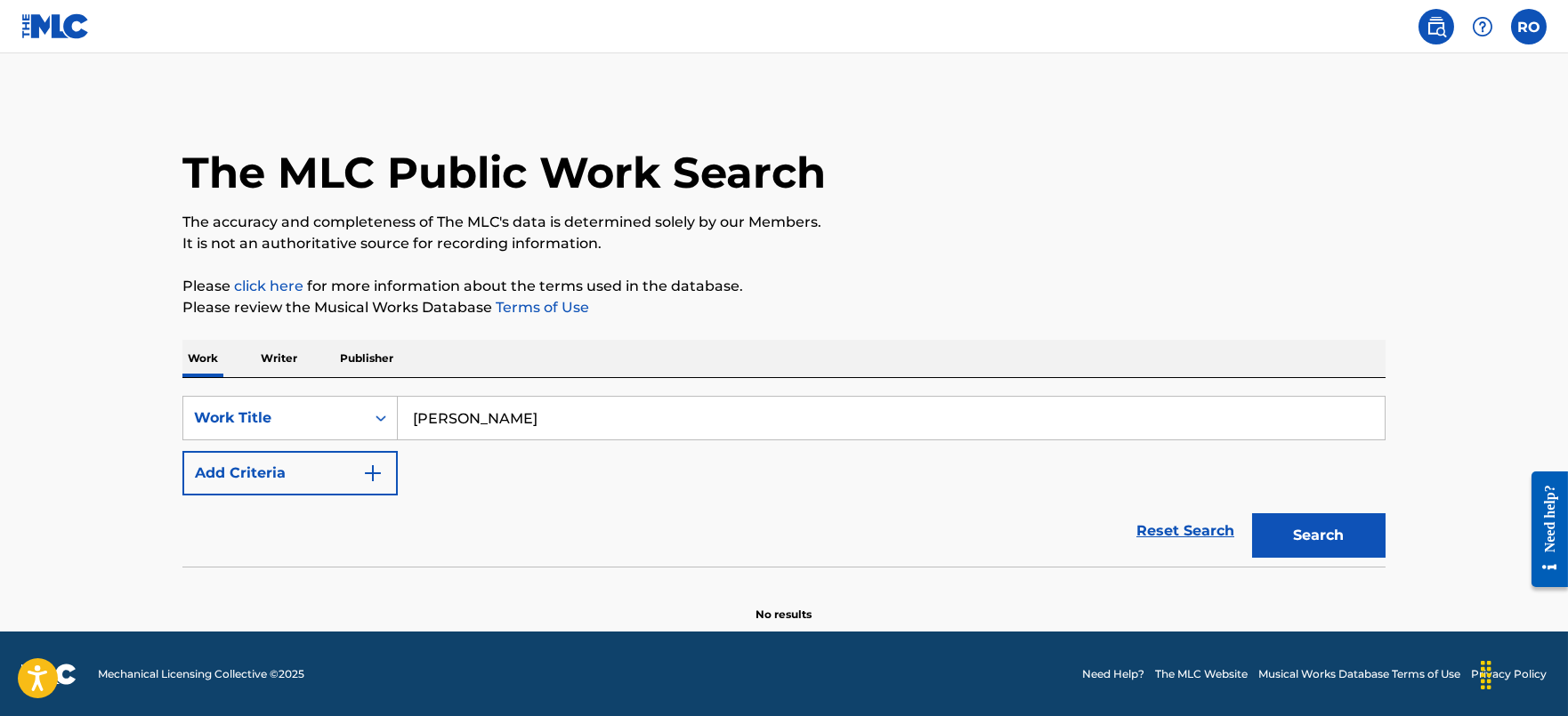
click at [373, 493] on button "Add Criteria" at bounding box center [290, 473] width 216 height 45
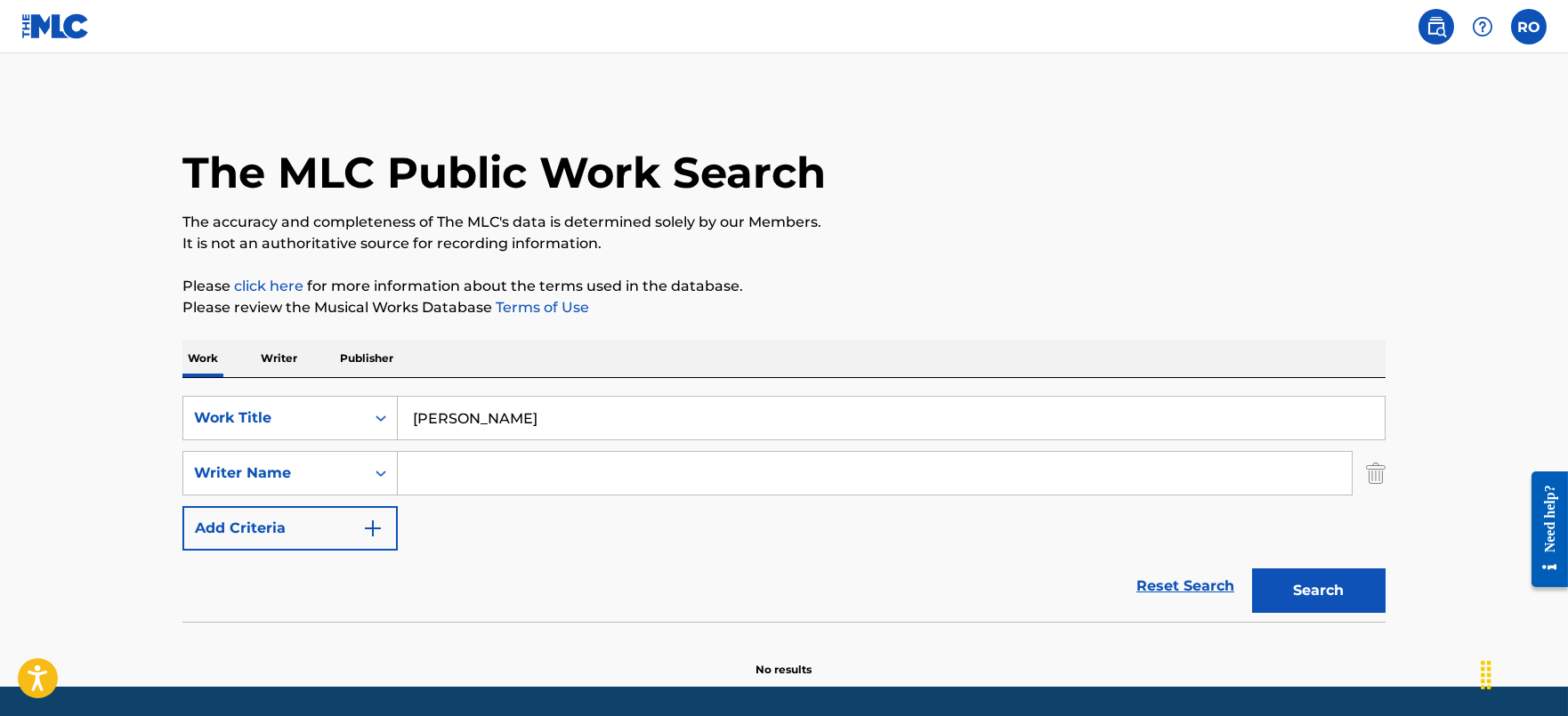
click at [446, 483] on input "Search Form" at bounding box center [875, 473] width 954 height 43
type input "jordan"
click at [1319, 597] on button "Search" at bounding box center [1319, 591] width 134 height 45
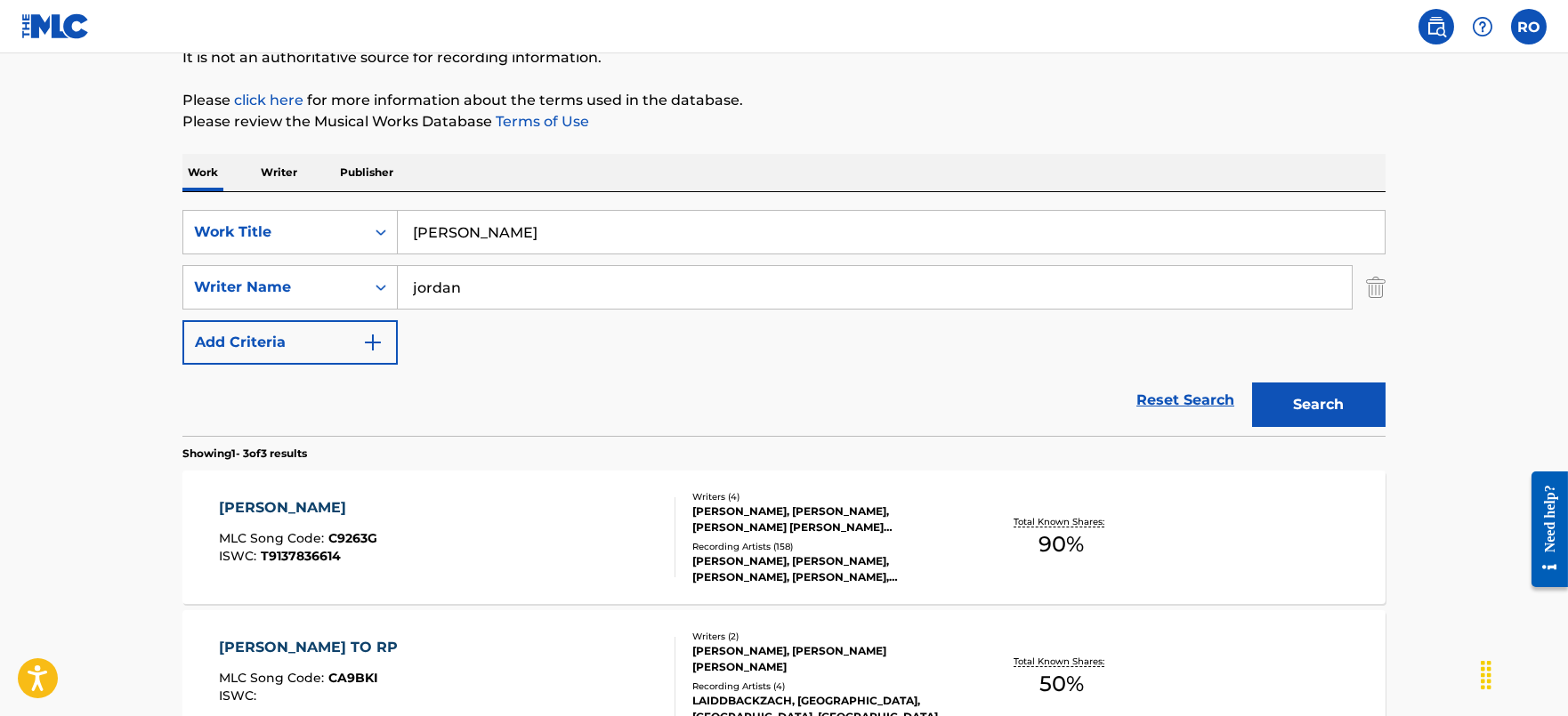
scroll to position [333, 0]
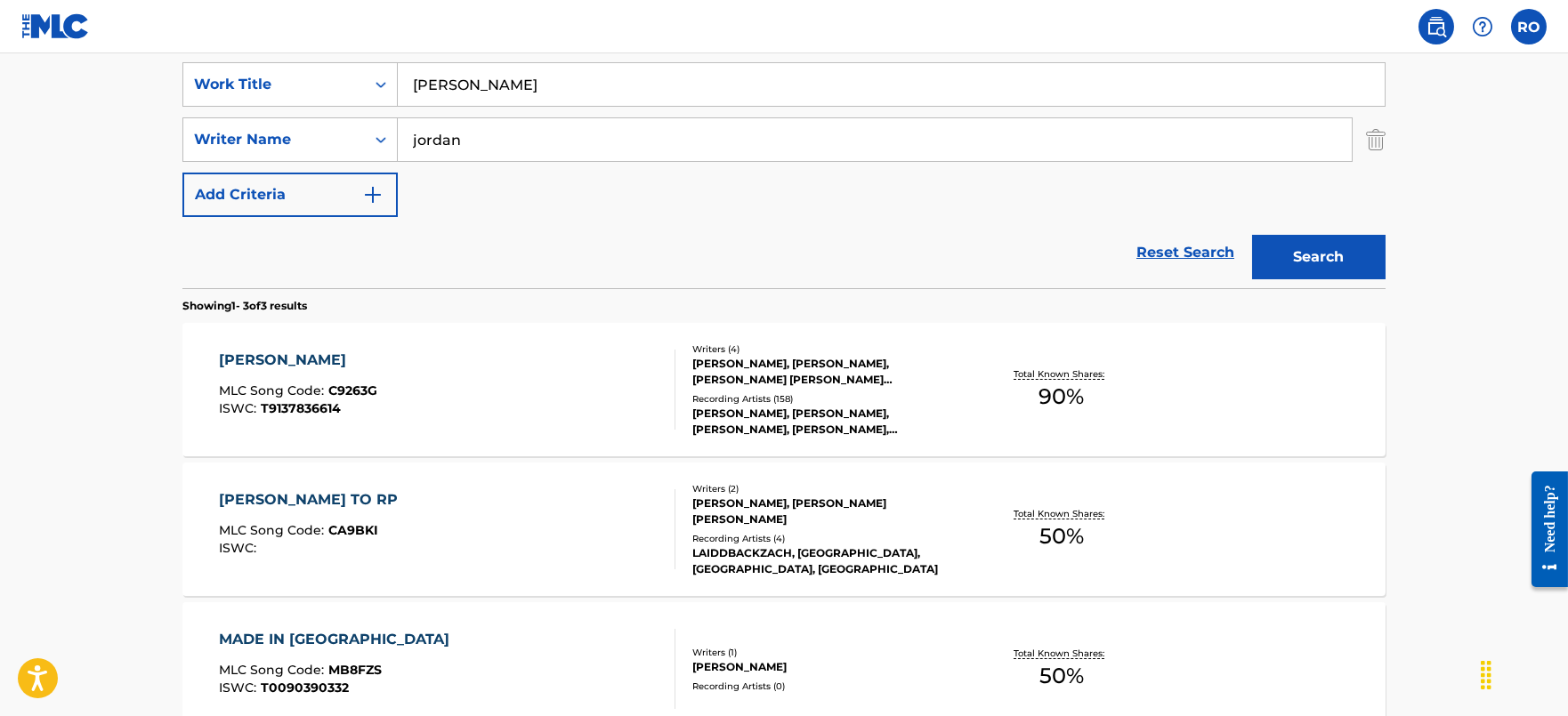
click at [266, 348] on div "[PERSON_NAME] MLC Song Code : C9263G ISWC : T9137836614 Writers ( 4 ) [PERSON_N…" at bounding box center [784, 389] width 1203 height 133
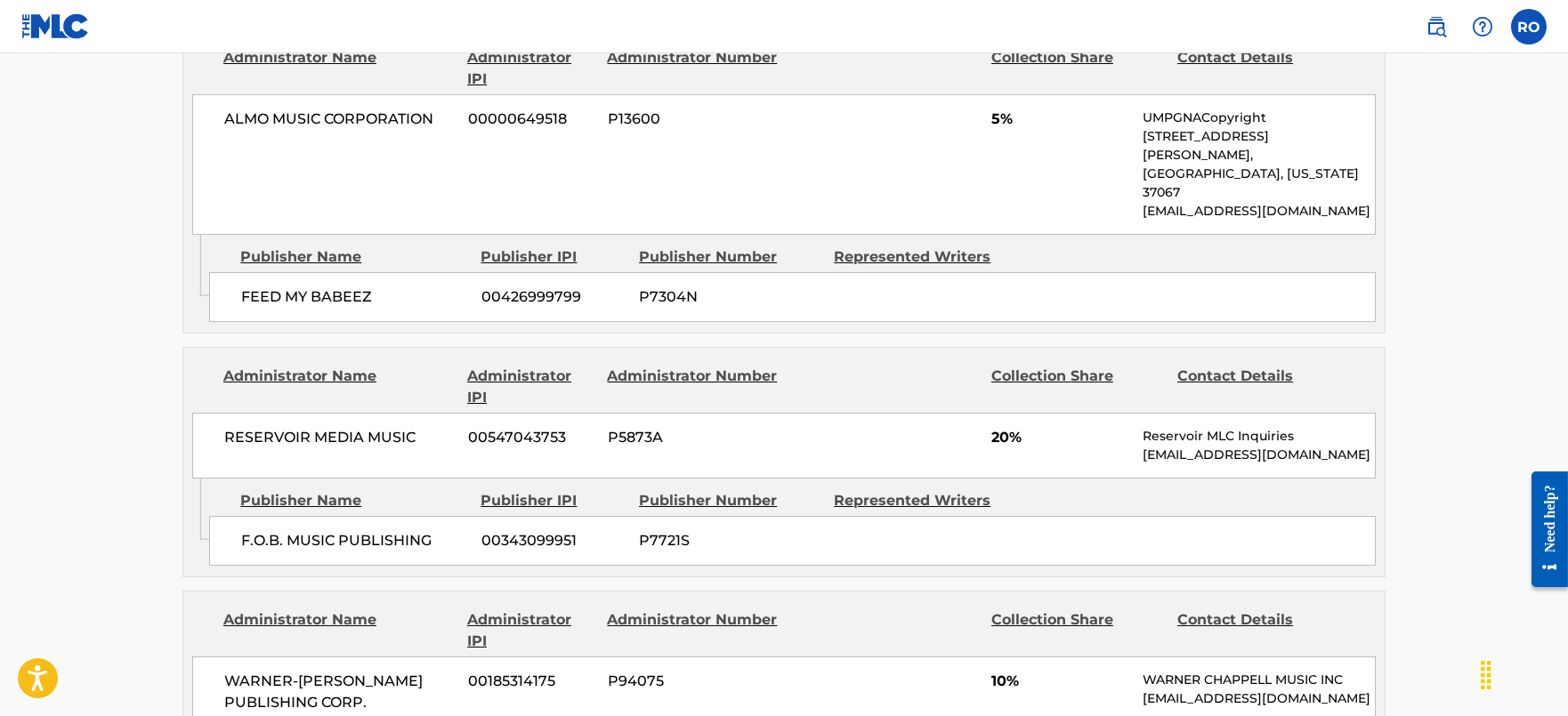
scroll to position [1223, 0]
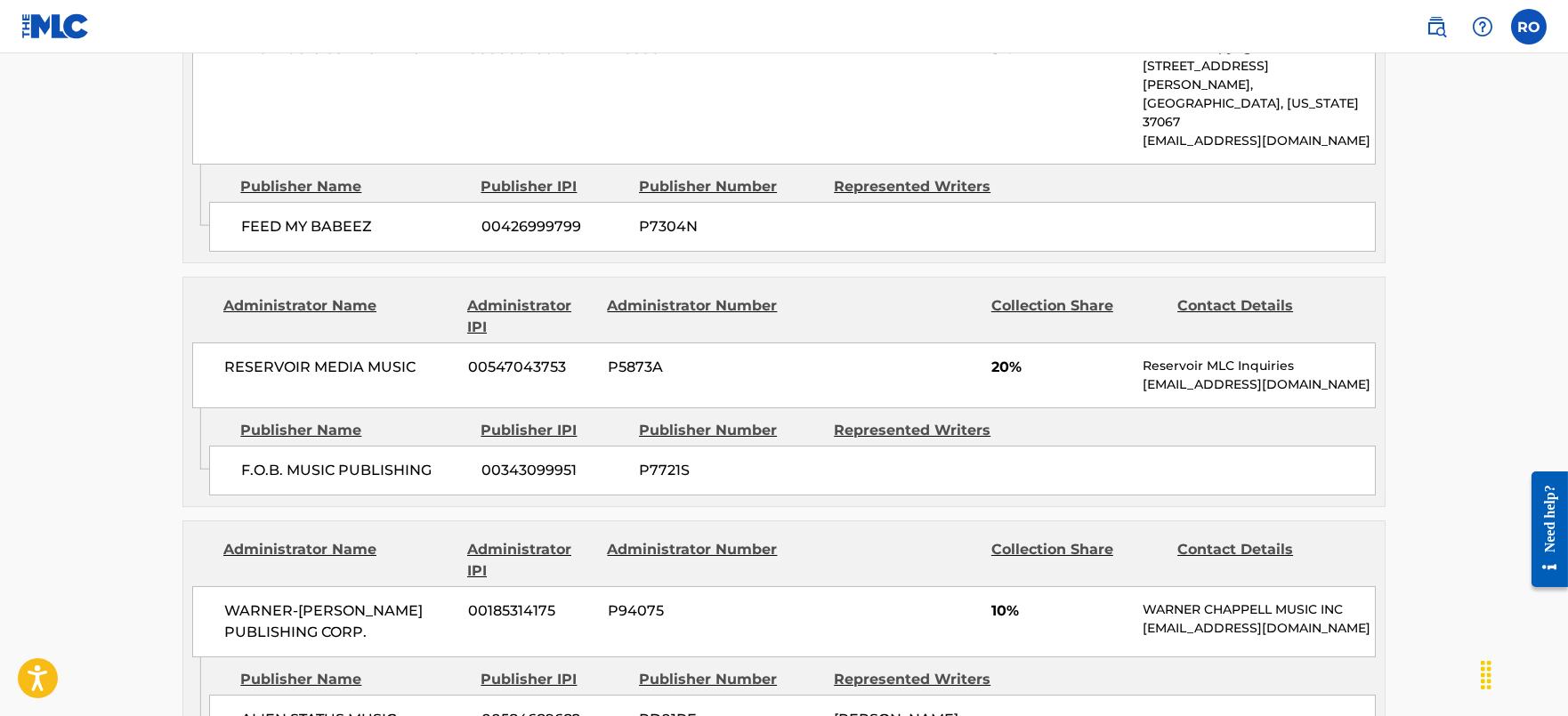
click at [682, 460] on span "P7721S" at bounding box center [729, 470] width 181 height 21
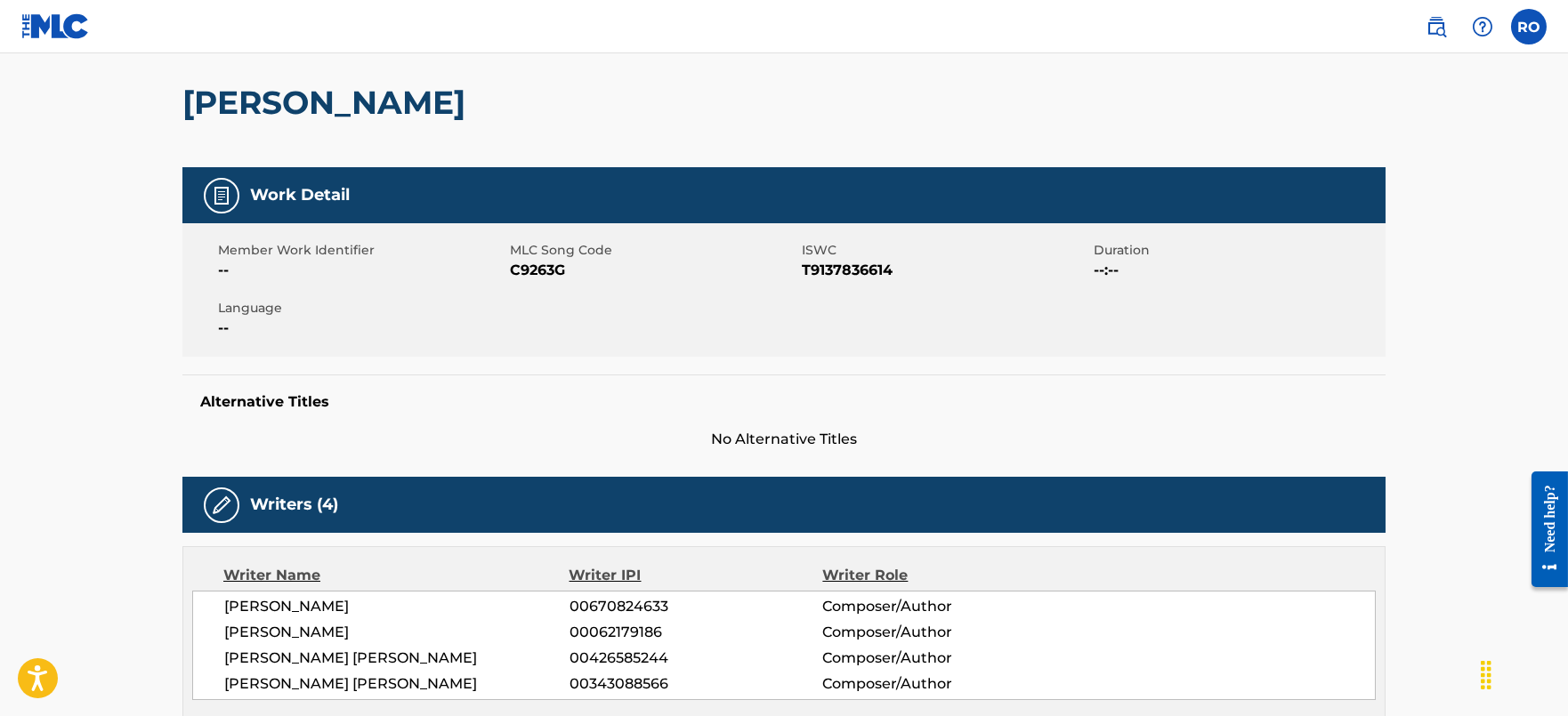
scroll to position [0, 0]
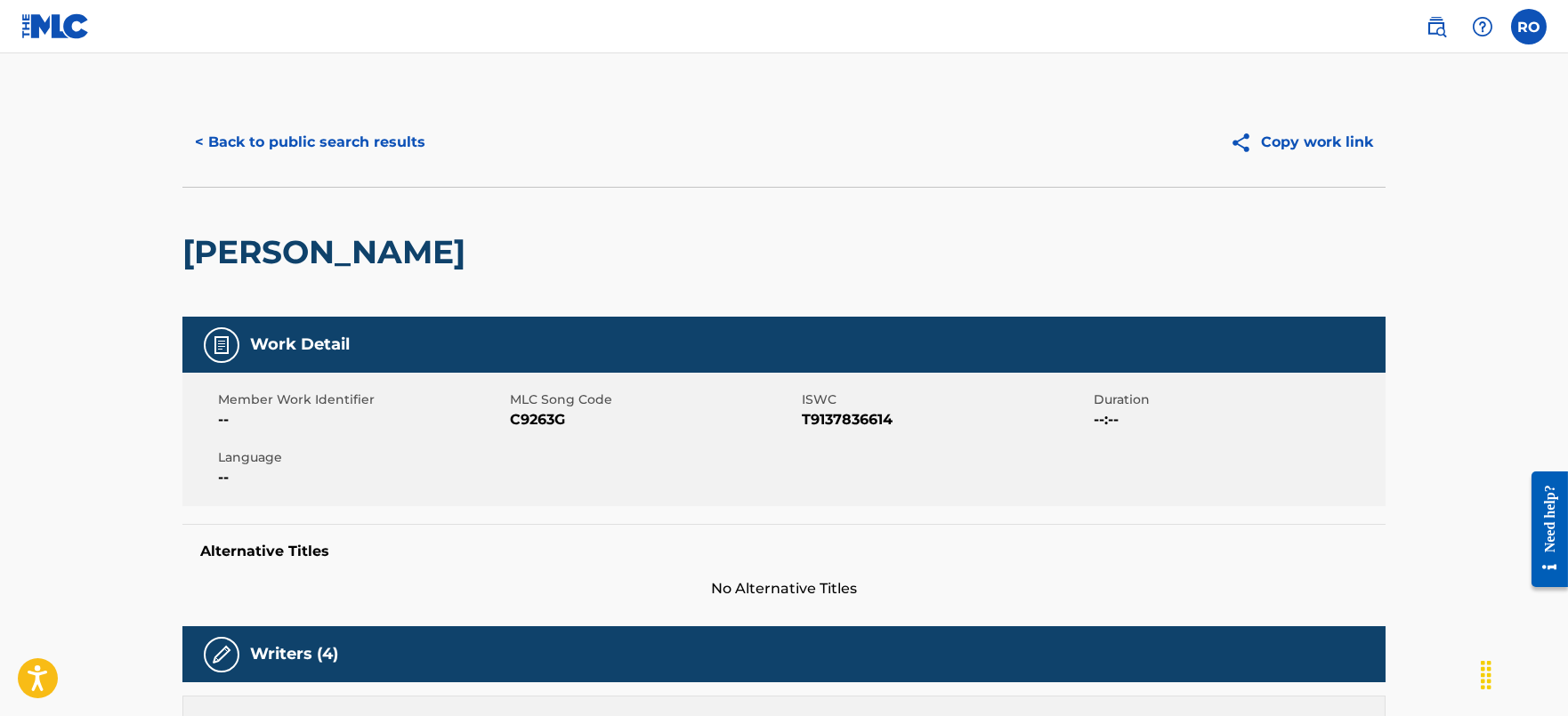
click at [386, 134] on button "< Back to public search results" at bounding box center [309, 143] width 255 height 45
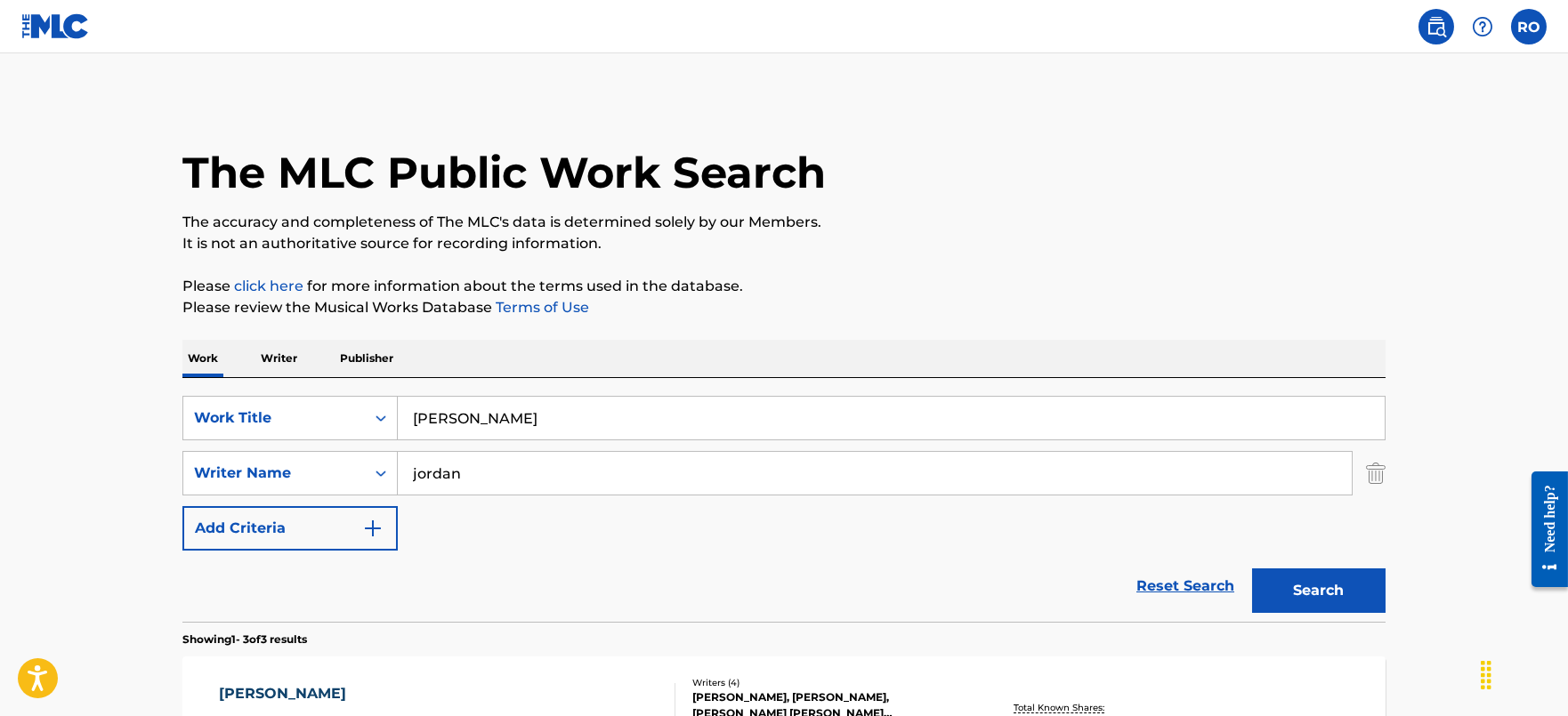
click at [345, 347] on p "Publisher" at bounding box center [366, 358] width 64 height 37
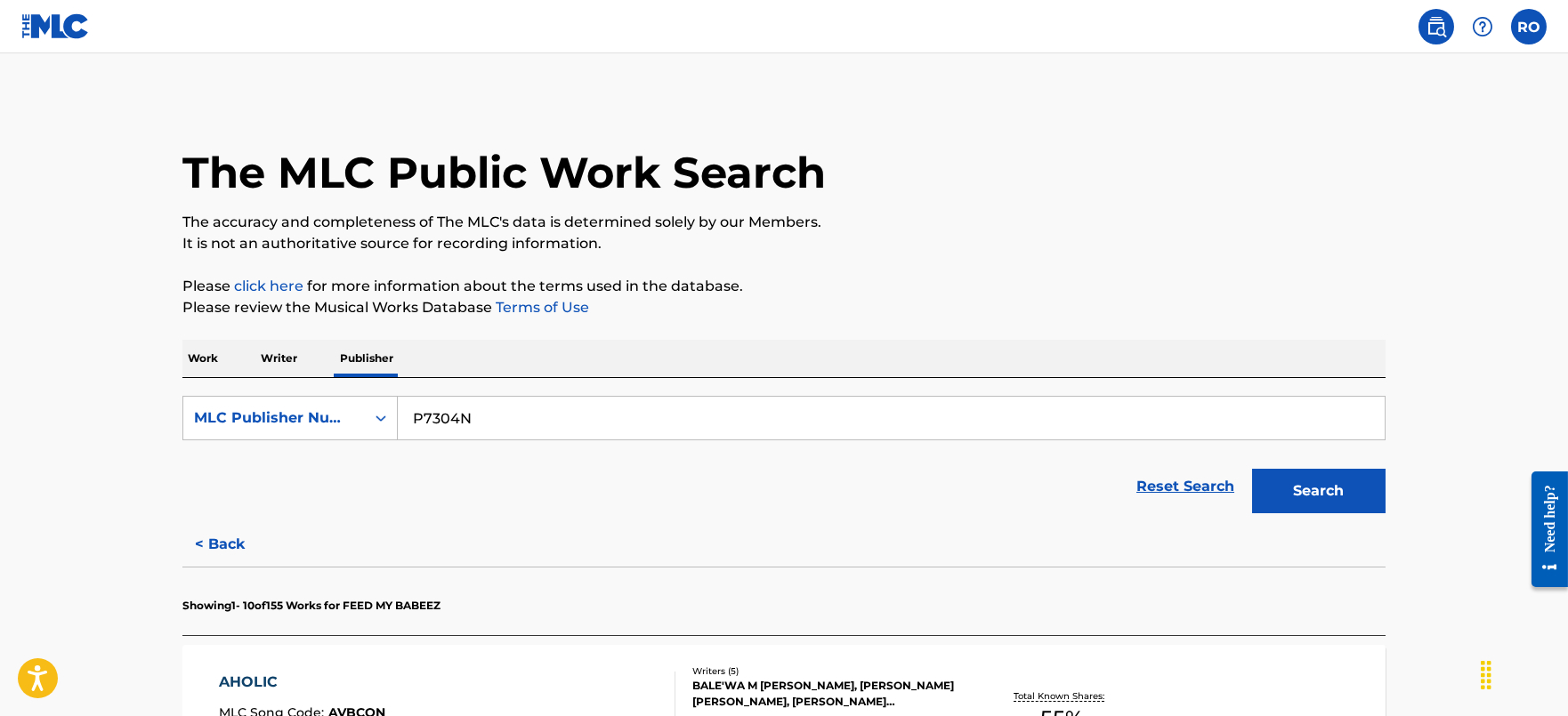
click at [526, 423] on input "P7304N" at bounding box center [891, 418] width 987 height 43
paste input "721S"
type input "P7721S"
click at [1306, 485] on button "Search" at bounding box center [1319, 491] width 134 height 45
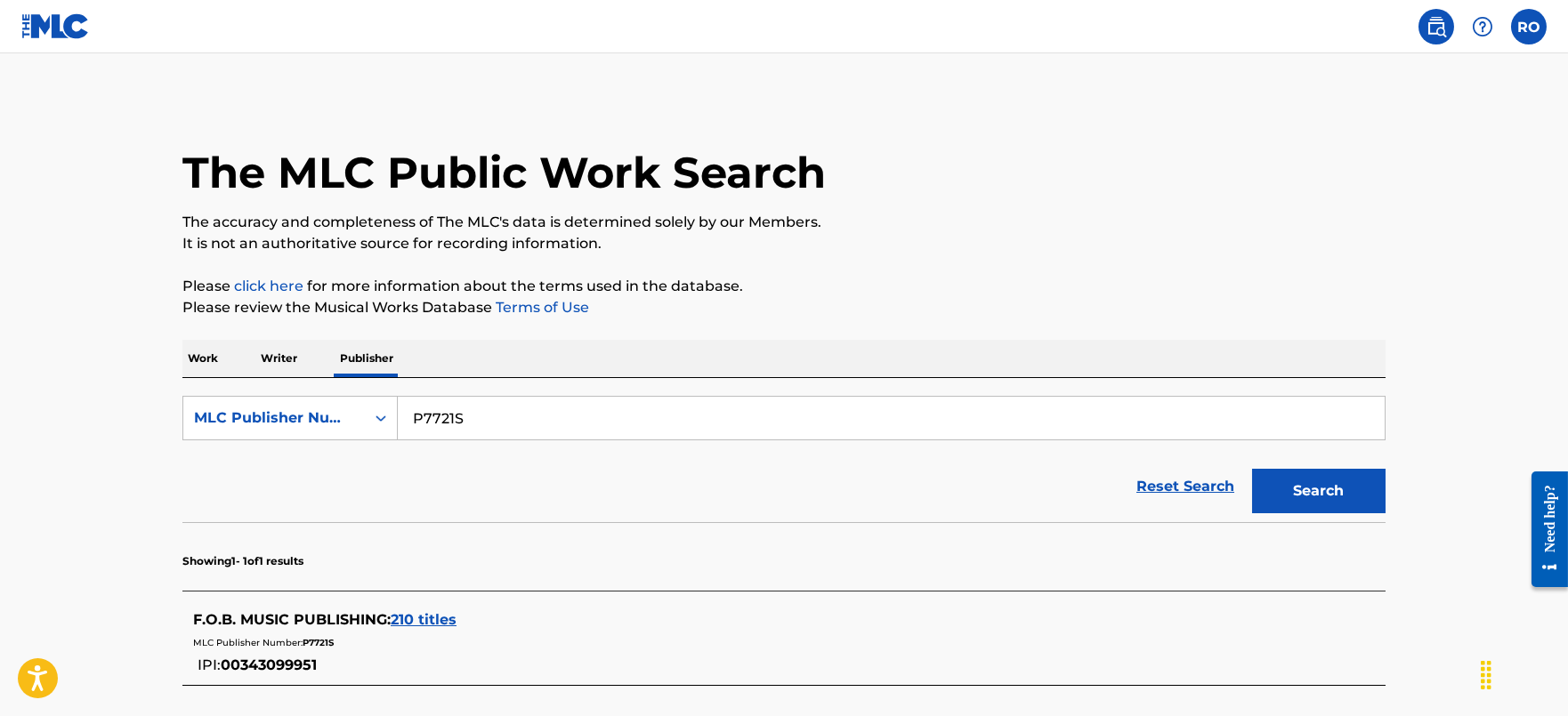
scroll to position [175, 0]
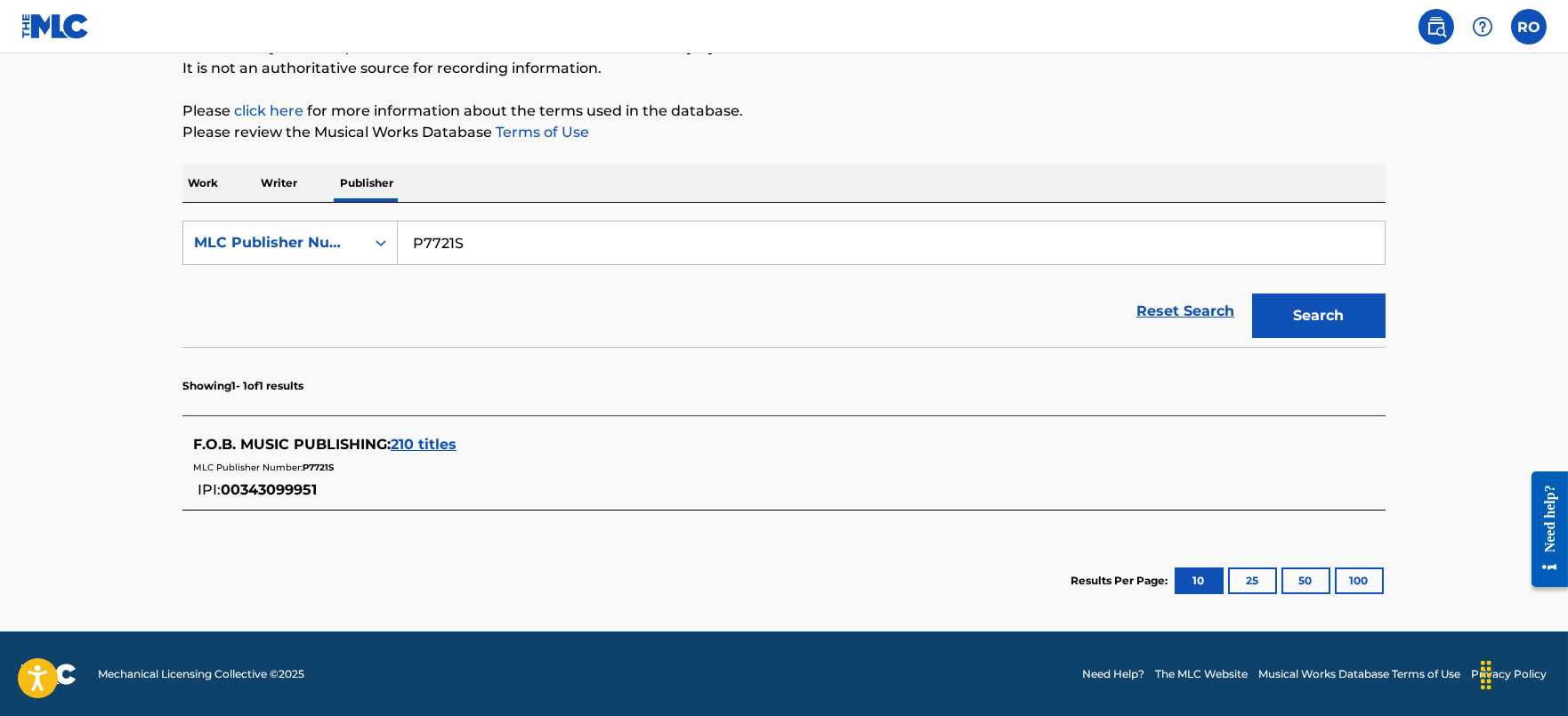
click at [447, 442] on span "210 titles" at bounding box center [423, 444] width 66 height 17
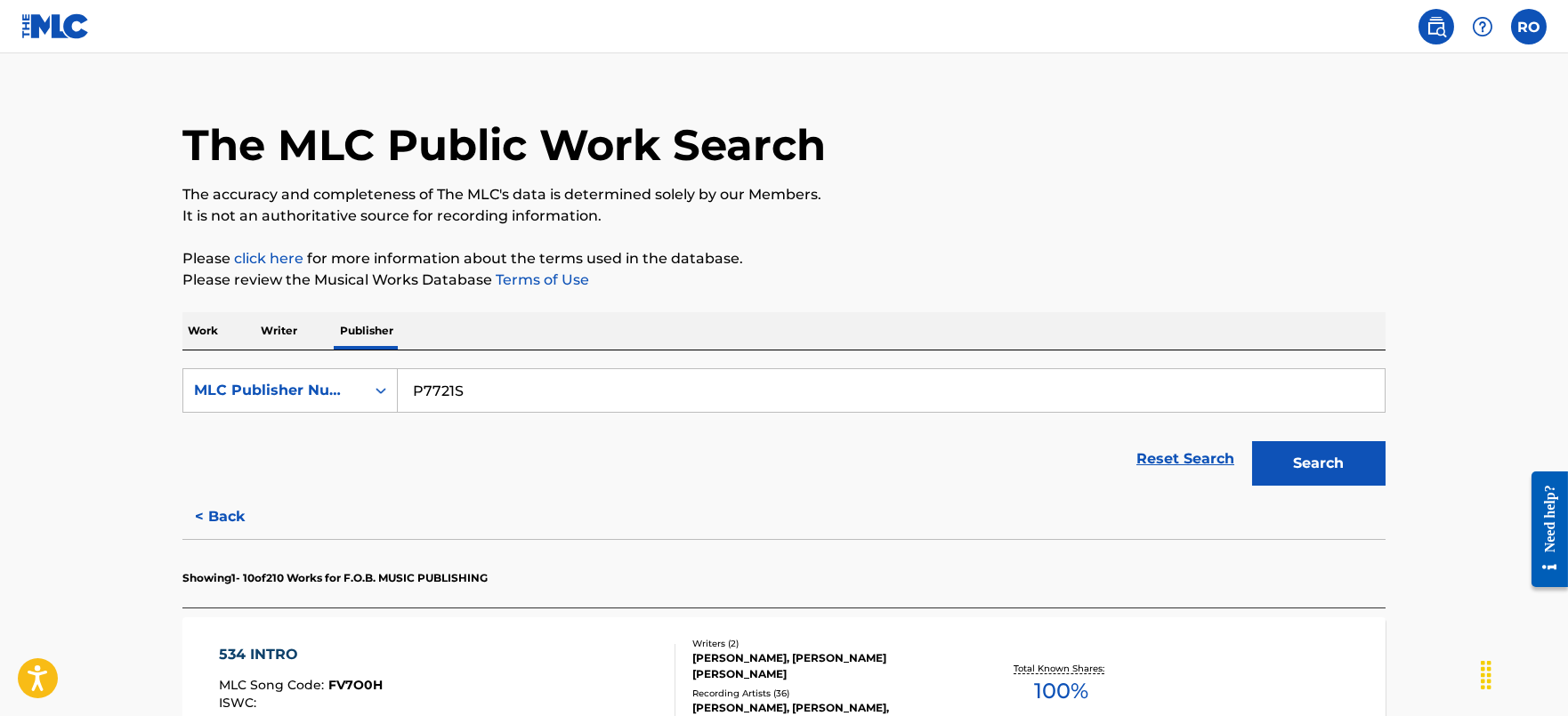
scroll to position [0, 0]
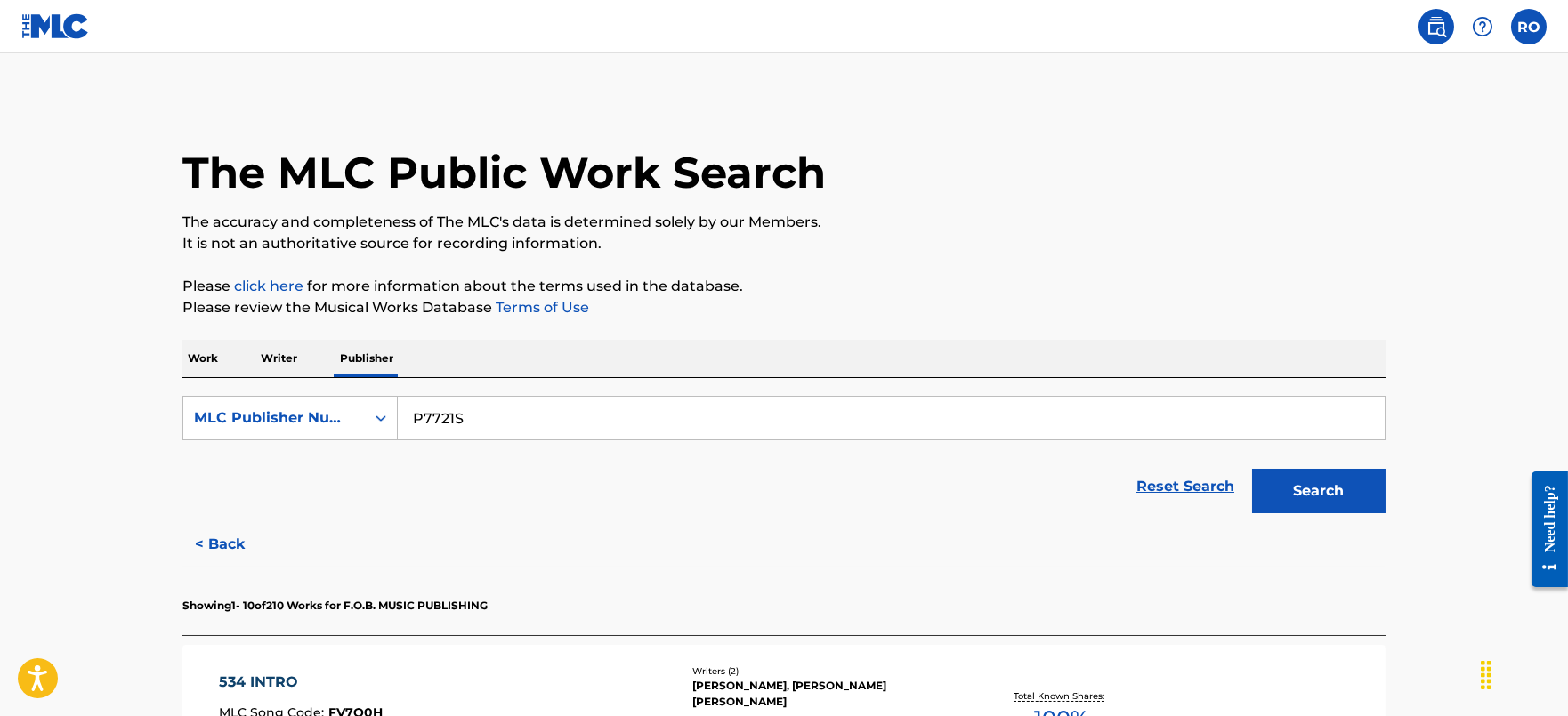
click at [222, 349] on p "Work" at bounding box center [203, 358] width 41 height 37
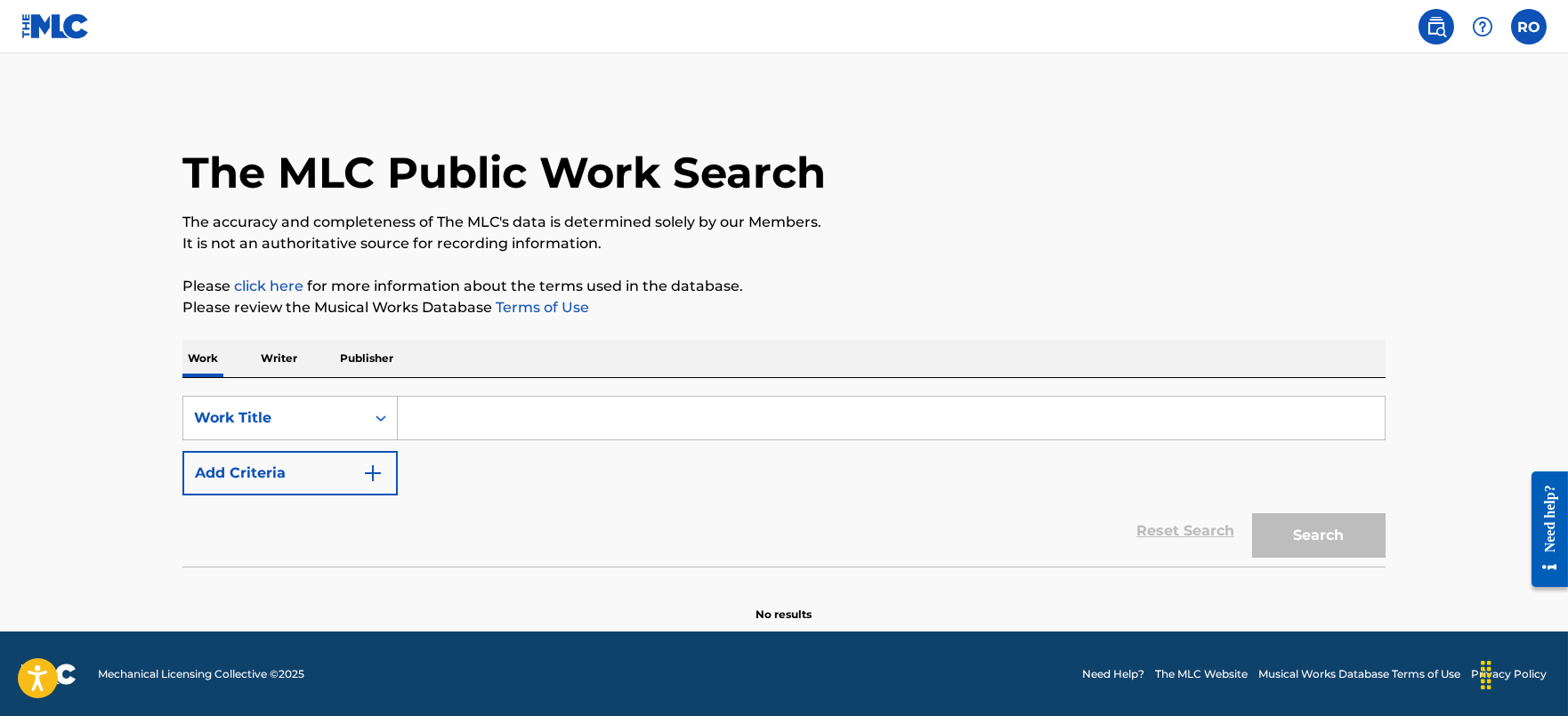
click at [489, 425] on input "Search Form" at bounding box center [891, 418] width 987 height 43
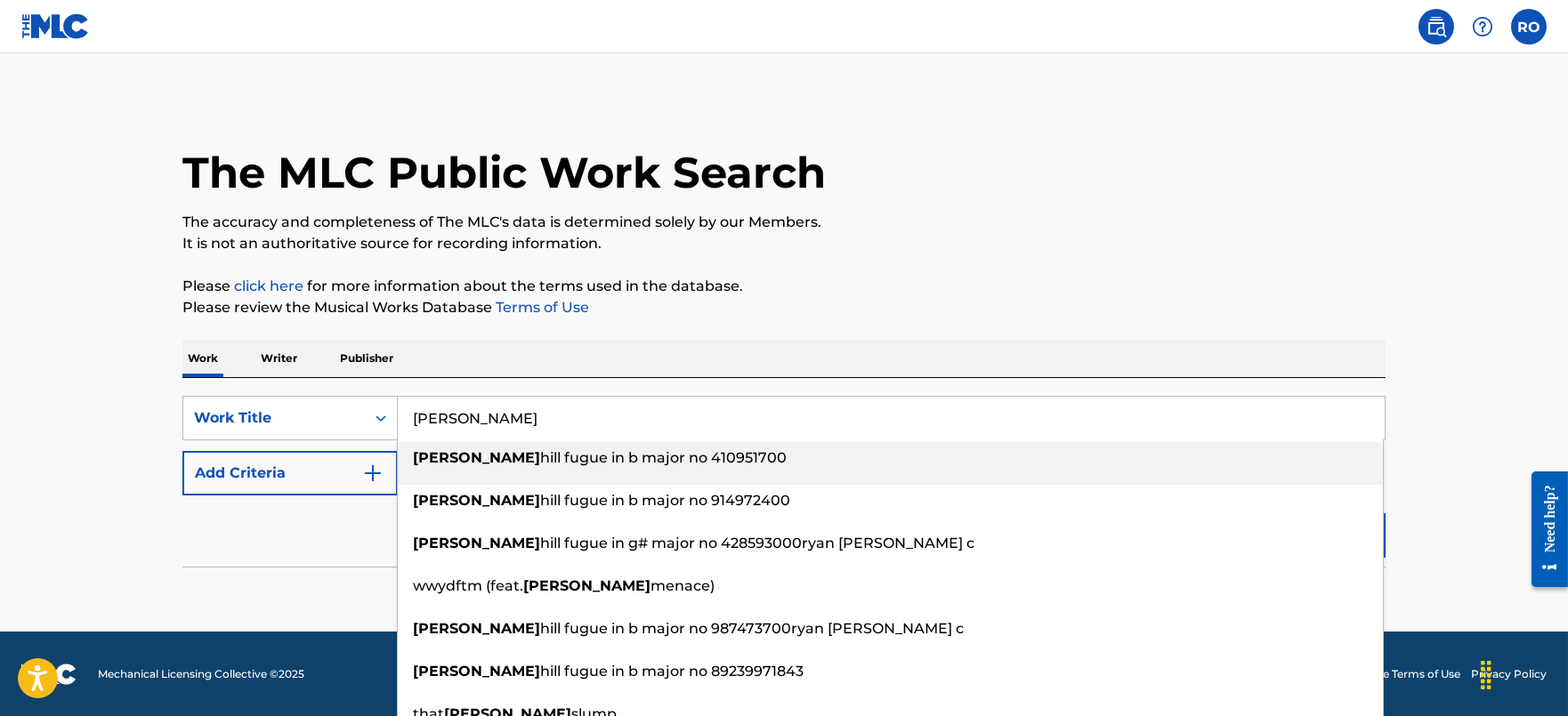
type input "[PERSON_NAME]"
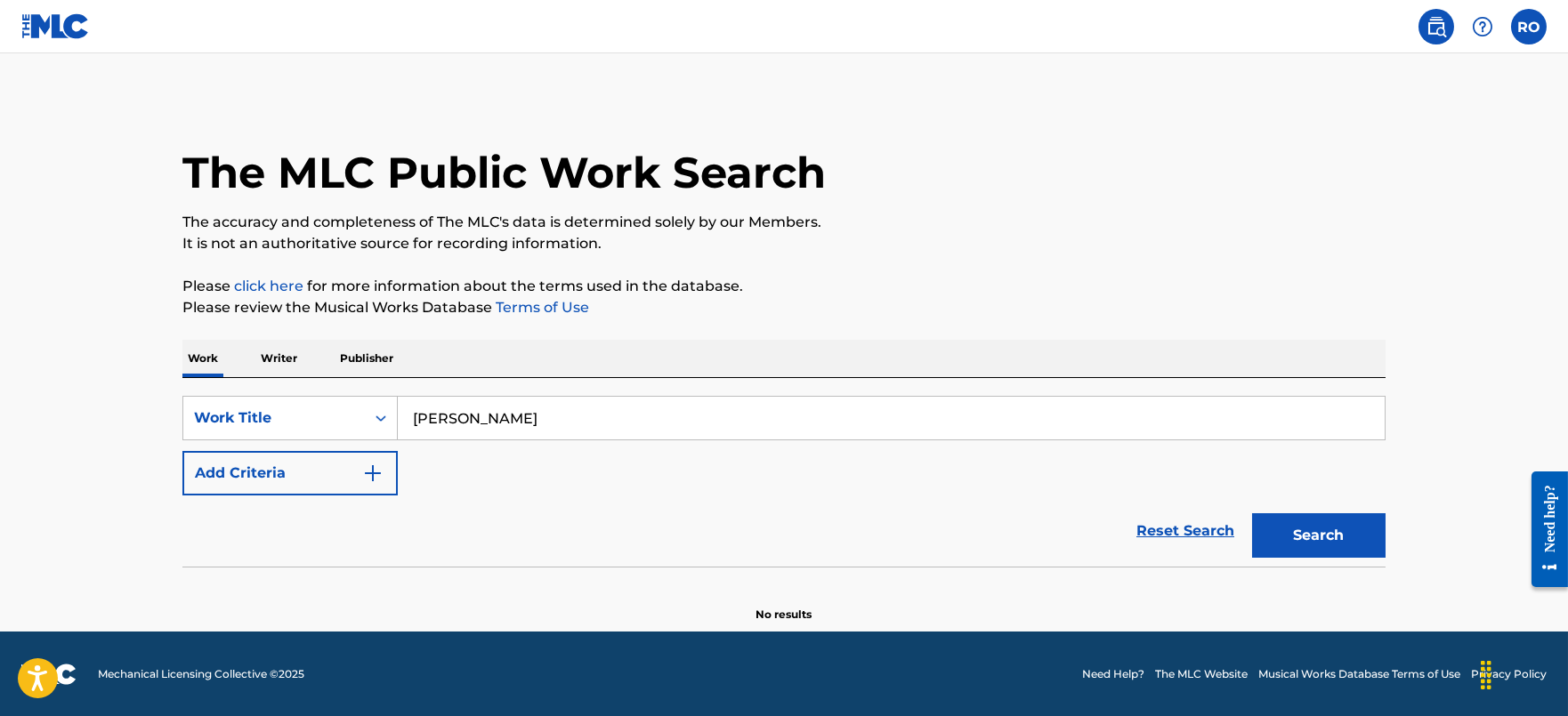
click at [178, 474] on div "The MLC Public Work Search The accuracy and completeness of The MLC's data is d…" at bounding box center [784, 360] width 1246 height 525
click at [380, 467] on img "Search Form" at bounding box center [373, 473] width 21 height 21
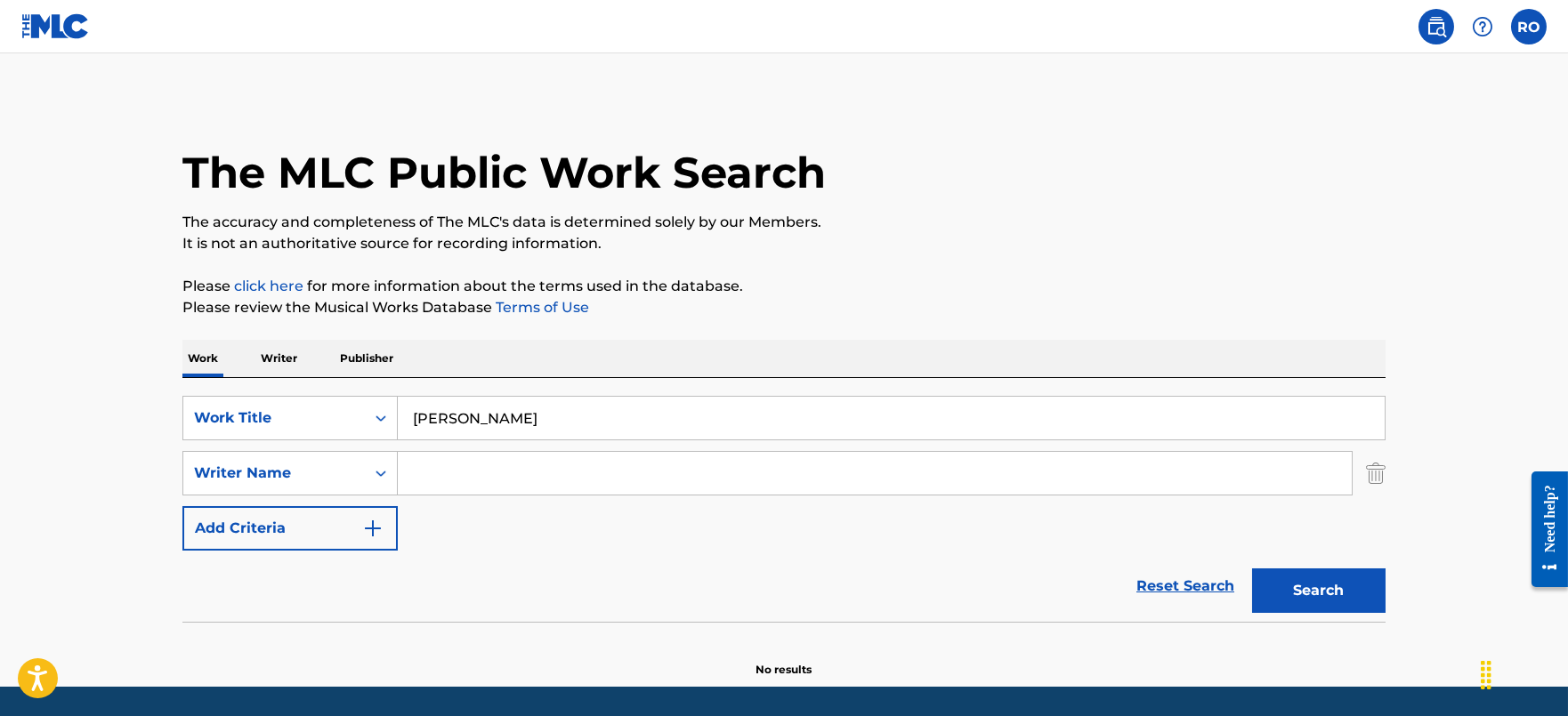
click at [444, 466] on input "Search Form" at bounding box center [875, 473] width 954 height 43
type input "jordan"
click at [1252, 569] on button "Search" at bounding box center [1319, 591] width 134 height 45
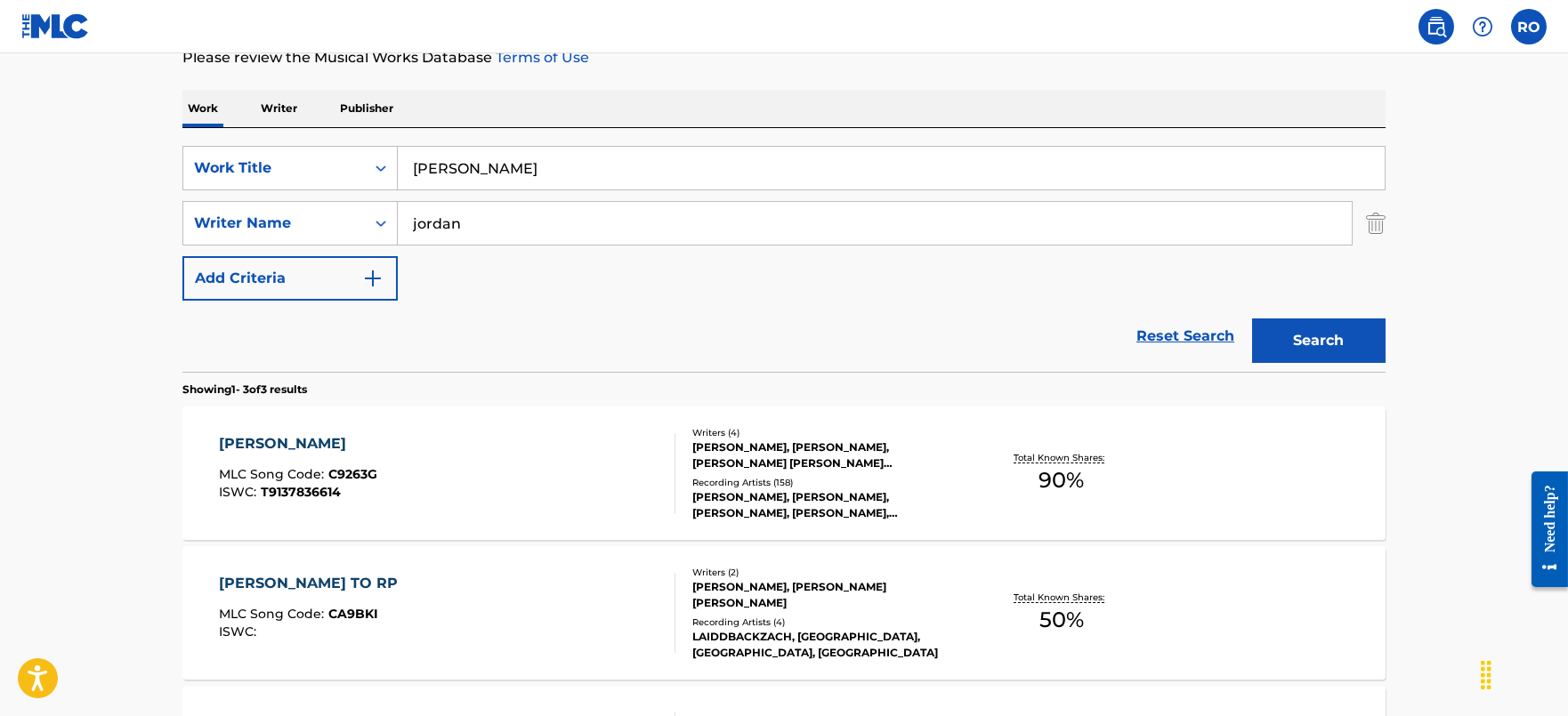
scroll to position [333, 0]
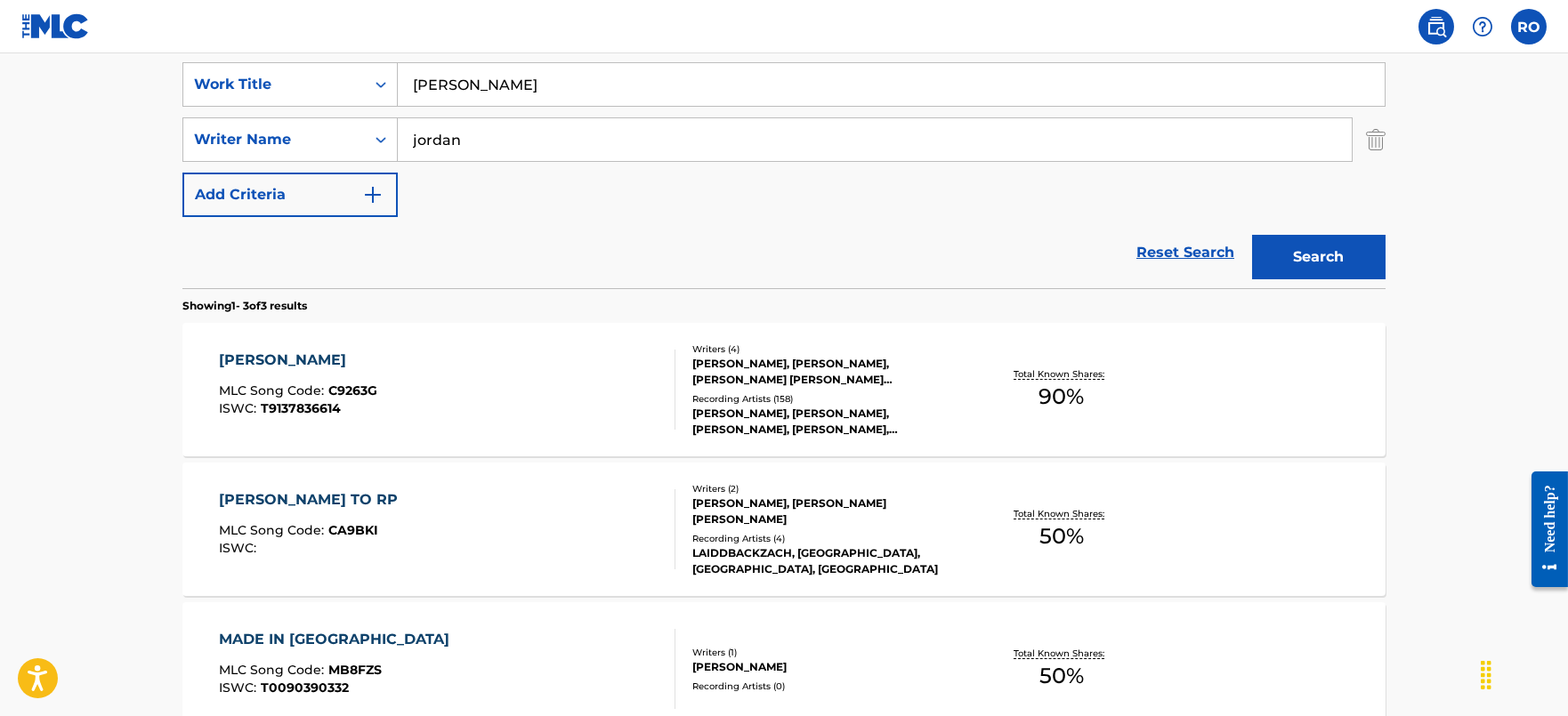
click at [300, 348] on div "[PERSON_NAME] MLC Song Code : C9263G ISWC : T9137836614 Writers ( 4 ) [PERSON_N…" at bounding box center [784, 389] width 1203 height 133
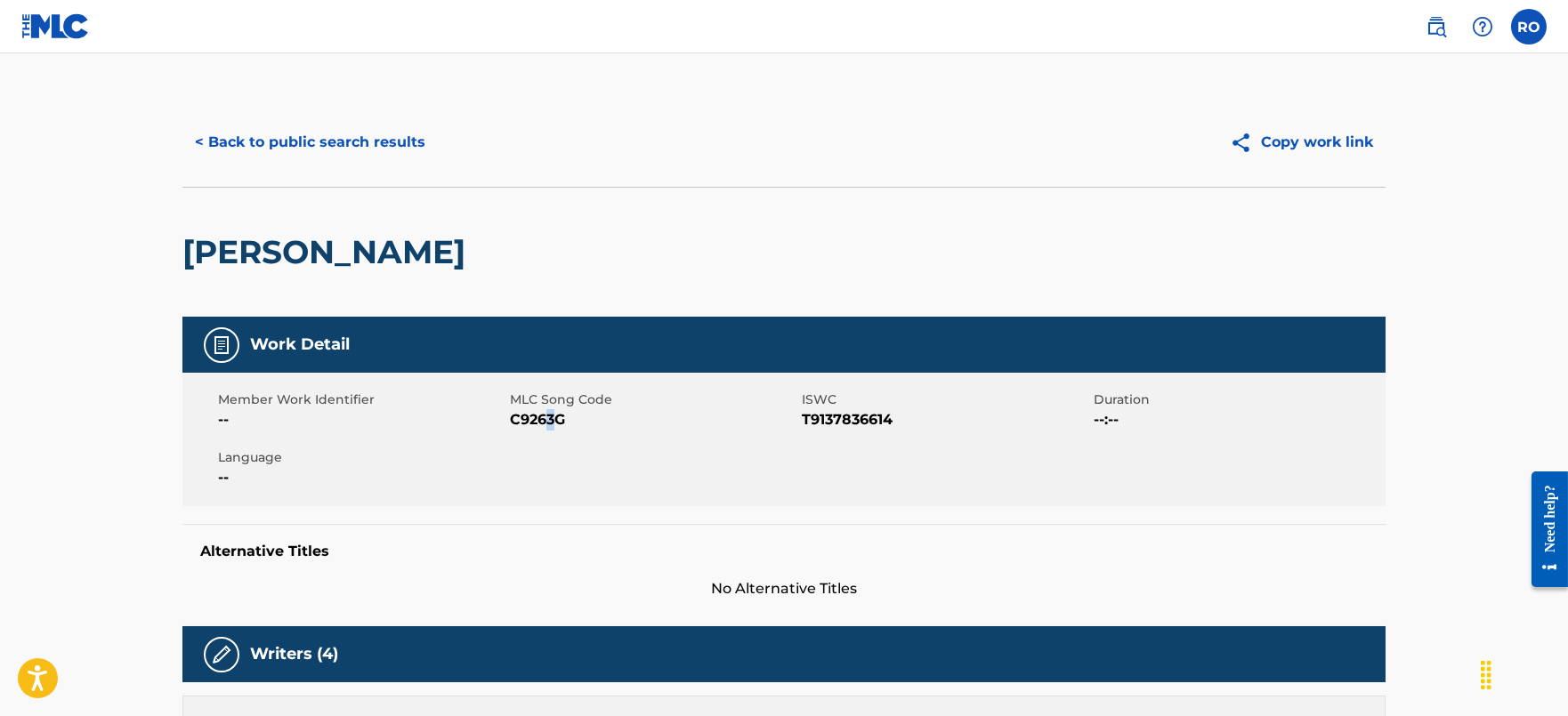
click at [551, 411] on span "C9263G" at bounding box center [654, 419] width 288 height 21
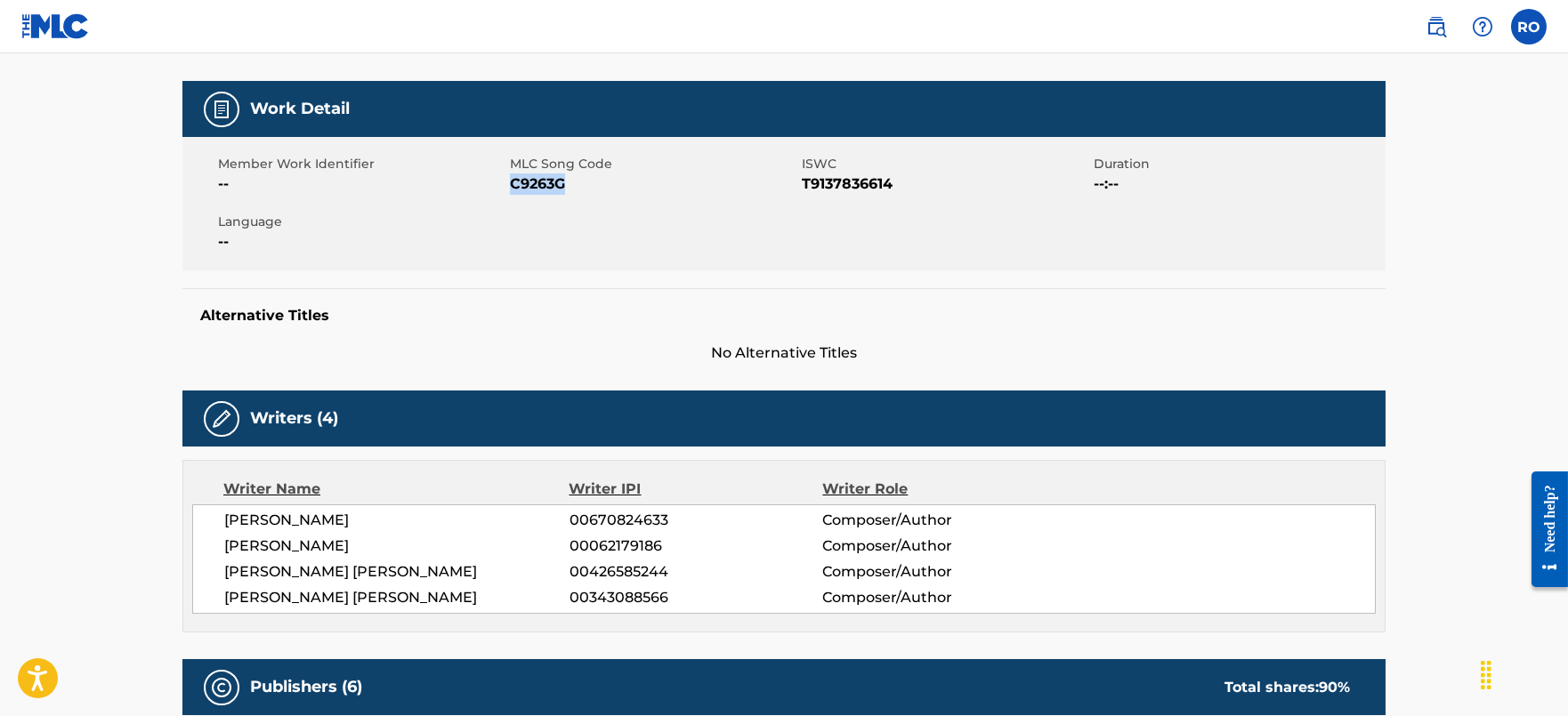
scroll to position [221, 0]
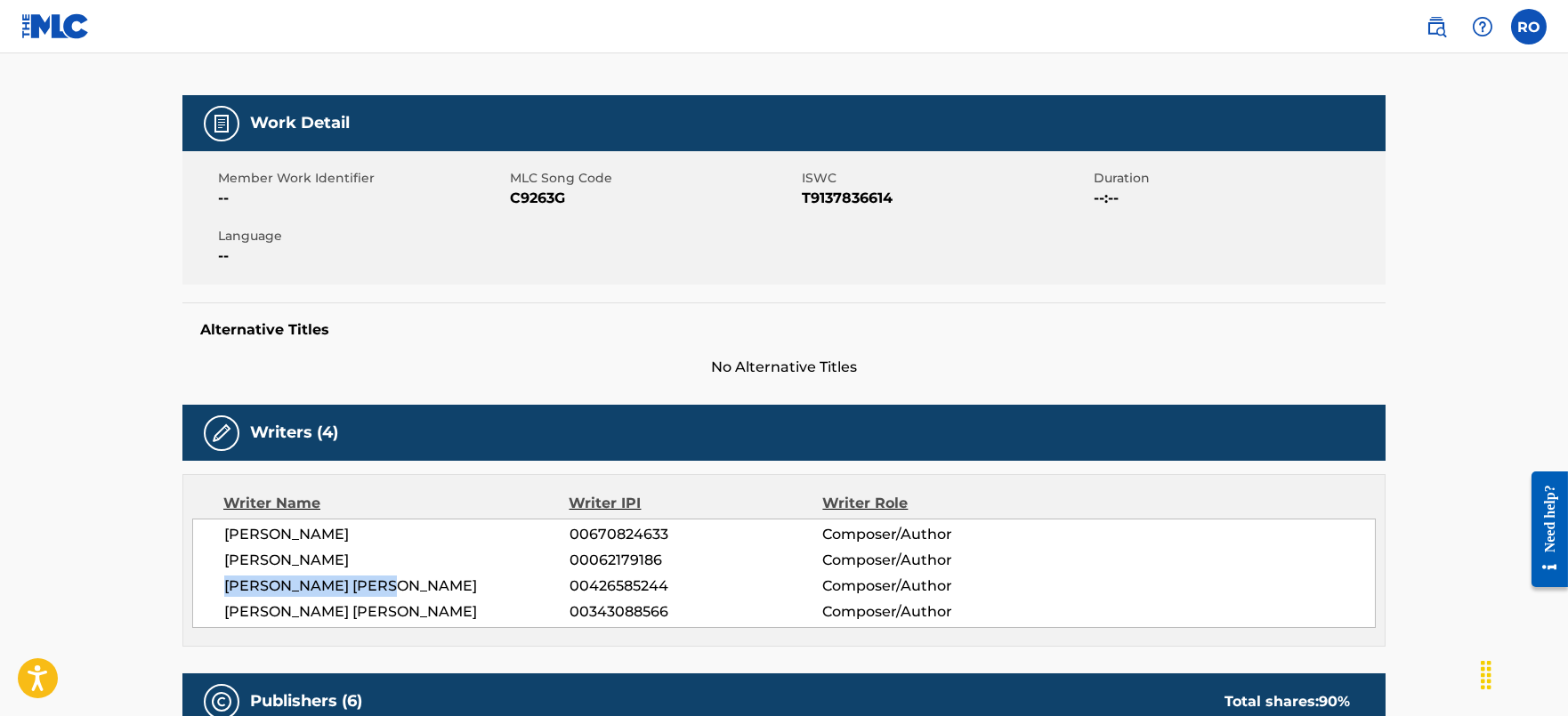
drag, startPoint x: 394, startPoint y: 583, endPoint x: 220, endPoint y: 591, distance: 174.2
click at [220, 591] on div "[PERSON_NAME] 00670824633 Composer/Author [PERSON_NAME] 00062179186 Composer/Au…" at bounding box center [784, 573] width 1183 height 109
click at [622, 583] on span "00426585244" at bounding box center [696, 586] width 253 height 21
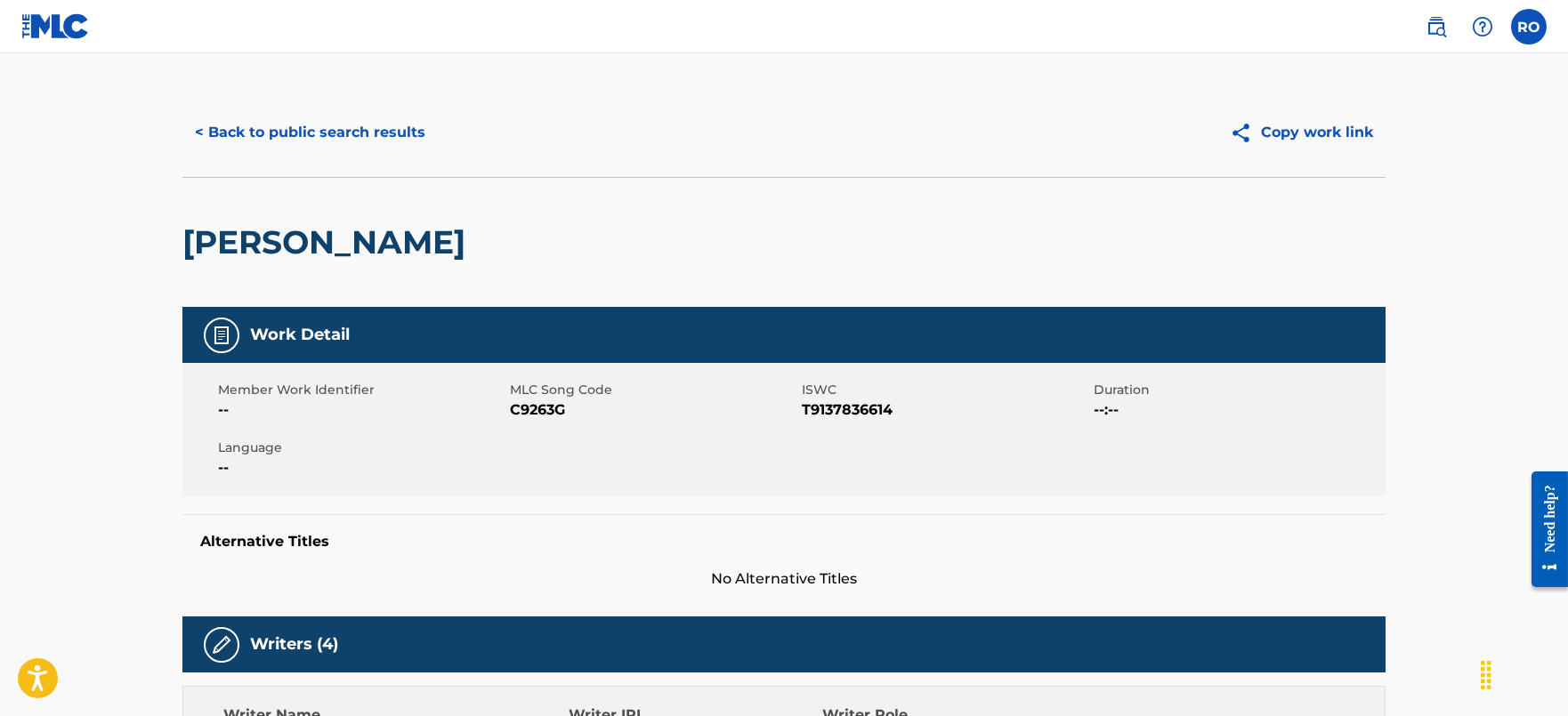
scroll to position [0, 0]
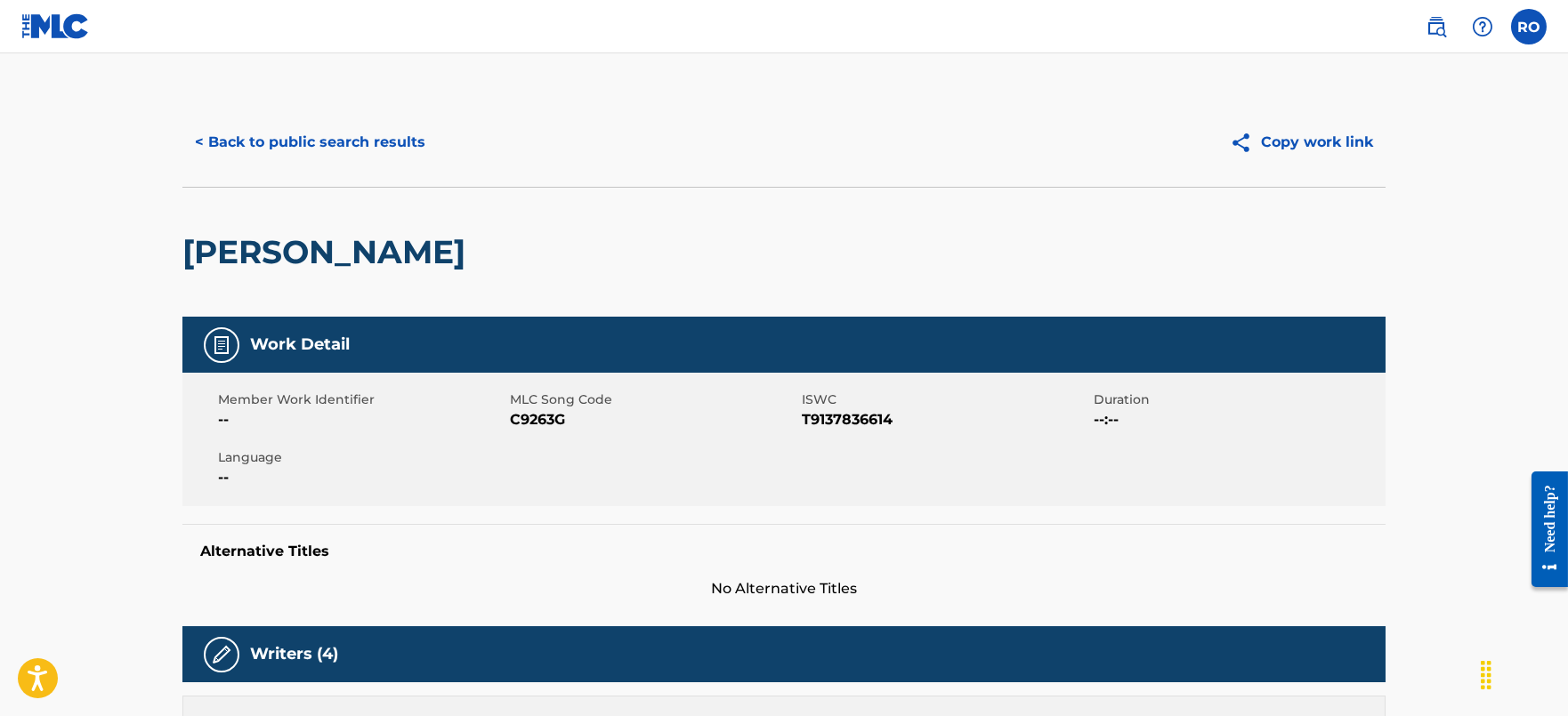
click at [348, 138] on button "< Back to public search results" at bounding box center [309, 143] width 255 height 45
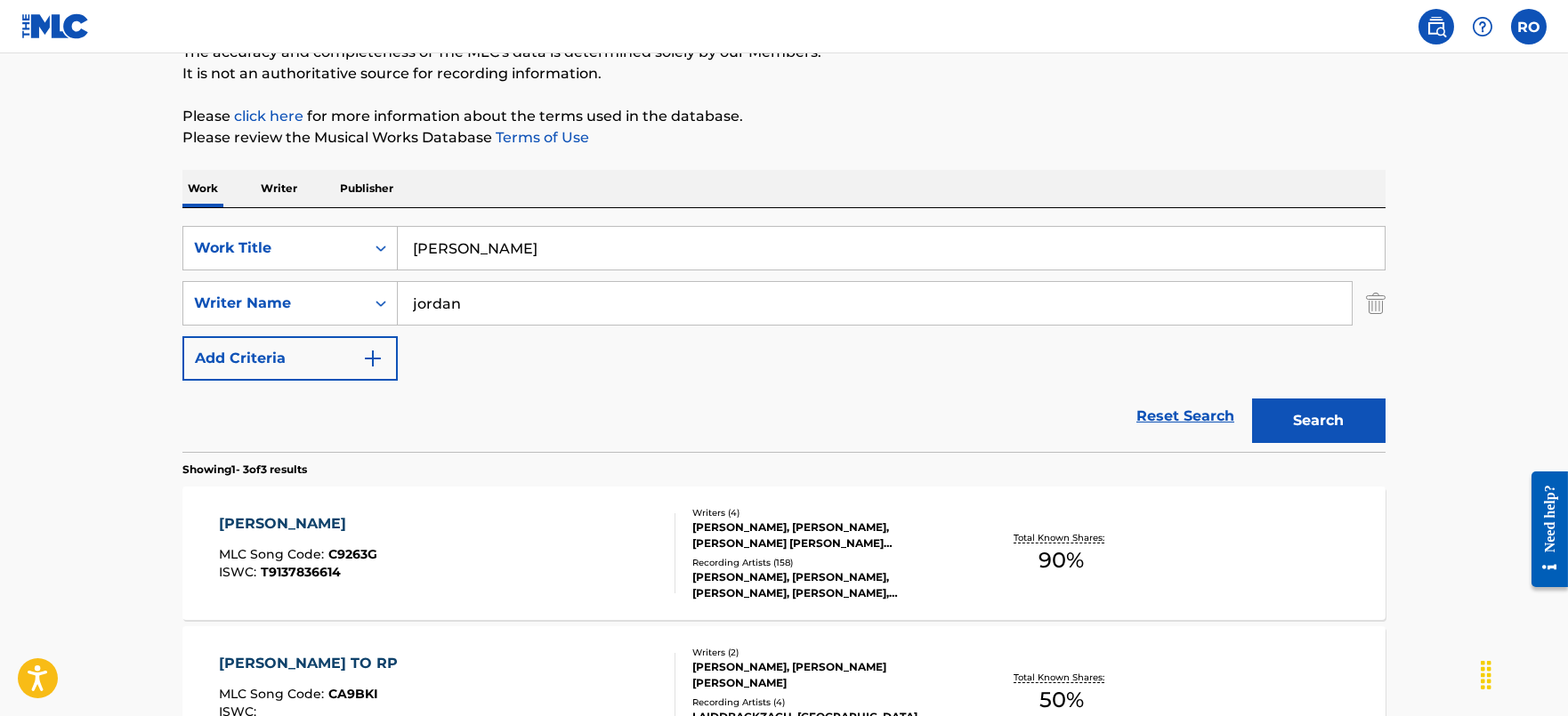
scroll to position [110, 0]
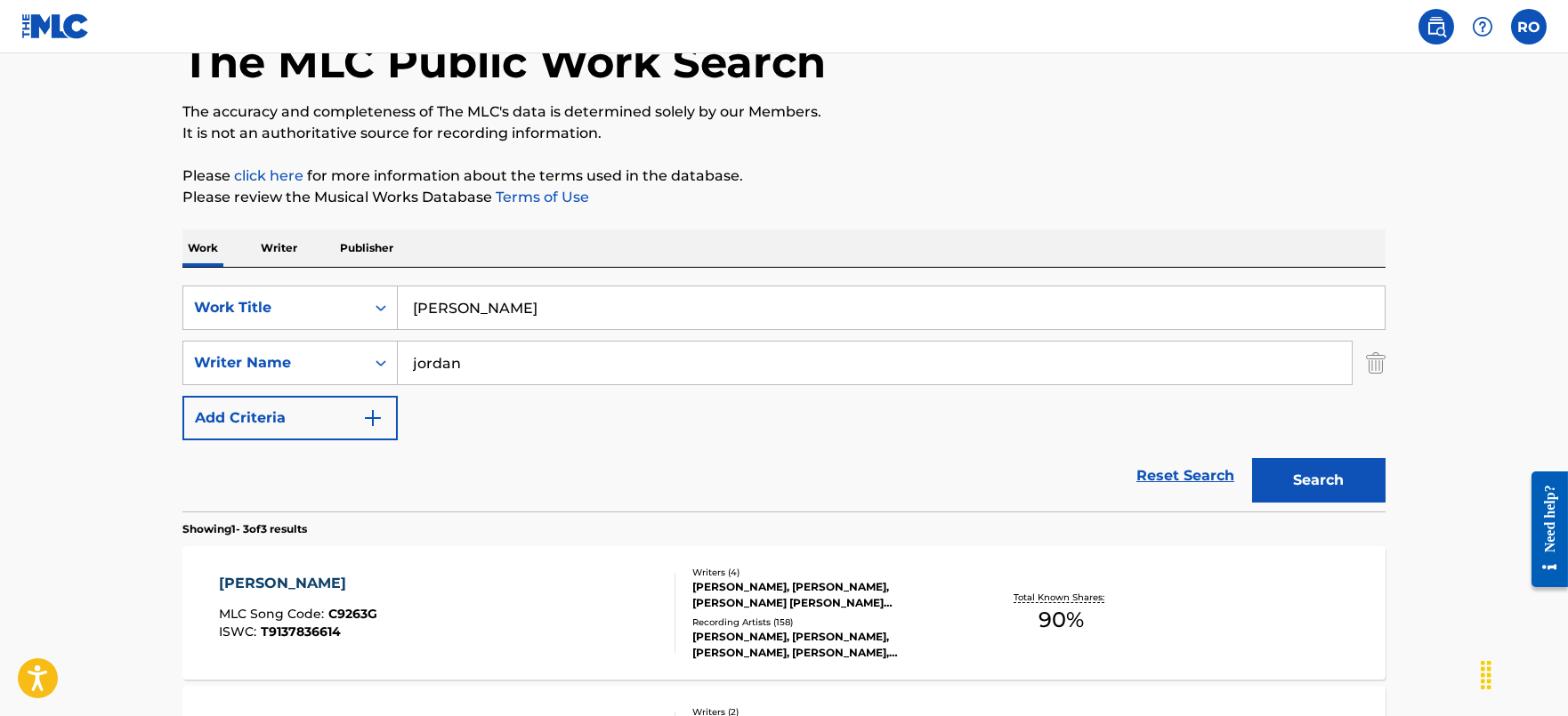
click at [379, 246] on p "Publisher" at bounding box center [366, 248] width 64 height 37
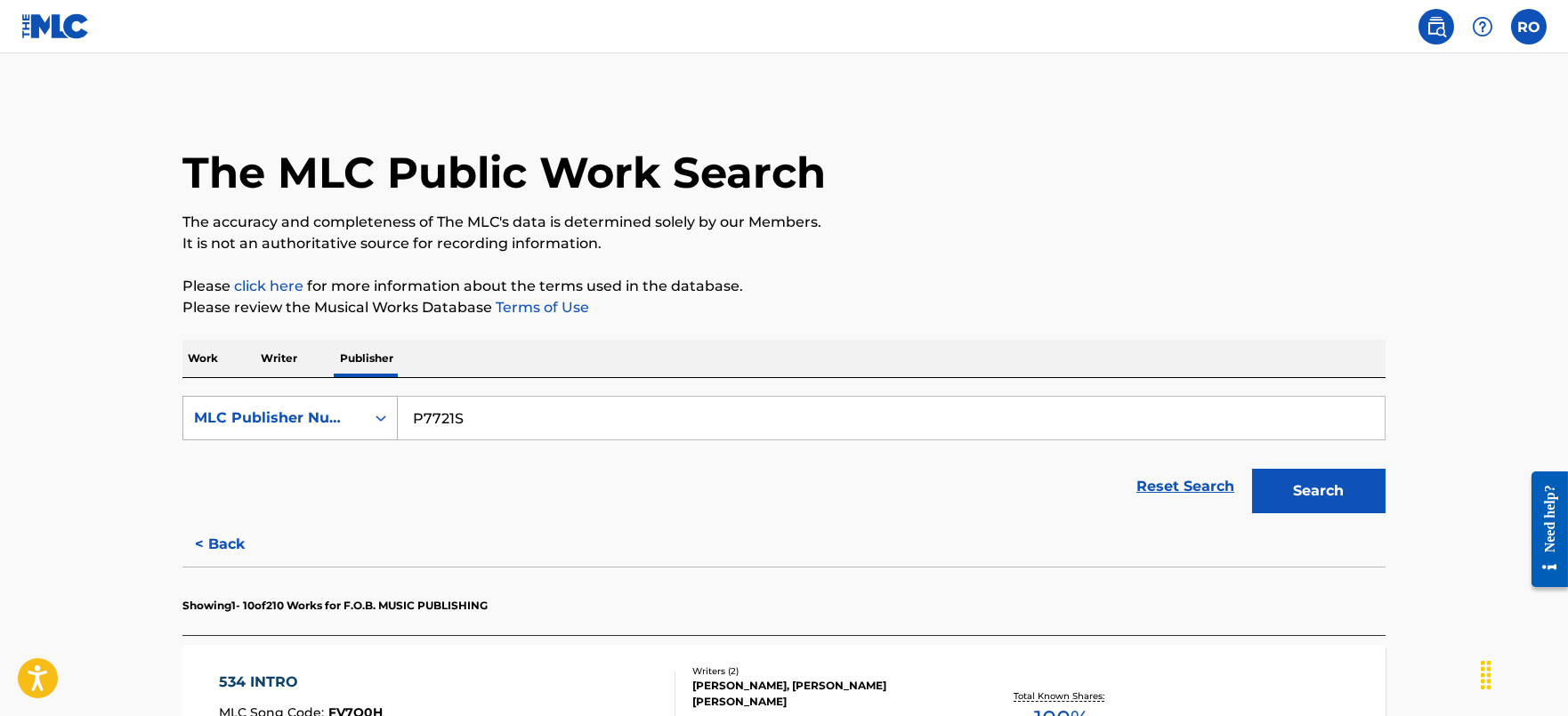
click at [374, 431] on div "Search Form" at bounding box center [381, 418] width 32 height 32
click at [317, 490] on div "Publisher IPI" at bounding box center [290, 507] width 214 height 45
click at [525, 411] on input "Search Form" at bounding box center [891, 418] width 987 height 43
paste input "00426585244"
type input "00426585244"
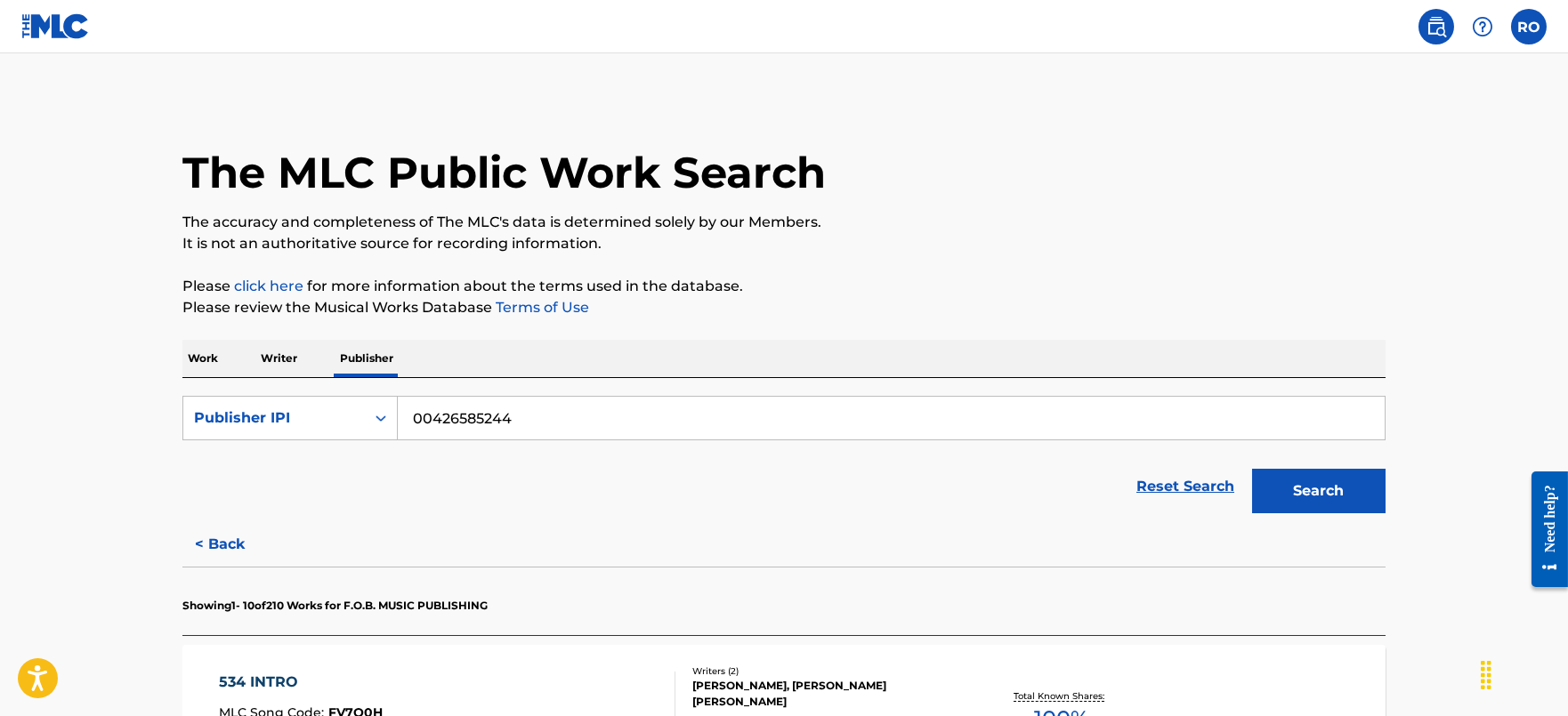
click at [1297, 507] on button "Search" at bounding box center [1319, 491] width 134 height 45
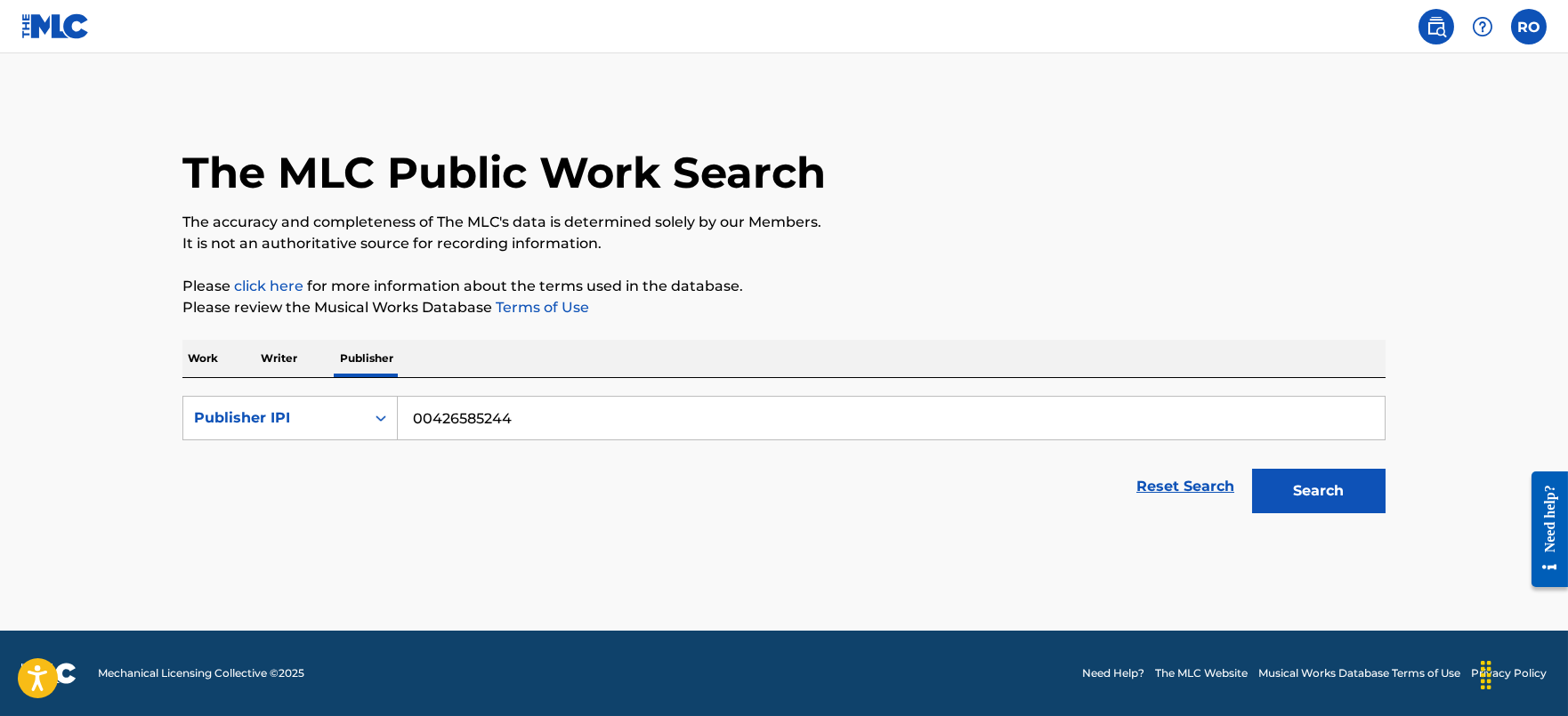
click at [1312, 491] on button "Search" at bounding box center [1319, 491] width 134 height 45
click at [255, 363] on p "Writer" at bounding box center [278, 358] width 48 height 37
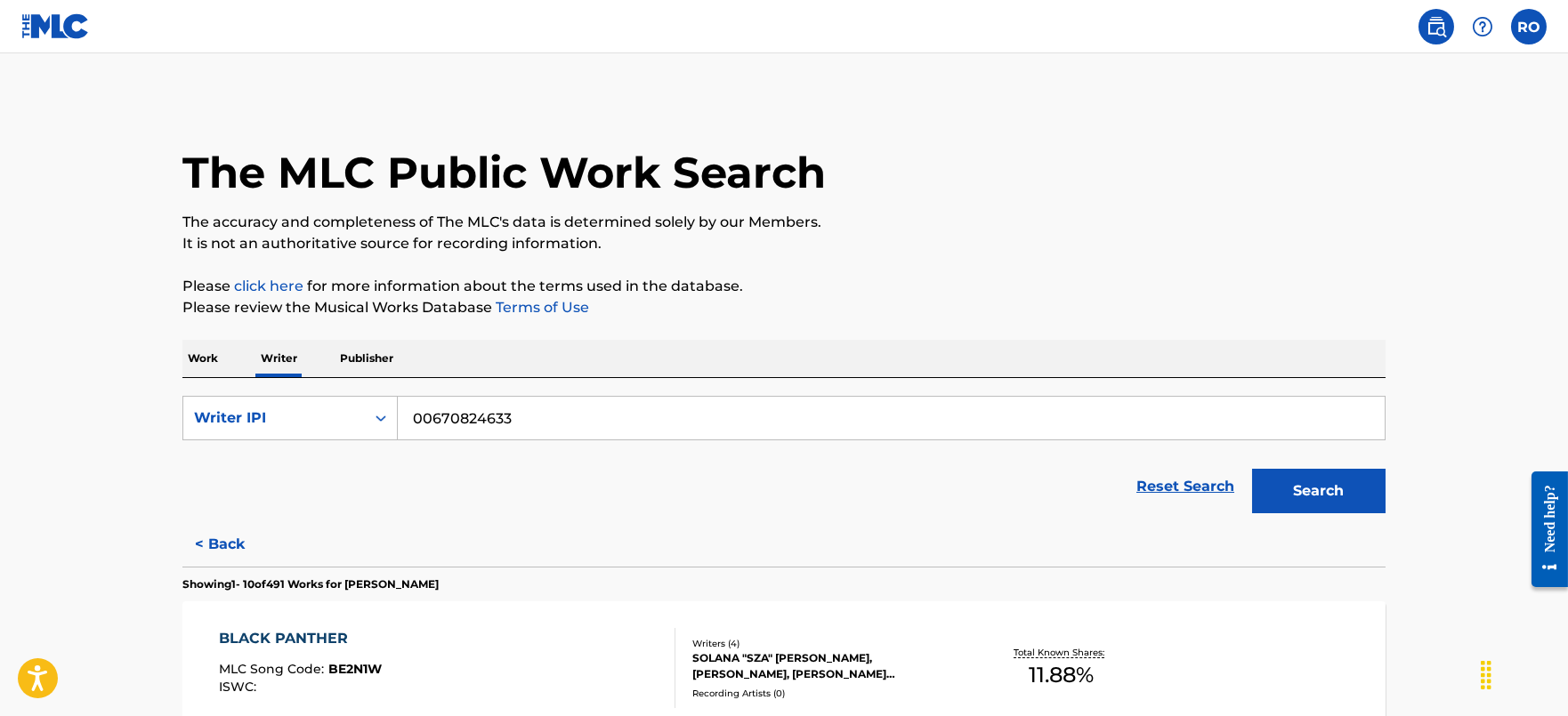
click at [710, 430] on input "00670824633" at bounding box center [891, 418] width 987 height 43
paste input "426585244"
type input "00426585244"
click at [1303, 488] on button "Search" at bounding box center [1319, 491] width 134 height 45
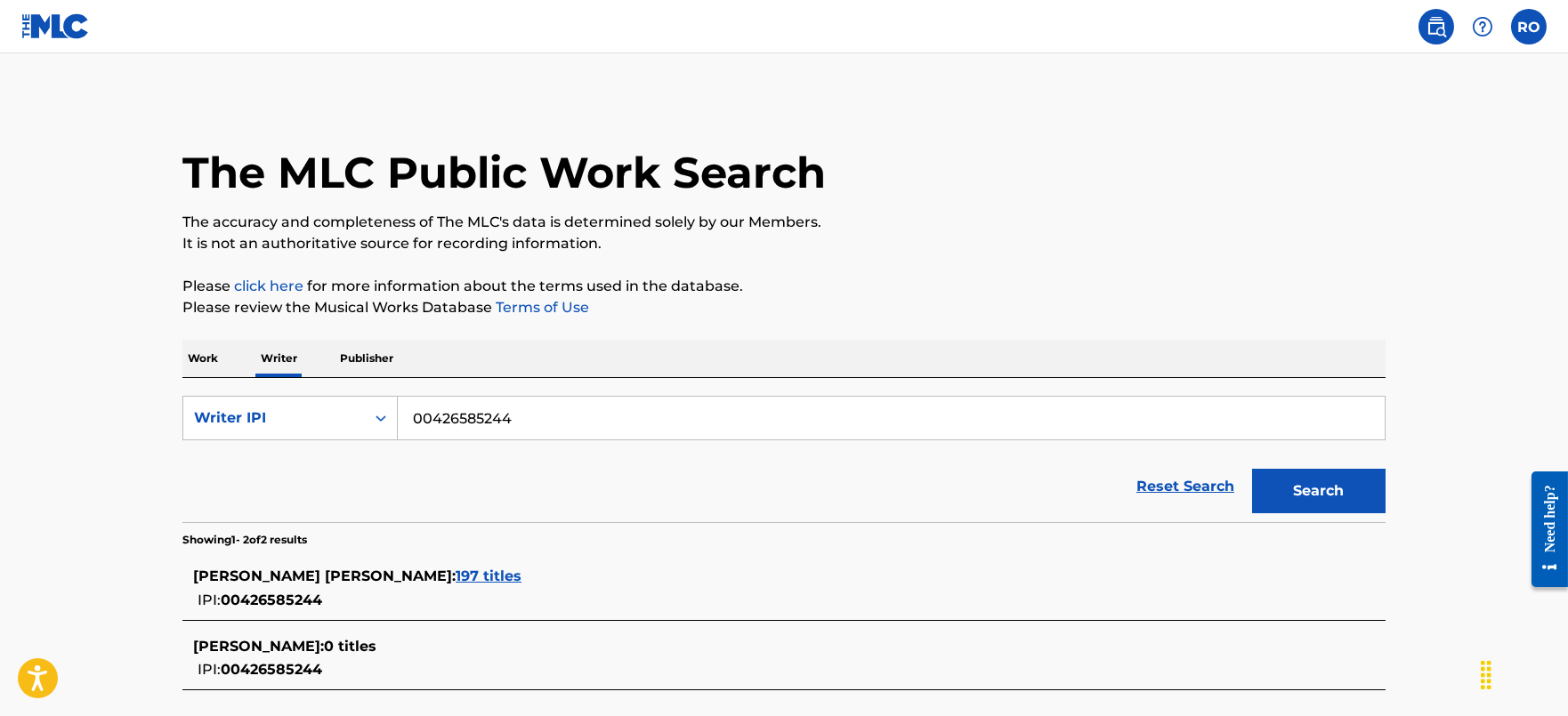
click at [456, 575] on span "197 titles" at bounding box center [488, 576] width 66 height 17
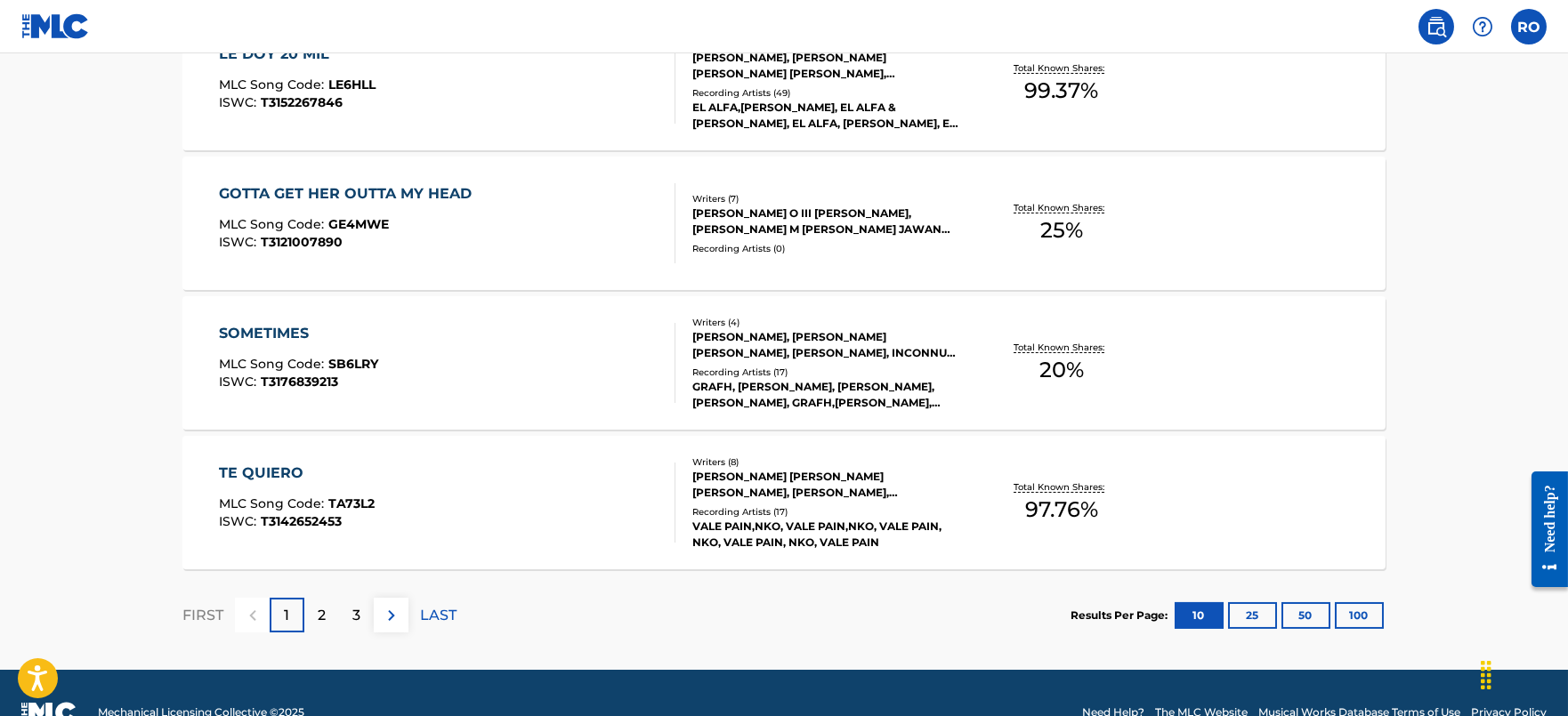
scroll to position [1445, 0]
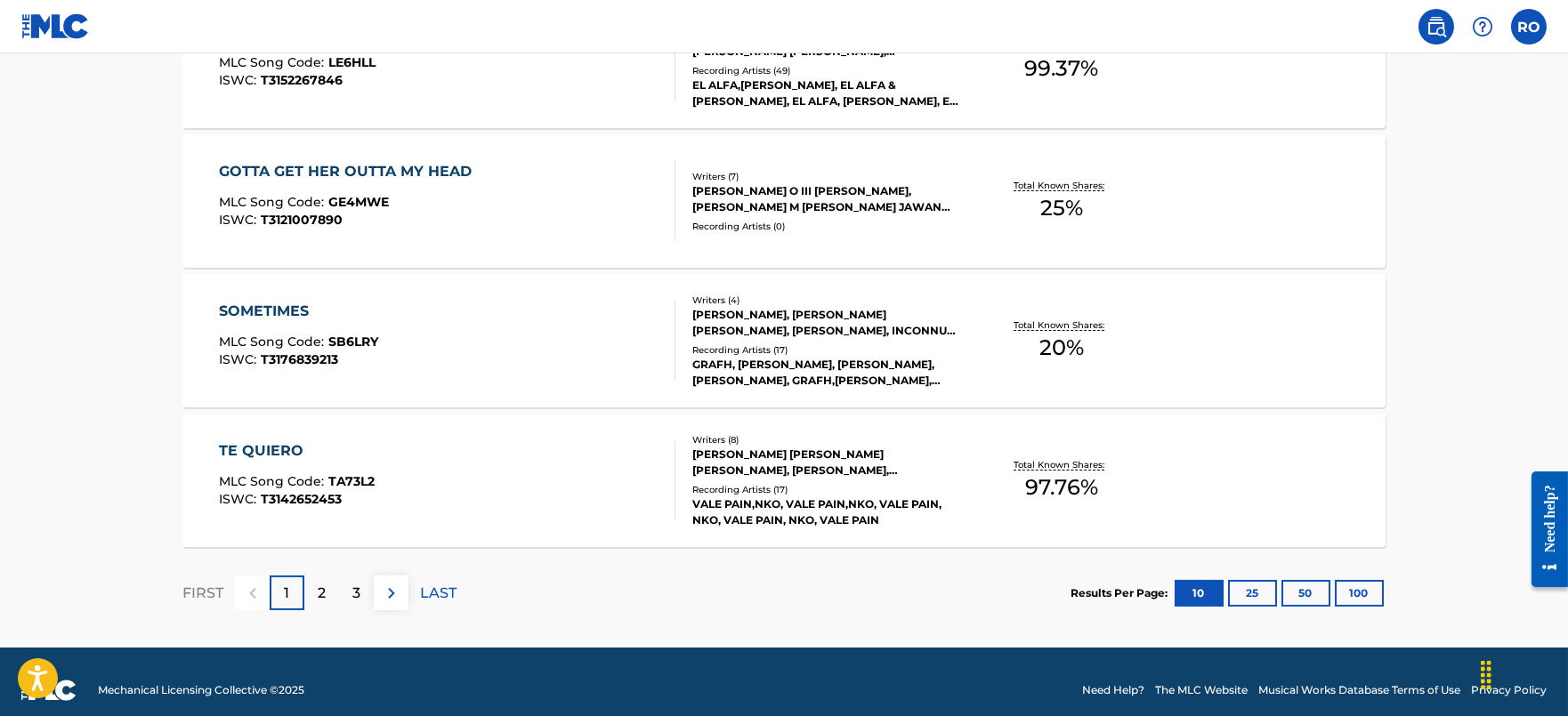
click at [359, 579] on div "3" at bounding box center [356, 593] width 35 height 35
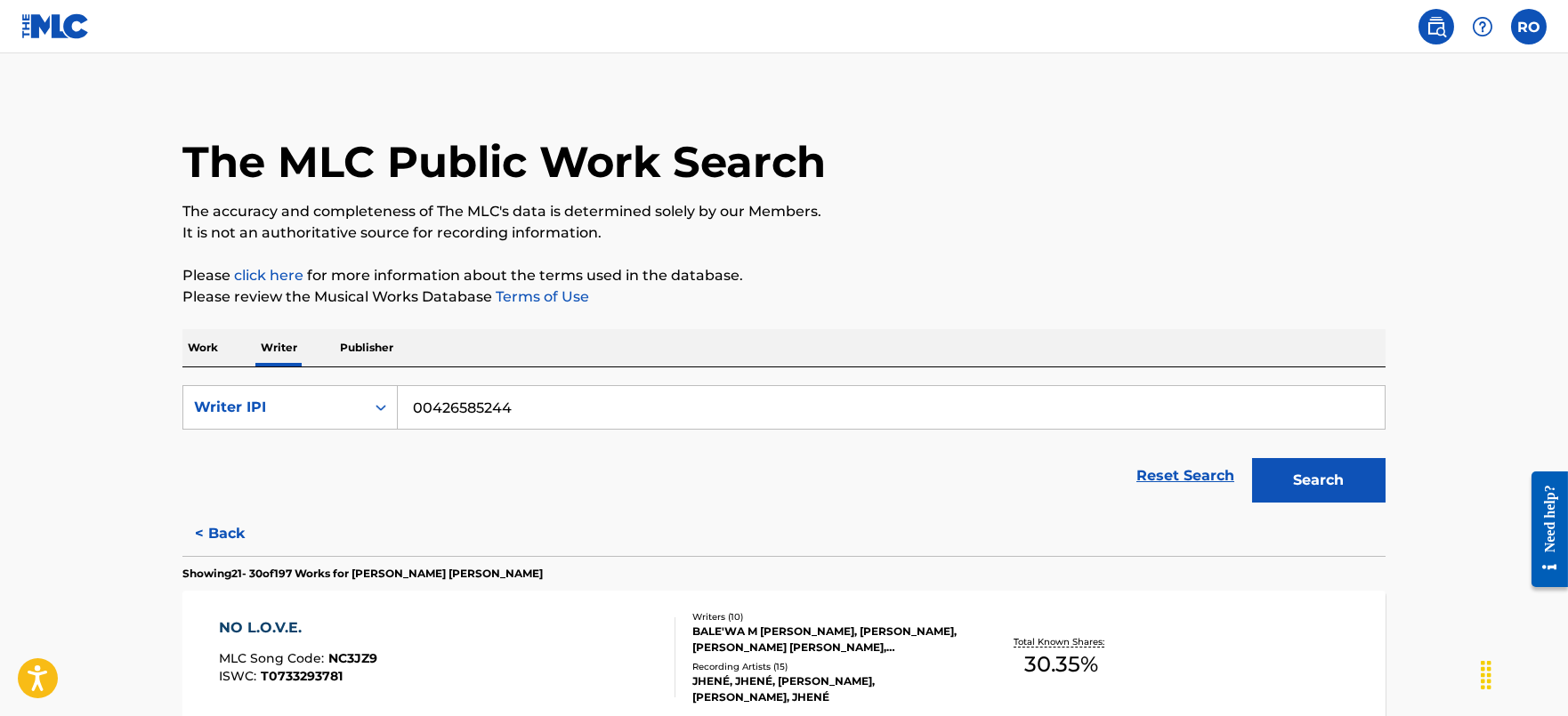
scroll to position [0, 0]
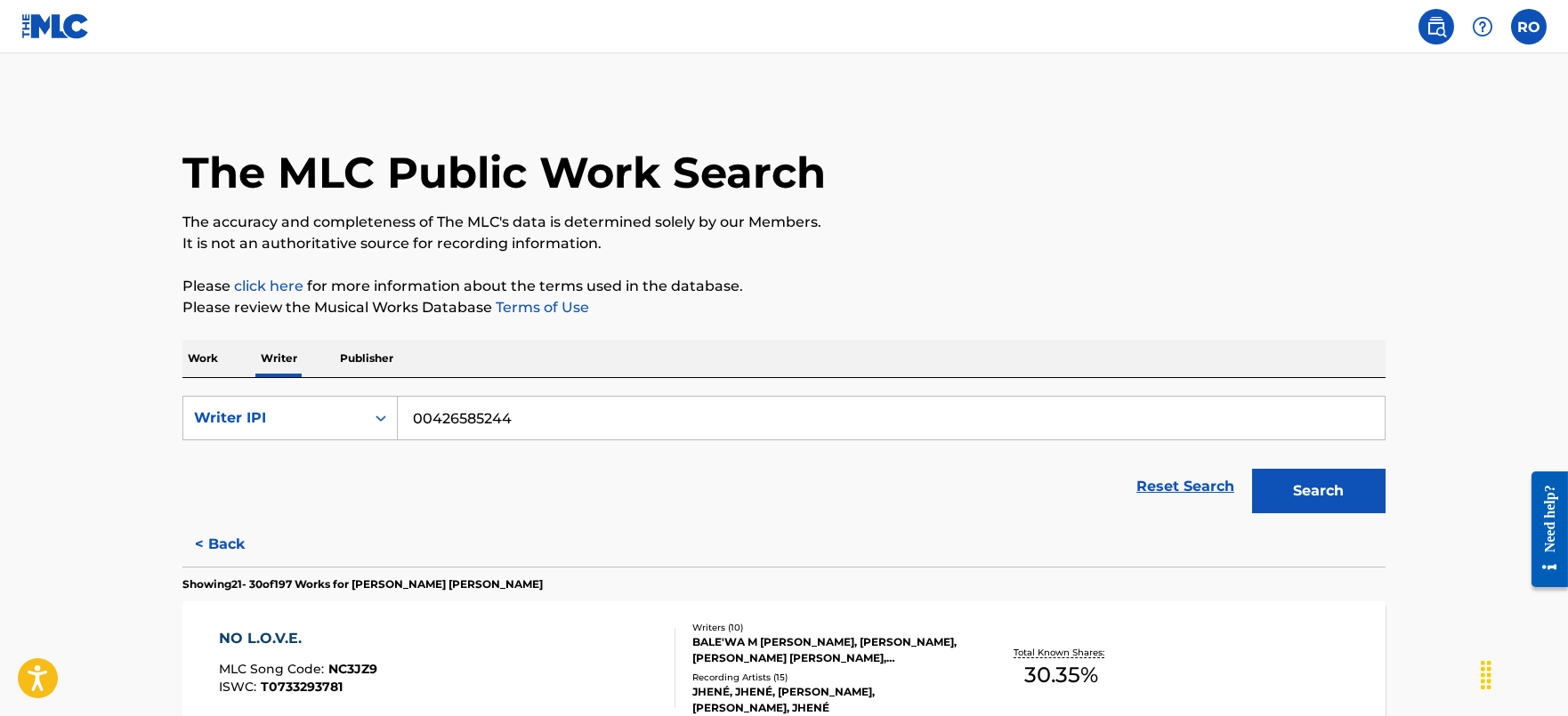
click at [205, 354] on p "Work" at bounding box center [203, 358] width 41 height 37
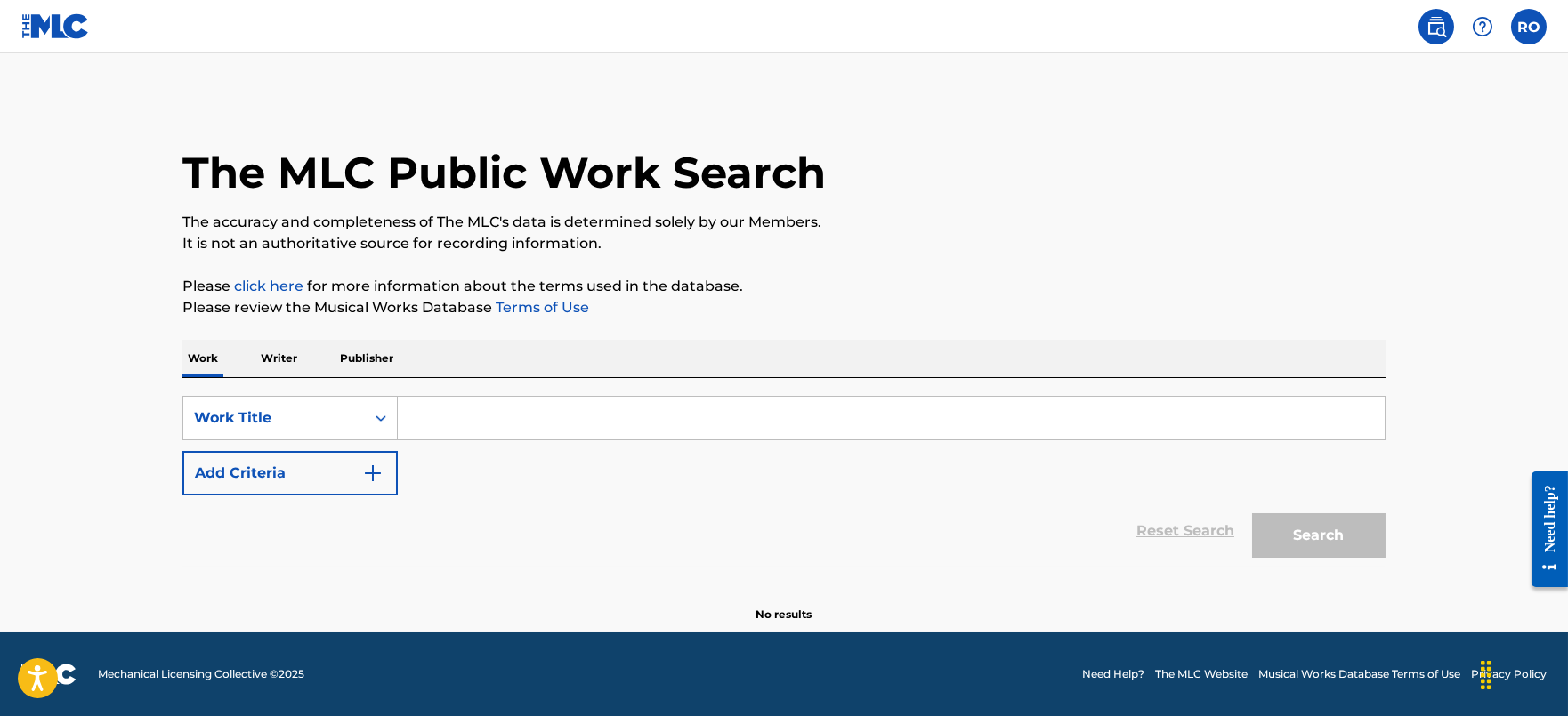
drag, startPoint x: 435, startPoint y: 413, endPoint x: 436, endPoint y: 425, distance: 12.0
click at [435, 414] on input "Search Form" at bounding box center [891, 418] width 987 height 43
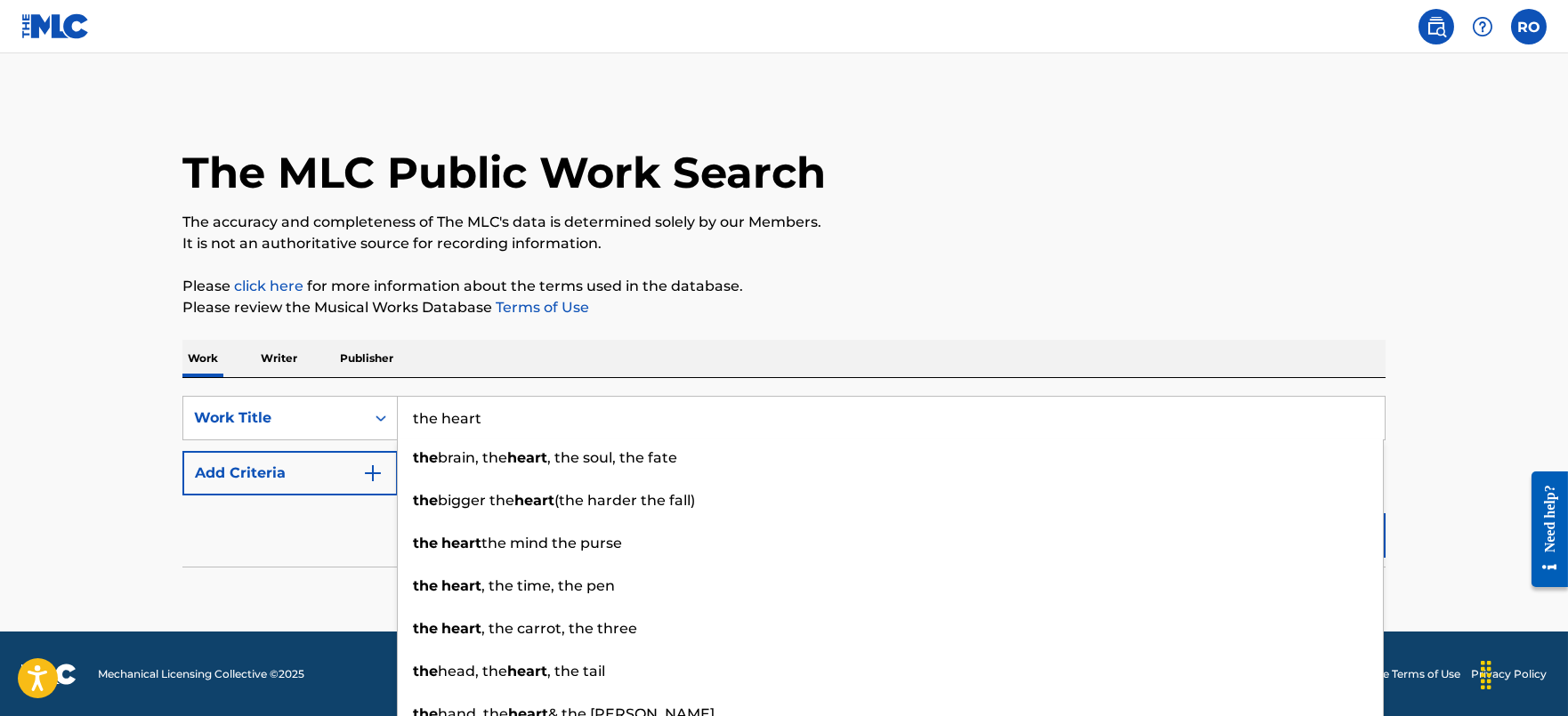
type input "the heart"
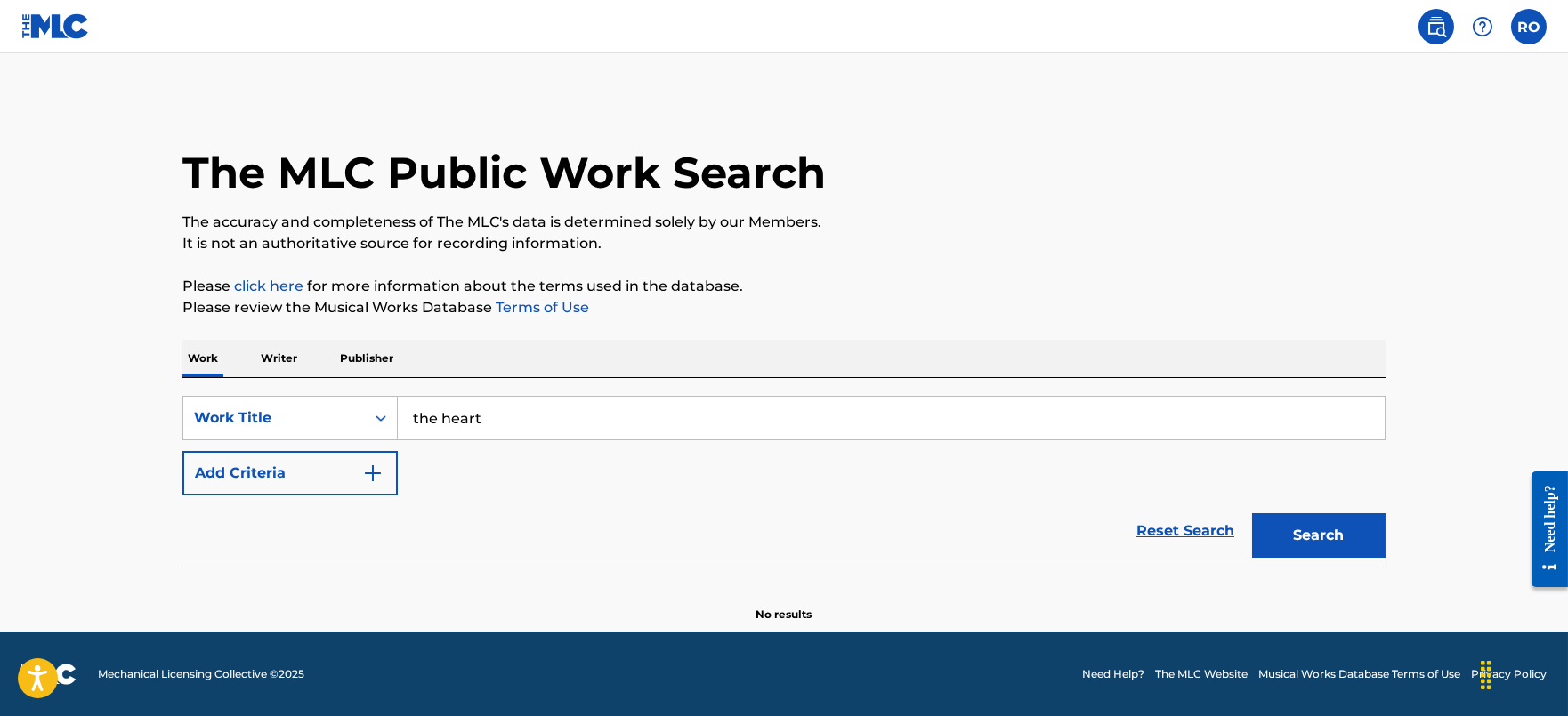
click at [193, 506] on div "Reset Search Search" at bounding box center [784, 531] width 1203 height 71
click at [358, 458] on button "Add Criteria" at bounding box center [290, 473] width 216 height 45
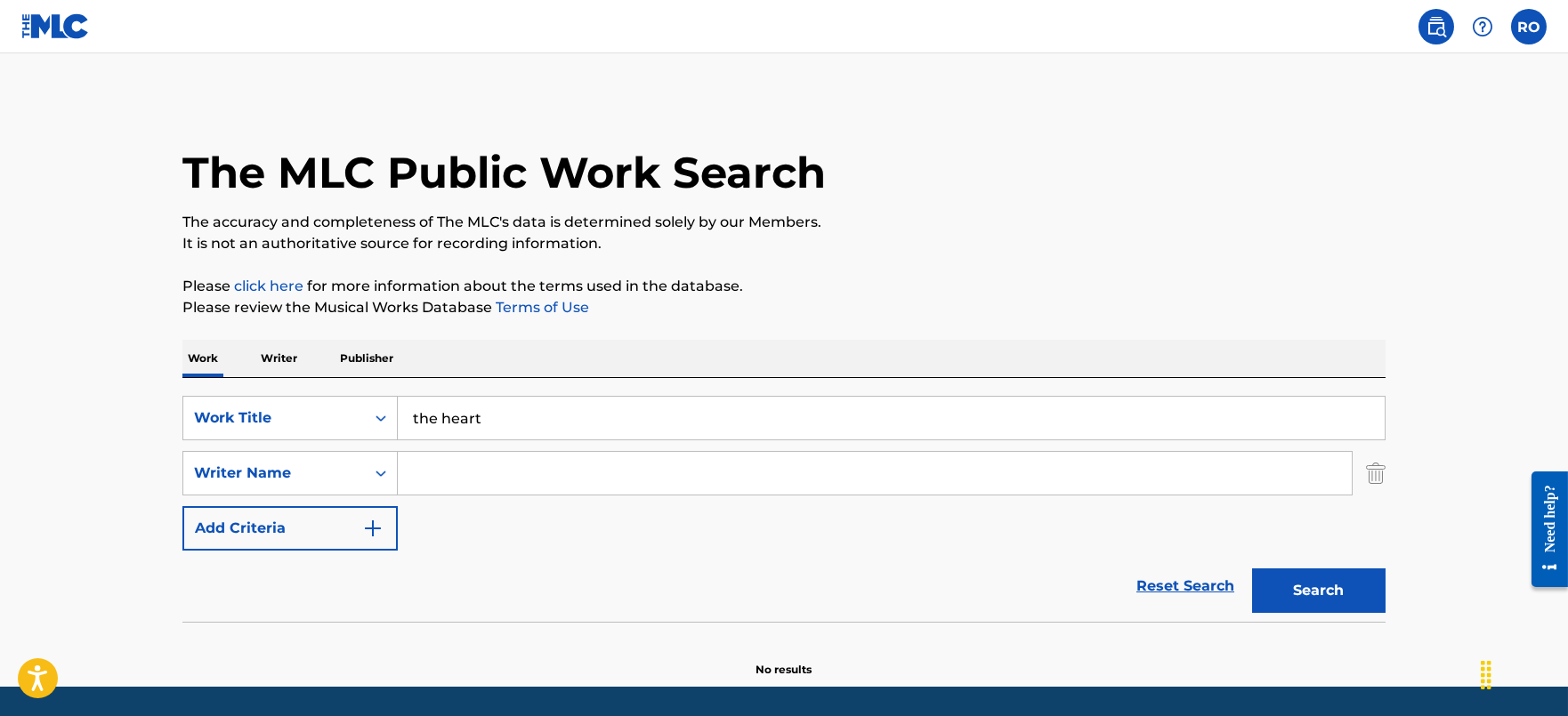
click at [473, 470] on input "Search Form" at bounding box center [875, 473] width 954 height 43
type input "jordan"
click at [1332, 588] on button "Search" at bounding box center [1319, 591] width 134 height 45
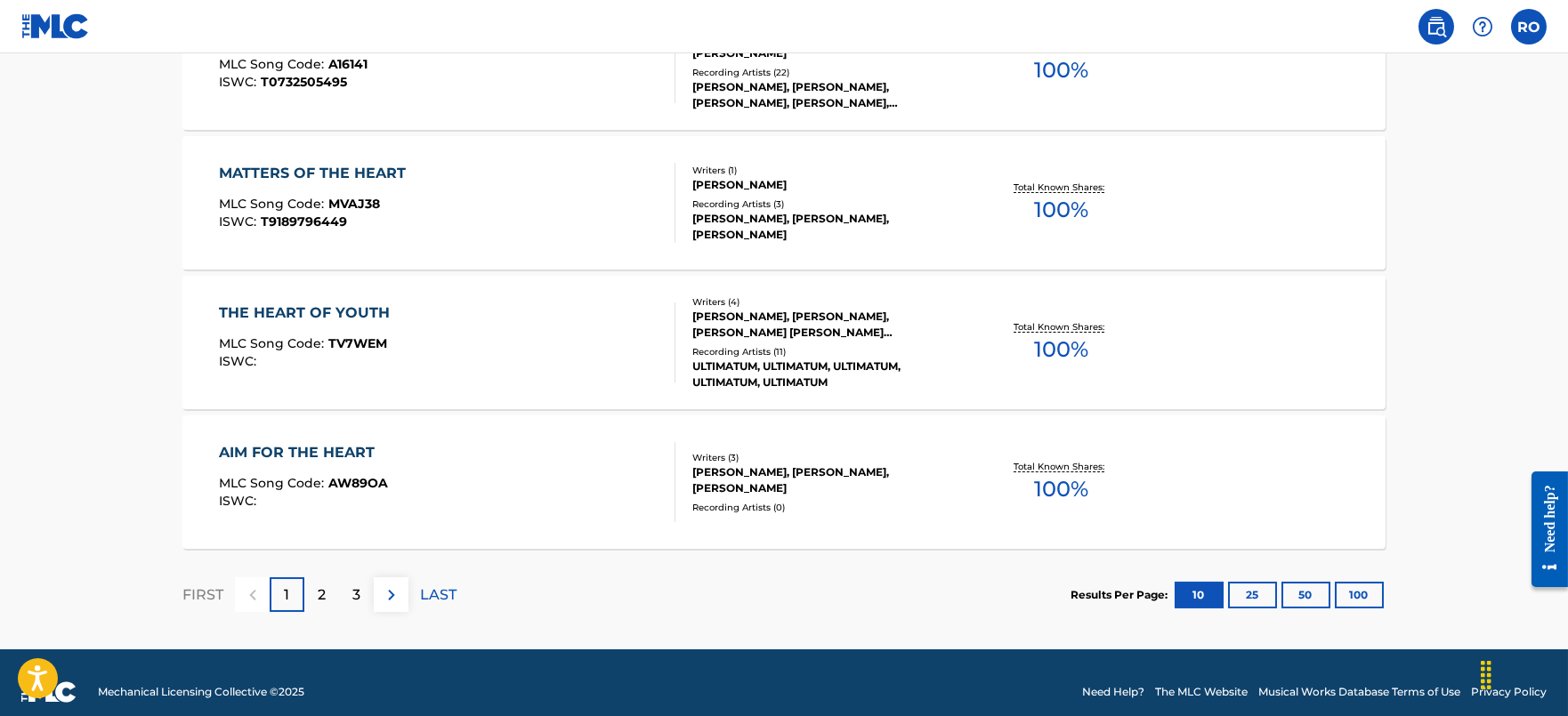
scroll to position [1516, 0]
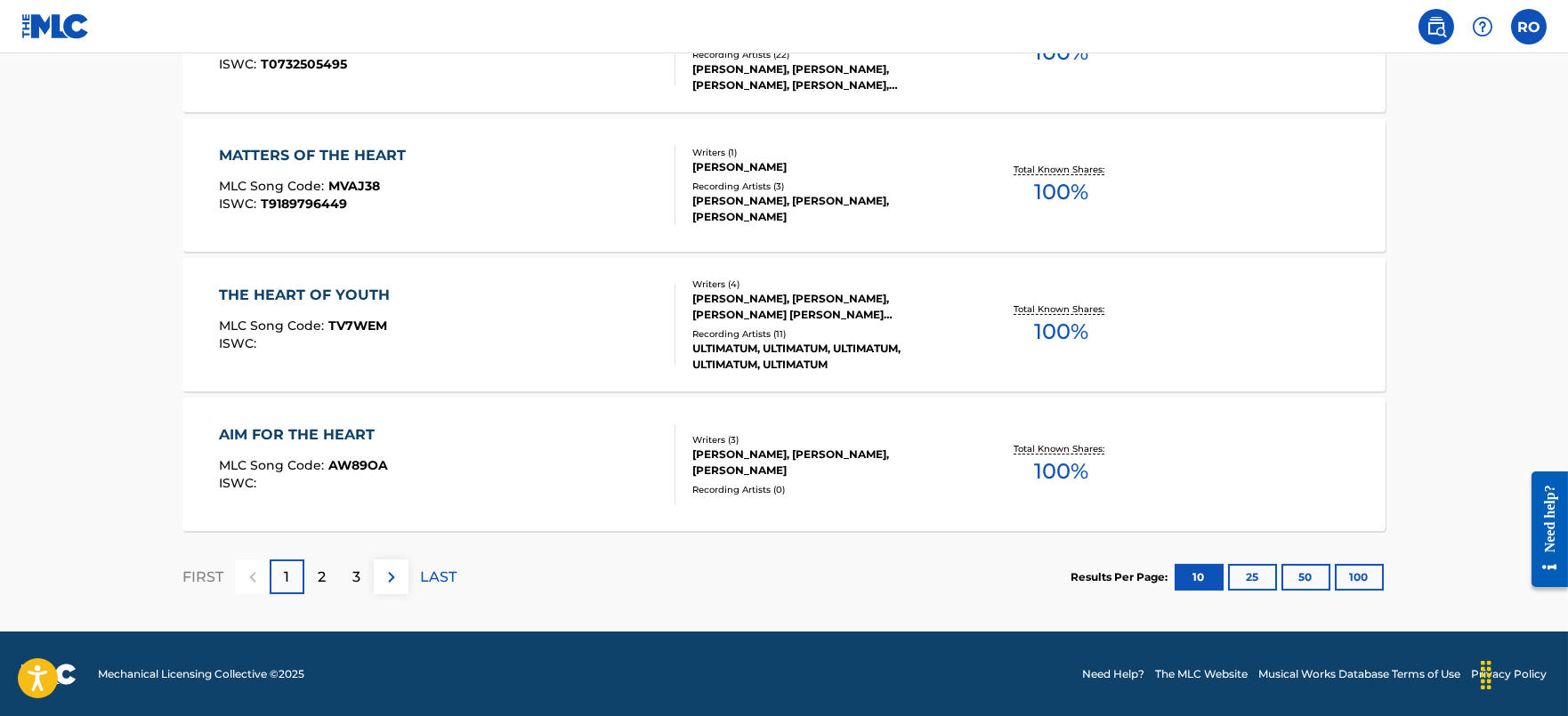
click at [315, 580] on div "2" at bounding box center [321, 576] width 35 height 35
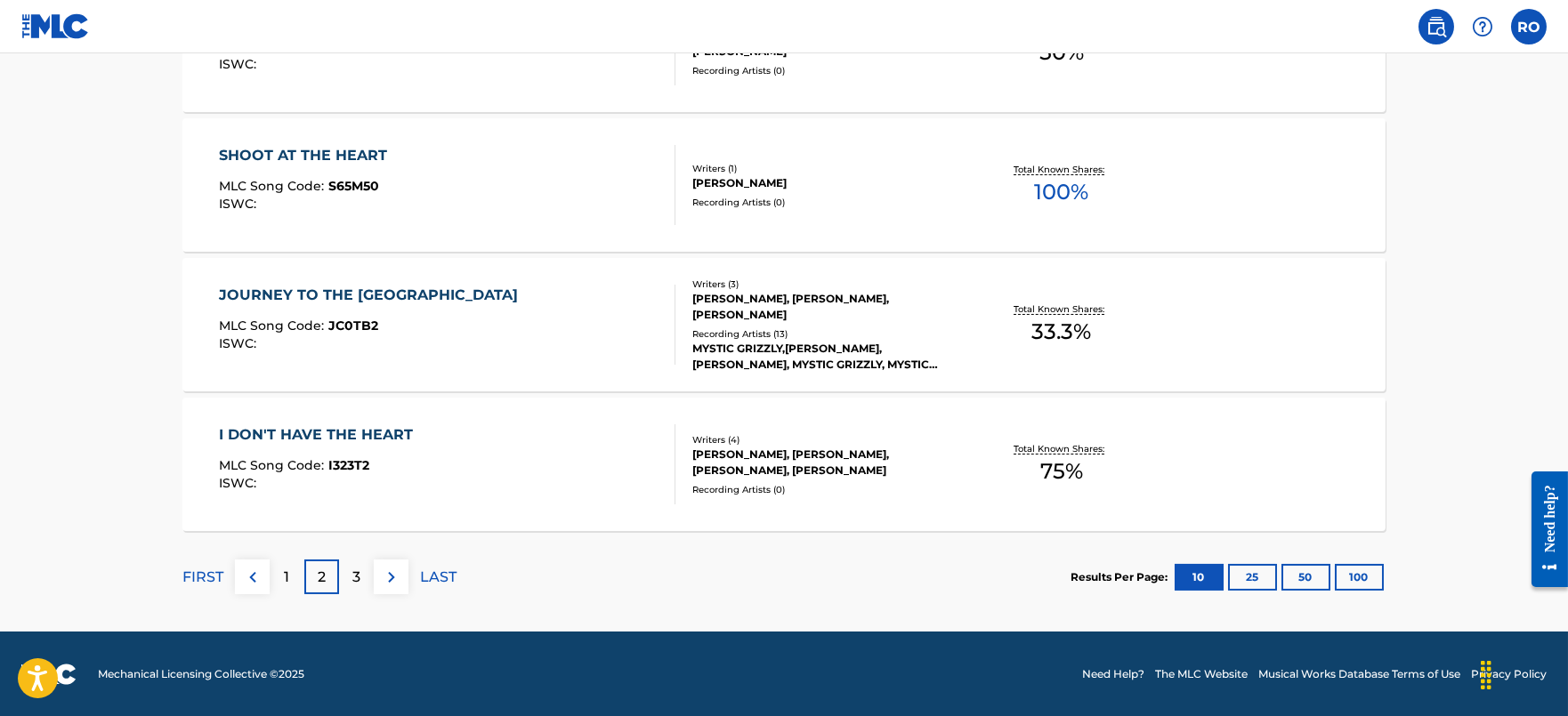
click at [355, 585] on p "3" at bounding box center [356, 577] width 8 height 21
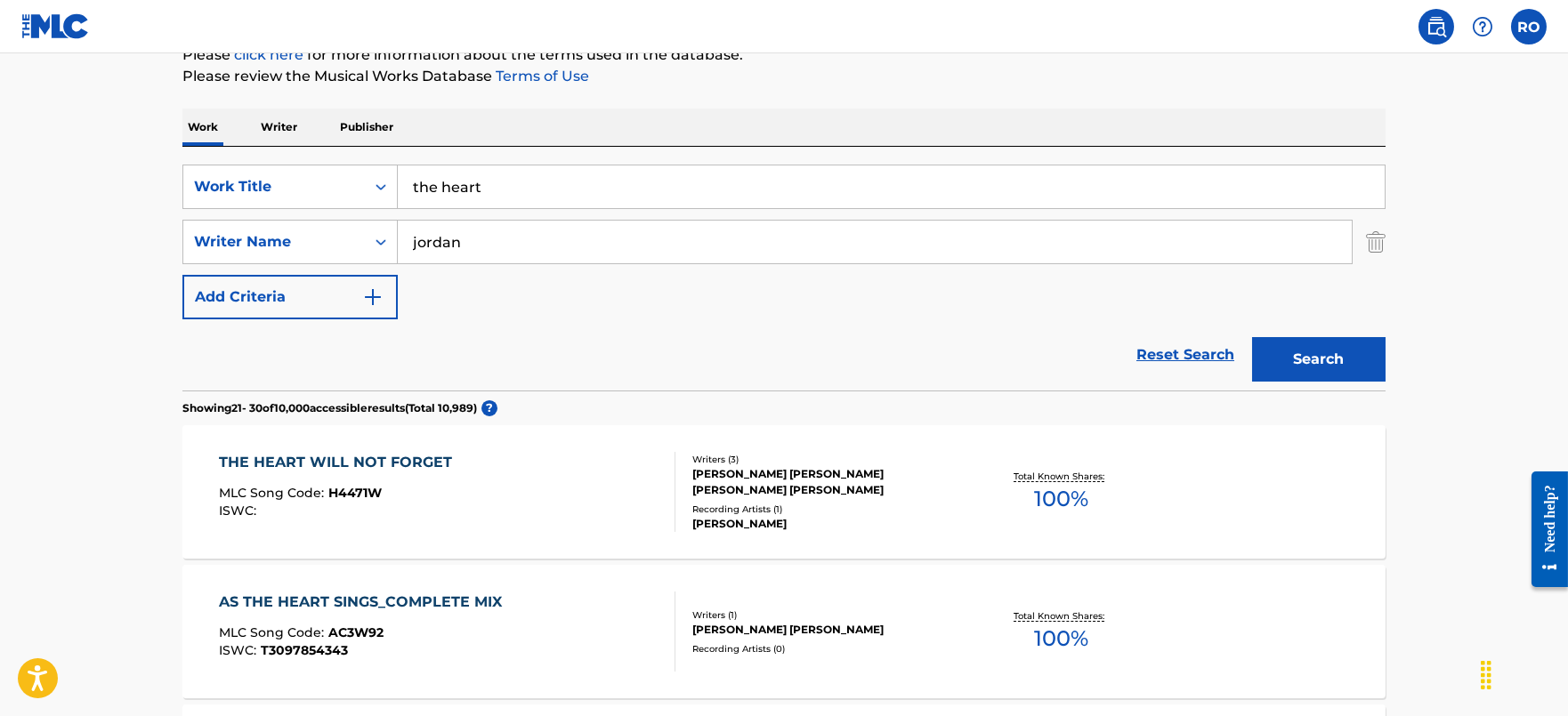
scroll to position [70, 0]
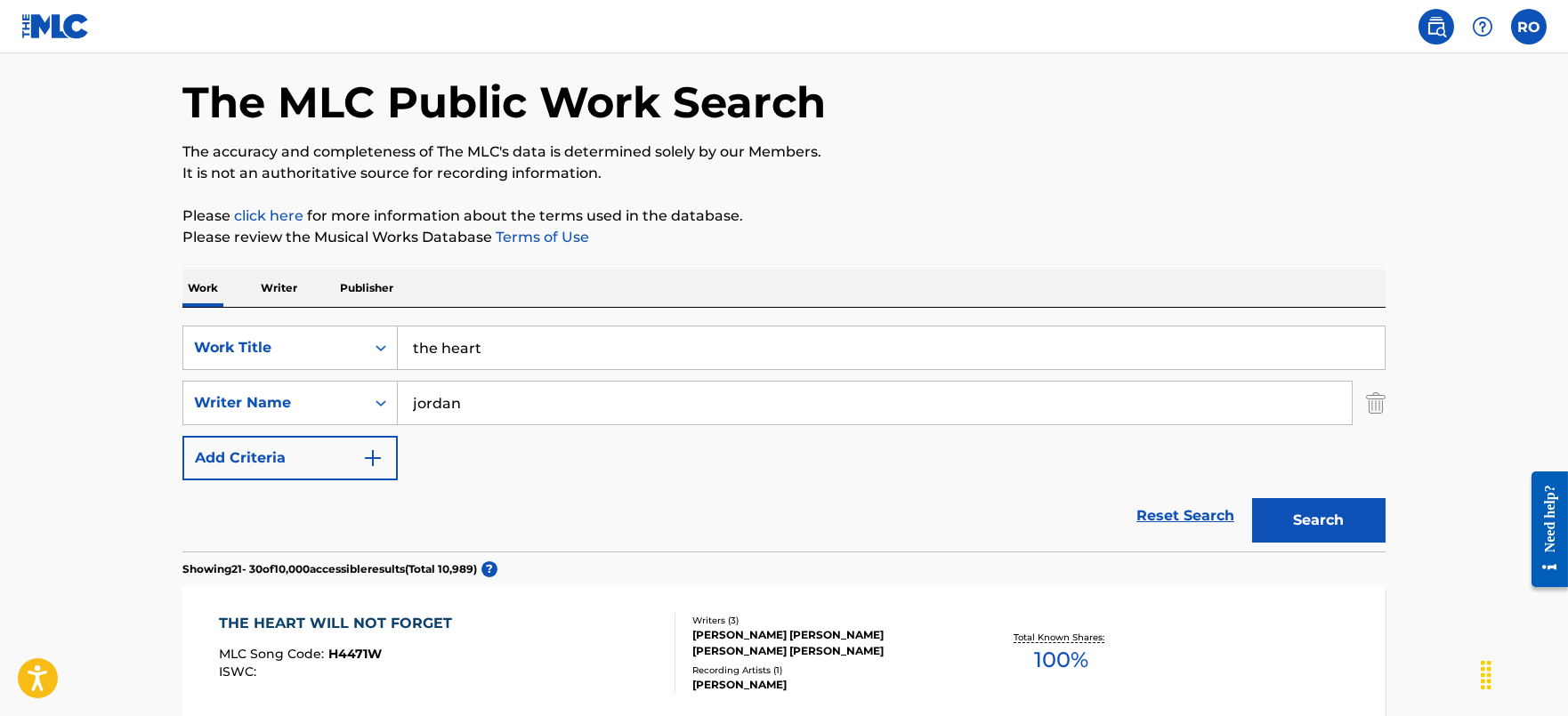
click at [585, 357] on input "the heart" at bounding box center [891, 348] width 987 height 43
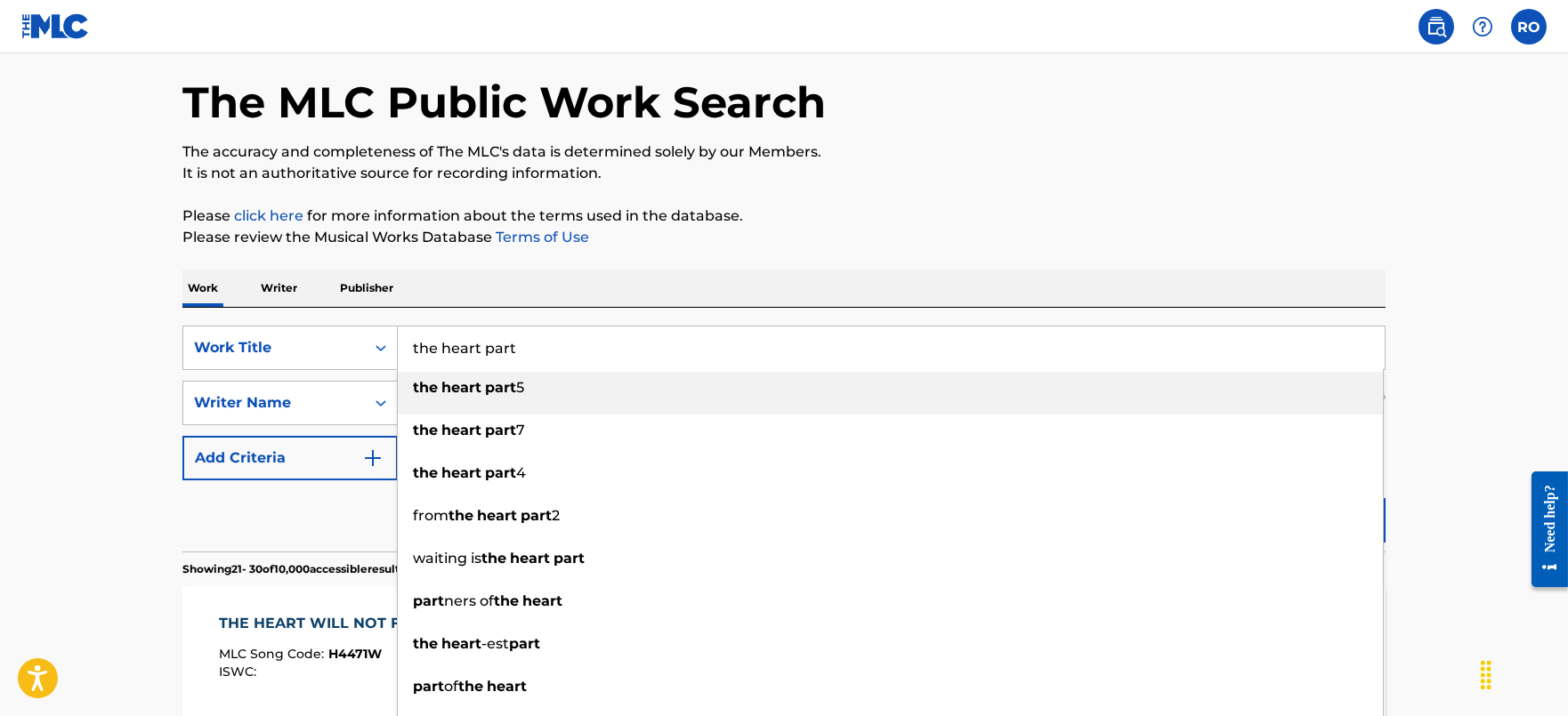
click at [439, 385] on span "Search Form" at bounding box center [440, 387] width 4 height 17
type input "the heart part 5"
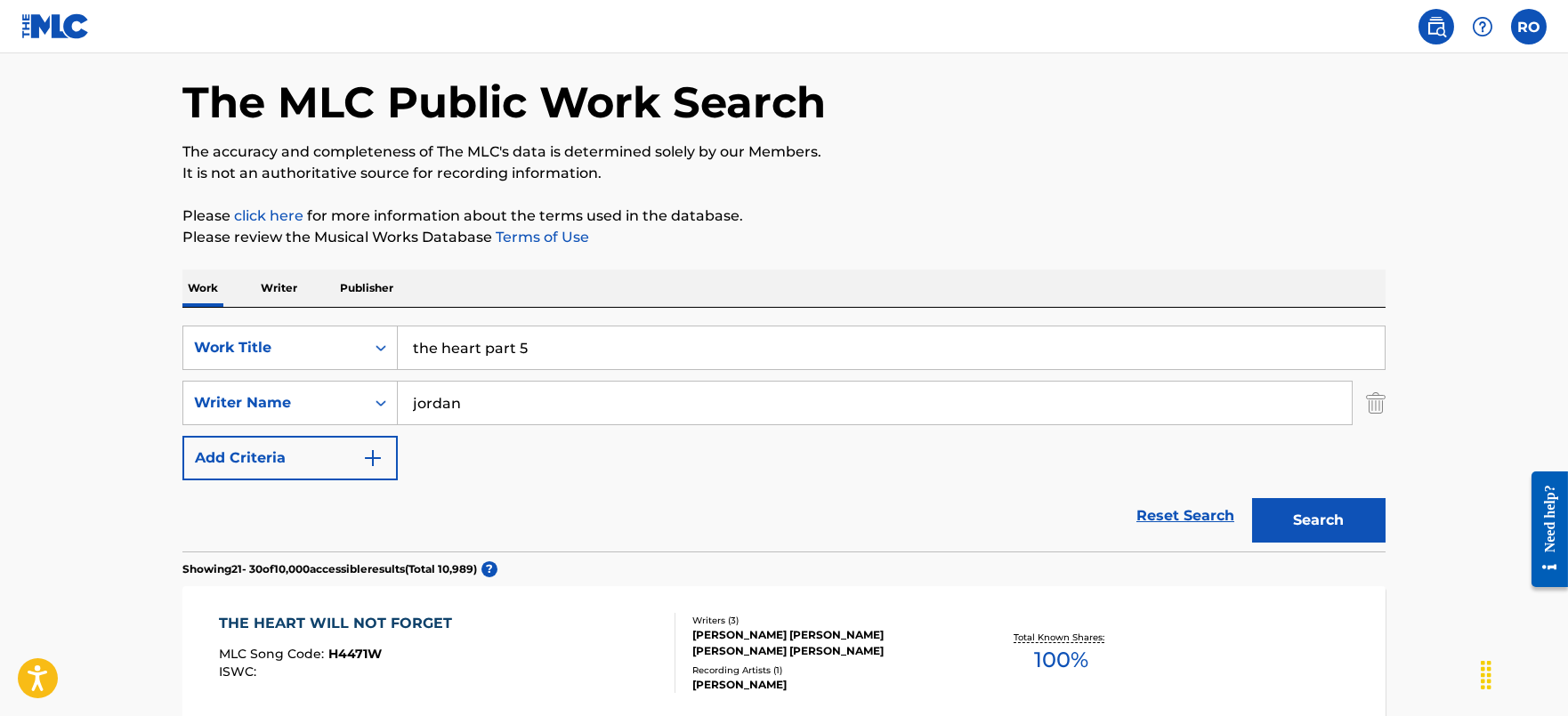
click at [1360, 537] on button "Search" at bounding box center [1319, 521] width 134 height 45
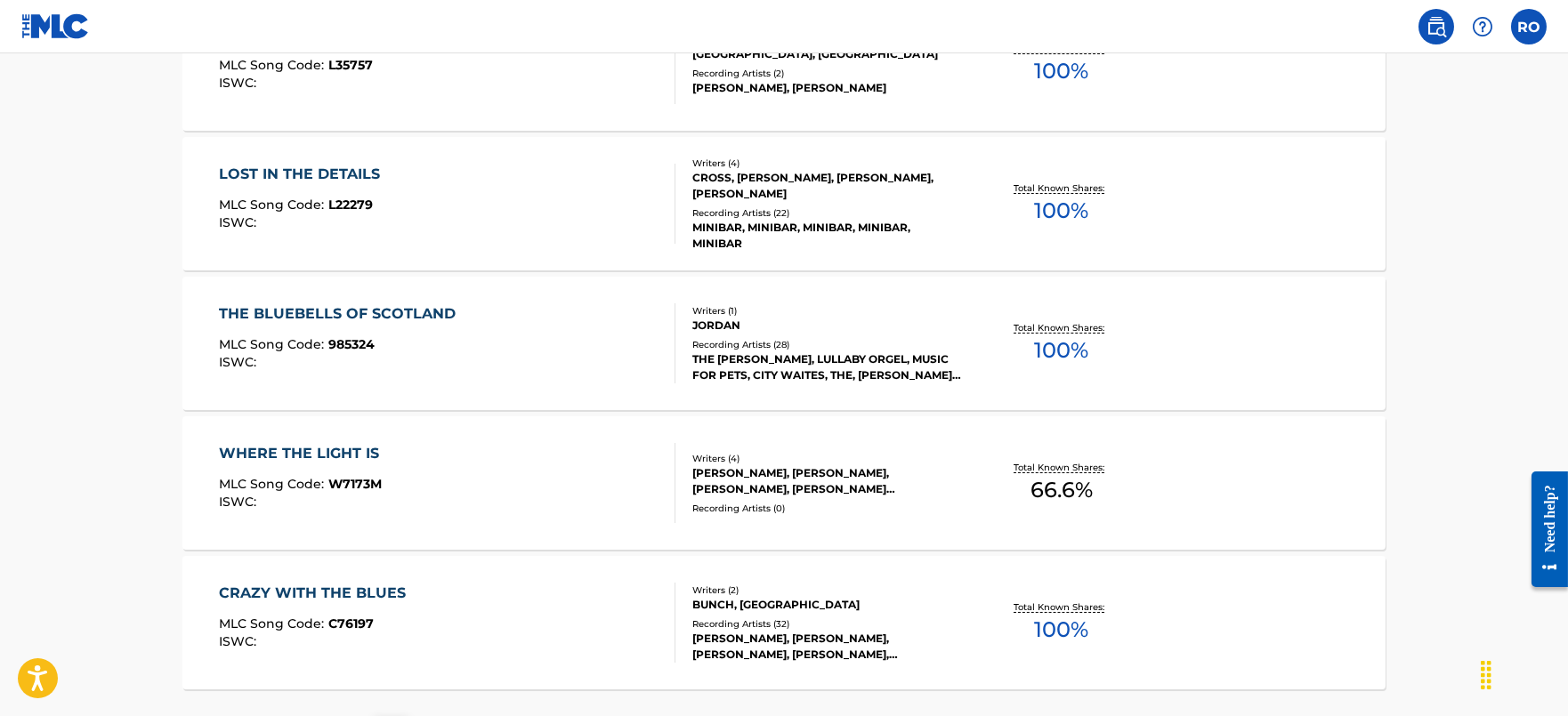
scroll to position [1445, 0]
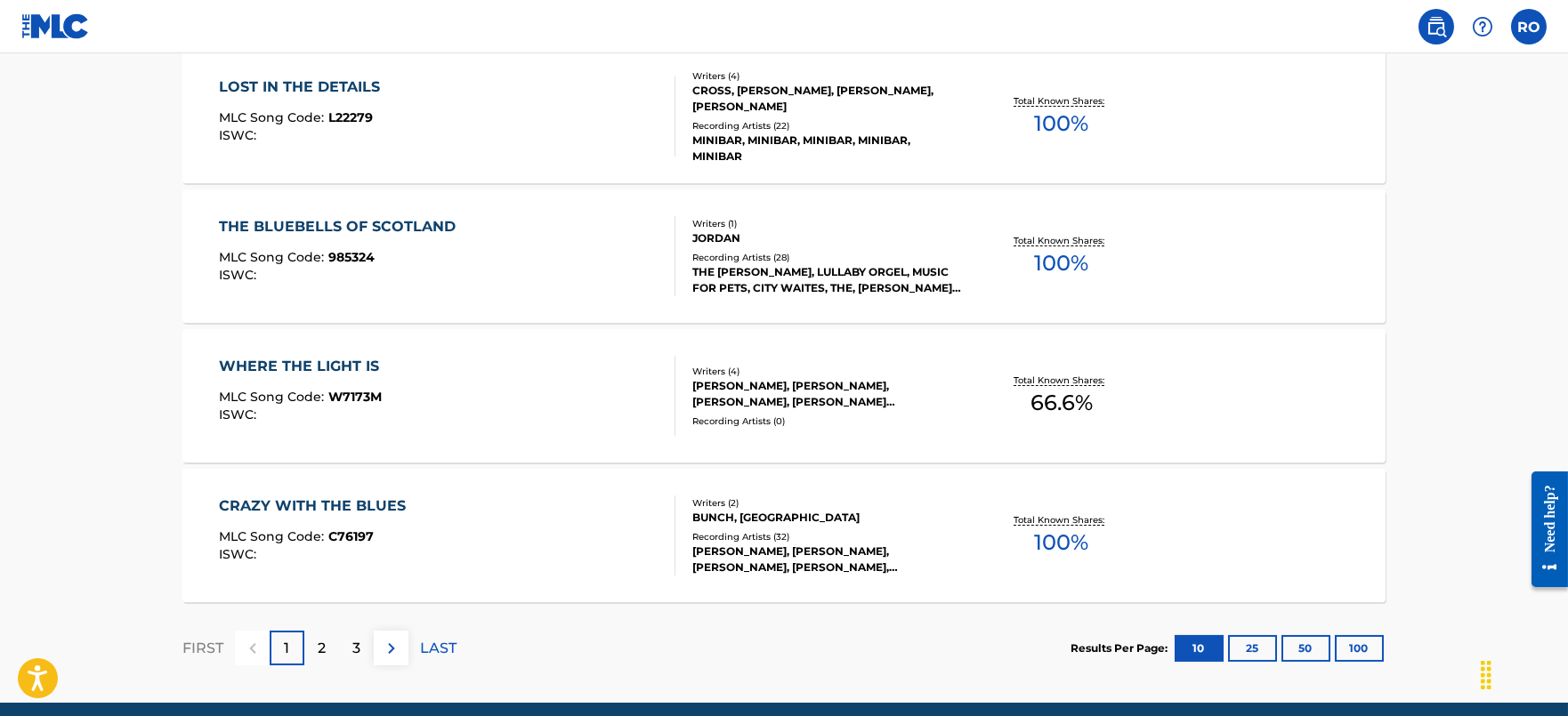
click at [336, 642] on div "2" at bounding box center [321, 648] width 35 height 35
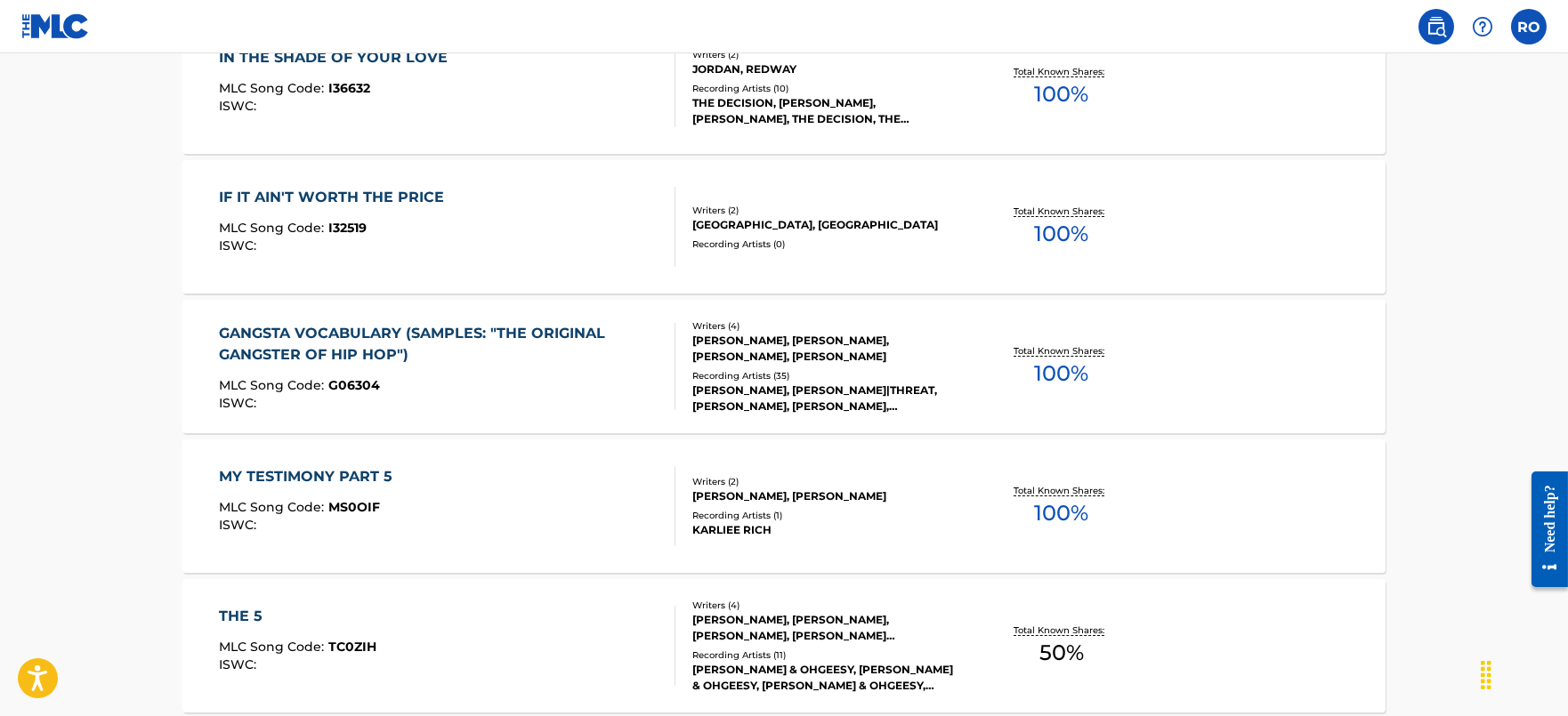
scroll to position [1516, 0]
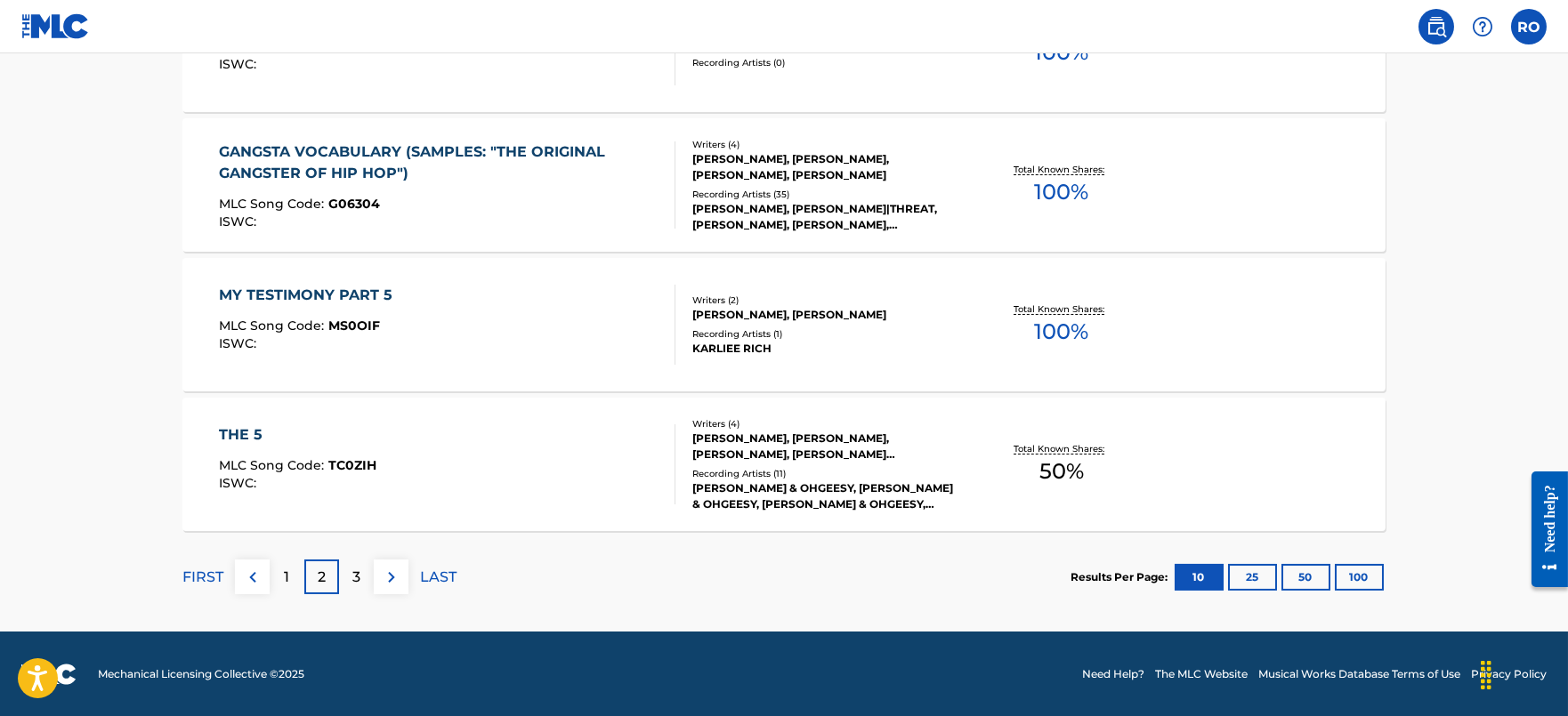
click at [358, 568] on p "3" at bounding box center [356, 577] width 8 height 21
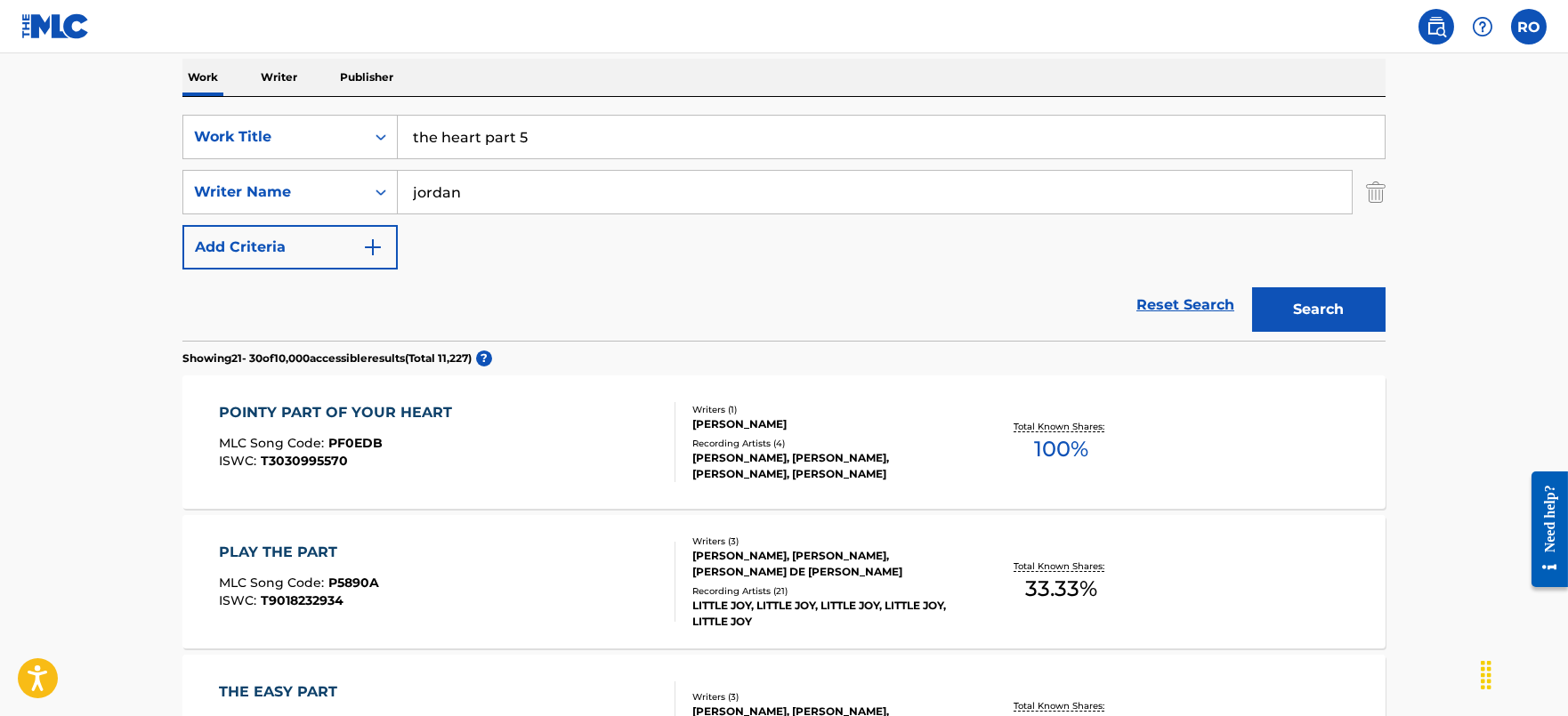
scroll to position [181, 0]
